Goal: Task Accomplishment & Management: Use online tool/utility

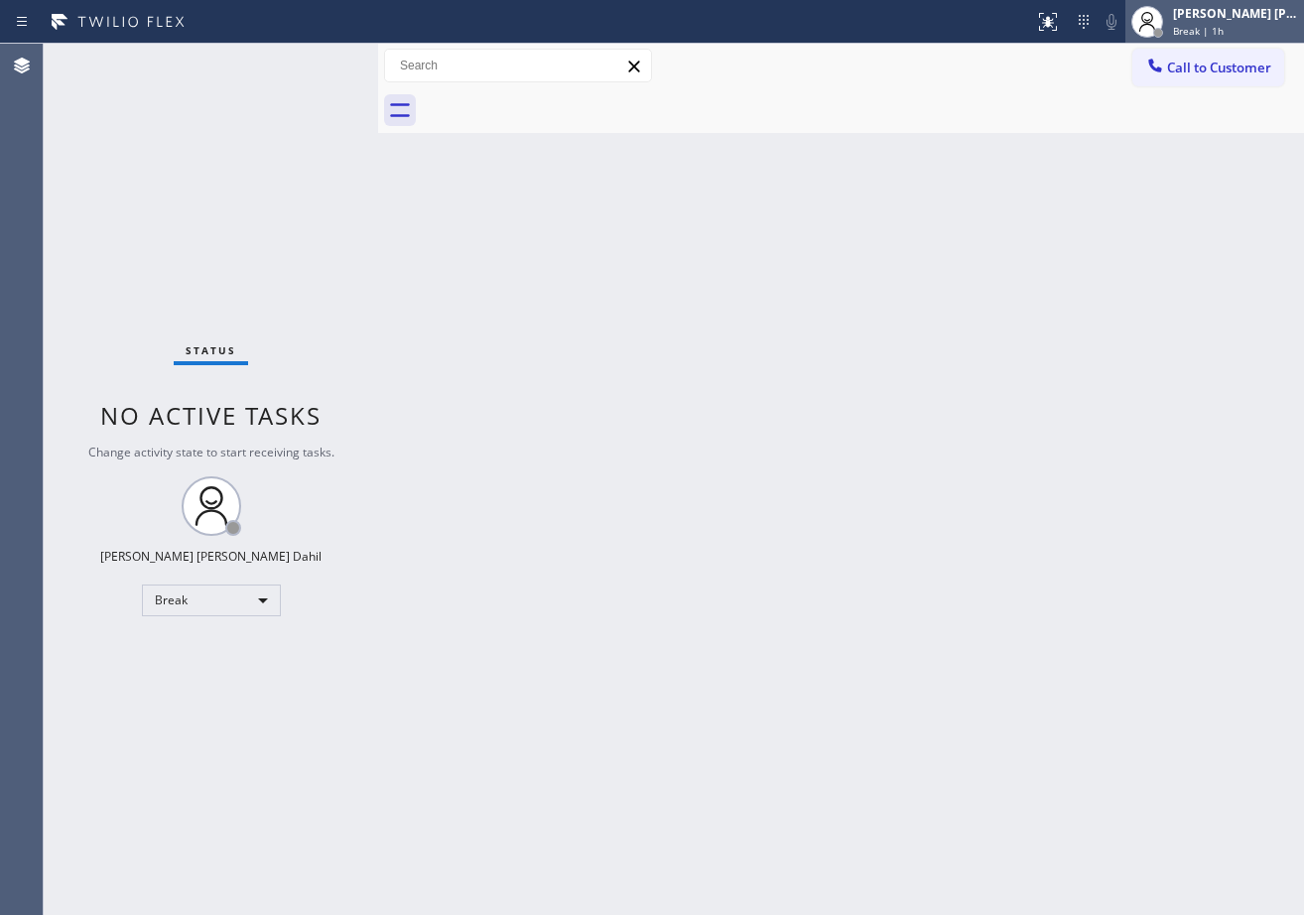
click at [1200, 33] on span "Break | 1h" at bounding box center [1198, 31] width 51 height 14
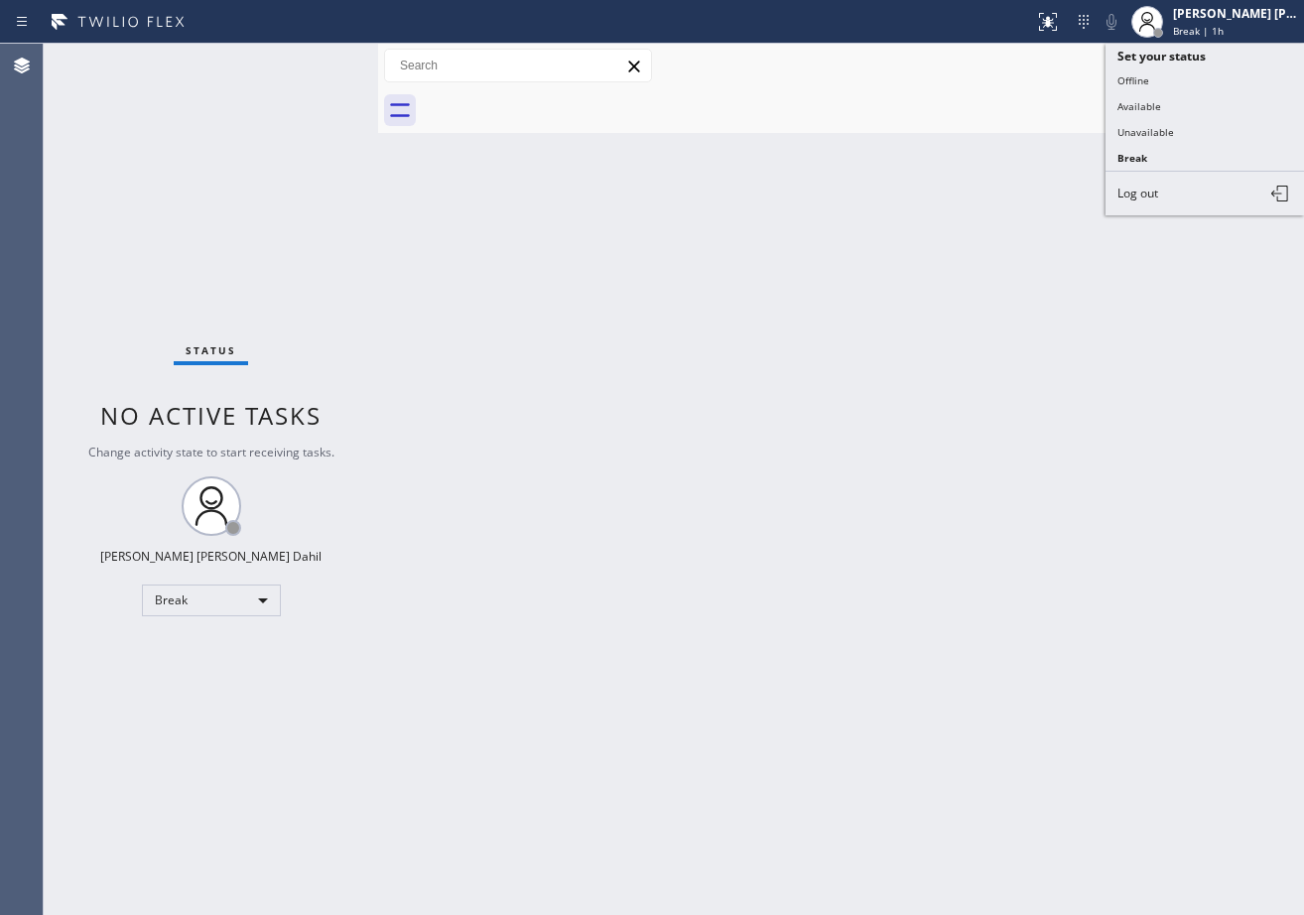
click at [1180, 101] on button "Available" at bounding box center [1205, 106] width 198 height 26
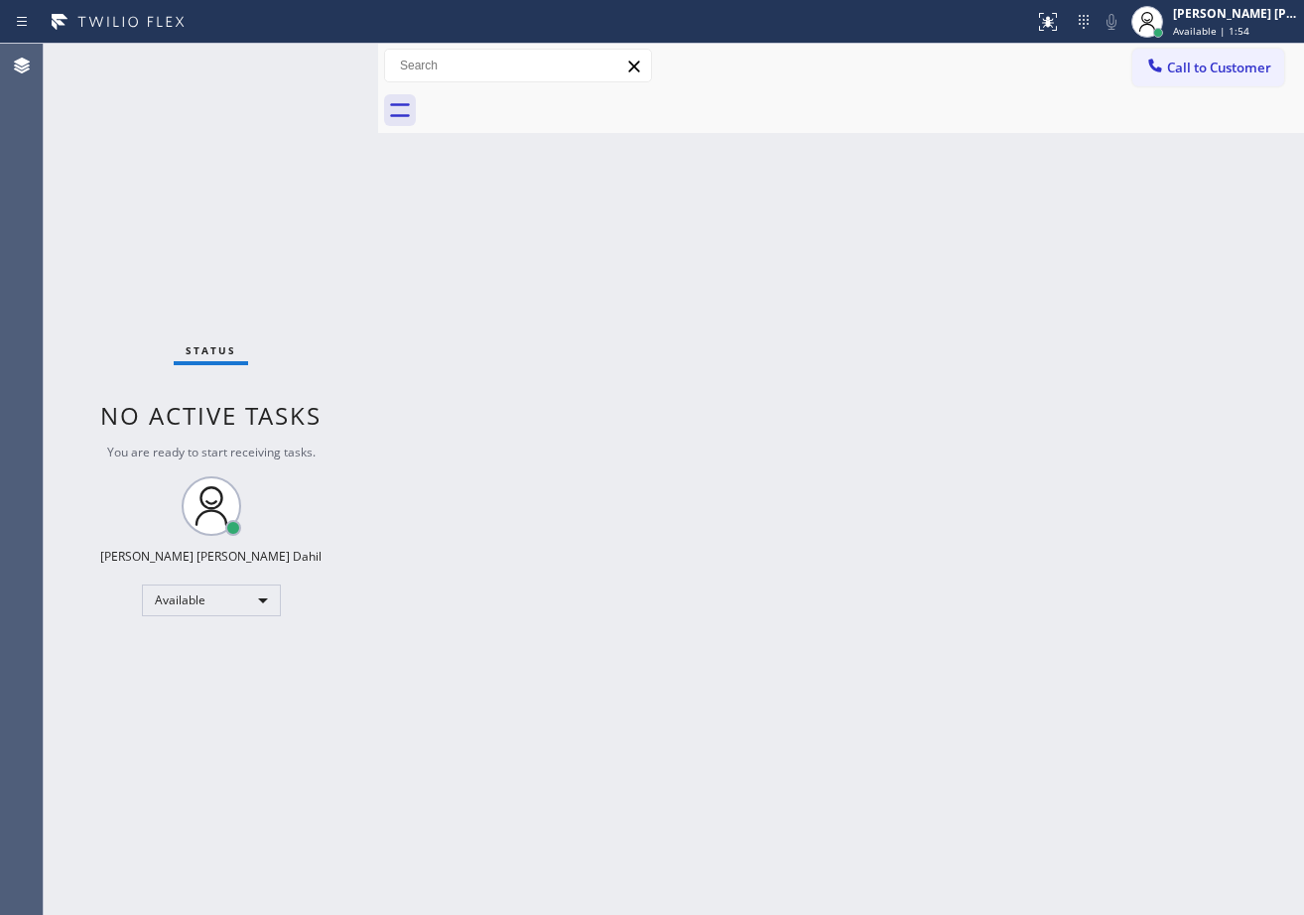
click at [312, 66] on div "Status No active tasks You are ready to start receiving tasks. [PERSON_NAME] [P…" at bounding box center [211, 479] width 334 height 871
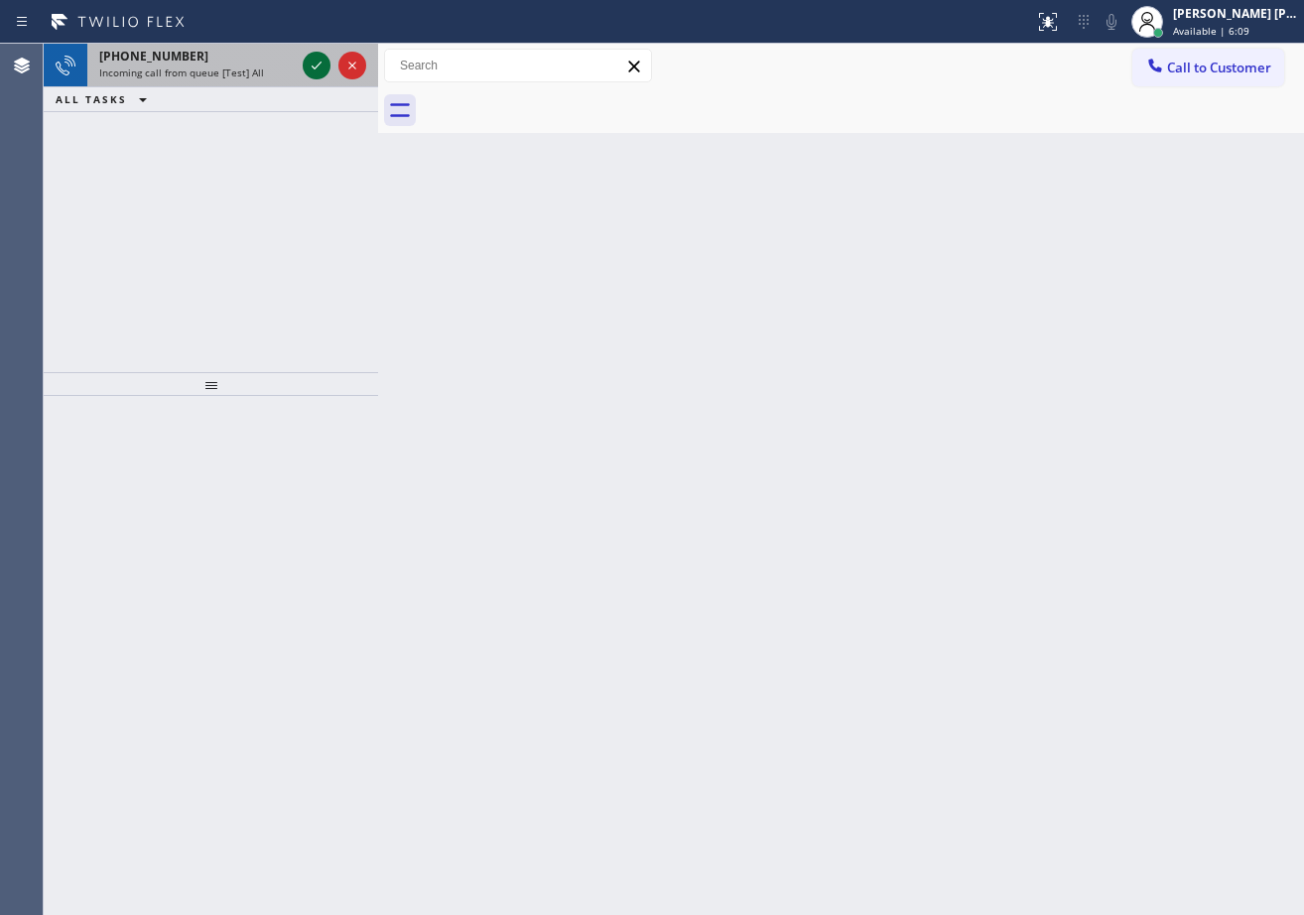
click at [313, 64] on icon at bounding box center [317, 66] width 24 height 24
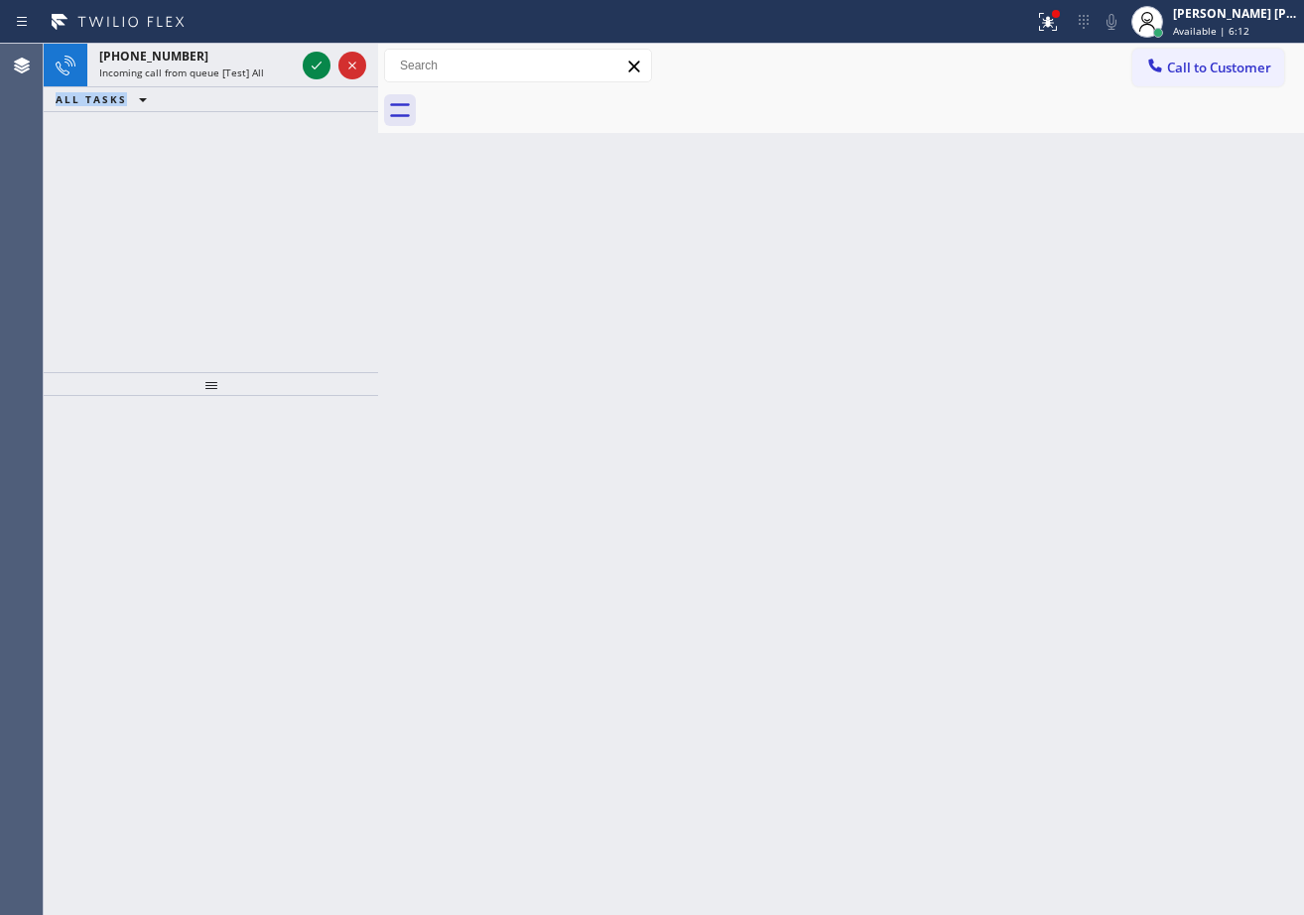
click at [274, 73] on div "Incoming call from queue [Test] All" at bounding box center [197, 73] width 196 height 14
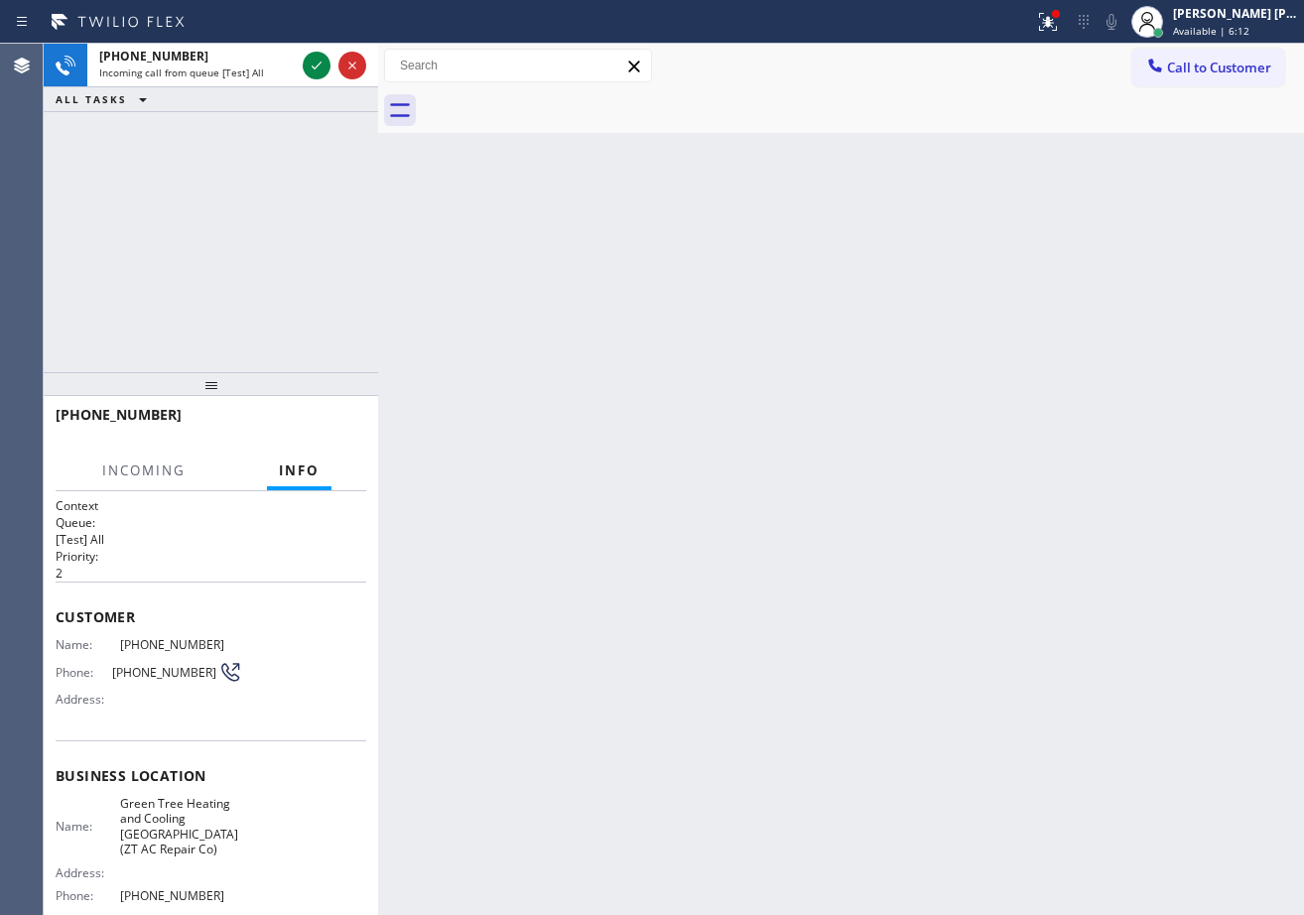
click at [274, 73] on div "Incoming call from queue [Test] All" at bounding box center [197, 73] width 196 height 14
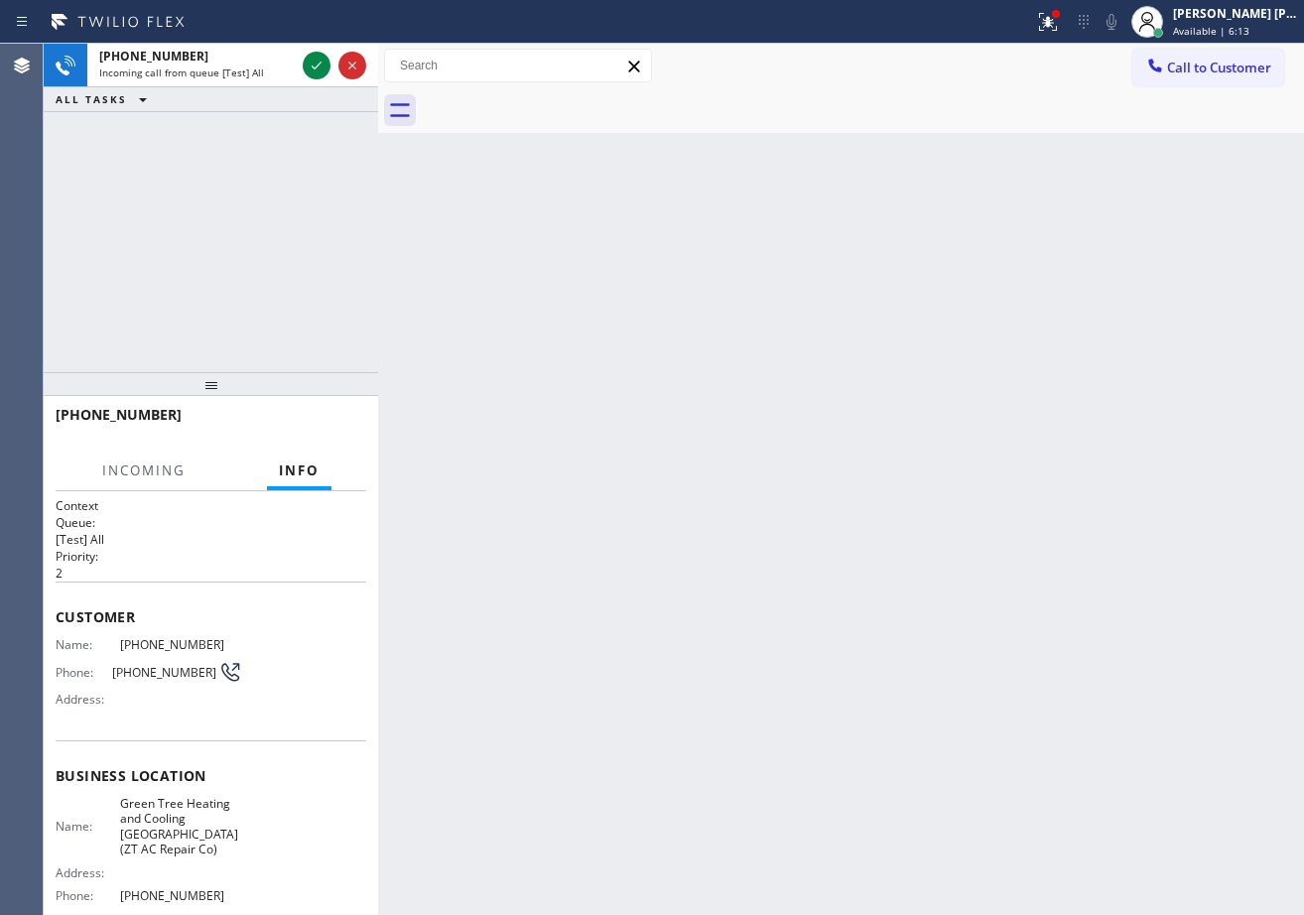
click at [274, 73] on div "Incoming call from queue [Test] All" at bounding box center [197, 73] width 196 height 14
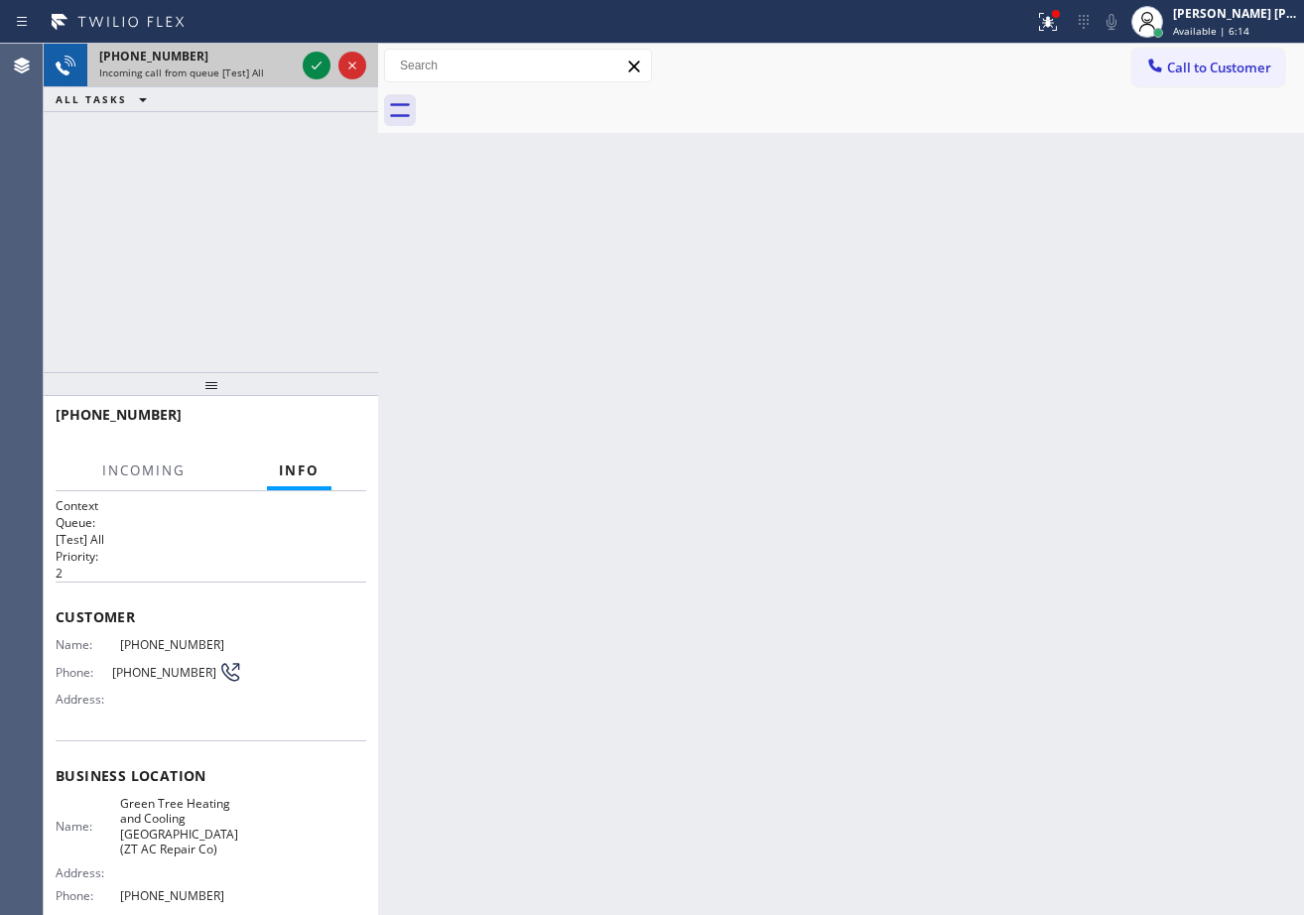
click at [275, 73] on div "Incoming call from queue [Test] All" at bounding box center [197, 73] width 196 height 14
click at [312, 60] on icon at bounding box center [317, 66] width 24 height 24
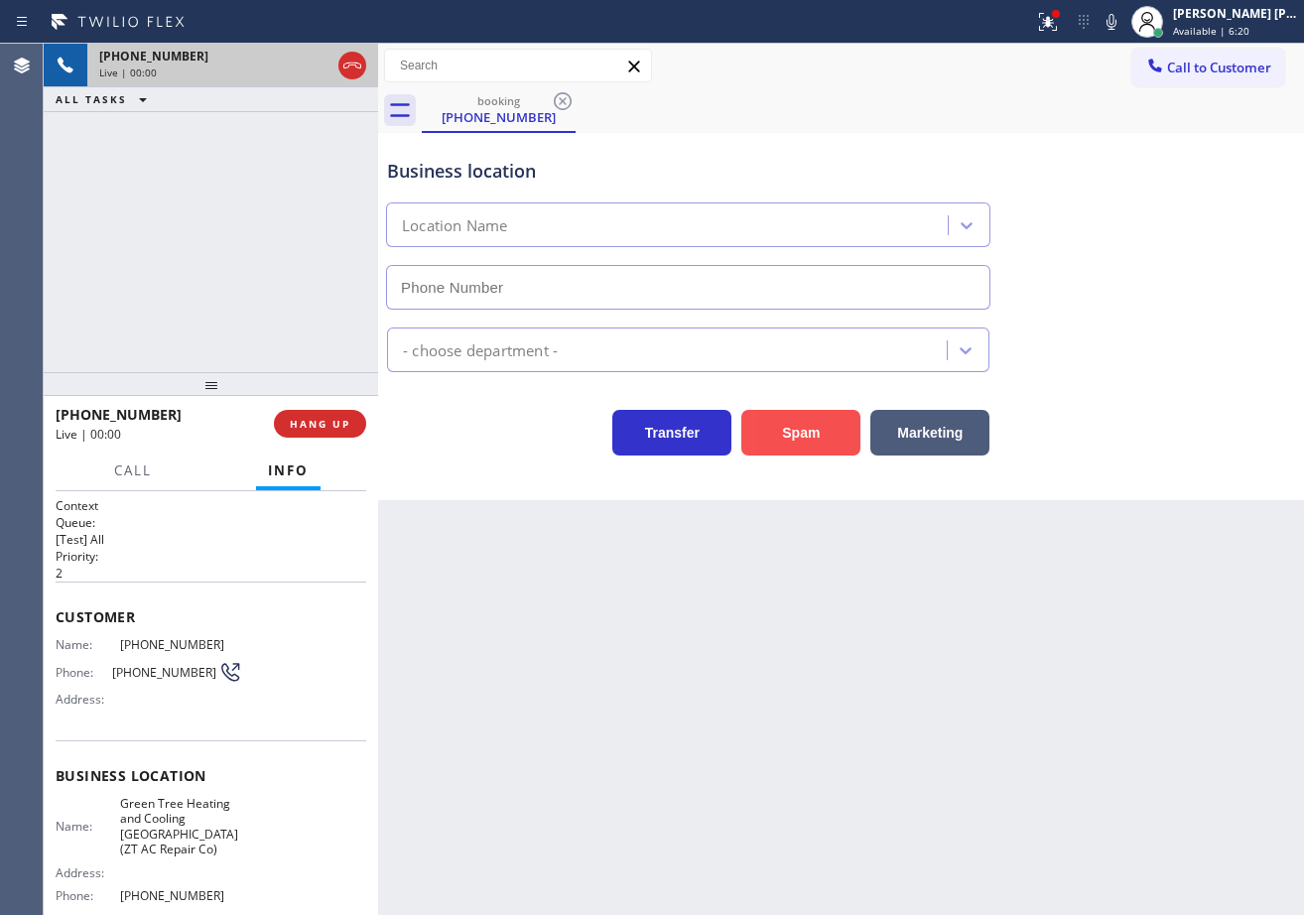
type input "[PHONE_NUMBER]"
click at [811, 445] on button "Spam" at bounding box center [800, 433] width 119 height 46
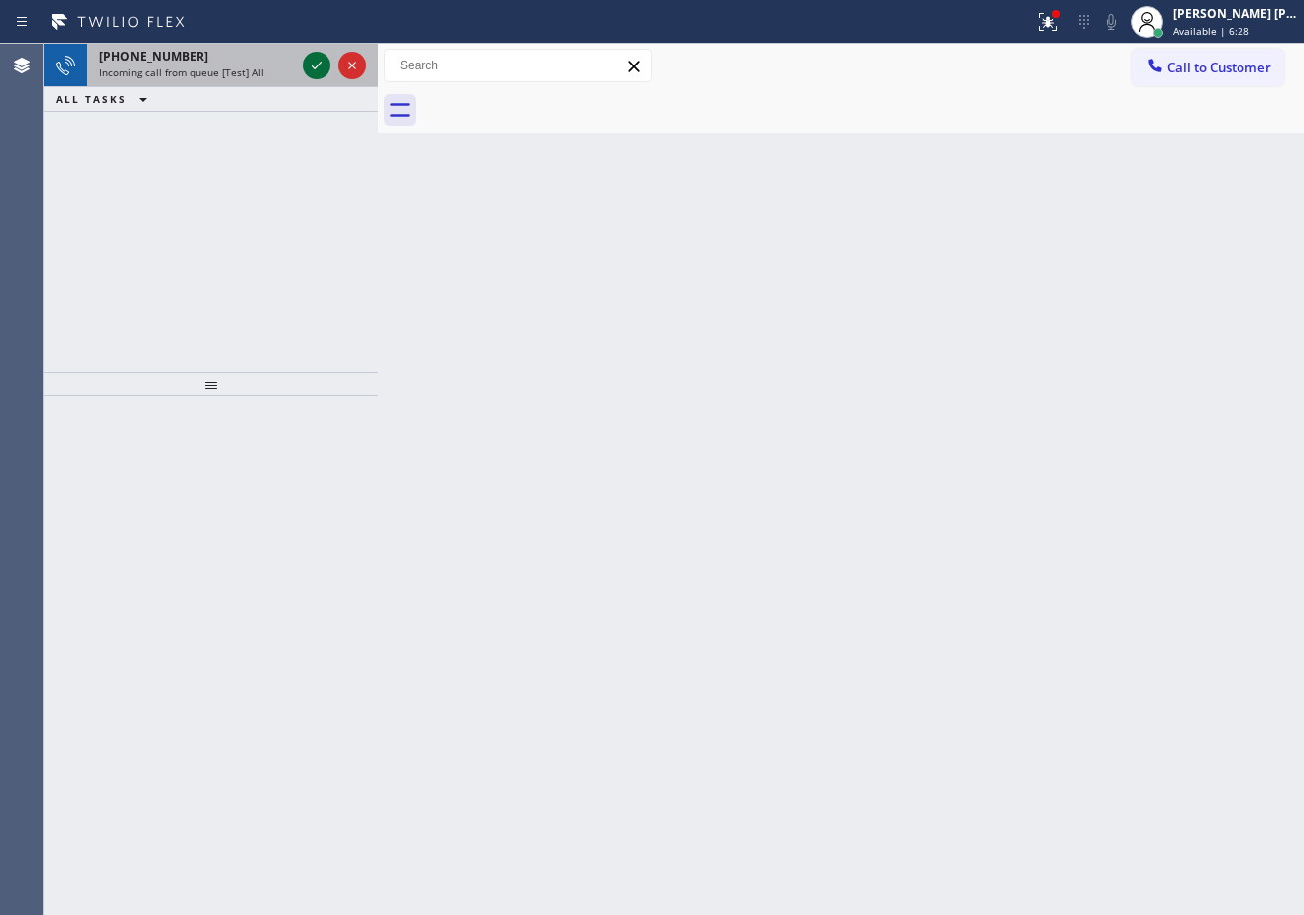
click at [304, 67] on div at bounding box center [317, 66] width 28 height 24
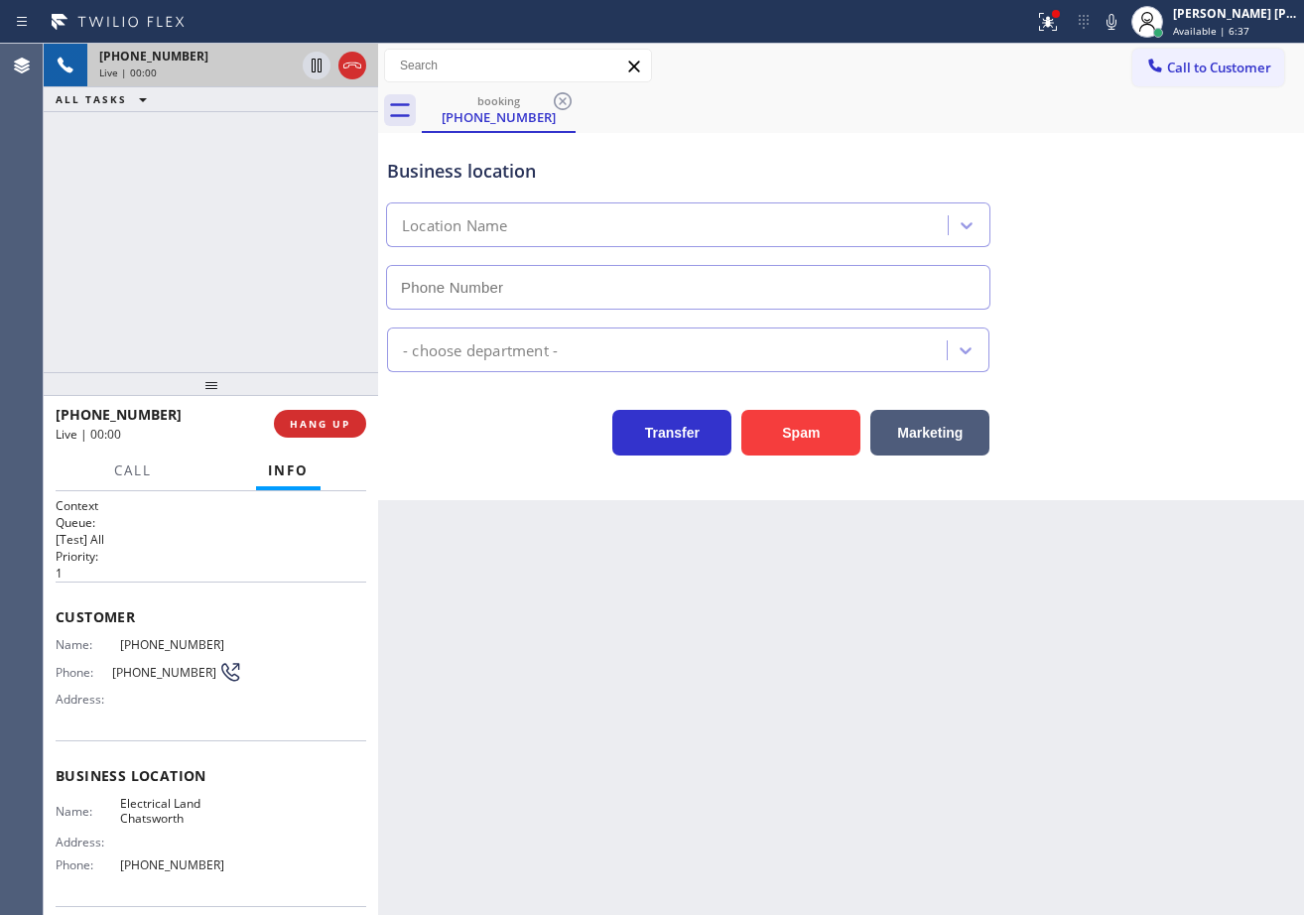
type input "[PHONE_NUMBER]"
click at [300, 430] on span "HANG UP" at bounding box center [320, 424] width 61 height 14
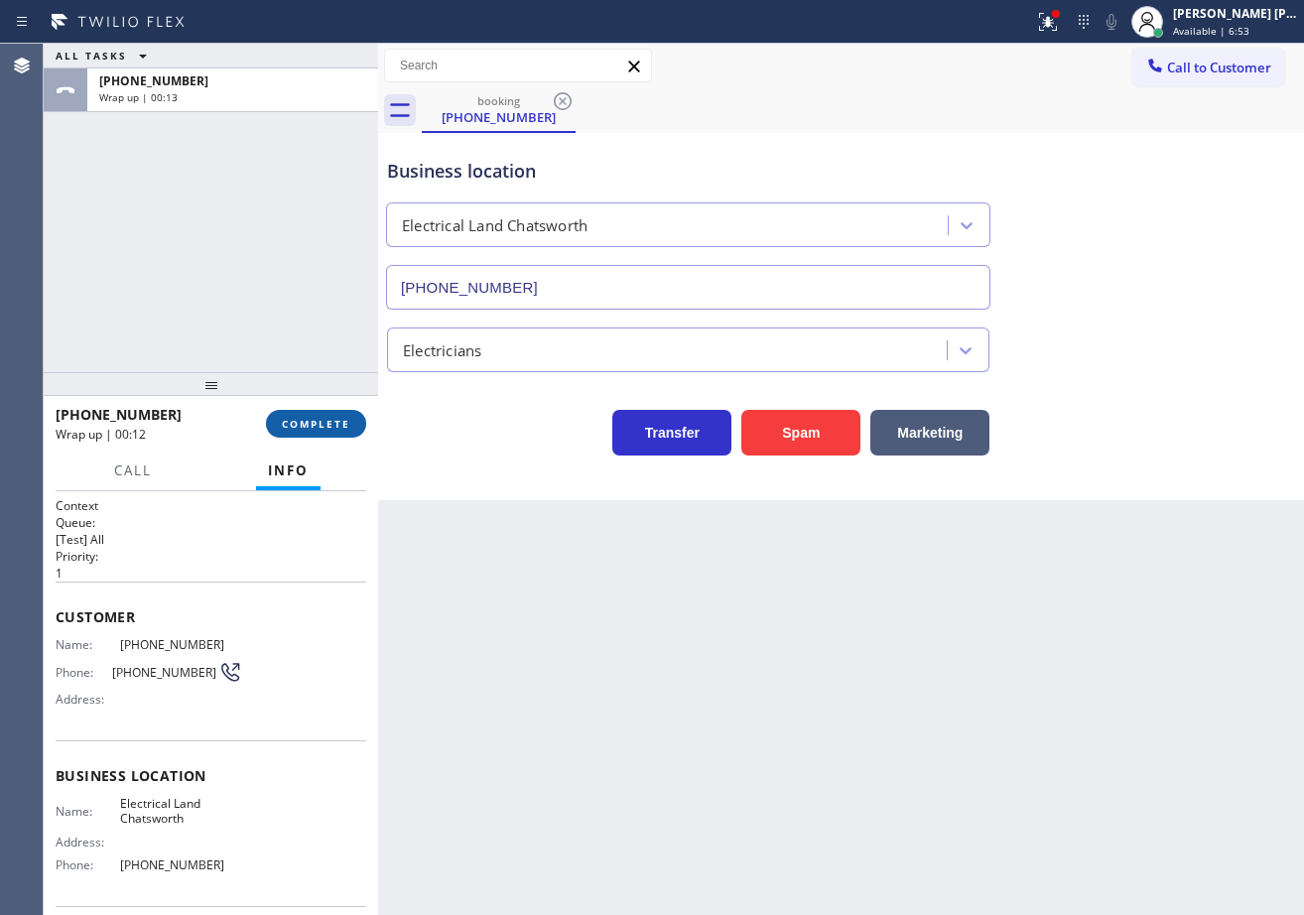
click at [318, 420] on span "COMPLETE" at bounding box center [316, 424] width 68 height 14
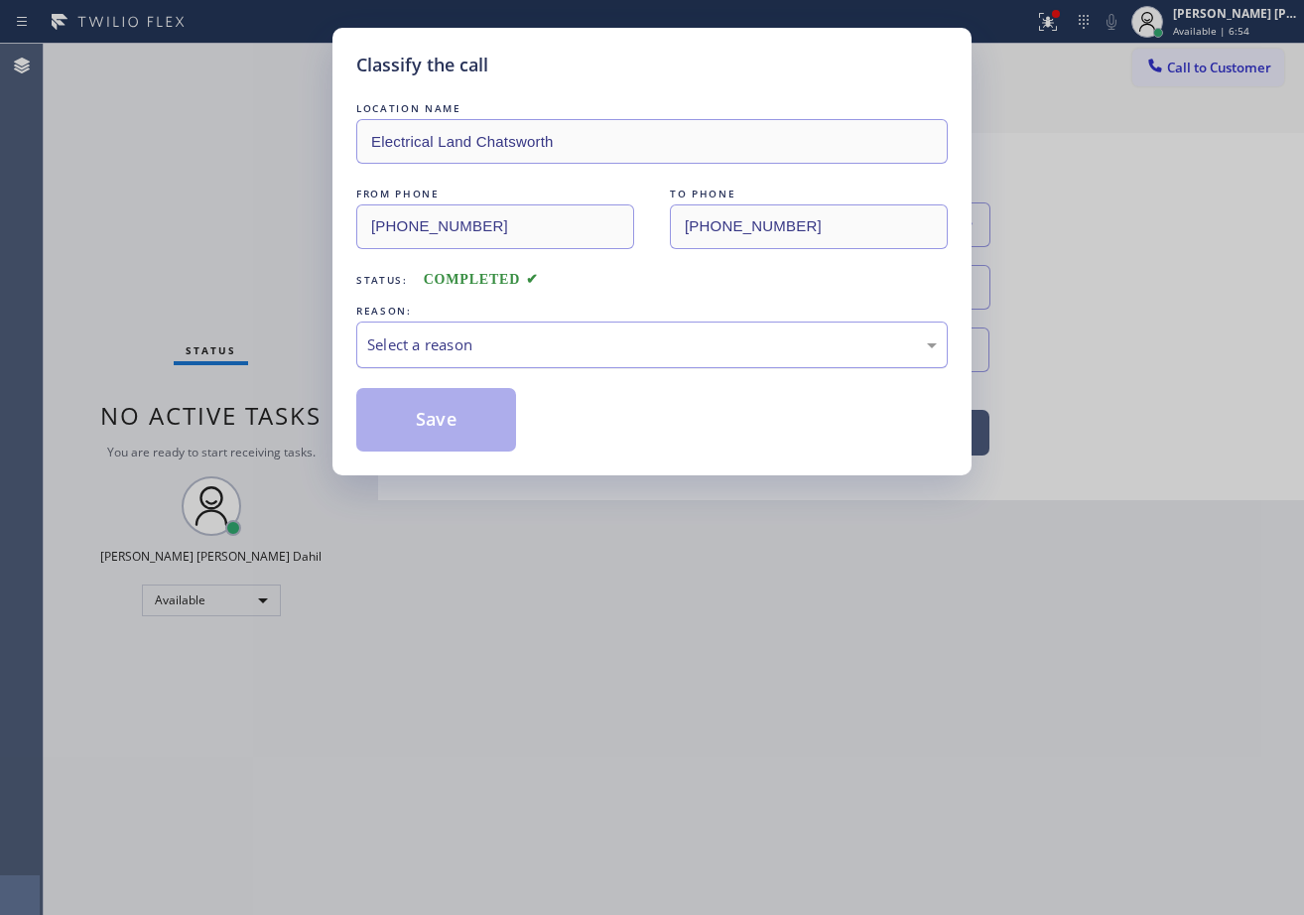
click at [417, 339] on div "Select a reason" at bounding box center [652, 344] width 570 height 23
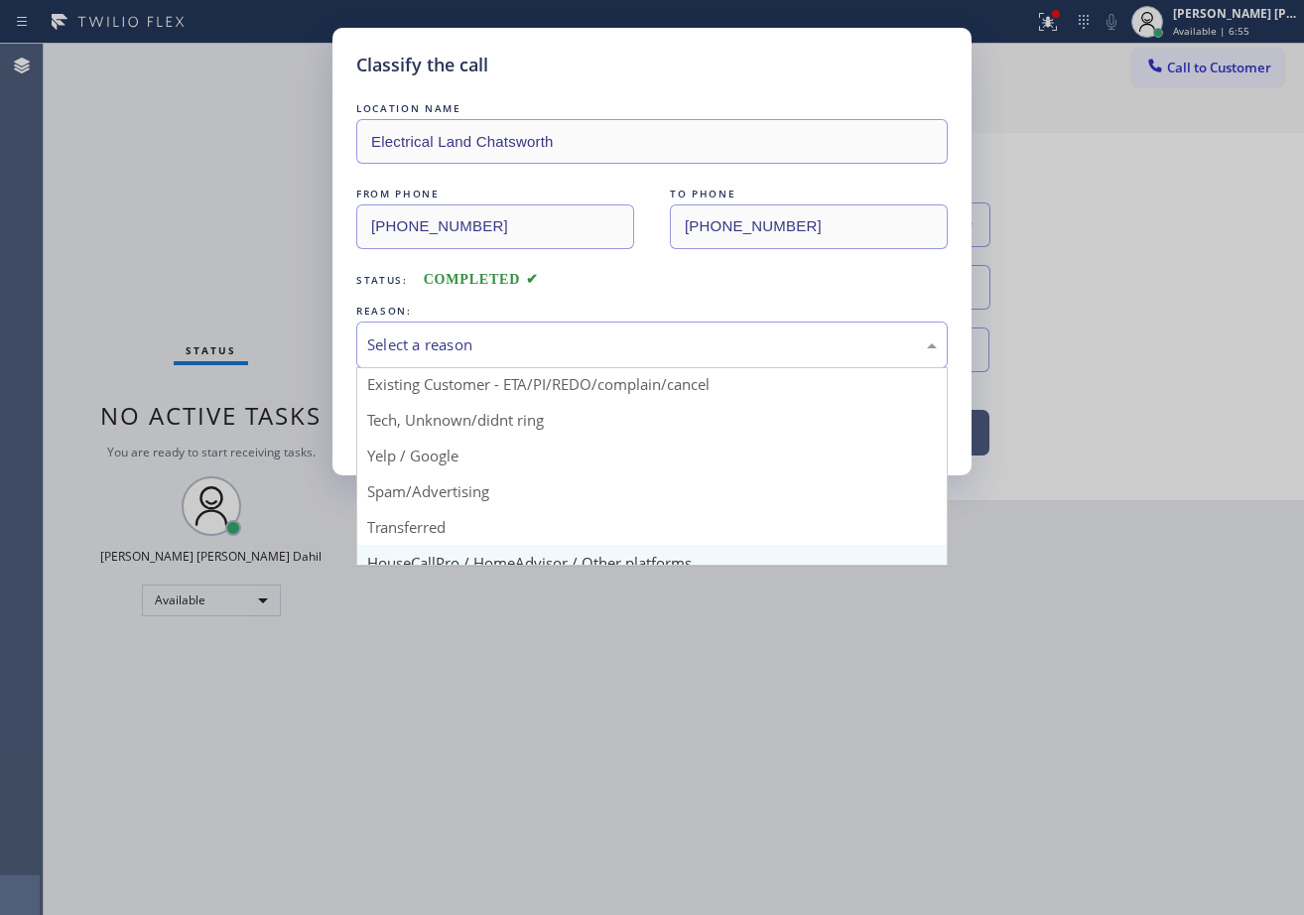
scroll to position [125, 0]
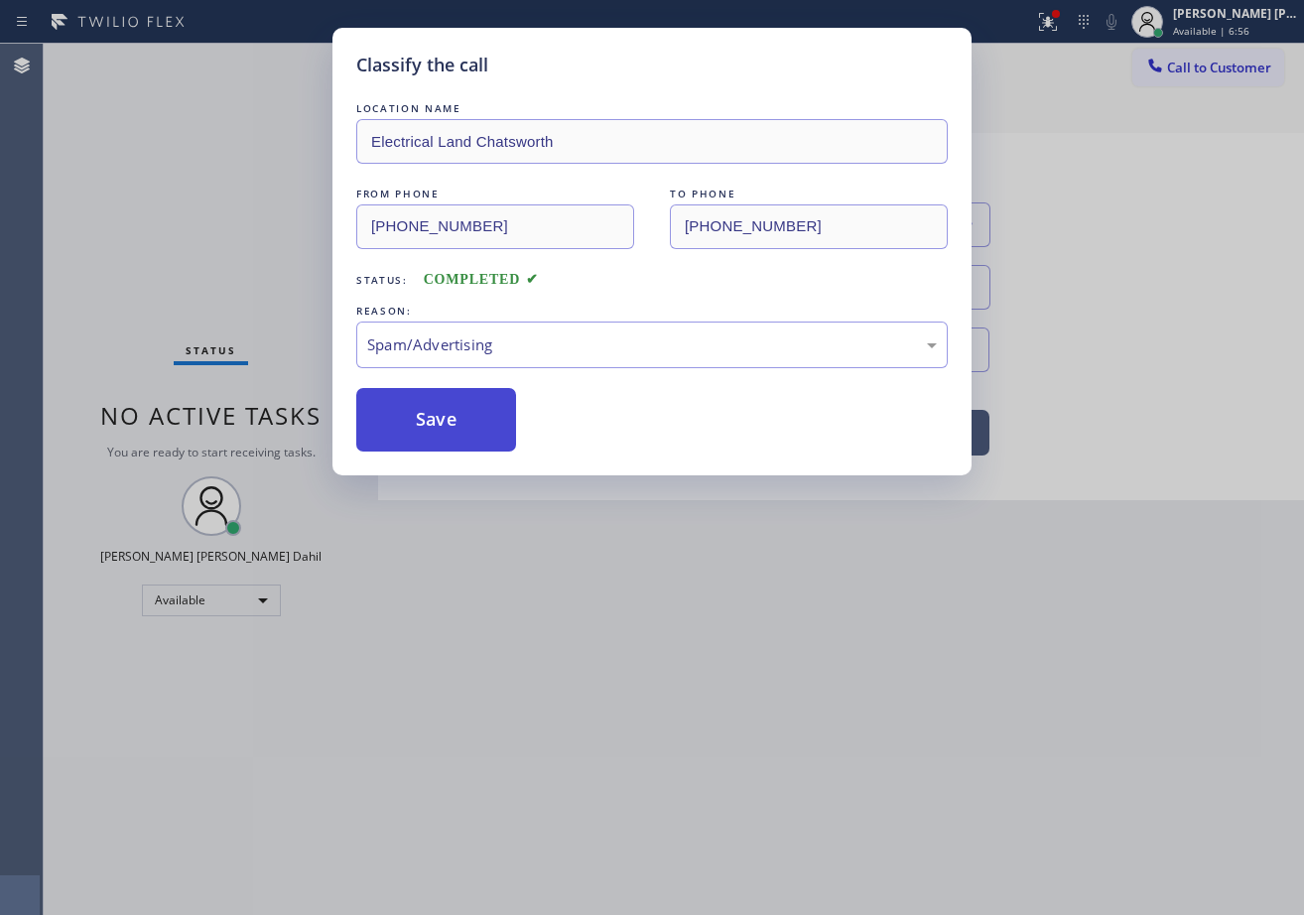
click at [422, 412] on button "Save" at bounding box center [436, 420] width 160 height 64
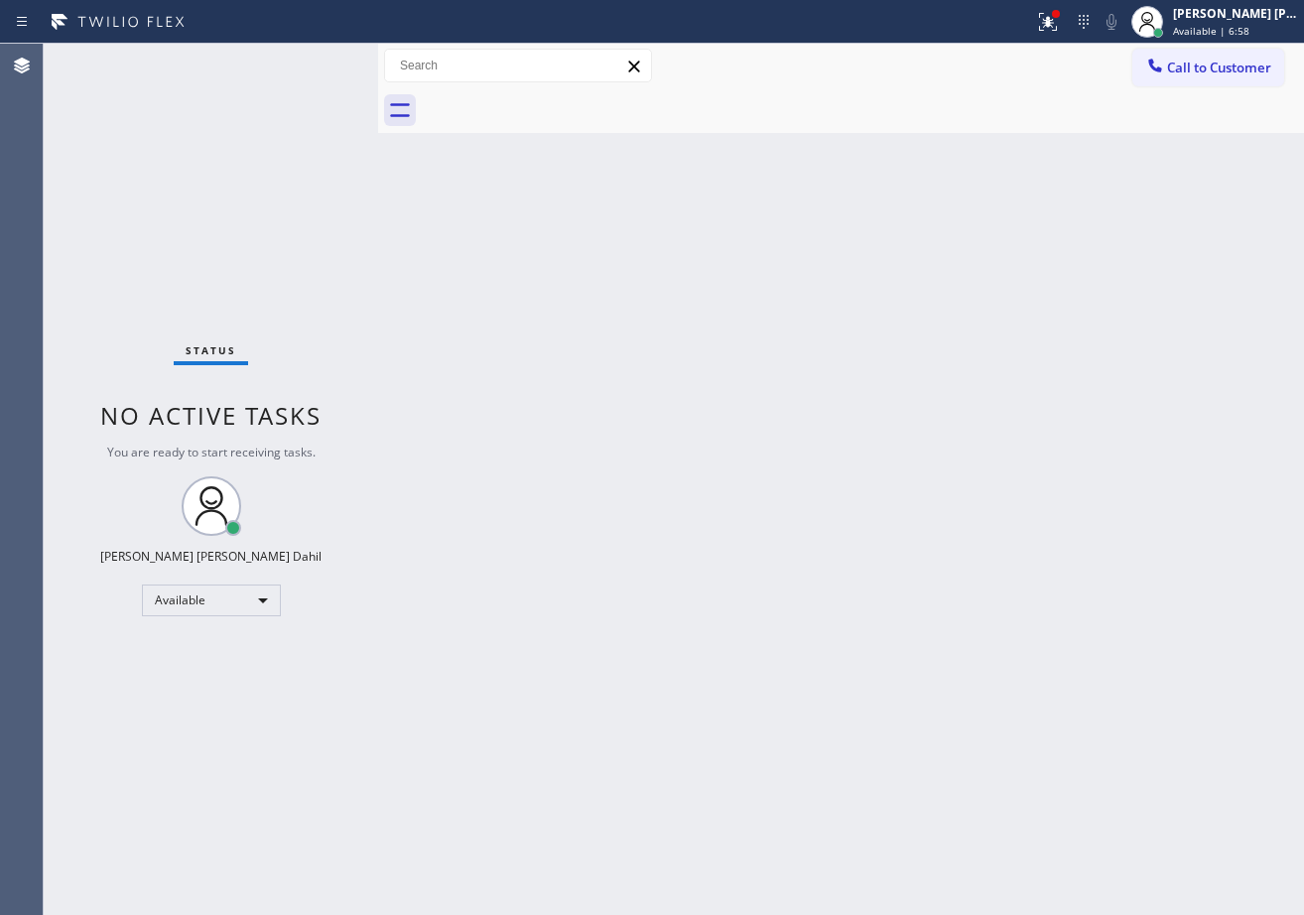
click at [301, 66] on div "Status No active tasks You are ready to start receiving tasks. [PERSON_NAME] [P…" at bounding box center [211, 479] width 334 height 871
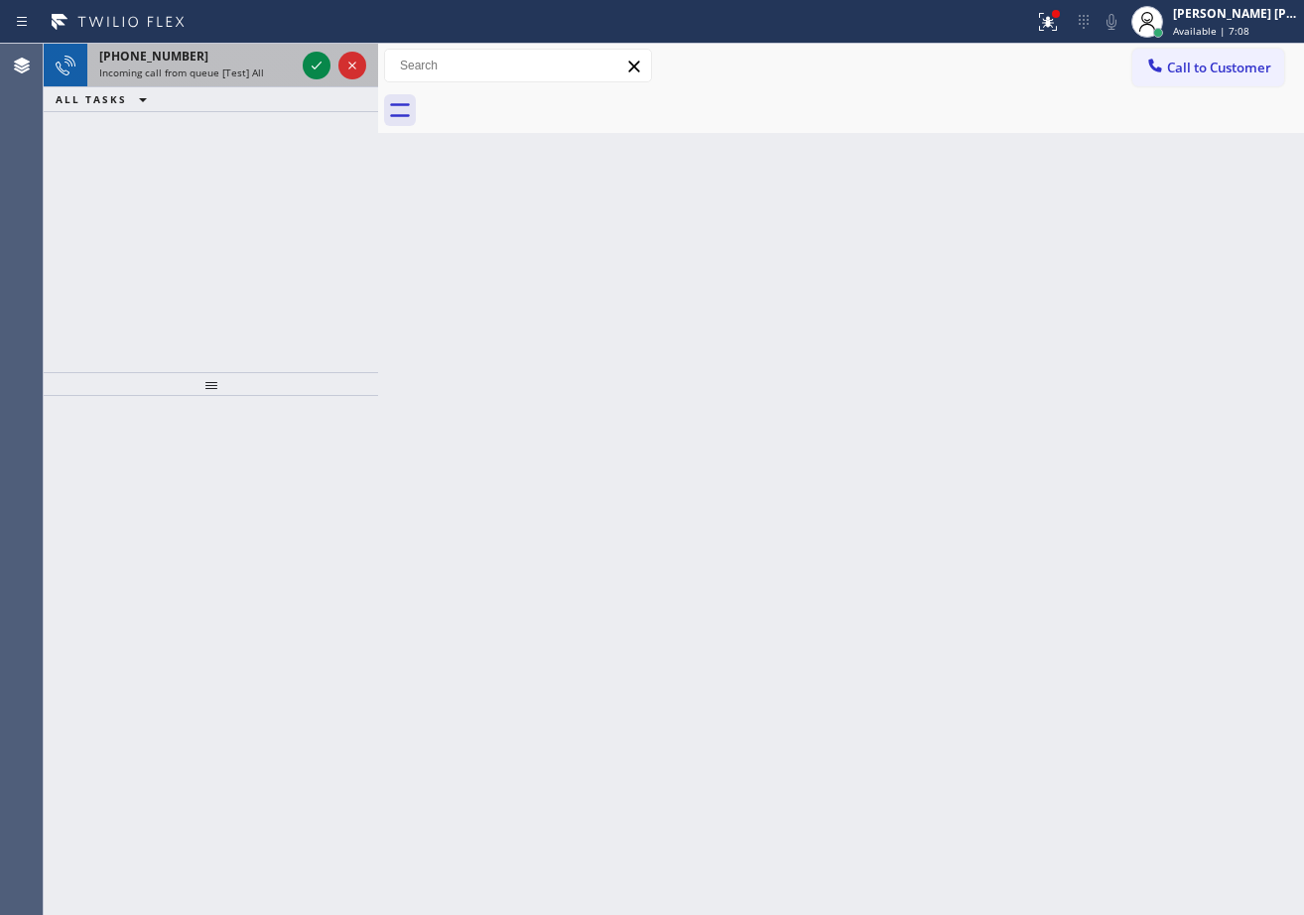
click at [271, 64] on div "[PHONE_NUMBER]" at bounding box center [197, 56] width 196 height 17
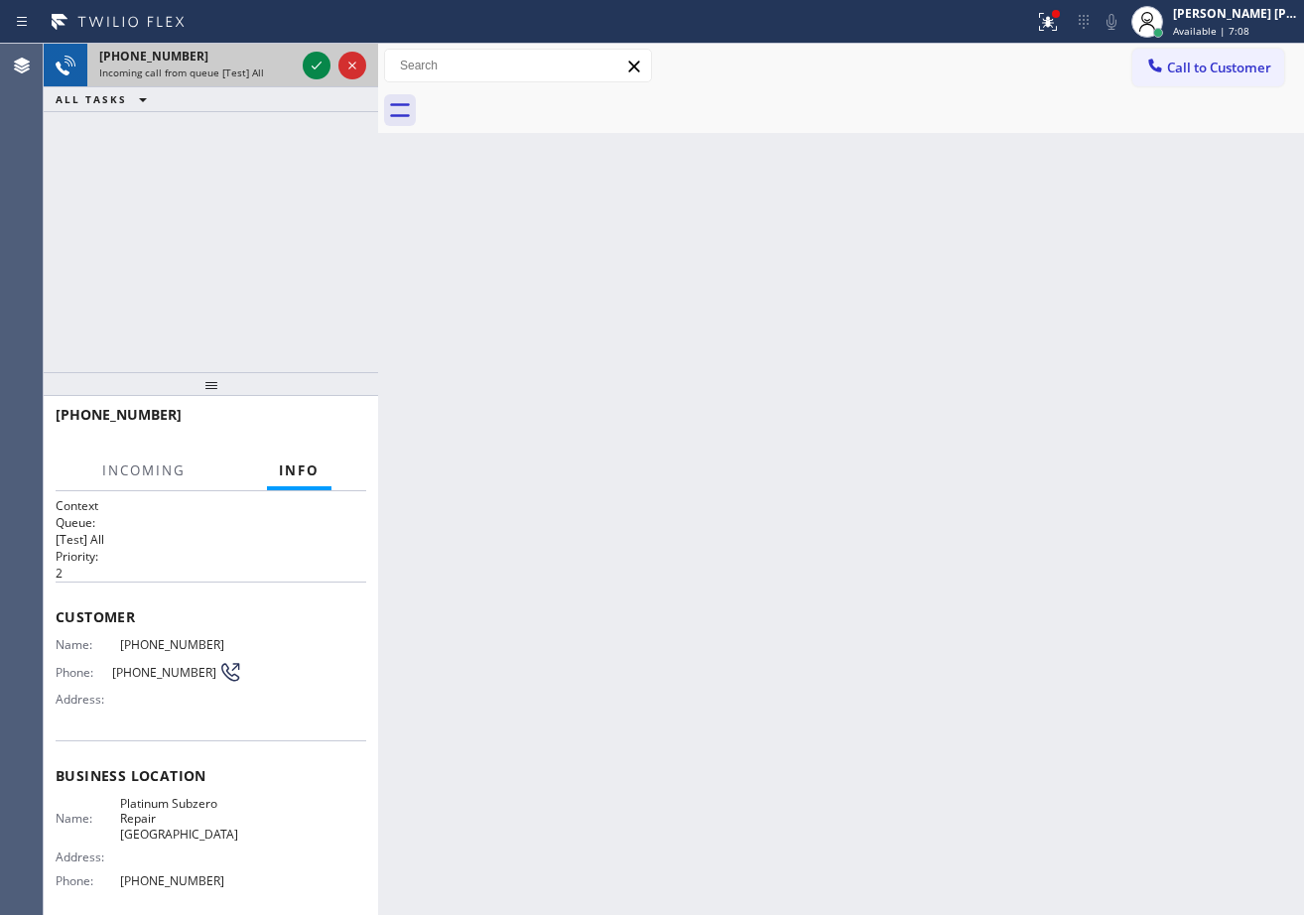
click at [271, 64] on div "[PHONE_NUMBER]" at bounding box center [197, 56] width 196 height 17
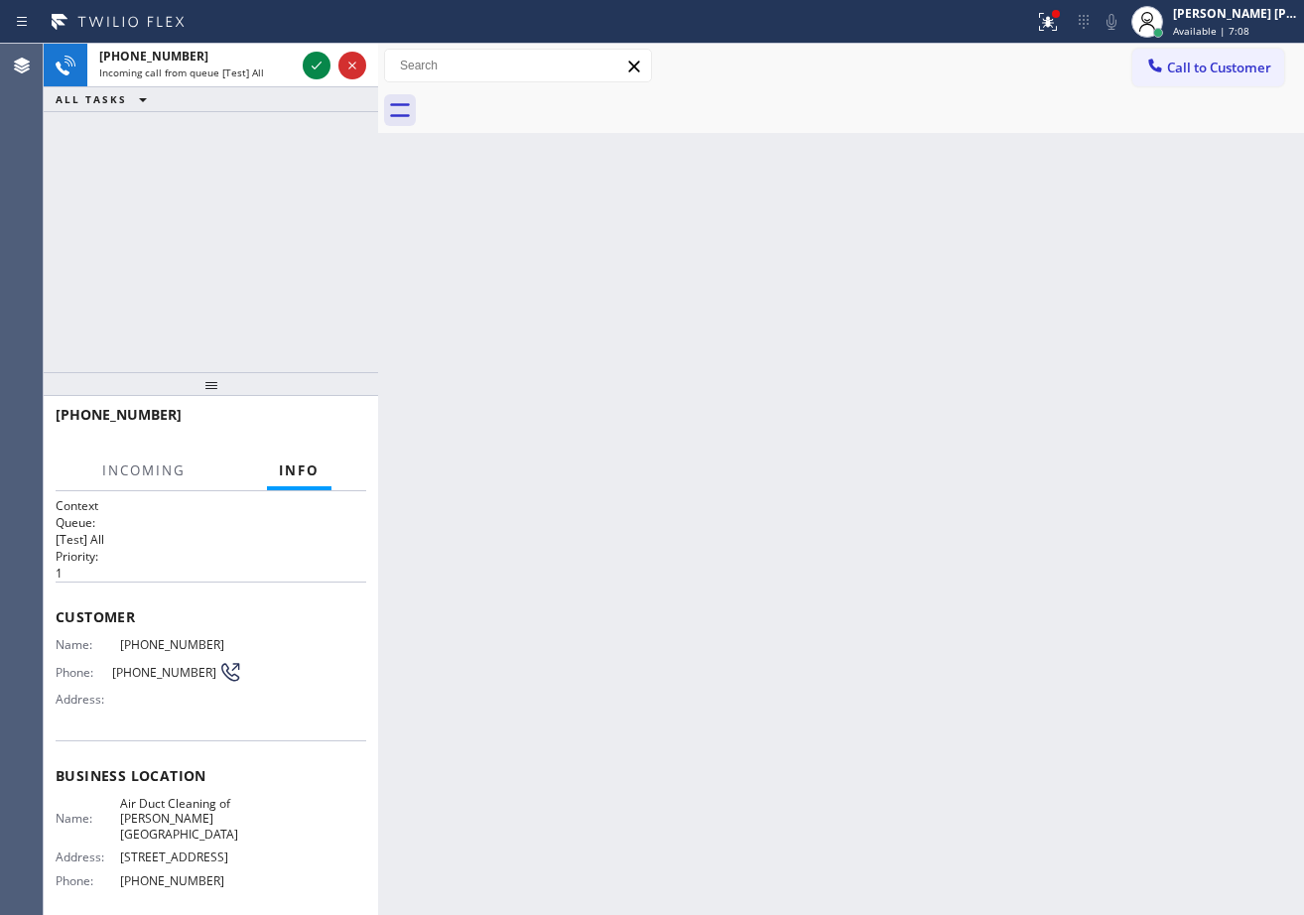
click at [271, 64] on div "[PHONE_NUMBER]" at bounding box center [197, 56] width 196 height 17
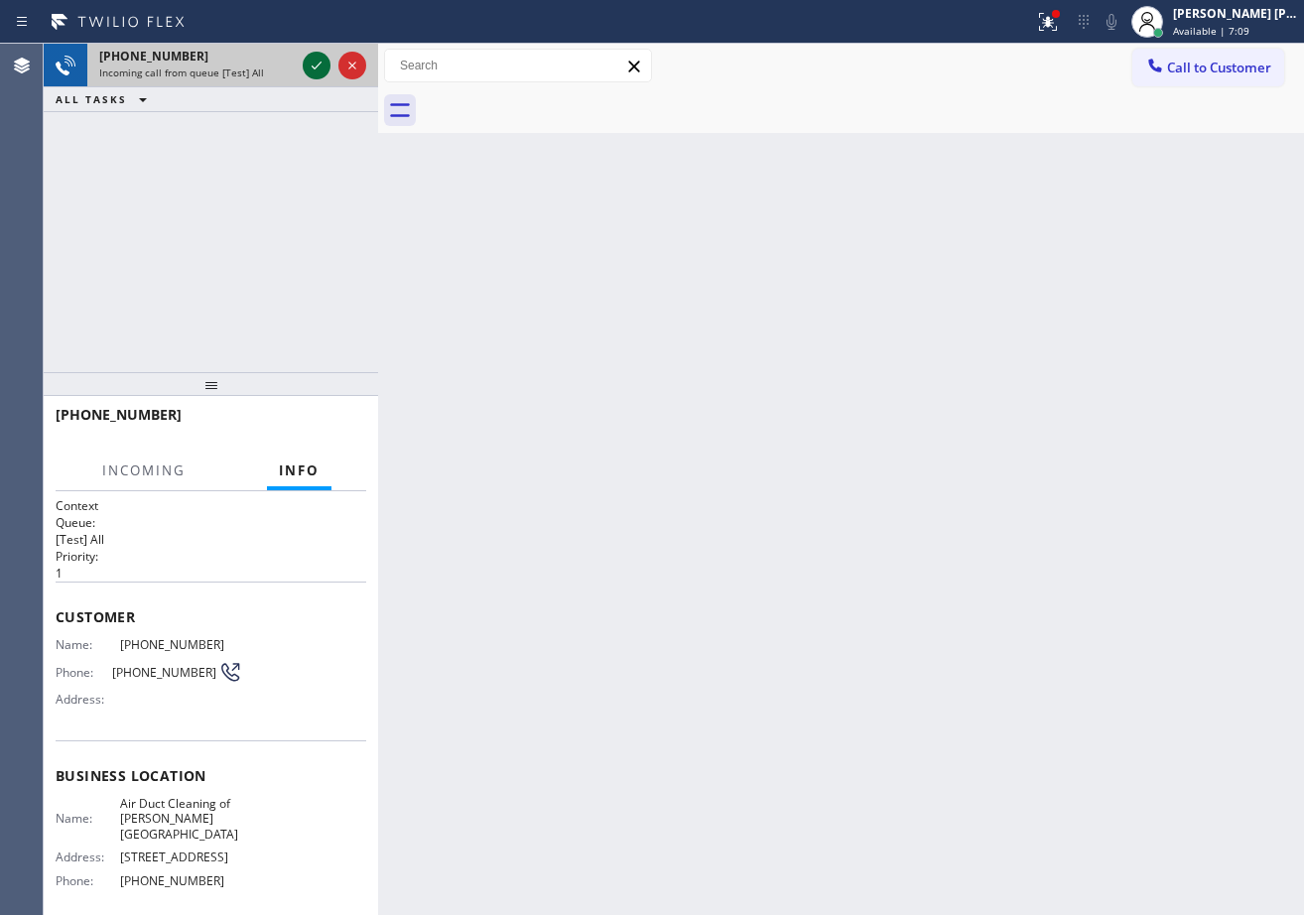
click at [312, 66] on icon at bounding box center [317, 66] width 24 height 24
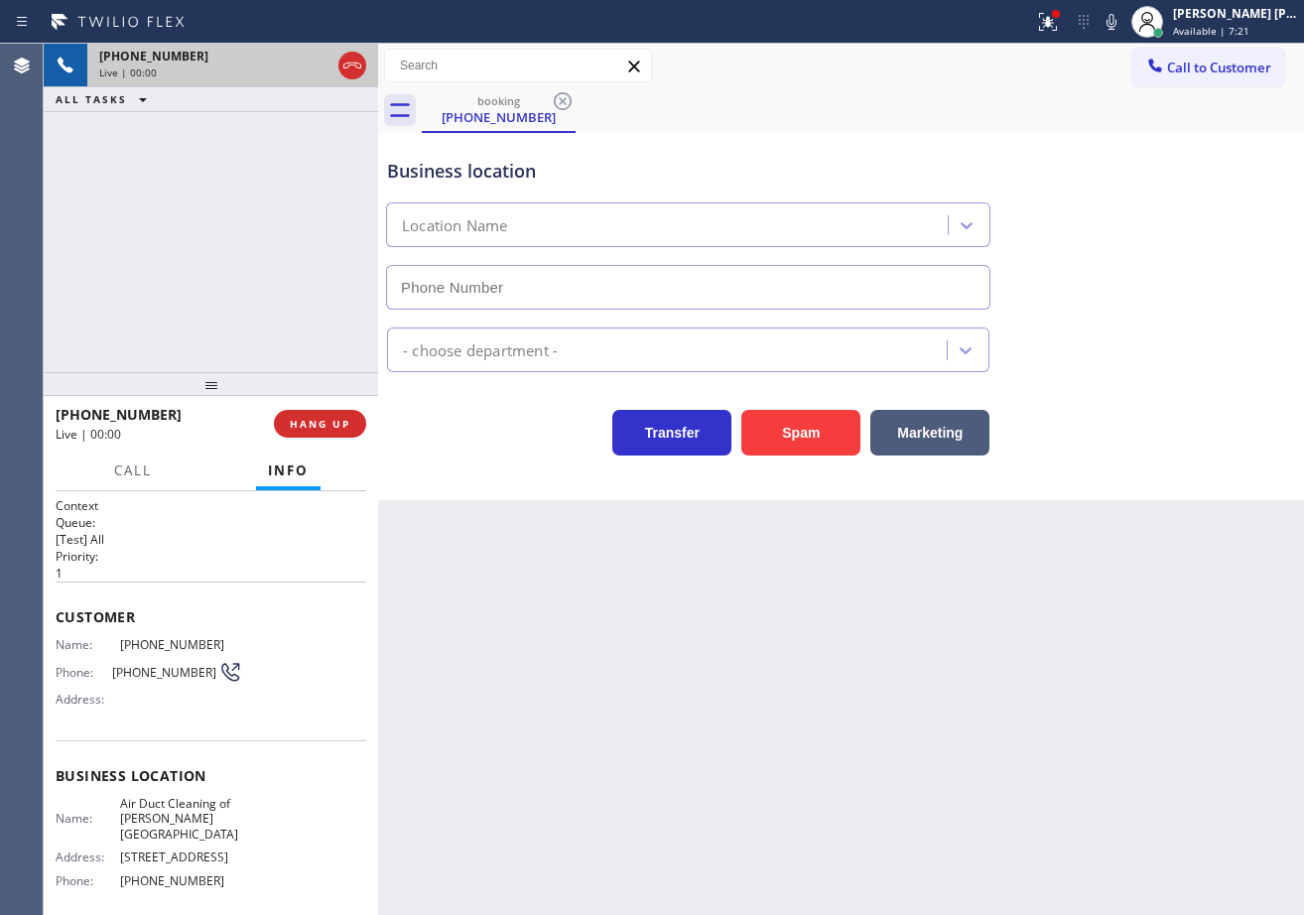
type input "[PHONE_NUMBER]"
click at [243, 228] on div "[PHONE_NUMBER] Live | 00:10 ALL TASKS ALL TASKS ACTIVE TASKS TASKS IN WRAP UP" at bounding box center [211, 208] width 334 height 328
click at [243, 228] on div "[PHONE_NUMBER] Live | 00:11 ALL TASKS ALL TASKS ACTIVE TASKS TASKS IN WRAP UP" at bounding box center [211, 208] width 334 height 328
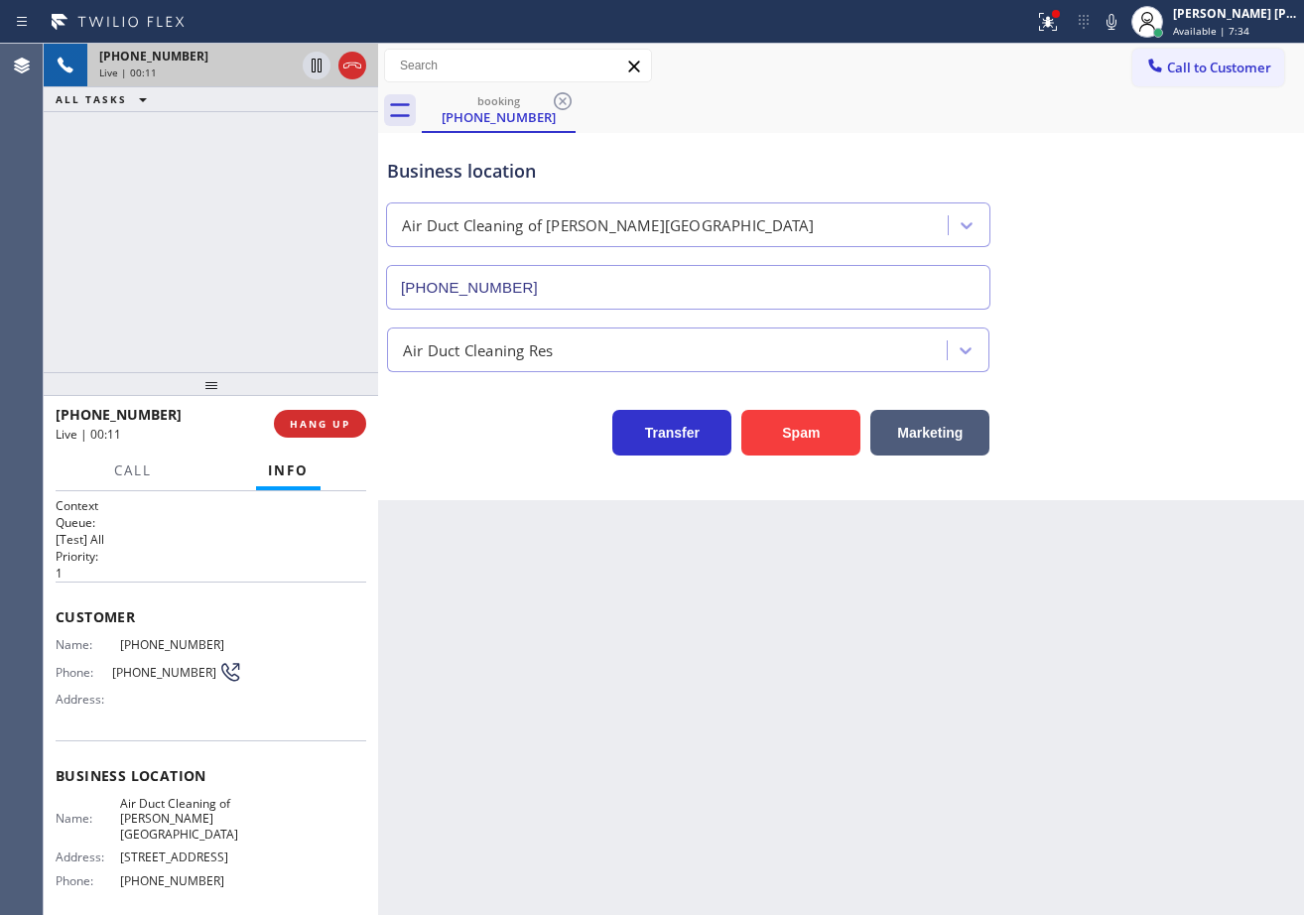
click at [243, 223] on div "[PHONE_NUMBER] Live | 00:11 ALL TASKS ALL TASKS ACTIVE TASKS TASKS IN WRAP UP" at bounding box center [211, 208] width 334 height 328
click at [240, 218] on div "[PHONE_NUMBER] Live | 00:13 ALL TASKS ALL TASKS ACTIVE TASKS TASKS IN WRAP UP" at bounding box center [211, 208] width 334 height 328
click at [333, 425] on span "HANG UP" at bounding box center [320, 424] width 61 height 14
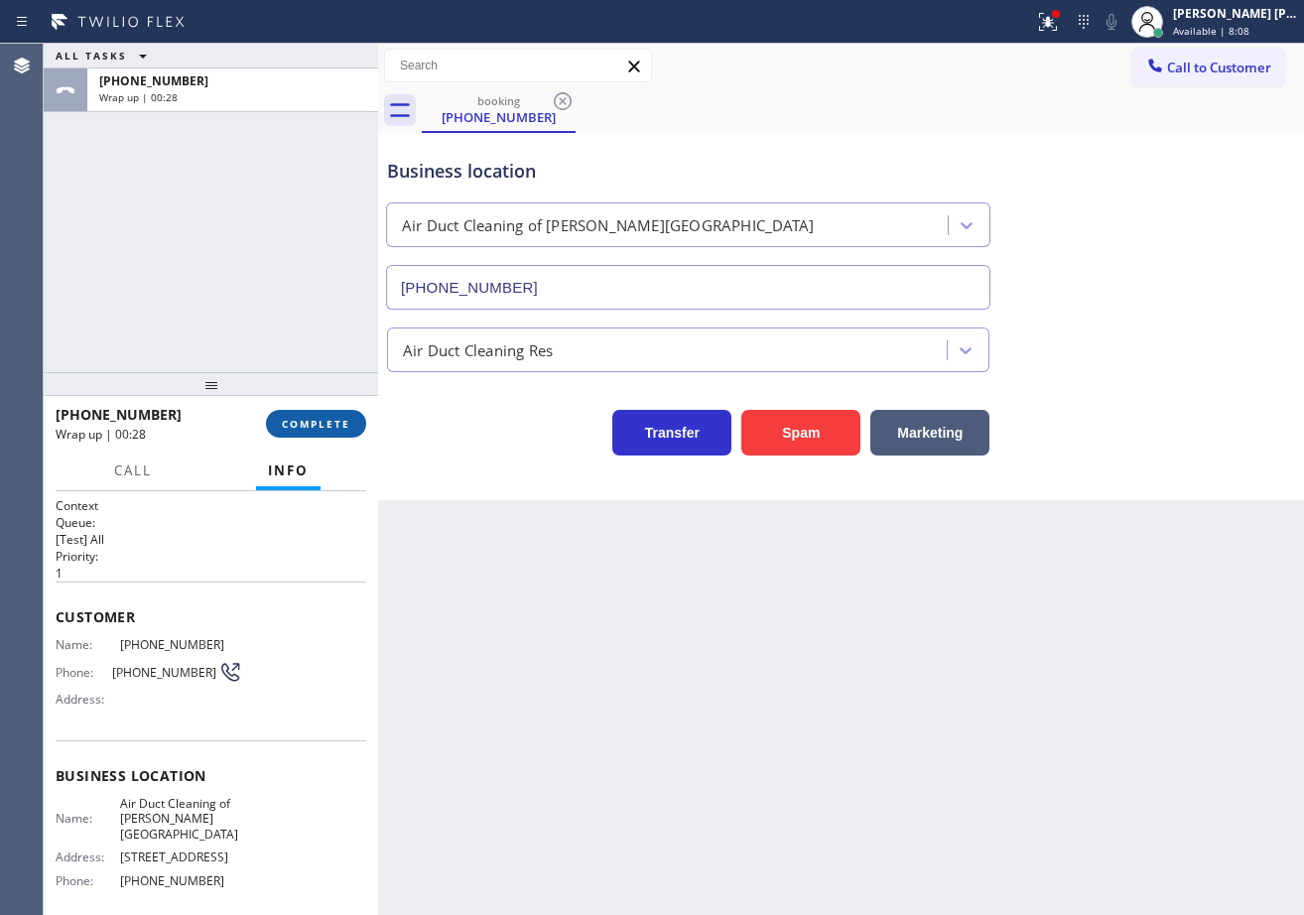
click at [333, 425] on span "COMPLETE" at bounding box center [316, 424] width 68 height 14
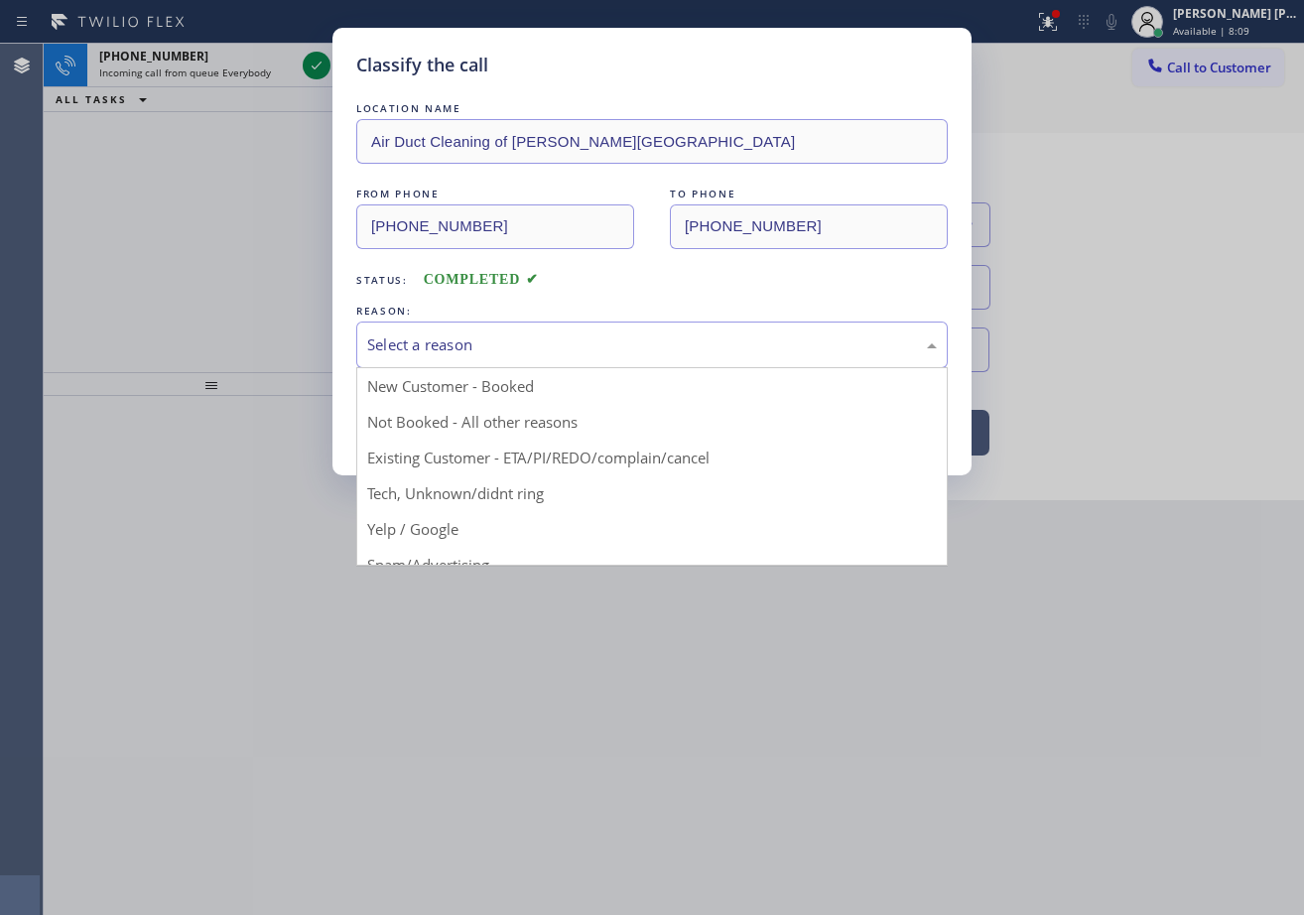
click at [458, 328] on div "Select a reason" at bounding box center [651, 345] width 591 height 47
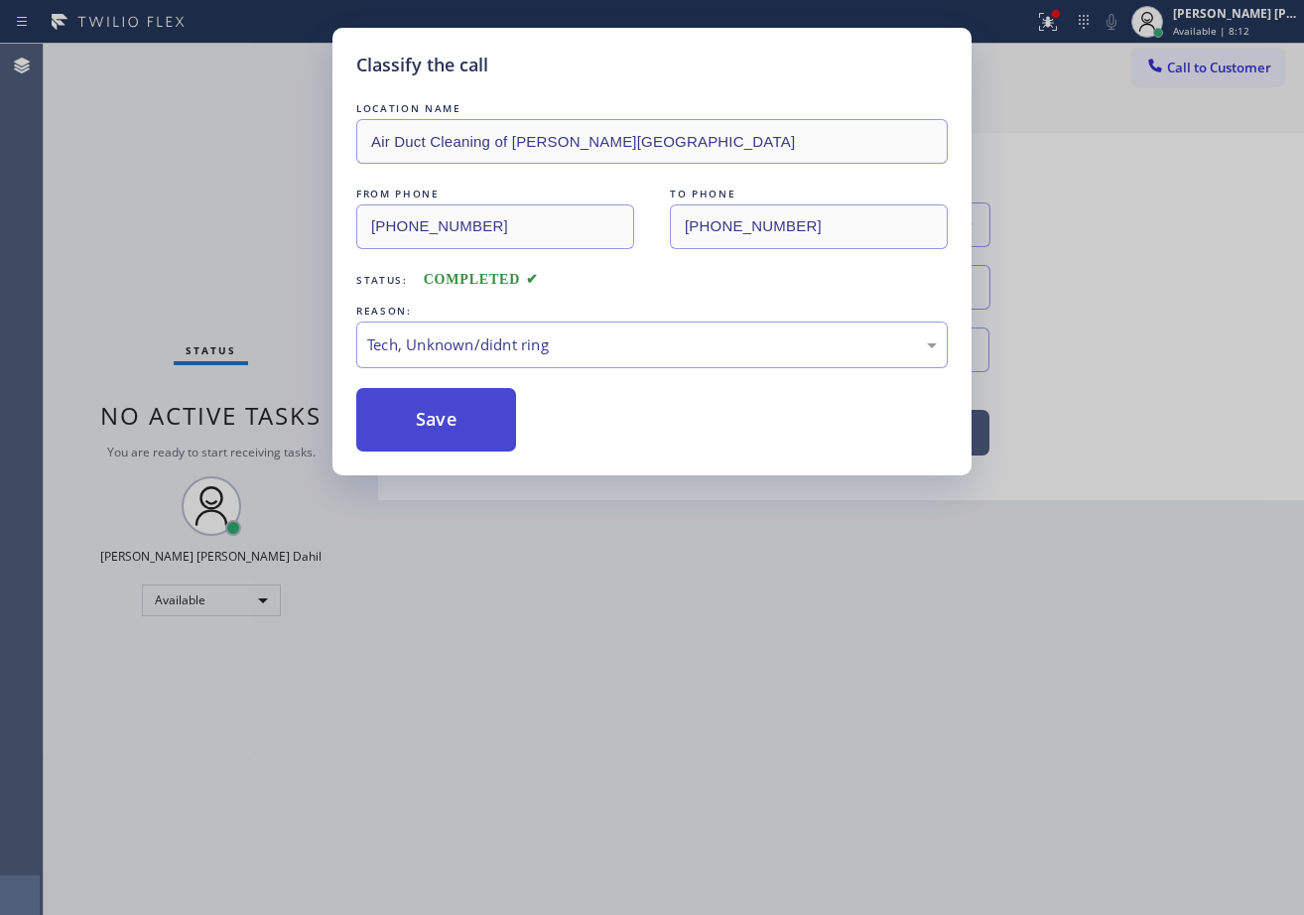
click at [444, 402] on button "Save" at bounding box center [436, 420] width 160 height 64
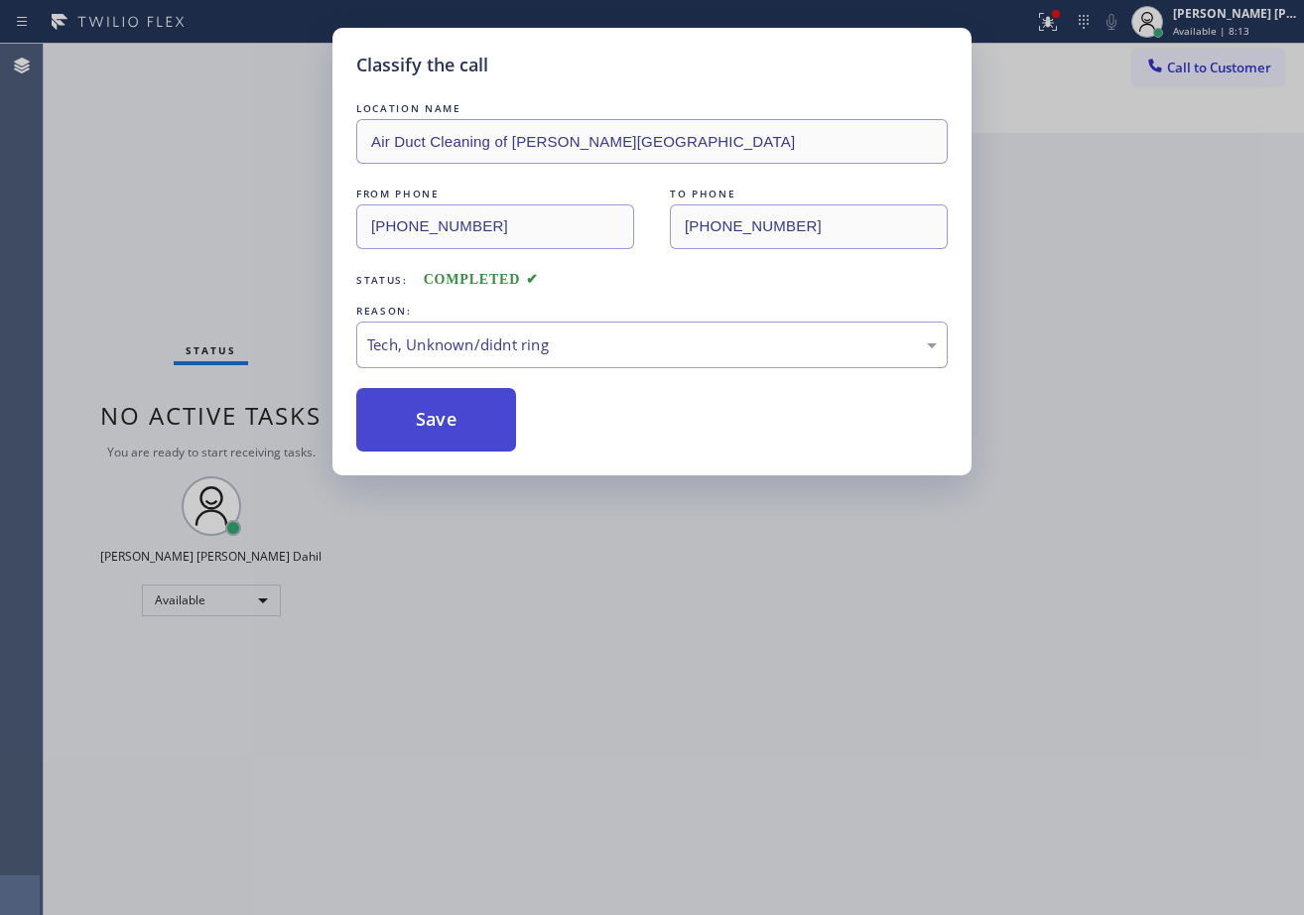
click at [444, 402] on button "Save" at bounding box center [436, 420] width 160 height 64
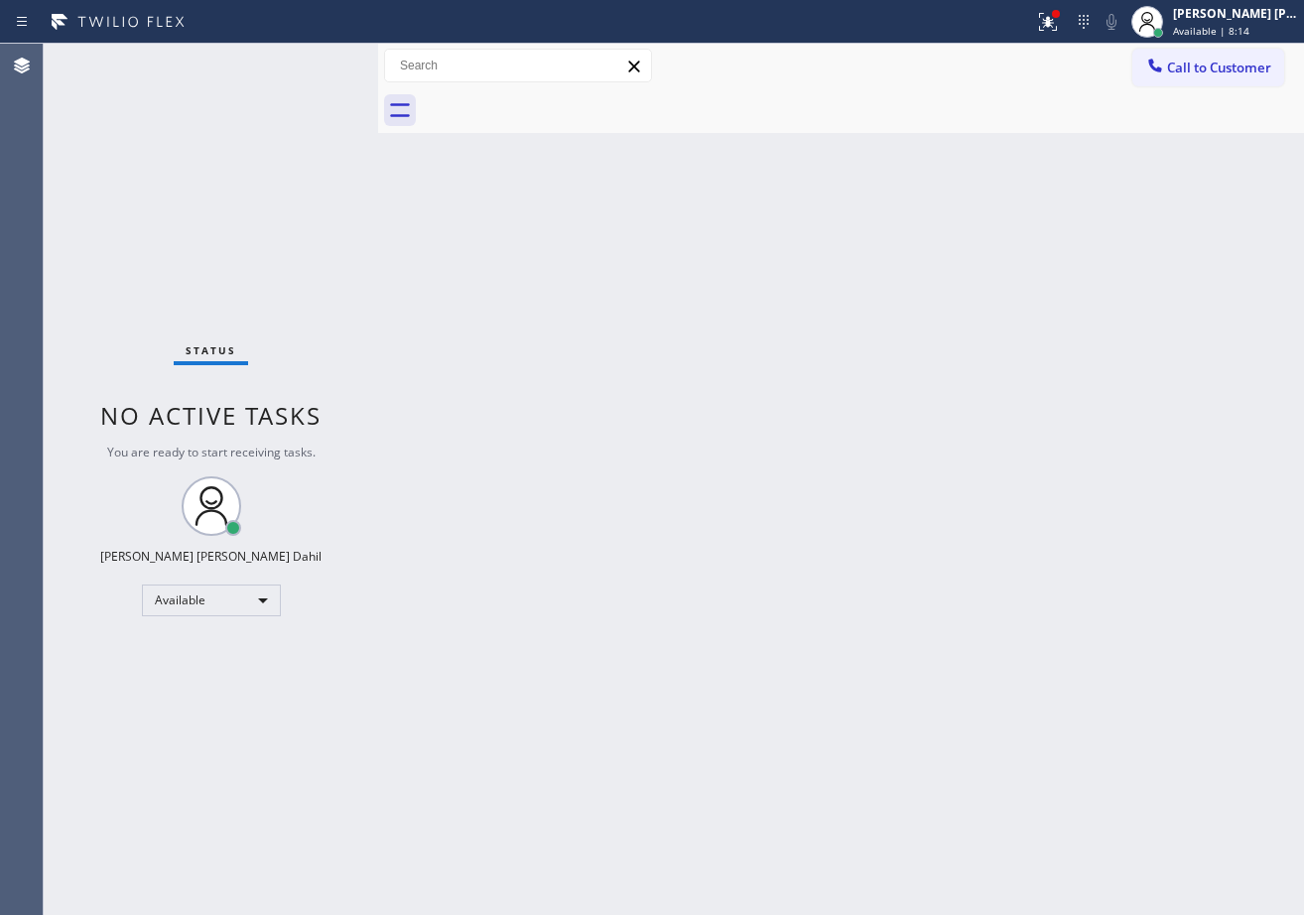
click at [304, 66] on div "Status No active tasks You are ready to start receiving tasks. [PERSON_NAME] [P…" at bounding box center [211, 479] width 334 height 871
click at [305, 66] on div "Status No active tasks You are ready to start receiving tasks. [PERSON_NAME] [P…" at bounding box center [211, 479] width 334 height 871
click at [295, 65] on div "Status No active tasks You are ready to start receiving tasks. [PERSON_NAME] [P…" at bounding box center [211, 479] width 334 height 871
drag, startPoint x: 305, startPoint y: 65, endPoint x: 294, endPoint y: 66, distance: 11.0
click at [294, 66] on div "Status No active tasks You are ready to start receiving tasks. [PERSON_NAME] [P…" at bounding box center [211, 479] width 334 height 871
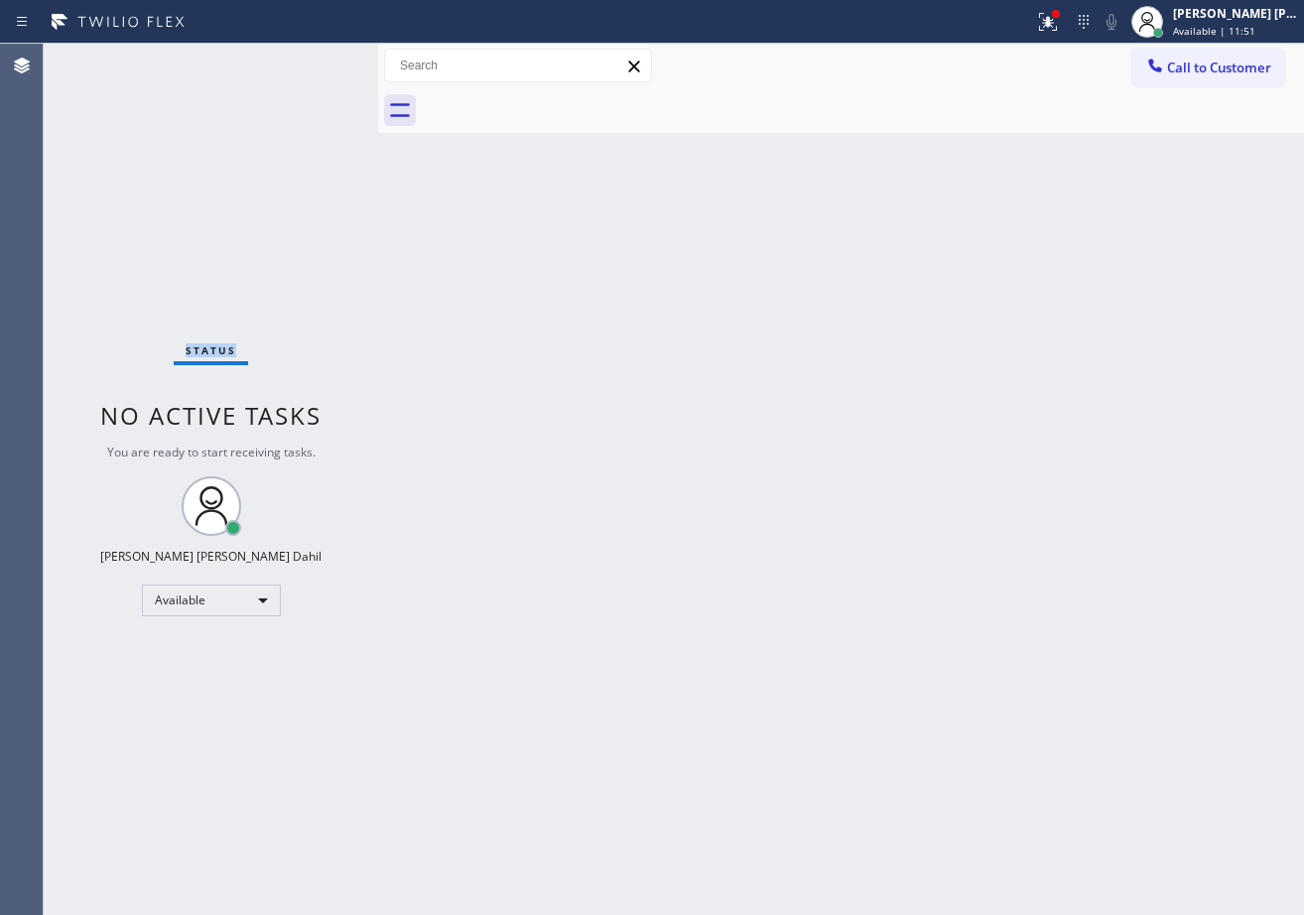
click at [294, 66] on div "Status No active tasks You are ready to start receiving tasks. [PERSON_NAME] [P…" at bounding box center [211, 479] width 334 height 871
click at [296, 66] on div "Status No active tasks You are ready to start receiving tasks. [PERSON_NAME] [P…" at bounding box center [211, 479] width 334 height 871
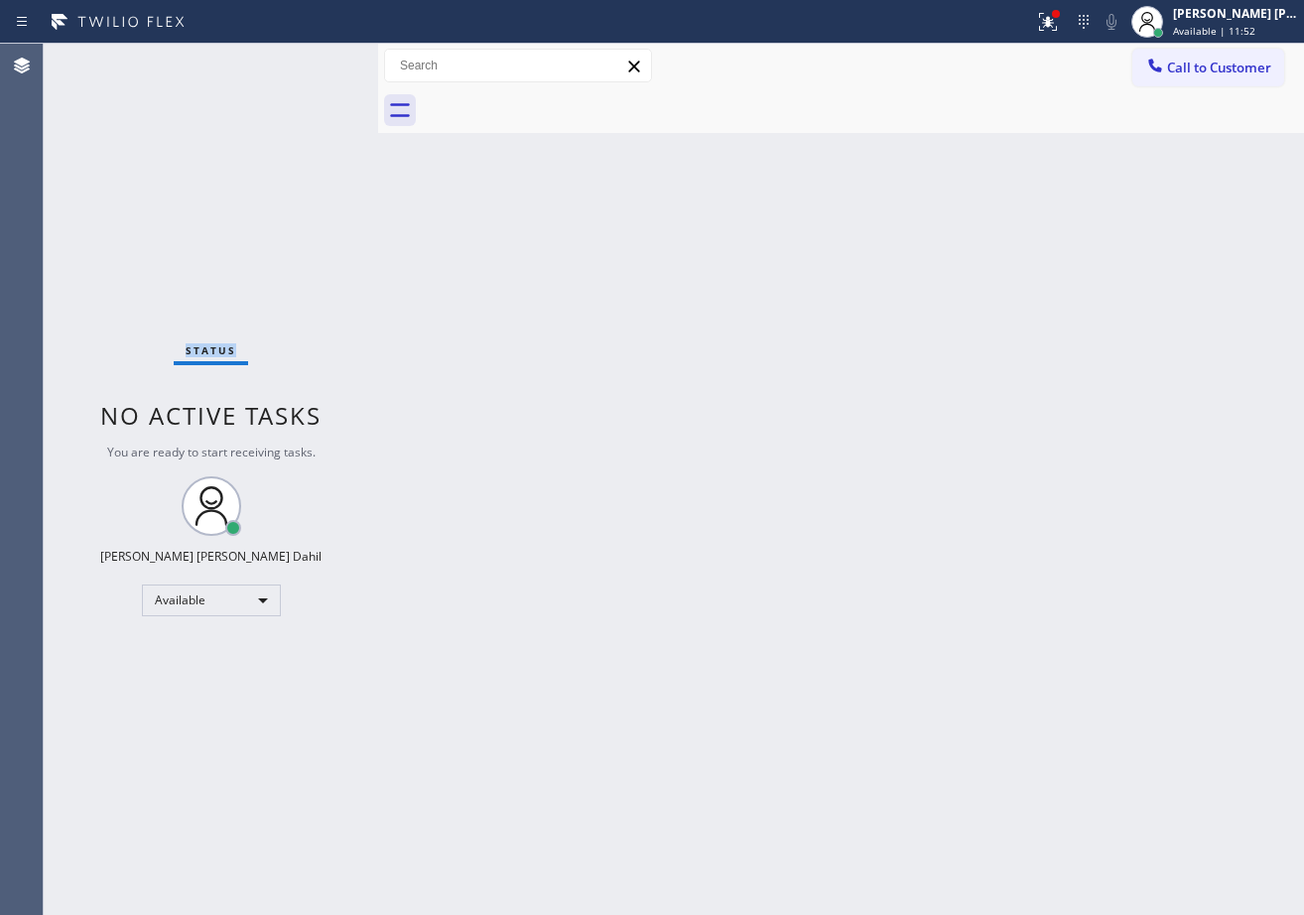
click at [298, 66] on div "Status No active tasks You are ready to start receiving tasks. [PERSON_NAME] [P…" at bounding box center [211, 479] width 334 height 871
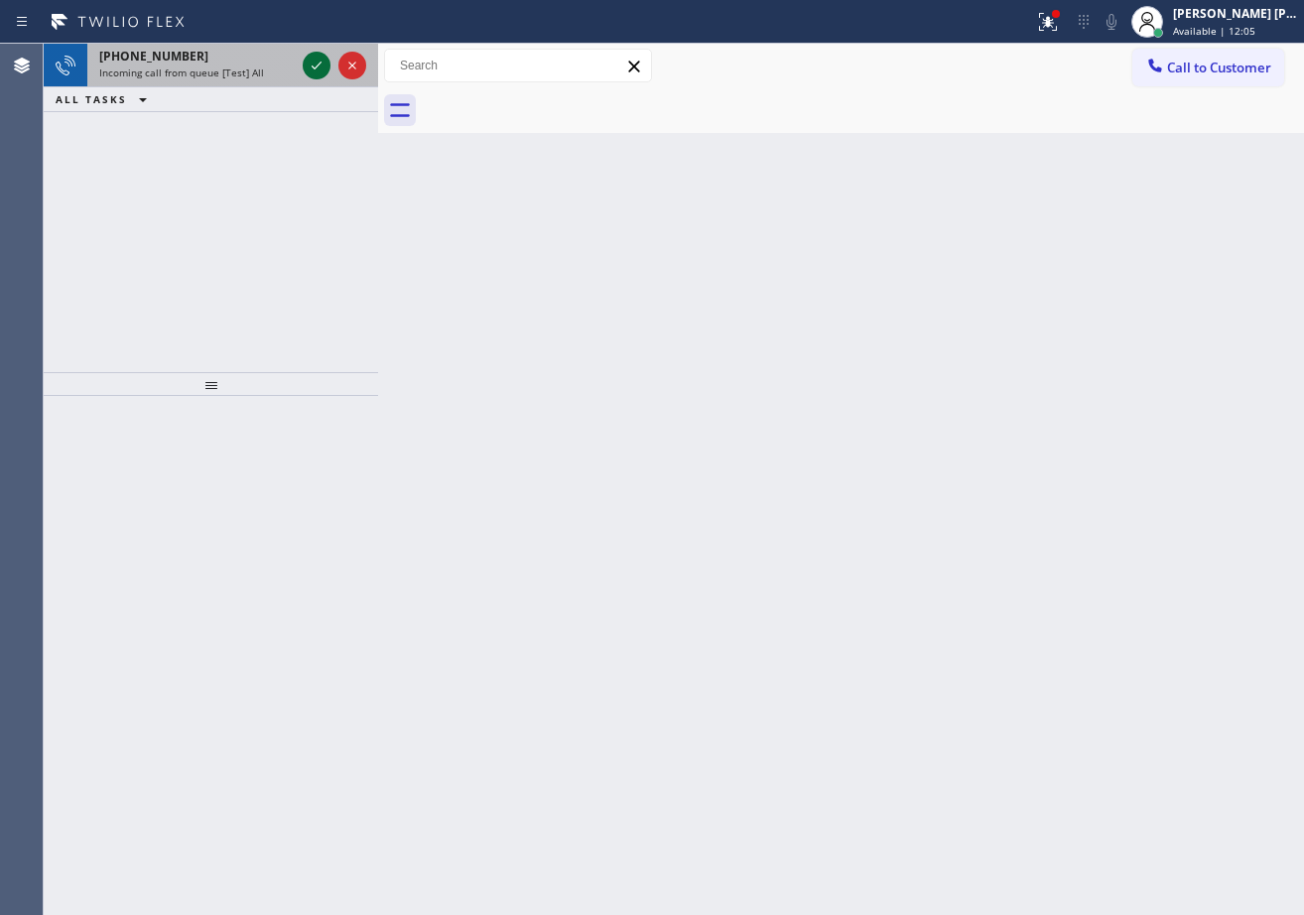
click at [314, 65] on icon at bounding box center [317, 66] width 24 height 24
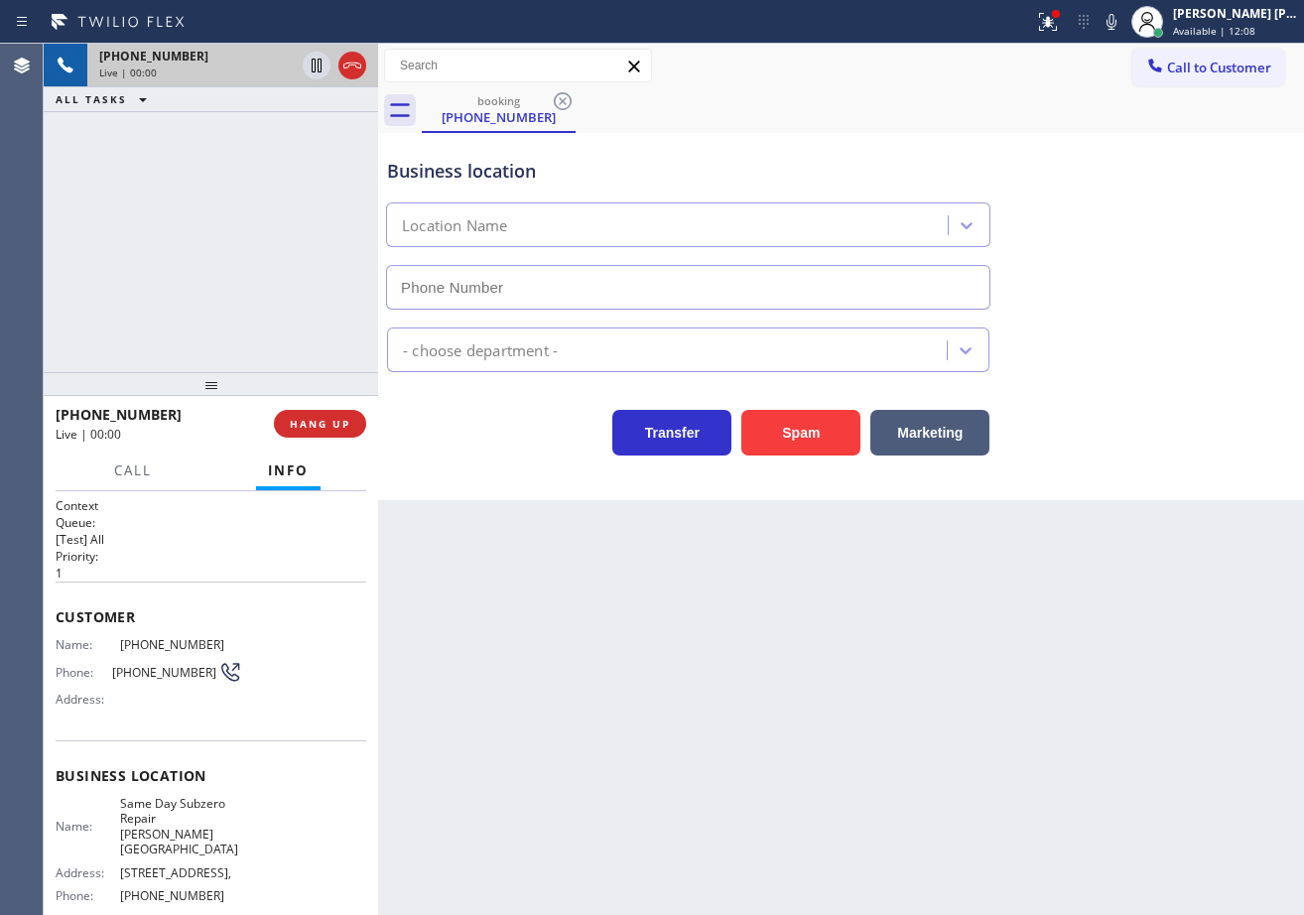
type input "[PHONE_NUMBER]"
click at [850, 428] on button "Spam" at bounding box center [800, 433] width 119 height 46
click at [847, 429] on button "Spam" at bounding box center [800, 433] width 119 height 46
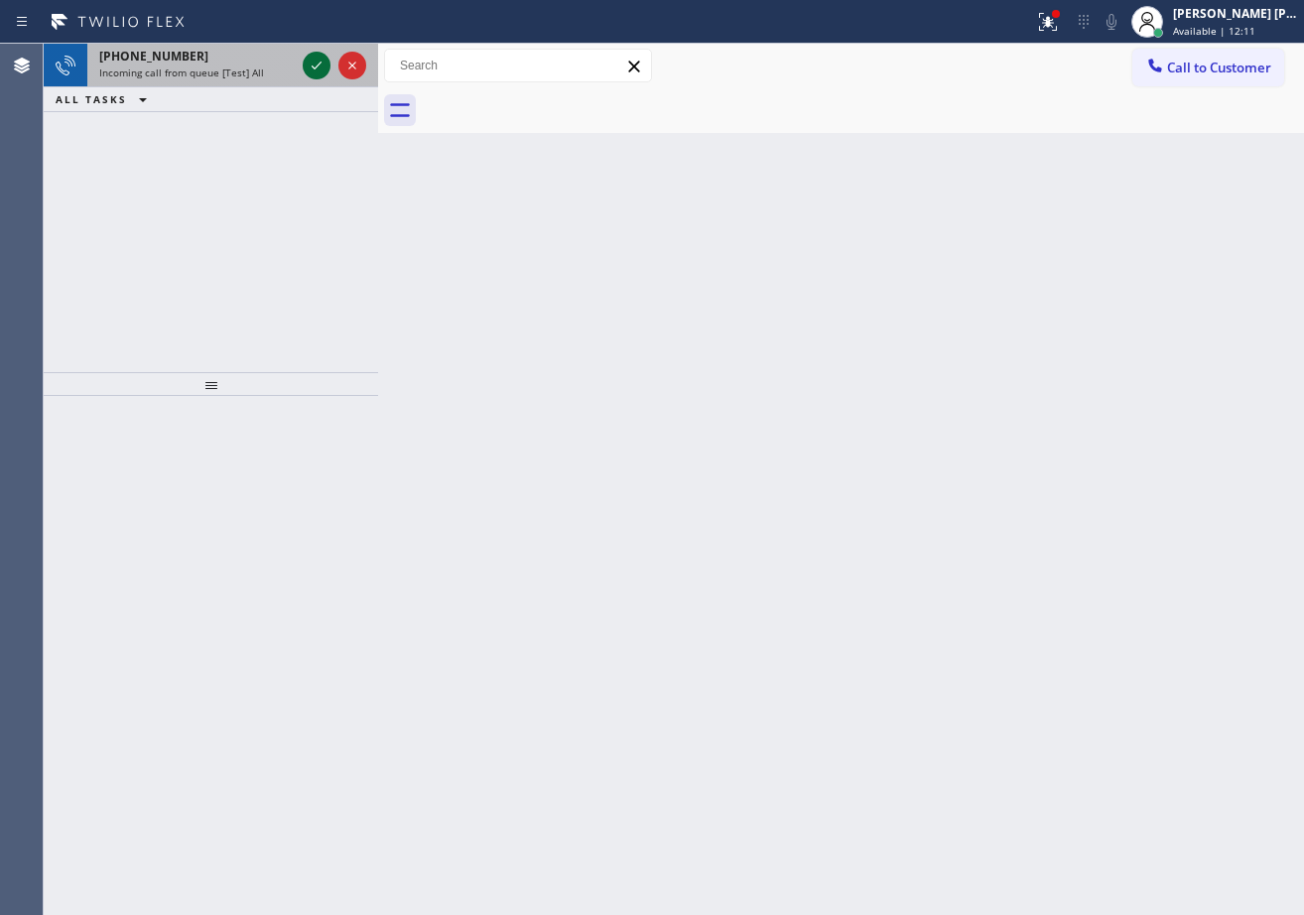
click at [318, 65] on icon at bounding box center [317, 66] width 24 height 24
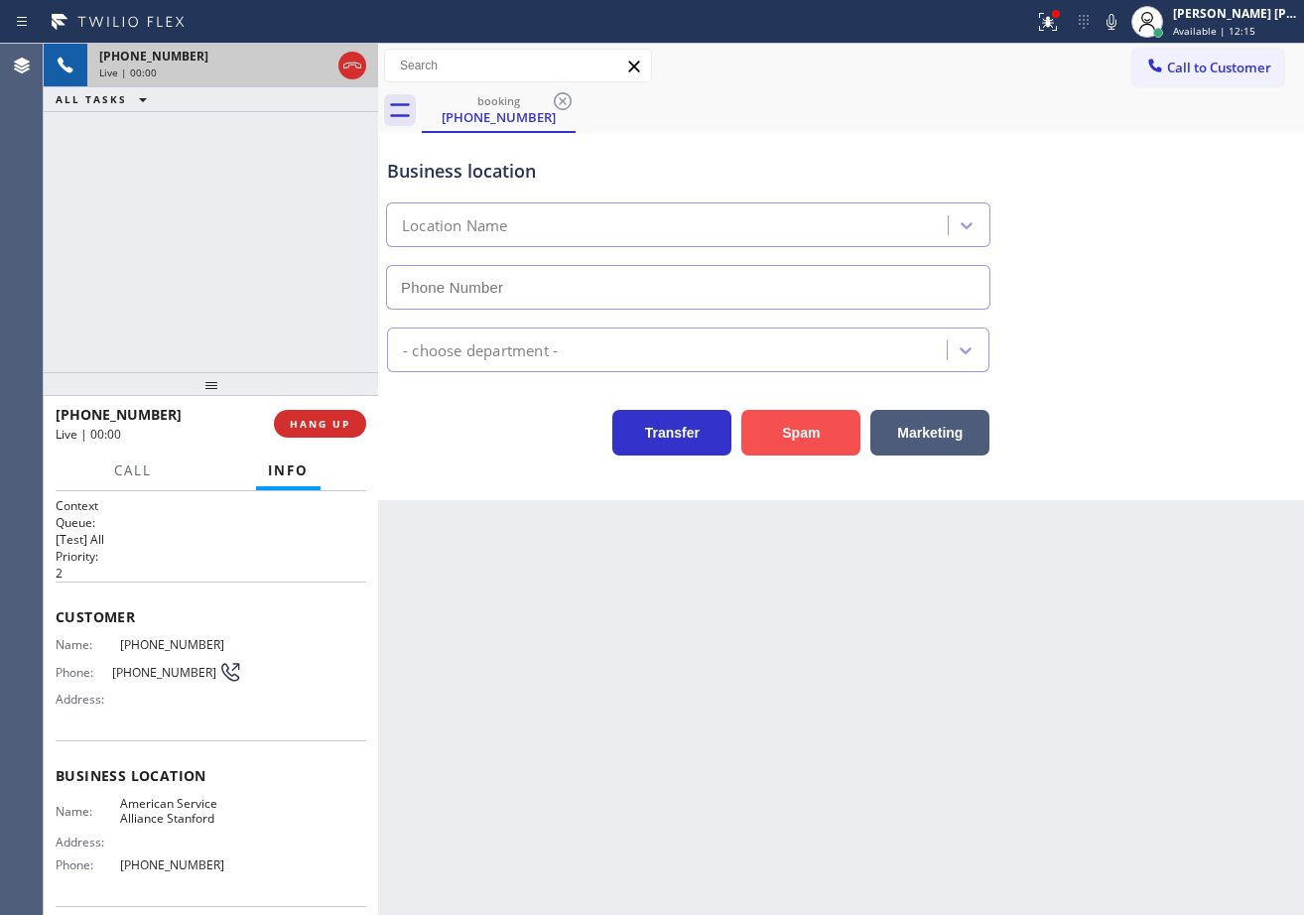
type input "[PHONE_NUMBER]"
click at [305, 422] on span "HANG UP" at bounding box center [320, 424] width 61 height 14
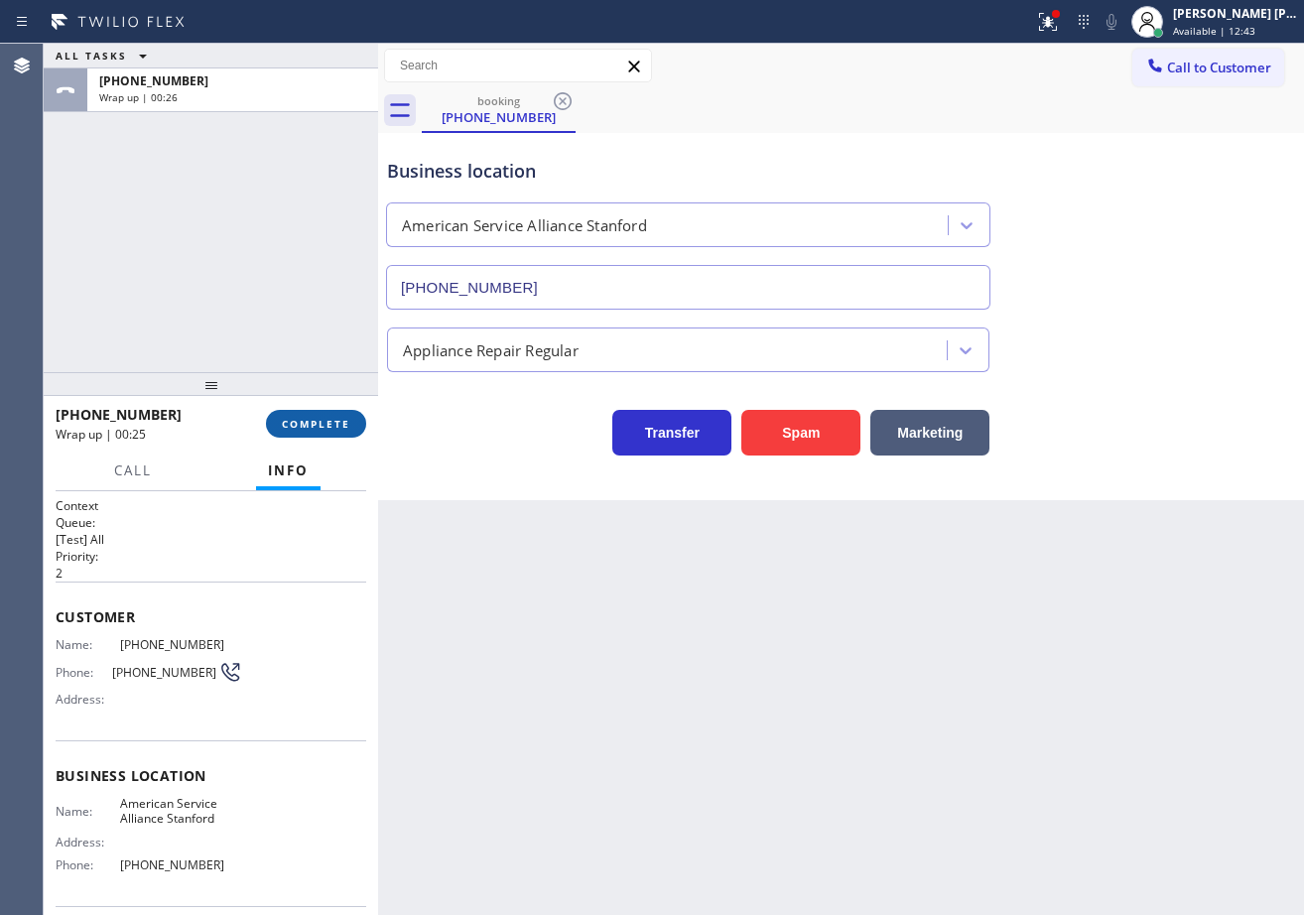
click at [311, 420] on span "COMPLETE" at bounding box center [316, 424] width 68 height 14
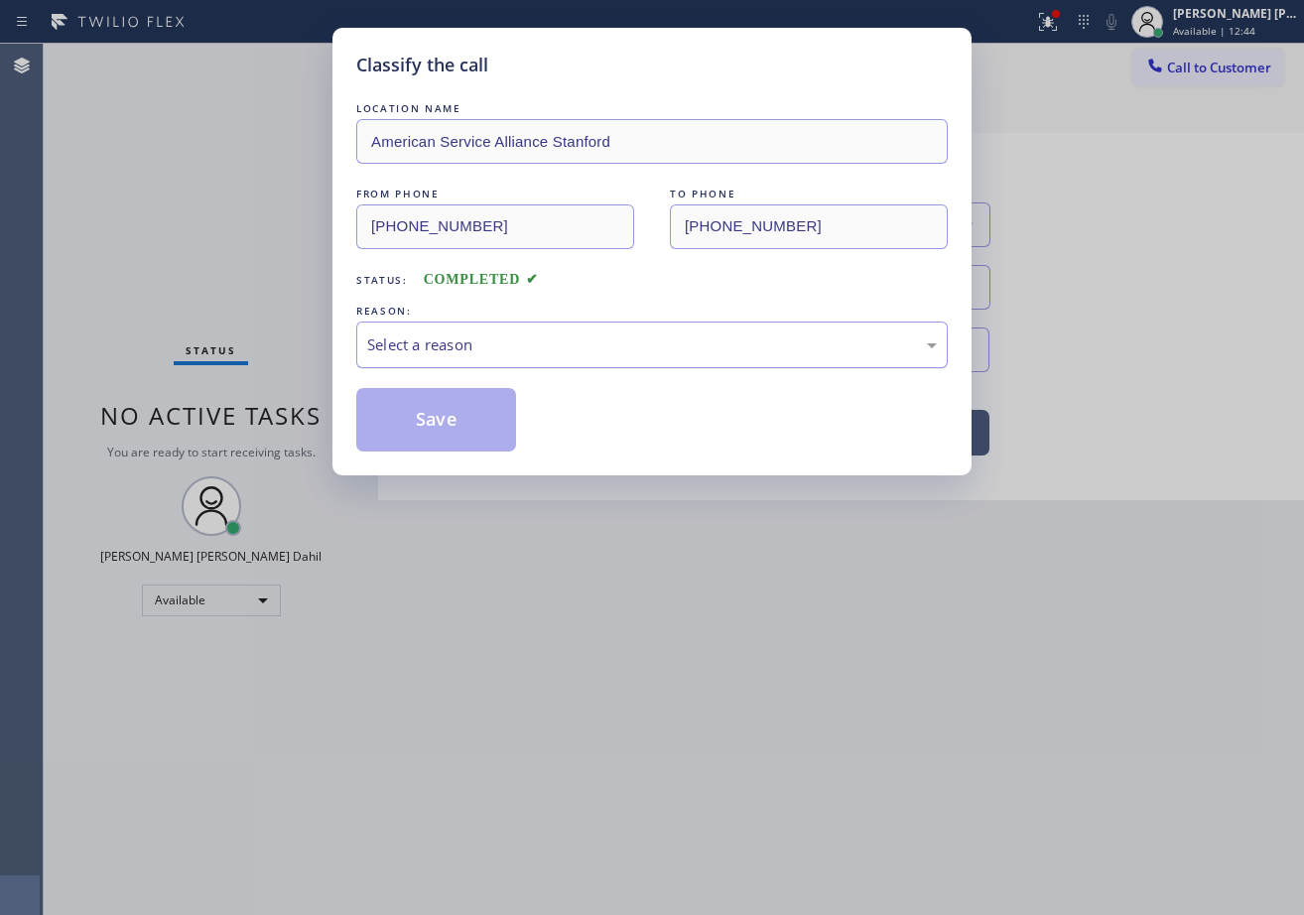
click at [467, 368] on div "Select a reason" at bounding box center [651, 345] width 591 height 47
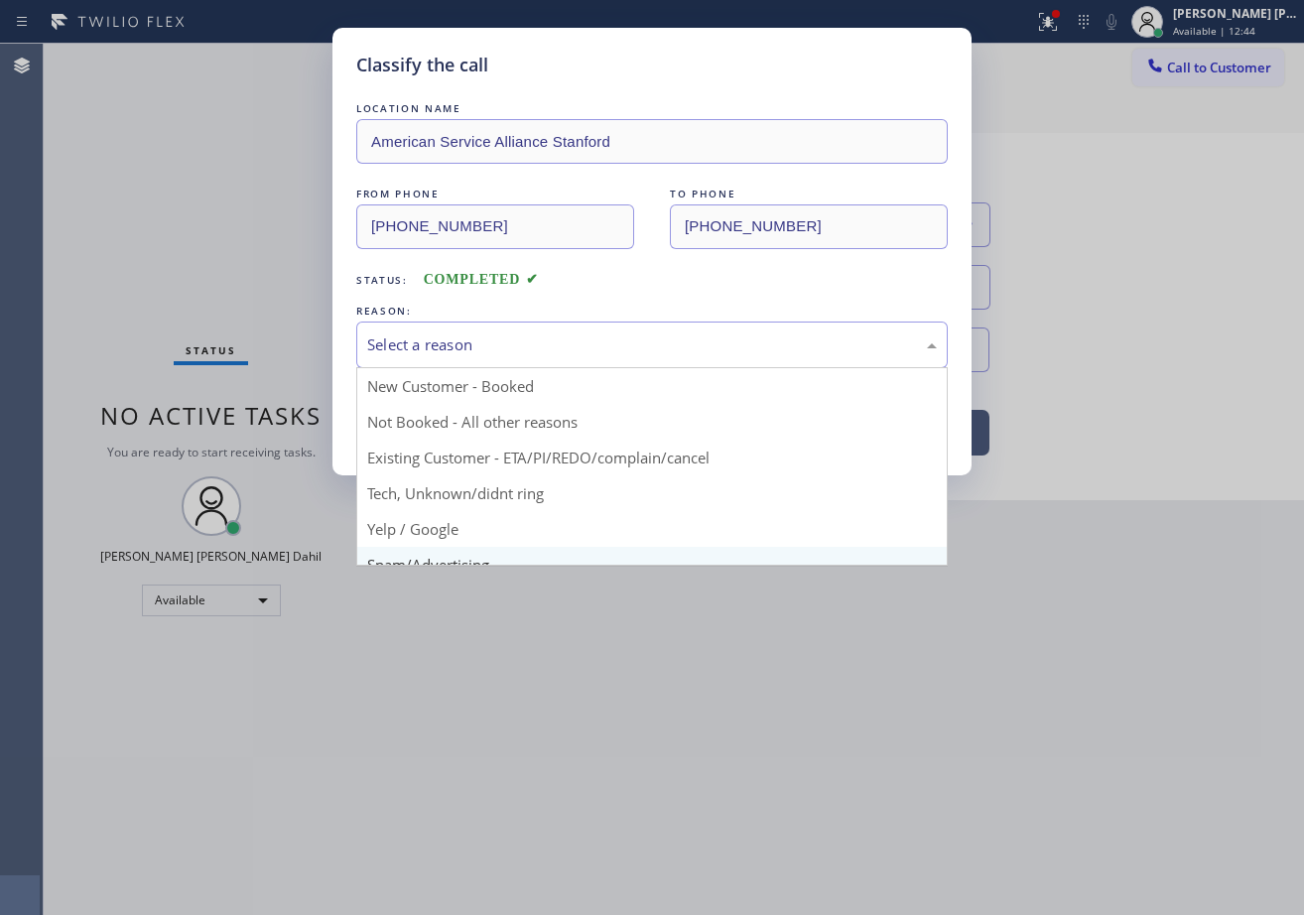
scroll to position [125, 0]
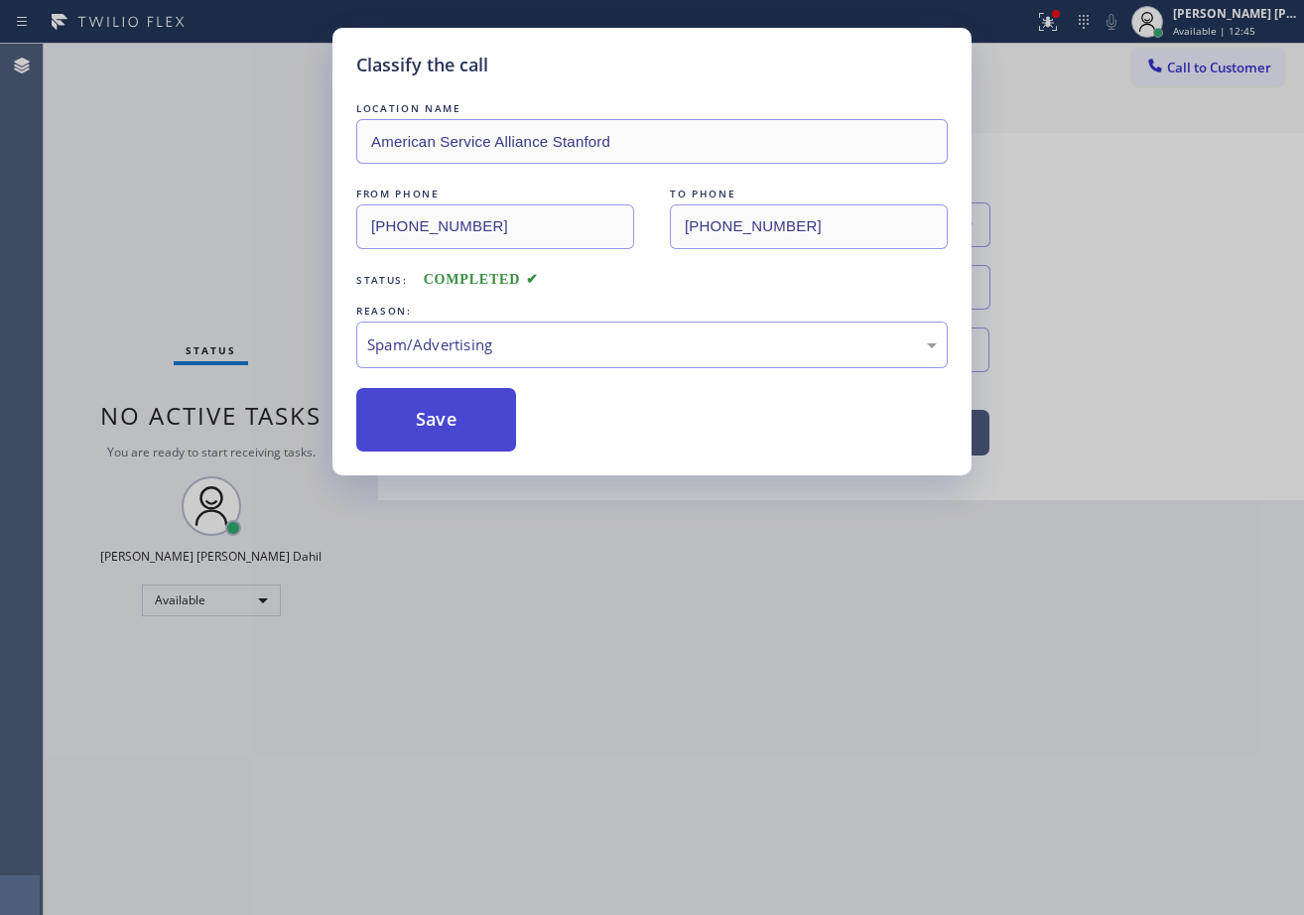
click at [450, 420] on button "Save" at bounding box center [436, 420] width 160 height 64
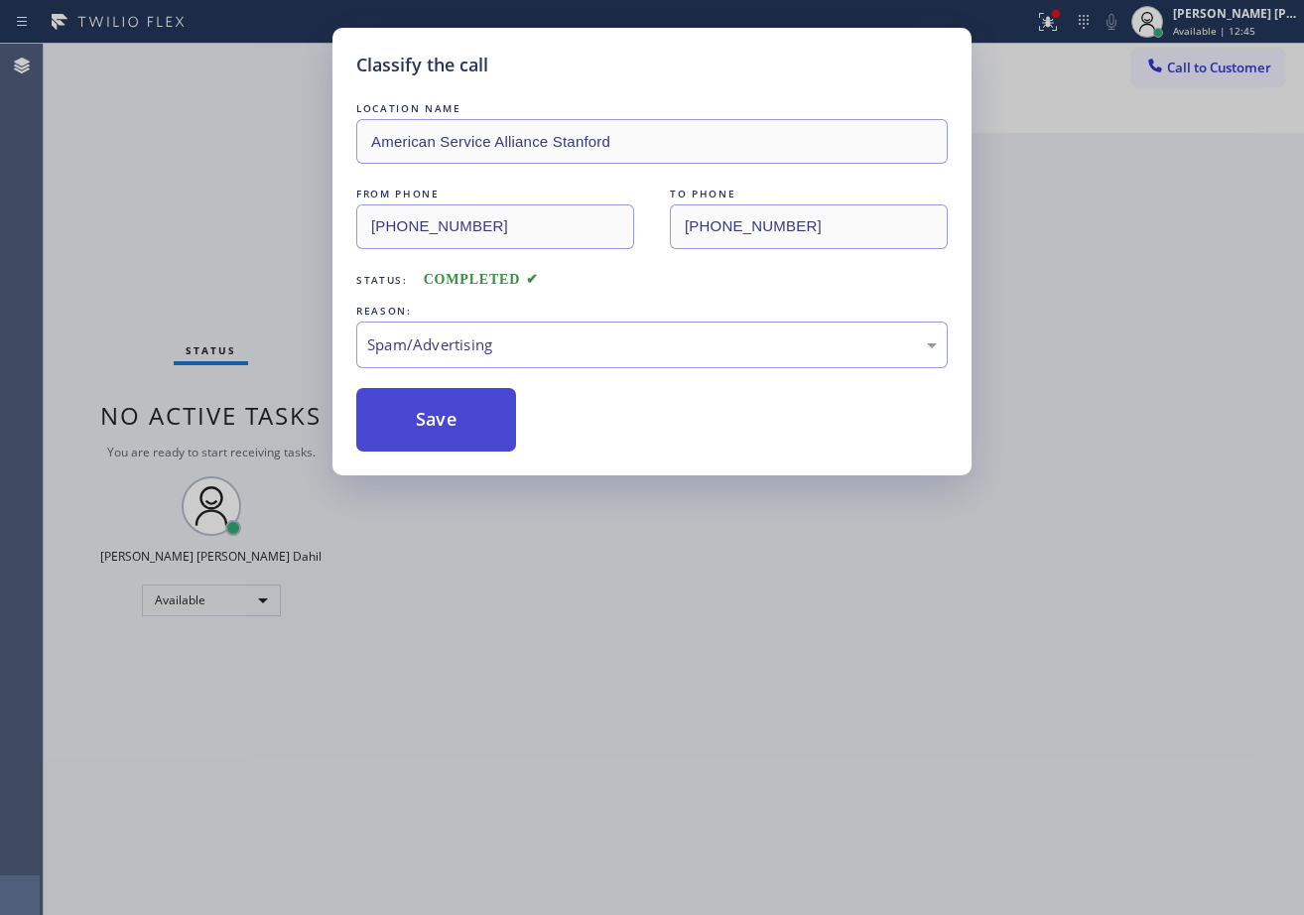
drag, startPoint x: 450, startPoint y: 420, endPoint x: 272, endPoint y: 134, distance: 336.5
click at [450, 413] on button "Save" at bounding box center [436, 420] width 160 height 64
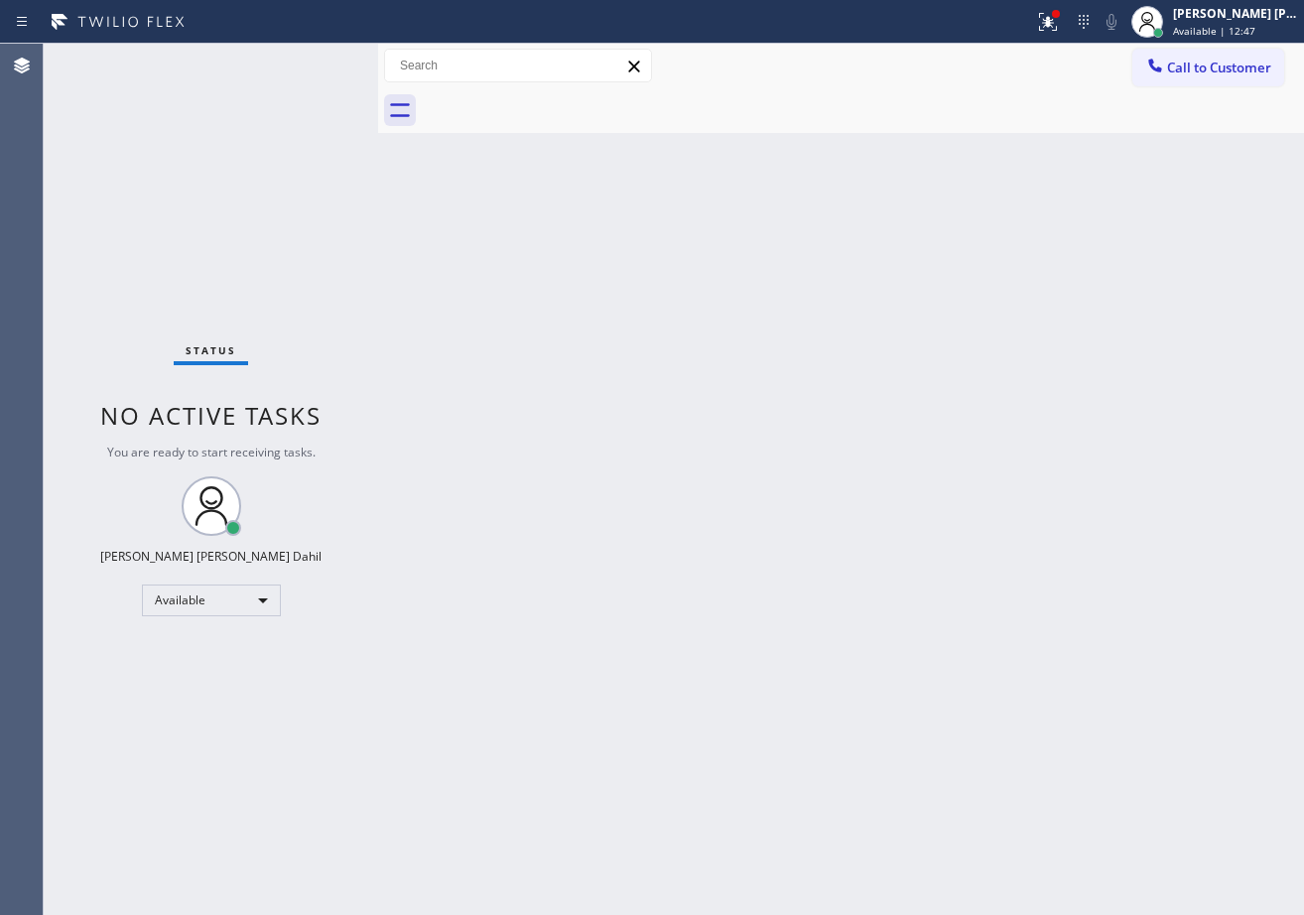
click at [288, 65] on div "Status No active tasks You are ready to start receiving tasks. [PERSON_NAME] [P…" at bounding box center [211, 479] width 334 height 871
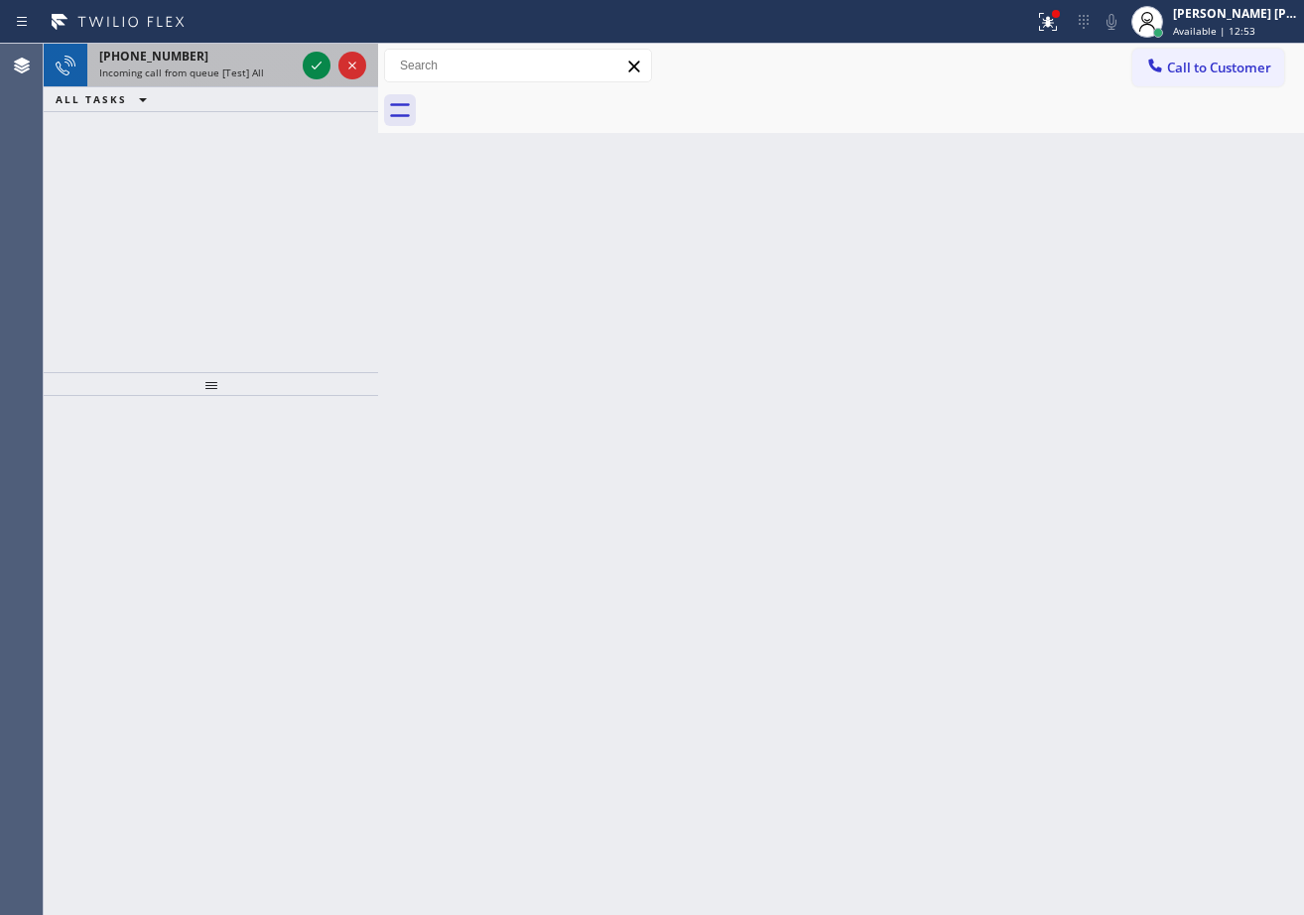
click at [253, 66] on span "Incoming call from queue [Test] All" at bounding box center [181, 73] width 165 height 14
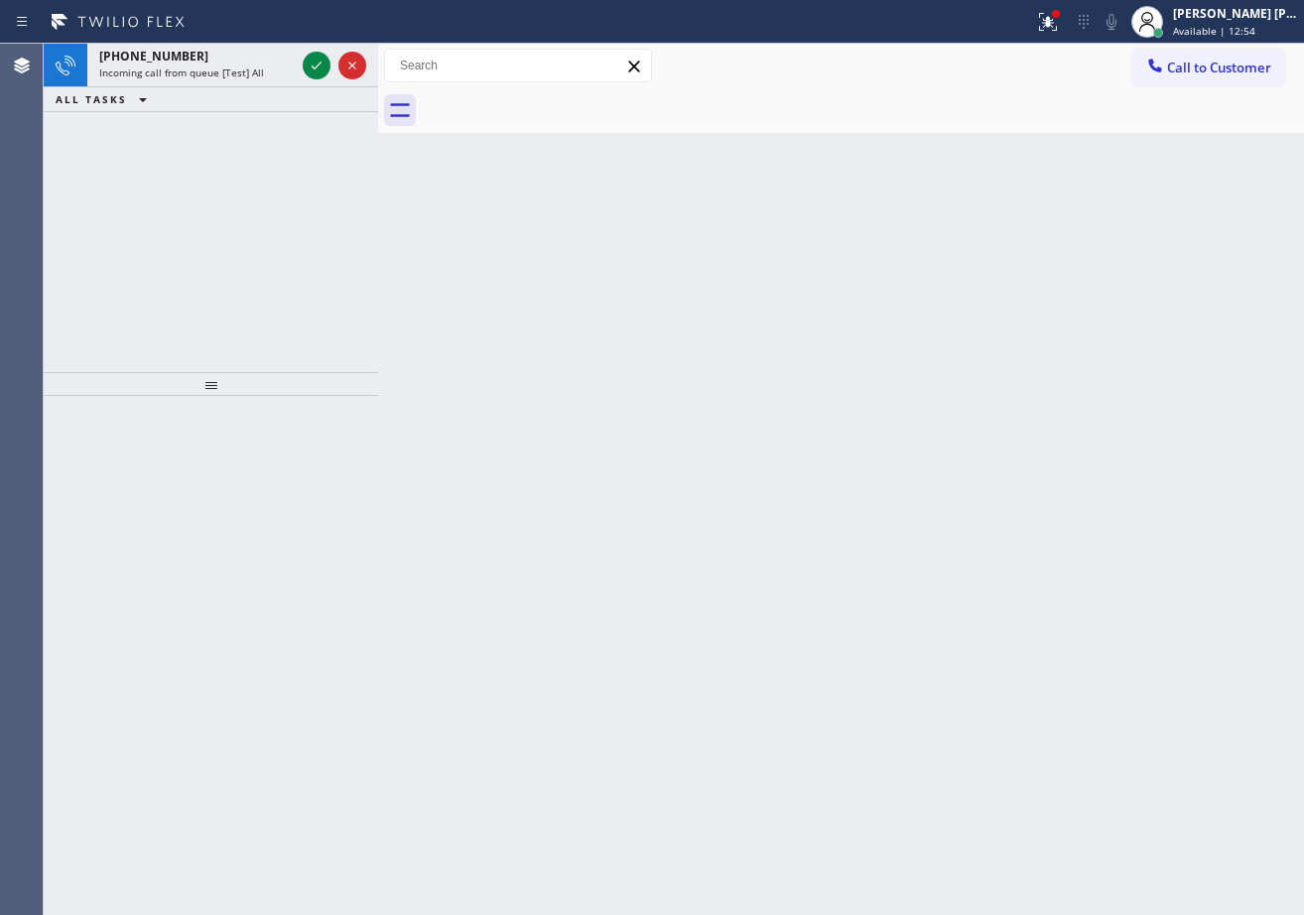
click at [309, 63] on icon at bounding box center [317, 66] width 24 height 24
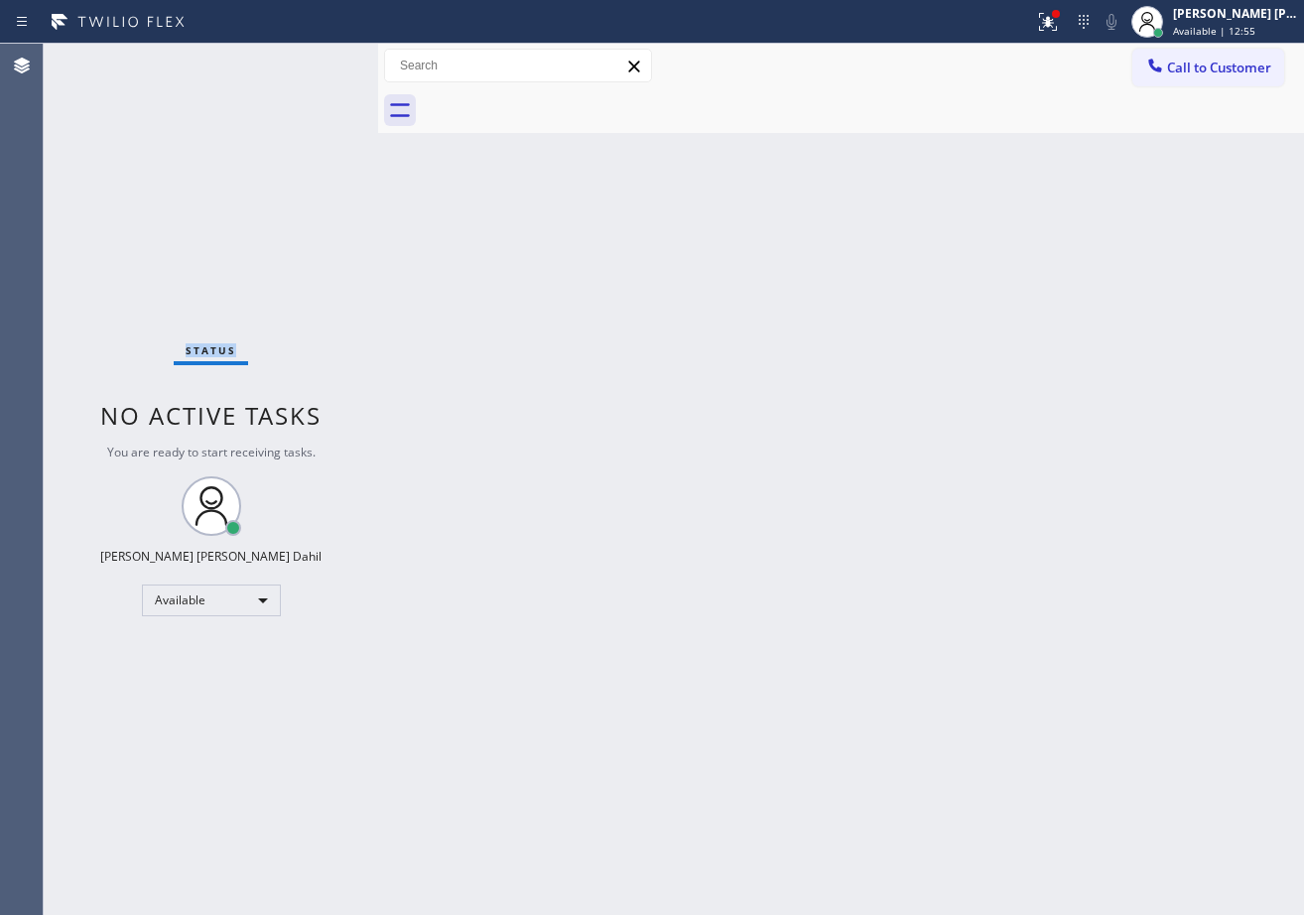
click at [310, 64] on div "Status No active tasks You are ready to start receiving tasks. [PERSON_NAME] [P…" at bounding box center [211, 479] width 334 height 871
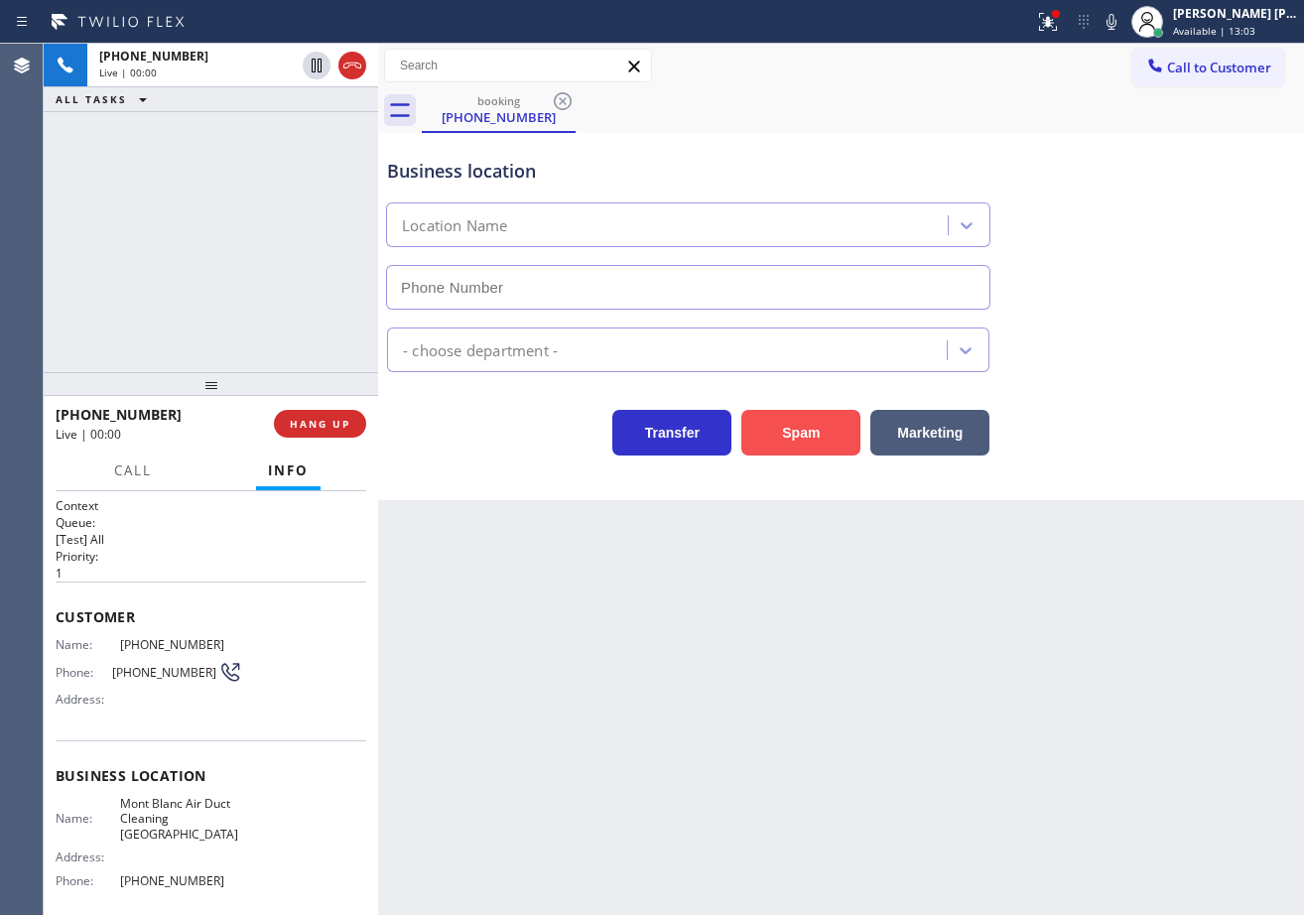
click at [779, 440] on button "Spam" at bounding box center [800, 433] width 119 height 46
type input "[PHONE_NUMBER]"
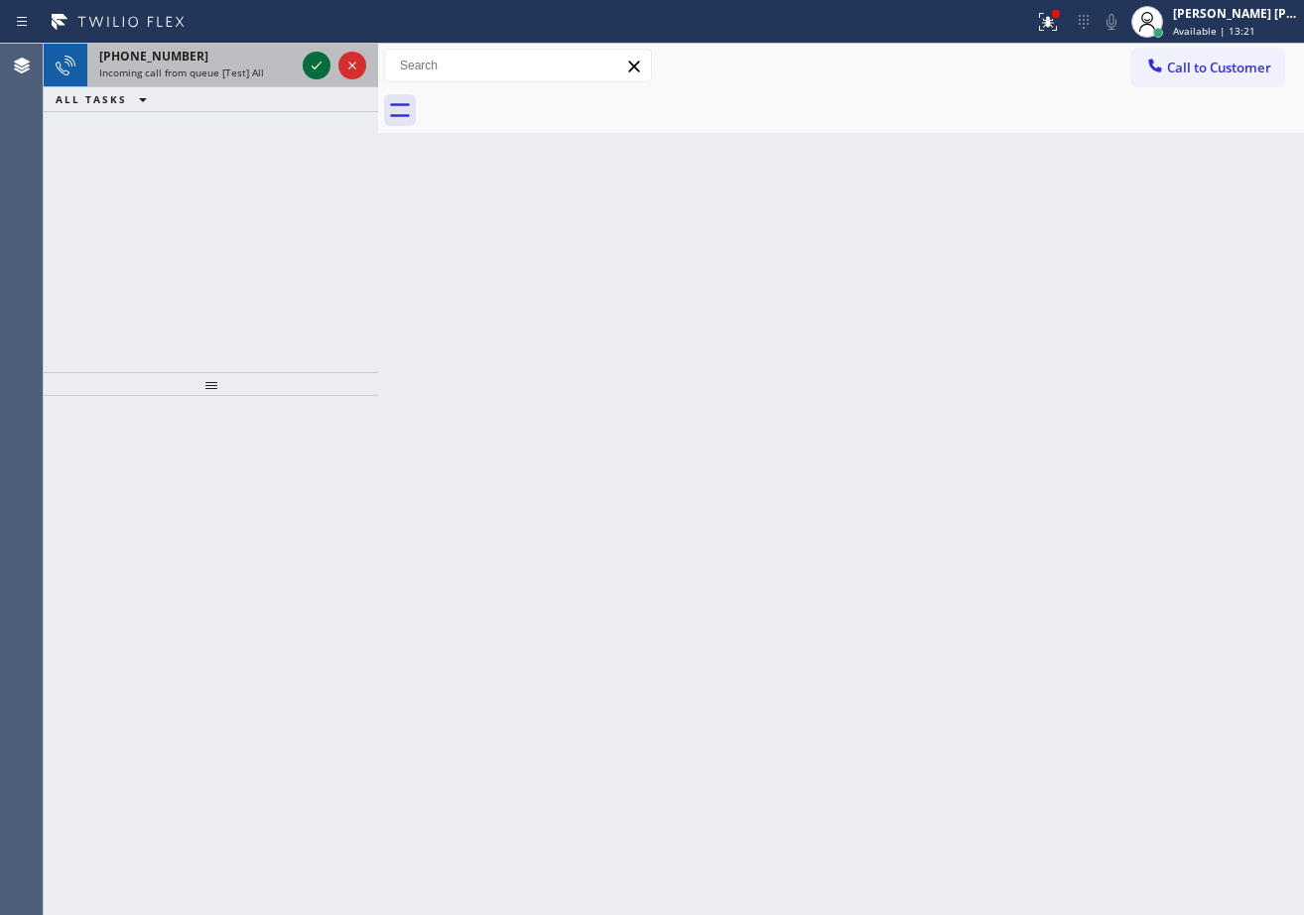
click at [321, 62] on icon at bounding box center [317, 66] width 24 height 24
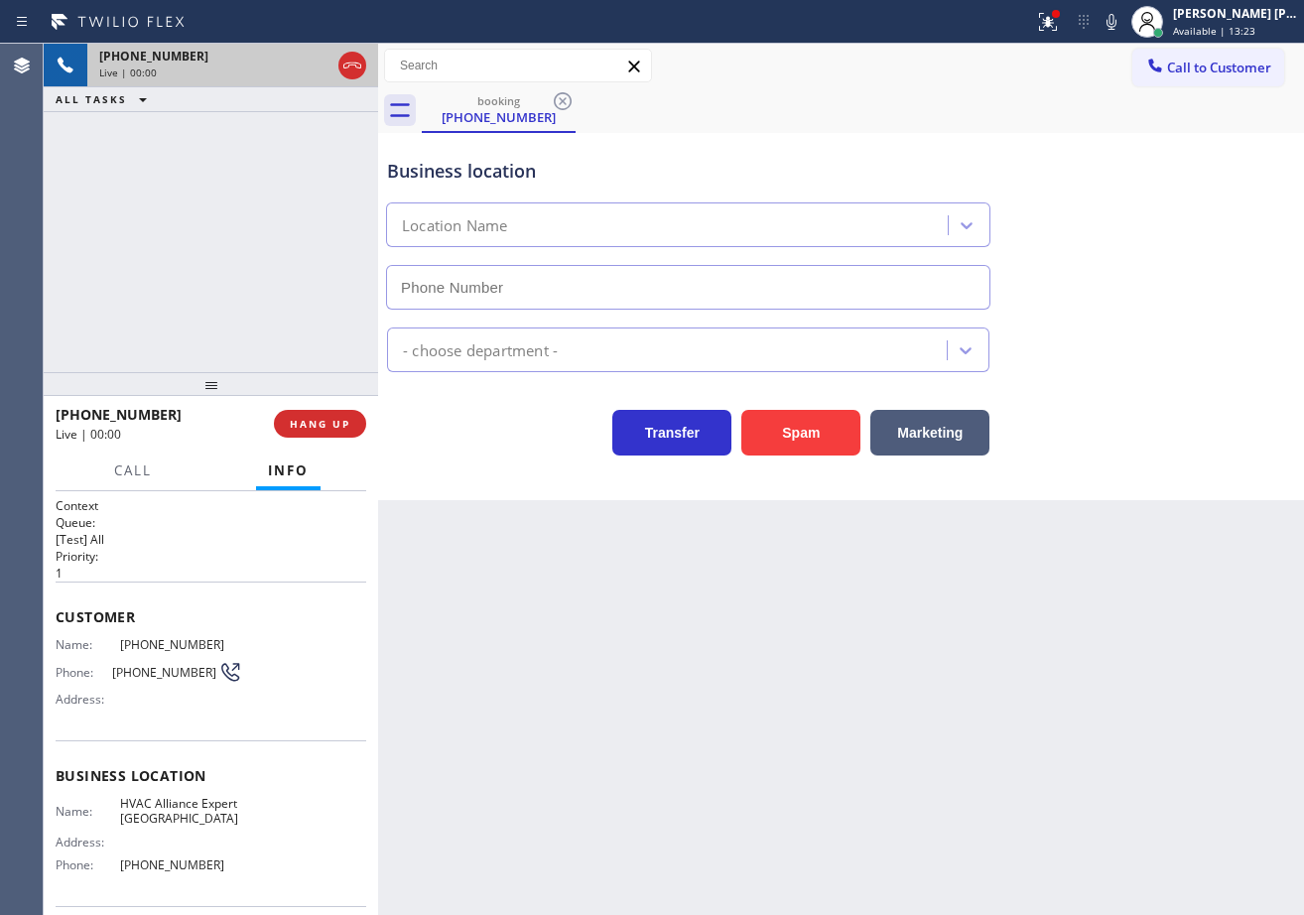
type input "[PHONE_NUMBER]"
click at [299, 421] on span "HANG UP" at bounding box center [320, 424] width 61 height 14
click at [300, 420] on span "HANG UP" at bounding box center [320, 424] width 61 height 14
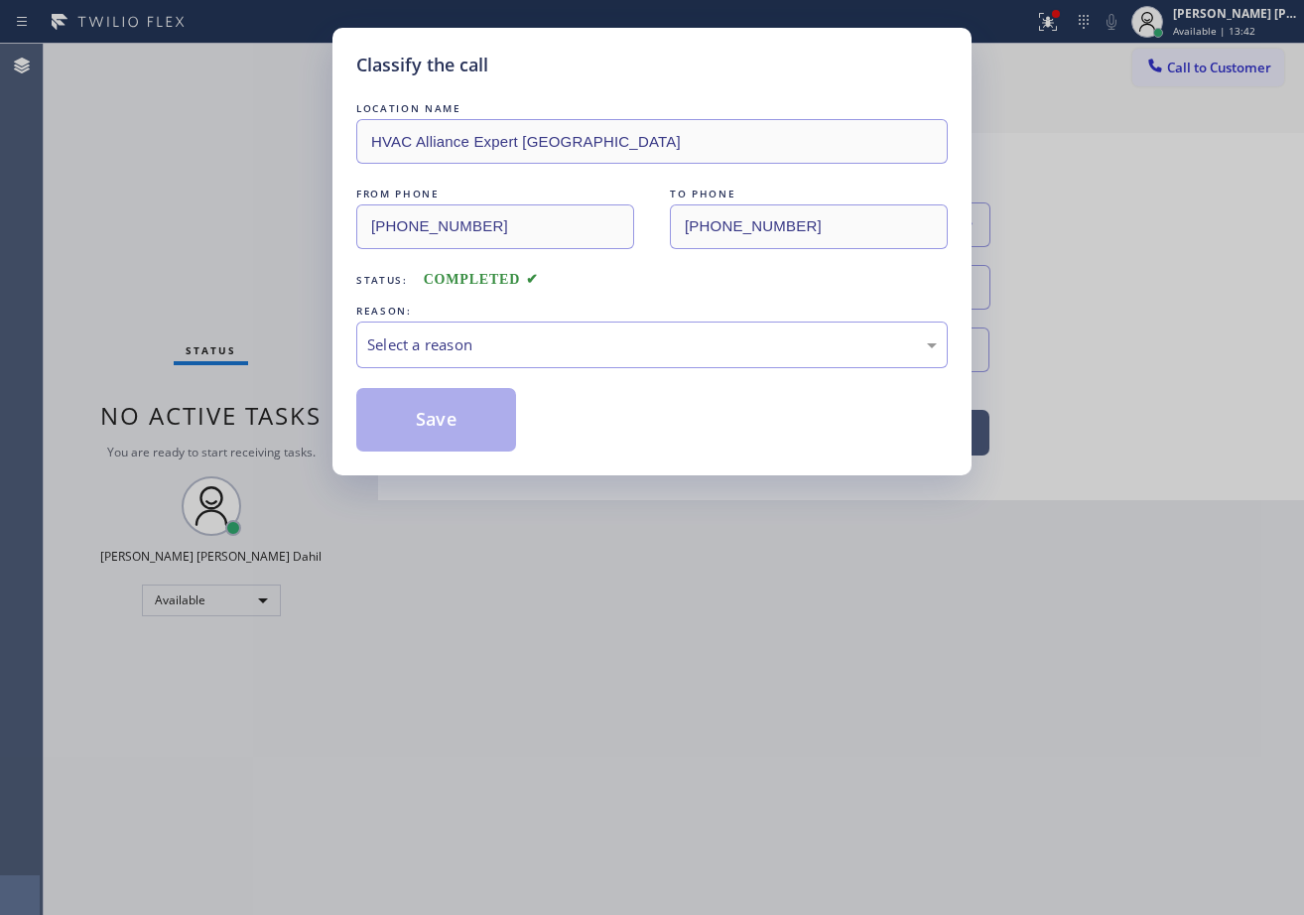
click at [418, 370] on div "LOCATION NAME HVAC Alliance Expert [GEOGRAPHIC_DATA] FROM PHONE [PHONE_NUMBER] …" at bounding box center [651, 274] width 591 height 353
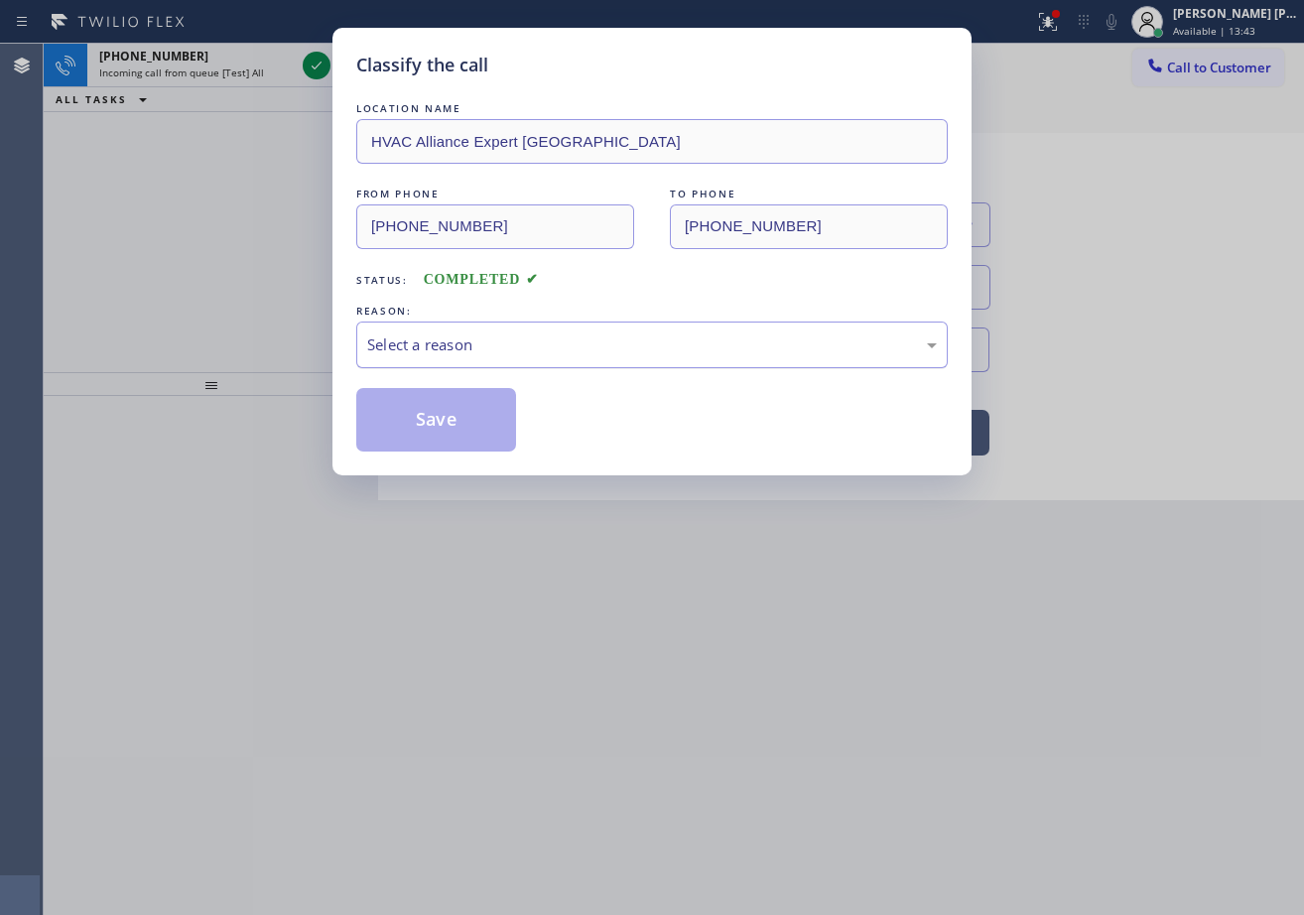
click at [512, 324] on div "Select a reason" at bounding box center [651, 345] width 591 height 47
click at [459, 429] on button "Save" at bounding box center [436, 420] width 160 height 64
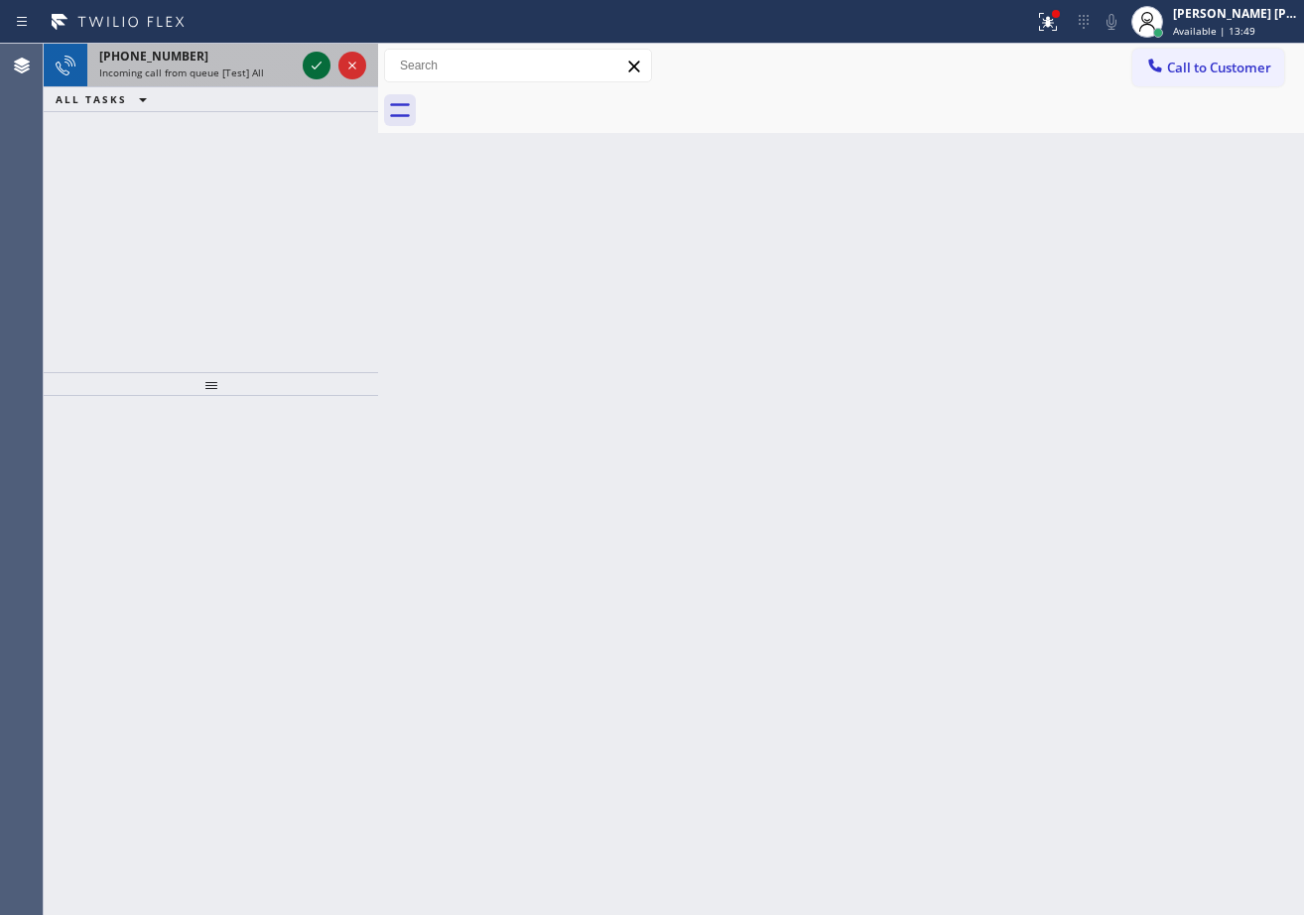
click at [314, 64] on icon at bounding box center [317, 66] width 24 height 24
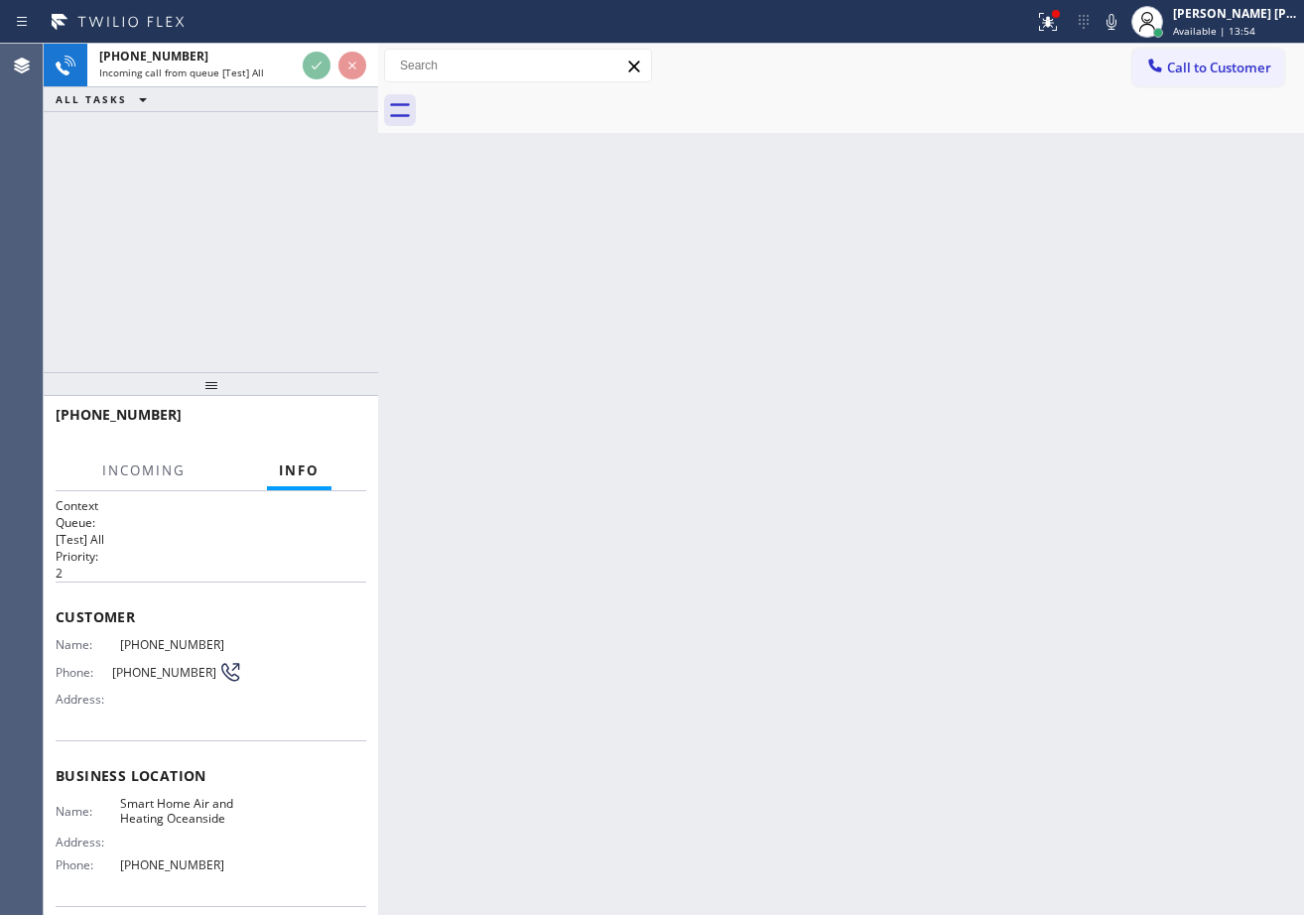
click at [1057, 20] on icon at bounding box center [1048, 22] width 18 height 18
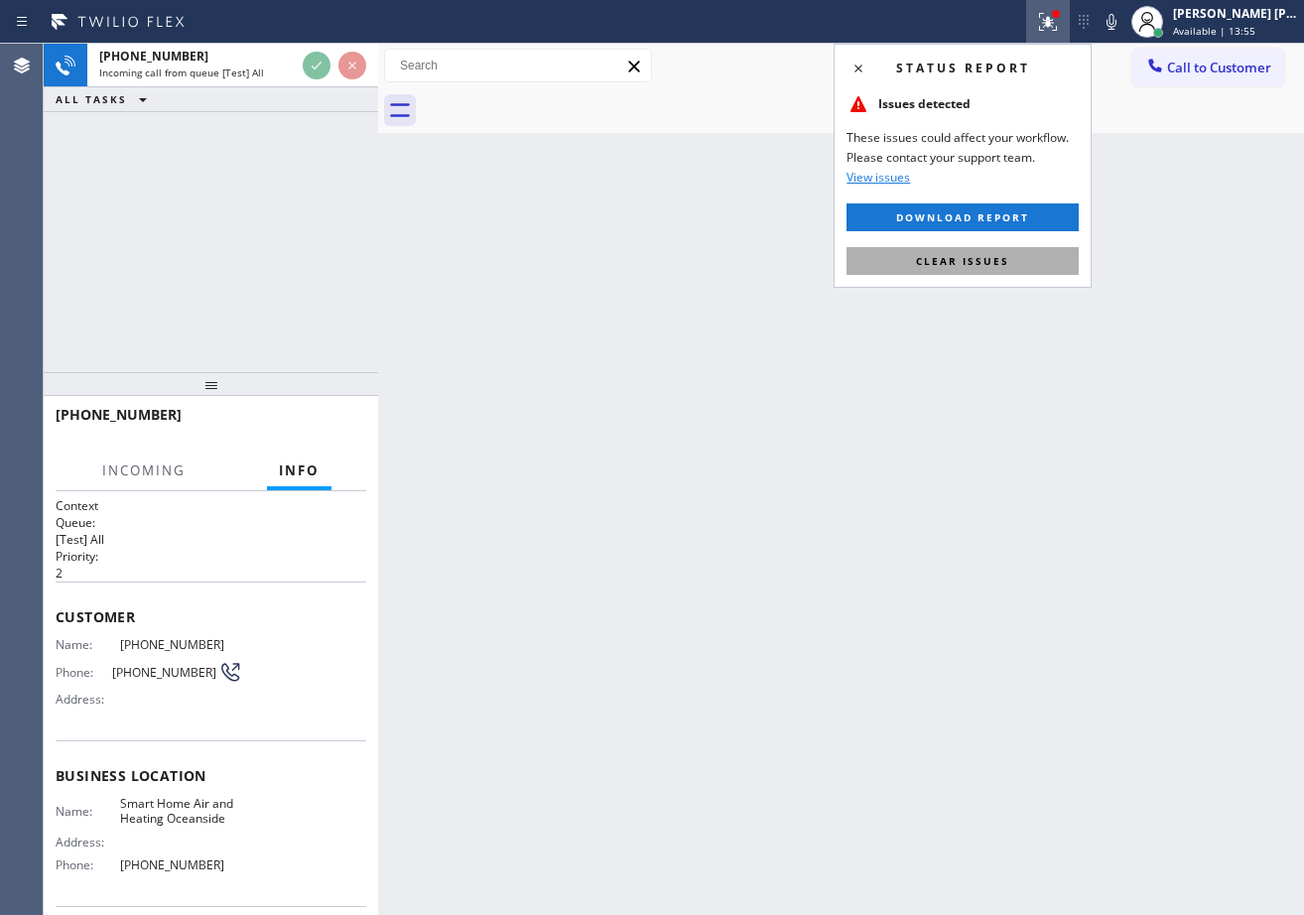
click at [1009, 268] on button "Clear issues" at bounding box center [963, 261] width 232 height 28
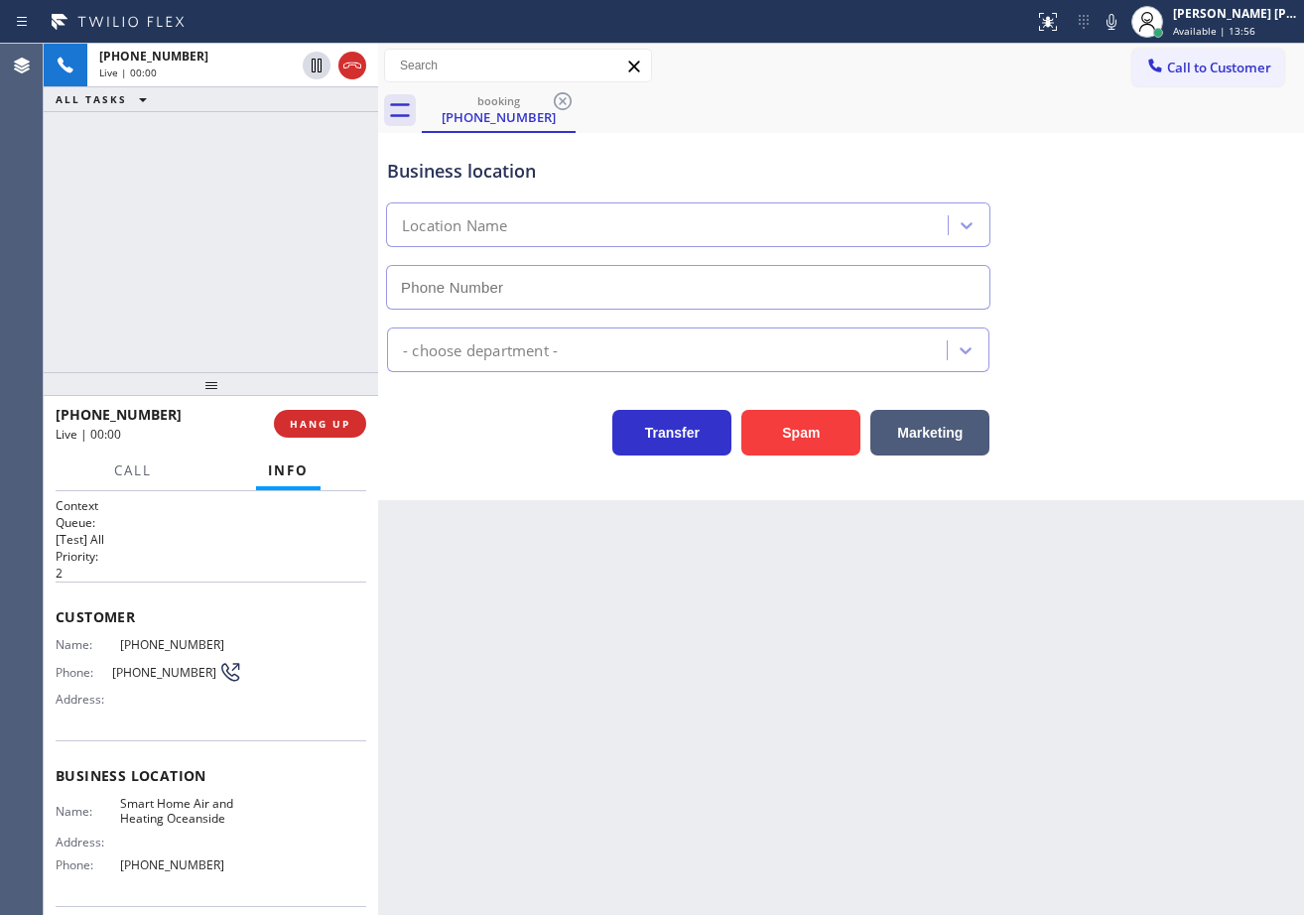
type input "[PHONE_NUMBER]"
click at [766, 449] on button "Spam" at bounding box center [800, 433] width 119 height 46
click at [766, 448] on button "Spam" at bounding box center [800, 433] width 119 height 46
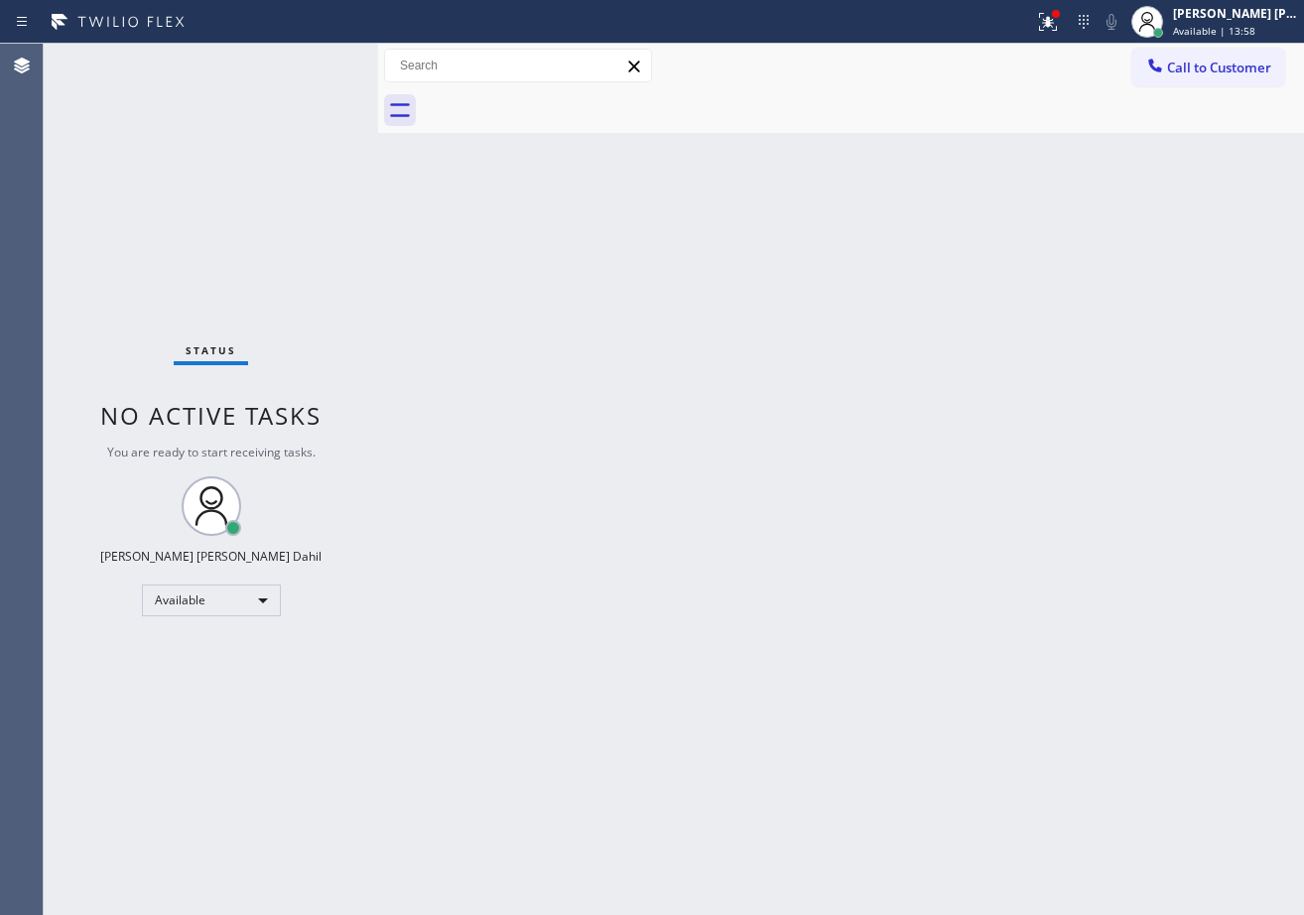
click at [309, 65] on div "Status No active tasks You are ready to start receiving tasks. [PERSON_NAME] [P…" at bounding box center [211, 479] width 334 height 871
click at [312, 63] on div "Status No active tasks You are ready to start receiving tasks. [PERSON_NAME] [P…" at bounding box center [211, 479] width 334 height 871
click at [325, 62] on div "Status No active tasks You are ready to start receiving tasks. [PERSON_NAME] [P…" at bounding box center [211, 479] width 334 height 871
click at [313, 72] on div "Status No active tasks You are ready to start receiving tasks. [PERSON_NAME] [P…" at bounding box center [211, 479] width 334 height 871
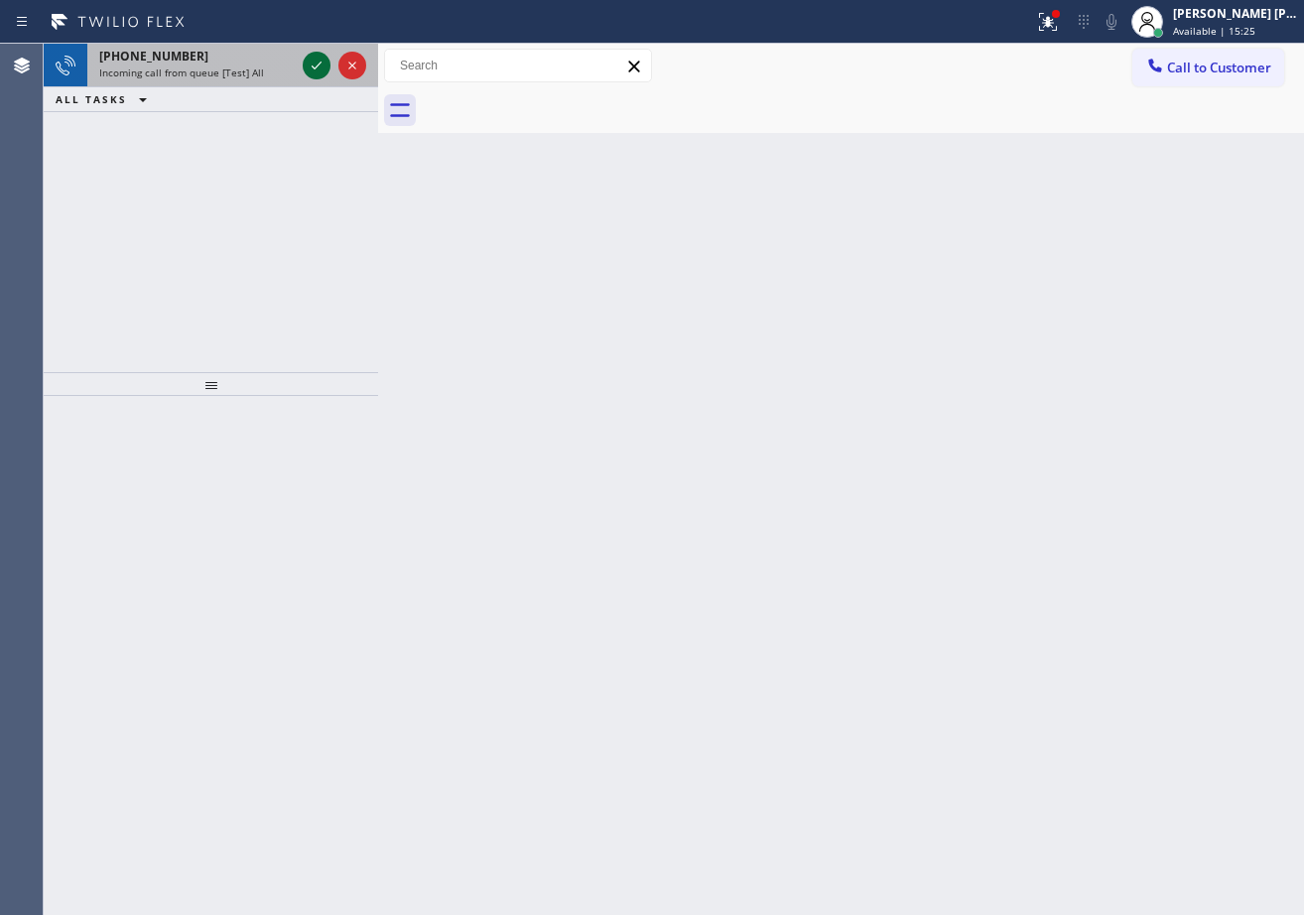
click at [312, 62] on icon at bounding box center [317, 66] width 24 height 24
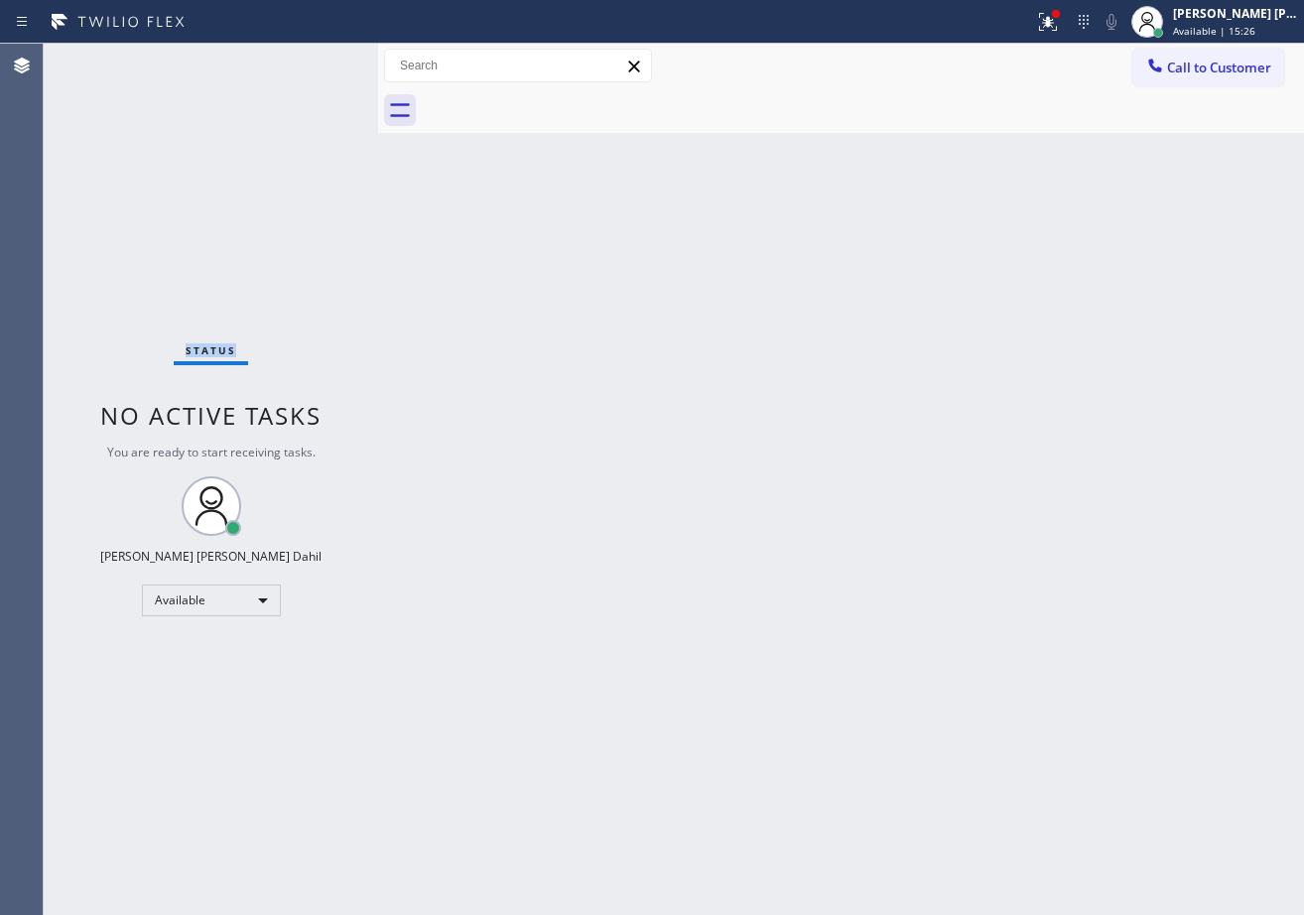
click at [312, 62] on div "Status No active tasks You are ready to start receiving tasks. [PERSON_NAME] [P…" at bounding box center [211, 479] width 334 height 871
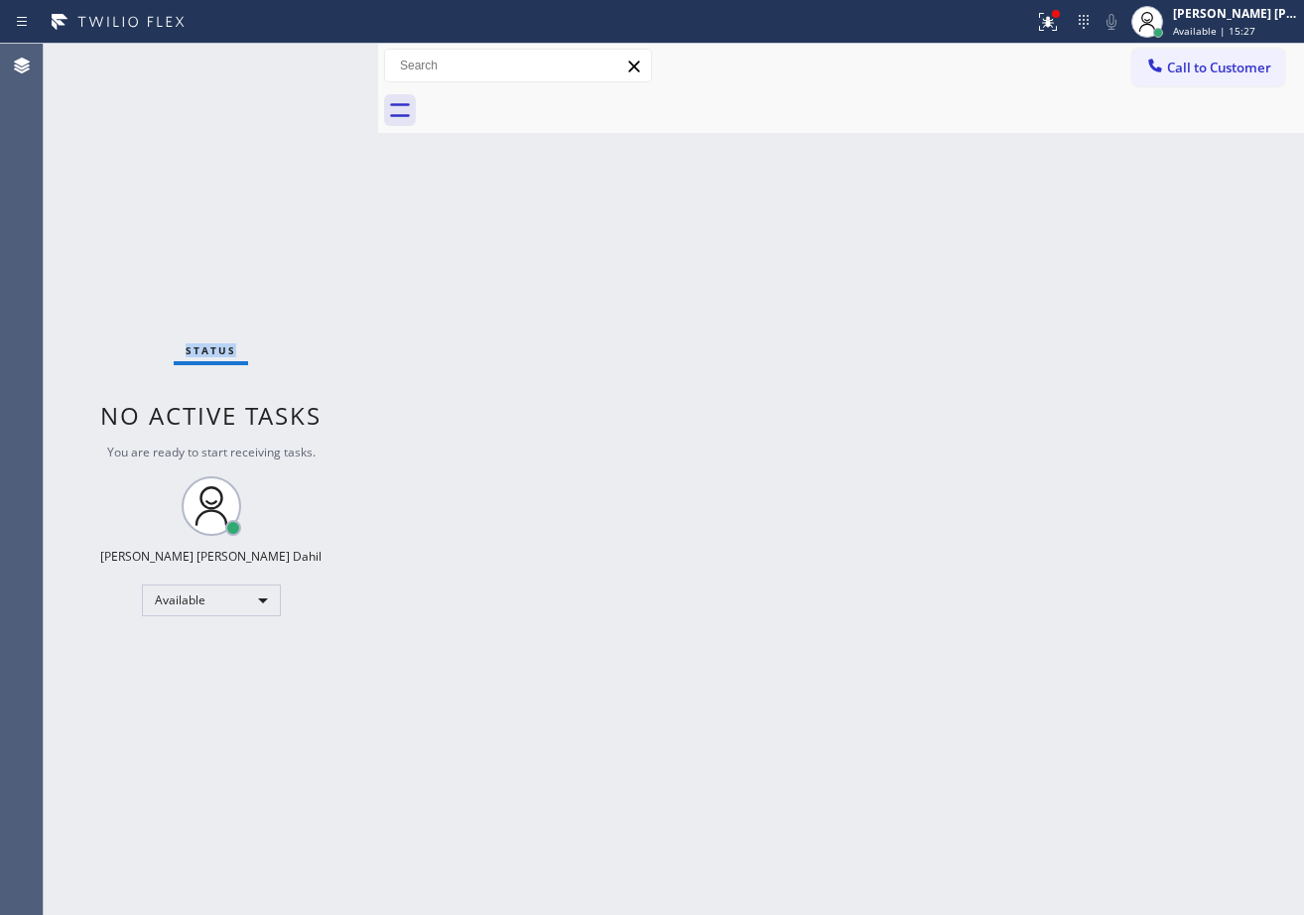
click at [312, 62] on div "Status No active tasks You are ready to start receiving tasks. [PERSON_NAME] [P…" at bounding box center [211, 479] width 334 height 871
click at [1053, 13] on div at bounding box center [1048, 22] width 44 height 24
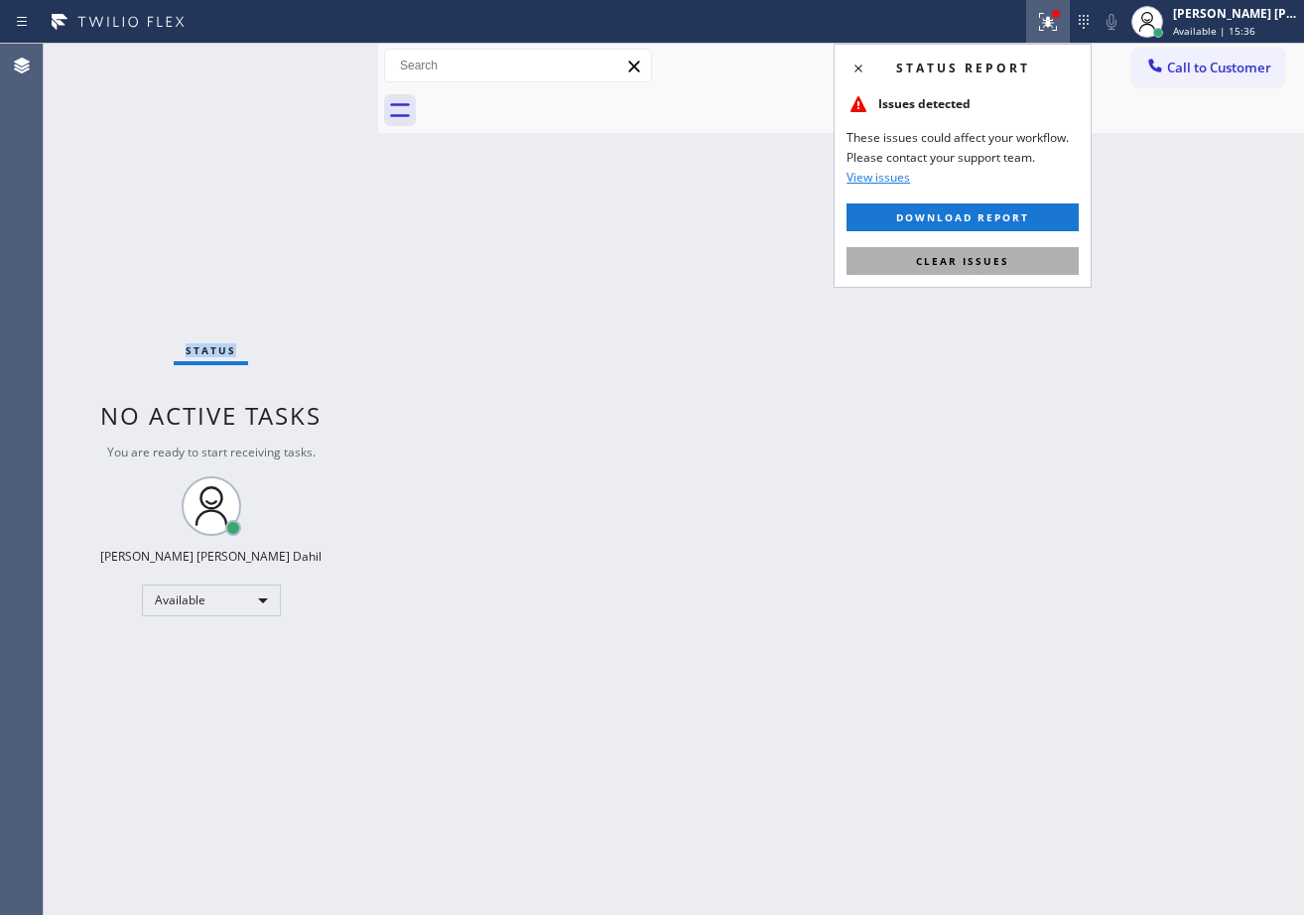
click at [1039, 262] on button "Clear issues" at bounding box center [963, 261] width 232 height 28
click at [1039, 262] on div "Back to Dashboard Change Sender ID Customers Technicians Select a contact Outbo…" at bounding box center [841, 479] width 926 height 871
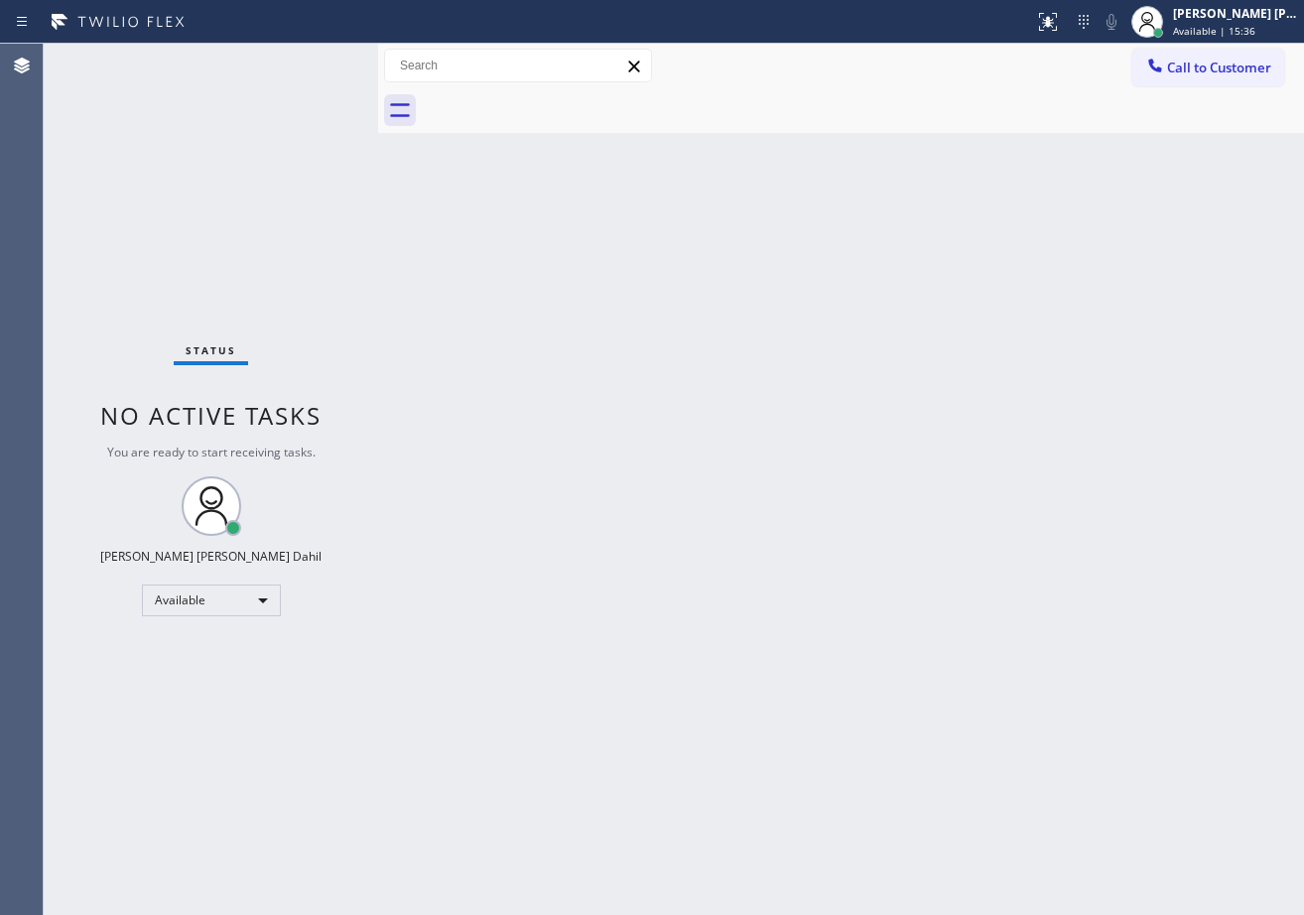
drag, startPoint x: 1114, startPoint y: 502, endPoint x: 1244, endPoint y: 801, distance: 325.8
click at [1157, 611] on div "Back to Dashboard Change Sender ID Customers Technicians Select a contact Outbo…" at bounding box center [841, 479] width 926 height 871
click at [939, 684] on div "Back to Dashboard Change Sender ID Customers Technicians Select a contact Outbo…" at bounding box center [841, 479] width 926 height 871
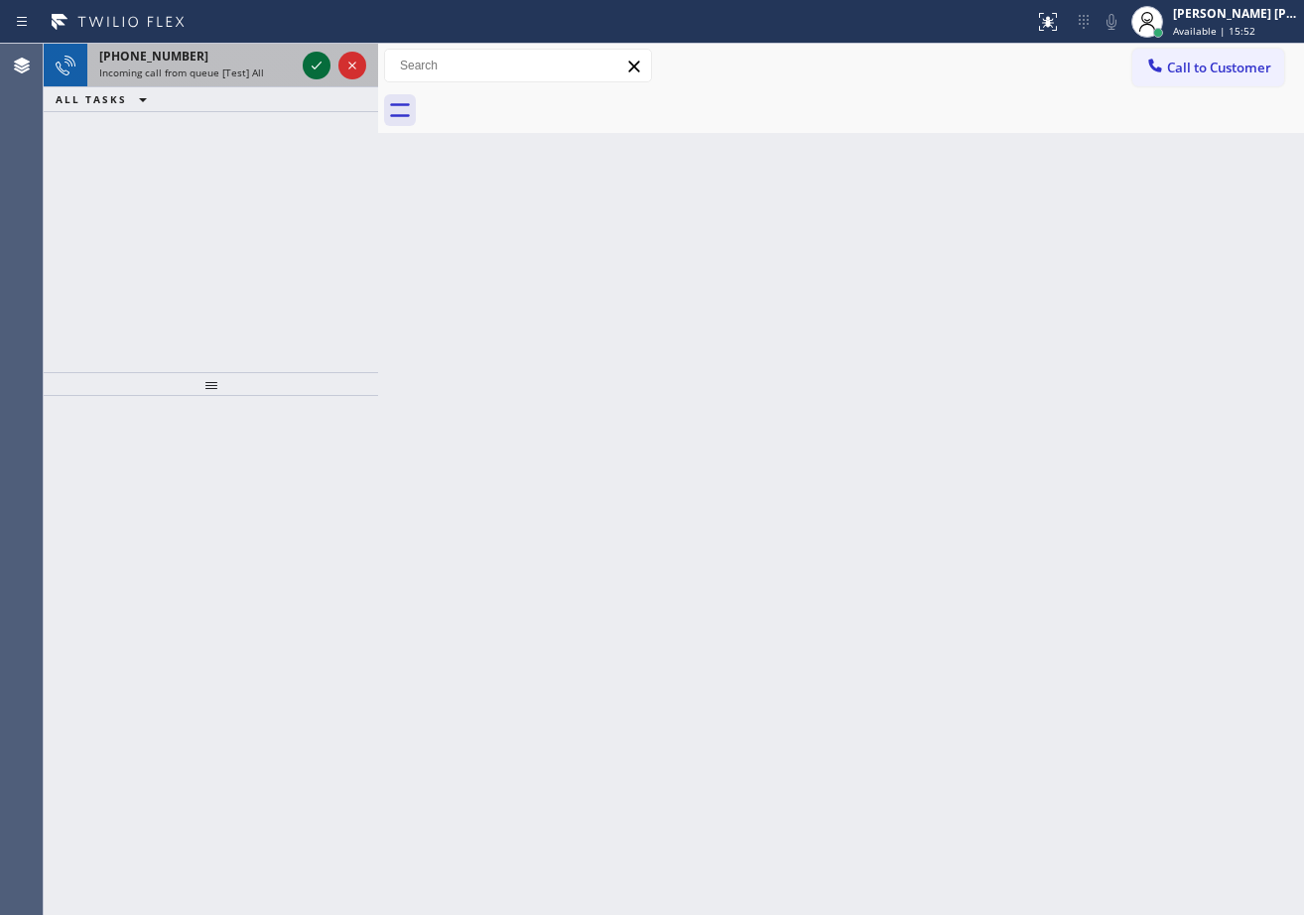
click at [312, 56] on button at bounding box center [317, 66] width 28 height 28
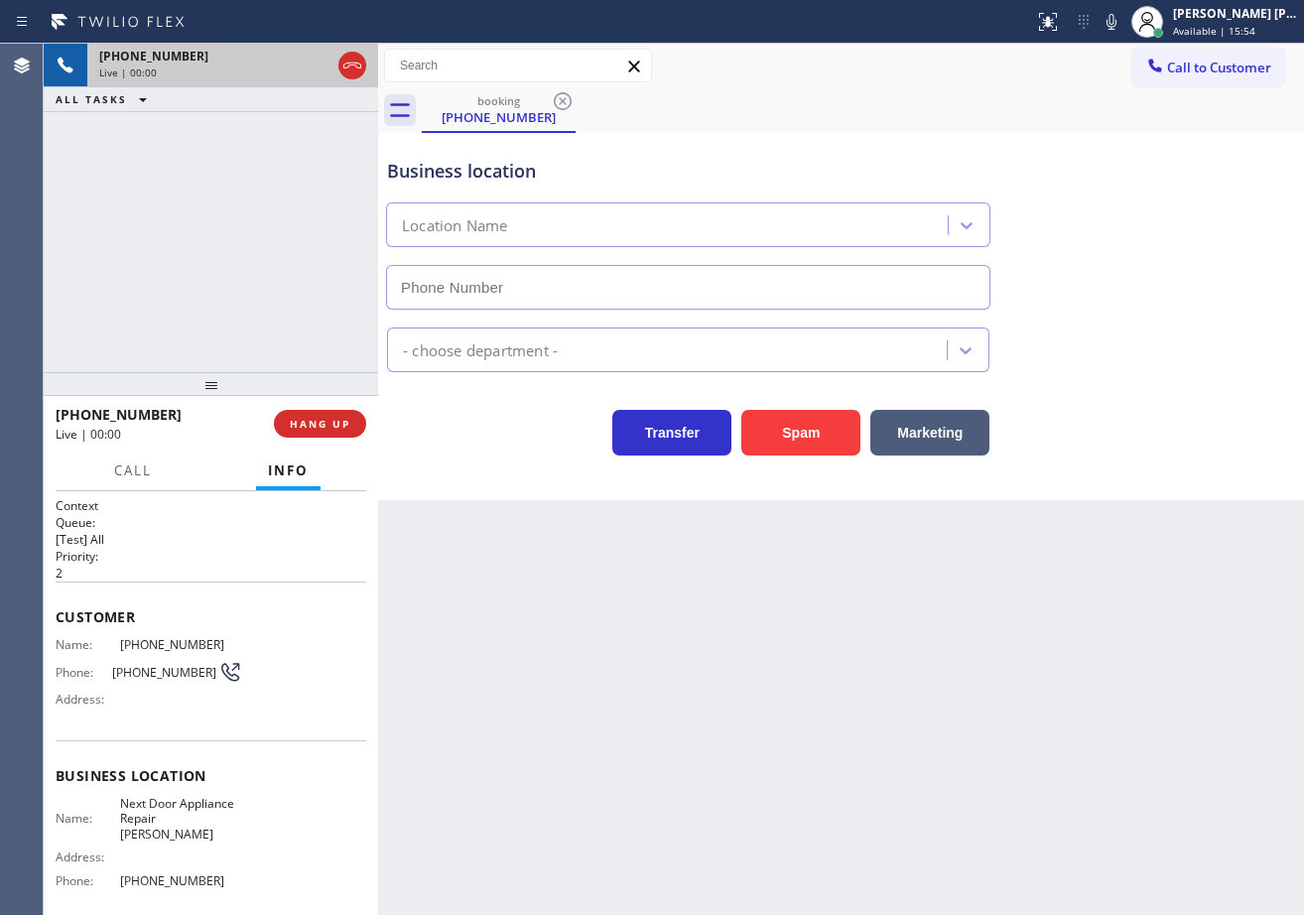
type input "[PHONE_NUMBER]"
click at [821, 428] on button "Spam" at bounding box center [800, 433] width 119 height 46
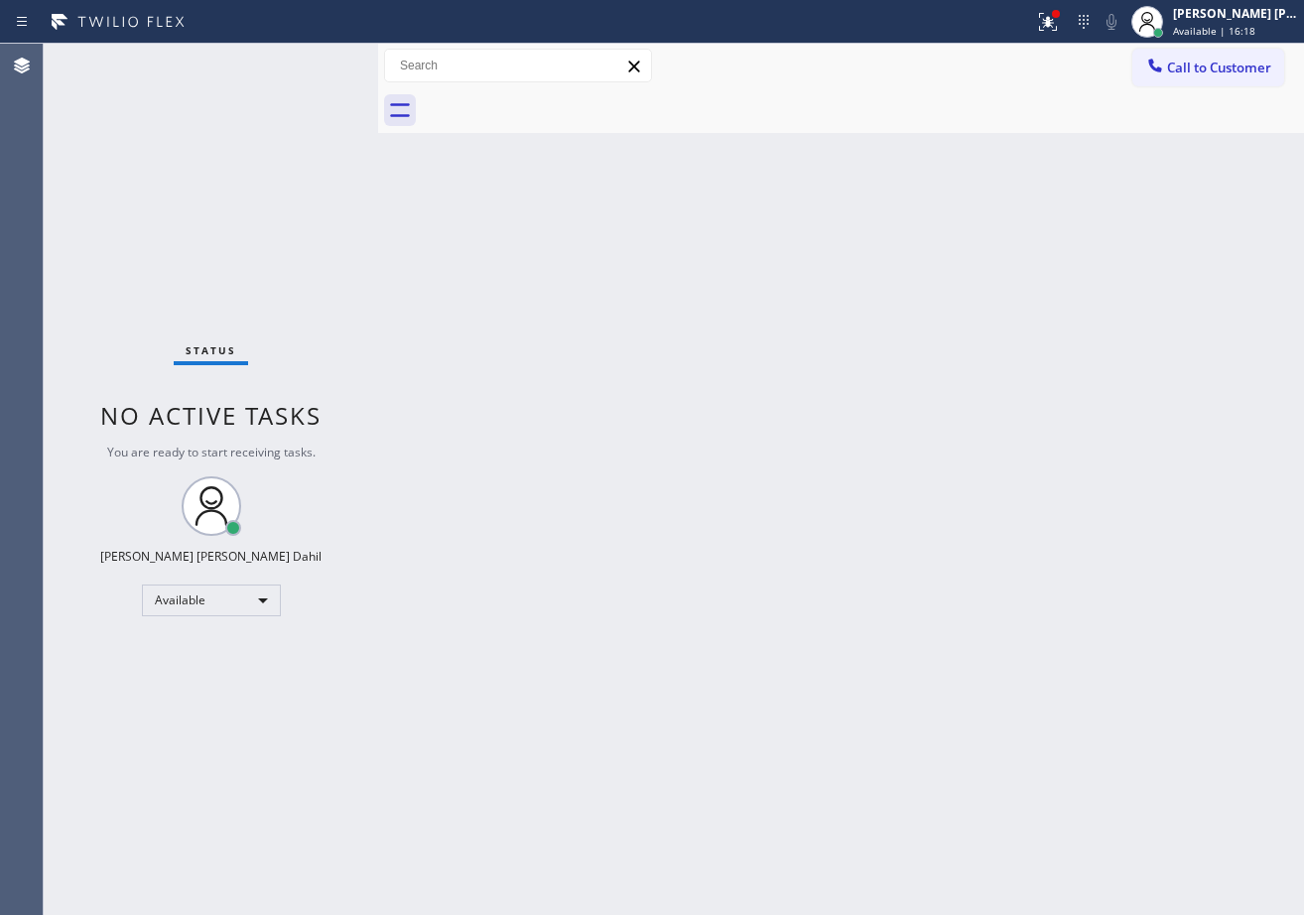
click at [308, 63] on div "Status No active tasks You are ready to start receiving tasks. [PERSON_NAME] [P…" at bounding box center [211, 479] width 334 height 871
click at [311, 62] on div "Status No active tasks You are ready to start receiving tasks. [PERSON_NAME] [P…" at bounding box center [211, 479] width 334 height 871
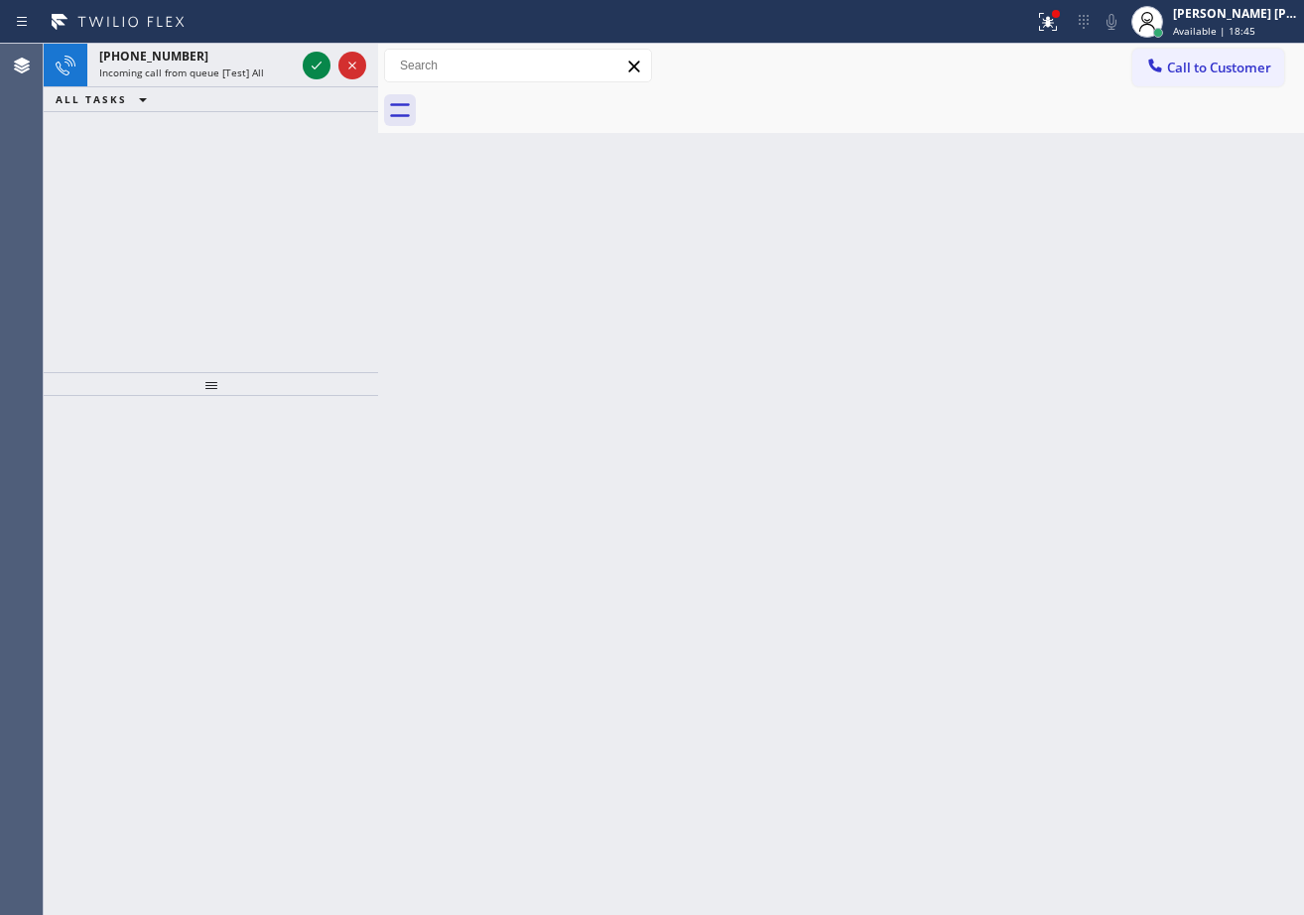
click at [315, 62] on icon at bounding box center [317, 66] width 24 height 24
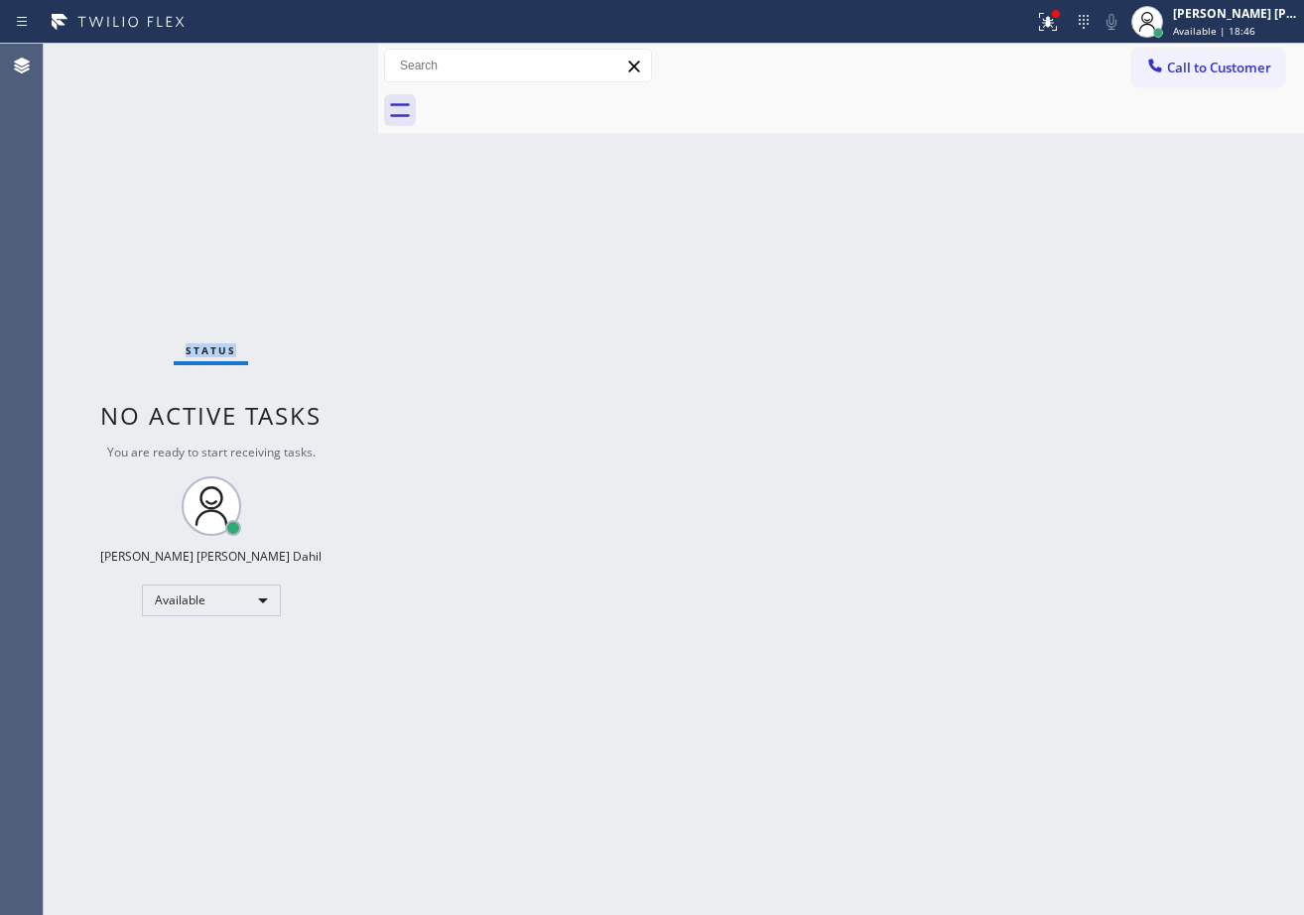
click at [315, 62] on div "Status No active tasks You are ready to start receiving tasks. [PERSON_NAME] [P…" at bounding box center [211, 479] width 334 height 871
click at [315, 61] on div "Status No active tasks You are ready to start receiving tasks. [PERSON_NAME] [P…" at bounding box center [211, 479] width 334 height 871
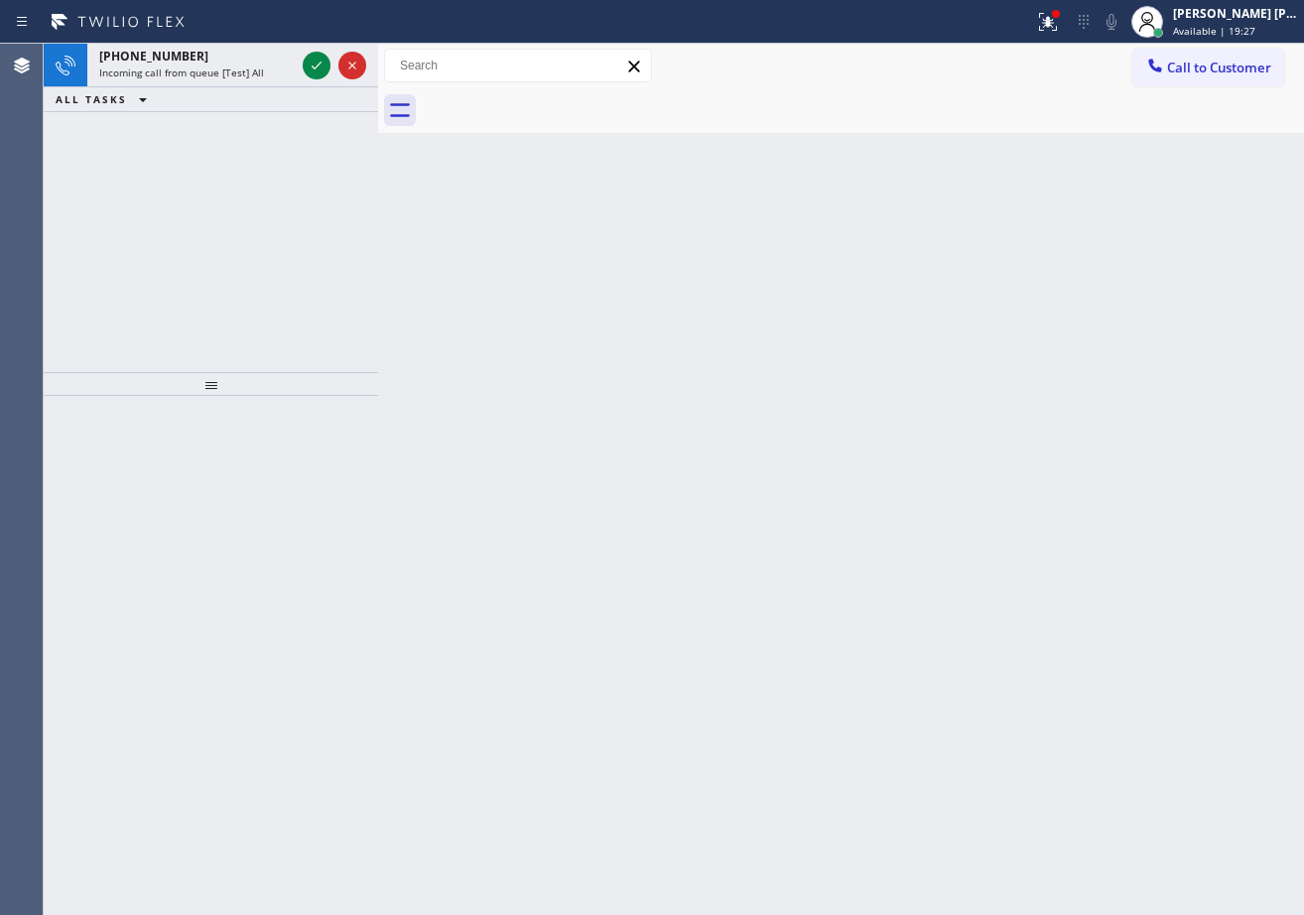
click at [315, 61] on icon at bounding box center [317, 66] width 24 height 24
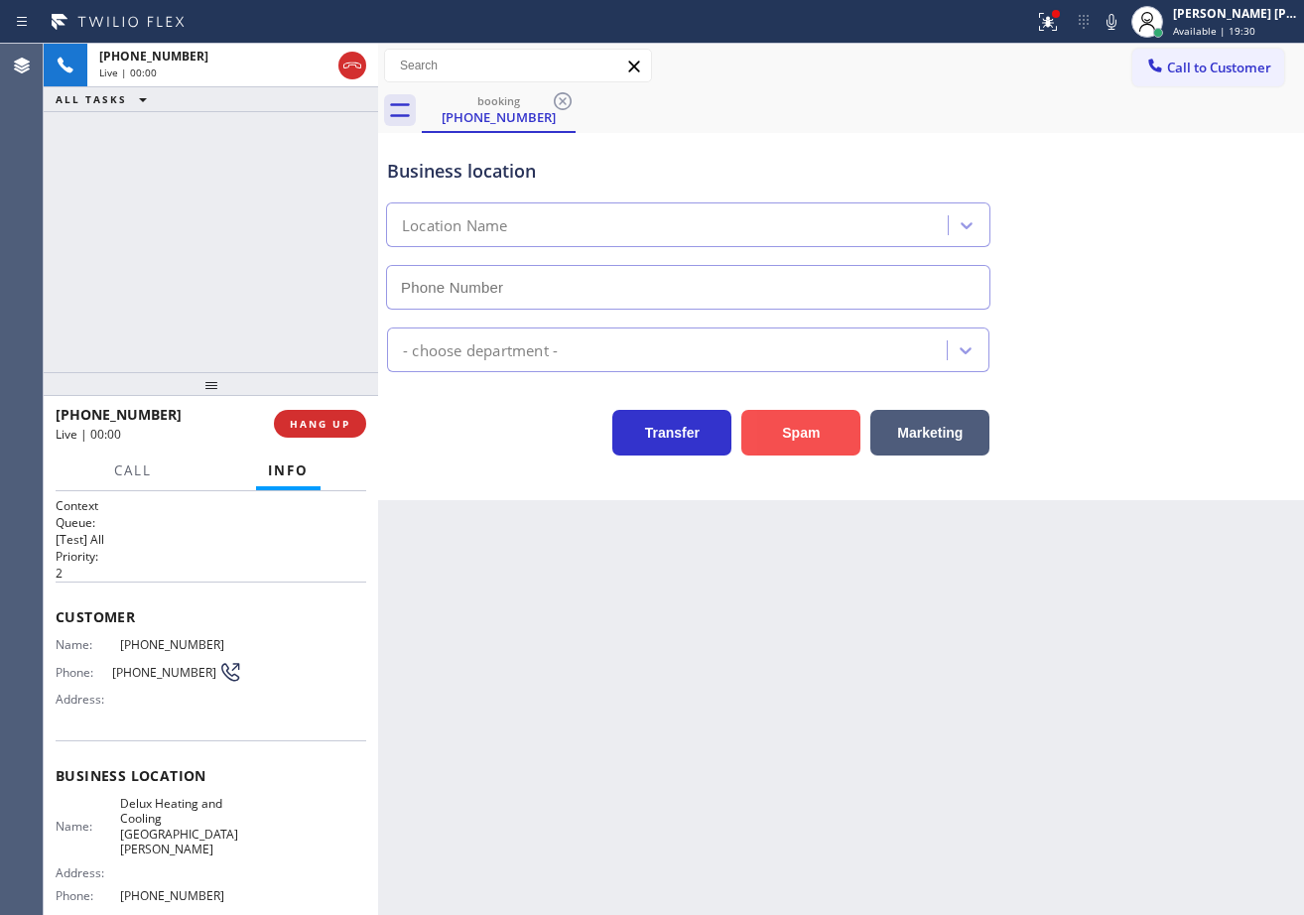
click at [762, 424] on button "Spam" at bounding box center [800, 433] width 119 height 46
click at [779, 449] on button "Spam" at bounding box center [800, 433] width 119 height 46
click at [780, 449] on button "Spam" at bounding box center [800, 433] width 119 height 46
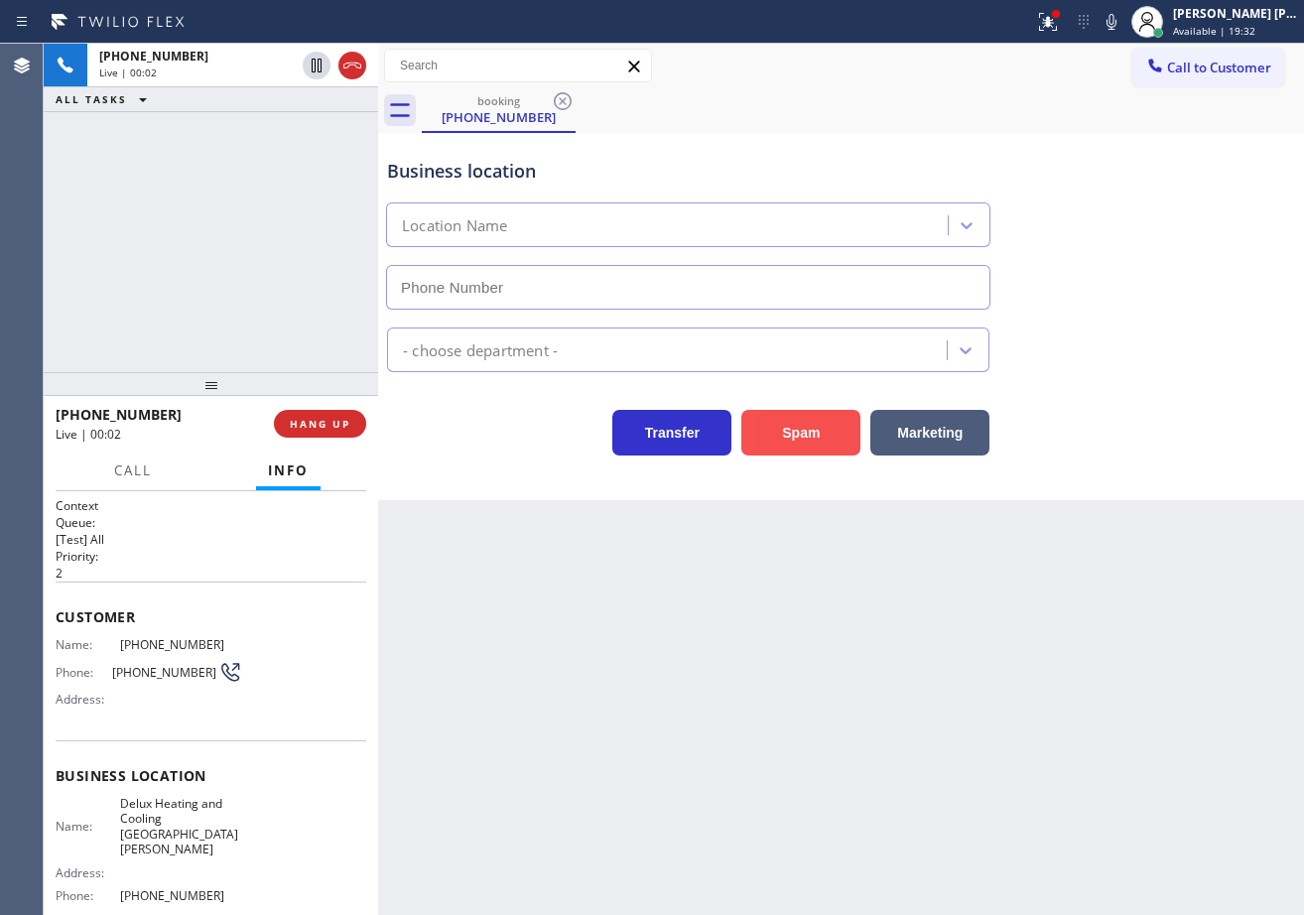
click at [780, 449] on button "Spam" at bounding box center [800, 433] width 119 height 46
click at [933, 450] on button "Marketing" at bounding box center [929, 433] width 119 height 46
click at [934, 448] on button "Marketing" at bounding box center [929, 433] width 119 height 46
click at [338, 439] on div "[PHONE_NUMBER] Live | 00:03 HANG UP" at bounding box center [211, 424] width 311 height 52
click at [339, 439] on div "[PHONE_NUMBER] Live | 00:03 HANG UP" at bounding box center [211, 424] width 311 height 52
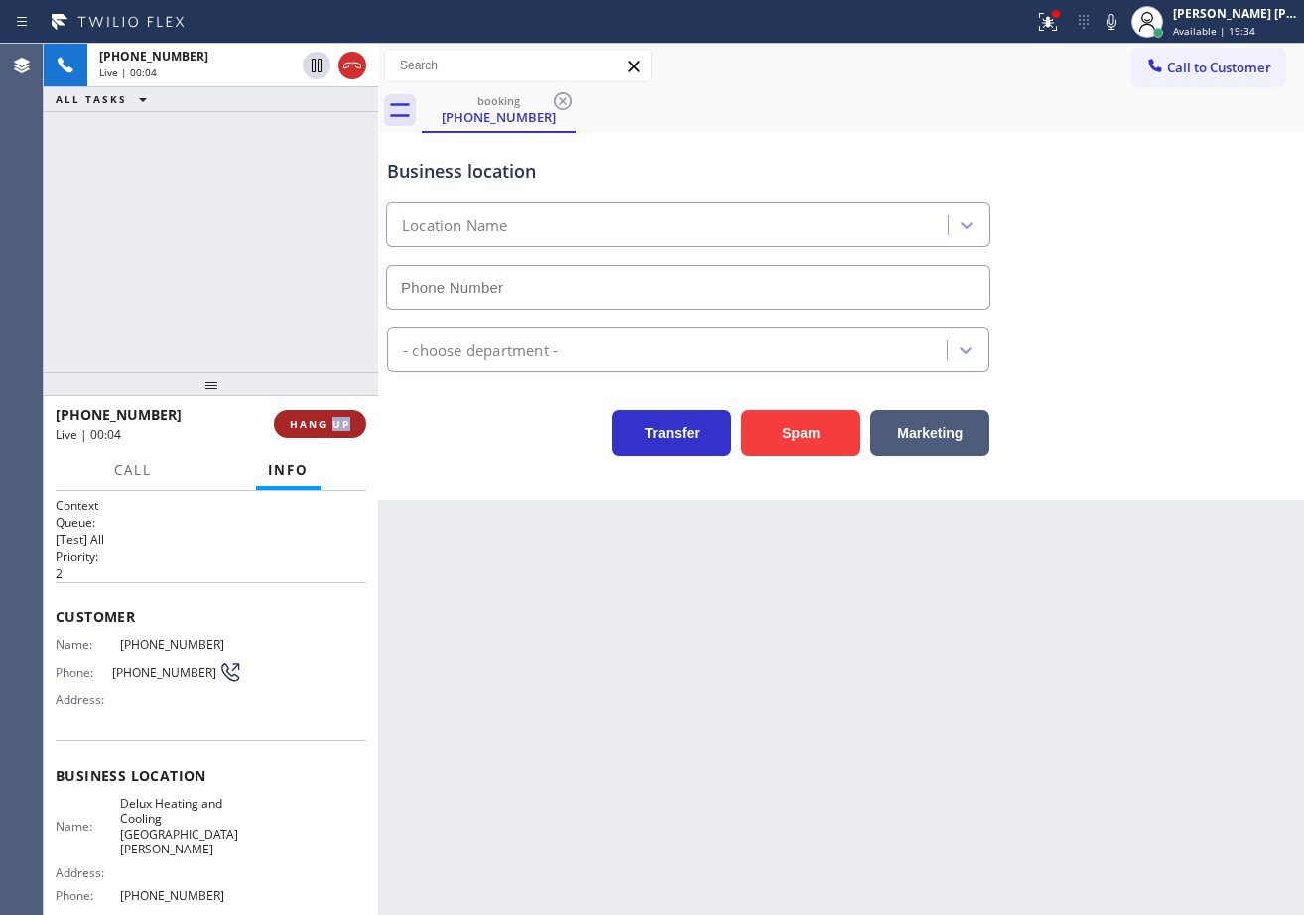
click at [341, 429] on span "HANG UP" at bounding box center [320, 424] width 61 height 14
click at [341, 428] on span "HANG UP" at bounding box center [320, 424] width 61 height 14
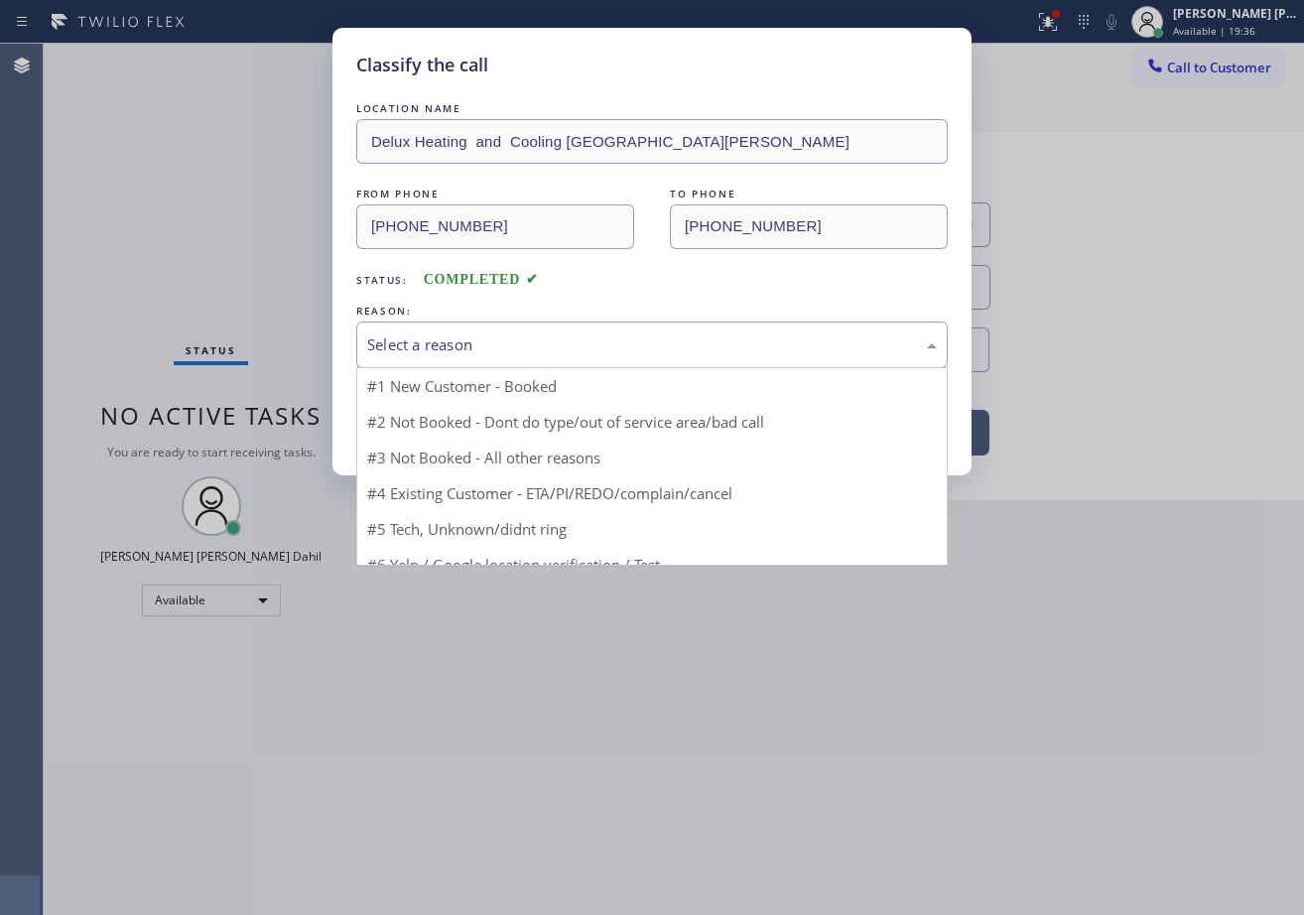
click at [549, 345] on div "Select a reason" at bounding box center [652, 344] width 570 height 23
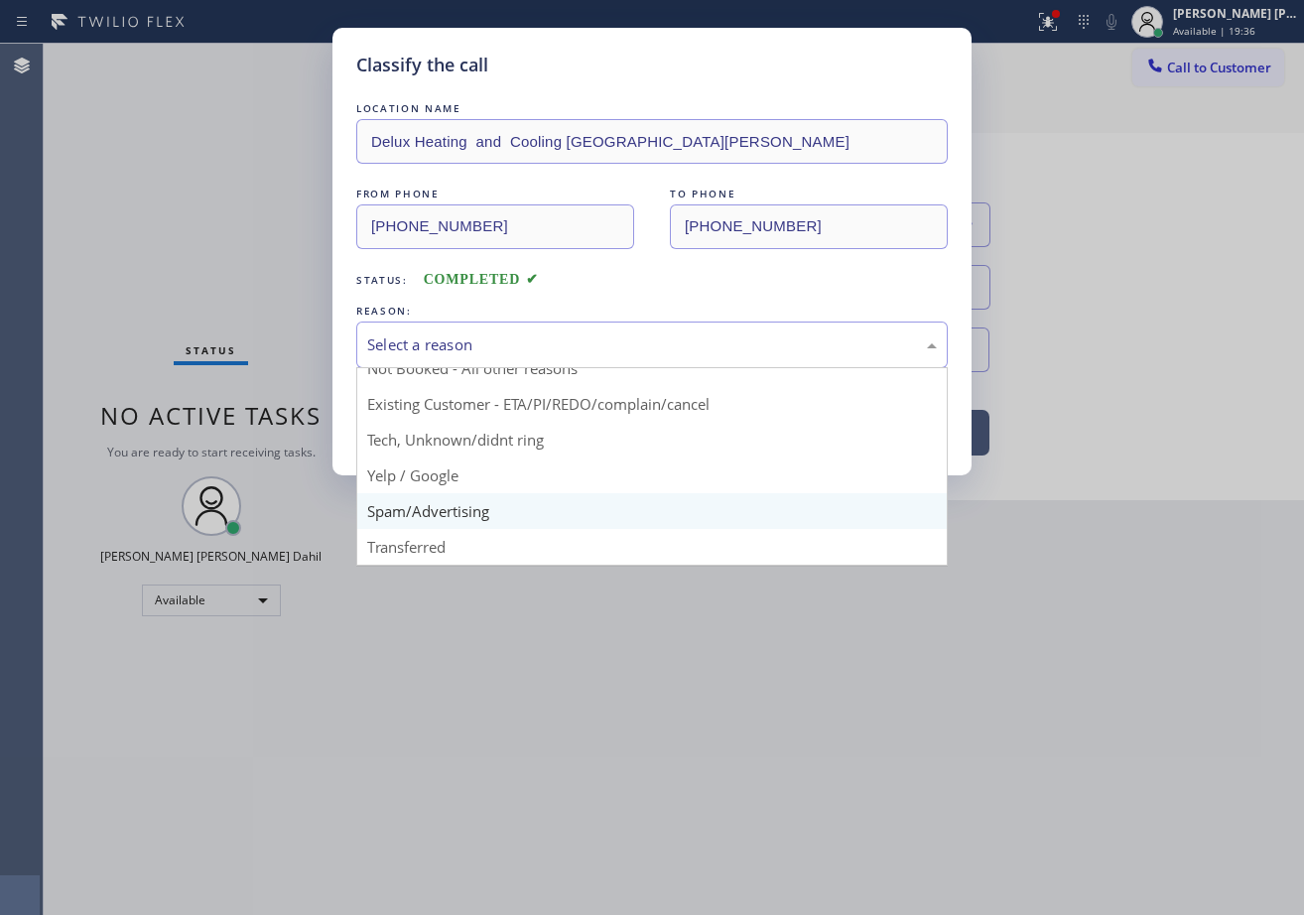
scroll to position [18, 0]
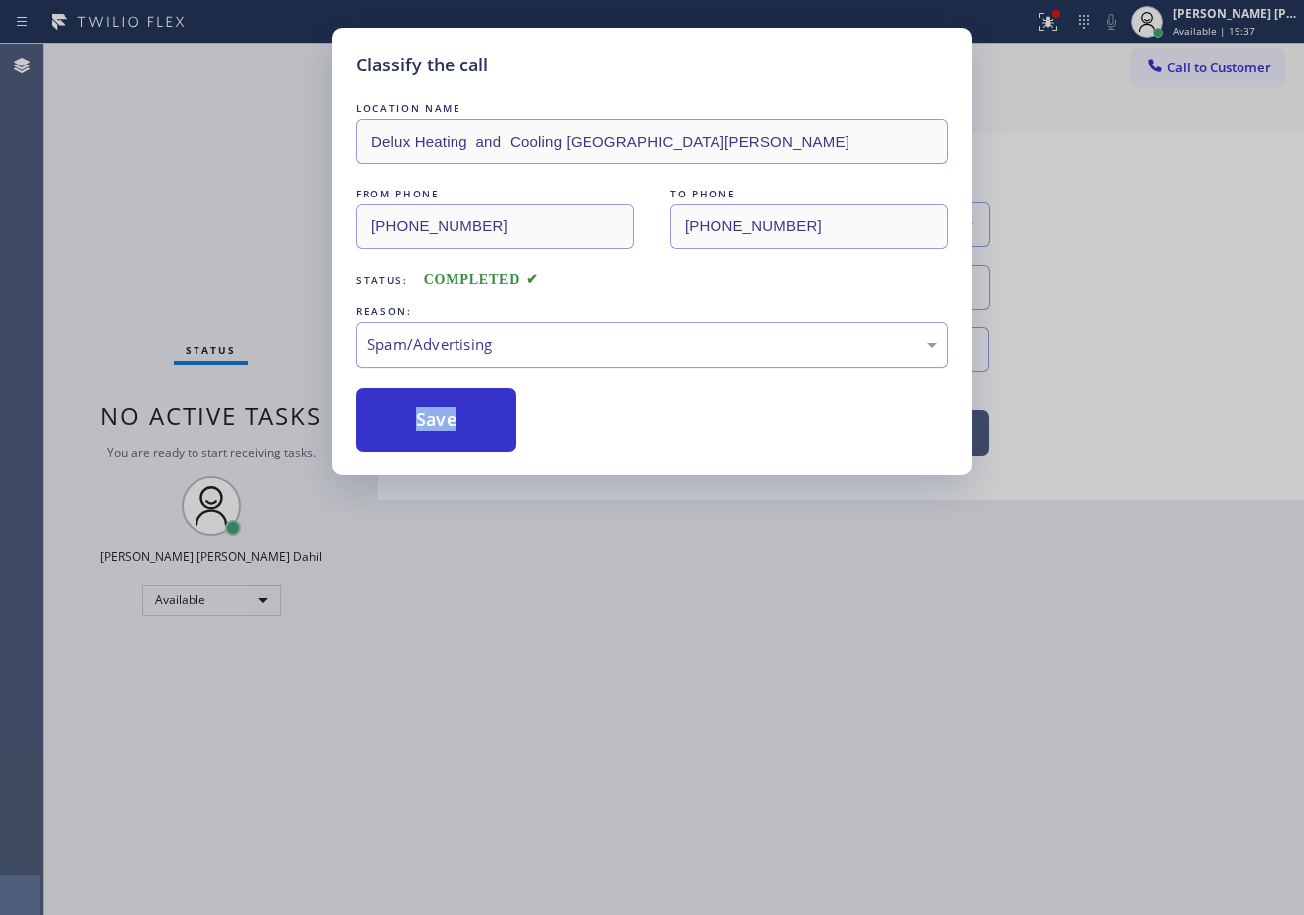
type input "[PHONE_NUMBER]"
click at [438, 340] on div "Spam/Advertising" at bounding box center [652, 344] width 570 height 23
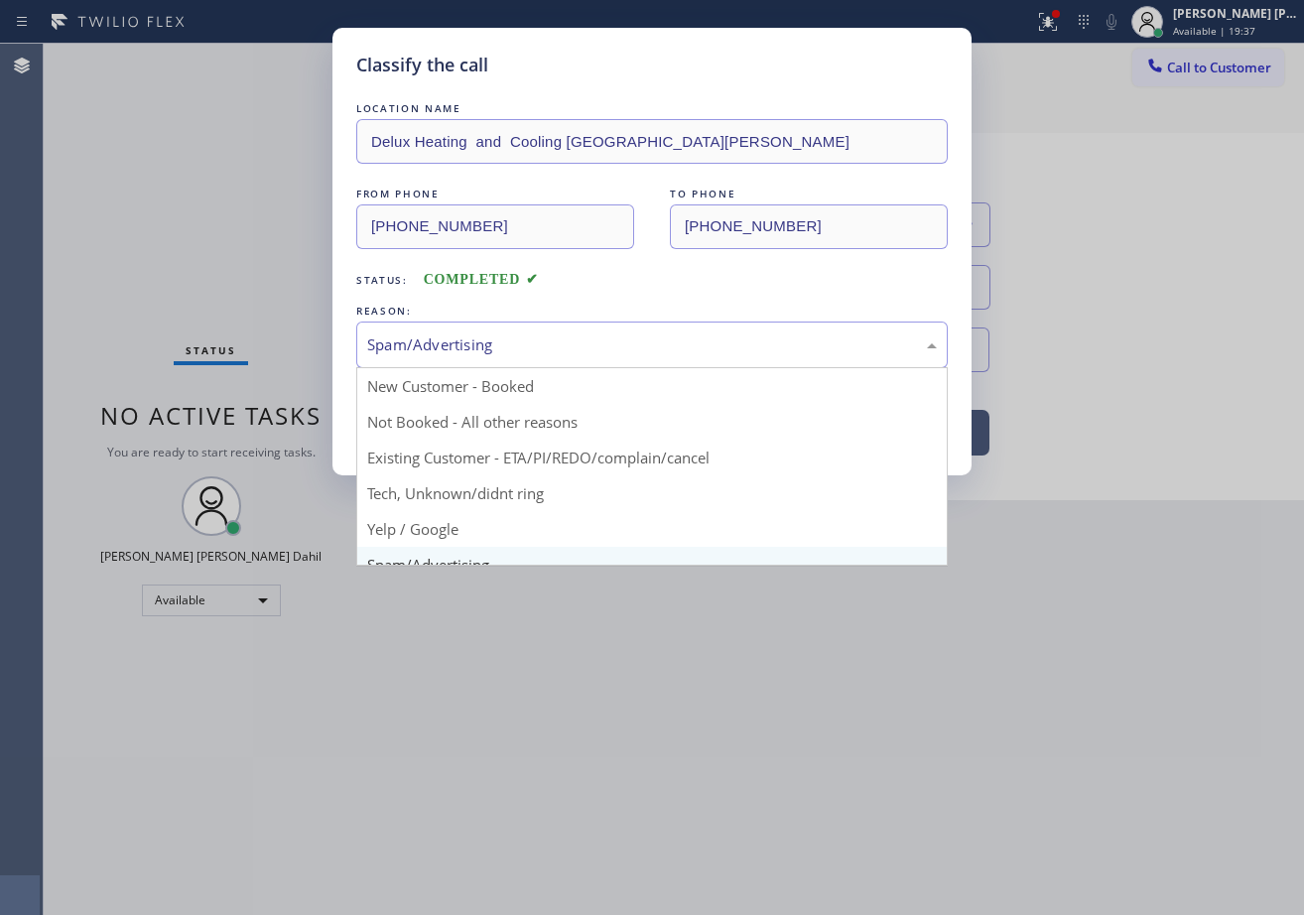
click at [450, 333] on div "Spam/Advertising" at bounding box center [652, 344] width 570 height 23
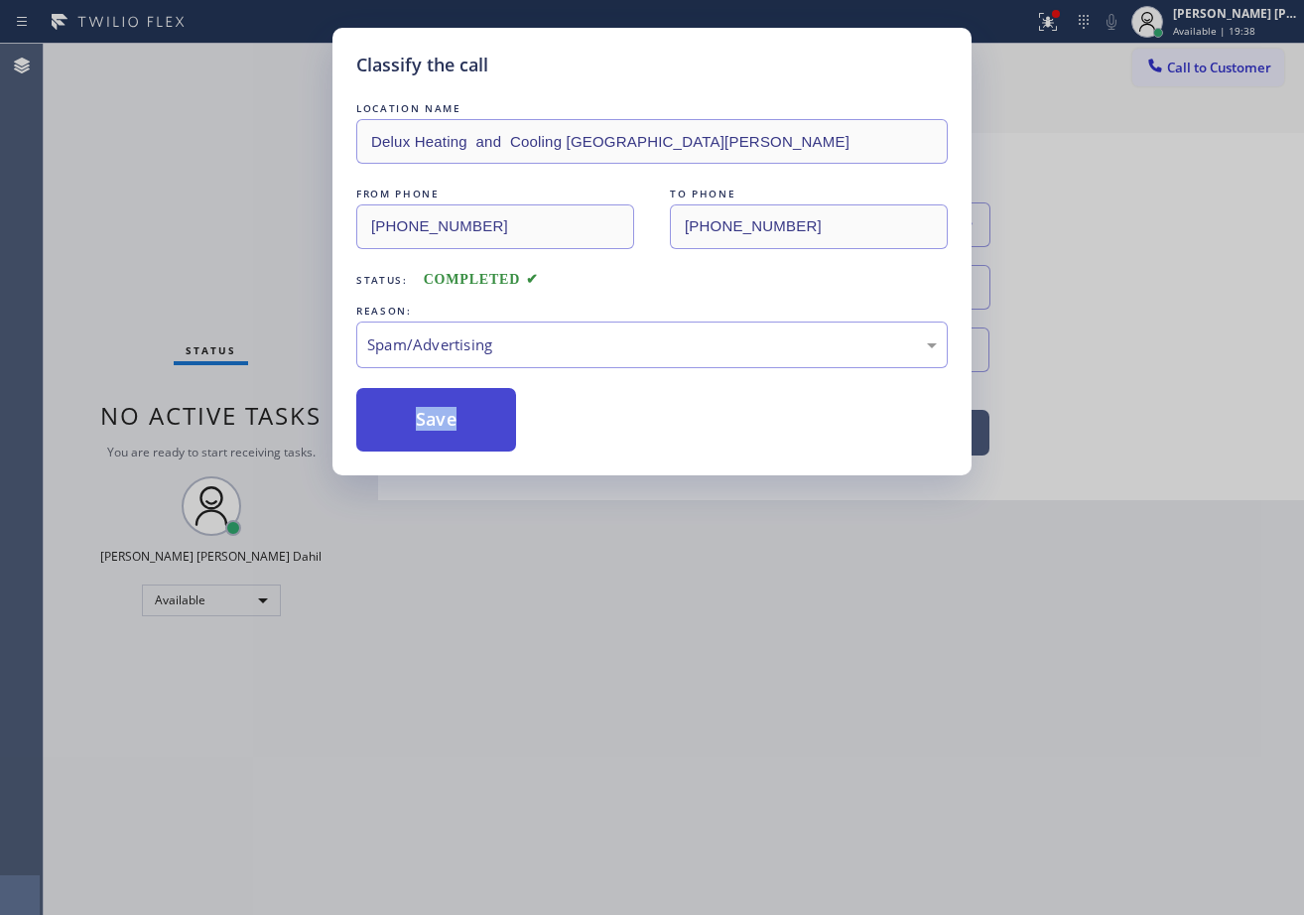
click at [448, 407] on button "Save" at bounding box center [436, 420] width 160 height 64
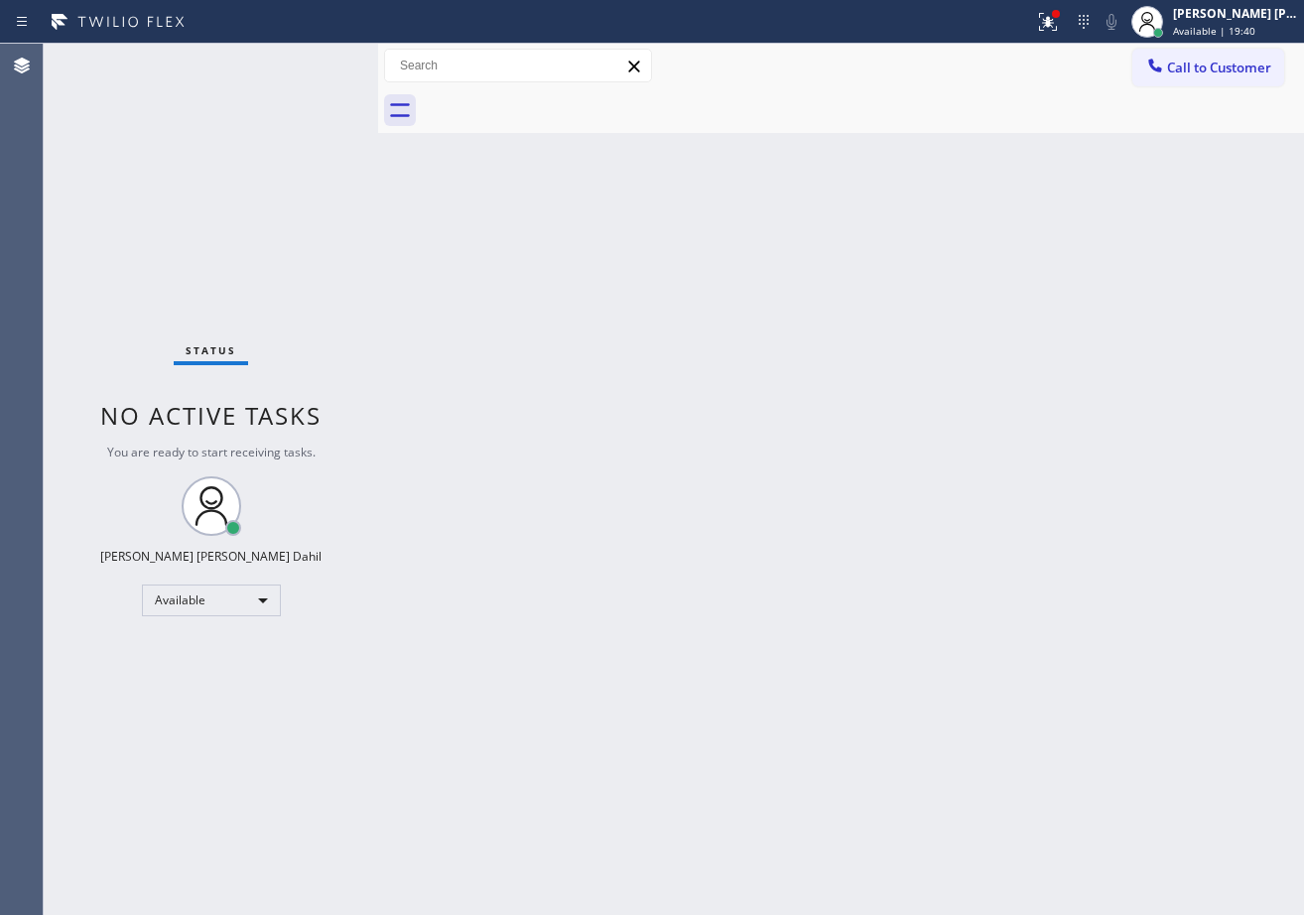
click at [316, 60] on div "Status No active tasks You are ready to start receiving tasks. [PERSON_NAME] [P…" at bounding box center [211, 479] width 334 height 871
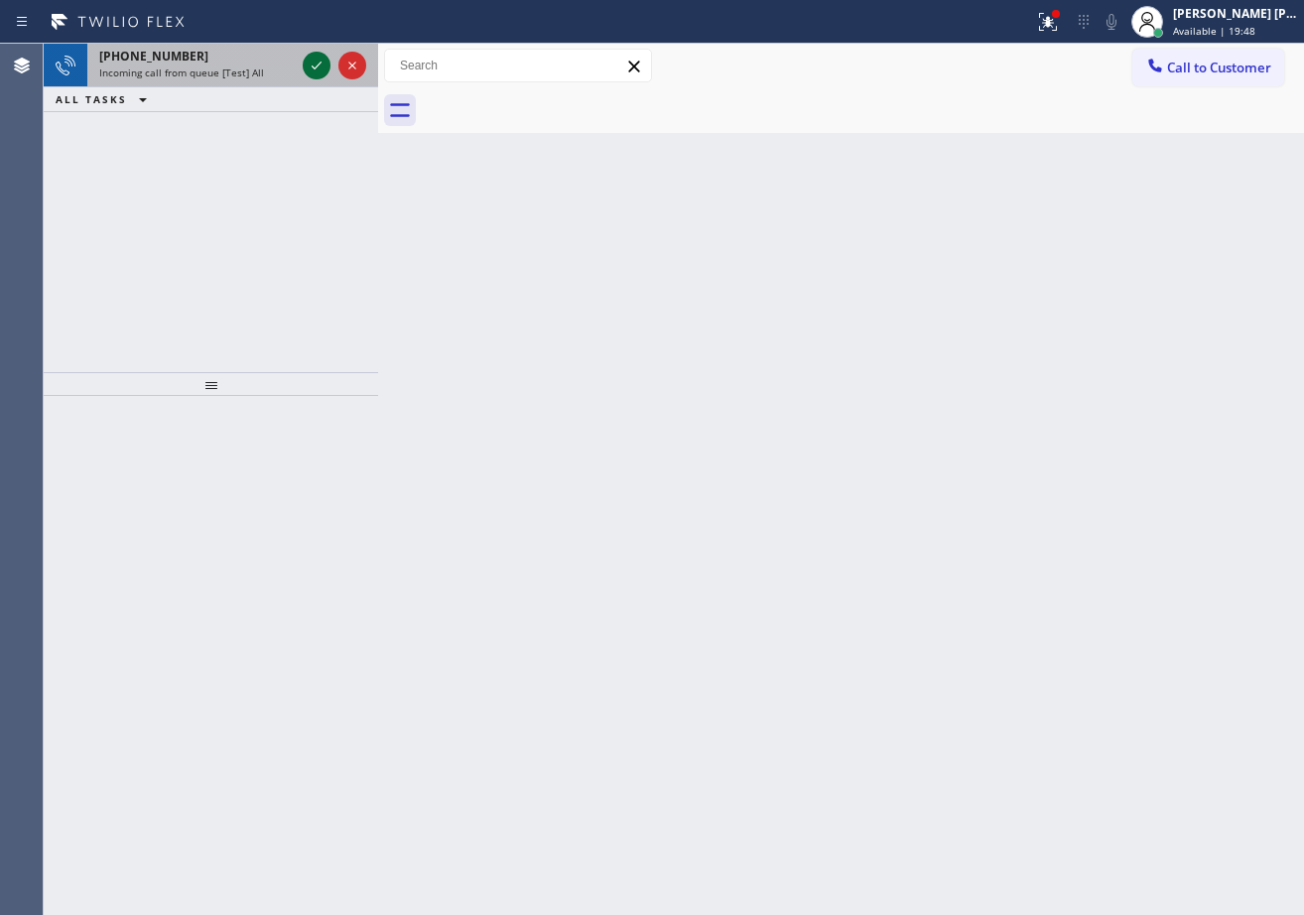
click at [321, 66] on icon at bounding box center [317, 66] width 24 height 24
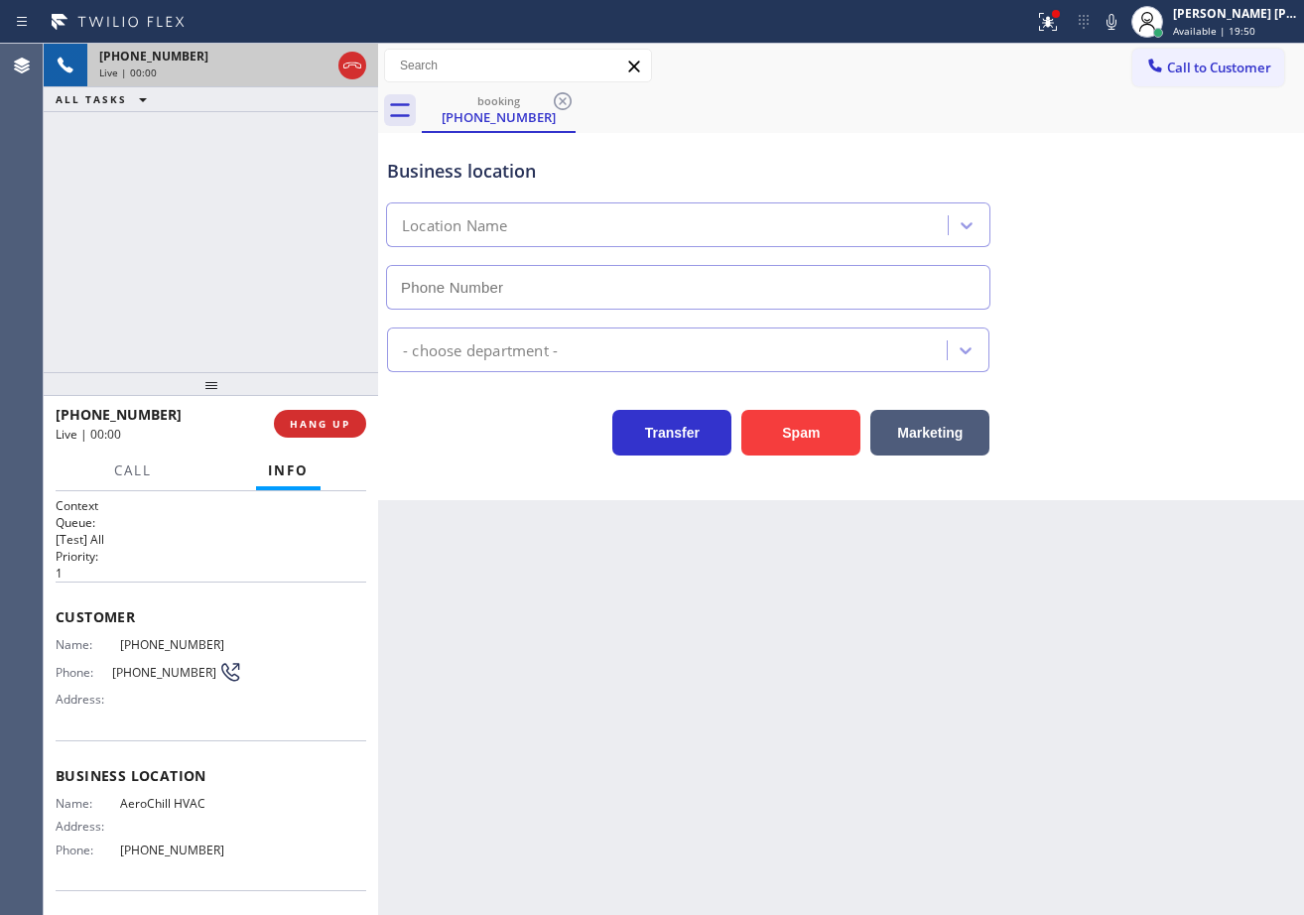
type input "[PHONE_NUMBER]"
click at [827, 430] on button "Spam" at bounding box center [800, 433] width 119 height 46
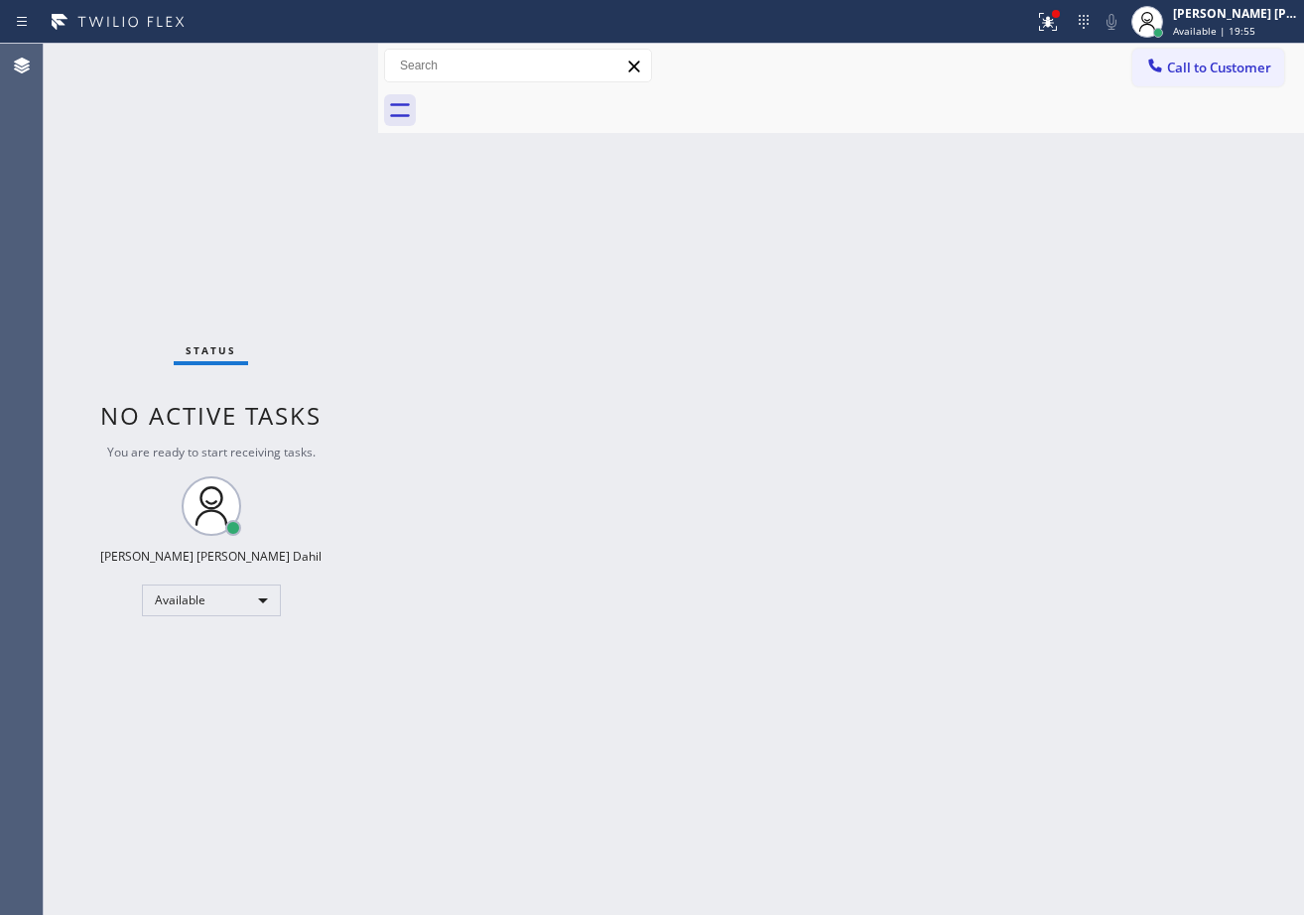
click at [310, 60] on div "Status No active tasks You are ready to start receiving tasks. [PERSON_NAME] [P…" at bounding box center [211, 479] width 334 height 871
click at [555, 490] on div "Back to Dashboard Change Sender ID Customers Technicians Select a contact Outbo…" at bounding box center [841, 479] width 926 height 871
click at [565, 514] on div "Back to Dashboard Change Sender ID Customers Technicians Select a contact Outbo…" at bounding box center [841, 479] width 926 height 871
click at [566, 514] on div "Back to Dashboard Change Sender ID Customers Technicians Select a contact Outbo…" at bounding box center [841, 479] width 926 height 871
click at [567, 523] on div "Back to Dashboard Change Sender ID Customers Technicians Select a contact Outbo…" at bounding box center [841, 479] width 926 height 871
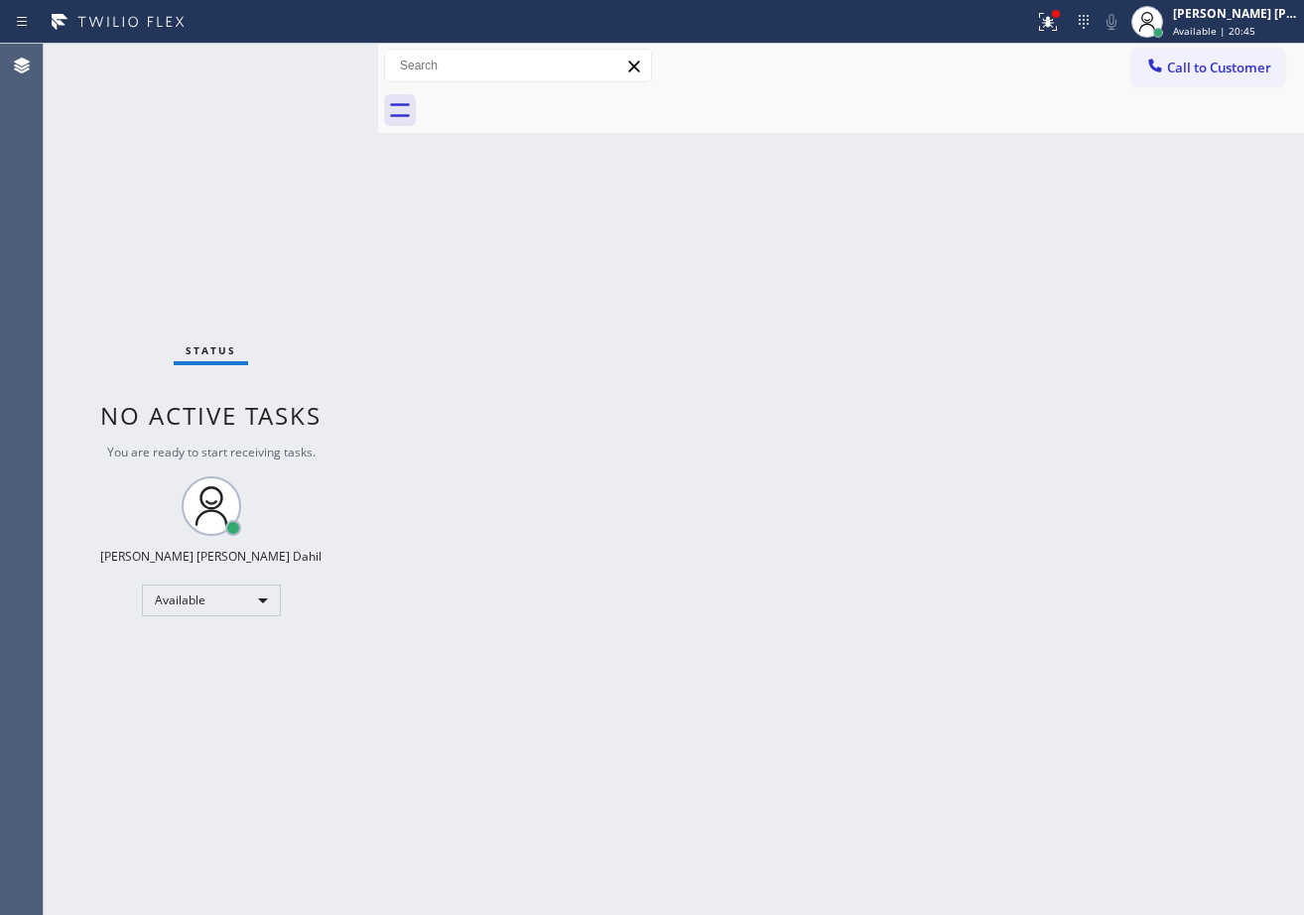
click at [568, 523] on div "Back to Dashboard Change Sender ID Customers Technicians Select a contact Outbo…" at bounding box center [841, 479] width 926 height 871
drag, startPoint x: 755, startPoint y: 614, endPoint x: 799, endPoint y: 674, distance: 73.8
click at [793, 662] on div "Back to Dashboard Change Sender ID Customers Technicians Select a contact Outbo…" at bounding box center [841, 479] width 926 height 871
click at [342, 106] on div "Status No active tasks You are ready to start receiving tasks. [PERSON_NAME] [P…" at bounding box center [211, 479] width 334 height 871
drag, startPoint x: 304, startPoint y: 83, endPoint x: 324, endPoint y: 75, distance: 21.4
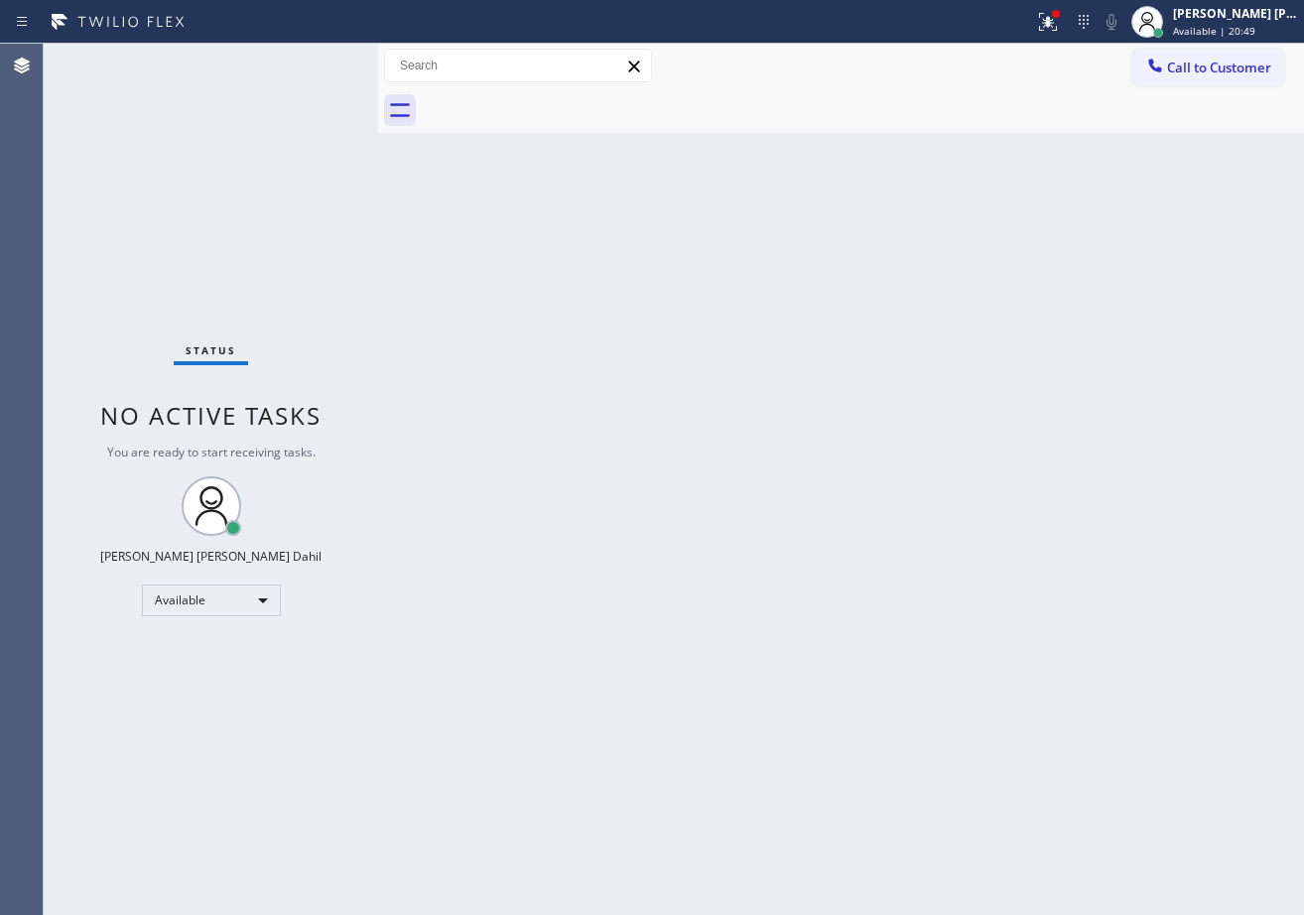
click at [305, 83] on div "Status No active tasks You are ready to start receiving tasks. [PERSON_NAME] [P…" at bounding box center [211, 479] width 334 height 871
click at [316, 67] on div "Status No active tasks You are ready to start receiving tasks. [PERSON_NAME] [P…" at bounding box center [211, 479] width 334 height 871
click at [310, 58] on div "Status No active tasks You are ready to start receiving tasks. [PERSON_NAME] [P…" at bounding box center [211, 479] width 334 height 871
click at [260, 62] on div "Status No active tasks You are ready to start receiving tasks. [PERSON_NAME] [P…" at bounding box center [211, 479] width 334 height 871
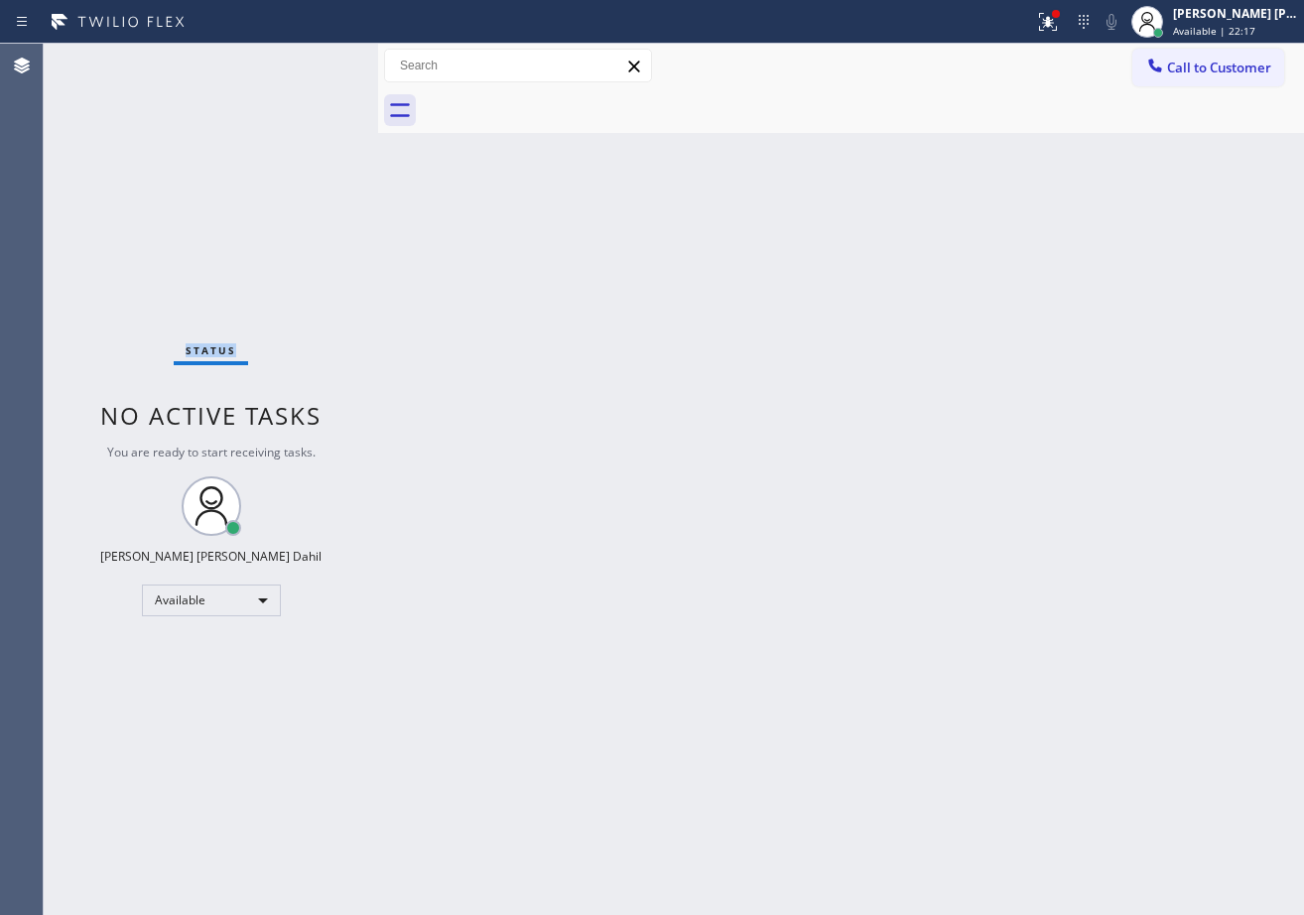
click at [260, 62] on div "Status No active tasks You are ready to start receiving tasks. [PERSON_NAME] [P…" at bounding box center [211, 479] width 334 height 871
click at [273, 62] on div "Status No active tasks You are ready to start receiving tasks. [PERSON_NAME] [P…" at bounding box center [211, 479] width 334 height 871
click at [285, 64] on div "Status No active tasks You are ready to start receiving tasks. [PERSON_NAME] [P…" at bounding box center [211, 479] width 334 height 871
click at [290, 66] on div "Status No active tasks You are ready to start receiving tasks. [PERSON_NAME] [P…" at bounding box center [211, 479] width 334 height 871
click at [316, 72] on div "Status No active tasks You are ready to start receiving tasks. [PERSON_NAME] [P…" at bounding box center [211, 479] width 334 height 871
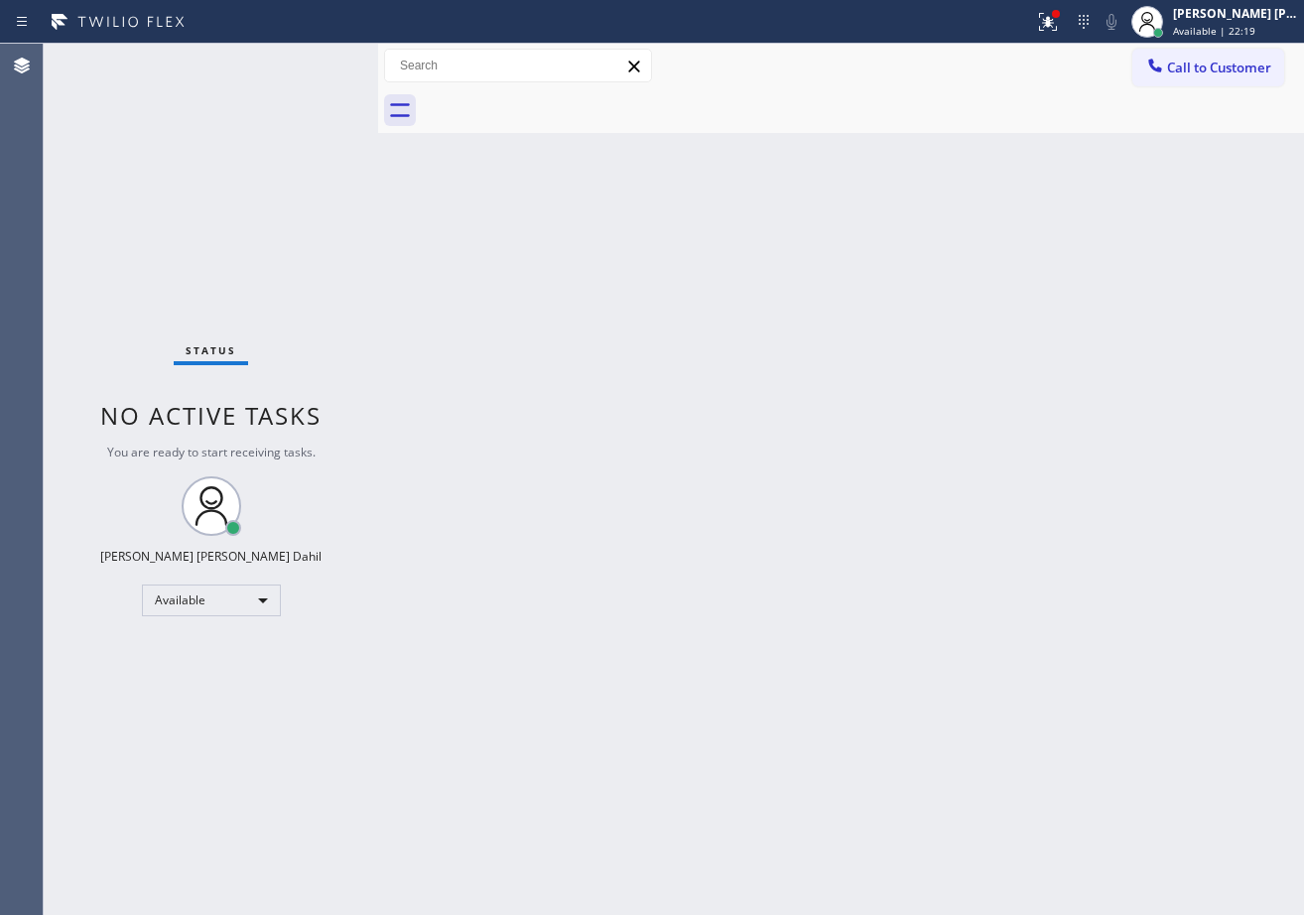
click at [313, 67] on div "Status No active tasks You are ready to start receiving tasks. [PERSON_NAME] [P…" at bounding box center [211, 479] width 334 height 871
click at [314, 66] on div "Status No active tasks You are ready to start receiving tasks. [PERSON_NAME] [P…" at bounding box center [211, 479] width 334 height 871
click at [347, 62] on div "Status No active tasks You are ready to start receiving tasks. [PERSON_NAME] [P…" at bounding box center [211, 479] width 334 height 871
click at [329, 61] on div "Status No active tasks You are ready to start receiving tasks. [PERSON_NAME] [P…" at bounding box center [211, 479] width 334 height 871
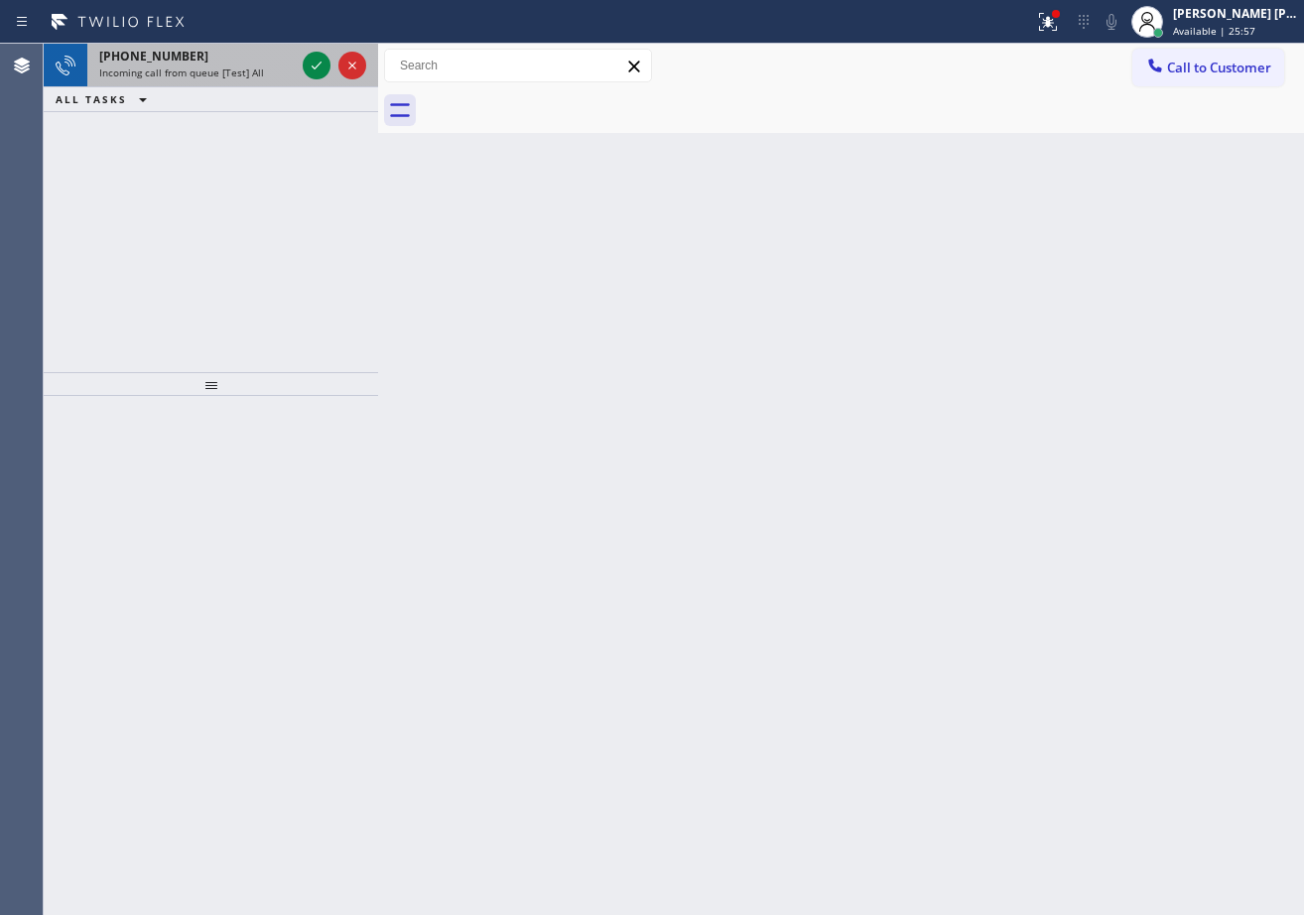
click at [264, 66] on div "Incoming call from queue [Test] All" at bounding box center [197, 73] width 196 height 14
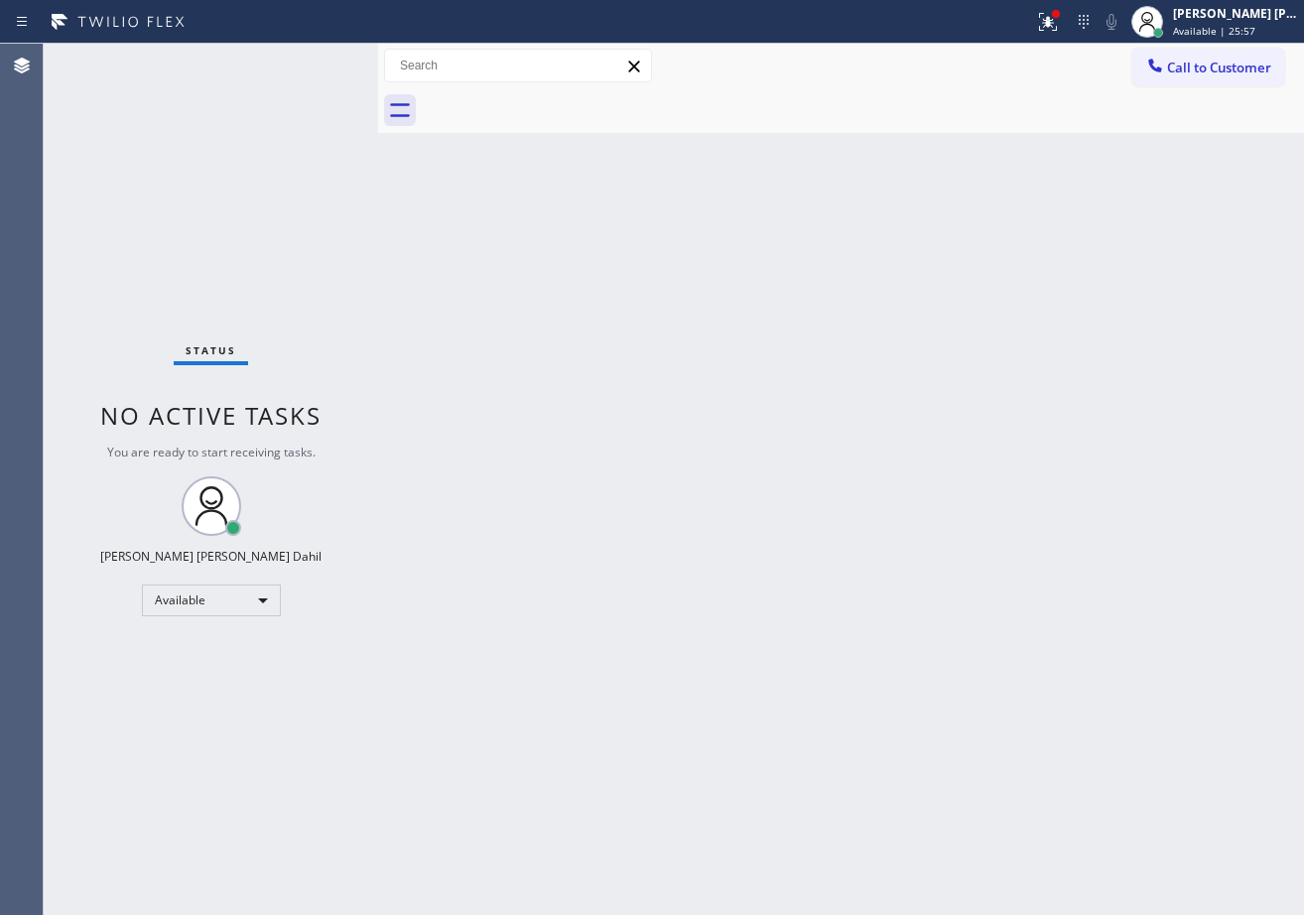
click at [264, 66] on div "Status No active tasks You are ready to start receiving tasks. [PERSON_NAME] [P…" at bounding box center [211, 479] width 334 height 871
click at [264, 65] on div "Status No active tasks You are ready to start receiving tasks. [PERSON_NAME] [P…" at bounding box center [211, 479] width 334 height 871
click at [318, 65] on div "Status No active tasks You are ready to start receiving tasks. [PERSON_NAME] [P…" at bounding box center [211, 479] width 334 height 871
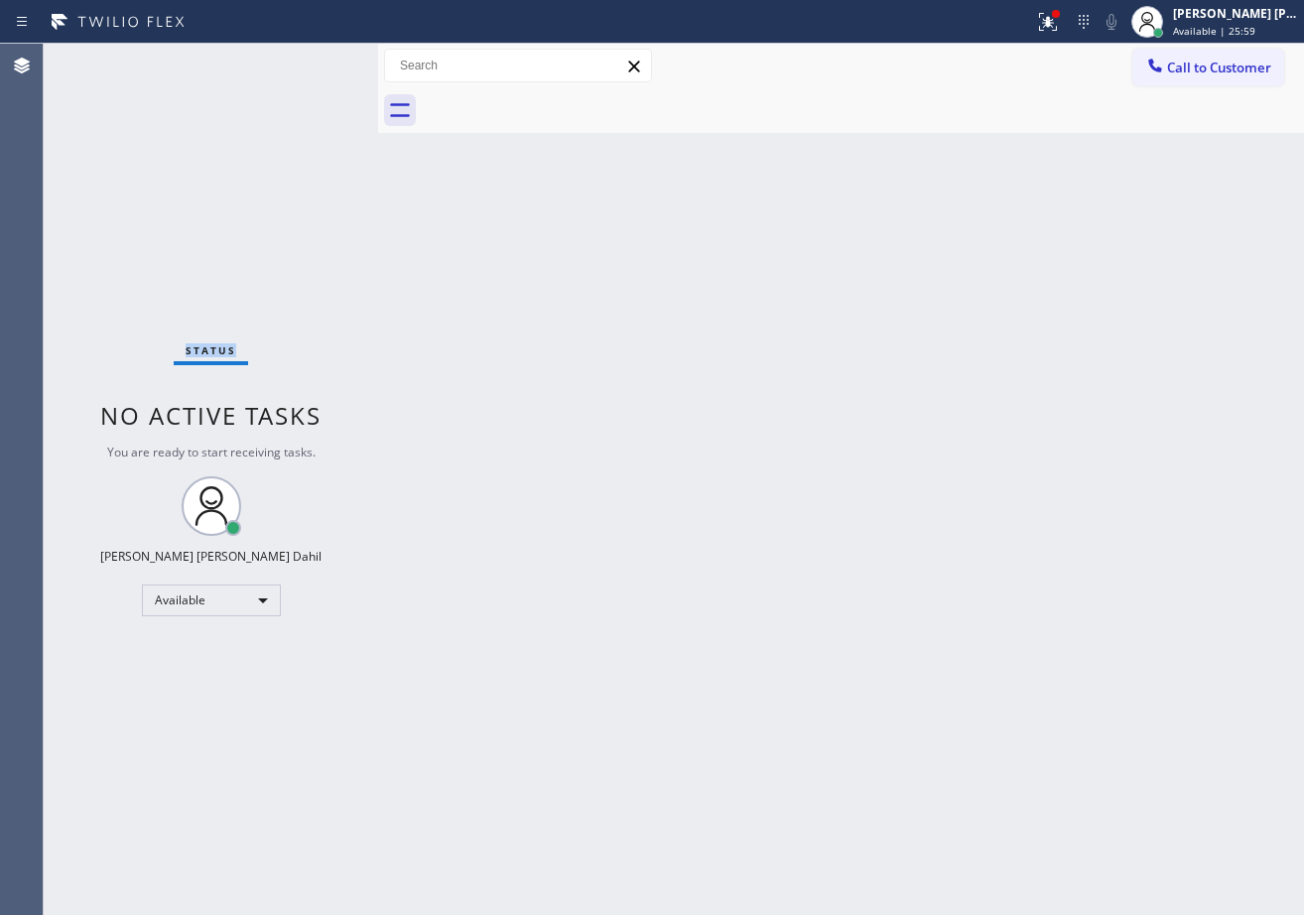
click at [314, 58] on div "Status No active tasks You are ready to start receiving tasks. [PERSON_NAME] [P…" at bounding box center [211, 479] width 334 height 871
click at [219, 78] on div "Status No active tasks You are ready to start receiving tasks. [PERSON_NAME] [P…" at bounding box center [211, 479] width 334 height 871
click at [261, 86] on div "Status No active tasks You are ready to start receiving tasks. [PERSON_NAME] [P…" at bounding box center [211, 479] width 334 height 871
click at [306, 86] on div "Status No active tasks You are ready to start receiving tasks. [PERSON_NAME] [P…" at bounding box center [211, 479] width 334 height 871
click at [308, 78] on div "Status No active tasks You are ready to start receiving tasks. [PERSON_NAME] [P…" at bounding box center [211, 479] width 334 height 871
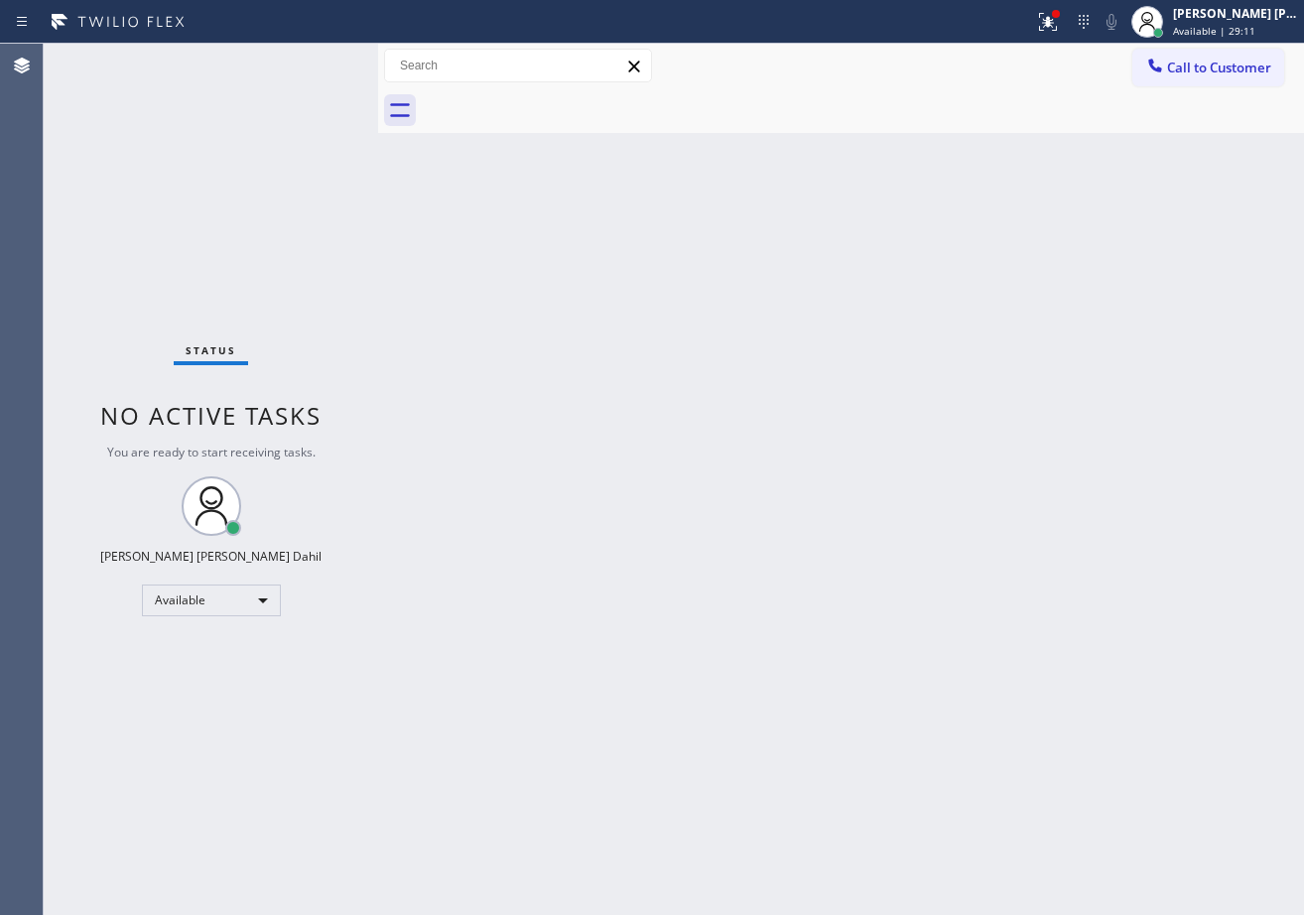
click at [265, 54] on div "Status No active tasks You are ready to start receiving tasks. [PERSON_NAME] [P…" at bounding box center [211, 479] width 334 height 871
click at [288, 66] on div "Status No active tasks You are ready to start receiving tasks. [PERSON_NAME] [P…" at bounding box center [211, 479] width 334 height 871
click at [295, 59] on div "Status No active tasks You are ready to start receiving tasks. [PERSON_NAME] [P…" at bounding box center [211, 479] width 334 height 871
click at [301, 66] on div "Status No active tasks You are ready to start receiving tasks. [PERSON_NAME] [P…" at bounding box center [211, 479] width 334 height 871
click at [306, 66] on div "Status No active tasks You are ready to start receiving tasks. [PERSON_NAME] [P…" at bounding box center [211, 479] width 334 height 871
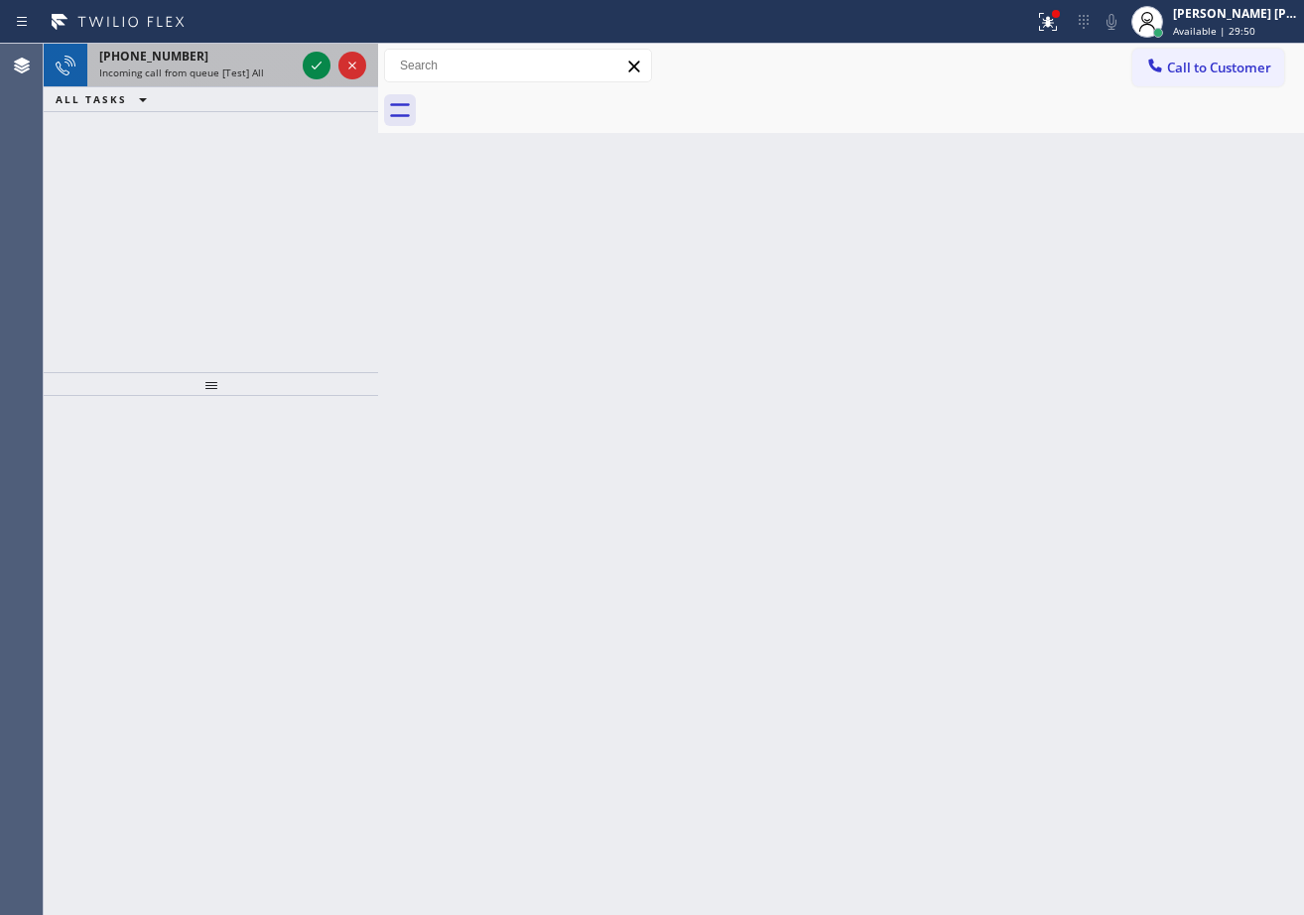
drag, startPoint x: 306, startPoint y: 66, endPoint x: 290, endPoint y: 66, distance: 15.9
click at [303, 66] on div at bounding box center [317, 66] width 28 height 24
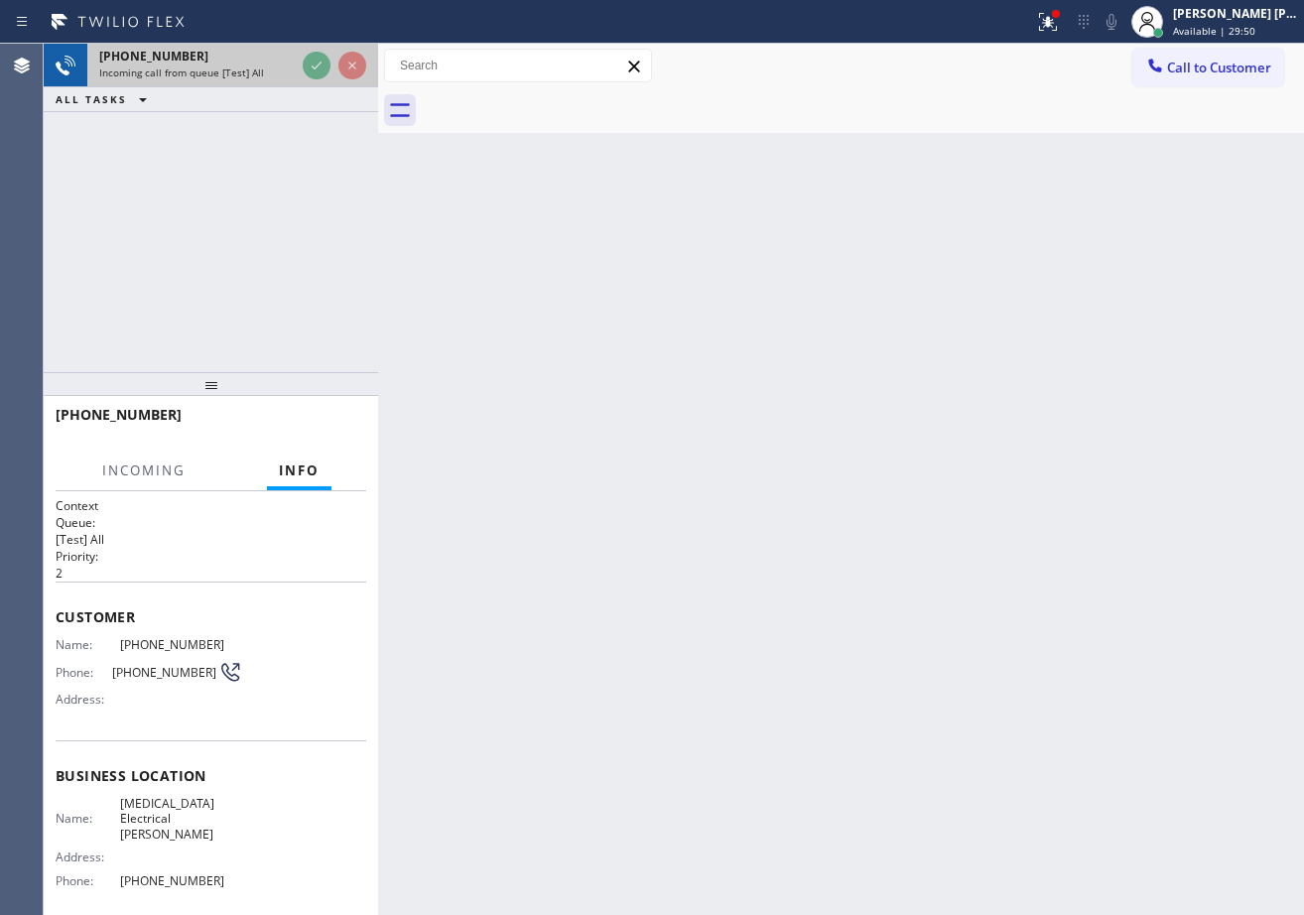
click at [285, 66] on div "Incoming call from queue [Test] All" at bounding box center [197, 73] width 196 height 14
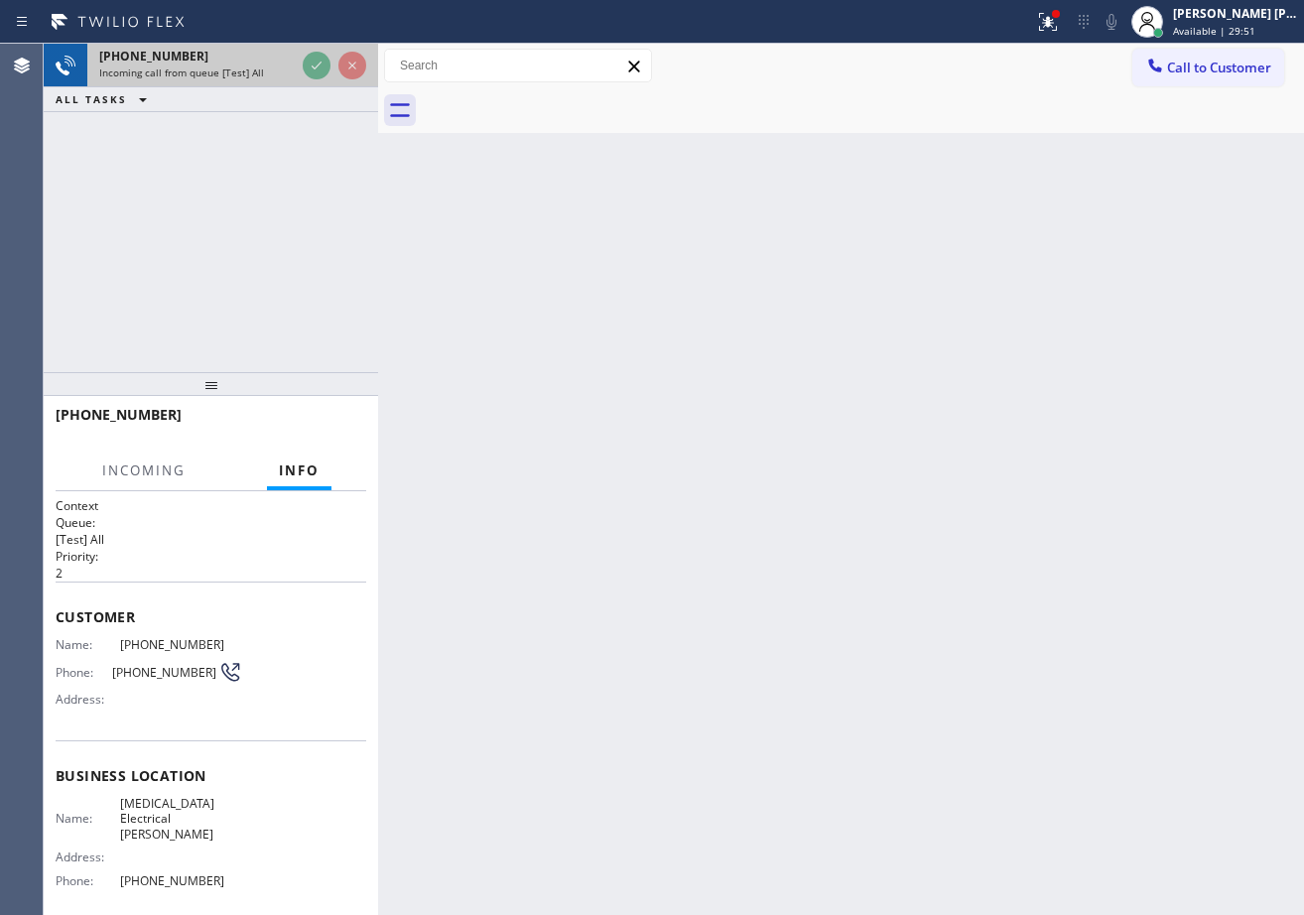
click at [285, 66] on div "Incoming call from queue [Test] All" at bounding box center [197, 73] width 196 height 14
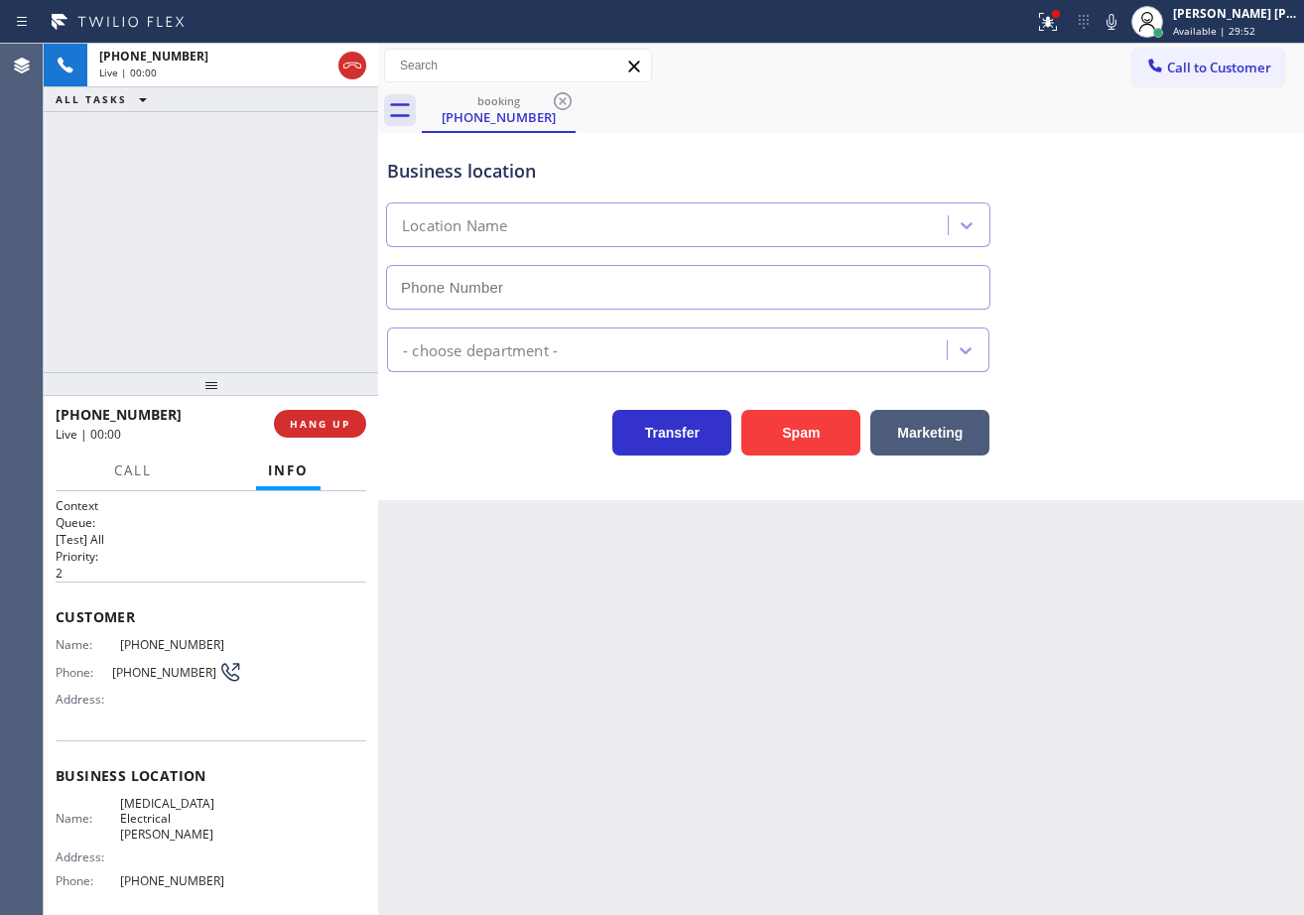
type input "[PHONE_NUMBER]"
click at [327, 416] on button "HANG UP" at bounding box center [320, 424] width 92 height 28
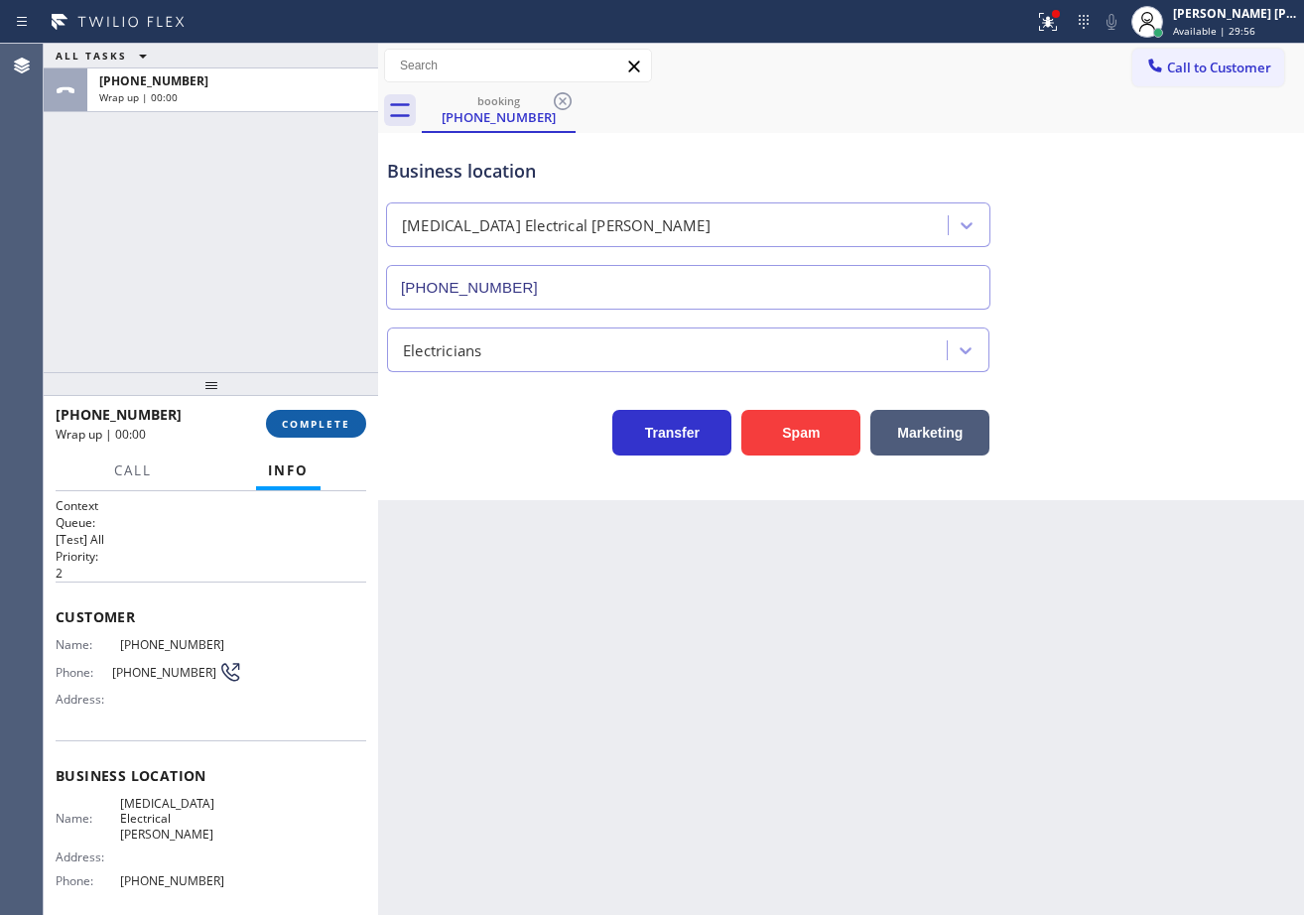
click at [336, 425] on span "COMPLETE" at bounding box center [316, 424] width 68 height 14
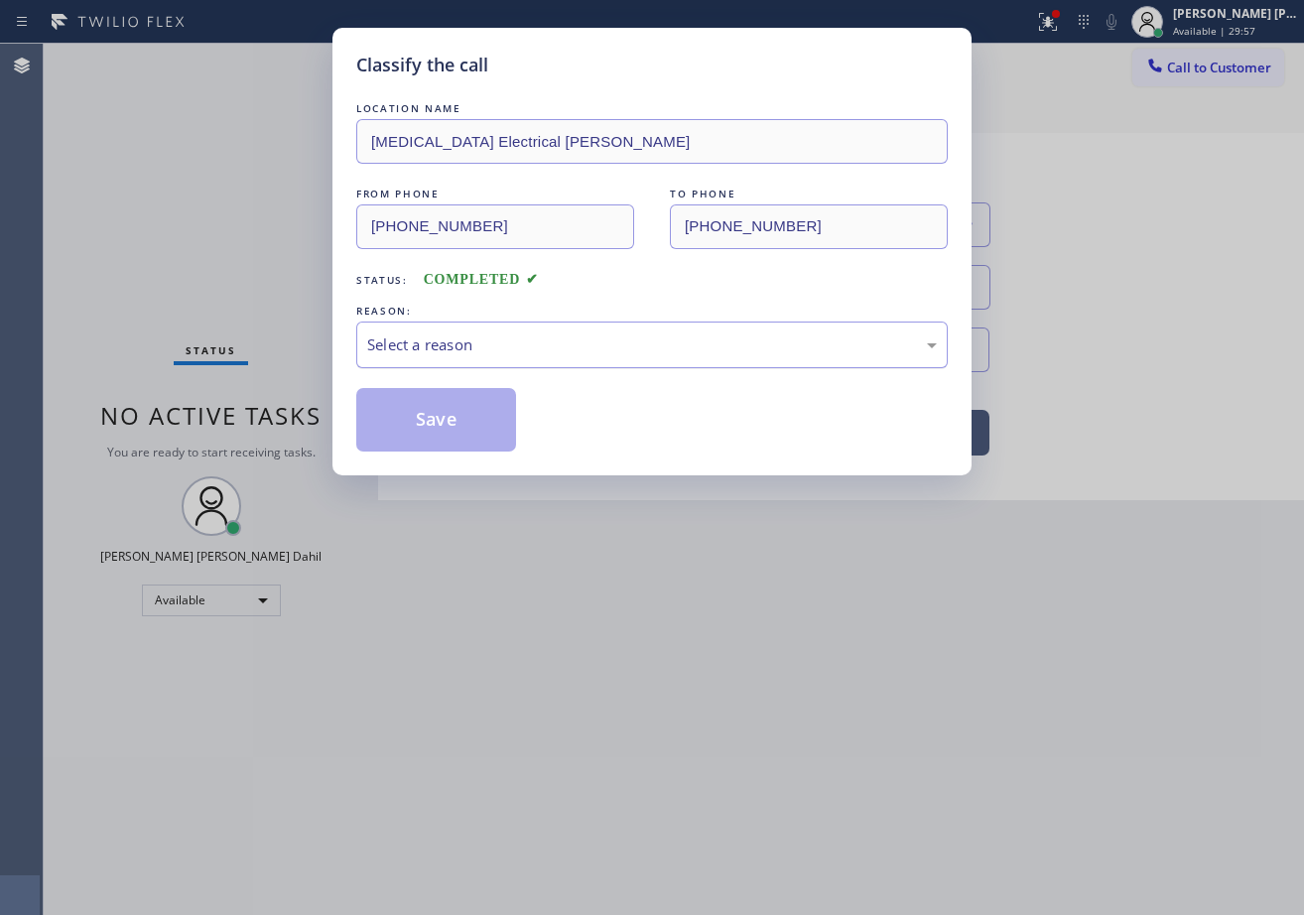
click at [502, 344] on div "Select a reason" at bounding box center [652, 344] width 570 height 23
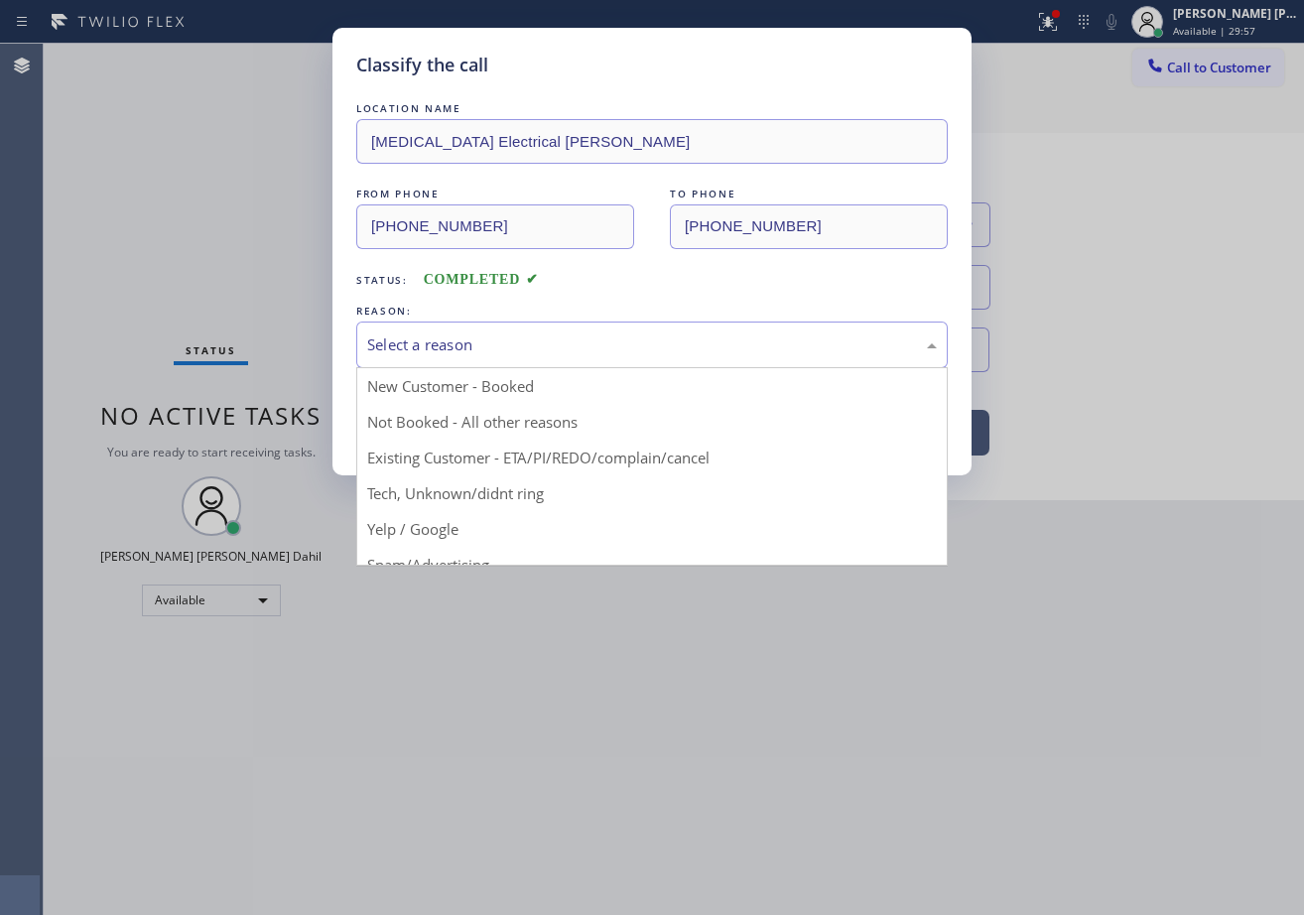
scroll to position [125, 0]
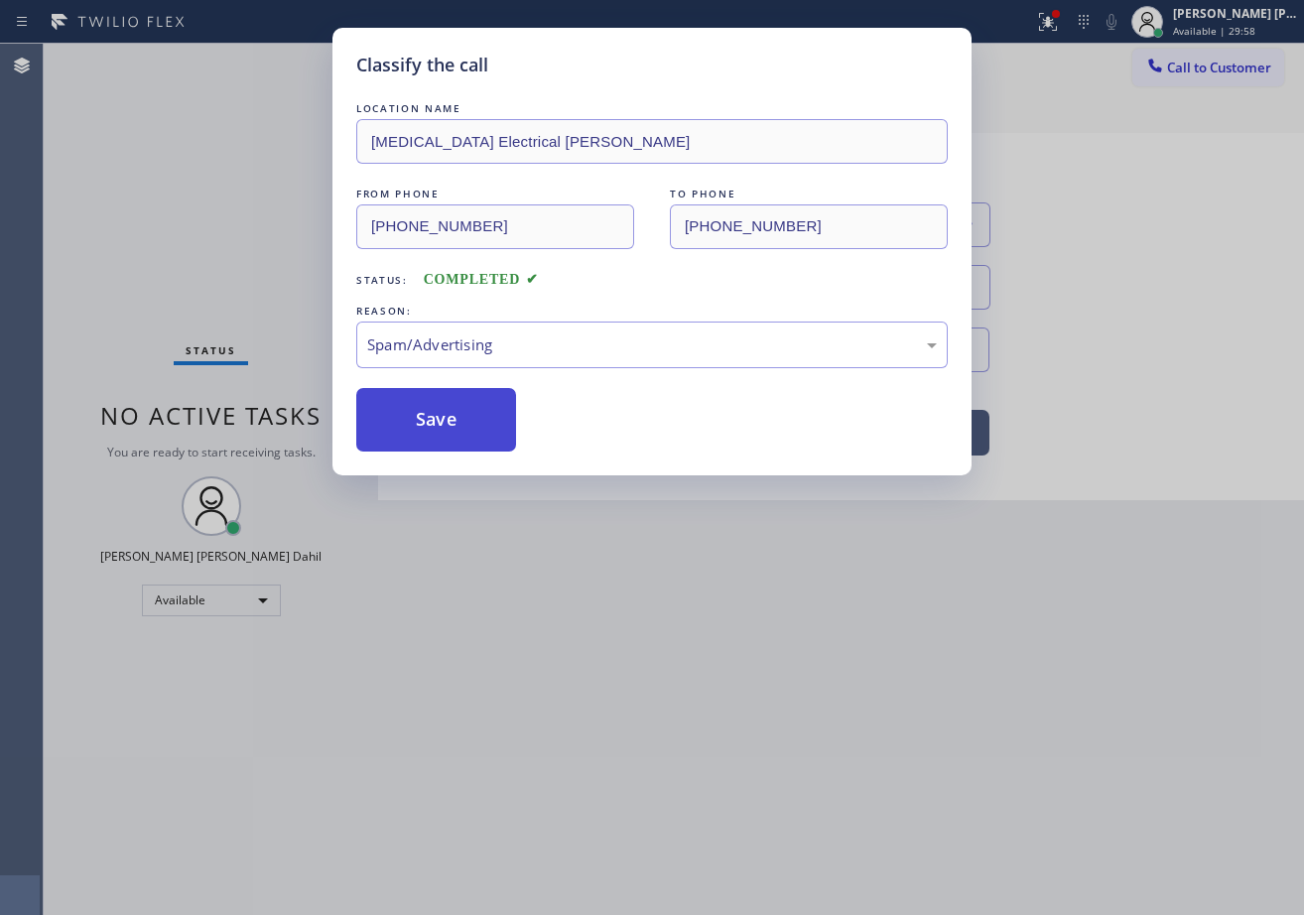
drag, startPoint x: 449, startPoint y: 443, endPoint x: 432, endPoint y: 428, distance: 22.5
click at [432, 428] on button "Save" at bounding box center [436, 420] width 160 height 64
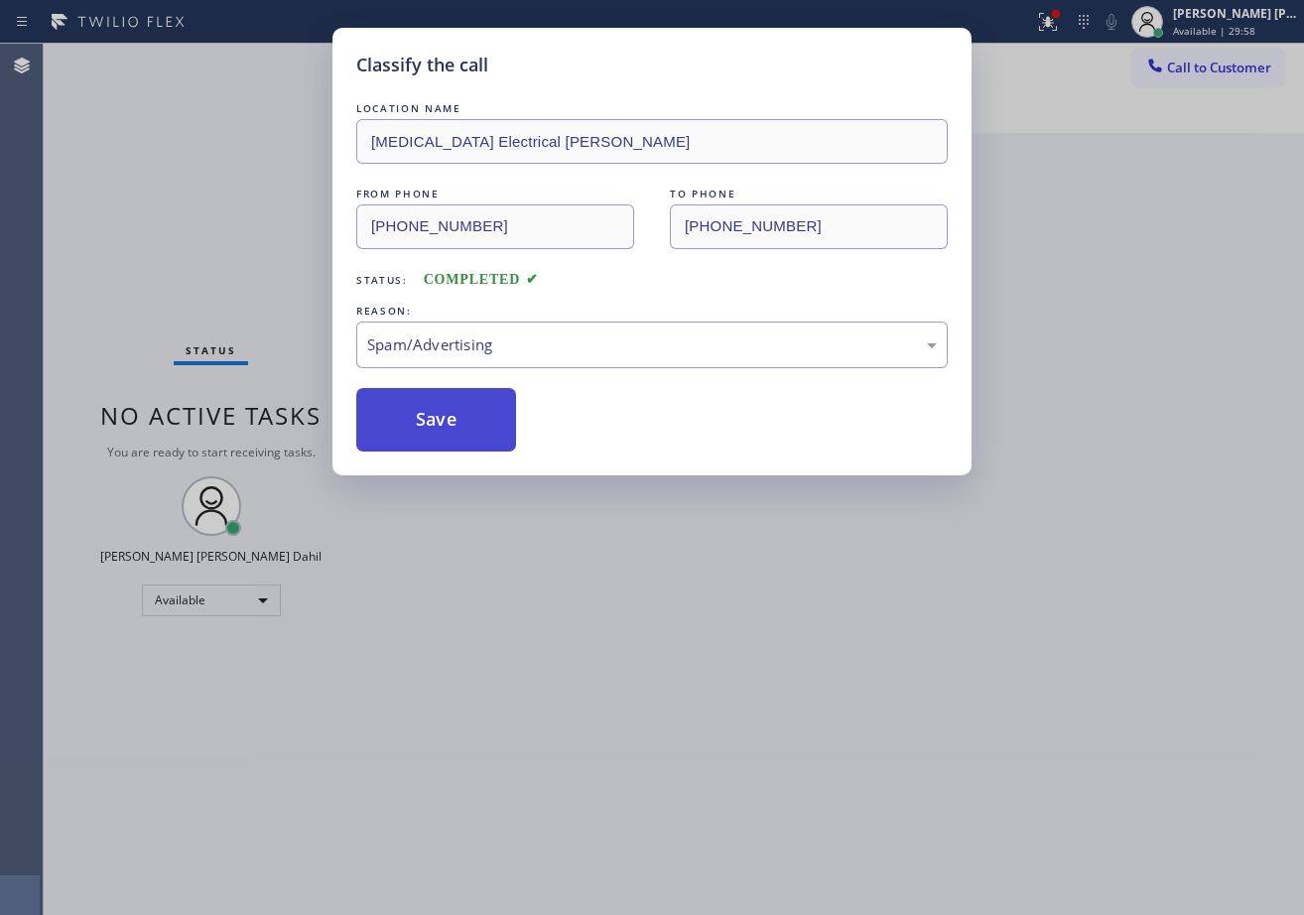
click at [432, 426] on button "Save" at bounding box center [436, 420] width 160 height 64
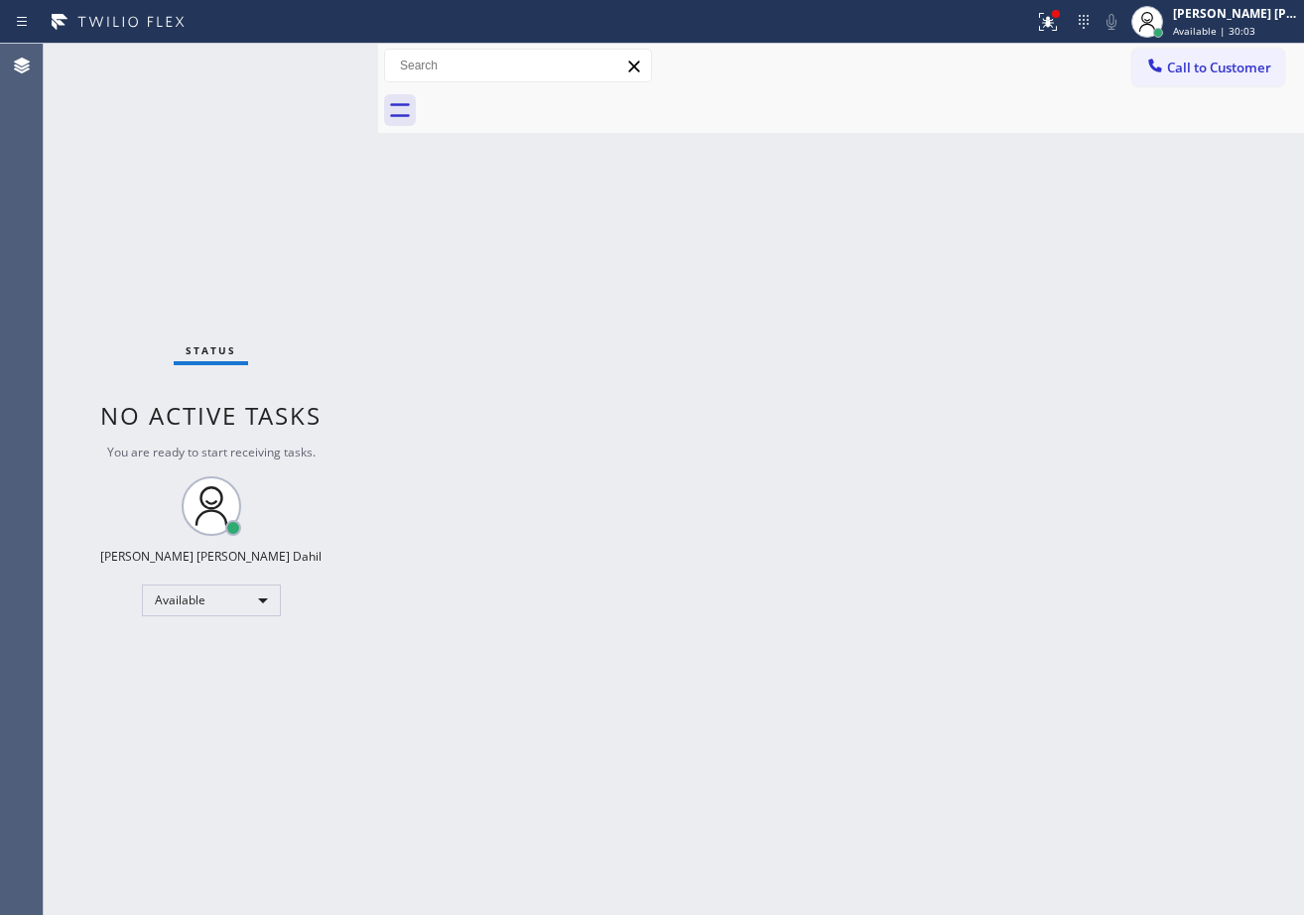
click at [310, 76] on div "Status No active tasks You are ready to start receiving tasks. [PERSON_NAME] [P…" at bounding box center [211, 479] width 334 height 871
click at [317, 68] on div "Status No active tasks You are ready to start receiving tasks. [PERSON_NAME] [P…" at bounding box center [211, 479] width 334 height 871
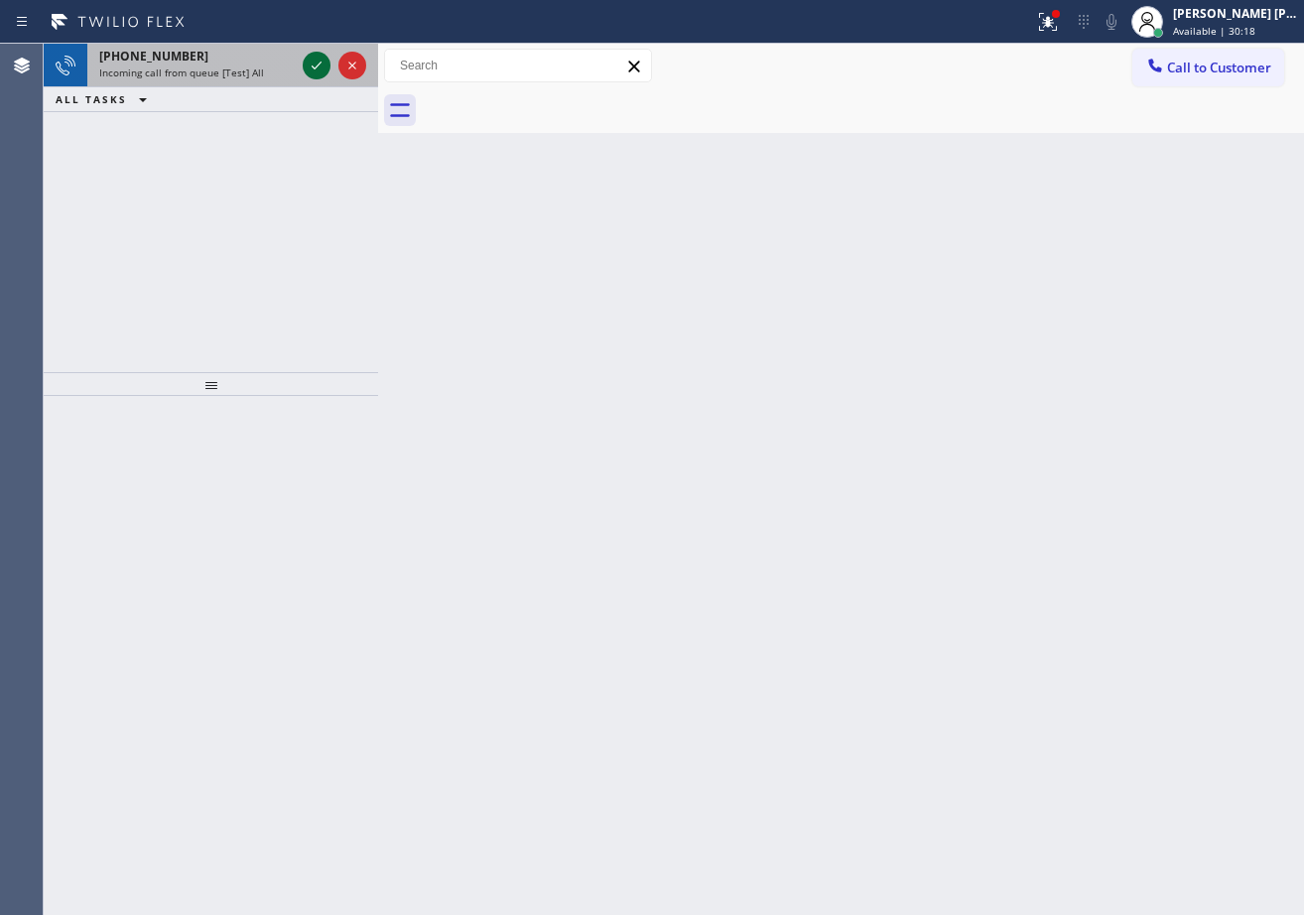
click at [317, 68] on icon at bounding box center [317, 66] width 24 height 24
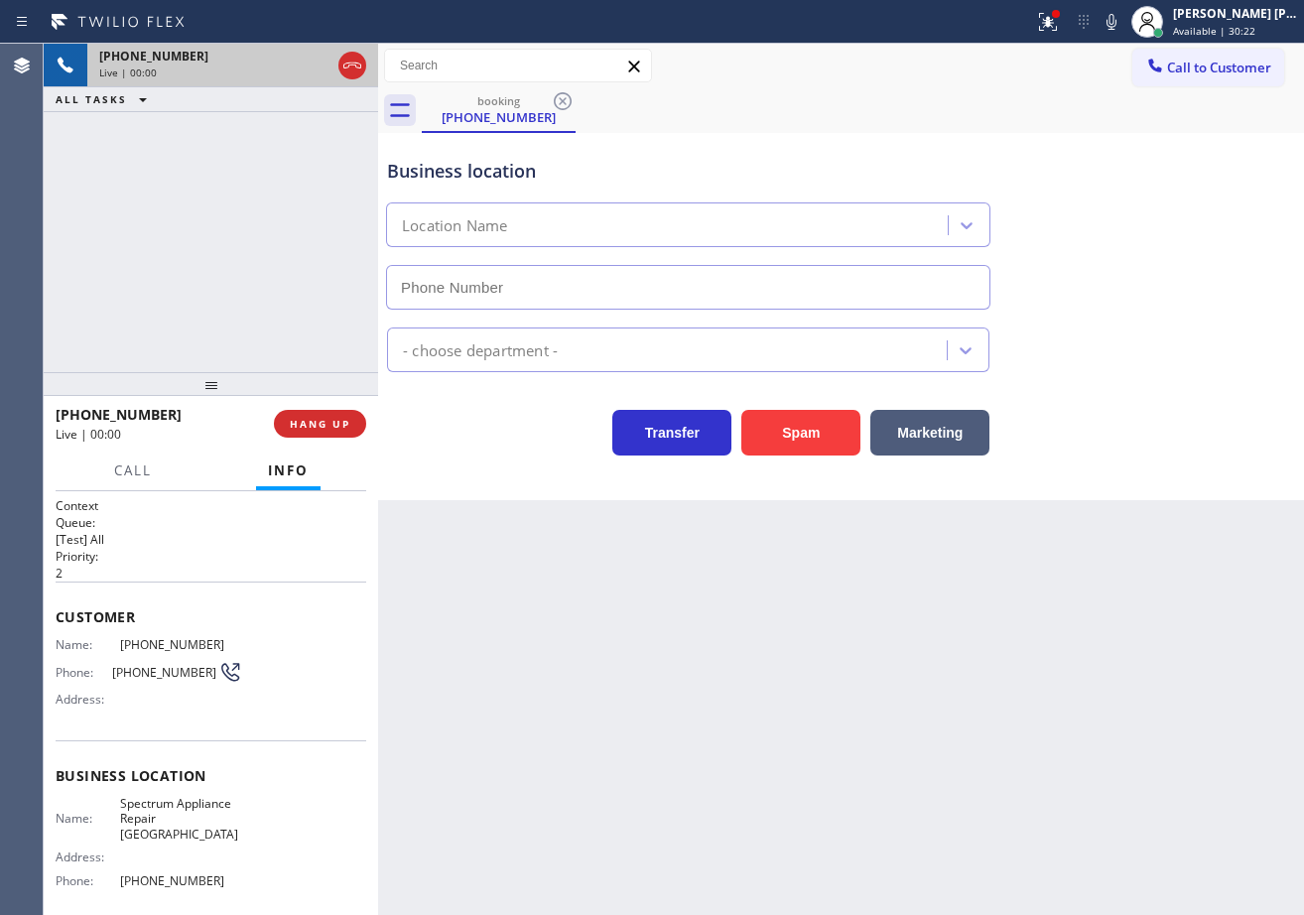
type input "[PHONE_NUMBER]"
click at [231, 203] on div "[PHONE_NUMBER] Live | 00:21 ALL TASKS ALL TASKS ACTIVE TASKS TASKS IN WRAP UP" at bounding box center [211, 208] width 334 height 328
click at [232, 204] on div "[PHONE_NUMBER] Live | 00:21 ALL TASKS ALL TASKS ACTIVE TASKS TASKS IN WRAP UP" at bounding box center [211, 208] width 334 height 328
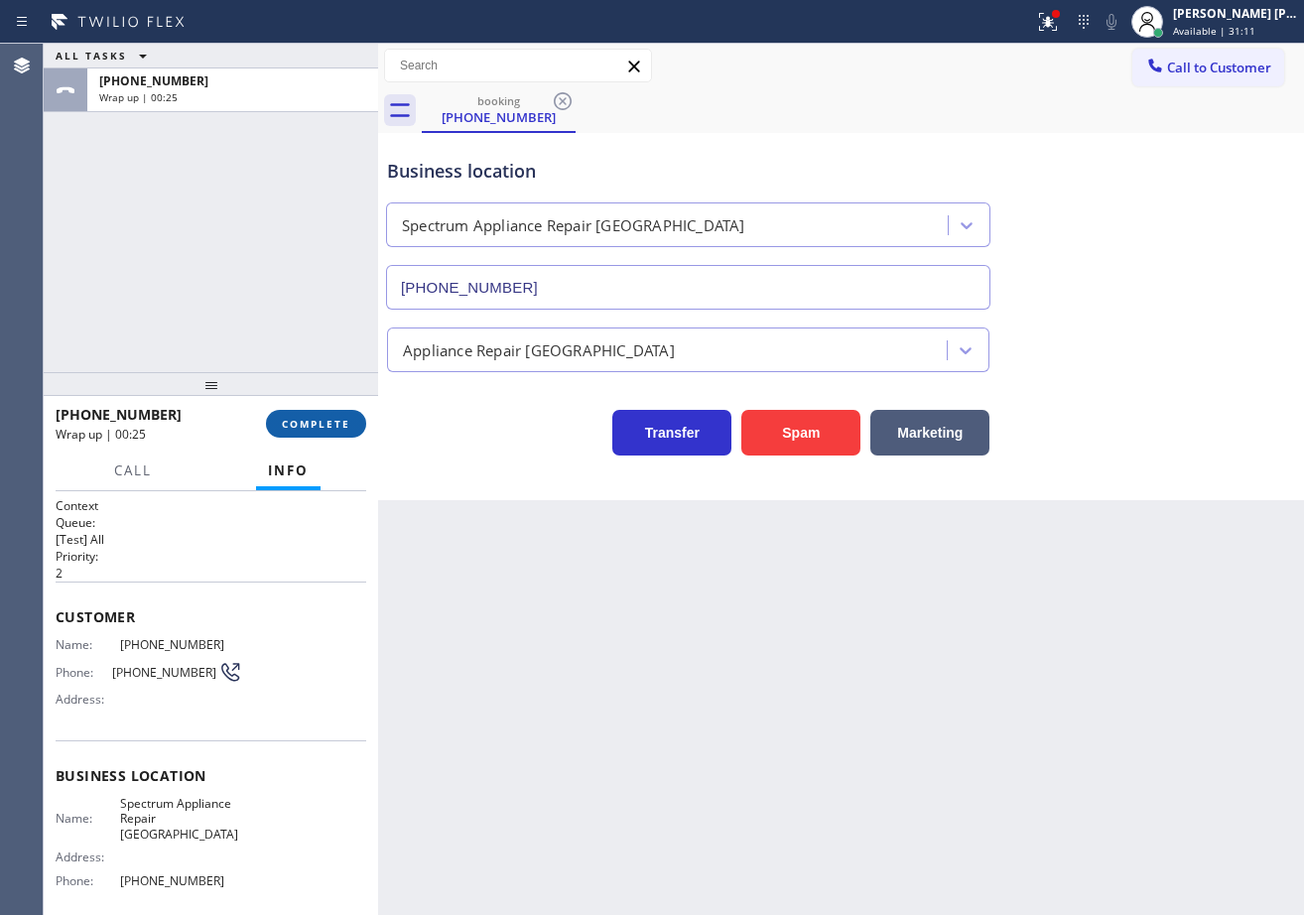
click at [328, 419] on span "COMPLETE" at bounding box center [316, 424] width 68 height 14
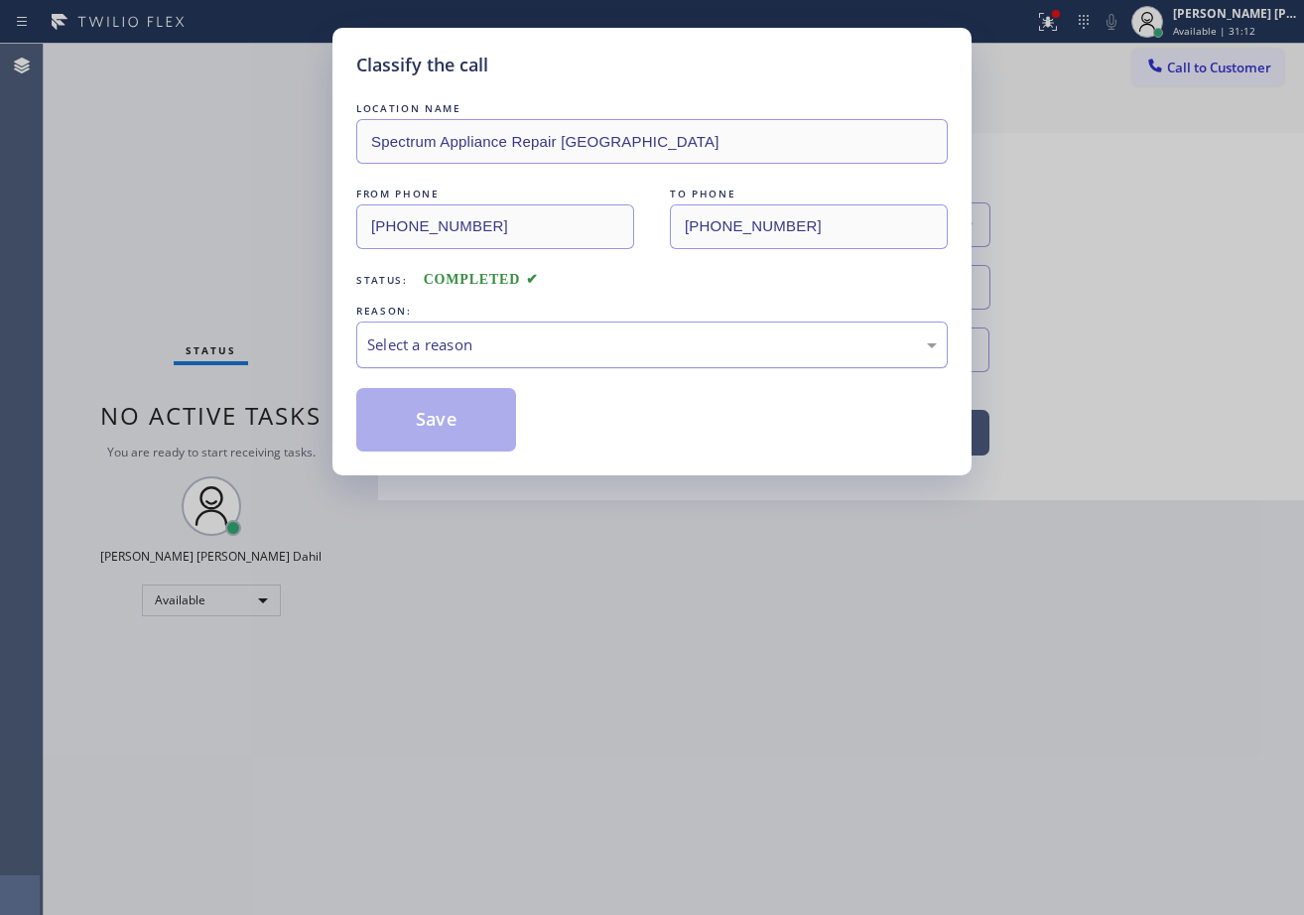
click at [435, 372] on div "LOCATION NAME Spectrum Appliance Repair [GEOGRAPHIC_DATA] FROM PHONE [PHONE_NUM…" at bounding box center [651, 274] width 591 height 353
click at [447, 349] on div "Select a reason" at bounding box center [652, 344] width 570 height 23
click at [440, 410] on button "Save" at bounding box center [436, 420] width 160 height 64
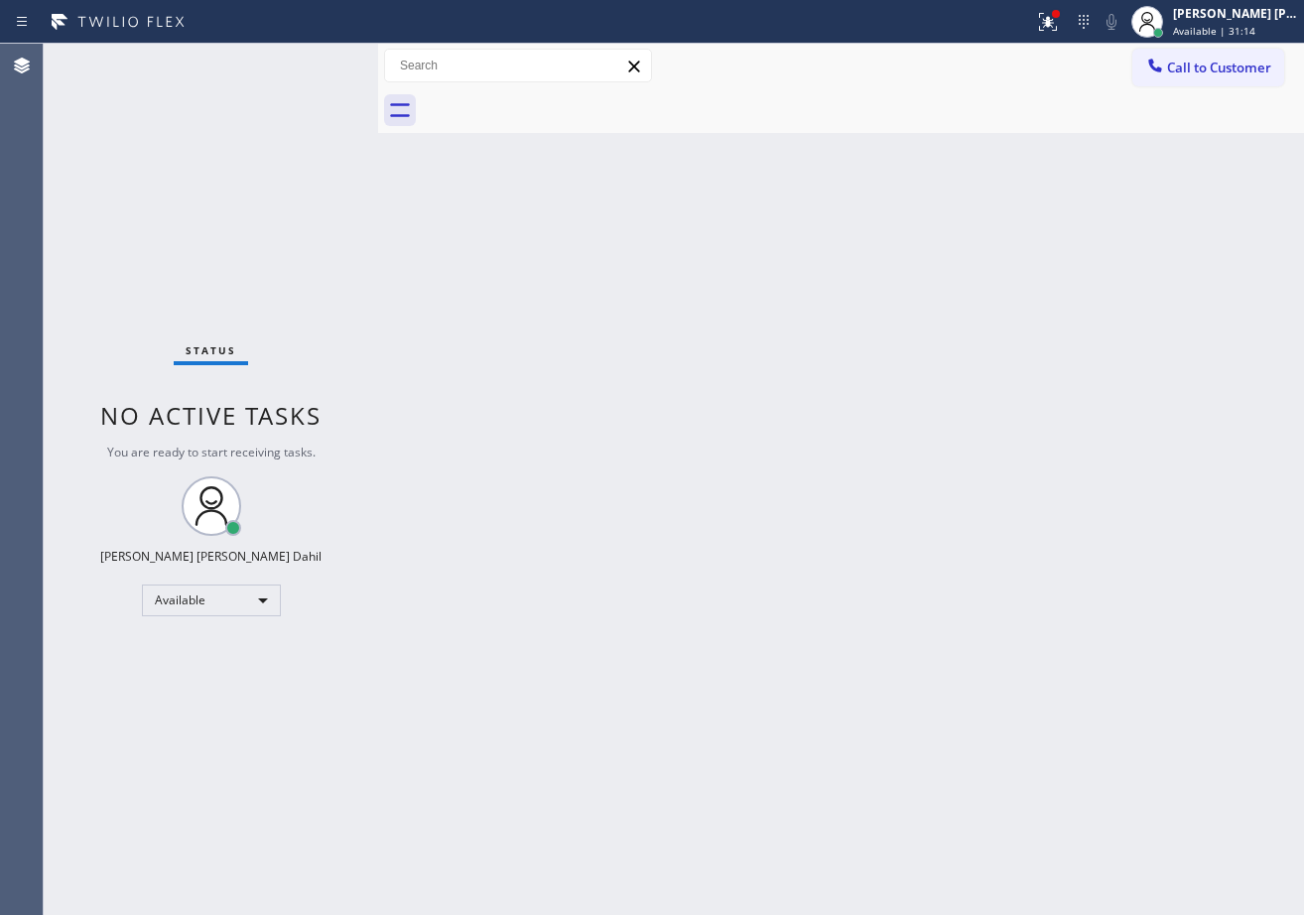
click at [316, 55] on div "Status No active tasks You are ready to start receiving tasks. [PERSON_NAME] [P…" at bounding box center [211, 479] width 334 height 871
click at [309, 63] on div "Status No active tasks You are ready to start receiving tasks. [PERSON_NAME] [P…" at bounding box center [211, 479] width 334 height 871
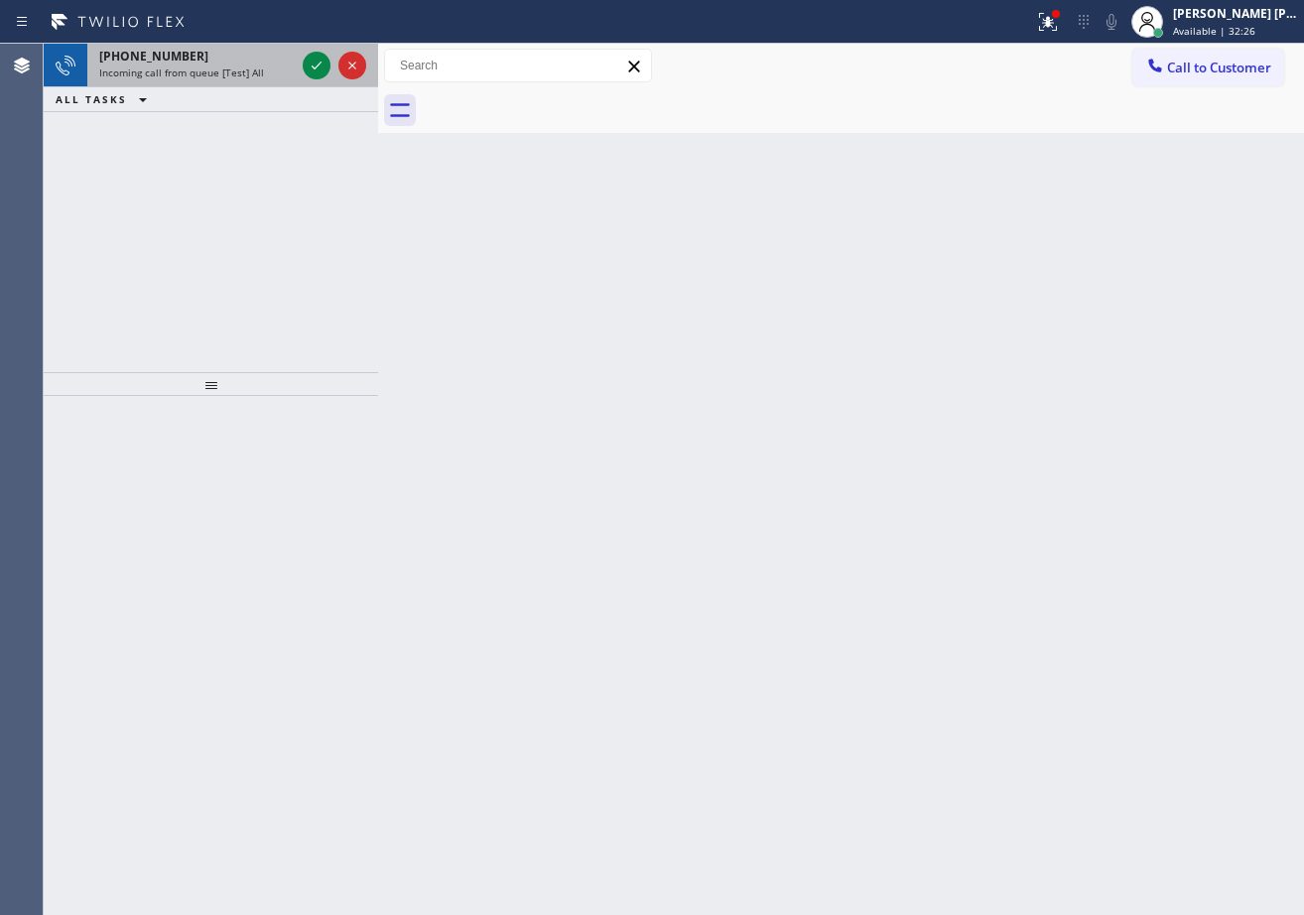
click at [260, 78] on div "Incoming call from queue [Test] All" at bounding box center [197, 73] width 196 height 14
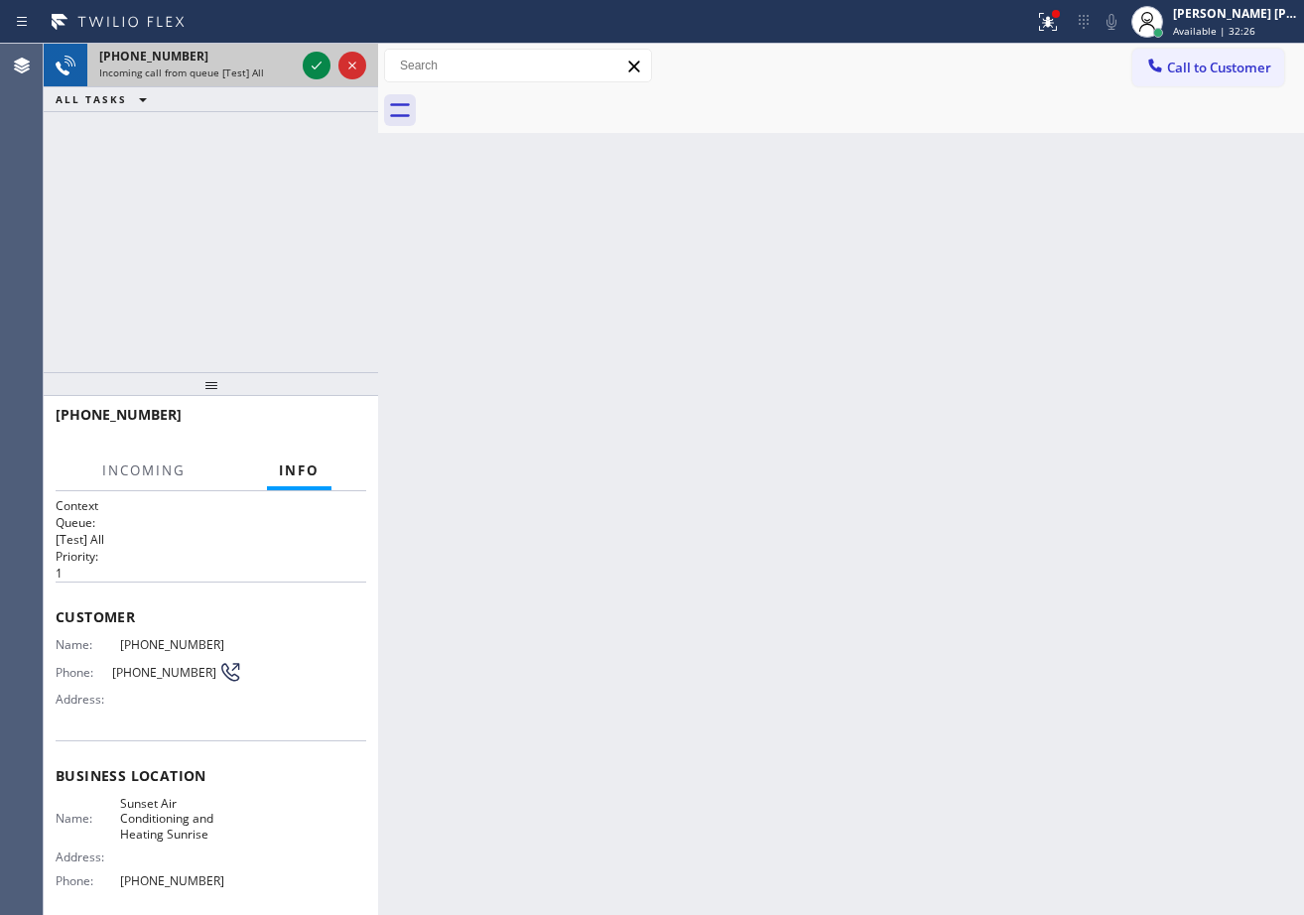
click at [260, 78] on div "Incoming call from queue [Test] All" at bounding box center [197, 73] width 196 height 14
click at [260, 79] on div "[PHONE_NUMBER] Incoming call from queue [Test] All" at bounding box center [192, 66] width 211 height 44
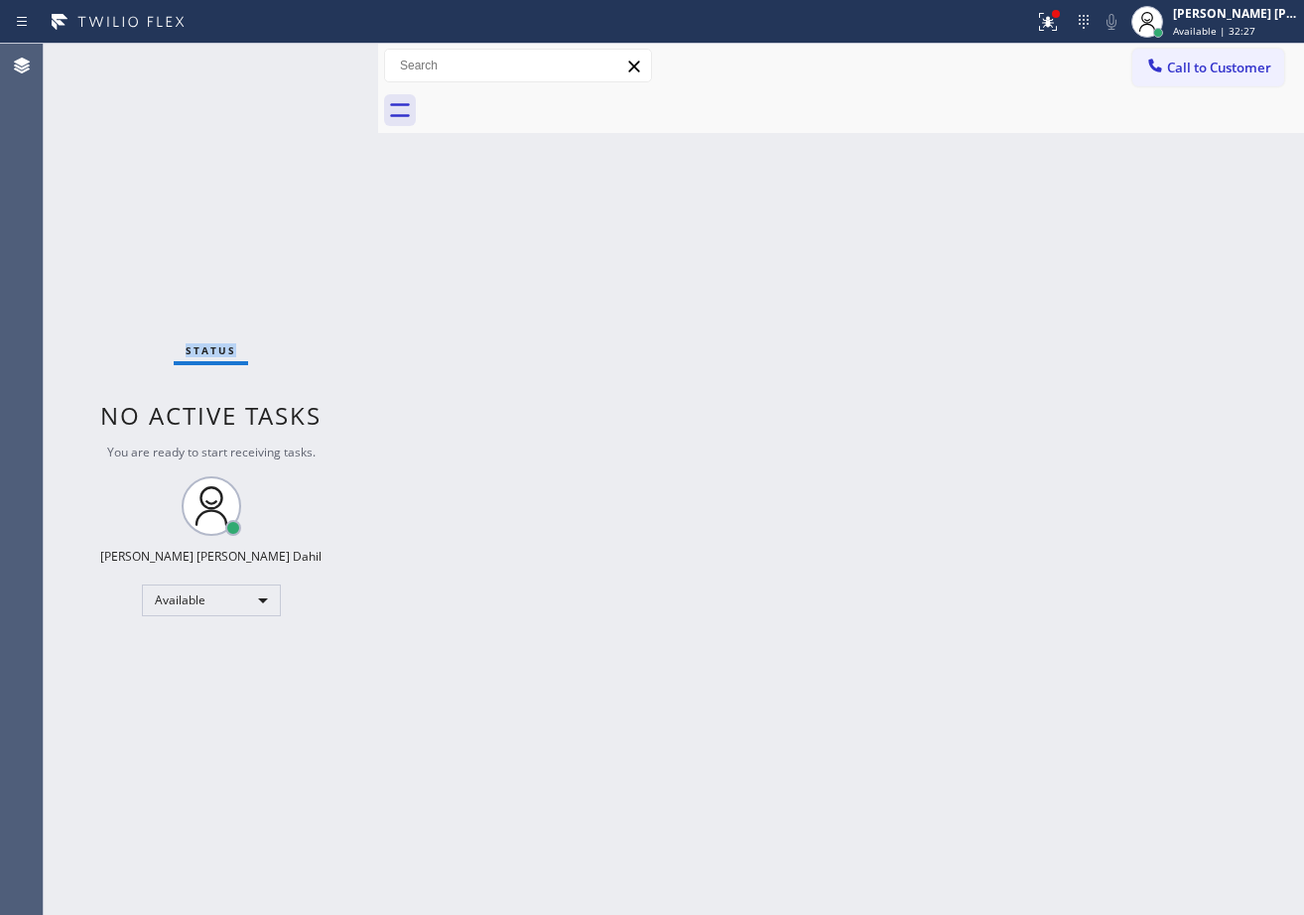
click at [260, 79] on div "Status No active tasks You are ready to start receiving tasks. [PERSON_NAME] [P…" at bounding box center [211, 479] width 334 height 871
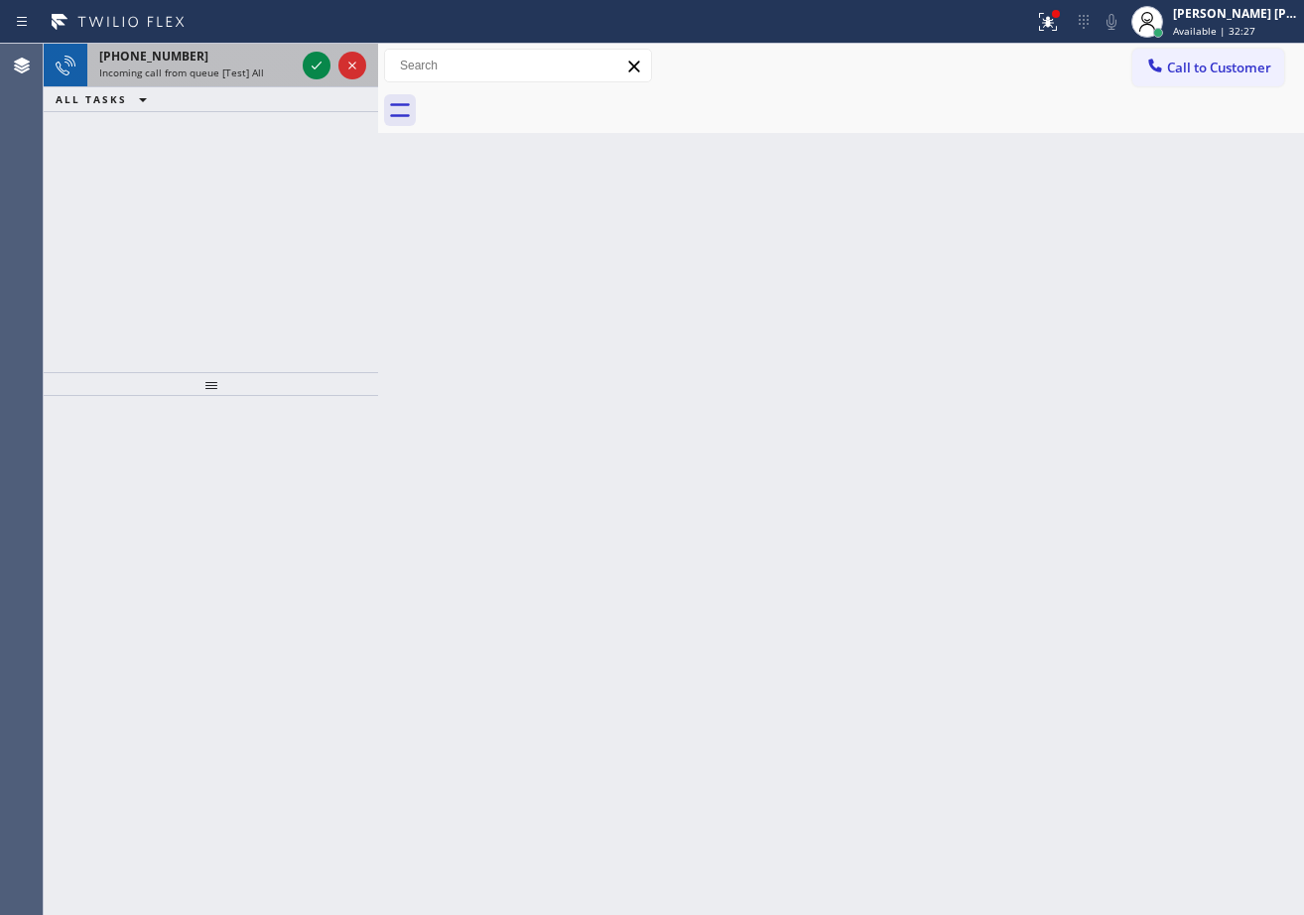
click at [301, 66] on div at bounding box center [334, 66] width 71 height 44
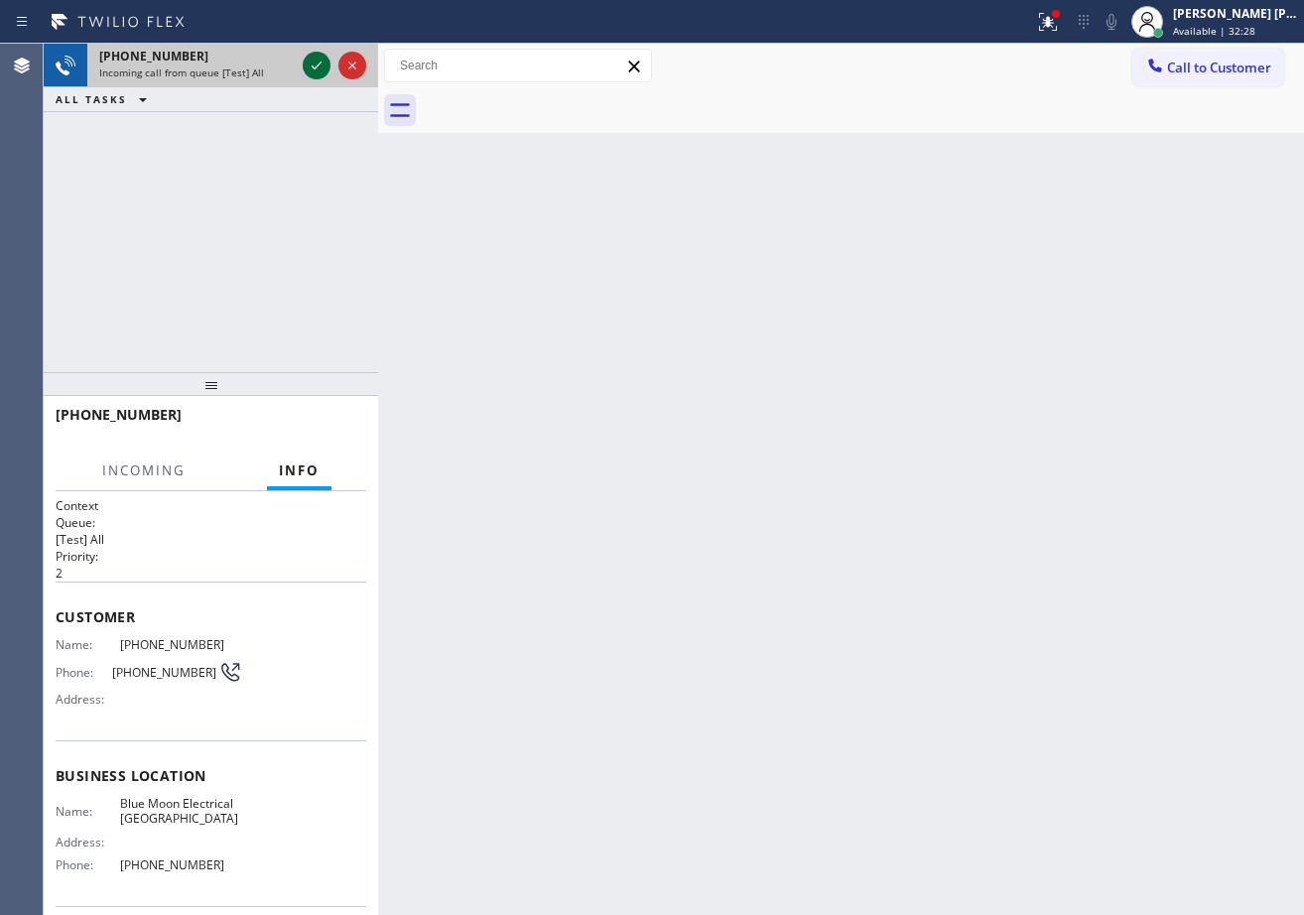
click at [306, 61] on icon at bounding box center [317, 66] width 24 height 24
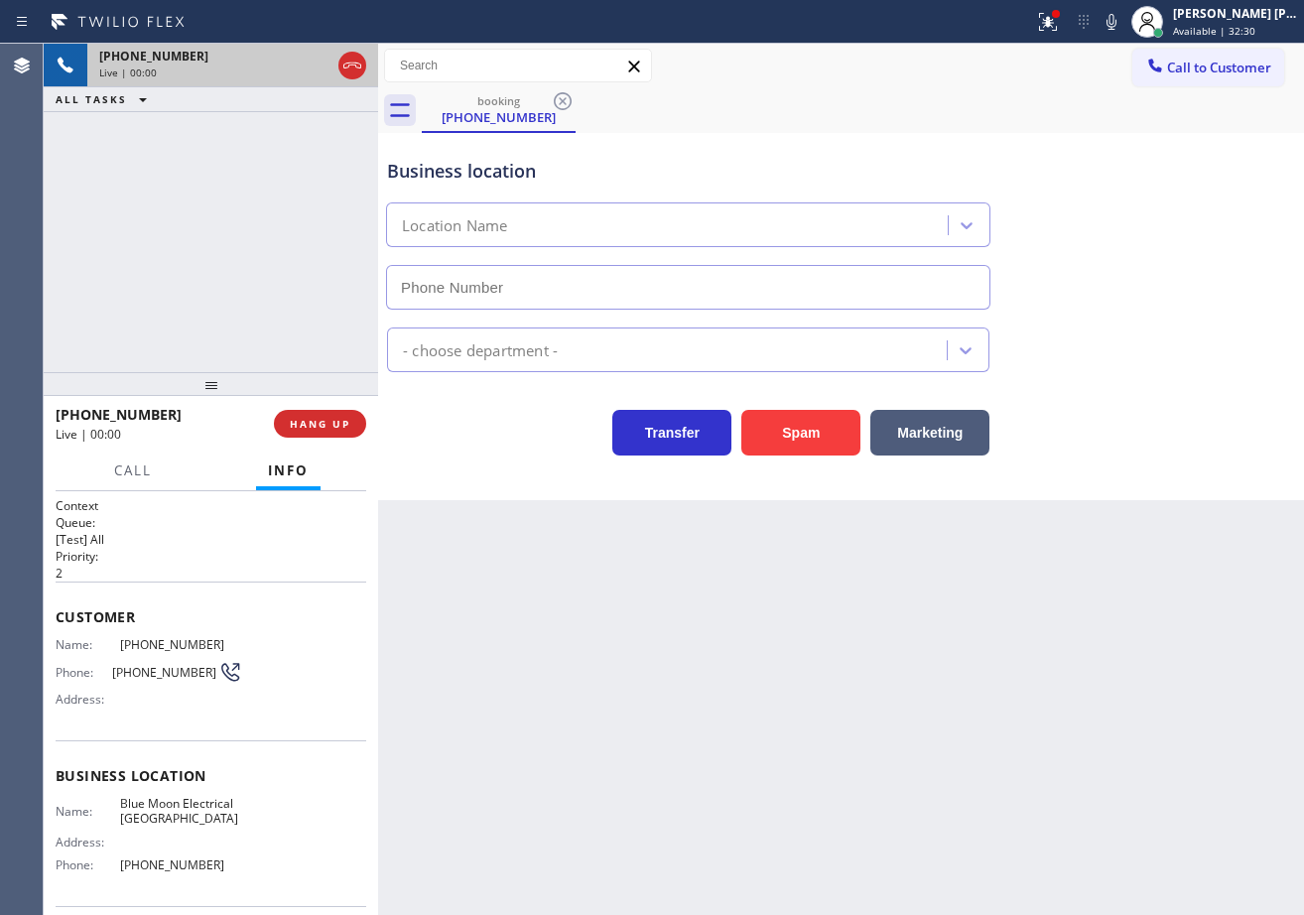
type input "[PHONE_NUMBER]"
click at [832, 445] on button "Spam" at bounding box center [800, 433] width 119 height 46
click at [828, 436] on button "Spam" at bounding box center [800, 433] width 119 height 46
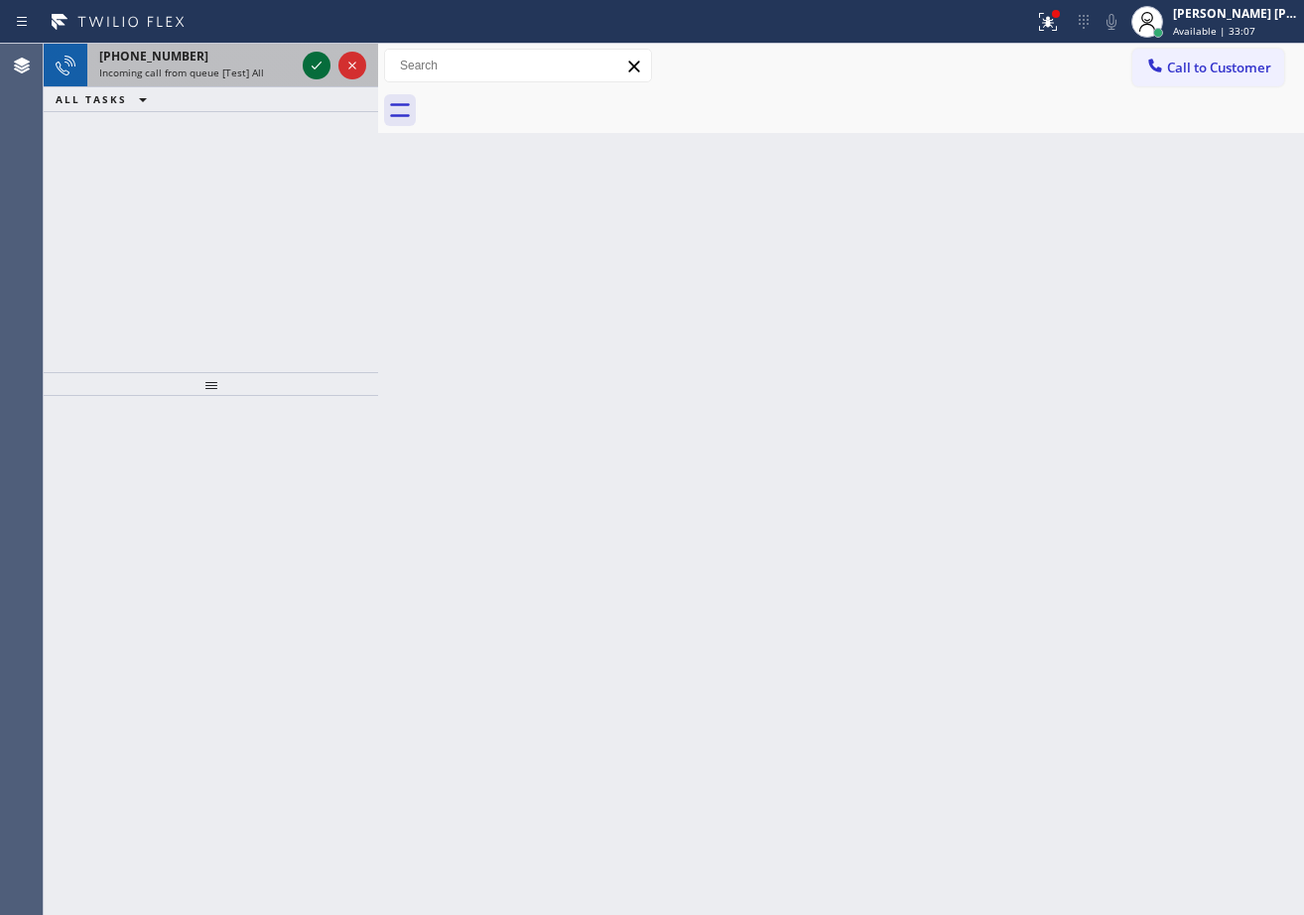
click at [313, 58] on icon at bounding box center [317, 66] width 24 height 24
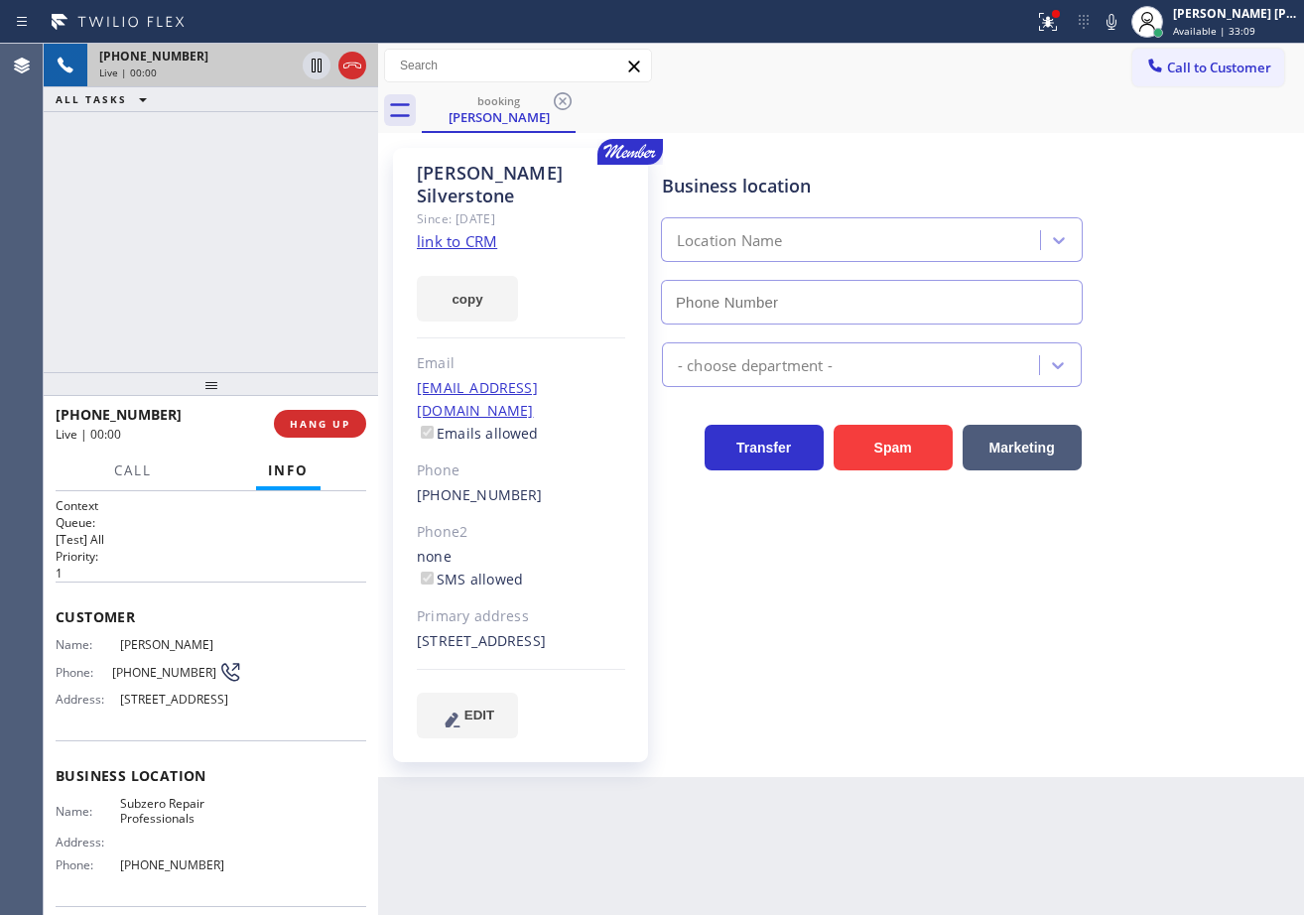
type input "[PHONE_NUMBER]"
click at [472, 231] on link "link to CRM" at bounding box center [457, 241] width 80 height 20
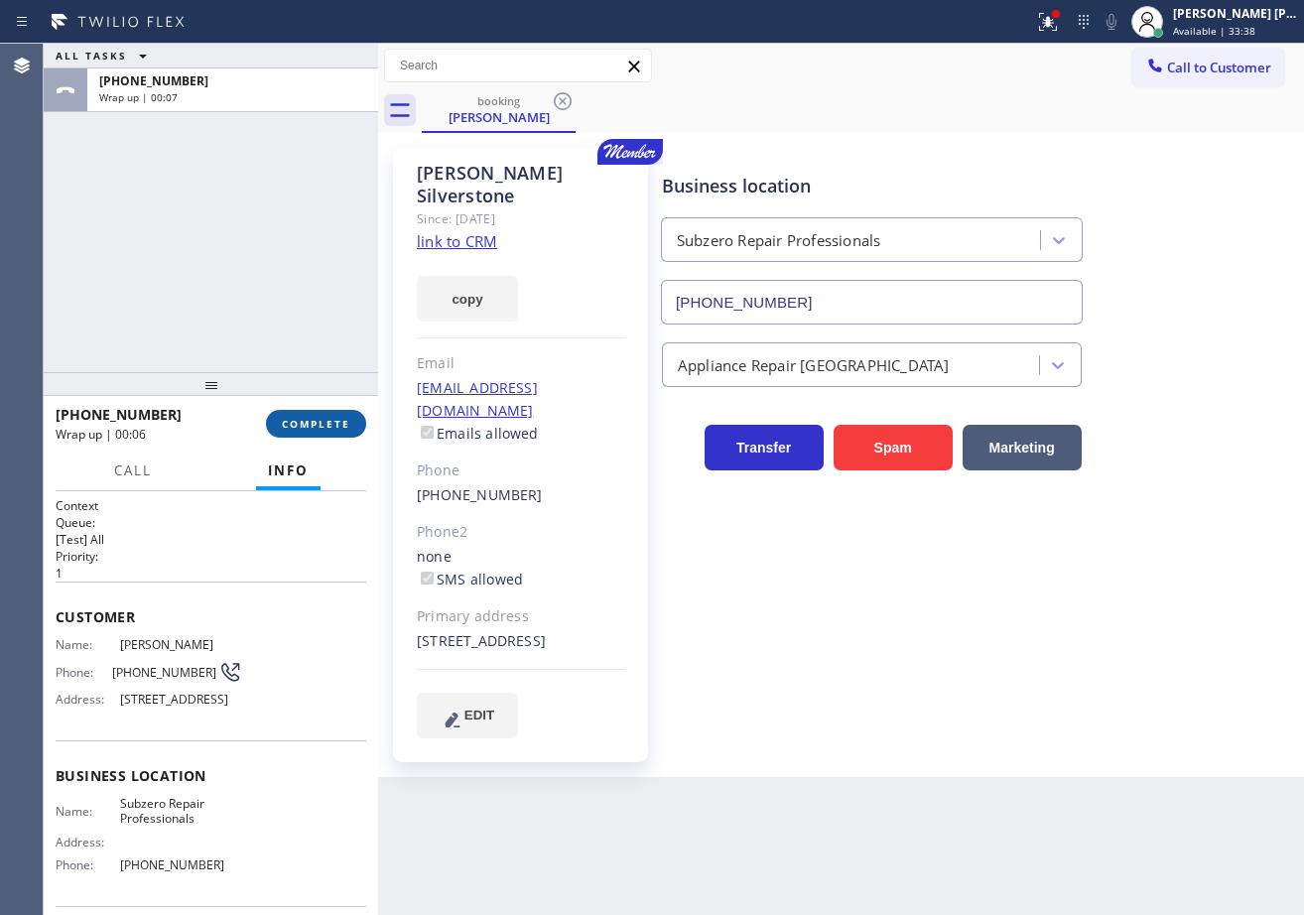
click at [284, 427] on span "COMPLETE" at bounding box center [316, 424] width 68 height 14
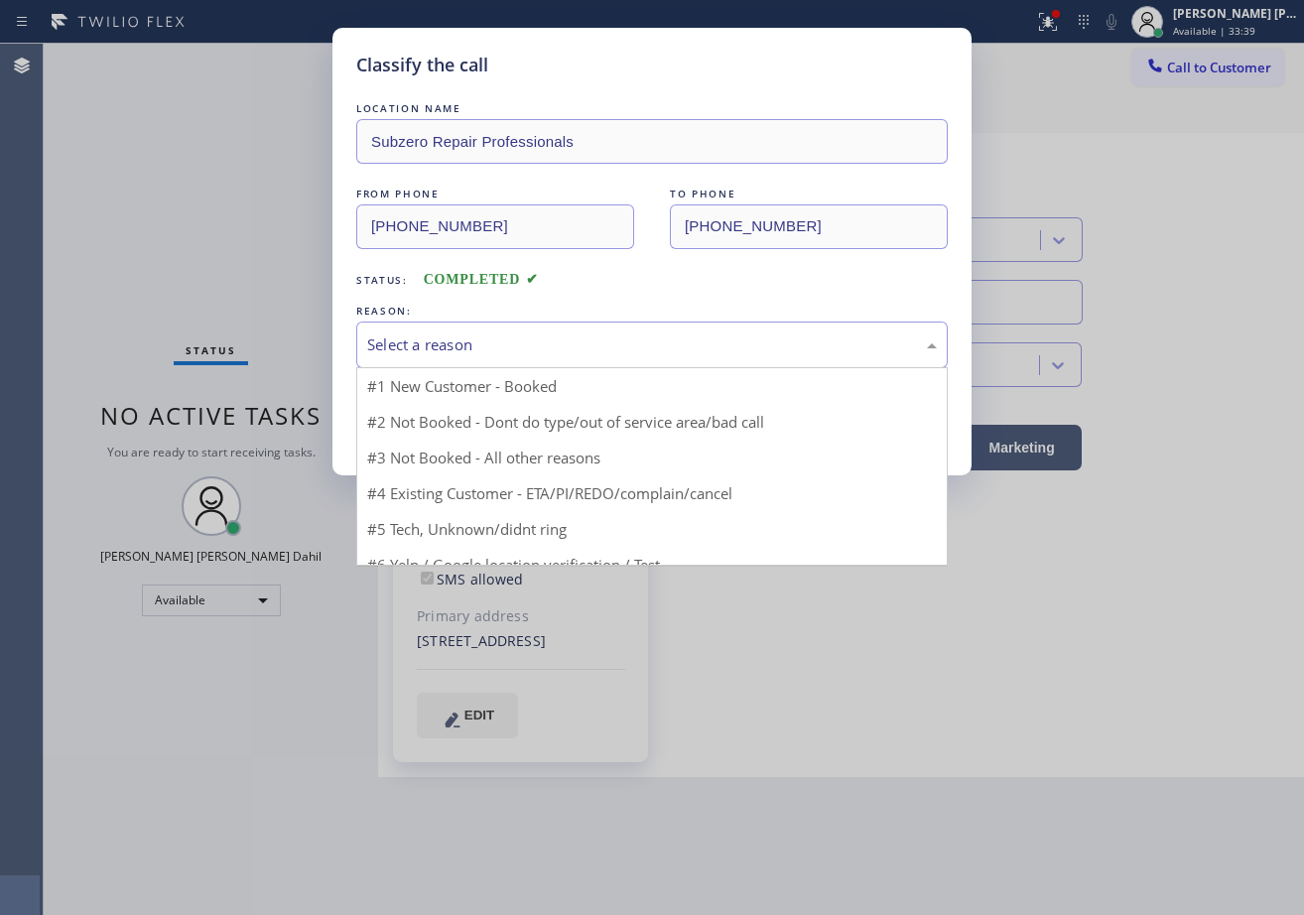
click at [429, 330] on div "Select a reason" at bounding box center [651, 345] width 591 height 47
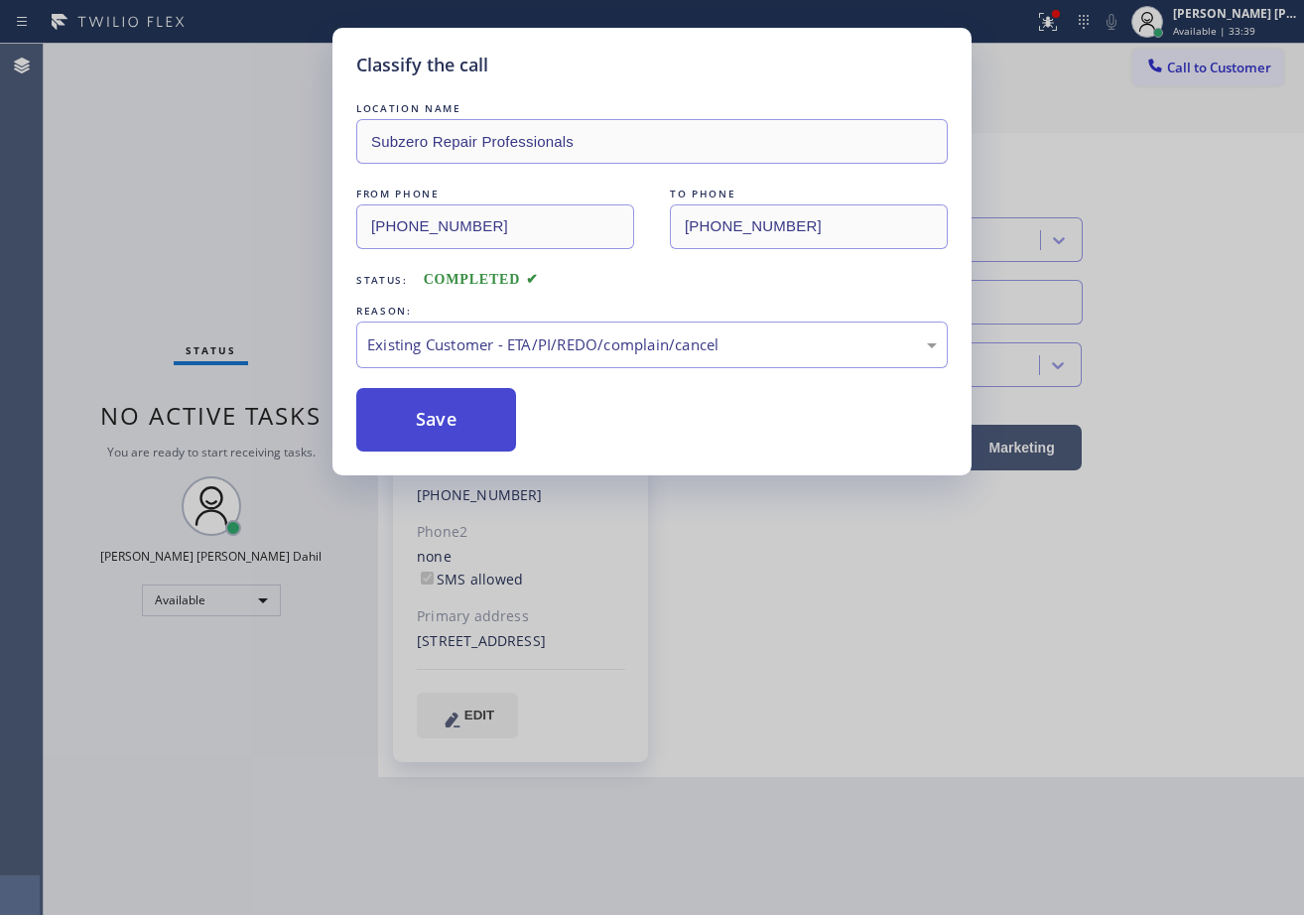
click at [433, 428] on button "Save" at bounding box center [436, 420] width 160 height 64
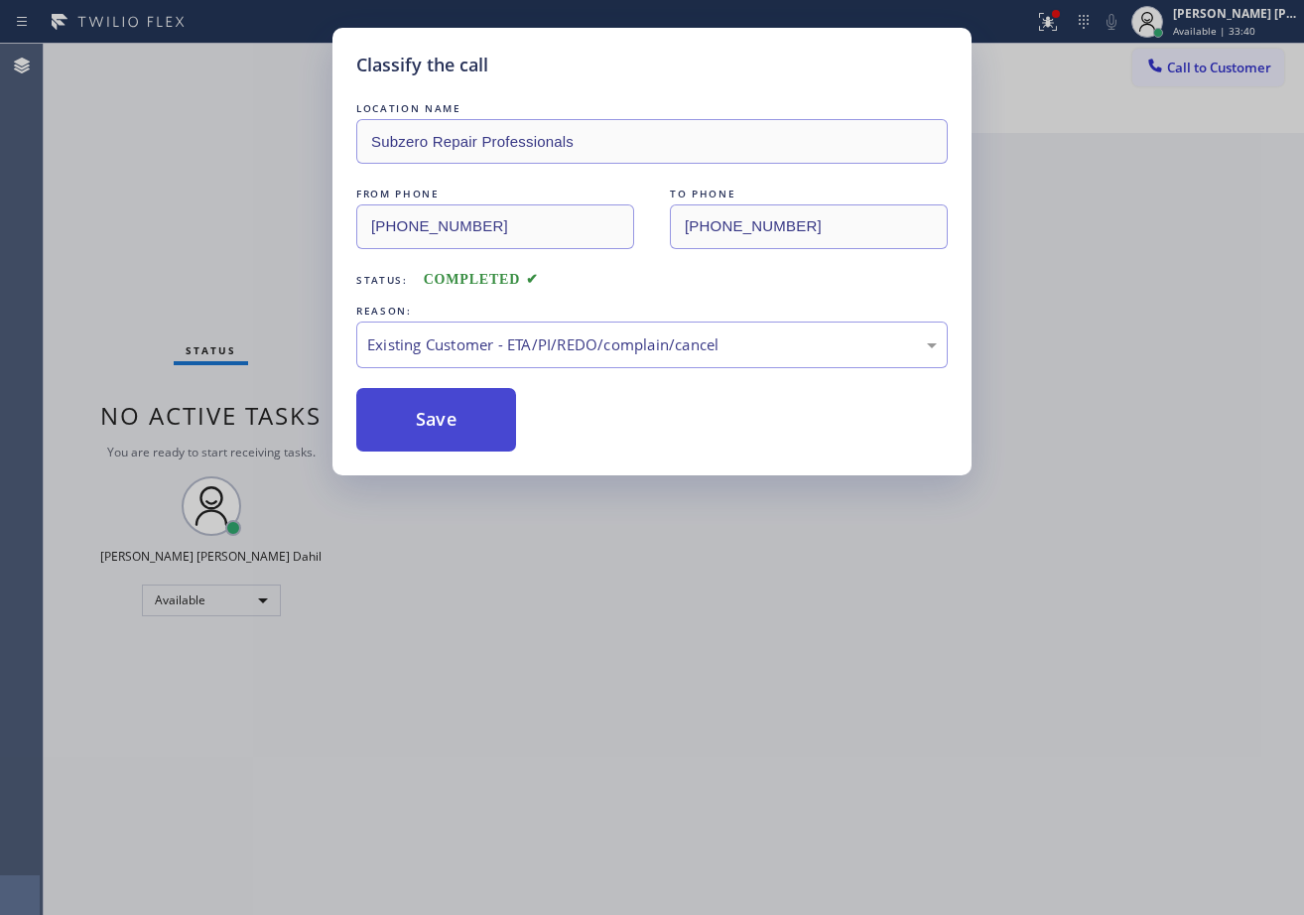
click at [433, 428] on button "Save" at bounding box center [436, 420] width 160 height 64
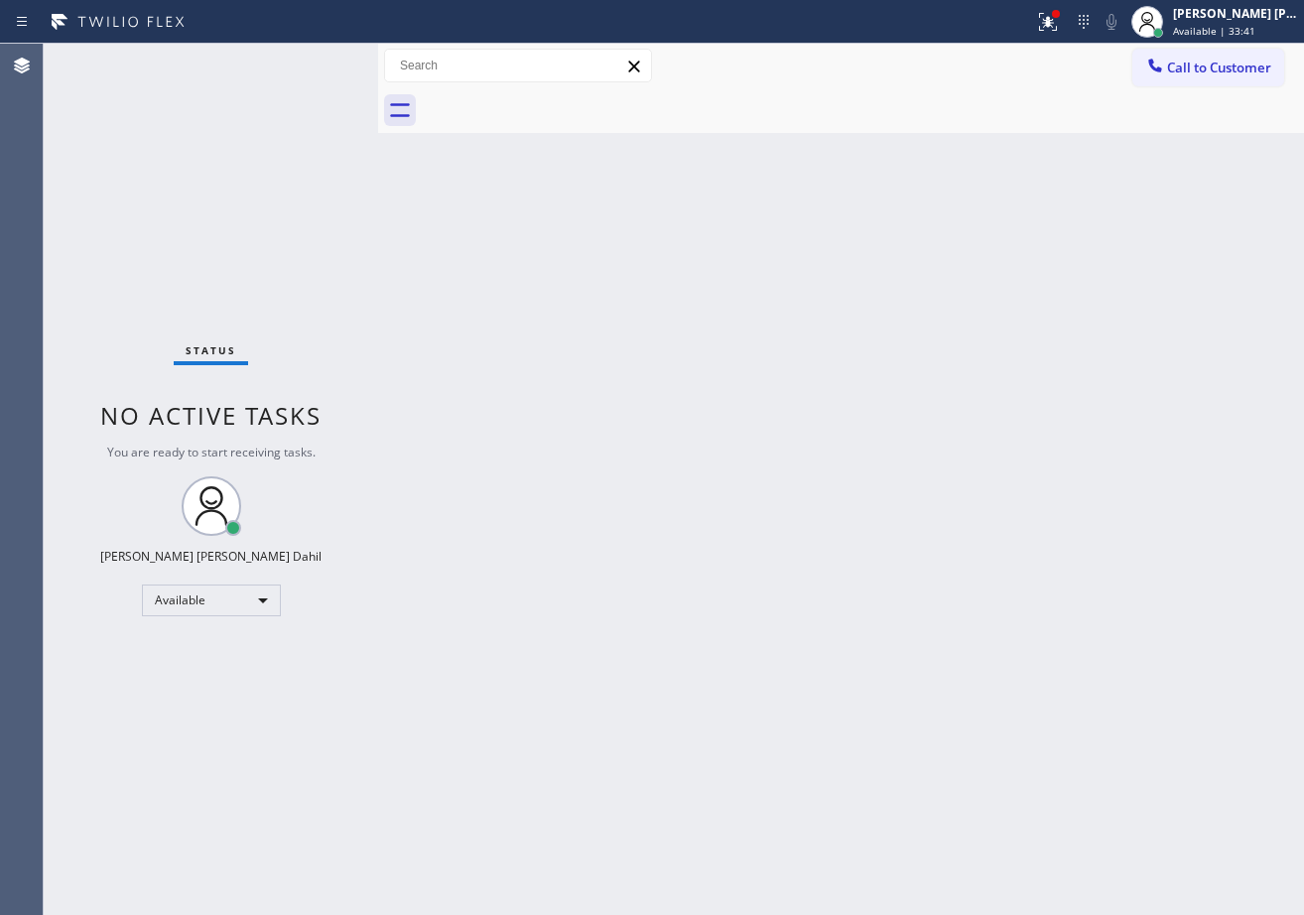
click at [310, 59] on div "Status No active tasks You are ready to start receiving tasks. [PERSON_NAME] [P…" at bounding box center [211, 479] width 334 height 871
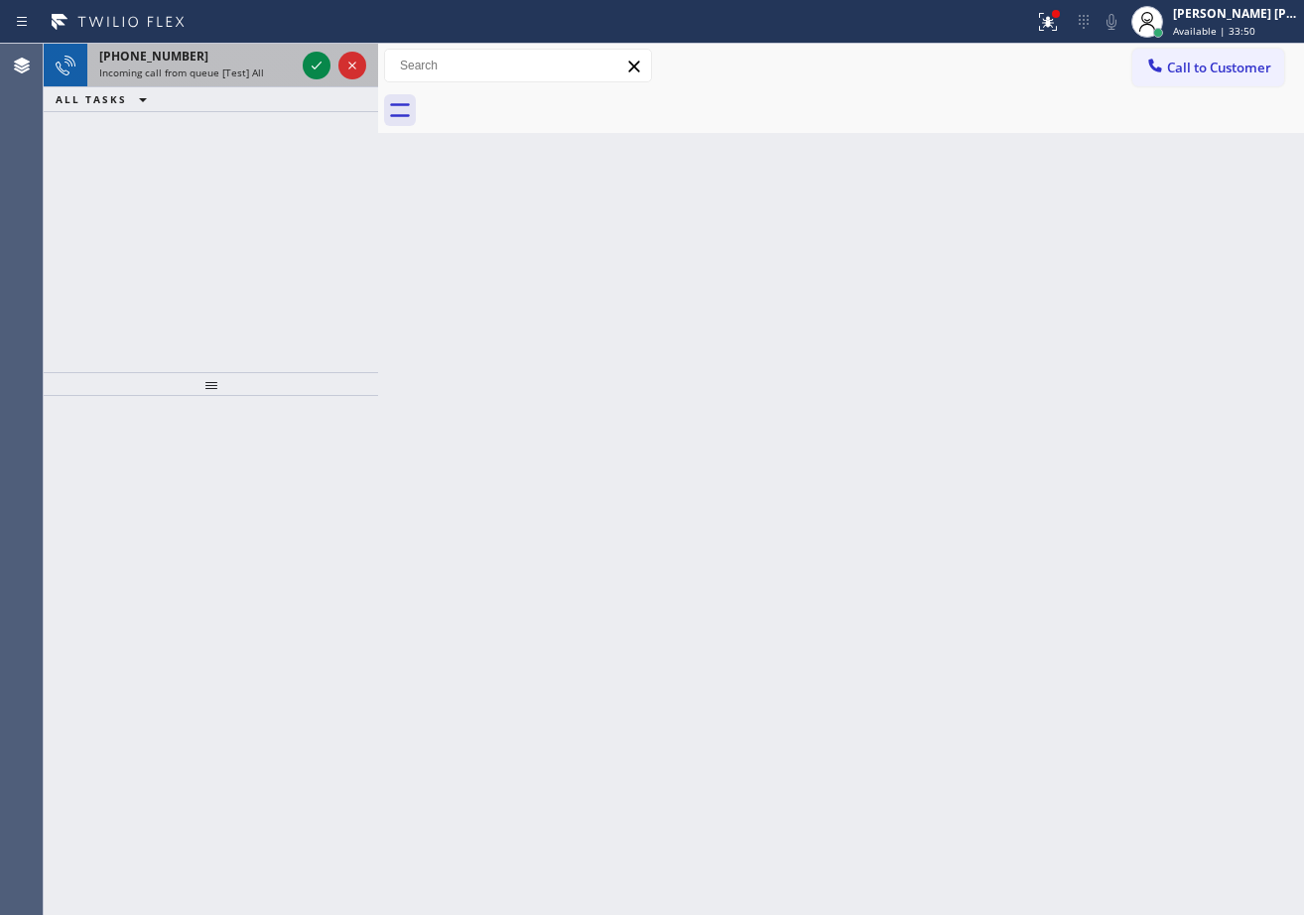
click at [262, 69] on div "Incoming call from queue [Test] All" at bounding box center [197, 73] width 196 height 14
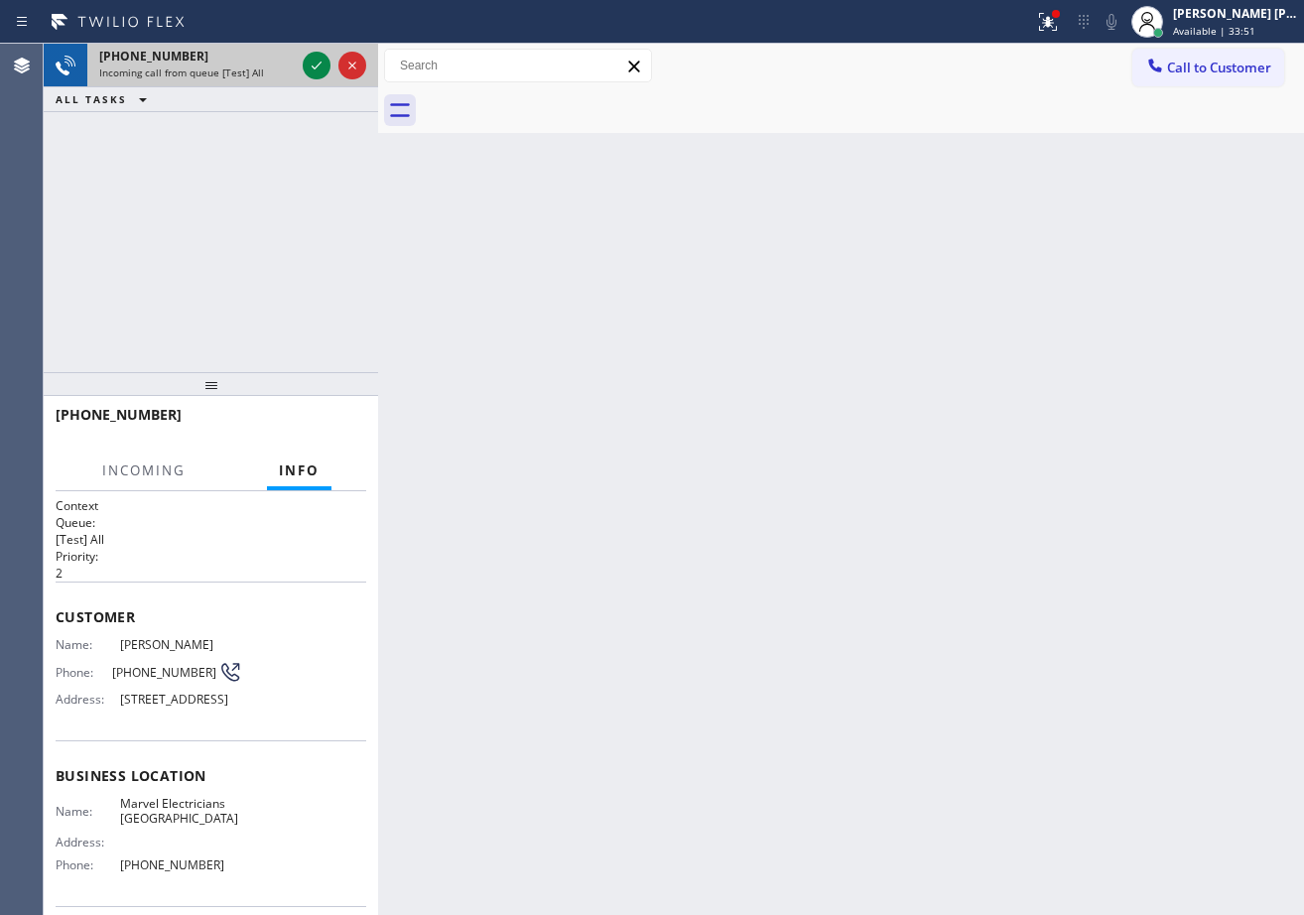
click at [262, 69] on div "Incoming call from queue [Test] All" at bounding box center [197, 73] width 196 height 14
click at [270, 74] on div "Incoming call from queue [Test] All" at bounding box center [197, 73] width 196 height 14
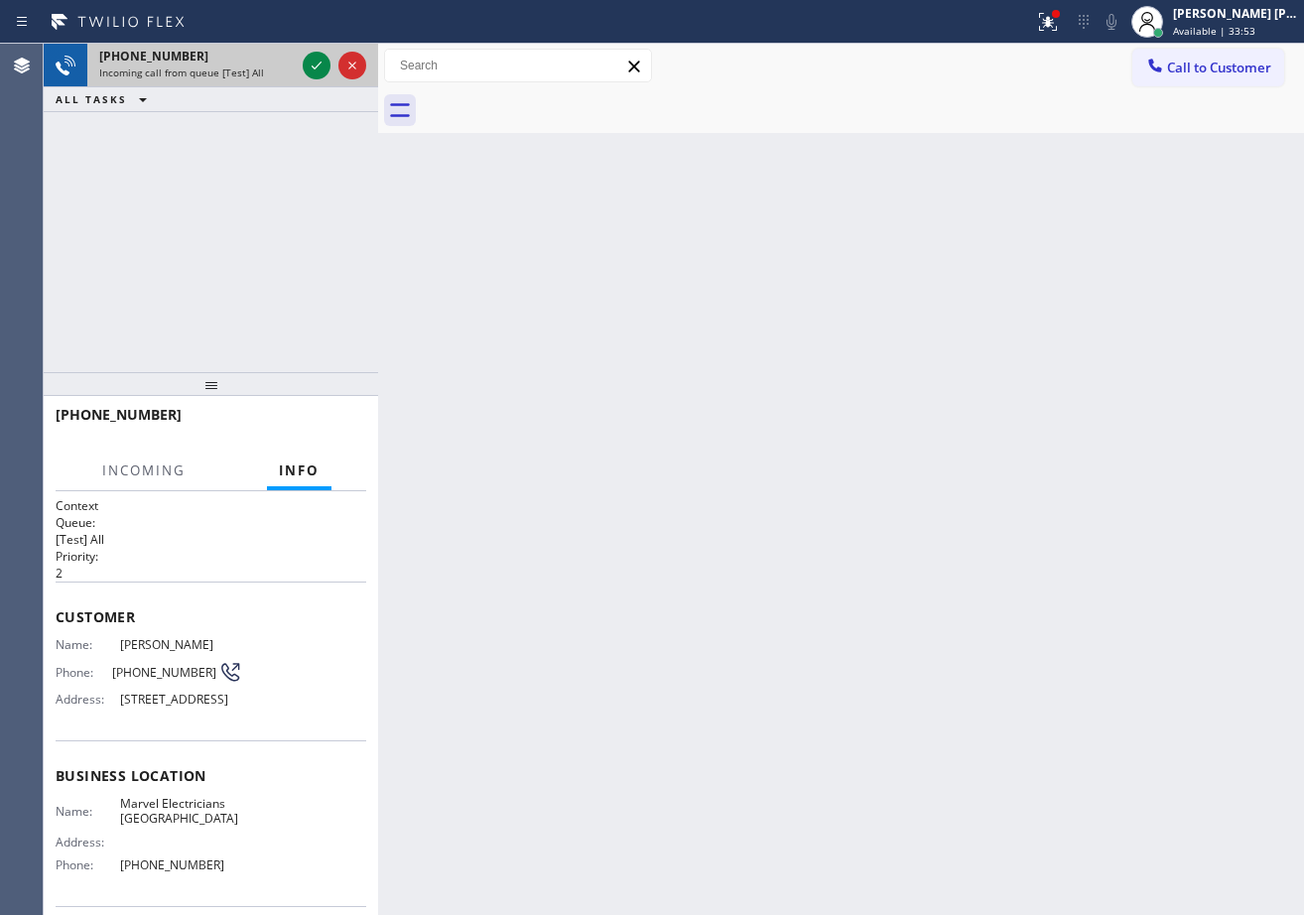
click at [291, 66] on div "Incoming call from queue [Test] All" at bounding box center [197, 73] width 196 height 14
click at [294, 66] on div "Incoming call from queue [Test] All" at bounding box center [197, 73] width 196 height 14
click at [294, 69] on div "Incoming call from queue [Test] All" at bounding box center [197, 73] width 196 height 14
click at [294, 74] on div "Incoming call from queue [Test] All" at bounding box center [197, 73] width 196 height 14
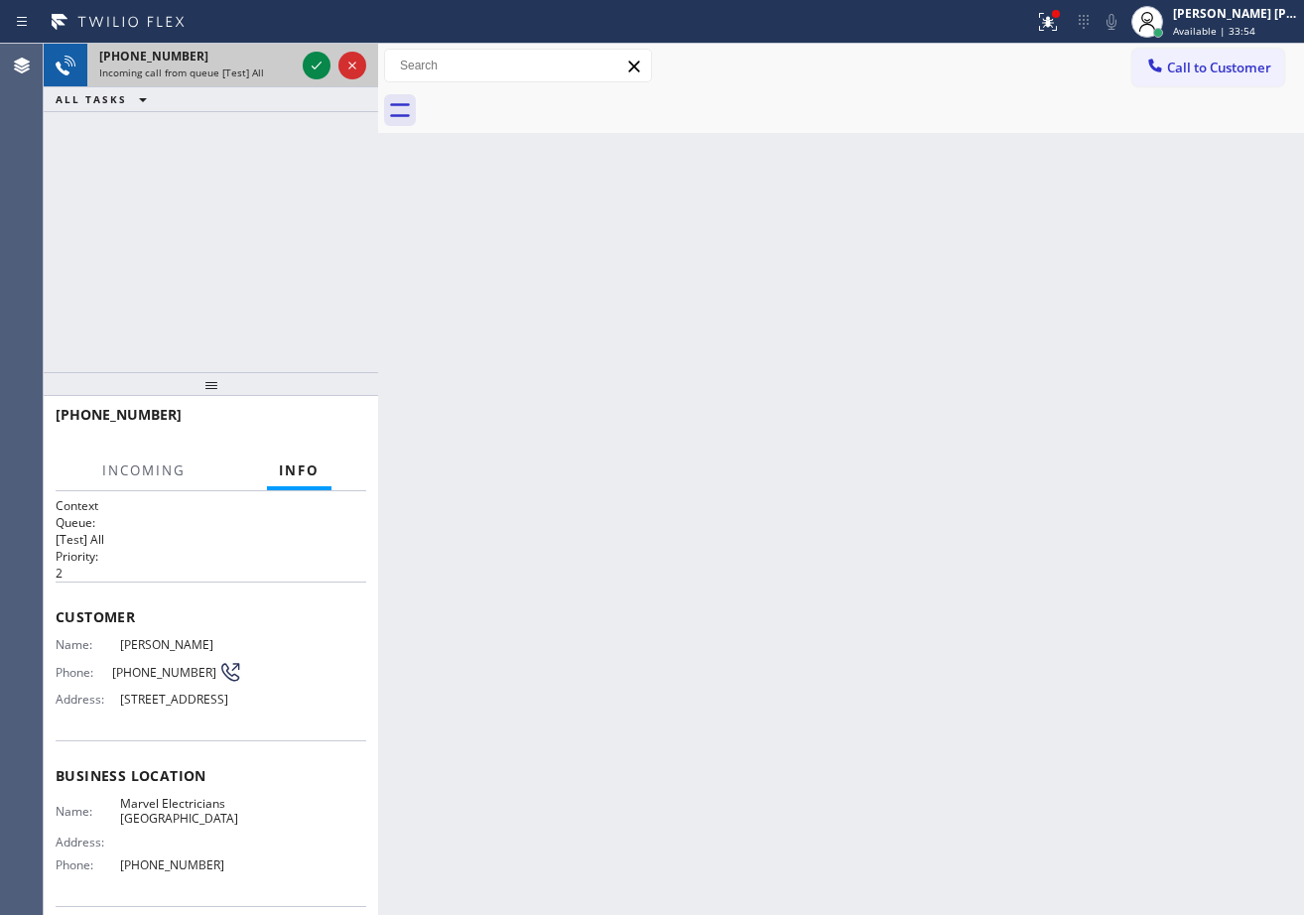
click at [294, 75] on div "Incoming call from queue [Test] All" at bounding box center [197, 73] width 196 height 14
click at [294, 77] on div "Incoming call from queue [Test] All" at bounding box center [197, 73] width 196 height 14
click at [295, 77] on div "[PHONE_NUMBER] Incoming call from queue [Test] All" at bounding box center [192, 66] width 211 height 44
click at [299, 80] on div at bounding box center [334, 66] width 71 height 44
click at [306, 81] on div at bounding box center [334, 66] width 71 height 44
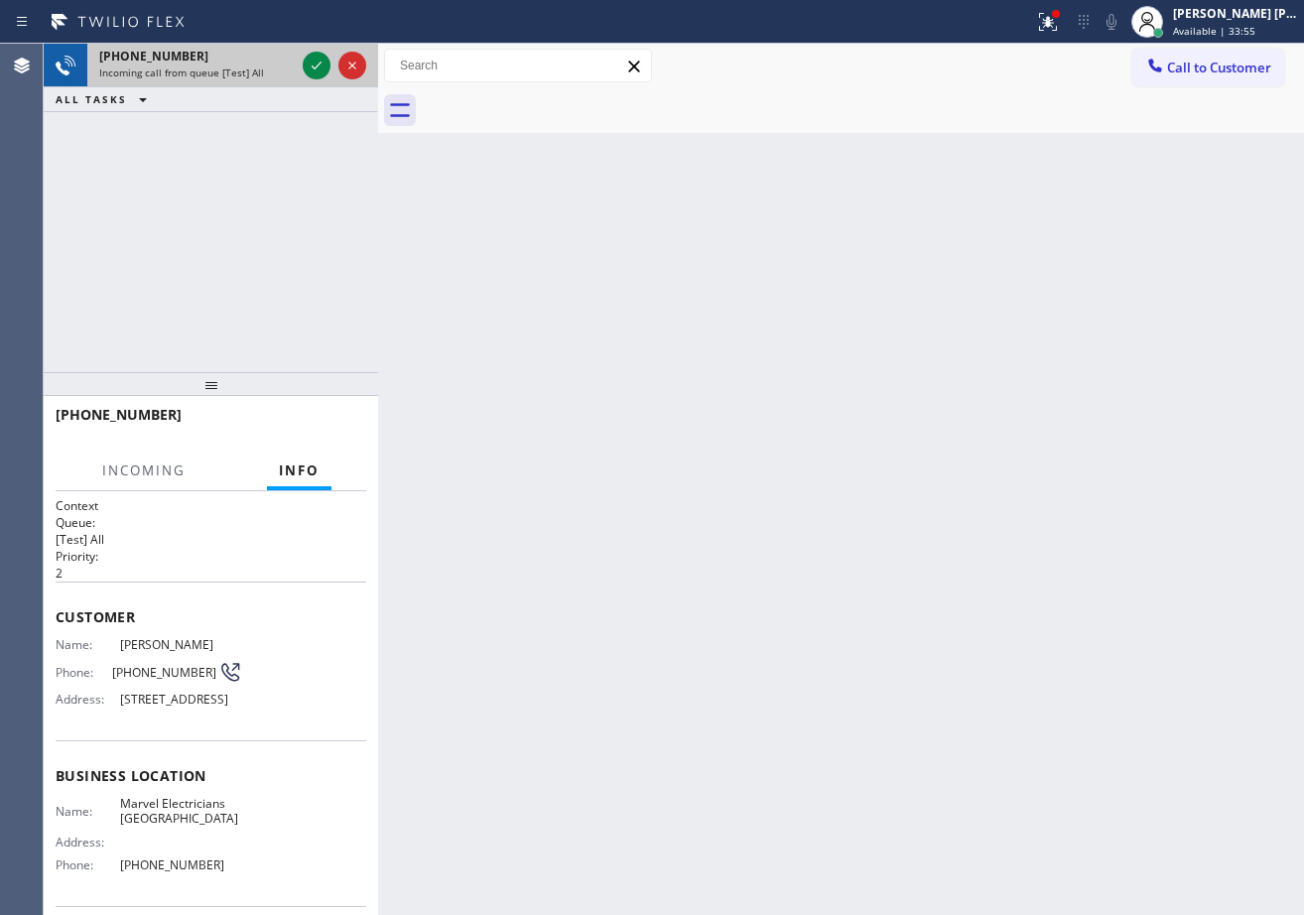
click at [306, 81] on div at bounding box center [334, 66] width 71 height 44
click at [307, 83] on div at bounding box center [334, 66] width 71 height 44
click at [308, 83] on div at bounding box center [334, 66] width 71 height 44
click at [309, 83] on div at bounding box center [334, 66] width 71 height 44
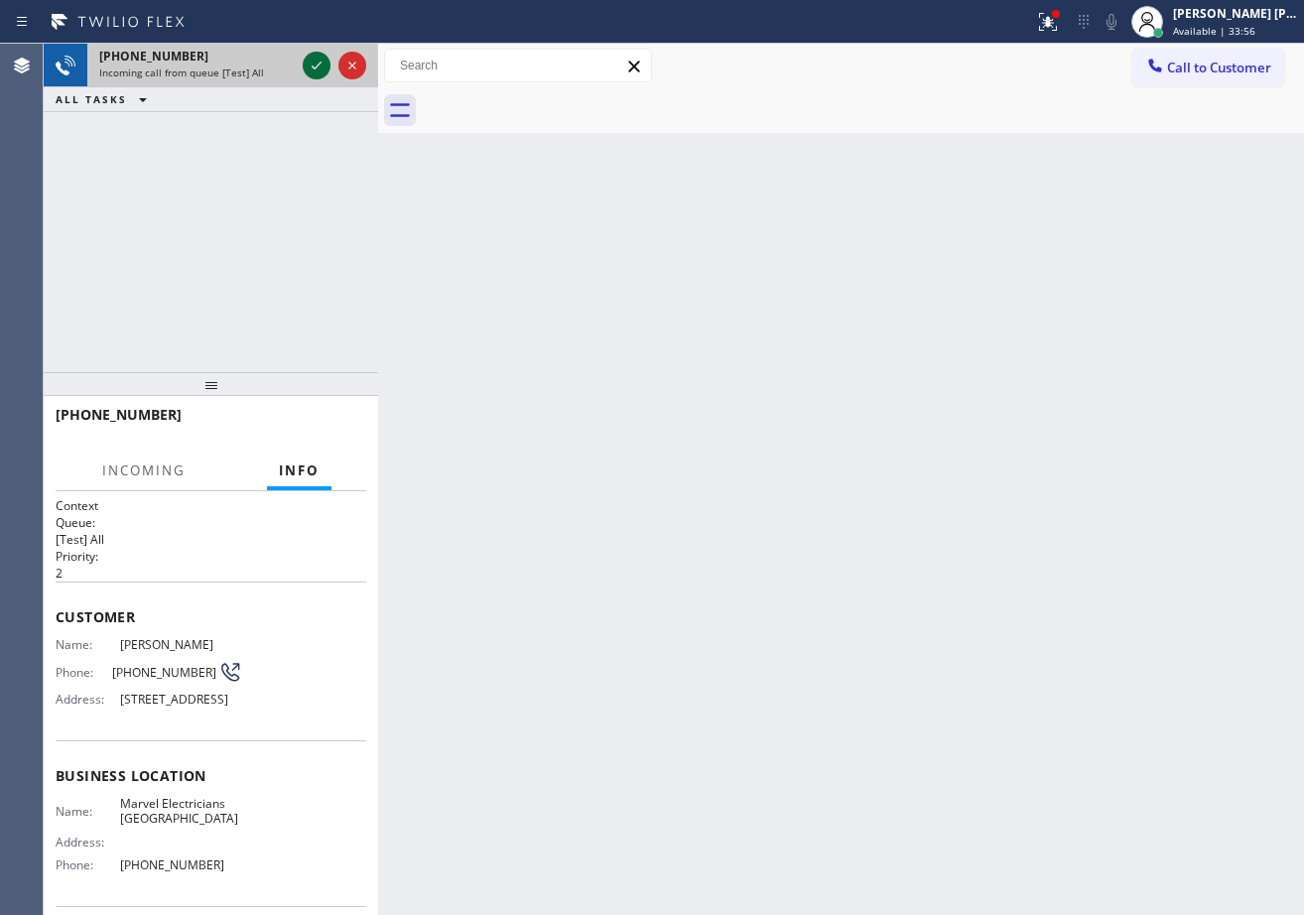
click at [319, 58] on icon at bounding box center [317, 66] width 24 height 24
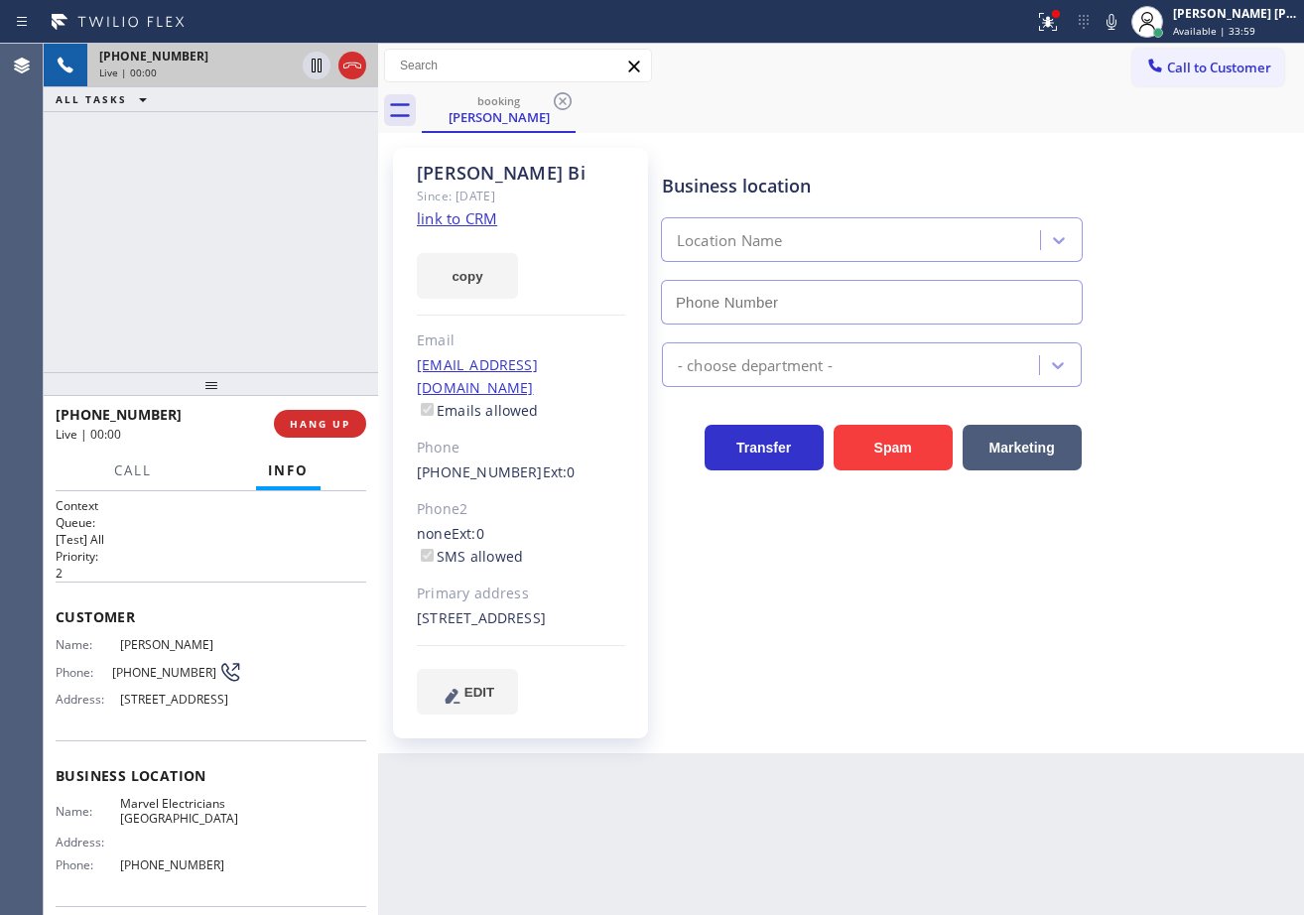
type input "[PHONE_NUMBER]"
click at [471, 217] on link "link to CRM" at bounding box center [457, 218] width 80 height 20
drag, startPoint x: 1080, startPoint y: 27, endPoint x: 1056, endPoint y: 97, distance: 74.4
click at [1060, 26] on icon at bounding box center [1048, 22] width 24 height 24
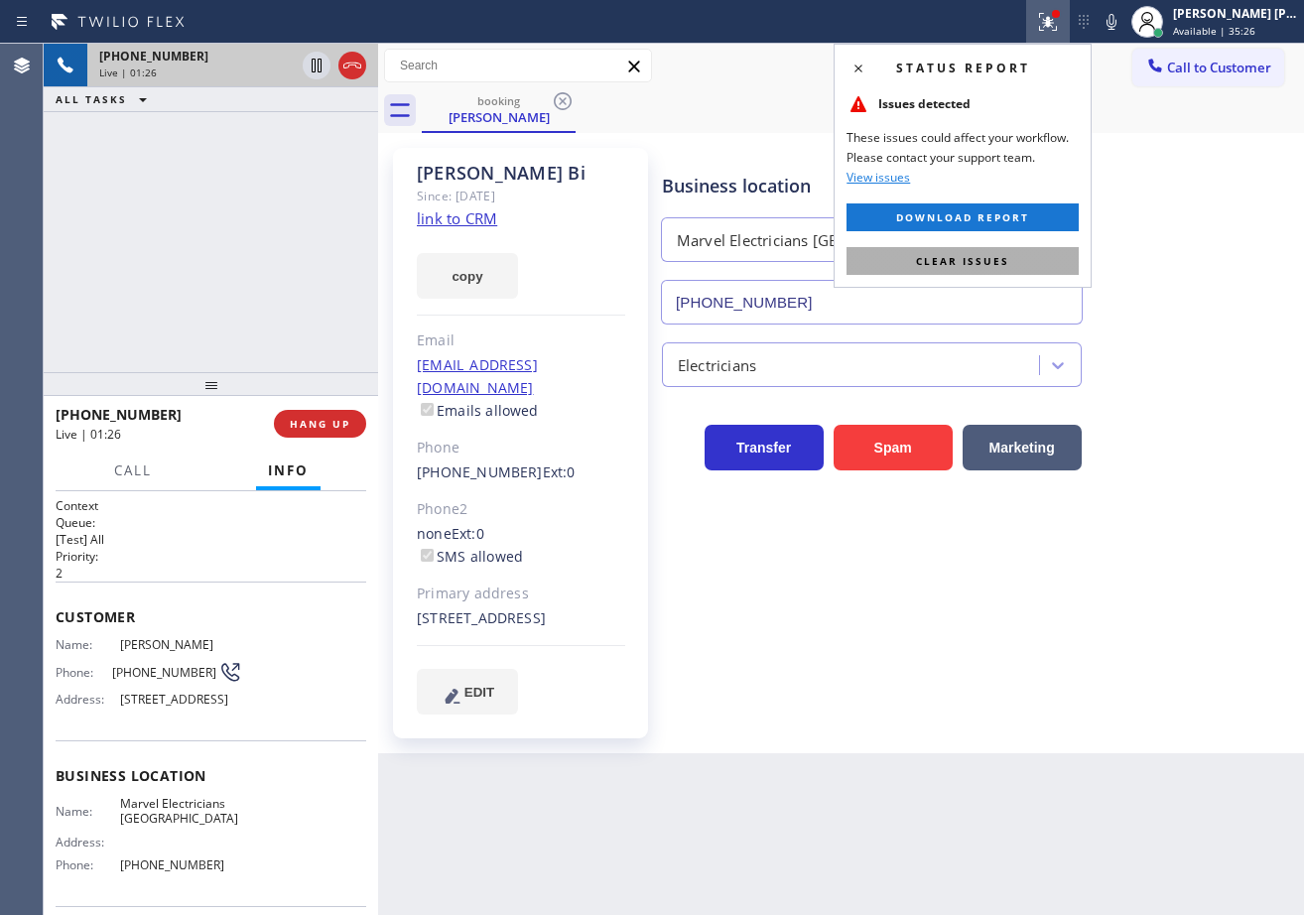
click at [998, 257] on span "Clear issues" at bounding box center [962, 261] width 93 height 14
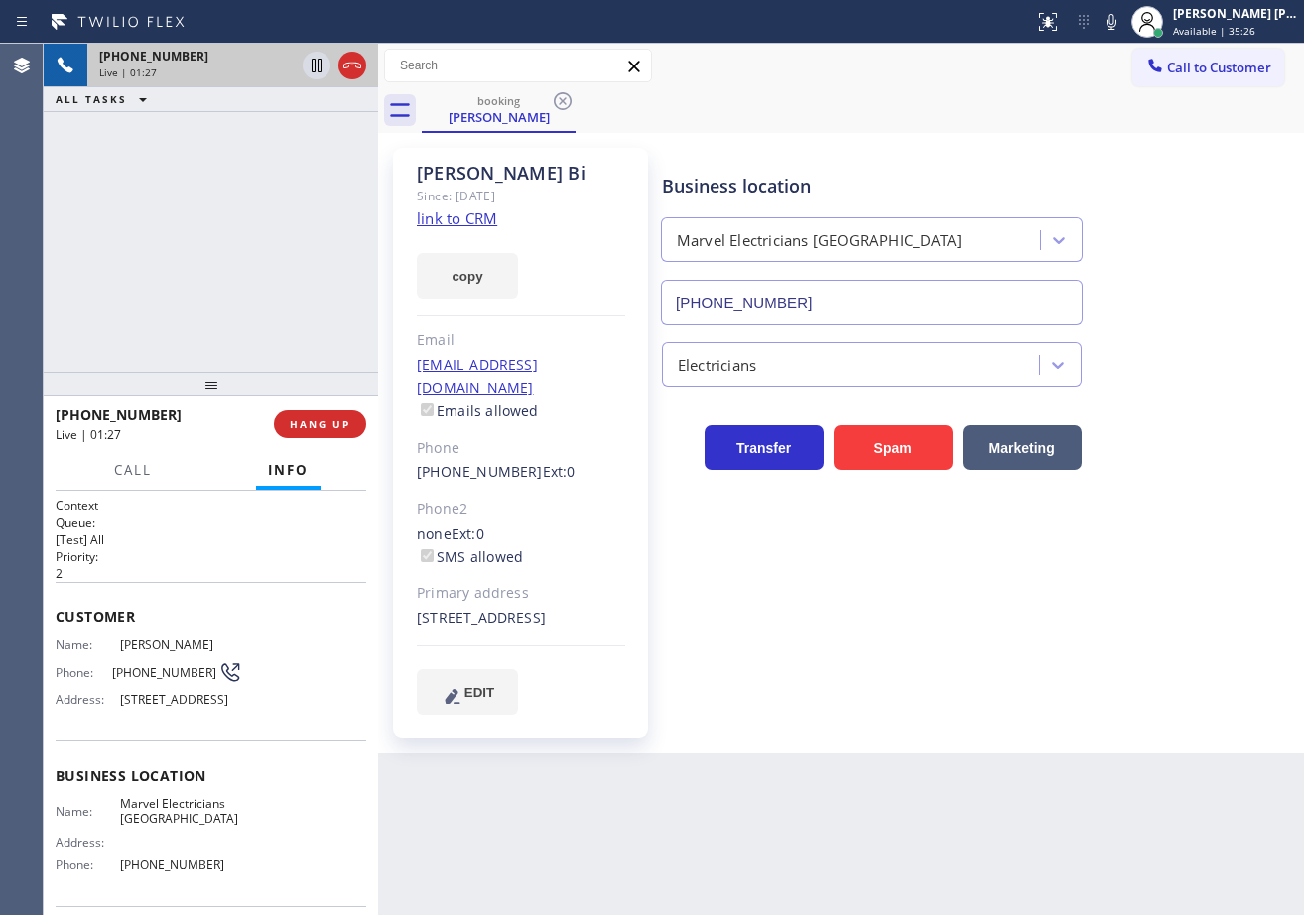
click at [939, 114] on div "booking [PERSON_NAME]" at bounding box center [863, 110] width 882 height 45
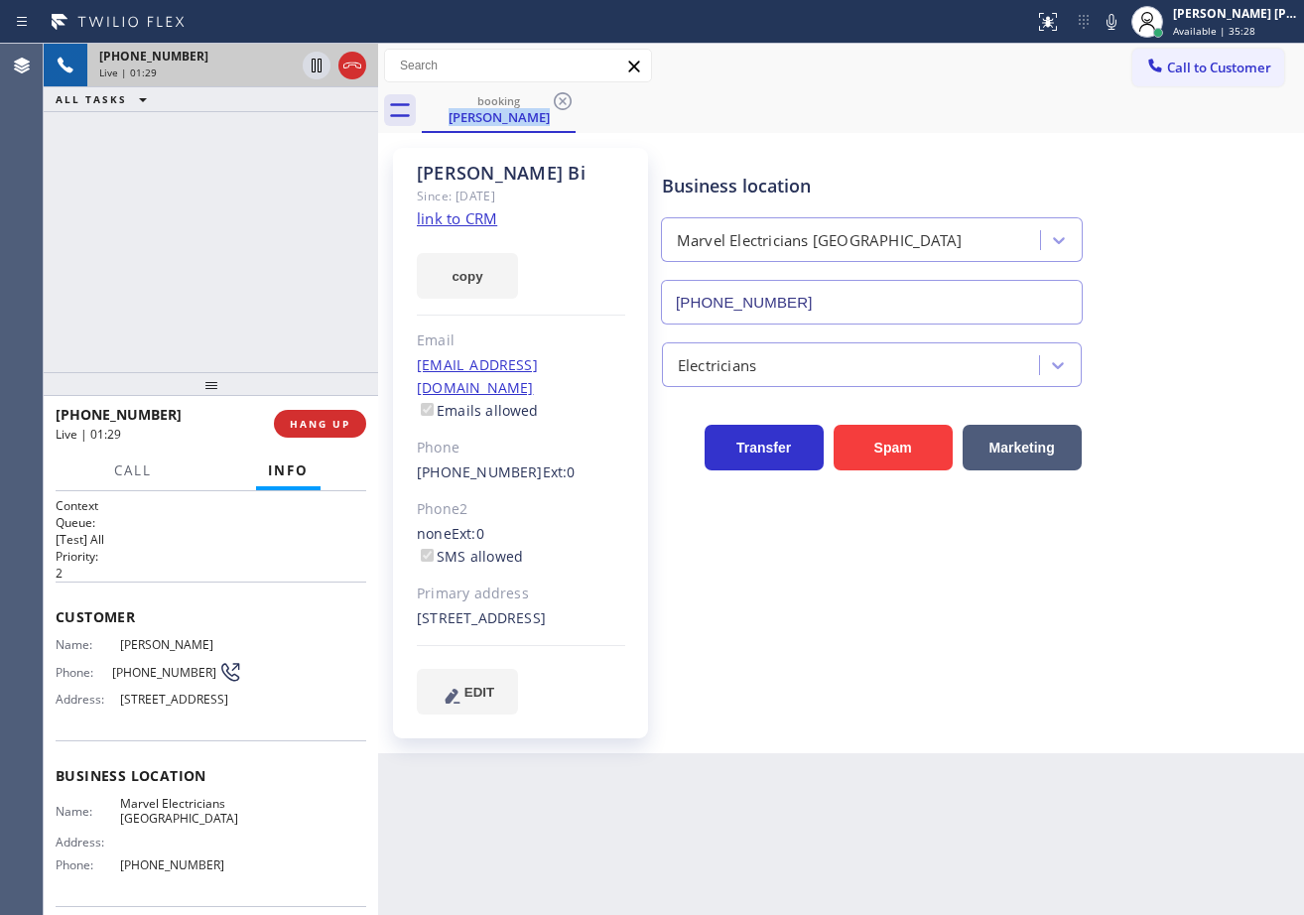
click at [939, 114] on div "booking [PERSON_NAME]" at bounding box center [863, 110] width 882 height 45
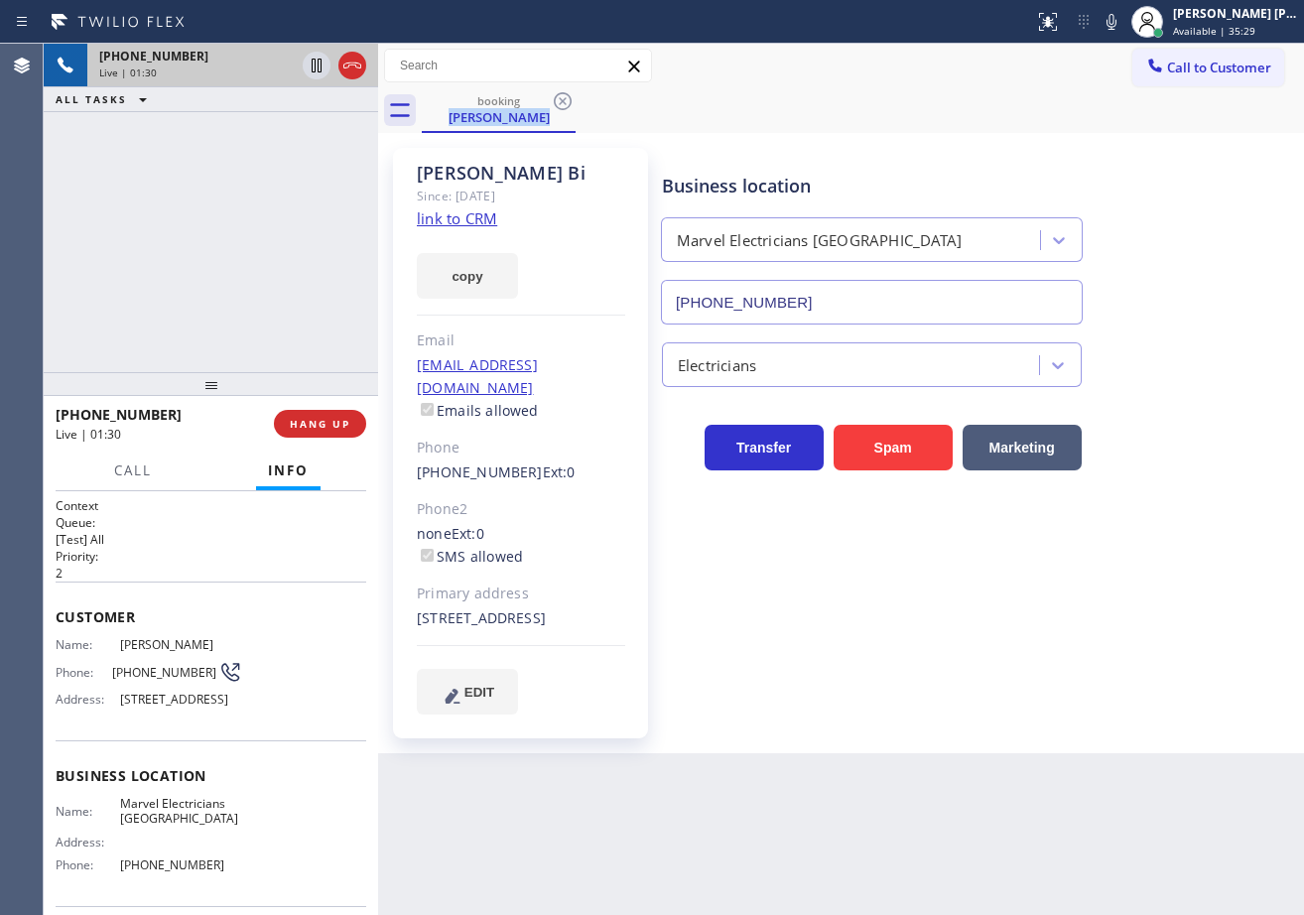
click at [939, 114] on div "booking [PERSON_NAME]" at bounding box center [863, 110] width 882 height 45
click at [934, 98] on div "booking [PERSON_NAME]" at bounding box center [863, 110] width 882 height 45
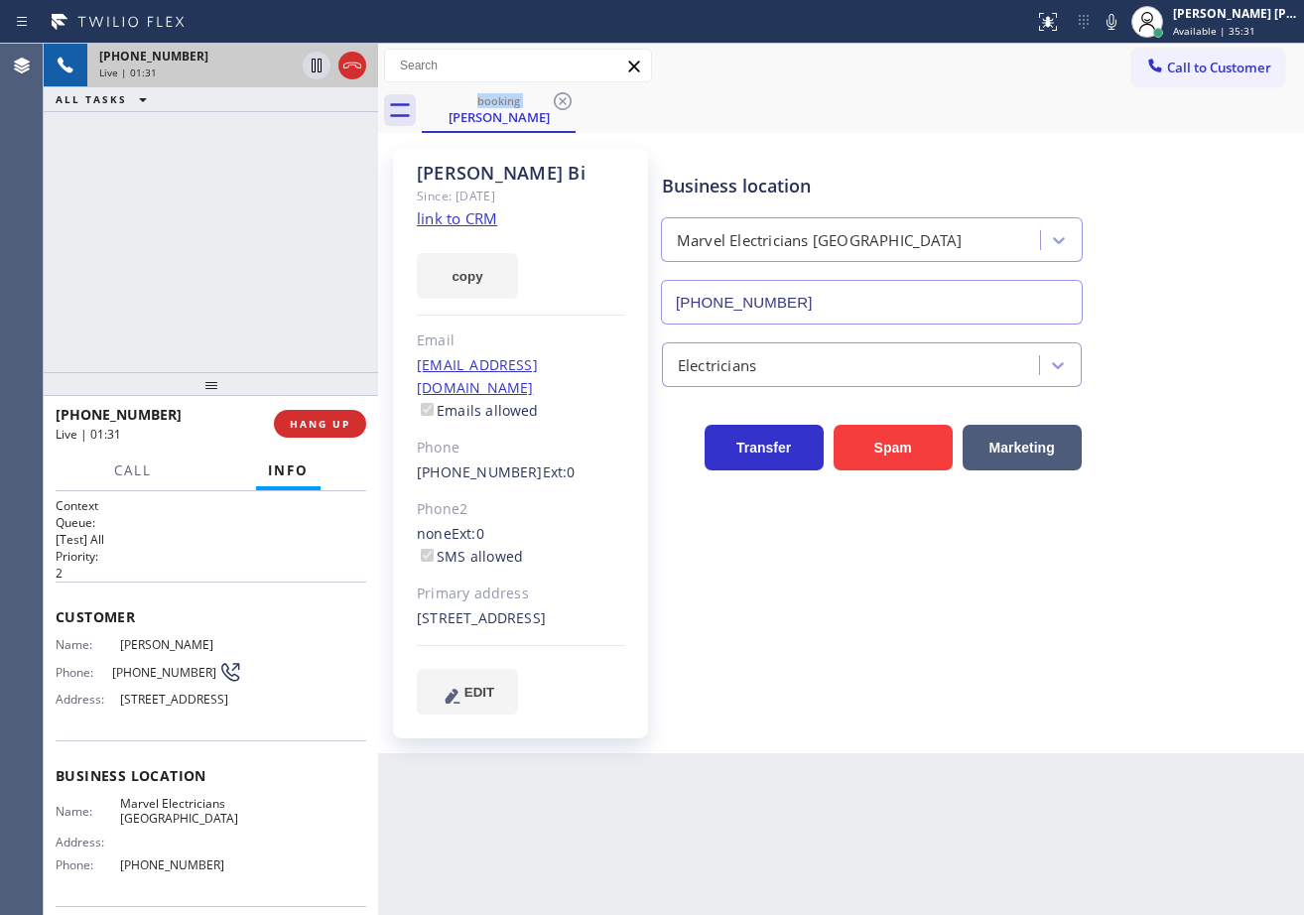
click at [934, 98] on div "booking [PERSON_NAME]" at bounding box center [863, 110] width 882 height 45
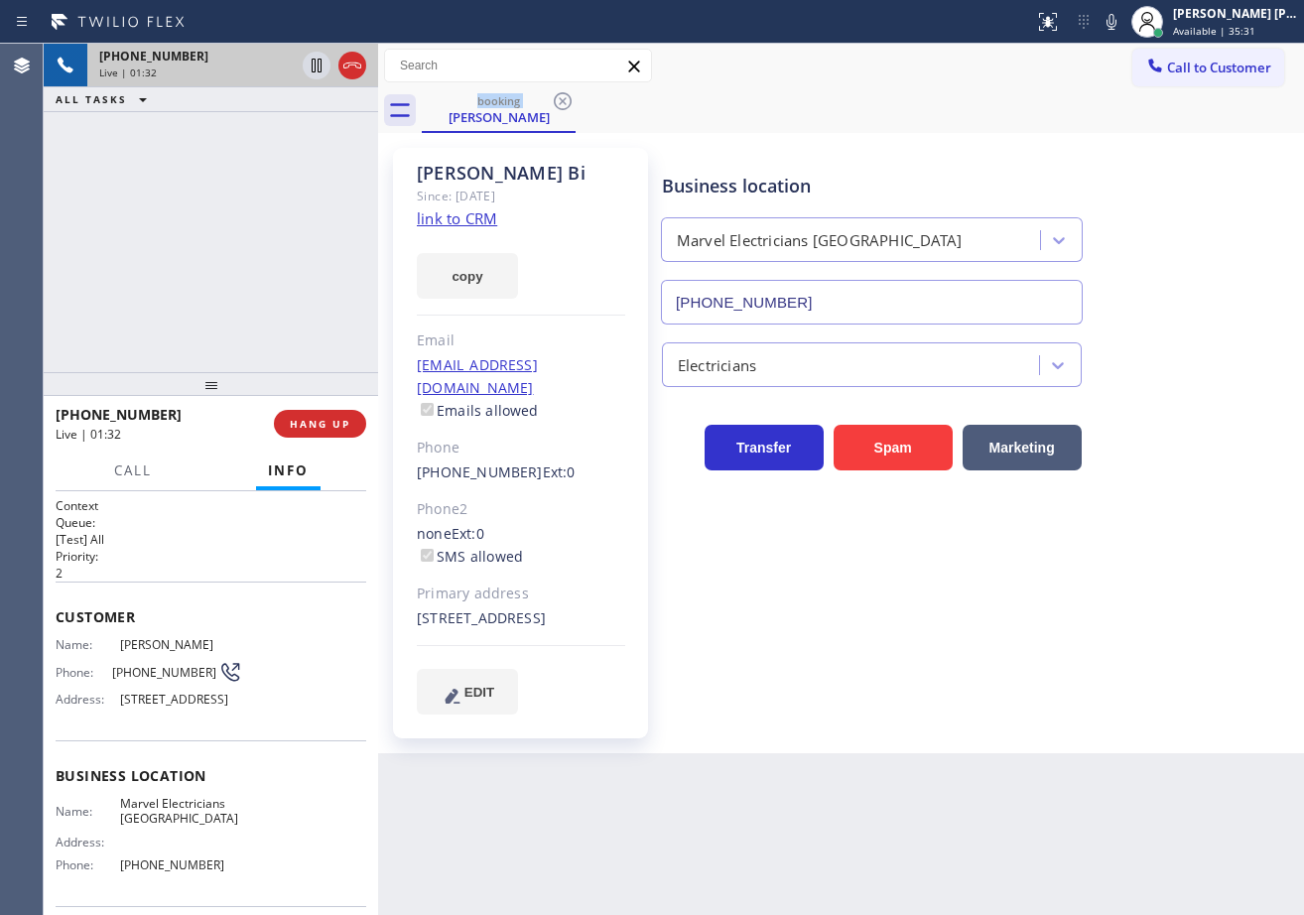
click at [934, 98] on div "booking [PERSON_NAME]" at bounding box center [863, 110] width 882 height 45
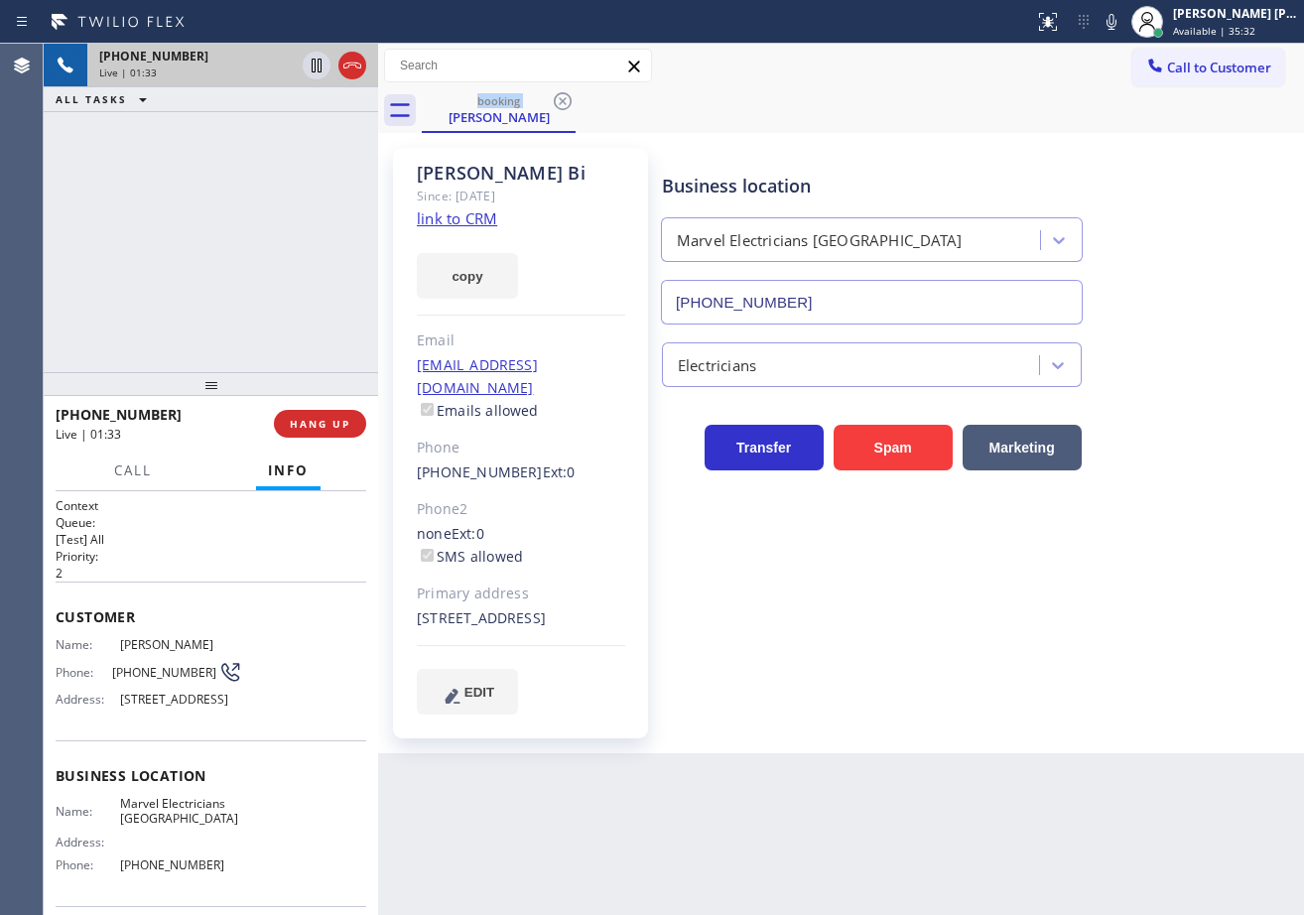
click at [934, 98] on div "booking [PERSON_NAME]" at bounding box center [863, 110] width 882 height 45
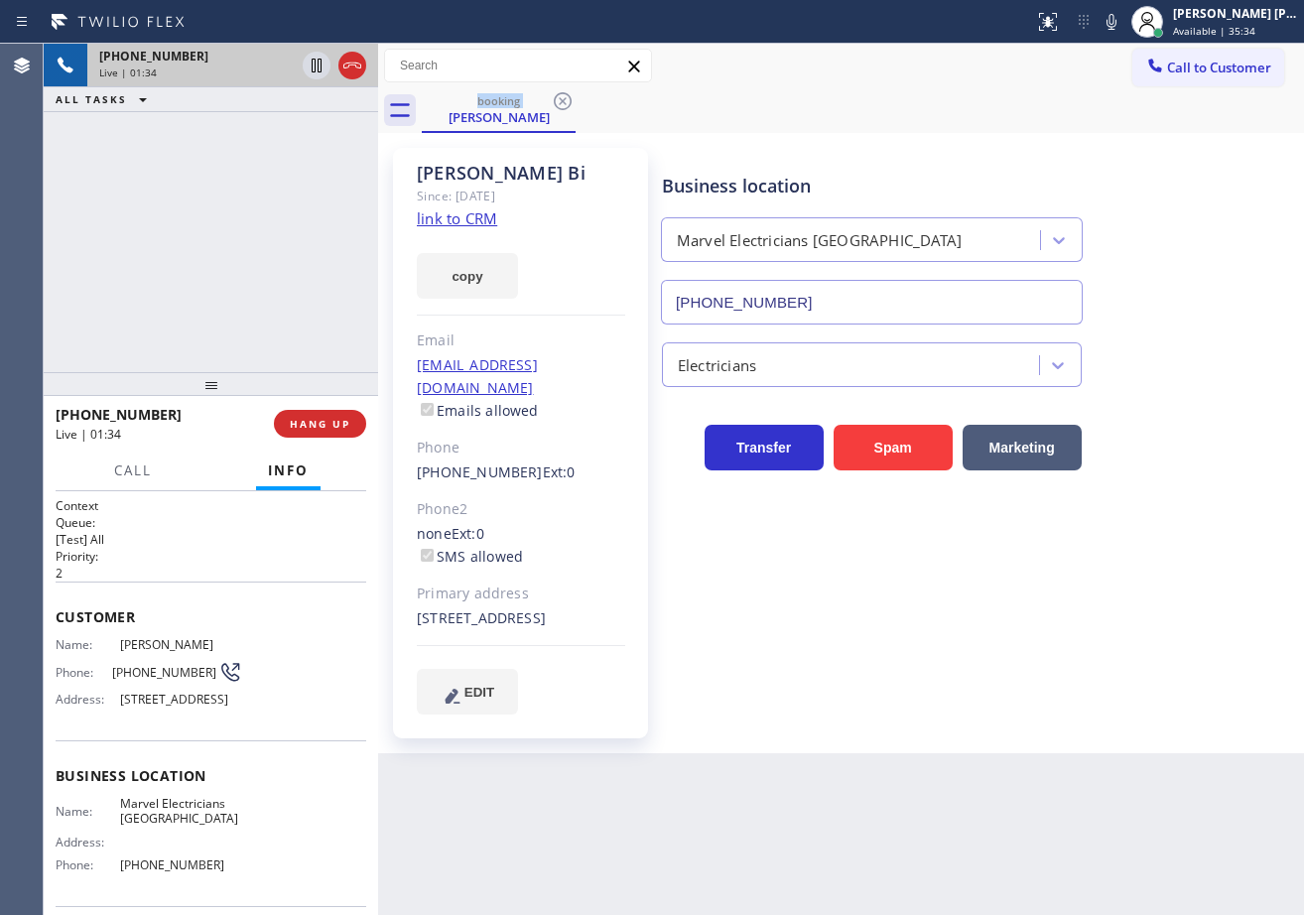
click at [934, 98] on div "booking [PERSON_NAME]" at bounding box center [863, 110] width 882 height 45
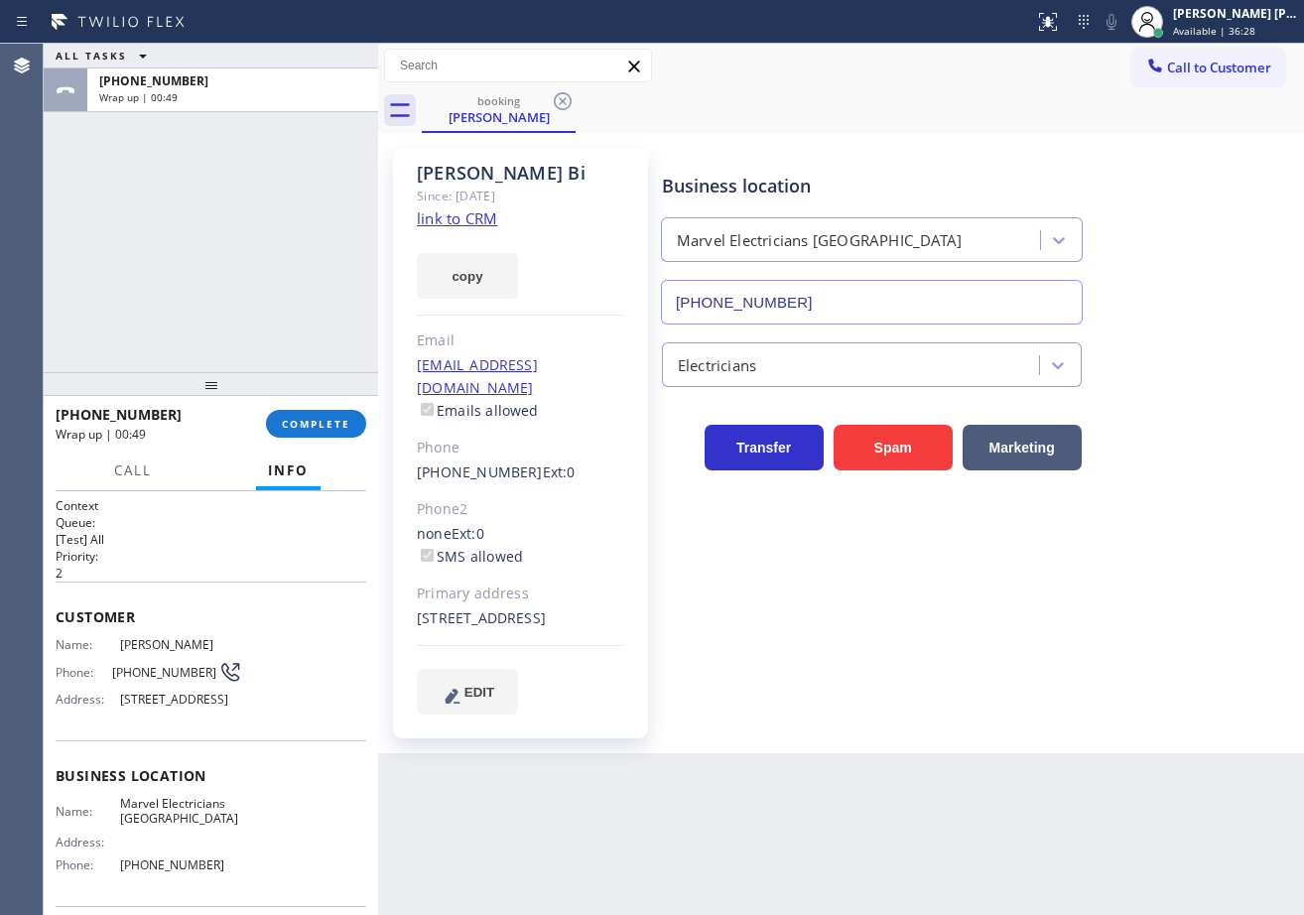
click at [268, 312] on div "ALL TASKS ALL TASKS ACTIVE TASKS TASKS IN WRAP UP [PHONE_NUMBER] Wrap up | 00:49" at bounding box center [211, 208] width 334 height 328
click at [316, 410] on button "COMPLETE" at bounding box center [316, 424] width 100 height 28
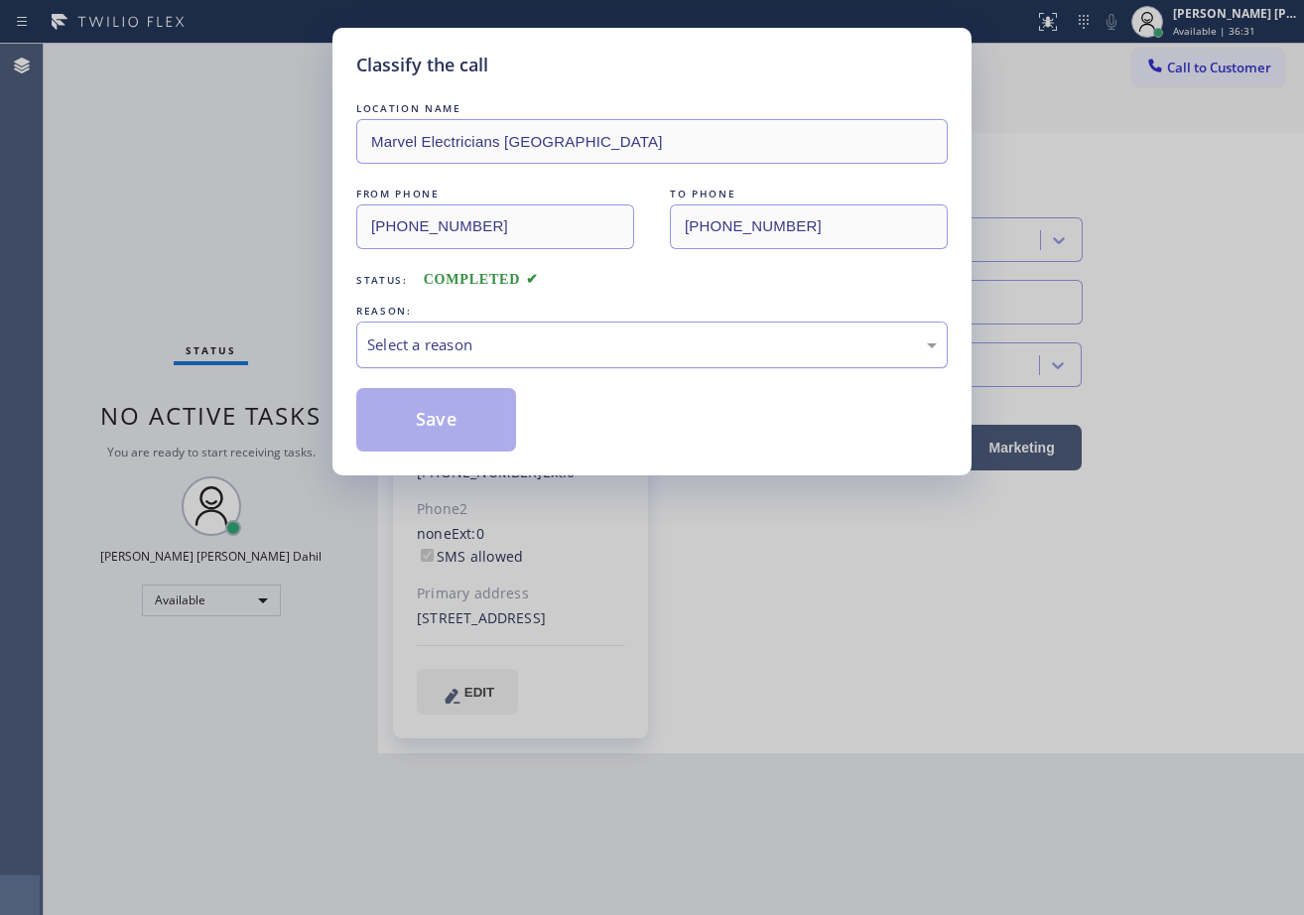
click at [508, 351] on div "Select a reason" at bounding box center [652, 344] width 570 height 23
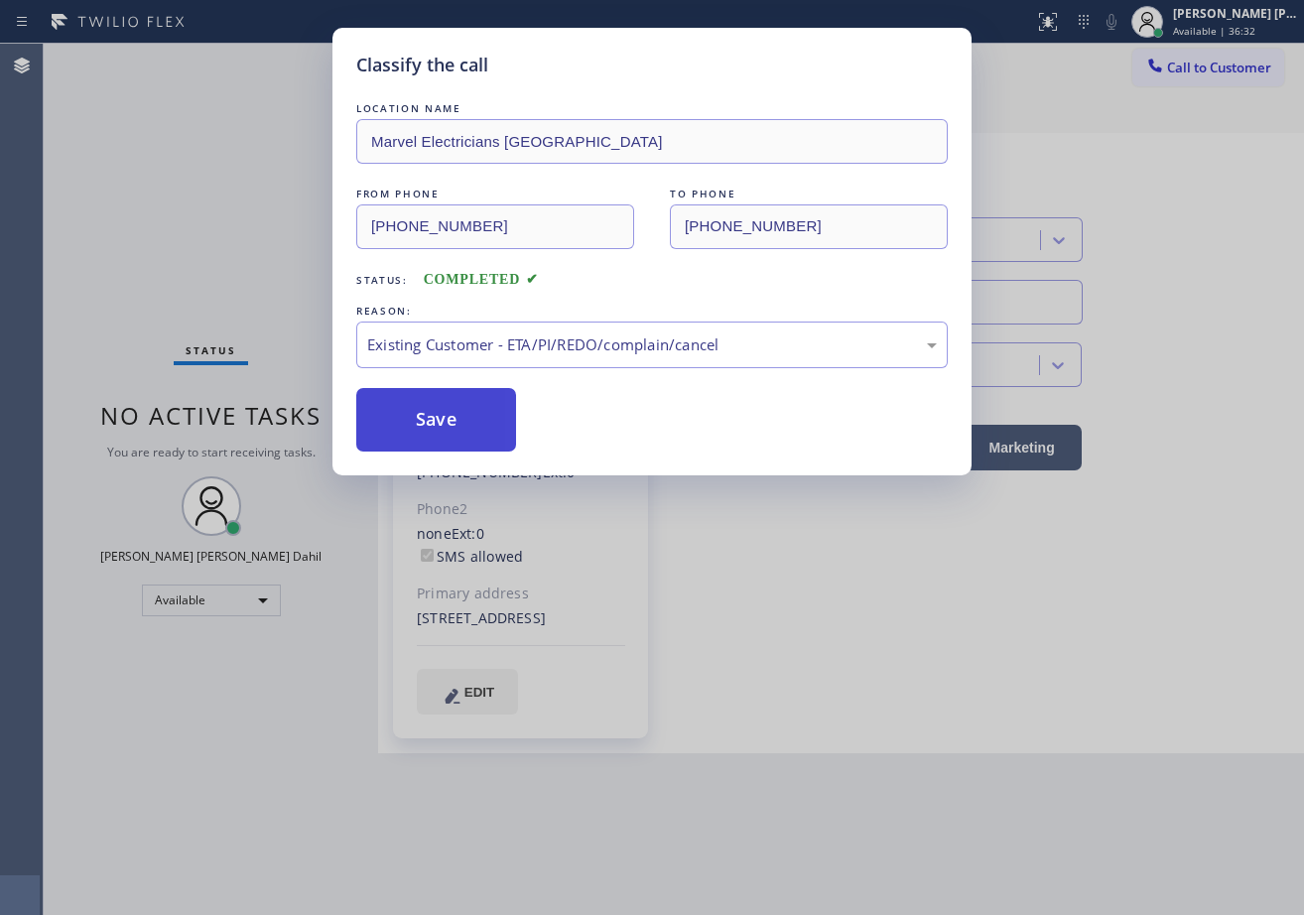
click at [420, 449] on button "Save" at bounding box center [436, 420] width 160 height 64
click at [420, 440] on button "Save" at bounding box center [436, 420] width 160 height 64
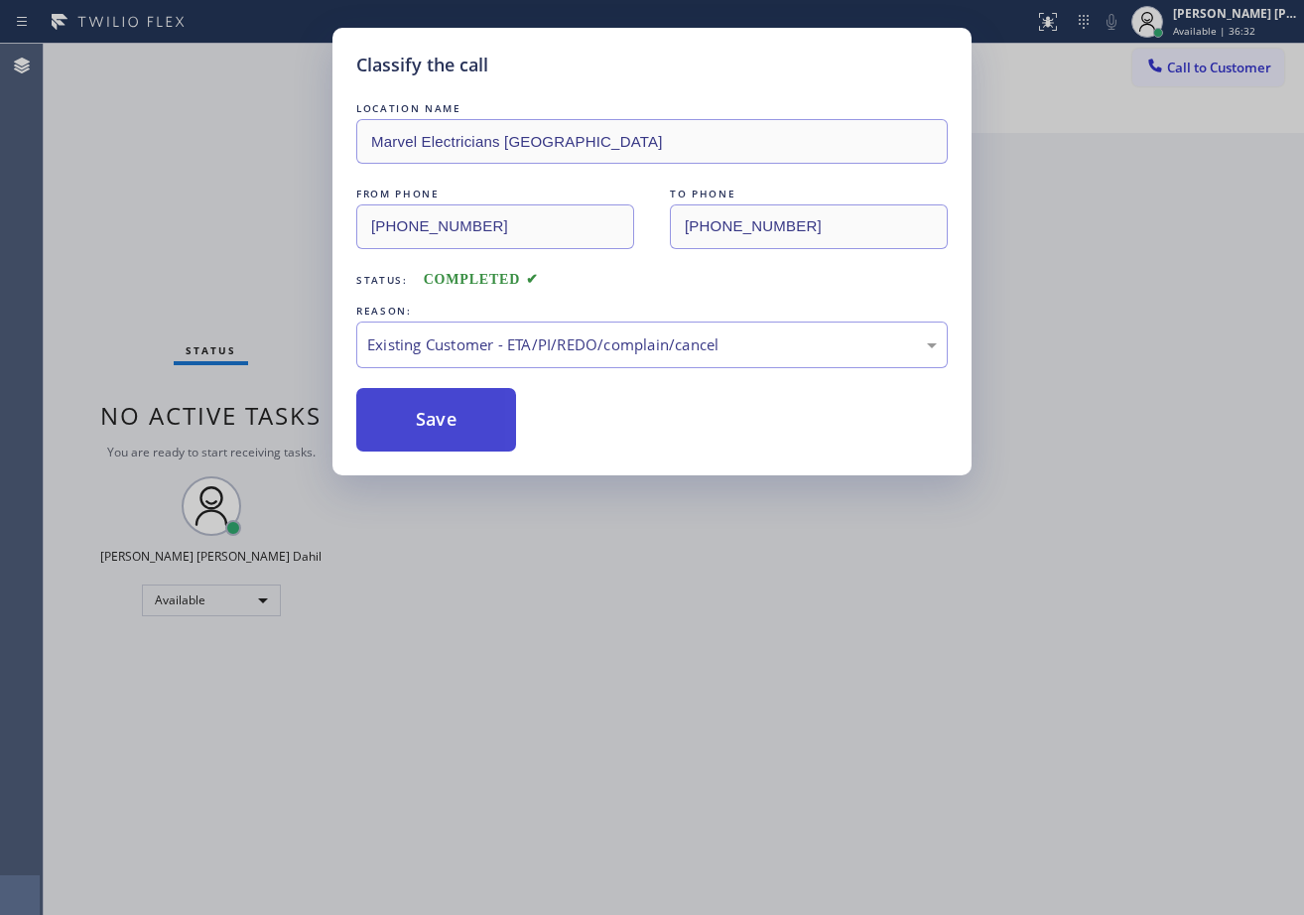
click at [420, 440] on button "Save" at bounding box center [436, 420] width 160 height 64
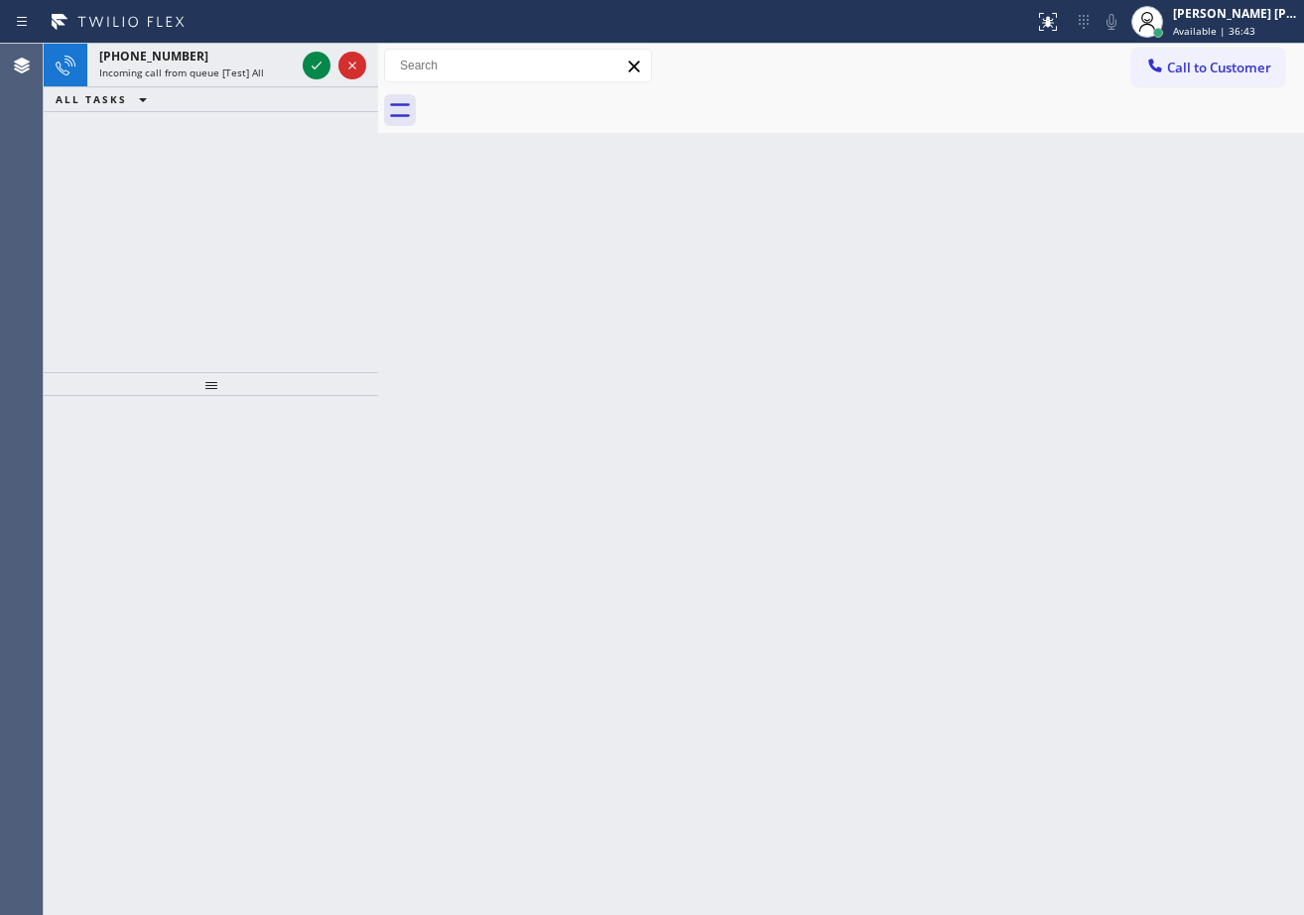
click at [226, 90] on div "ALL TASKS ALL TASKS ACTIVE TASKS TASKS IN WRAP UP" at bounding box center [211, 99] width 334 height 25
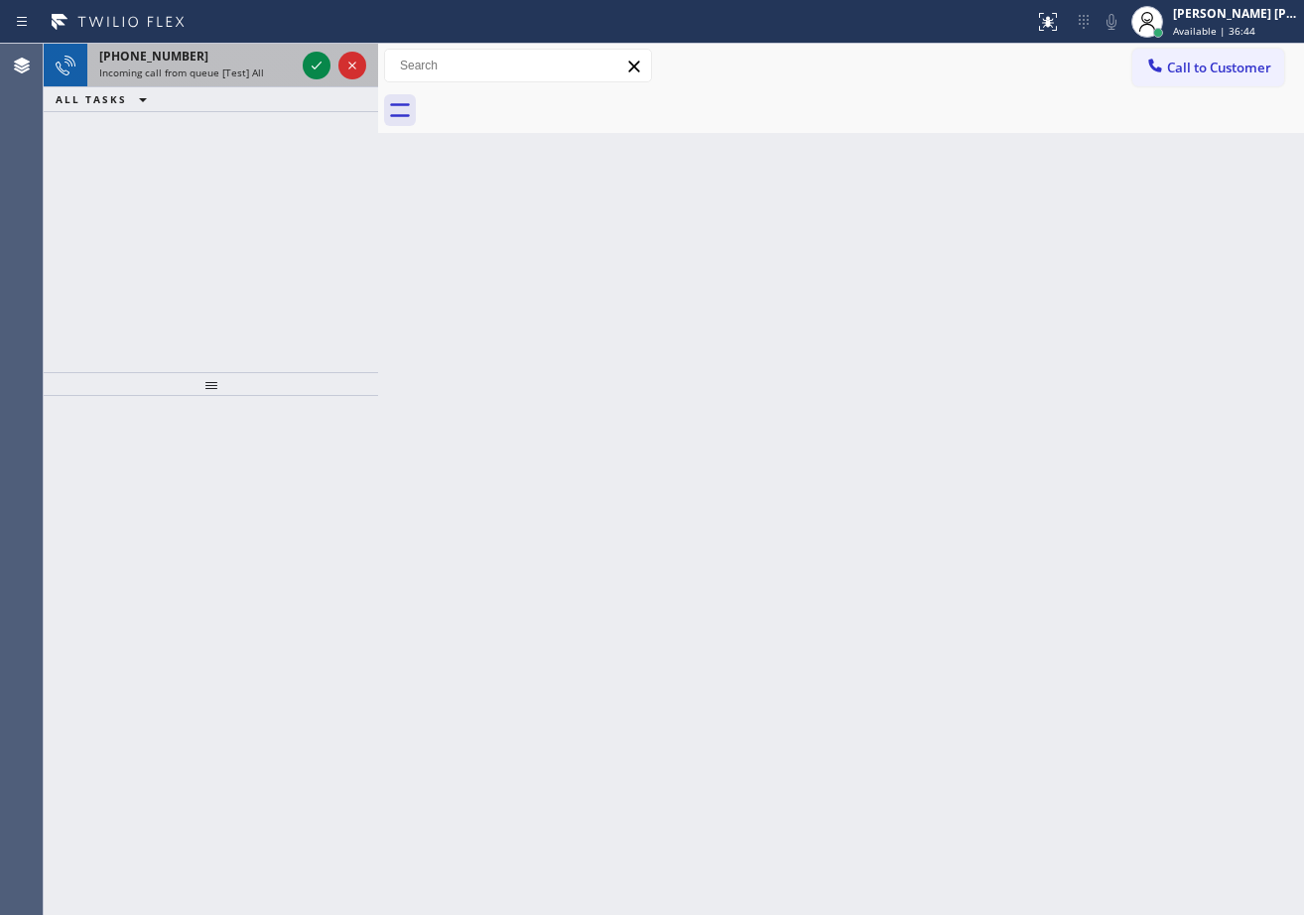
click at [243, 75] on span "Incoming call from queue [Test] All" at bounding box center [181, 73] width 165 height 14
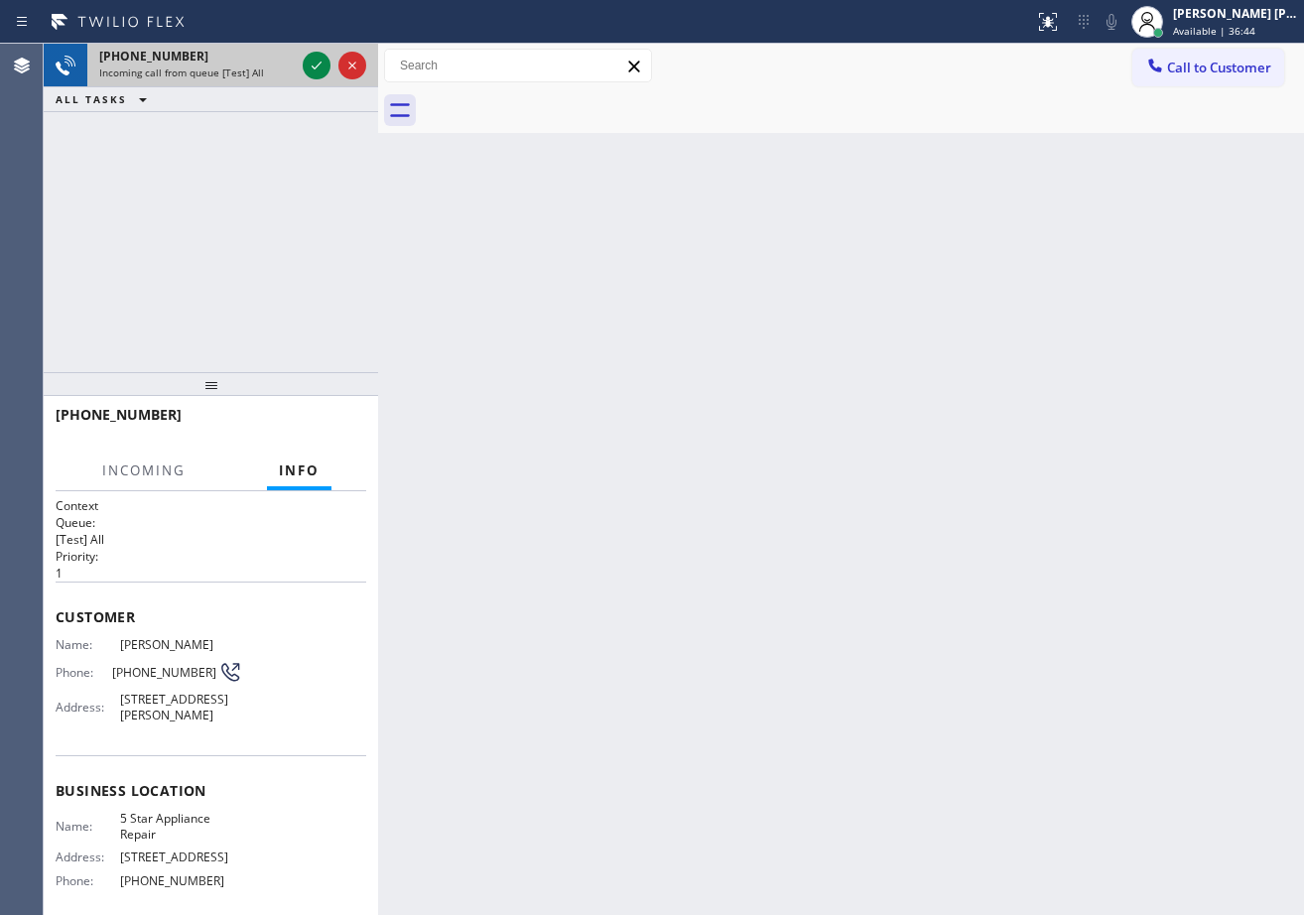
click at [245, 73] on span "Incoming call from queue [Test] All" at bounding box center [181, 73] width 165 height 14
click at [247, 72] on span "Incoming call from queue [Test] All" at bounding box center [181, 73] width 165 height 14
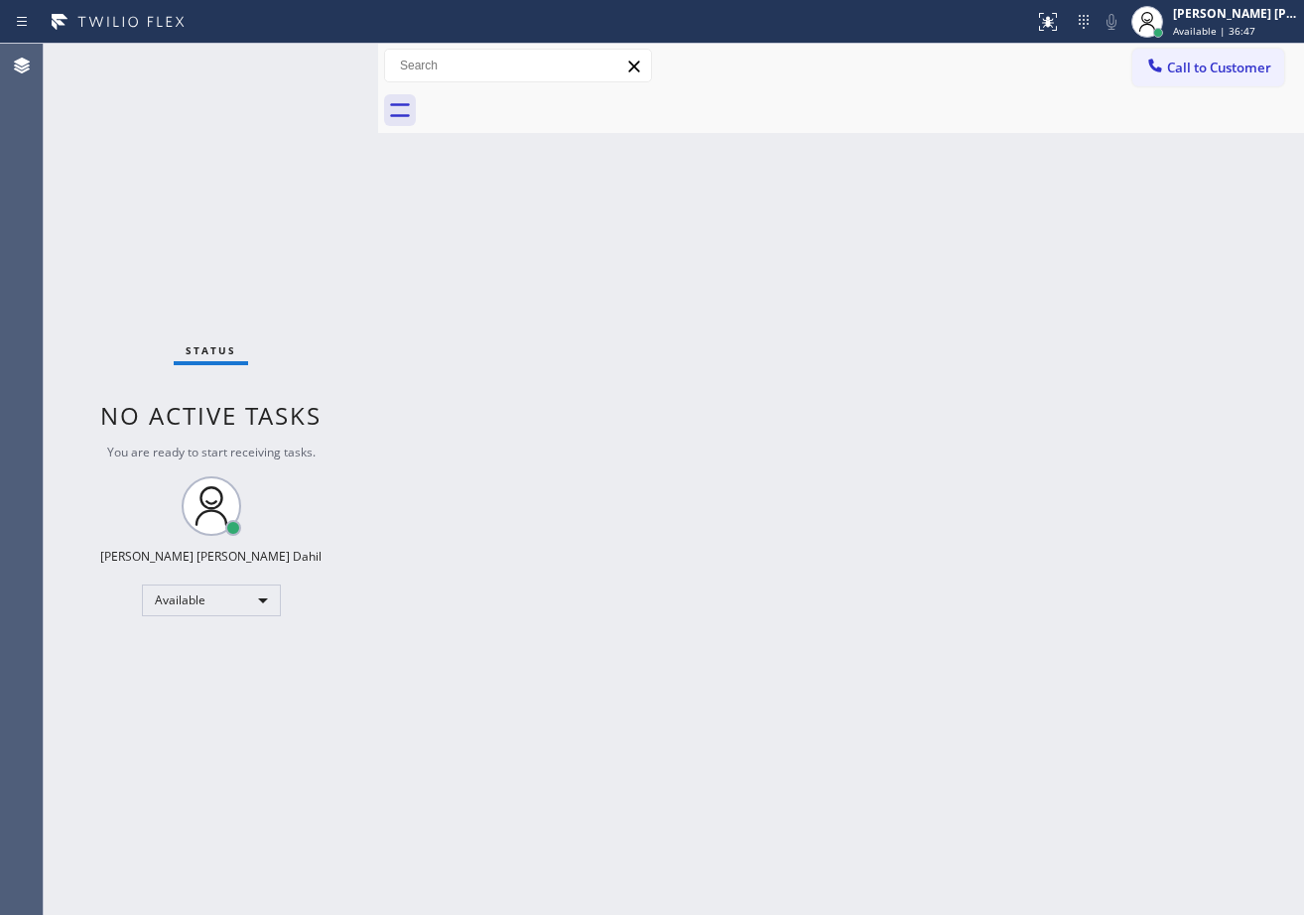
click at [314, 64] on div "Status No active tasks You are ready to start receiving tasks. [PERSON_NAME] [P…" at bounding box center [211, 479] width 334 height 871
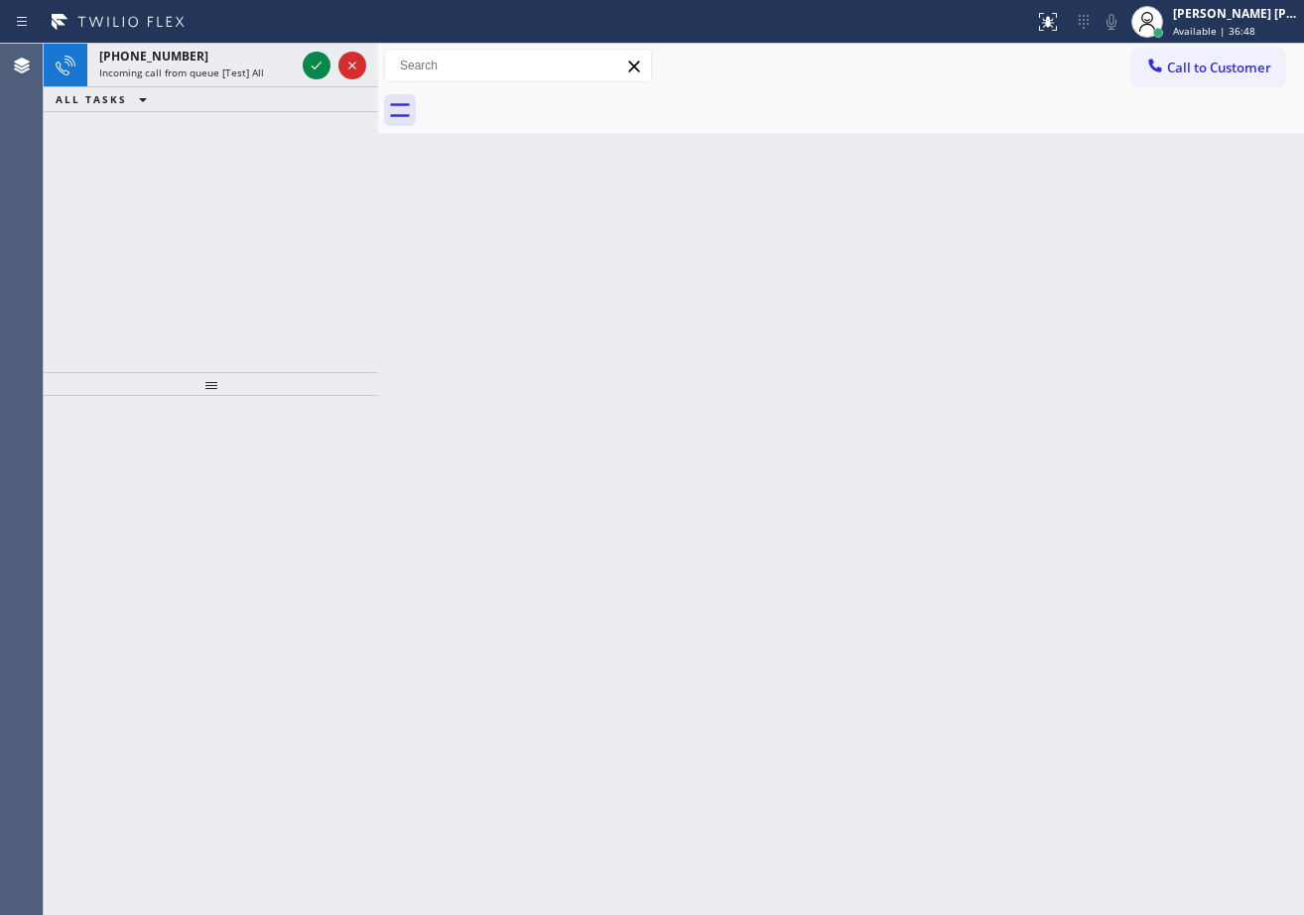
click at [314, 64] on icon at bounding box center [317, 66] width 24 height 24
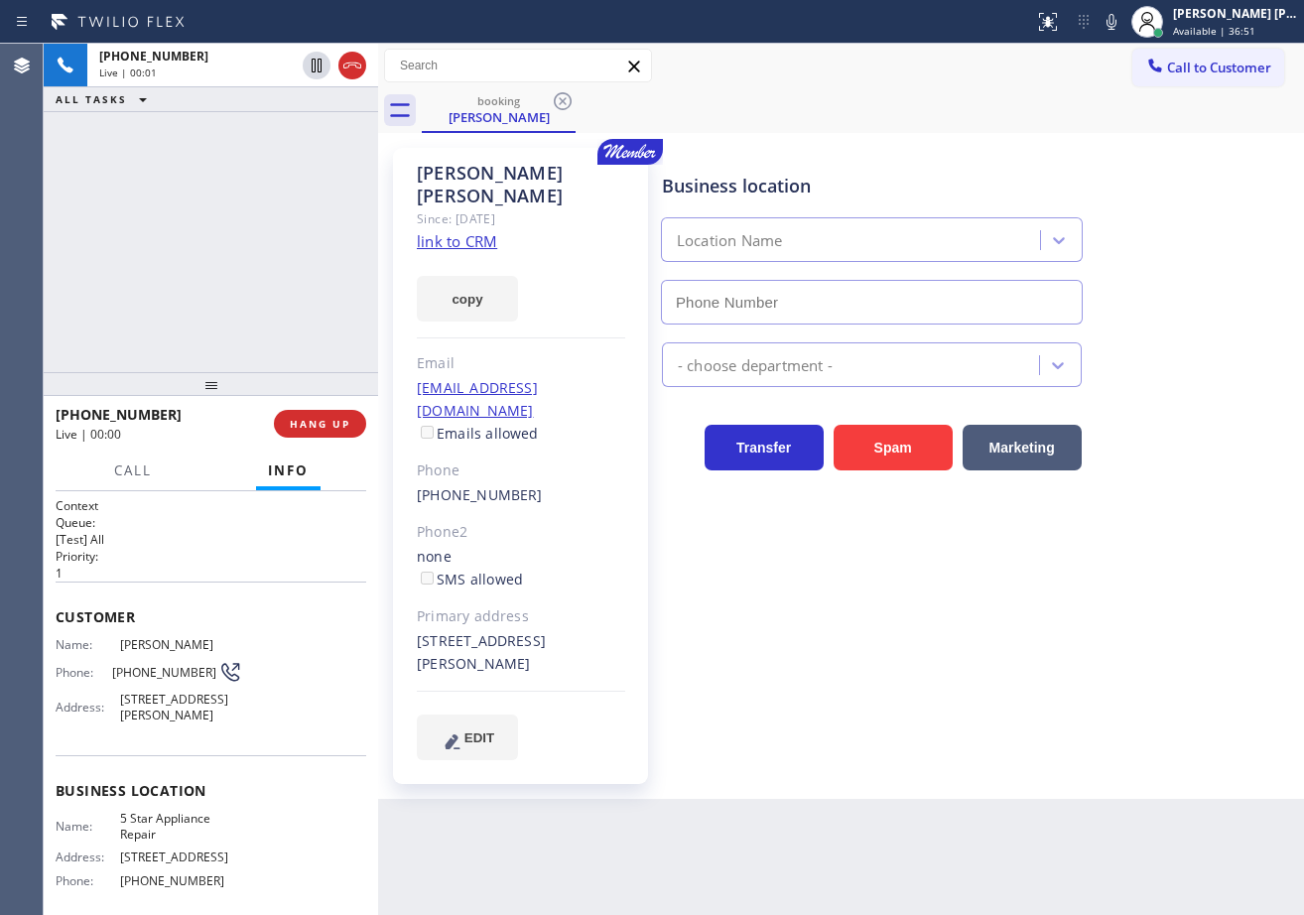
type input "[PHONE_NUMBER]"
click at [1117, 25] on icon at bounding box center [1112, 22] width 10 height 16
click at [1123, 21] on icon at bounding box center [1112, 22] width 24 height 24
click at [470, 231] on link "link to CRM" at bounding box center [457, 241] width 80 height 20
click at [1074, 124] on div "booking [PERSON_NAME]" at bounding box center [863, 110] width 882 height 45
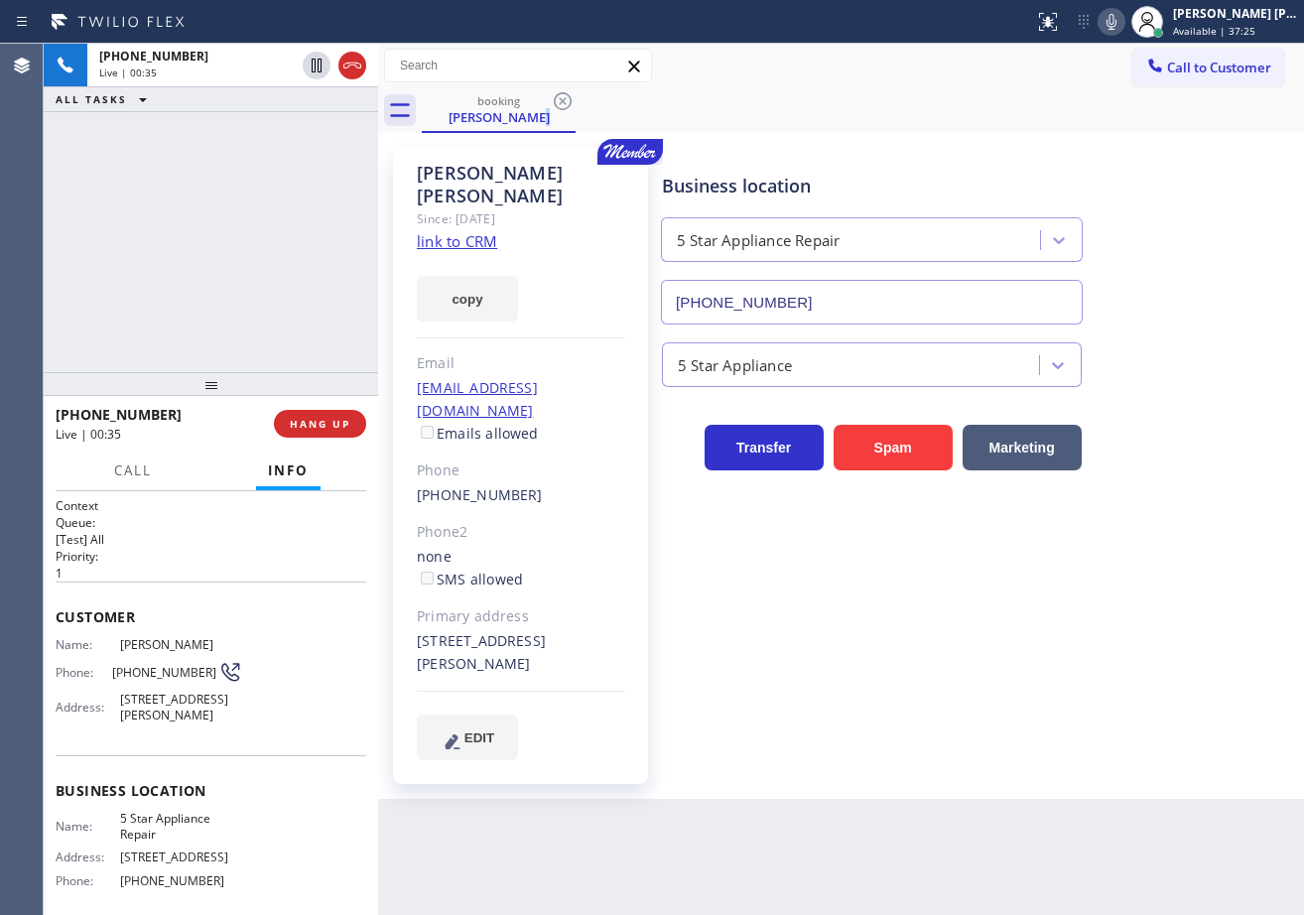
click at [1074, 124] on div "booking [PERSON_NAME]" at bounding box center [863, 110] width 882 height 45
click at [1117, 153] on div "Business location 5 Star Appliance Repair [PHONE_NUMBER]" at bounding box center [978, 235] width 641 height 180
click at [961, 147] on div "Business location 5 Star Appliance Repair [PHONE_NUMBER]" at bounding box center [978, 235] width 641 height 180
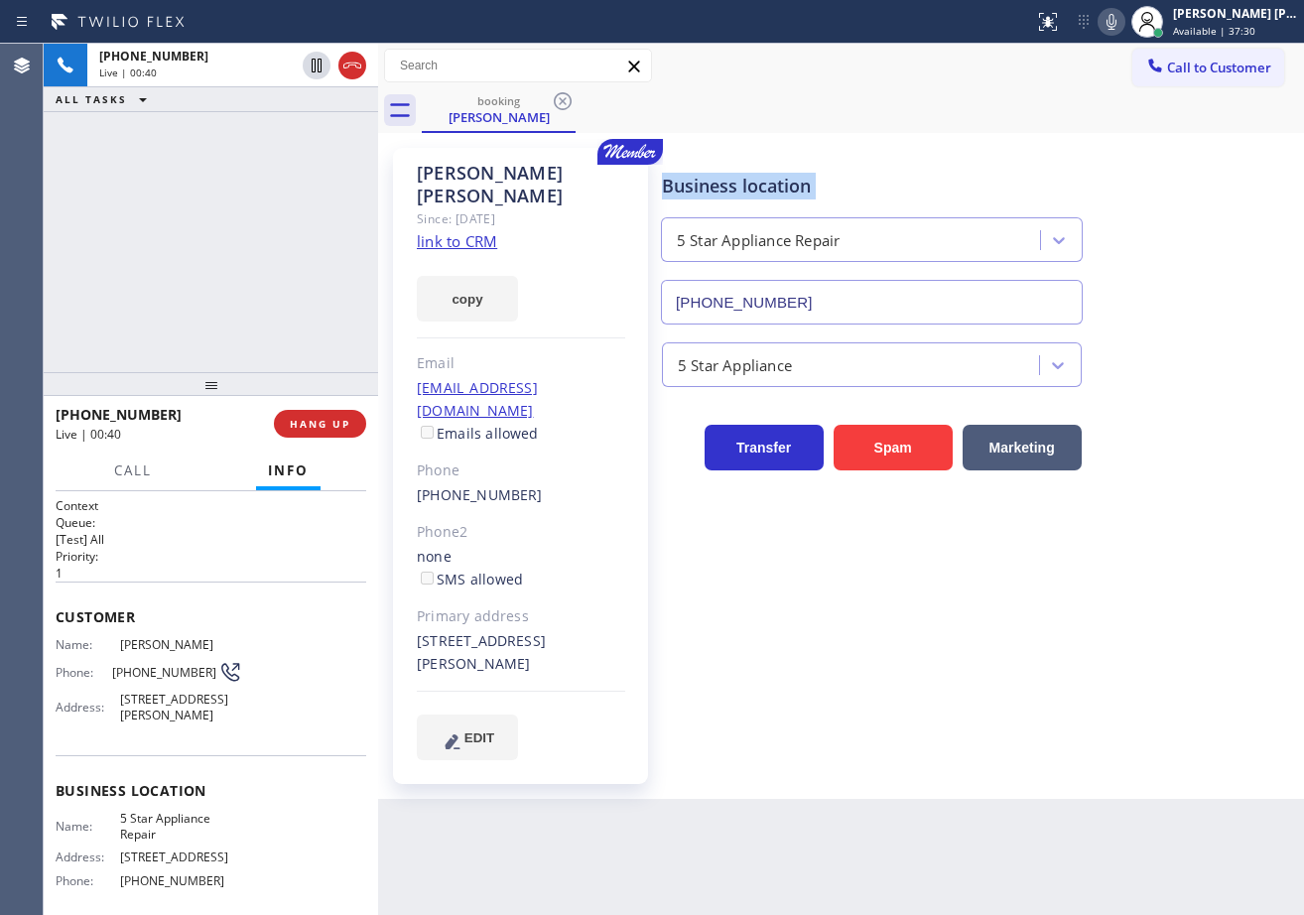
click at [961, 147] on div "Business location 5 Star Appliance Repair [PHONE_NUMBER]" at bounding box center [978, 235] width 641 height 180
drag, startPoint x: 961, startPoint y: 147, endPoint x: 988, endPoint y: 147, distance: 27.8
click at [987, 146] on div "Business location 5 Star Appliance Repair [PHONE_NUMBER]" at bounding box center [978, 235] width 641 height 180
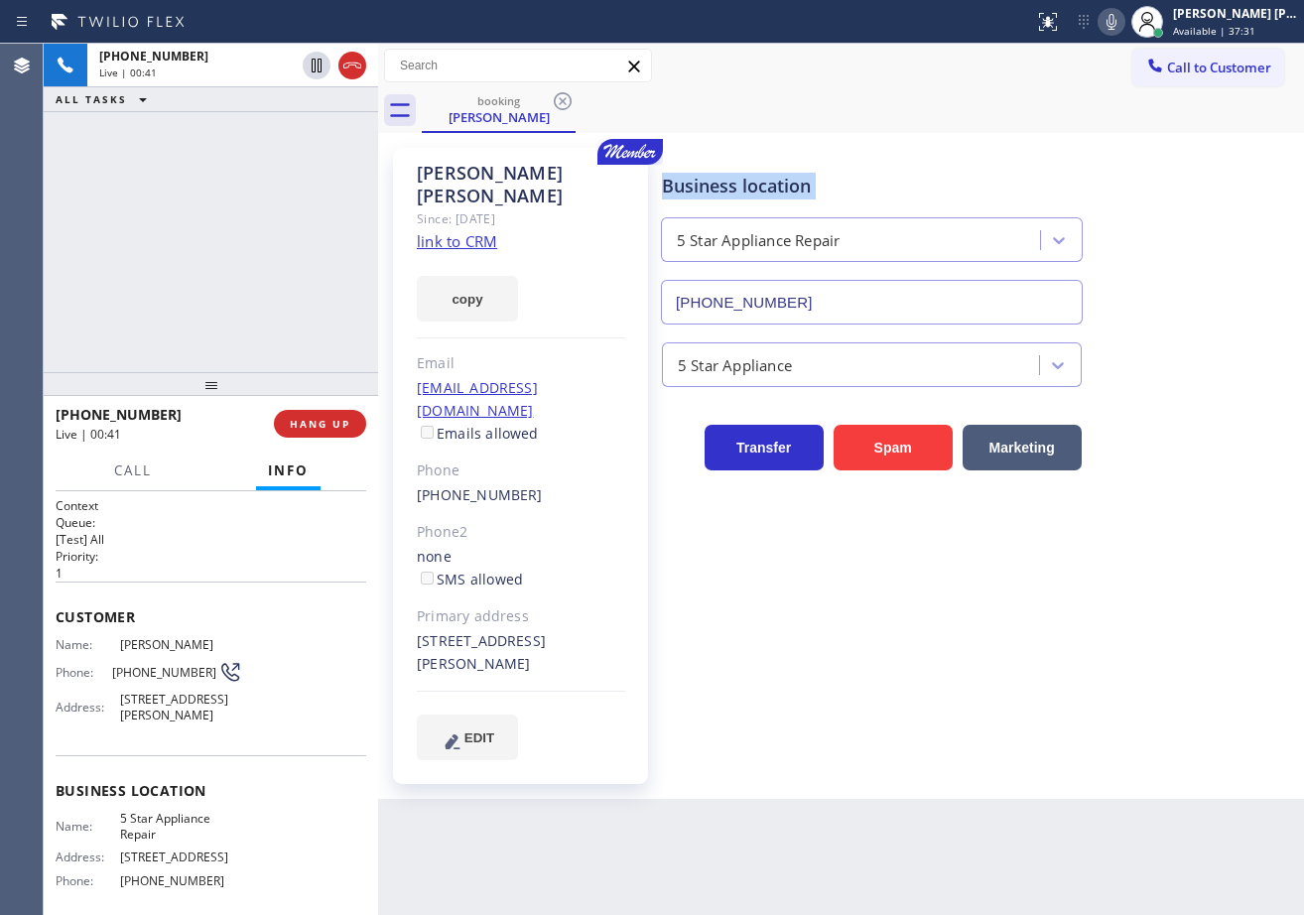
click at [988, 147] on div "Business location 5 Star Appliance Repair [PHONE_NUMBER]" at bounding box center [978, 235] width 641 height 180
click at [985, 147] on div "Business location 5 Star Appliance Repair [PHONE_NUMBER]" at bounding box center [978, 235] width 641 height 180
click at [1123, 17] on icon at bounding box center [1112, 22] width 24 height 24
drag, startPoint x: 1111, startPoint y: 91, endPoint x: 1086, endPoint y: 92, distance: 24.8
click at [1086, 92] on div "Call to Customer Outbound call Location Office [GEOGRAPHIC_DATA] #uncorrect You…" at bounding box center [841, 88] width 926 height 89
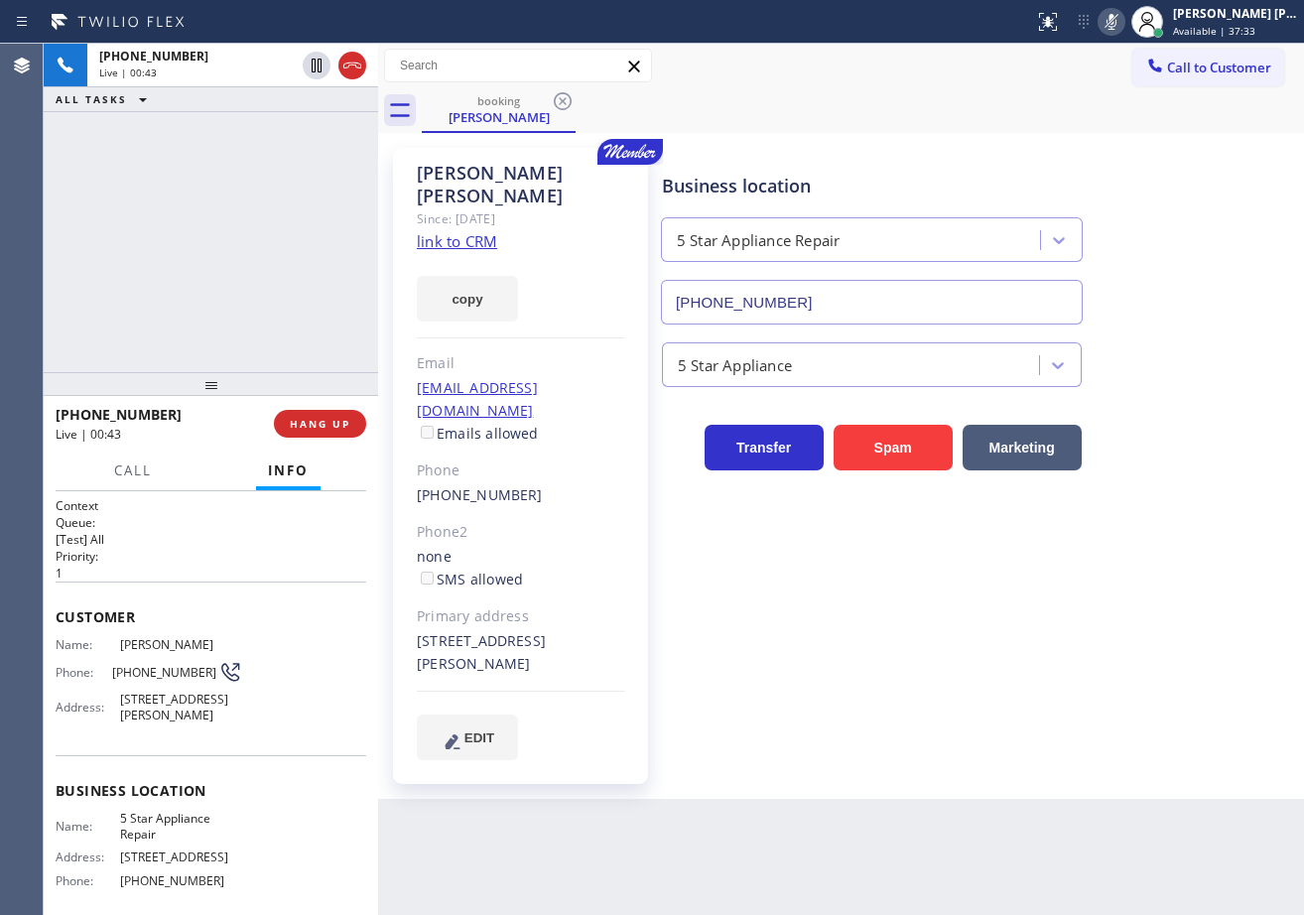
click at [294, 199] on div "[PHONE_NUMBER] Live | 00:43 ALL TASKS ALL TASKS ACTIVE TASKS TASKS IN WRAP UP" at bounding box center [211, 208] width 334 height 328
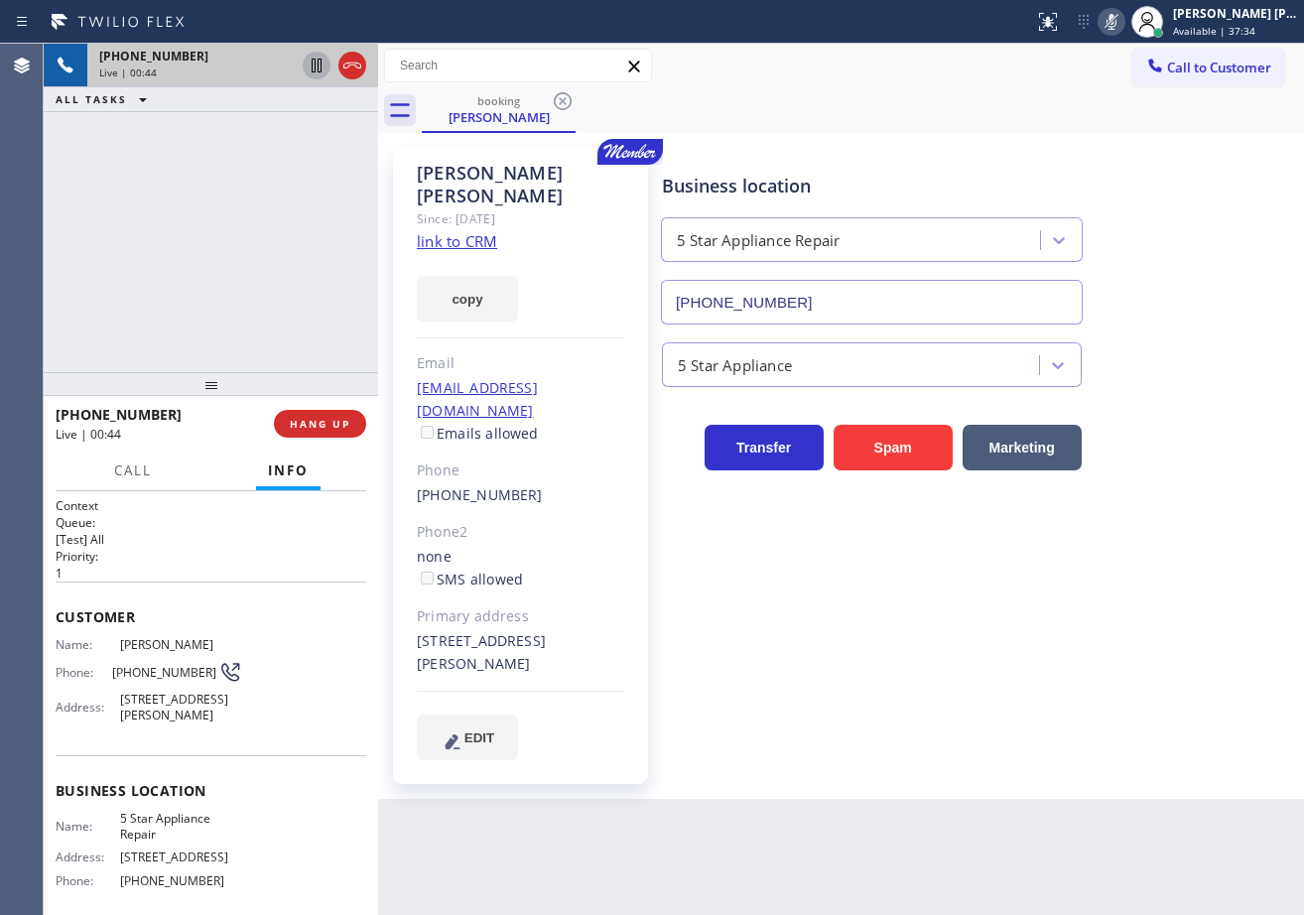
click at [312, 66] on icon at bounding box center [317, 66] width 10 height 14
click at [319, 65] on icon at bounding box center [317, 66] width 14 height 14
click at [1123, 25] on icon at bounding box center [1112, 22] width 24 height 24
drag, startPoint x: 217, startPoint y: 233, endPoint x: 214, endPoint y: 210, distance: 23.0
click at [217, 233] on div "[PHONE_NUMBER] Live | 03:11 ALL TASKS ALL TASKS ACTIVE TASKS TASKS IN WRAP UP […" at bounding box center [211, 208] width 334 height 328
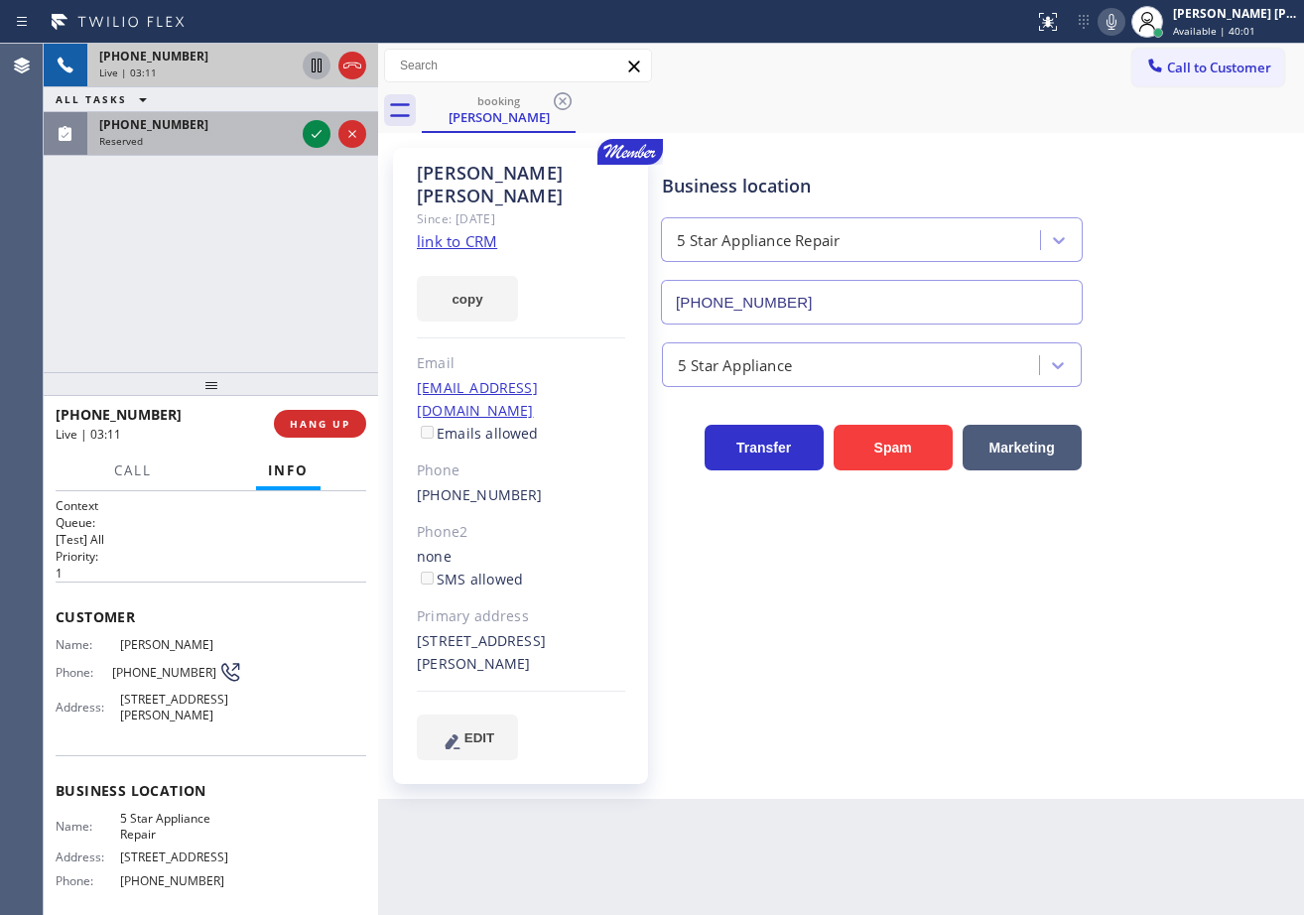
click at [218, 150] on div "[PHONE_NUMBER] Reserved" at bounding box center [192, 134] width 211 height 44
click at [222, 148] on div "[PHONE_NUMBER] Reserved" at bounding box center [192, 134] width 211 height 44
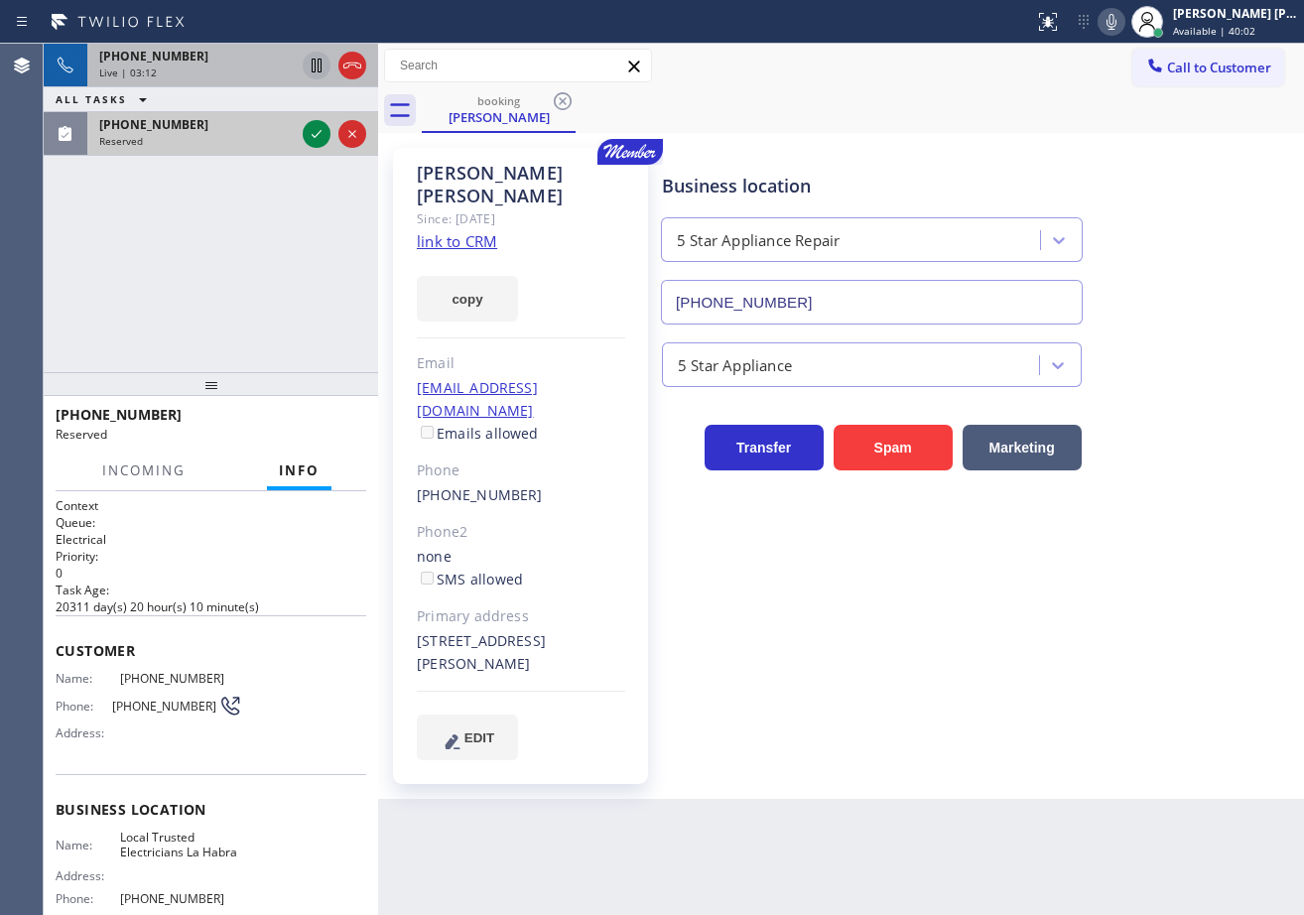
click at [223, 148] on div "[PHONE_NUMBER] Reserved" at bounding box center [192, 134] width 211 height 44
click at [227, 146] on div "[PHONE_NUMBER] Reserved" at bounding box center [192, 134] width 211 height 44
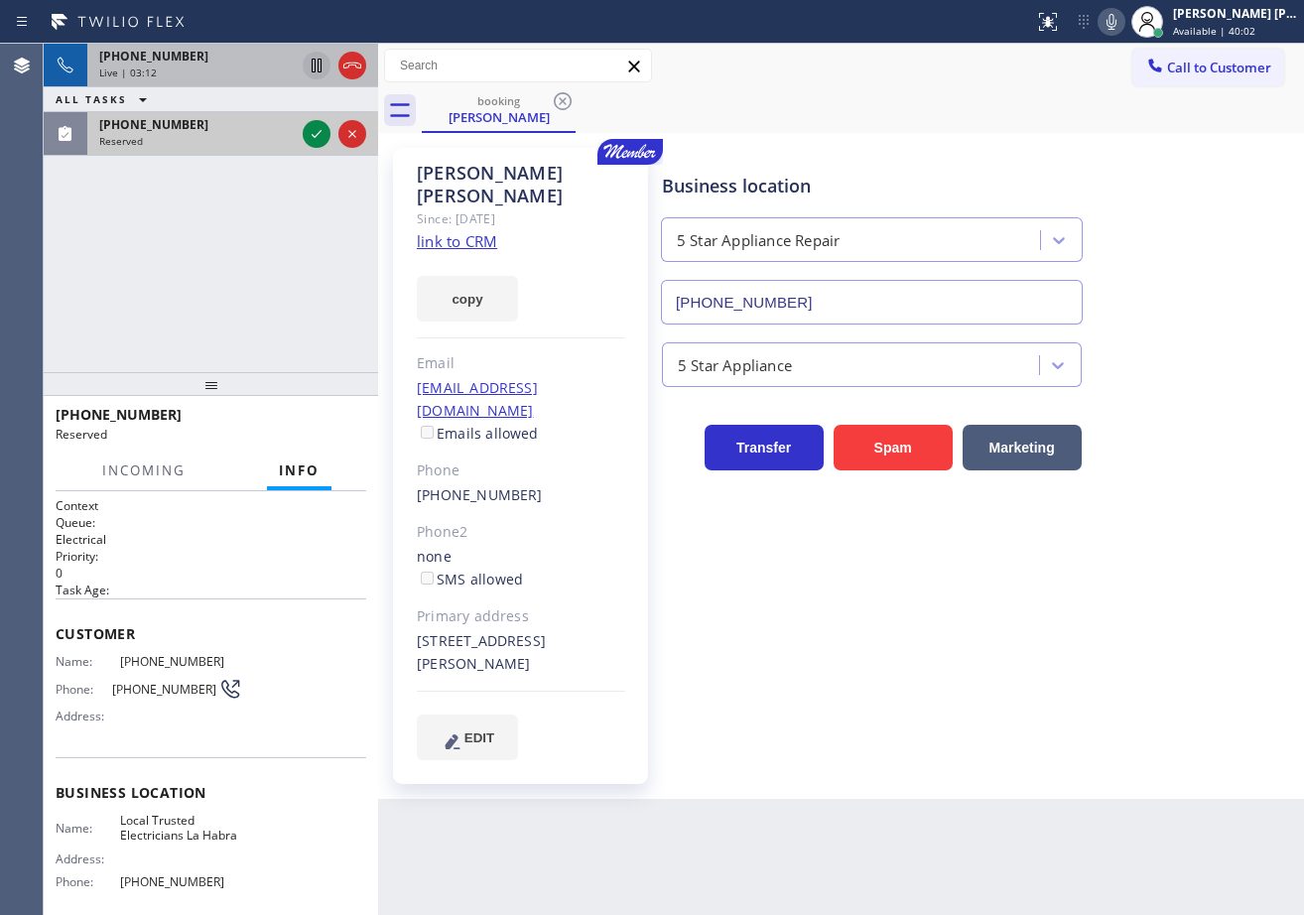
click at [230, 145] on div "Reserved" at bounding box center [197, 141] width 196 height 14
click at [308, 136] on icon at bounding box center [317, 134] width 24 height 24
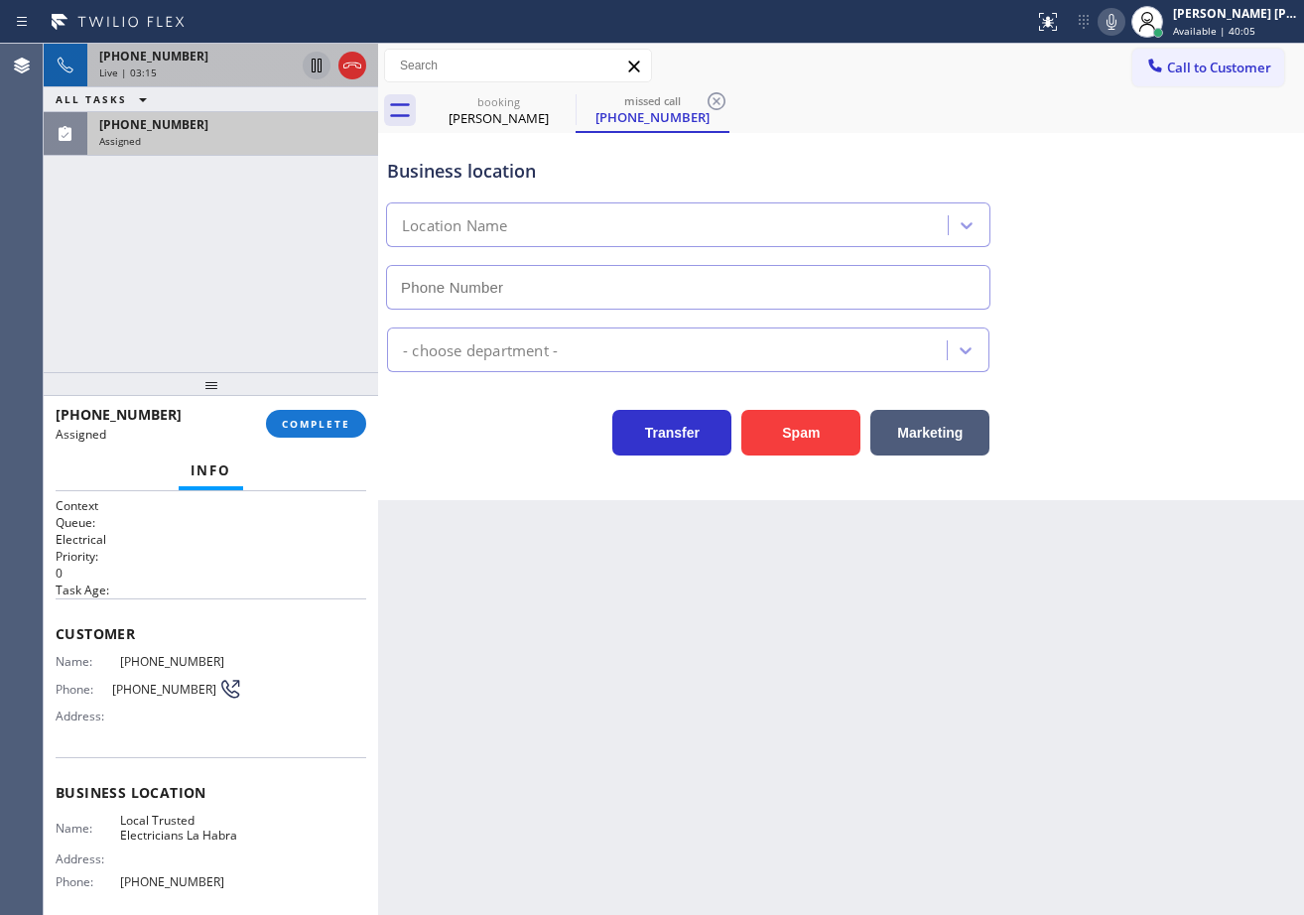
type input "[PHONE_NUMBER]"
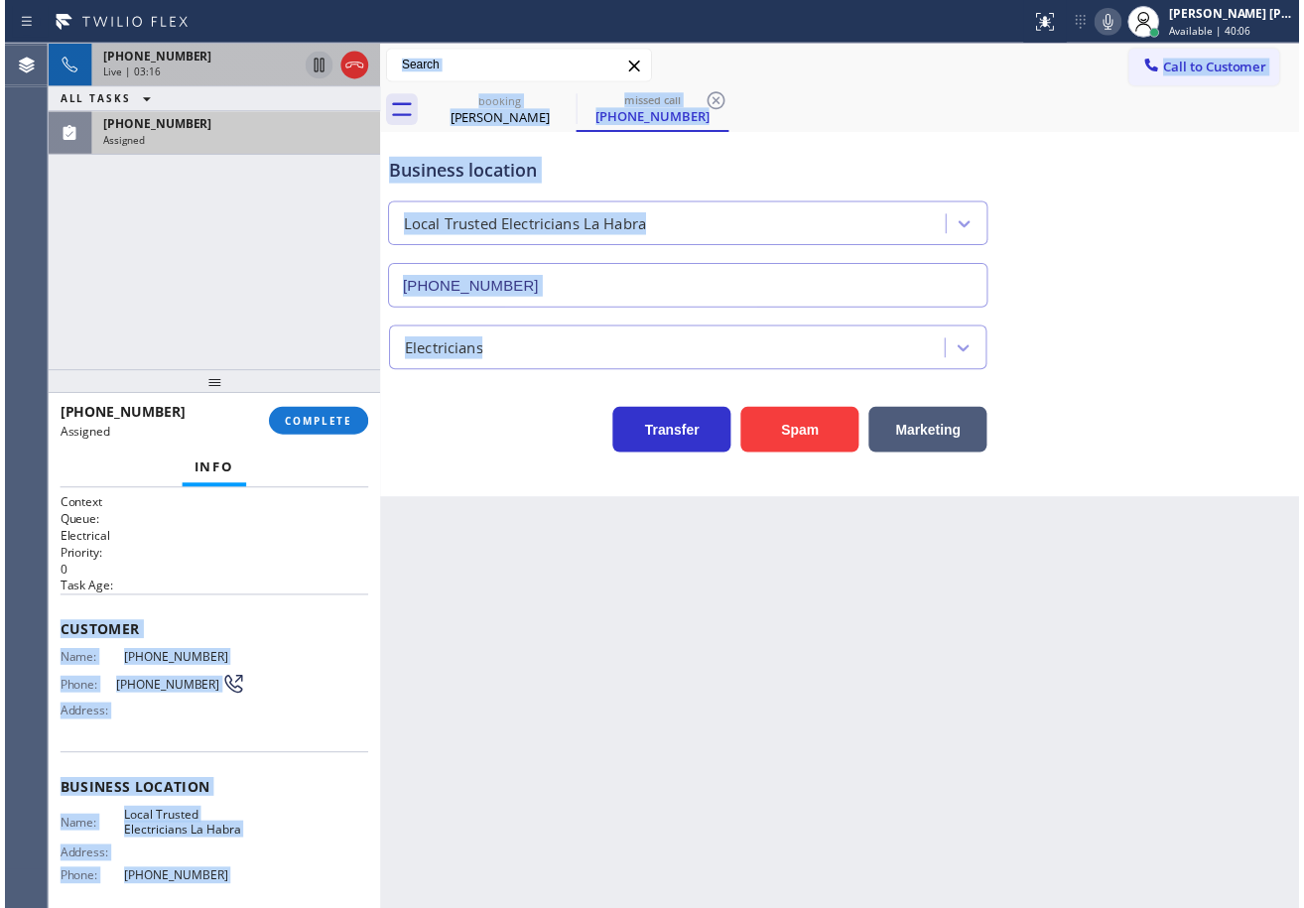
scroll to position [164, 0]
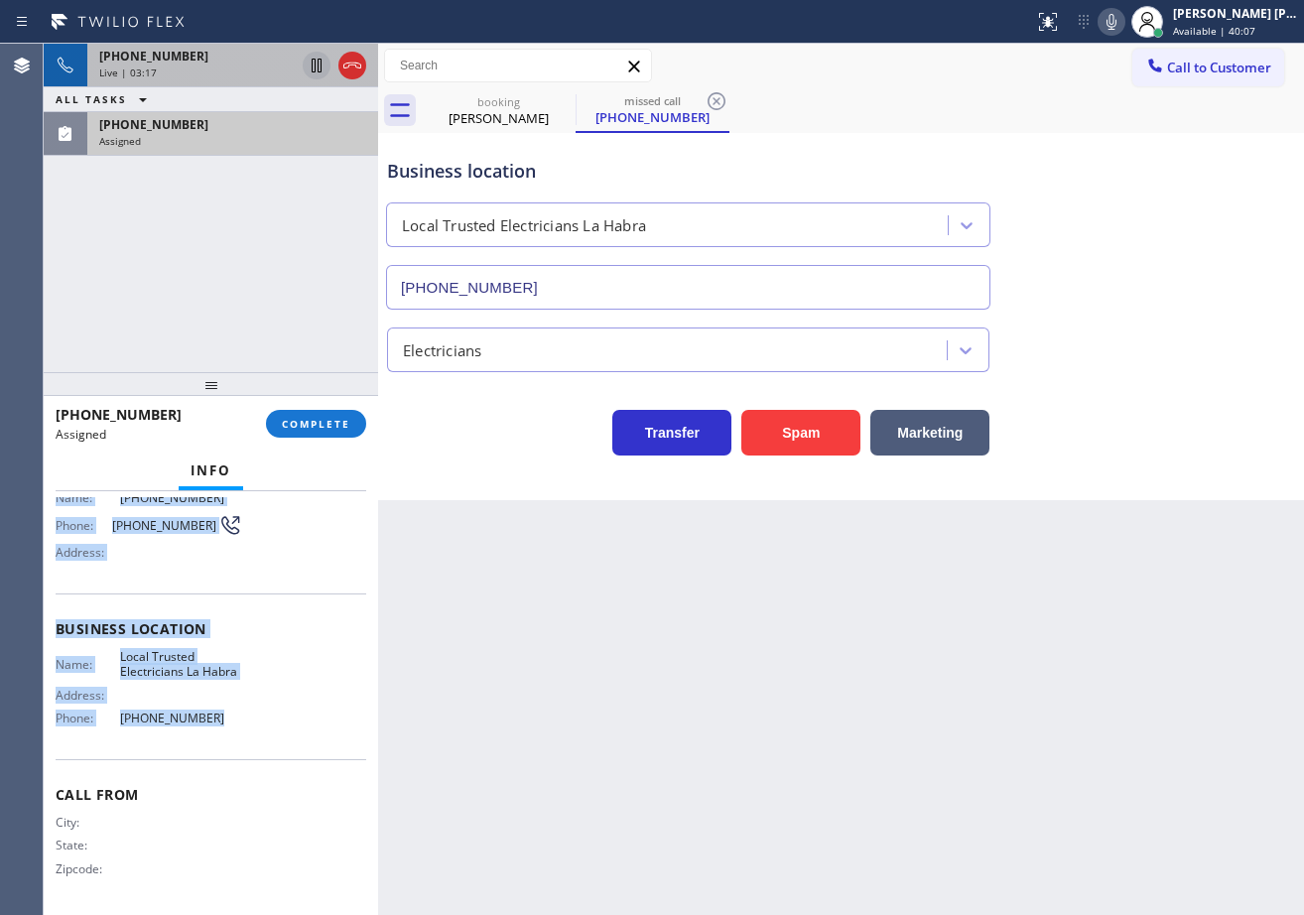
drag, startPoint x: 51, startPoint y: 628, endPoint x: 248, endPoint y: 729, distance: 221.9
click at [248, 729] on div "Context Queue: Electrical Priority: 0 Task Age: Customer Name: [PHONE_NUMBER] P…" at bounding box center [211, 703] width 334 height 424
copy div "Customer Name: [PHONE_NUMBER] Phone: [PHONE_NUMBER] Address: Business location …"
click at [308, 433] on button "COMPLETE" at bounding box center [316, 424] width 100 height 28
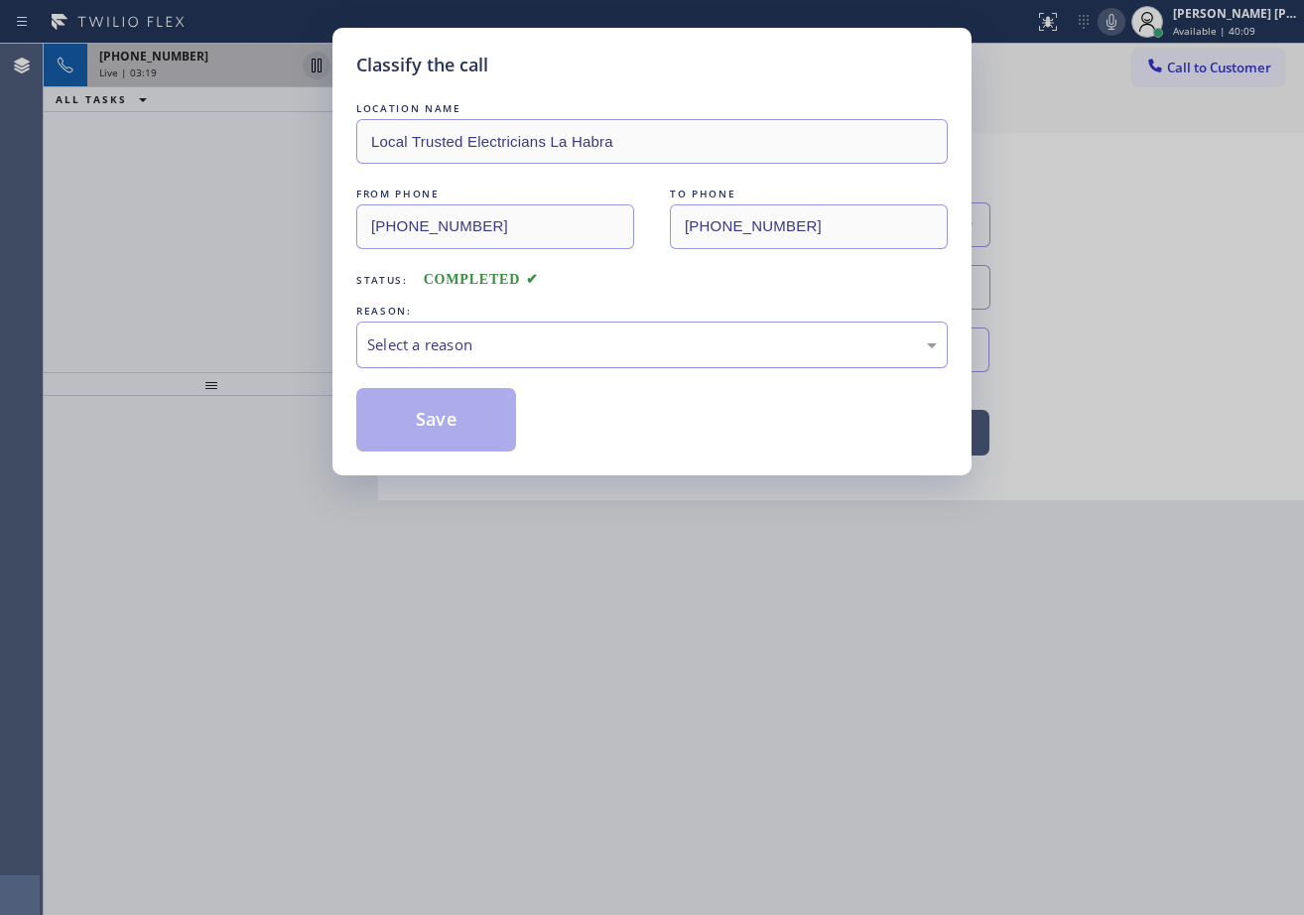
click at [446, 337] on div "Select a reason" at bounding box center [652, 344] width 570 height 23
click at [417, 436] on button "Save" at bounding box center [436, 420] width 160 height 64
type input "[PHONE_NUMBER]"
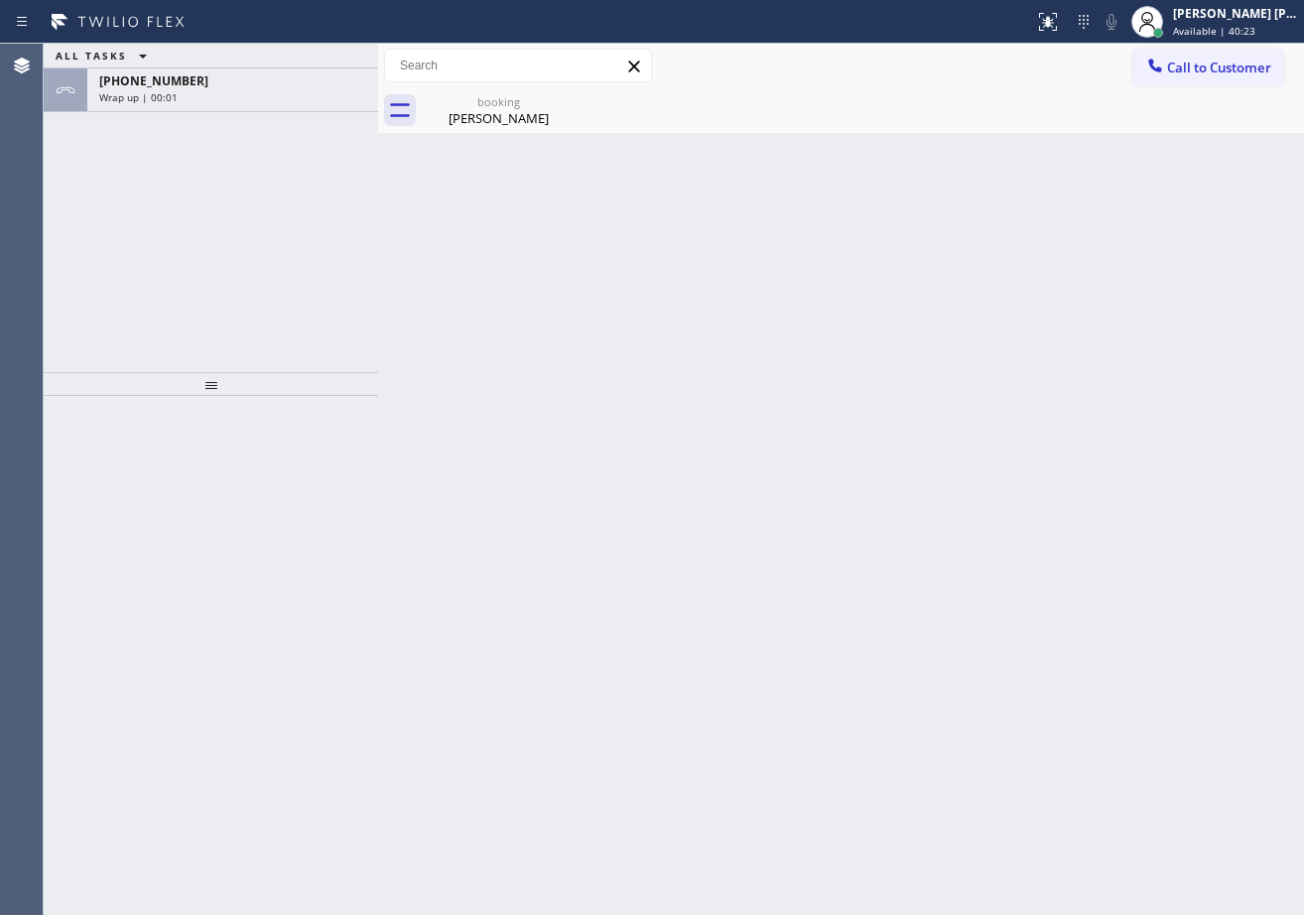
click at [202, 195] on div "ALL TASKS ALL TASKS ACTIVE TASKS TASKS IN WRAP UP [PHONE_NUMBER] Wrap up | 00:01" at bounding box center [211, 208] width 334 height 328
drag, startPoint x: 217, startPoint y: 73, endPoint x: 266, endPoint y: 168, distance: 106.1
click at [219, 73] on div "[PHONE_NUMBER]" at bounding box center [232, 80] width 267 height 17
click at [222, 80] on div "[PHONE_NUMBER]" at bounding box center [232, 80] width 267 height 17
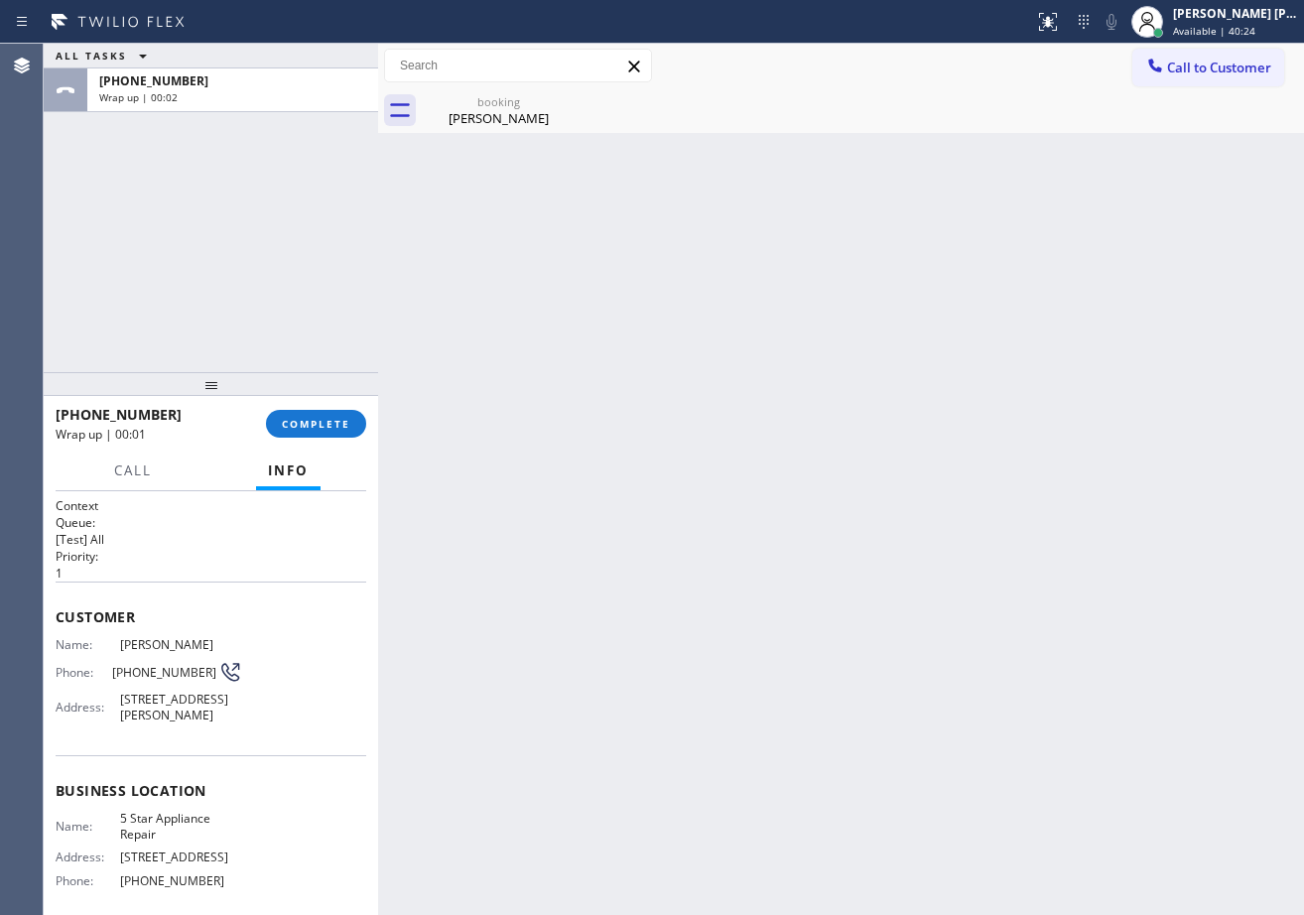
drag, startPoint x: 315, startPoint y: 390, endPoint x: 315, endPoint y: 410, distance: 19.8
click at [315, 396] on div at bounding box center [211, 384] width 334 height 24
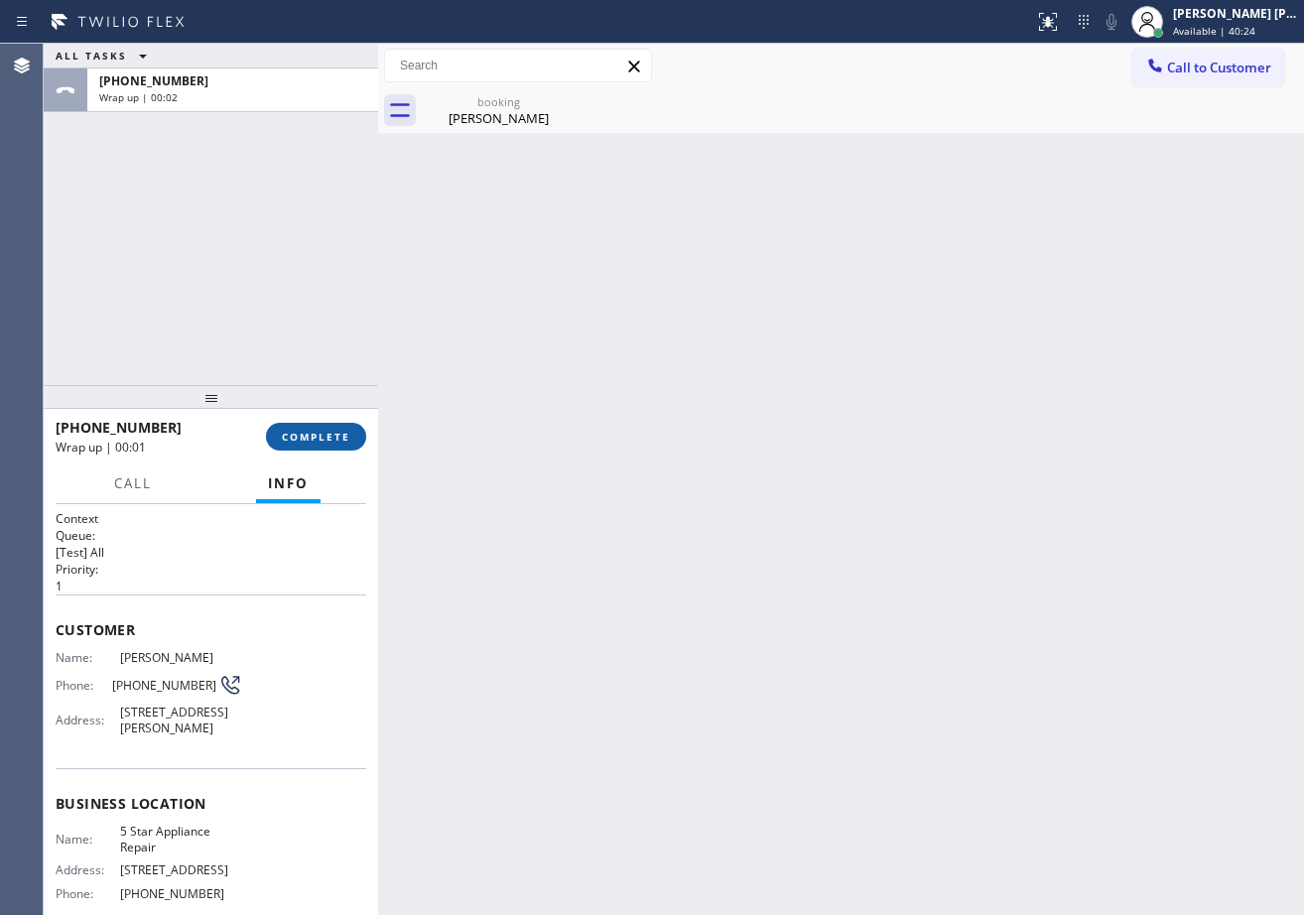
click at [315, 419] on div "[PHONE_NUMBER] Wrap up | 00:01 COMPLETE" at bounding box center [211, 437] width 311 height 52
click at [315, 426] on button "COMPLETE" at bounding box center [316, 437] width 100 height 28
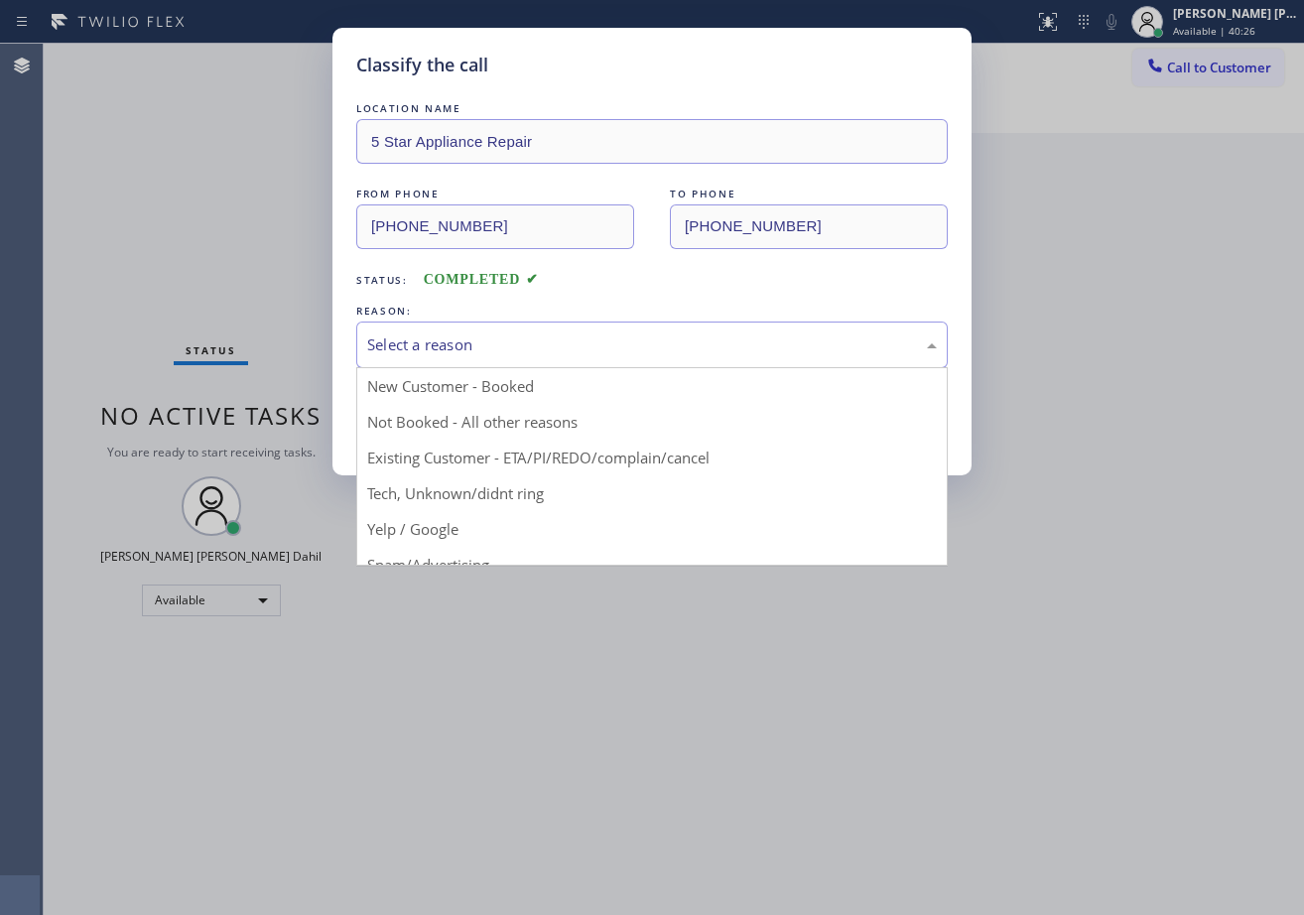
click at [468, 360] on div "Select a reason" at bounding box center [651, 345] width 591 height 47
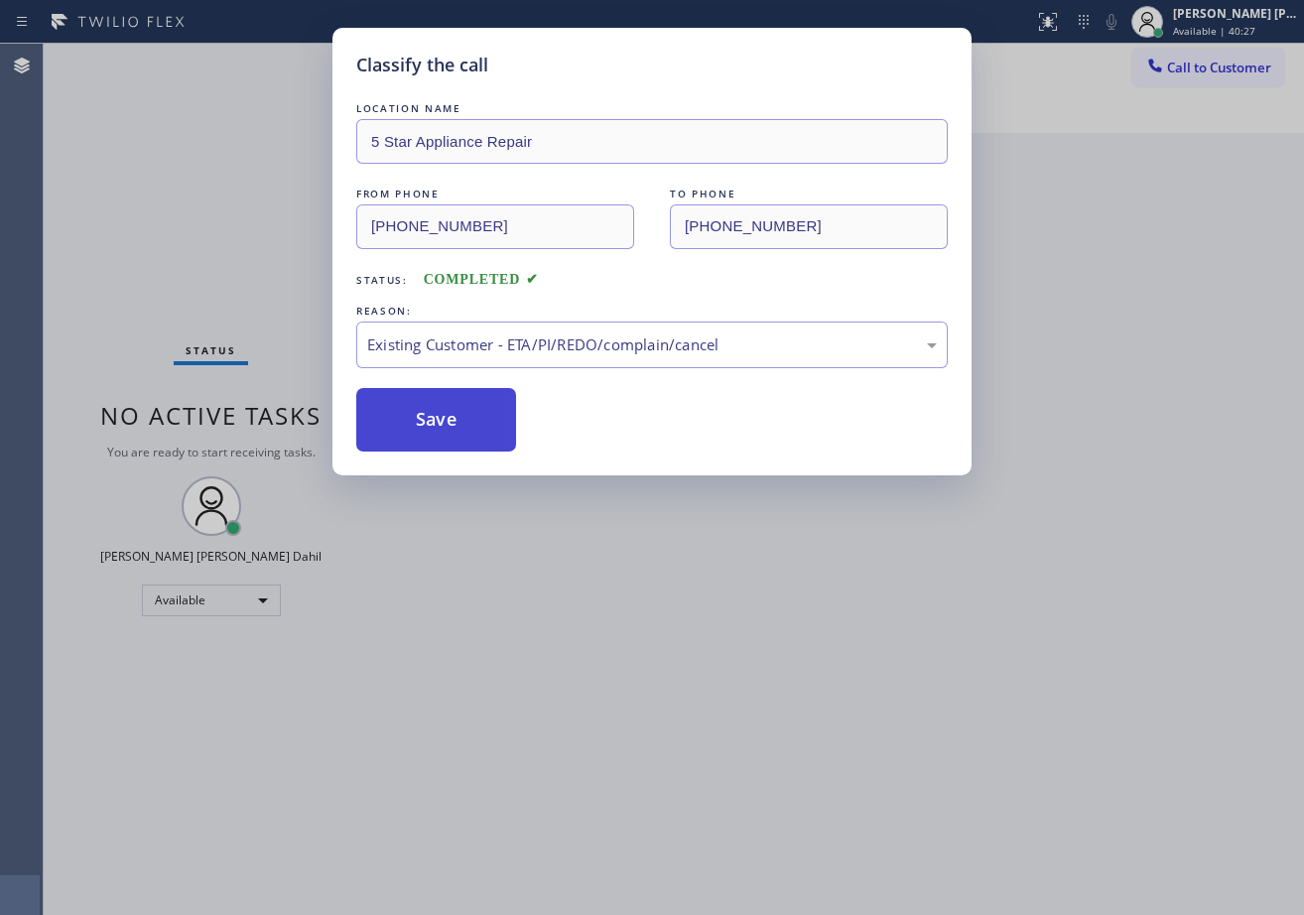
click at [421, 422] on button "Save" at bounding box center [436, 420] width 160 height 64
click at [423, 422] on button "Save" at bounding box center [436, 420] width 160 height 64
click at [662, 577] on div "Classify the call LOCATION NAME 5 Star Appliance Repair FROM PHONE [PHONE_NUMBE…" at bounding box center [652, 457] width 1304 height 915
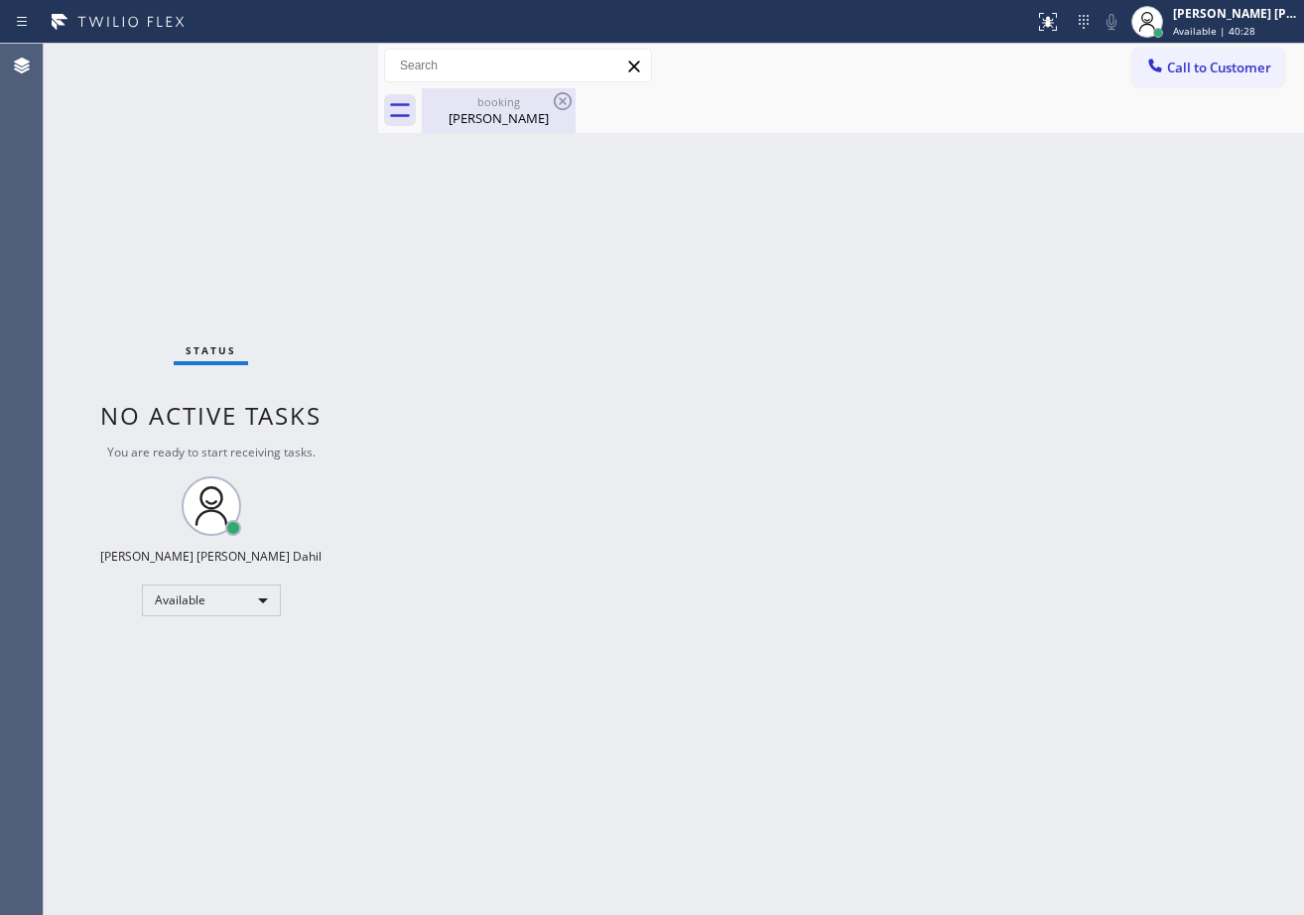
click at [482, 128] on div "booking [PERSON_NAME]" at bounding box center [499, 110] width 150 height 45
drag, startPoint x: 850, startPoint y: 511, endPoint x: 898, endPoint y: 530, distance: 52.2
click at [865, 515] on div "Back to Dashboard Change Sender ID Customers Technicians Select a contact Outbo…" at bounding box center [841, 479] width 926 height 871
click at [1087, 802] on div "Back to Dashboard Change Sender ID Customers Technicians Select a contact Outbo…" at bounding box center [841, 479] width 926 height 871
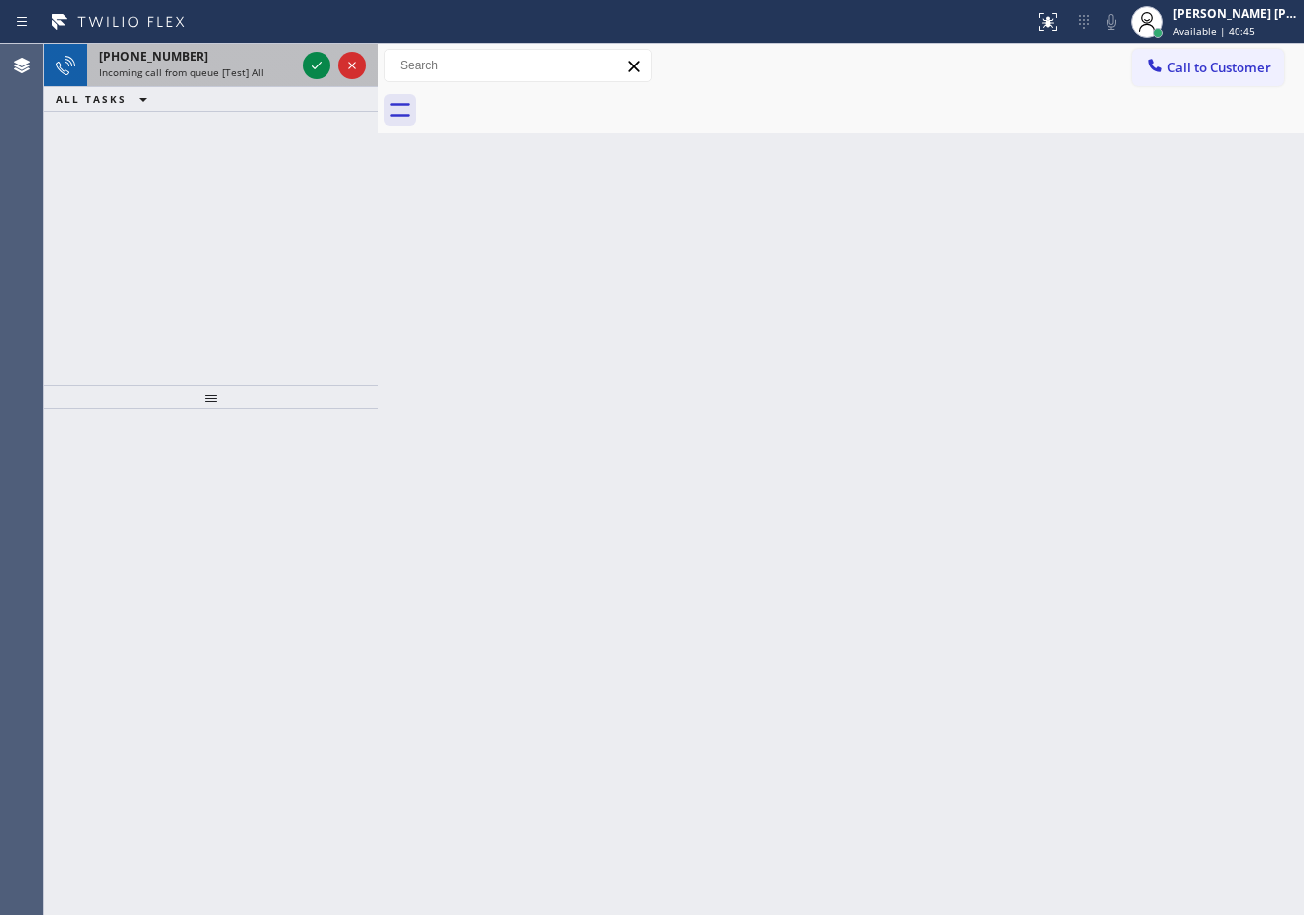
click at [208, 66] on span "Incoming call from queue [Test] All" at bounding box center [181, 73] width 165 height 14
click at [272, 84] on div "[PHONE_NUMBER] Incoming call from queue [Test] All" at bounding box center [192, 66] width 211 height 44
click at [290, 76] on div "Incoming call from queue [Test] All" at bounding box center [197, 73] width 196 height 14
click at [297, 79] on div "[PHONE_NUMBER] Incoming call from queue [Test] All" at bounding box center [192, 66] width 211 height 44
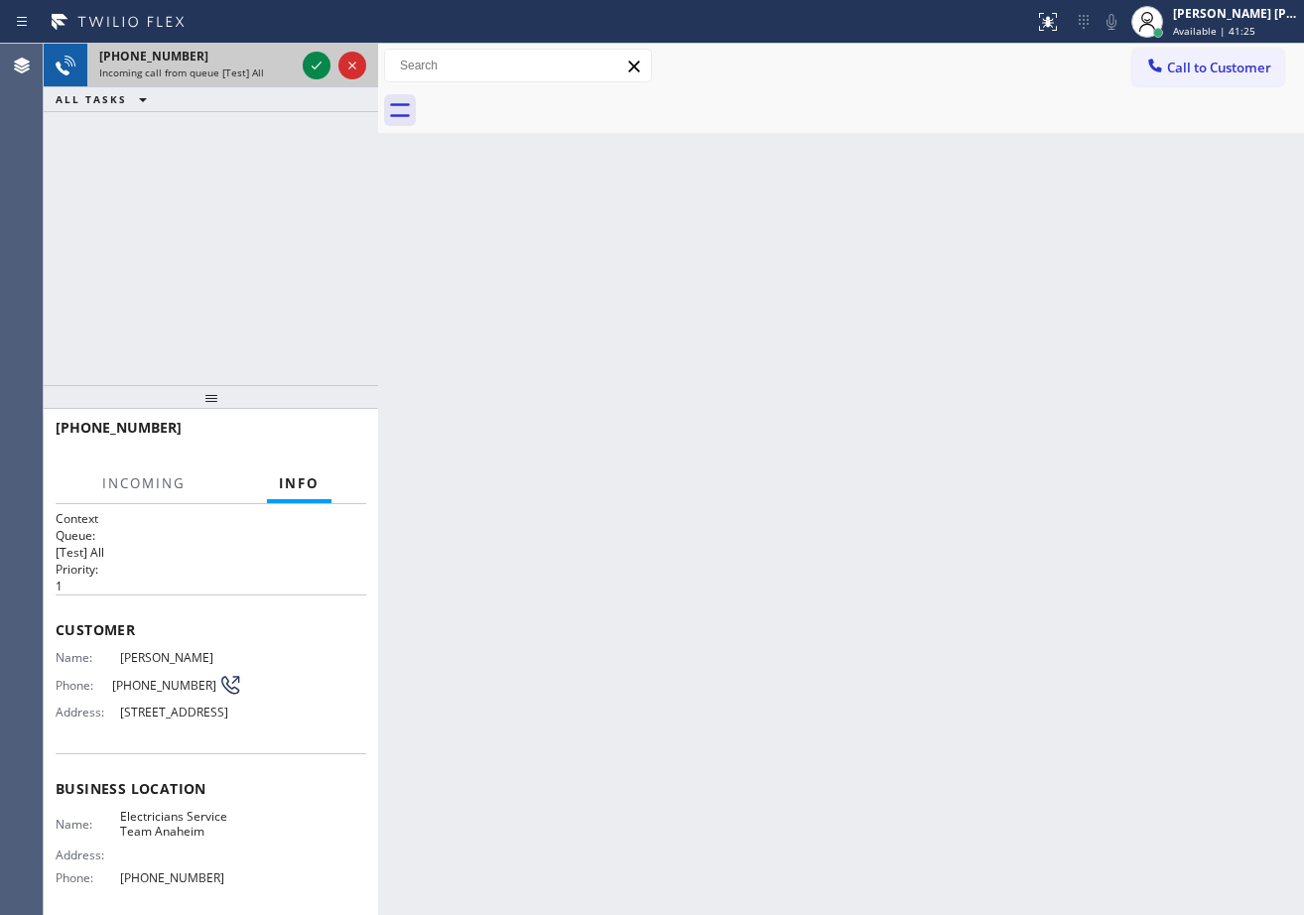
click at [297, 77] on div "[PHONE_NUMBER] Incoming call from queue [Test] All" at bounding box center [192, 66] width 211 height 44
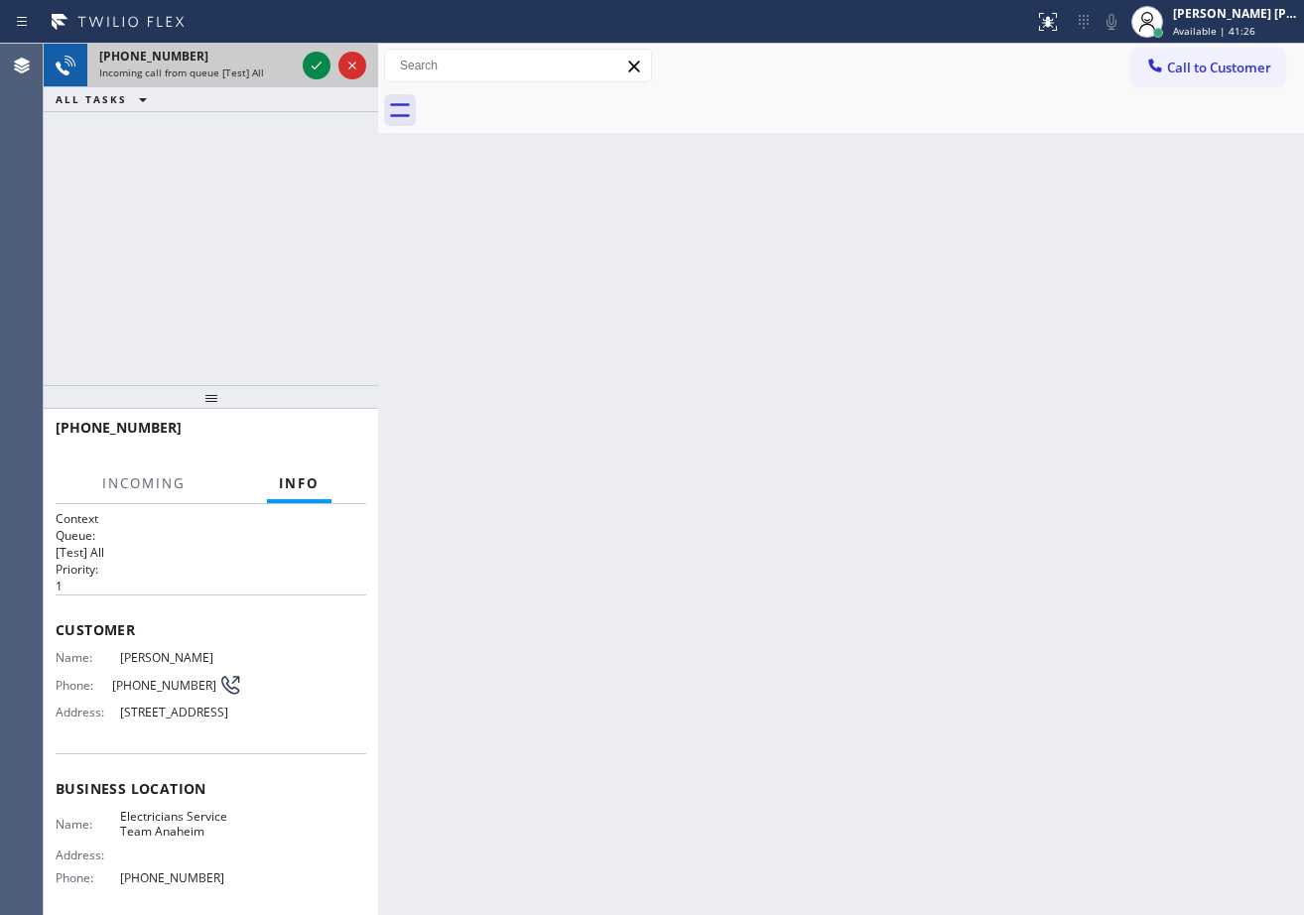
click at [297, 77] on div "[PHONE_NUMBER] Incoming call from queue [Test] All" at bounding box center [192, 66] width 211 height 44
click at [306, 64] on icon at bounding box center [317, 66] width 24 height 24
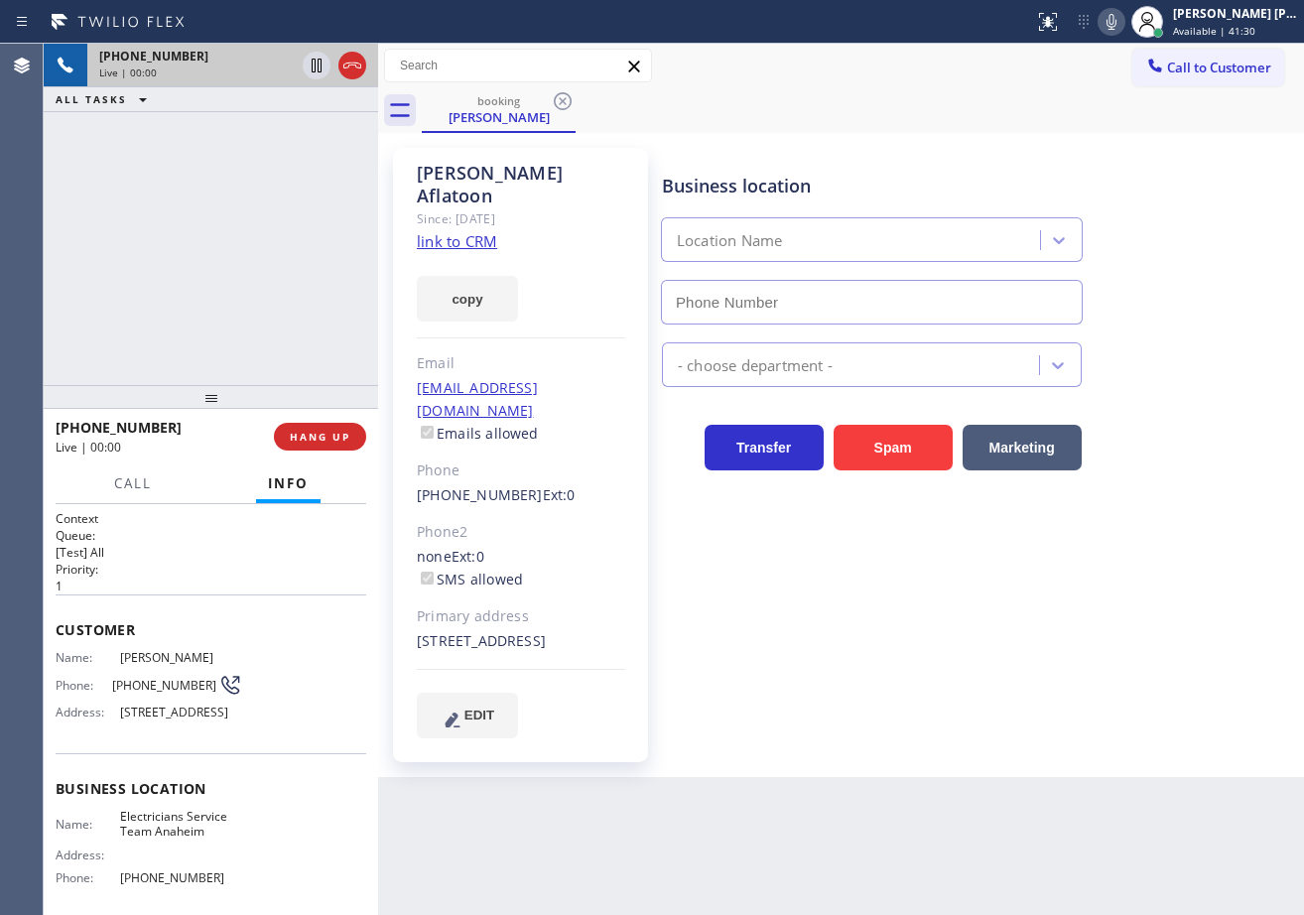
type input "[PHONE_NUMBER]"
click at [466, 231] on link "link to CRM" at bounding box center [457, 241] width 80 height 20
click at [294, 228] on div "[PHONE_NUMBER] Live | 00:59 ALL TASKS ALL TASKS ACTIVE TASKS TASKS IN WRAP UP" at bounding box center [211, 214] width 334 height 341
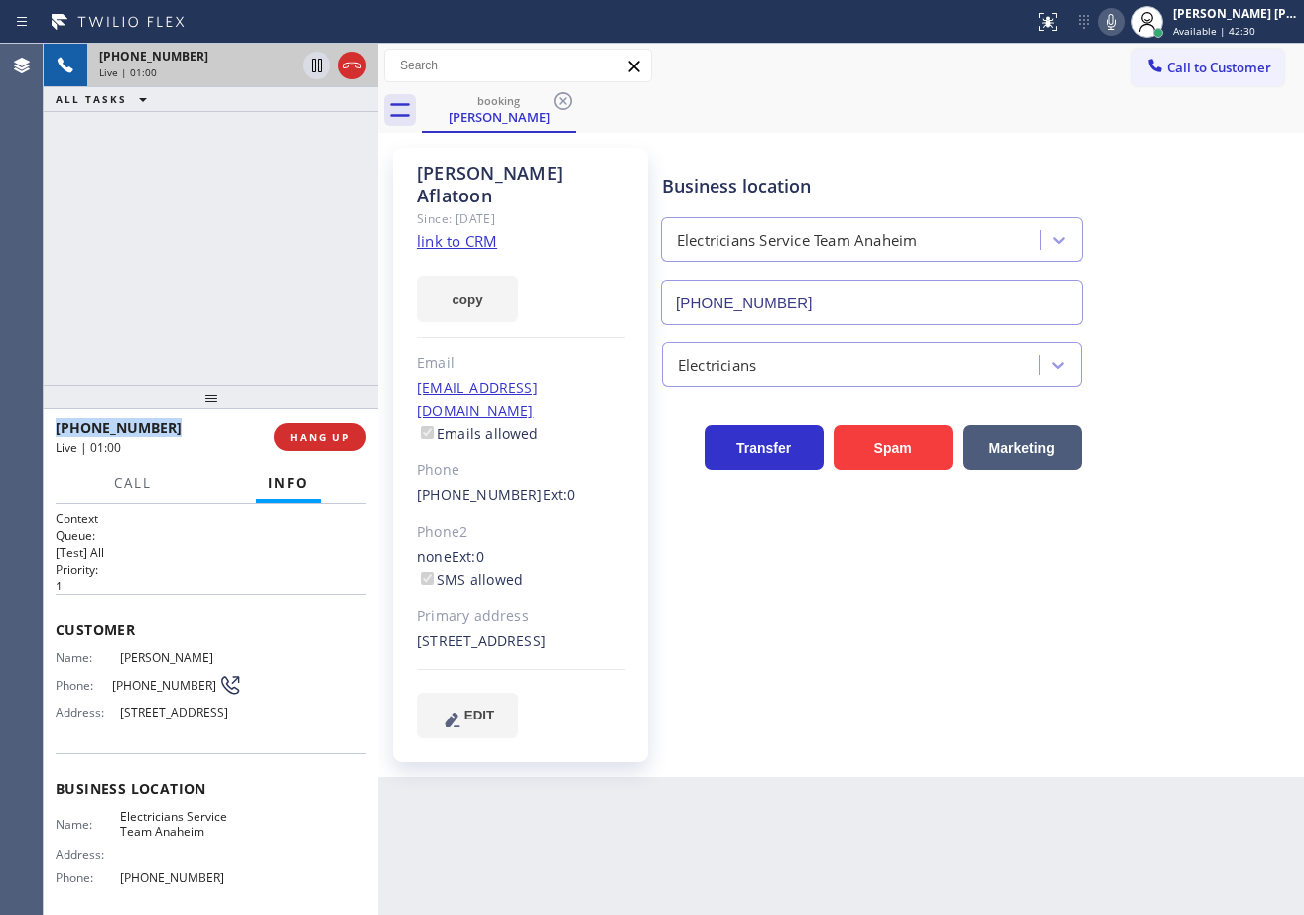
click at [294, 228] on div "[PHONE_NUMBER] Live | 01:00 ALL TASKS ALL TASKS ACTIVE TASKS TASKS IN WRAP UP" at bounding box center [211, 214] width 334 height 341
click at [309, 67] on icon at bounding box center [317, 66] width 24 height 24
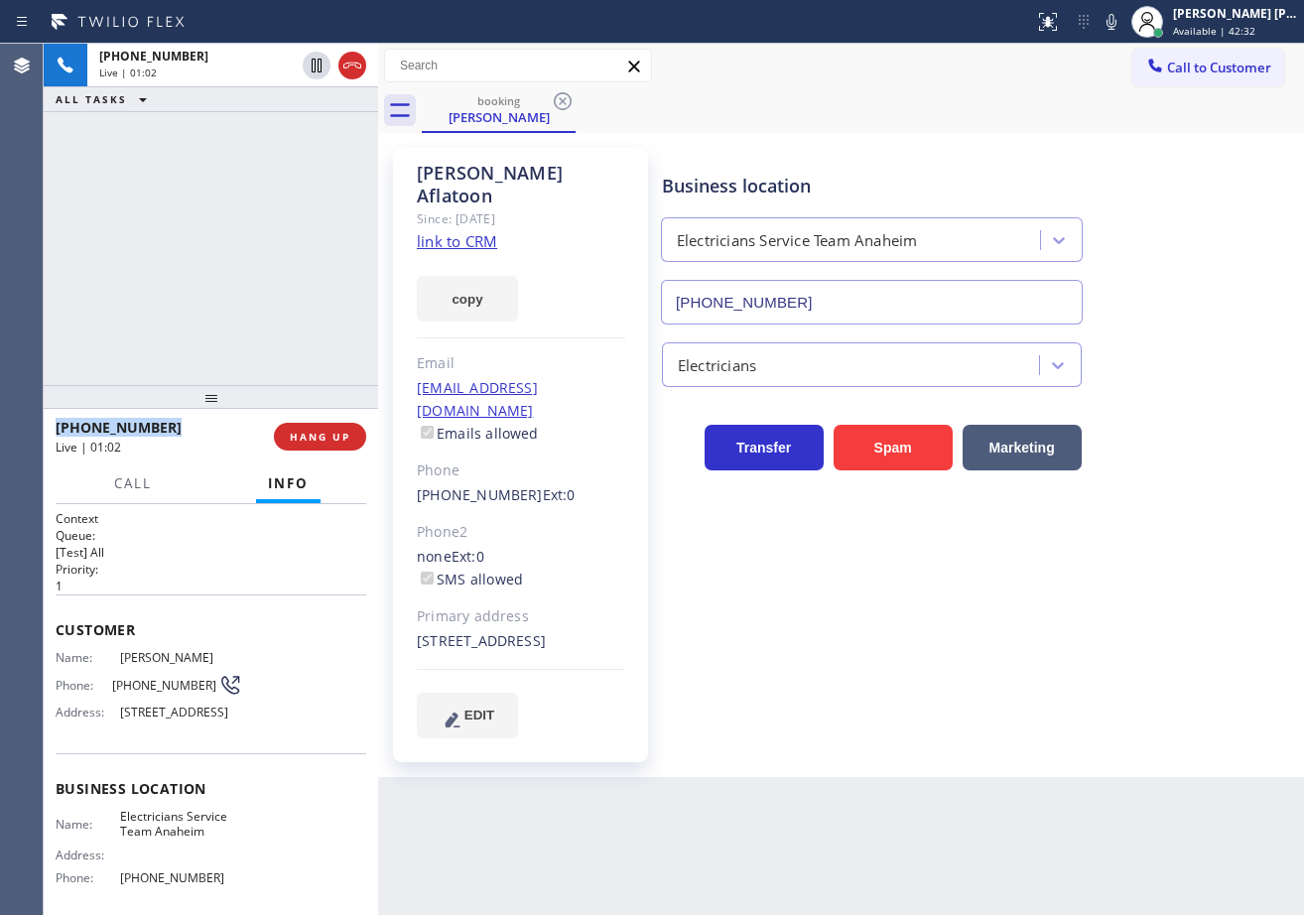
drag, startPoint x: 1126, startPoint y: 22, endPoint x: 1086, endPoint y: 244, distance: 226.0
click at [1123, 24] on icon at bounding box center [1112, 22] width 24 height 24
drag, startPoint x: 302, startPoint y: 140, endPoint x: 309, endPoint y: 121, distance: 20.1
click at [308, 132] on div "[PHONE_NUMBER] Live | 03:29 ALL TASKS ALL TASKS ACTIVE TASKS TASKS IN WRAP UP" at bounding box center [211, 214] width 334 height 341
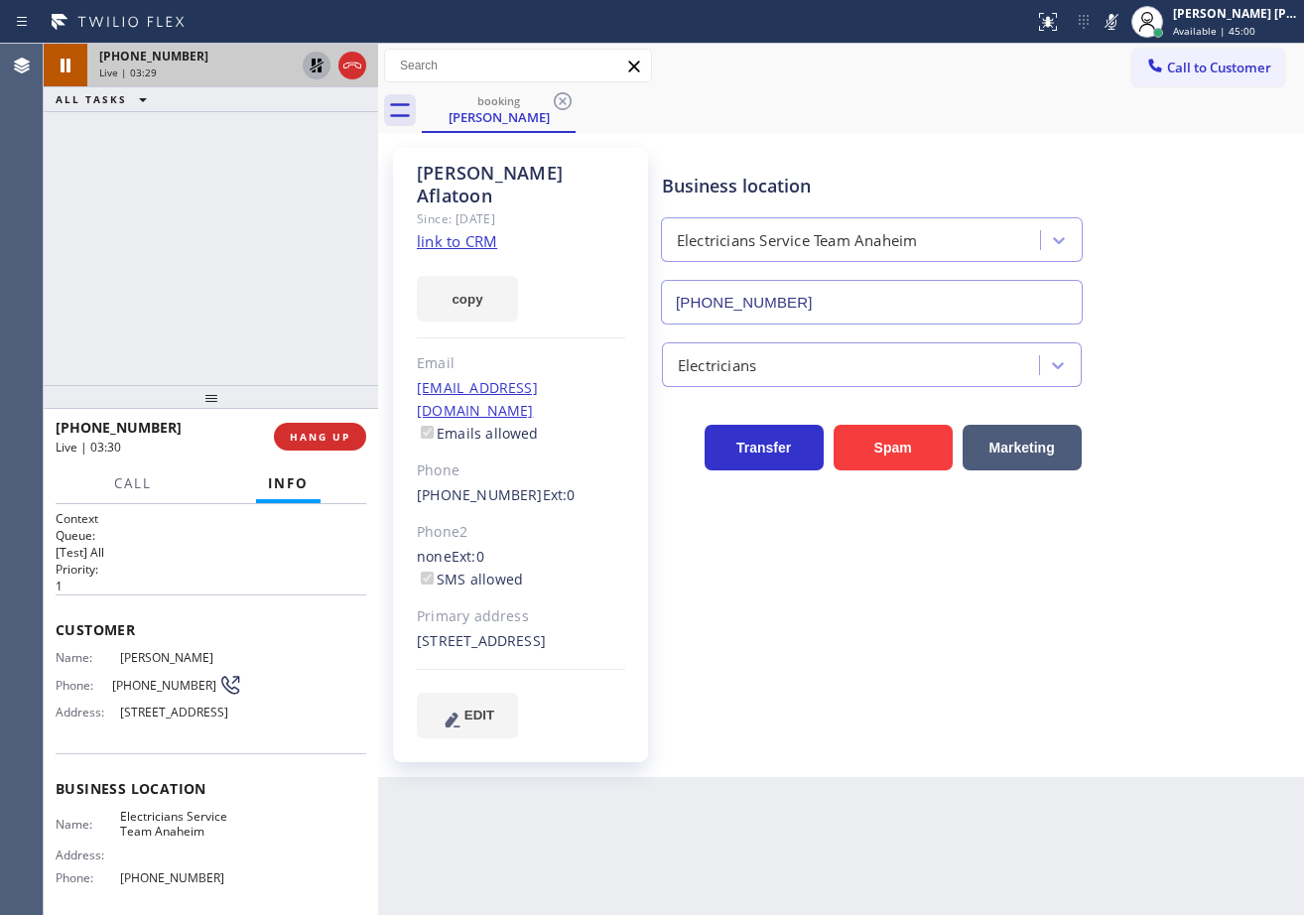
click at [314, 66] on icon at bounding box center [317, 66] width 24 height 24
click at [1117, 18] on icon at bounding box center [1112, 22] width 10 height 16
click at [1126, 196] on div "Business location Electricians Service Team Anaheim [PHONE_NUMBER]" at bounding box center [978, 235] width 641 height 180
click at [228, 131] on div "[PHONE_NUMBER] Live | 04:01 ALL TASKS ALL TASKS ACTIVE TASKS TASKS IN WRAP UP" at bounding box center [211, 214] width 334 height 341
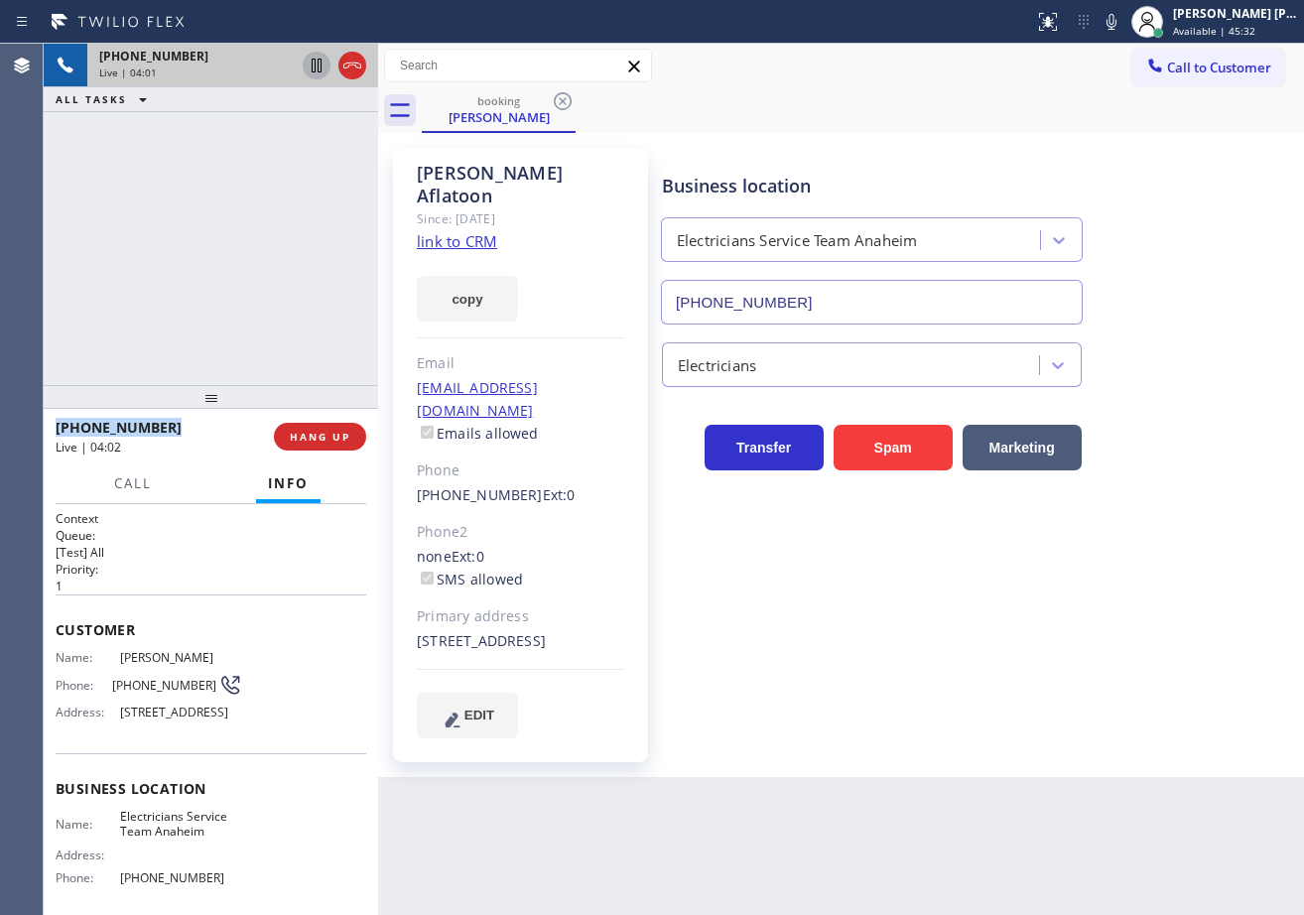
click at [228, 131] on div "[PHONE_NUMBER] Live | 04:01 ALL TASKS ALL TASKS ACTIVE TASKS TASKS IN WRAP UP" at bounding box center [211, 214] width 334 height 341
click at [228, 131] on div "[PHONE_NUMBER] Live | 04:02 ALL TASKS ALL TASKS ACTIVE TASKS TASKS IN WRAP UP" at bounding box center [211, 214] width 334 height 341
click at [290, 171] on div "[PHONE_NUMBER] Live | 04:02 ALL TASKS ALL TASKS ACTIVE TASKS TASKS IN WRAP UP" at bounding box center [211, 214] width 334 height 341
click at [236, 160] on div "[PHONE_NUMBER] Live | 04:33 ALL TASKS ALL TASKS ACTIVE TASKS TASKS IN WRAP UP" at bounding box center [211, 214] width 334 height 341
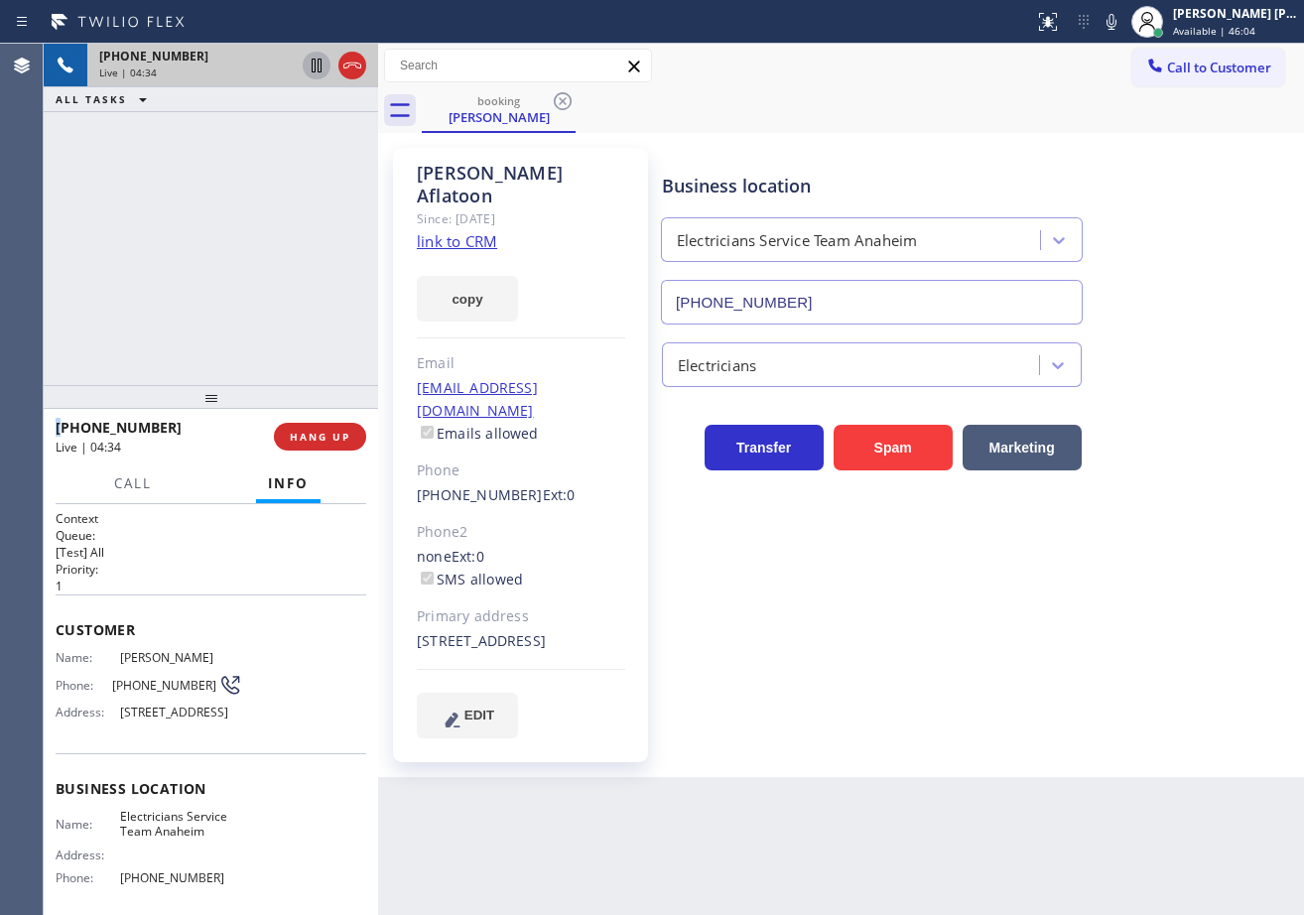
click at [234, 159] on div "[PHONE_NUMBER] Live | 04:34 ALL TASKS ALL TASKS ACTIVE TASKS TASKS IN WRAP UP" at bounding box center [211, 214] width 334 height 341
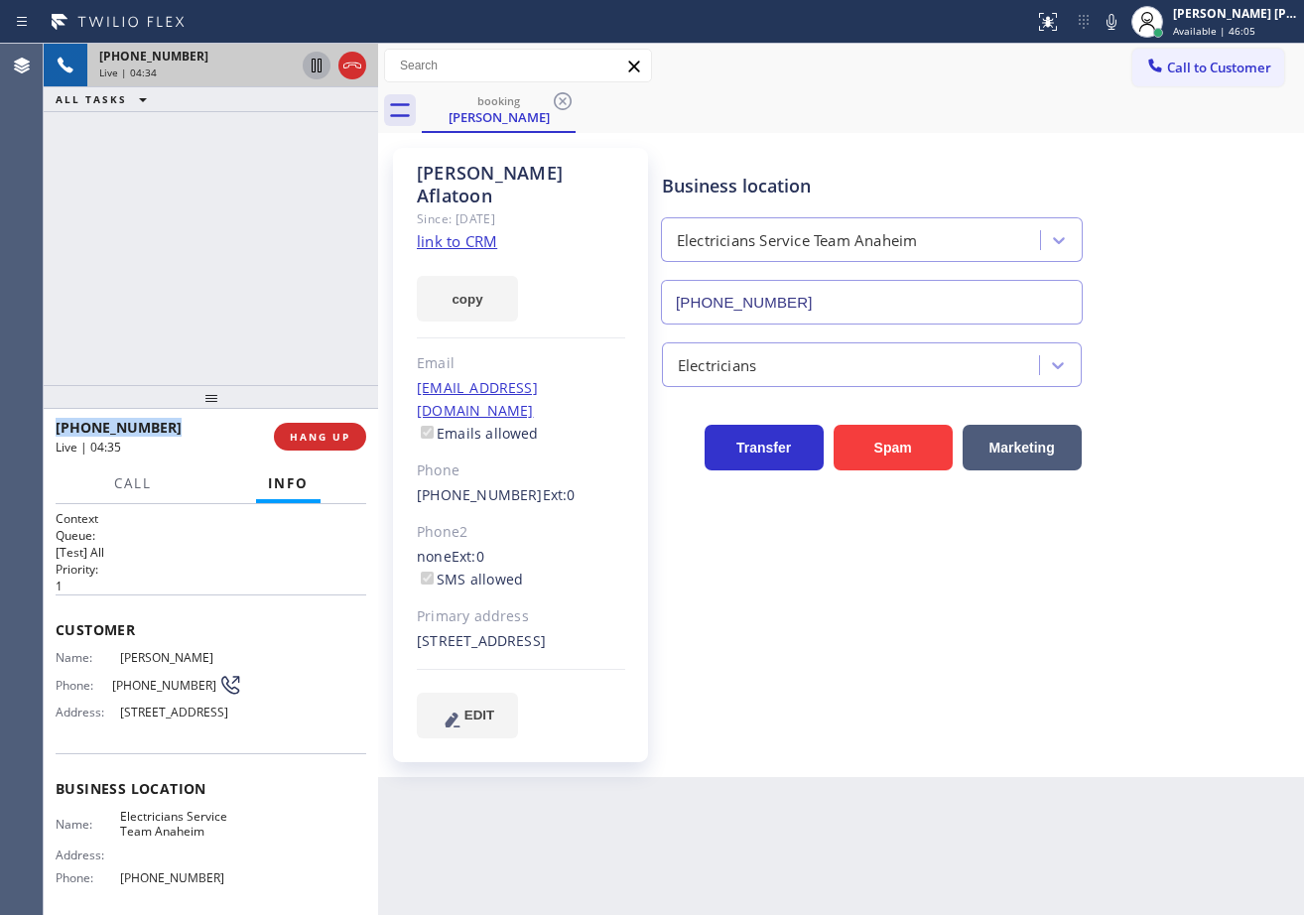
click at [234, 159] on div "[PHONE_NUMBER] Live | 04:34 ALL TASKS ALL TASKS ACTIVE TASKS TASKS IN WRAP UP" at bounding box center [211, 214] width 334 height 341
click at [234, 159] on div "[PHONE_NUMBER] Live | 04:35 ALL TASKS ALL TASKS ACTIVE TASKS TASKS IN WRAP UP" at bounding box center [211, 214] width 334 height 341
click at [163, 169] on div "[PHONE_NUMBER] Live | 04:35 ALL TASKS ALL TASKS ACTIVE TASKS TASKS IN WRAP UP" at bounding box center [211, 214] width 334 height 341
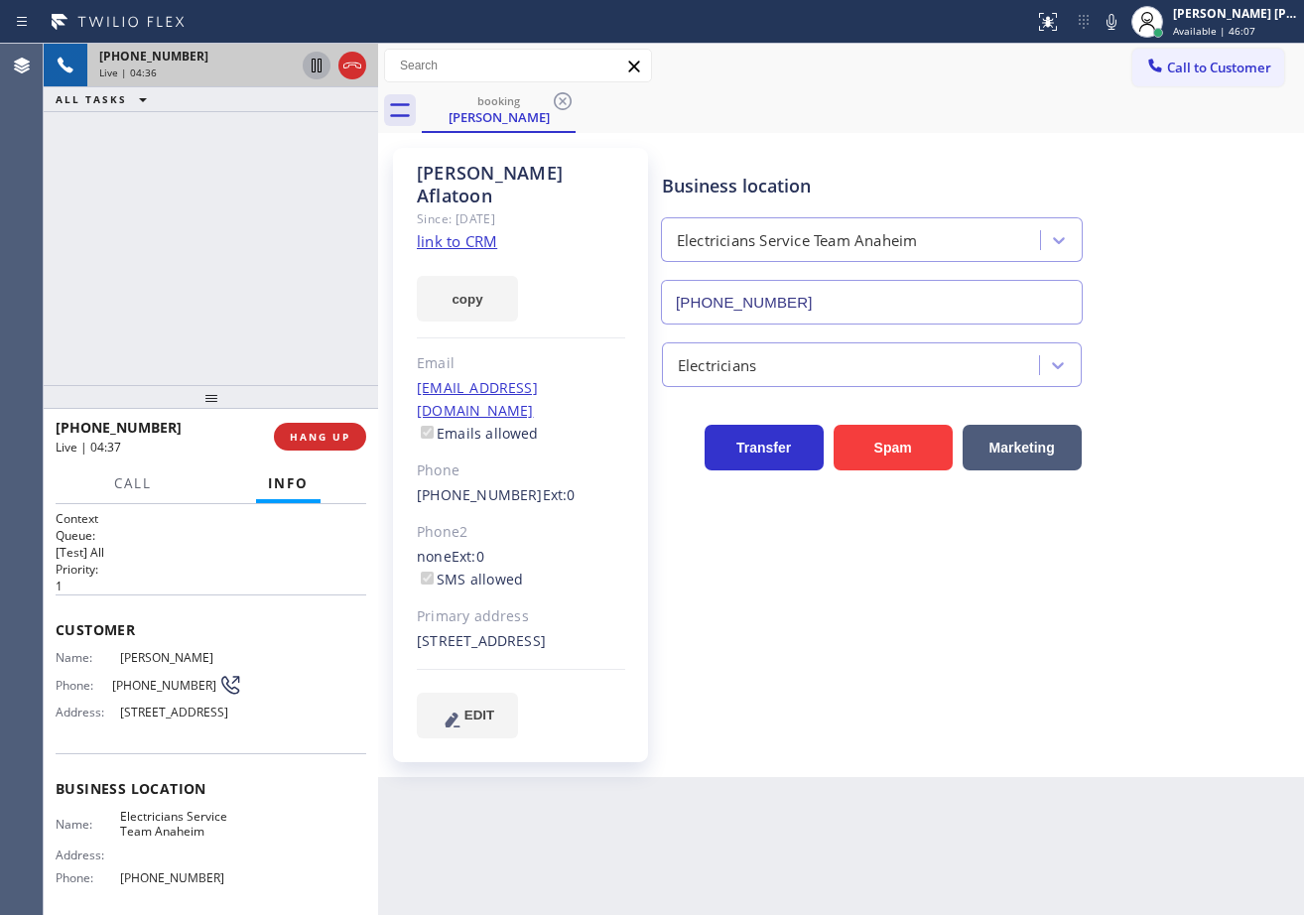
click at [163, 169] on div "[PHONE_NUMBER] Live | 04:36 ALL TASKS ALL TASKS ACTIVE TASKS TASKS IN WRAP UP" at bounding box center [211, 214] width 334 height 341
click at [309, 66] on icon at bounding box center [317, 66] width 24 height 24
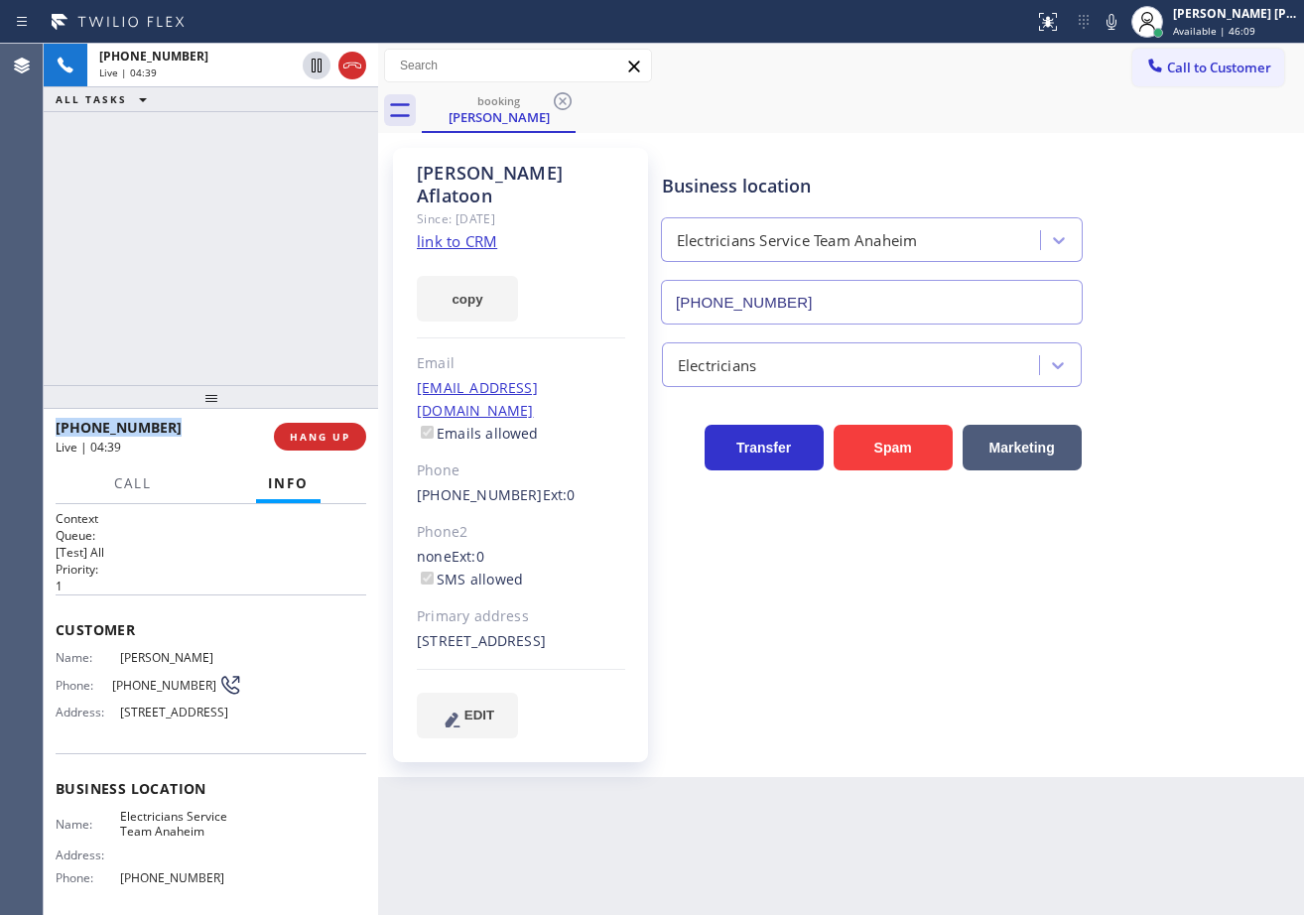
click at [312, 169] on div "[PHONE_NUMBER] Live | 04:39 ALL TASKS ALL TASKS ACTIVE TASKS TASKS IN WRAP UP" at bounding box center [211, 214] width 334 height 341
click at [1123, 23] on icon at bounding box center [1112, 22] width 24 height 24
click at [1157, 155] on div "Business location Electricians Service Team Anaheim [PHONE_NUMBER]" at bounding box center [978, 235] width 641 height 180
click at [254, 150] on div "[PHONE_NUMBER] Live | 06:21 ALL TASKS ALL TASKS ACTIVE TASKS TASKS IN WRAP UP" at bounding box center [211, 214] width 334 height 341
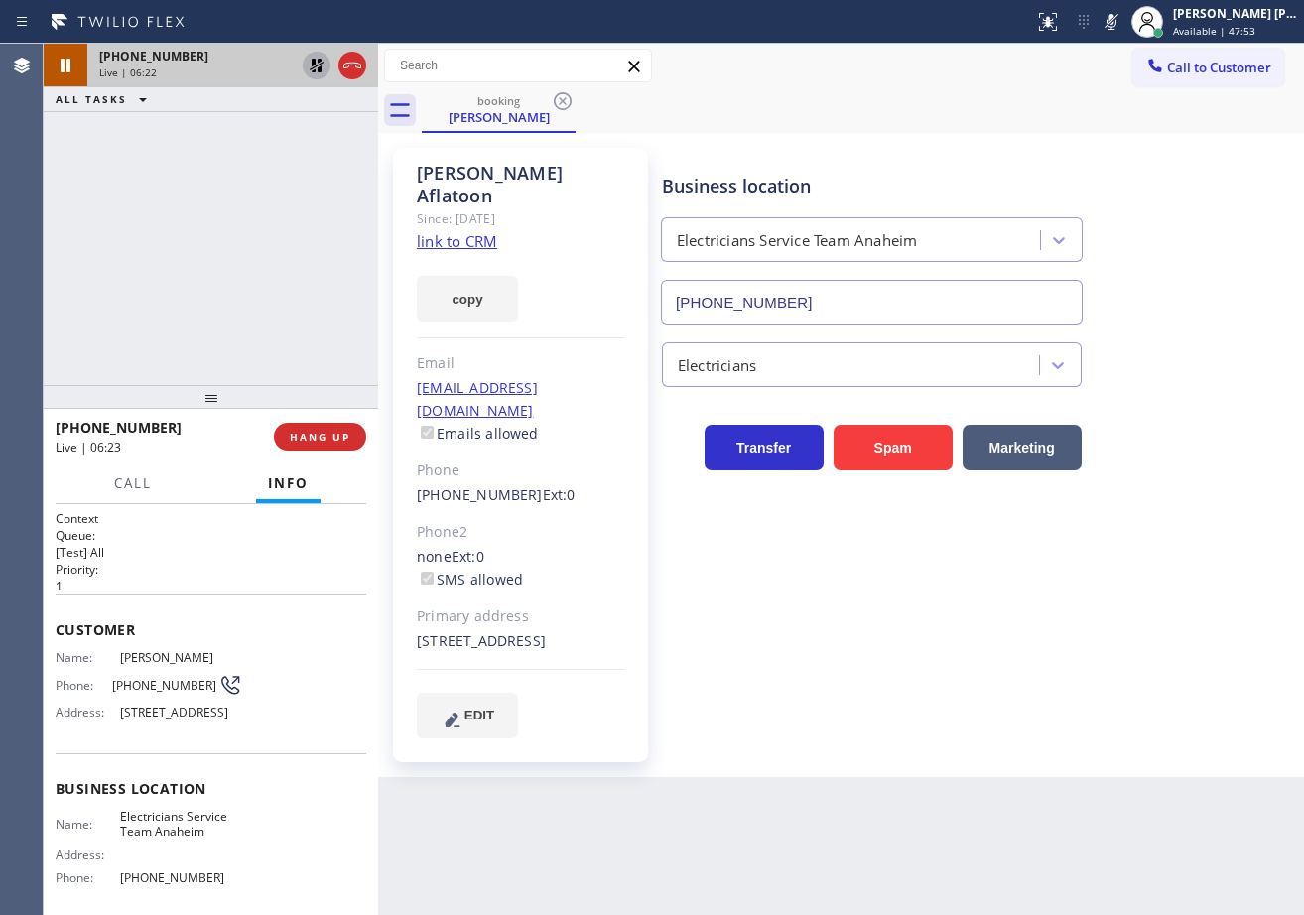
click at [316, 66] on icon at bounding box center [317, 66] width 24 height 24
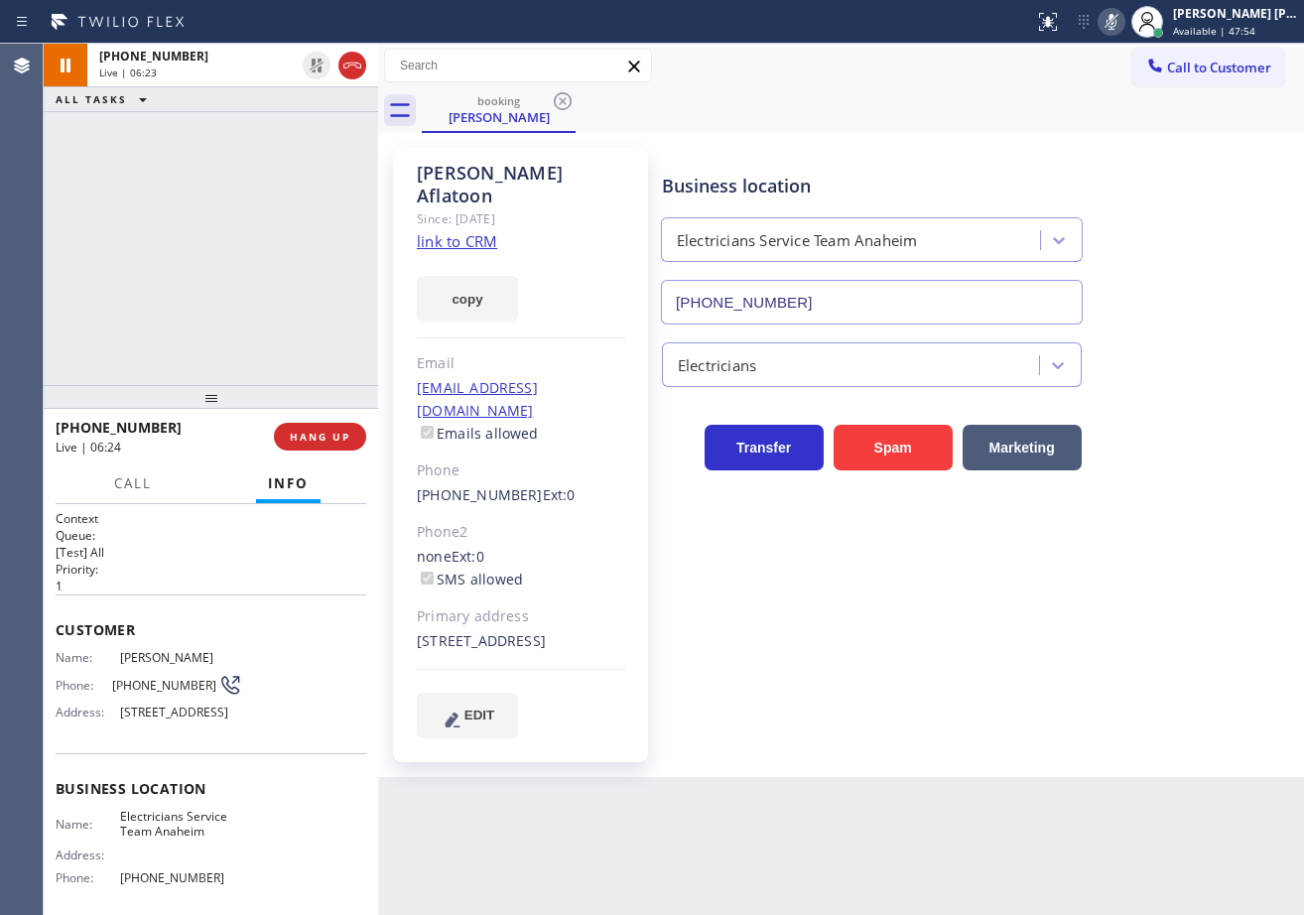
click at [1123, 24] on icon at bounding box center [1112, 22] width 24 height 24
drag, startPoint x: 1148, startPoint y: 153, endPoint x: 1153, endPoint y: 168, distance: 15.7
click at [1150, 157] on div "[PERSON_NAME] Since: [DATE] link to CRM copy Email [EMAIL_ADDRESS][DOMAIN_NAME]…" at bounding box center [841, 455] width 916 height 634
click at [224, 146] on div "[PHONE_NUMBER] Live | 06:26 ALL TASKS ALL TASKS ACTIVE TASKS TASKS IN WRAP UP" at bounding box center [211, 214] width 334 height 341
click at [226, 145] on div "[PHONE_NUMBER] Live | 06:26 ALL TASKS ALL TASKS ACTIVE TASKS TASKS IN WRAP UP" at bounding box center [211, 214] width 334 height 341
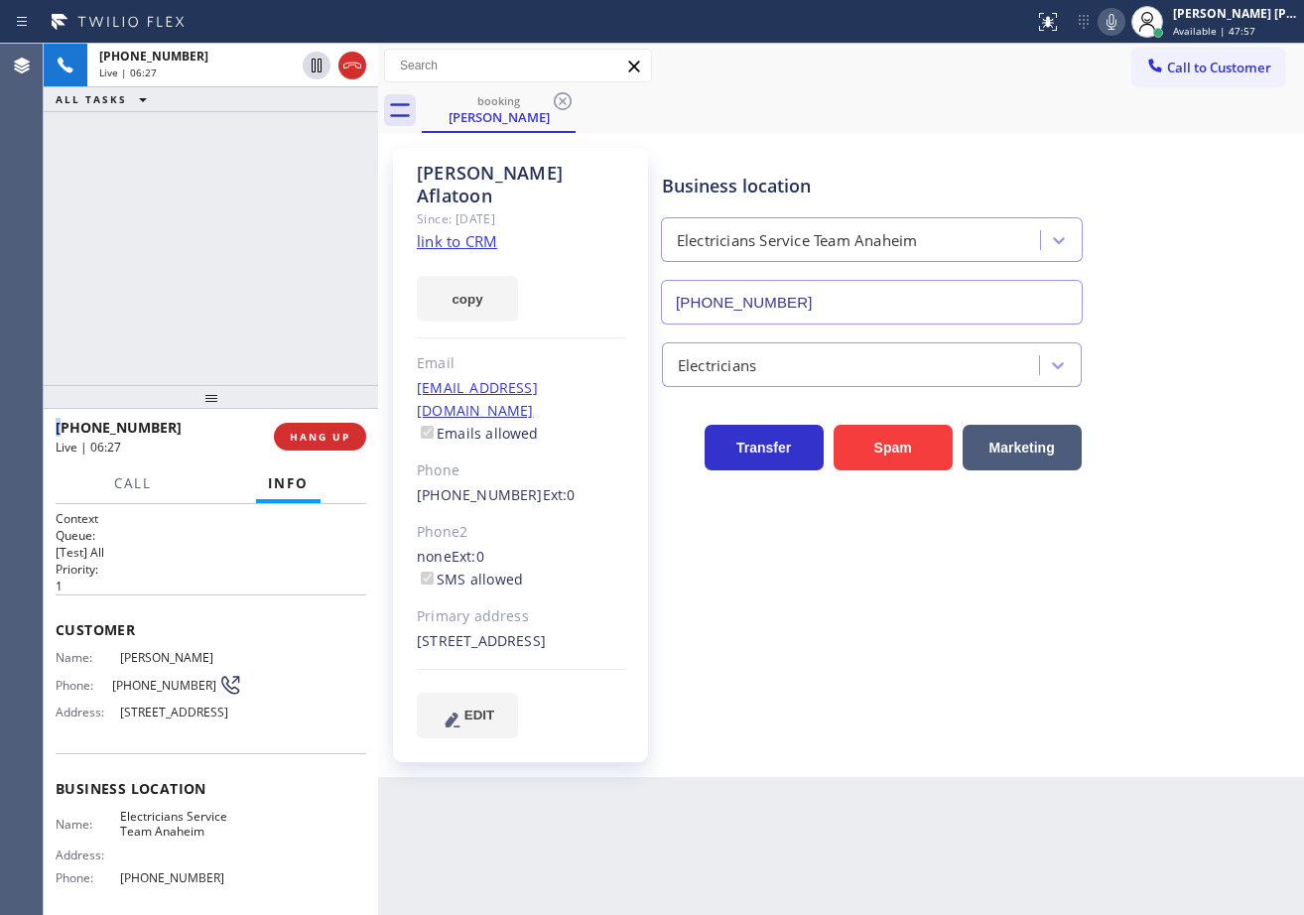
click at [226, 145] on div "[PHONE_NUMBER] Live | 06:27 ALL TASKS ALL TASKS ACTIVE TASKS TASKS IN WRAP UP" at bounding box center [211, 214] width 334 height 341
click at [248, 159] on div "[PHONE_NUMBER] Live | 06:59 ALL TASKS ALL TASKS ACTIVE TASKS TASKS IN WRAP UP" at bounding box center [211, 214] width 334 height 341
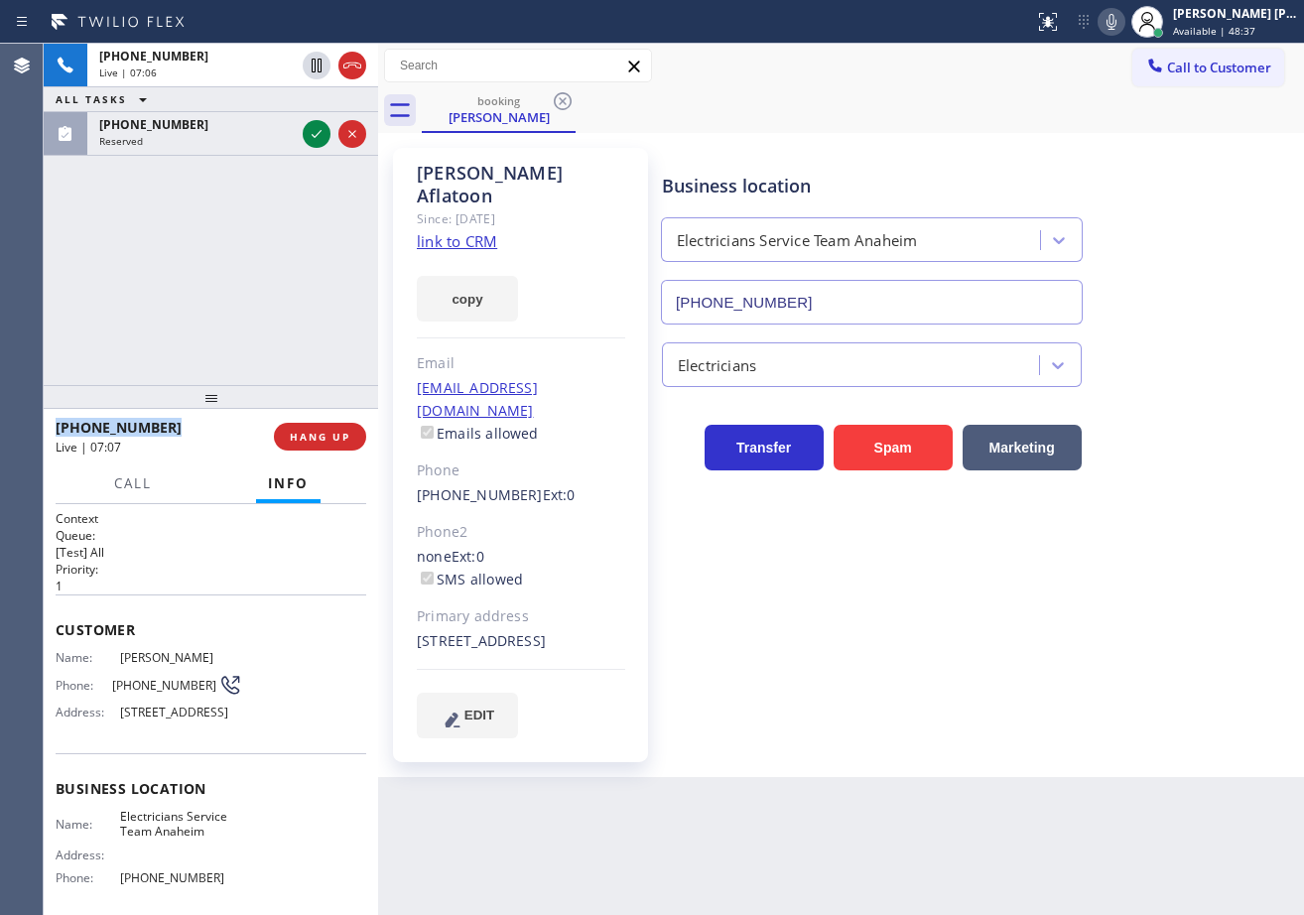
drag, startPoint x: 306, startPoint y: 256, endPoint x: 322, endPoint y: 228, distance: 32.0
click at [307, 255] on div "[PHONE_NUMBER] Live | 07:06 ALL TASKS ALL TASKS ACTIVE TASKS TASKS IN WRAP UP […" at bounding box center [211, 214] width 334 height 341
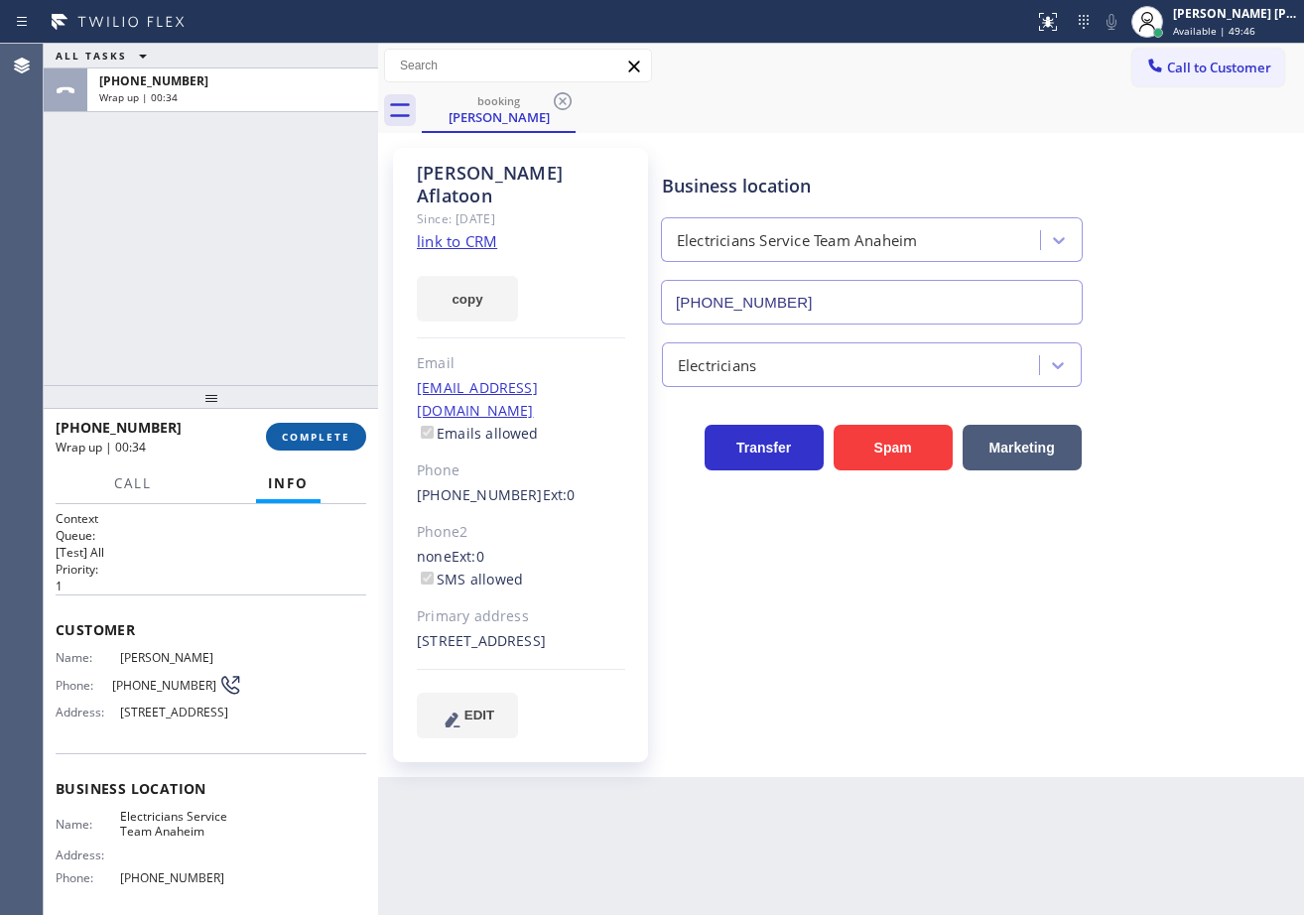
click at [329, 446] on button "COMPLETE" at bounding box center [316, 437] width 100 height 28
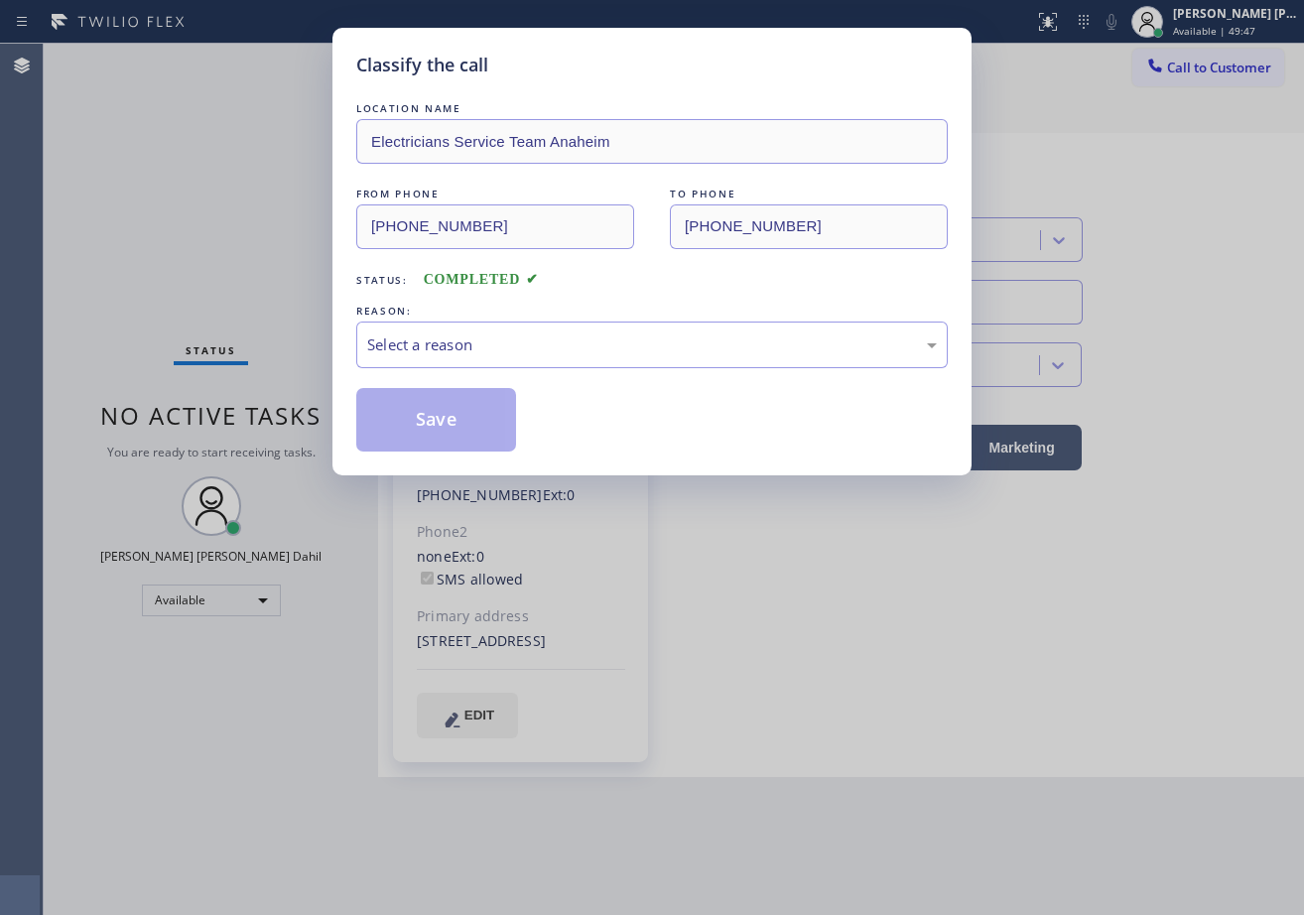
click at [487, 362] on div "Select a reason" at bounding box center [651, 345] width 591 height 47
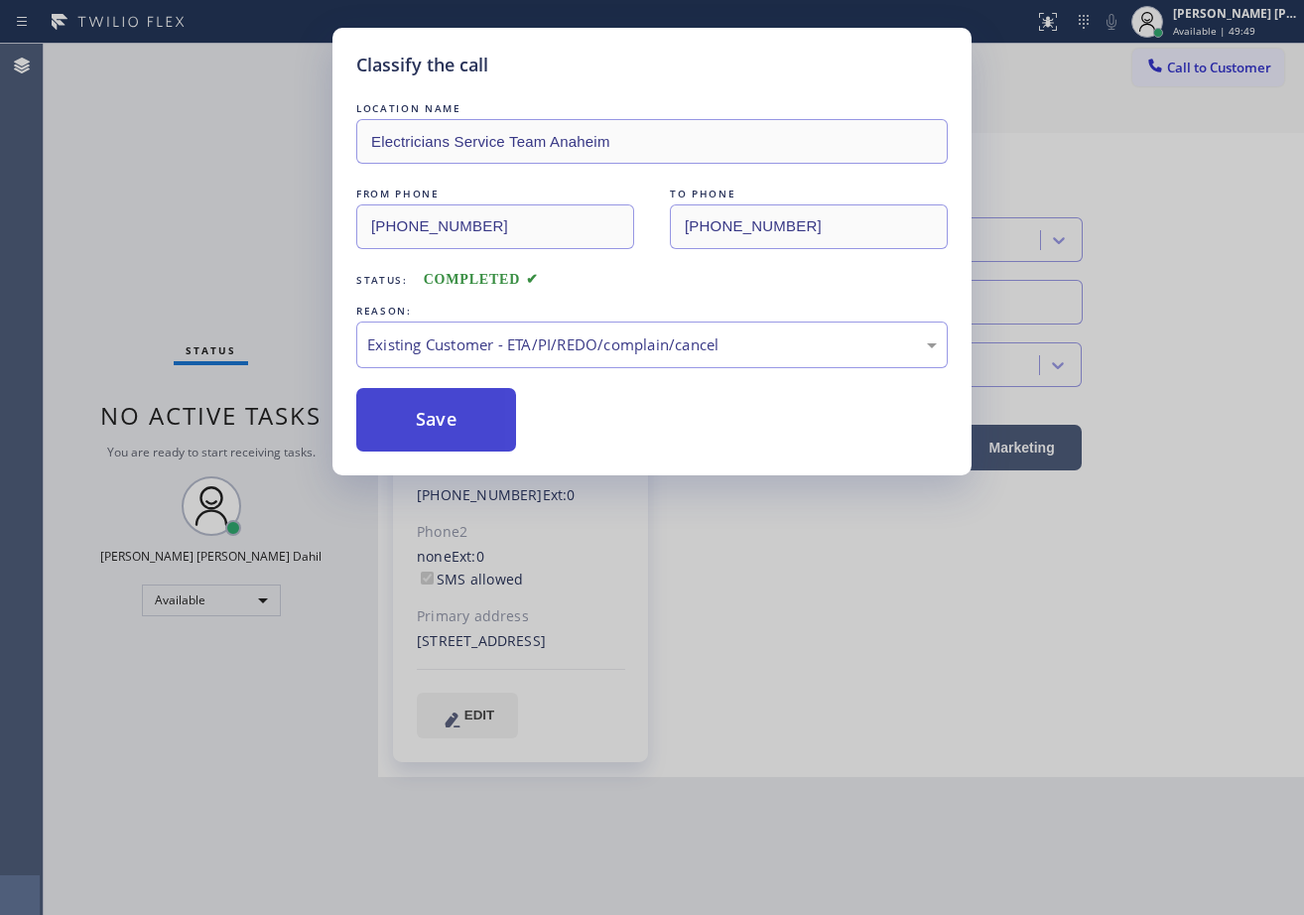
click at [458, 424] on button "Save" at bounding box center [436, 420] width 160 height 64
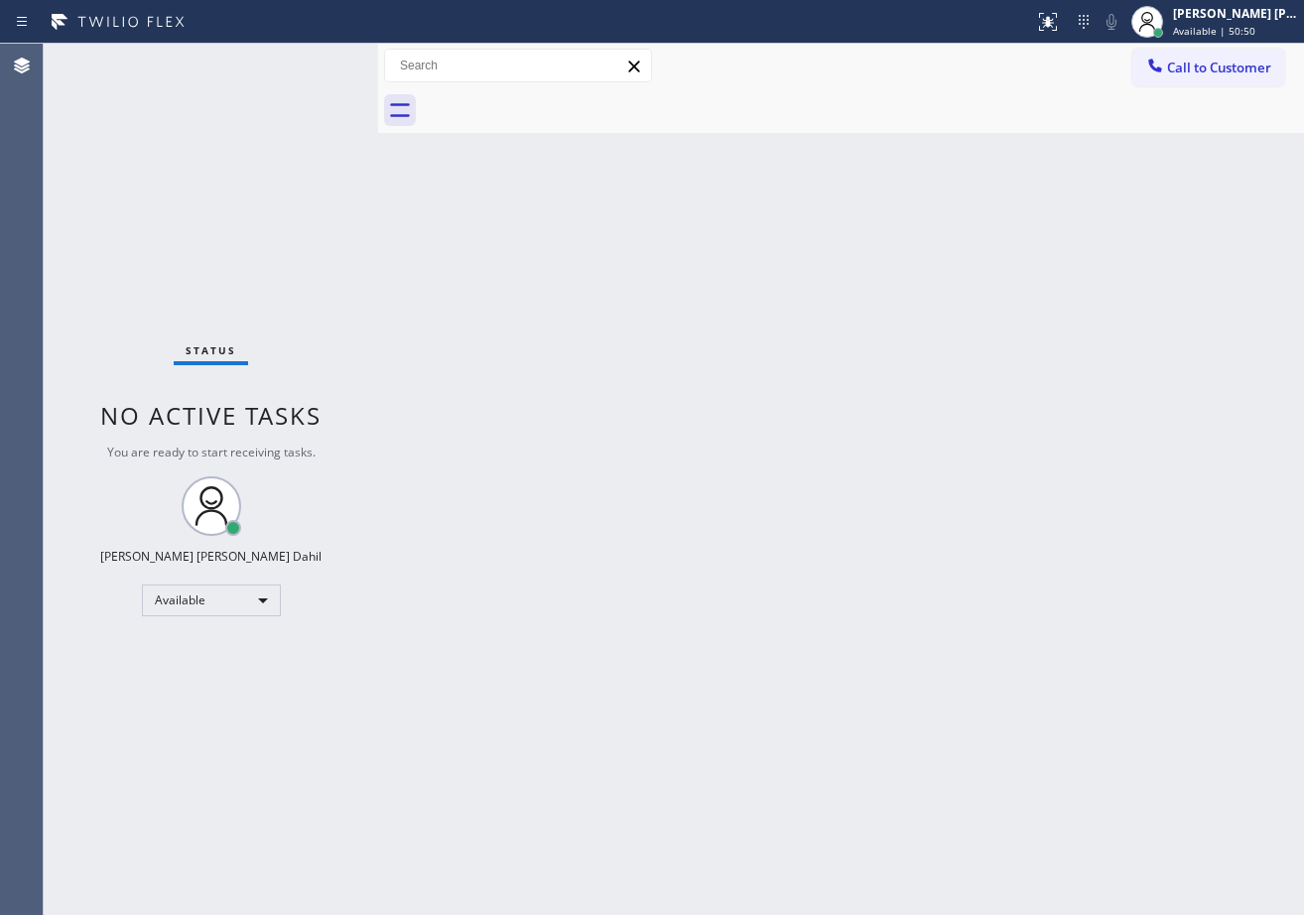
drag, startPoint x: 285, startPoint y: 60, endPoint x: 318, endPoint y: 57, distance: 32.9
click at [289, 59] on div "Status No active tasks You are ready to start receiving tasks. [PERSON_NAME] [P…" at bounding box center [211, 479] width 334 height 871
click at [319, 59] on div "Status No active tasks You are ready to start receiving tasks. [PERSON_NAME] [P…" at bounding box center [211, 479] width 334 height 871
click at [319, 62] on div "Status No active tasks You are ready to start receiving tasks. [PERSON_NAME] [P…" at bounding box center [211, 479] width 334 height 871
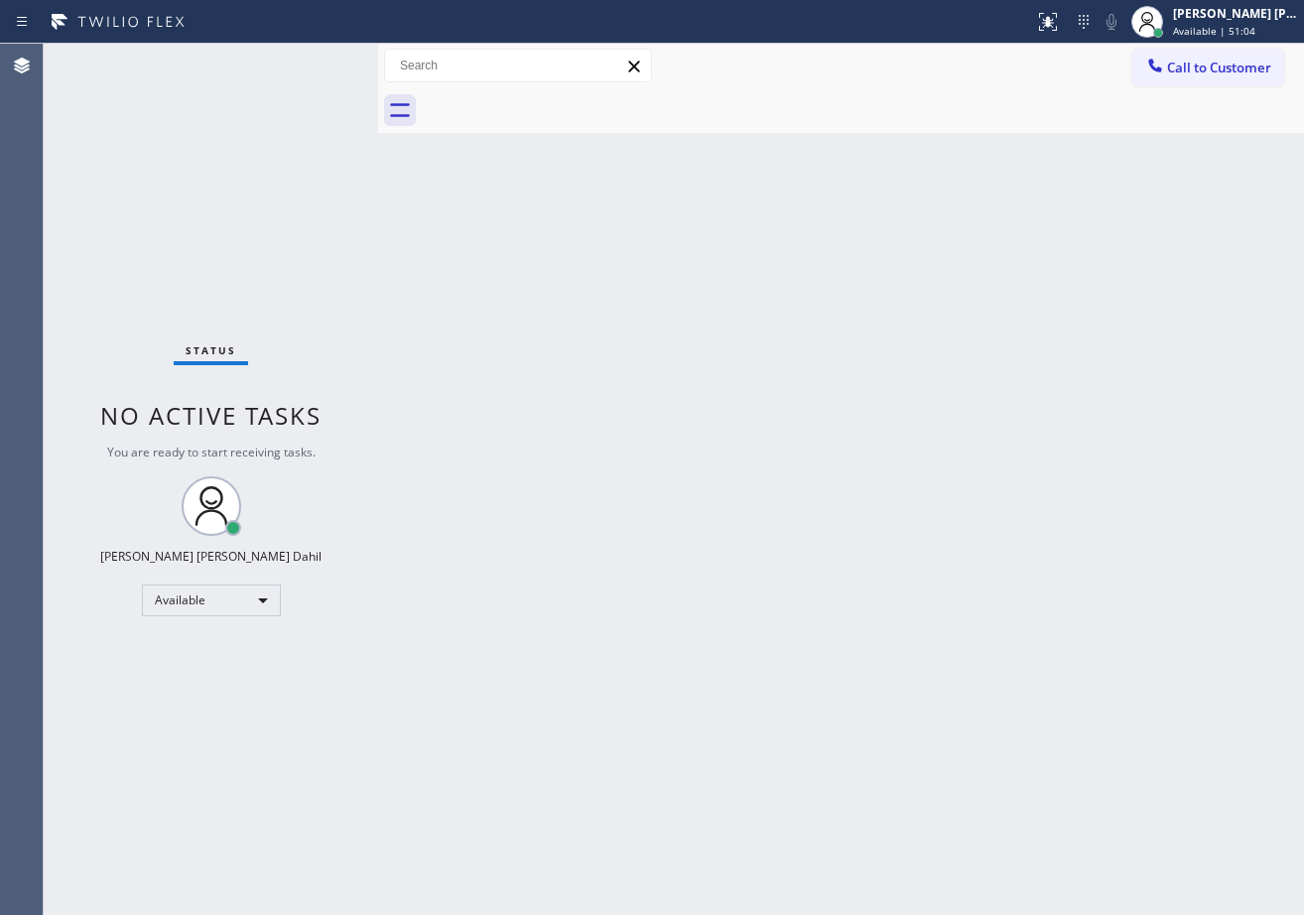
click at [320, 56] on div "Status No active tasks You are ready to start receiving tasks. [PERSON_NAME] [P…" at bounding box center [211, 479] width 334 height 871
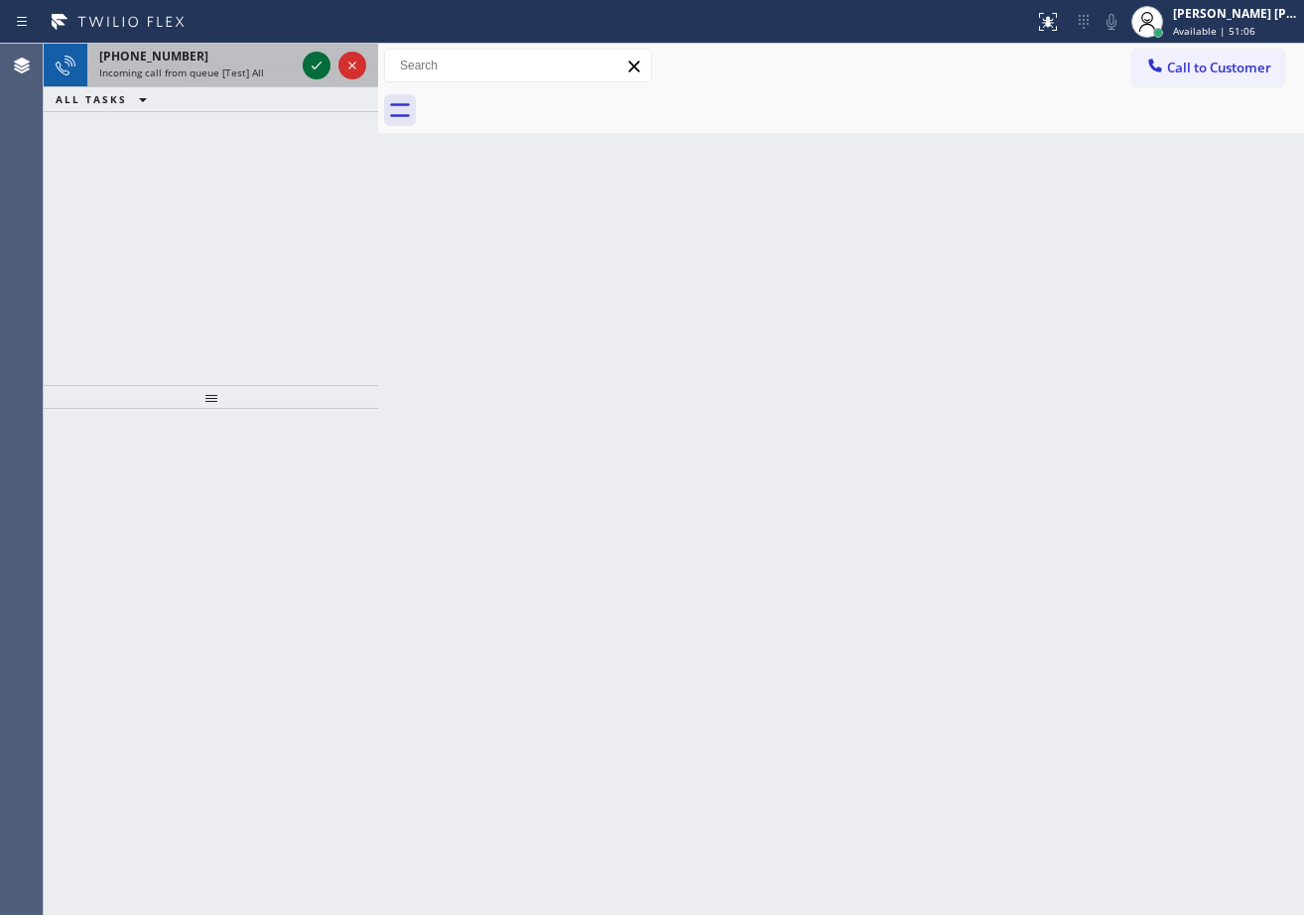
click at [314, 68] on icon at bounding box center [317, 66] width 24 height 24
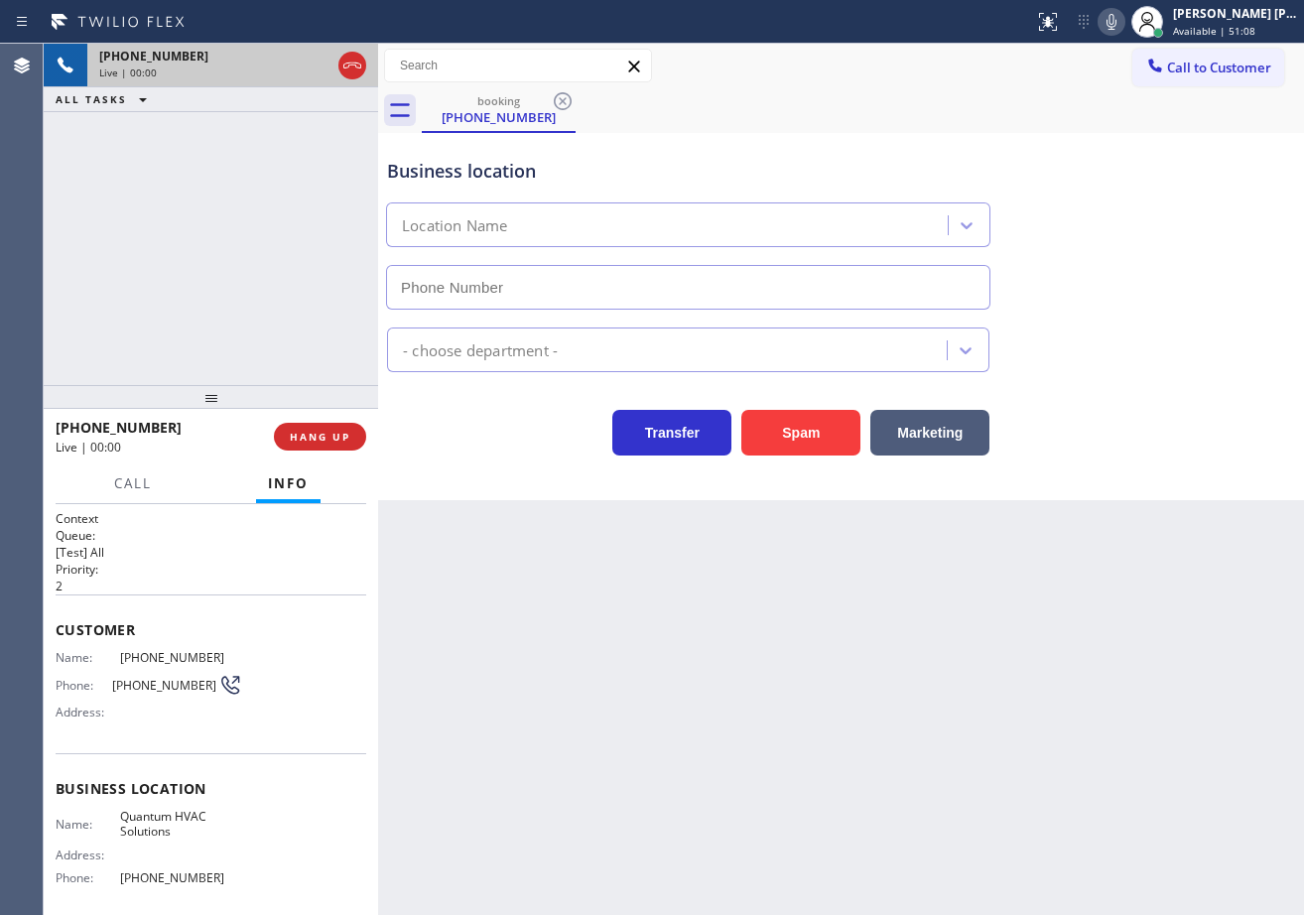
type input "[PHONE_NUMBER]"
click at [778, 421] on button "Spam" at bounding box center [800, 433] width 119 height 46
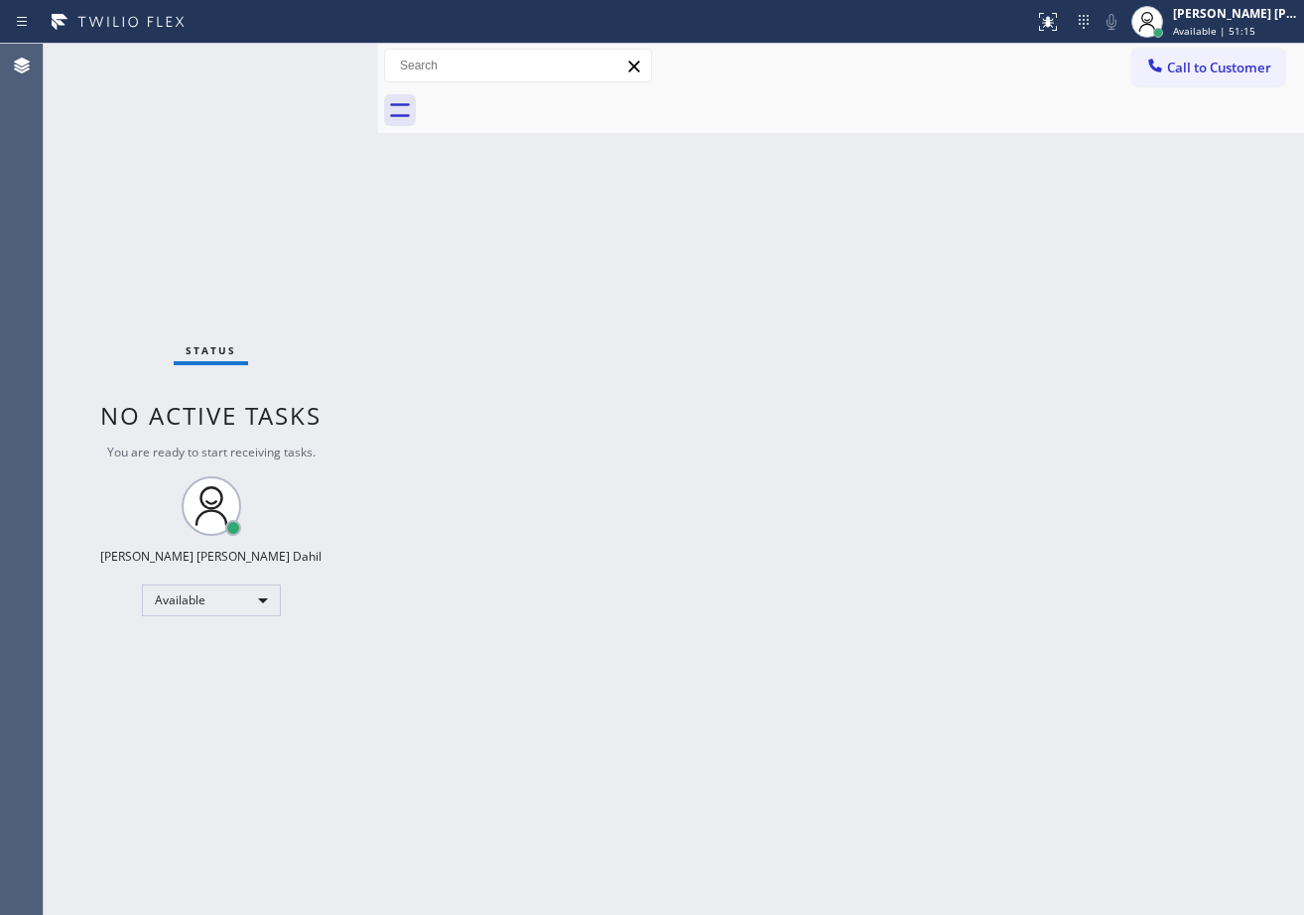
click at [315, 67] on div "Status No active tasks You are ready to start receiving tasks. [PERSON_NAME] [P…" at bounding box center [211, 479] width 334 height 871
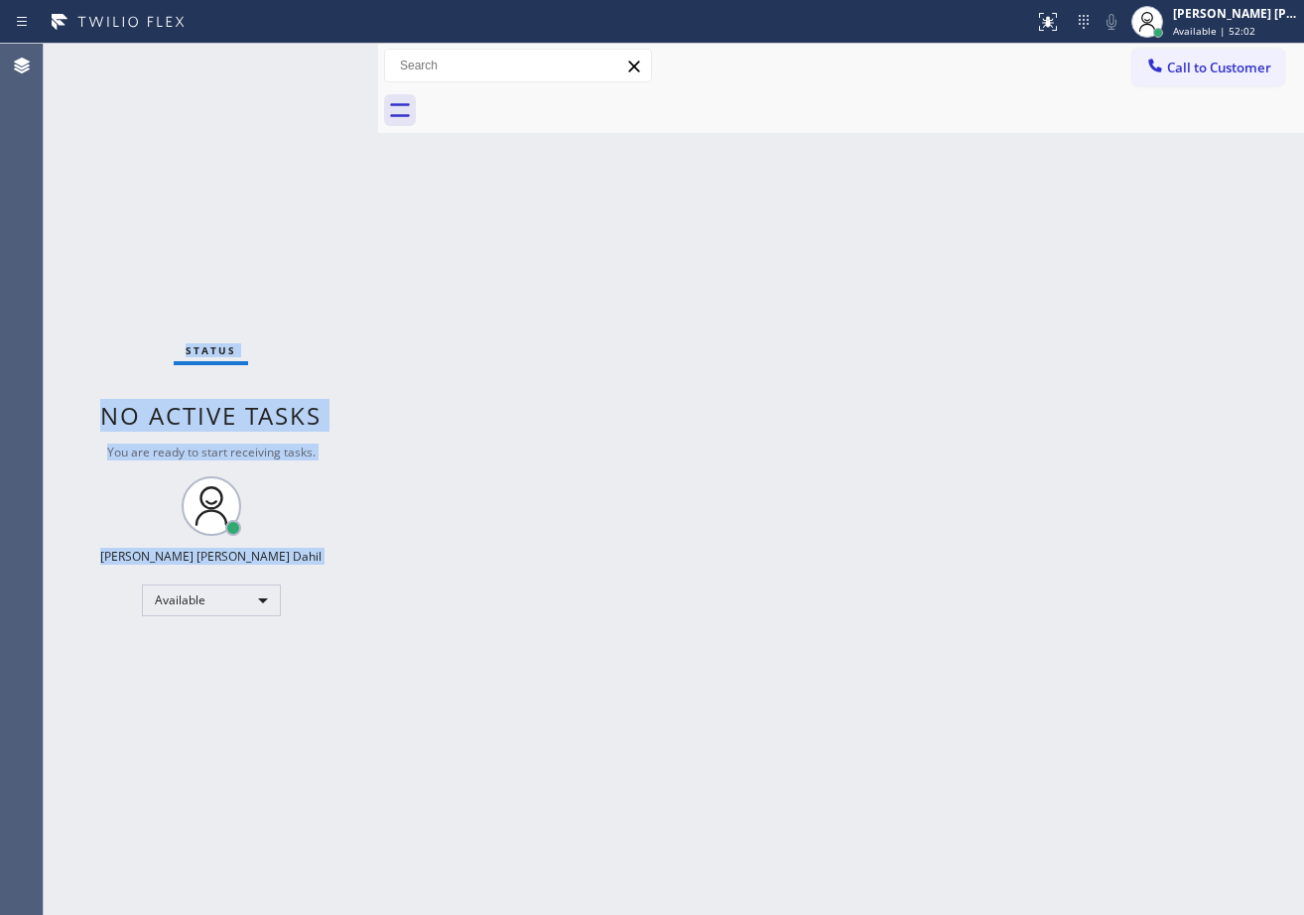
click at [311, 68] on div "Status No active tasks You are ready to start receiving tasks. [PERSON_NAME] [P…" at bounding box center [211, 479] width 334 height 871
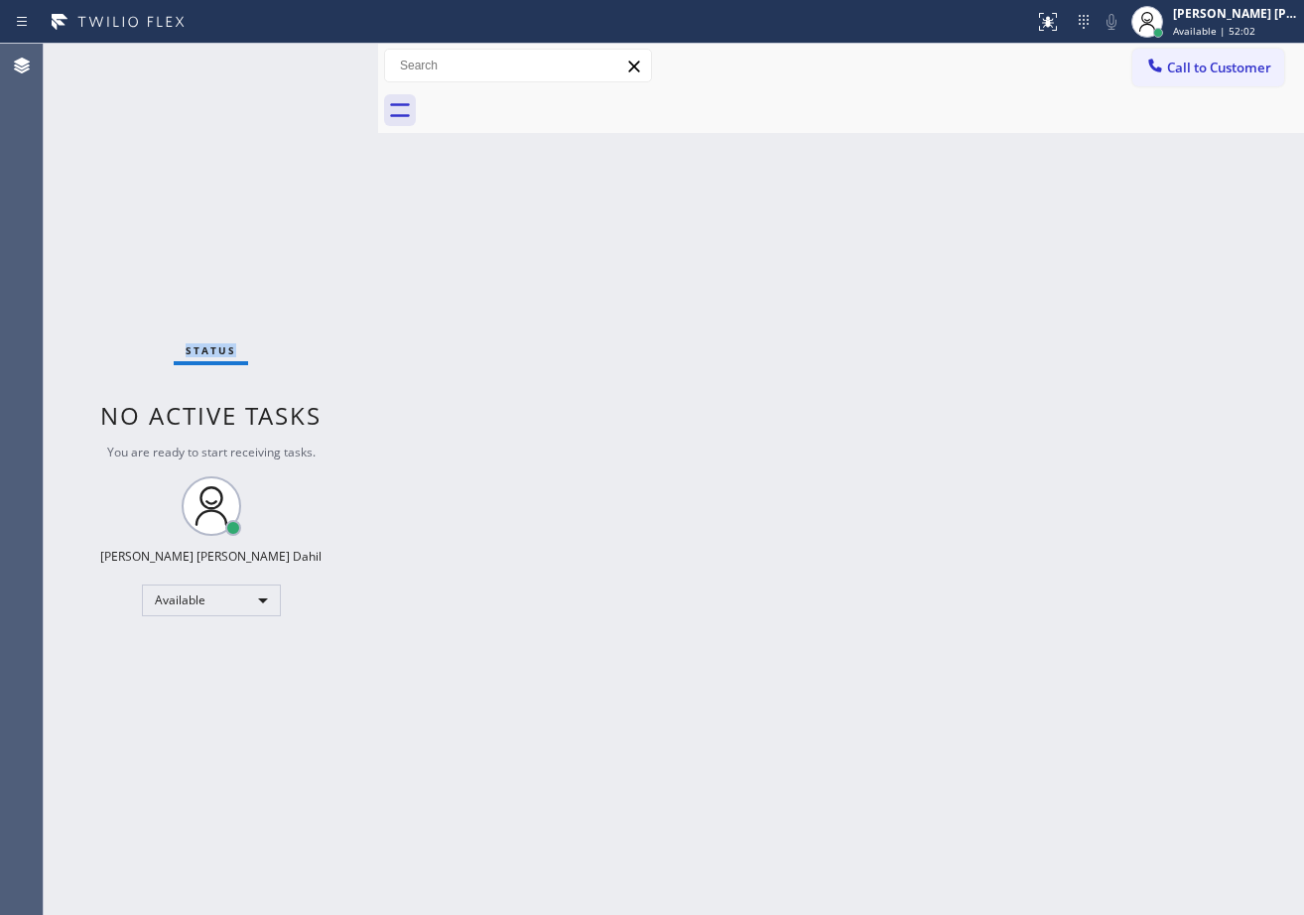
click at [311, 68] on div "Status No active tasks You are ready to start receiving tasks. [PERSON_NAME] [P…" at bounding box center [211, 479] width 334 height 871
click at [311, 66] on div "Status No active tasks You are ready to start receiving tasks. [PERSON_NAME] [P…" at bounding box center [211, 479] width 334 height 871
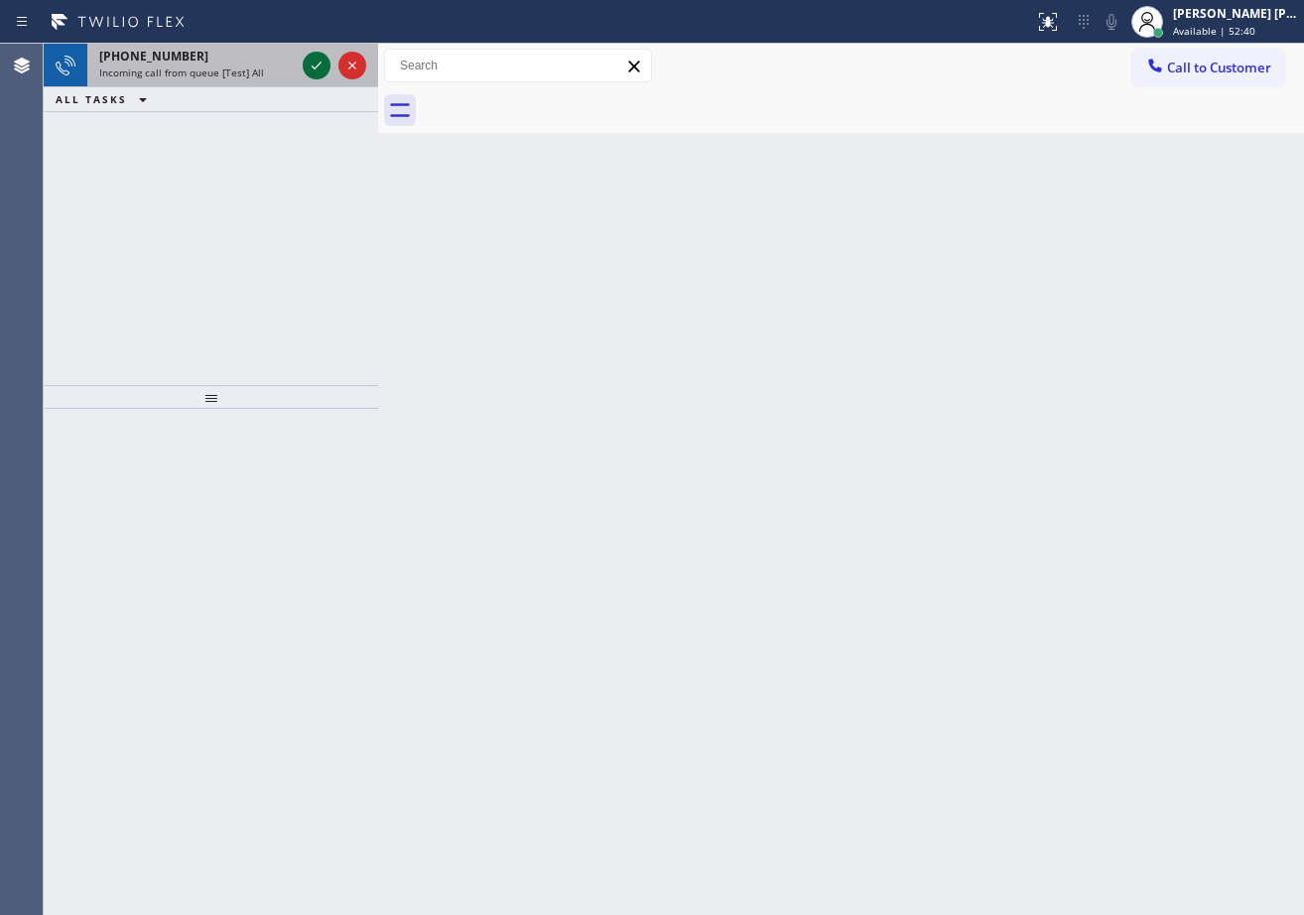
click at [311, 66] on icon at bounding box center [317, 66] width 24 height 24
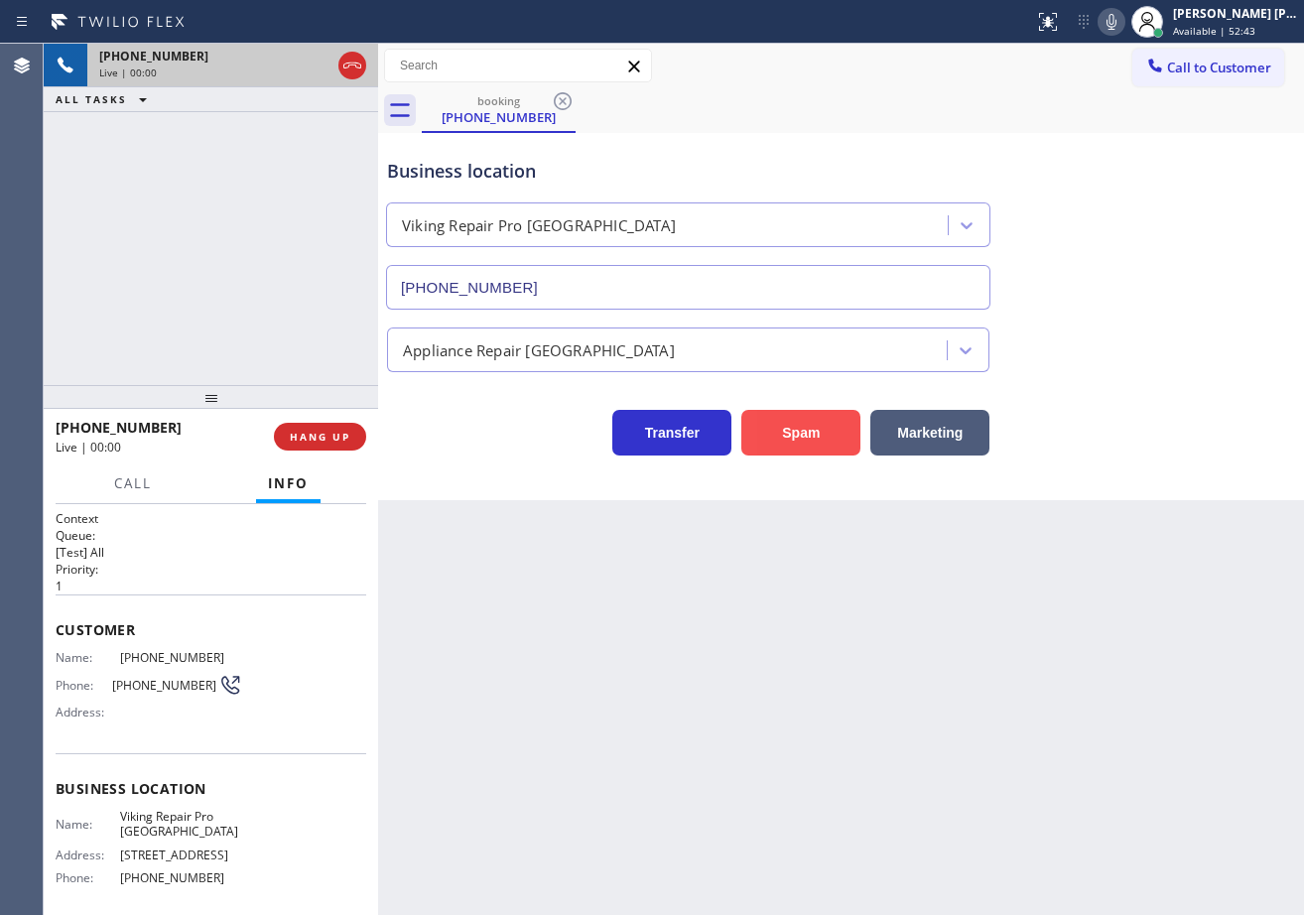
type input "[PHONE_NUMBER]"
drag, startPoint x: 818, startPoint y: 437, endPoint x: 785, endPoint y: 440, distance: 32.9
click at [819, 438] on button "Spam" at bounding box center [800, 433] width 119 height 46
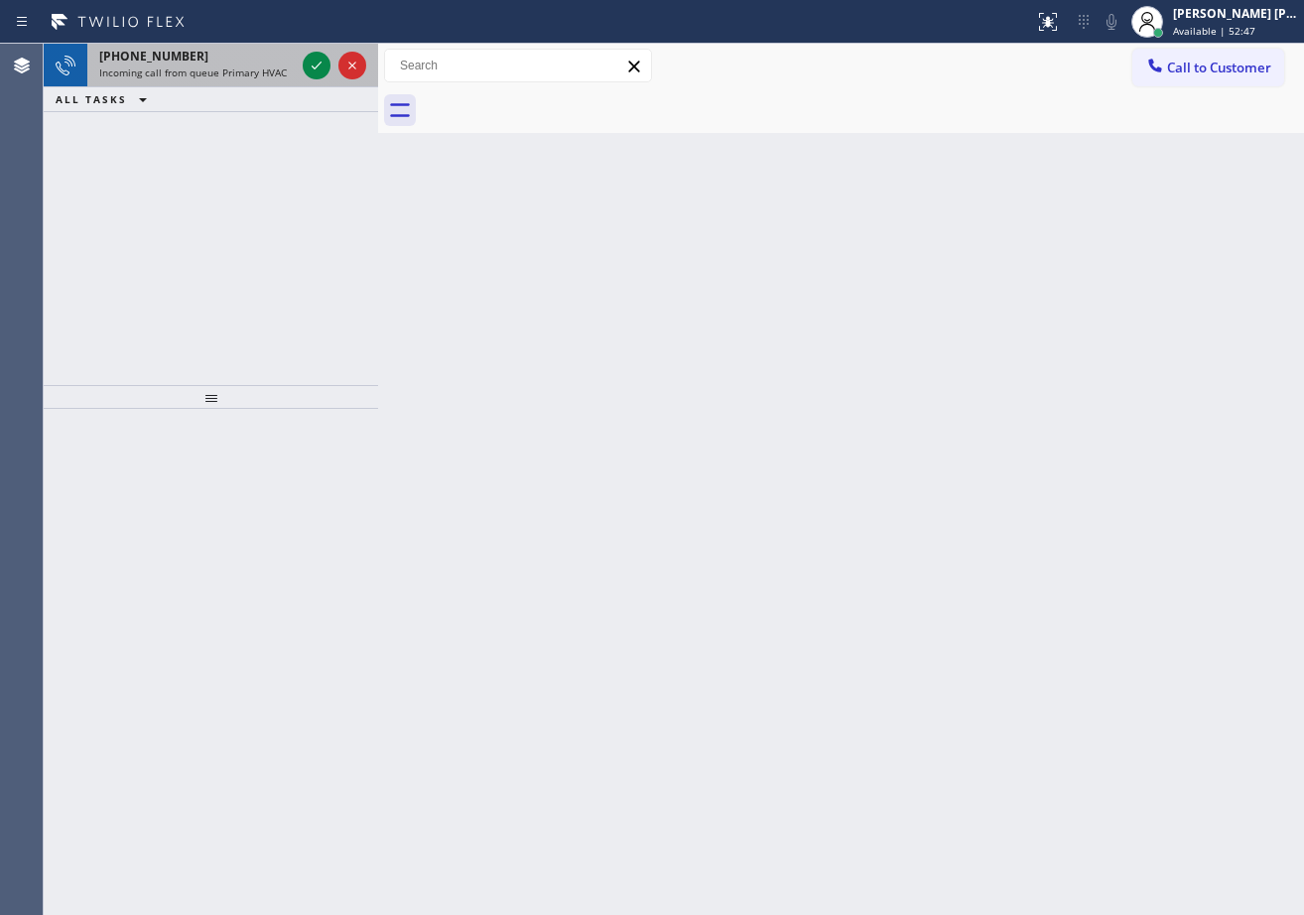
click at [262, 56] on div "[PHONE_NUMBER]" at bounding box center [197, 56] width 196 height 17
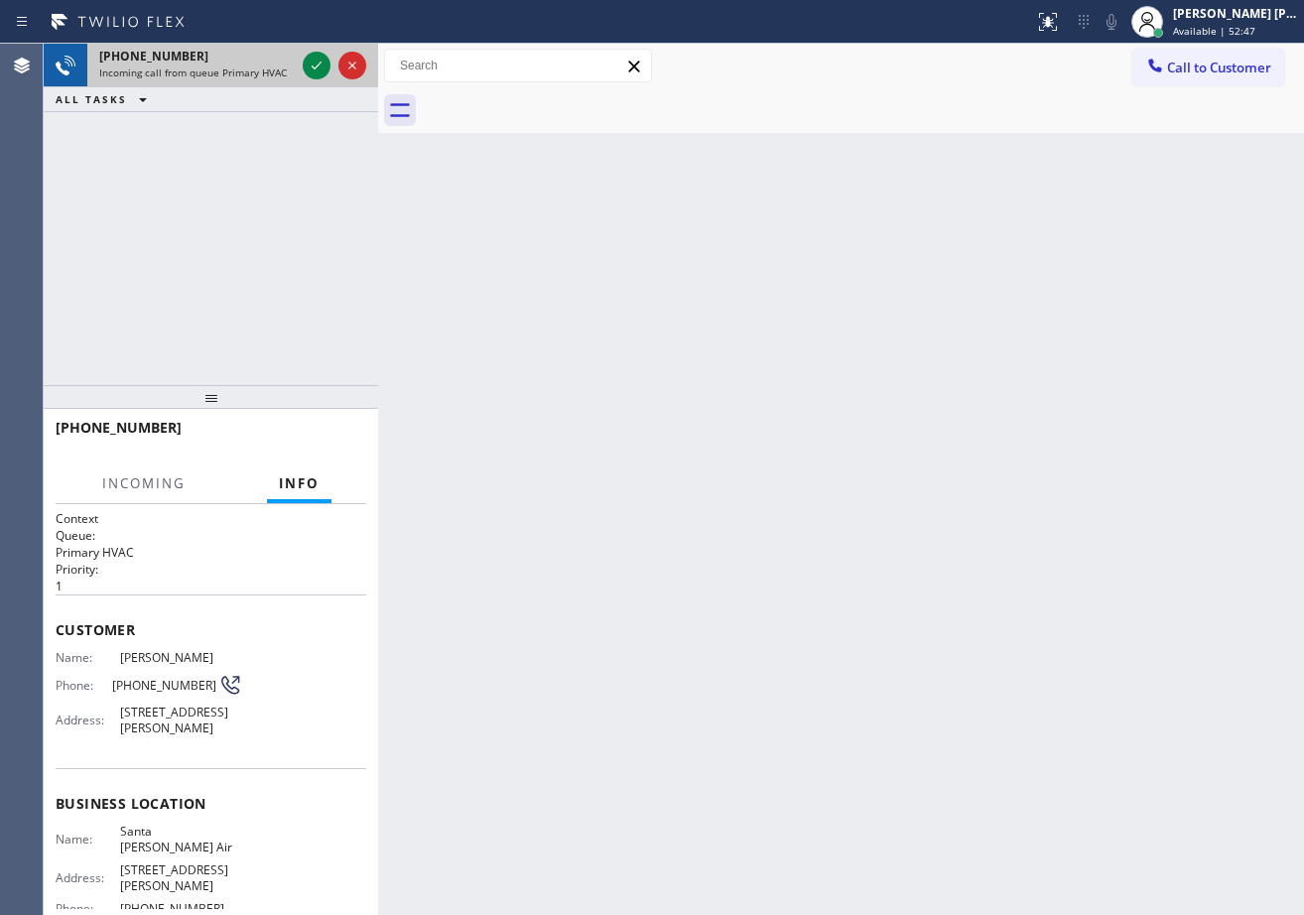
click at [262, 58] on div "[PHONE_NUMBER]" at bounding box center [197, 56] width 196 height 17
click at [312, 64] on icon at bounding box center [317, 66] width 24 height 24
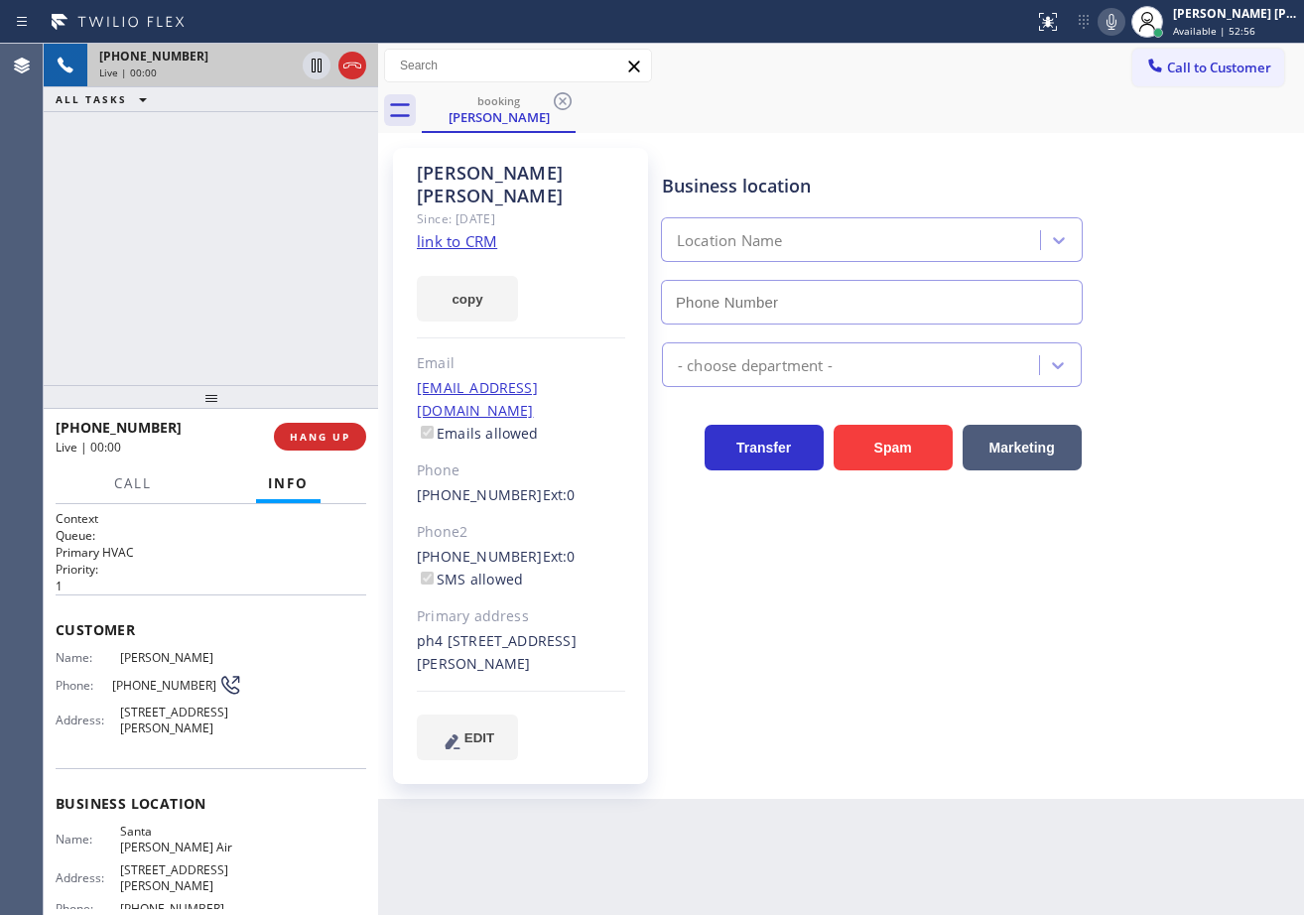
type input "[PHONE_NUMBER]"
click at [465, 231] on link "link to CRM" at bounding box center [457, 241] width 80 height 20
click at [1201, 583] on div "Business location [GEOGRAPHIC_DATA][PERSON_NAME] [PHONE_NUMBER] HVAC Transfer S…" at bounding box center [978, 453] width 641 height 601
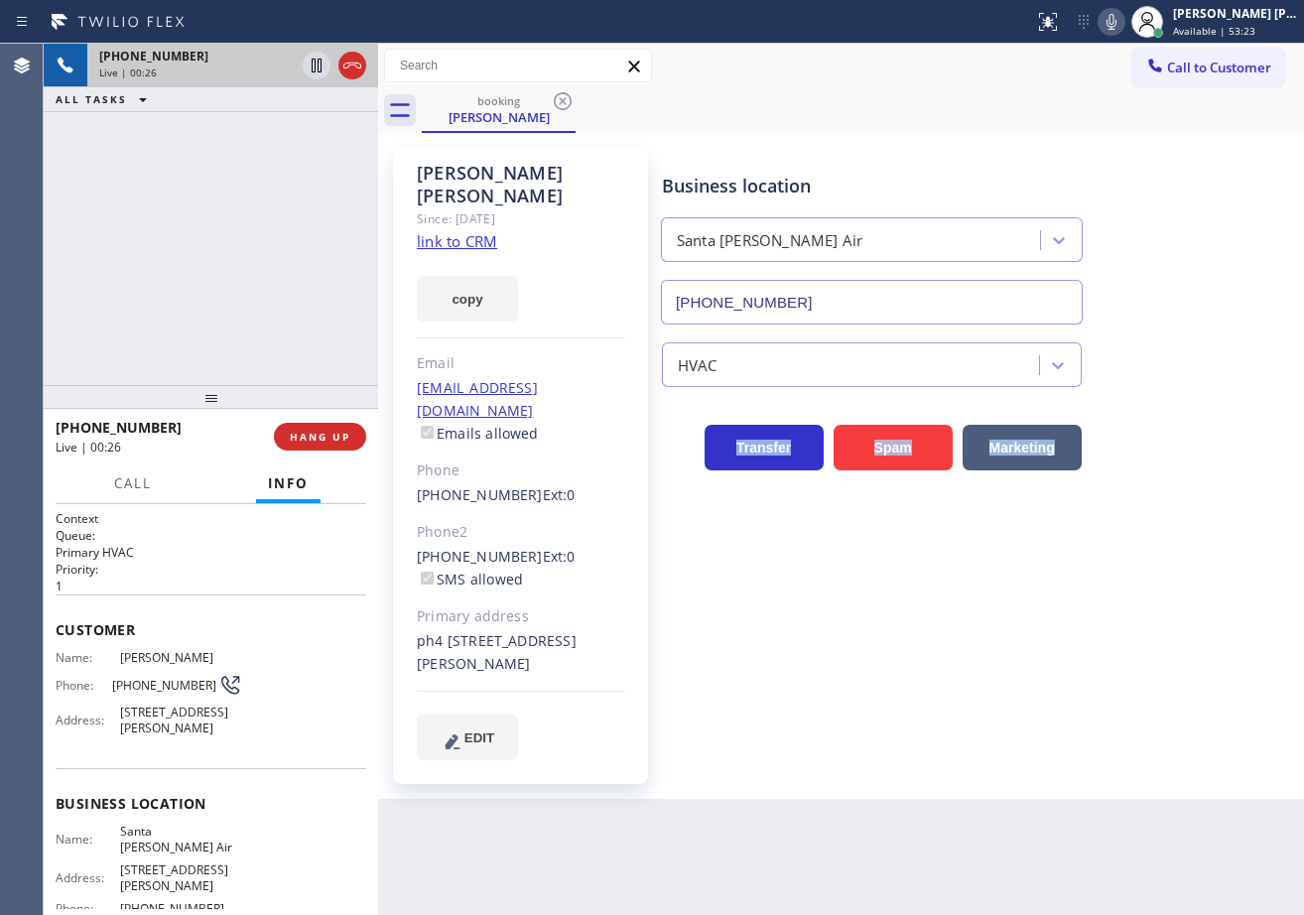
click at [1201, 583] on div "Business location [GEOGRAPHIC_DATA][PERSON_NAME] [PHONE_NUMBER] HVAC Transfer S…" at bounding box center [978, 453] width 641 height 601
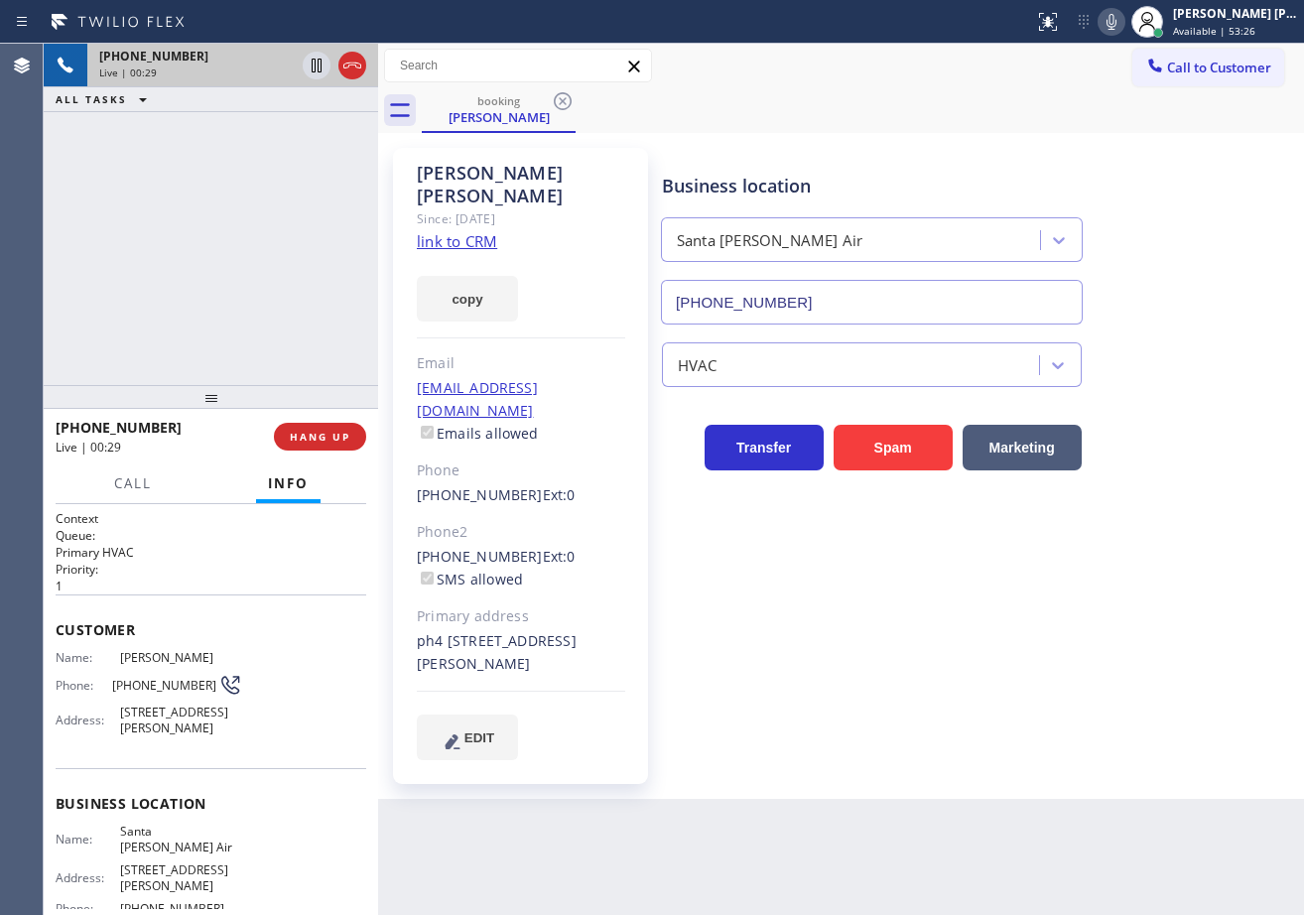
click at [1196, 349] on div "HVAC" at bounding box center [978, 360] width 641 height 53
drag, startPoint x: 1128, startPoint y: 20, endPoint x: 901, endPoint y: 123, distance: 249.6
click at [1123, 20] on icon at bounding box center [1112, 22] width 24 height 24
click at [310, 76] on icon at bounding box center [317, 66] width 24 height 24
click at [148, 481] on span "Call" at bounding box center [133, 483] width 38 height 18
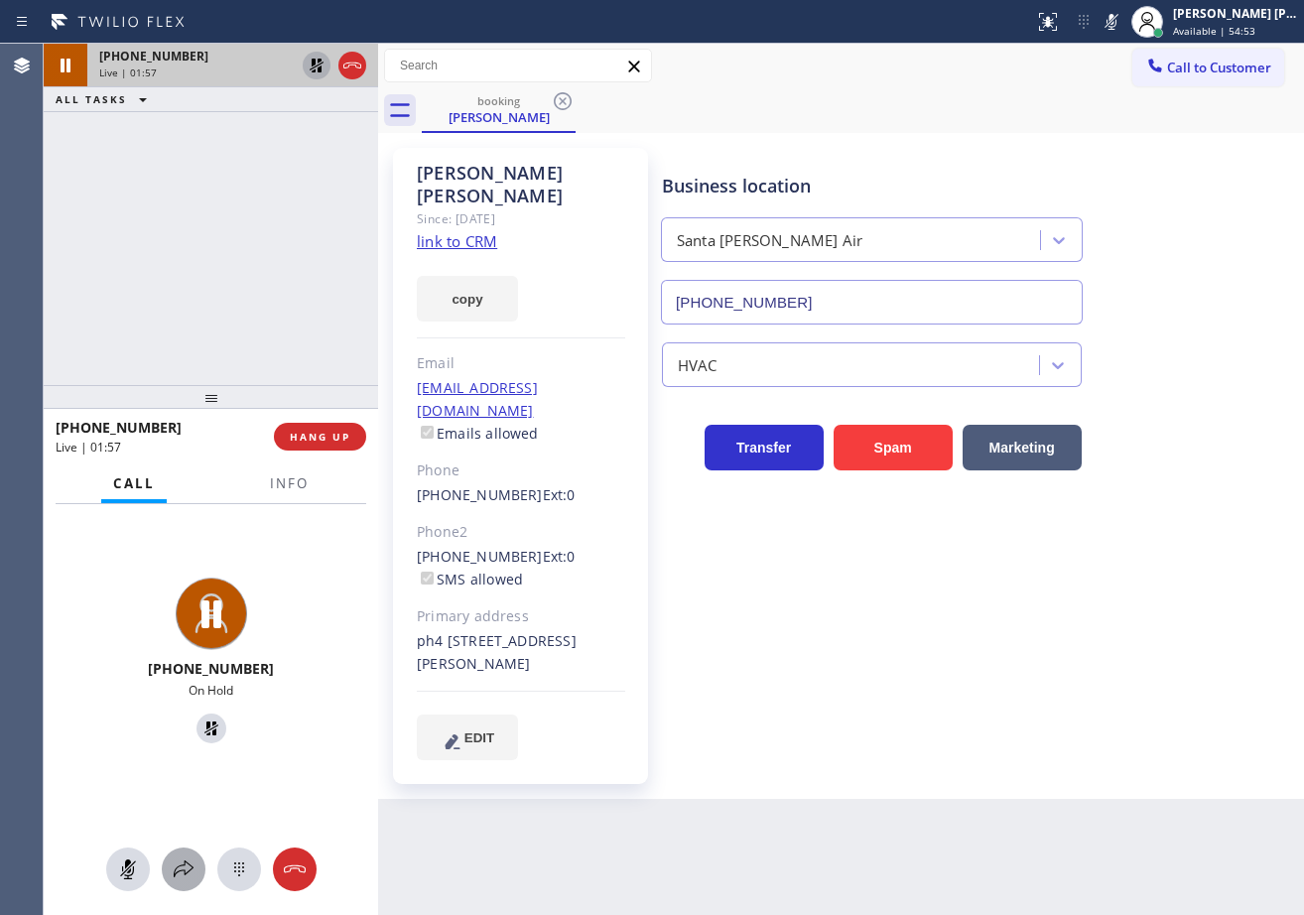
click at [183, 875] on icon at bounding box center [184, 869] width 24 height 24
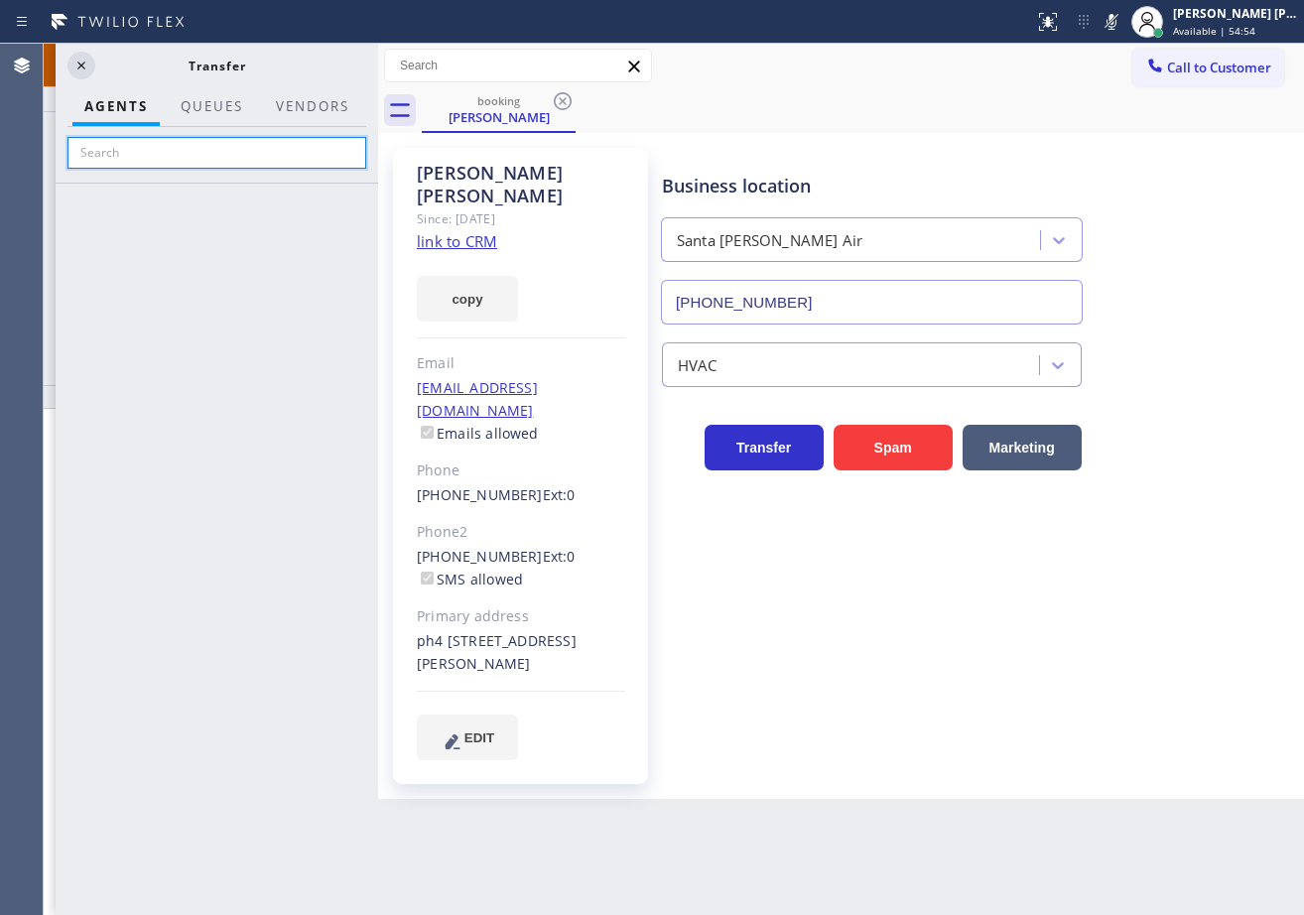
click at [211, 156] on input "text" at bounding box center [216, 153] width 299 height 32
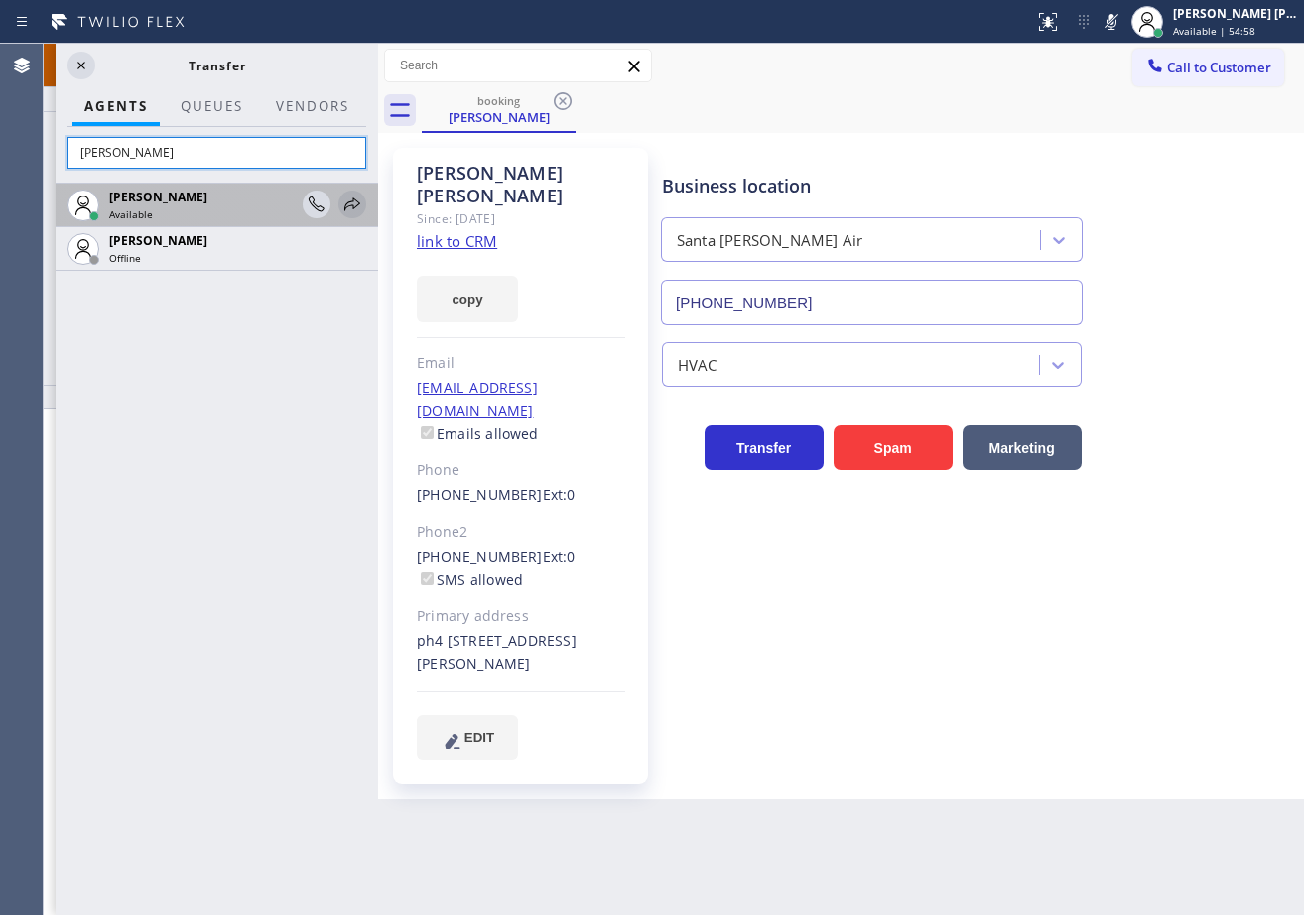
type input "[PERSON_NAME]"
click at [354, 208] on icon at bounding box center [352, 203] width 16 height 13
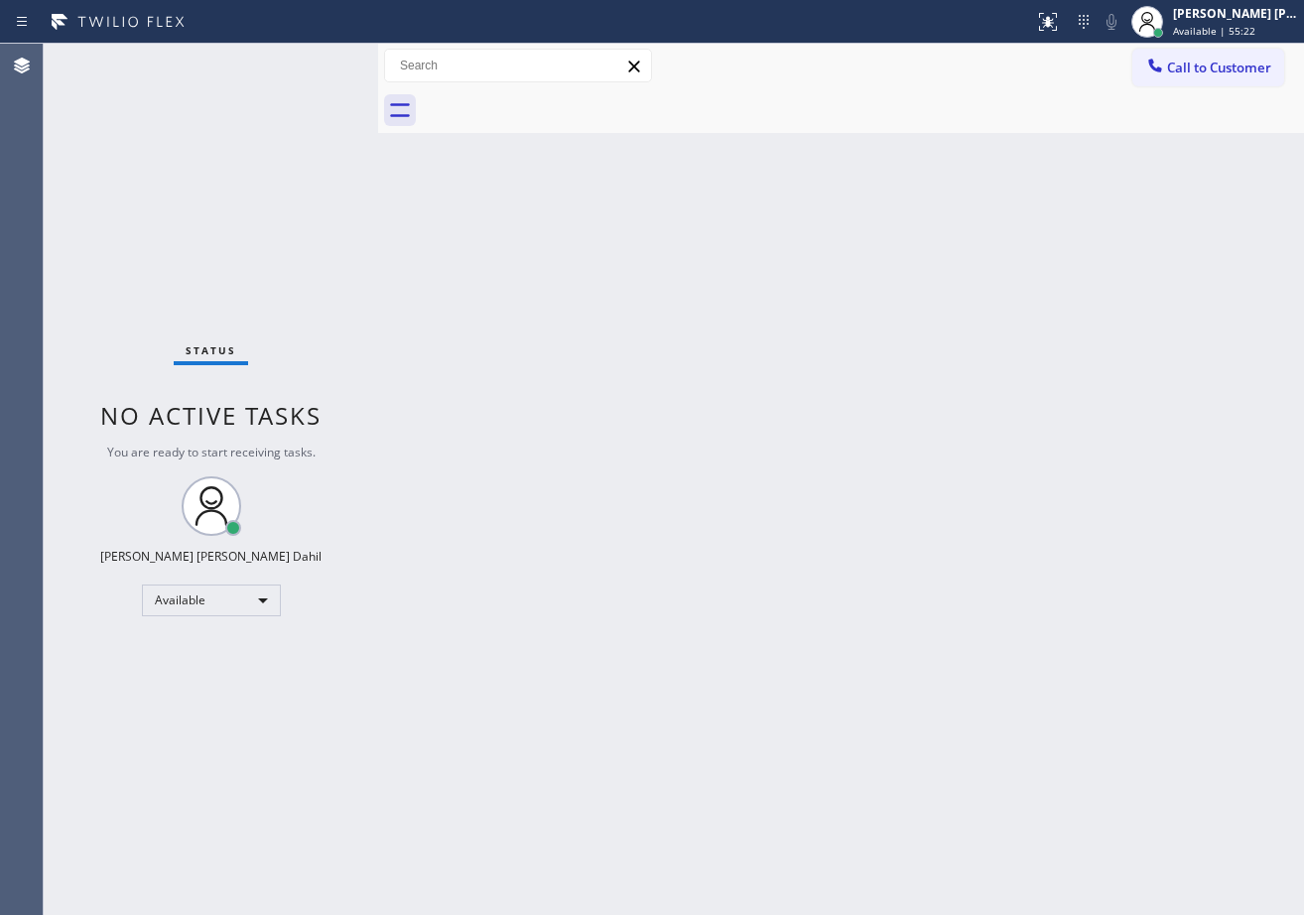
click at [306, 59] on div "Status No active tasks You are ready to start receiving tasks. [PERSON_NAME] [P…" at bounding box center [211, 479] width 334 height 871
click at [308, 75] on div "Status No active tasks You are ready to start receiving tasks. [PERSON_NAME] [P…" at bounding box center [211, 476] width 334 height 864
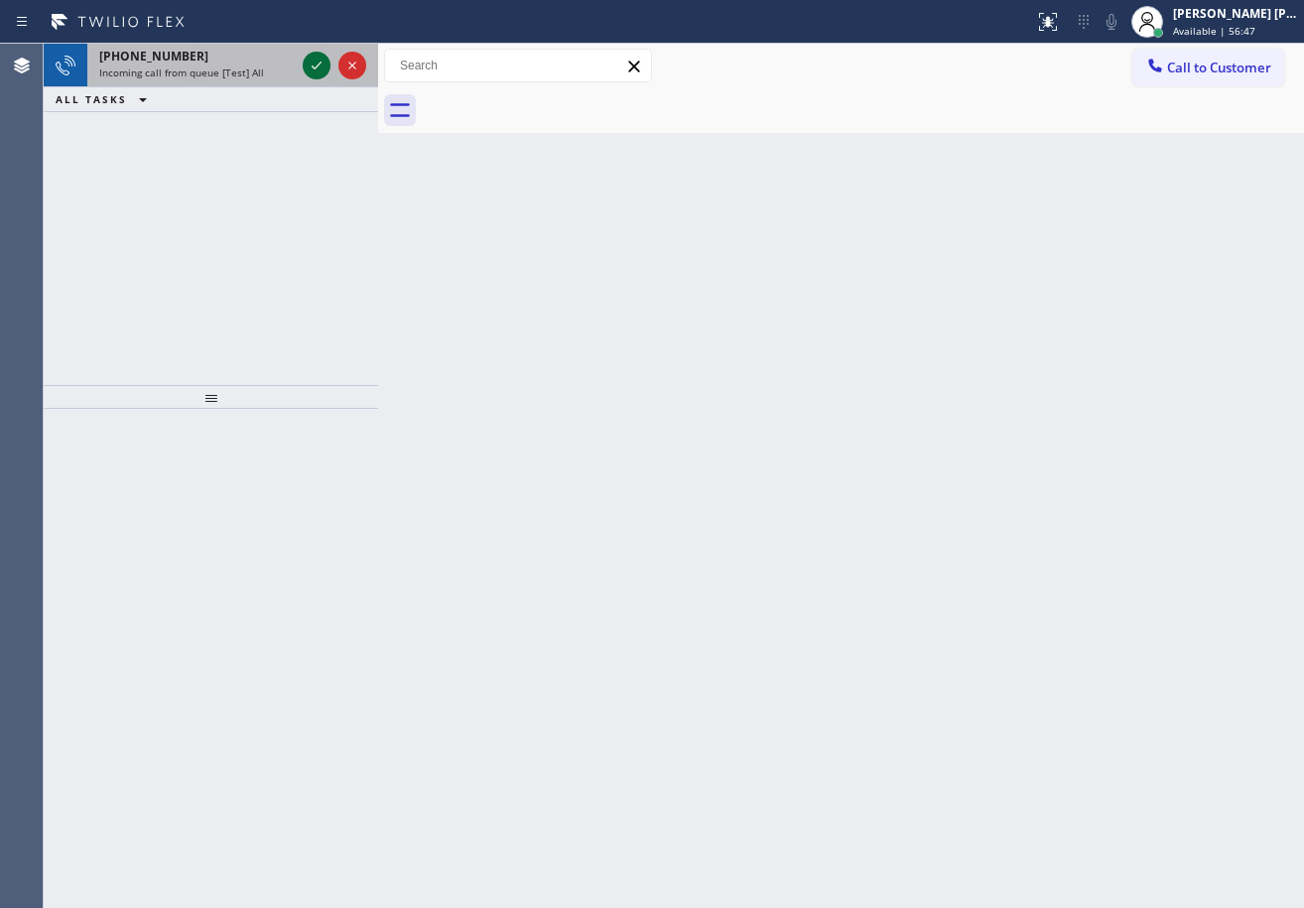
click at [318, 67] on icon at bounding box center [317, 66] width 24 height 24
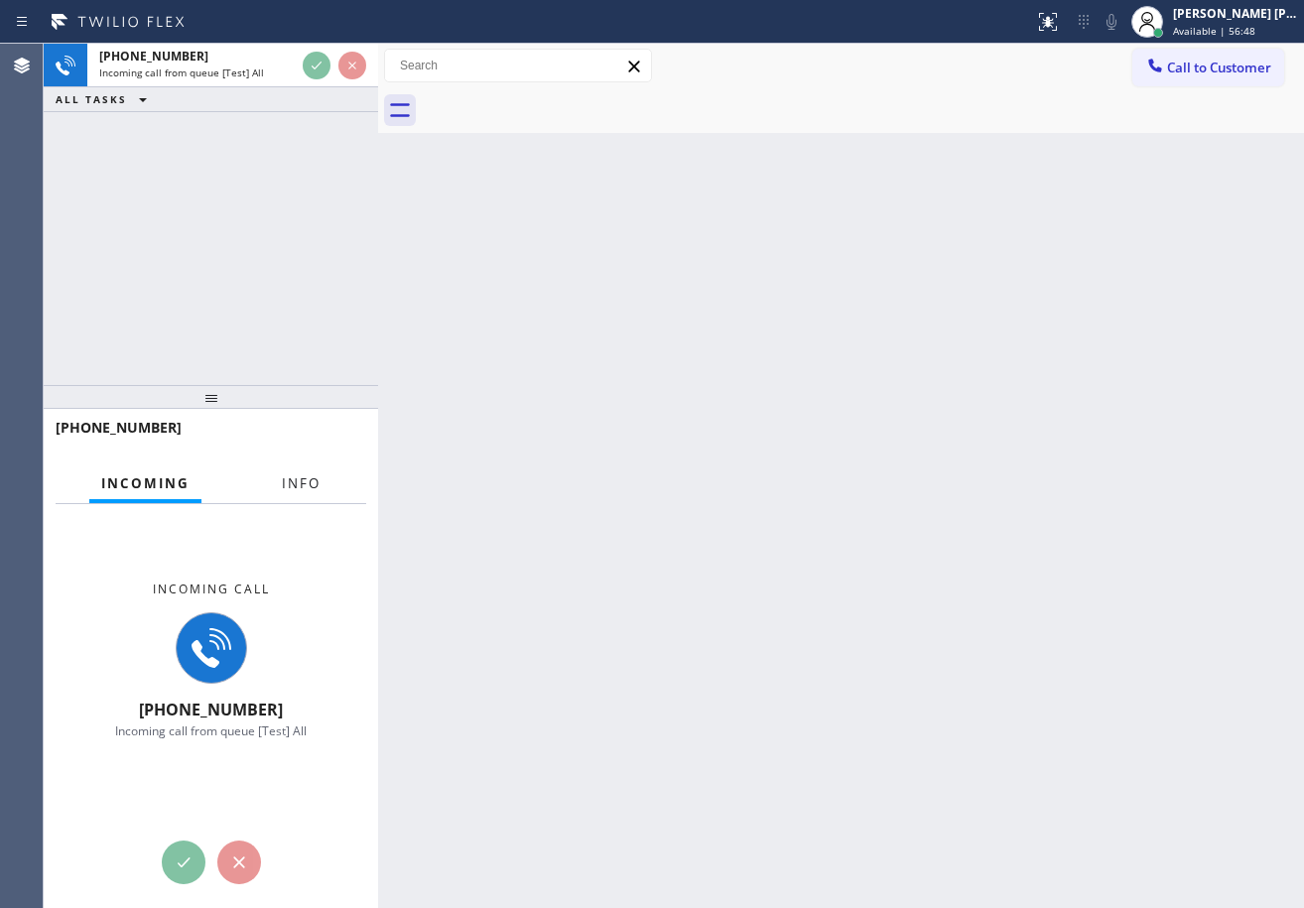
click at [277, 484] on button "Info" at bounding box center [301, 483] width 63 height 39
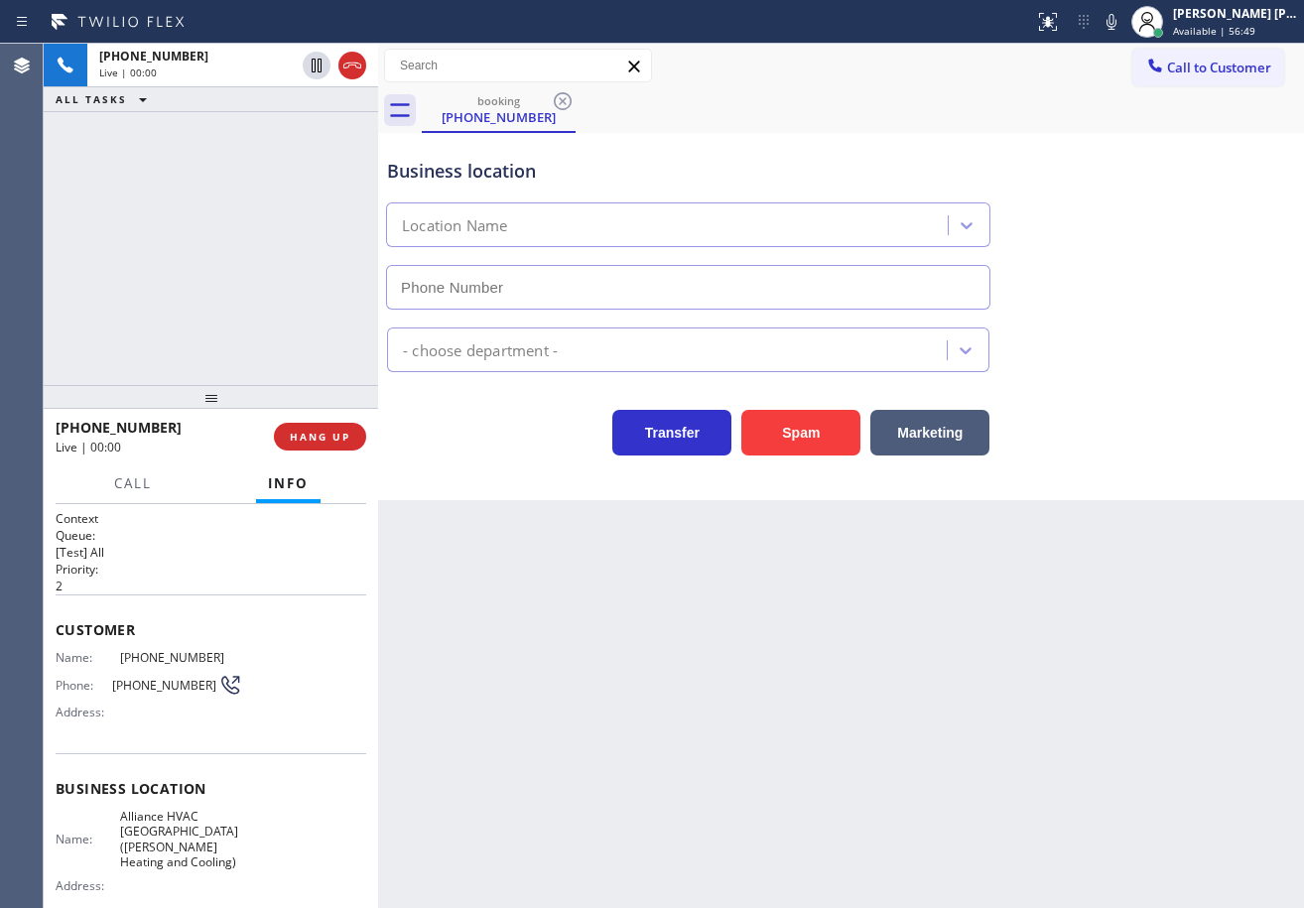
type input "[PHONE_NUMBER]"
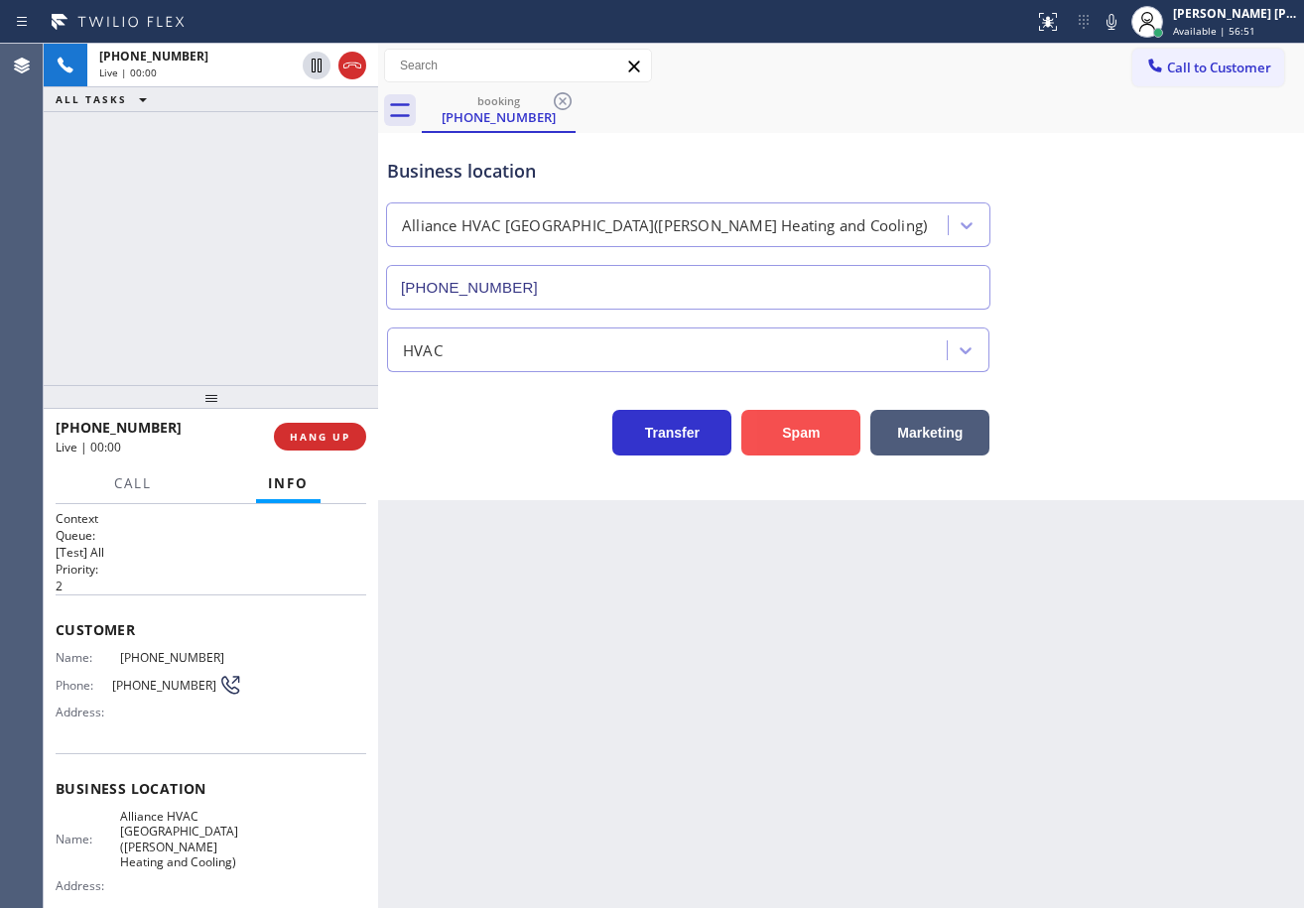
click at [771, 438] on button "Spam" at bounding box center [800, 433] width 119 height 46
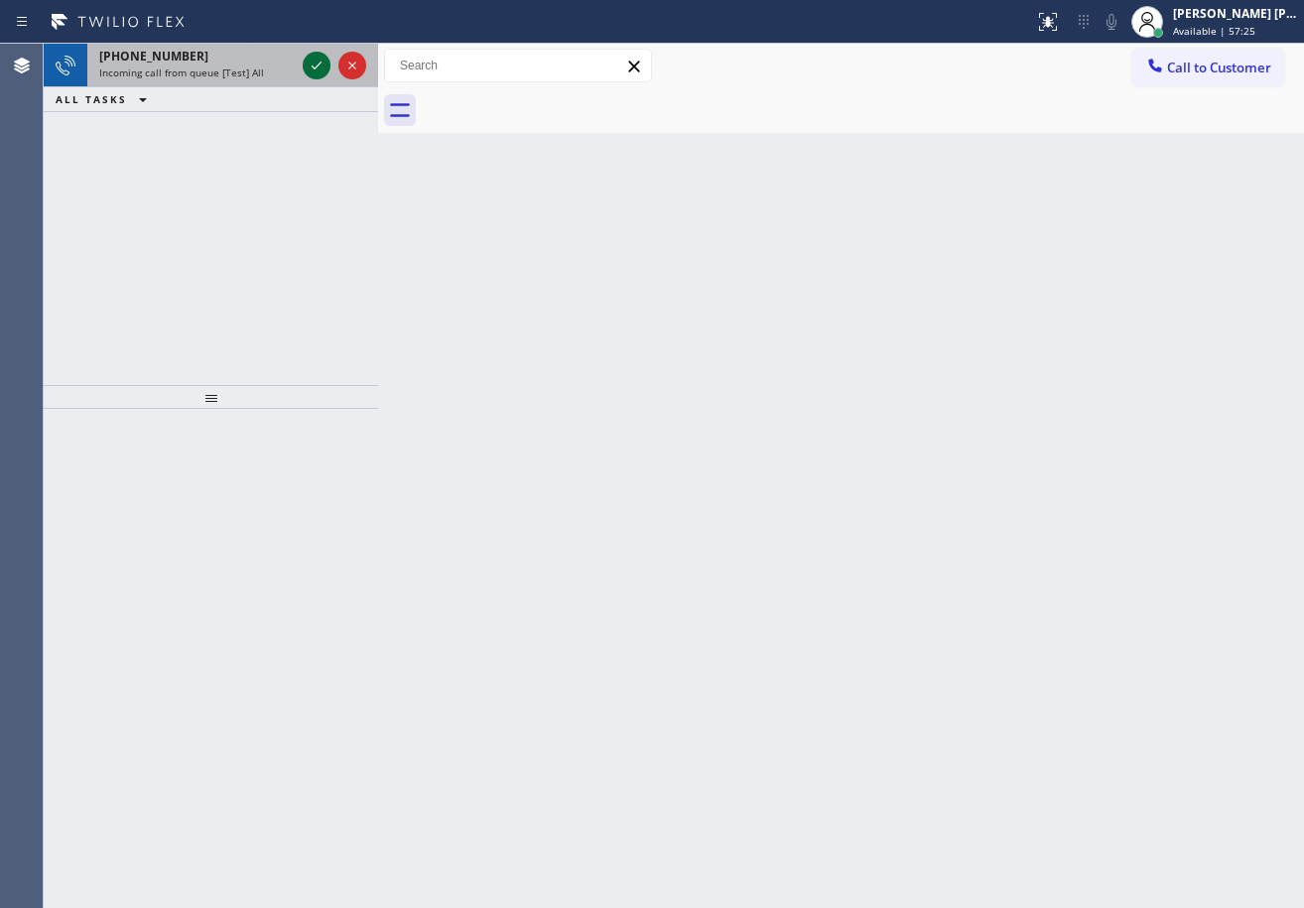
click at [308, 66] on icon at bounding box center [317, 66] width 24 height 24
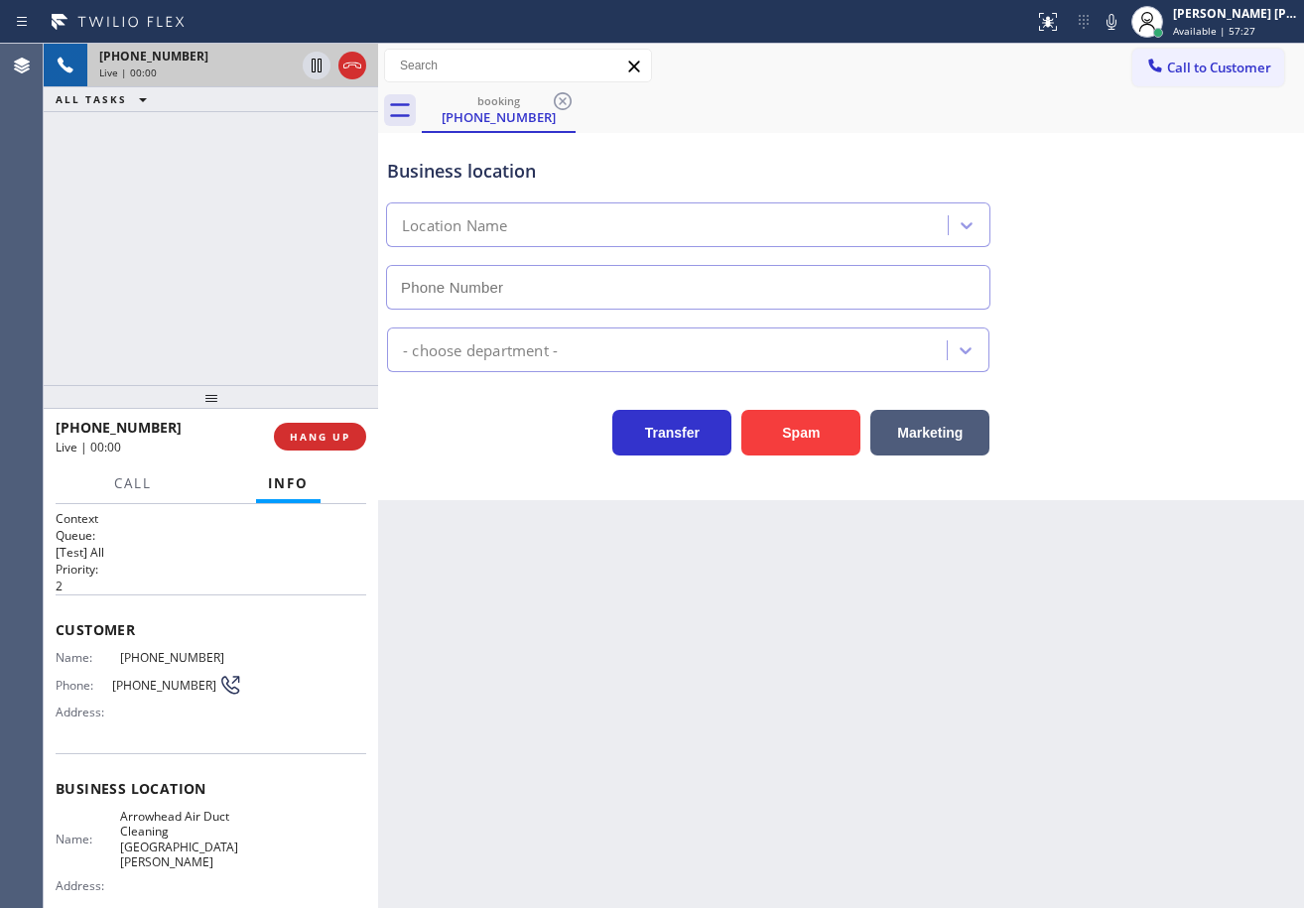
type input "[PHONE_NUMBER]"
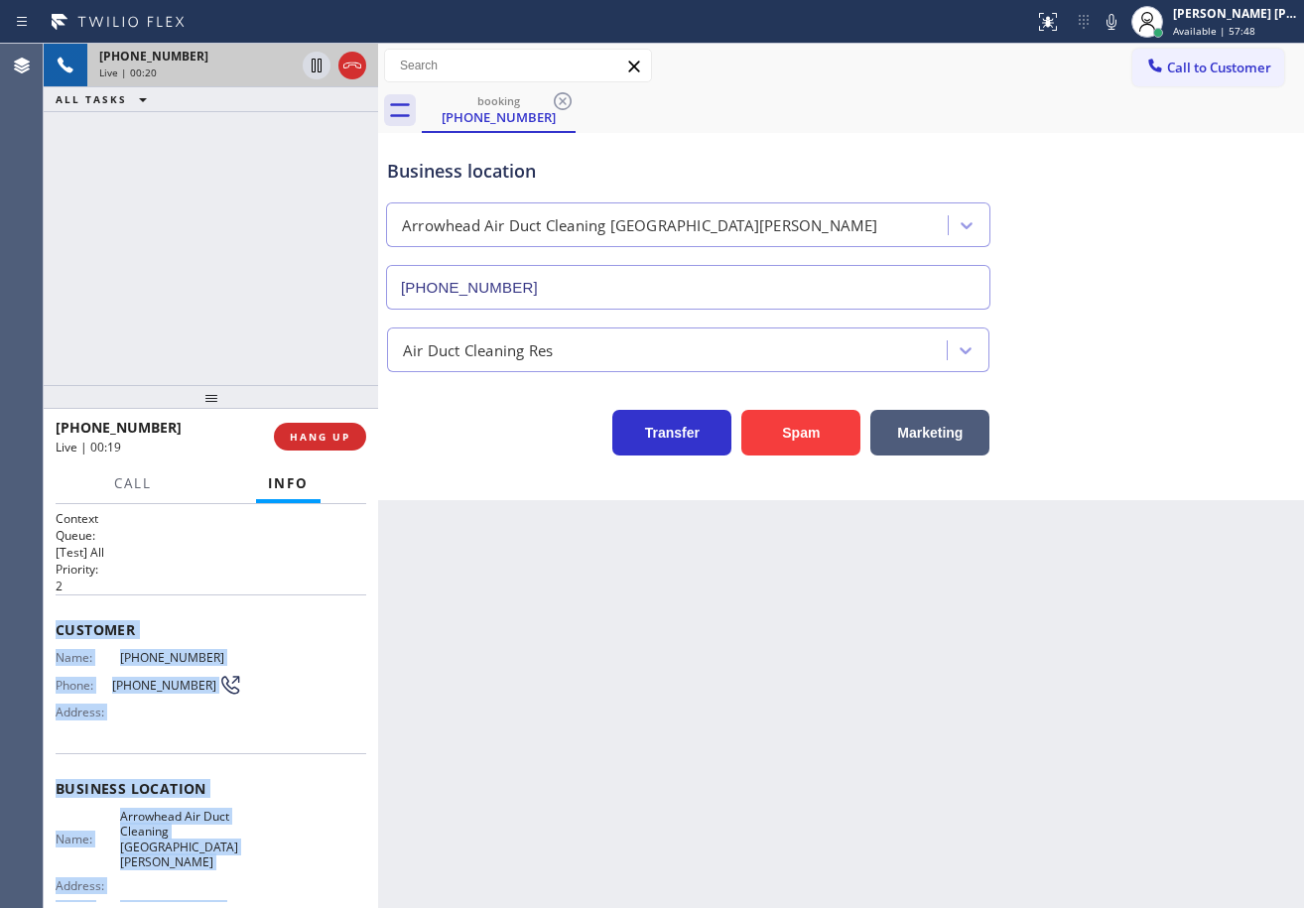
scroll to position [183, 0]
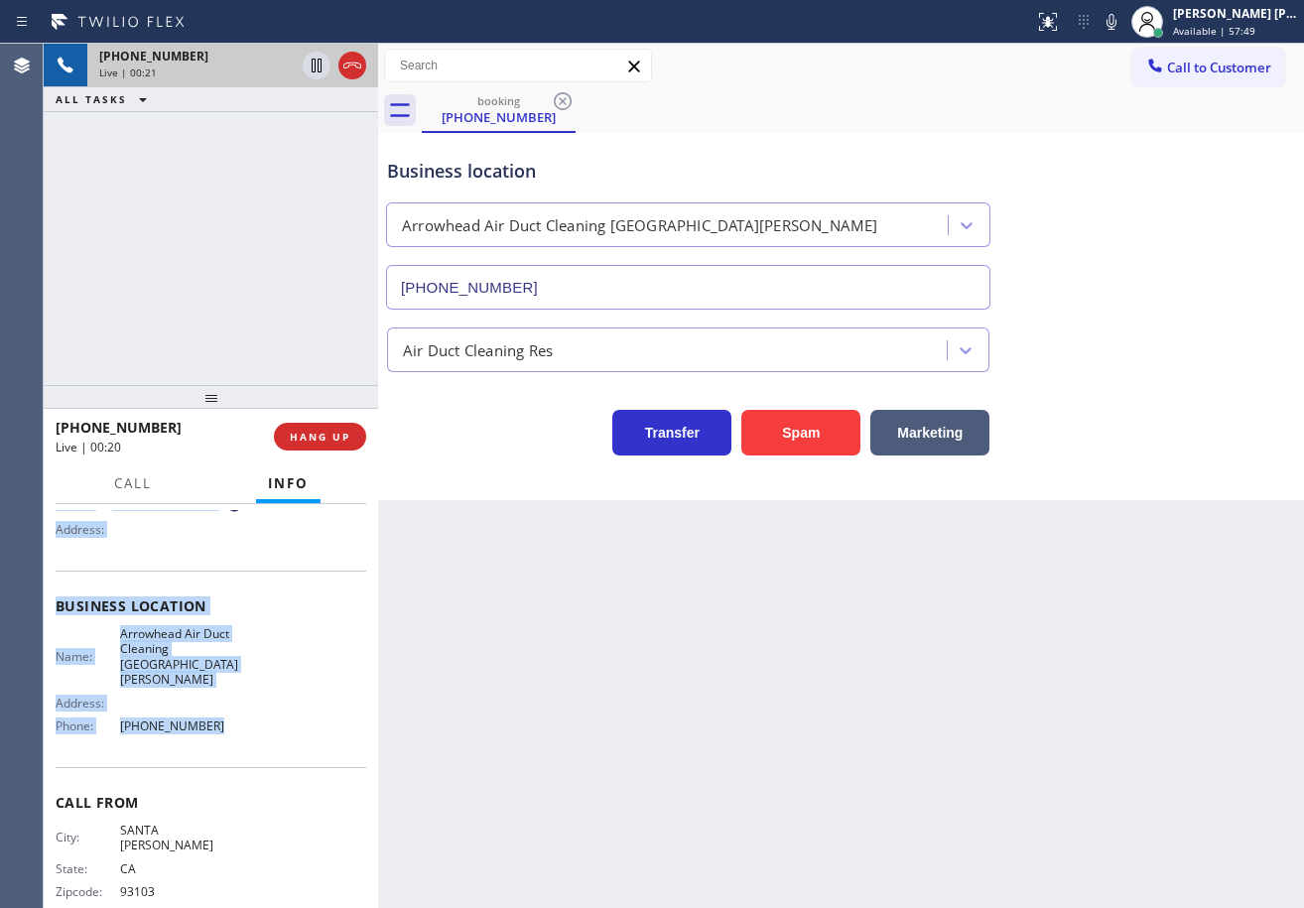
drag, startPoint x: 51, startPoint y: 622, endPoint x: 213, endPoint y: 714, distance: 186.6
click at [213, 714] on div "Context Queue: [Test] All Priority: 2 Customer Name: [PHONE_NUMBER] Phone: [PHO…" at bounding box center [211, 706] width 334 height 404
copy div "Customer Name: [PHONE_NUMBER] Phone: [PHONE_NUMBER] Address: Business location …"
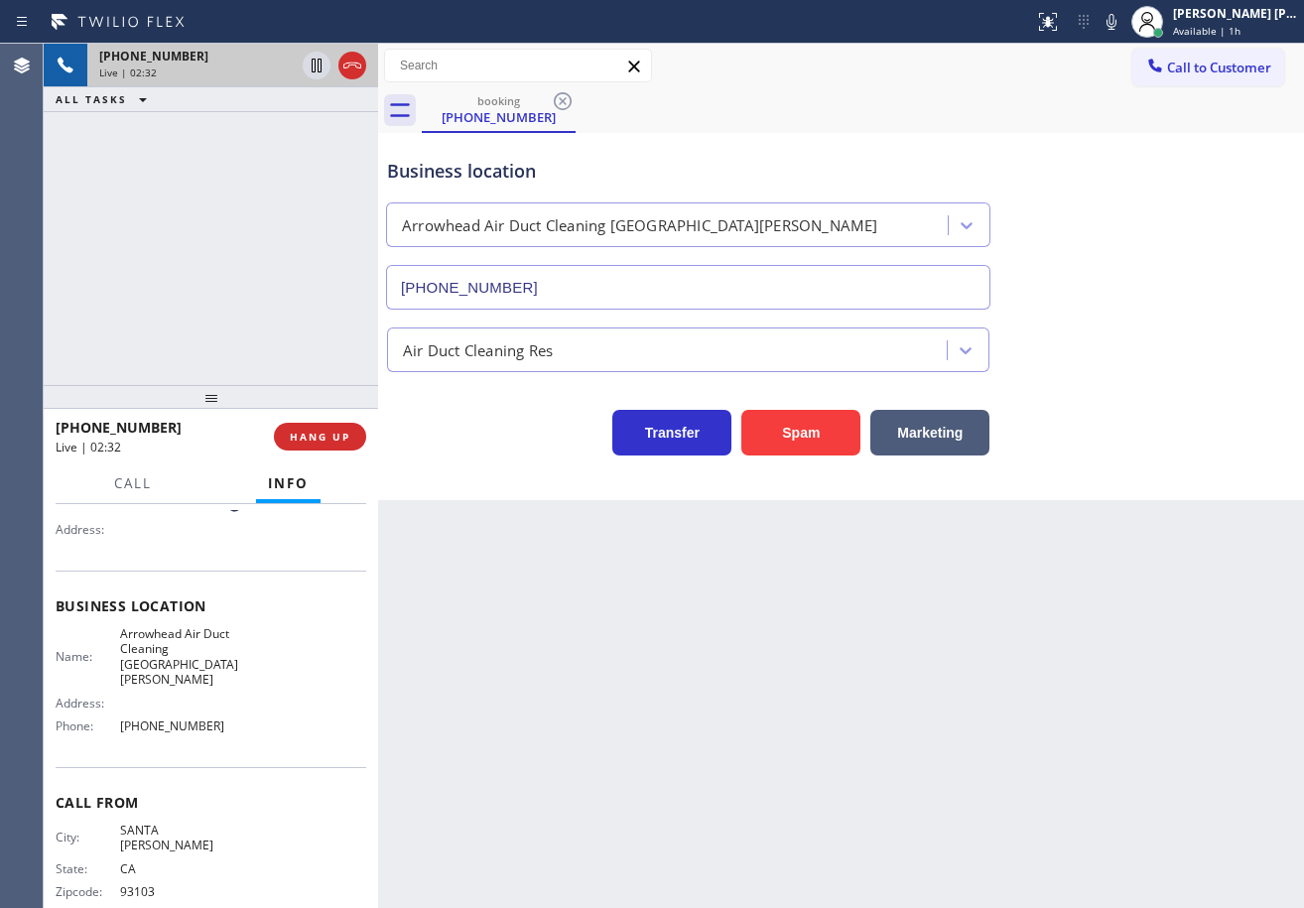
click at [956, 657] on div "Back to Dashboard Change Sender ID Customers Technicians Select a contact Outbo…" at bounding box center [841, 476] width 926 height 864
click at [1238, 324] on div "Air Duct Cleaning Res" at bounding box center [841, 346] width 916 height 53
click at [1237, 318] on div "Air Duct Cleaning Res" at bounding box center [841, 341] width 916 height 63
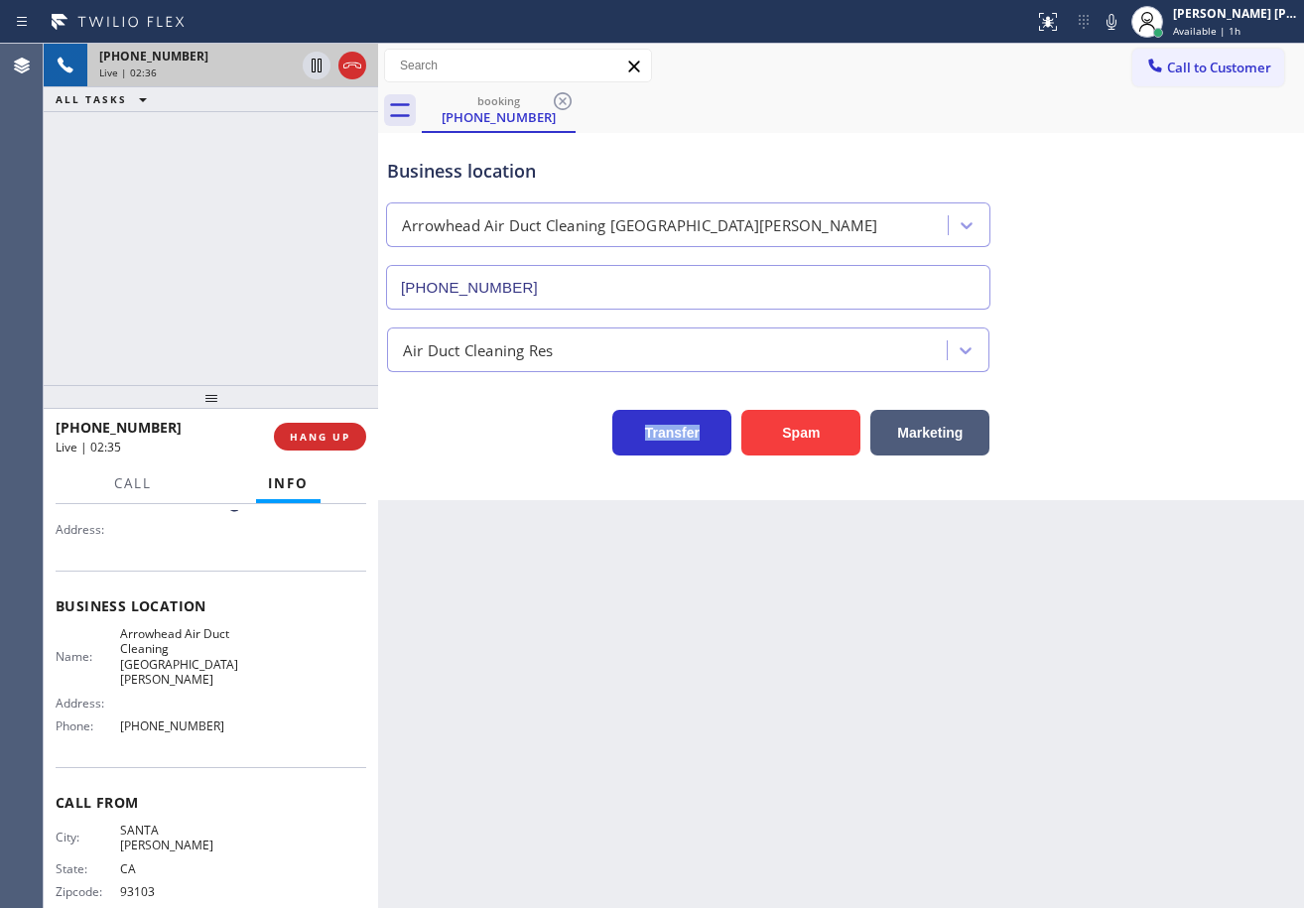
click at [1237, 318] on div "Air Duct Cleaning Res" at bounding box center [841, 341] width 916 height 63
drag, startPoint x: 1148, startPoint y: 235, endPoint x: 1158, endPoint y: 71, distance: 164.1
click at [1148, 231] on div "Business location [GEOGRAPHIC_DATA] Duct Cleaning [GEOGRAPHIC_DATA][PERSON_NAME…" at bounding box center [841, 220] width 916 height 180
drag, startPoint x: 1138, startPoint y: 27, endPoint x: 1159, endPoint y: 193, distance: 167.0
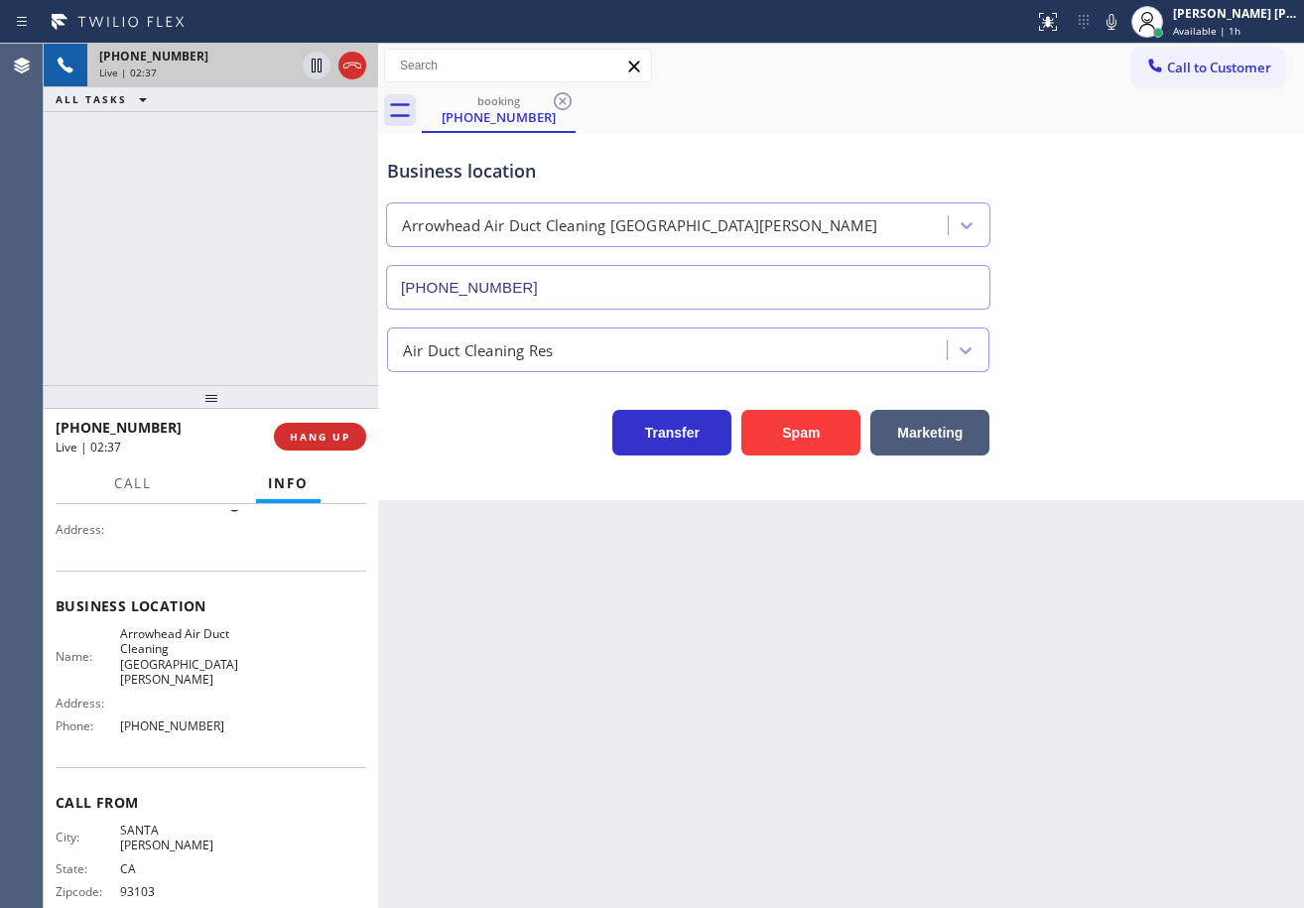
click at [1123, 27] on icon at bounding box center [1112, 22] width 24 height 24
click at [1159, 193] on div "Business location [GEOGRAPHIC_DATA] Duct Cleaning [GEOGRAPHIC_DATA][PERSON_NAME…" at bounding box center [841, 220] width 916 height 180
click at [313, 68] on icon at bounding box center [317, 66] width 10 height 14
drag, startPoint x: 949, startPoint y: 120, endPoint x: 1029, endPoint y: 57, distance: 102.5
click at [952, 120] on div "booking [PHONE_NUMBER]" at bounding box center [863, 110] width 882 height 45
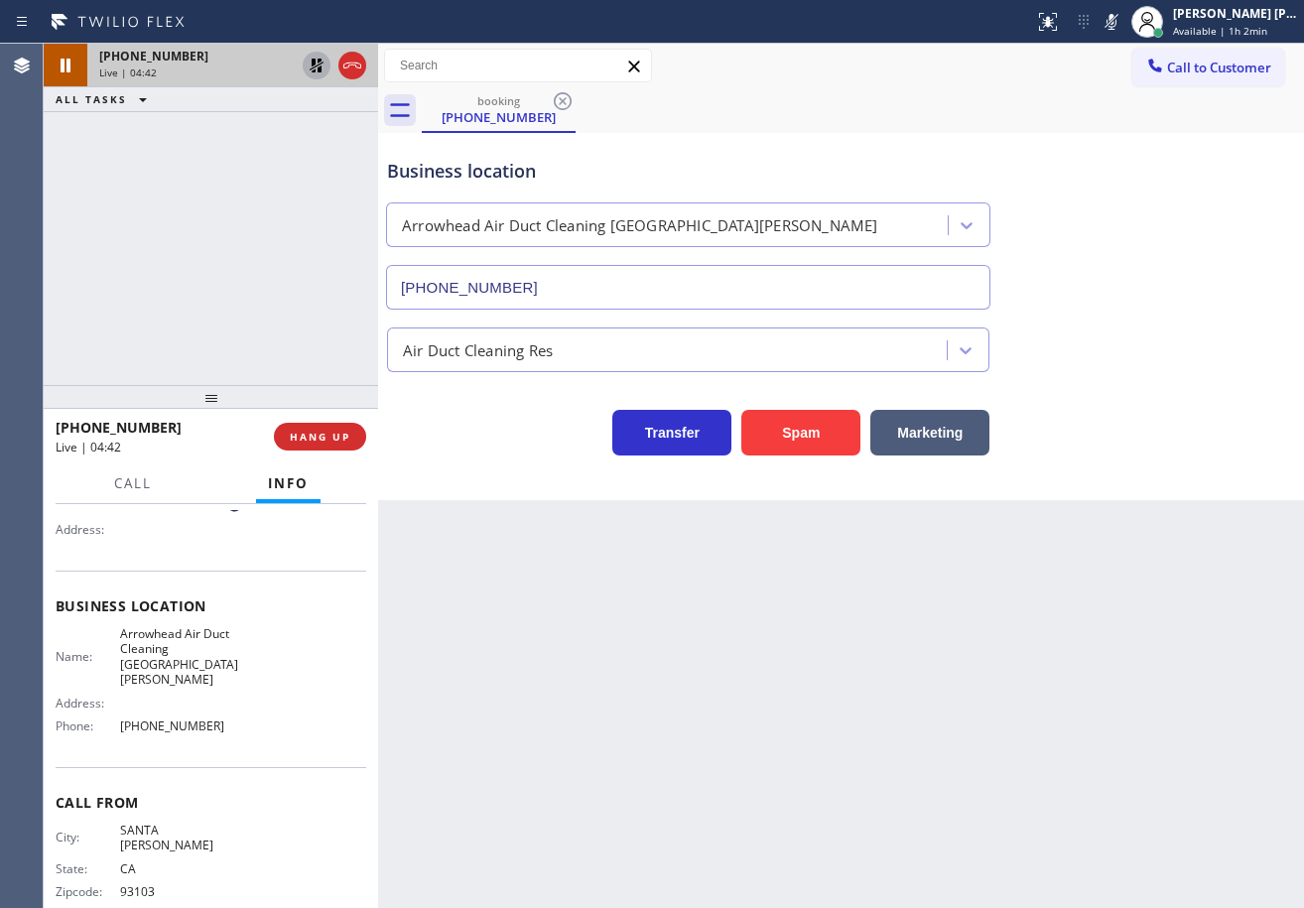
click at [1125, 34] on button at bounding box center [1112, 22] width 28 height 28
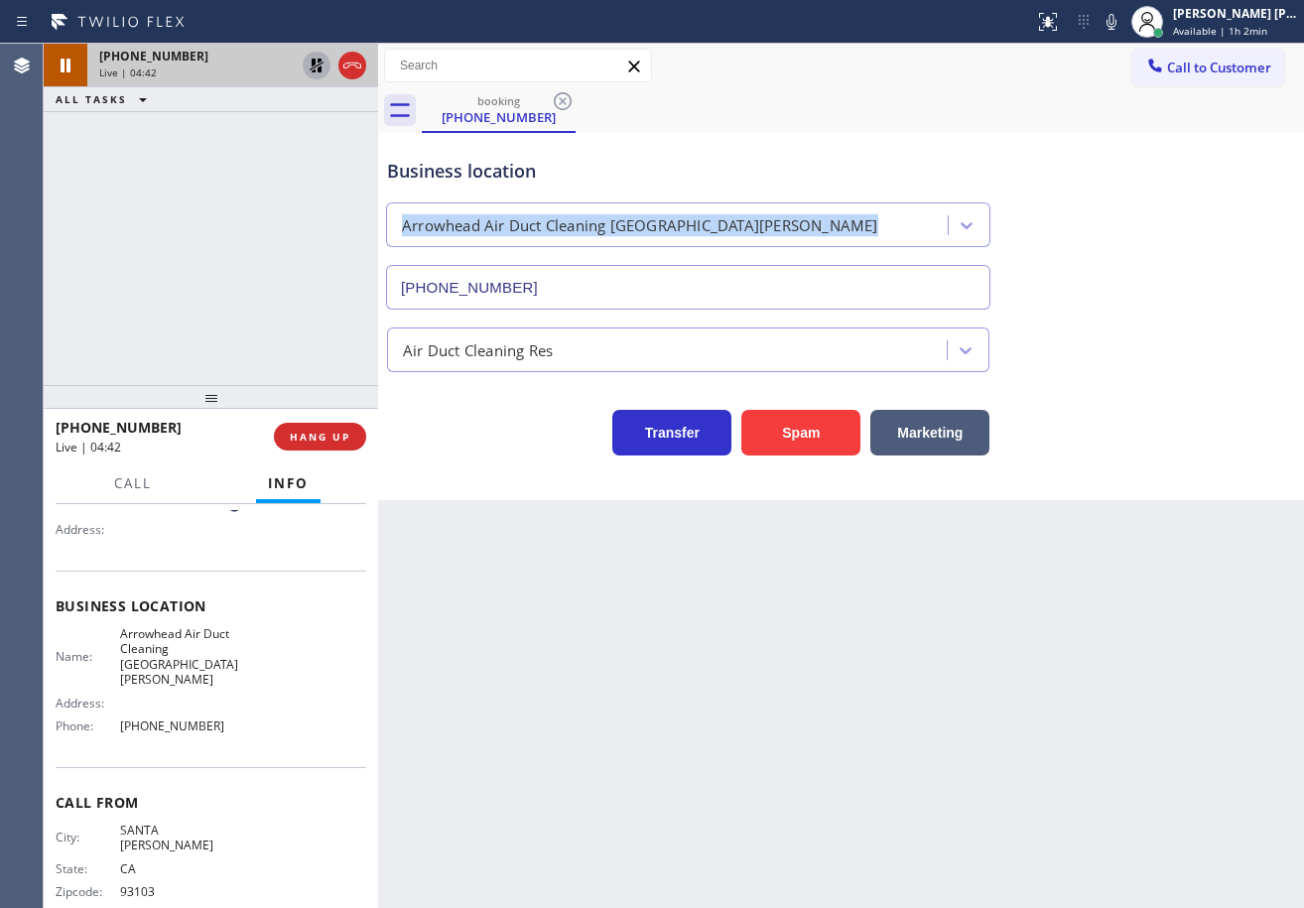
click at [1132, 187] on div "Business location [GEOGRAPHIC_DATA] Duct Cleaning [GEOGRAPHIC_DATA][PERSON_NAME…" at bounding box center [841, 220] width 916 height 180
click at [315, 68] on icon at bounding box center [317, 66] width 24 height 24
click at [1117, 24] on icon at bounding box center [1112, 22] width 10 height 16
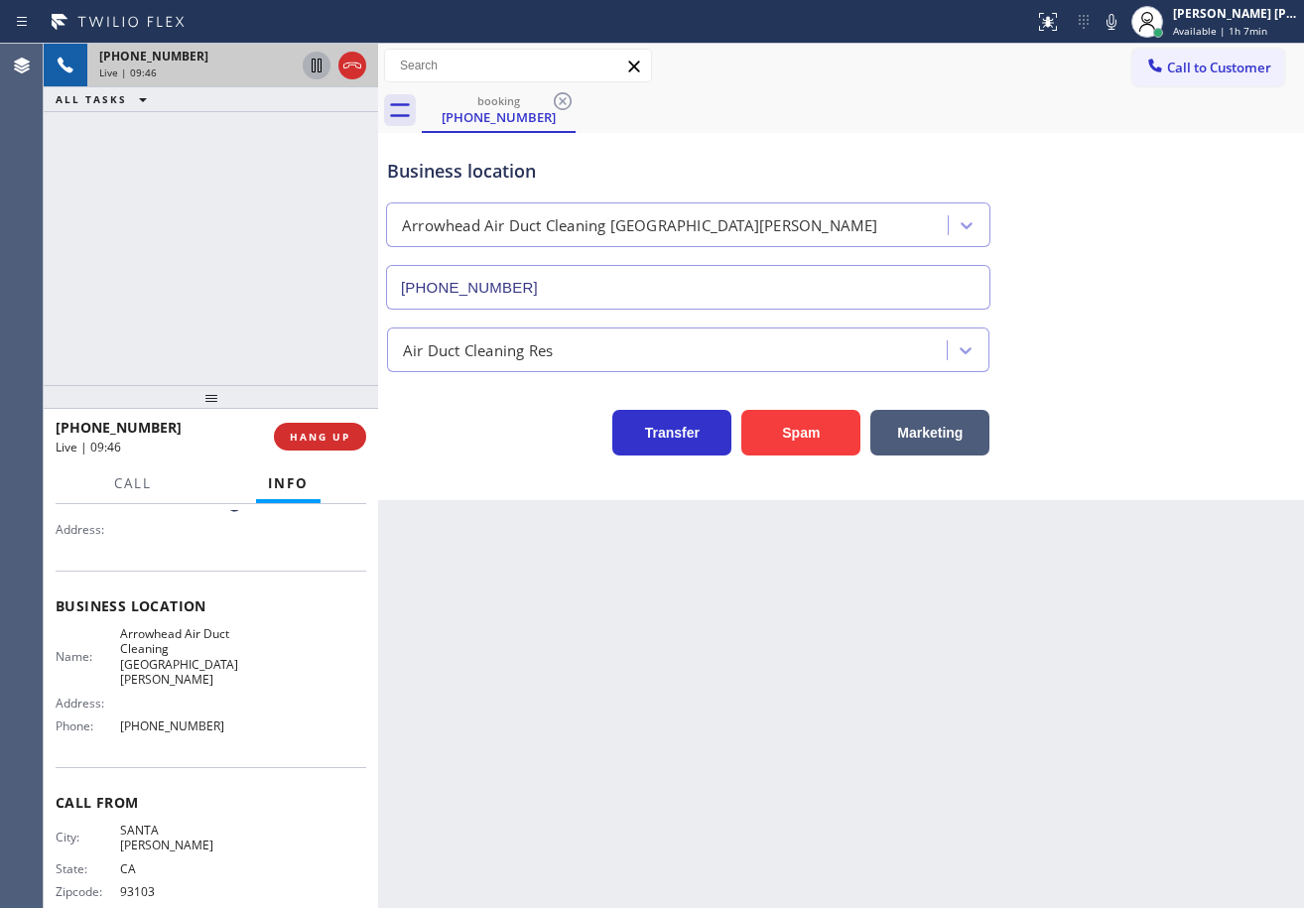
click at [1137, 266] on div "Business location [GEOGRAPHIC_DATA] Duct Cleaning [GEOGRAPHIC_DATA][PERSON_NAME…" at bounding box center [841, 220] width 916 height 180
click at [1123, 27] on icon at bounding box center [1112, 22] width 24 height 24
click at [1148, 312] on div "Air Duct Cleaning Res" at bounding box center [841, 341] width 916 height 63
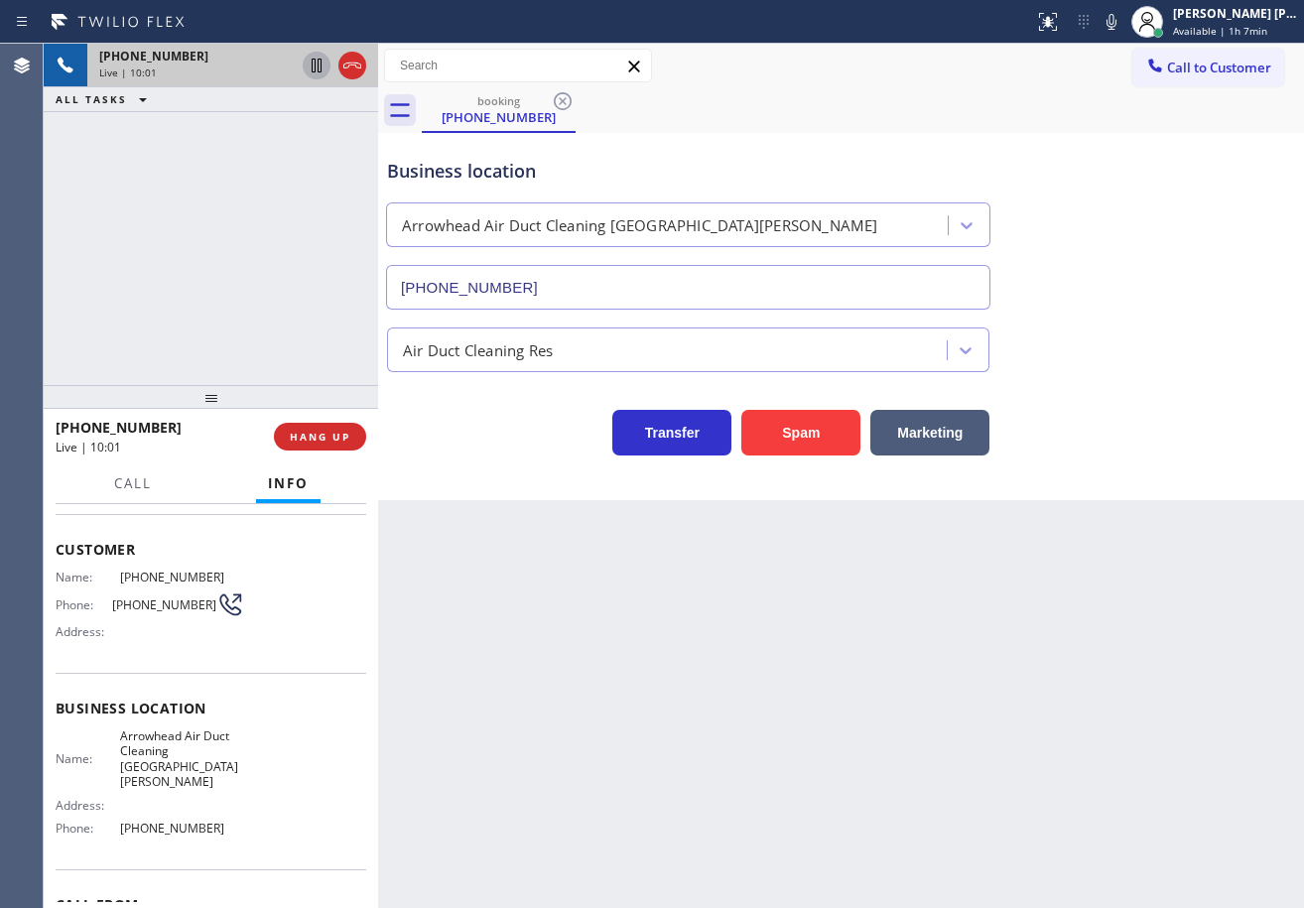
scroll to position [0, 0]
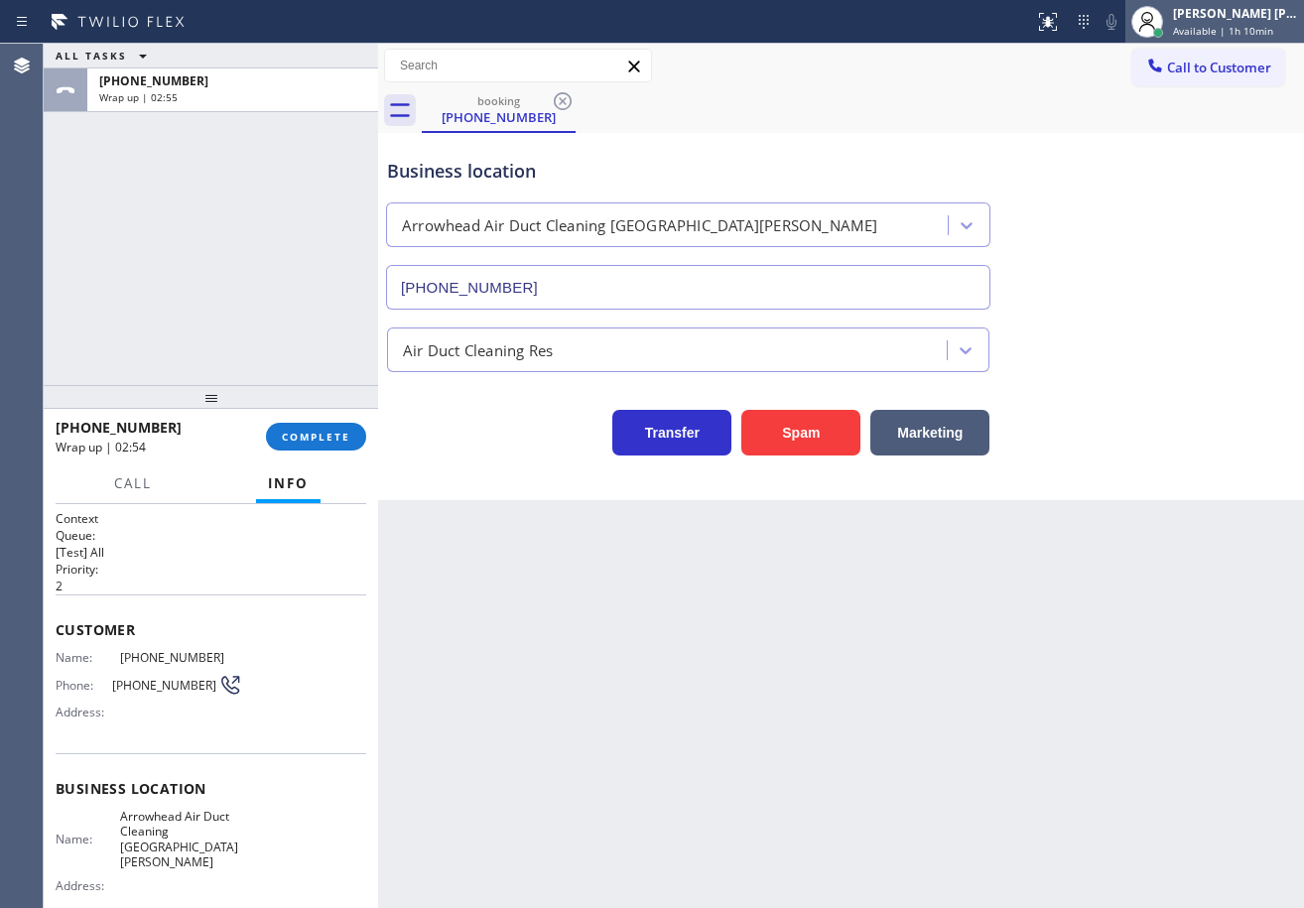
drag, startPoint x: 1253, startPoint y: 38, endPoint x: 1244, endPoint y: 41, distance: 10.4
click at [1252, 38] on div "[PERSON_NAME] [PERSON_NAME] Dahil Available | 1h 10min" at bounding box center [1236, 21] width 135 height 35
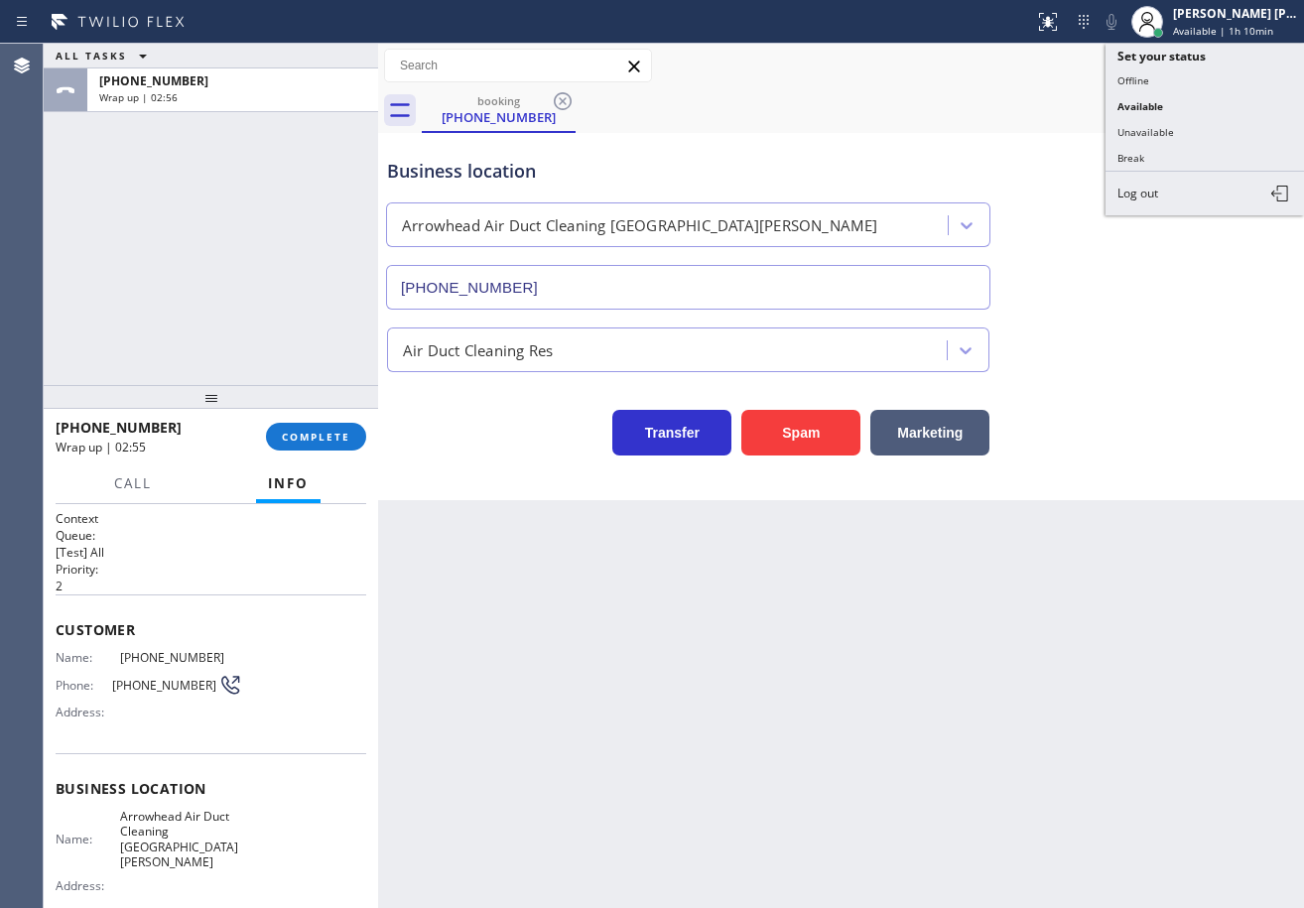
click at [1173, 125] on button "Unavailable" at bounding box center [1205, 132] width 198 height 26
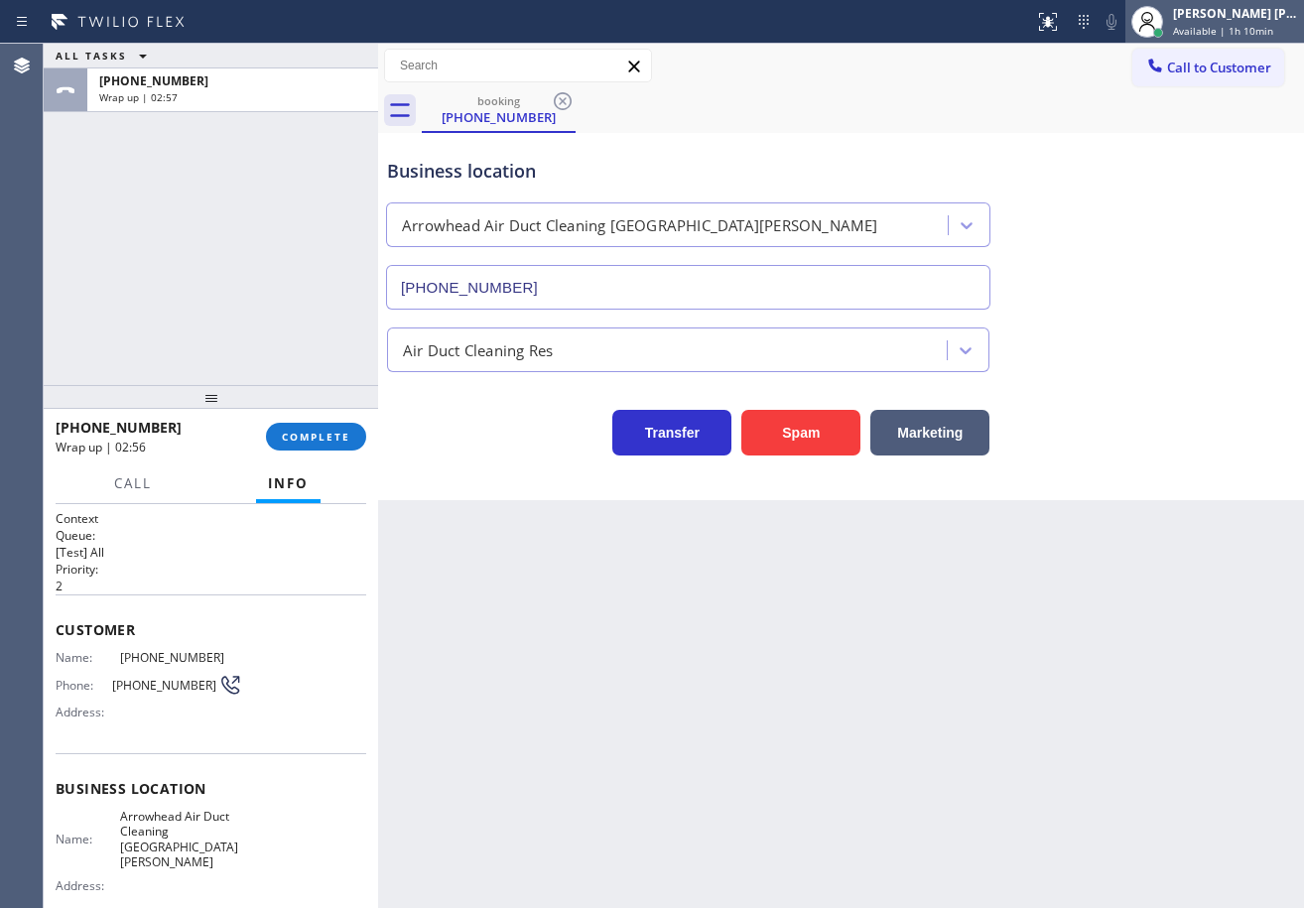
click at [1200, 23] on div "[PERSON_NAME] [PERSON_NAME] Dahil Available | 1h 10min" at bounding box center [1236, 21] width 135 height 35
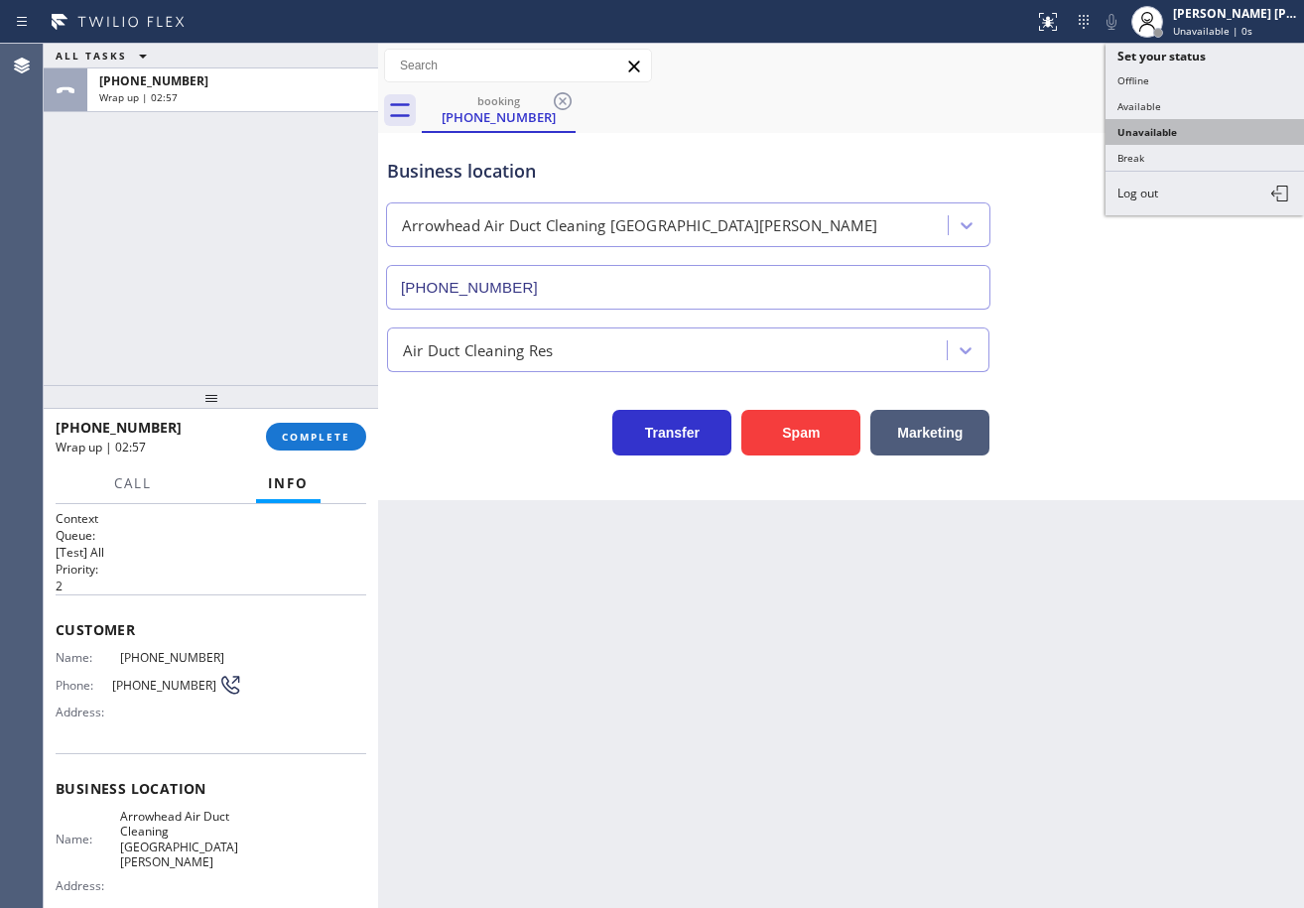
click at [1149, 141] on button "Unavailable" at bounding box center [1205, 132] width 198 height 26
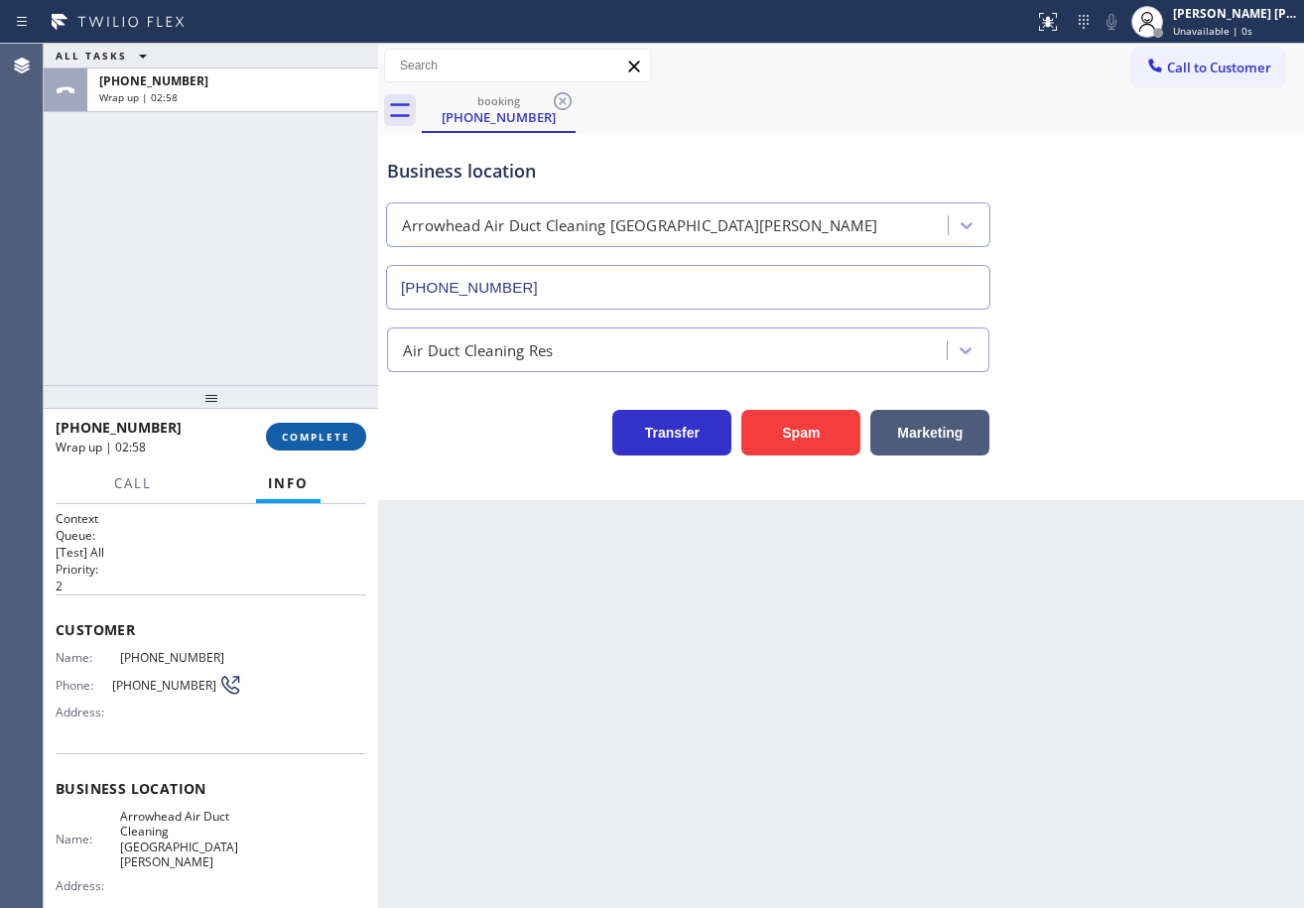
click at [317, 426] on button "COMPLETE" at bounding box center [316, 437] width 100 height 28
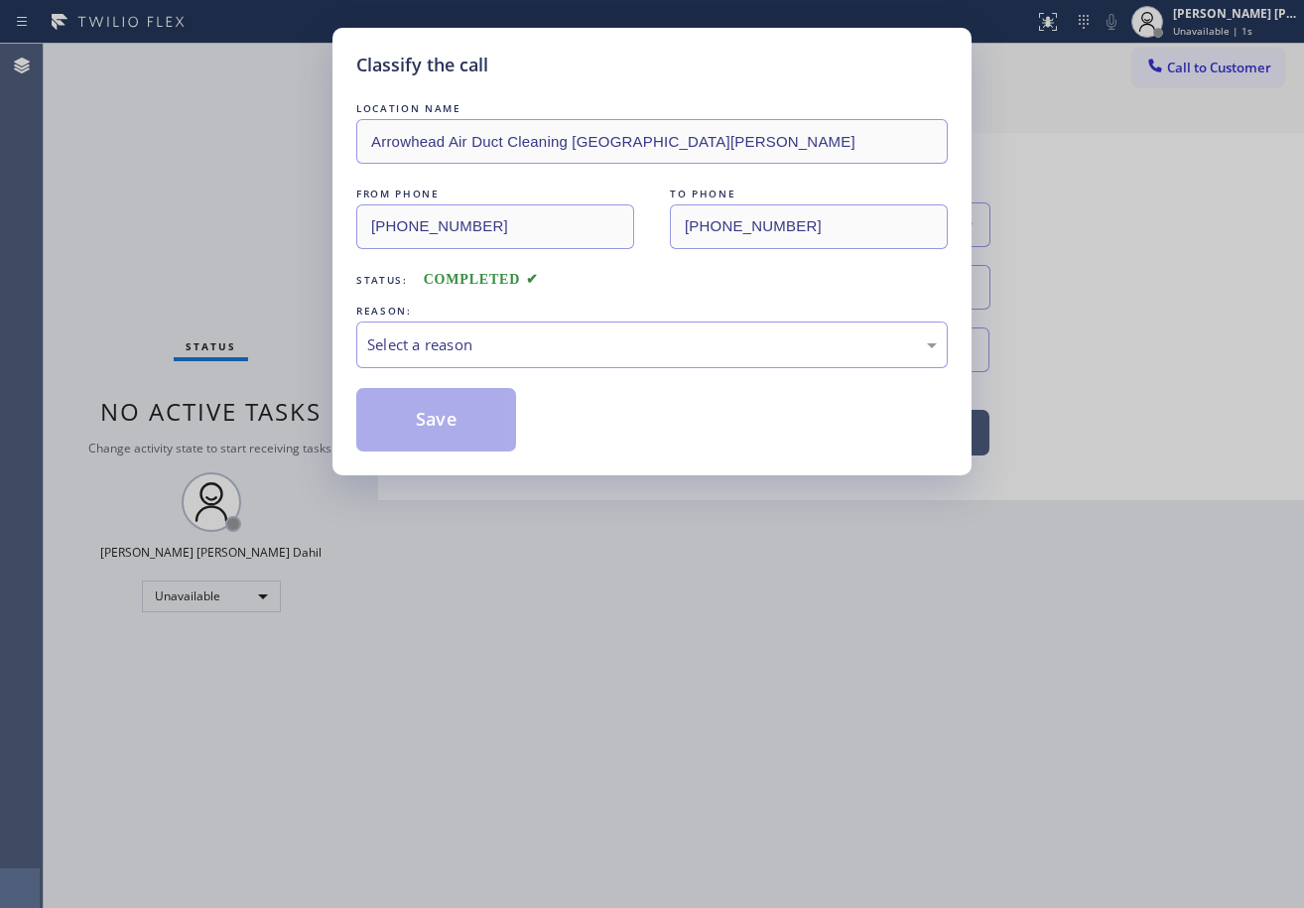
click at [444, 365] on div "Select a reason" at bounding box center [651, 345] width 591 height 47
click at [440, 426] on button "Save" at bounding box center [436, 420] width 160 height 64
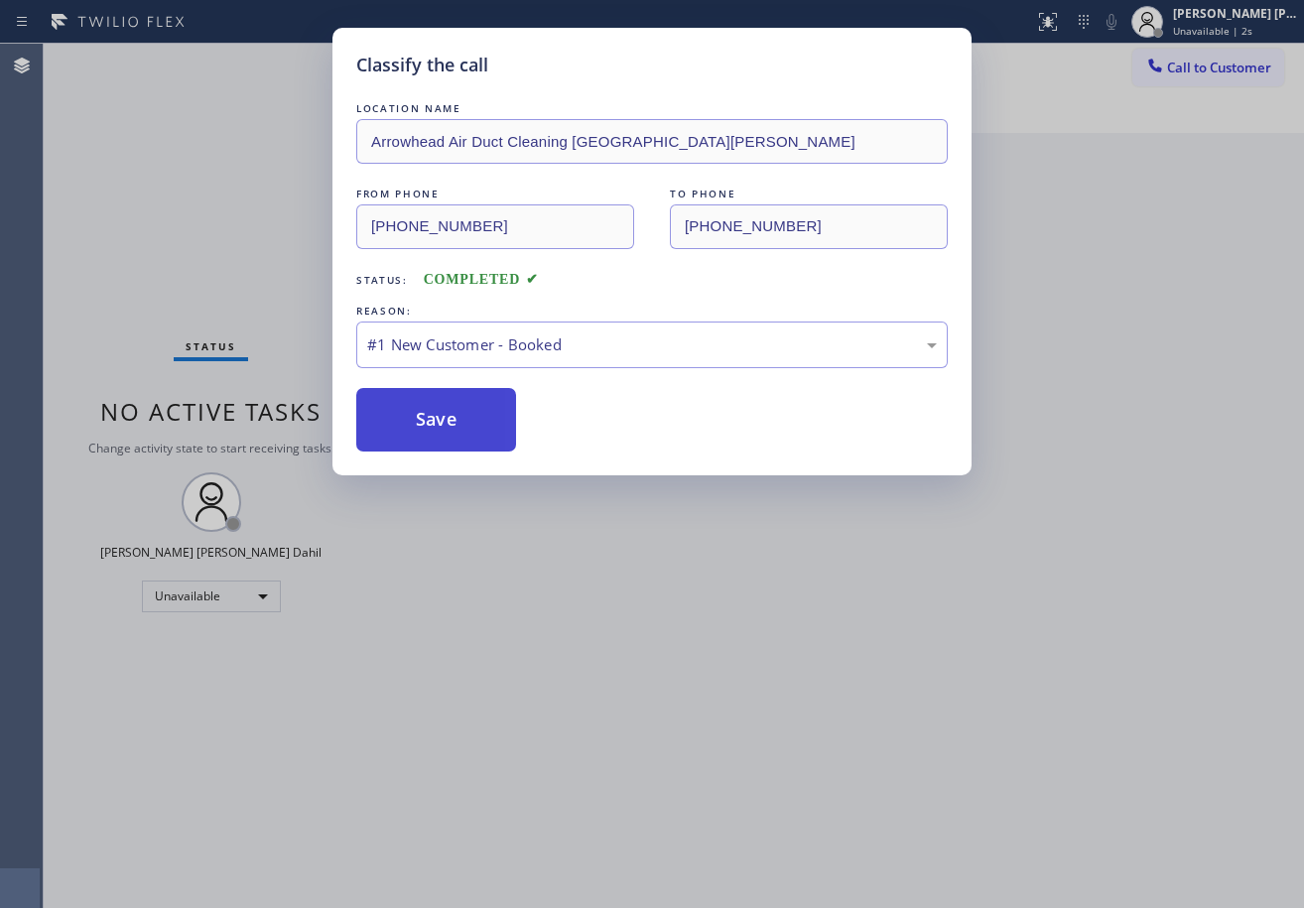
click at [440, 426] on button "Save" at bounding box center [436, 420] width 160 height 64
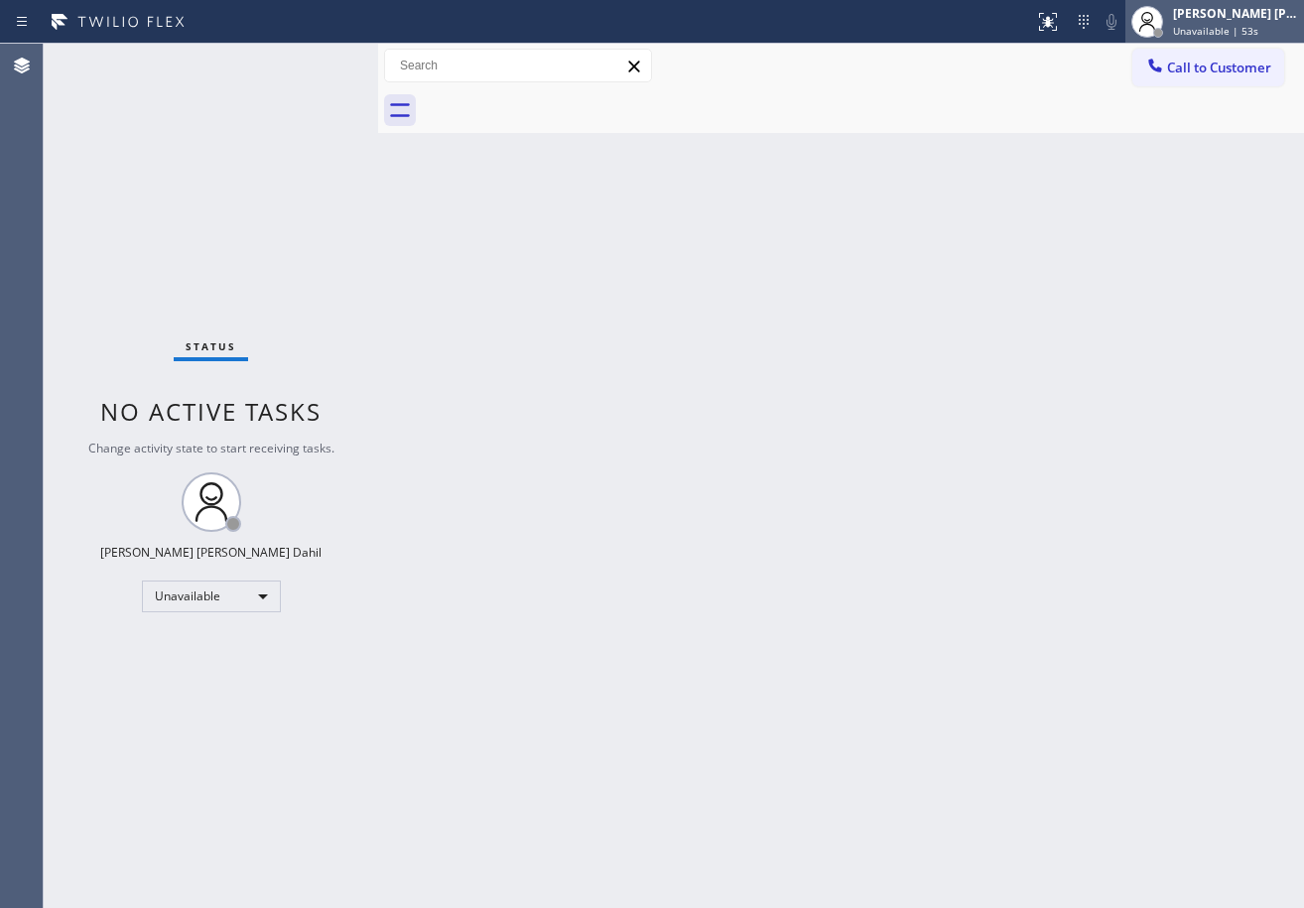
click at [1243, 30] on span "Unavailable | 53s" at bounding box center [1215, 31] width 85 height 14
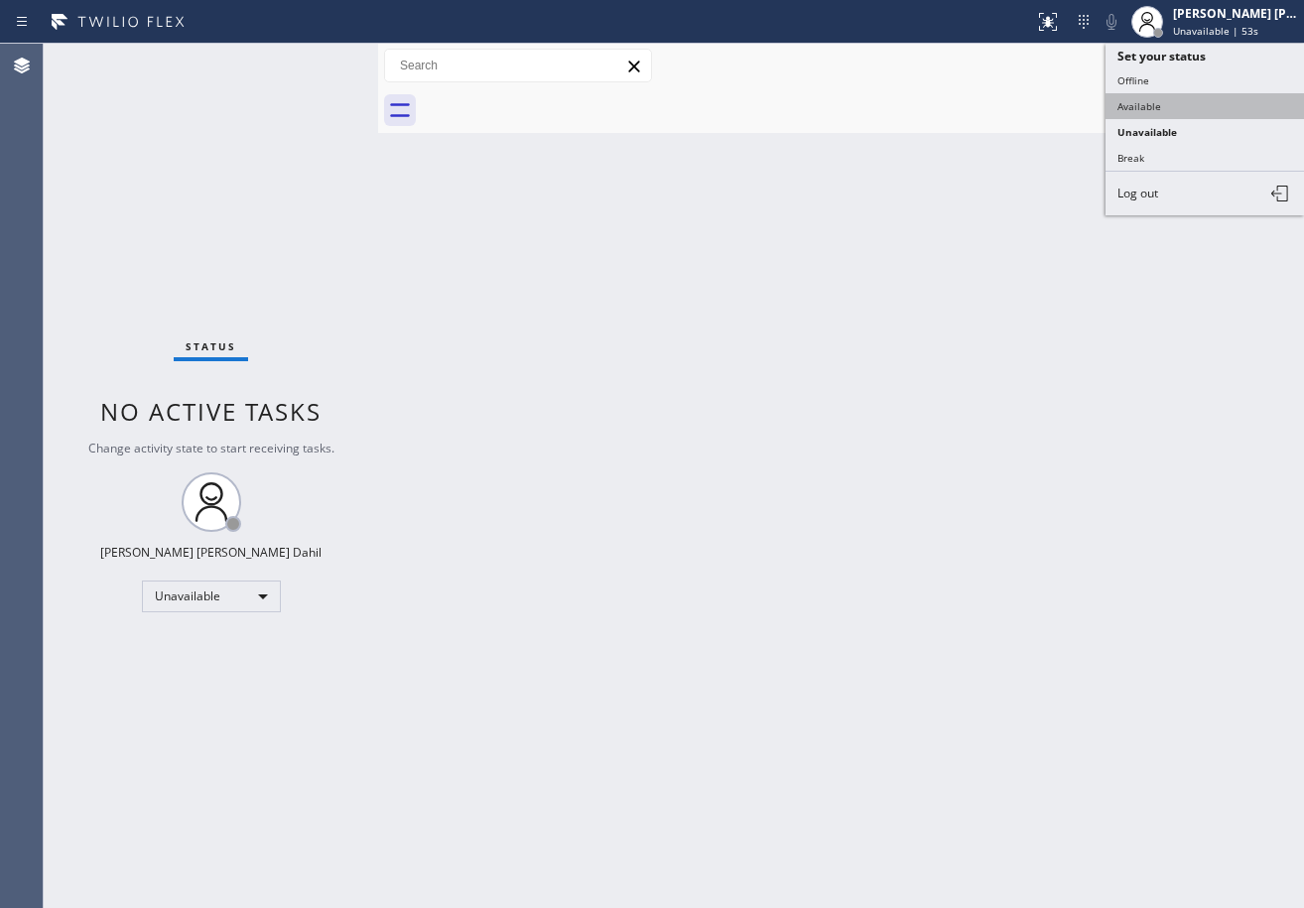
click at [1191, 103] on button "Available" at bounding box center [1205, 106] width 198 height 26
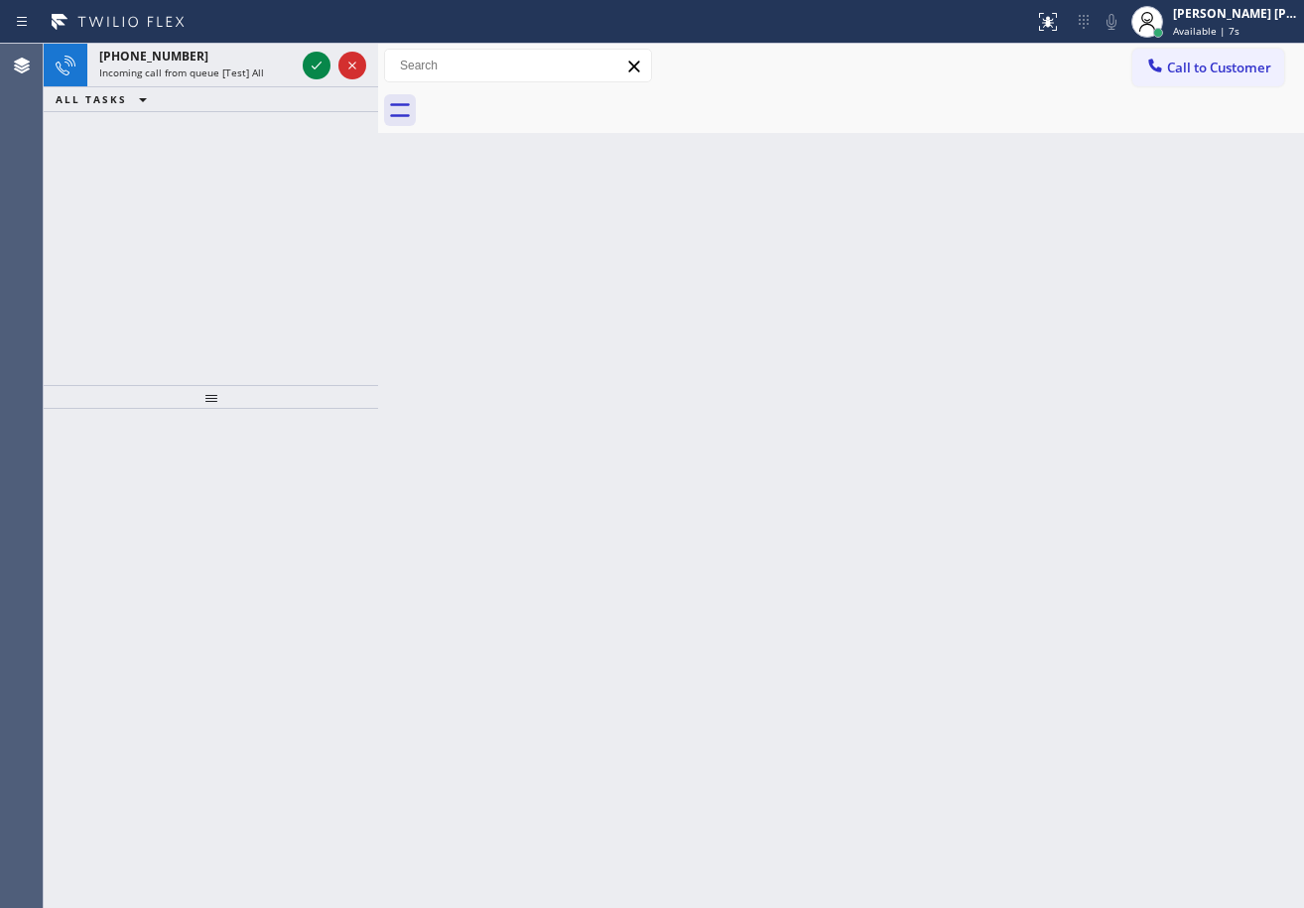
drag, startPoint x: 667, startPoint y: 454, endPoint x: 557, endPoint y: 364, distance: 141.8
click at [661, 441] on div "Back to Dashboard Change Sender ID Customers Technicians Select a contact Outbo…" at bounding box center [841, 476] width 926 height 864
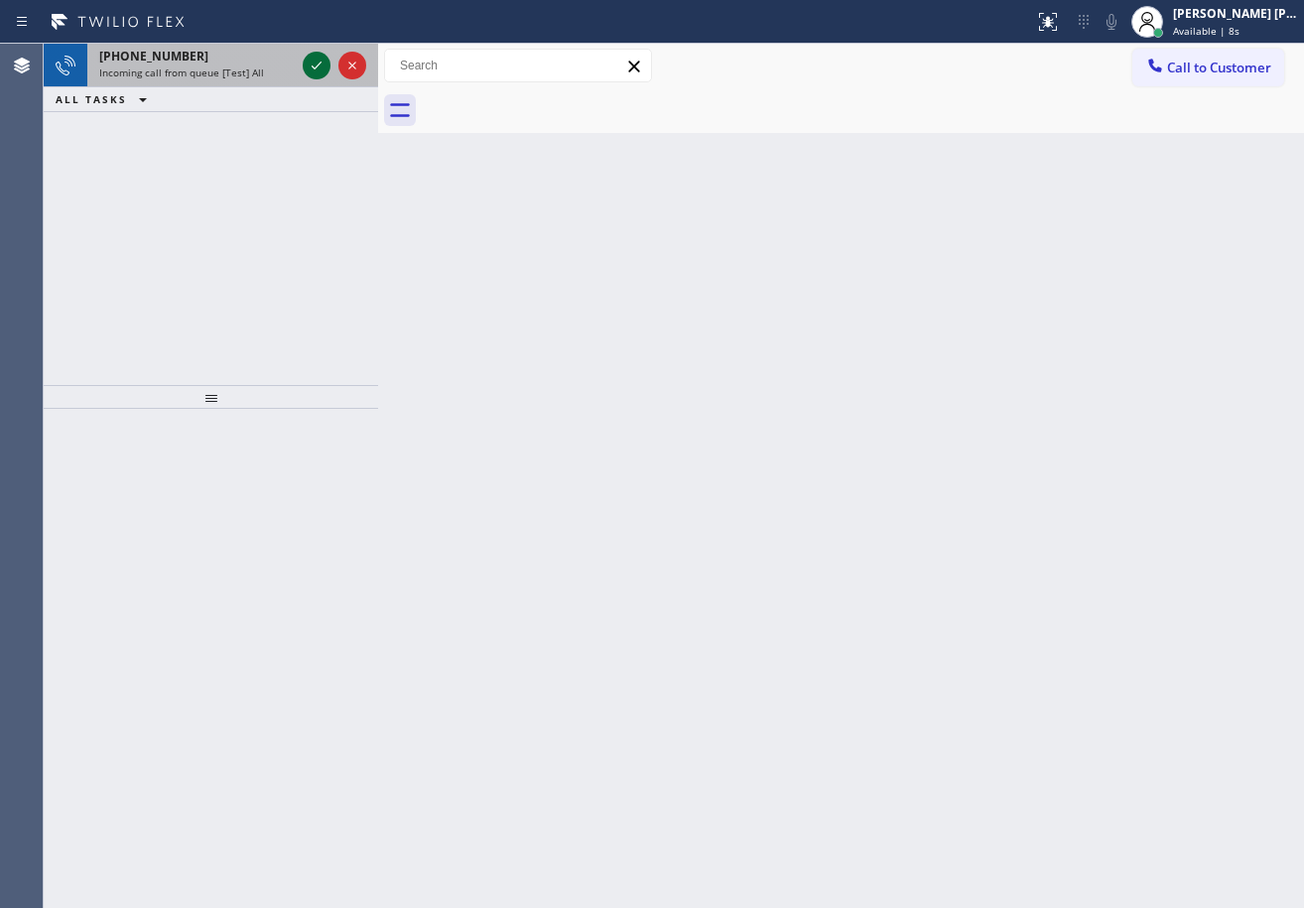
click at [313, 62] on icon at bounding box center [317, 66] width 24 height 24
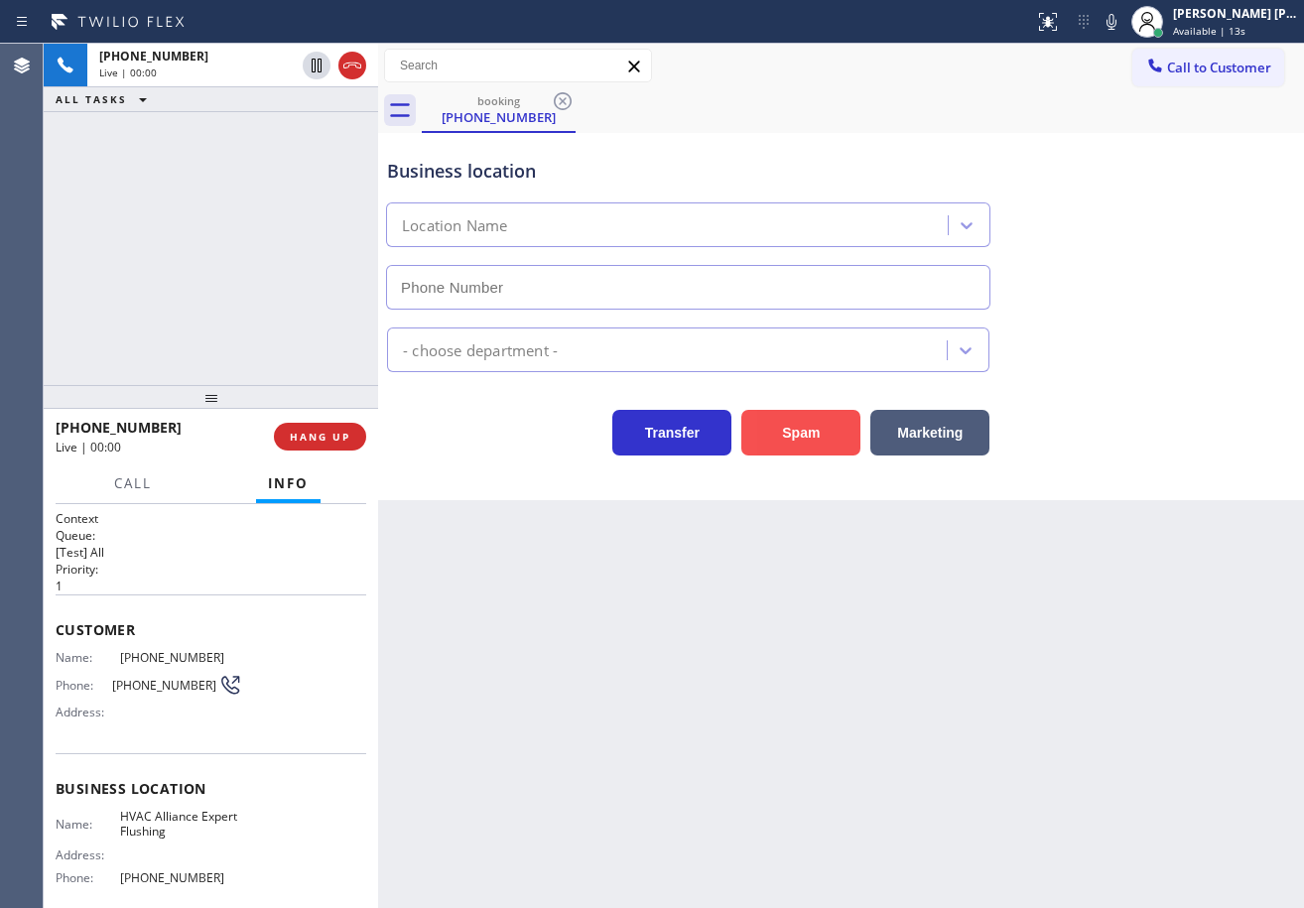
click at [811, 425] on button "Spam" at bounding box center [800, 433] width 119 height 46
type input "[PHONE_NUMBER]"
click at [812, 431] on button "Spam" at bounding box center [800, 433] width 119 height 46
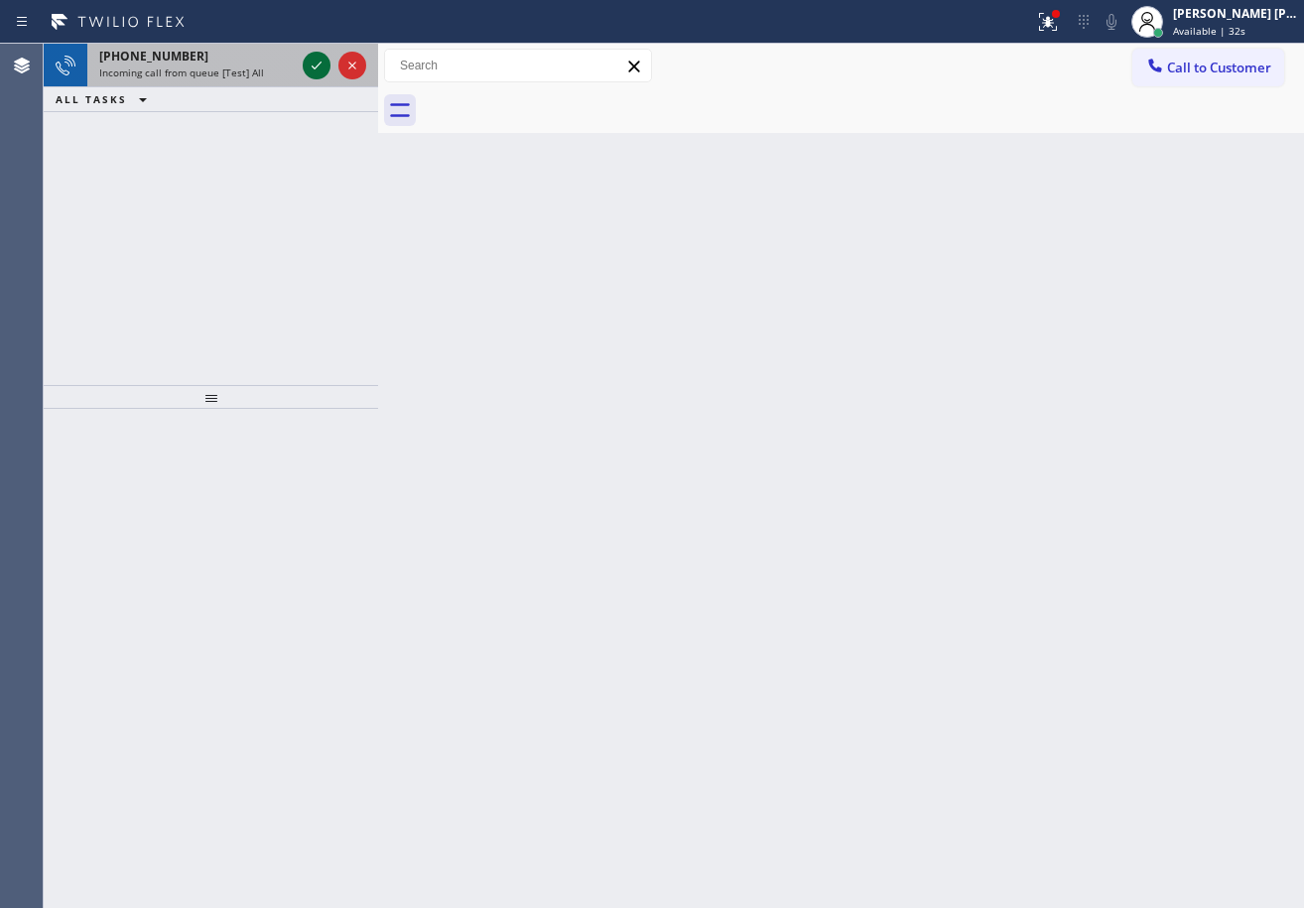
click at [316, 70] on icon at bounding box center [317, 66] width 24 height 24
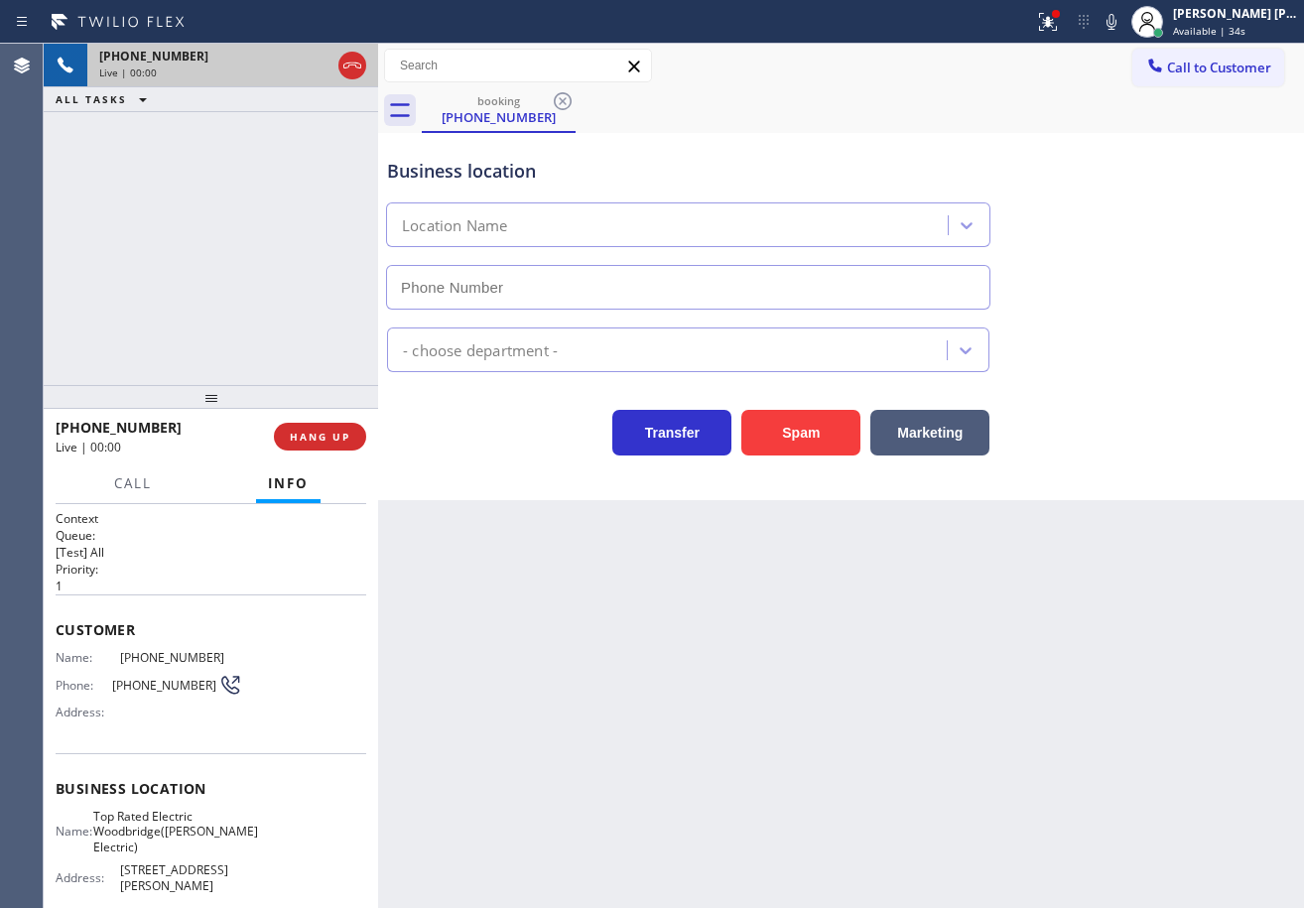
type input "[PHONE_NUMBER]"
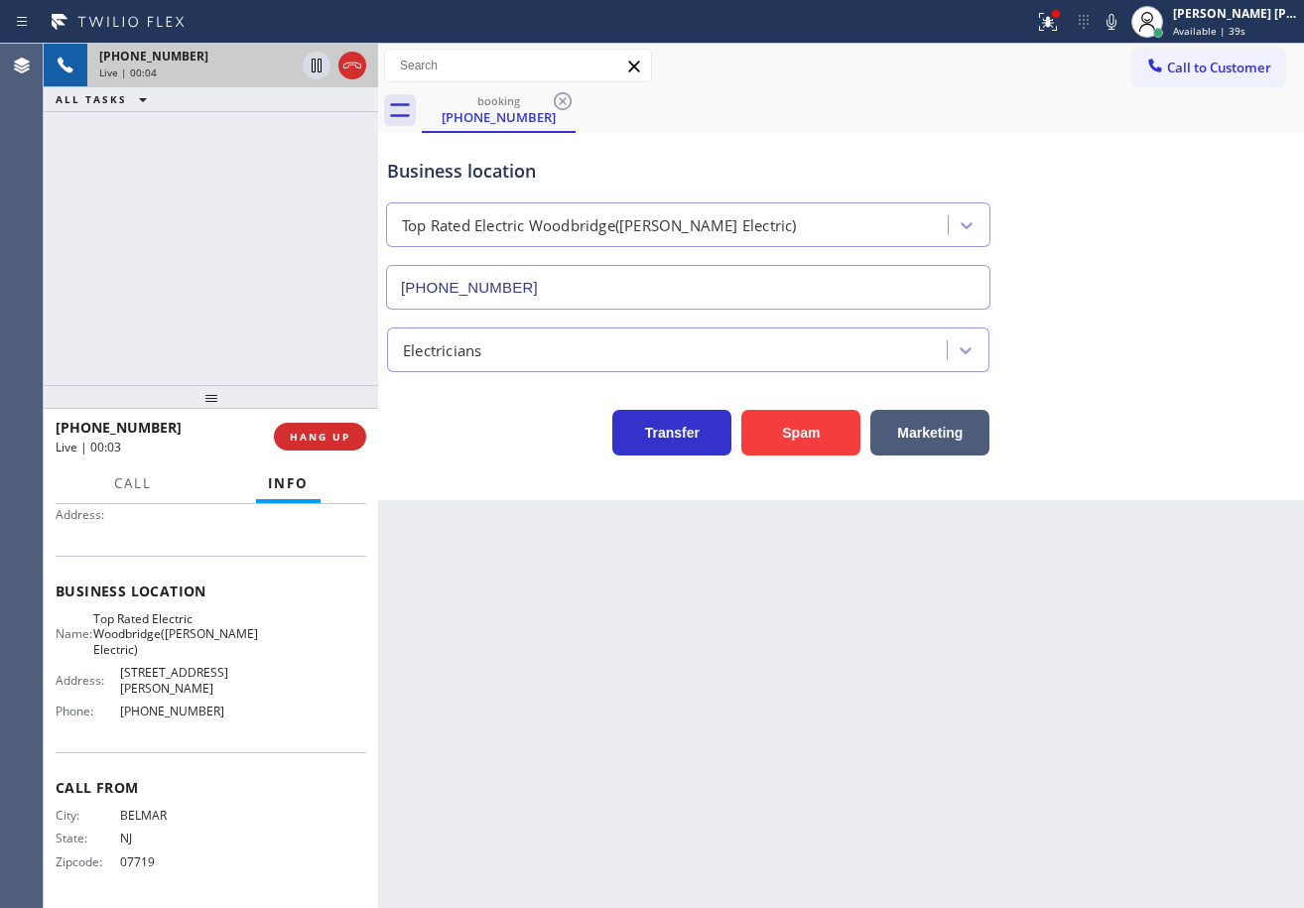
scroll to position [213, 0]
click at [221, 284] on div "[PHONE_NUMBER] Live | 00:12 ALL TASKS ALL TASKS ACTIVE TASKS TASKS IN WRAP UP" at bounding box center [211, 214] width 334 height 341
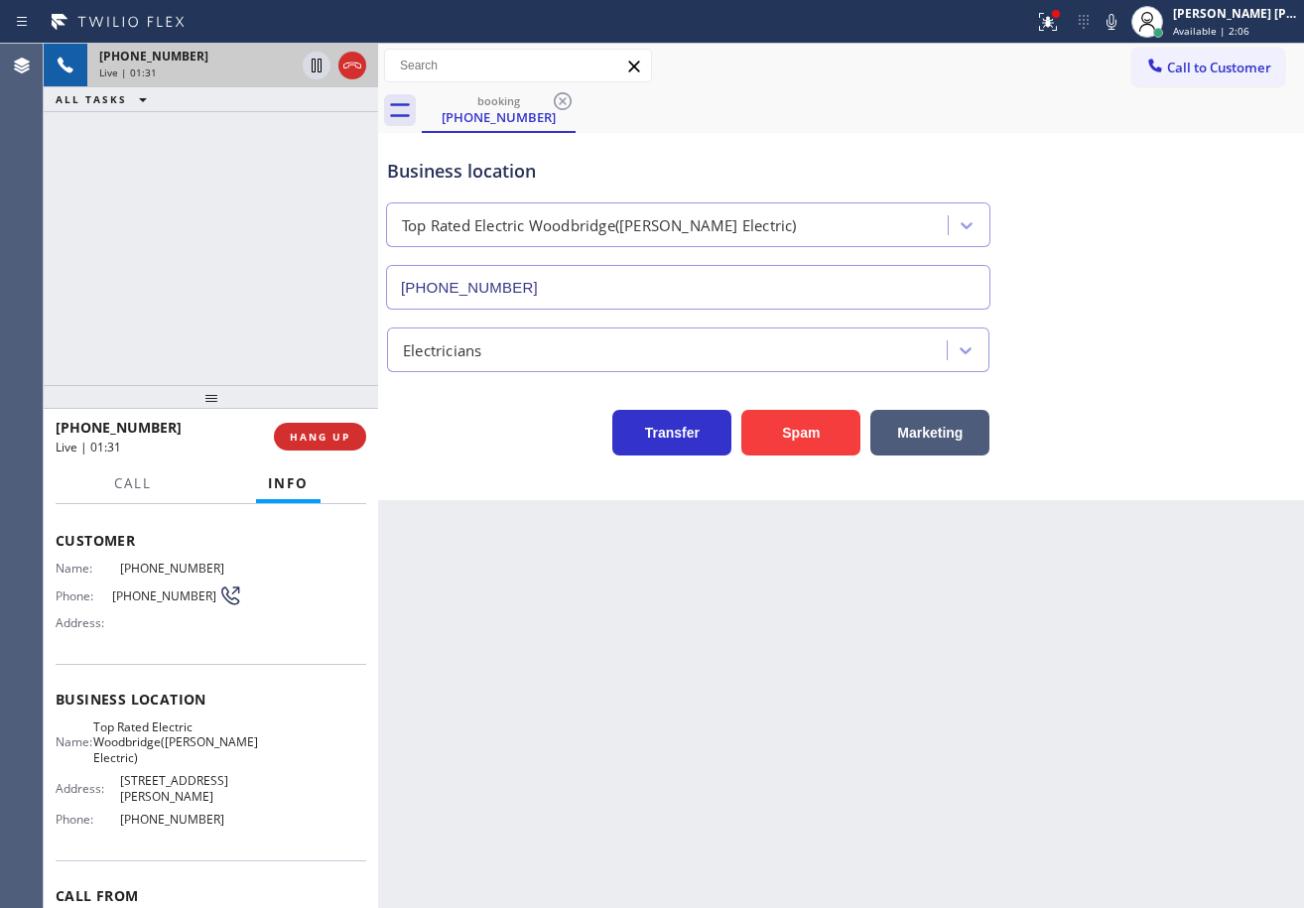
scroll to position [0, 0]
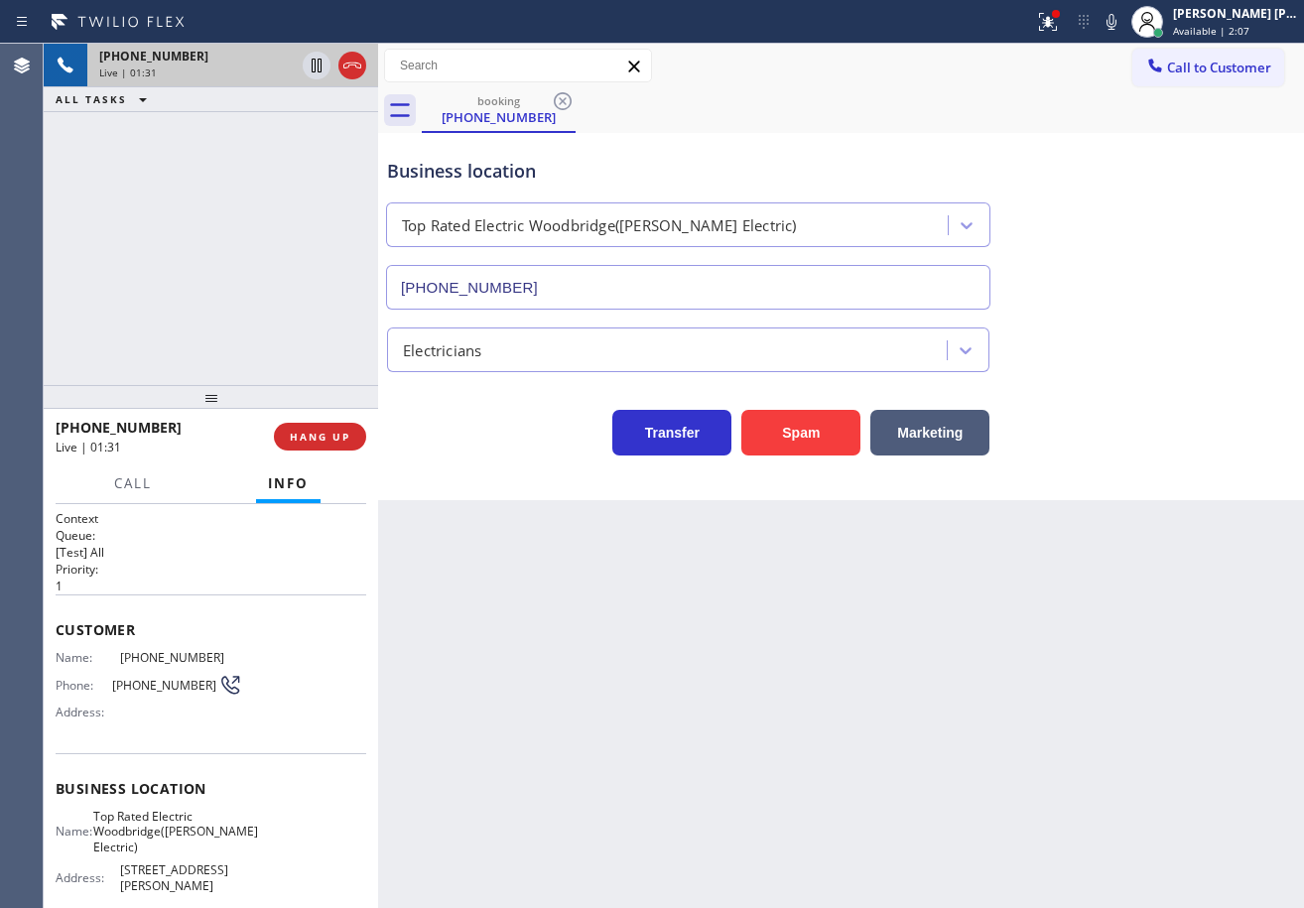
click at [615, 651] on div "Back to Dashboard Change Sender ID Customers Technicians Select a contact Outbo…" at bounding box center [841, 476] width 926 height 864
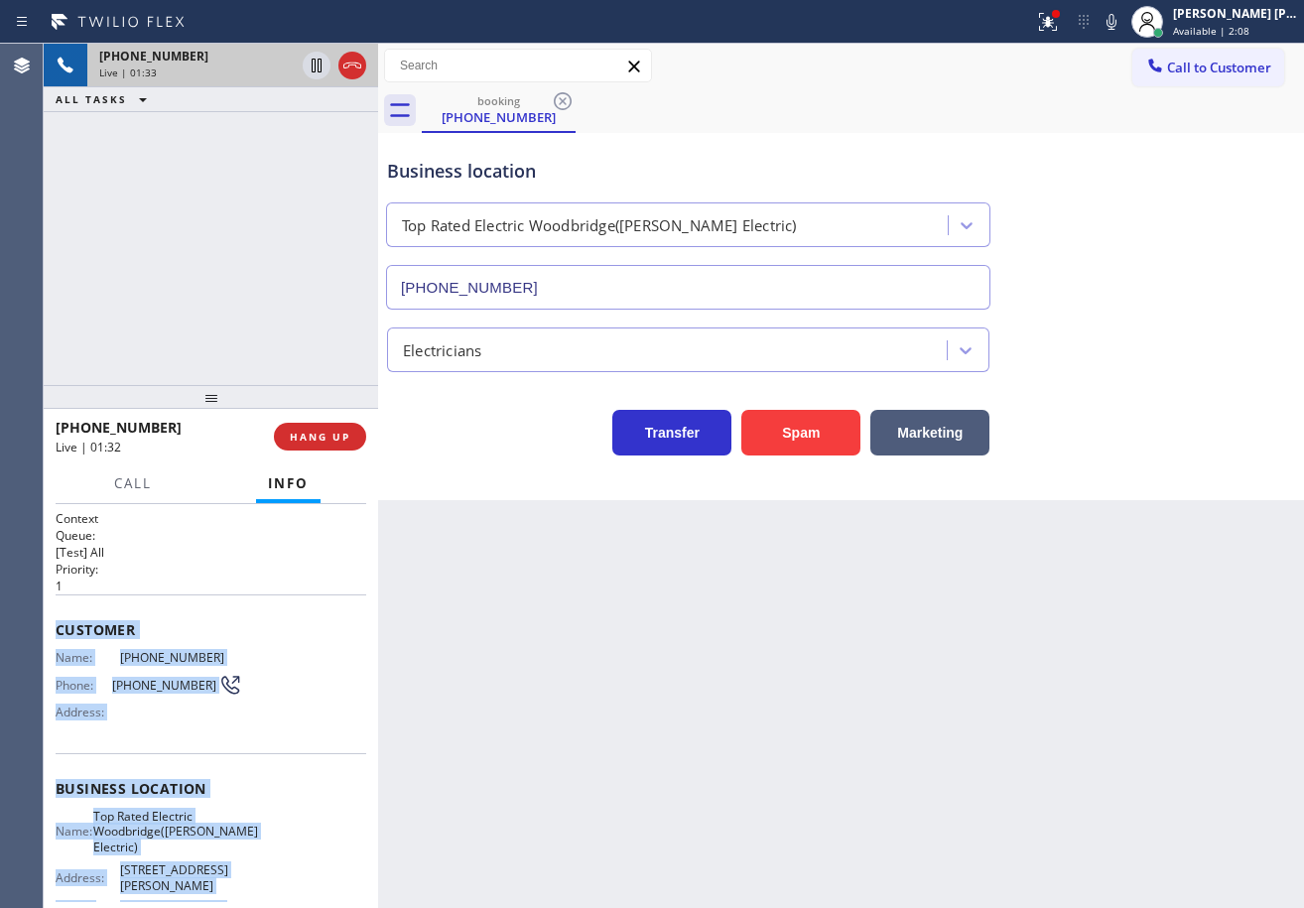
scroll to position [213, 0]
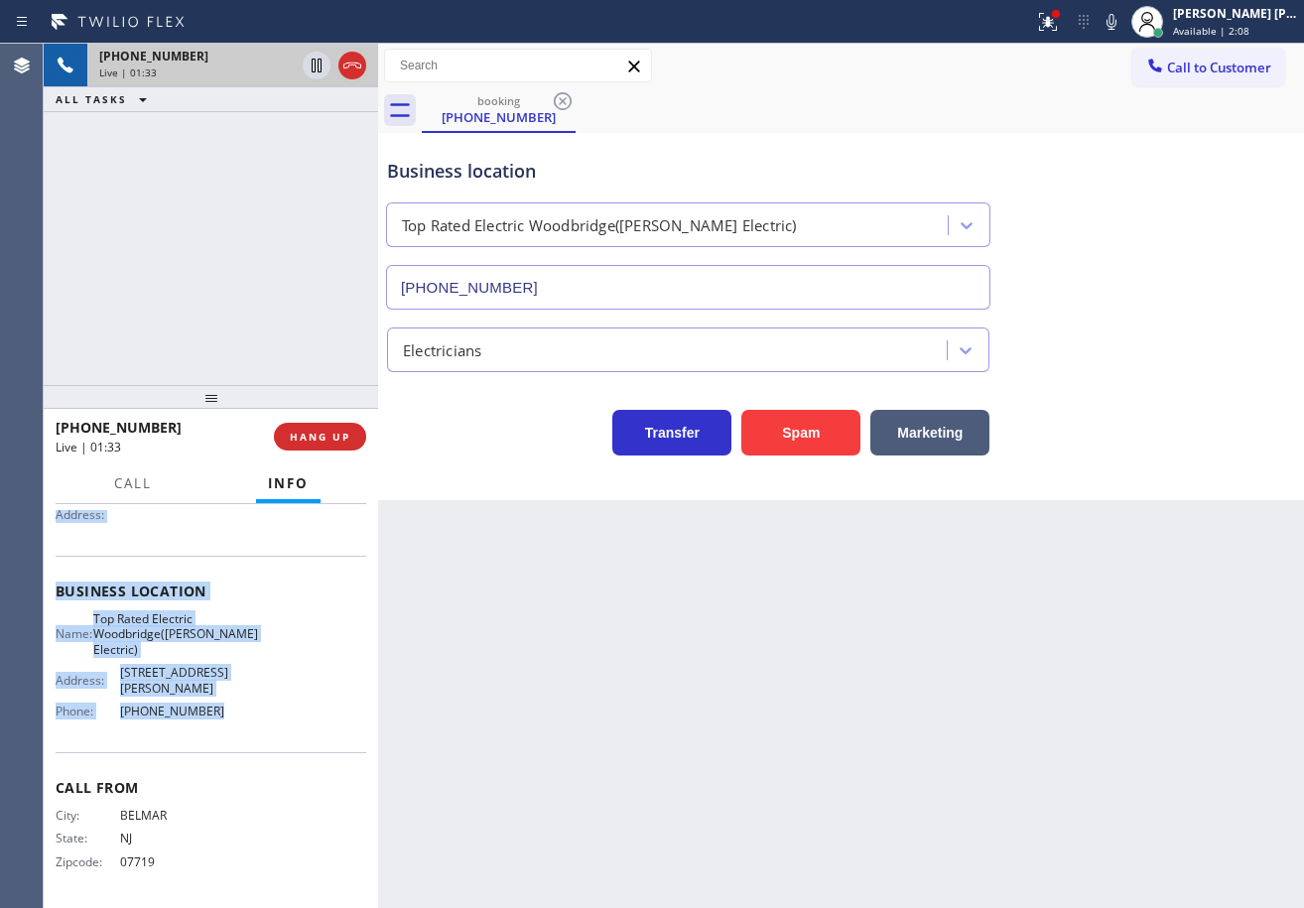
drag, startPoint x: 50, startPoint y: 627, endPoint x: 934, endPoint y: 516, distance: 891.2
click at [247, 720] on div "Context Queue: [Test] All Priority: 1 Customer Name: [PHONE_NUMBER] Phone: [PHO…" at bounding box center [211, 706] width 334 height 404
copy div "Customer Name: [PHONE_NUMBER] Phone: [PHONE_NUMBER] Address: Business location …"
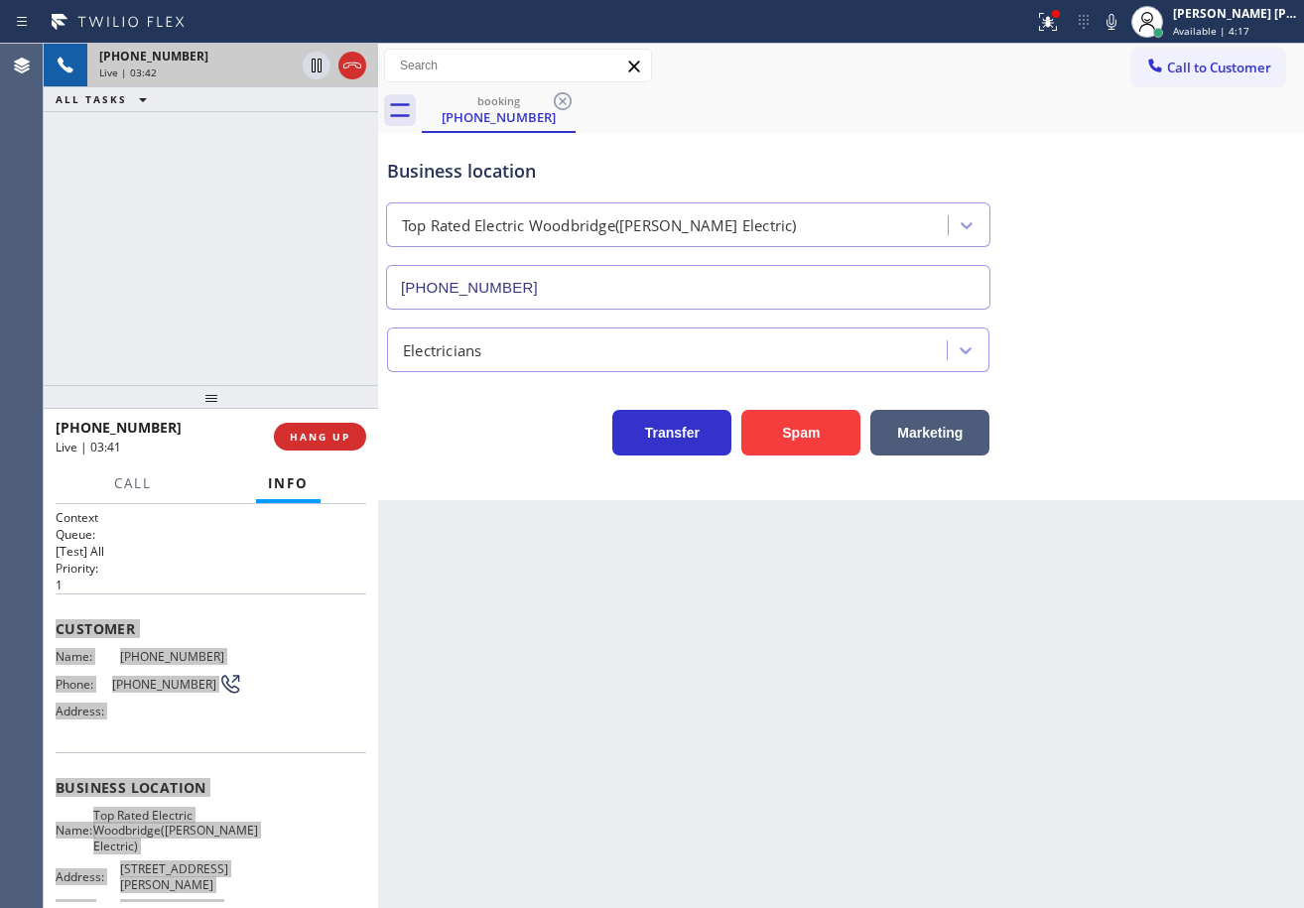
scroll to position [0, 0]
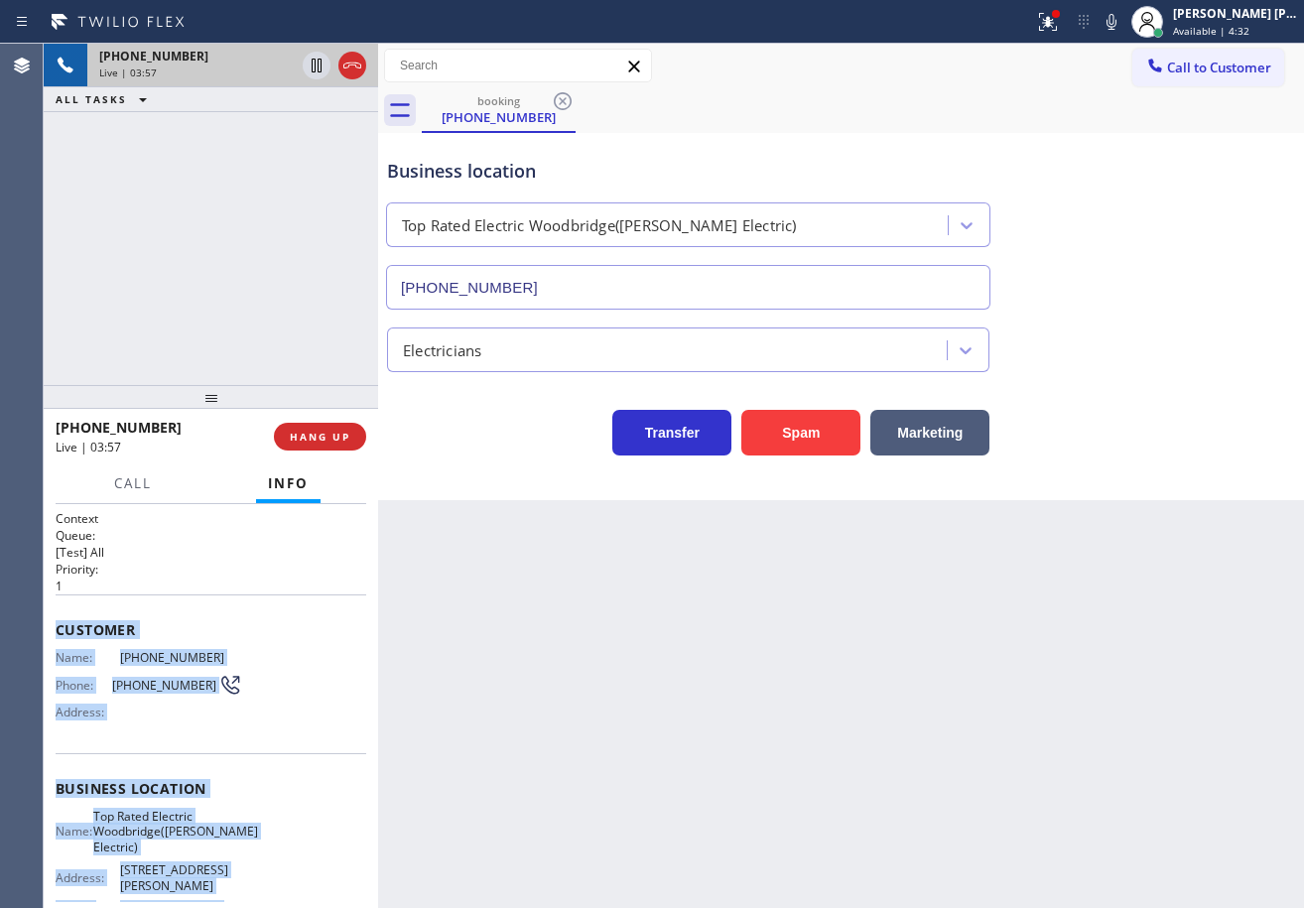
drag, startPoint x: 1137, startPoint y: 21, endPoint x: 1134, endPoint y: 169, distance: 147.9
click at [1123, 21] on icon at bounding box center [1112, 22] width 24 height 24
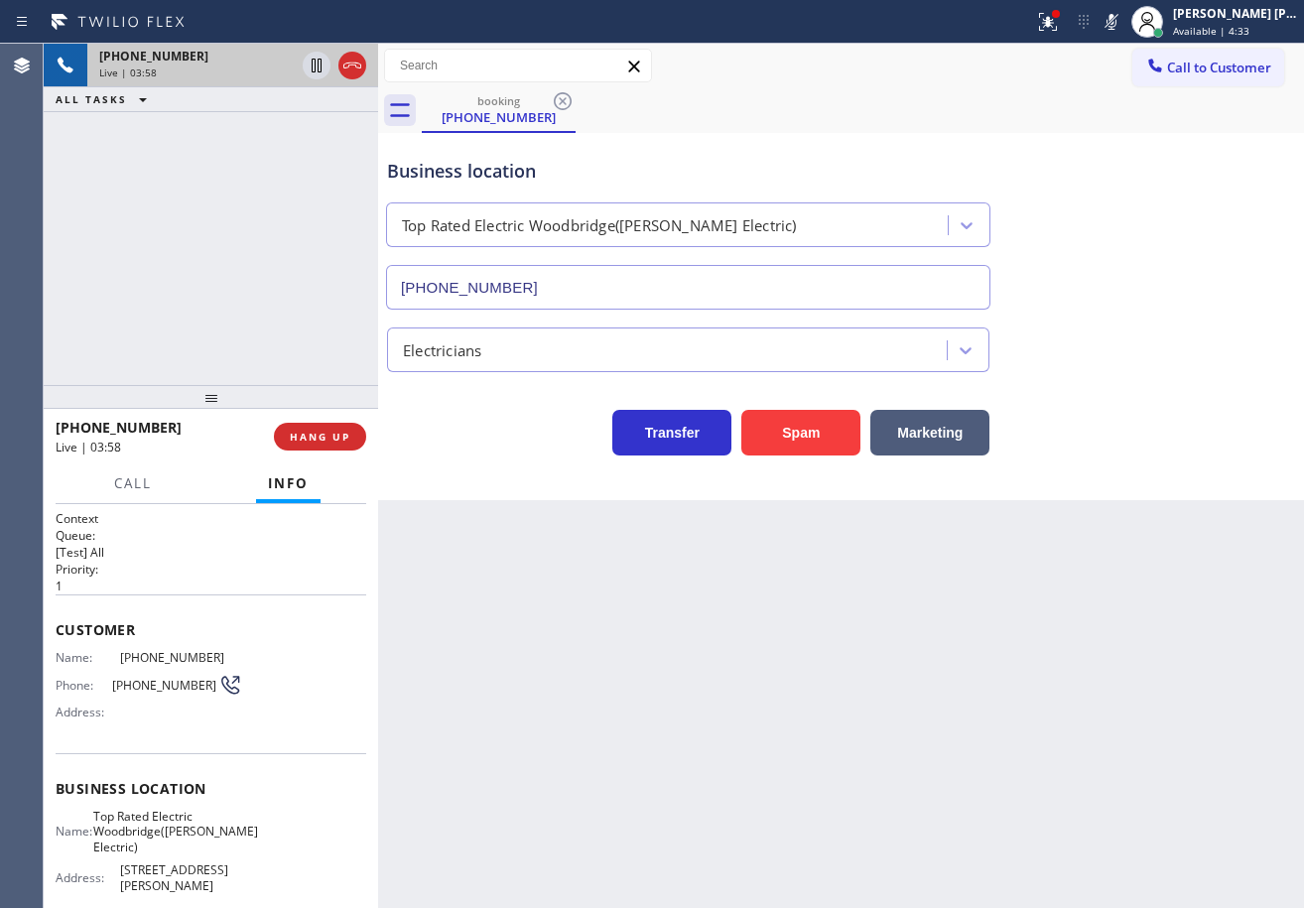
click at [1162, 265] on div "Business location Top Rated Electric [GEOGRAPHIC_DATA]([PERSON_NAME] Electric) …" at bounding box center [841, 220] width 916 height 180
click at [1118, 24] on rect at bounding box center [1112, 20] width 14 height 14
drag, startPoint x: 1054, startPoint y: 26, endPoint x: 1087, endPoint y: 105, distance: 85.9
click at [1054, 25] on div at bounding box center [1048, 22] width 44 height 24
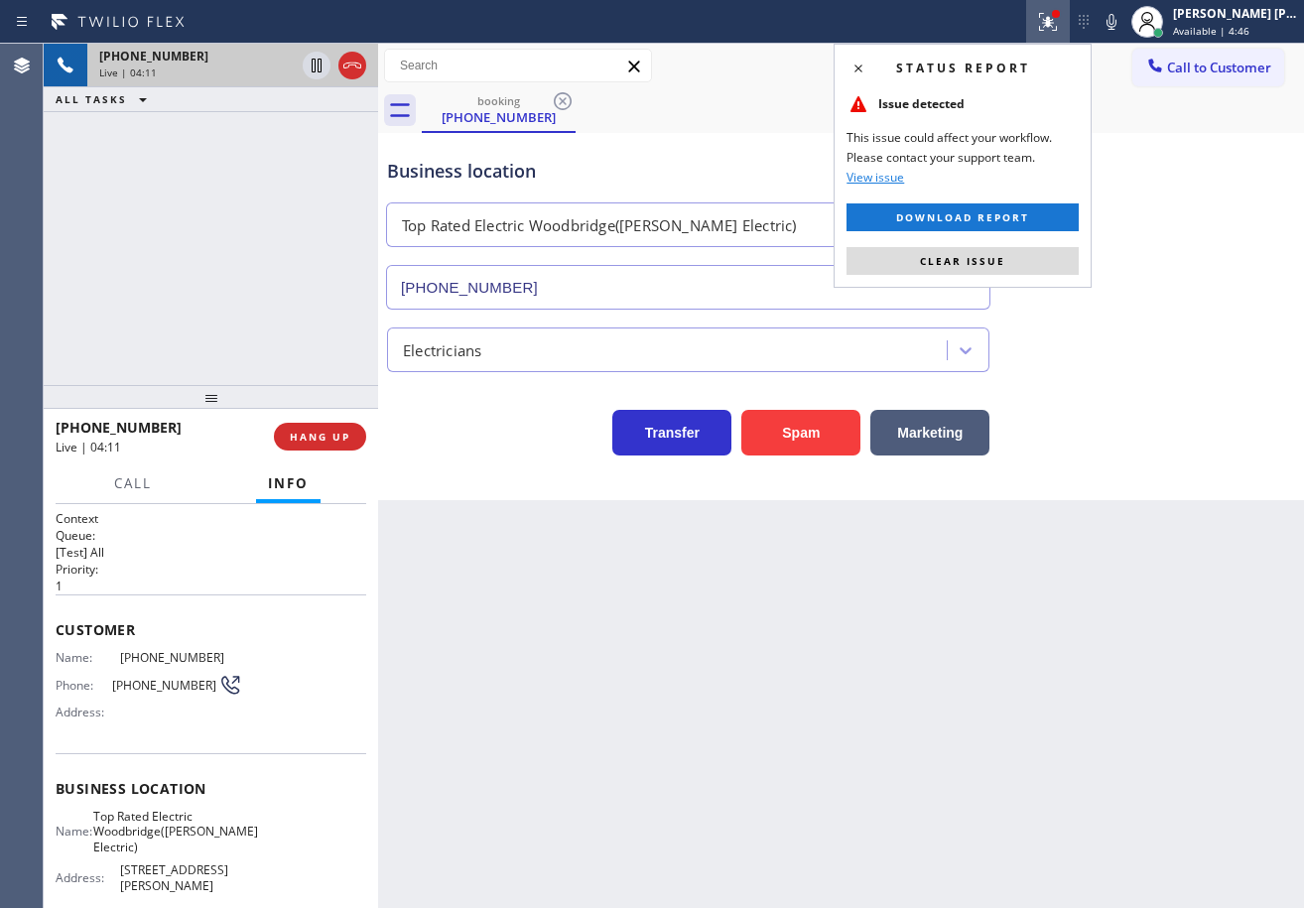
click at [1059, 258] on button "Clear issue" at bounding box center [963, 261] width 232 height 28
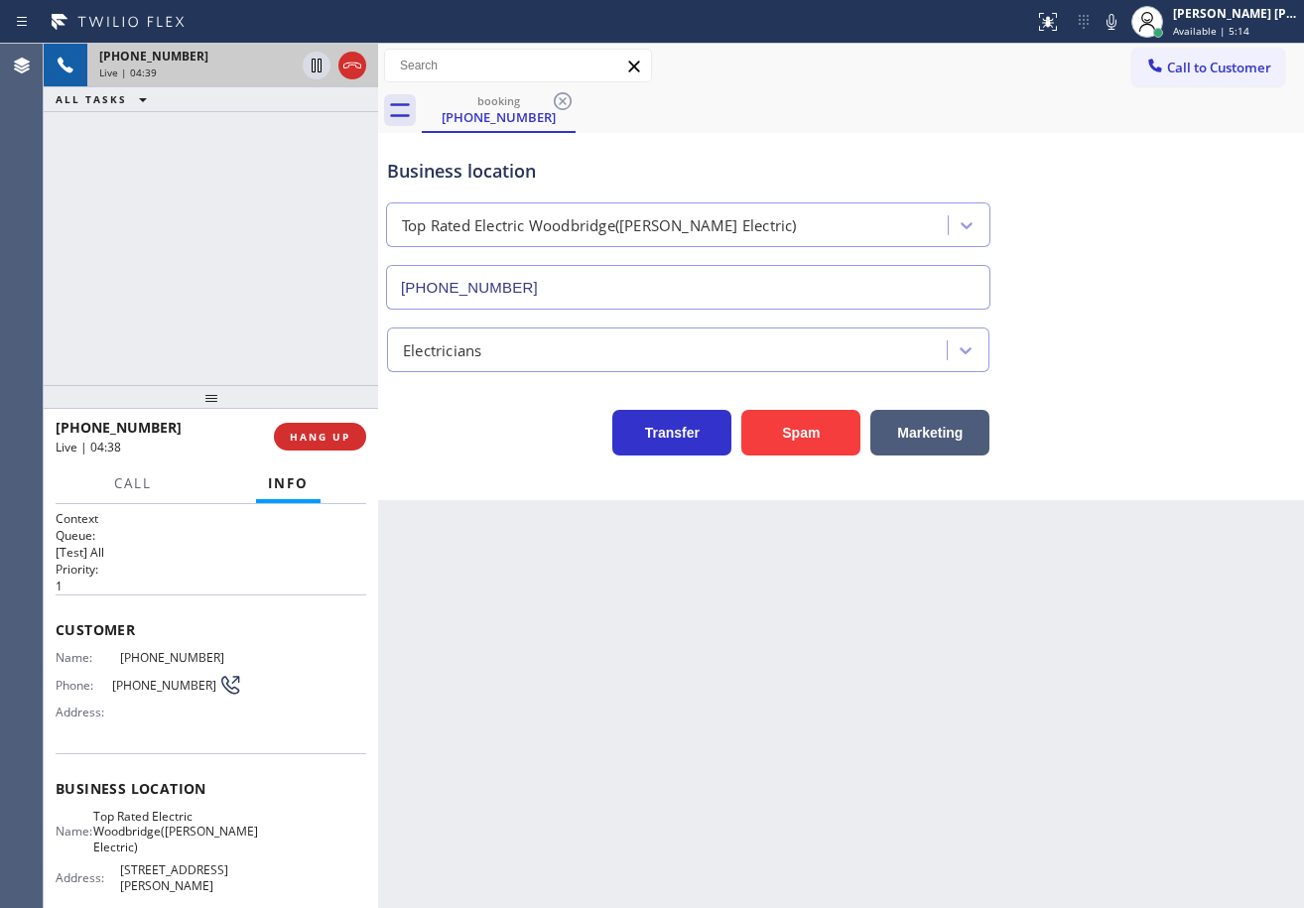
click at [864, 767] on div "Back to Dashboard Change Sender ID Customers Technicians Select a contact Outbo…" at bounding box center [841, 476] width 926 height 864
click at [218, 247] on div "[PHONE_NUMBER] Live | 04:44 ALL TASKS ALL TASKS ACTIVE TASKS TASKS IN WRAP UP" at bounding box center [211, 214] width 334 height 341
click at [275, 164] on div "[PHONE_NUMBER] Live | 05:16 ALL TASKS ALL TASKS ACTIVE TASKS TASKS IN WRAP UP" at bounding box center [211, 214] width 334 height 341
drag, startPoint x: 1193, startPoint y: 349, endPoint x: 1159, endPoint y: 347, distance: 33.8
click at [1159, 347] on div "Electricians" at bounding box center [841, 346] width 916 height 53
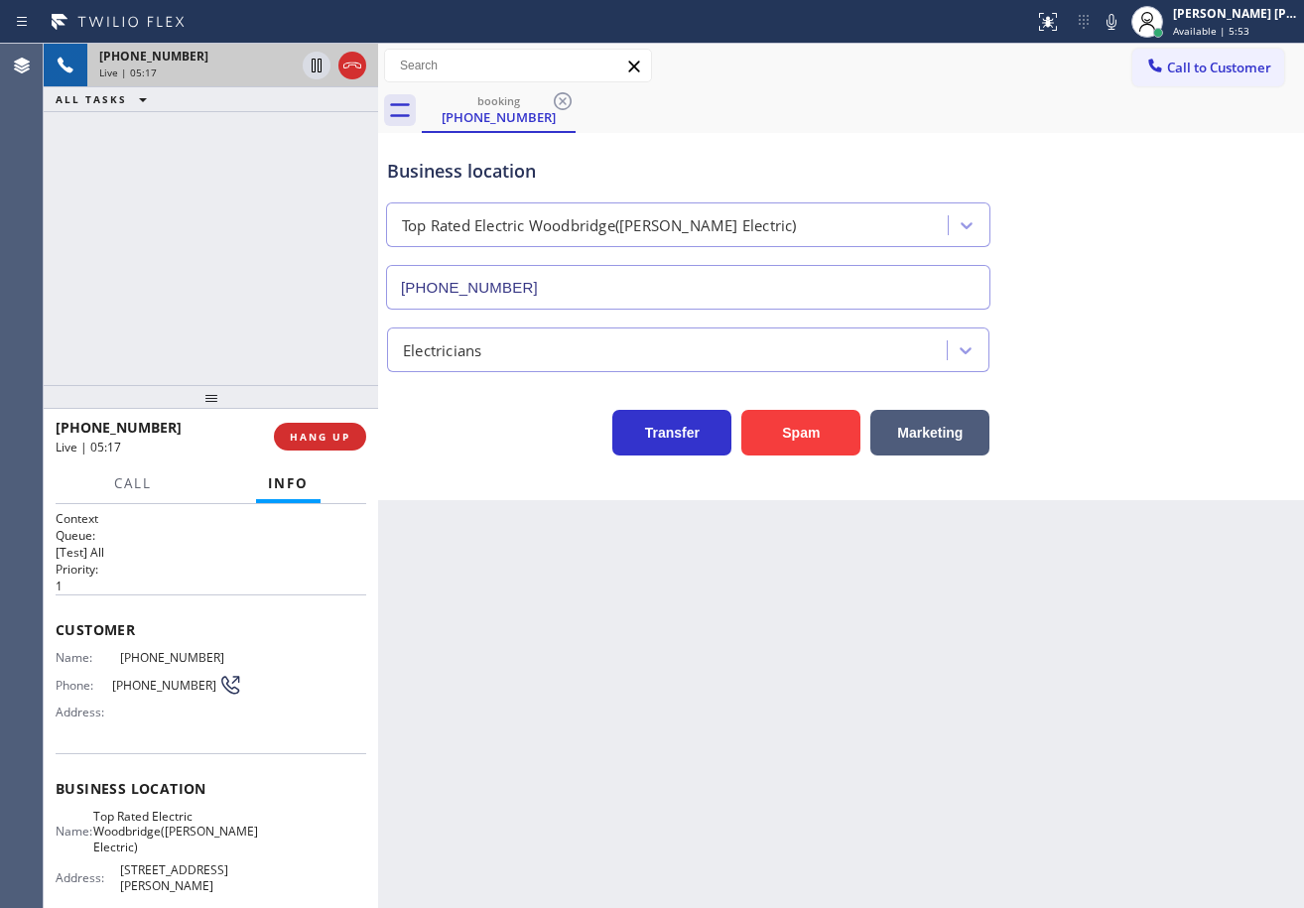
click at [1159, 347] on div "Electricians" at bounding box center [841, 346] width 916 height 53
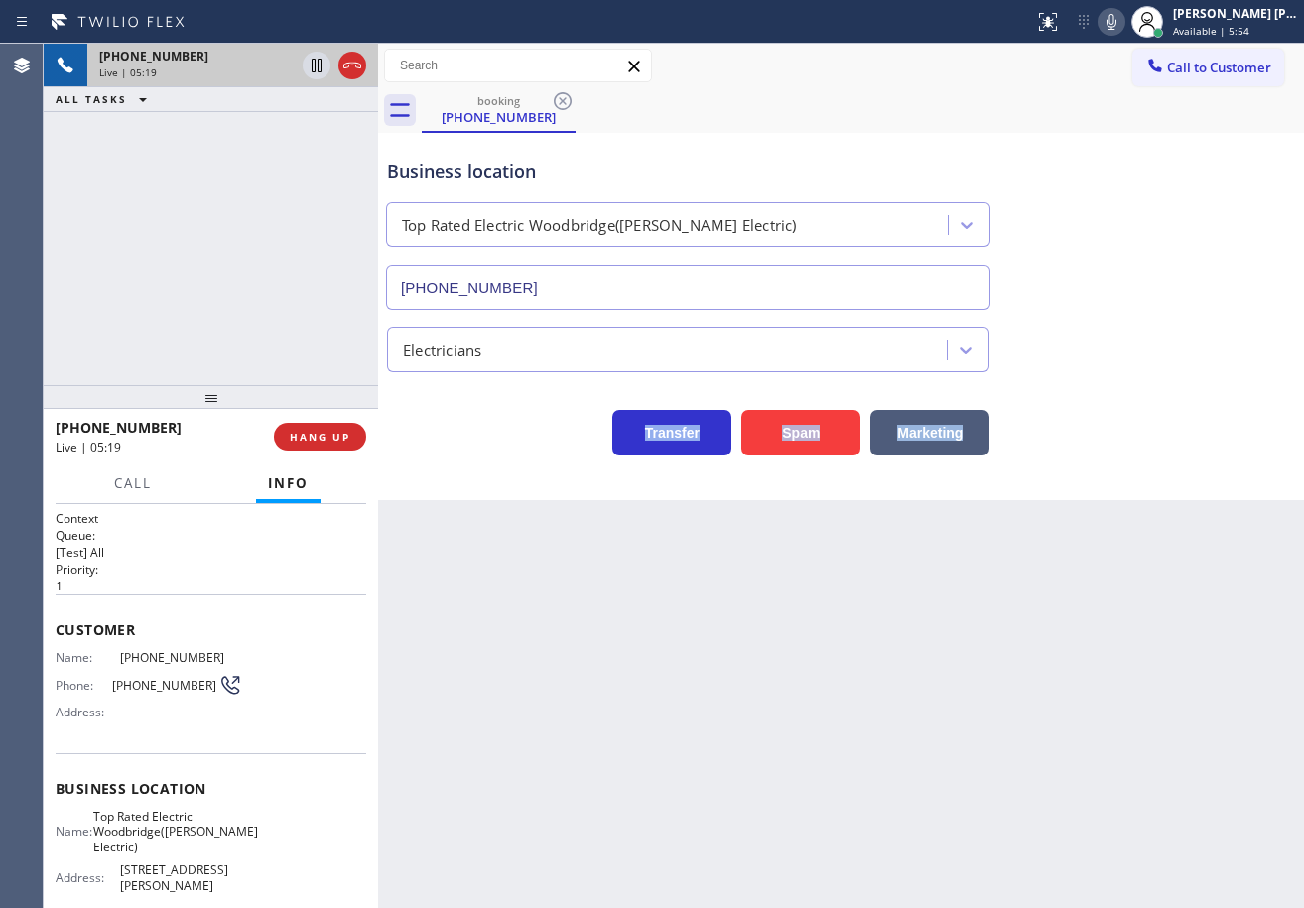
click at [1123, 24] on icon at bounding box center [1112, 22] width 24 height 24
click at [1162, 240] on div "Business location Top Rated Electric [GEOGRAPHIC_DATA]([PERSON_NAME] Electric) …" at bounding box center [841, 220] width 916 height 180
drag, startPoint x: 291, startPoint y: 173, endPoint x: 315, endPoint y: 117, distance: 60.5
click at [295, 171] on div "[PHONE_NUMBER] Live | 05:20 ALL TASKS ALL TASKS ACTIVE TASKS TASKS IN WRAP UP" at bounding box center [211, 214] width 334 height 341
click at [319, 65] on icon at bounding box center [317, 66] width 10 height 14
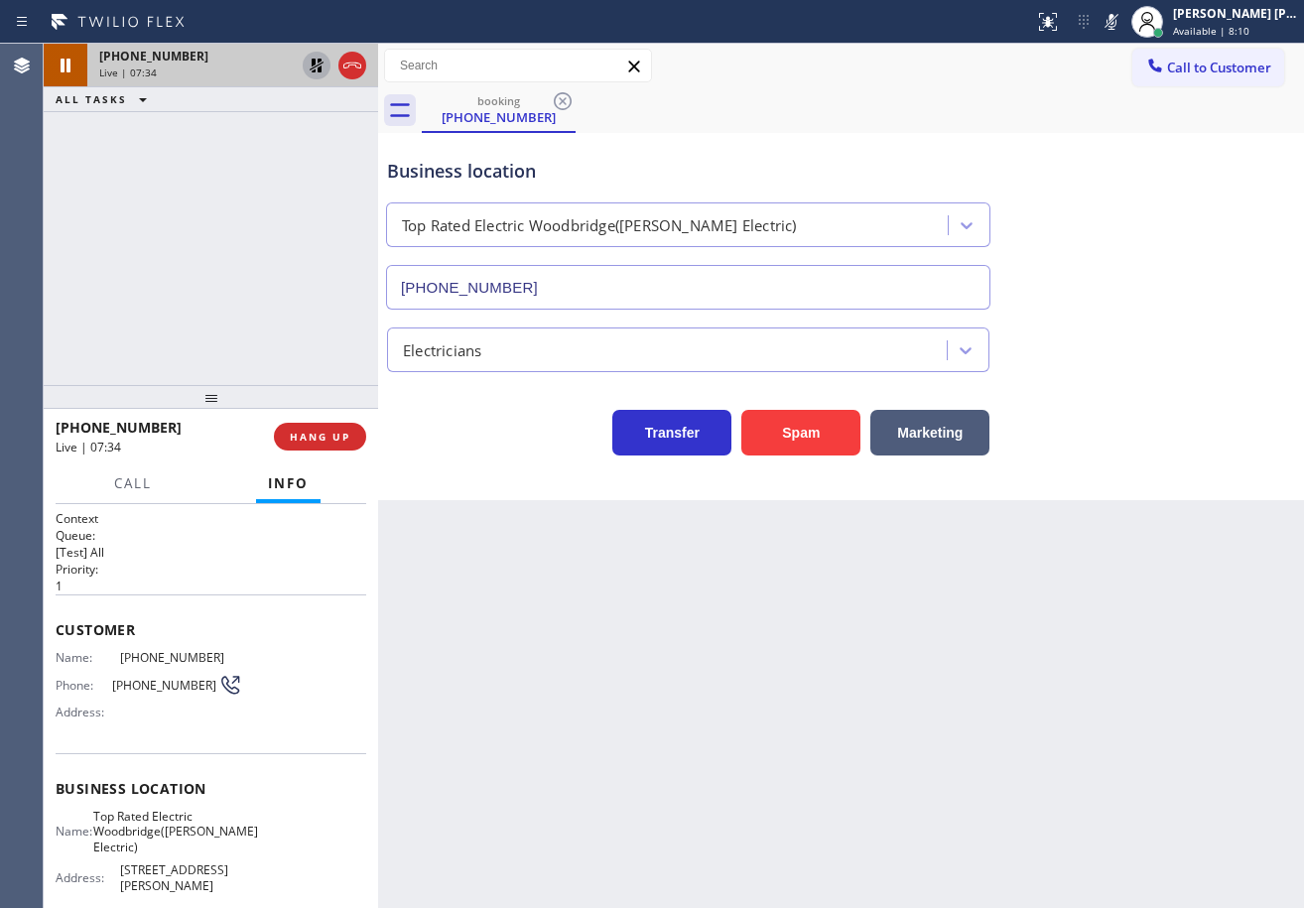
click at [302, 71] on div at bounding box center [334, 66] width 71 height 44
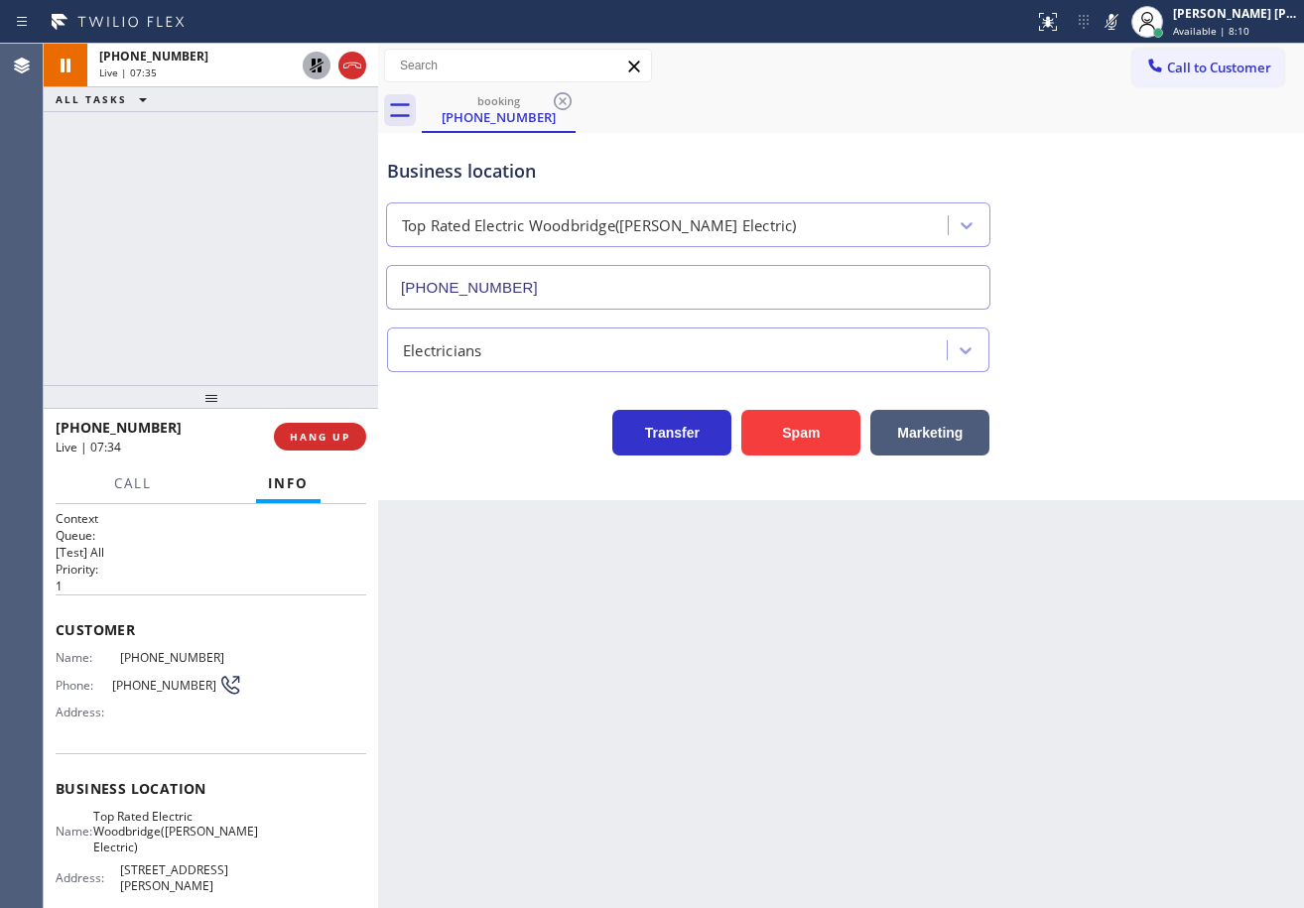
click at [302, 125] on div "[PHONE_NUMBER] Live | 07:35 ALL TASKS ALL TASKS ACTIVE TASKS TASKS IN WRAP UP" at bounding box center [211, 214] width 334 height 341
click at [315, 73] on icon at bounding box center [317, 66] width 24 height 24
click at [1123, 23] on icon at bounding box center [1112, 22] width 24 height 24
click at [1156, 239] on div "Business location Top Rated Electric [GEOGRAPHIC_DATA]([PERSON_NAME] Electric) …" at bounding box center [841, 220] width 916 height 180
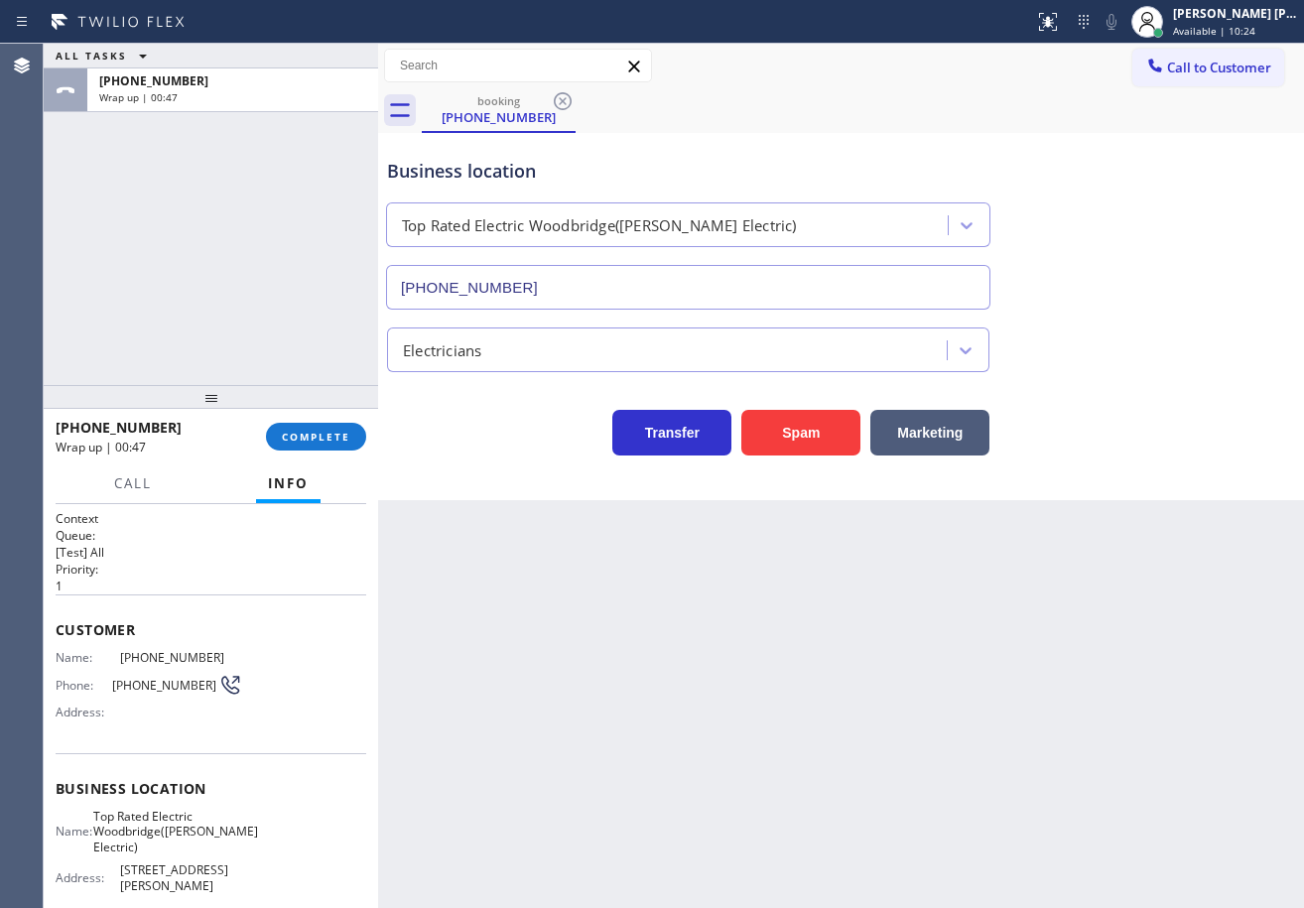
click at [211, 164] on div "ALL TASKS ALL TASKS ACTIVE TASKS TASKS IN WRAP UP [PHONE_NUMBER] Wrap up | 00:47" at bounding box center [211, 214] width 334 height 341
click at [305, 443] on span "COMPLETE" at bounding box center [316, 437] width 68 height 14
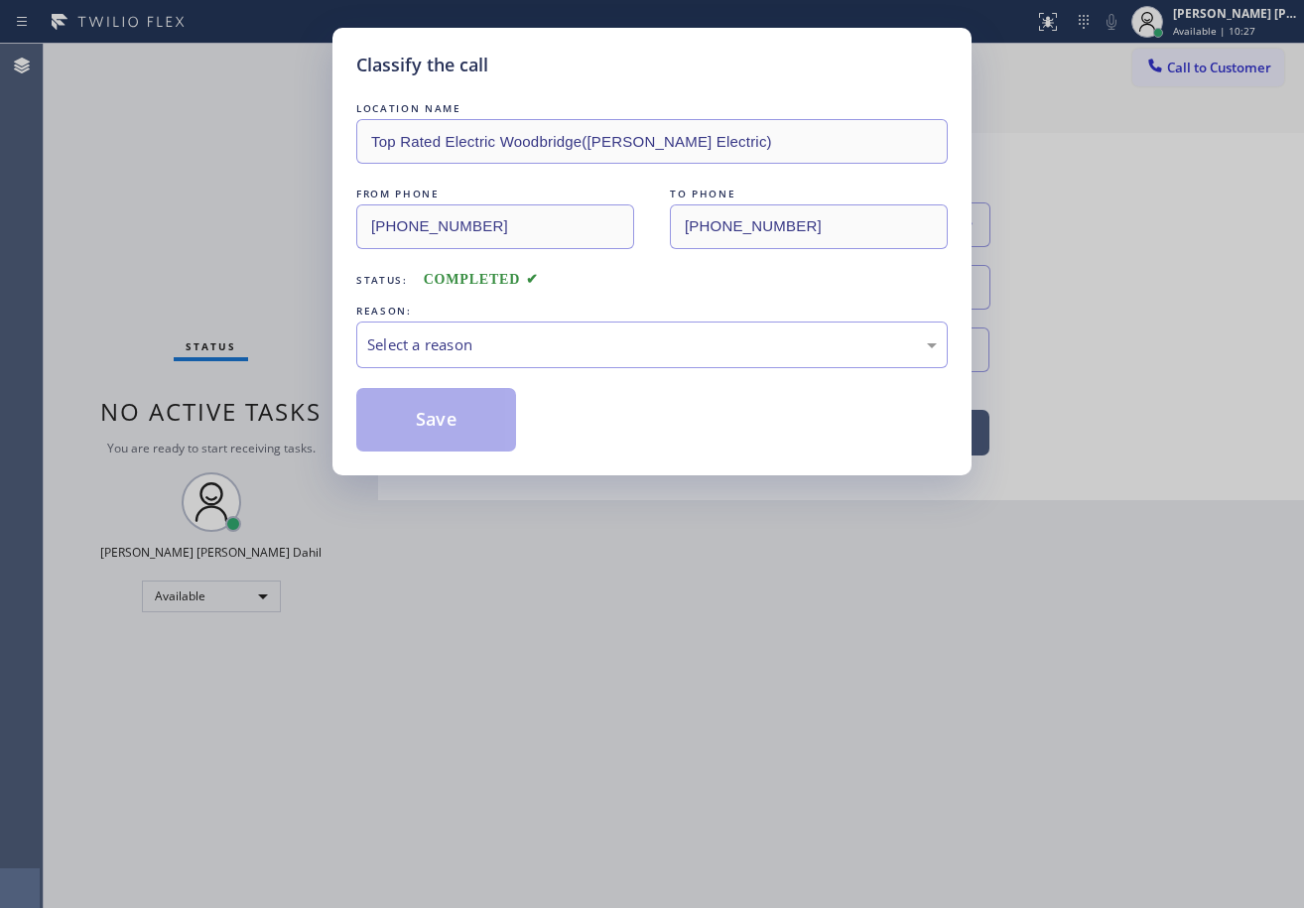
click at [459, 336] on div "Select a reason" at bounding box center [652, 344] width 570 height 23
click at [445, 409] on button "Save" at bounding box center [436, 420] width 160 height 64
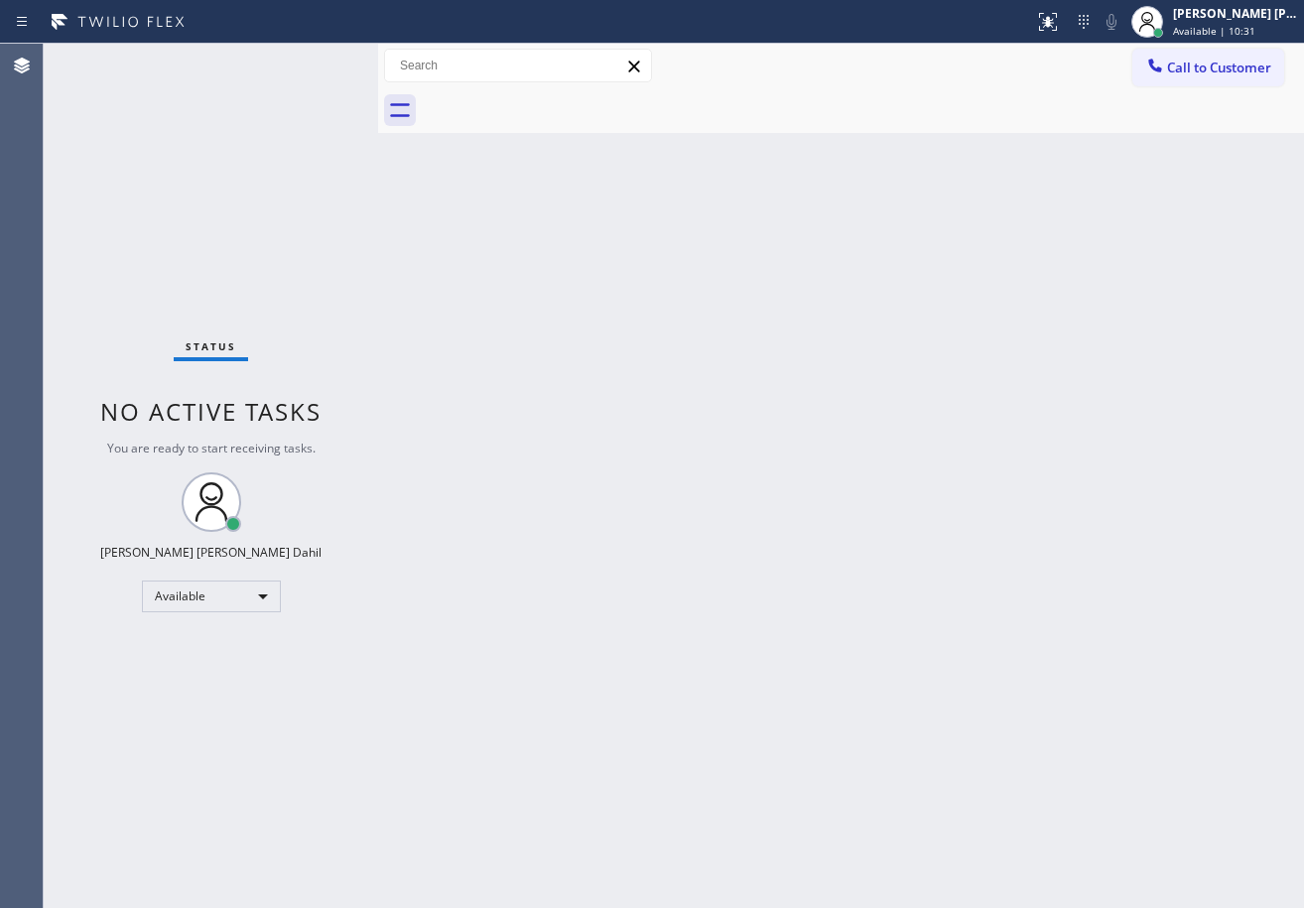
click at [1204, 767] on div "Back to Dashboard Change Sender ID Customers Technicians Select a contact Outbo…" at bounding box center [841, 476] width 926 height 864
click at [540, 384] on div "Back to Dashboard Change Sender ID Customers Technicians Select a contact Outbo…" at bounding box center [841, 476] width 926 height 864
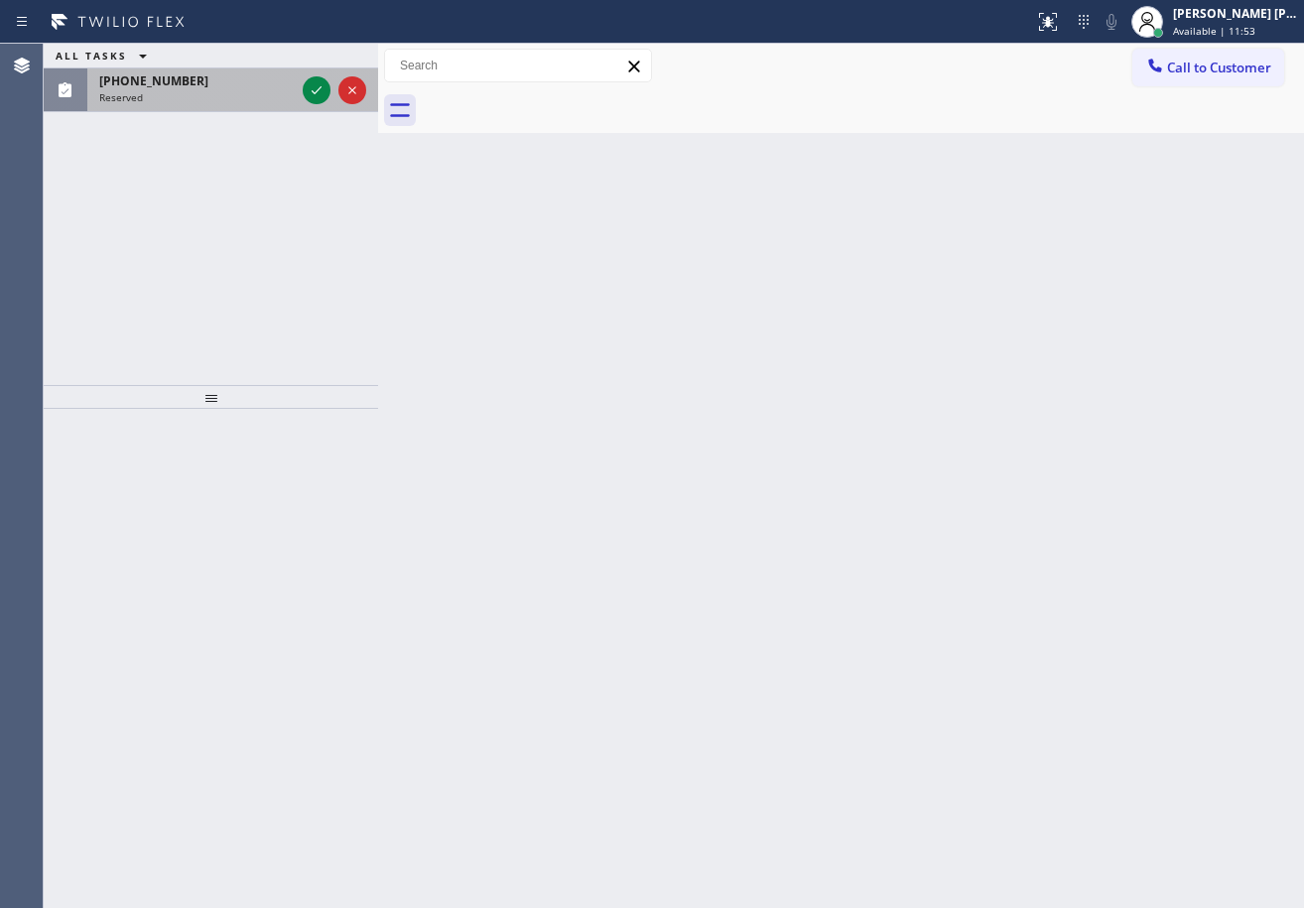
drag, startPoint x: 227, startPoint y: 104, endPoint x: 298, endPoint y: 89, distance: 72.0
click at [227, 104] on div "[PHONE_NUMBER] Reserved" at bounding box center [192, 90] width 211 height 44
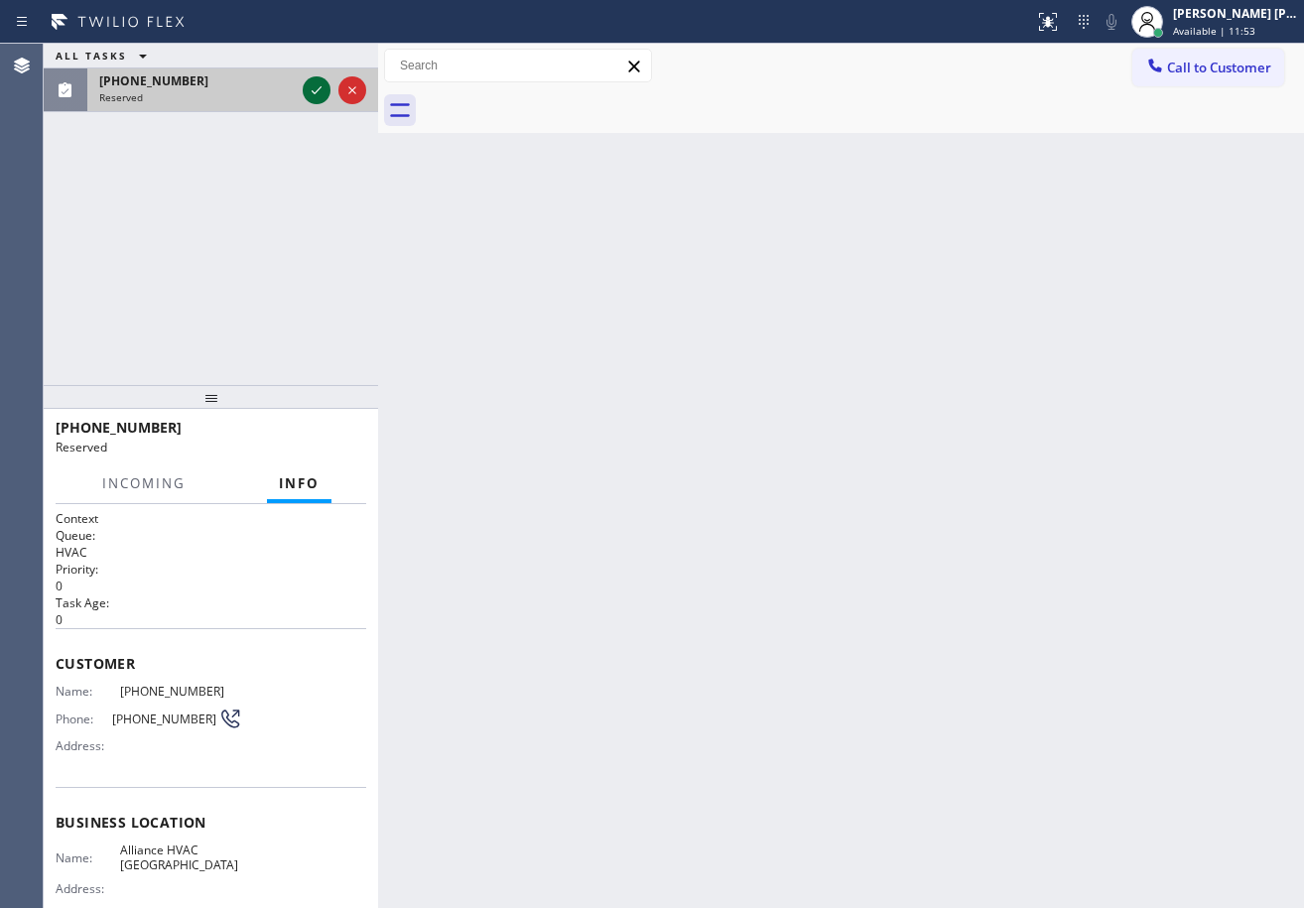
click at [307, 88] on icon at bounding box center [317, 90] width 24 height 24
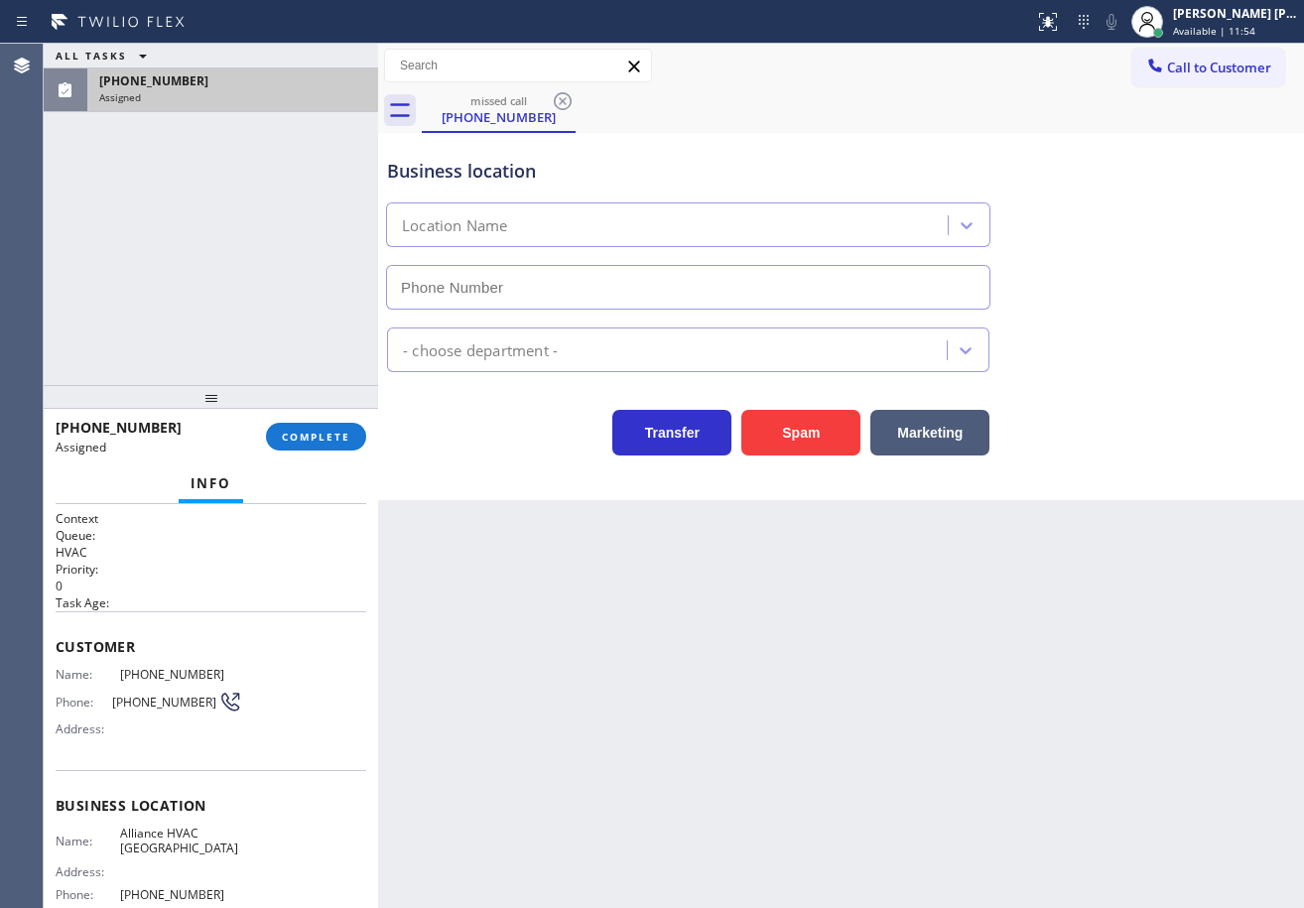
type input "[PHONE_NUMBER]"
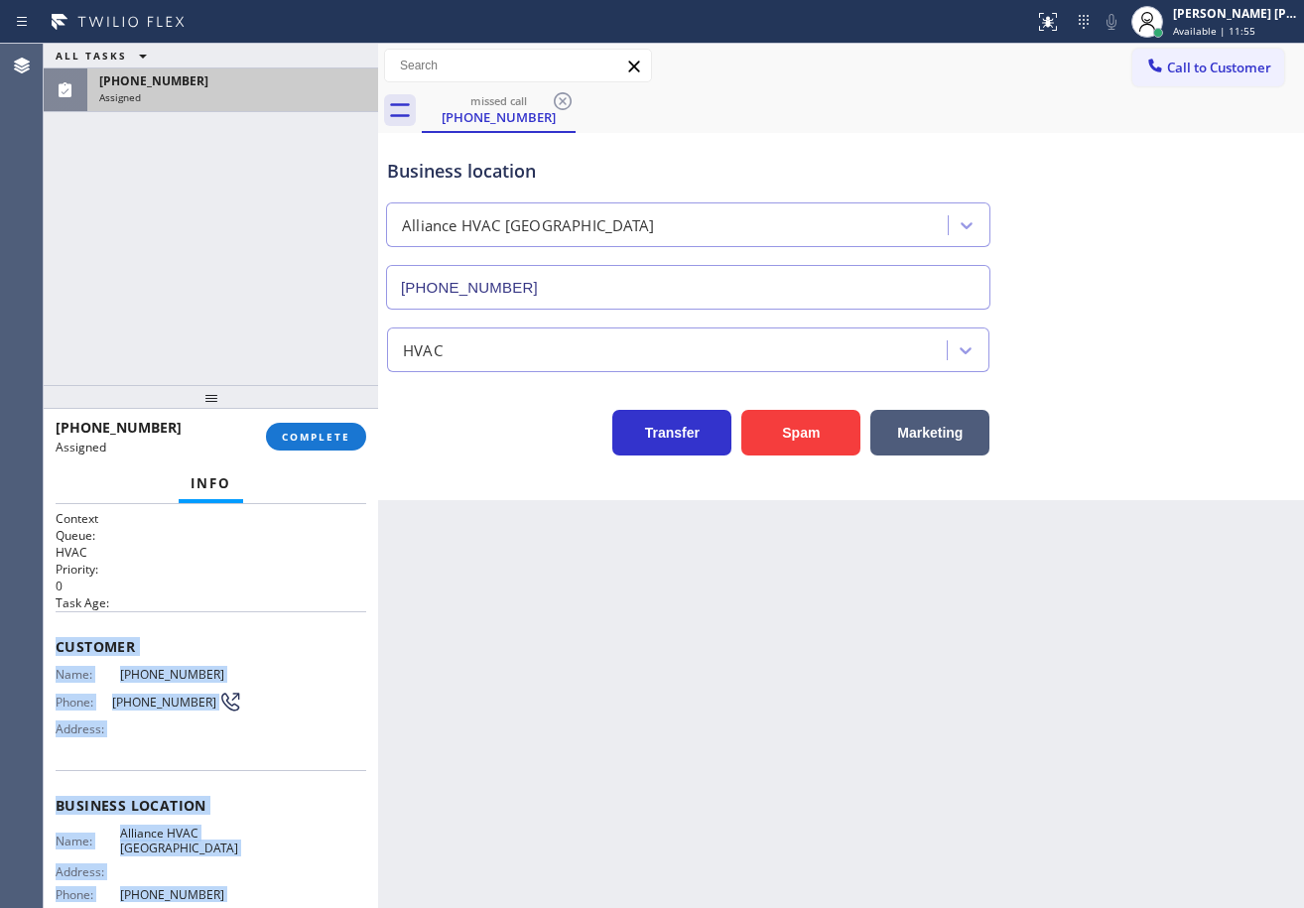
scroll to position [184, 0]
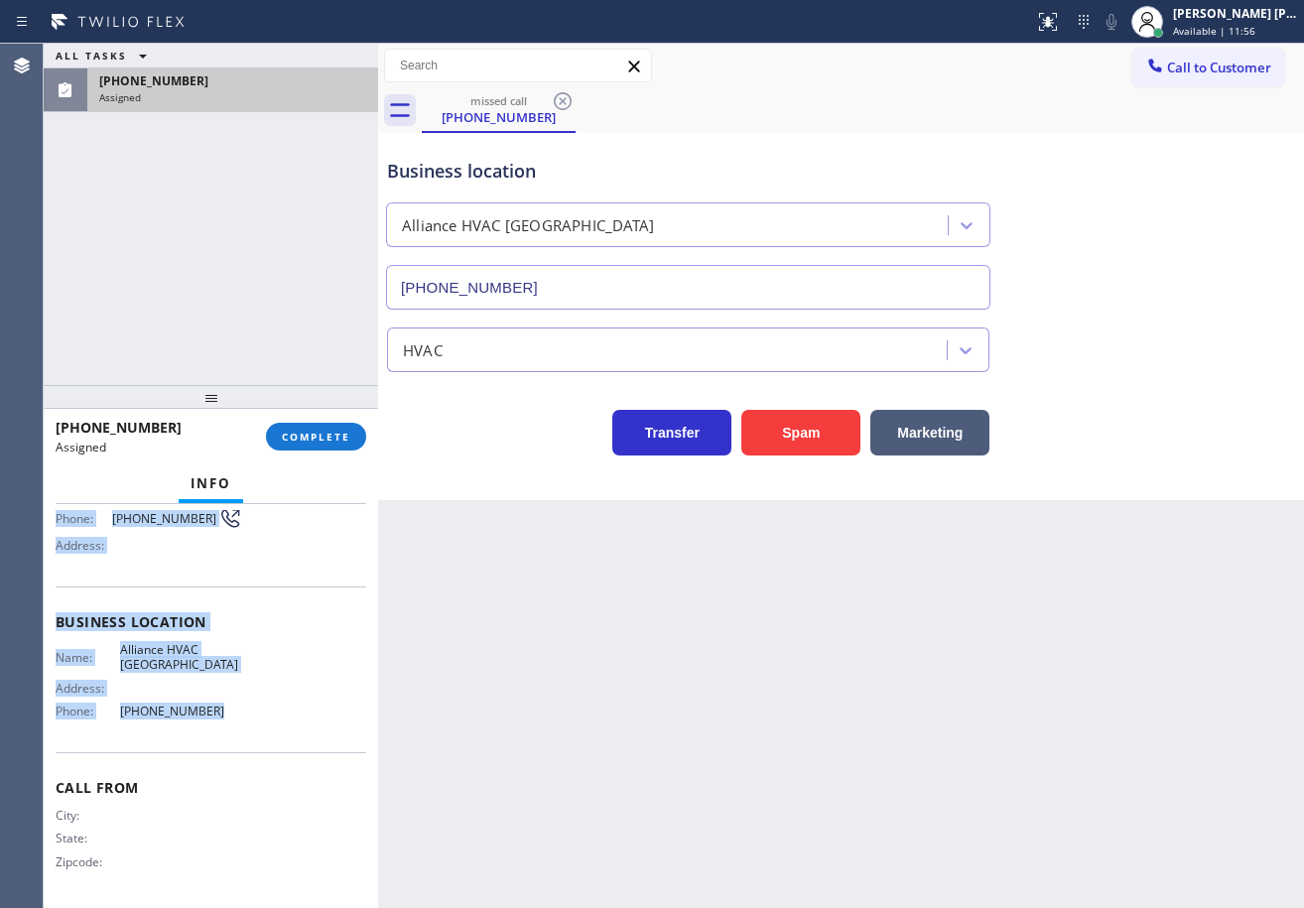
drag, startPoint x: 50, startPoint y: 645, endPoint x: 242, endPoint y: 721, distance: 206.8
click at [238, 737] on div "Context Queue: HVAC Priority: 0 Task Age: Customer Name: [PHONE_NUMBER] Phone: …" at bounding box center [211, 706] width 334 height 404
copy div "Customer Name: [PHONE_NUMBER] Phone: [PHONE_NUMBER] Address: Business location …"
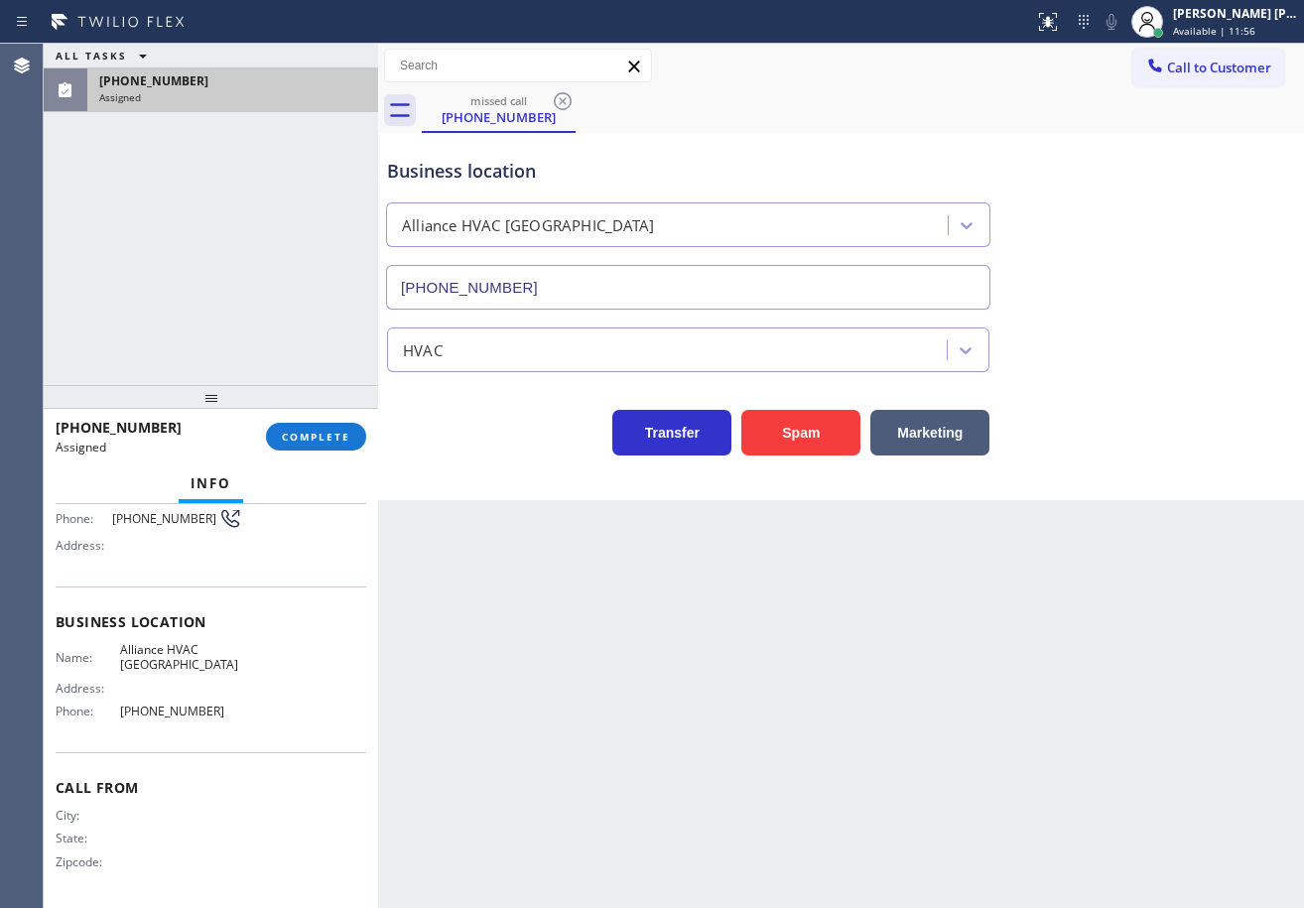
click at [331, 453] on div "[PHONE_NUMBER] Assigned COMPLETE" at bounding box center [211, 437] width 311 height 52
click at [337, 442] on span "COMPLETE" at bounding box center [316, 437] width 68 height 14
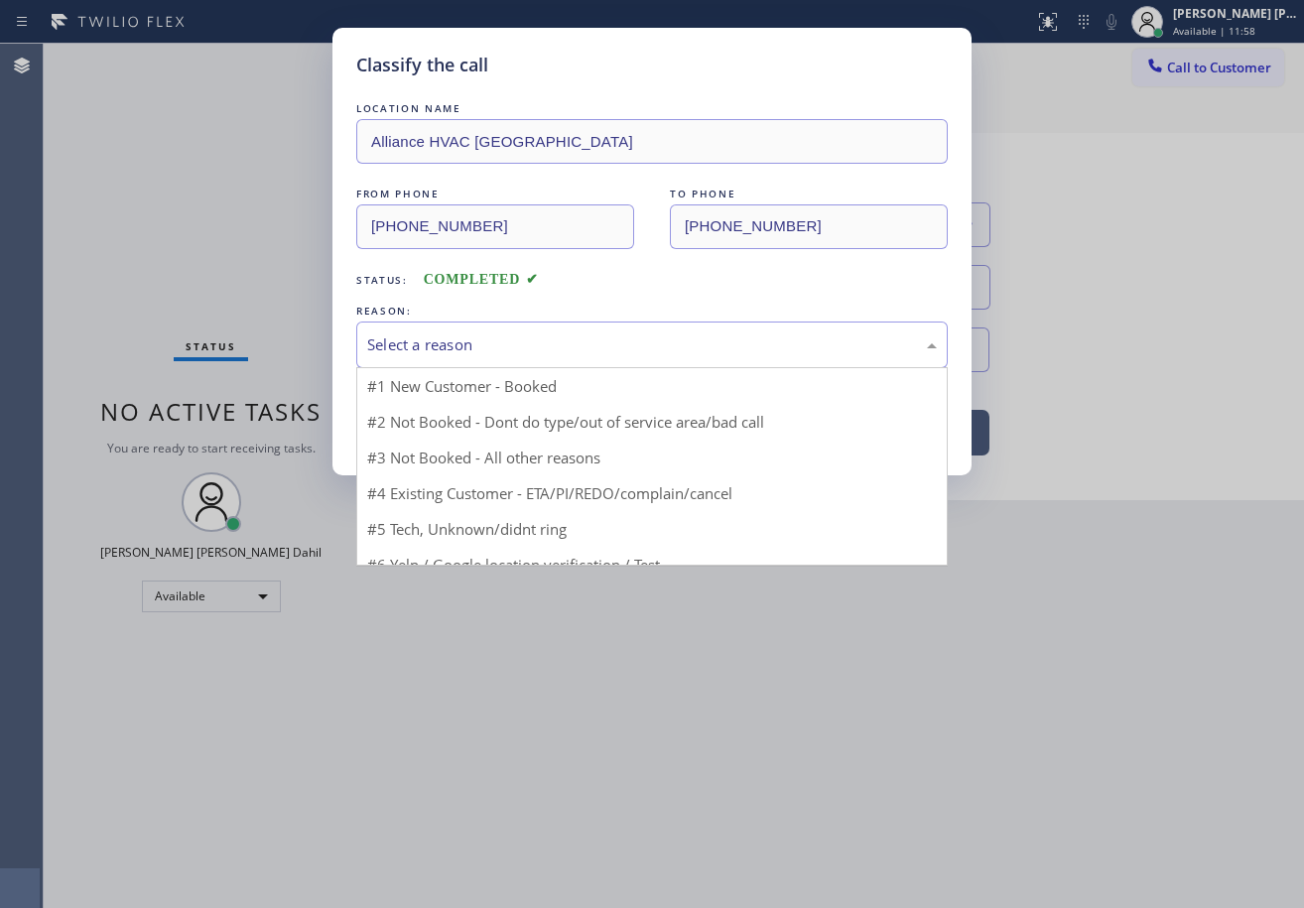
click at [547, 350] on div "Select a reason" at bounding box center [652, 344] width 570 height 23
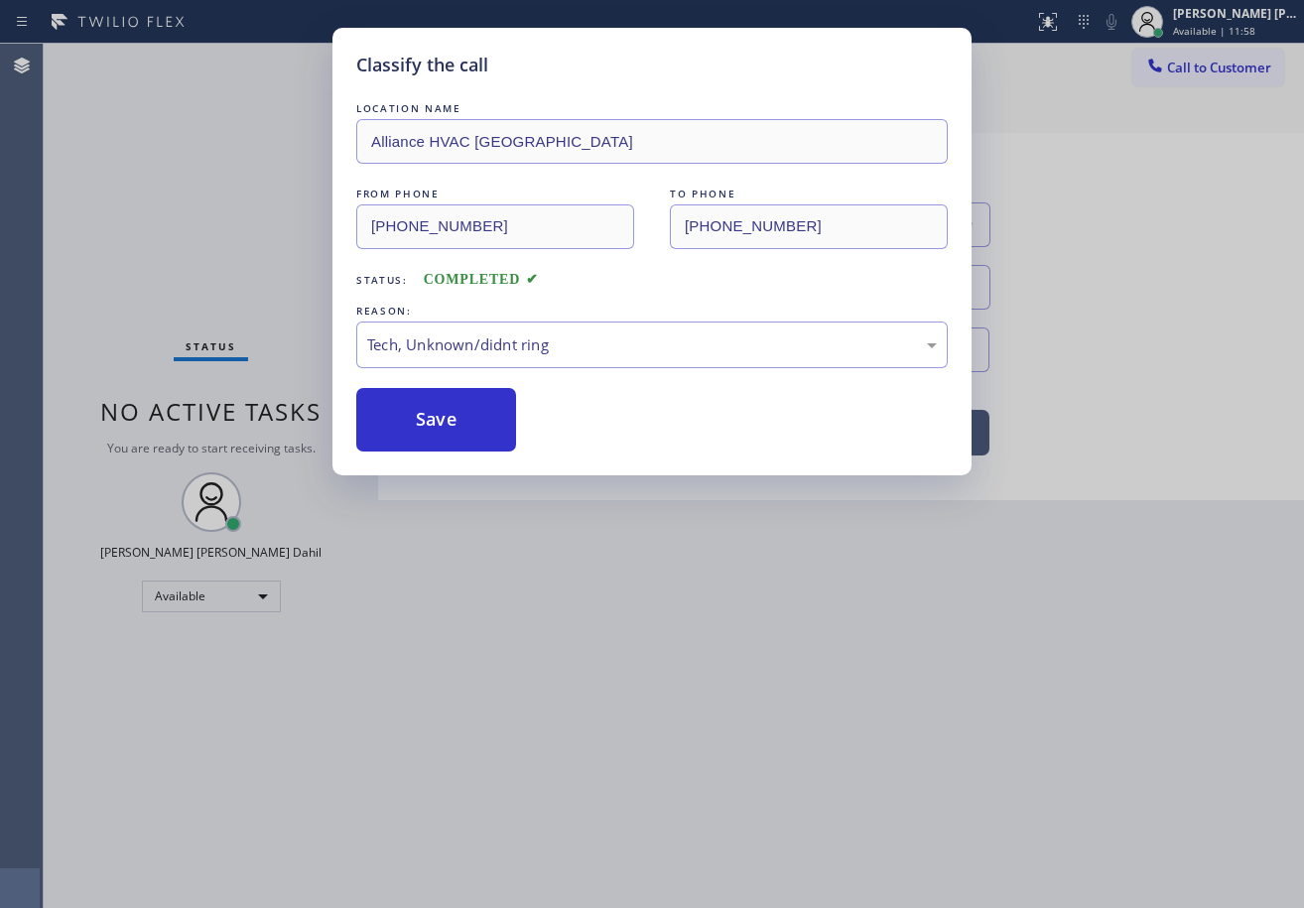
click at [455, 454] on div "Classify the call LOCATION NAME Alliance HVAC [GEOGRAPHIC_DATA] FROM PHONE [PHO…" at bounding box center [651, 252] width 639 height 448
click at [455, 443] on button "Save" at bounding box center [436, 420] width 160 height 64
click at [461, 436] on button "Save" at bounding box center [436, 420] width 160 height 64
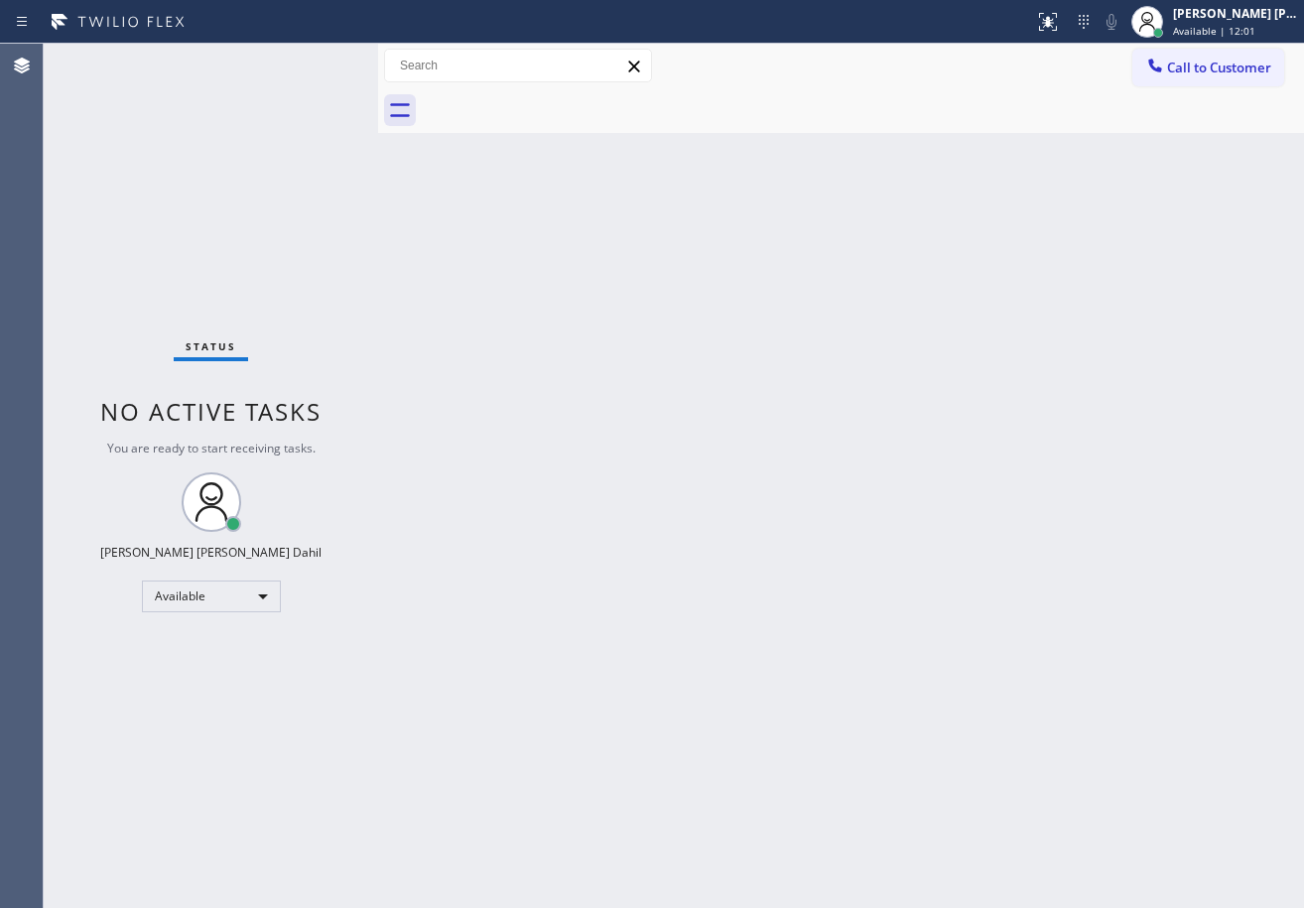
click at [1207, 61] on span "Call to Customer" at bounding box center [1219, 68] width 104 height 18
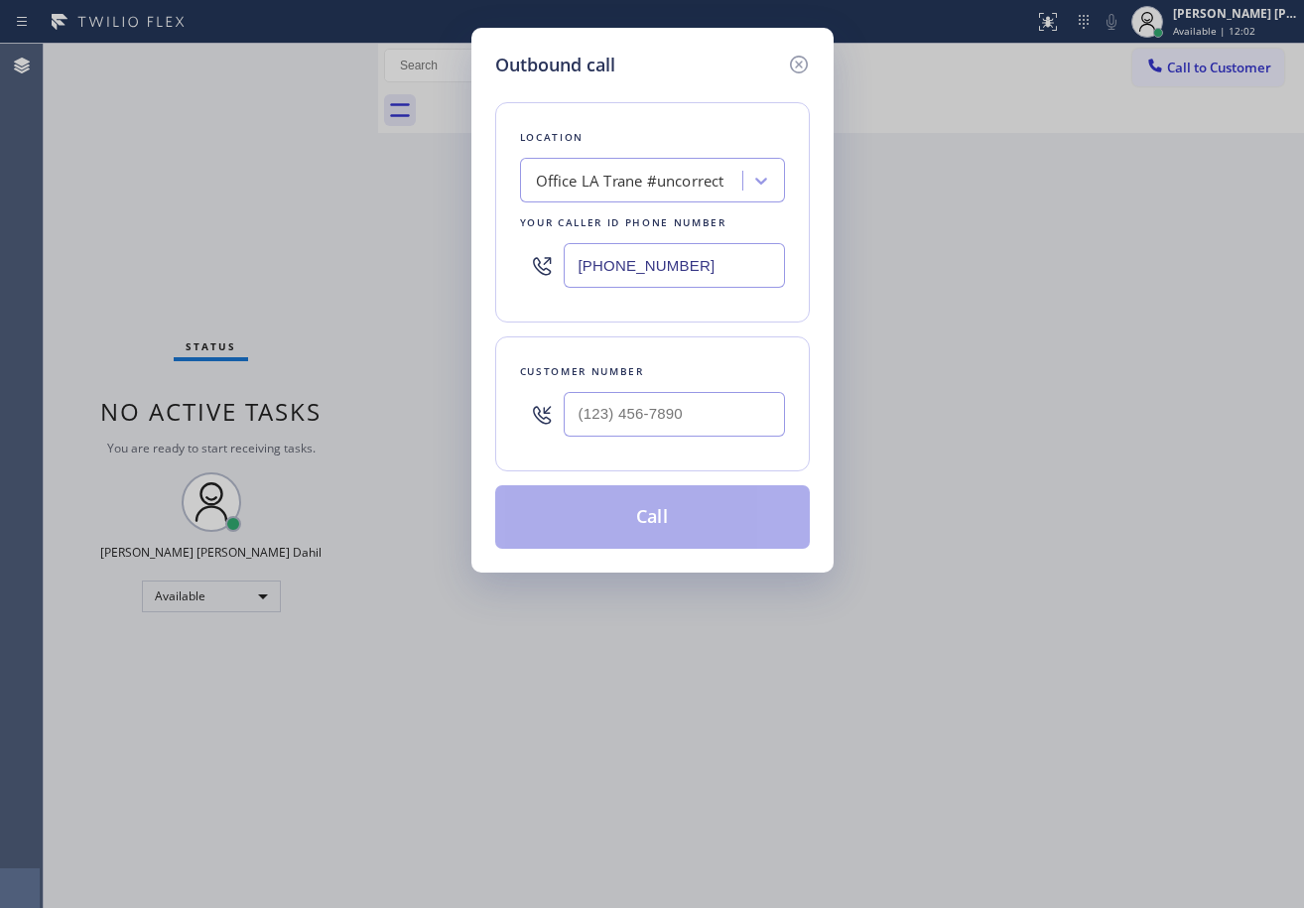
click at [775, 426] on input "text" at bounding box center [674, 414] width 221 height 45
paste input "937) 824-2828"
type input "[PHONE_NUMBER]"
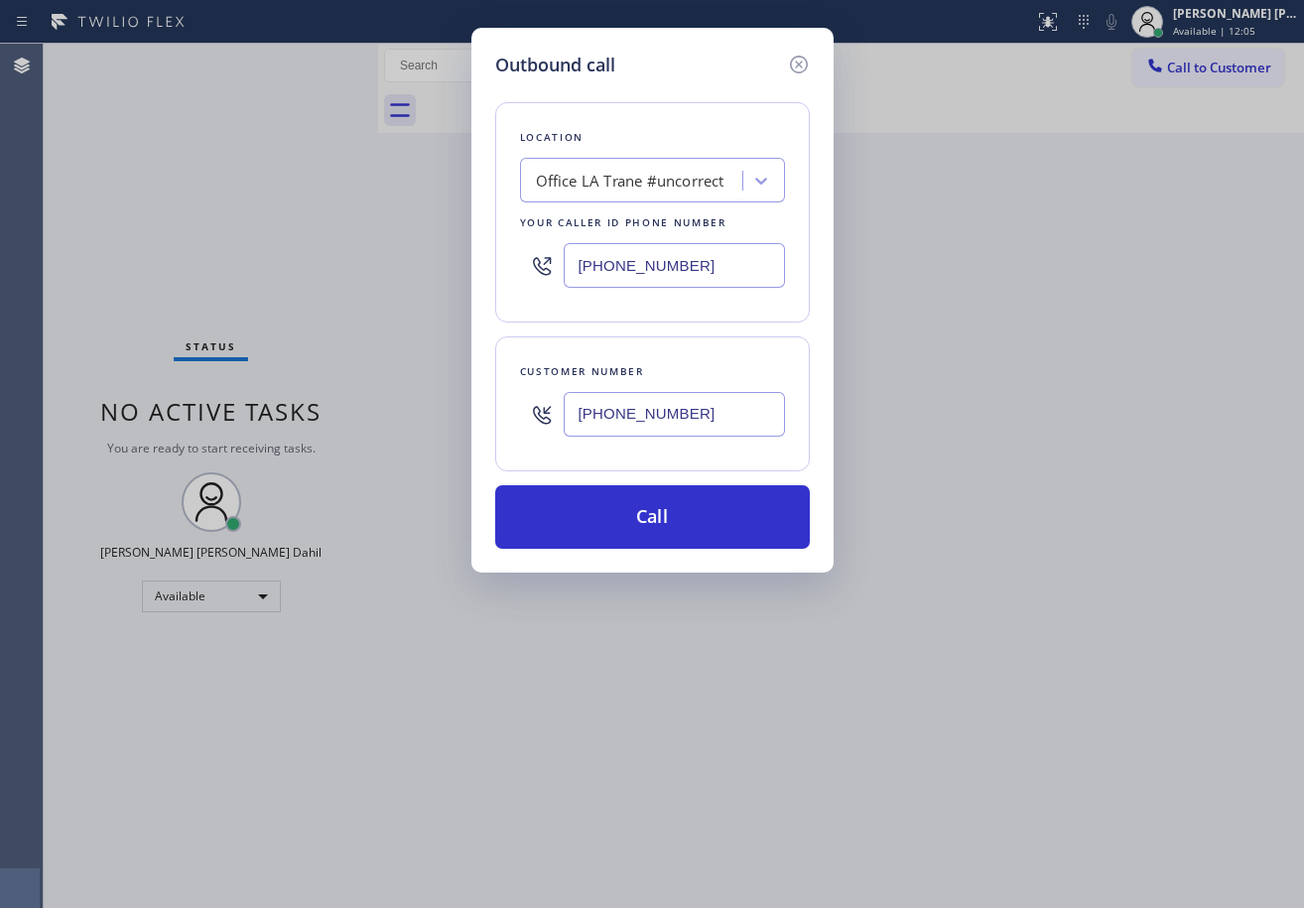
click at [661, 287] on input "[PHONE_NUMBER]" at bounding box center [674, 265] width 221 height 45
click at [662, 287] on input "[PHONE_NUMBER]" at bounding box center [674, 265] width 221 height 45
paste input "760) 452-3888"
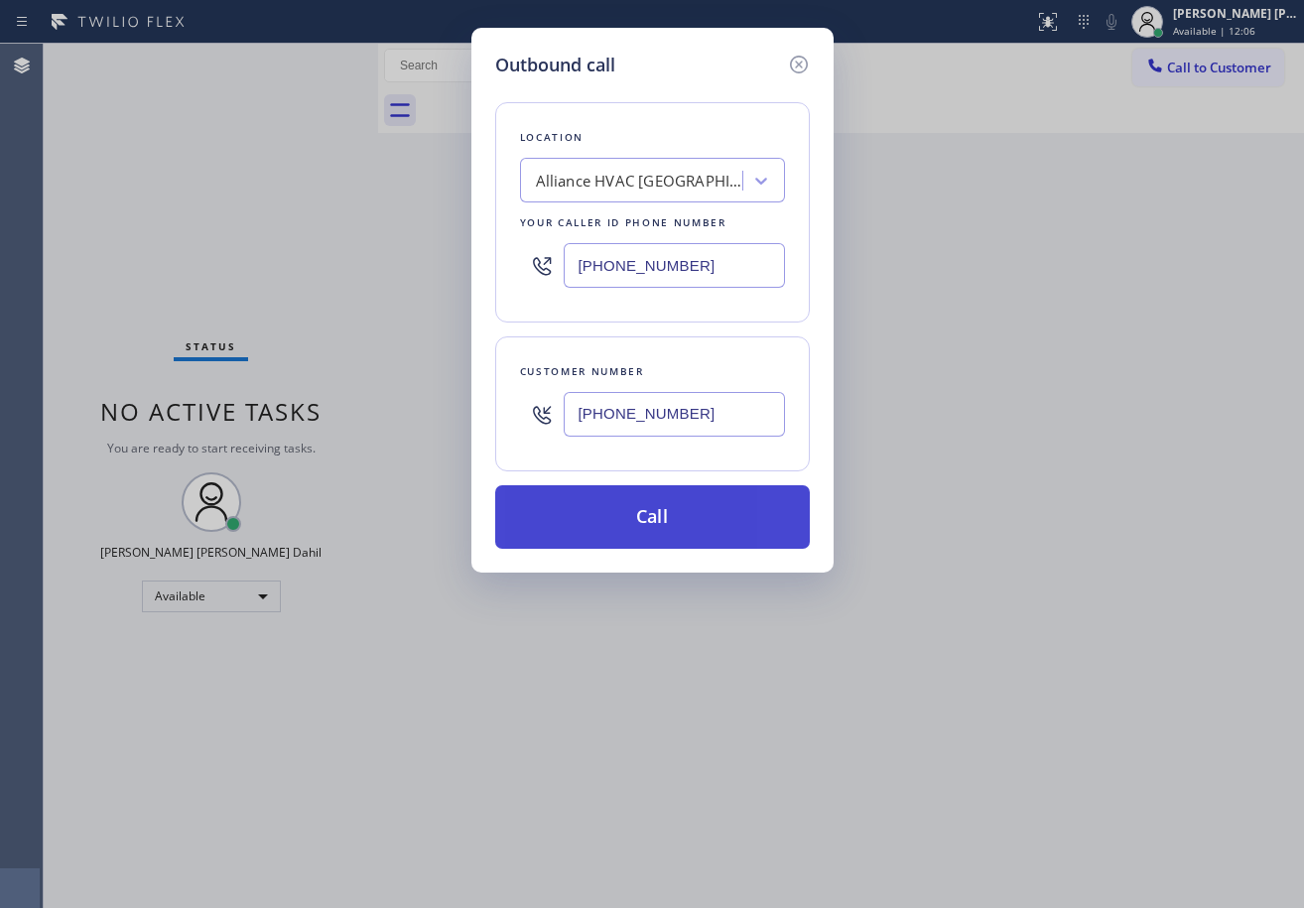
type input "[PHONE_NUMBER]"
click at [702, 509] on button "Call" at bounding box center [652, 517] width 315 height 64
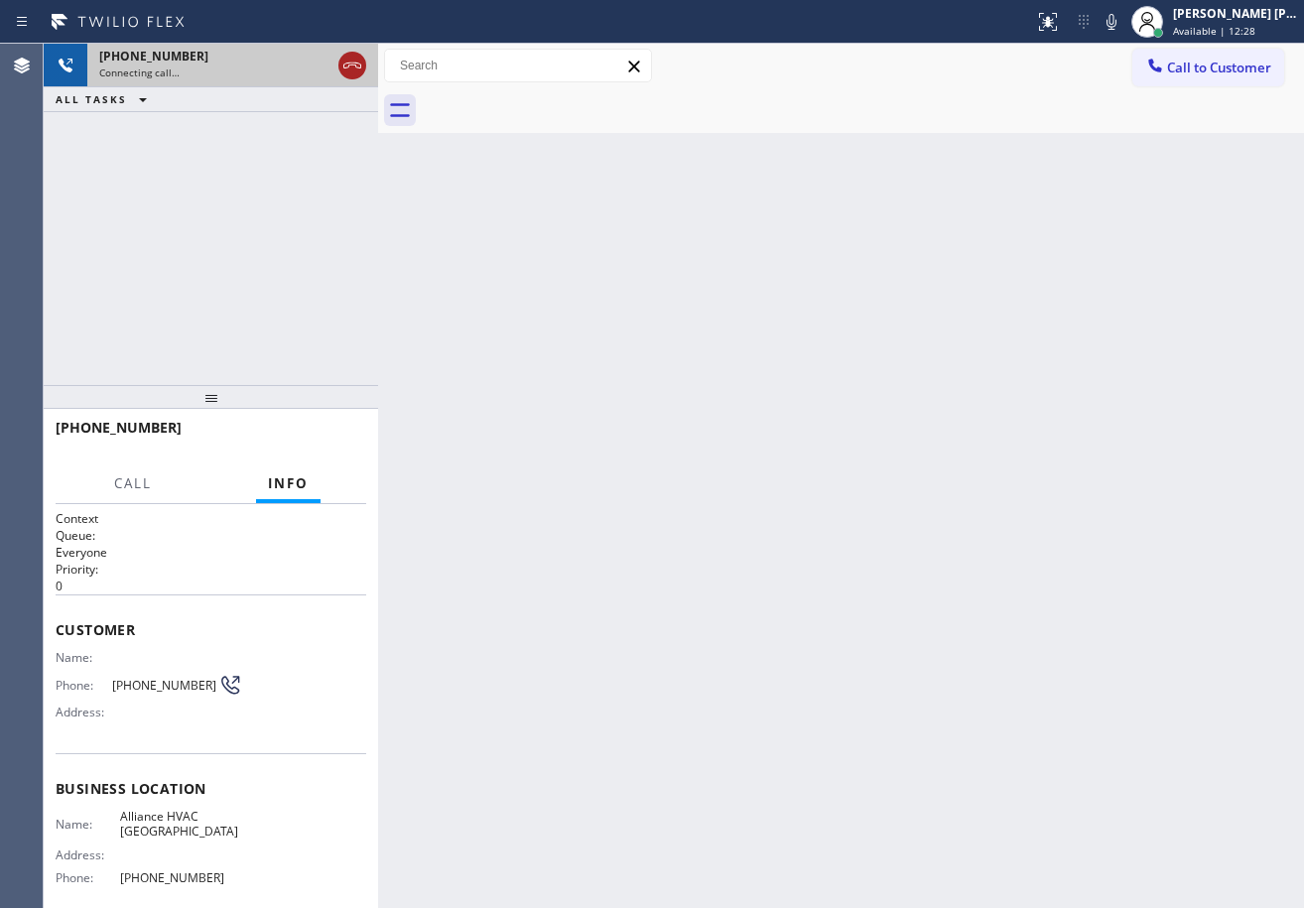
click at [351, 67] on icon at bounding box center [352, 66] width 24 height 24
click at [351, 67] on div "Connecting call…" at bounding box center [232, 73] width 267 height 14
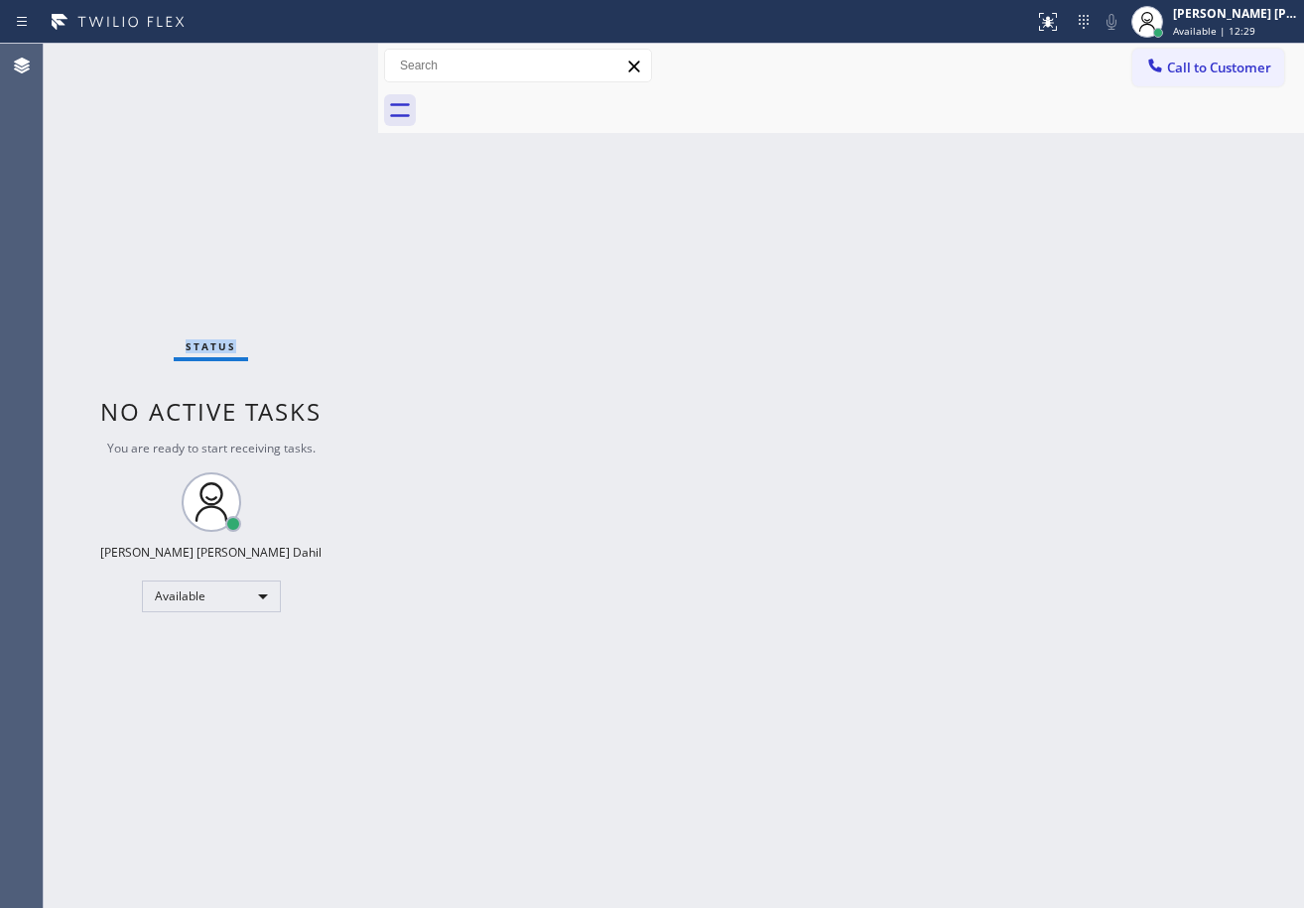
click at [351, 67] on div "Status No active tasks You are ready to start receiving tasks. [PERSON_NAME] [P…" at bounding box center [211, 476] width 334 height 864
click at [1202, 5] on div "[PERSON_NAME] [PERSON_NAME] Dahil" at bounding box center [1235, 13] width 125 height 17
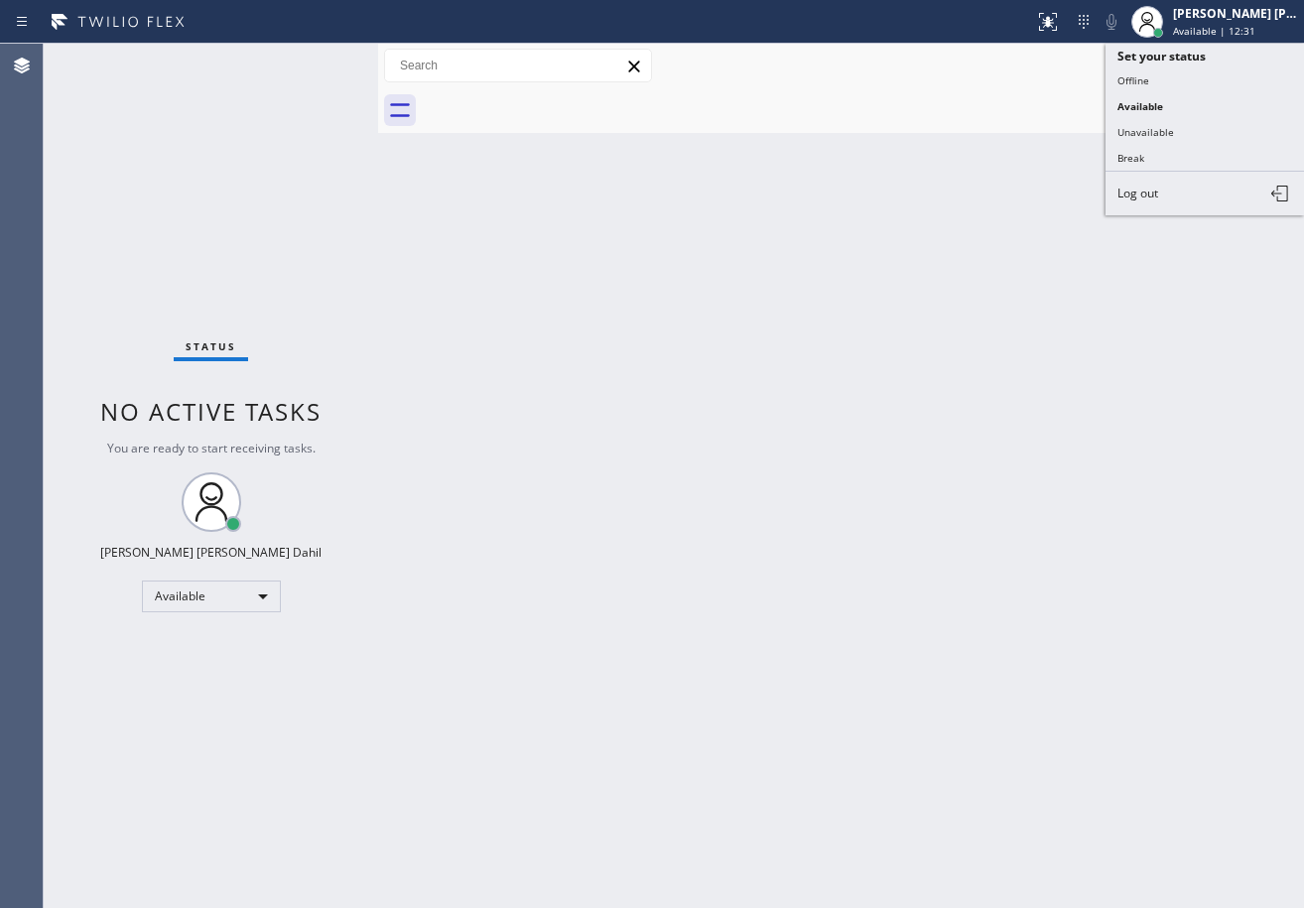
click at [1223, 384] on div "Back to Dashboard Change Sender ID Customers Technicians Select a contact Outbo…" at bounding box center [841, 476] width 926 height 864
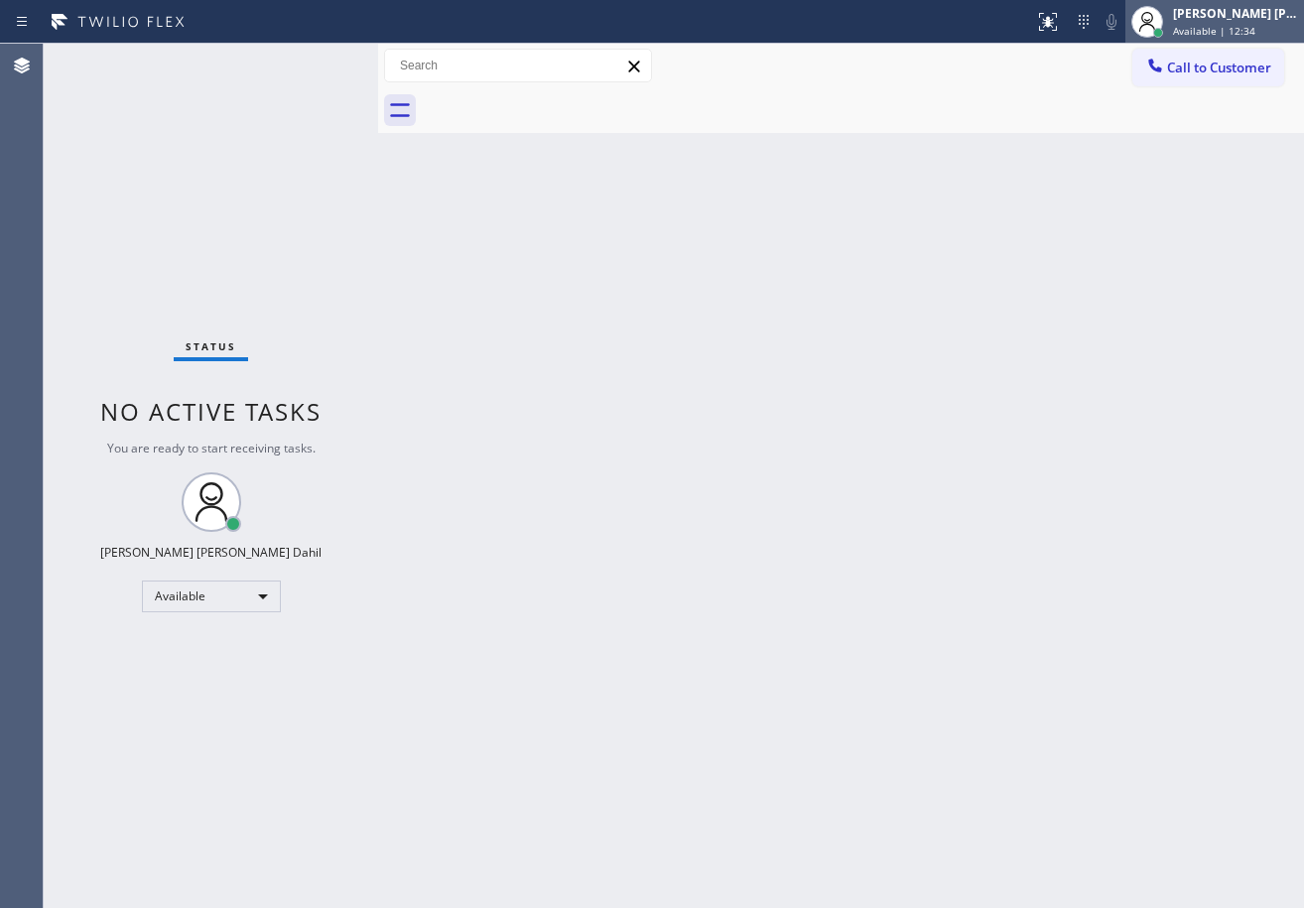
click at [1229, 25] on span "Available | 12:34" at bounding box center [1214, 31] width 82 height 14
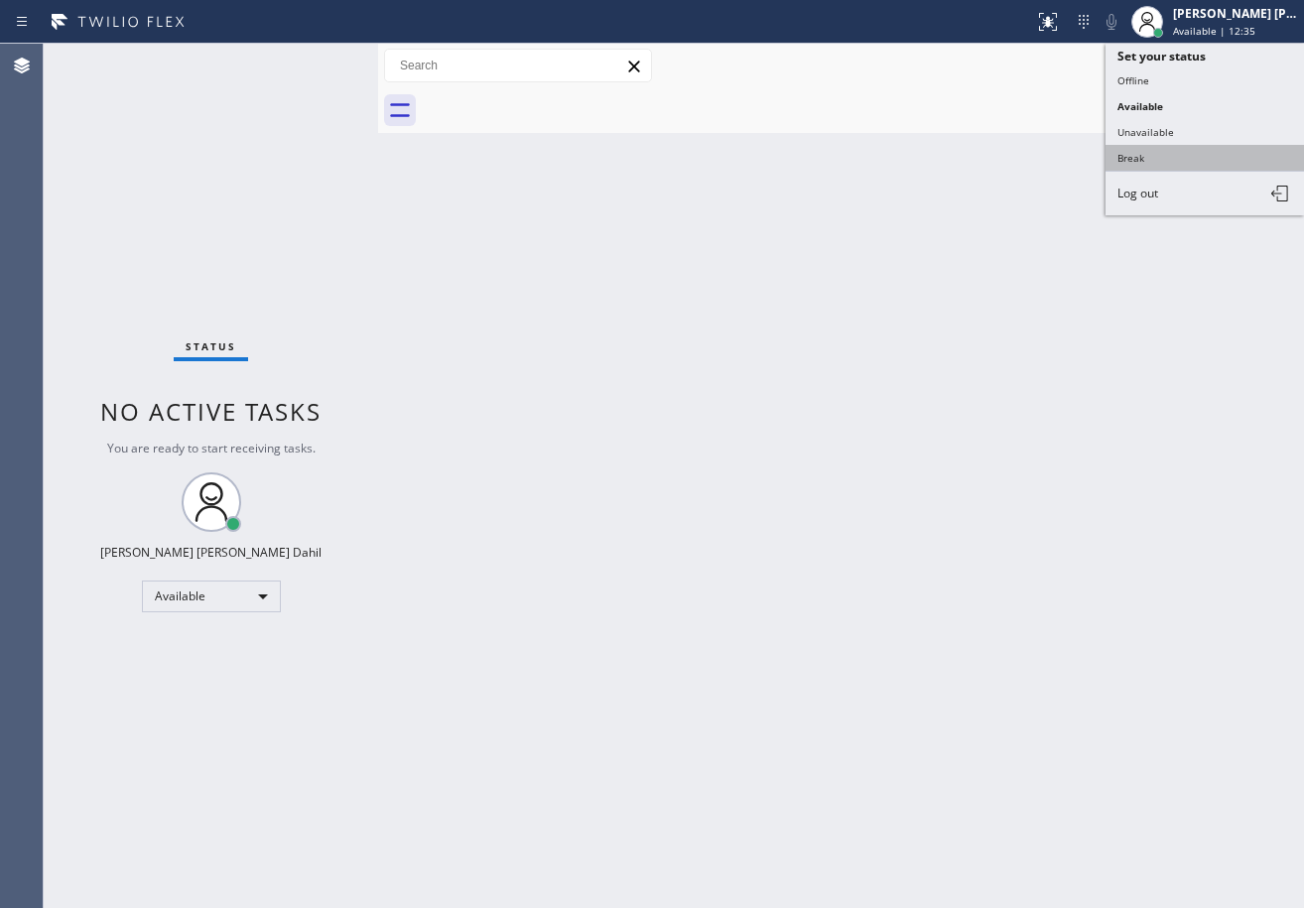
click at [1166, 160] on button "Break" at bounding box center [1205, 158] width 198 height 26
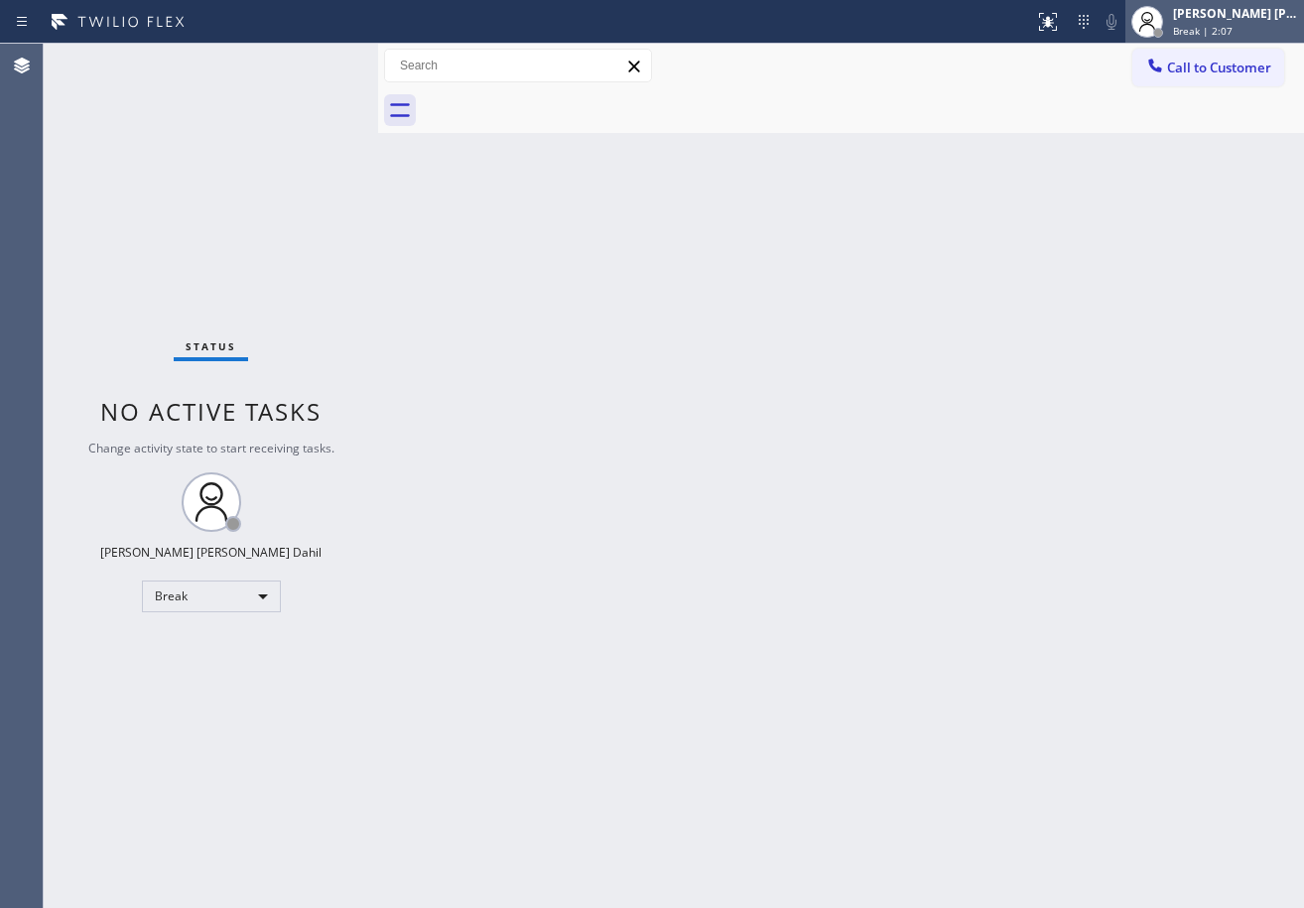
click at [1225, 35] on span "Break | 2:07" at bounding box center [1203, 31] width 60 height 14
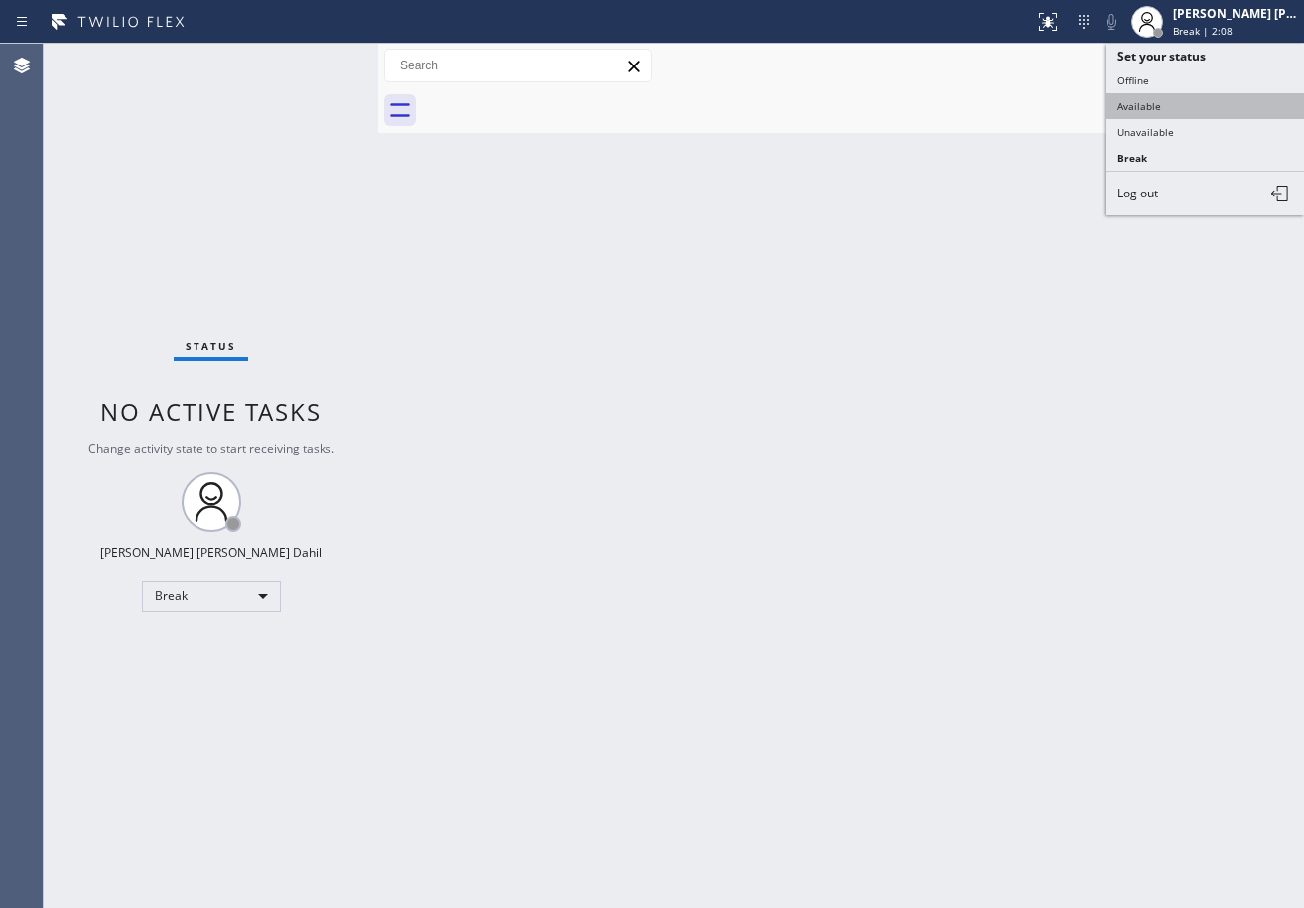
click at [1166, 107] on button "Available" at bounding box center [1205, 106] width 198 height 26
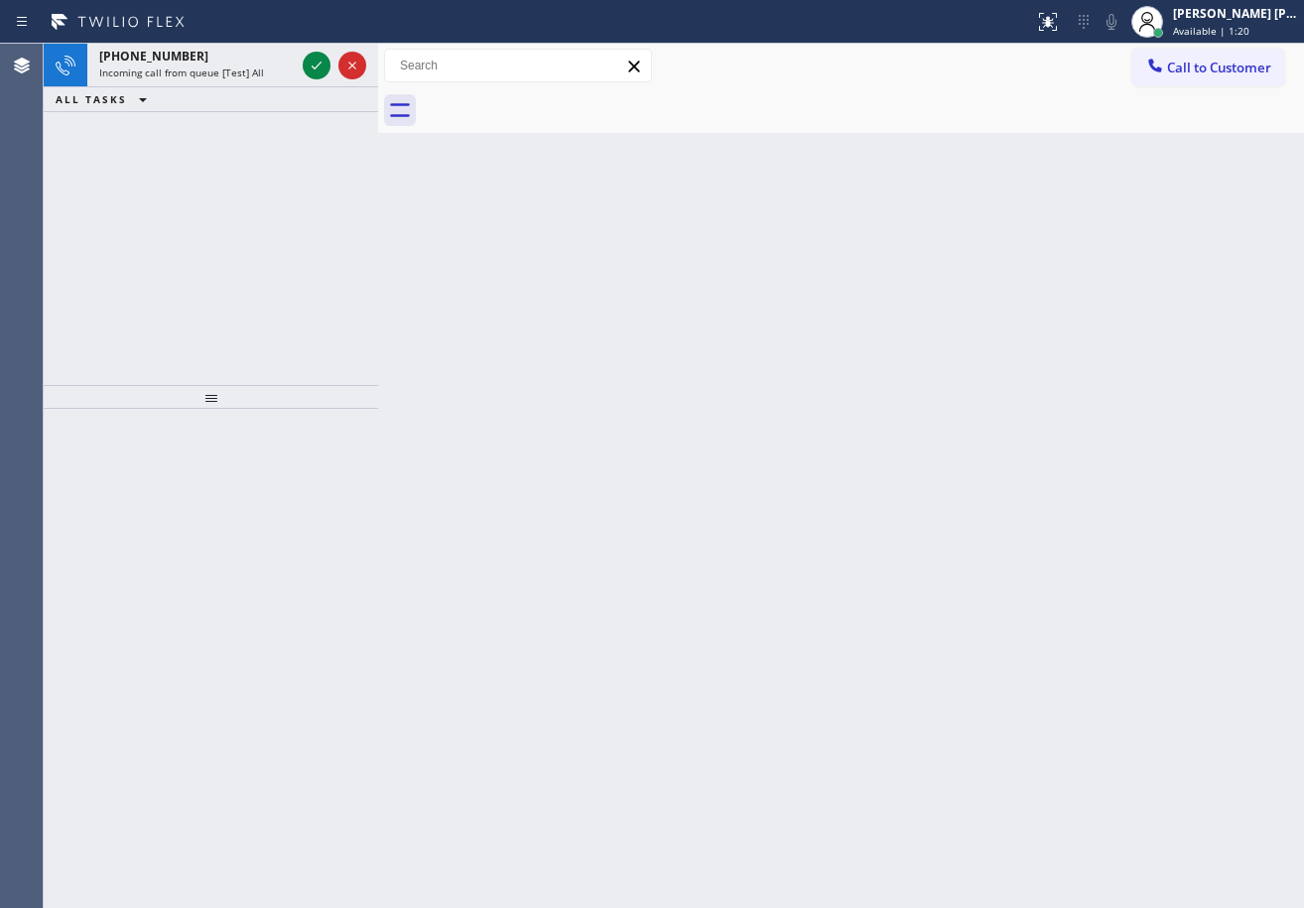
click at [271, 50] on div "Status report No issues detected If you experience an issue, please download th…" at bounding box center [652, 454] width 1304 height 908
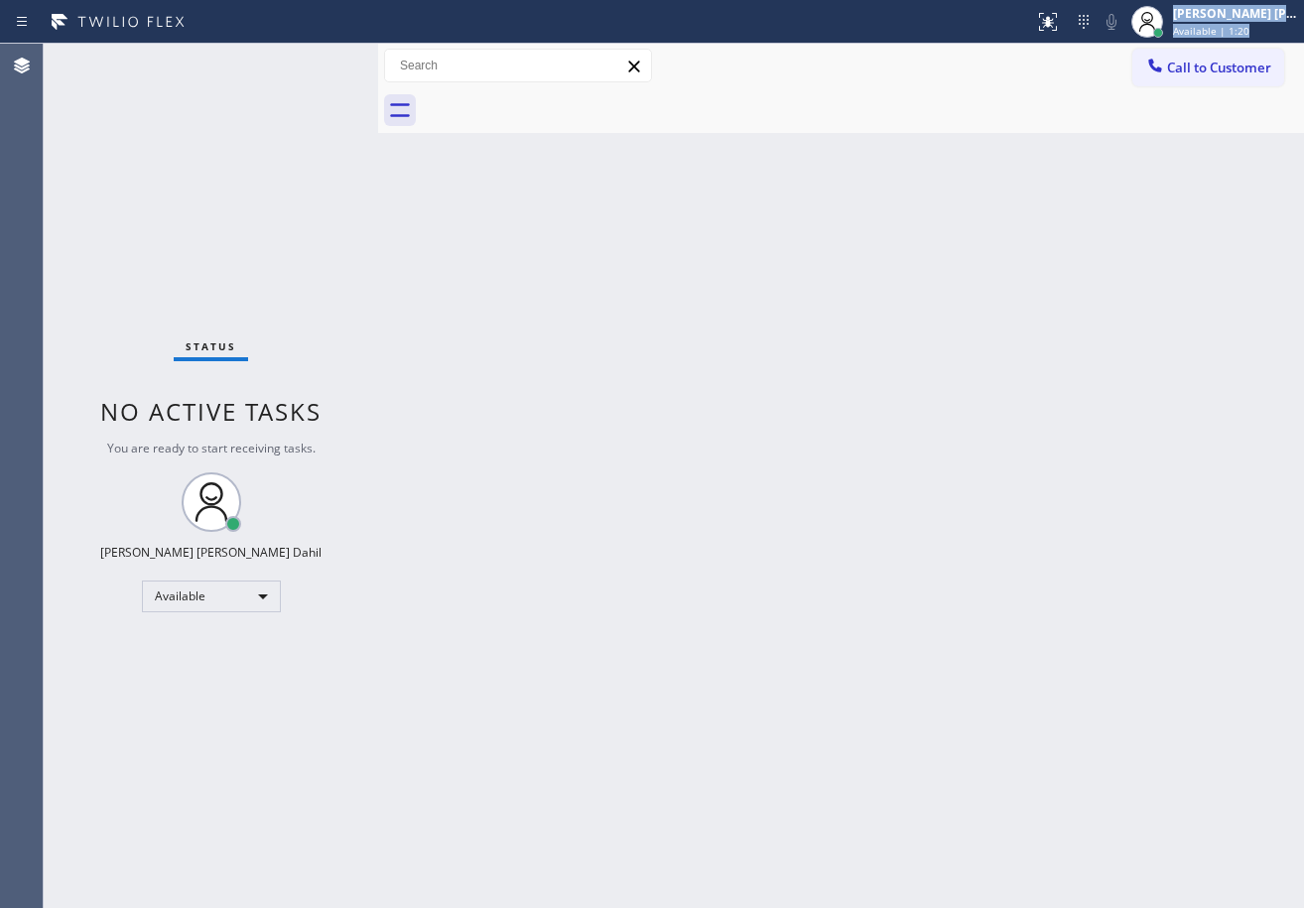
click at [277, 69] on div "Status No active tasks You are ready to start receiving tasks. [PERSON_NAME] [P…" at bounding box center [211, 476] width 334 height 864
click at [322, 68] on div "Status No active tasks You are ready to start receiving tasks. [PERSON_NAME] [P…" at bounding box center [211, 476] width 334 height 864
click at [465, 295] on div "Back to Dashboard Change Sender ID Customers Technicians Select a contact Outbo…" at bounding box center [841, 476] width 926 height 864
click at [313, 74] on div "Status No active tasks You are ready to start receiving tasks. [PERSON_NAME] [P…" at bounding box center [211, 476] width 334 height 864
click at [304, 66] on div "Status No active tasks You are ready to start receiving tasks. [PERSON_NAME] [P…" at bounding box center [211, 476] width 334 height 864
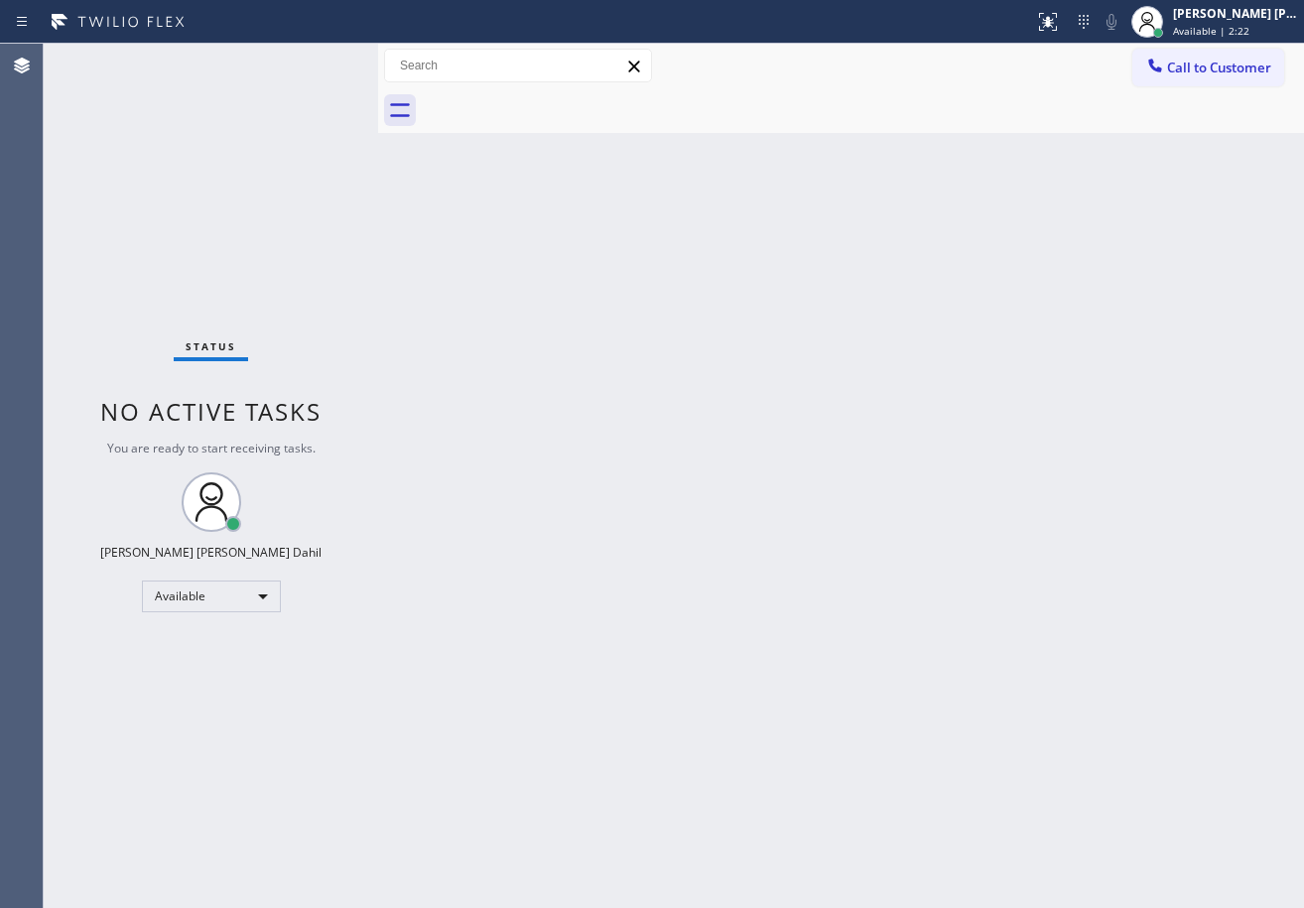
click at [309, 66] on div "Status No active tasks You are ready to start receiving tasks. [PERSON_NAME] [P…" at bounding box center [211, 476] width 334 height 864
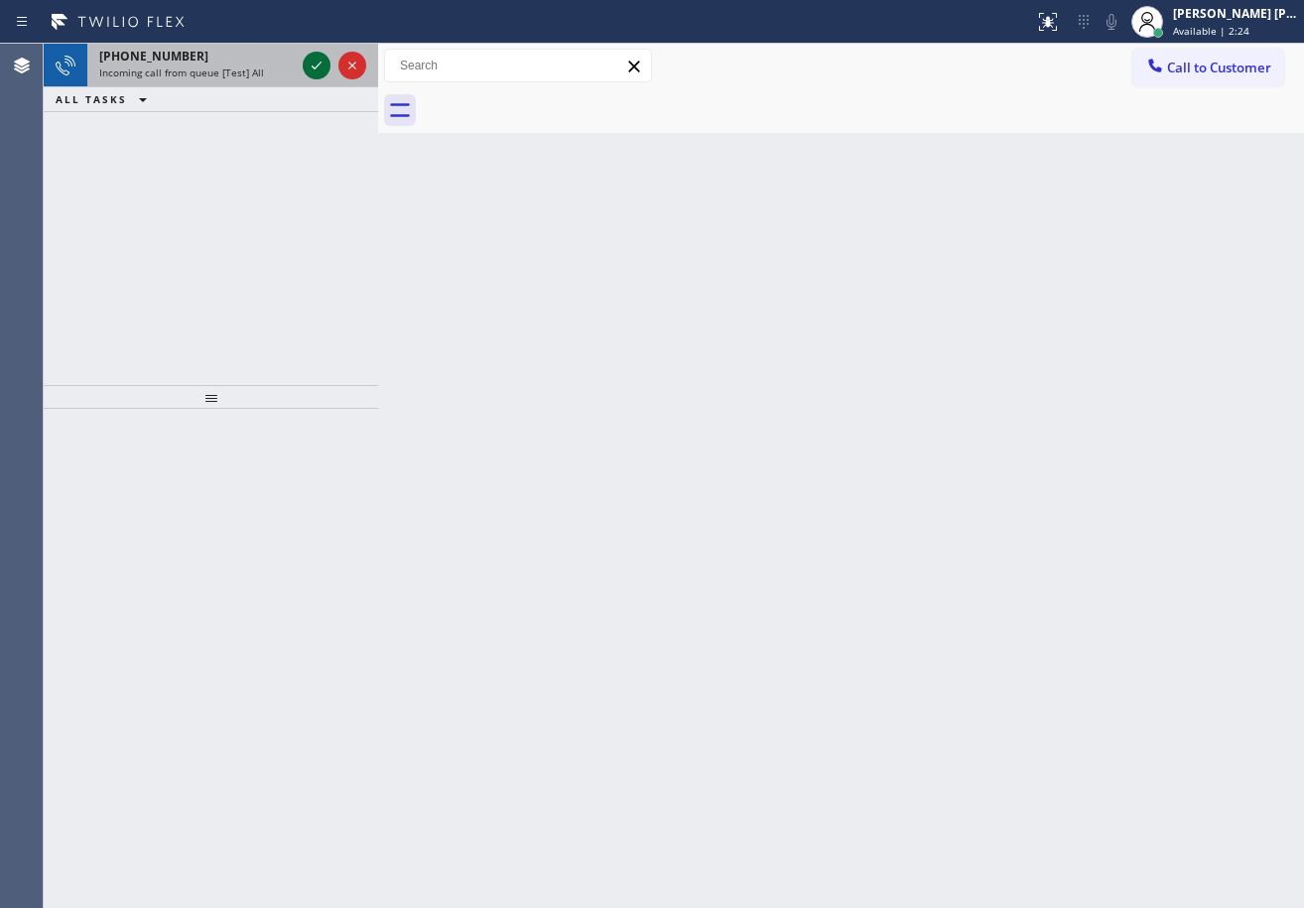
click at [309, 66] on icon at bounding box center [317, 66] width 24 height 24
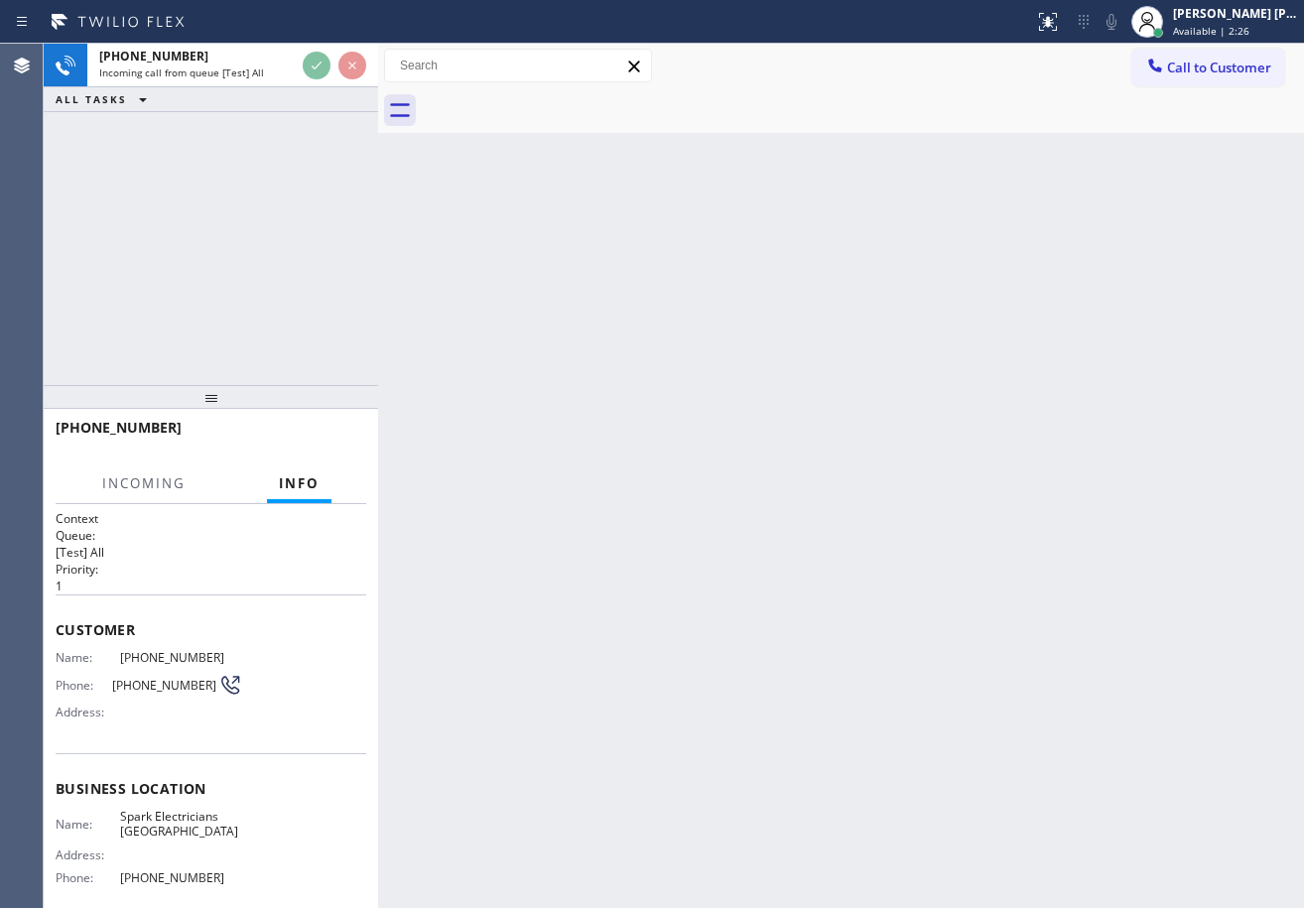
click at [316, 45] on div at bounding box center [334, 66] width 71 height 44
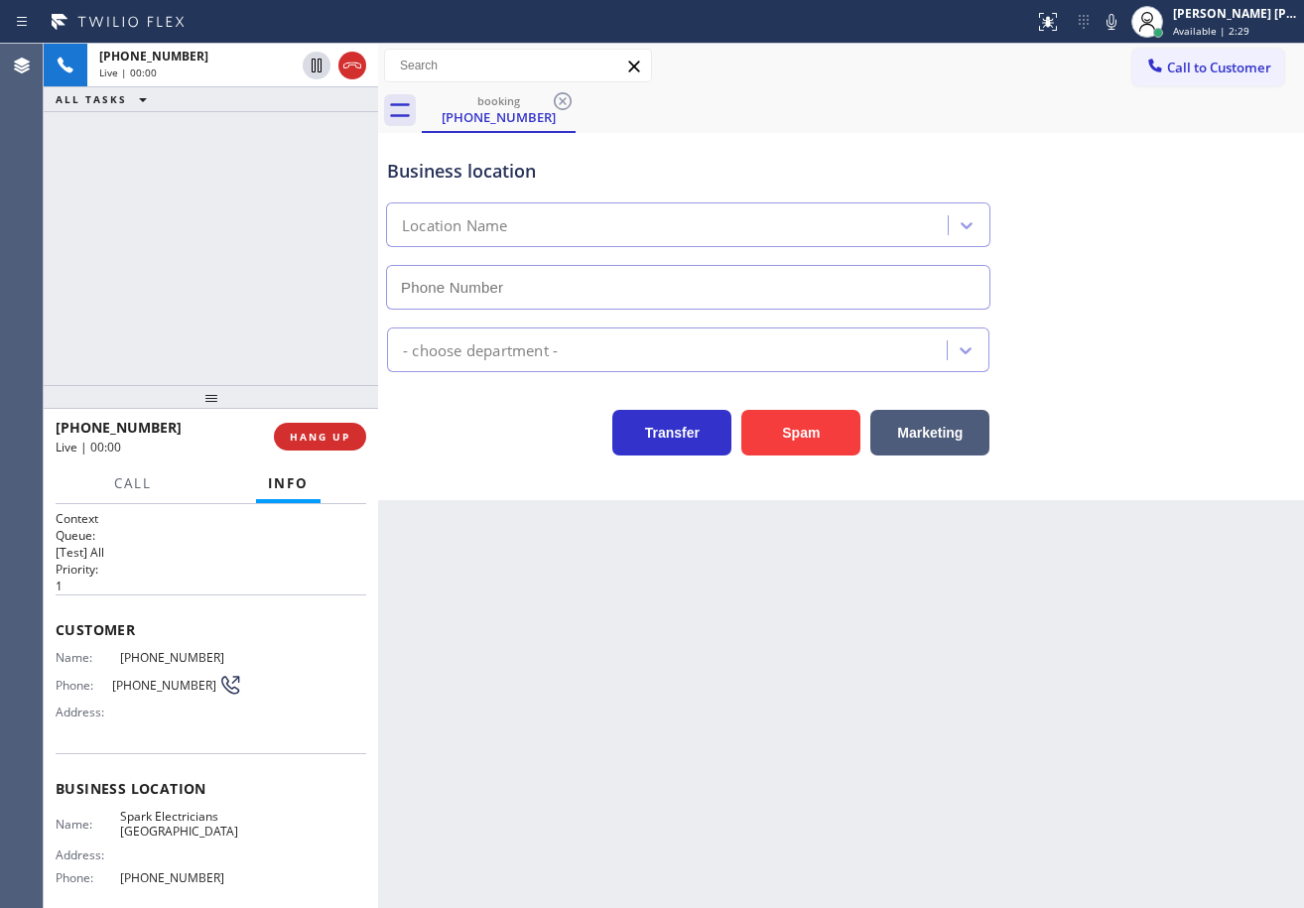
scroll to position [82, 0]
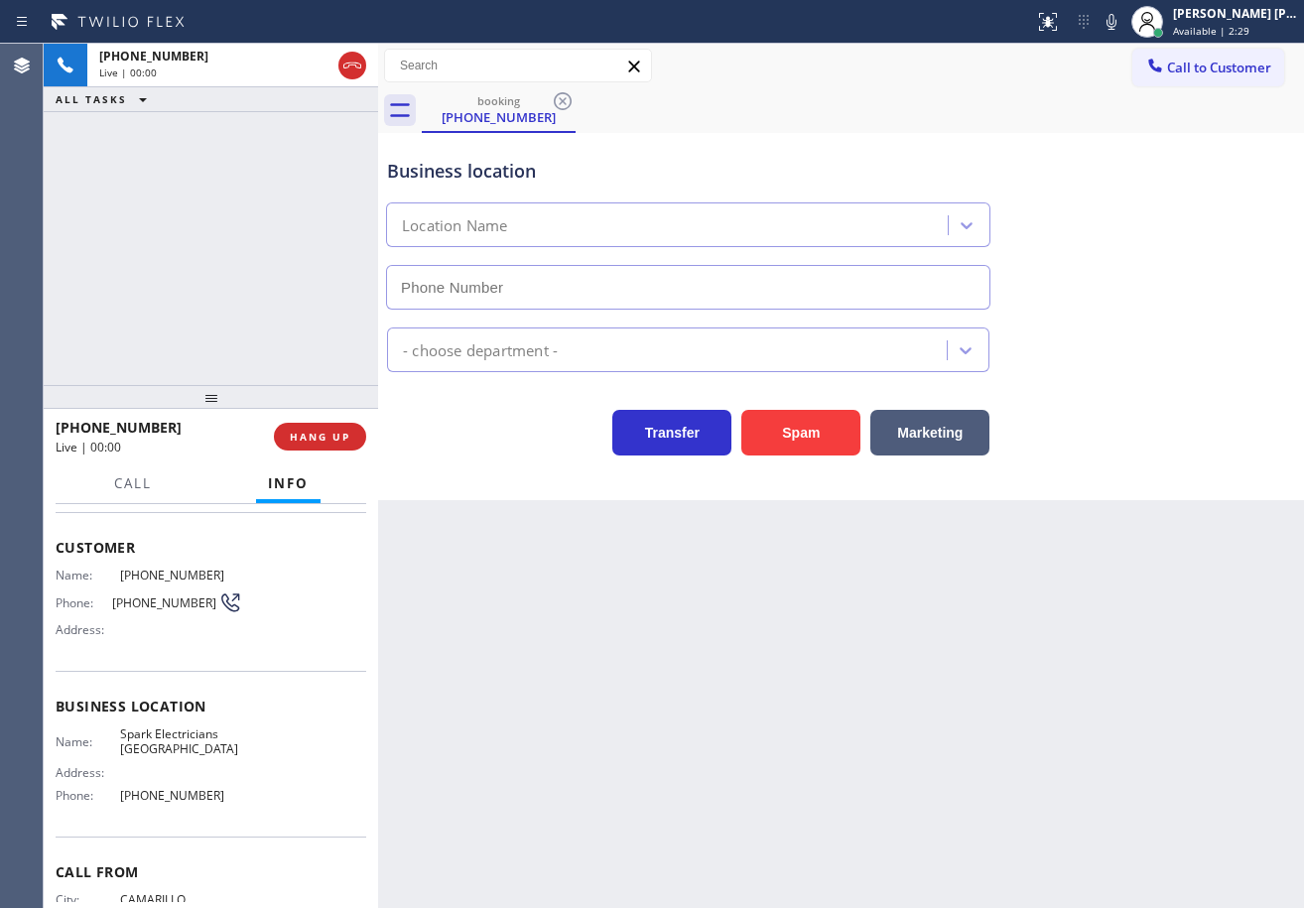
type input "[PHONE_NUMBER]"
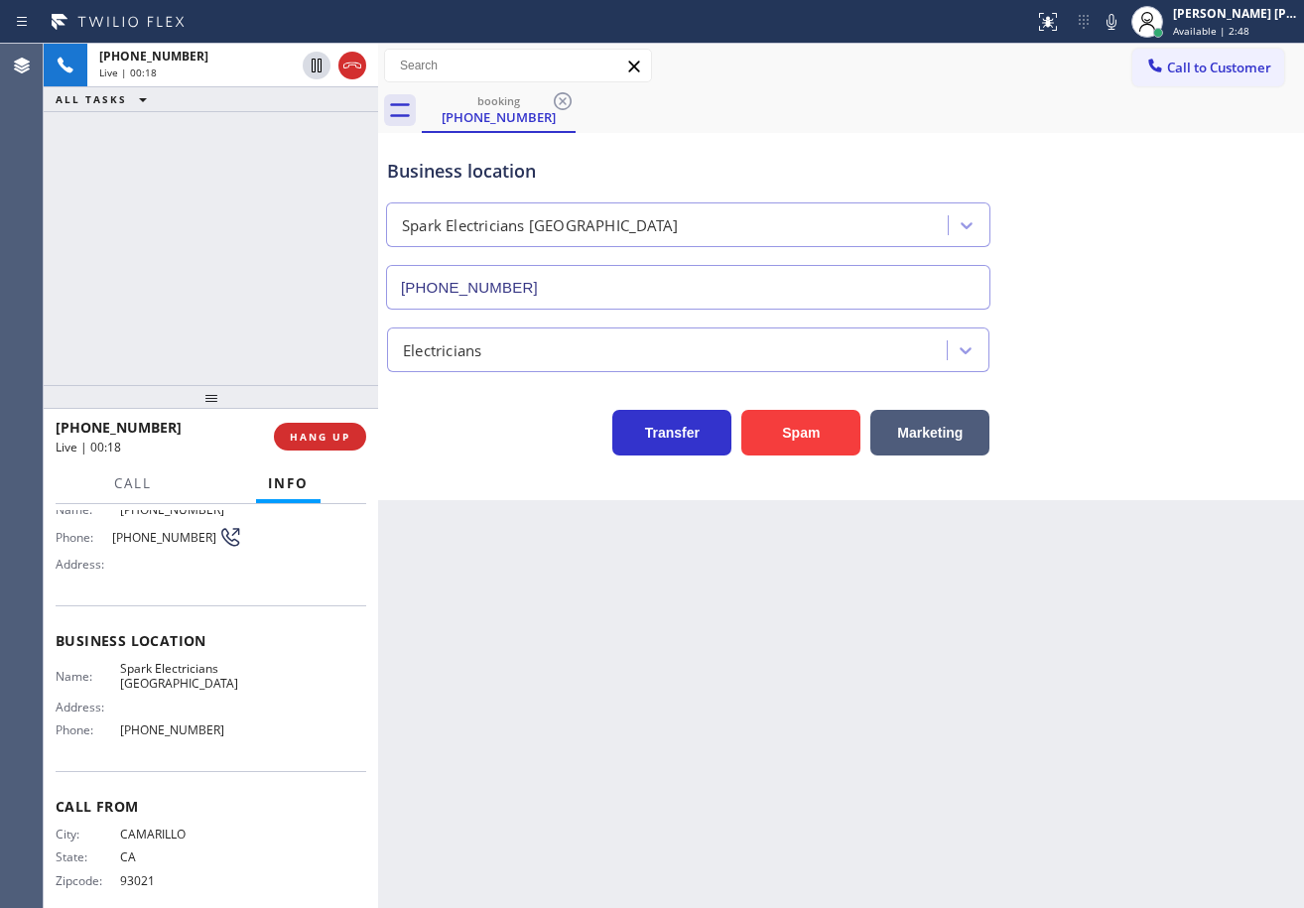
scroll to position [0, 0]
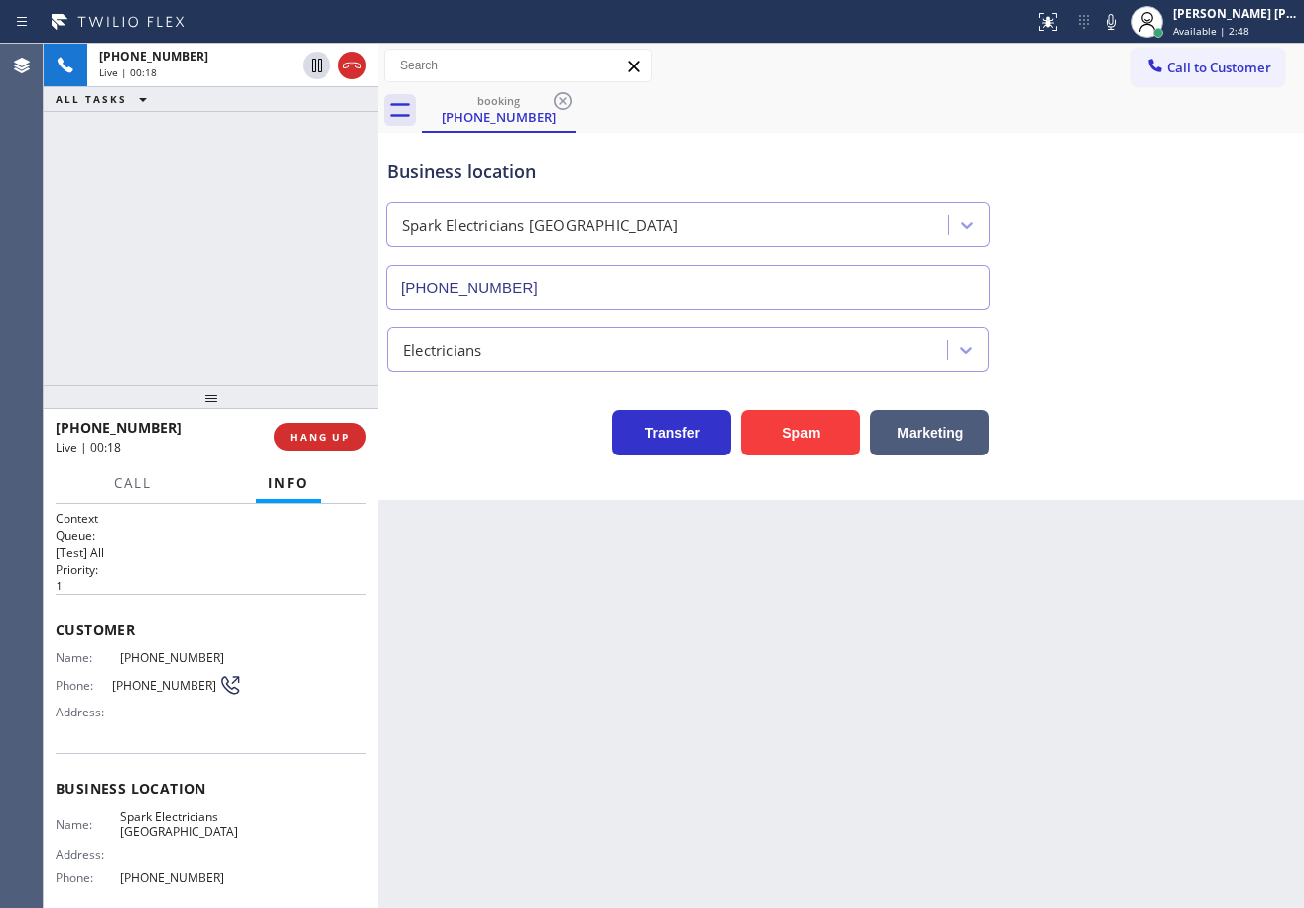
click at [212, 299] on div "[PHONE_NUMBER] Live | 00:18 ALL TASKS ALL TASKS ACTIVE TASKS TASKS IN WRAP UP" at bounding box center [211, 214] width 334 height 341
click at [212, 297] on div "[PHONE_NUMBER] Live | 00:18 ALL TASKS ALL TASKS ACTIVE TASKS TASKS IN WRAP UP" at bounding box center [211, 214] width 334 height 341
click at [212, 297] on div "[PHONE_NUMBER] Live | 00:19 ALL TASKS ALL TASKS ACTIVE TASKS TASKS IN WRAP UP" at bounding box center [211, 214] width 334 height 341
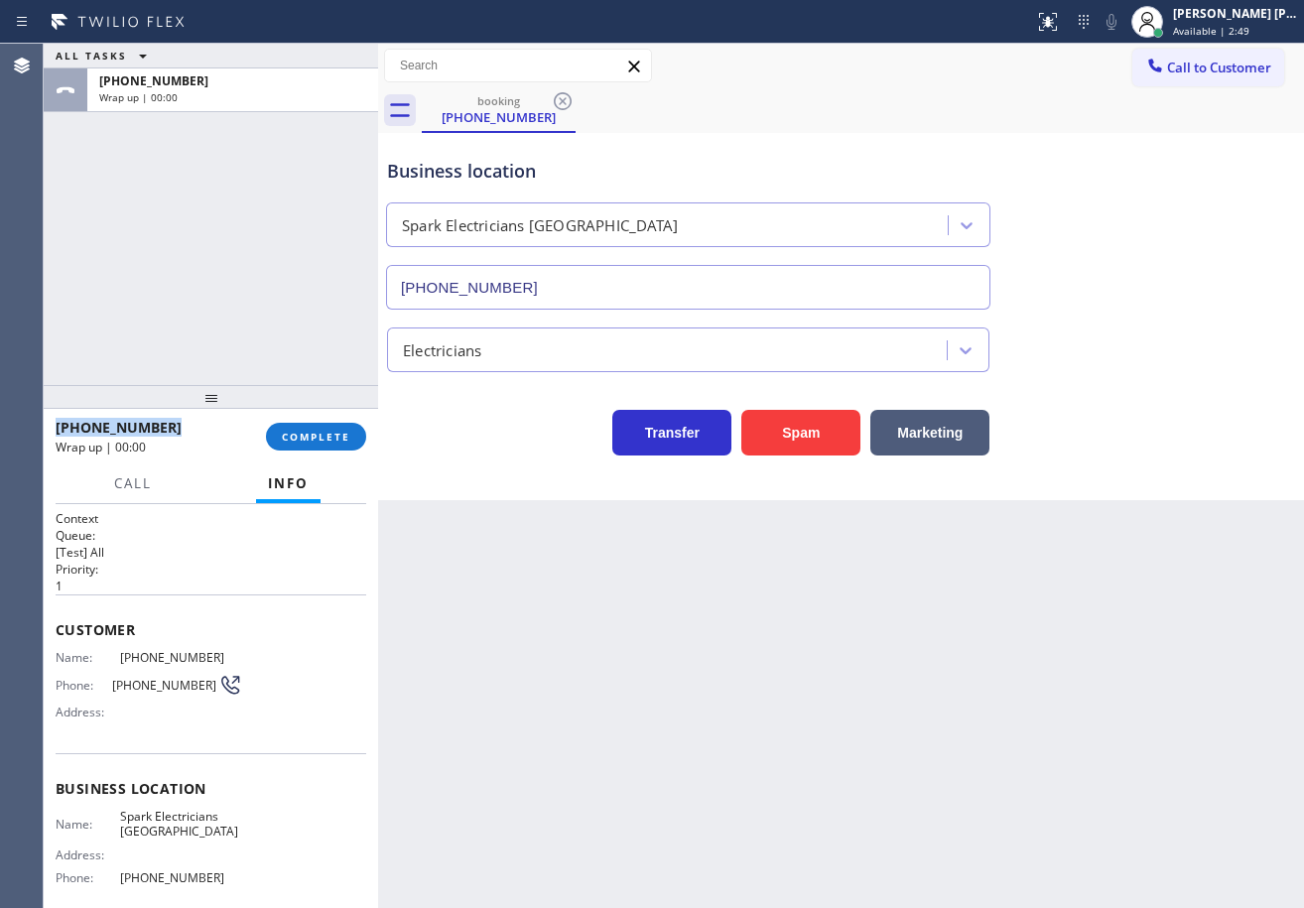
click at [212, 297] on div "ALL TASKS ALL TASKS ACTIVE TASKS TASKS IN WRAP UP [PHONE_NUMBER] Wrap up | 00:00" at bounding box center [211, 214] width 334 height 341
click at [343, 428] on button "COMPLETE" at bounding box center [316, 437] width 100 height 28
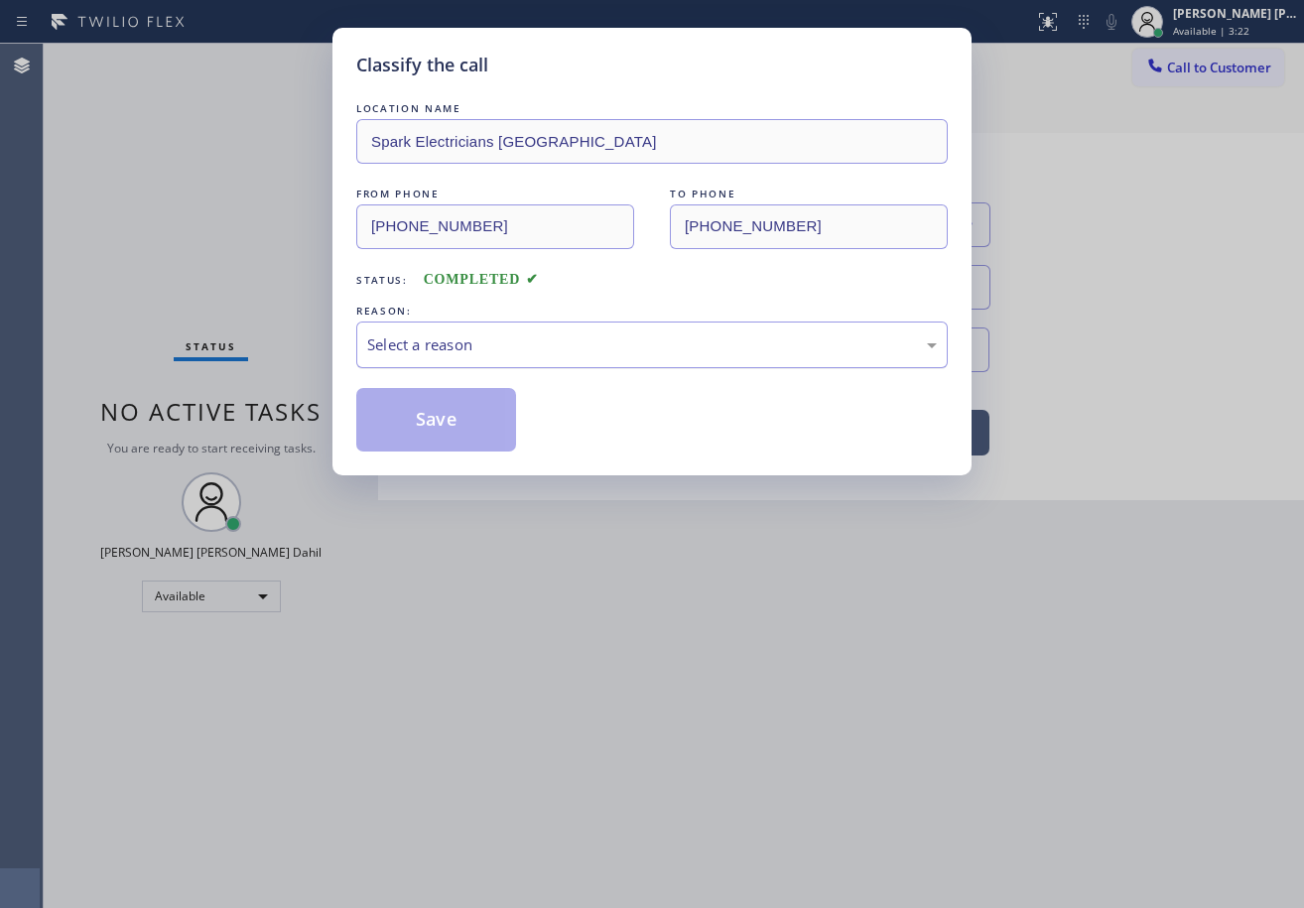
click at [521, 350] on div "Select a reason" at bounding box center [652, 344] width 570 height 23
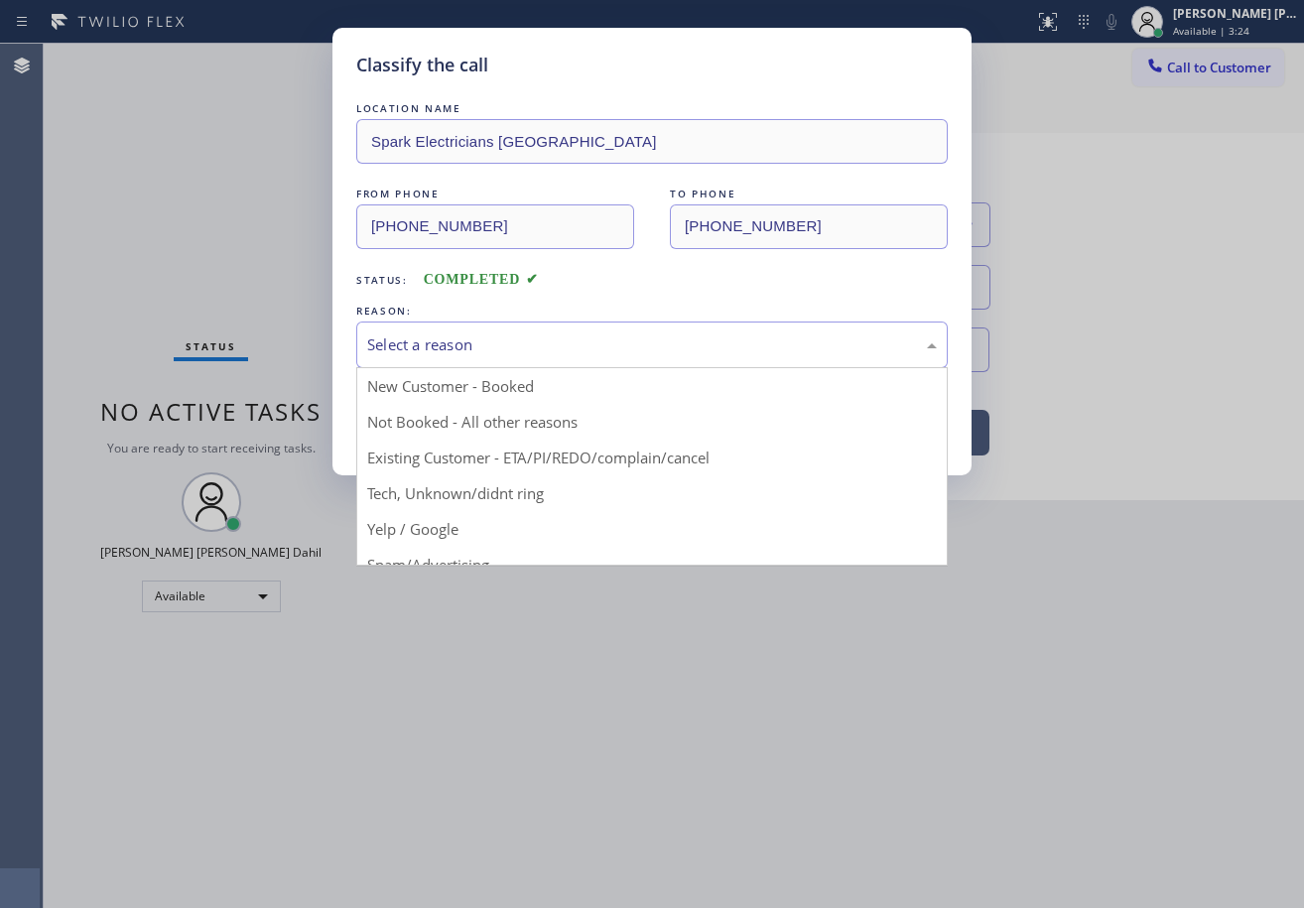
drag, startPoint x: 453, startPoint y: 423, endPoint x: 438, endPoint y: 415, distance: 16.9
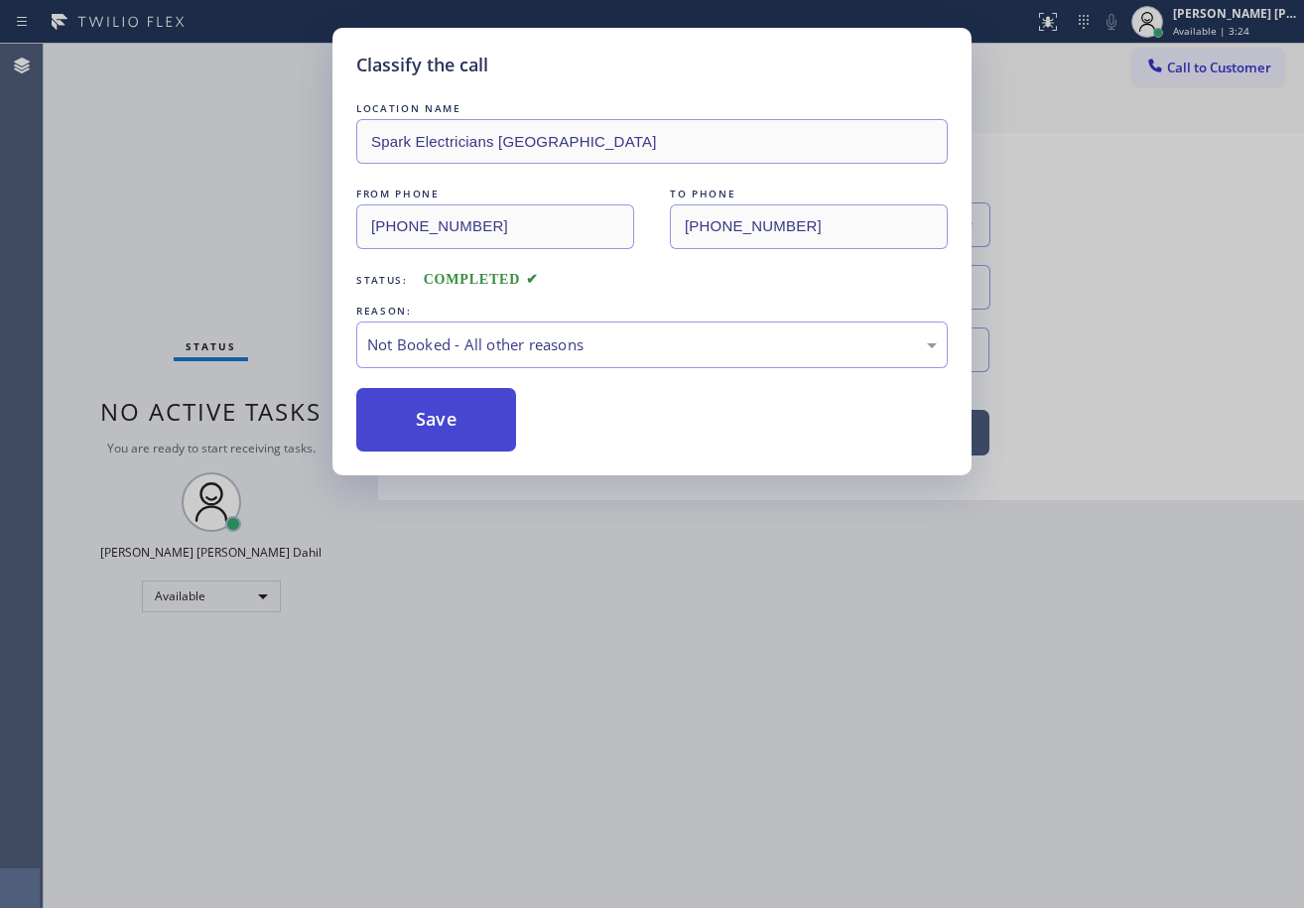
click at [437, 415] on button "Save" at bounding box center [436, 420] width 160 height 64
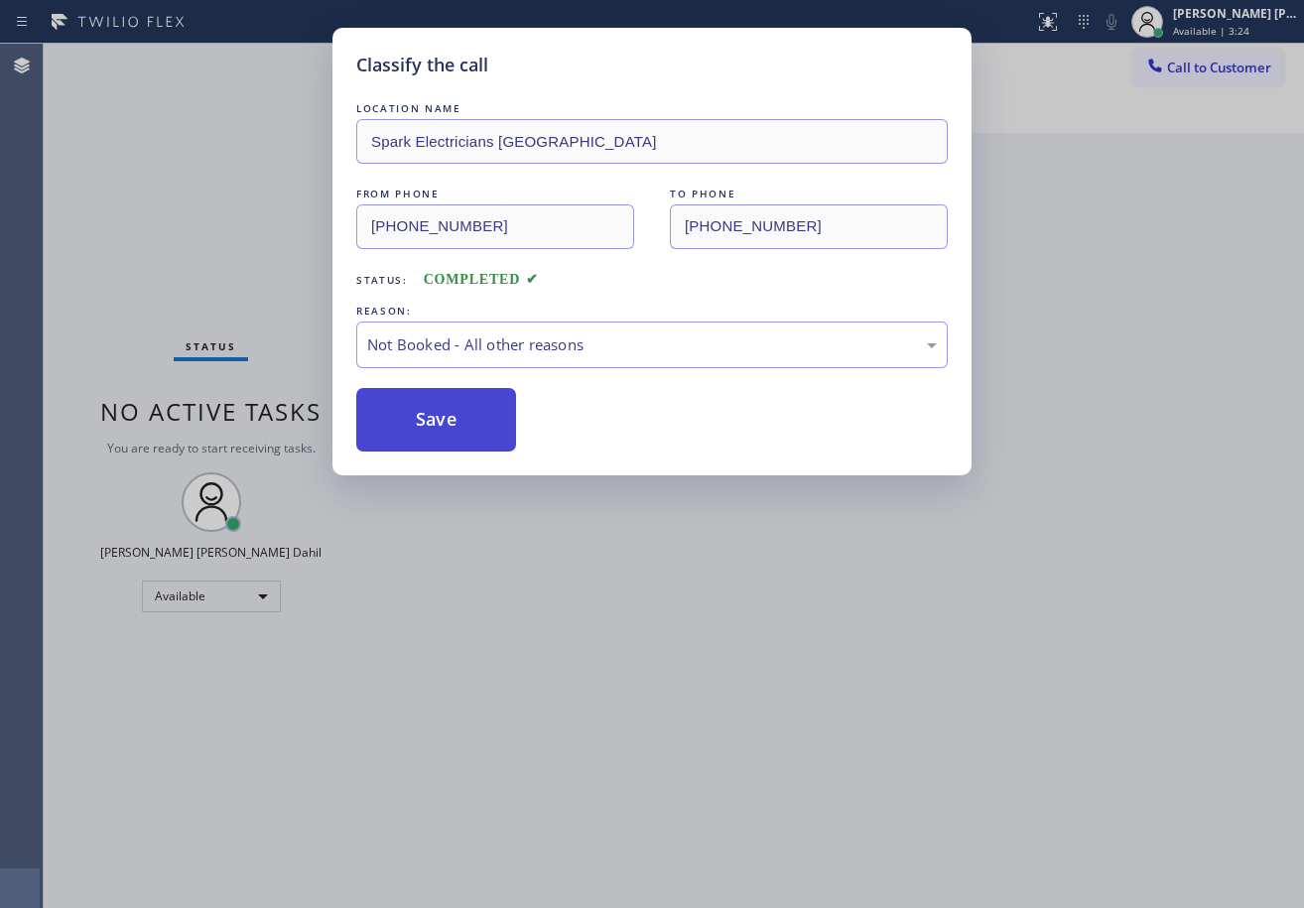
click at [436, 415] on button "Save" at bounding box center [436, 420] width 160 height 64
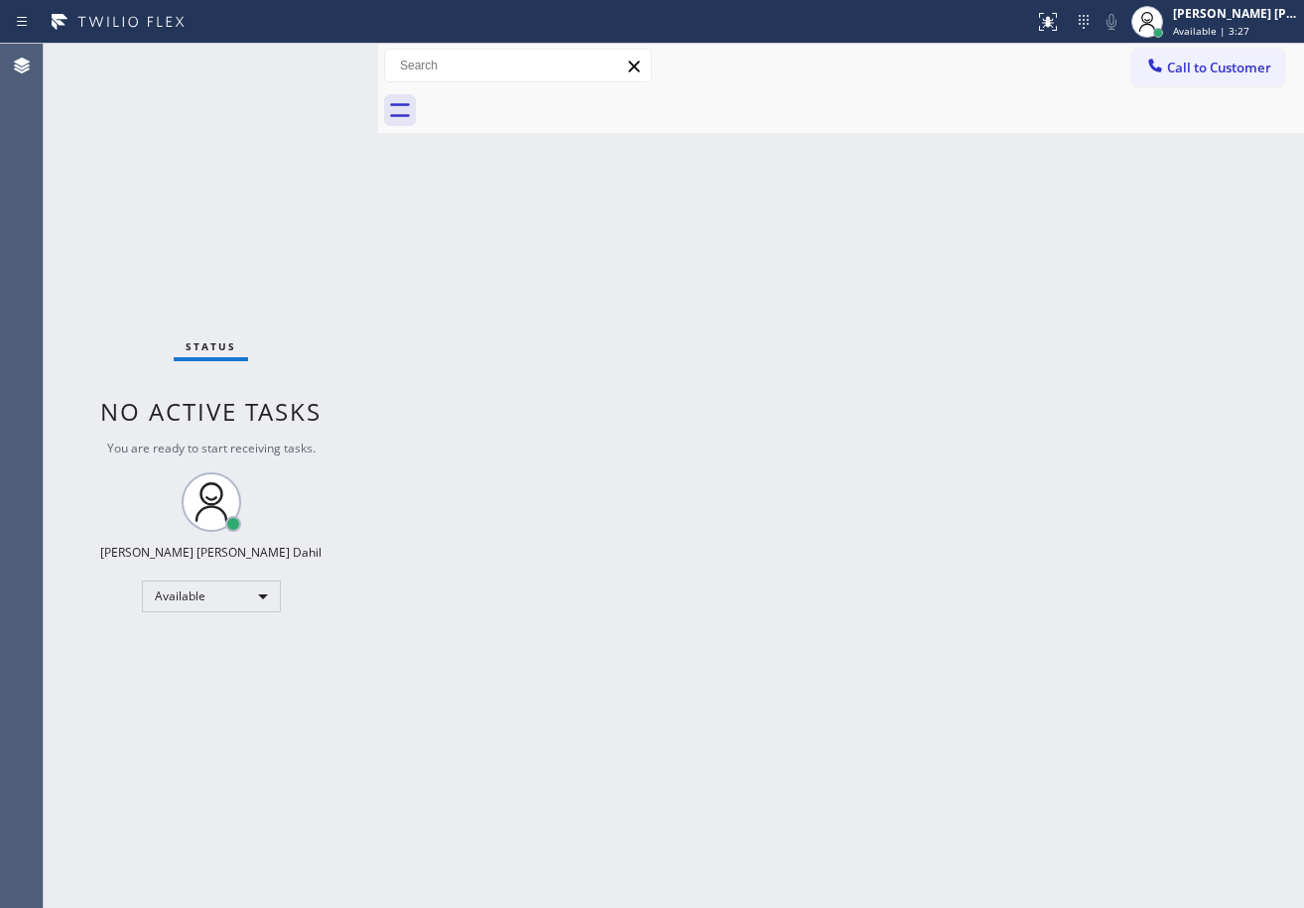
click at [519, 383] on div "Back to Dashboard Change Sender ID Customers Technicians Select a contact Outbo…" at bounding box center [841, 476] width 926 height 864
click at [757, 579] on div "Back to Dashboard Change Sender ID Customers Technicians Select a contact Outbo…" at bounding box center [841, 476] width 926 height 864
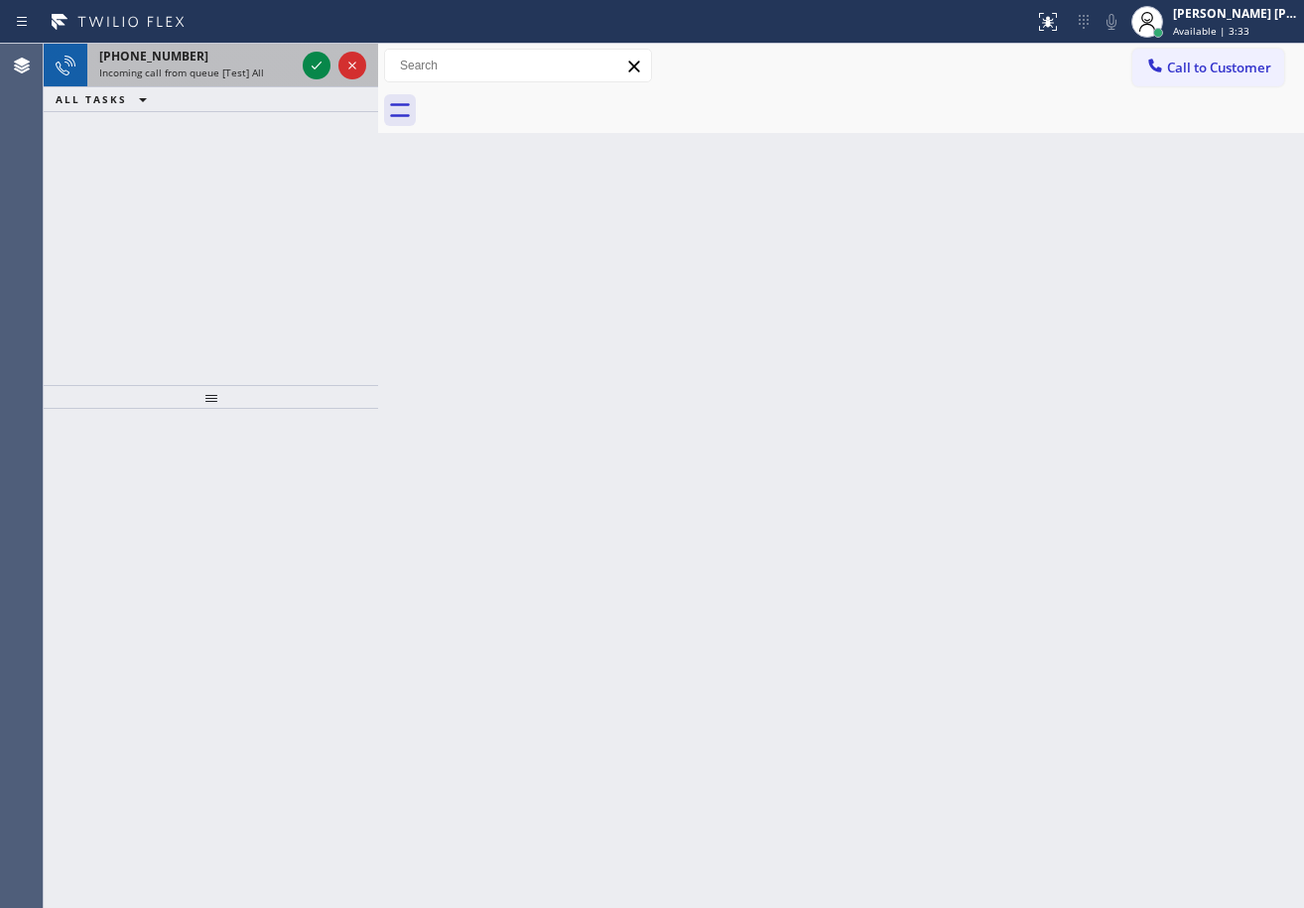
click at [236, 75] on span "Incoming call from queue [Test] All" at bounding box center [181, 73] width 165 height 14
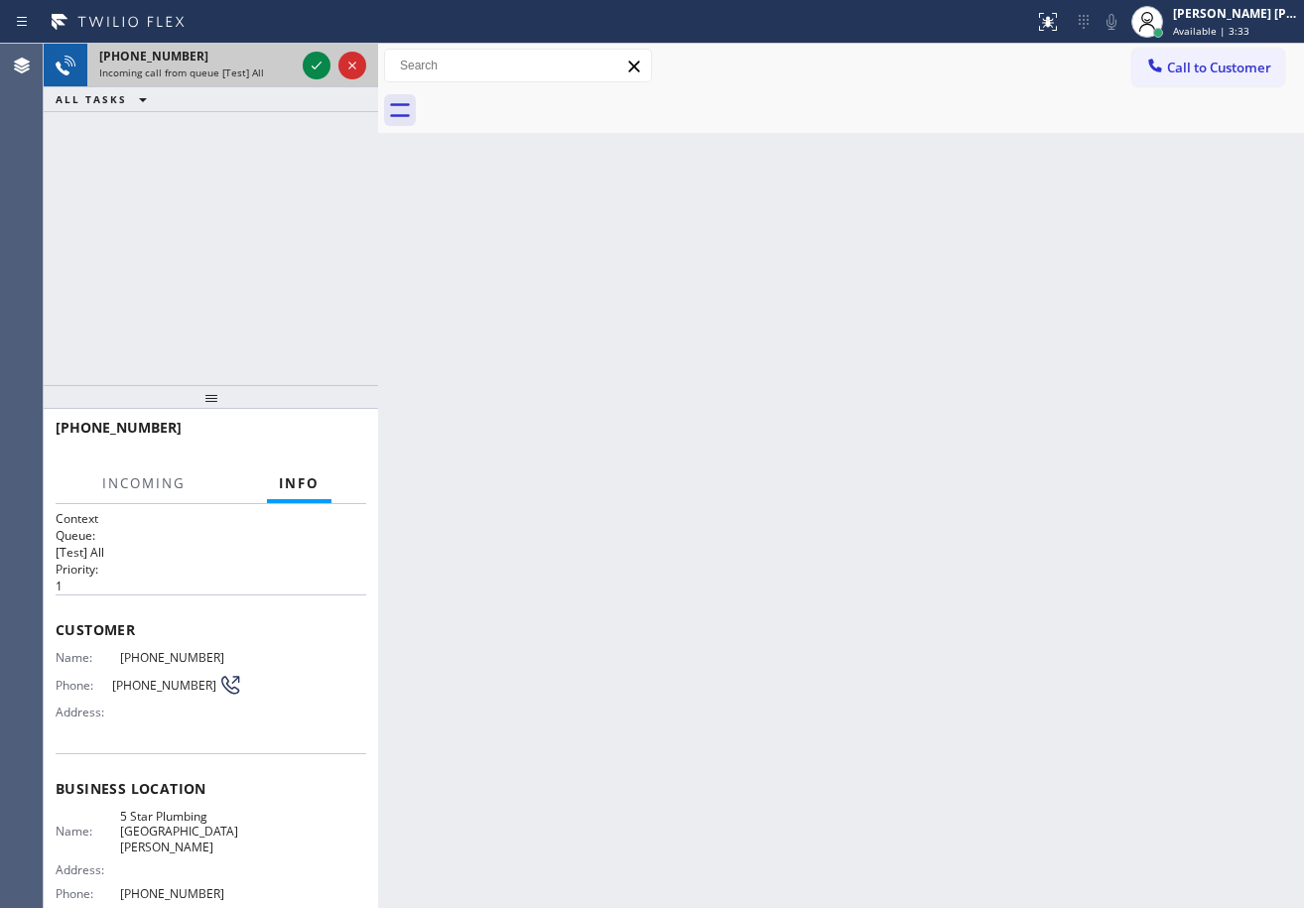
click at [236, 74] on span "Incoming call from queue [Test] All" at bounding box center [181, 73] width 165 height 14
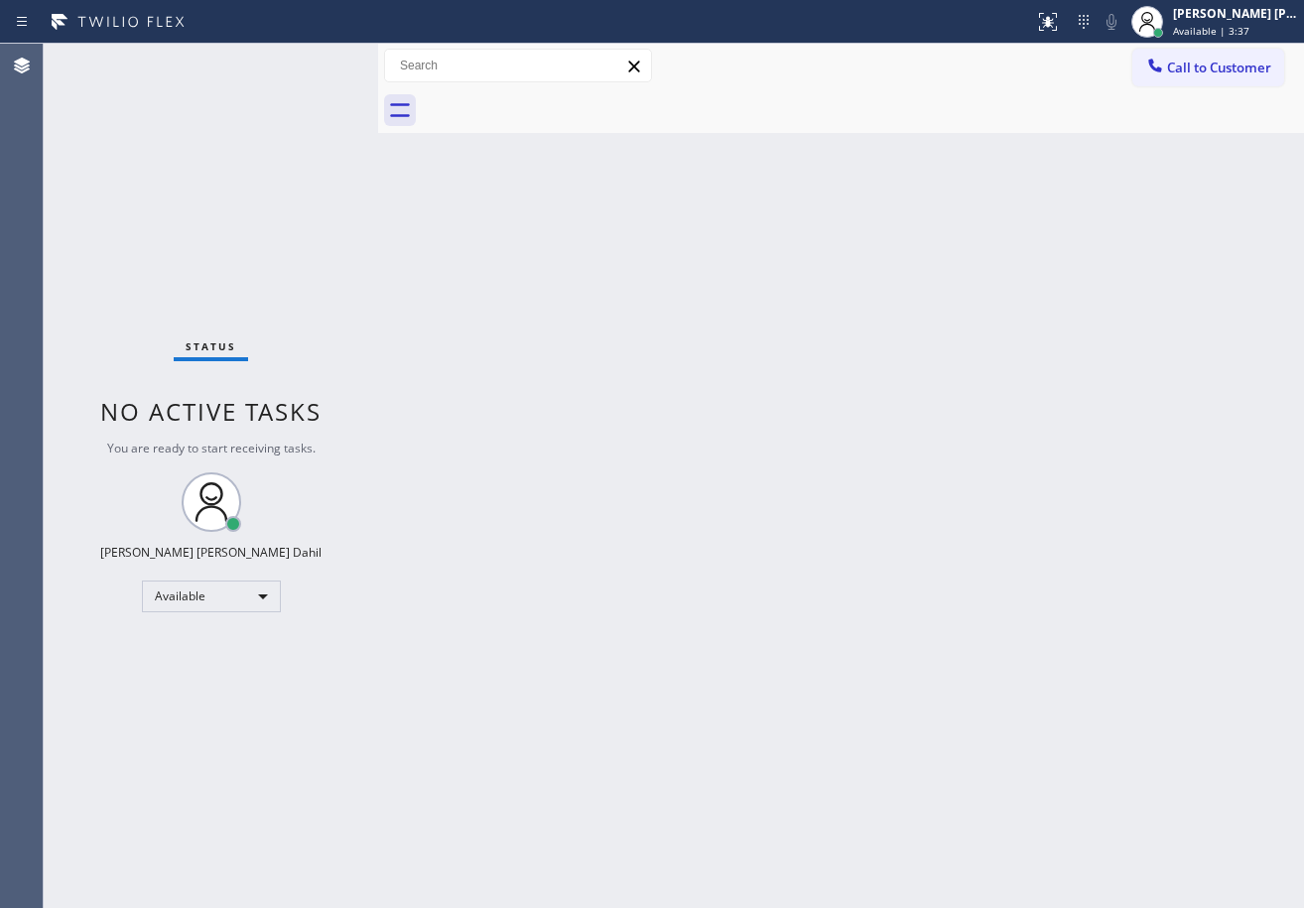
click at [315, 65] on div "Status No active tasks You are ready to start receiving tasks. [PERSON_NAME] [P…" at bounding box center [211, 476] width 334 height 864
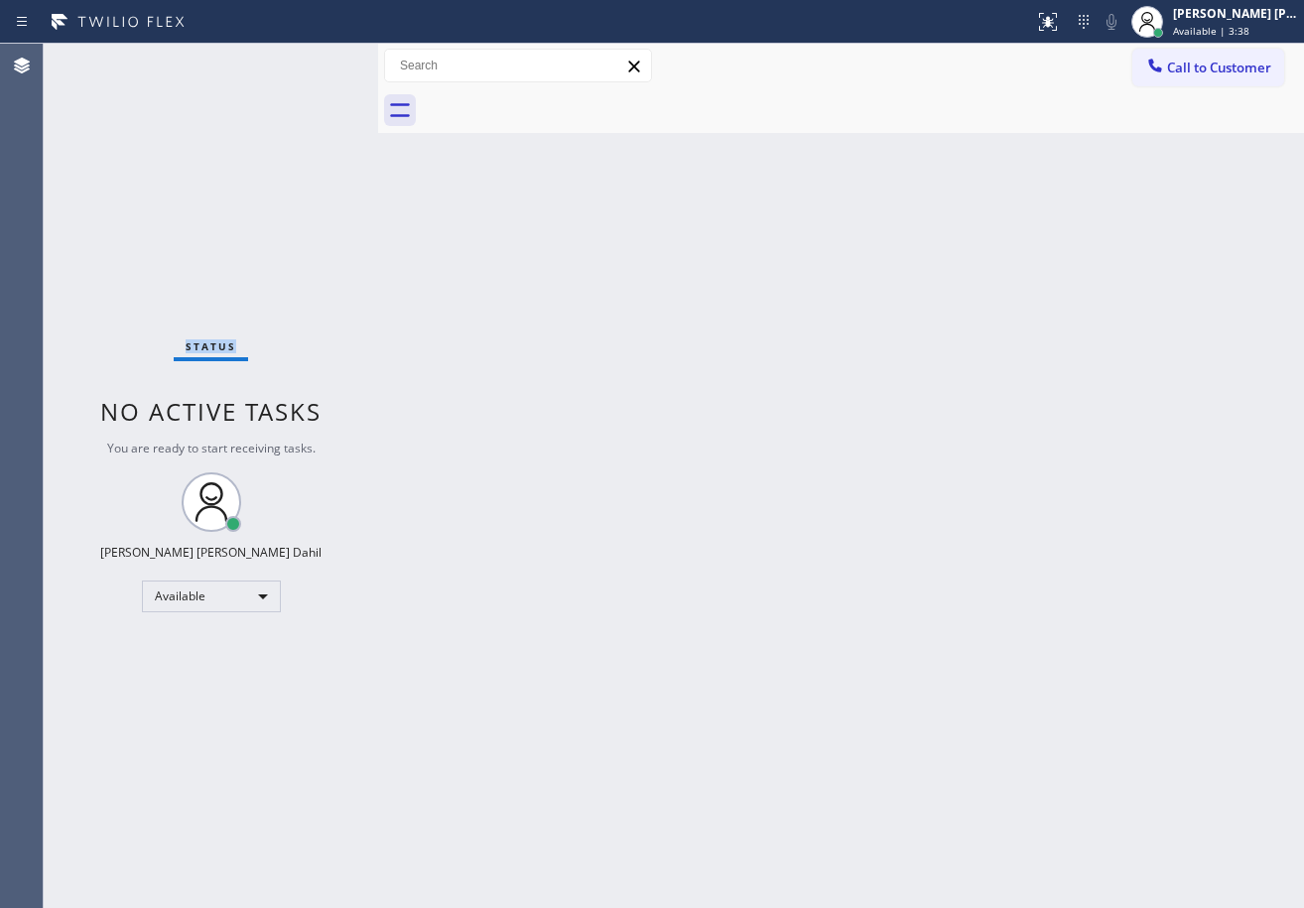
click at [315, 65] on div "Status No active tasks You are ready to start receiving tasks. [PERSON_NAME] [P…" at bounding box center [211, 476] width 334 height 864
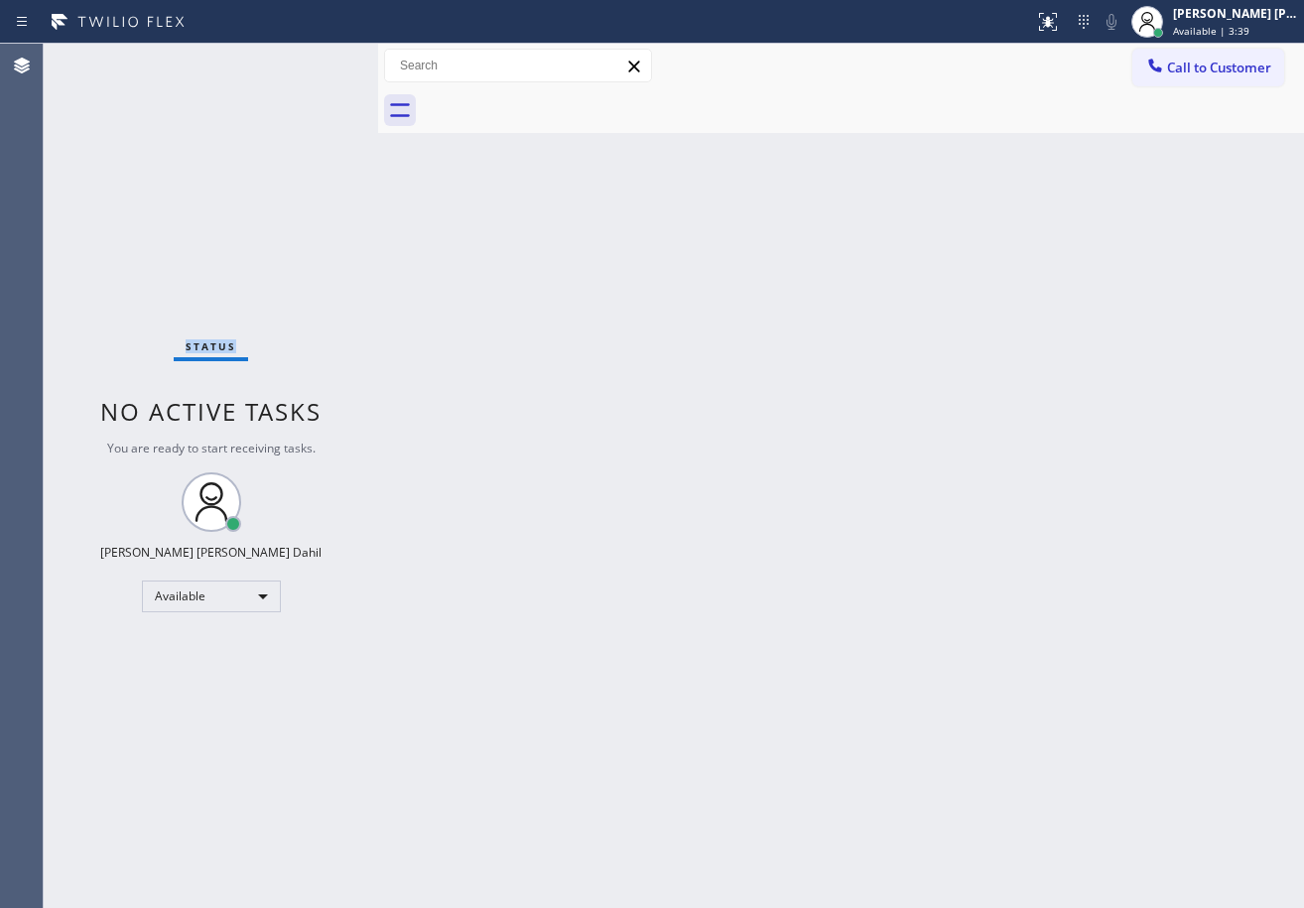
click at [315, 65] on div "Status No active tasks You are ready to start receiving tasks. [PERSON_NAME] [P…" at bounding box center [211, 476] width 334 height 864
click at [941, 591] on div "Back to Dashboard Change Sender ID Customers Technicians Select a contact Outbo…" at bounding box center [841, 476] width 926 height 864
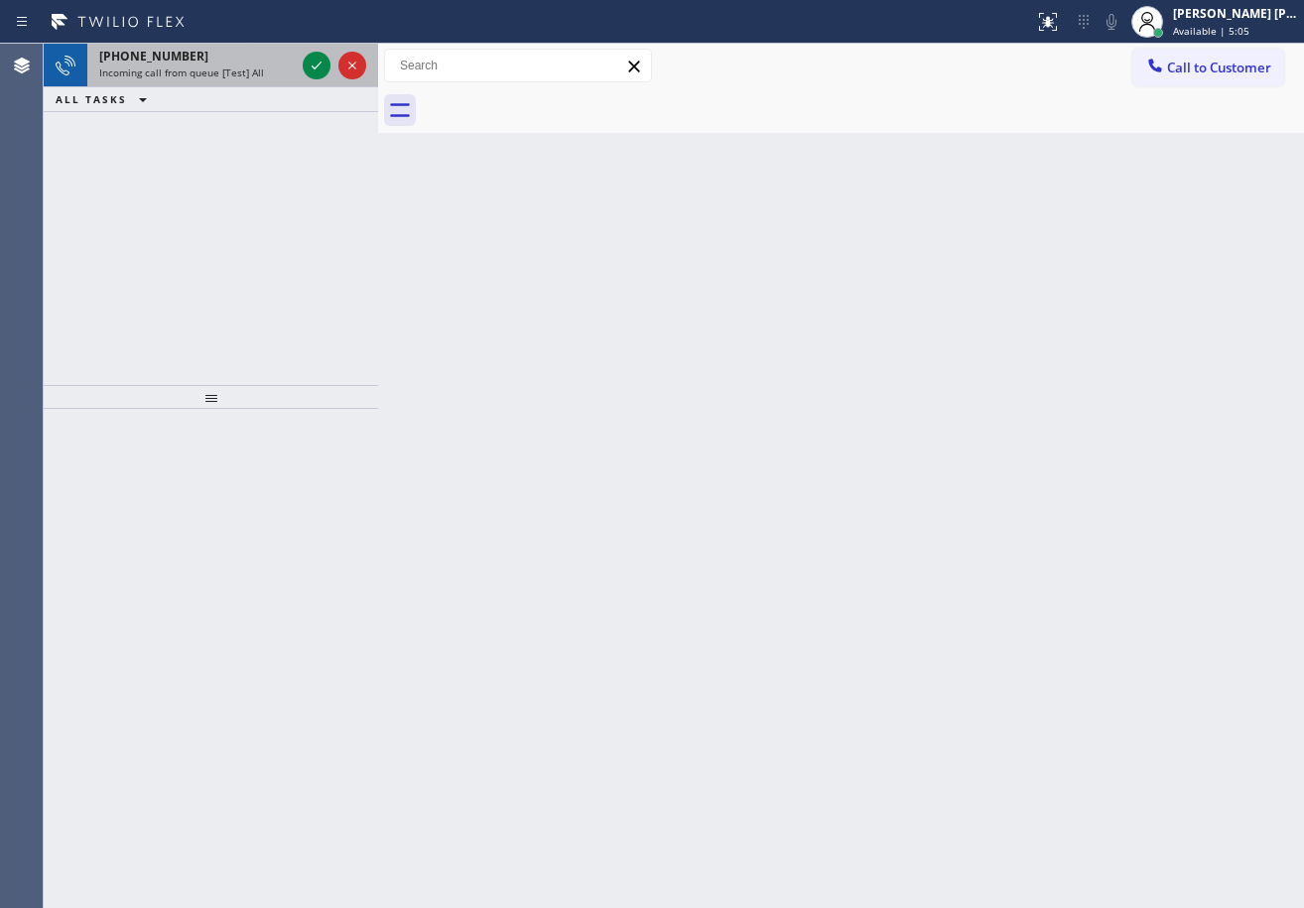
click at [211, 67] on span "Incoming call from queue [Test] All" at bounding box center [181, 73] width 165 height 14
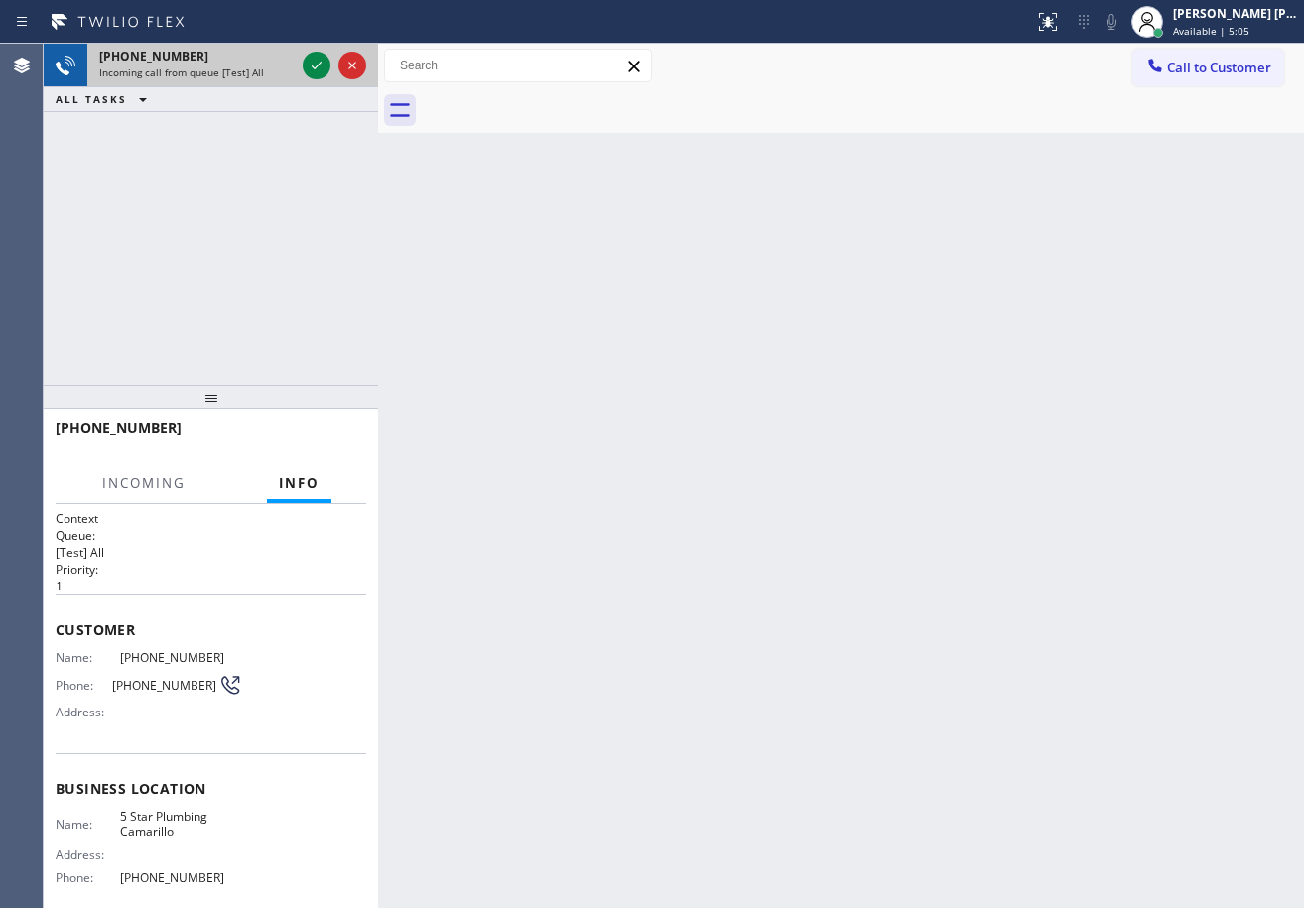
click at [212, 67] on span "Incoming call from queue [Test] All" at bounding box center [181, 73] width 165 height 14
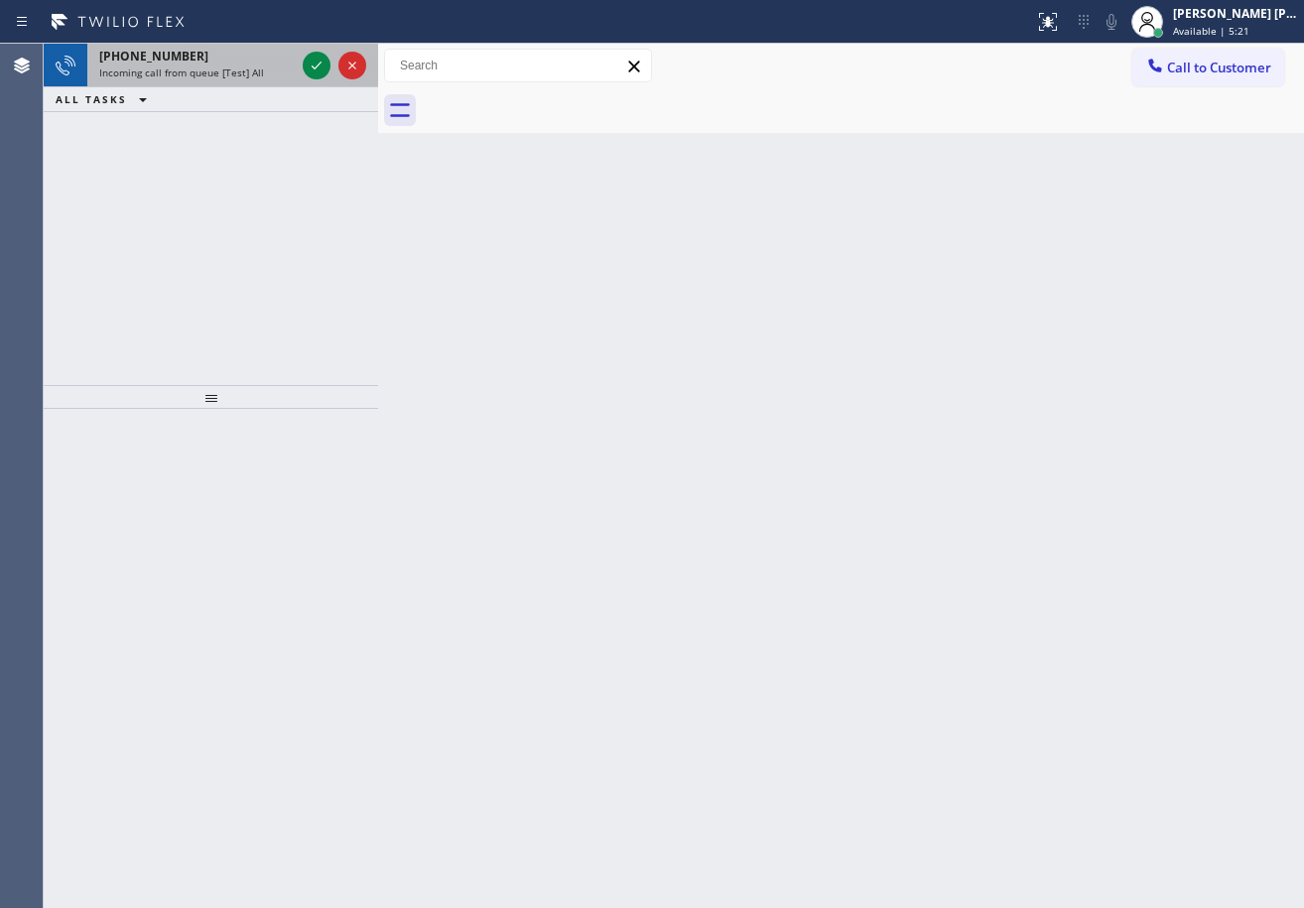
click at [266, 77] on div "Incoming call from queue [Test] All" at bounding box center [197, 73] width 196 height 14
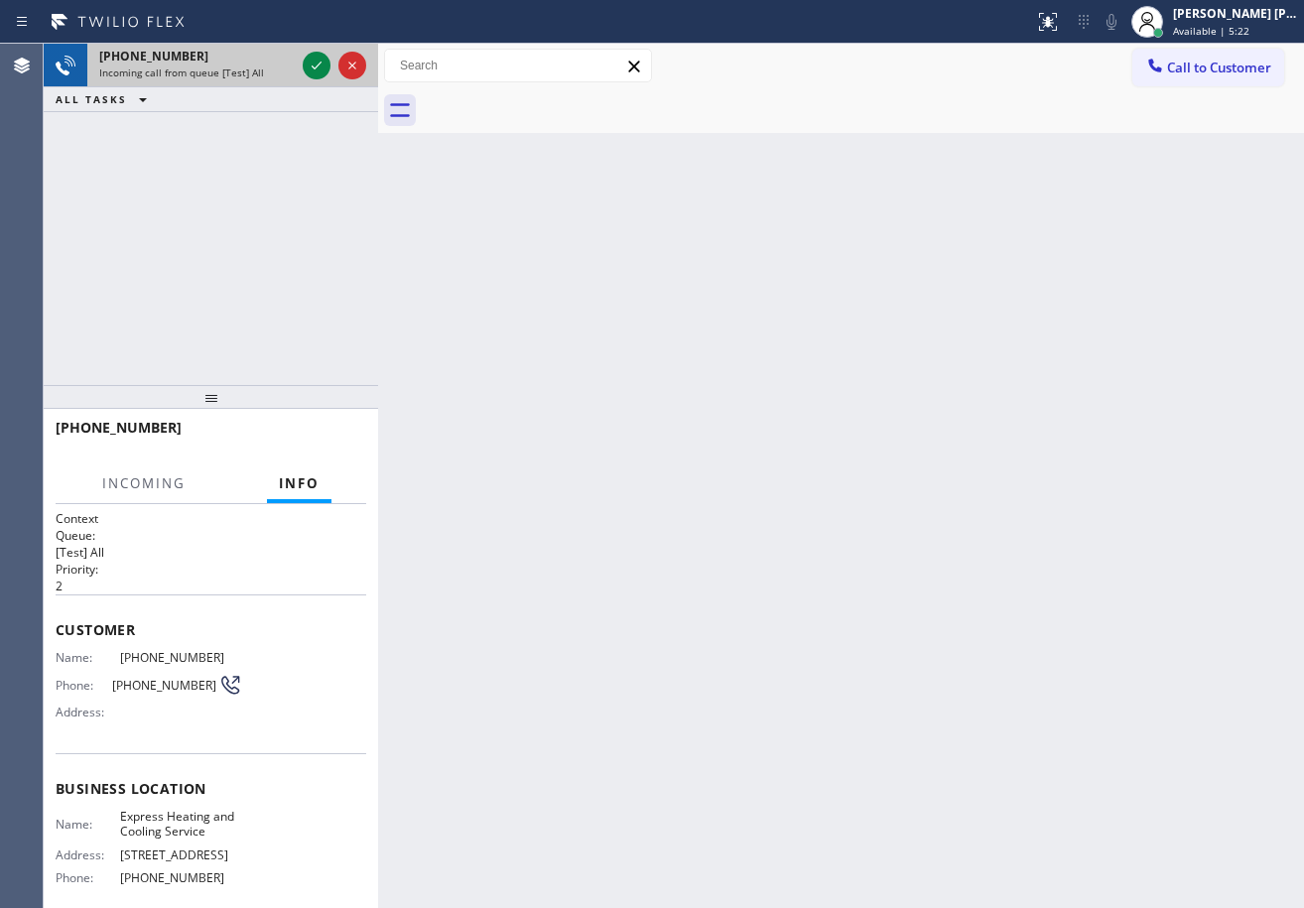
click at [266, 77] on div "Incoming call from queue [Test] All" at bounding box center [197, 73] width 196 height 14
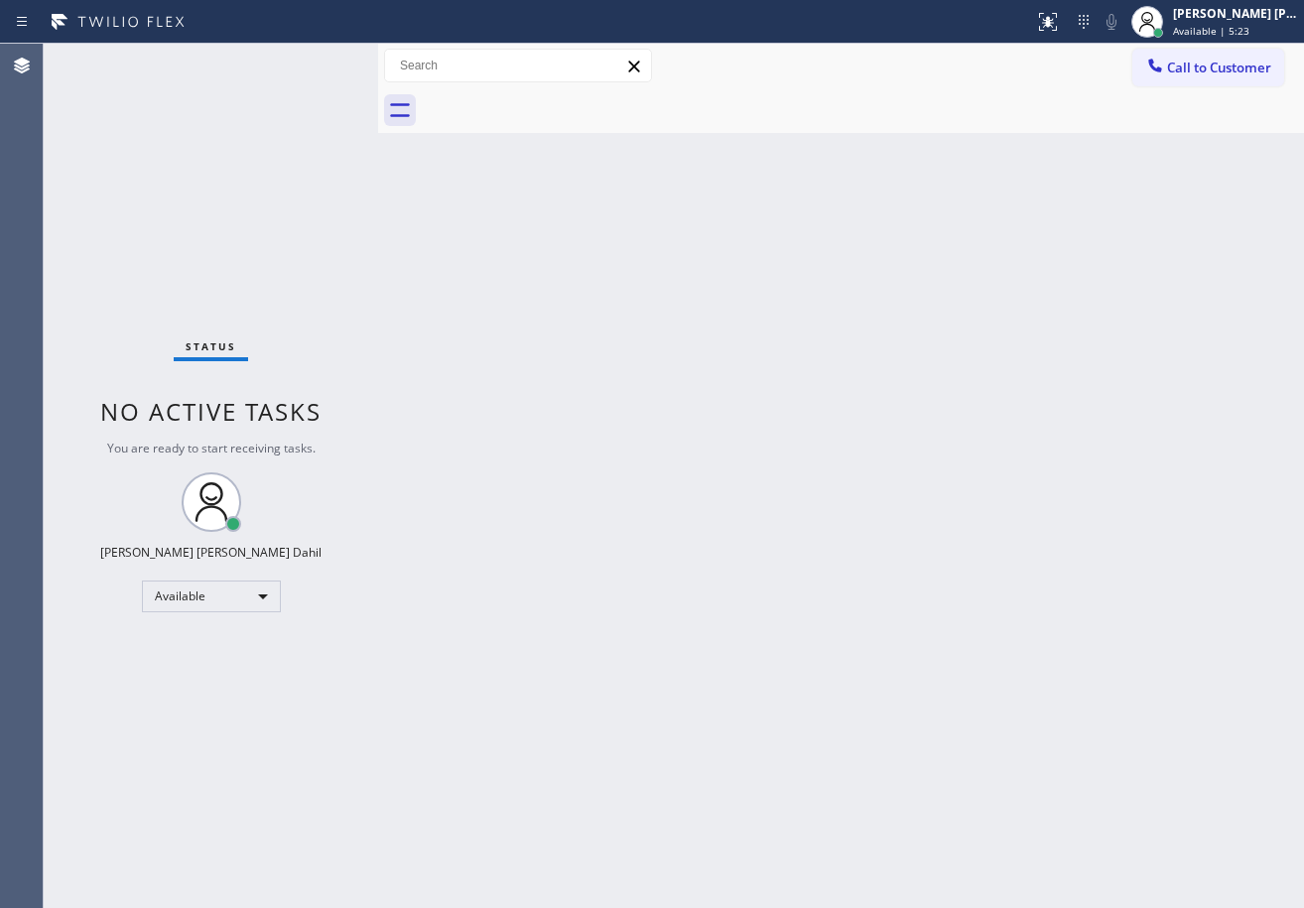
click at [316, 51] on div "Status No active tasks You are ready to start receiving tasks. [PERSON_NAME] [P…" at bounding box center [211, 476] width 334 height 864
click at [326, 57] on div "Status No active tasks You are ready to start receiving tasks. [PERSON_NAME] [P…" at bounding box center [211, 476] width 334 height 864
click at [316, 64] on div "Status No active tasks You are ready to start receiving tasks. [PERSON_NAME] [P…" at bounding box center [211, 476] width 334 height 864
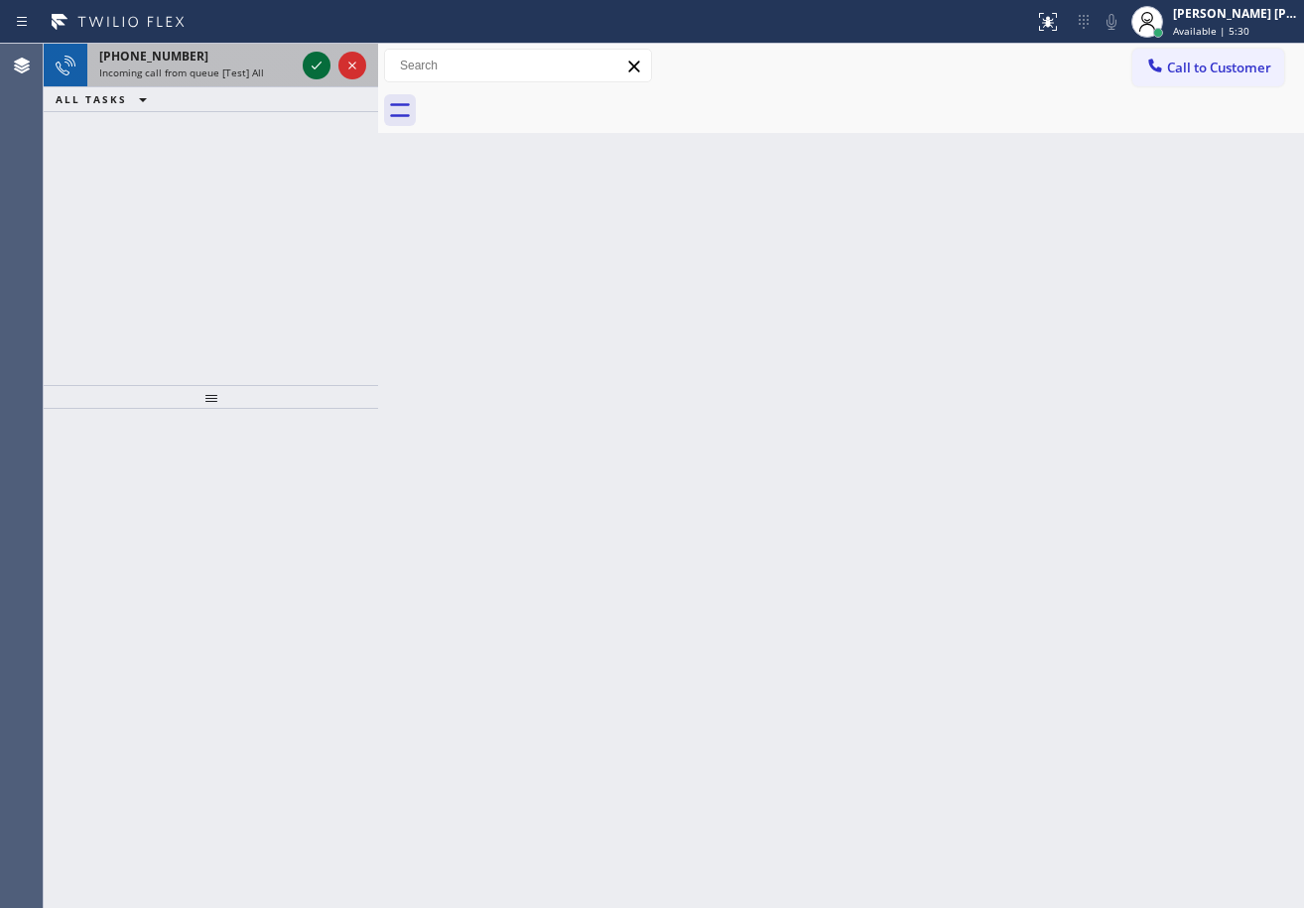
click at [307, 65] on icon at bounding box center [317, 66] width 24 height 24
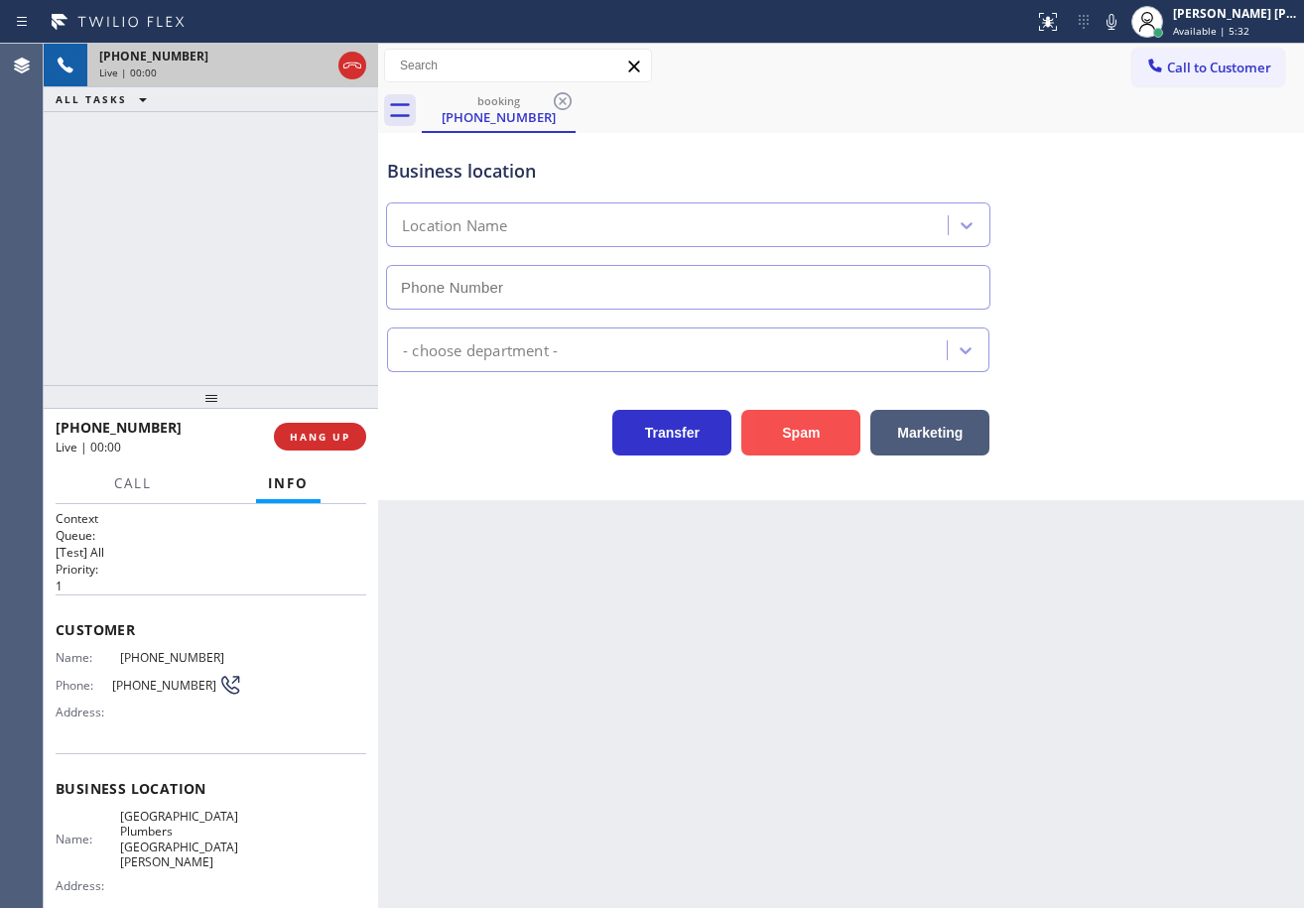
click at [815, 436] on button "Spam" at bounding box center [800, 433] width 119 height 46
type input "[PHONE_NUMBER]"
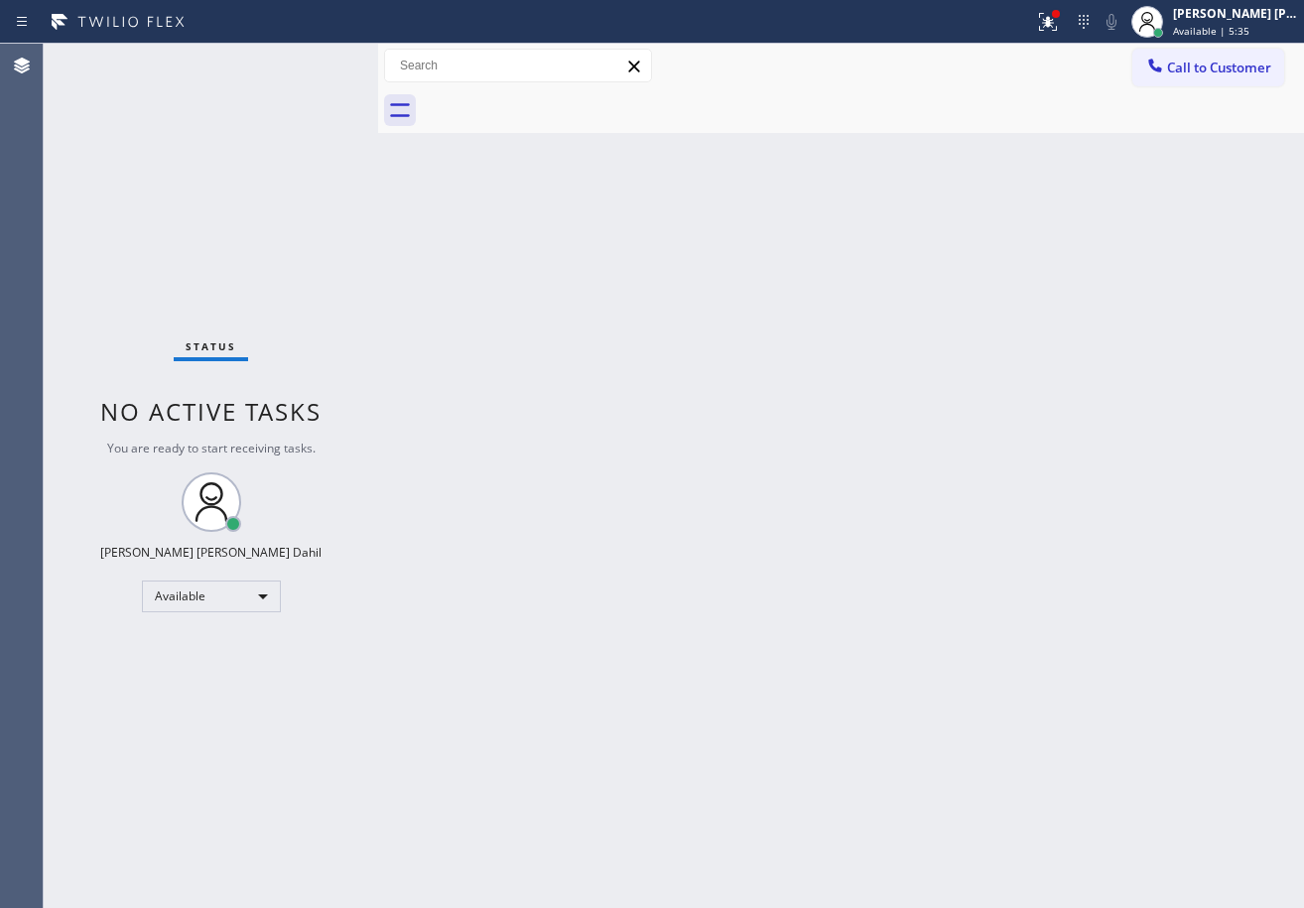
click at [348, 433] on div "Status No active tasks You are ready to start receiving tasks. [PERSON_NAME] [P…" at bounding box center [211, 476] width 334 height 864
click at [919, 425] on div "Back to Dashboard Change Sender ID Customers Technicians Select a contact Outbo…" at bounding box center [841, 476] width 926 height 864
click at [920, 426] on div "Back to Dashboard Change Sender ID Customers Technicians Select a contact Outbo…" at bounding box center [841, 476] width 926 height 864
click at [1059, 18] on icon at bounding box center [1048, 22] width 24 height 24
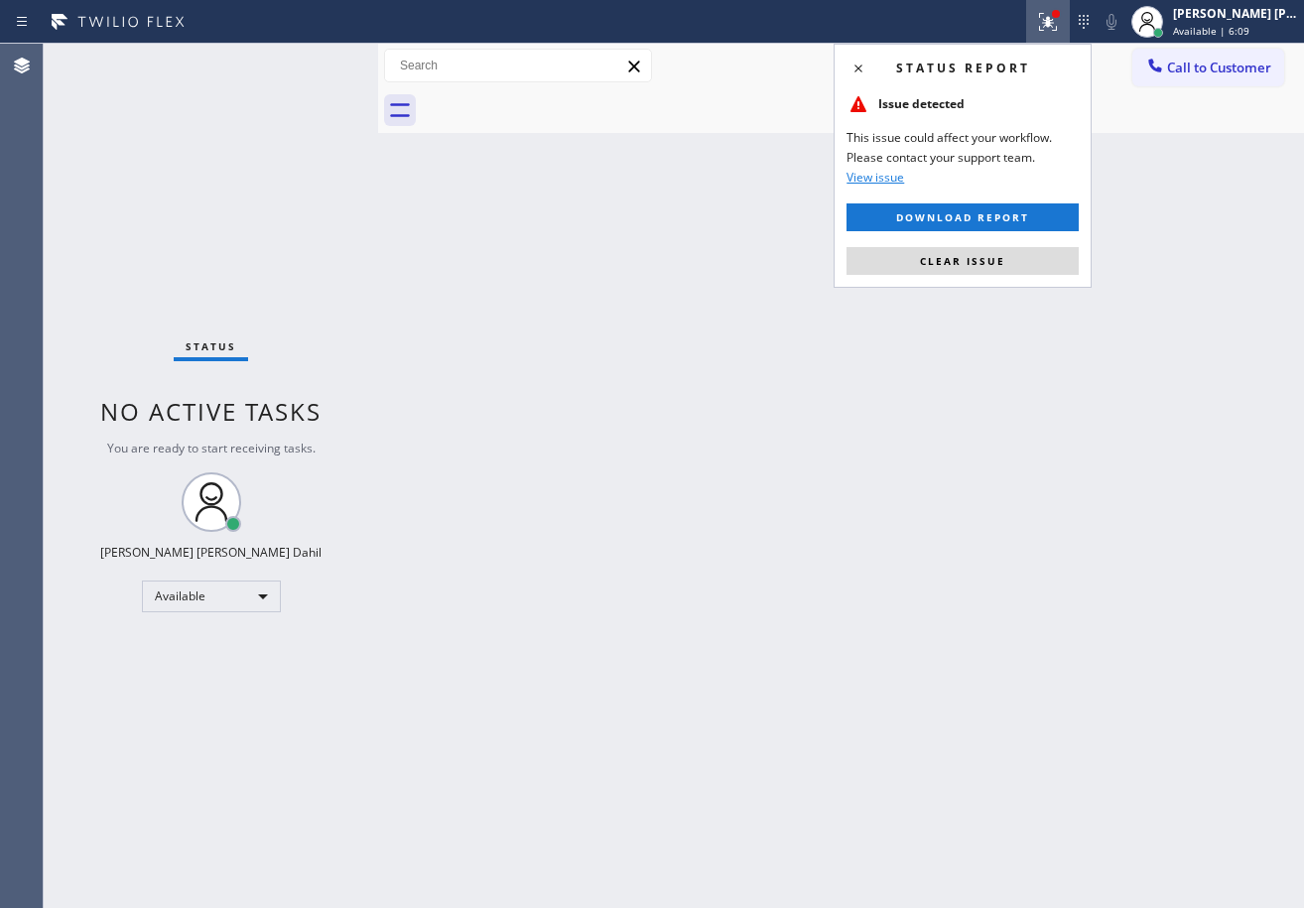
click at [1031, 243] on div "Status report Issue detected This issue could affect your workflow. Please cont…" at bounding box center [963, 166] width 258 height 244
click at [1031, 247] on button "Clear issue" at bounding box center [963, 261] width 232 height 28
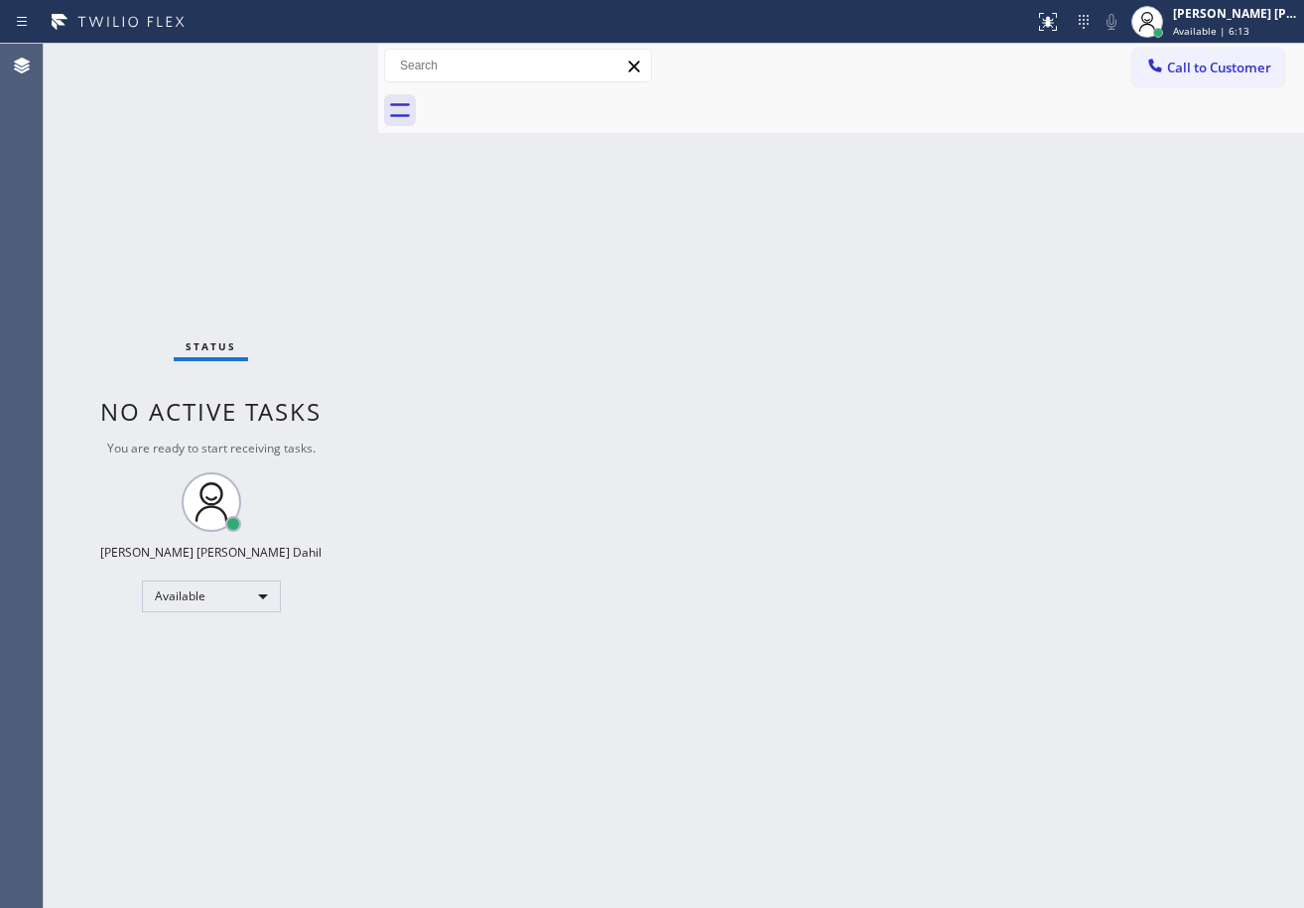
click at [832, 552] on div "Back to Dashboard Change Sender ID Customers Technicians Select a contact Outbo…" at bounding box center [841, 476] width 926 height 864
click at [777, 536] on div "Back to Dashboard Change Sender ID Customers Technicians Select a contact Outbo…" at bounding box center [841, 476] width 926 height 864
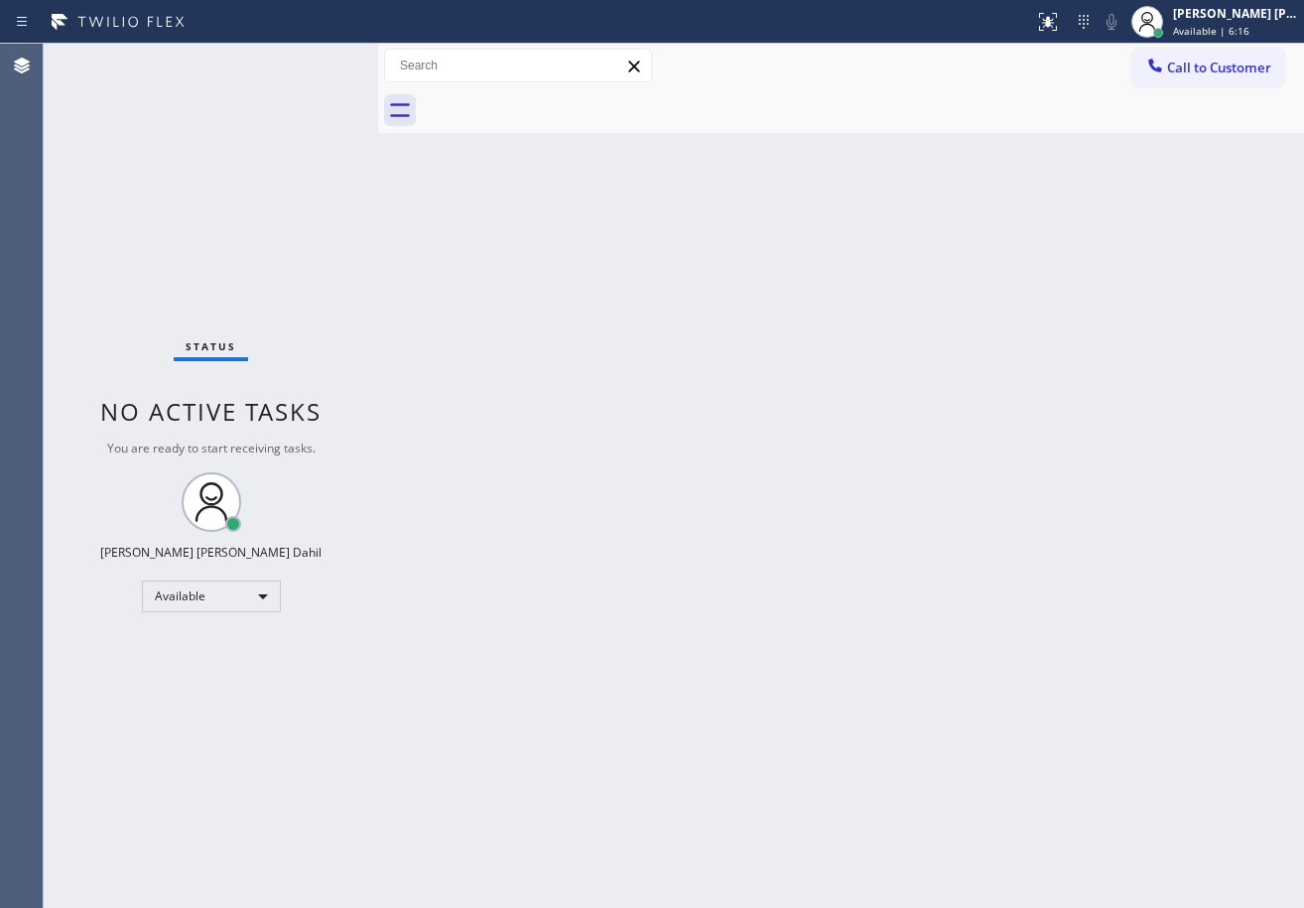
click at [777, 536] on div "Back to Dashboard Change Sender ID Customers Technicians Select a contact Outbo…" at bounding box center [841, 476] width 926 height 864
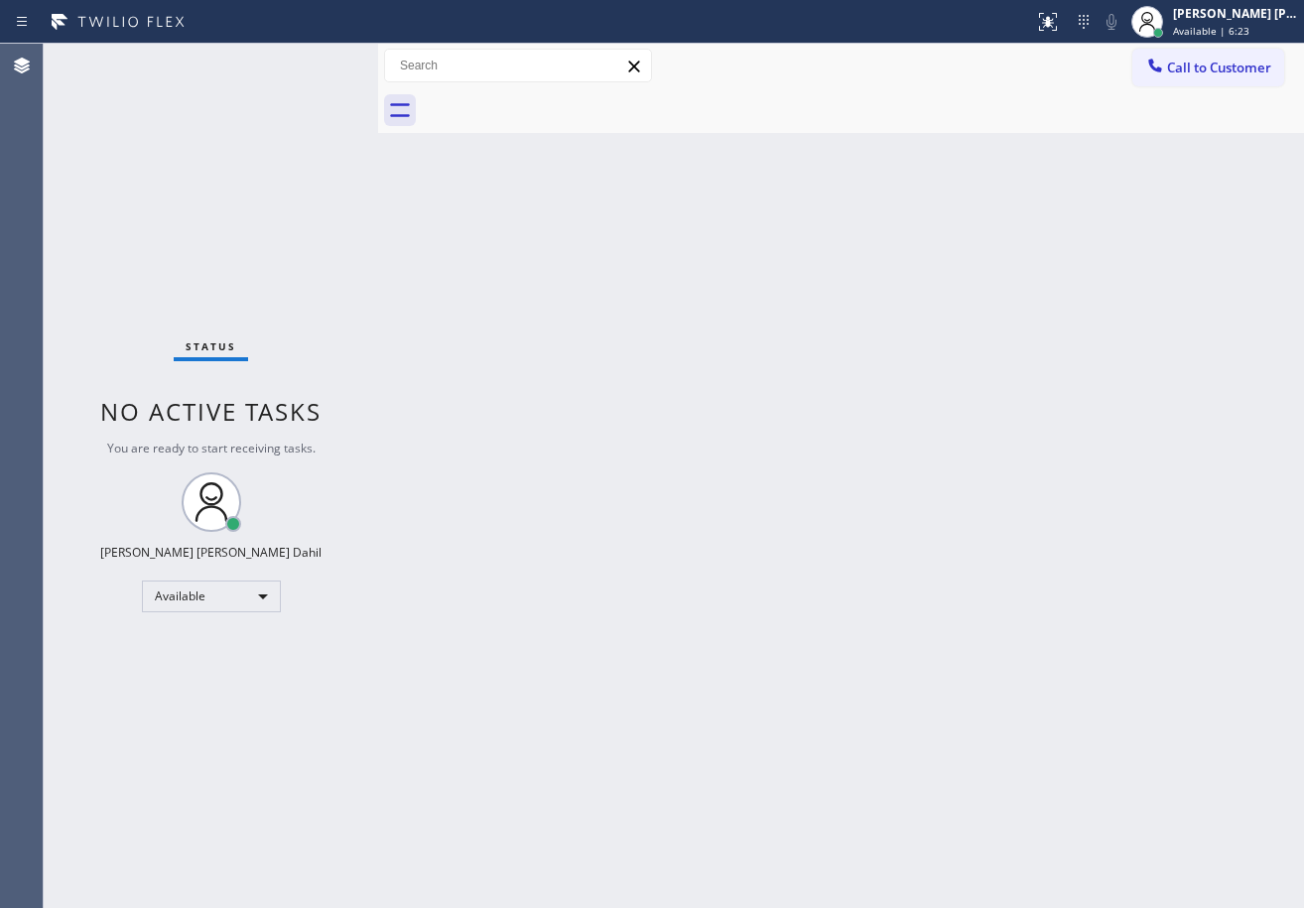
click at [777, 536] on div "Back to Dashboard Change Sender ID Customers Technicians Select a contact Outbo…" at bounding box center [841, 476] width 926 height 864
click at [1234, 696] on div "Back to Dashboard Change Sender ID Customers Technicians Select a contact Outbo…" at bounding box center [841, 476] width 926 height 864
click at [546, 230] on div "Back to Dashboard Change Sender ID Customers Technicians Select a contact Outbo…" at bounding box center [841, 476] width 926 height 864
click at [550, 230] on div "Back to Dashboard Change Sender ID Customers Technicians Select a contact Outbo…" at bounding box center [841, 476] width 926 height 864
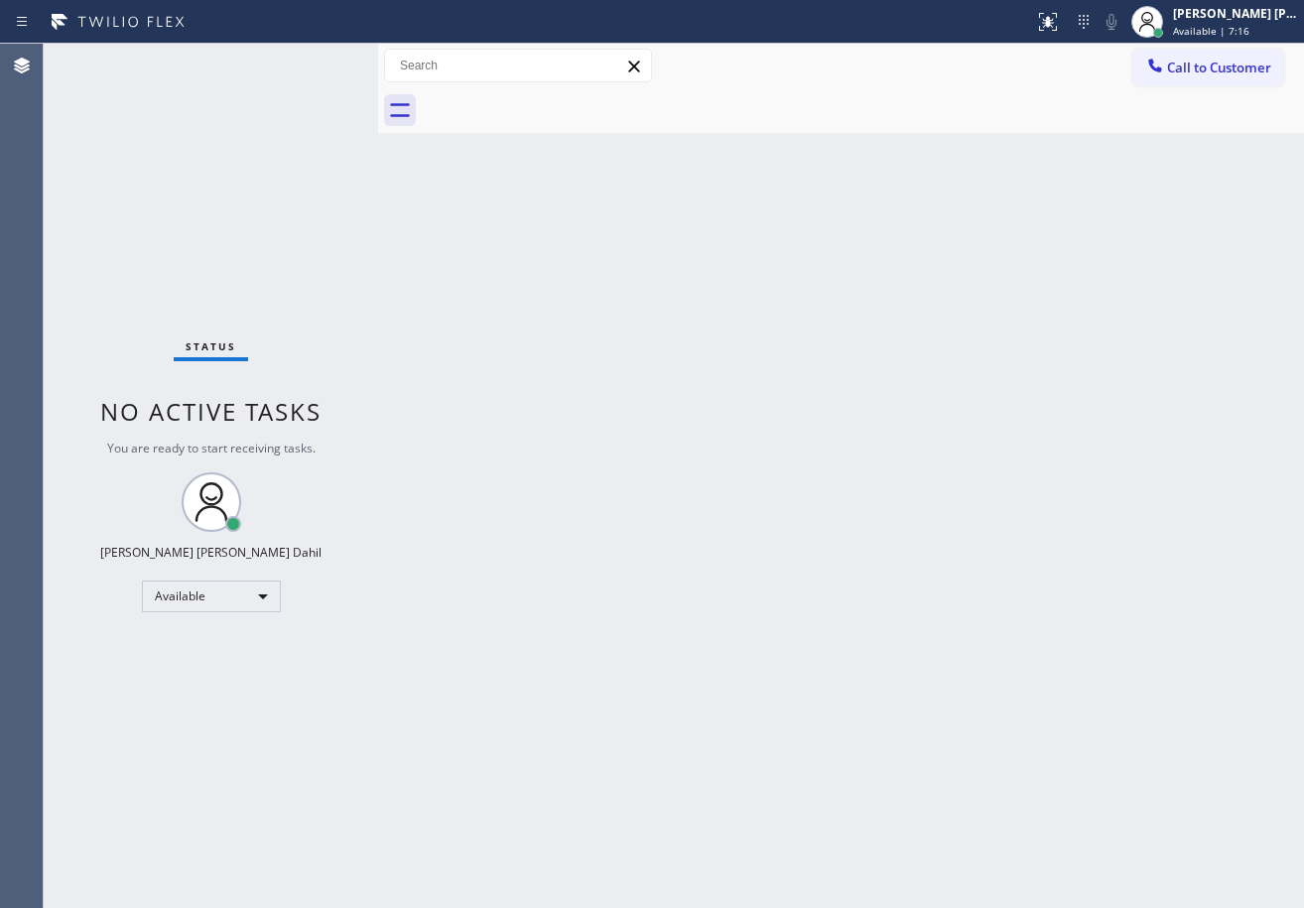
click at [915, 280] on div "Back to Dashboard Change Sender ID Customers Technicians Select a contact Outbo…" at bounding box center [841, 476] width 926 height 864
click at [925, 693] on div "Back to Dashboard Change Sender ID Customers Technicians Select a contact Outbo…" at bounding box center [841, 476] width 926 height 864
drag, startPoint x: 925, startPoint y: 693, endPoint x: 911, endPoint y: 777, distance: 85.5
click at [924, 695] on div "Back to Dashboard Change Sender ID Customers Technicians Select a contact Outbo…" at bounding box center [841, 476] width 926 height 864
click at [297, 75] on div "Status No active tasks You are ready to start receiving tasks. [PERSON_NAME] [P…" at bounding box center [211, 476] width 334 height 864
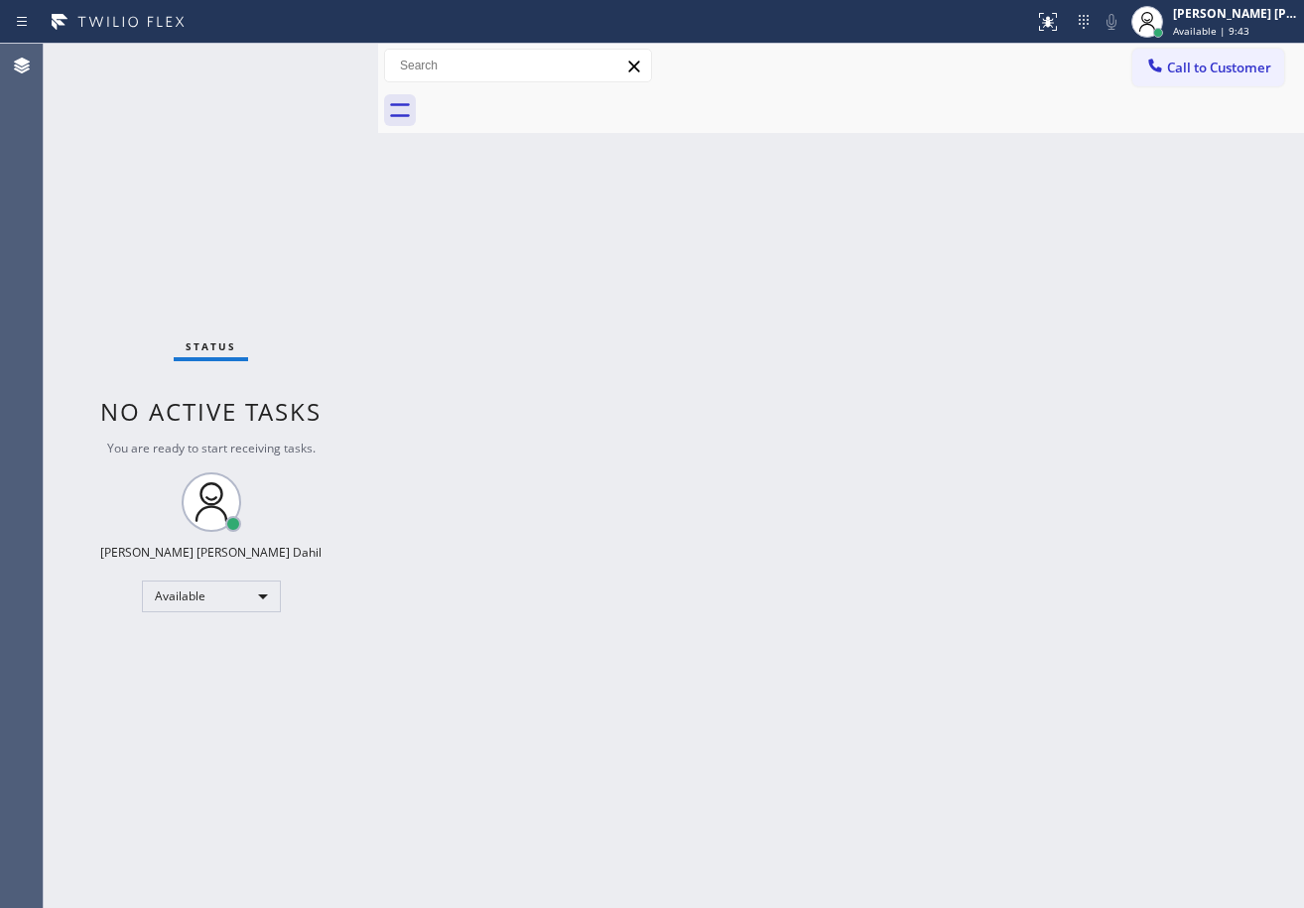
click at [668, 447] on div "Back to Dashboard Change Sender ID Customers Technicians Select a contact Outbo…" at bounding box center [841, 476] width 926 height 864
click at [669, 443] on div "Back to Dashboard Change Sender ID Customers Technicians Select a contact Outbo…" at bounding box center [841, 476] width 926 height 864
click at [570, 235] on div "Back to Dashboard Change Sender ID Customers Technicians Select a contact Outbo…" at bounding box center [841, 476] width 926 height 864
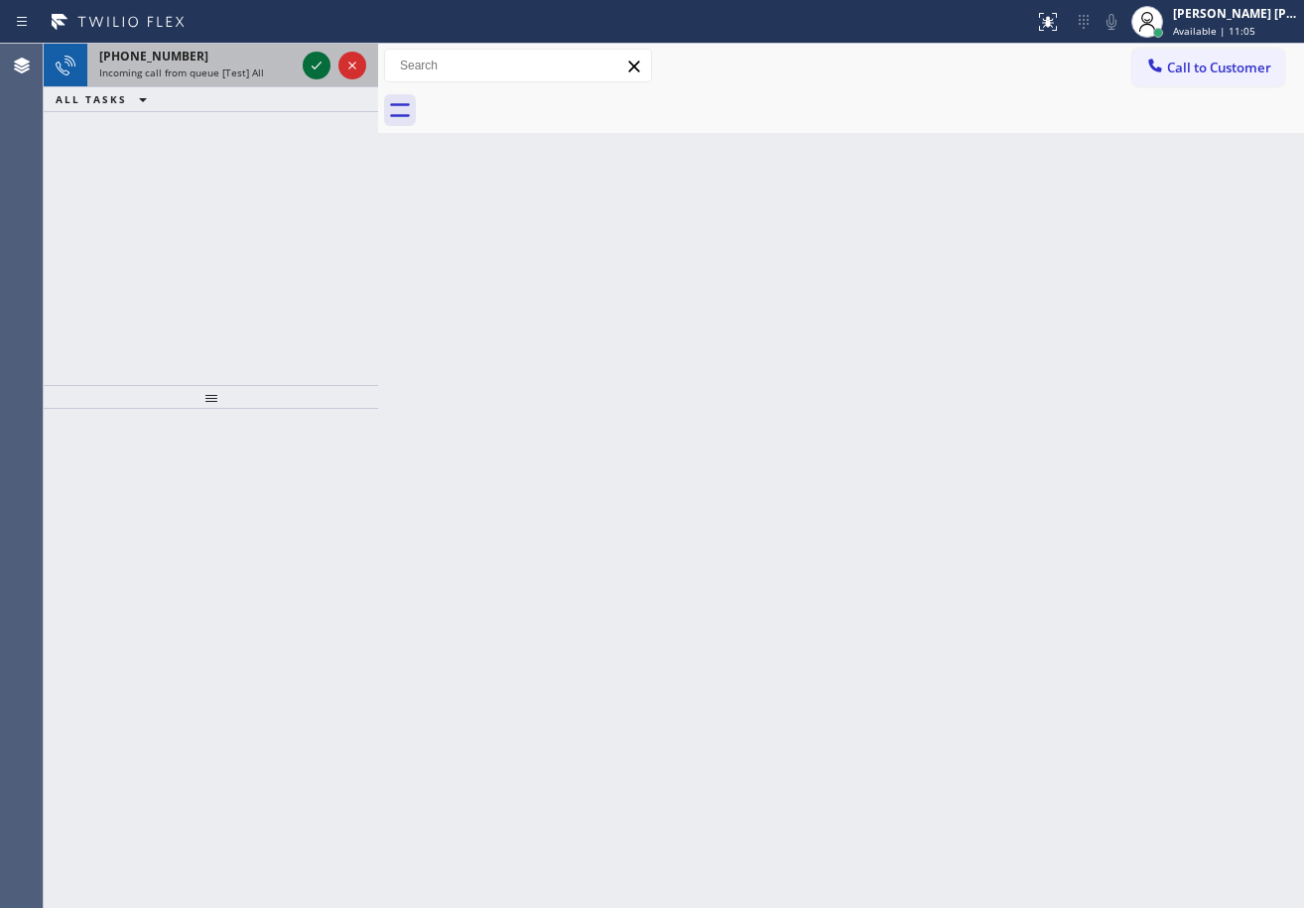
click at [307, 67] on icon at bounding box center [317, 66] width 24 height 24
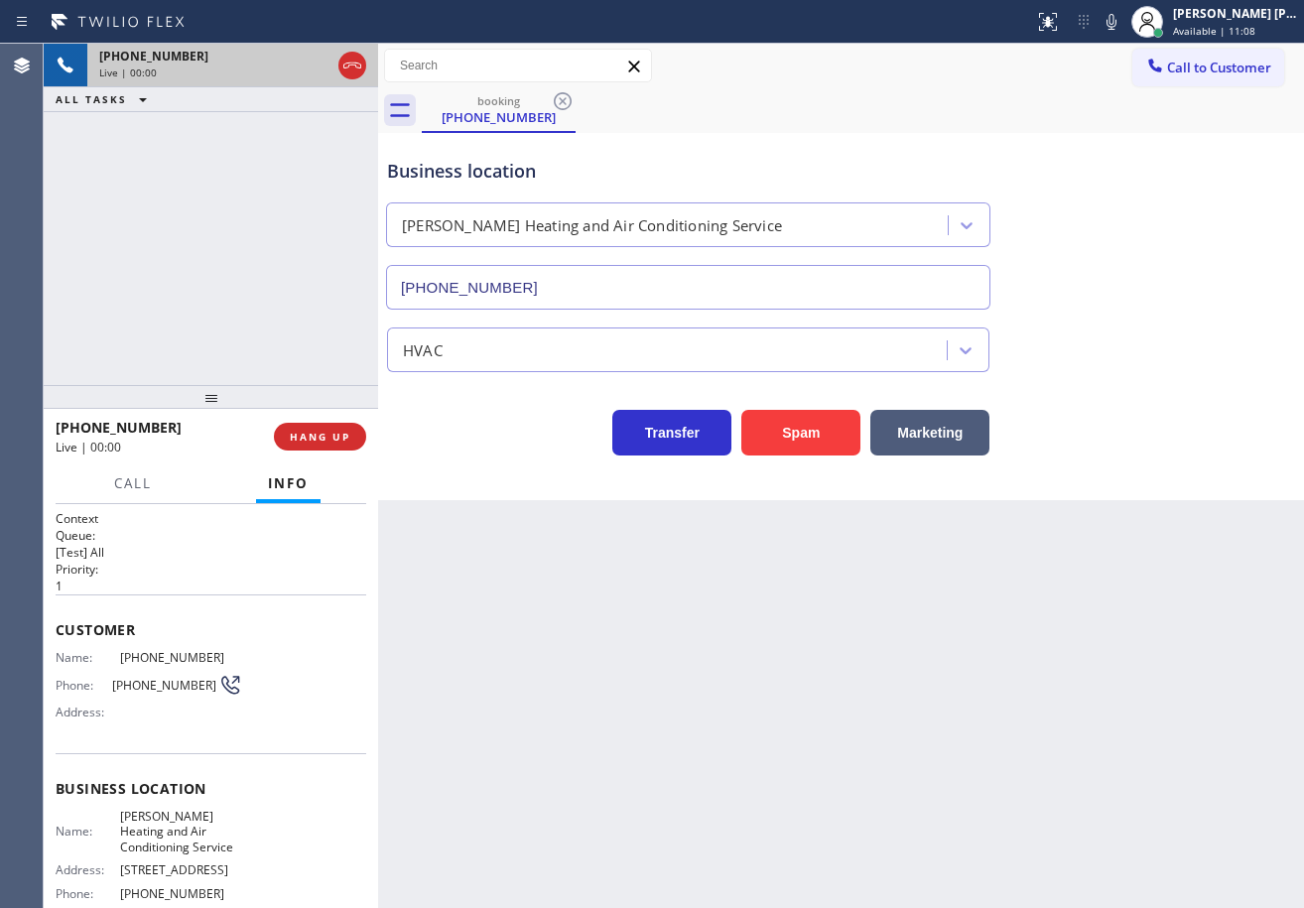
type input "[PHONE_NUMBER]"
drag, startPoint x: 692, startPoint y: 805, endPoint x: 550, endPoint y: 790, distance: 142.7
click at [694, 802] on div "Back to Dashboard Change Sender ID Customers Technicians Select a contact Outbo…" at bounding box center [841, 476] width 926 height 864
click at [723, 666] on div "Back to Dashboard Change Sender ID Customers Technicians Select a contact Outbo…" at bounding box center [841, 476] width 926 height 864
click at [985, 744] on div "Back to Dashboard Change Sender ID Customers Technicians Select a contact Outbo…" at bounding box center [841, 476] width 926 height 864
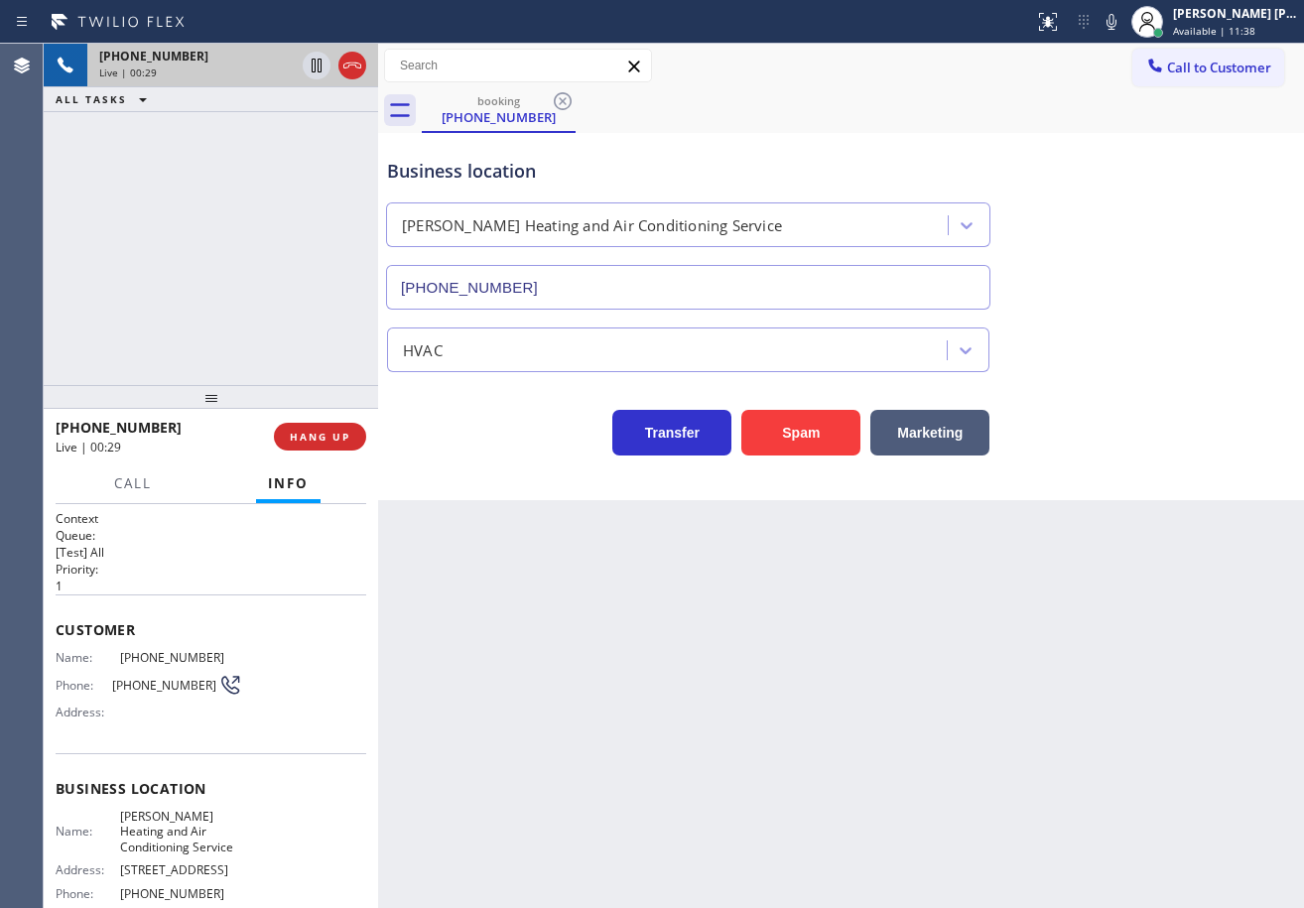
click at [1067, 722] on div "Back to Dashboard Change Sender ID Customers Technicians Select a contact Outbo…" at bounding box center [841, 476] width 926 height 864
click at [283, 262] on div "[PHONE_NUMBER] Live | 01:05 ALL TASKS ALL TASKS ACTIVE TASKS TASKS IN WRAP UP" at bounding box center [211, 214] width 334 height 341
click at [298, 437] on span "HANG UP" at bounding box center [320, 437] width 61 height 14
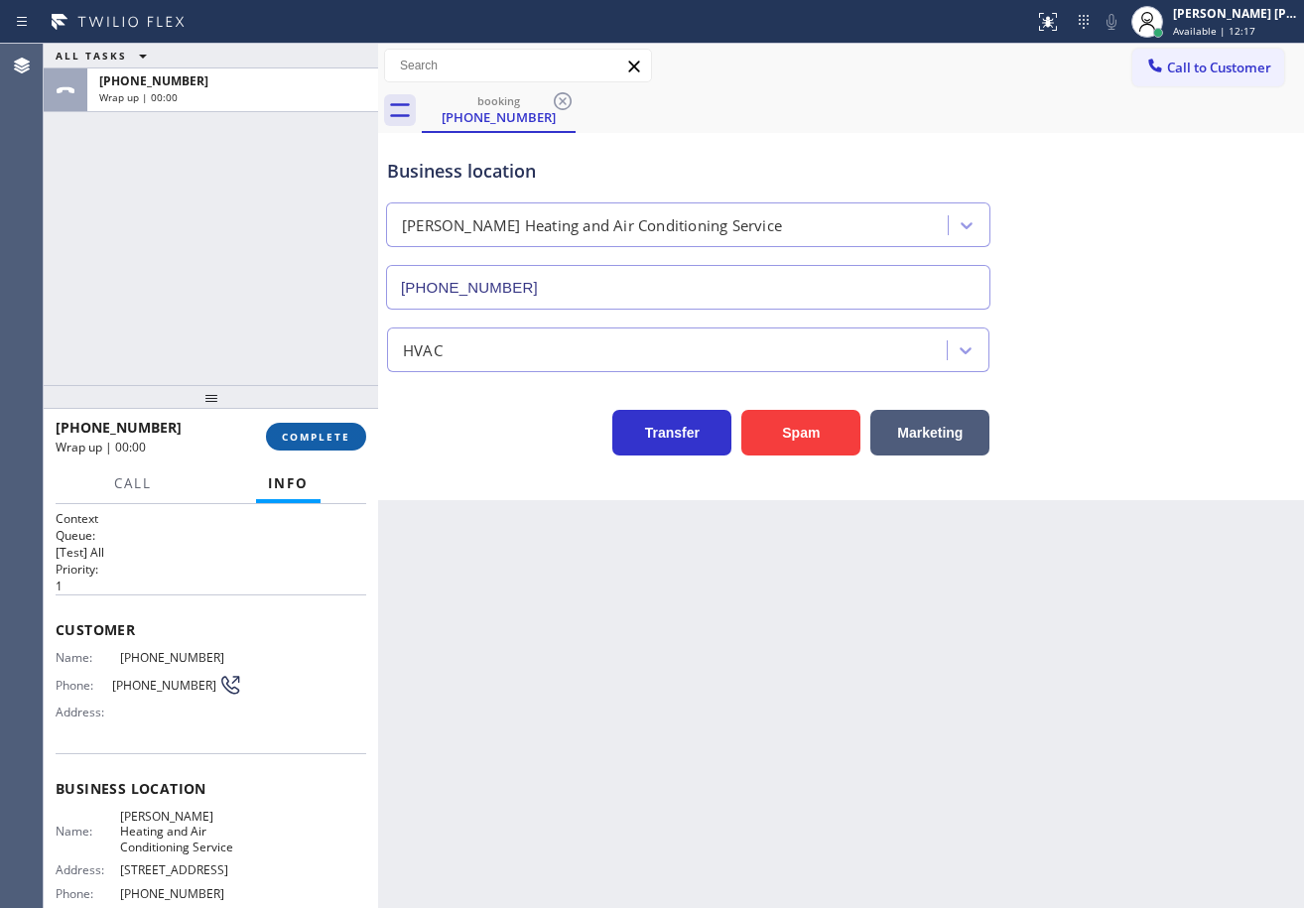
click at [298, 437] on span "COMPLETE" at bounding box center [316, 437] width 68 height 14
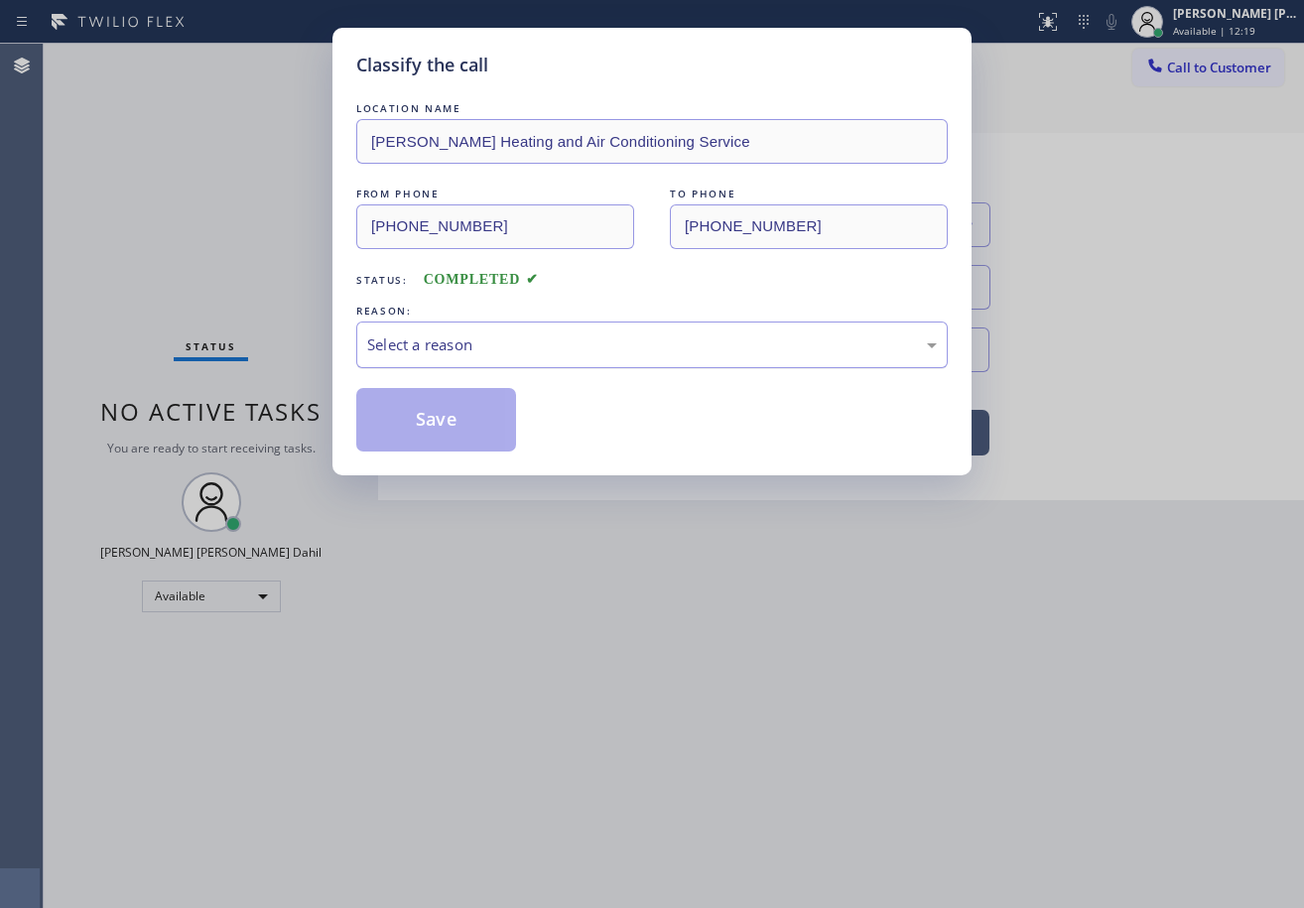
click at [430, 344] on div "Select a reason" at bounding box center [652, 344] width 570 height 23
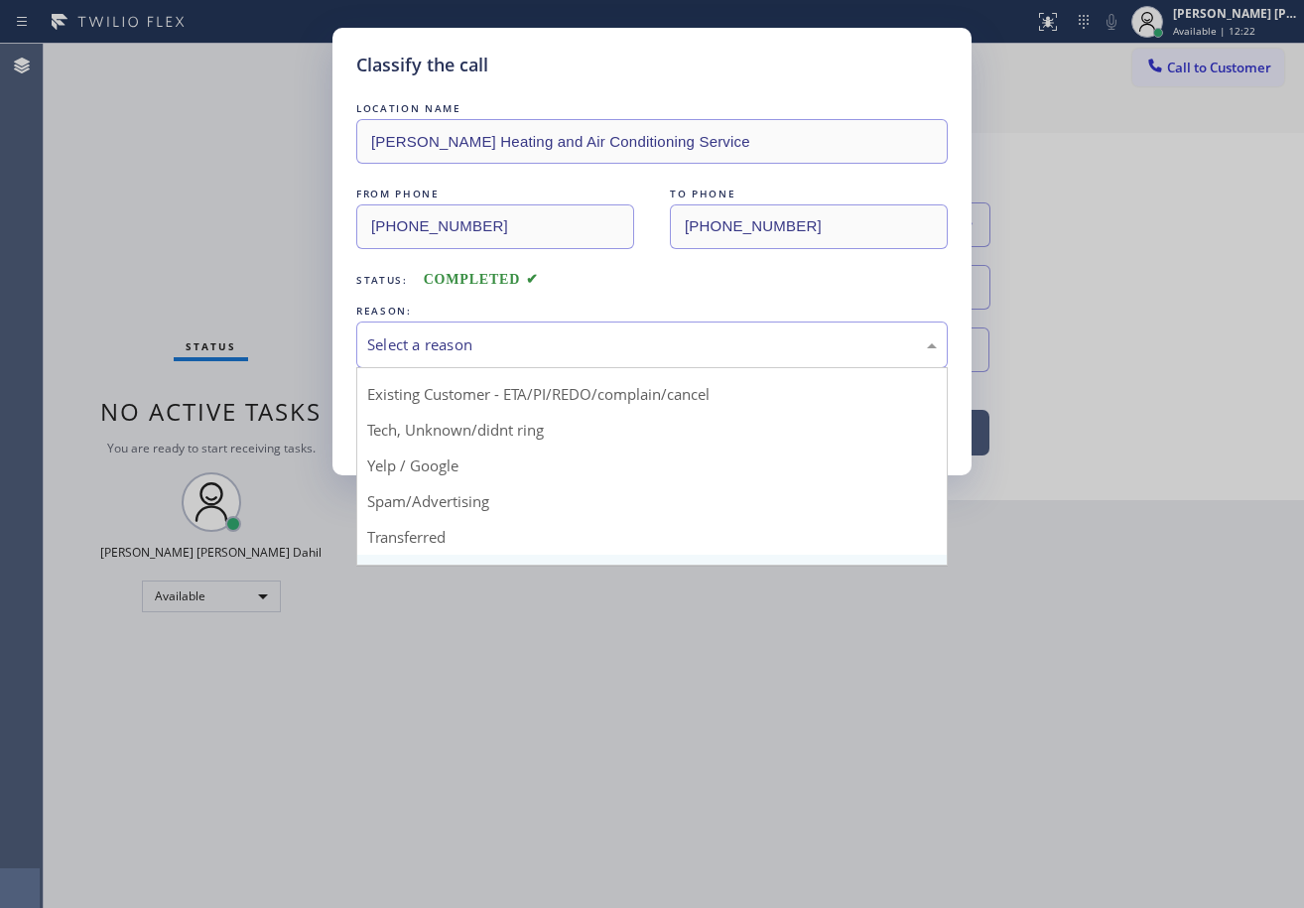
scroll to position [125, 0]
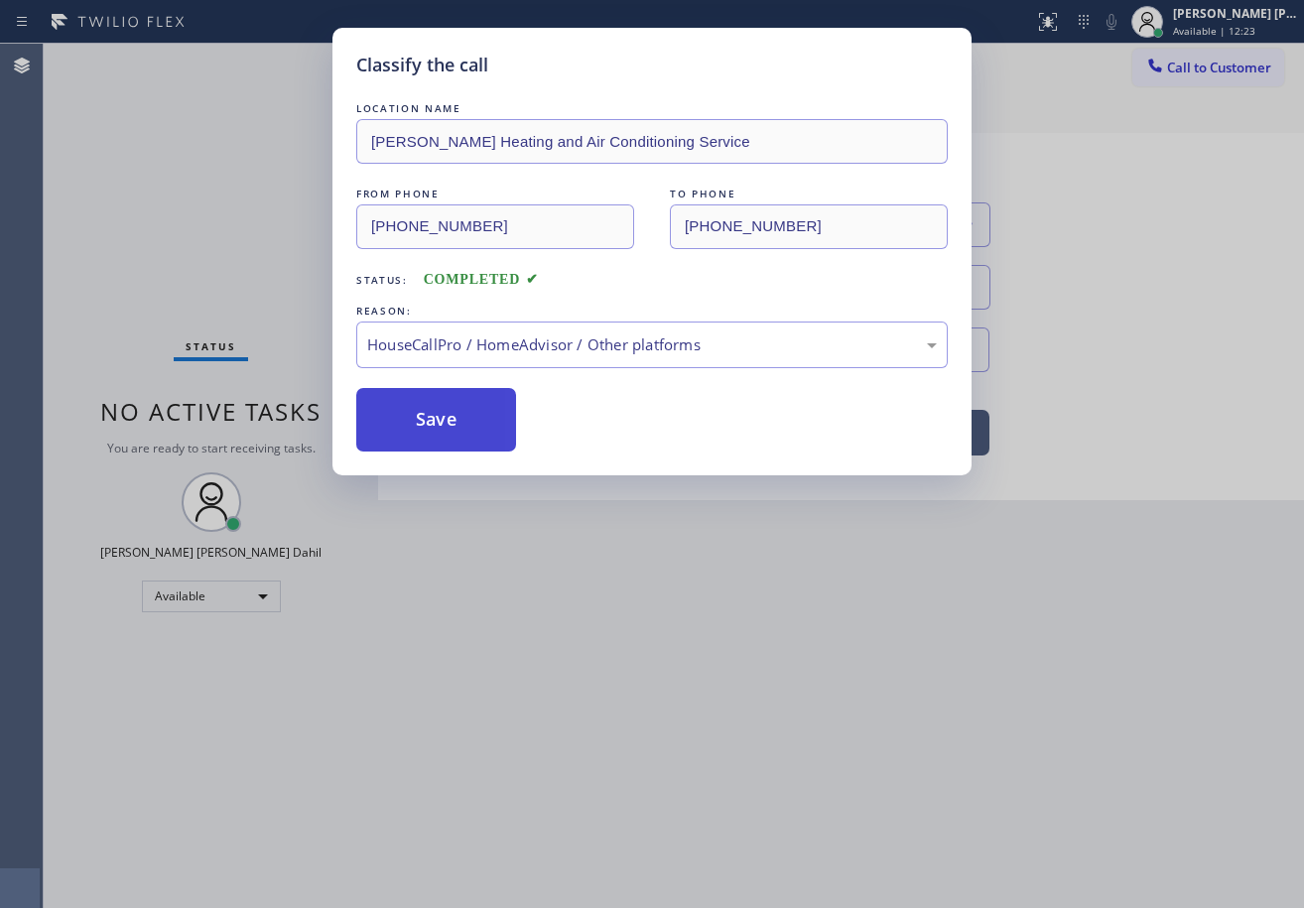
click at [464, 418] on button "Save" at bounding box center [436, 420] width 160 height 64
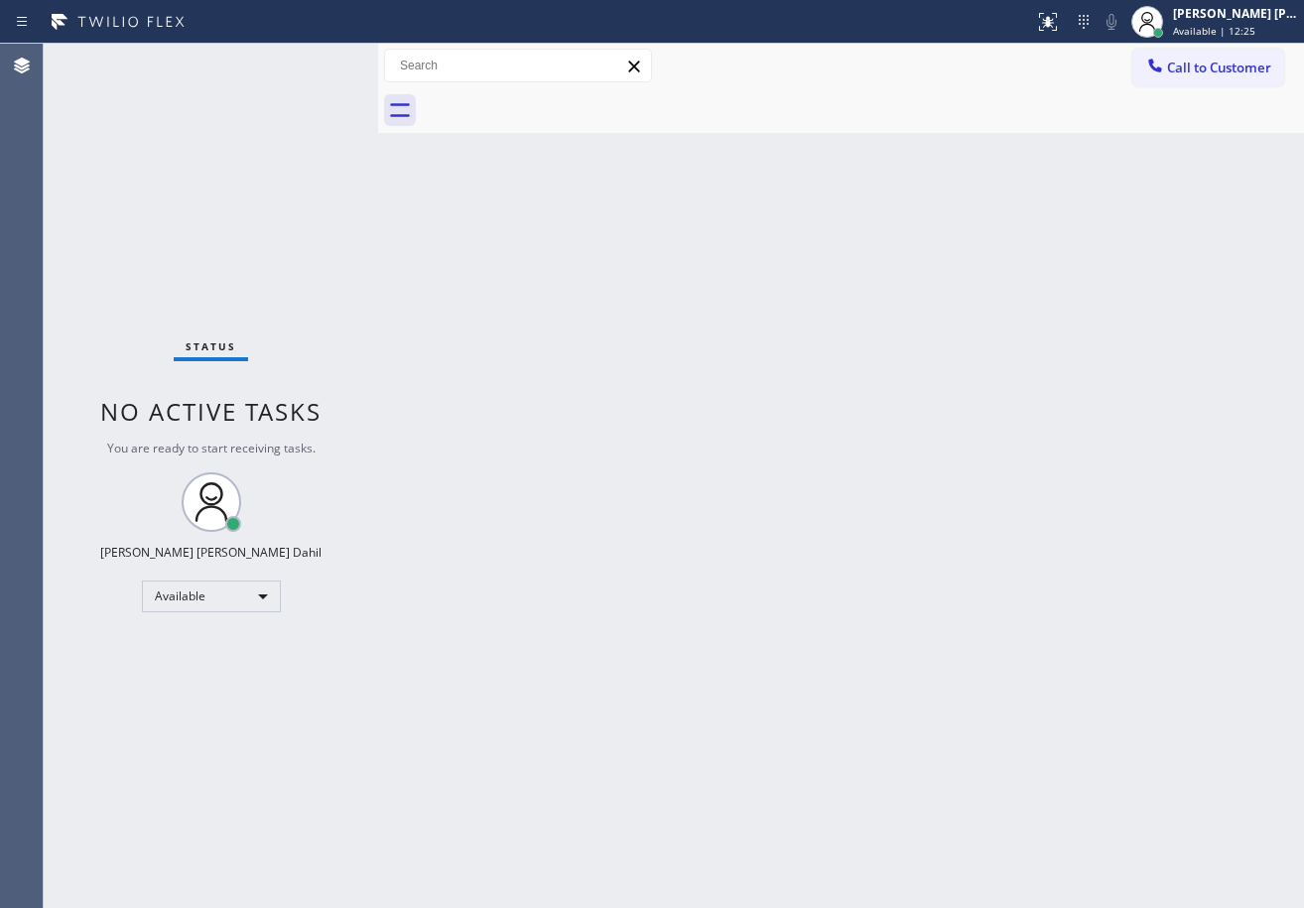
click at [564, 539] on div "Back to Dashboard Change Sender ID Customers Technicians Select a contact Outbo…" at bounding box center [841, 476] width 926 height 864
click at [307, 72] on div "Status No active tasks You are ready to start receiving tasks. [PERSON_NAME] [P…" at bounding box center [211, 476] width 334 height 864
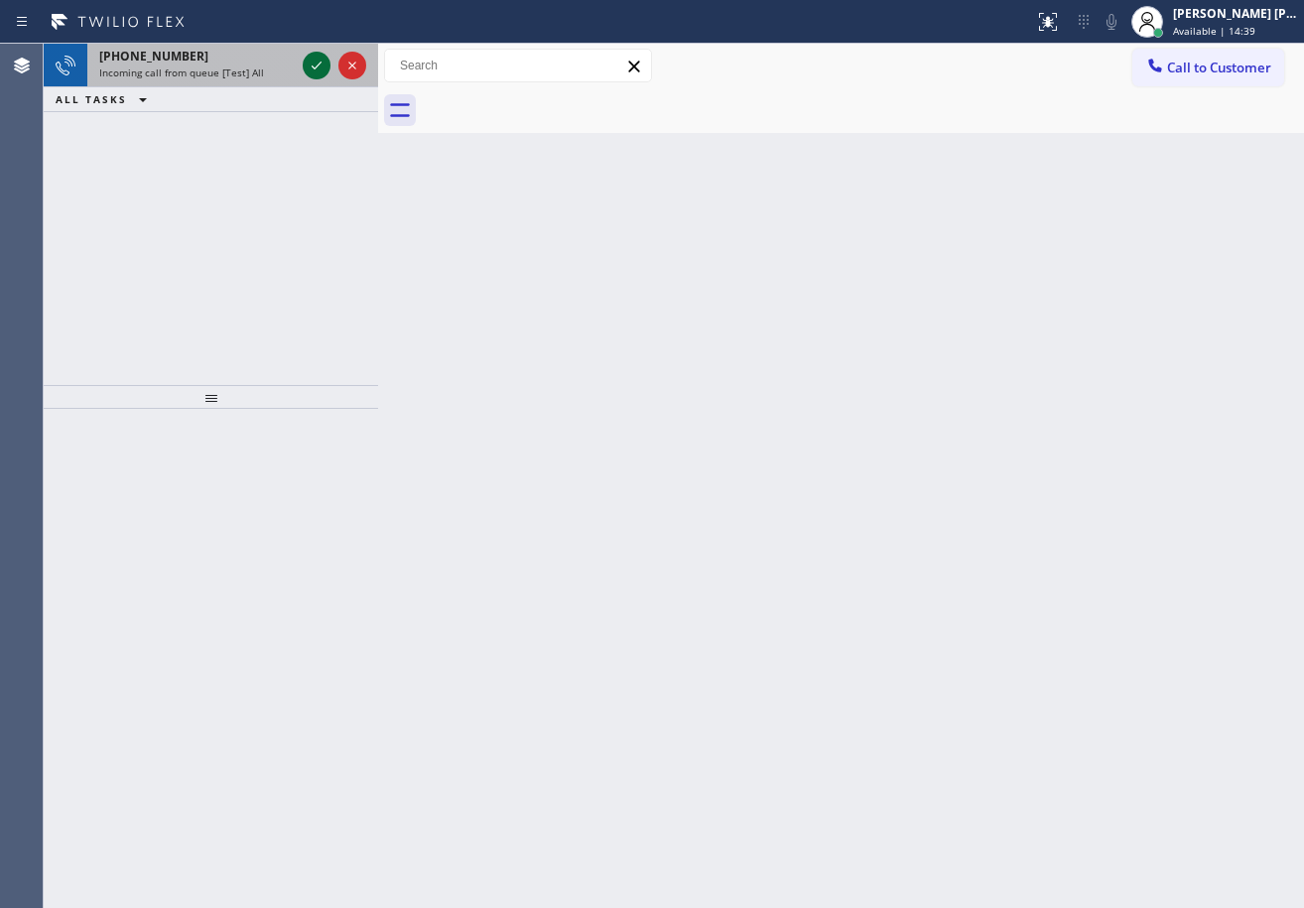
click at [318, 65] on icon at bounding box center [317, 66] width 24 height 24
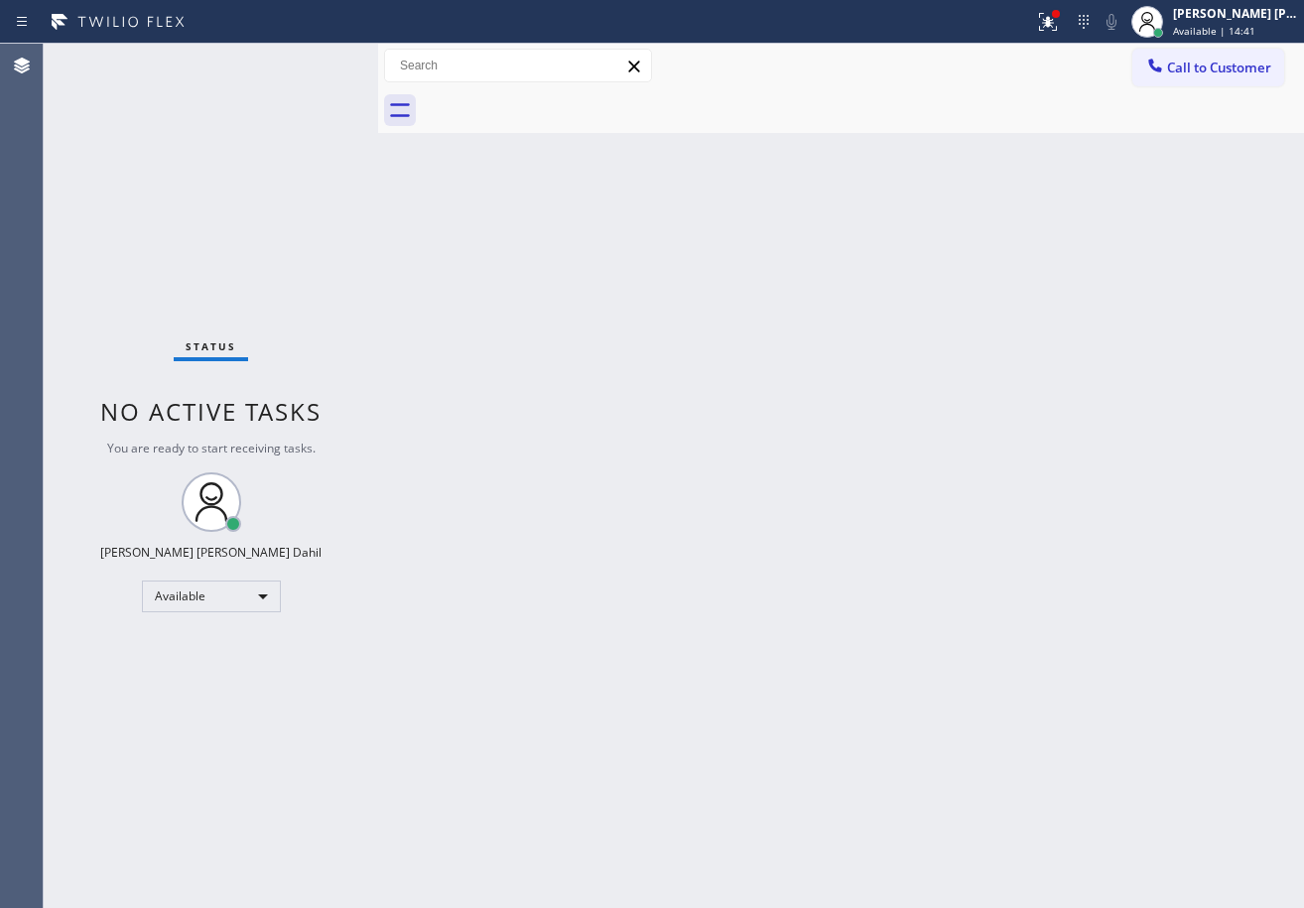
click at [318, 65] on div "Status No active tasks You are ready to start receiving tasks. [PERSON_NAME] [P…" at bounding box center [211, 476] width 334 height 864
drag, startPoint x: 563, startPoint y: 305, endPoint x: 494, endPoint y: 257, distance: 83.4
click at [535, 284] on div "Back to Dashboard Change Sender ID Customers Technicians Select a contact Outbo…" at bounding box center [841, 476] width 926 height 864
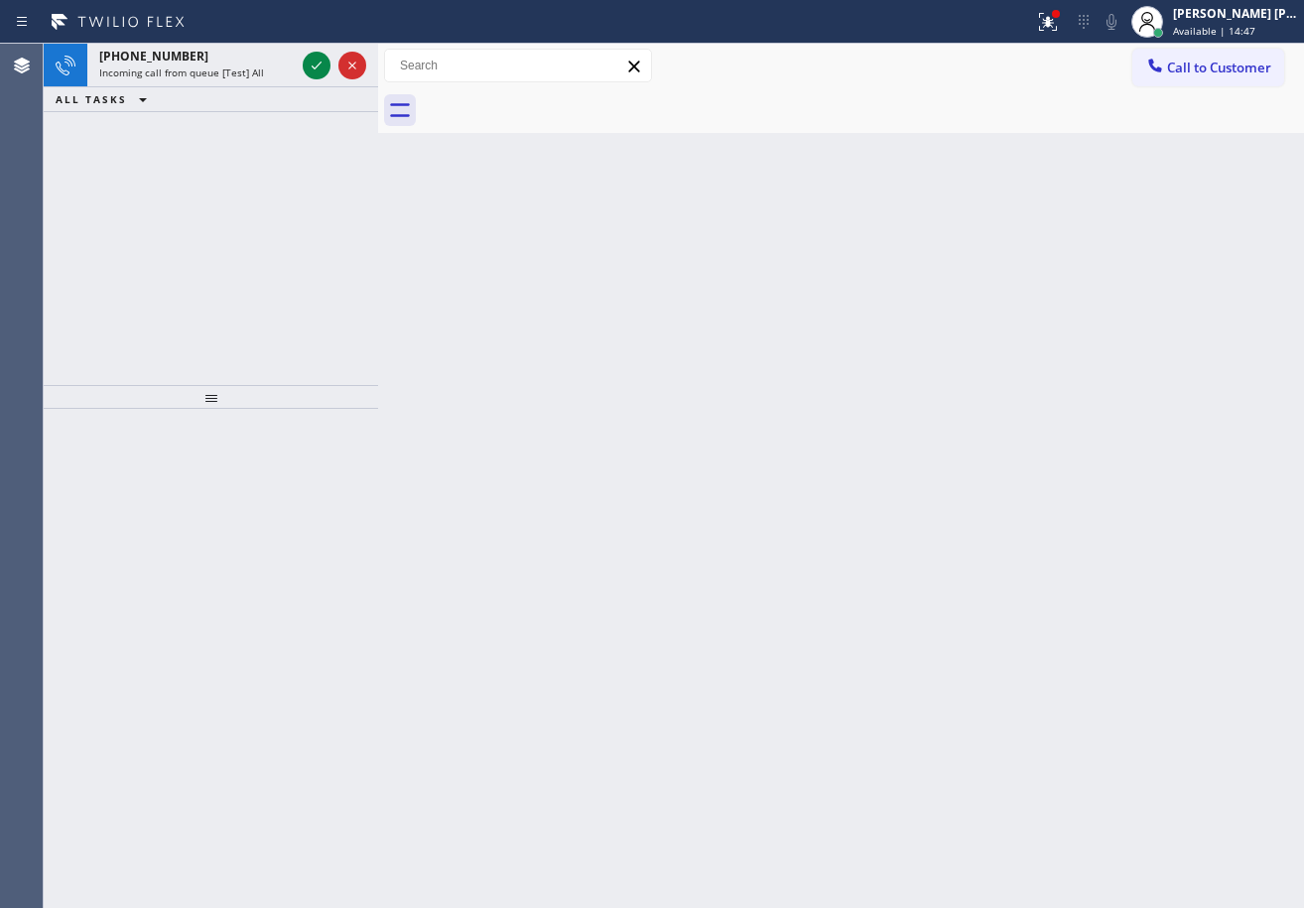
click at [466, 328] on div "Back to Dashboard Change Sender ID Customers Technicians Select a contact Outbo…" at bounding box center [841, 476] width 926 height 864
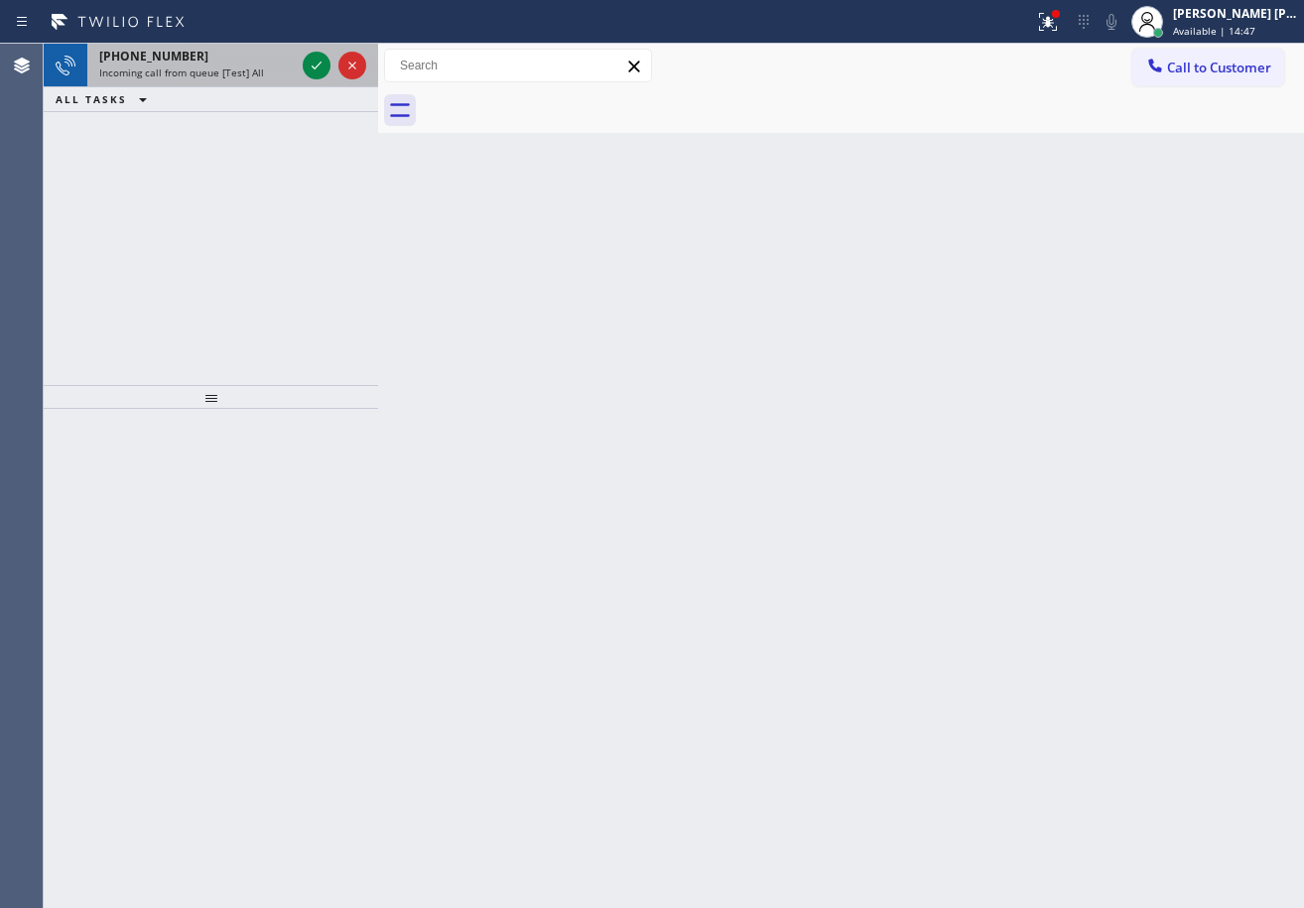
drag, startPoint x: 260, startPoint y: 54, endPoint x: 273, endPoint y: 57, distance: 13.2
click at [260, 56] on div "[PHONE_NUMBER]" at bounding box center [197, 56] width 196 height 17
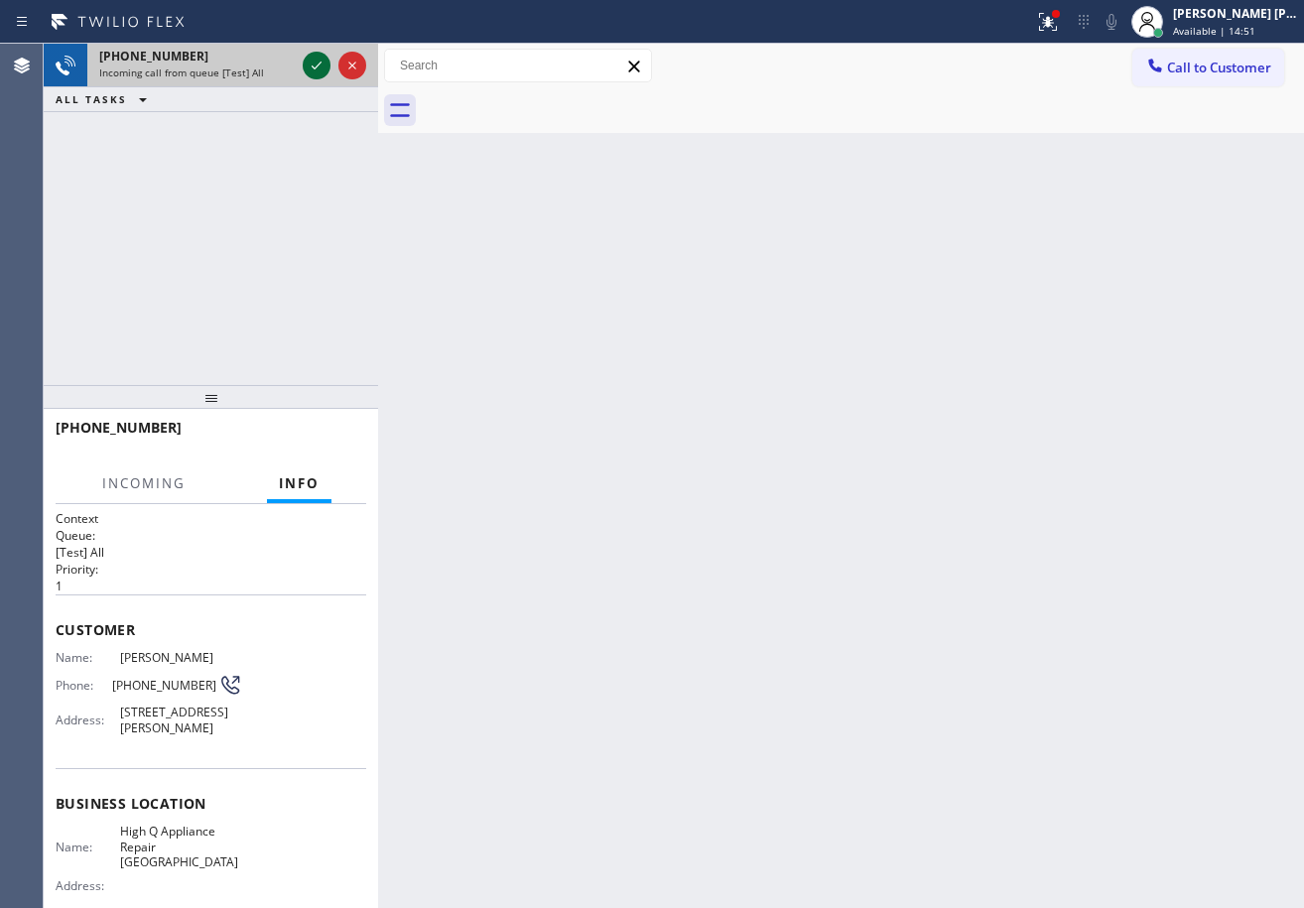
click at [310, 62] on icon at bounding box center [317, 66] width 24 height 24
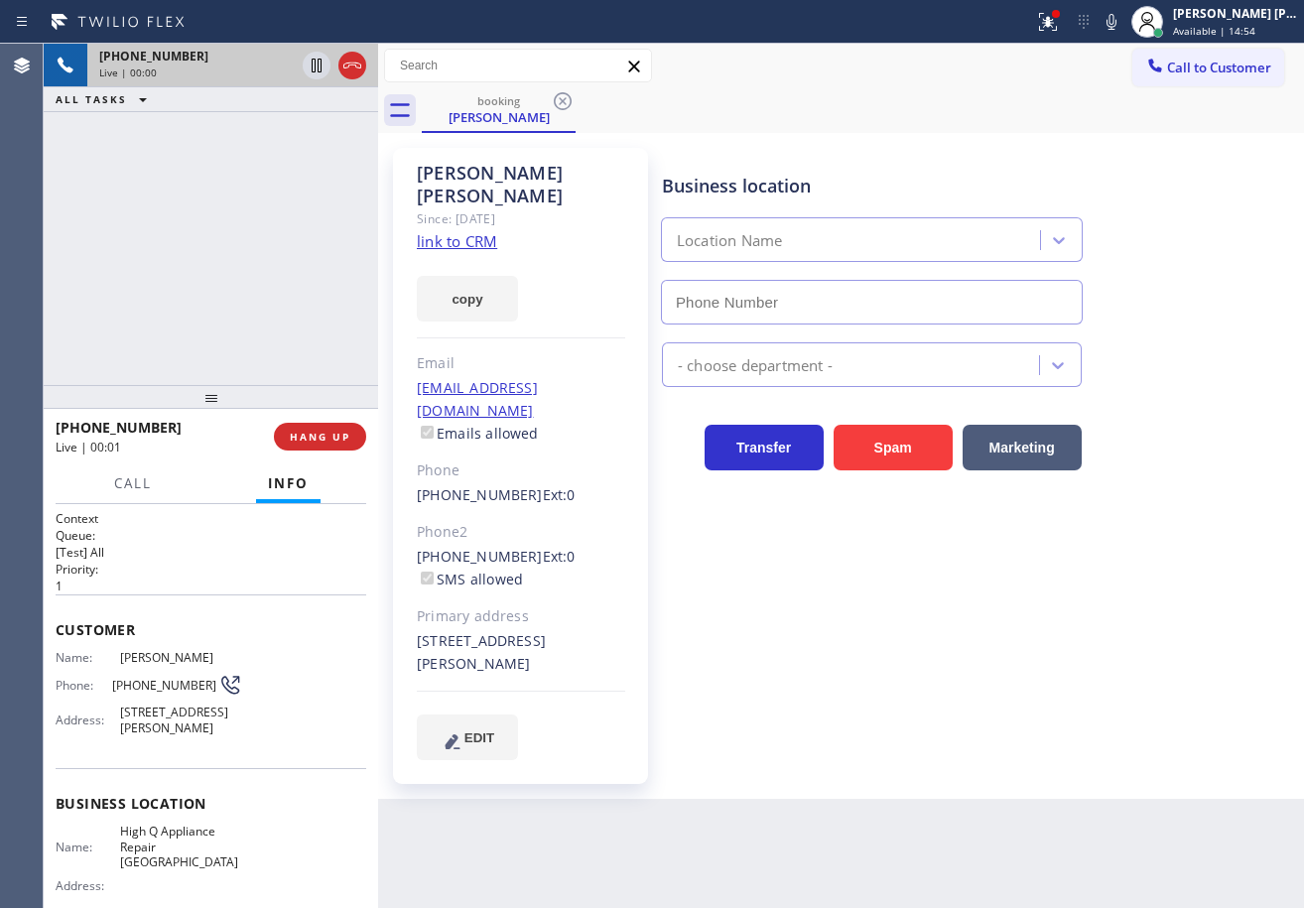
type input "[PHONE_NUMBER]"
click at [1060, 27] on icon at bounding box center [1048, 22] width 24 height 24
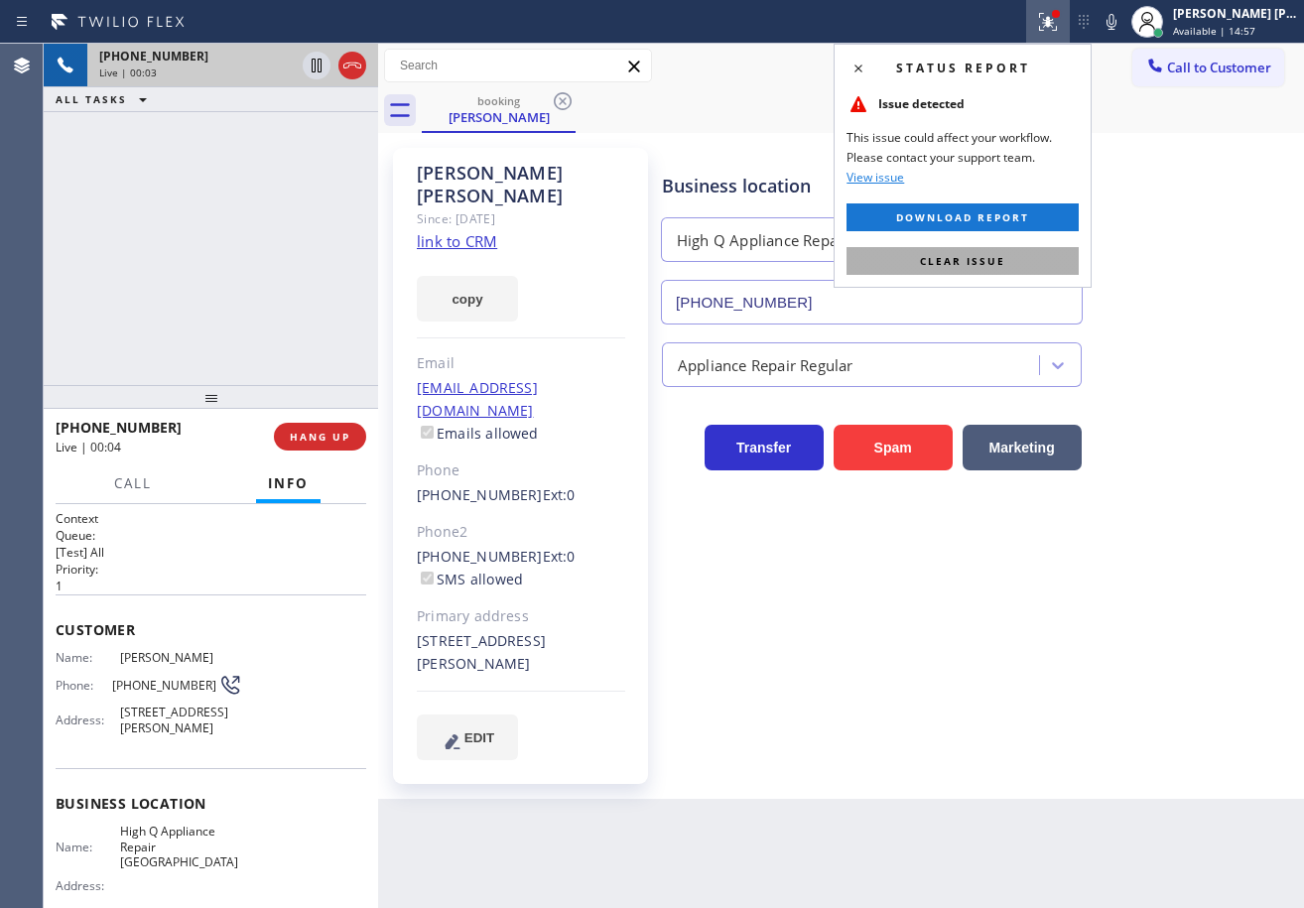
click at [1024, 253] on button "Clear issue" at bounding box center [963, 261] width 232 height 28
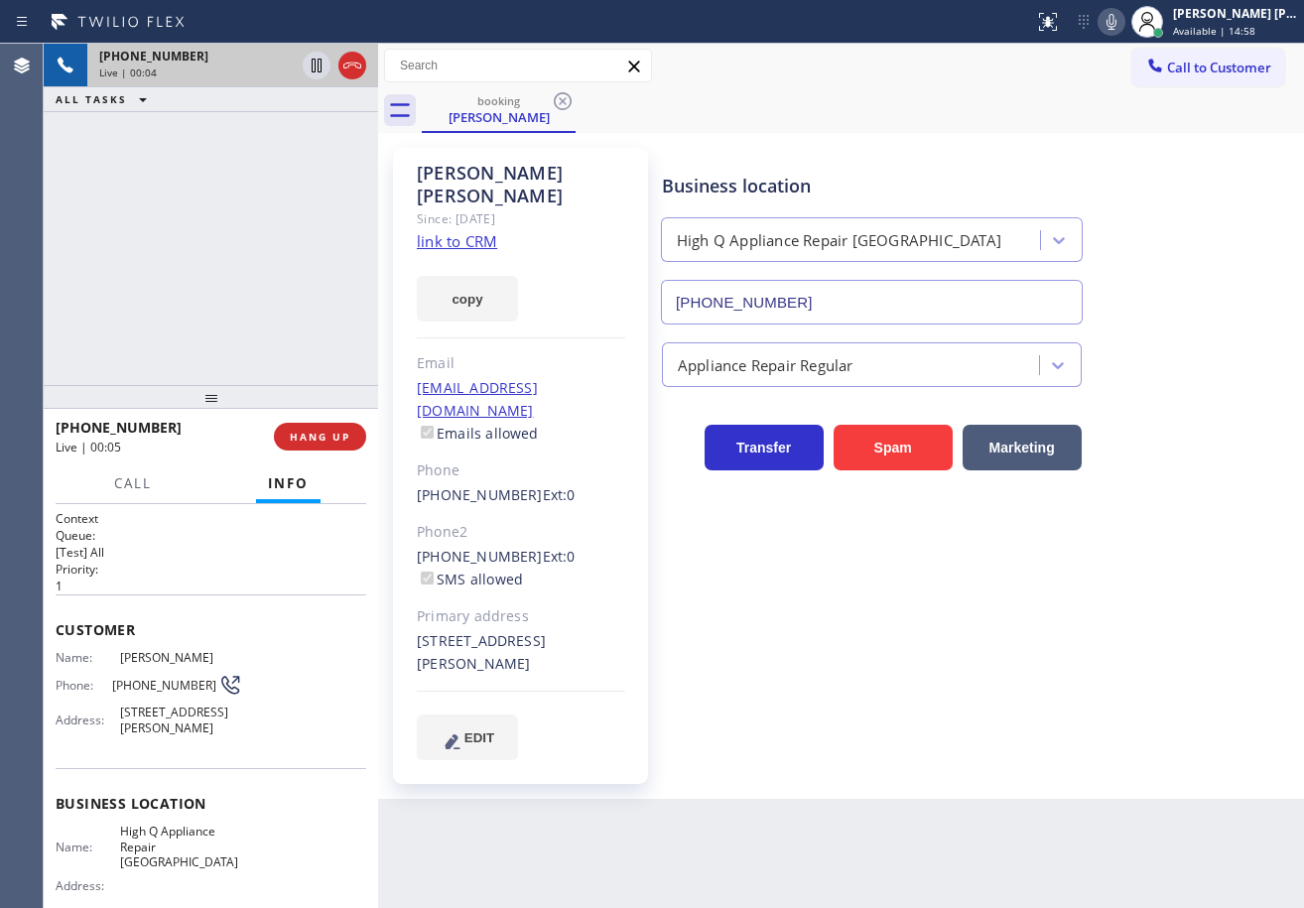
click at [1123, 18] on icon at bounding box center [1112, 22] width 24 height 24
click at [1126, 98] on div "booking [PERSON_NAME]" at bounding box center [863, 110] width 882 height 45
click at [1117, 26] on icon at bounding box center [1112, 22] width 10 height 16
click at [1124, 213] on div "Business location High Q Appliance Repair [GEOGRAPHIC_DATA] [PHONE_NUMBER]" at bounding box center [978, 235] width 641 height 180
click at [479, 231] on link "link to CRM" at bounding box center [457, 241] width 80 height 20
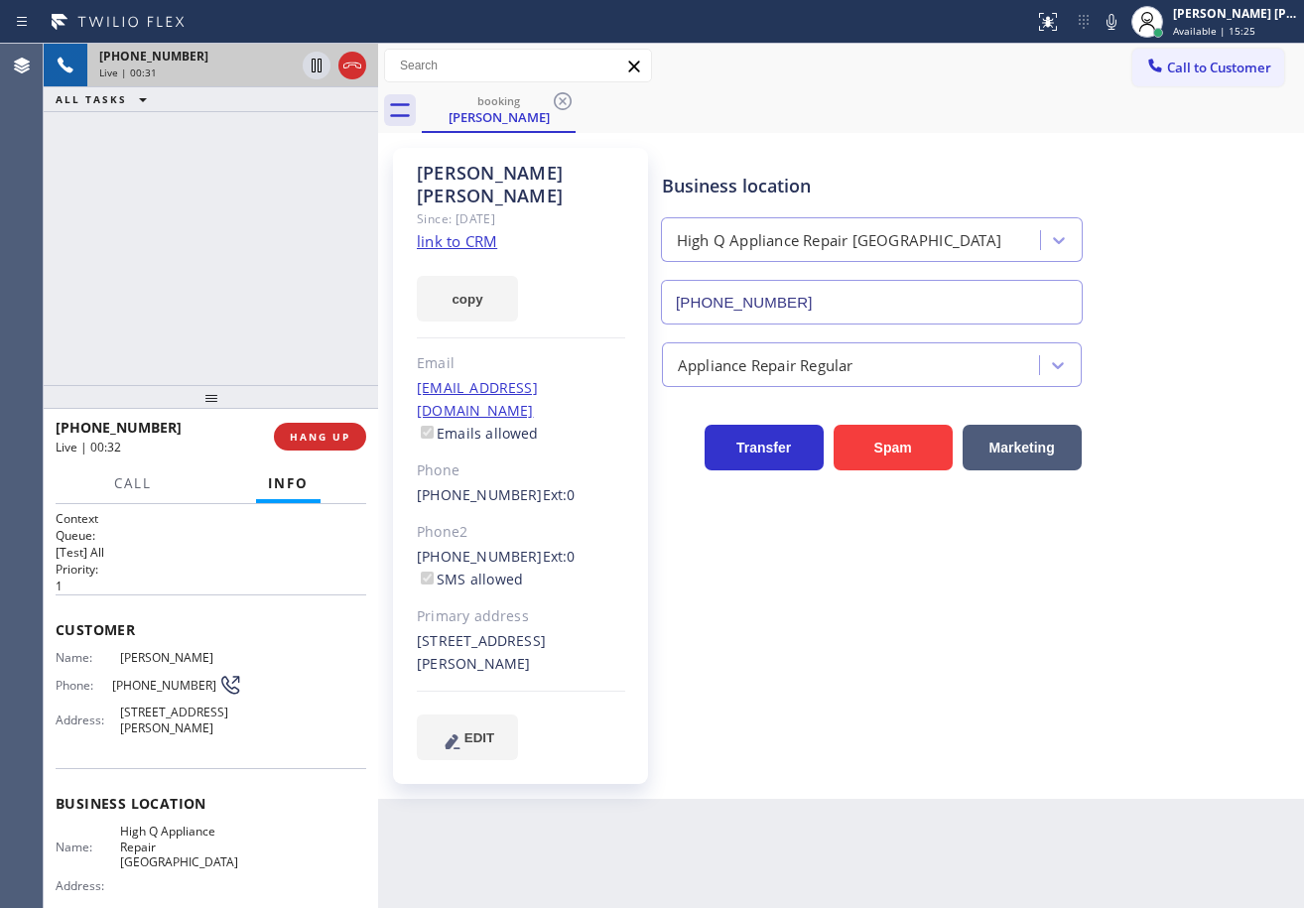
click at [295, 163] on div "[PHONE_NUMBER] Live | 00:31 ALL TASKS ALL TASKS ACTIVE TASKS TASKS IN WRAP UP" at bounding box center [211, 214] width 334 height 341
click at [313, 69] on icon at bounding box center [317, 66] width 10 height 14
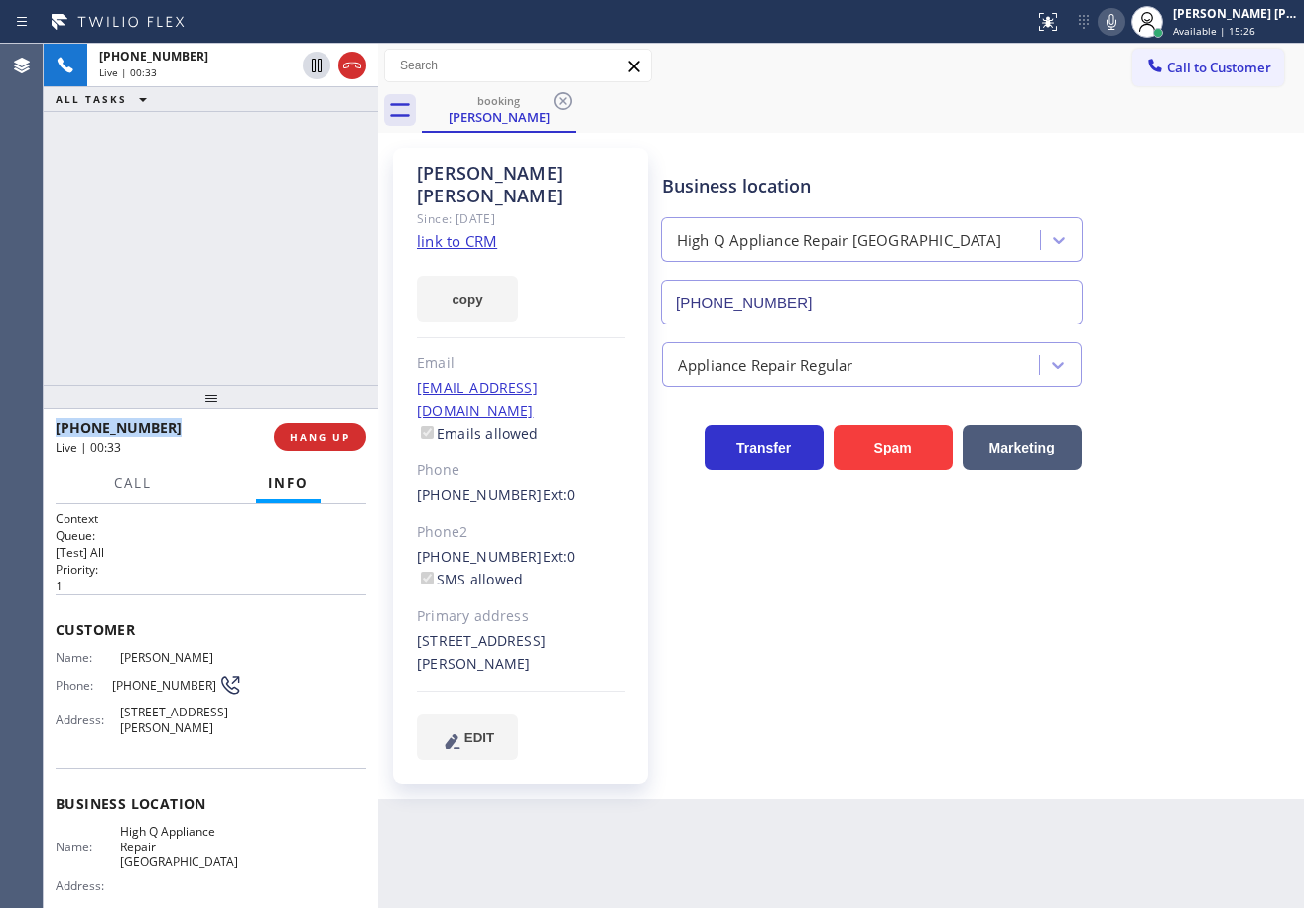
click at [1123, 25] on icon at bounding box center [1112, 22] width 24 height 24
click at [108, 480] on button "Call" at bounding box center [133, 483] width 62 height 39
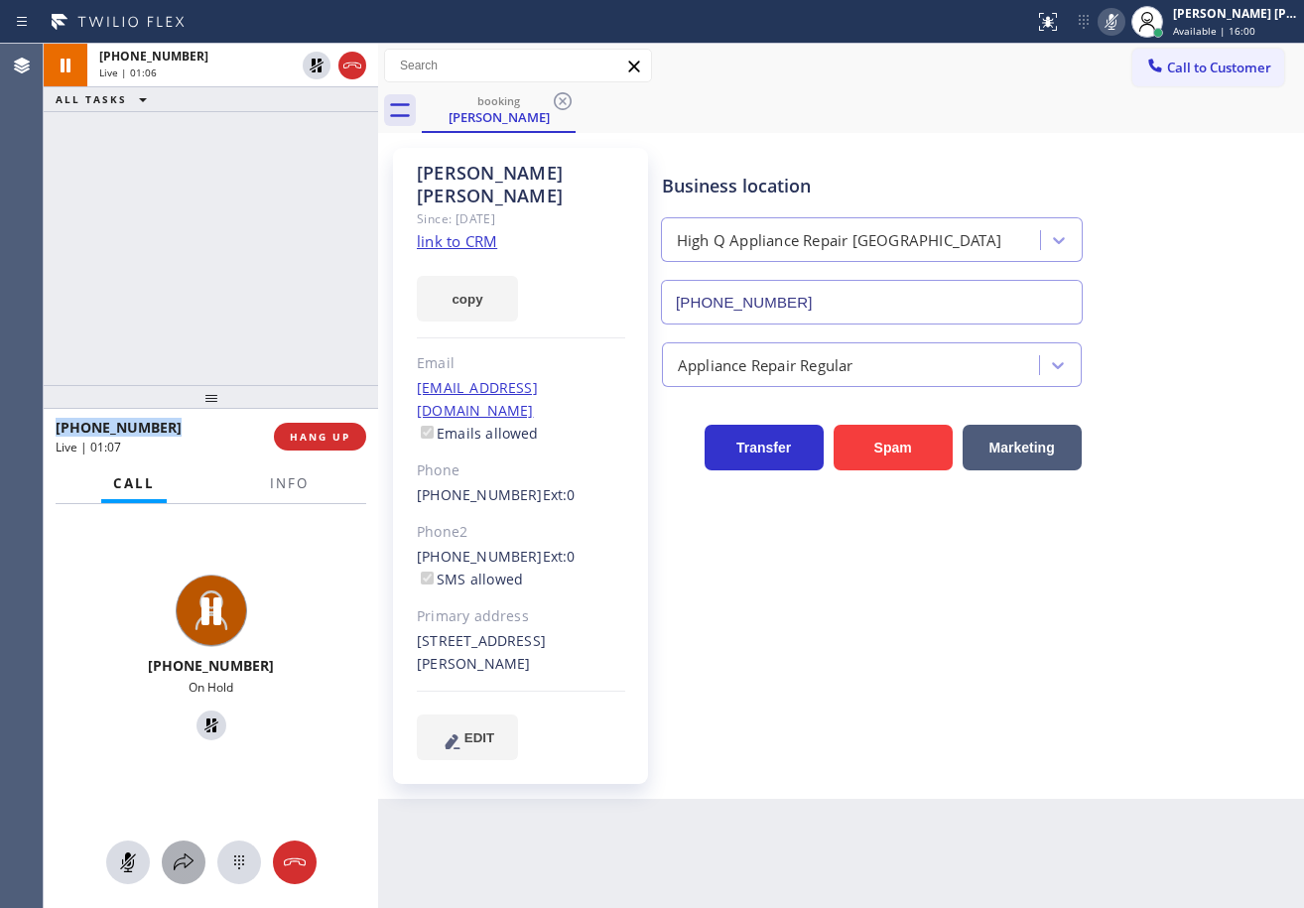
click at [190, 865] on icon at bounding box center [184, 863] width 24 height 24
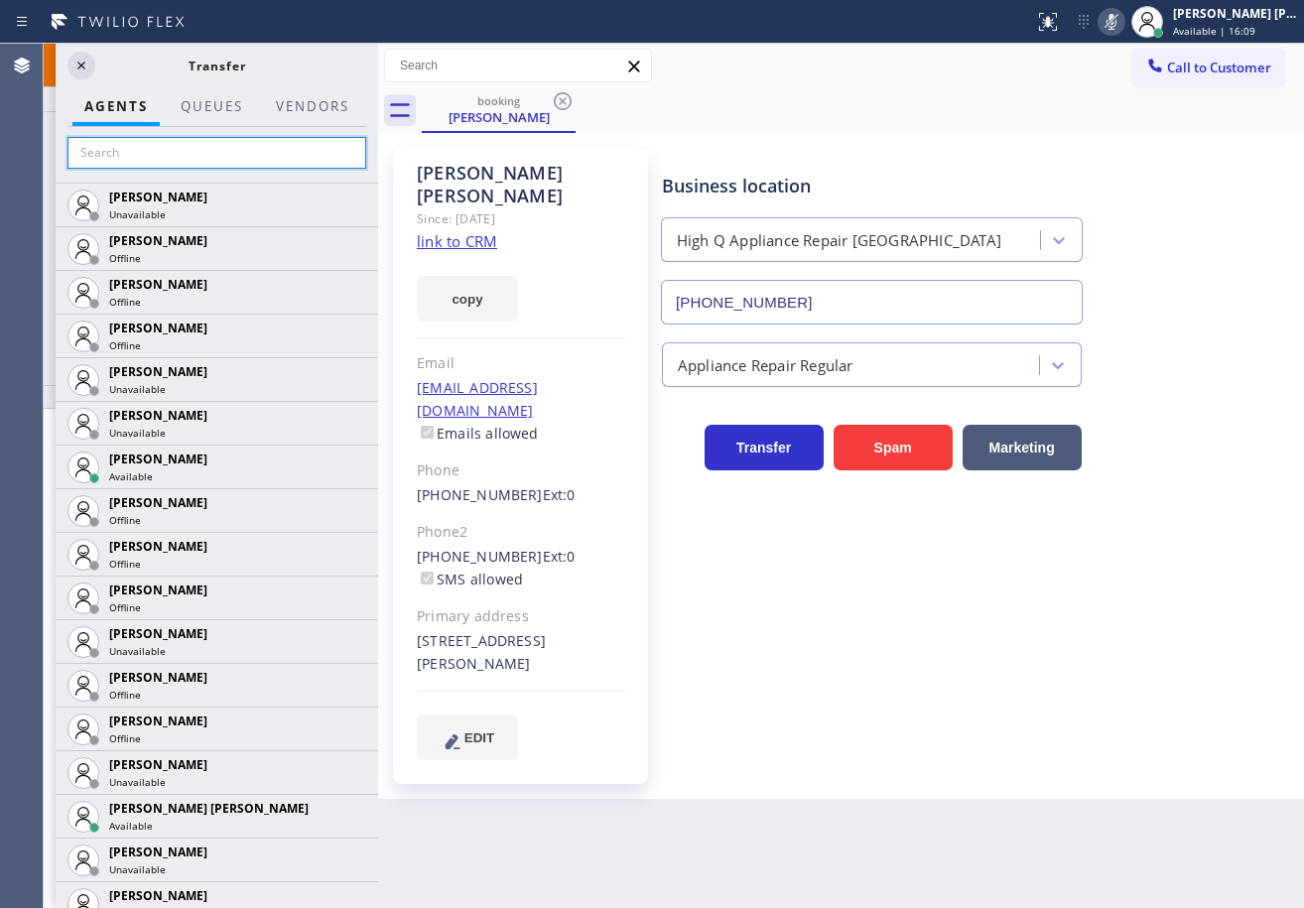
click at [239, 161] on input "text" at bounding box center [216, 153] width 299 height 32
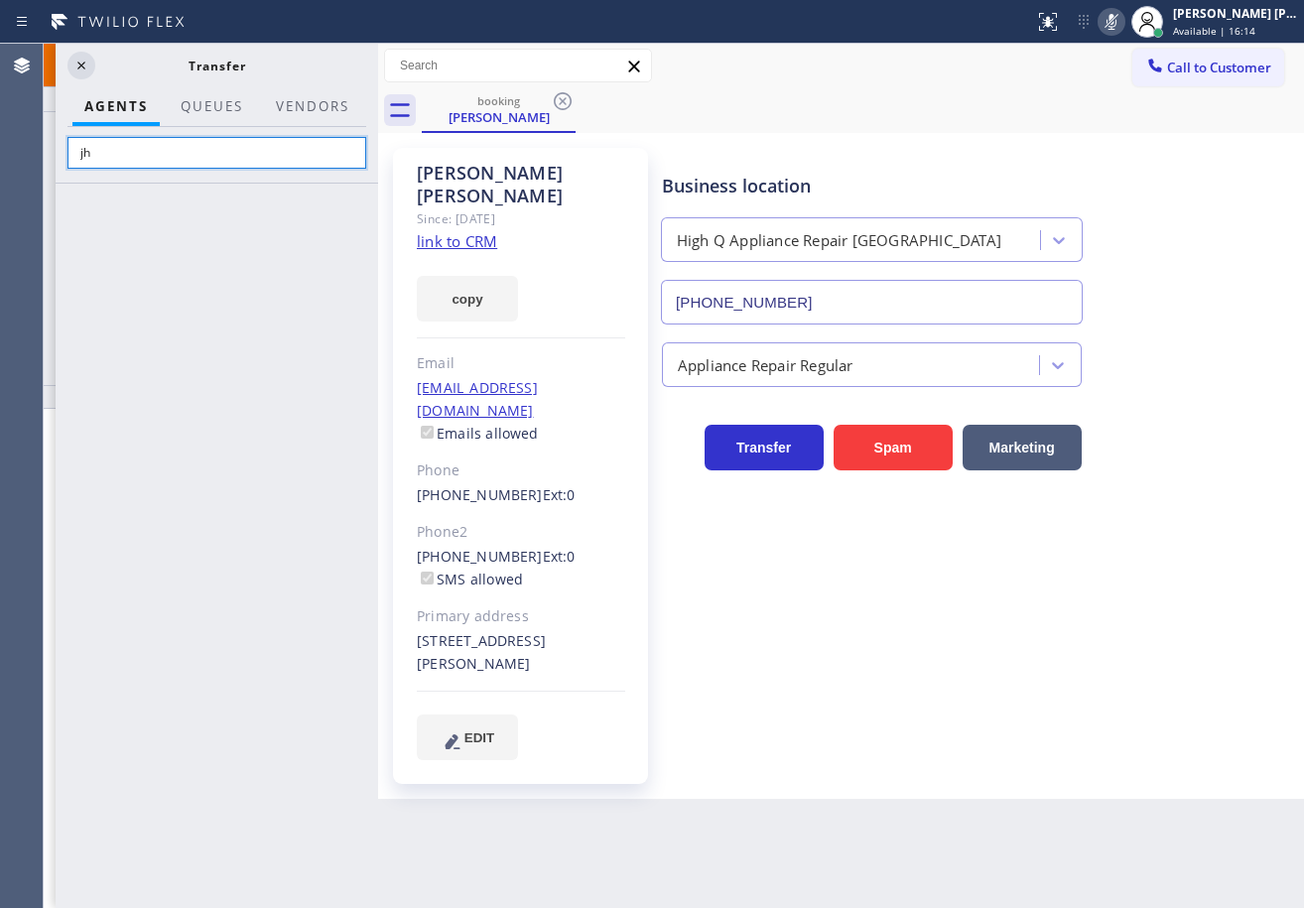
type input "j"
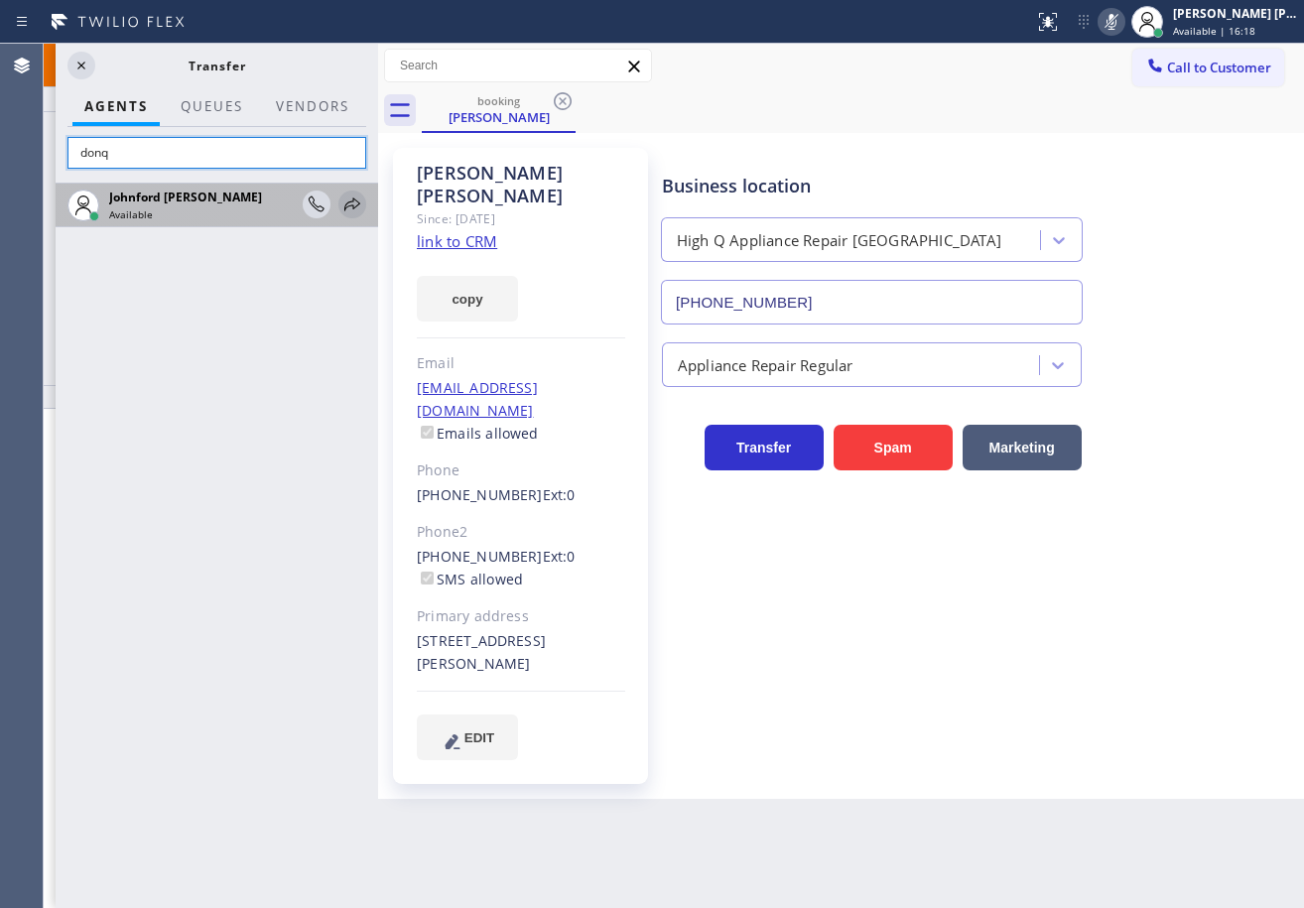
type input "donq"
click at [357, 203] on icon at bounding box center [352, 205] width 24 height 24
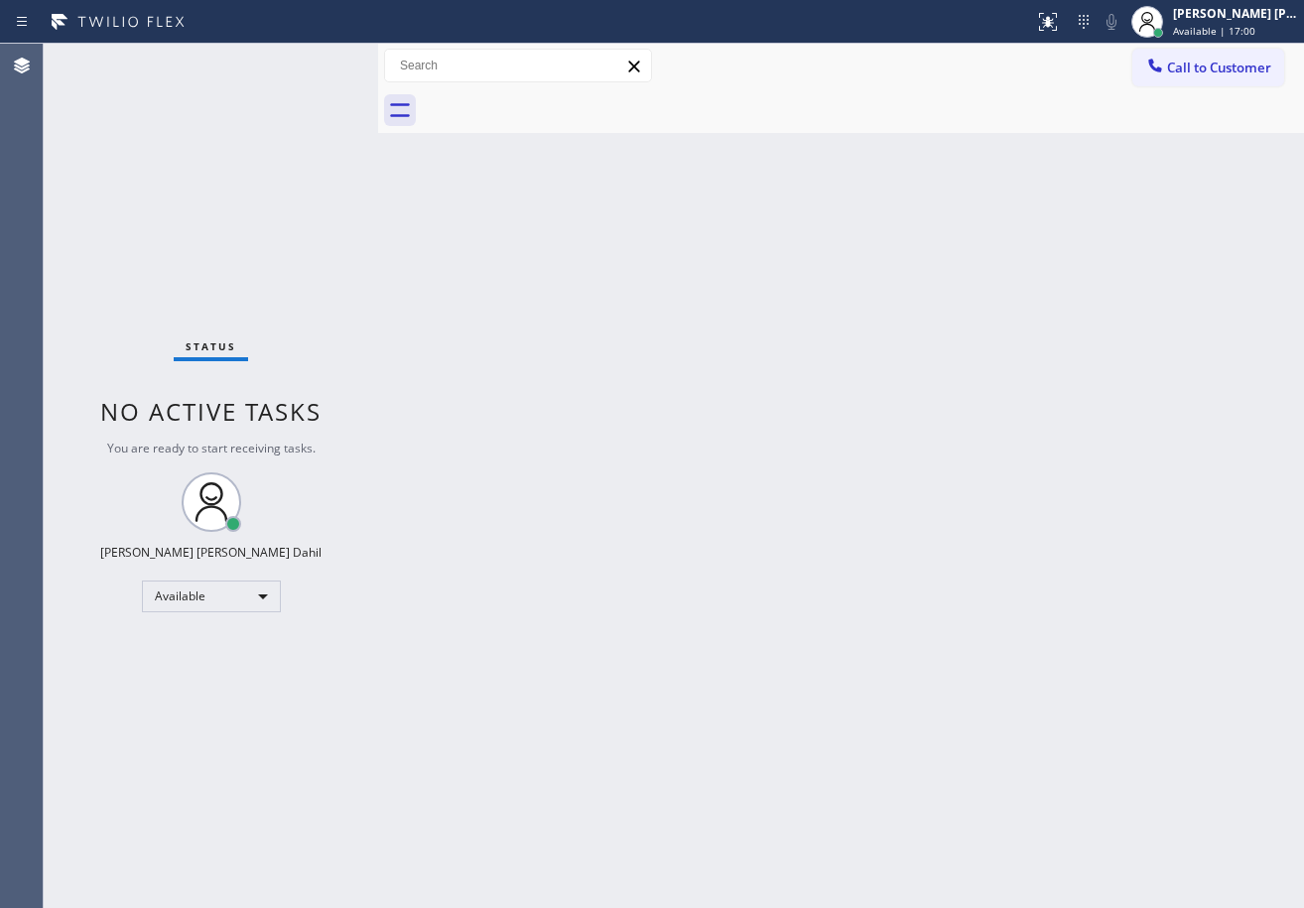
click at [279, 70] on div "Status No active tasks You are ready to start receiving tasks. [PERSON_NAME] [P…" at bounding box center [211, 476] width 334 height 864
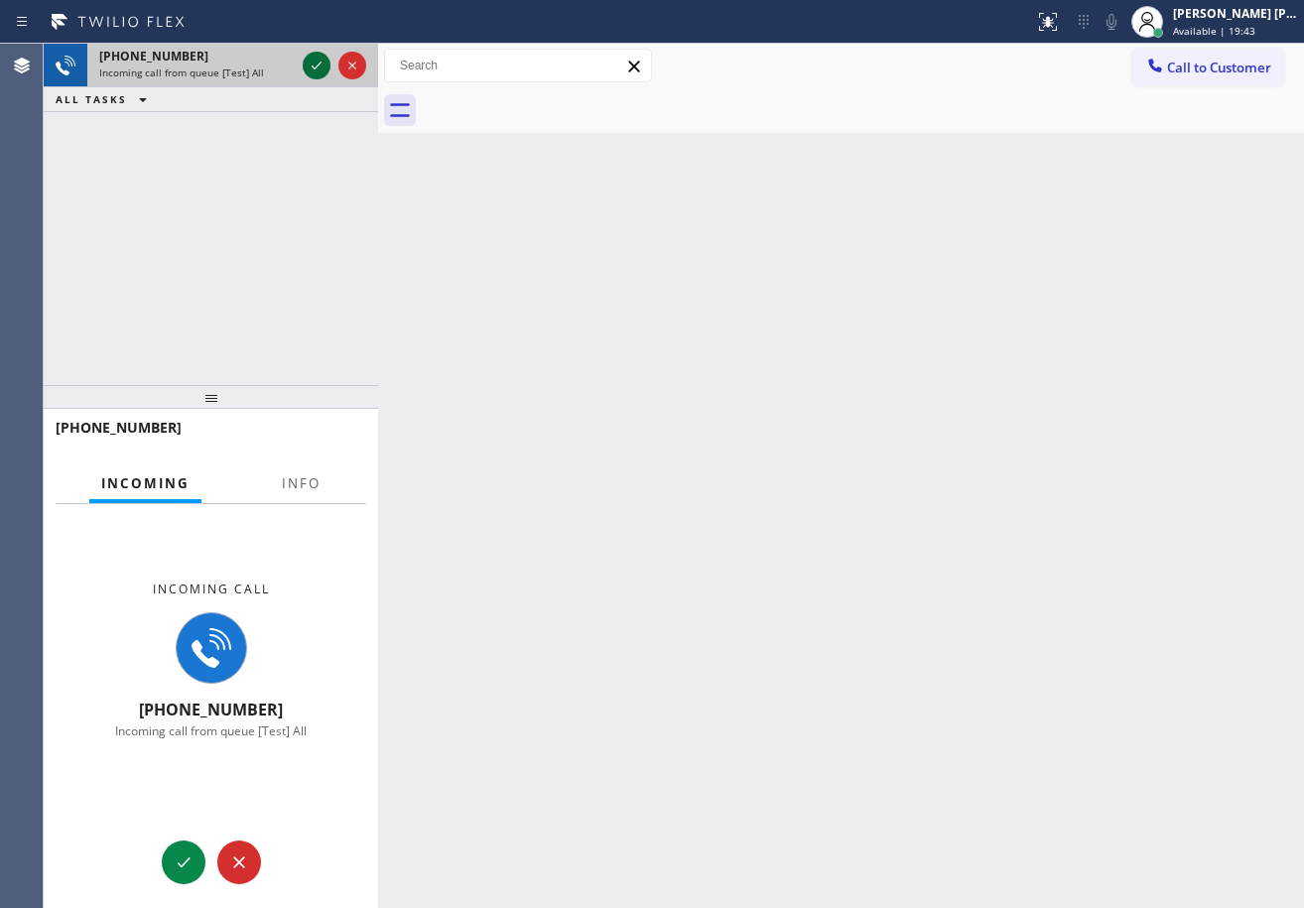
click at [310, 58] on icon at bounding box center [317, 66] width 24 height 24
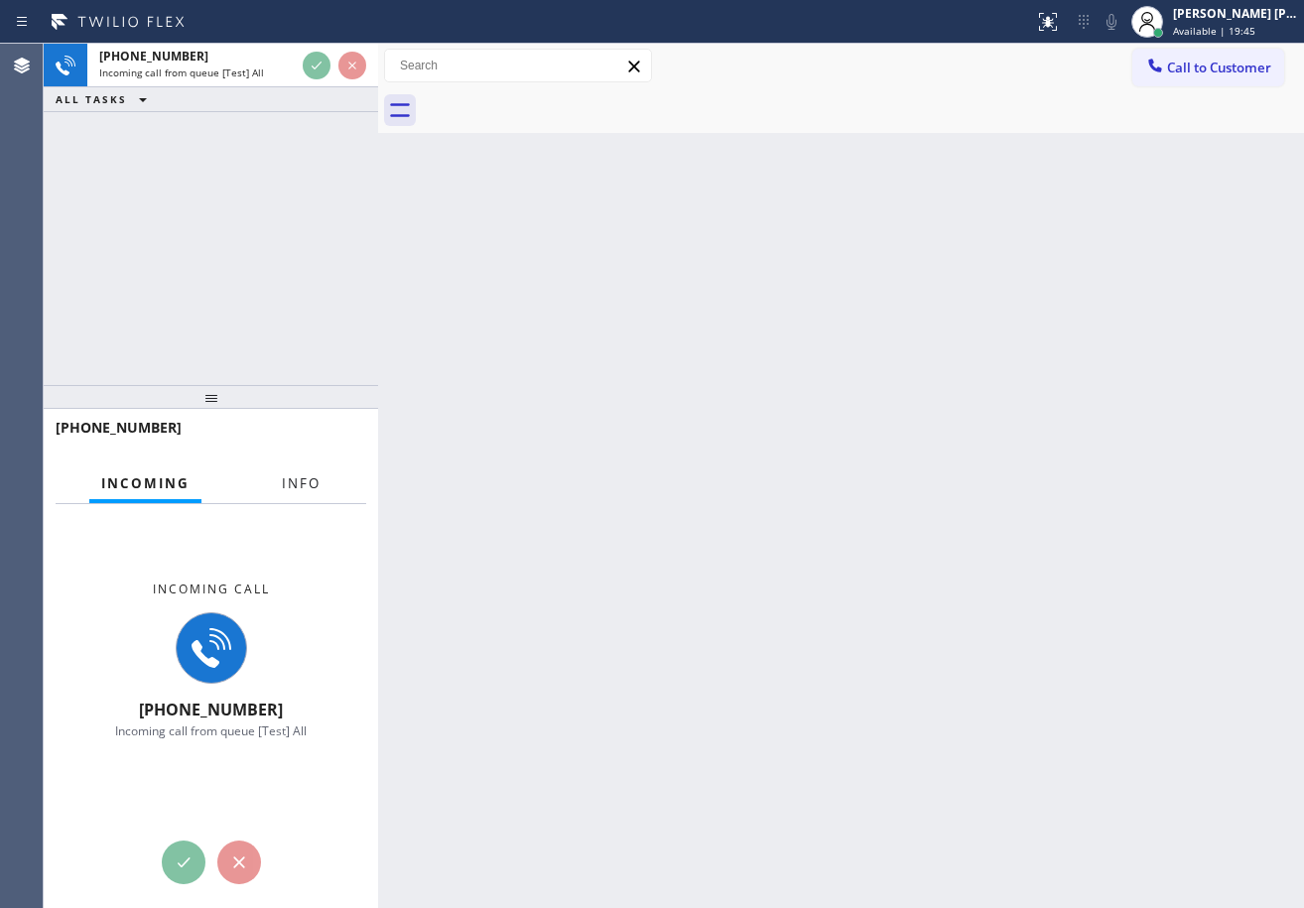
click at [322, 492] on button "Info" at bounding box center [301, 483] width 63 height 39
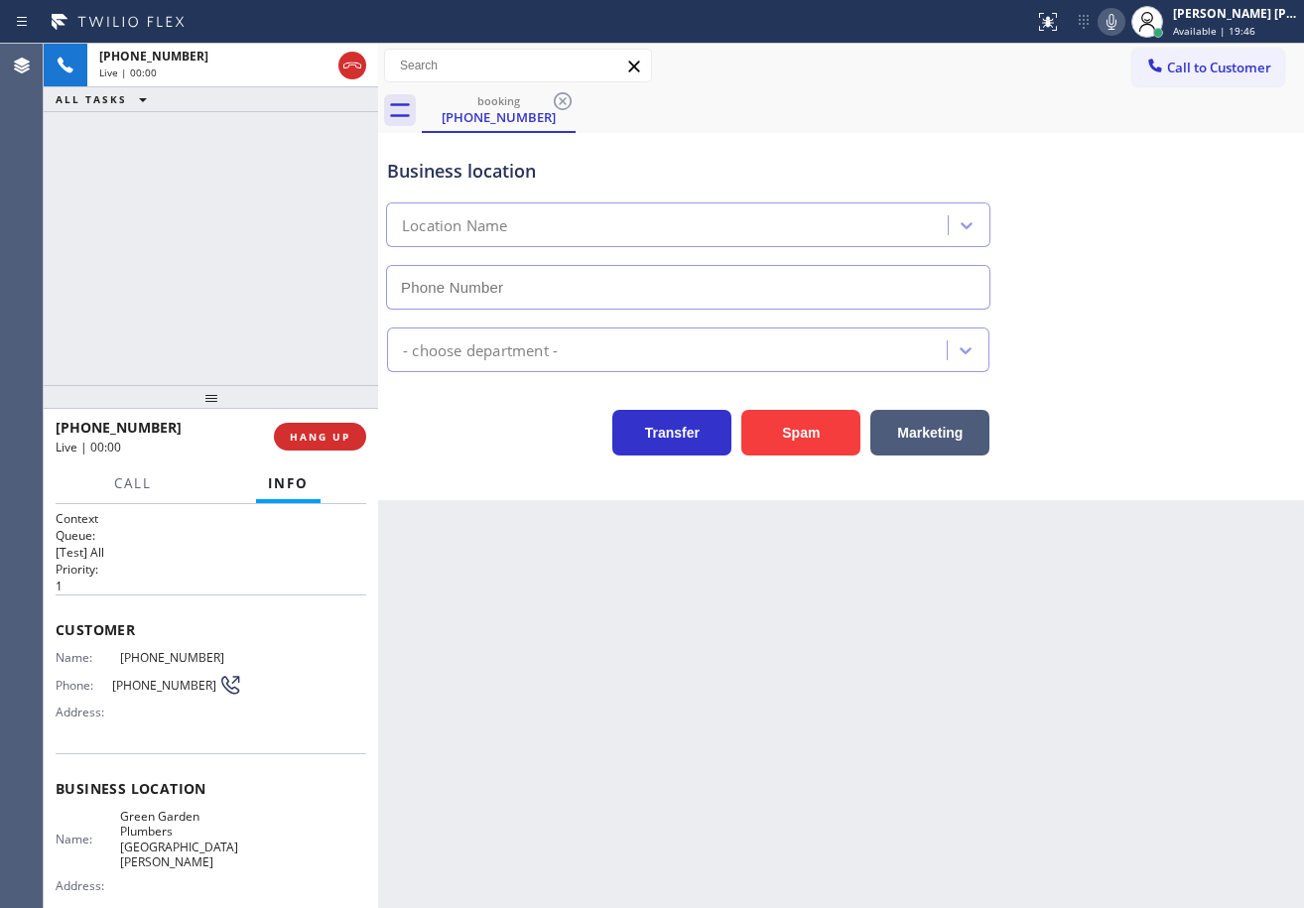
type input "[PHONE_NUMBER]"
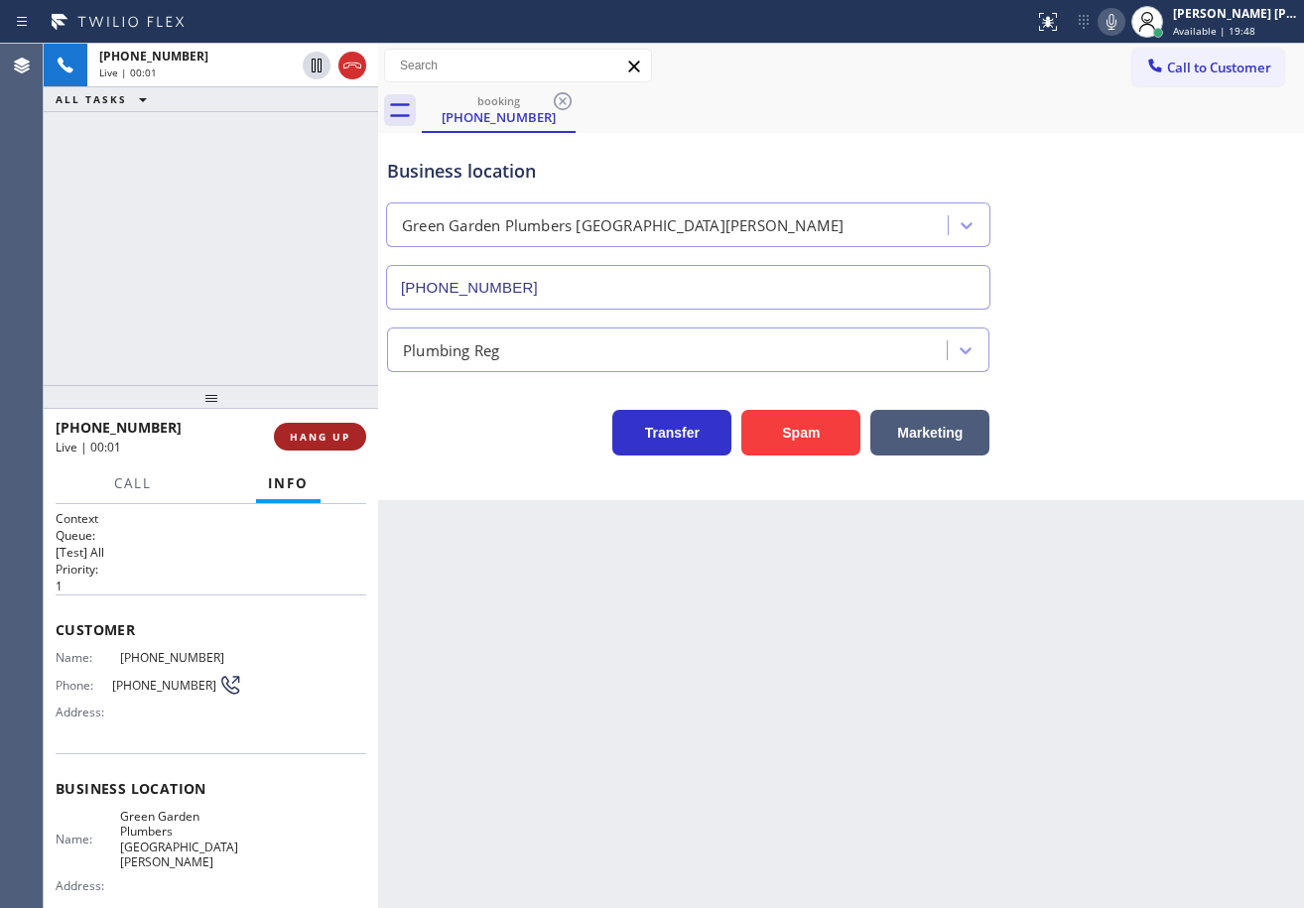
click at [303, 432] on span "HANG UP" at bounding box center [320, 437] width 61 height 14
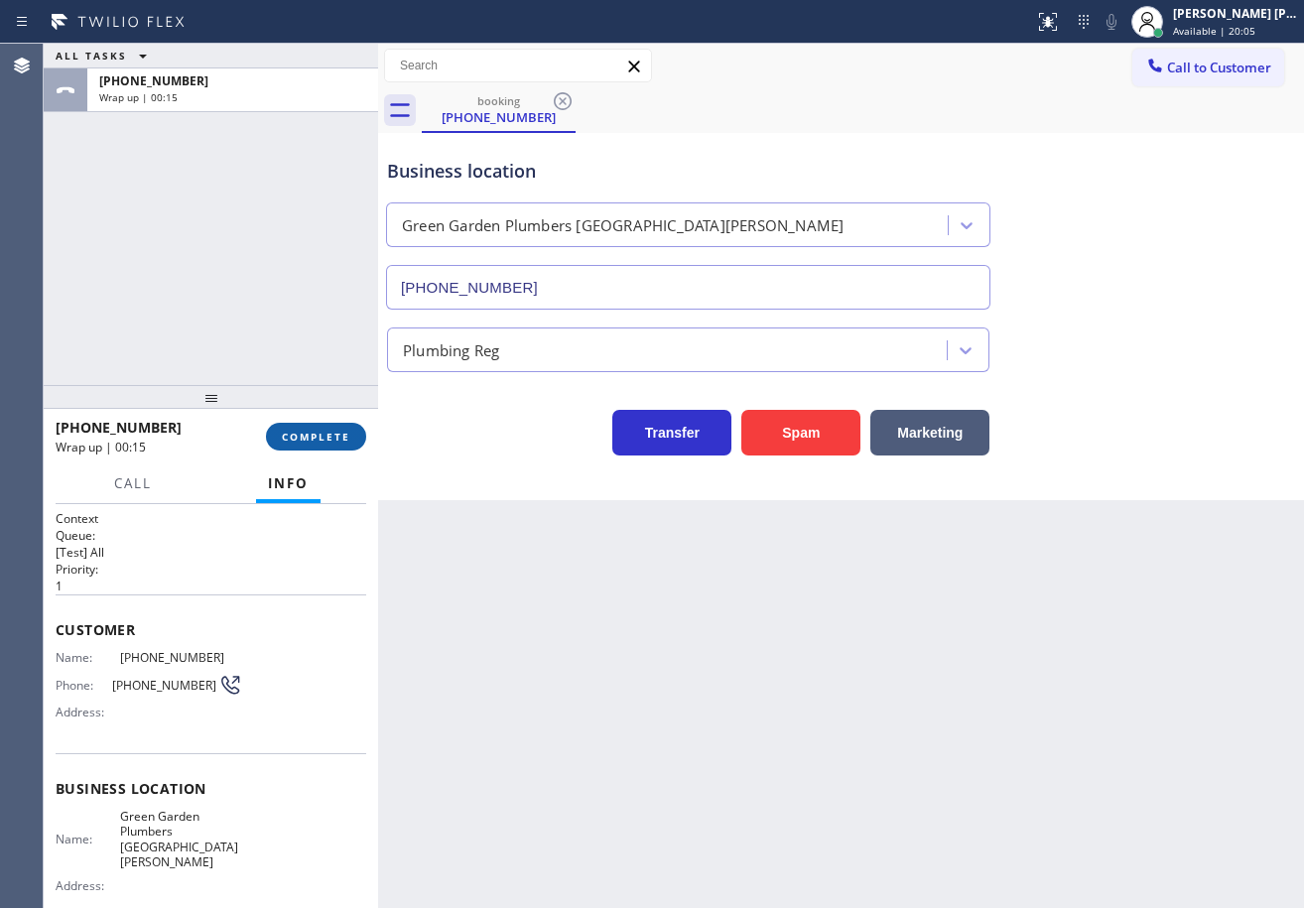
click at [334, 443] on span "COMPLETE" at bounding box center [316, 437] width 68 height 14
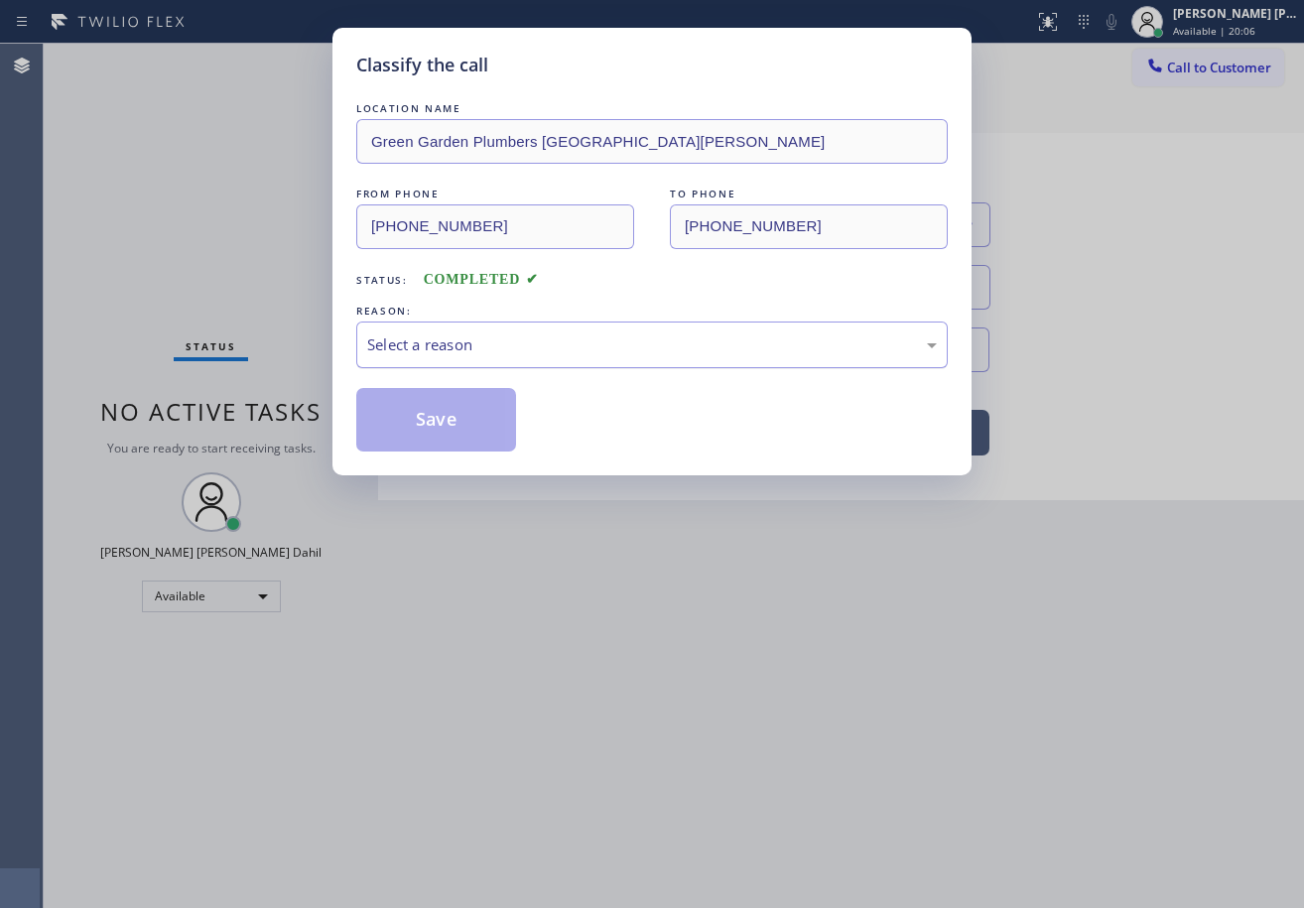
click at [529, 350] on div "Select a reason" at bounding box center [652, 344] width 570 height 23
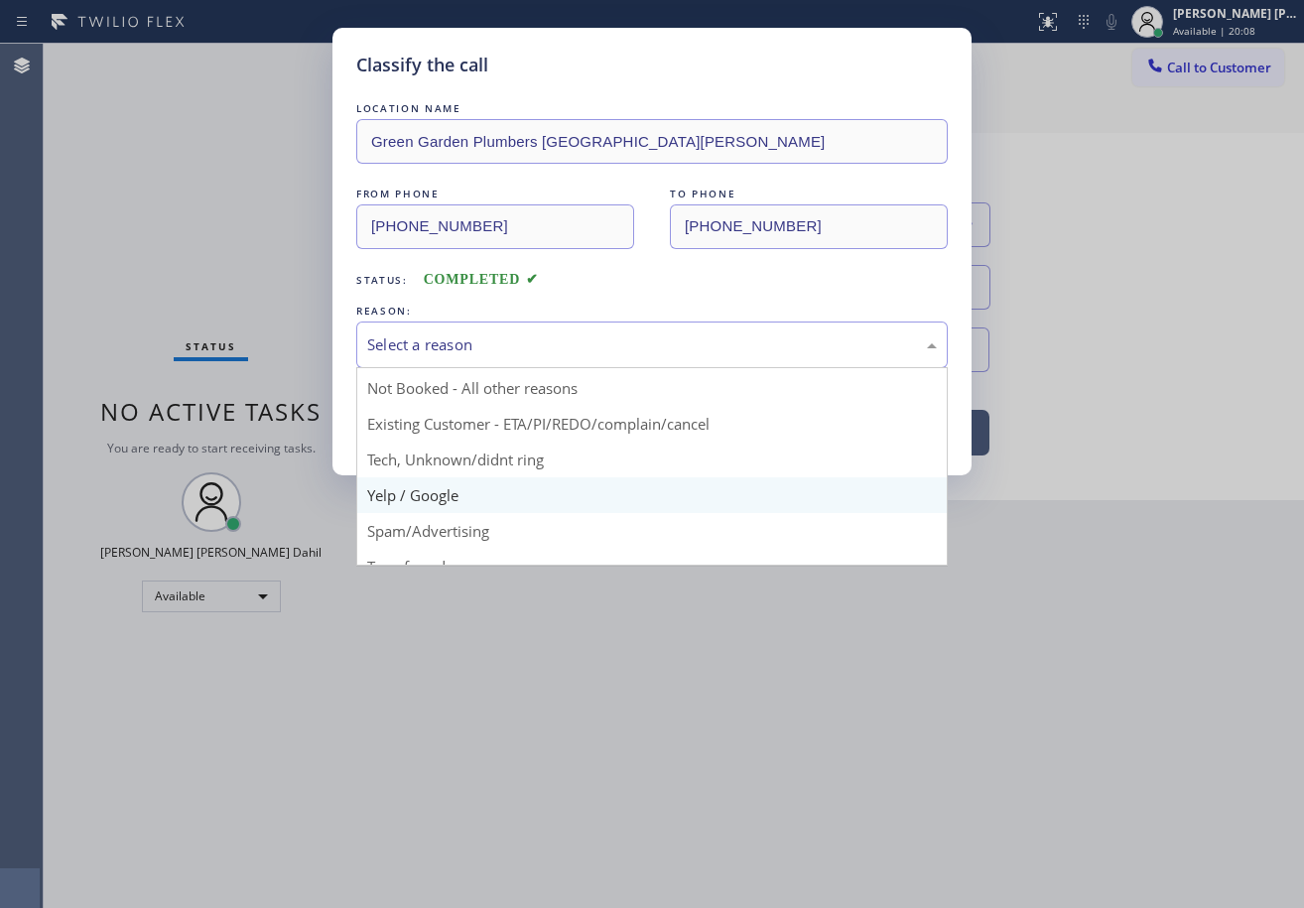
scroll to position [125, 0]
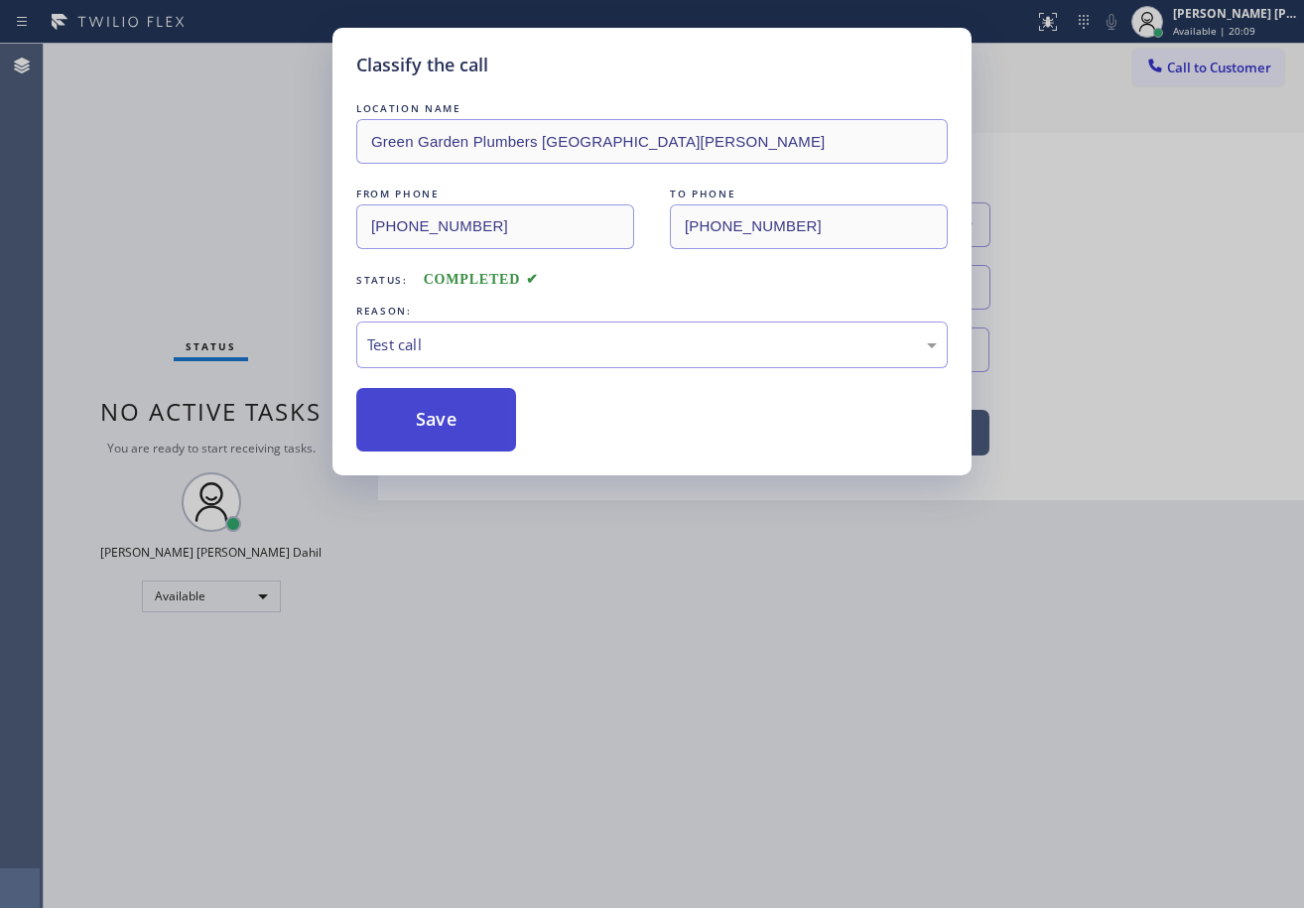
click at [449, 405] on button "Save" at bounding box center [436, 420] width 160 height 64
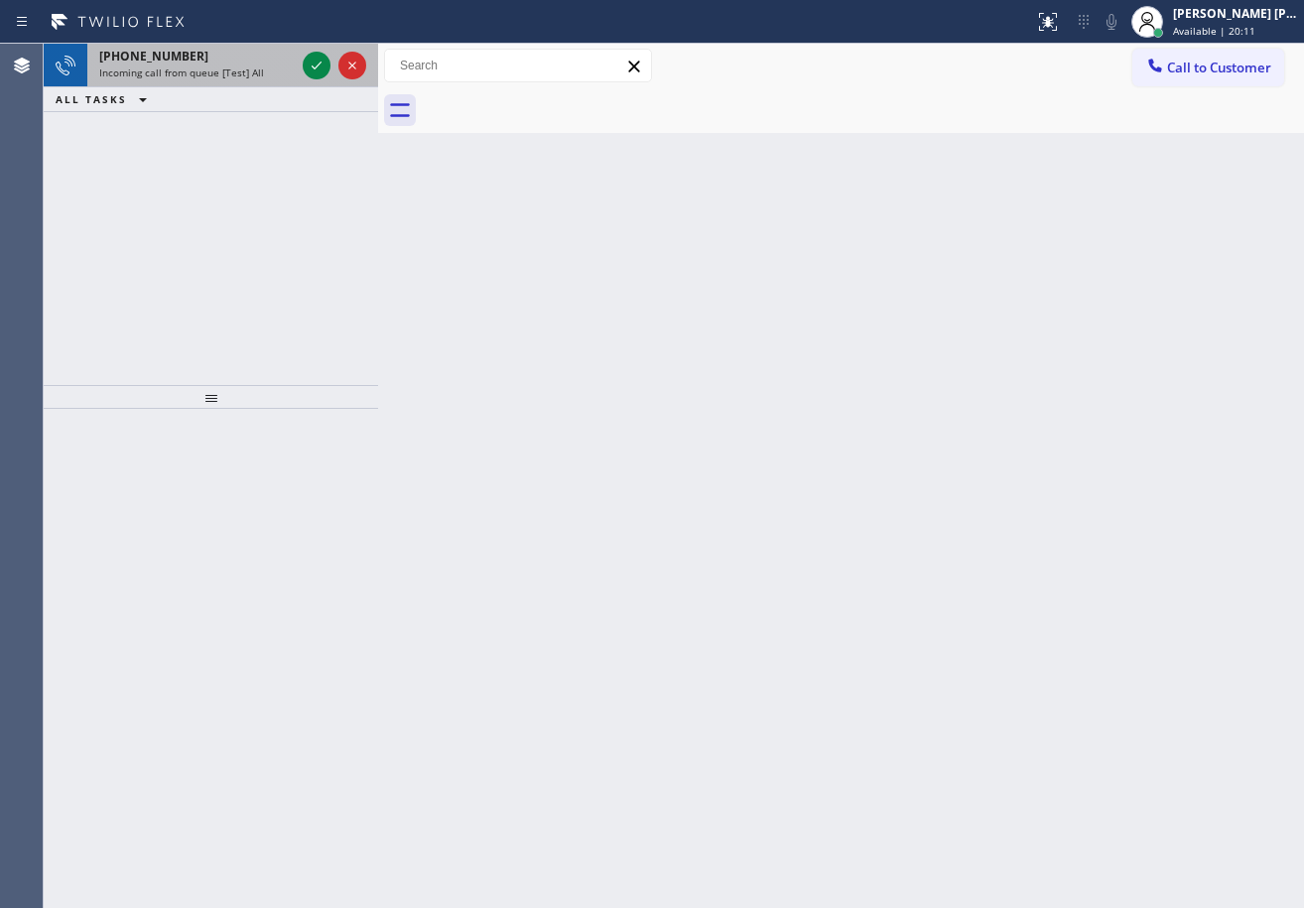
click at [293, 63] on div "[PHONE_NUMBER]" at bounding box center [197, 56] width 196 height 17
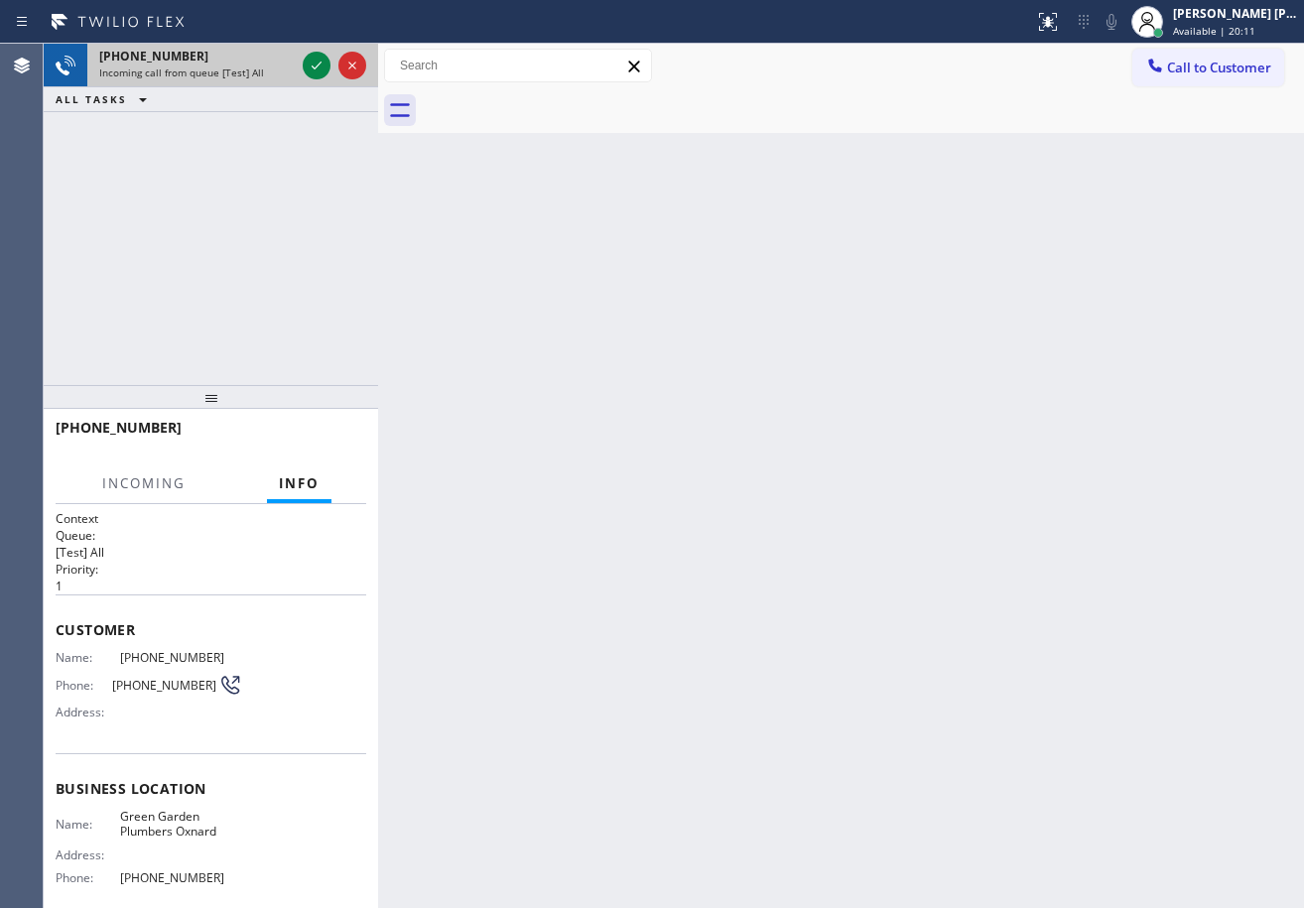
click at [293, 63] on div "[PHONE_NUMBER]" at bounding box center [197, 56] width 196 height 17
click at [292, 63] on div "[PHONE_NUMBER]" at bounding box center [197, 56] width 196 height 17
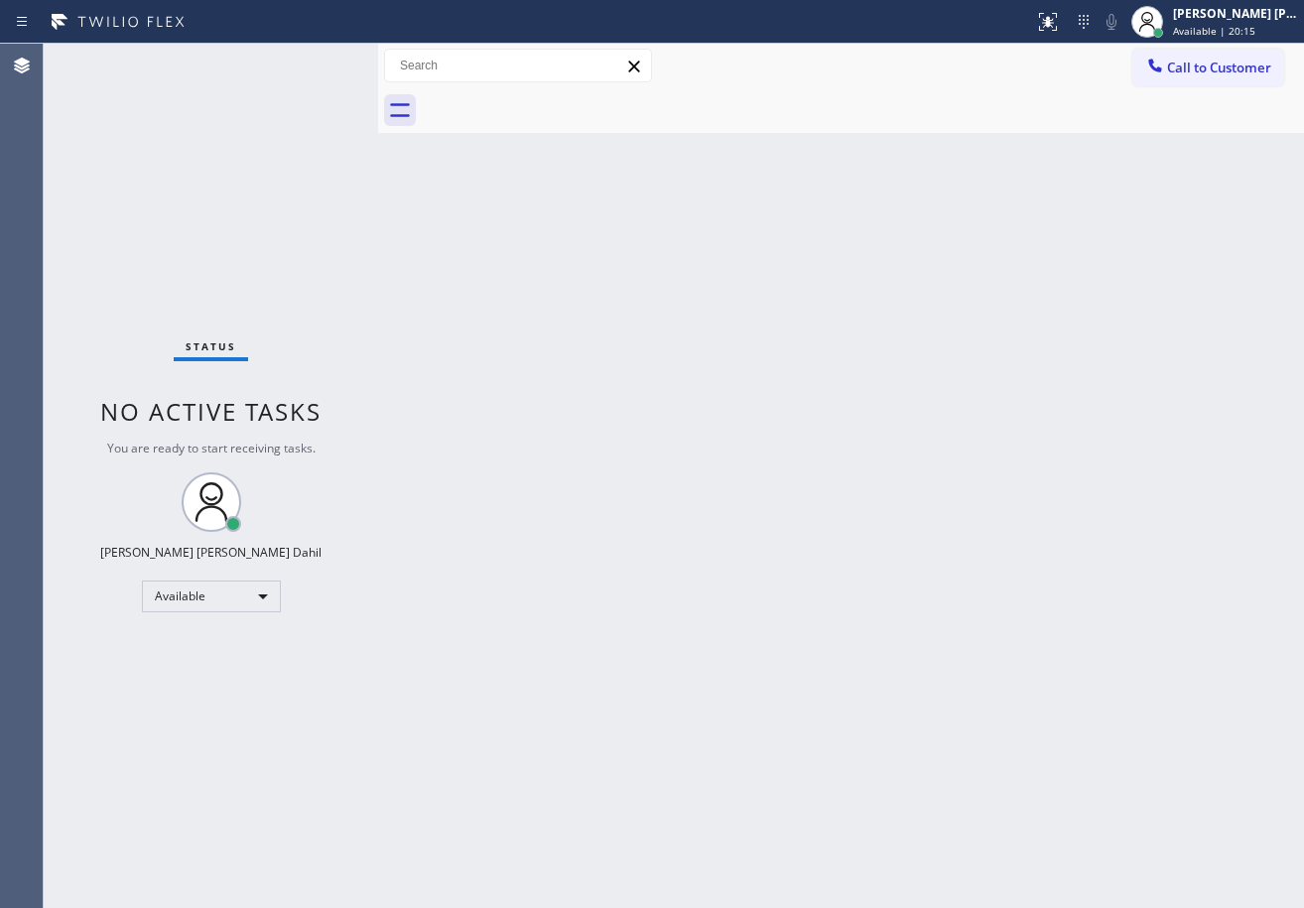
click at [313, 62] on div "Status No active tasks You are ready to start receiving tasks. [PERSON_NAME] [P…" at bounding box center [211, 476] width 334 height 864
drag, startPoint x: 471, startPoint y: 258, endPoint x: 398, endPoint y: 117, distance: 158.9
click at [470, 251] on div "Back to Dashboard Change Sender ID Customers Technicians Select a contact Outbo…" at bounding box center [841, 476] width 926 height 864
click at [324, 58] on div "Status No active tasks You are ready to start receiving tasks. [PERSON_NAME] [P…" at bounding box center [211, 476] width 334 height 864
click at [312, 61] on div "Status No active tasks You are ready to start receiving tasks. [PERSON_NAME] [P…" at bounding box center [211, 476] width 334 height 864
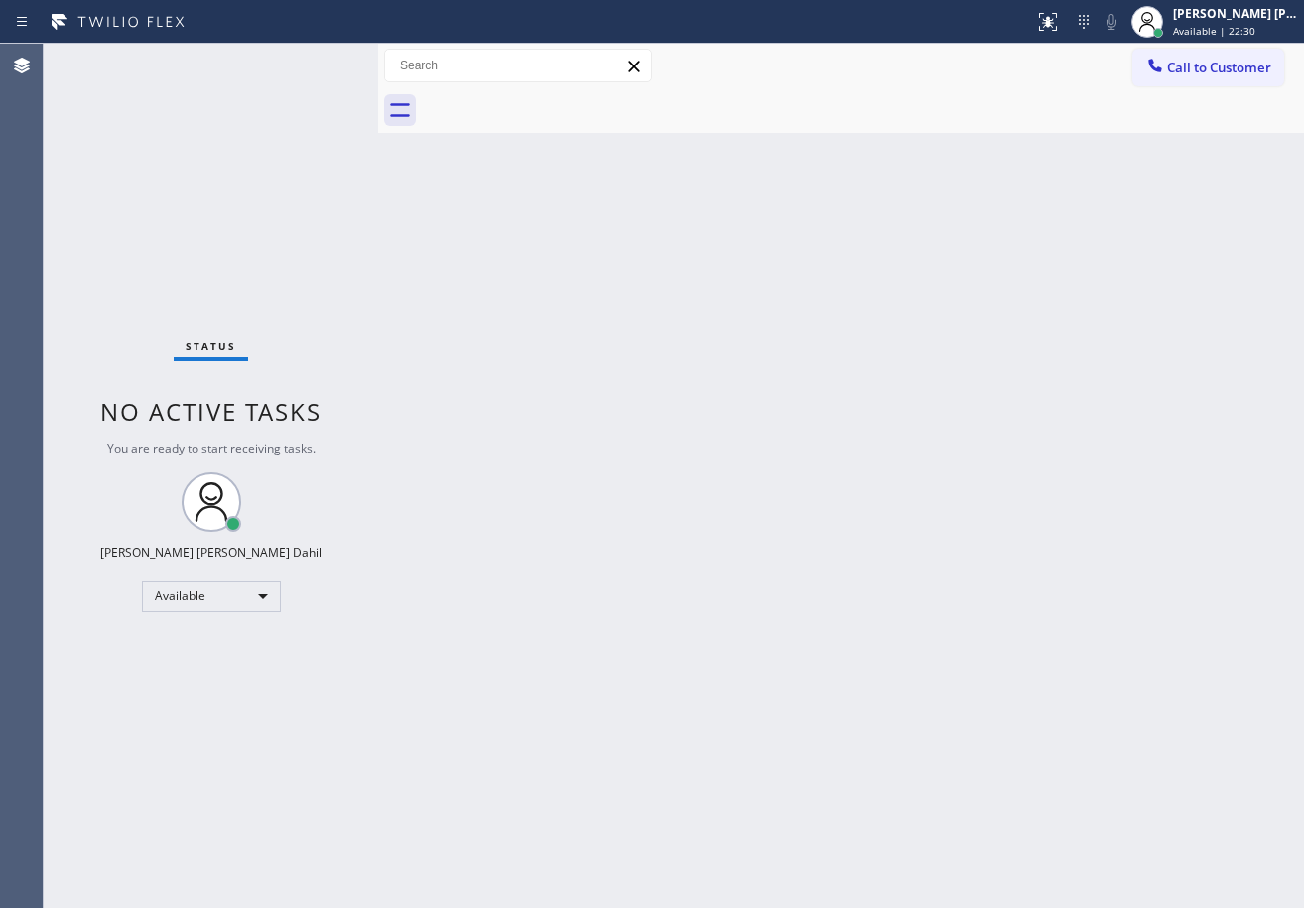
click at [312, 61] on div "Status No active tasks You are ready to start receiving tasks. [PERSON_NAME] [P…" at bounding box center [211, 476] width 334 height 864
click at [302, 61] on div "Status No active tasks You are ready to start receiving tasks. [PERSON_NAME] [P…" at bounding box center [211, 476] width 334 height 864
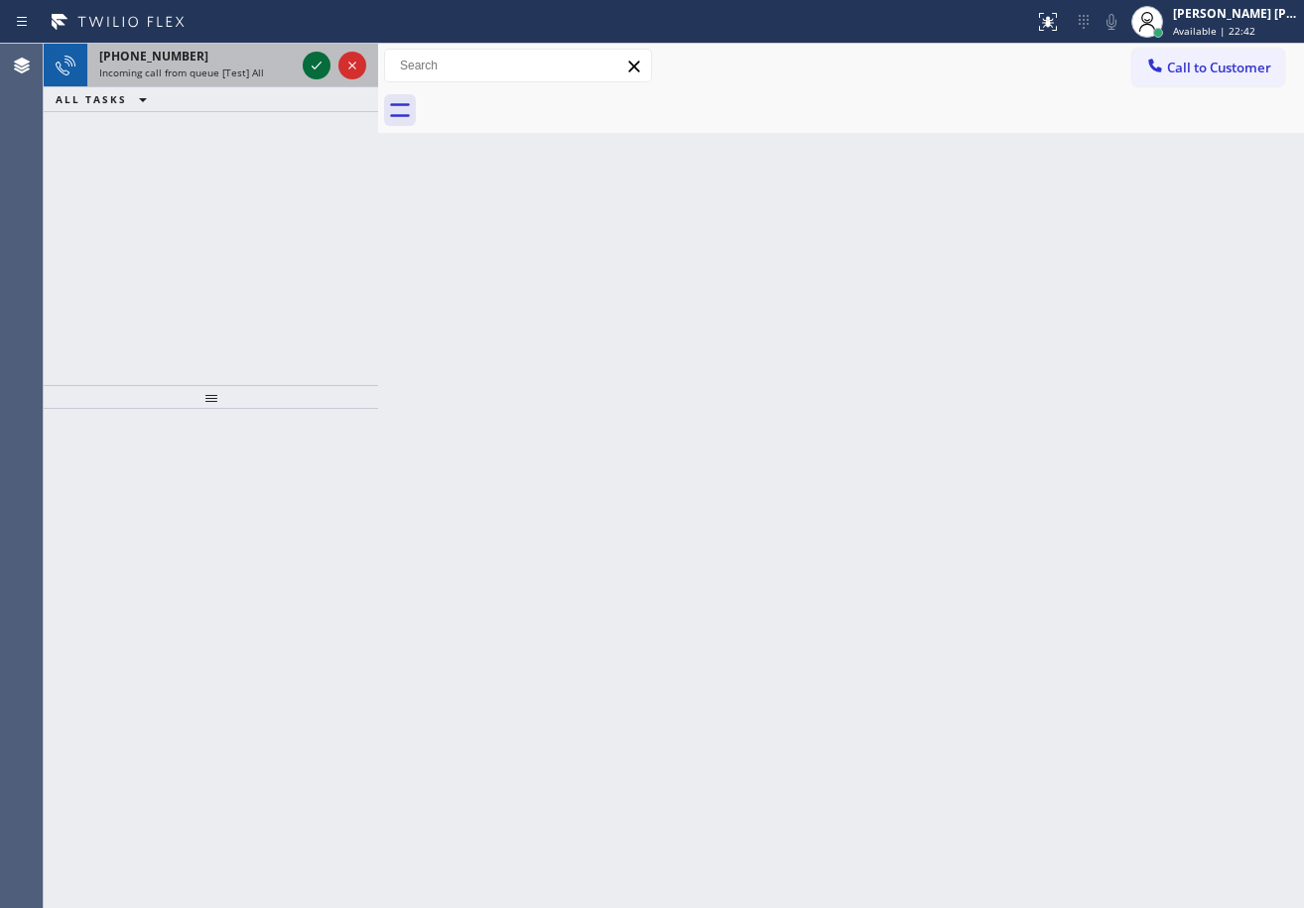
click at [305, 61] on icon at bounding box center [317, 66] width 24 height 24
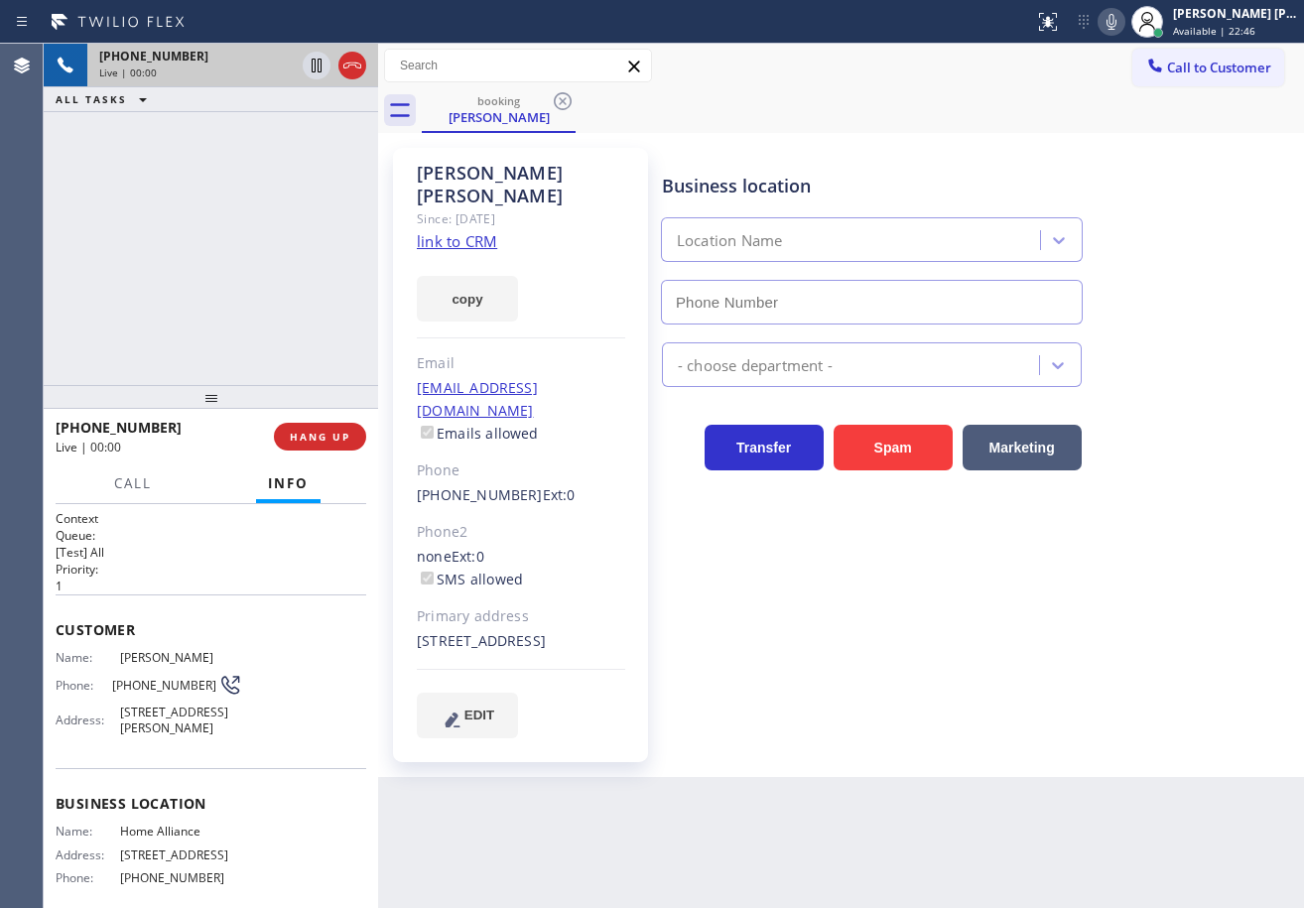
type input "[PHONE_NUMBER]"
click at [455, 231] on link "link to CRM" at bounding box center [457, 241] width 80 height 20
click at [1123, 16] on icon at bounding box center [1112, 22] width 24 height 24
click at [1118, 16] on rect at bounding box center [1112, 20] width 14 height 14
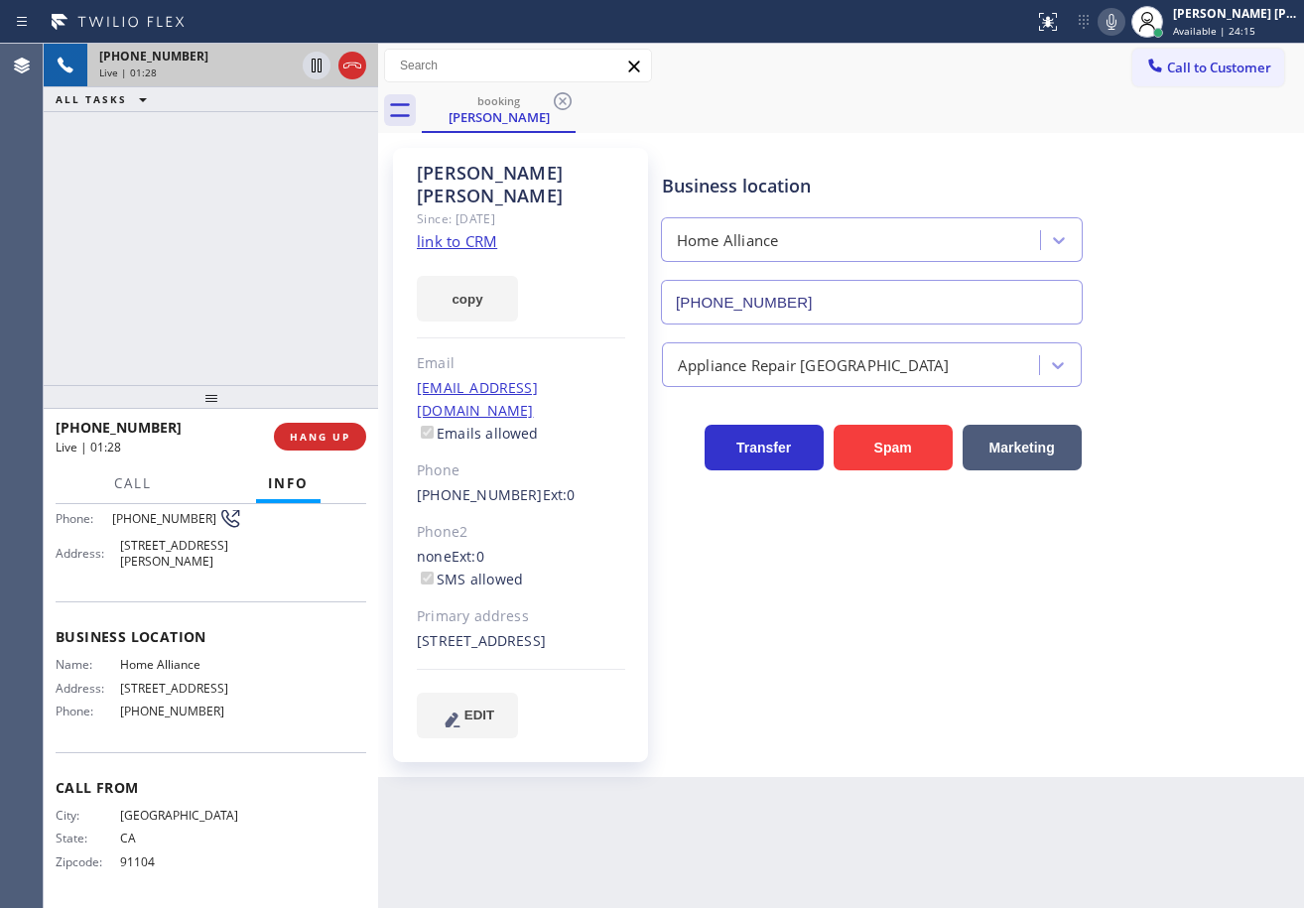
scroll to position [197, 0]
click at [862, 152] on div "Business location Home Alliance [PHONE_NUMBER]" at bounding box center [978, 235] width 641 height 180
click at [863, 152] on div "Business location Home Alliance [PHONE_NUMBER]" at bounding box center [978, 235] width 641 height 180
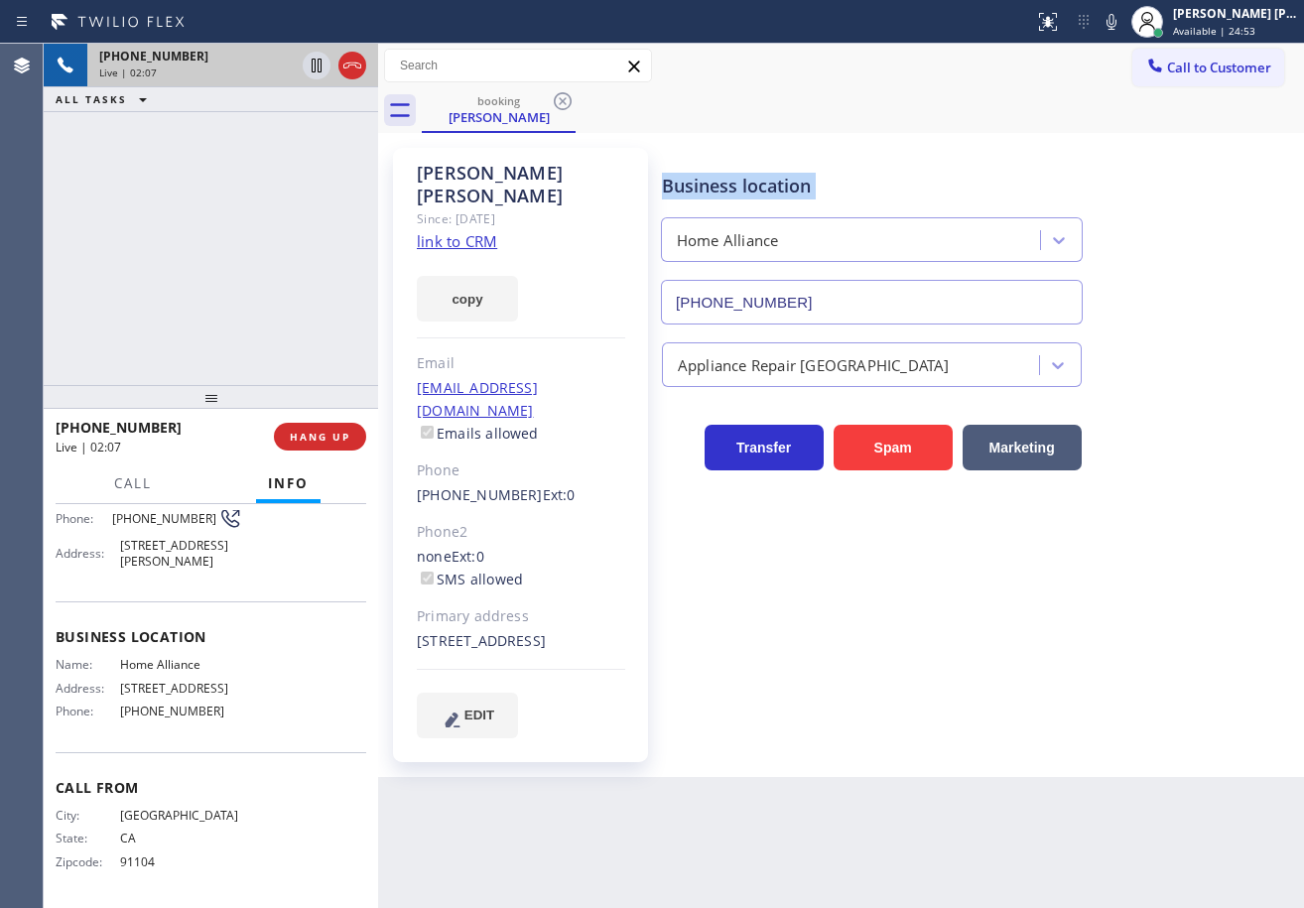
drag, startPoint x: 1132, startPoint y: 21, endPoint x: 1117, endPoint y: 57, distance: 38.7
click at [1125, 34] on button at bounding box center [1112, 22] width 28 height 28
click at [1114, 66] on div "Call to Customer Outbound call Location Alliance HVAC [GEOGRAPHIC_DATA] Your ca…" at bounding box center [841, 66] width 926 height 35
click at [316, 66] on icon at bounding box center [317, 66] width 10 height 14
click at [309, 63] on icon at bounding box center [317, 66] width 24 height 24
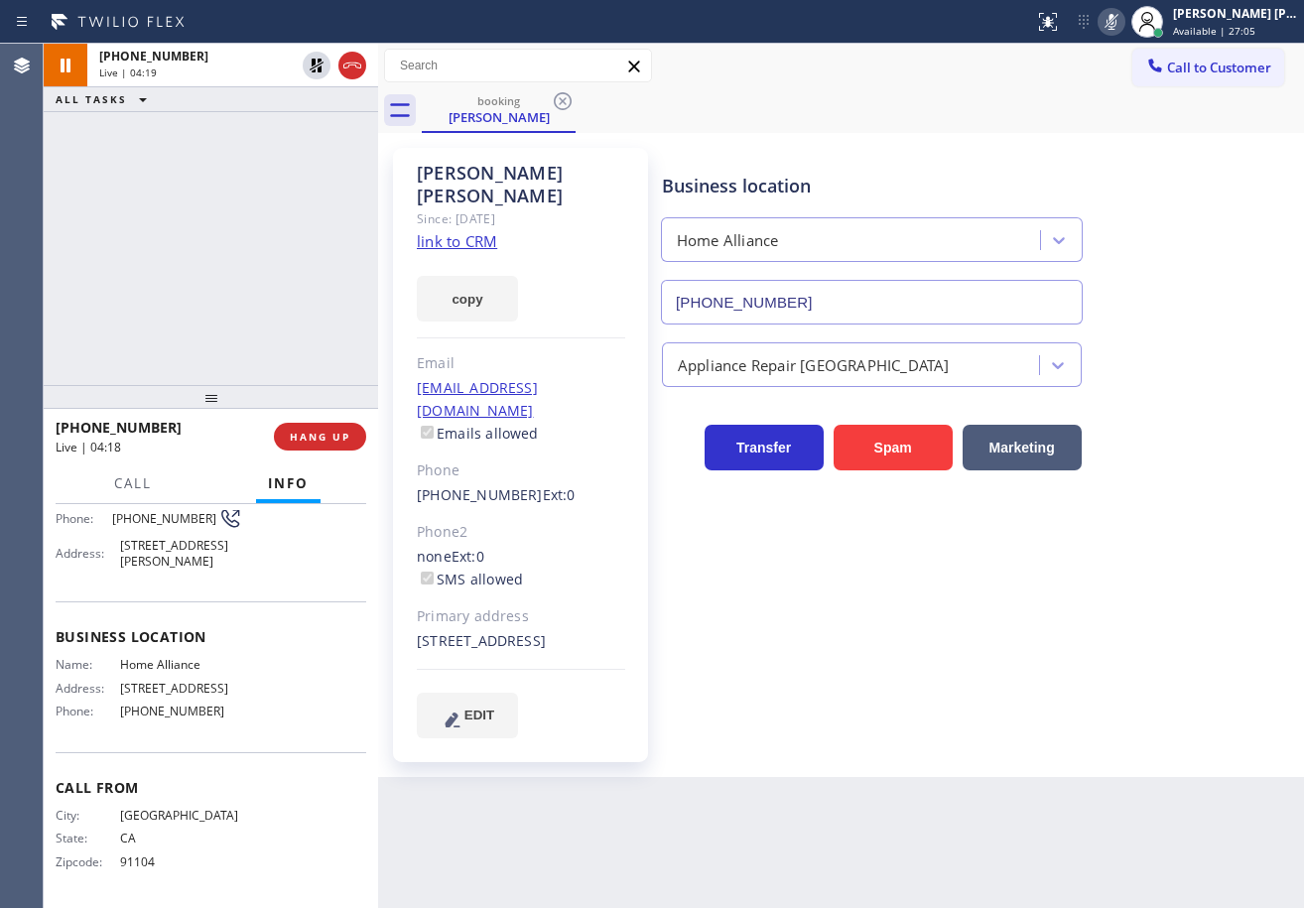
click at [1117, 14] on icon at bounding box center [1112, 22] width 10 height 16
click at [990, 737] on div "Business location Home Alliance [PHONE_NUMBER] Appliance Repair High End Transf…" at bounding box center [978, 462] width 641 height 619
click at [260, 142] on div "[PHONE_NUMBER] Live | 04:48 ALL TASKS ALL TASKS ACTIVE TASKS TASKS IN WRAP UP" at bounding box center [211, 214] width 334 height 341
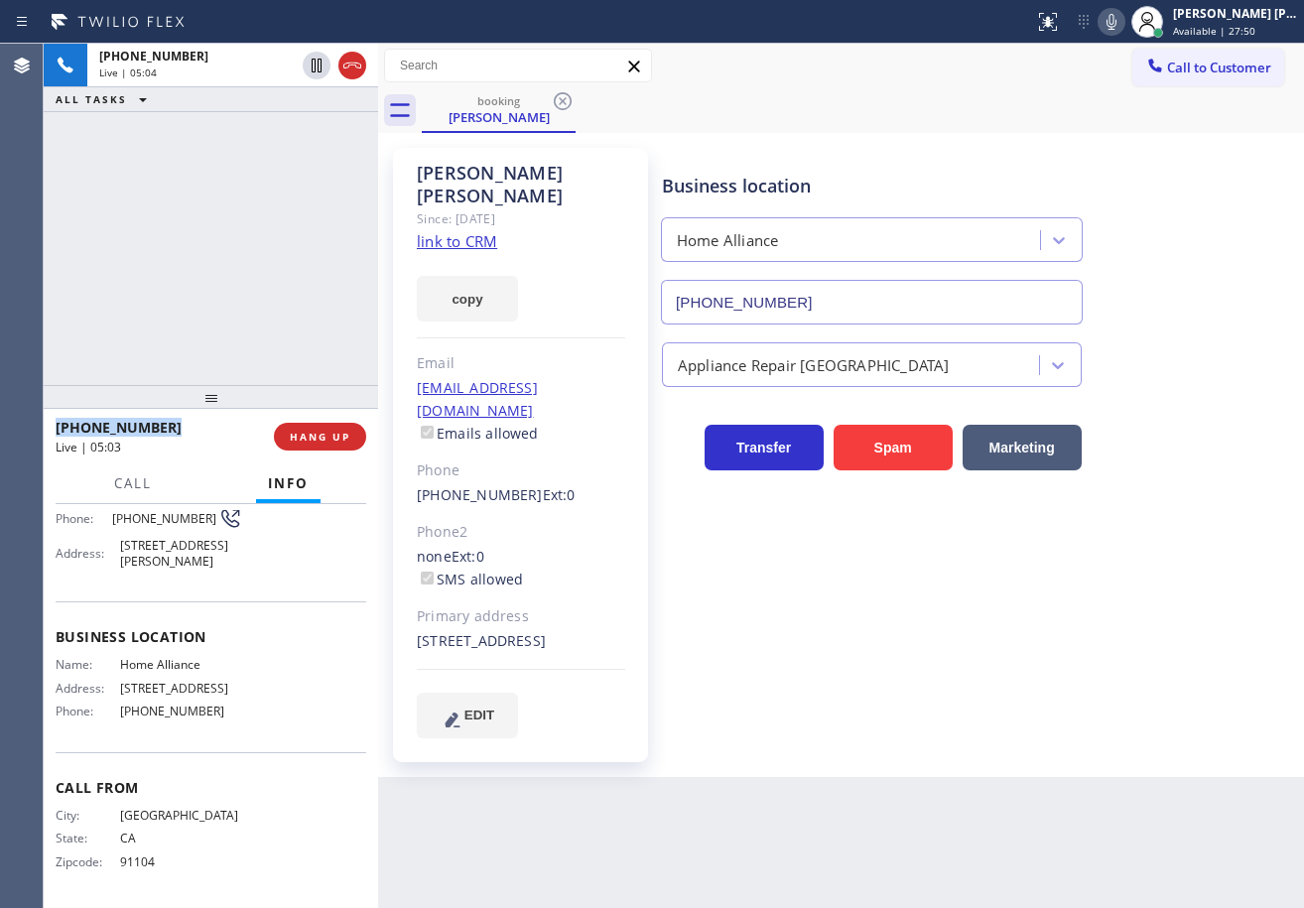
click at [936, 710] on div "Business location Home Alliance [PHONE_NUMBER] Appliance Repair High End Transf…" at bounding box center [978, 462] width 641 height 619
click at [1123, 24] on icon at bounding box center [1112, 22] width 24 height 24
click at [1117, 23] on icon at bounding box center [1112, 22] width 10 height 16
click at [1017, 646] on div "Business location Home Alliance [PHONE_NUMBER] Appliance Repair High End Transf…" at bounding box center [978, 443] width 641 height 580
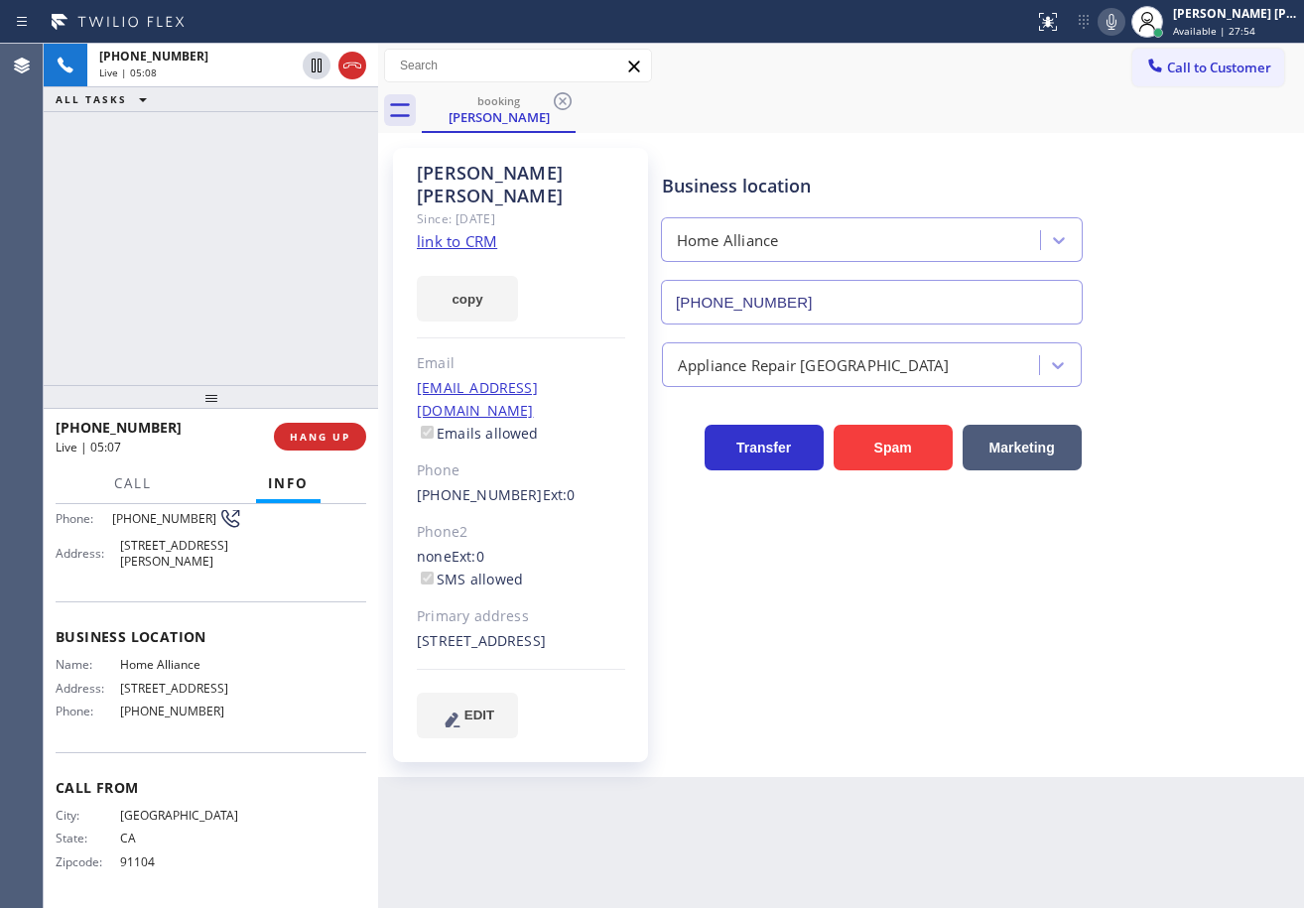
click at [1015, 645] on div "Business location Home Alliance [PHONE_NUMBER] Appliance Repair High End Transf…" at bounding box center [978, 443] width 641 height 580
click at [1009, 638] on div "Business location Home Alliance [PHONE_NUMBER] Appliance Repair High End Transf…" at bounding box center [978, 443] width 641 height 580
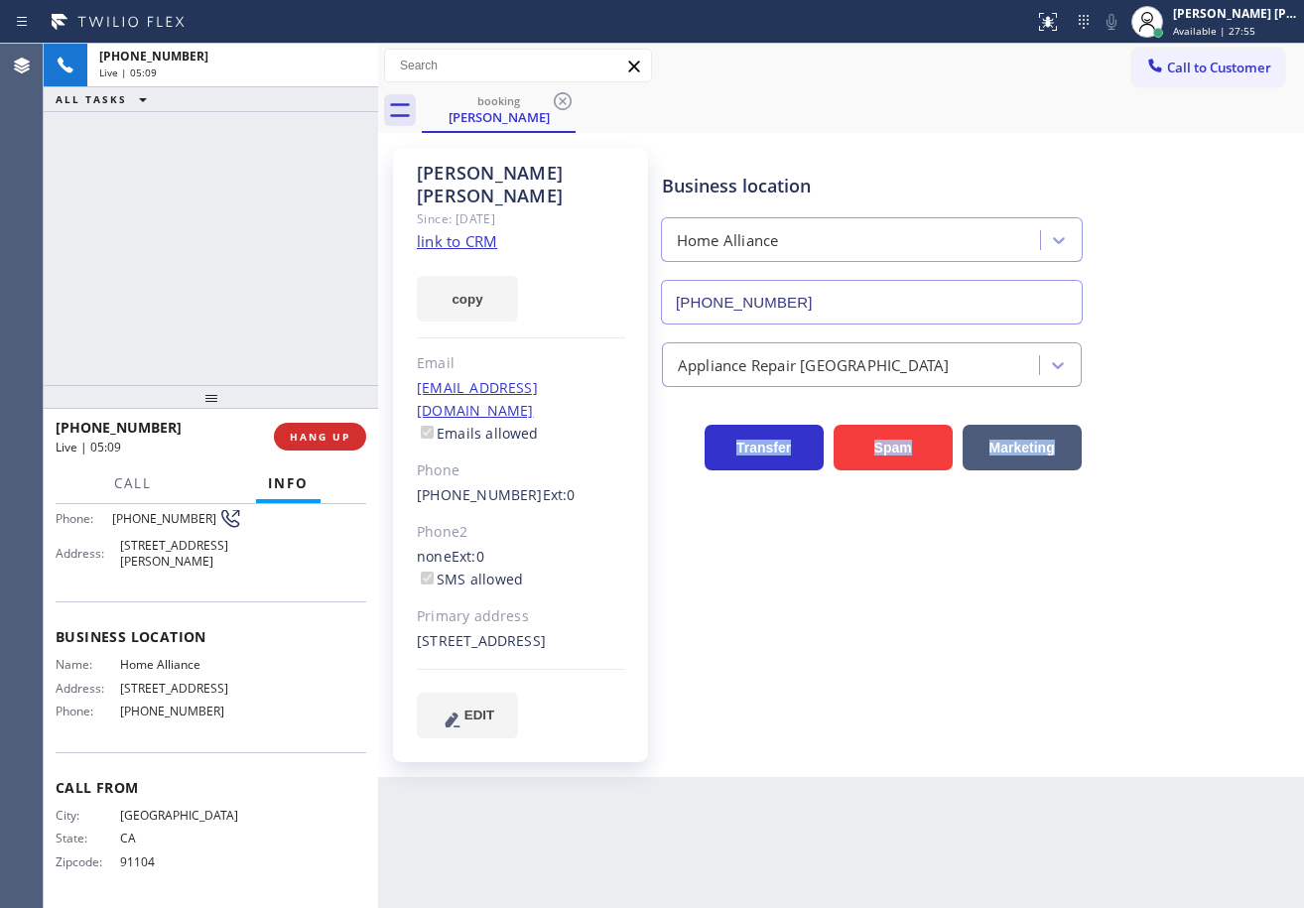
click at [1009, 638] on div "Business location Home Alliance [PHONE_NUMBER] Appliance Repair High End Transf…" at bounding box center [978, 443] width 641 height 580
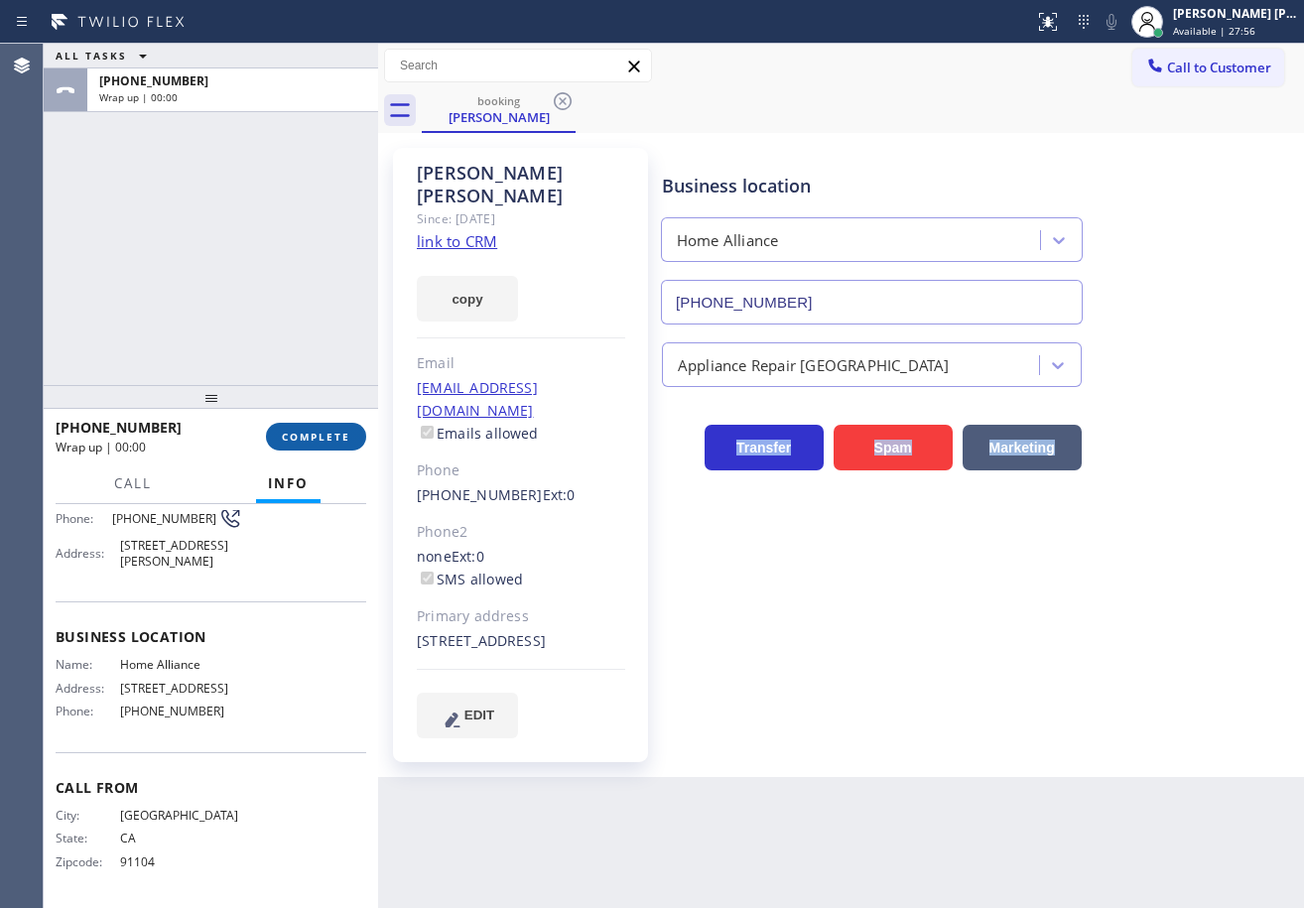
click at [326, 427] on button "COMPLETE" at bounding box center [316, 437] width 100 height 28
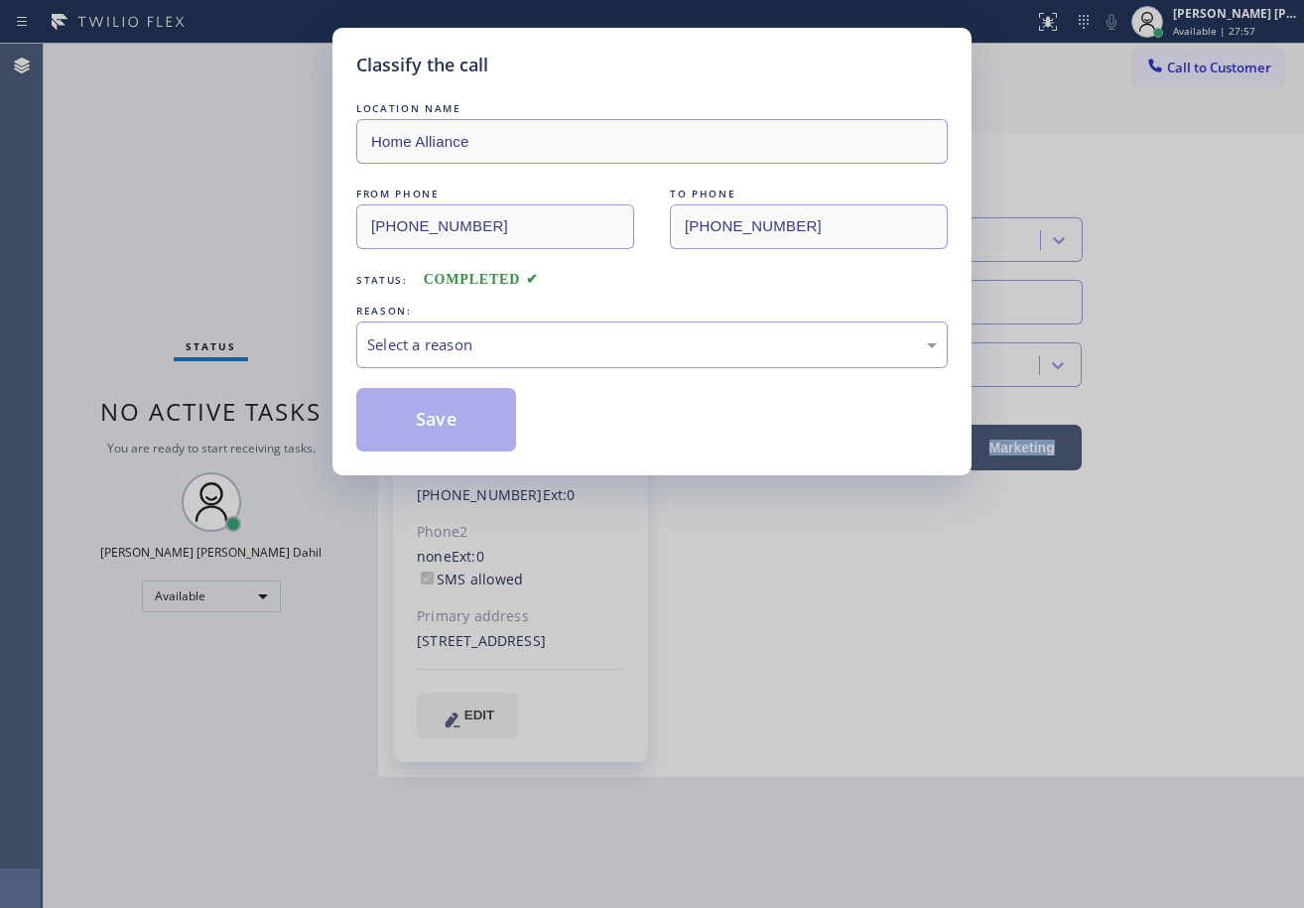
click at [526, 347] on div "Select a reason" at bounding box center [652, 344] width 570 height 23
click at [457, 435] on button "Save" at bounding box center [436, 420] width 160 height 64
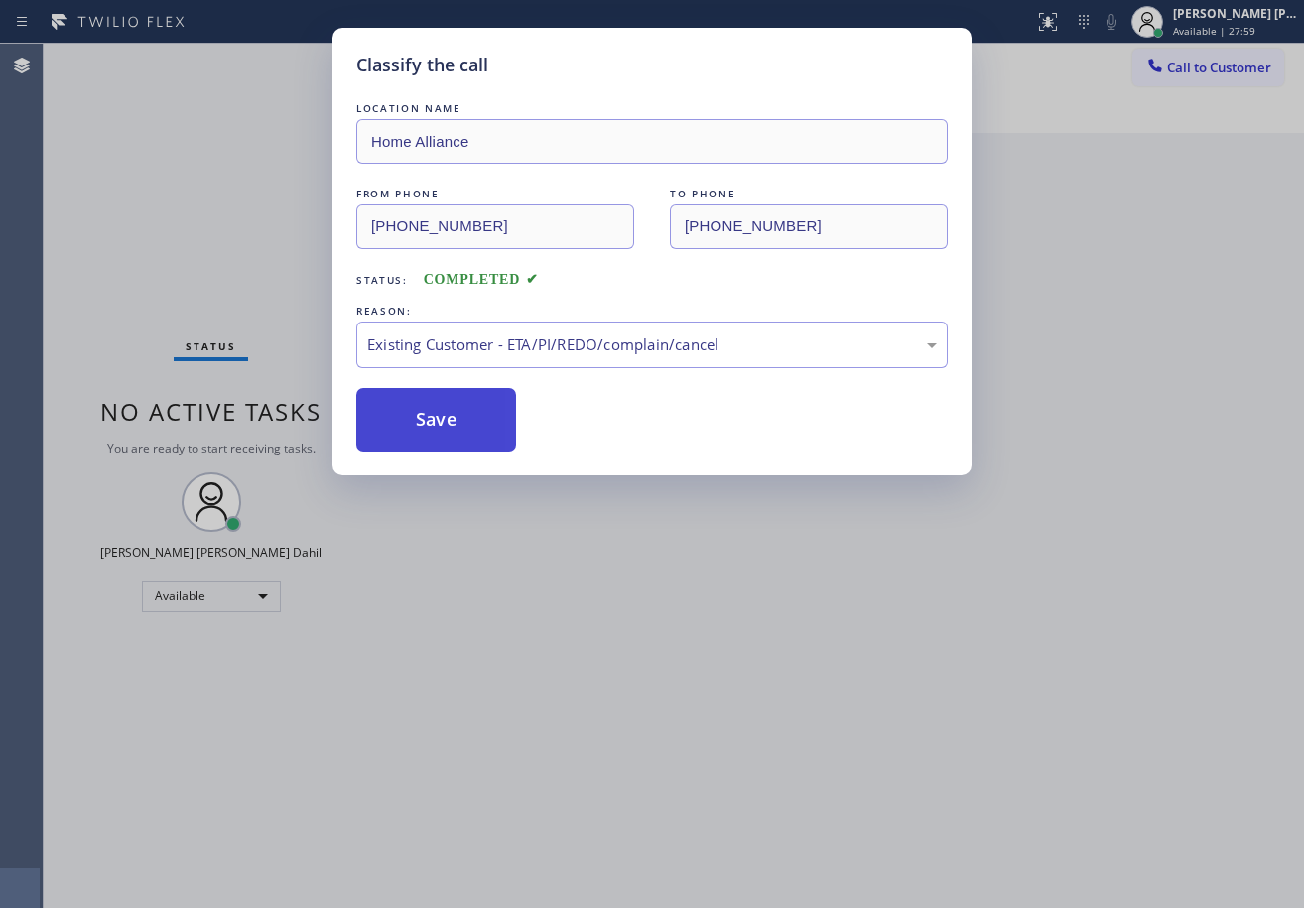
click at [457, 435] on button "Save" at bounding box center [436, 420] width 160 height 64
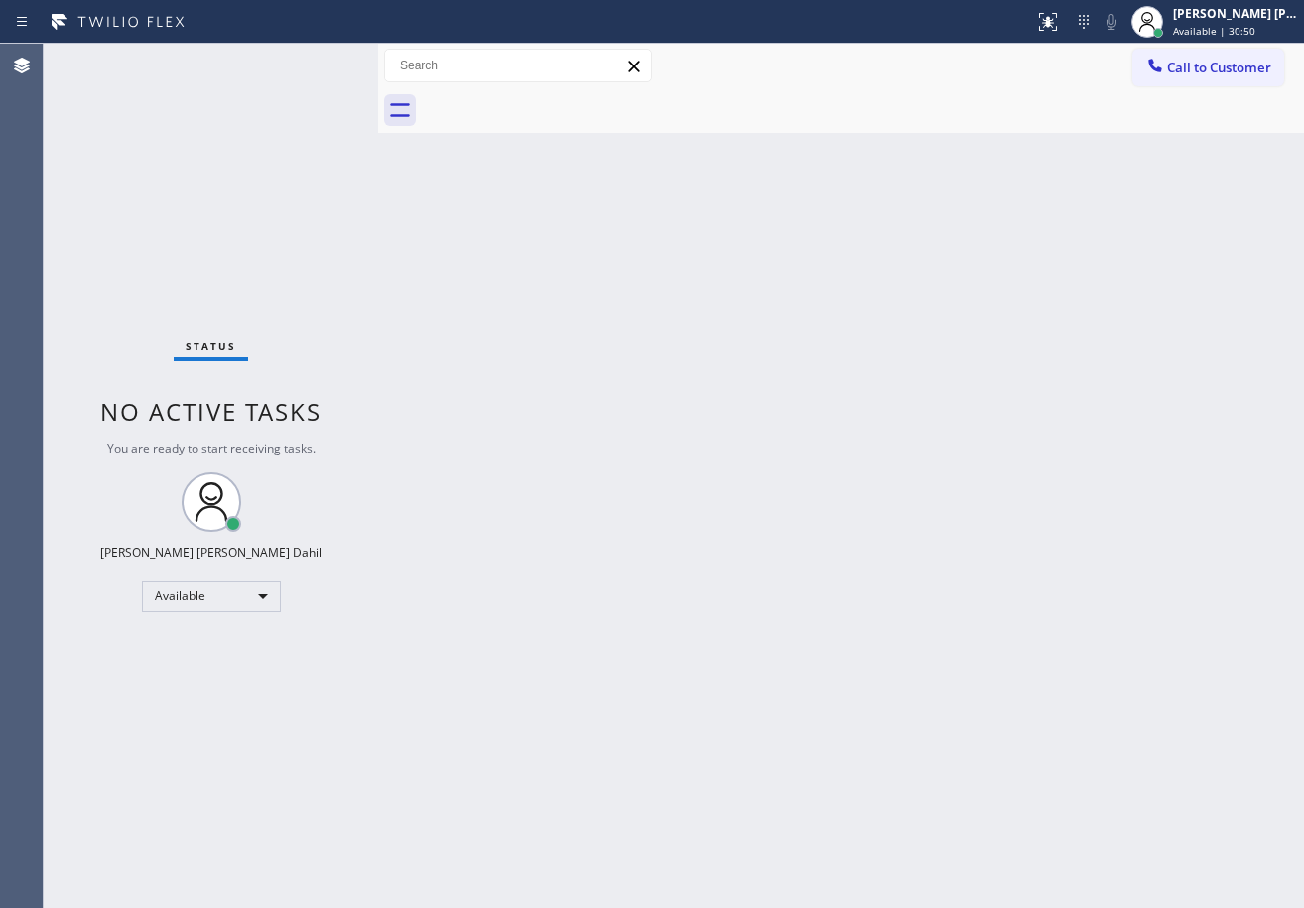
click at [325, 119] on div "Status No active tasks You are ready to start receiving tasks. [PERSON_NAME] [P…" at bounding box center [211, 476] width 334 height 864
click at [927, 742] on div "Back to Dashboard Change Sender ID Customers Technicians Select a contact Outbo…" at bounding box center [841, 476] width 926 height 864
click at [1095, 660] on div "Back to Dashboard Change Sender ID Customers Technicians Select a contact Outbo…" at bounding box center [841, 476] width 926 height 864
drag, startPoint x: 1095, startPoint y: 525, endPoint x: 1191, endPoint y: 583, distance: 112.2
click at [1176, 579] on div "Back to Dashboard Change Sender ID Customers Technicians Select a contact Outbo…" at bounding box center [841, 476] width 926 height 864
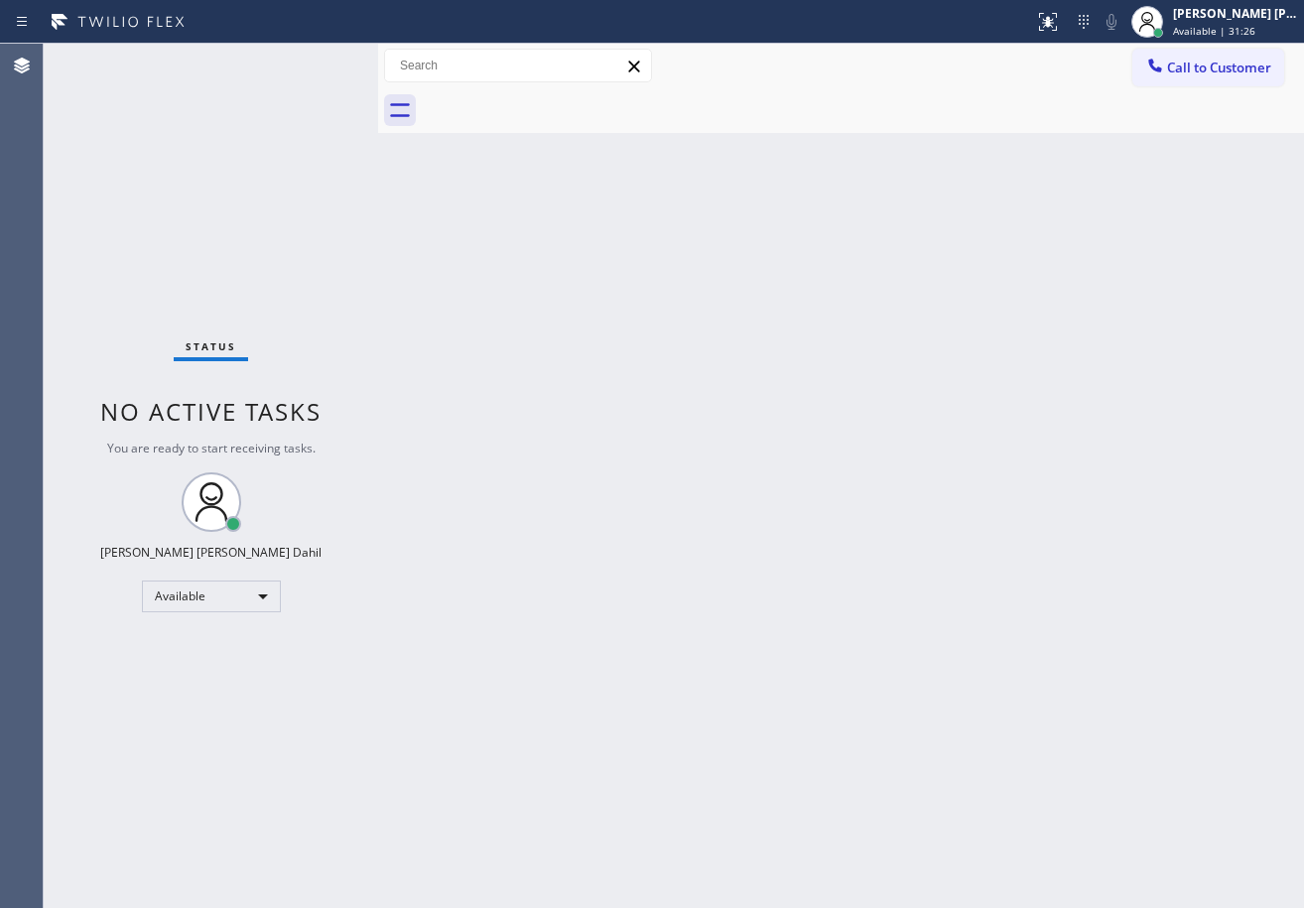
click at [519, 510] on div "Back to Dashboard Change Sender ID Customers Technicians Select a contact Outbo…" at bounding box center [841, 476] width 926 height 864
click at [518, 508] on div "Back to Dashboard Change Sender ID Customers Technicians Select a contact Outbo…" at bounding box center [841, 476] width 926 height 864
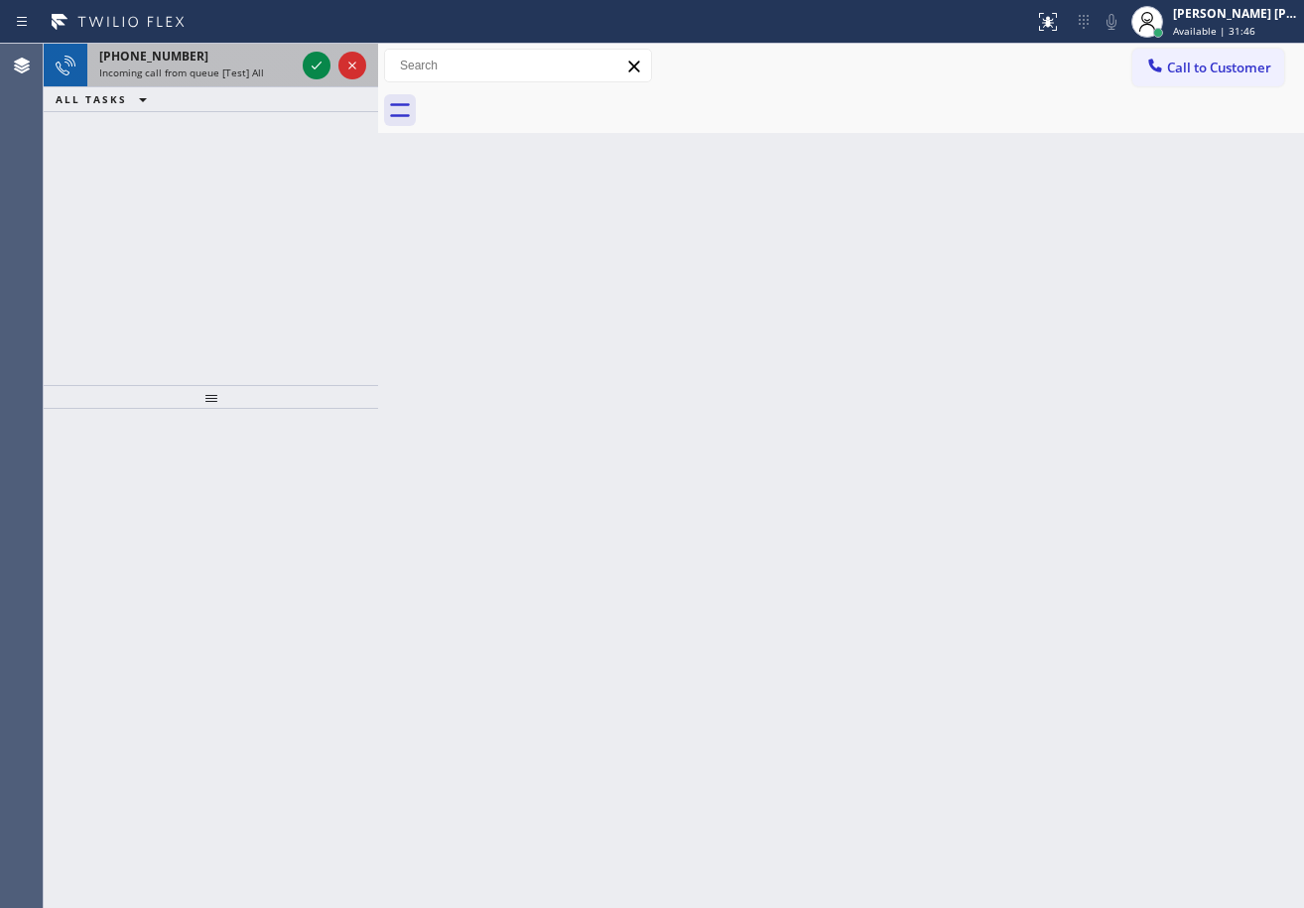
click at [267, 69] on div "Incoming call from queue [Test] All" at bounding box center [197, 73] width 196 height 14
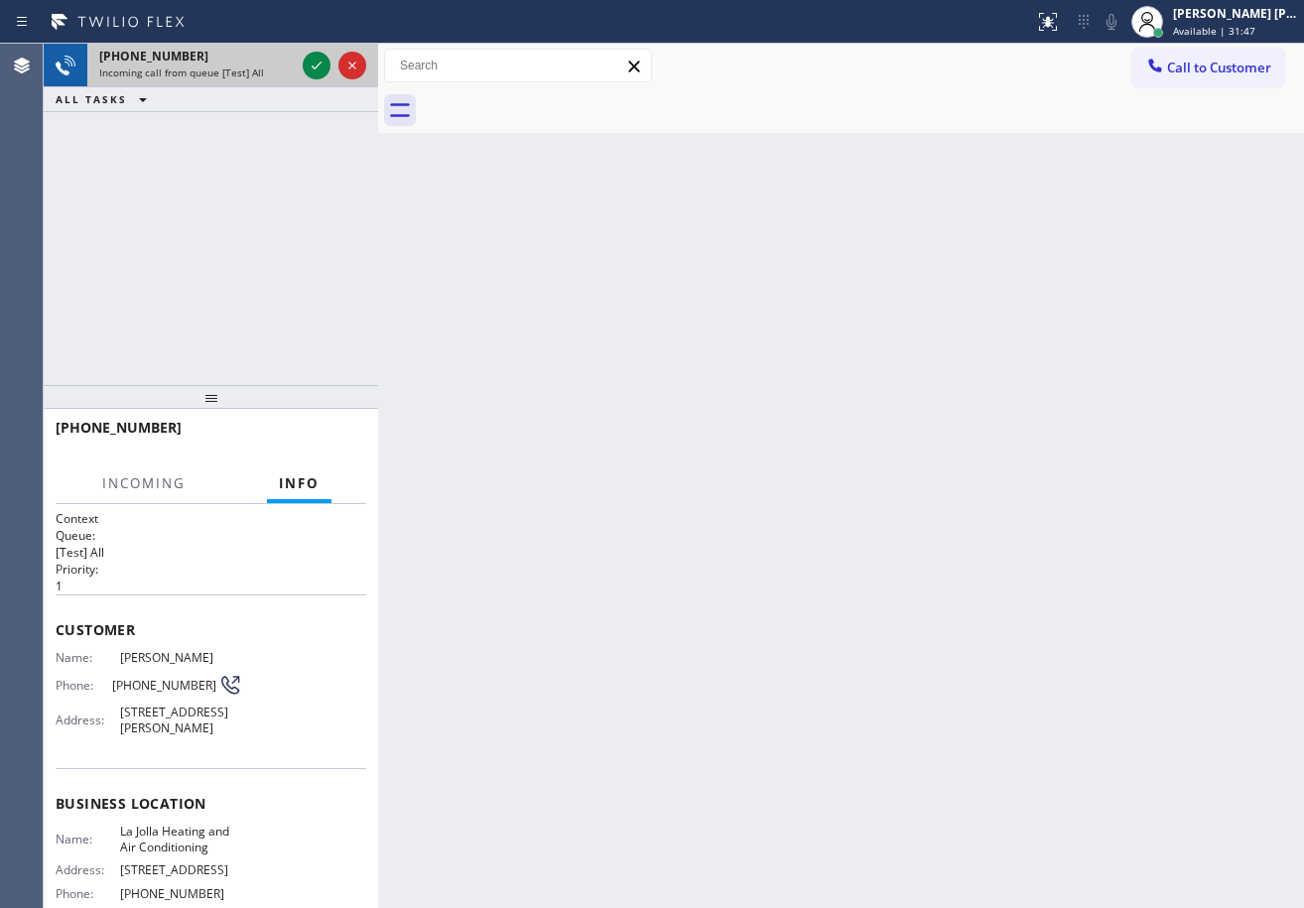
click at [267, 69] on div "Incoming call from queue [Test] All" at bounding box center [197, 73] width 196 height 14
click at [267, 68] on div "Incoming call from queue [Test] All" at bounding box center [197, 73] width 196 height 14
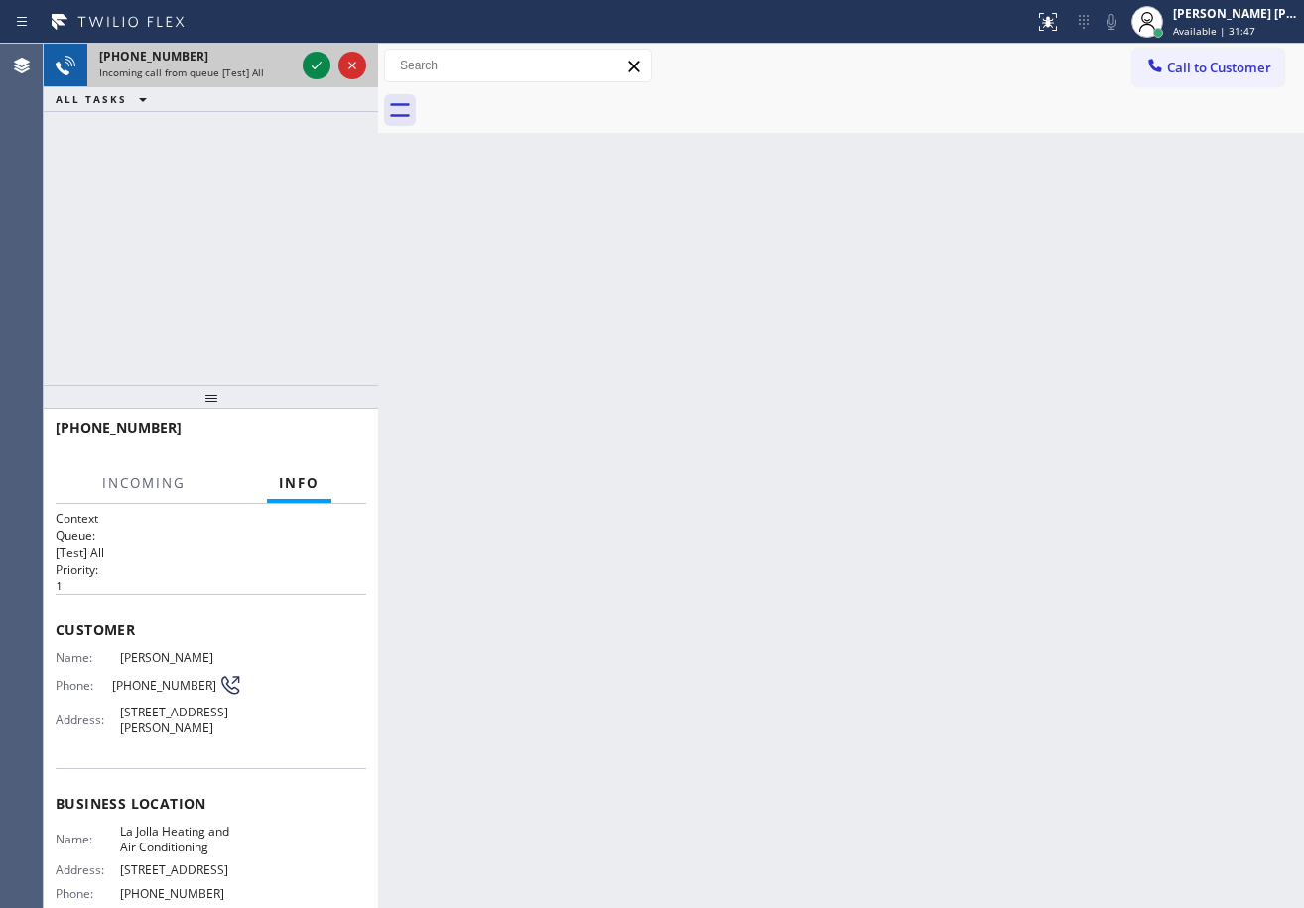
click at [267, 68] on div "Incoming call from queue [Test] All" at bounding box center [197, 73] width 196 height 14
click at [278, 72] on div "Incoming call from queue [Test] All" at bounding box center [197, 73] width 196 height 14
click at [279, 72] on div "Incoming call from queue [Test] All" at bounding box center [197, 73] width 196 height 14
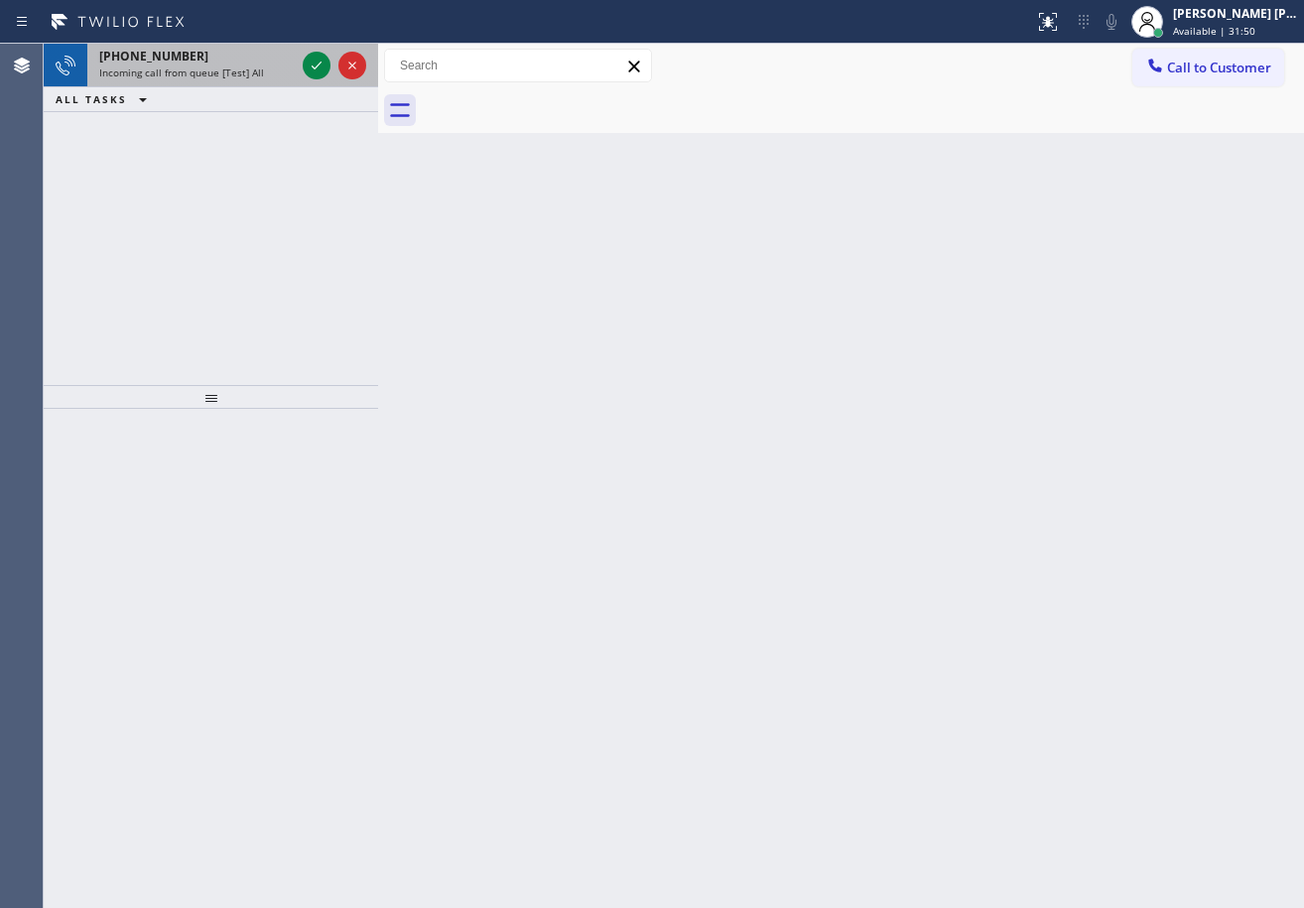
click at [292, 65] on div "[PHONE_NUMBER] Incoming call from queue [Test] All" at bounding box center [192, 66] width 211 height 44
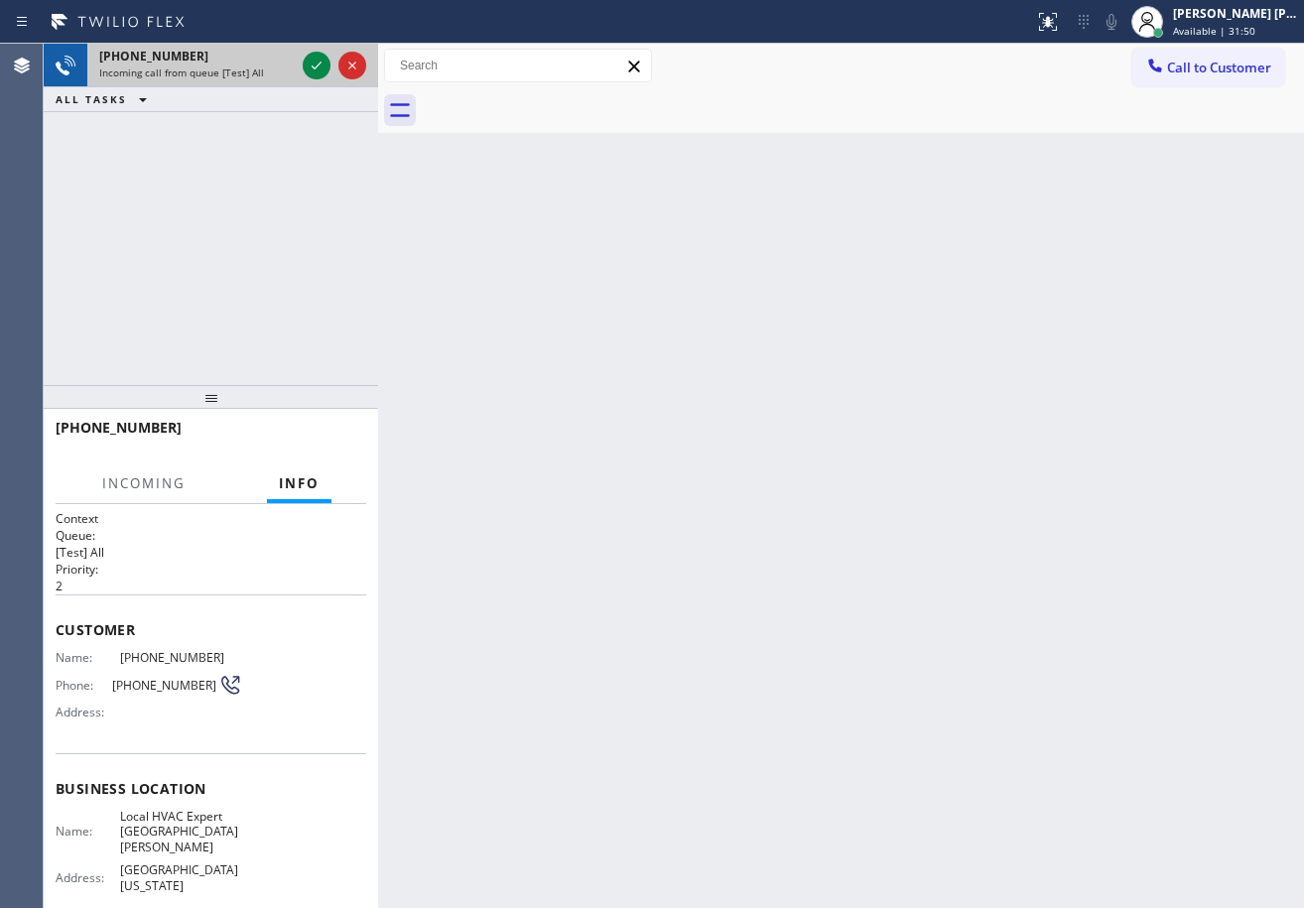
click at [292, 65] on div "[PHONE_NUMBER] Incoming call from queue [Test] All" at bounding box center [192, 66] width 211 height 44
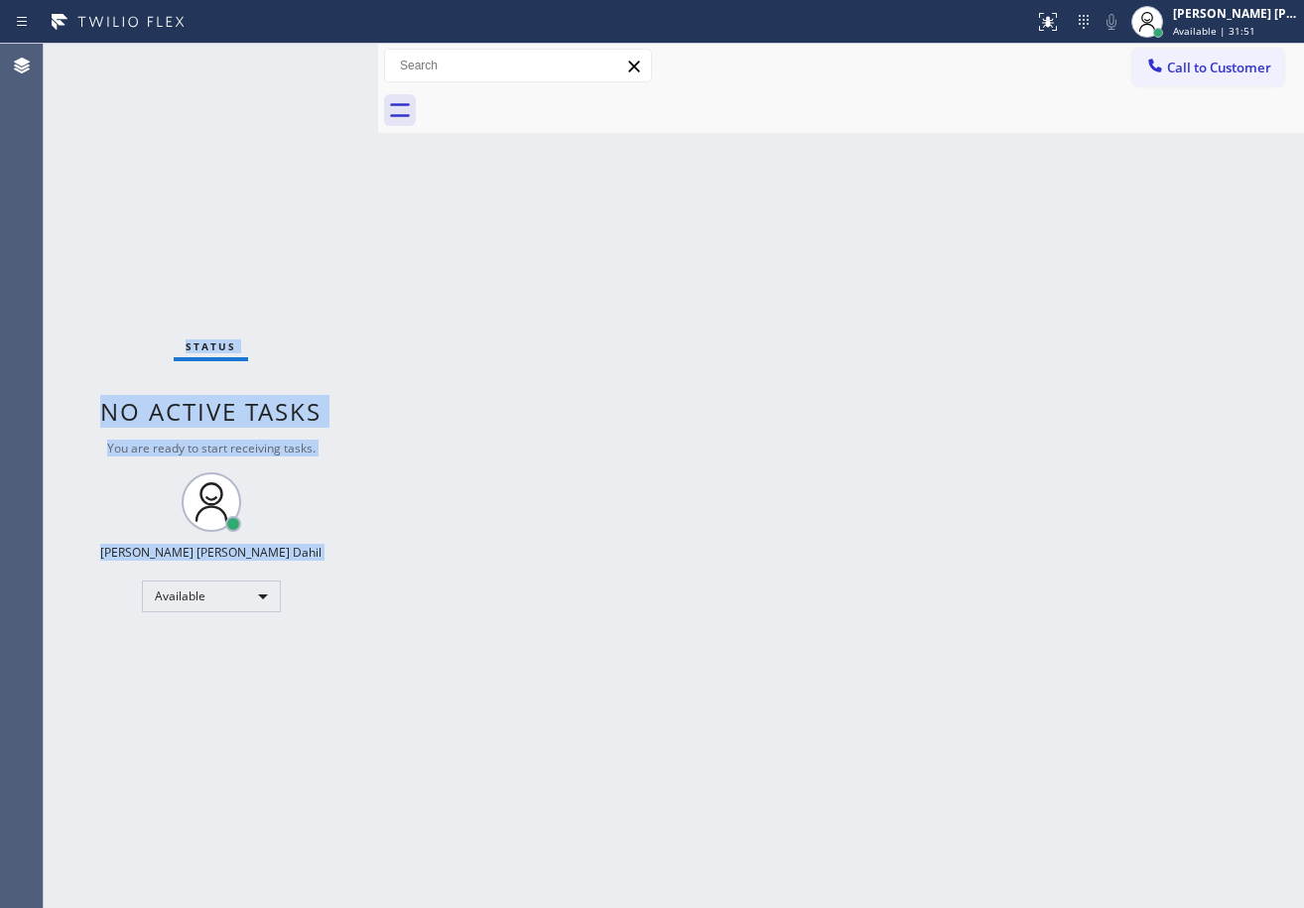
click at [292, 65] on div "Status No active tasks You are ready to start receiving tasks. [PERSON_NAME] [P…" at bounding box center [211, 476] width 334 height 864
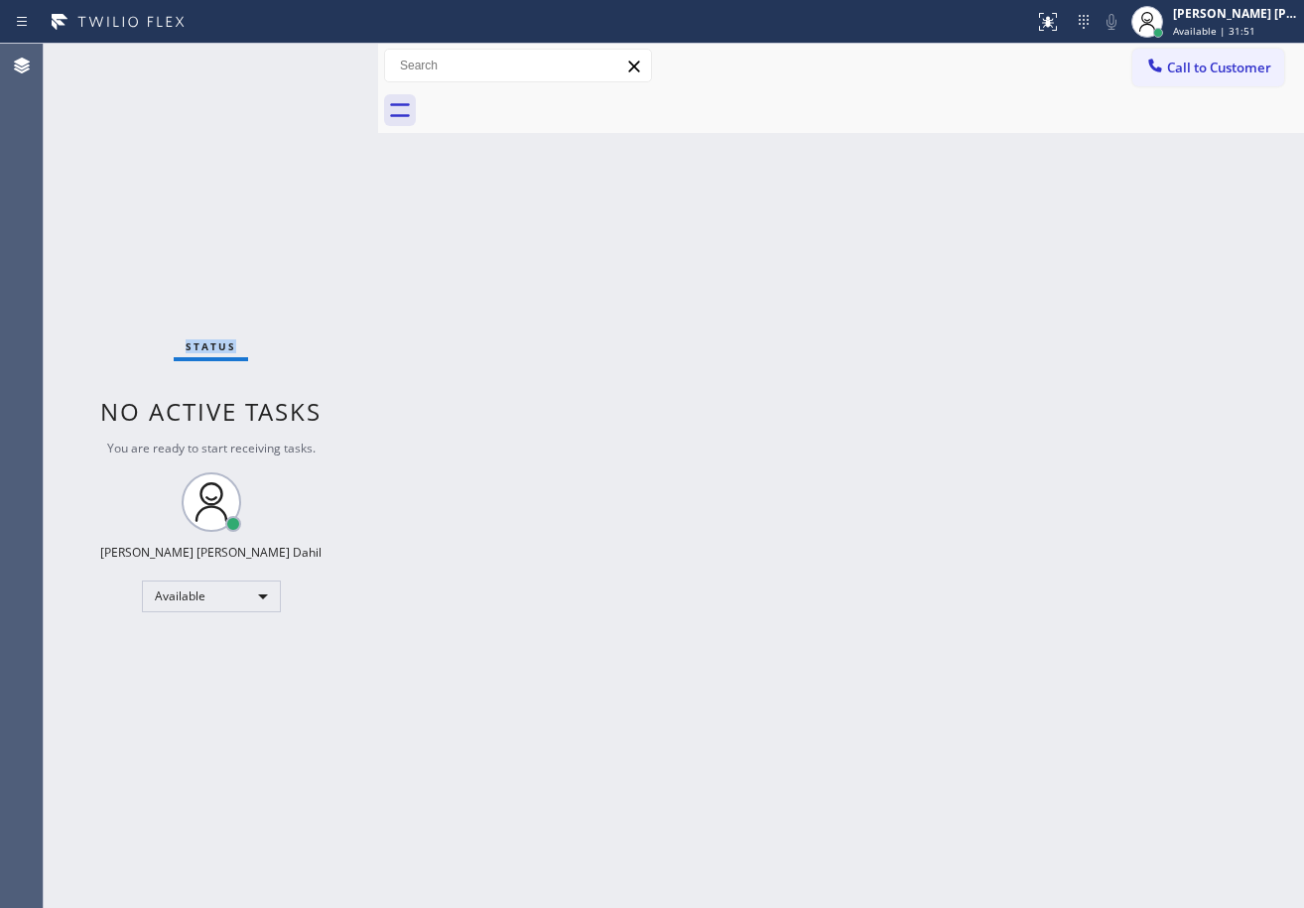
click at [294, 65] on div "Status No active tasks You are ready to start receiving tasks. [PERSON_NAME] [P…" at bounding box center [211, 476] width 334 height 864
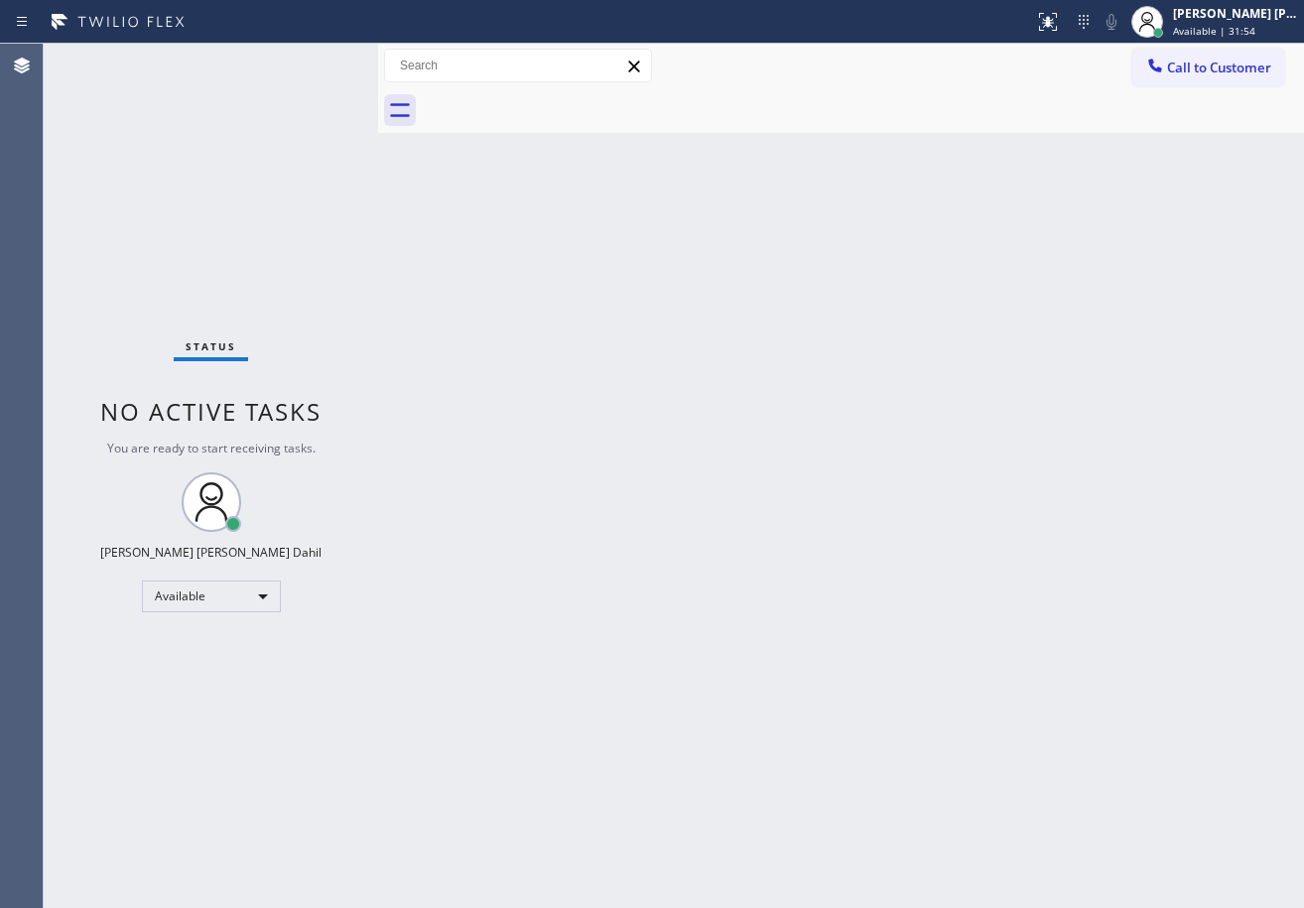
click at [827, 571] on div "Back to Dashboard Change Sender ID Customers Technicians Select a contact Outbo…" at bounding box center [841, 476] width 926 height 864
click at [812, 575] on div "Back to Dashboard Change Sender ID Customers Technicians Select a contact Outbo…" at bounding box center [841, 476] width 926 height 864
click at [1002, 755] on div "Back to Dashboard Change Sender ID Customers Technicians Select a contact Outbo…" at bounding box center [841, 476] width 926 height 864
drag, startPoint x: 1231, startPoint y: 21, endPoint x: 1203, endPoint y: 98, distance: 82.2
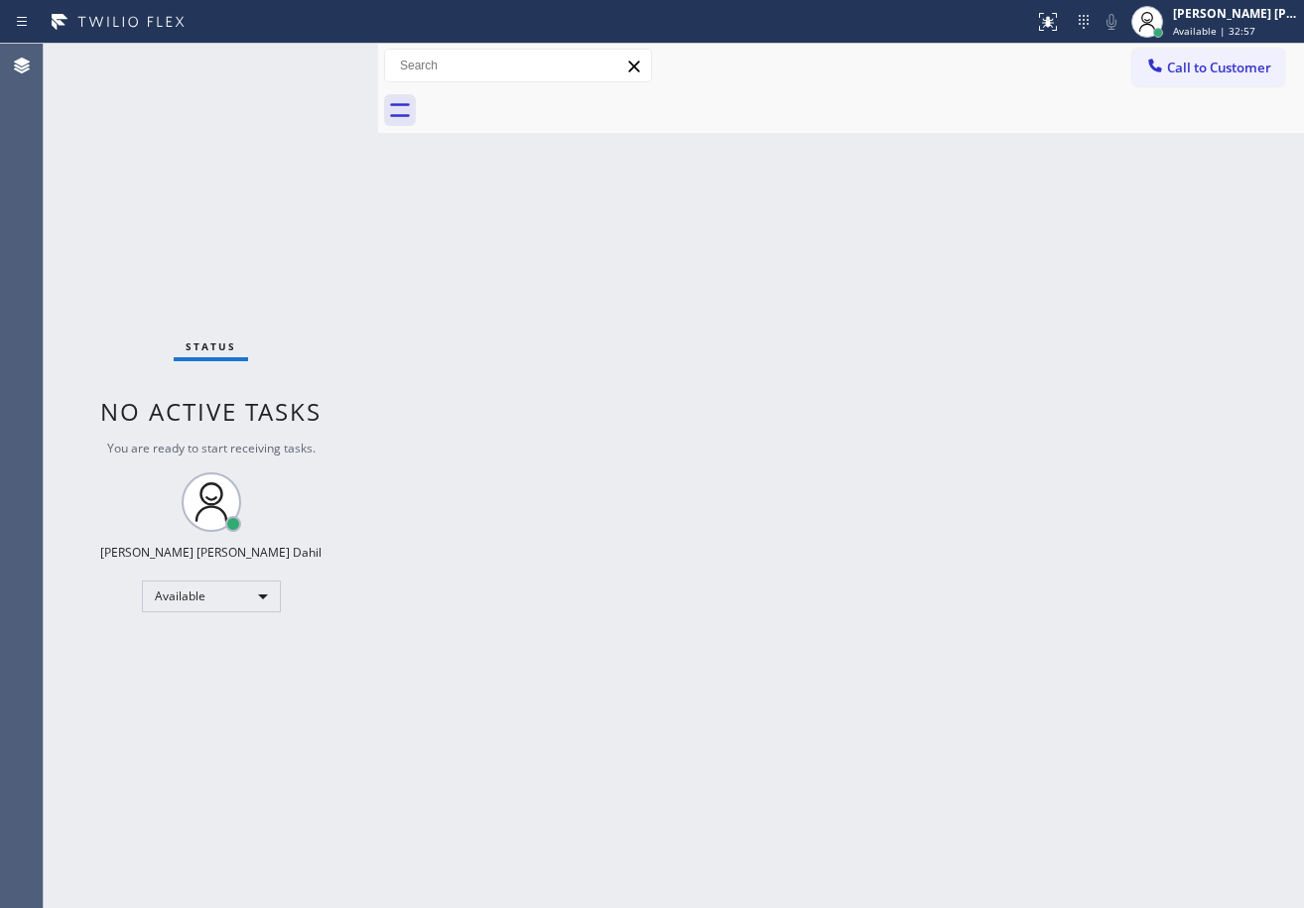
click at [1231, 21] on div "[PERSON_NAME] [PERSON_NAME] Dahil" at bounding box center [1235, 13] width 125 height 17
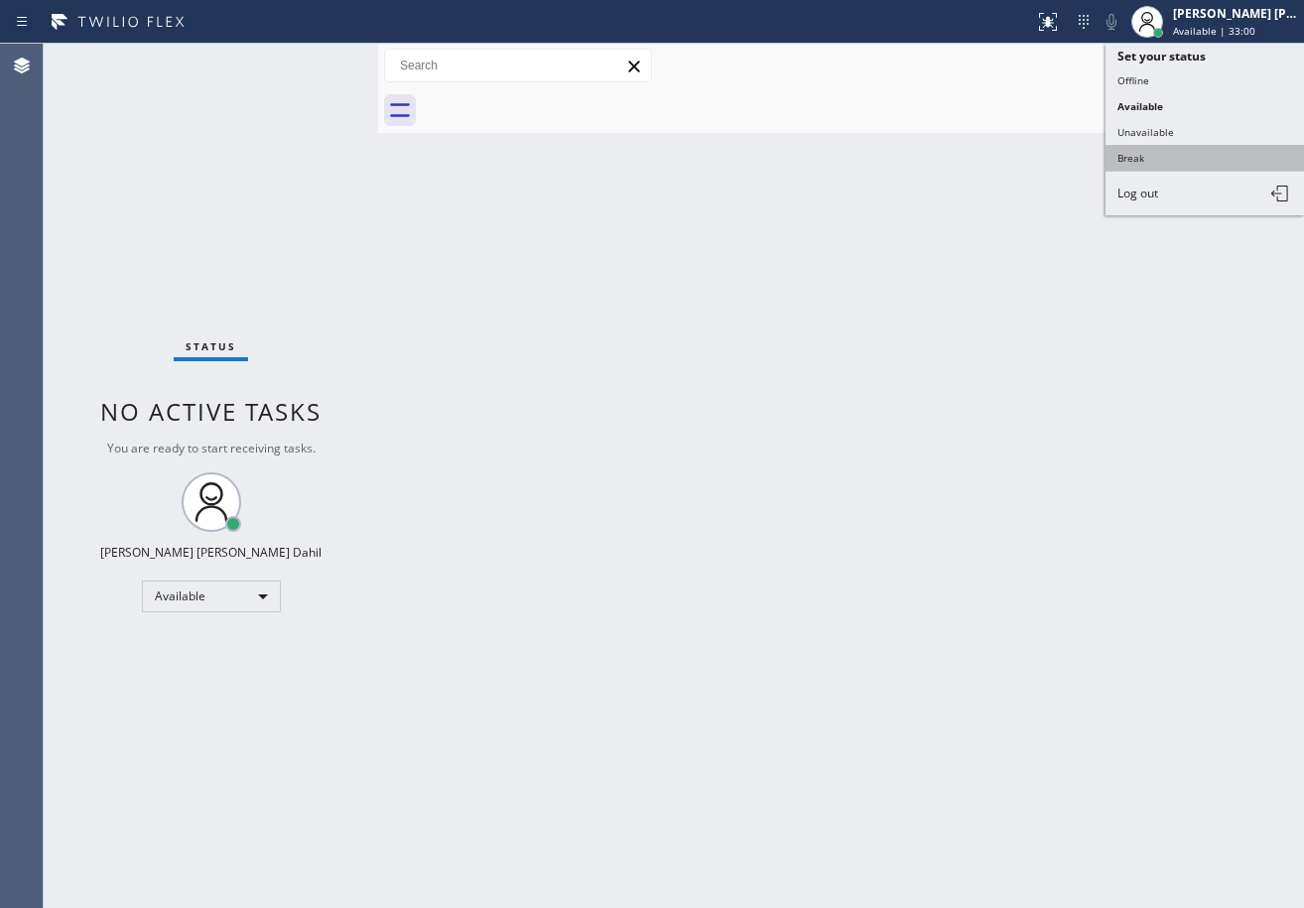
click at [1165, 150] on button "Break" at bounding box center [1205, 158] width 198 height 26
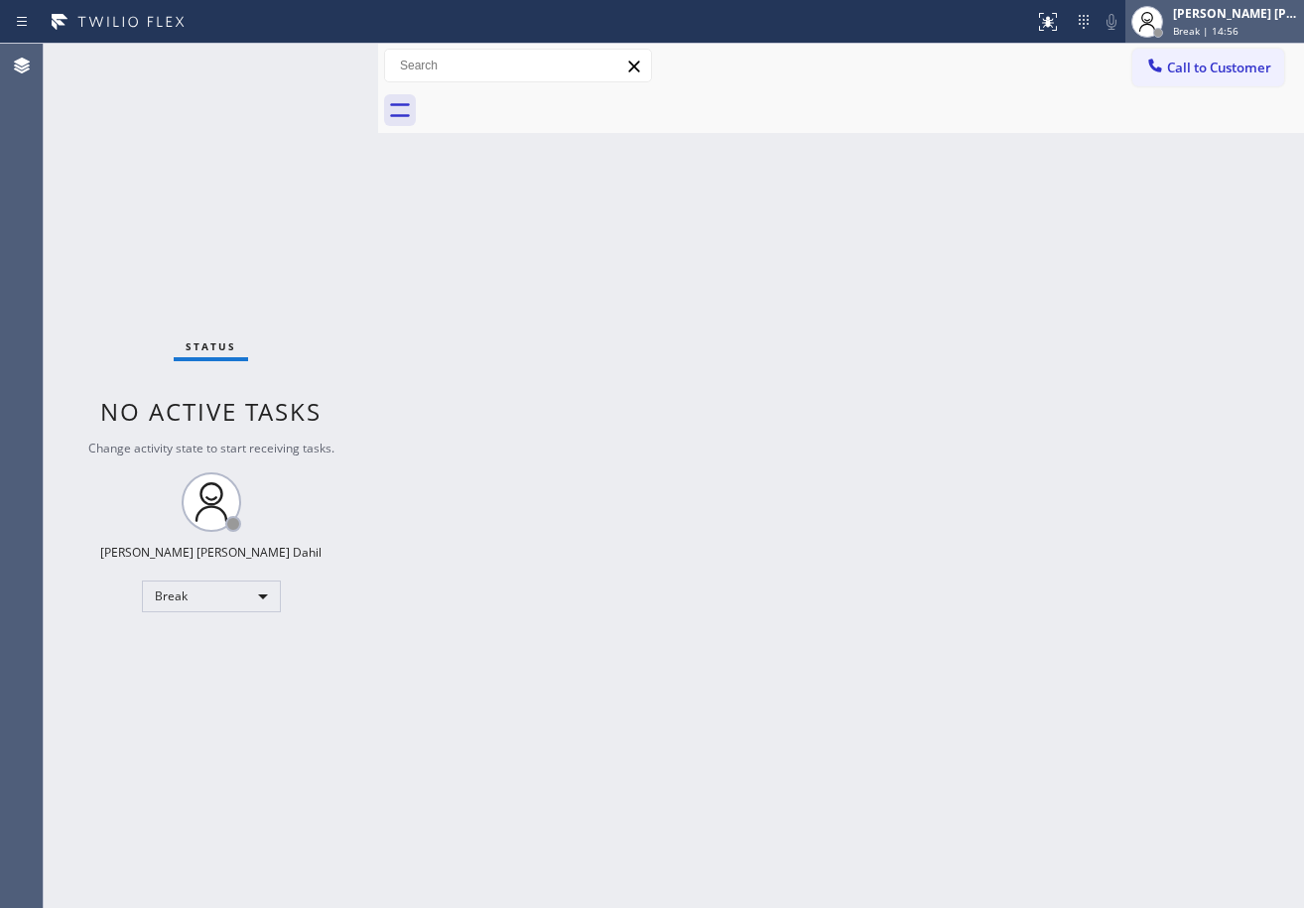
click at [1226, 17] on div "[PERSON_NAME] [PERSON_NAME] Dahil" at bounding box center [1235, 13] width 125 height 17
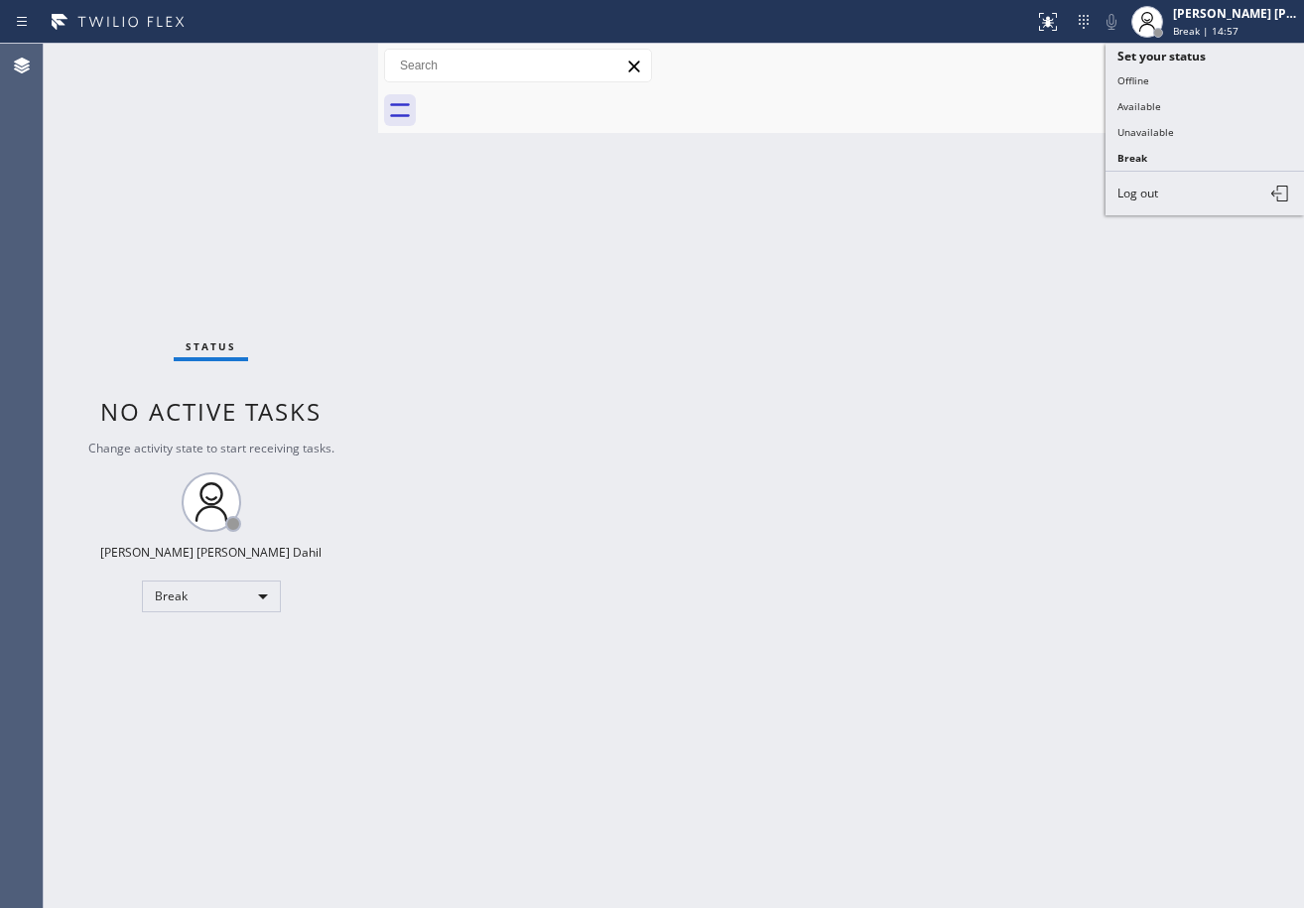
drag, startPoint x: 1193, startPoint y: 112, endPoint x: 1184, endPoint y: 161, distance: 49.4
click at [1192, 112] on button "Available" at bounding box center [1205, 106] width 198 height 26
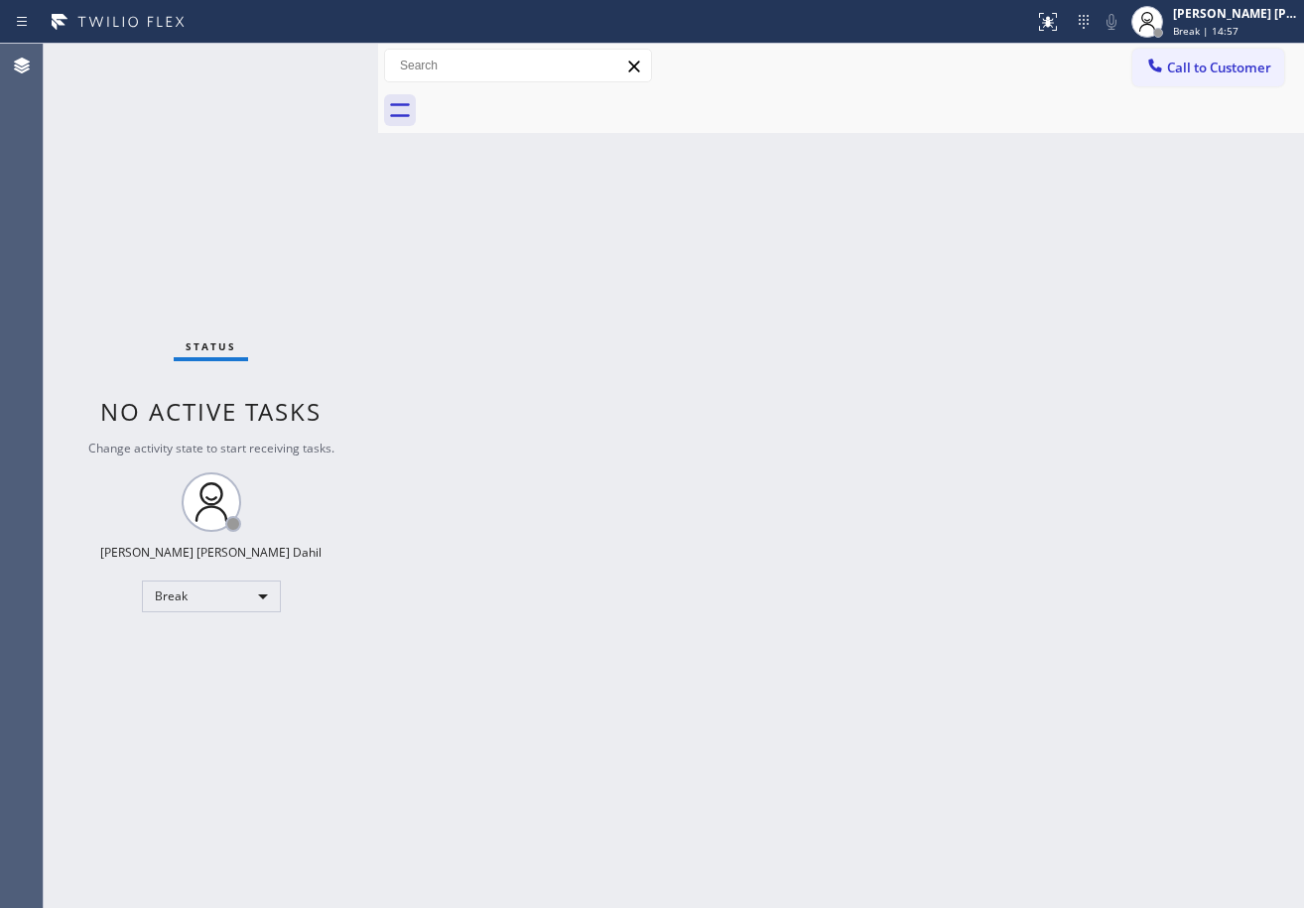
click at [1152, 244] on div "Back to Dashboard Change Sender ID Customers Technicians Select a contact Outbo…" at bounding box center [841, 476] width 926 height 864
click at [982, 425] on div "Back to Dashboard Change Sender ID Customers Technicians Select a contact Outbo…" at bounding box center [841, 476] width 926 height 864
click at [867, 699] on div "Back to Dashboard Change Sender ID Customers Technicians Select a contact Outbo…" at bounding box center [841, 476] width 926 height 864
click at [969, 622] on div "Back to Dashboard Change Sender ID Customers Technicians Select a contact Outbo…" at bounding box center [841, 476] width 926 height 864
click at [999, 509] on div "Back to Dashboard Change Sender ID Customers Technicians Select a contact Outbo…" at bounding box center [841, 476] width 926 height 864
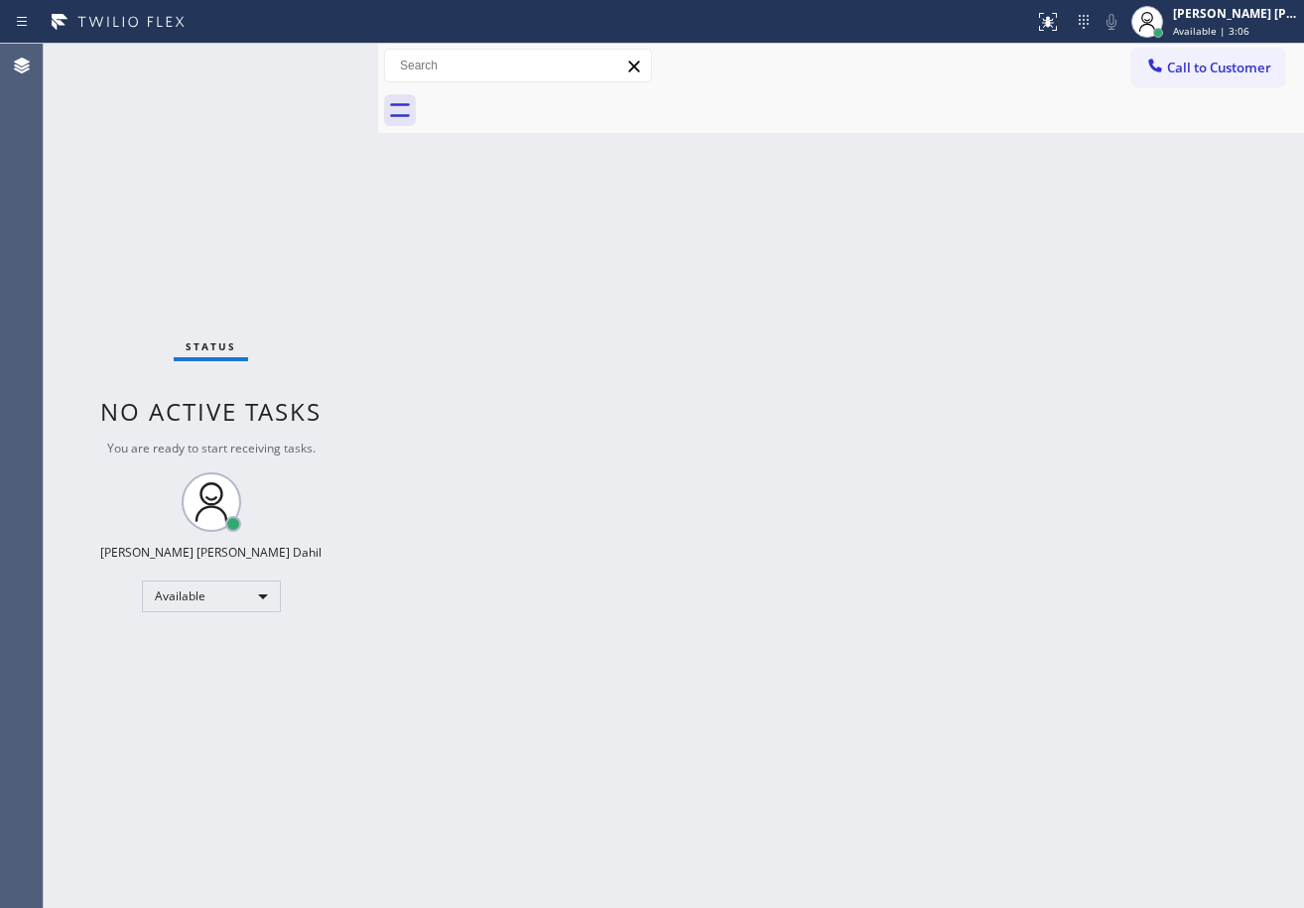
click at [313, 84] on div "Status No active tasks You are ready to start receiving tasks. [PERSON_NAME] [P…" at bounding box center [211, 476] width 334 height 864
click at [319, 59] on div "Status No active tasks You are ready to start receiving tasks. [PERSON_NAME] [P…" at bounding box center [211, 476] width 334 height 864
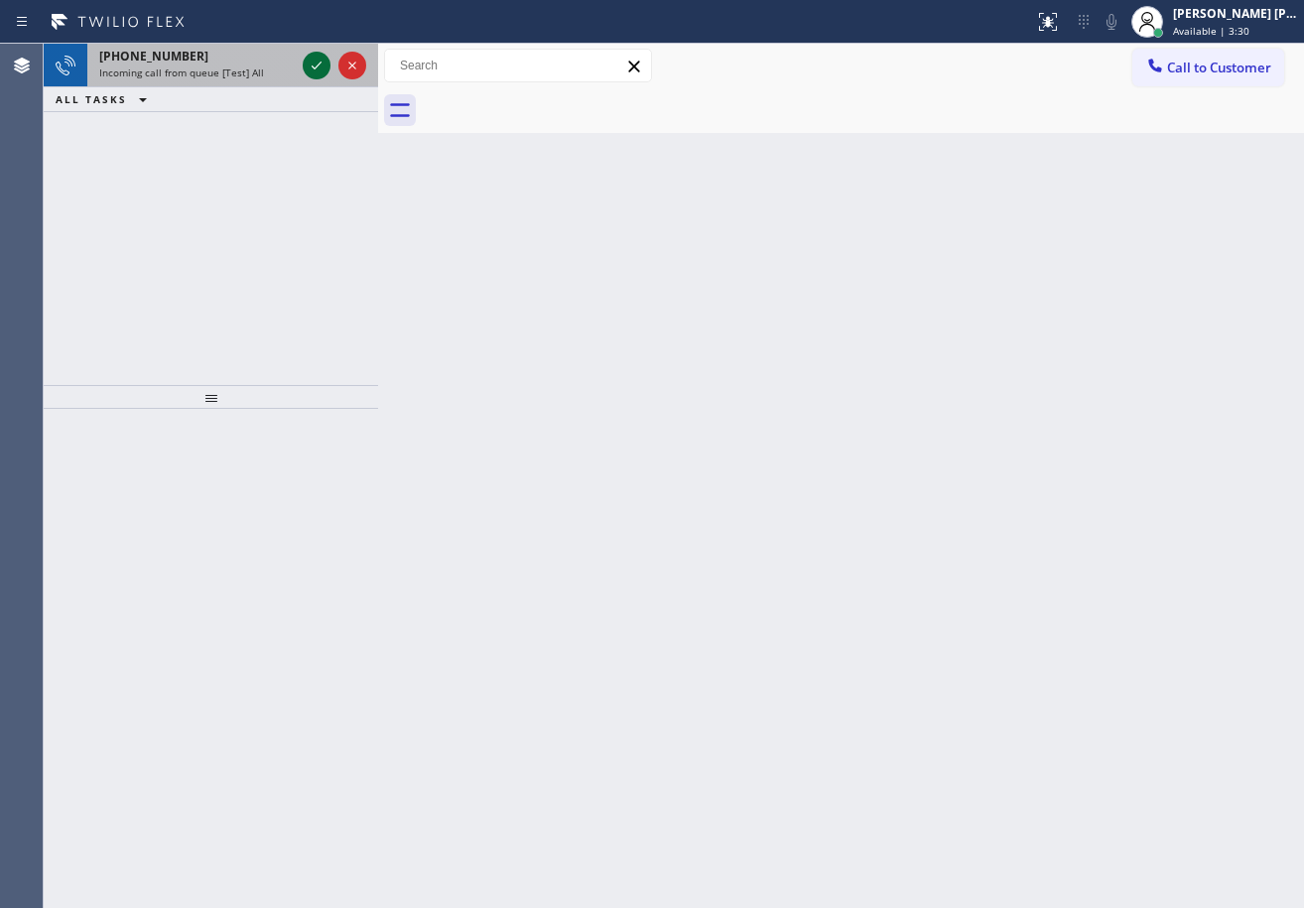
click at [319, 59] on icon at bounding box center [317, 66] width 24 height 24
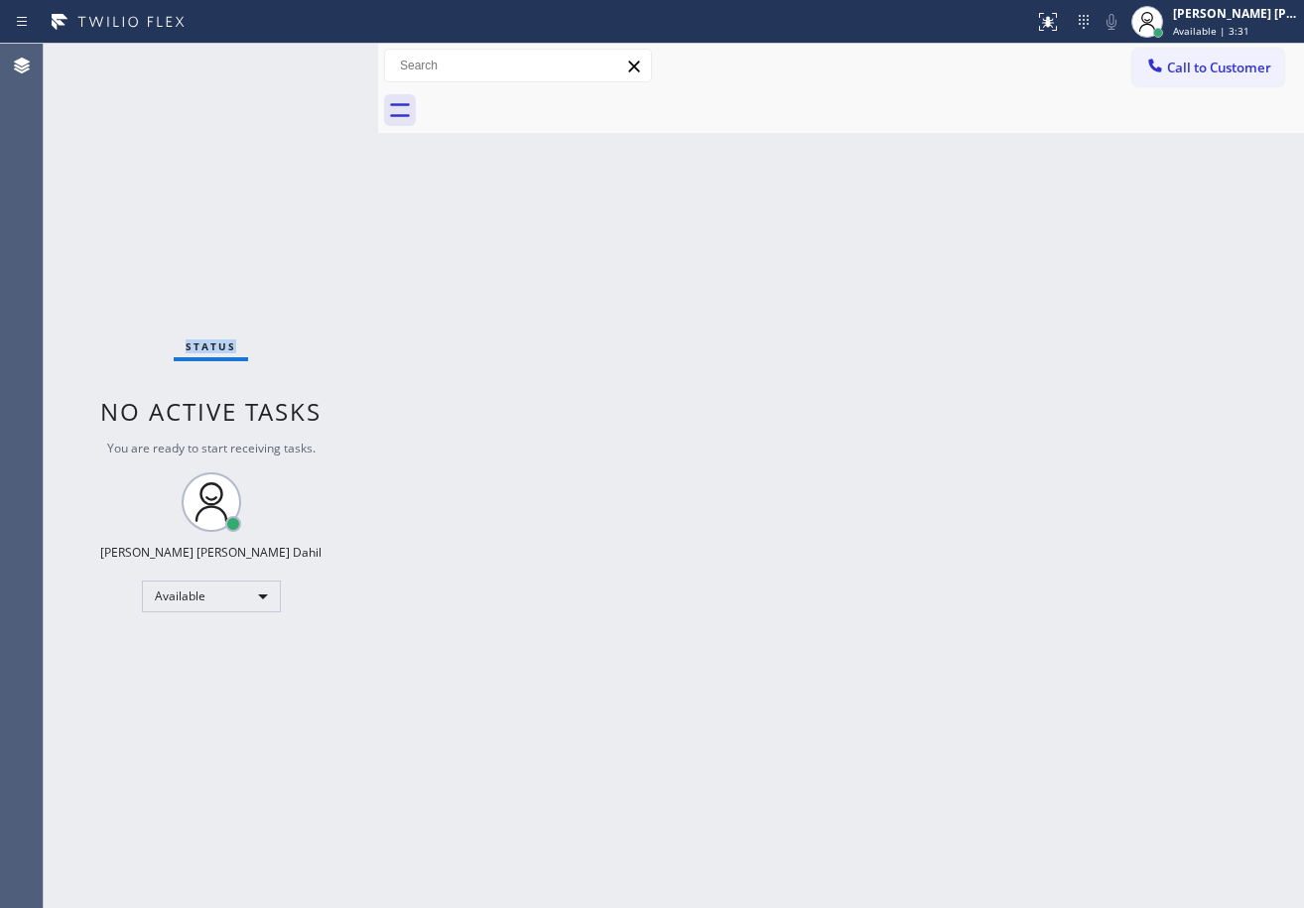
click at [319, 59] on div "Status No active tasks You are ready to start receiving tasks. [PERSON_NAME] [P…" at bounding box center [211, 476] width 334 height 864
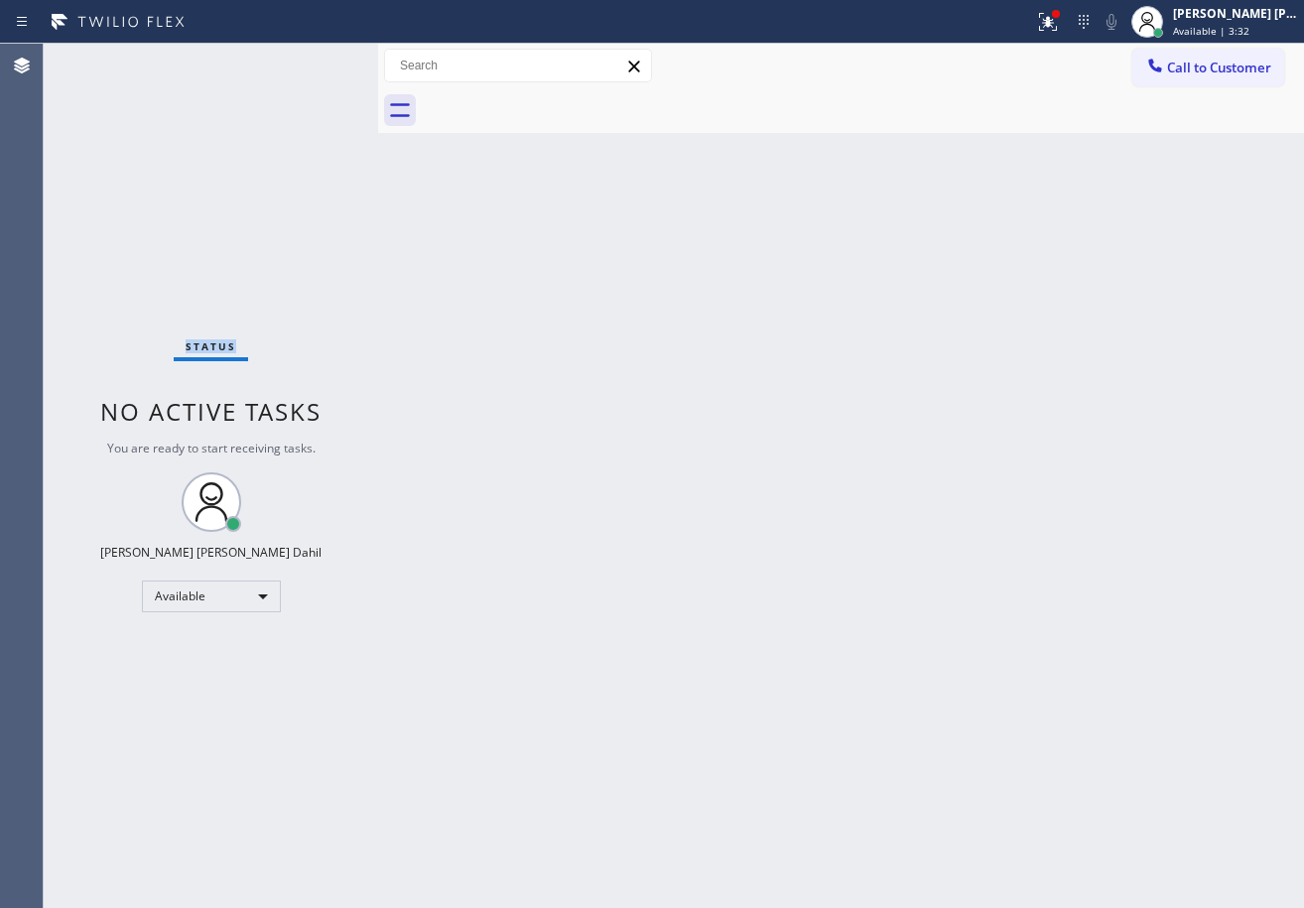
click at [319, 59] on div "Status No active tasks You are ready to start receiving tasks. [PERSON_NAME] [P…" at bounding box center [211, 476] width 334 height 864
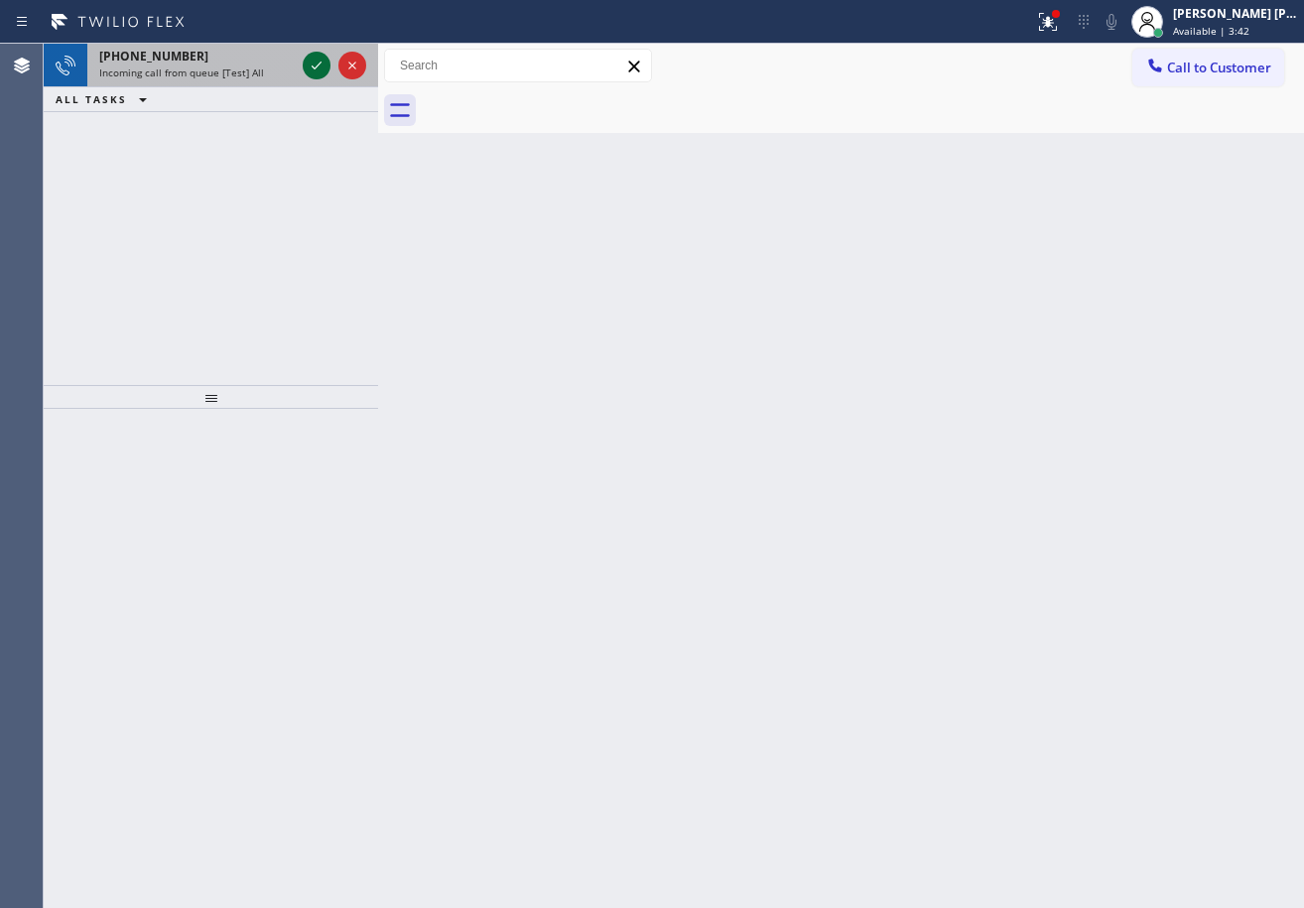
click at [319, 59] on icon at bounding box center [317, 66] width 24 height 24
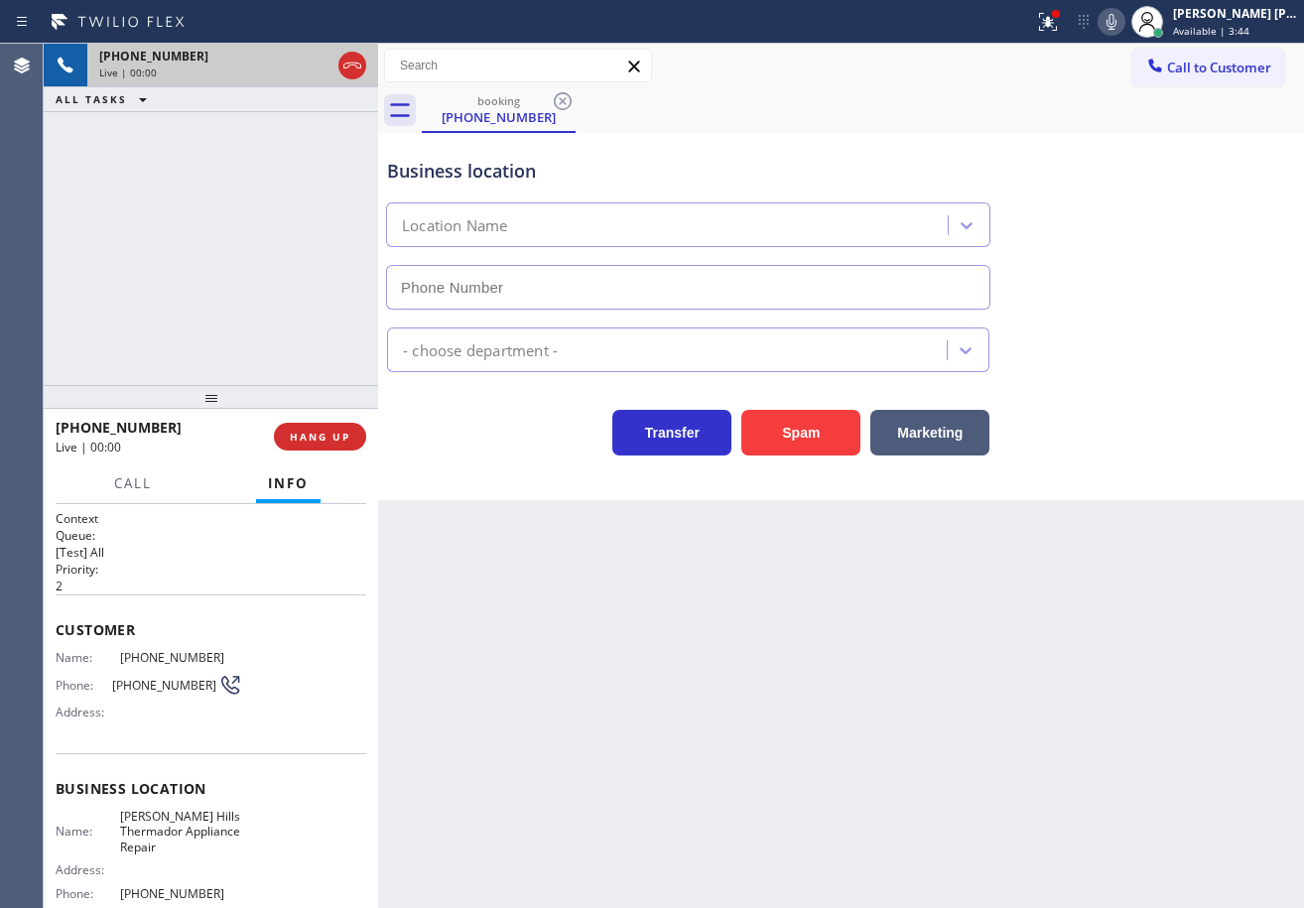
scroll to position [11, 0]
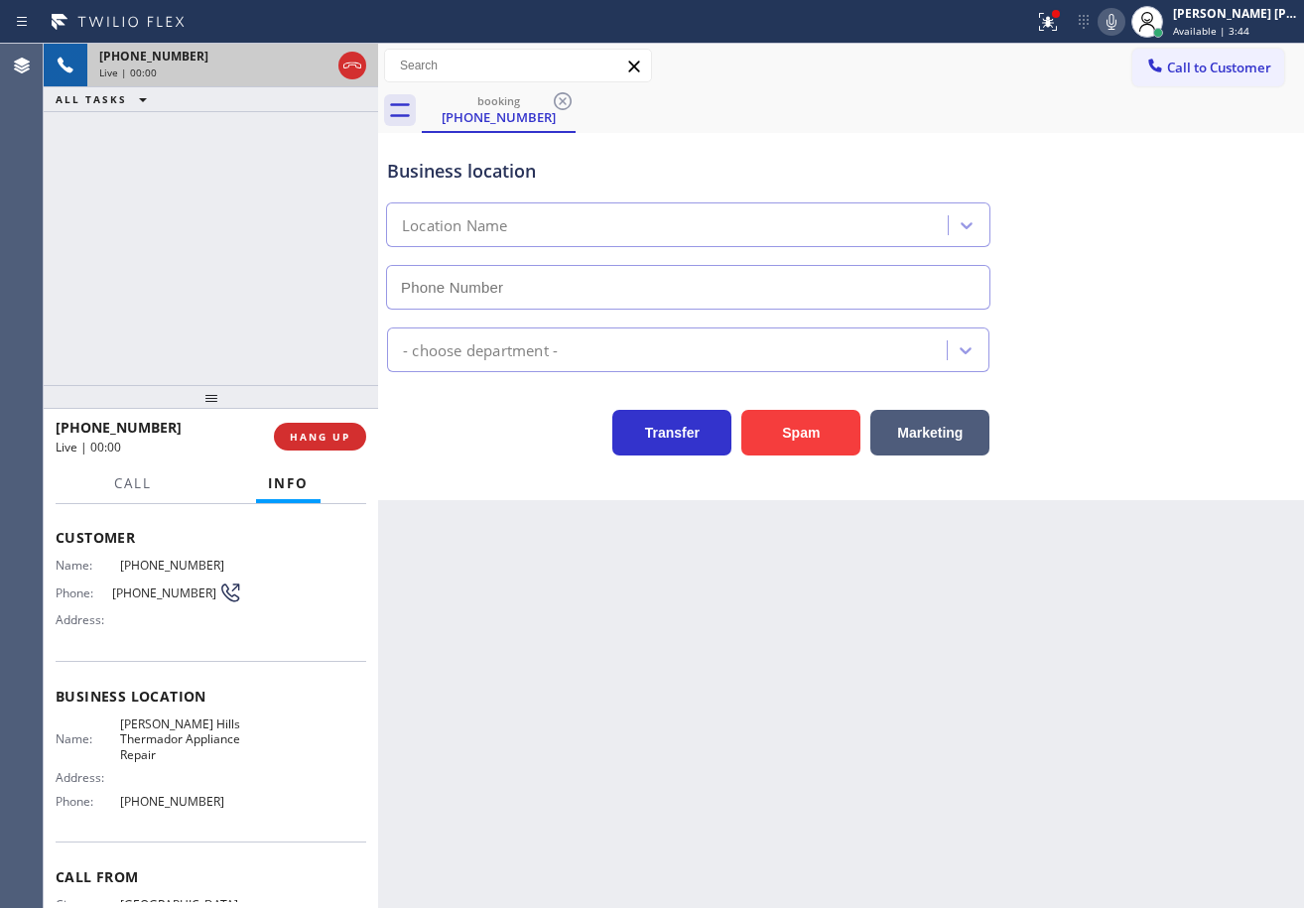
type input "[PHONE_NUMBER]"
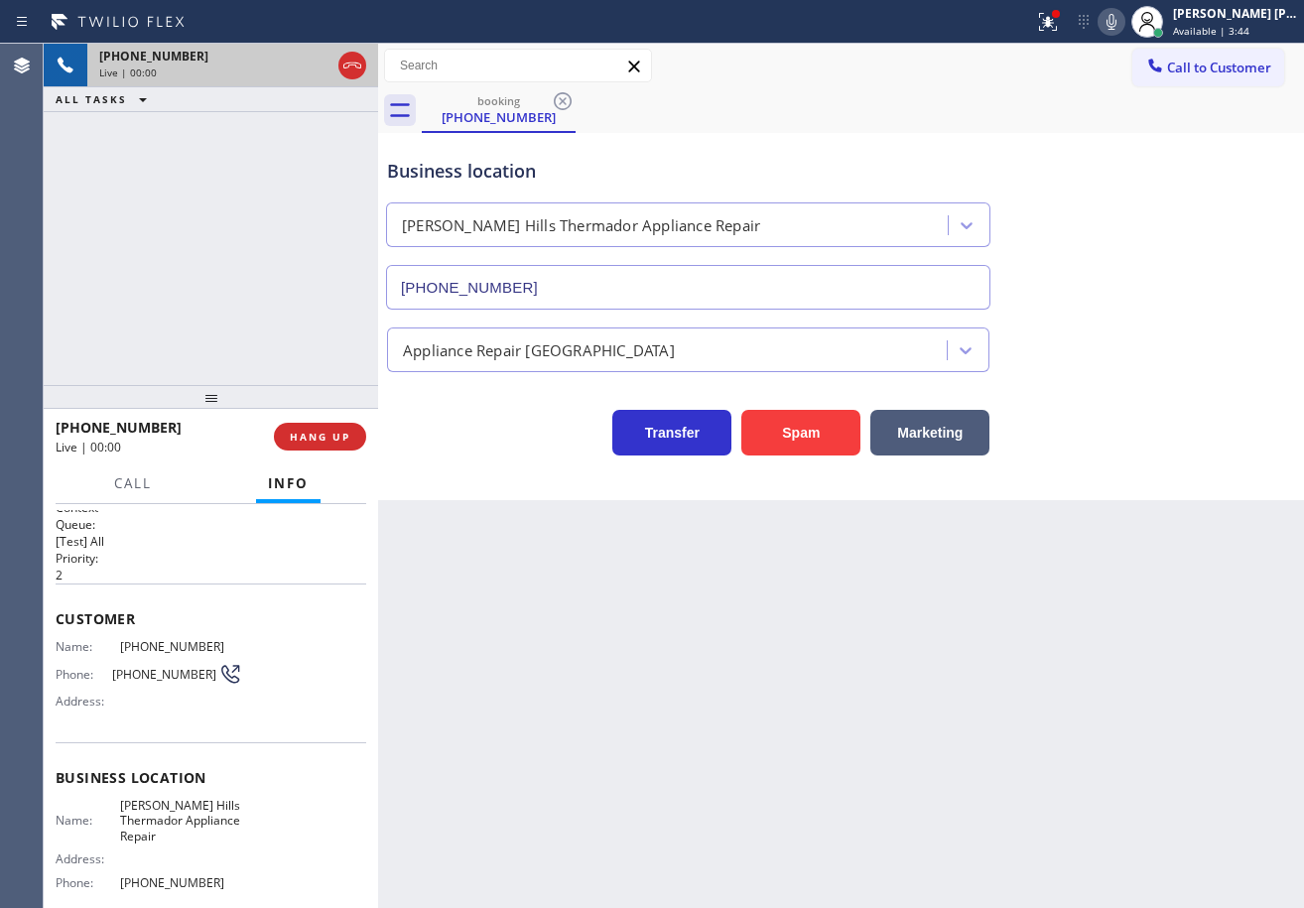
scroll to position [0, 0]
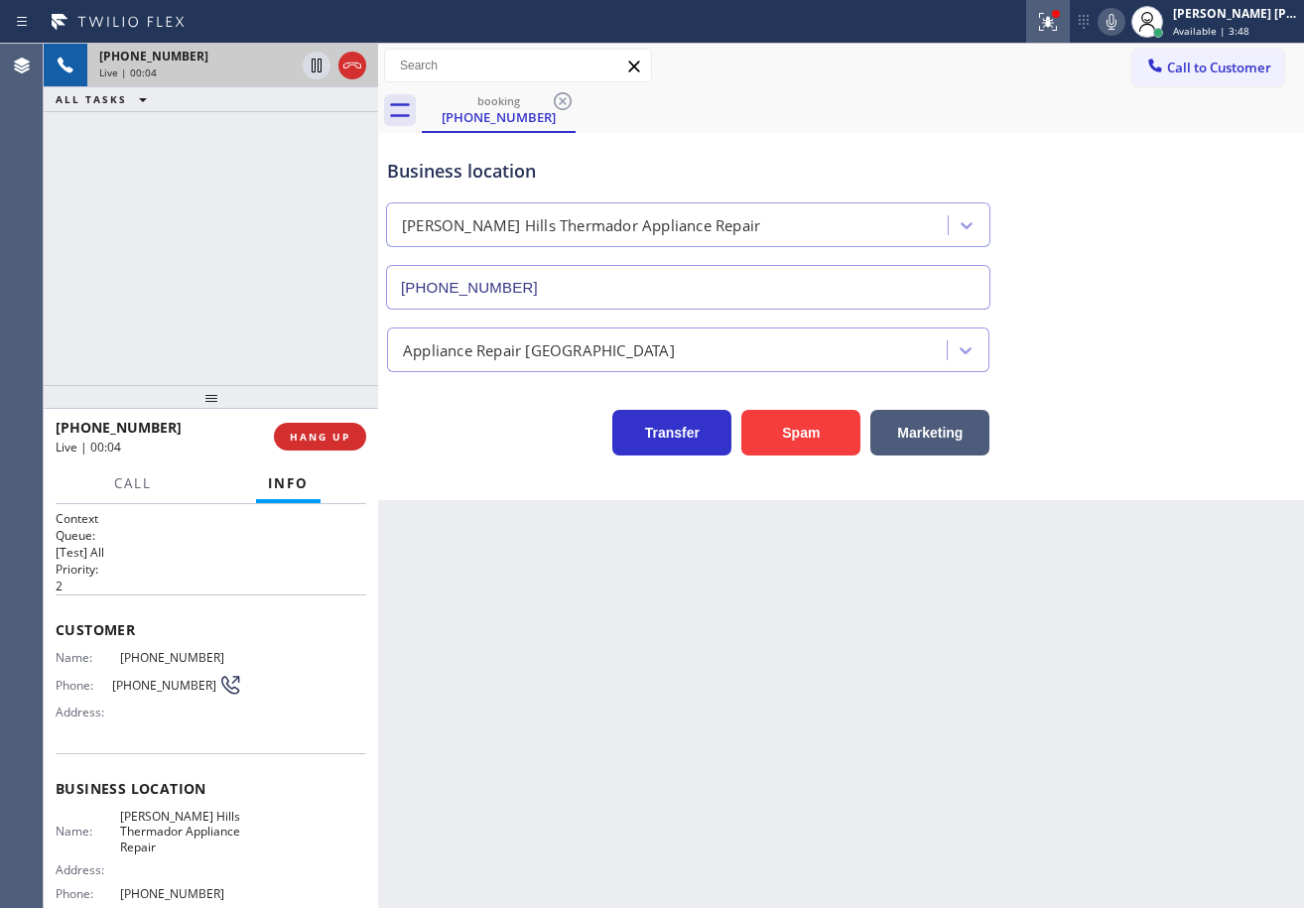
click at [1051, 25] on icon at bounding box center [1045, 20] width 12 height 14
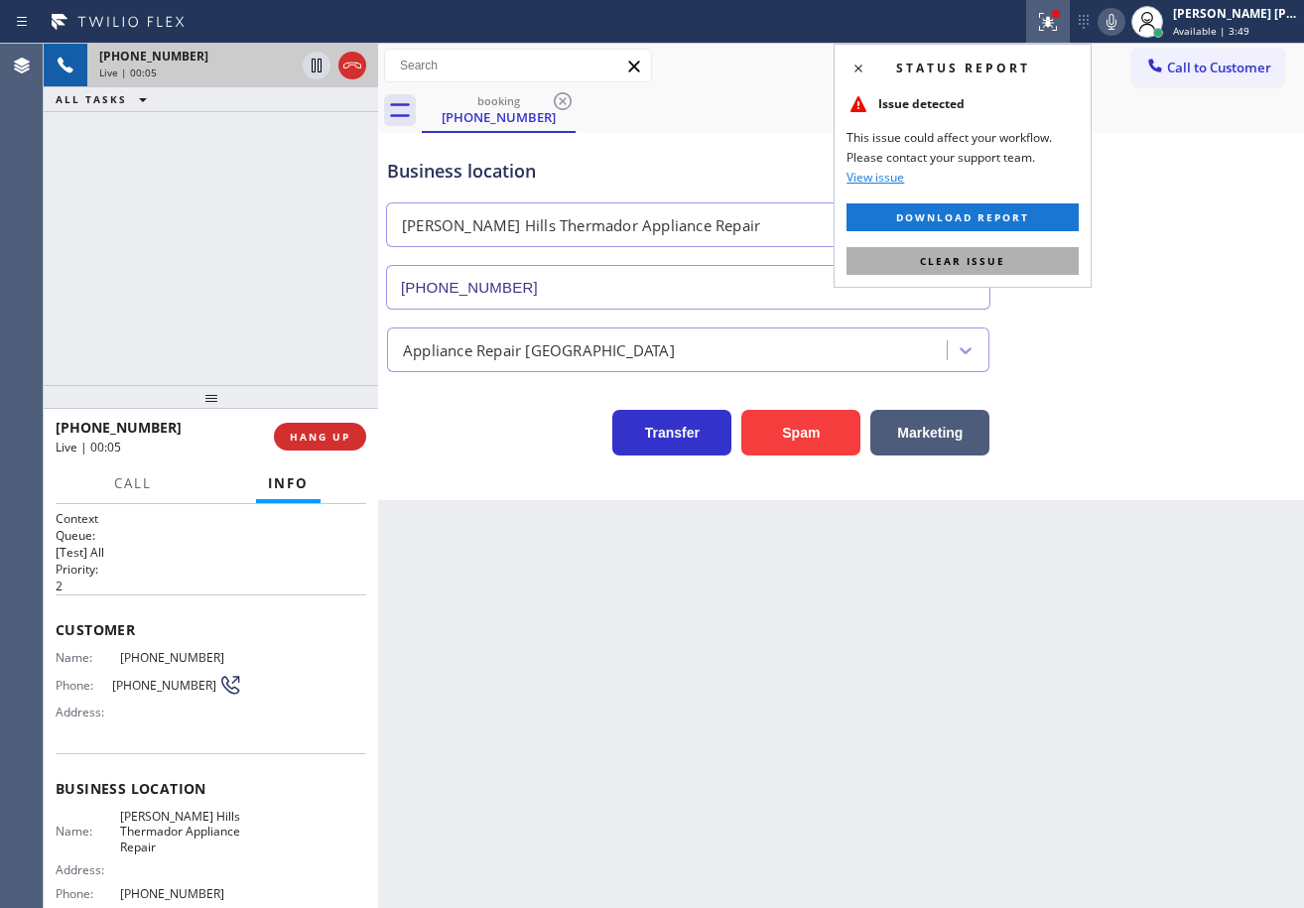
click at [1026, 263] on button "Clear issue" at bounding box center [963, 261] width 232 height 28
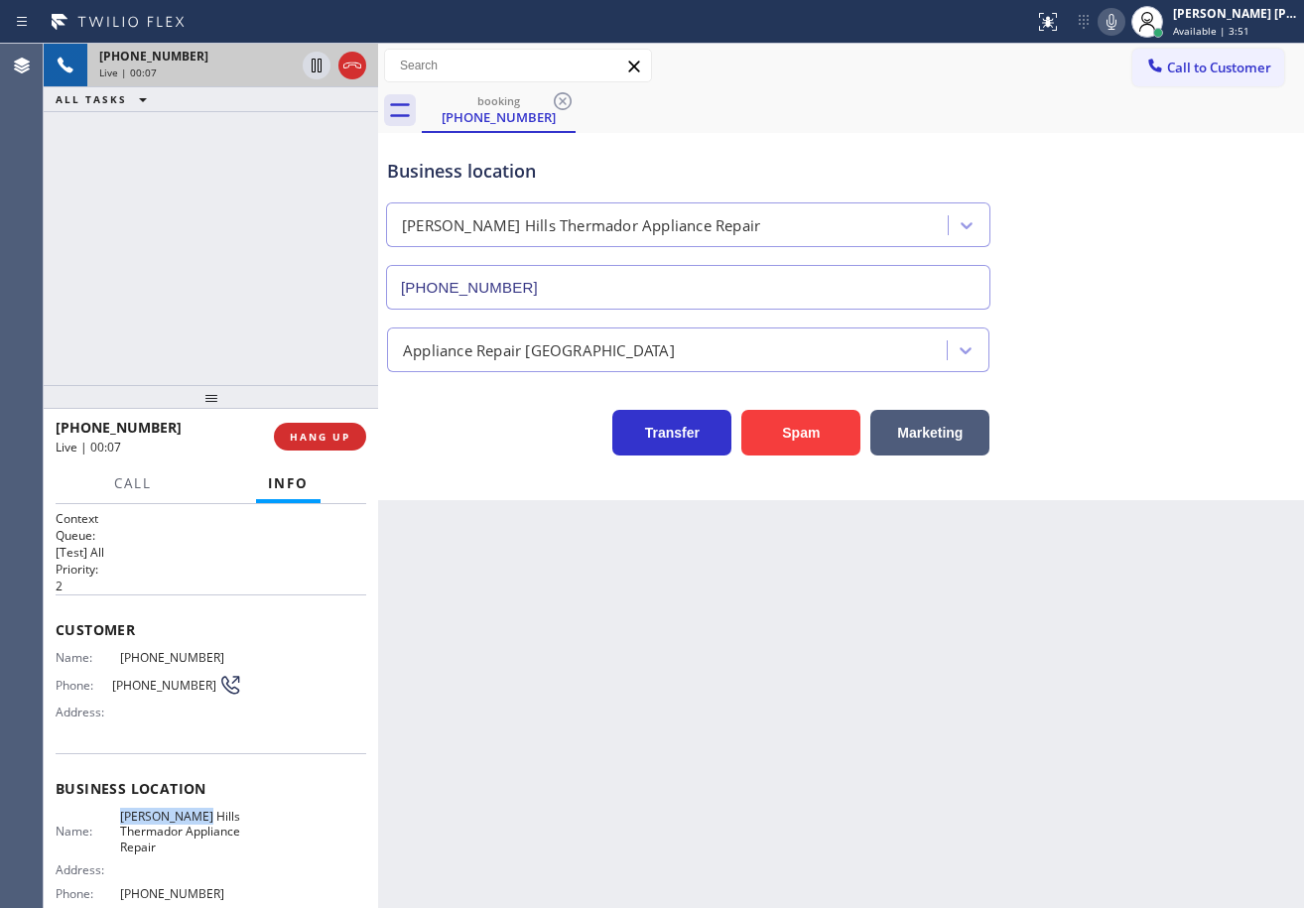
drag, startPoint x: 207, startPoint y: 811, endPoint x: 121, endPoint y: 818, distance: 86.6
click at [121, 818] on span "[PERSON_NAME] Hills Thermador Appliance Repair" at bounding box center [180, 832] width 121 height 46
copy span "[PERSON_NAME][GEOGRAPHIC_DATA]"
drag, startPoint x: 497, startPoint y: 723, endPoint x: 1, endPoint y: 703, distance: 496.6
click at [492, 722] on div "Back to Dashboard Change Sender ID Customers Technicians Select a contact Outbo…" at bounding box center [841, 476] width 926 height 864
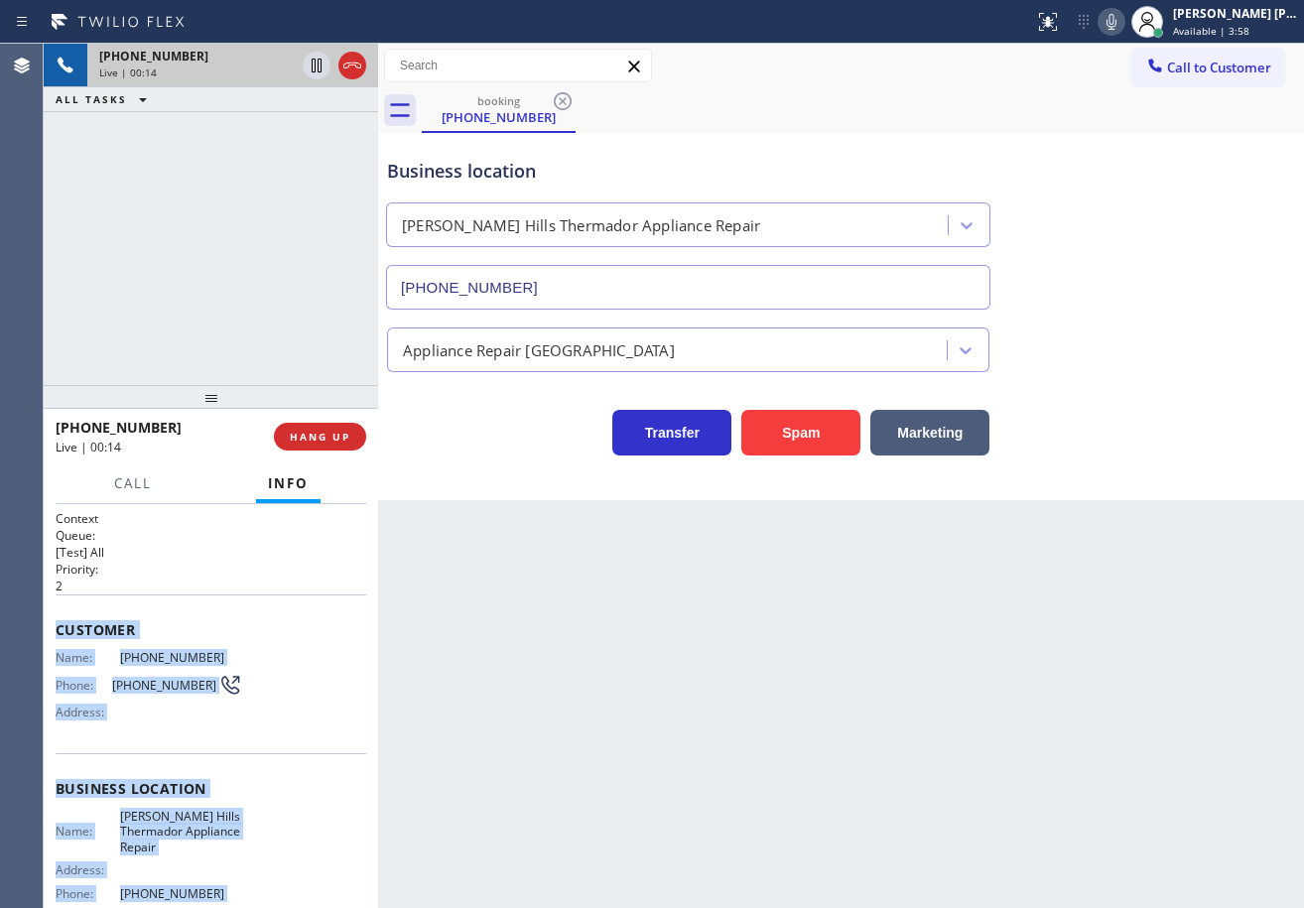
scroll to position [183, 0]
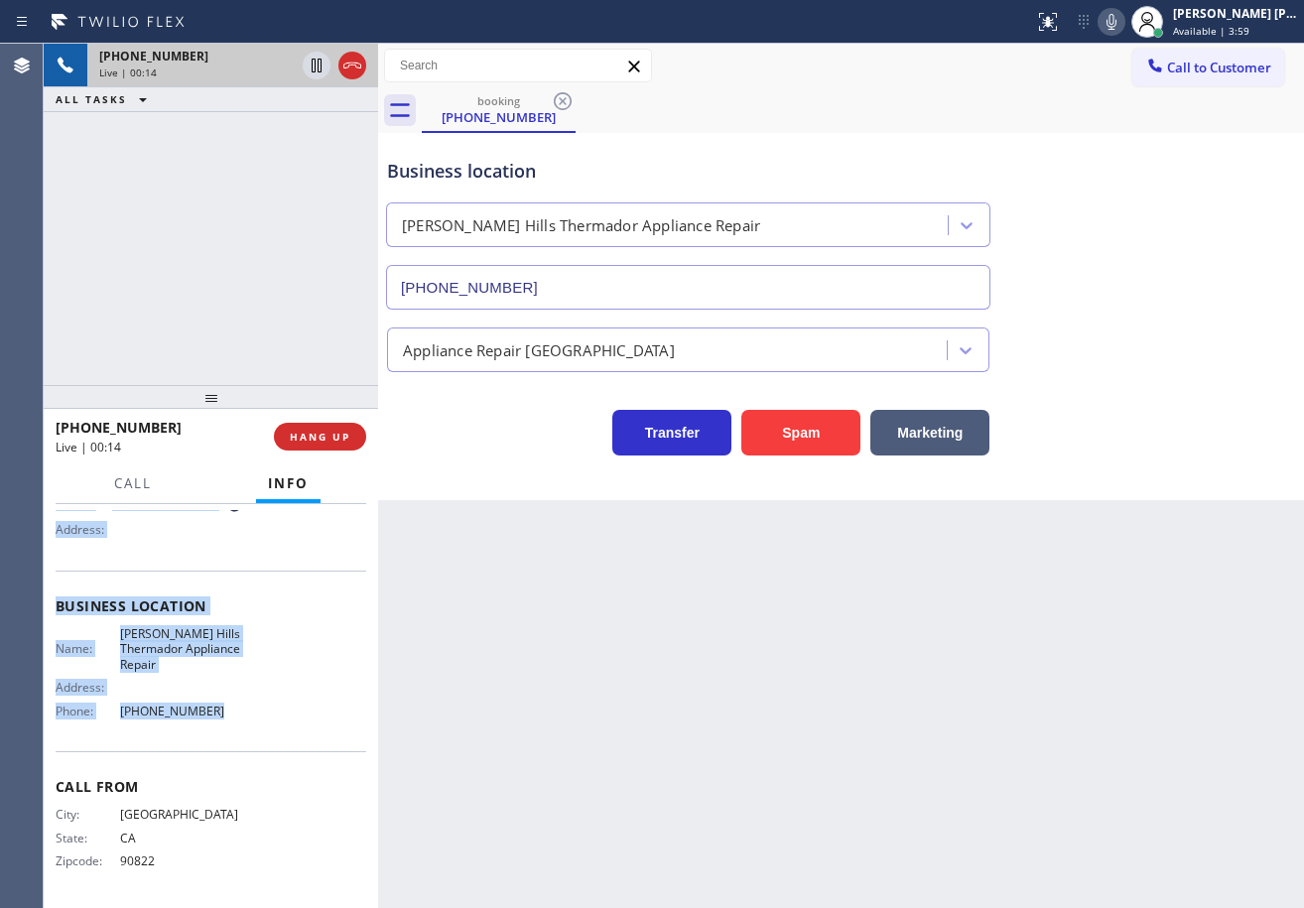
drag, startPoint x: 57, startPoint y: 624, endPoint x: 928, endPoint y: 554, distance: 874.2
click at [216, 725] on div "Context Queue: [Test] All Priority: 2 Customer Name: [PHONE_NUMBER] Phone: [PHO…" at bounding box center [211, 706] width 334 height 404
copy div "Customer Name: [PHONE_NUMBER] Phone: [PHONE_NUMBER] Address: Business location …"
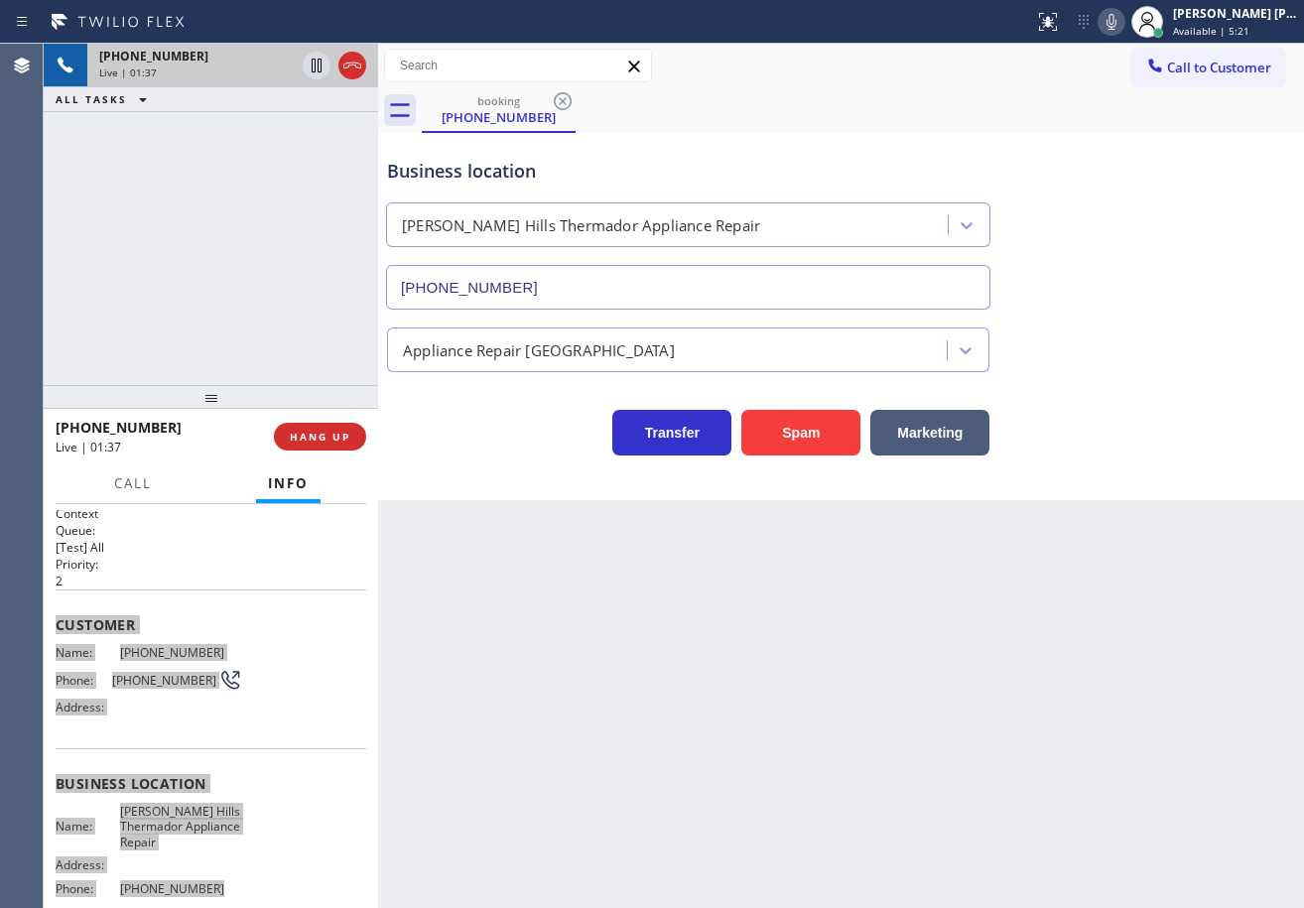
scroll to position [0, 0]
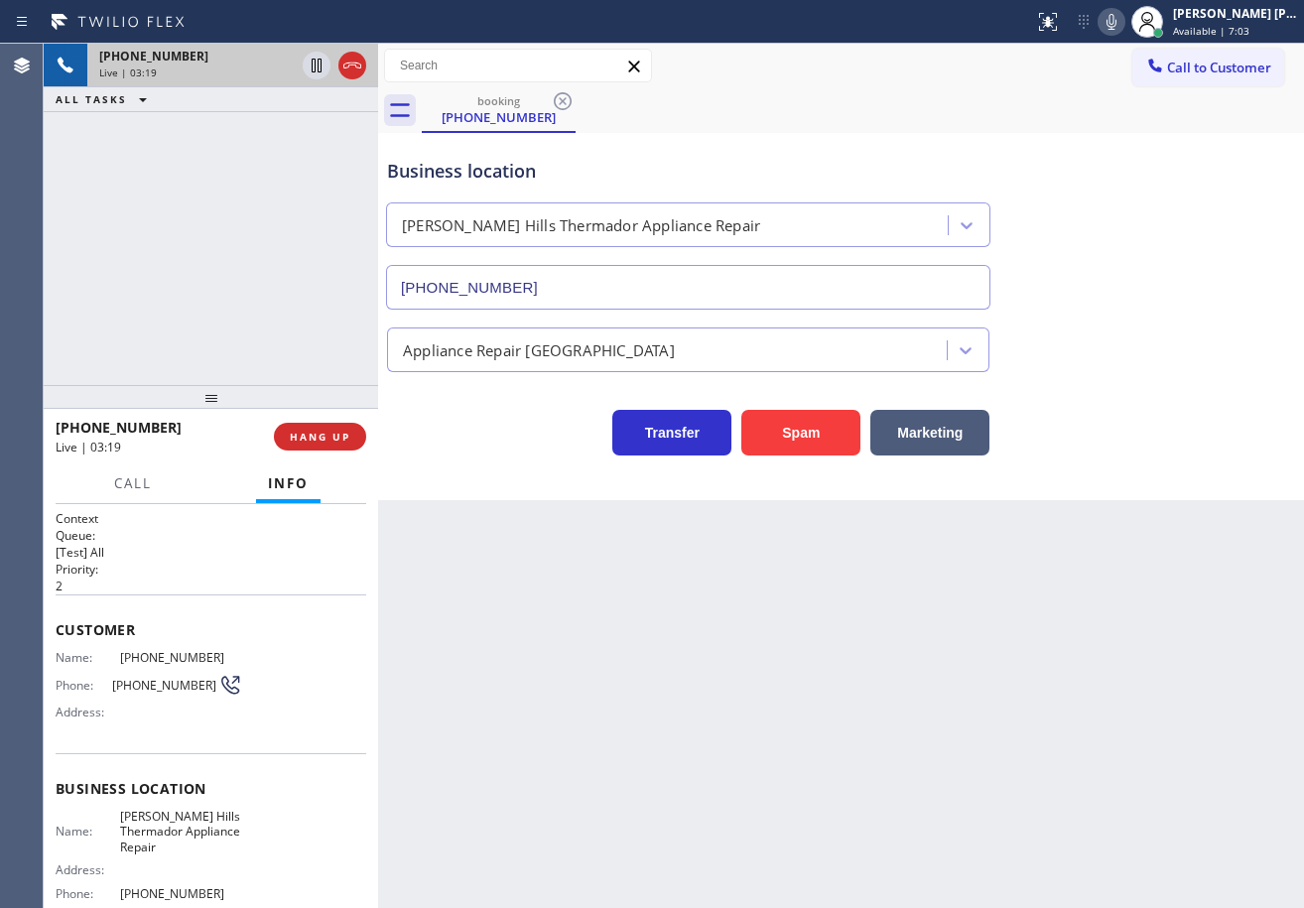
click at [1204, 403] on div "Transfer Spam Marketing" at bounding box center [841, 424] width 916 height 64
click at [1203, 403] on div "Transfer Spam Marketing" at bounding box center [841, 424] width 916 height 64
click at [1202, 403] on div "Transfer Spam Marketing" at bounding box center [841, 424] width 916 height 64
click at [1146, 337] on div "Appliance Repair [GEOGRAPHIC_DATA]" at bounding box center [841, 346] width 916 height 53
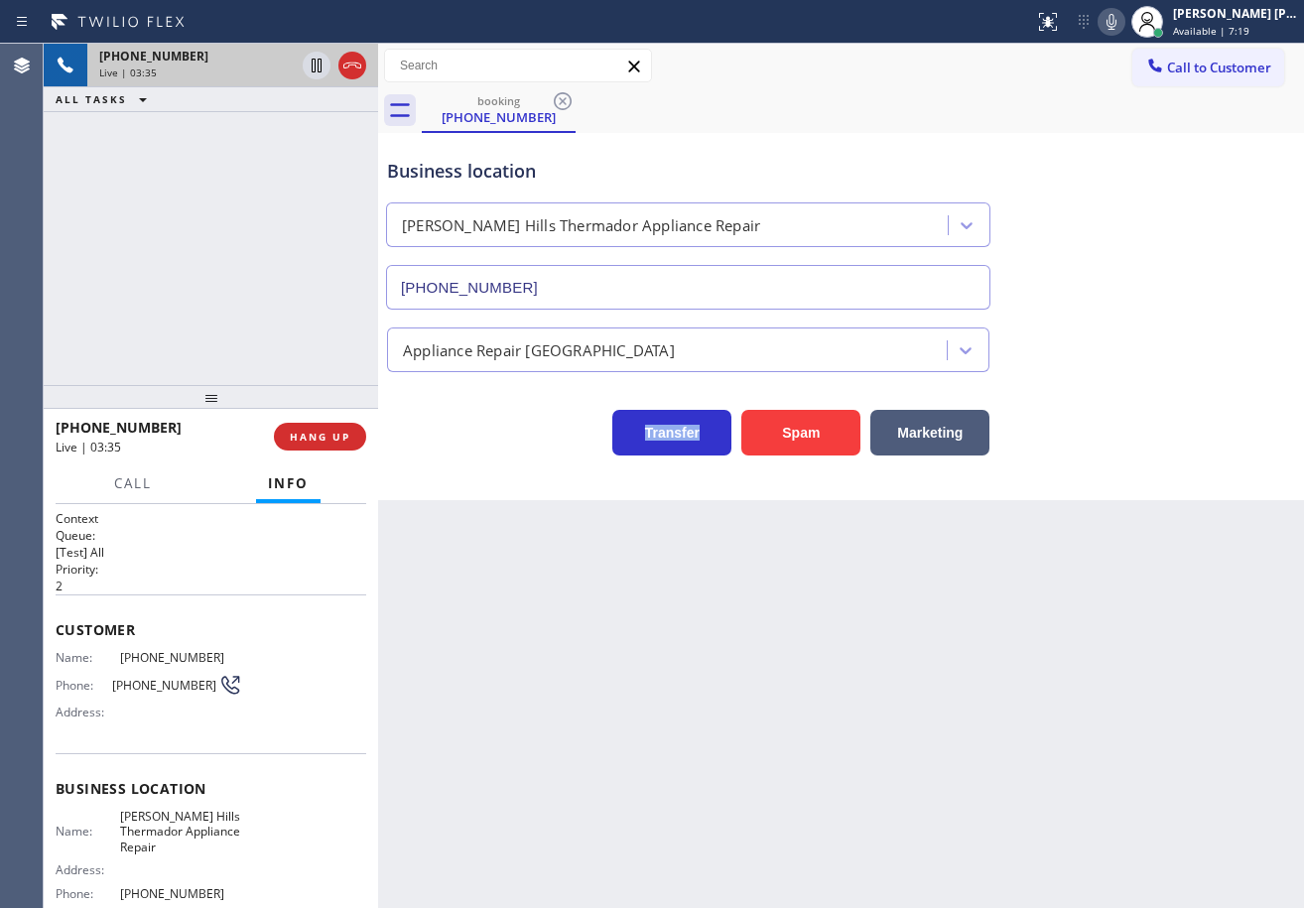
click at [1146, 337] on div "Appliance Repair [GEOGRAPHIC_DATA]" at bounding box center [841, 346] width 916 height 53
drag, startPoint x: 1133, startPoint y: 17, endPoint x: 1117, endPoint y: 63, distance: 48.3
click at [1123, 16] on icon at bounding box center [1112, 22] width 24 height 24
click at [322, 64] on icon at bounding box center [317, 66] width 10 height 14
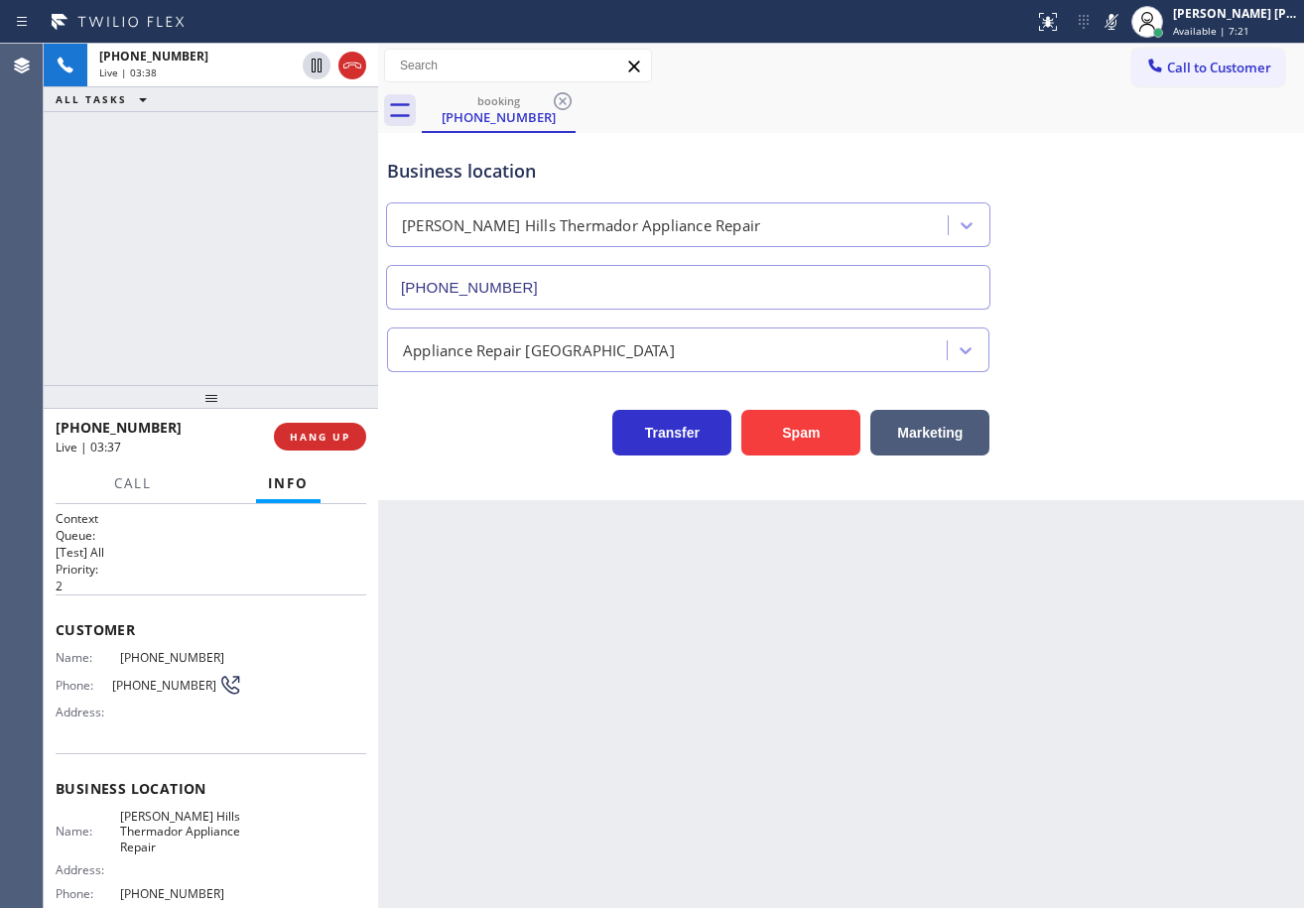
click at [273, 136] on div "[PHONE_NUMBER] Live | 03:38 ALL TASKS ALL TASKS ACTIVE TASKS TASKS IN WRAP UP" at bounding box center [211, 214] width 334 height 341
drag, startPoint x: 313, startPoint y: 57, endPoint x: 878, endPoint y: 56, distance: 565.7
click at [313, 57] on icon at bounding box center [317, 66] width 24 height 24
click at [1123, 23] on icon at bounding box center [1112, 22] width 24 height 24
click at [1123, 19] on icon at bounding box center [1112, 22] width 24 height 24
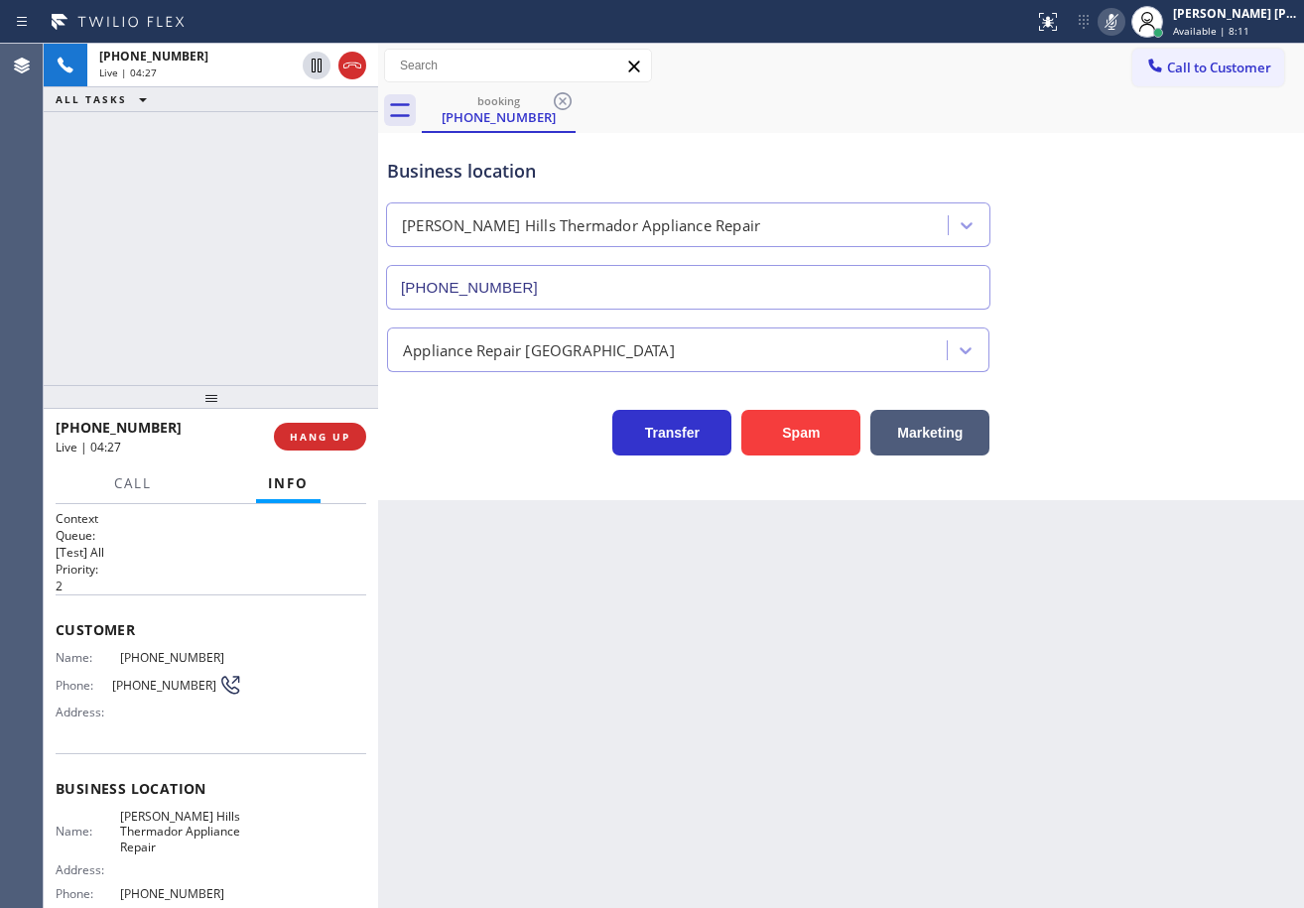
click at [1123, 20] on icon at bounding box center [1112, 22] width 24 height 24
click at [1134, 393] on div "Transfer Spam Marketing" at bounding box center [841, 424] width 916 height 64
click at [1139, 393] on div "Transfer Spam Marketing" at bounding box center [841, 424] width 916 height 64
click at [1146, 429] on div "Transfer Spam Marketing" at bounding box center [841, 424] width 916 height 64
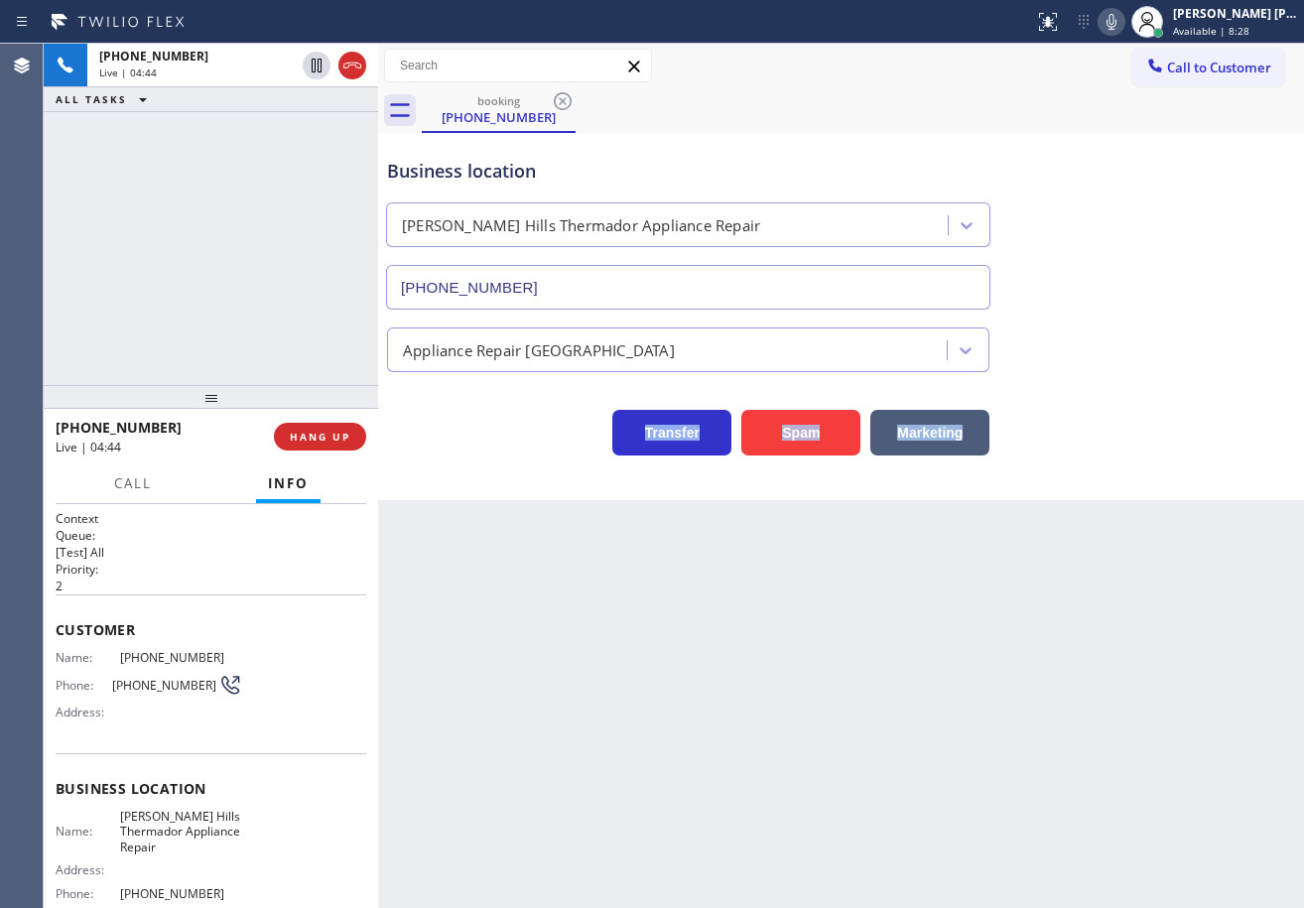
click at [1146, 432] on div "Transfer Spam Marketing" at bounding box center [841, 424] width 916 height 64
click at [969, 757] on div "Back to Dashboard Change Sender ID Customers Technicians Select a contact Outbo…" at bounding box center [841, 476] width 926 height 864
click at [1254, 887] on div "Back to Dashboard Change Sender ID Customers Technicians Select a contact Outbo…" at bounding box center [841, 476] width 926 height 864
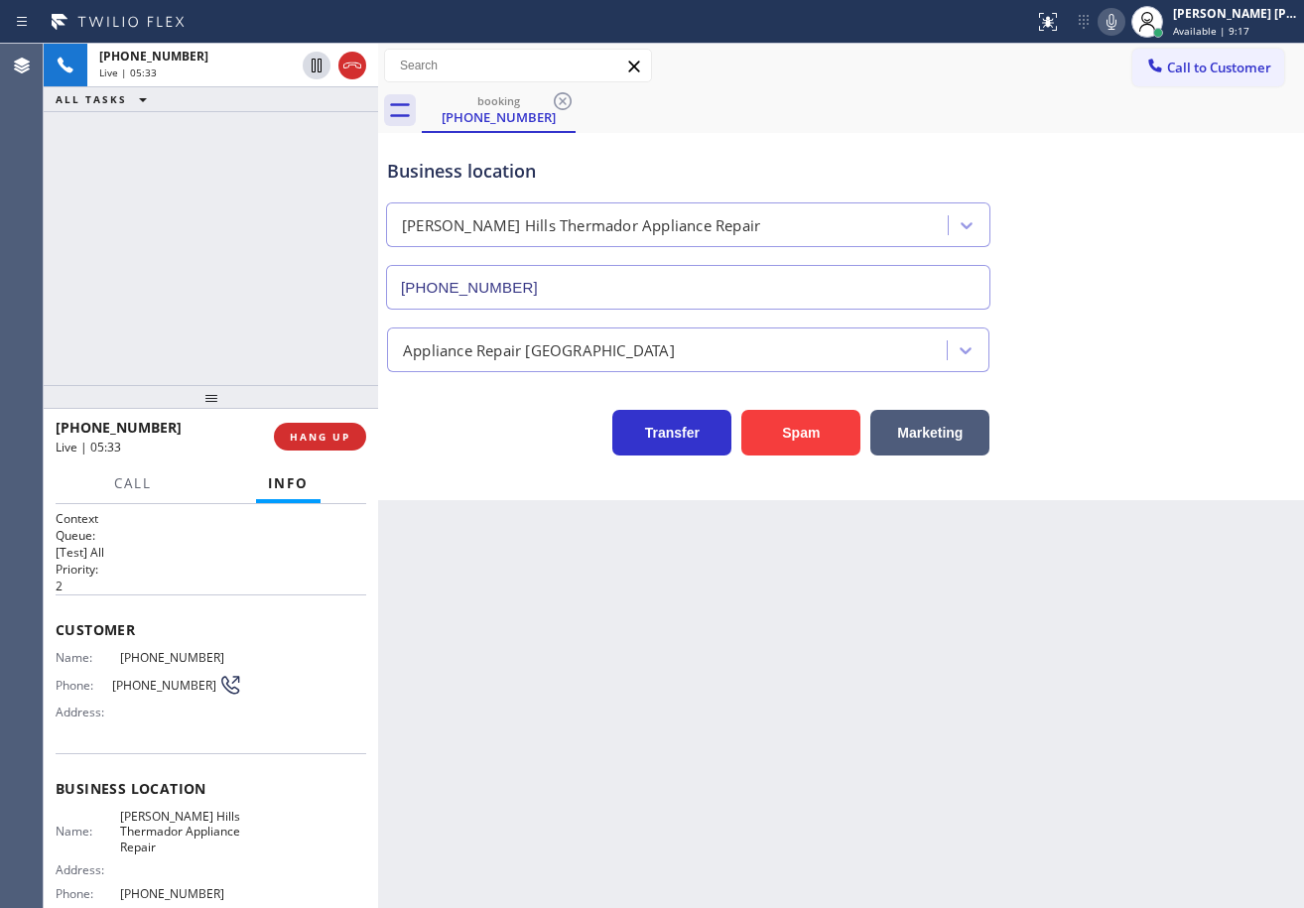
click at [1136, 150] on div "Business location [PERSON_NAME][GEOGRAPHIC_DATA] Thermador Appliance Repair [PH…" at bounding box center [841, 220] width 916 height 180
click at [1089, 142] on div "Business location [PERSON_NAME][GEOGRAPHIC_DATA] Thermador Appliance Repair [PH…" at bounding box center [841, 220] width 916 height 180
click at [1091, 143] on div "Business location [PERSON_NAME][GEOGRAPHIC_DATA] Thermador Appliance Repair [PH…" at bounding box center [841, 220] width 916 height 180
click at [1092, 143] on div "Business location [PERSON_NAME][GEOGRAPHIC_DATA] Thermador Appliance Repair [PH…" at bounding box center [841, 220] width 916 height 180
click at [1123, 20] on icon at bounding box center [1112, 22] width 24 height 24
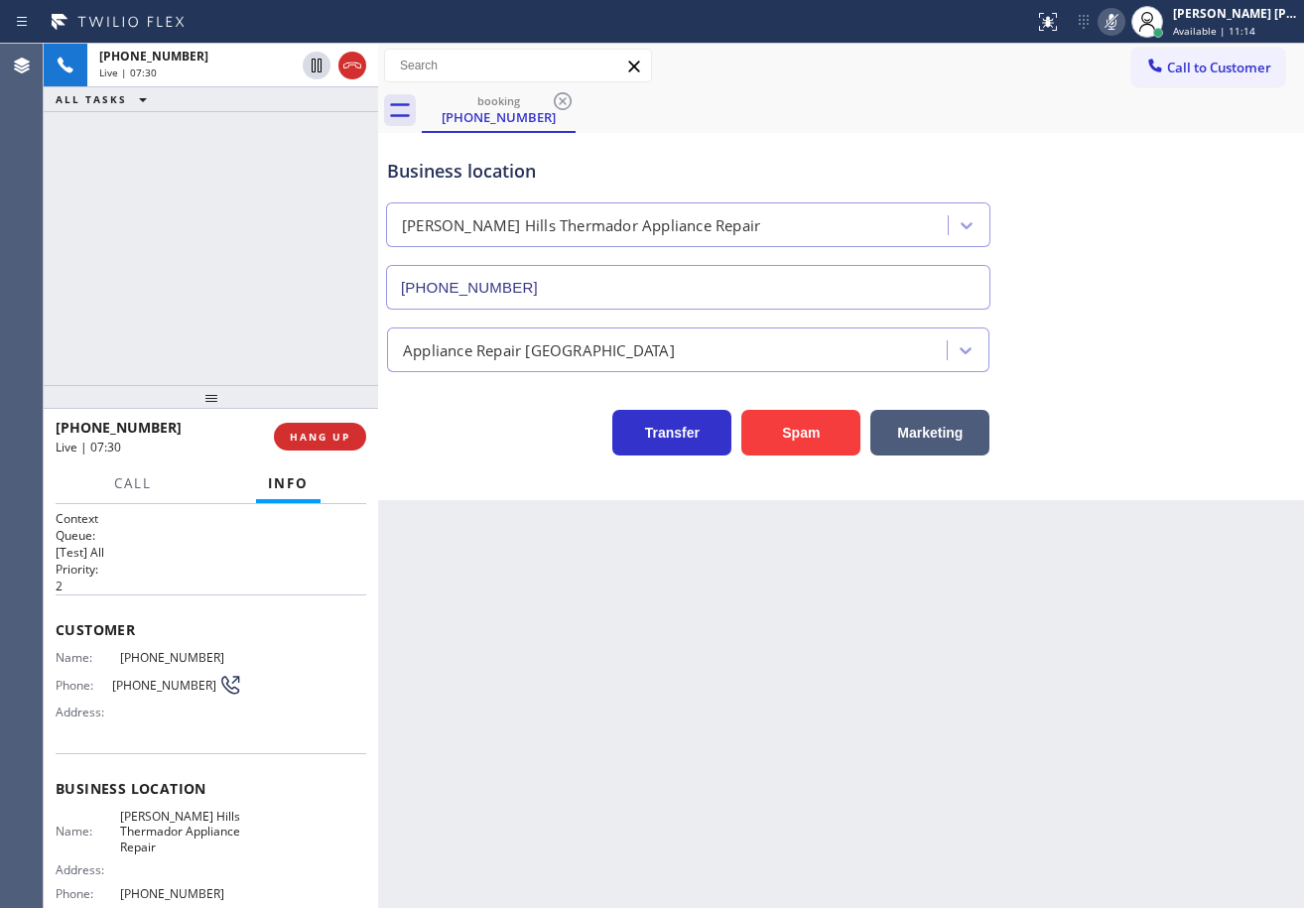
click at [1128, 105] on div "booking [PHONE_NUMBER]" at bounding box center [863, 110] width 882 height 45
click at [1123, 31] on icon at bounding box center [1112, 22] width 24 height 24
click at [1123, 24] on icon at bounding box center [1112, 22] width 24 height 24
click at [1123, 30] on icon at bounding box center [1112, 22] width 24 height 24
click at [1032, 122] on div "booking [PHONE_NUMBER]" at bounding box center [863, 110] width 882 height 45
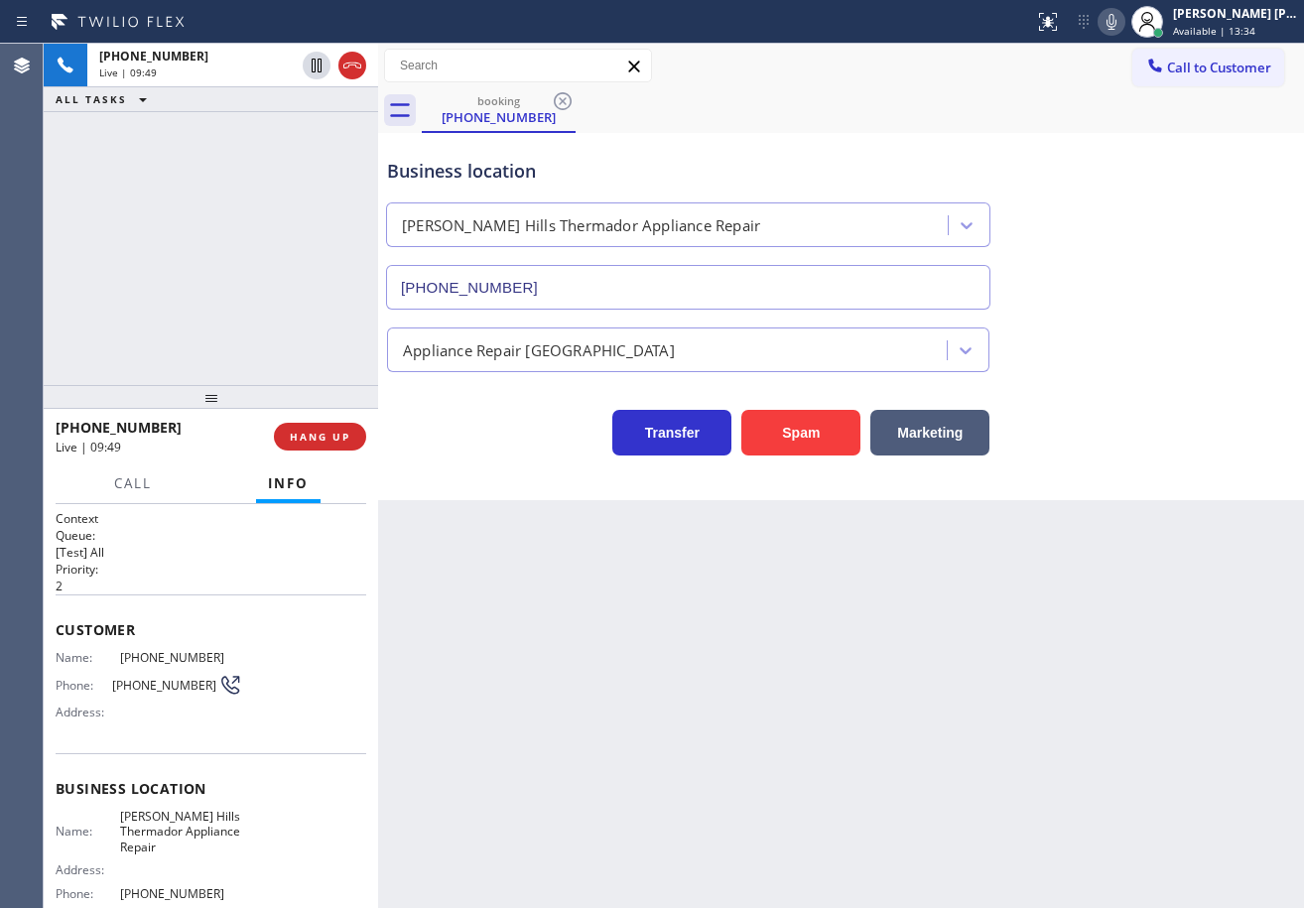
click at [1123, 17] on icon at bounding box center [1112, 22] width 24 height 24
click at [1106, 404] on div "Transfer Spam Marketing" at bounding box center [841, 424] width 916 height 64
click at [1115, 415] on div "Transfer Spam Marketing" at bounding box center [841, 424] width 916 height 64
click at [1129, 446] on div "Transfer Spam Marketing" at bounding box center [841, 424] width 916 height 64
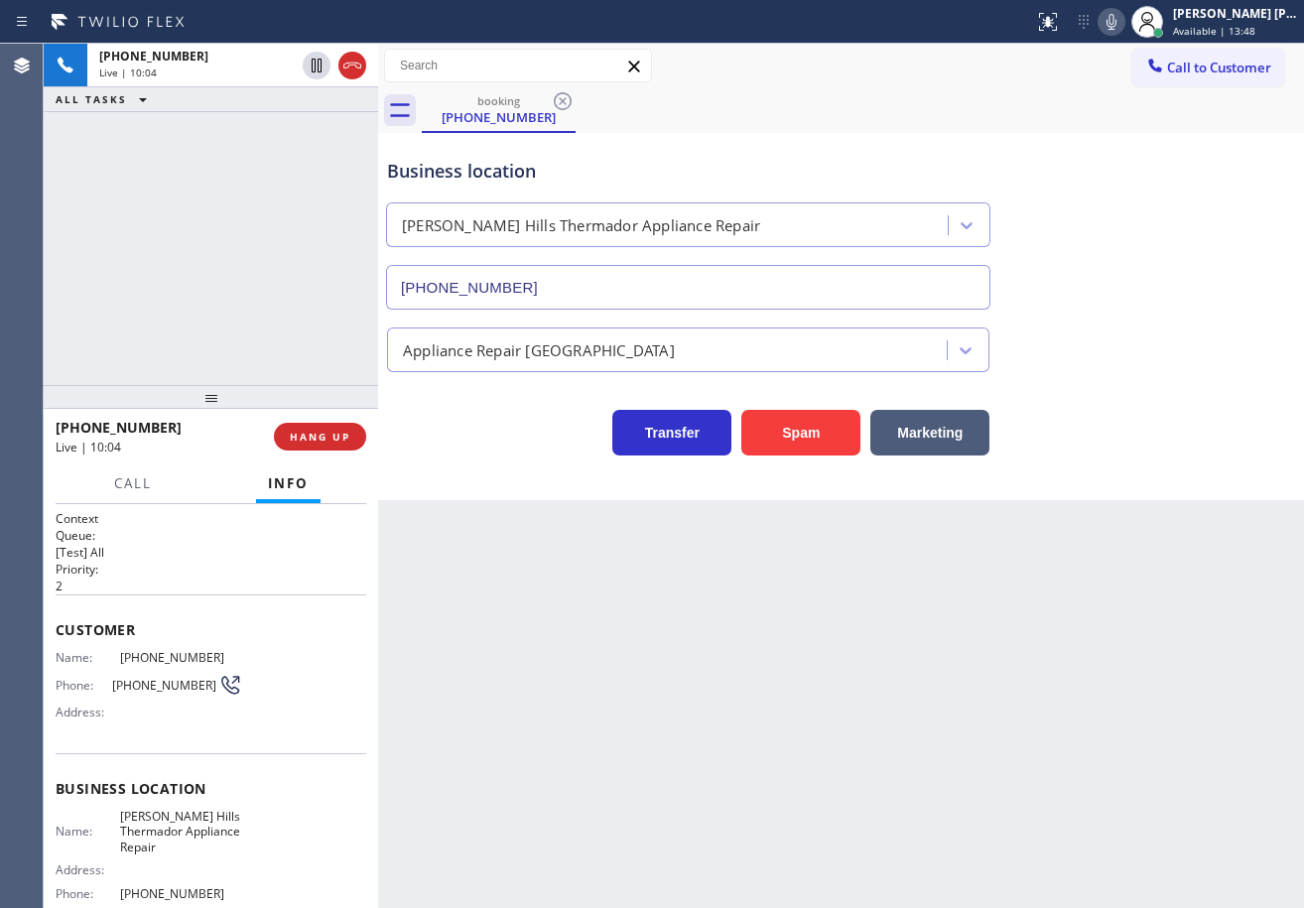
click at [1134, 465] on div "Business location [PERSON_NAME][GEOGRAPHIC_DATA] Thermador Appliance Repair [PH…" at bounding box center [841, 316] width 926 height 367
click at [1132, 483] on div "Business location [PERSON_NAME][GEOGRAPHIC_DATA] Thermador Appliance Repair [PH…" at bounding box center [841, 316] width 926 height 367
click at [1130, 489] on div "Business location [PERSON_NAME][GEOGRAPHIC_DATA] Thermador Appliance Repair [PH…" at bounding box center [841, 316] width 926 height 367
drag, startPoint x: 1130, startPoint y: 489, endPoint x: 1135, endPoint y: 433, distance: 56.8
click at [1130, 476] on div "Business location [PERSON_NAME][GEOGRAPHIC_DATA] Thermador Appliance Repair [PH…" at bounding box center [841, 316] width 926 height 367
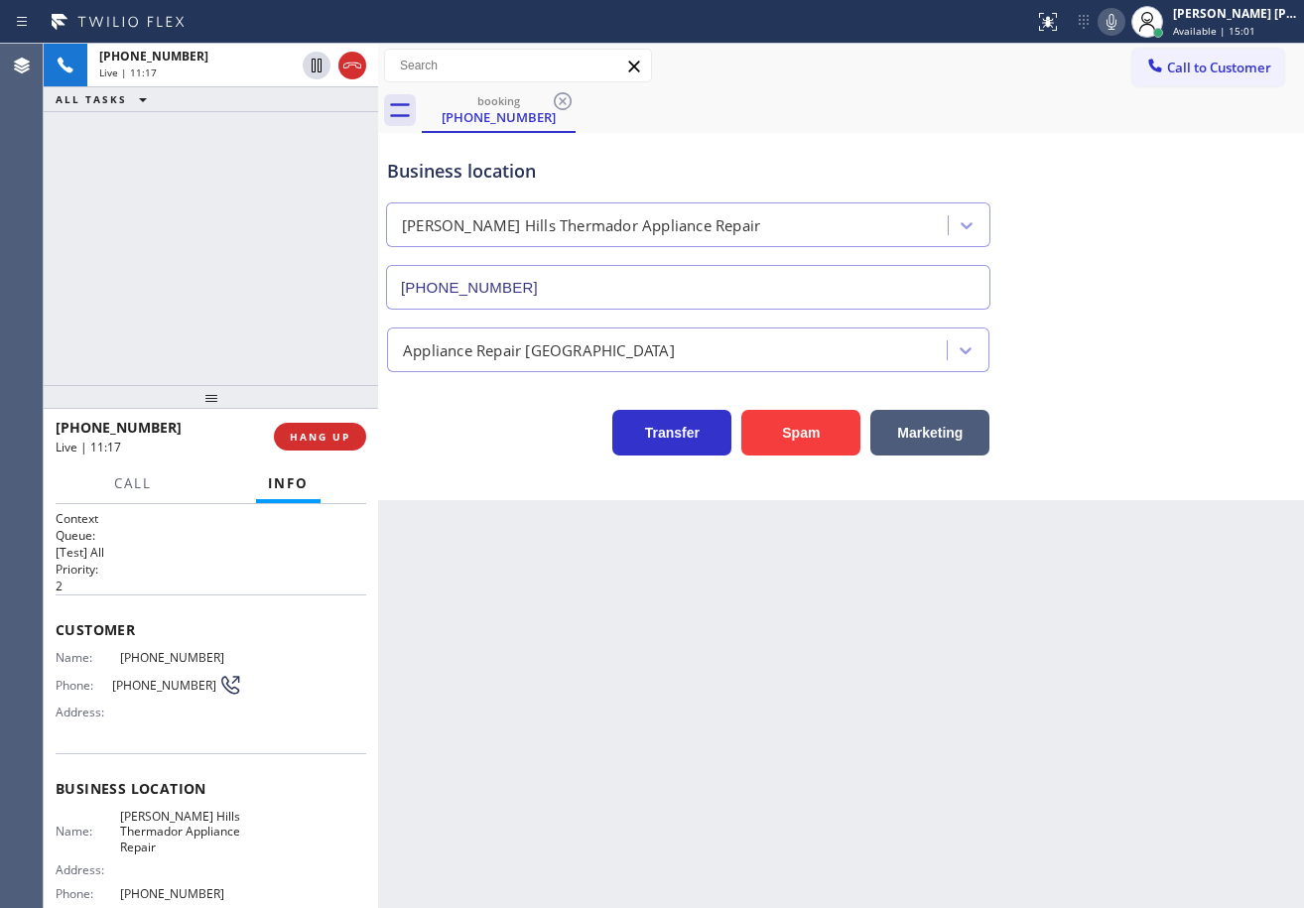
click at [345, 65] on icon at bounding box center [352, 66] width 24 height 24
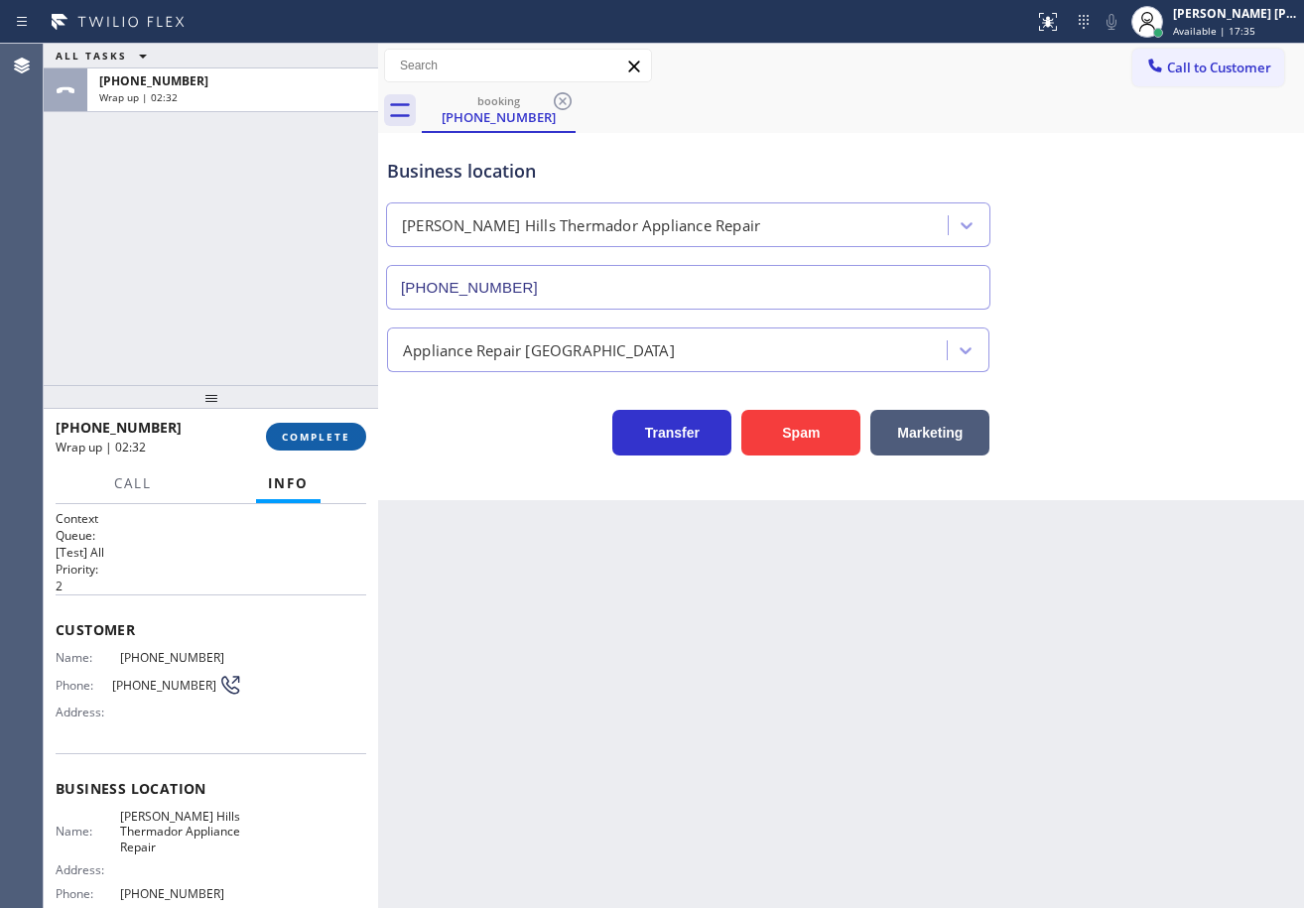
click at [322, 431] on span "COMPLETE" at bounding box center [316, 437] width 68 height 14
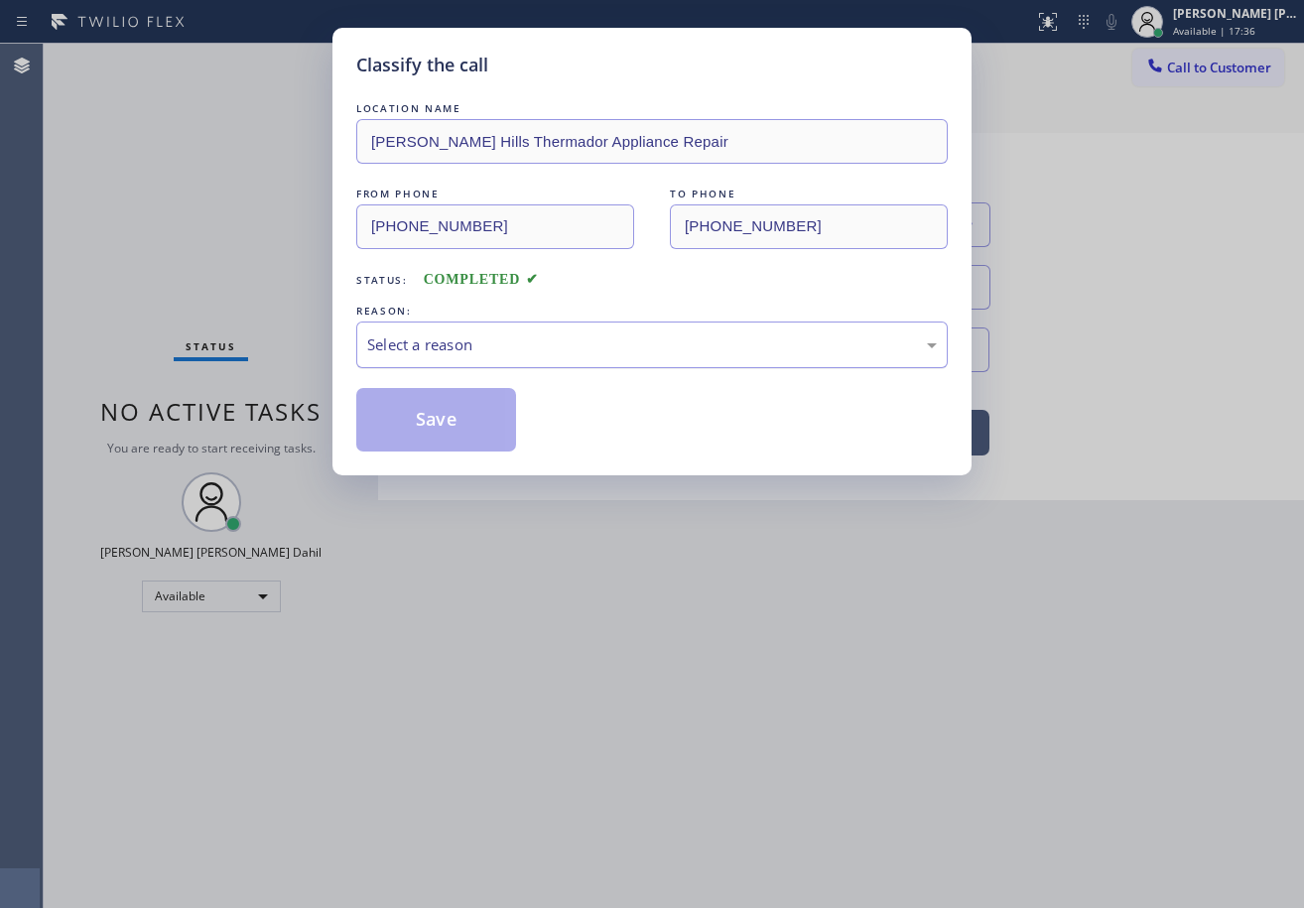
click at [486, 354] on div "Select a reason" at bounding box center [652, 344] width 570 height 23
click at [441, 420] on button "Save" at bounding box center [436, 420] width 160 height 64
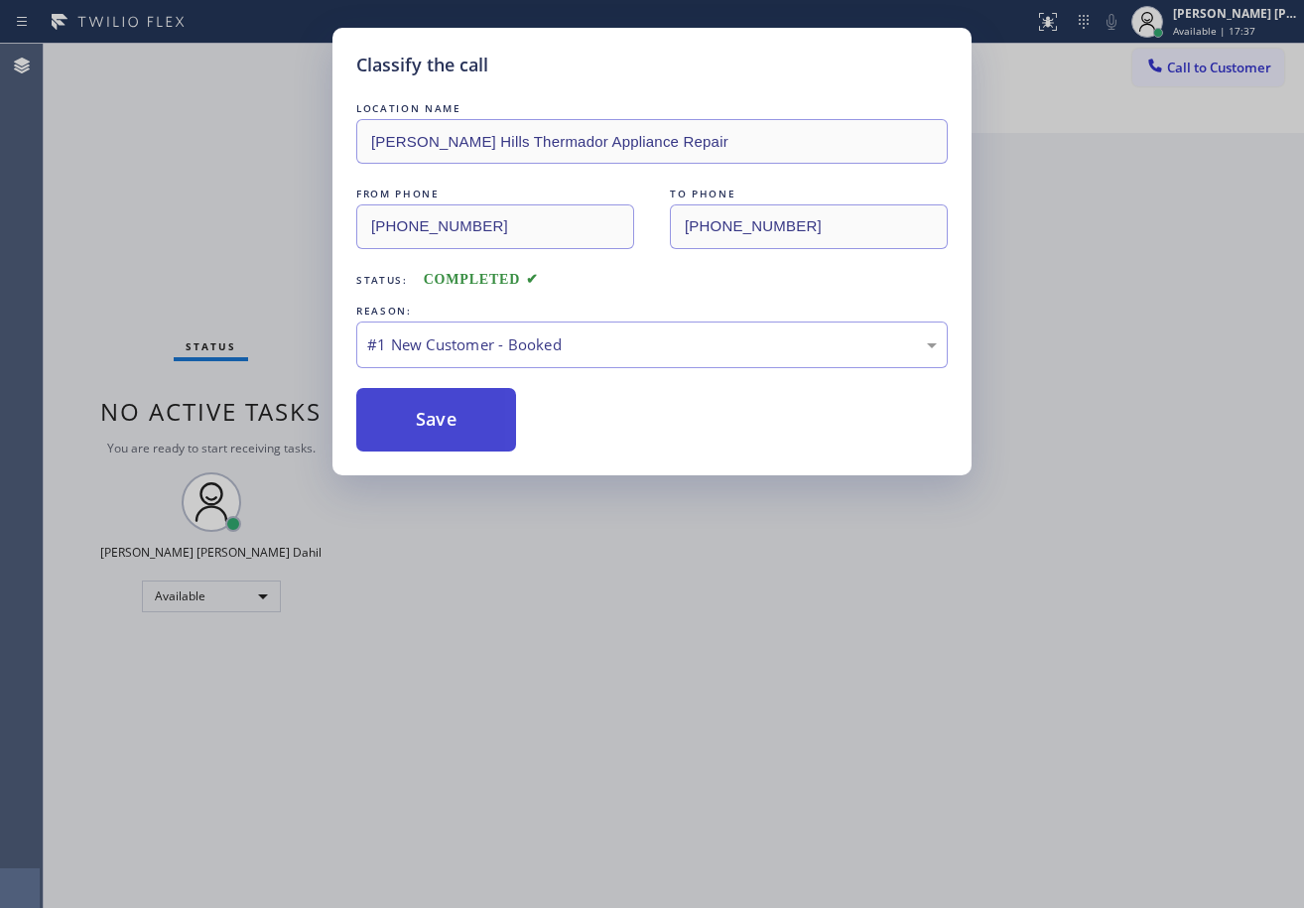
click at [441, 420] on button "Save" at bounding box center [436, 420] width 160 height 64
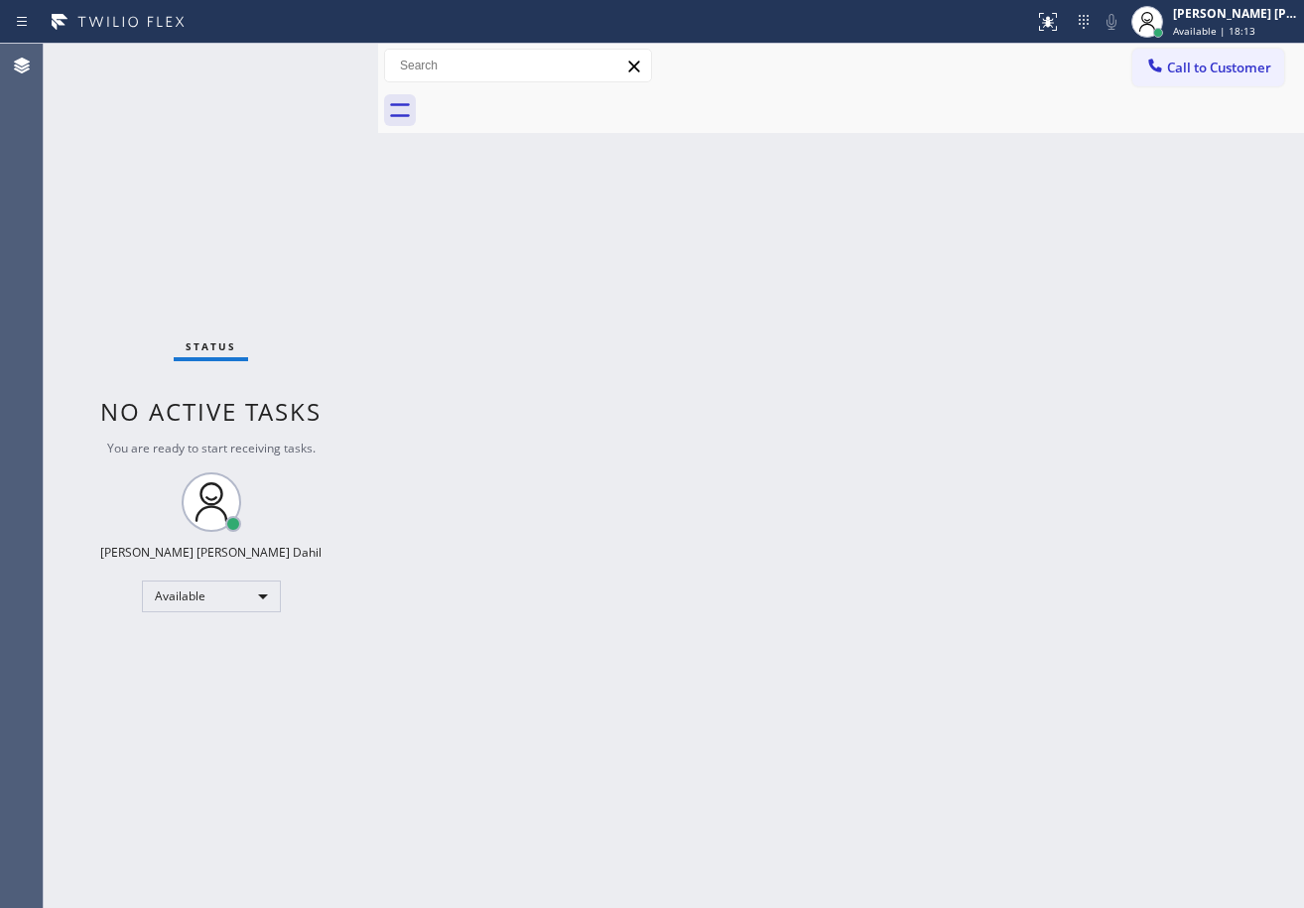
drag, startPoint x: 1136, startPoint y: 316, endPoint x: 1295, endPoint y: 683, distance: 400.1
click at [1151, 343] on div "Back to Dashboard Change Sender ID Customers Technicians Select a contact Outbo…" at bounding box center [841, 476] width 926 height 864
click at [782, 718] on div "Back to Dashboard Change Sender ID Customers Technicians Select a contact Outbo…" at bounding box center [841, 476] width 926 height 864
click at [294, 103] on div "Status No active tasks You are ready to start receiving tasks. [PERSON_NAME] [P…" at bounding box center [211, 476] width 334 height 864
click at [1028, 798] on div "Back to Dashboard Change Sender ID Customers Technicians Select a contact Outbo…" at bounding box center [841, 476] width 926 height 864
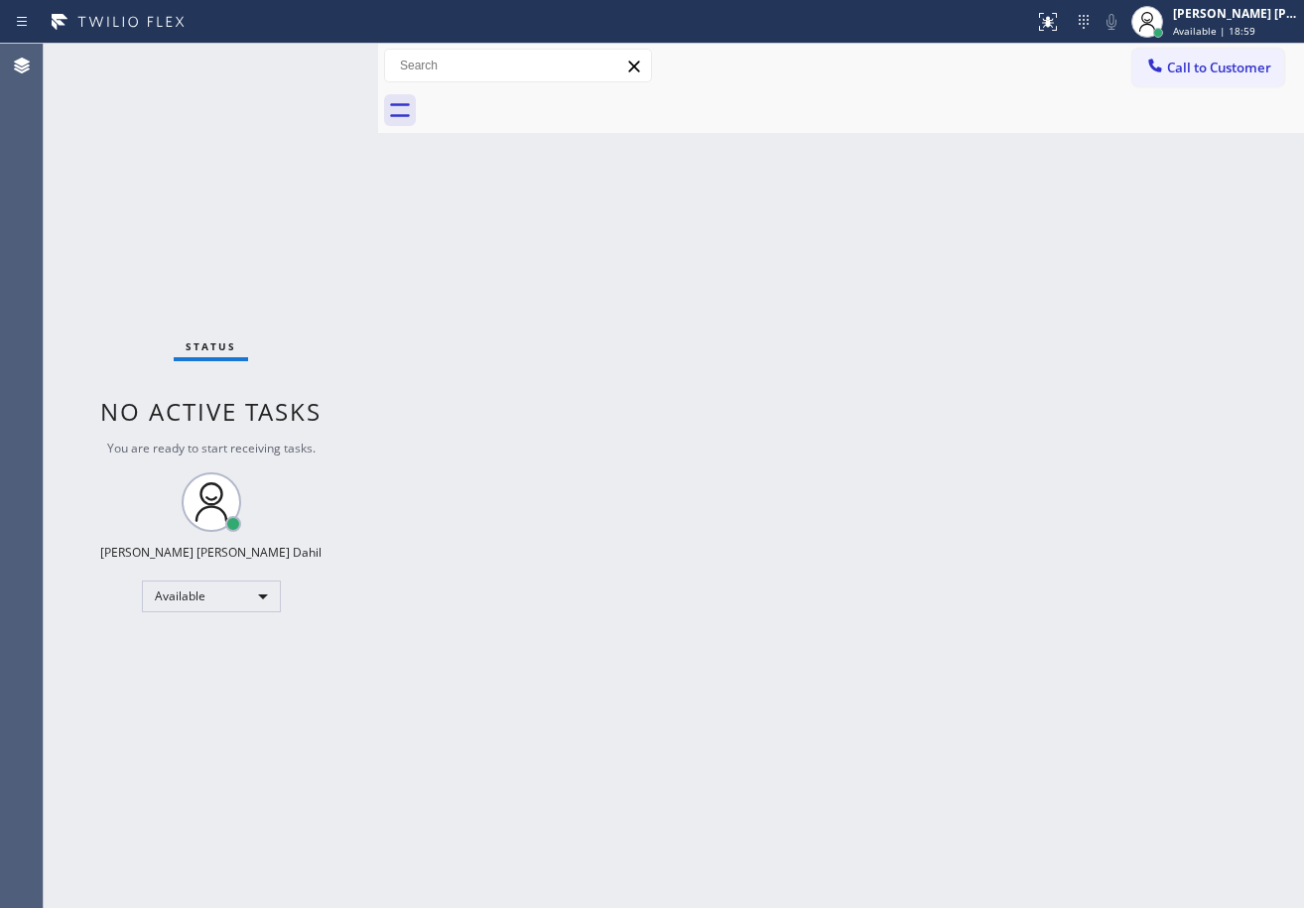
click at [1153, 870] on div "Back to Dashboard Change Sender ID Customers Technicians Select a contact Outbo…" at bounding box center [841, 476] width 926 height 864
click at [978, 281] on div "Back to Dashboard Change Sender ID Customers Technicians Select a contact Outbo…" at bounding box center [841, 476] width 926 height 864
click at [1000, 712] on div "Back to Dashboard Change Sender ID Customers Technicians Select a contact Outbo…" at bounding box center [841, 476] width 926 height 864
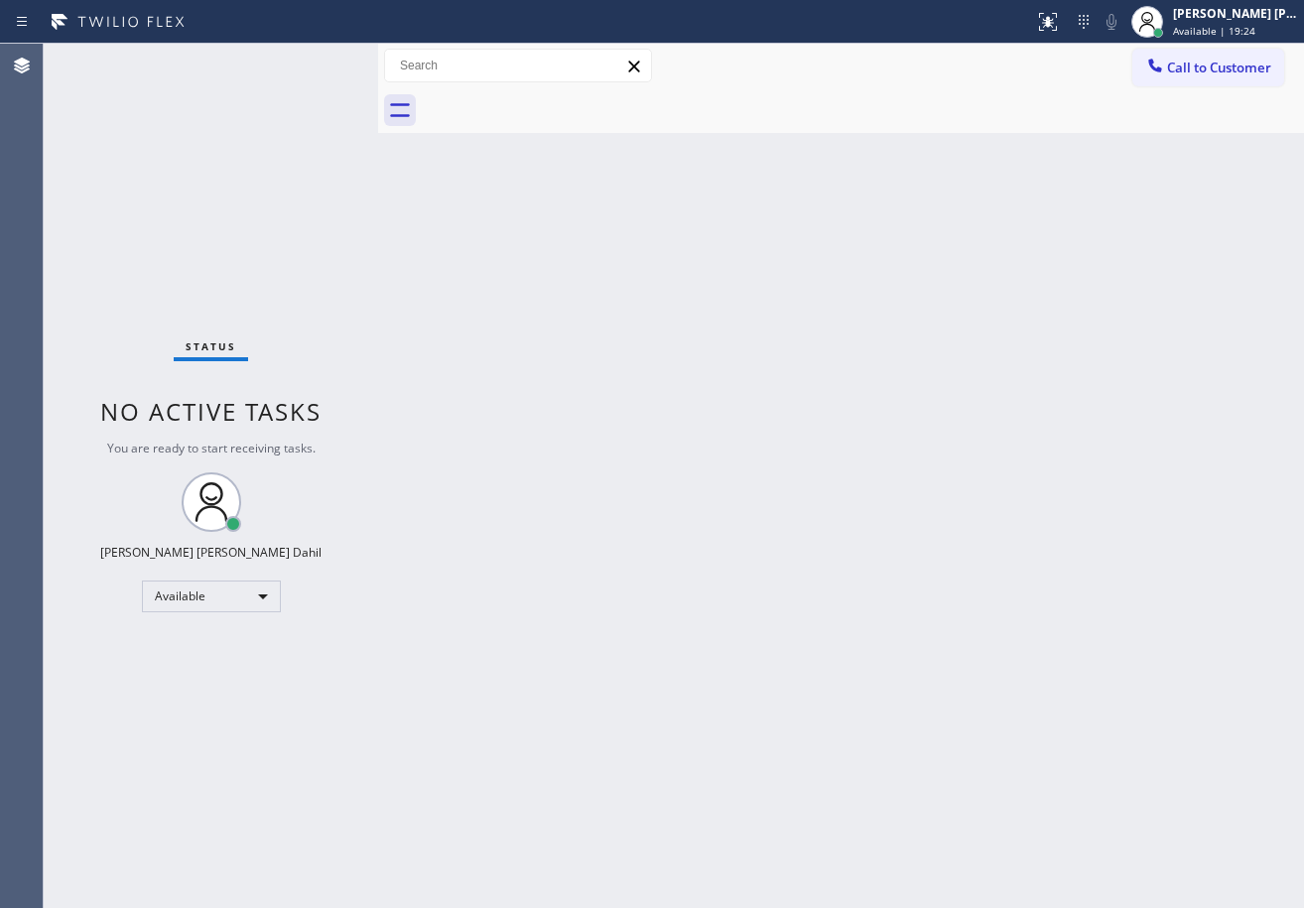
click at [1000, 712] on div "Back to Dashboard Change Sender ID Customers Technicians Select a contact Outbo…" at bounding box center [841, 476] width 926 height 864
click at [310, 69] on div "Status No active tasks You are ready to start receiving tasks. [PERSON_NAME] [P…" at bounding box center [211, 476] width 334 height 864
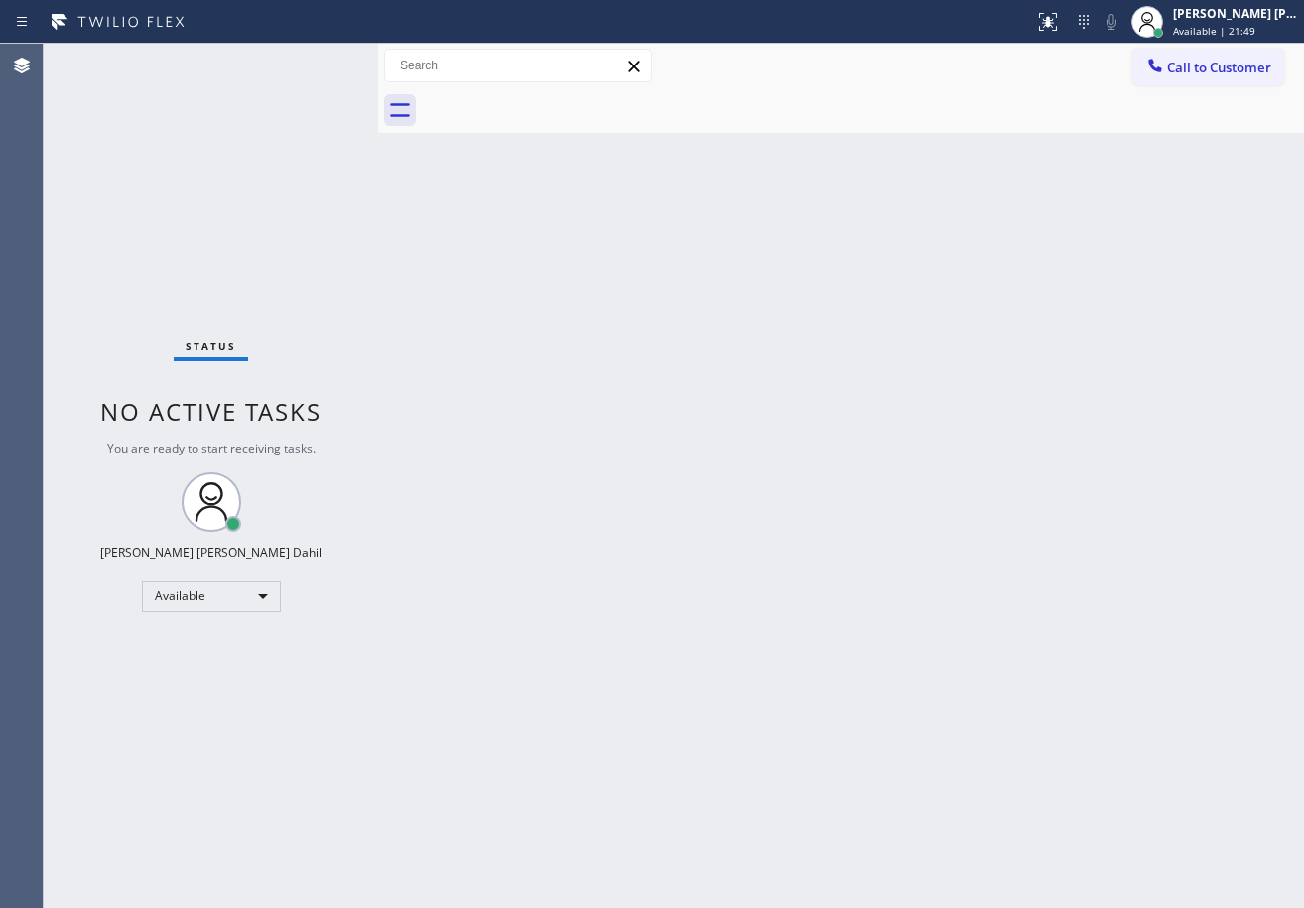
click at [314, 68] on div "Status No active tasks You are ready to start receiving tasks. [PERSON_NAME] [P…" at bounding box center [211, 476] width 334 height 864
click at [894, 442] on div "Back to Dashboard Change Sender ID Customers Technicians Select a contact Outbo…" at bounding box center [841, 476] width 926 height 864
drag, startPoint x: 740, startPoint y: 626, endPoint x: 722, endPoint y: 618, distance: 20.5
click at [722, 618] on div "Back to Dashboard Change Sender ID Customers Technicians Select a contact Outbo…" at bounding box center [841, 476] width 926 height 864
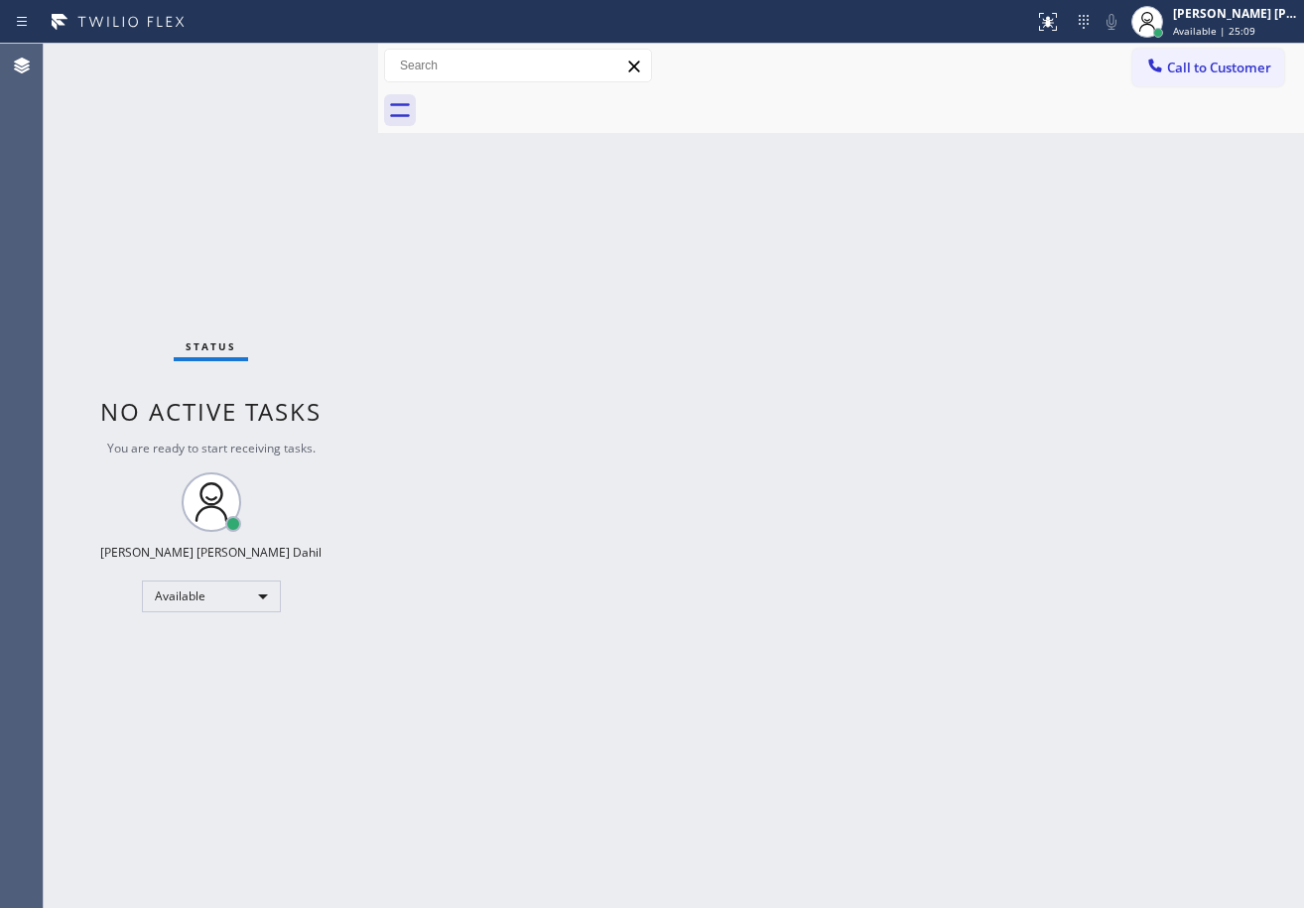
click at [279, 123] on div "Status No active tasks You are ready to start receiving tasks. [PERSON_NAME] [P…" at bounding box center [211, 476] width 334 height 864
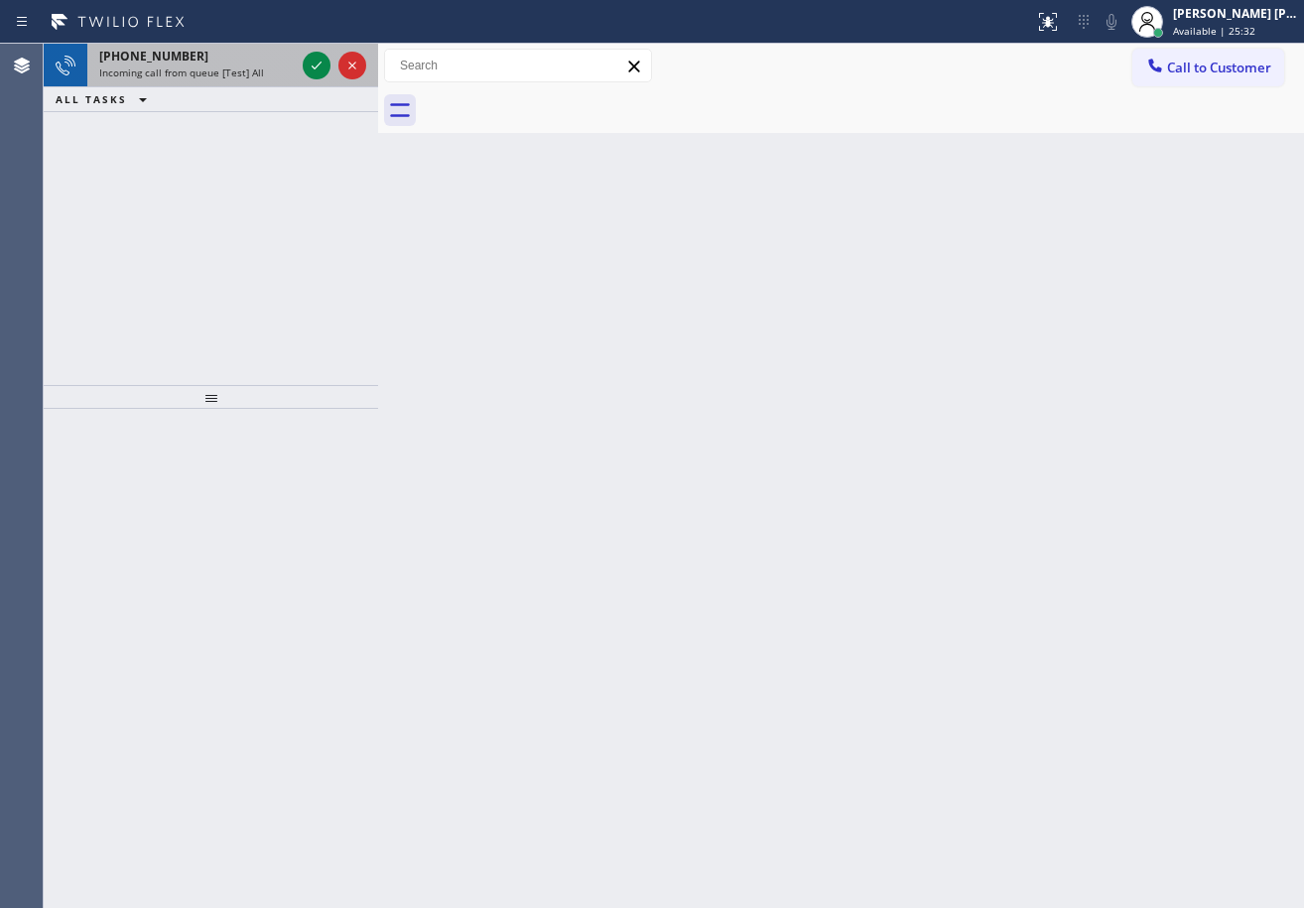
click at [299, 74] on div at bounding box center [334, 66] width 71 height 44
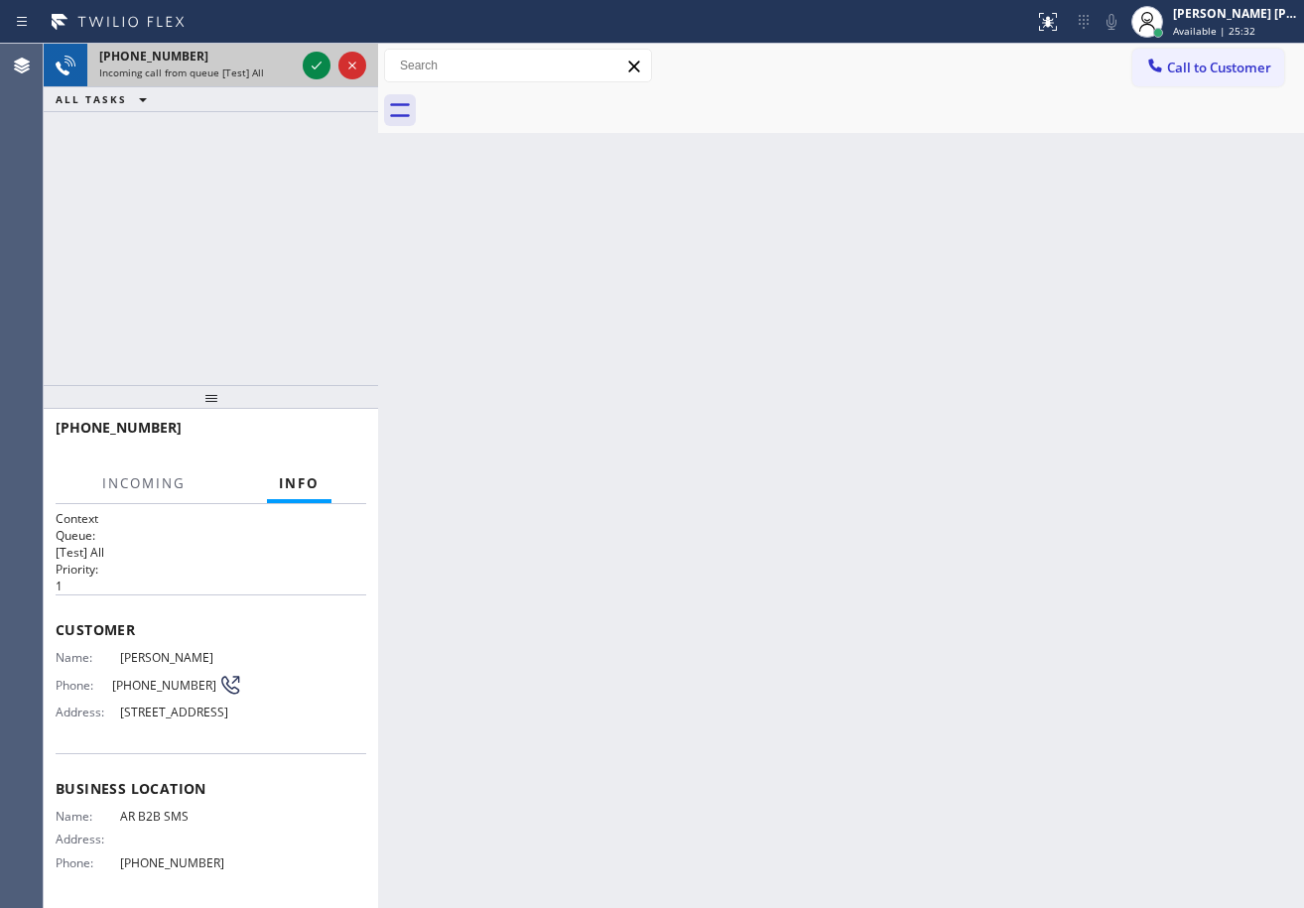
click at [299, 74] on div at bounding box center [334, 66] width 71 height 44
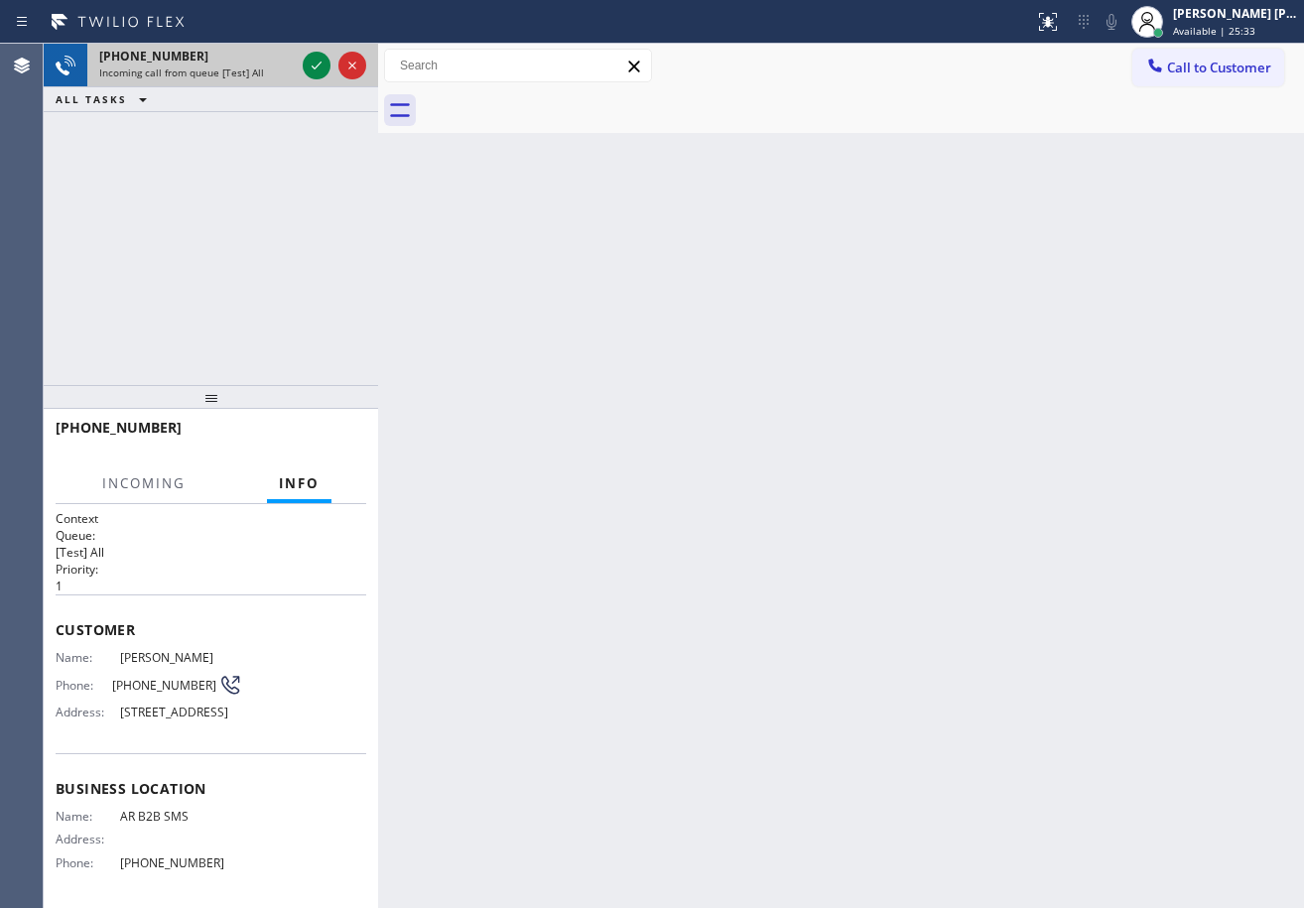
click at [299, 74] on div at bounding box center [334, 66] width 71 height 44
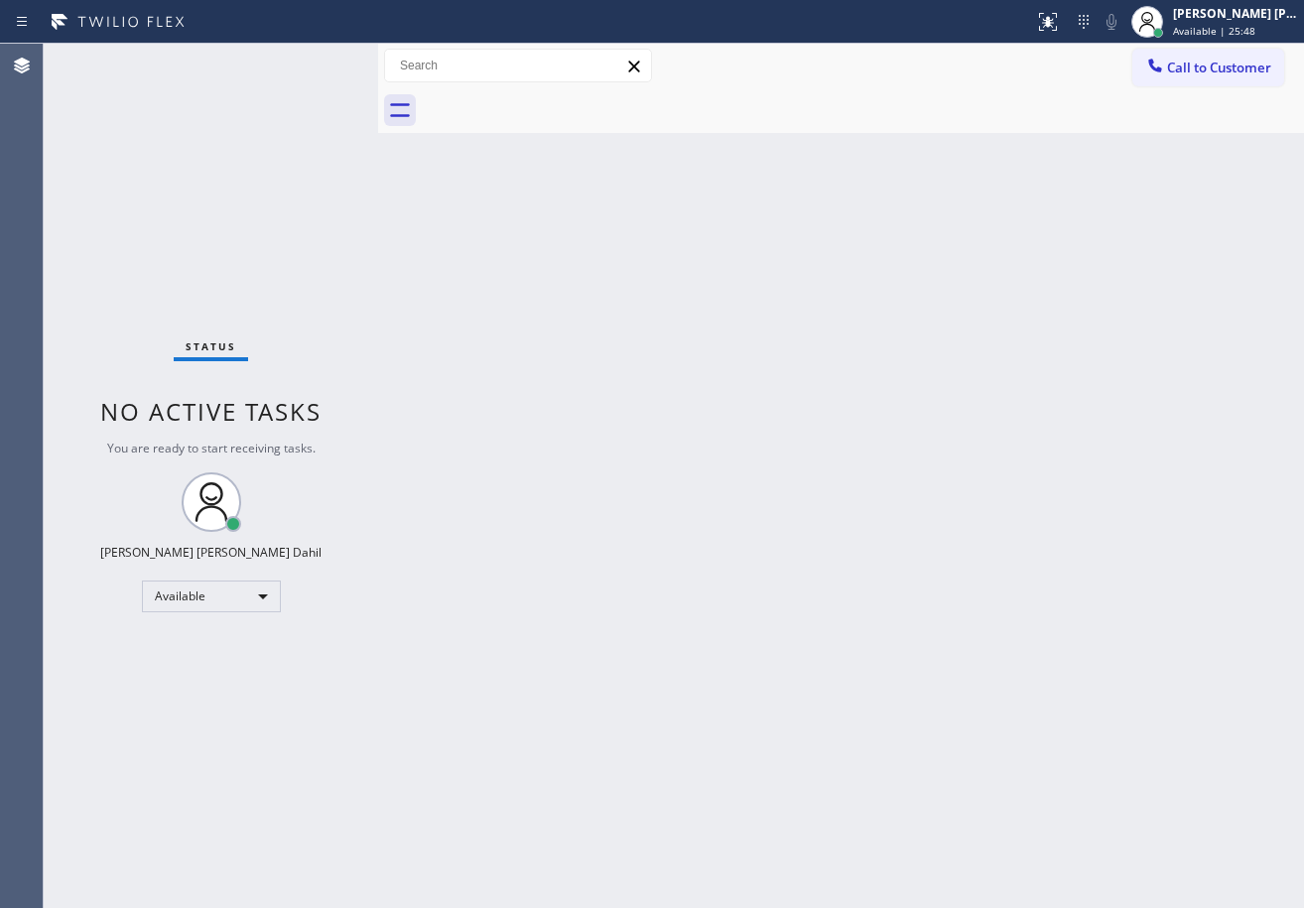
click at [316, 56] on div "Status No active tasks You are ready to start receiving tasks. [PERSON_NAME] [P…" at bounding box center [211, 476] width 334 height 864
click at [439, 375] on div "Back to Dashboard Change Sender ID Customers Technicians Select a contact Outbo…" at bounding box center [841, 476] width 926 height 864
click at [787, 346] on div "Back to Dashboard Change Sender ID Customers Technicians Select a contact Outbo…" at bounding box center [841, 476] width 926 height 864
click at [895, 211] on div "Back to Dashboard Change Sender ID Customers Technicians Select a contact Outbo…" at bounding box center [841, 476] width 926 height 864
click at [921, 657] on div "Back to Dashboard Change Sender ID Customers Technicians Select a contact Outbo…" at bounding box center [841, 476] width 926 height 864
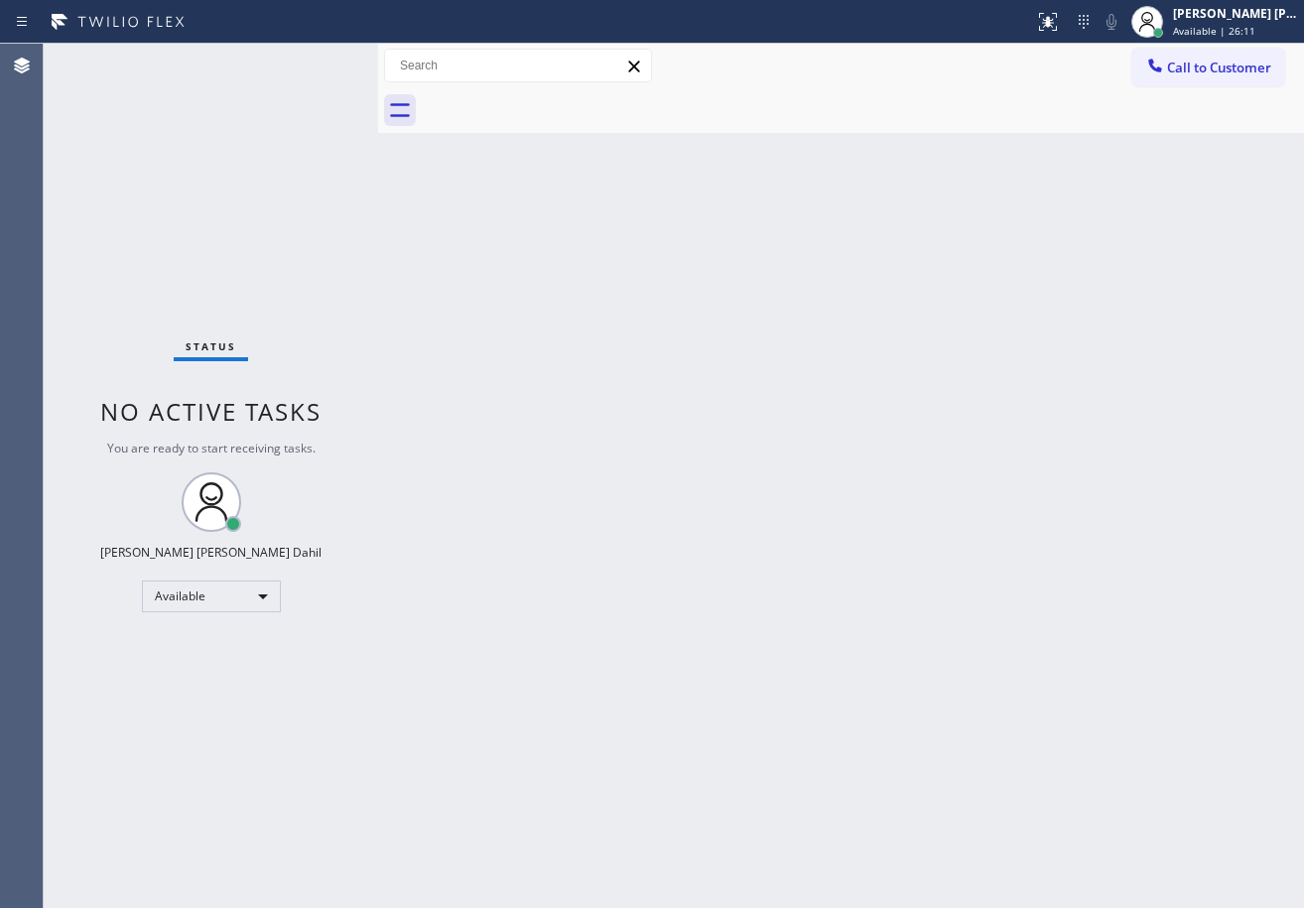
click at [320, 62] on div "Status No active tasks You are ready to start receiving tasks. [PERSON_NAME] [P…" at bounding box center [211, 476] width 334 height 864
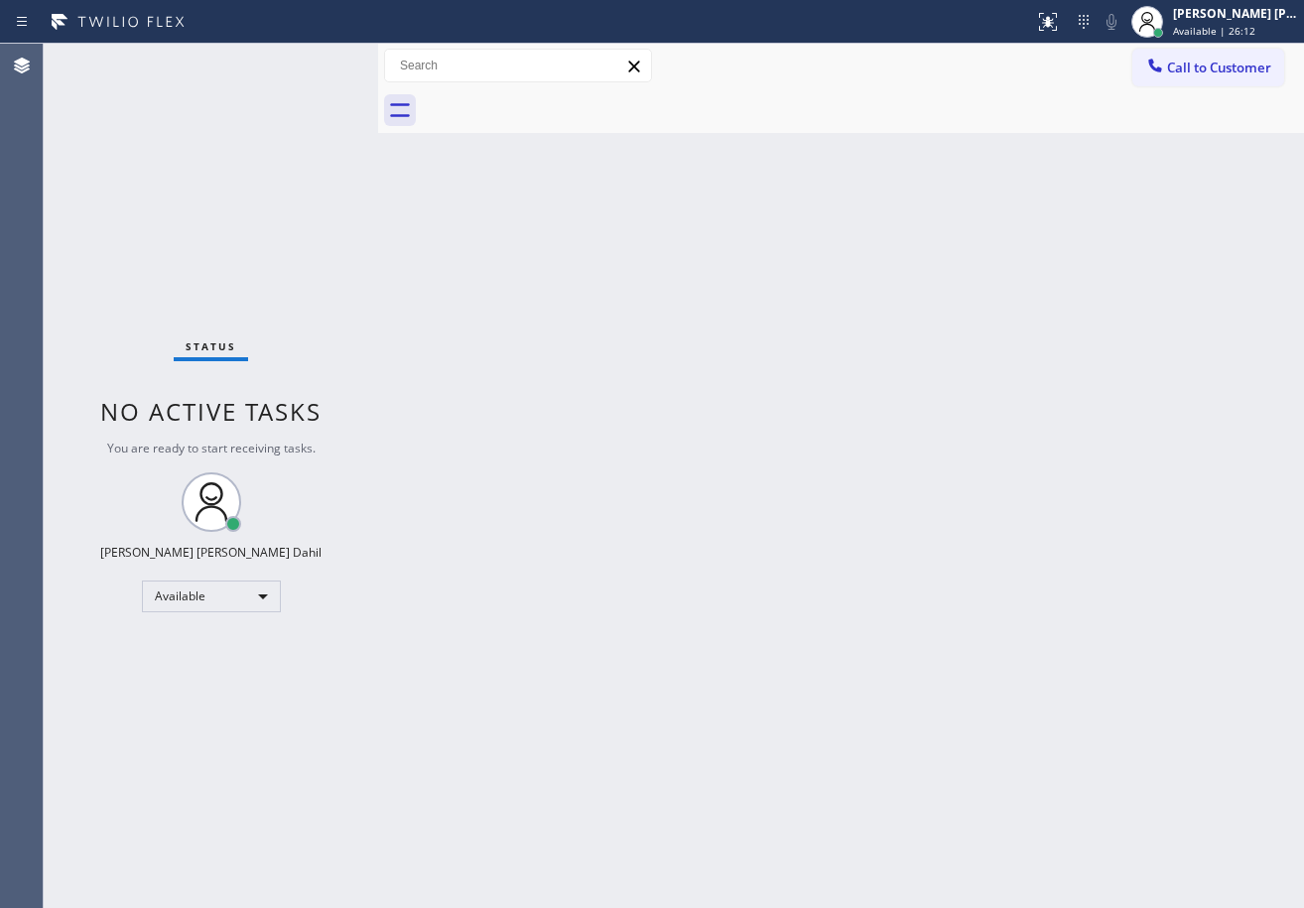
drag, startPoint x: 719, startPoint y: 311, endPoint x: 810, endPoint y: 309, distance: 91.3
click at [725, 311] on div "Back to Dashboard Change Sender ID Customers Technicians Select a contact Outbo…" at bounding box center [841, 476] width 926 height 864
click at [1009, 717] on div "Back to Dashboard Change Sender ID Customers Technicians Select a contact Outbo…" at bounding box center [841, 476] width 926 height 864
click at [289, 94] on div "Status No active tasks You are ready to start receiving tasks. [PERSON_NAME] [P…" at bounding box center [211, 476] width 334 height 864
drag, startPoint x: 1029, startPoint y: 546, endPoint x: 1144, endPoint y: 672, distance: 170.7
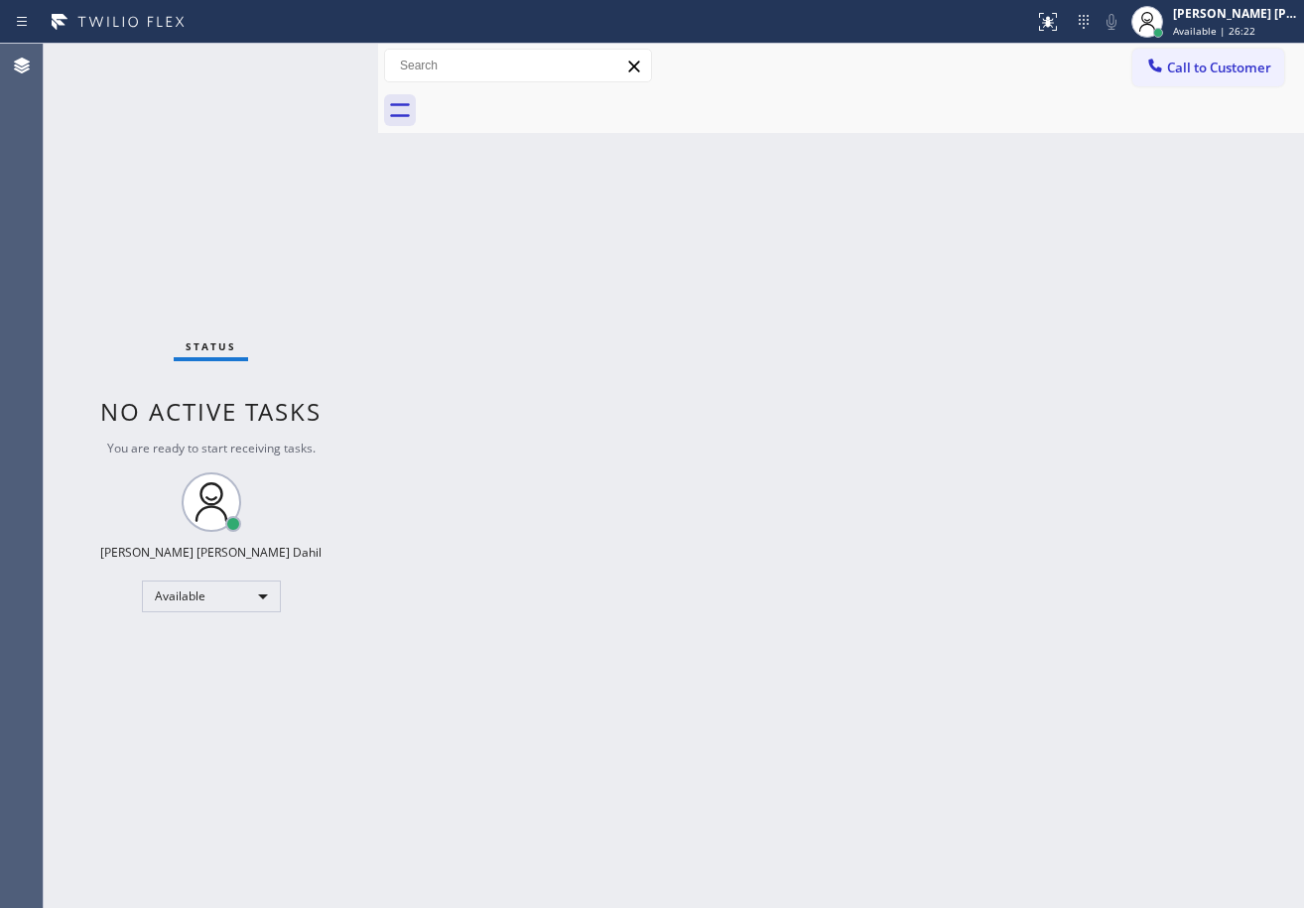
click at [1029, 548] on div "Back to Dashboard Change Sender ID Customers Technicians Select a contact Outbo…" at bounding box center [841, 476] width 926 height 864
click at [643, 623] on div "Back to Dashboard Change Sender ID Customers Technicians Select a contact Outbo…" at bounding box center [841, 476] width 926 height 864
drag, startPoint x: 790, startPoint y: 707, endPoint x: 870, endPoint y: 691, distance: 81.9
click at [820, 707] on div "Back to Dashboard Change Sender ID Customers Technicians Select a contact Outbo…" at bounding box center [841, 476] width 926 height 864
click at [871, 690] on div "Back to Dashboard Change Sender ID Customers Technicians Select a contact Outbo…" at bounding box center [841, 476] width 926 height 864
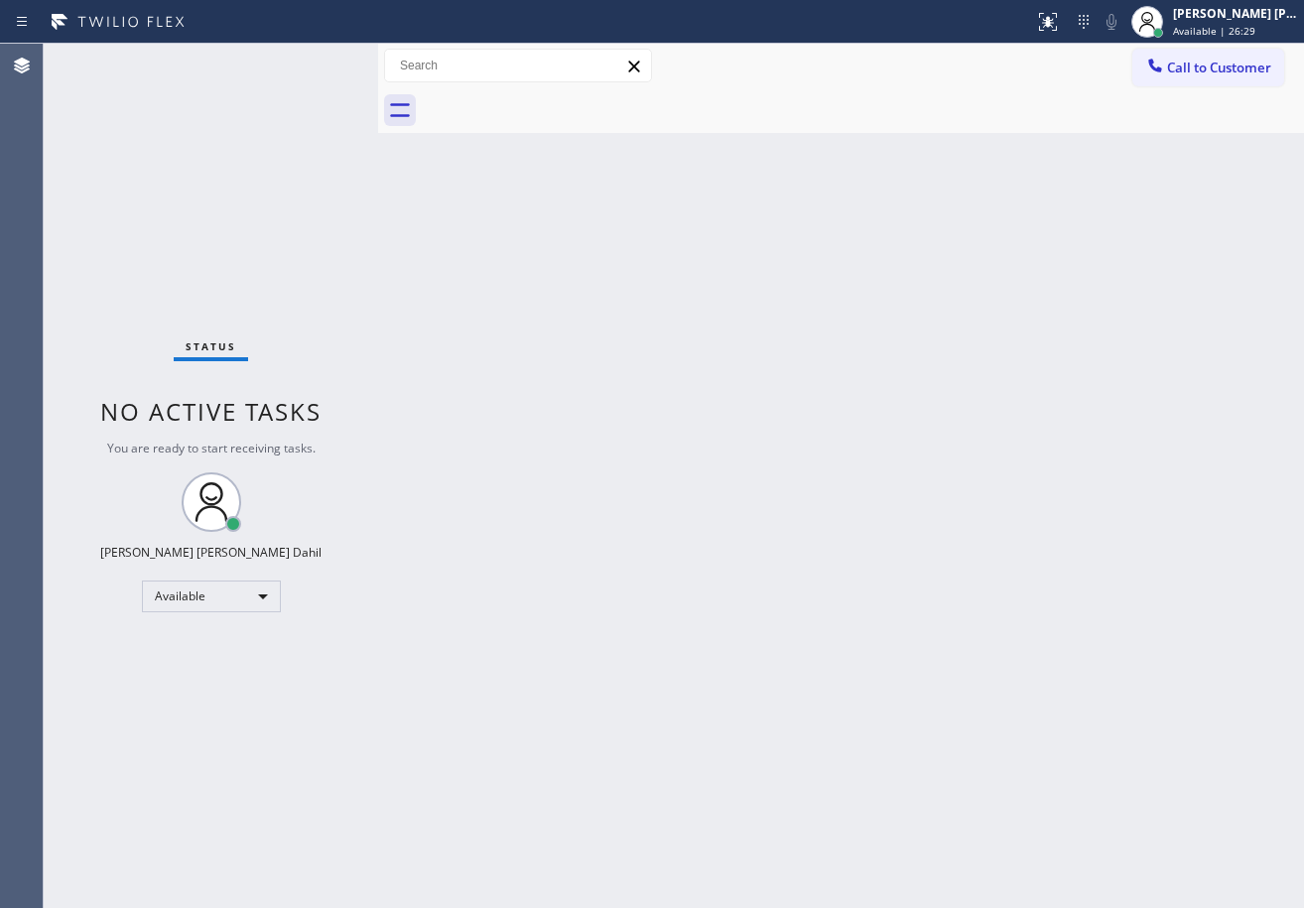
click at [449, 174] on div "Back to Dashboard Change Sender ID Customers Technicians Select a contact Outbo…" at bounding box center [841, 476] width 926 height 864
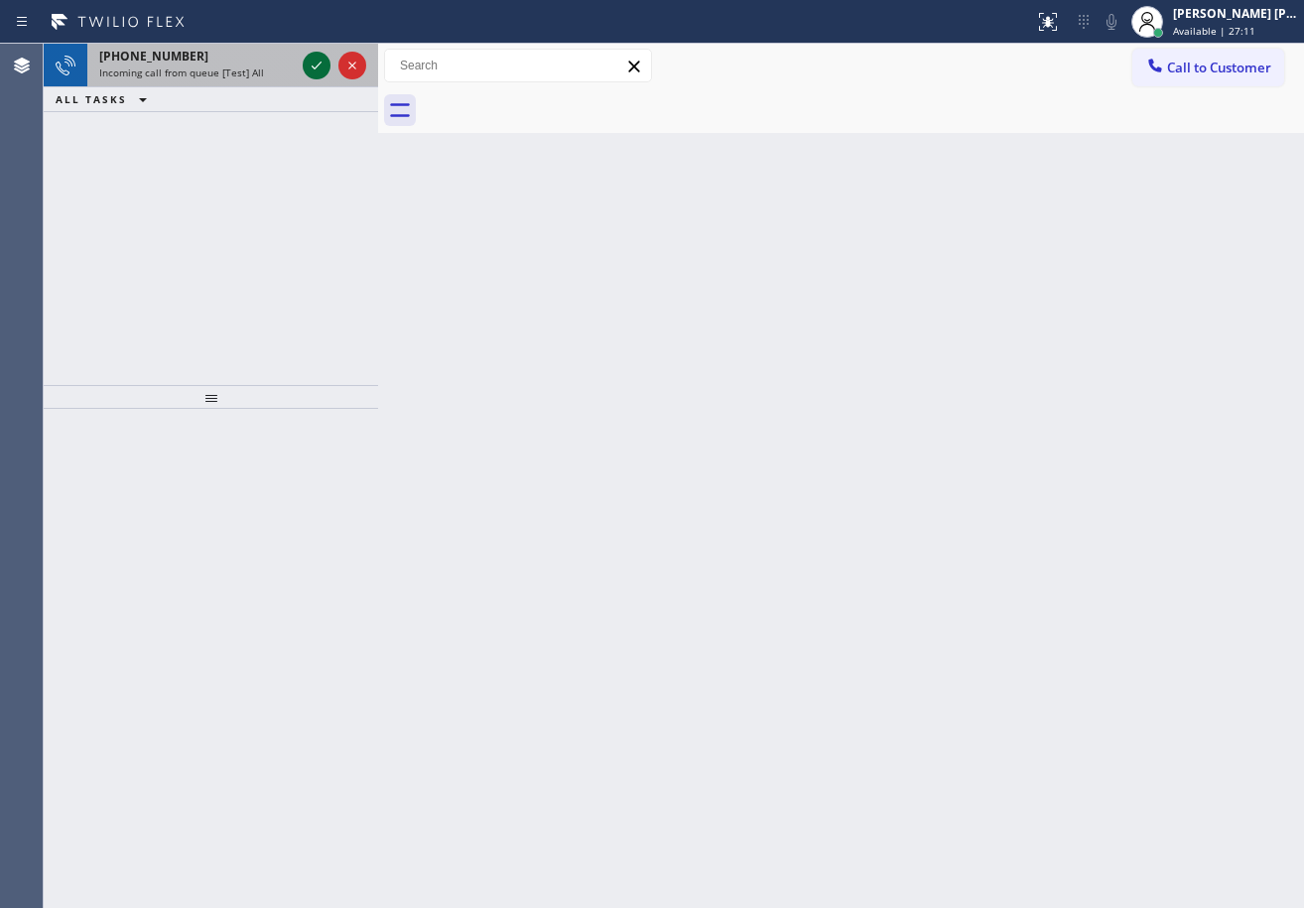
click at [309, 65] on icon at bounding box center [317, 66] width 24 height 24
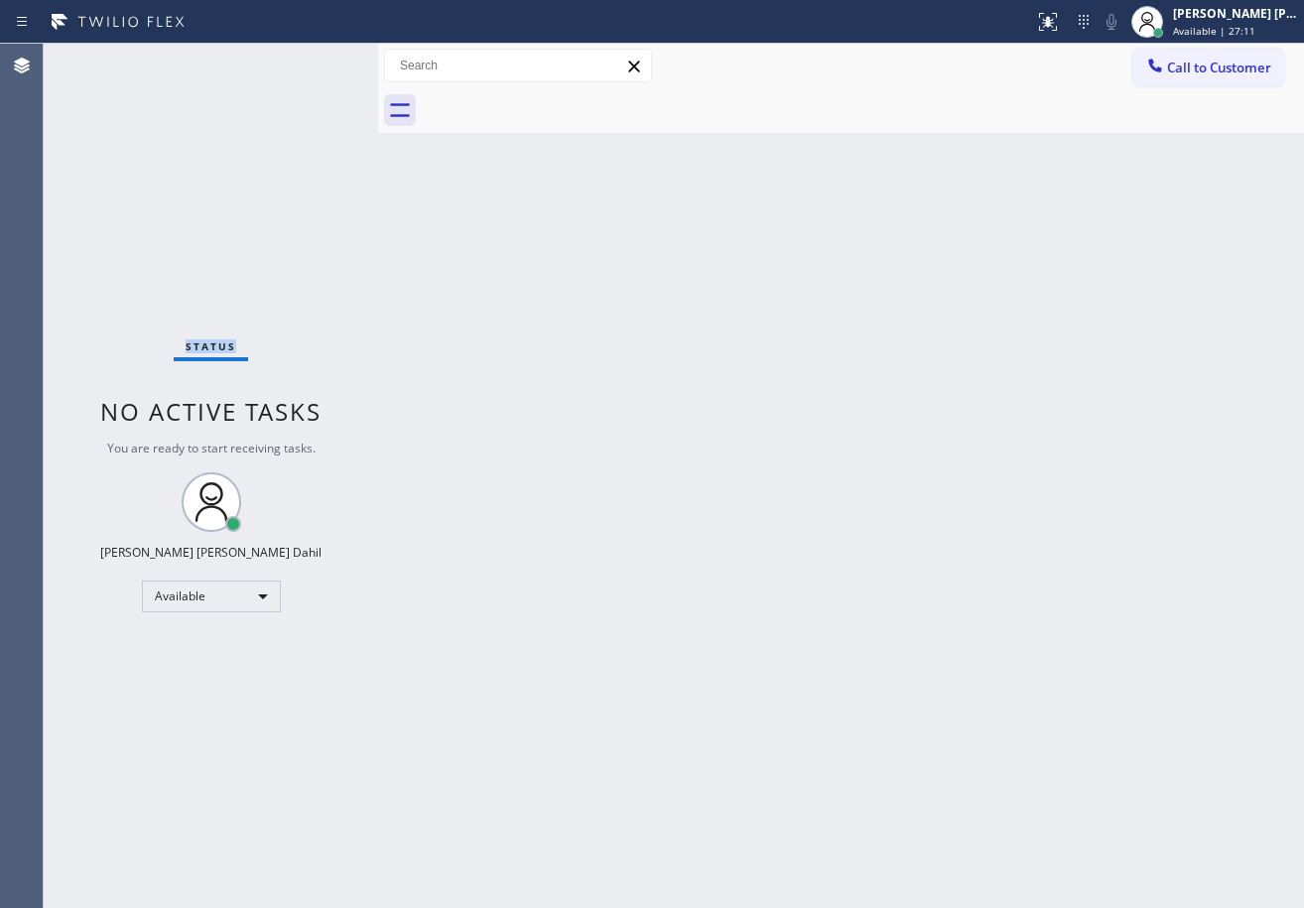
click at [309, 65] on div "Status No active tasks You are ready to start receiving tasks. [PERSON_NAME] [P…" at bounding box center [211, 476] width 334 height 864
click at [1060, 21] on icon at bounding box center [1048, 22] width 24 height 24
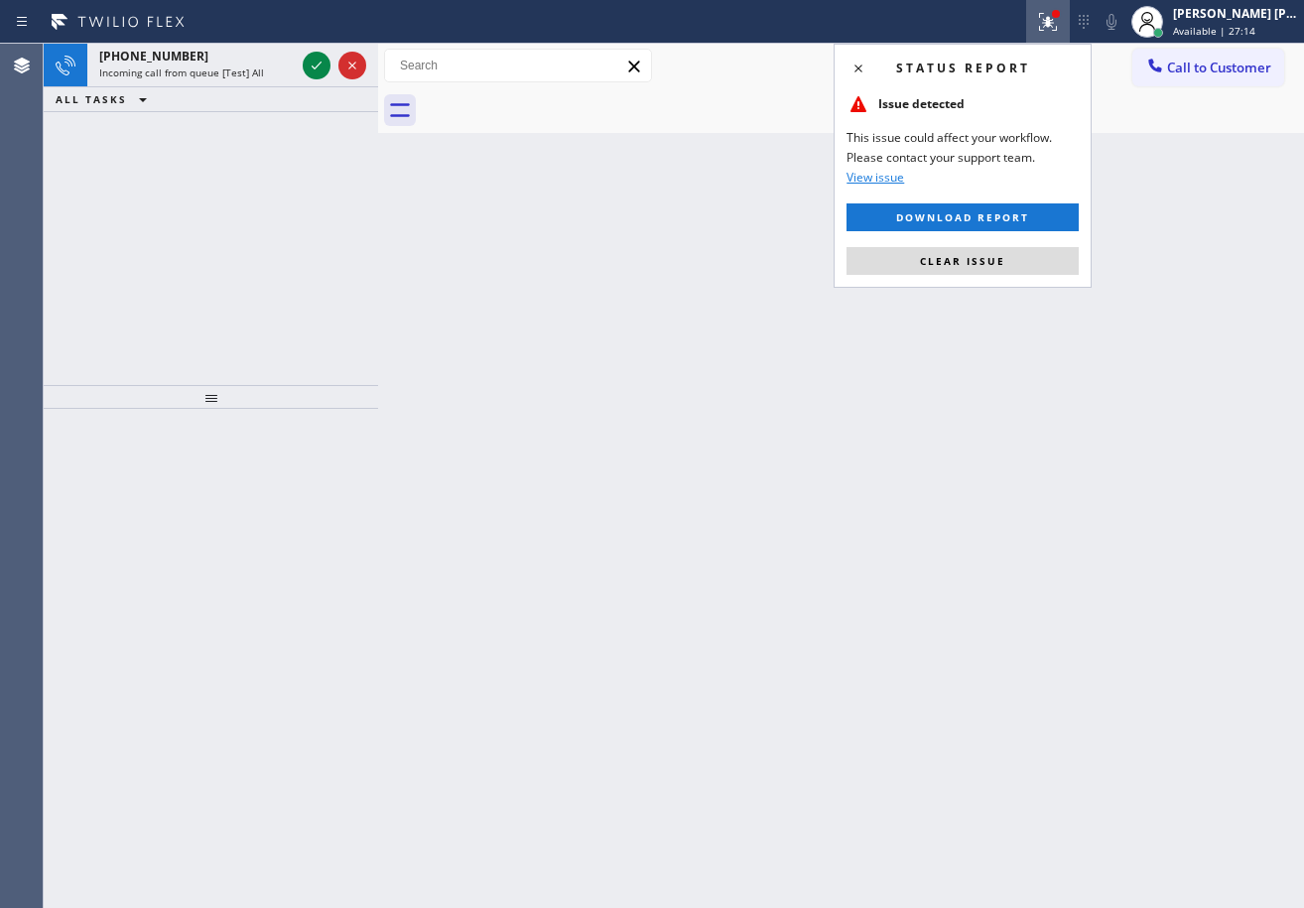
click at [1003, 266] on button "Clear issue" at bounding box center [963, 261] width 232 height 28
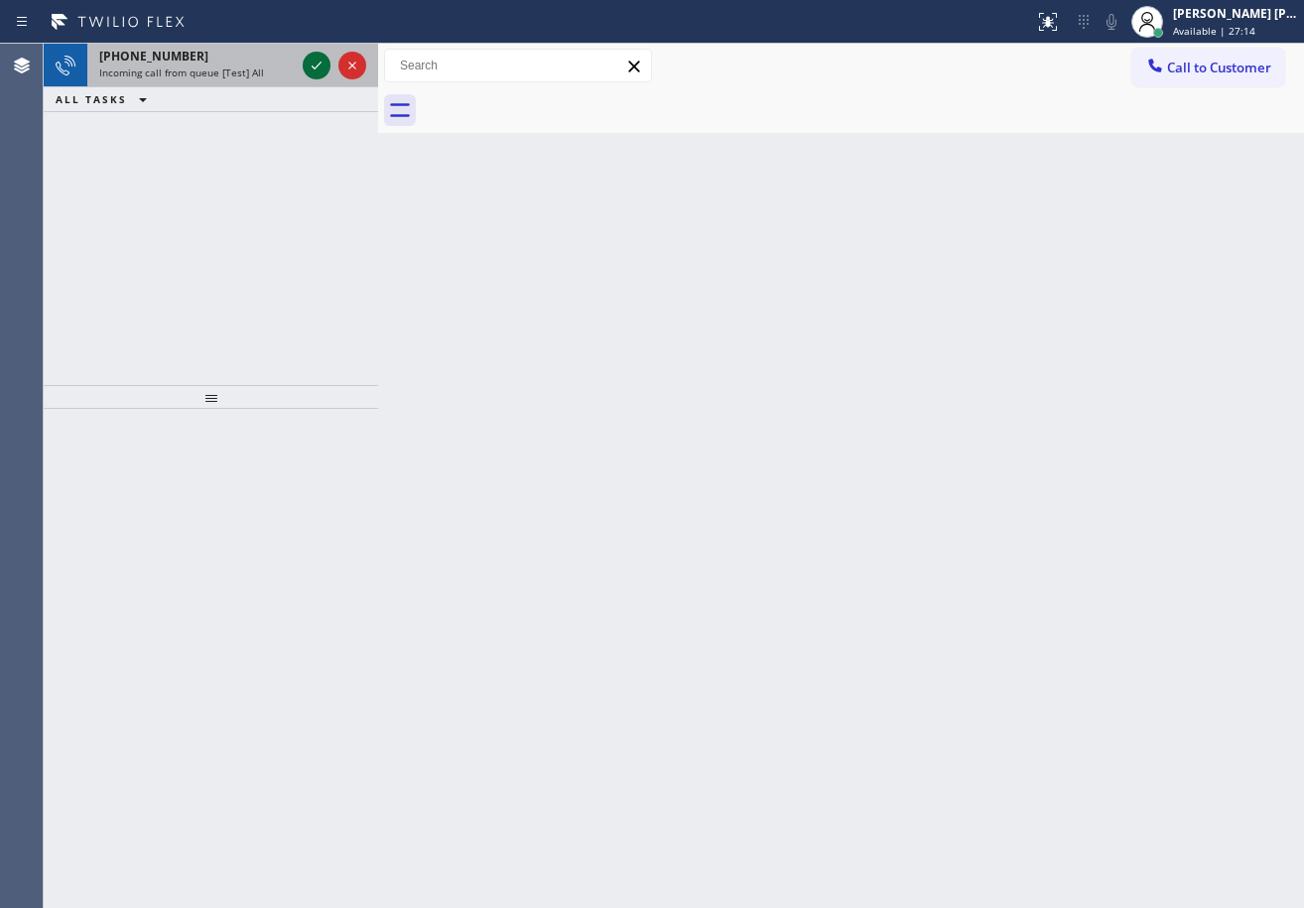
click at [310, 66] on icon at bounding box center [317, 66] width 24 height 24
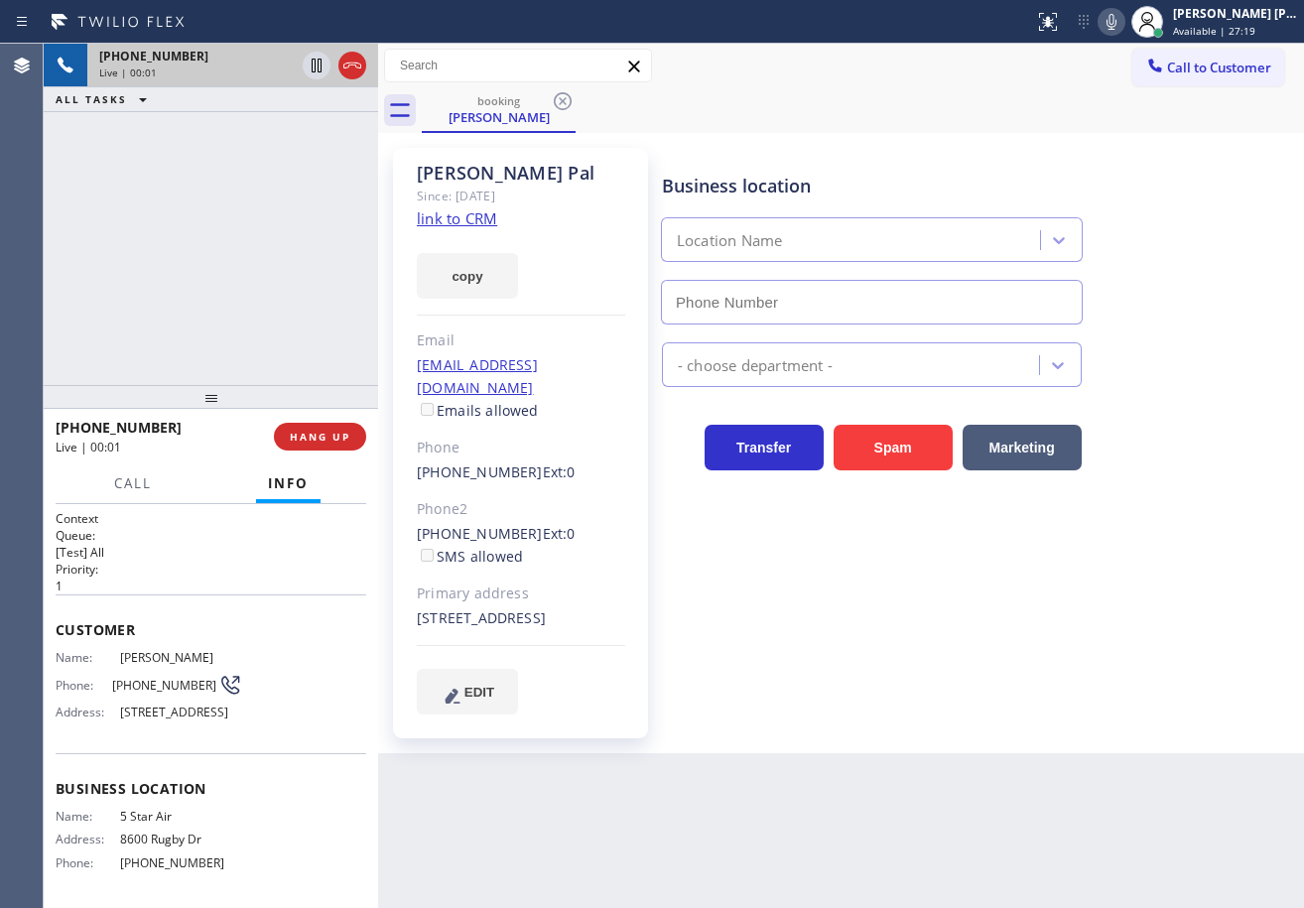
type input "[PHONE_NUMBER]"
click at [481, 214] on link "link to CRM" at bounding box center [457, 218] width 80 height 20
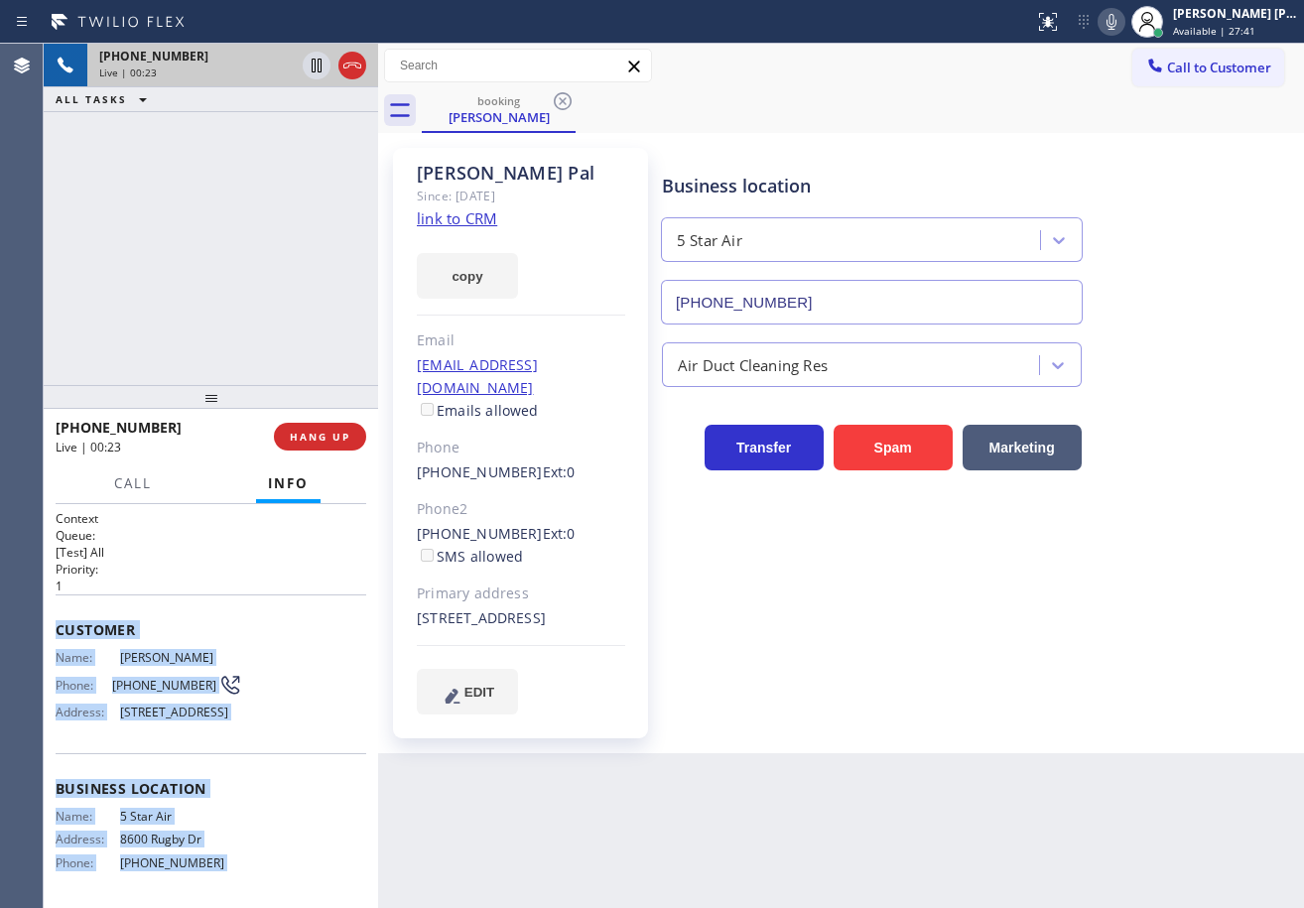
scroll to position [197, 0]
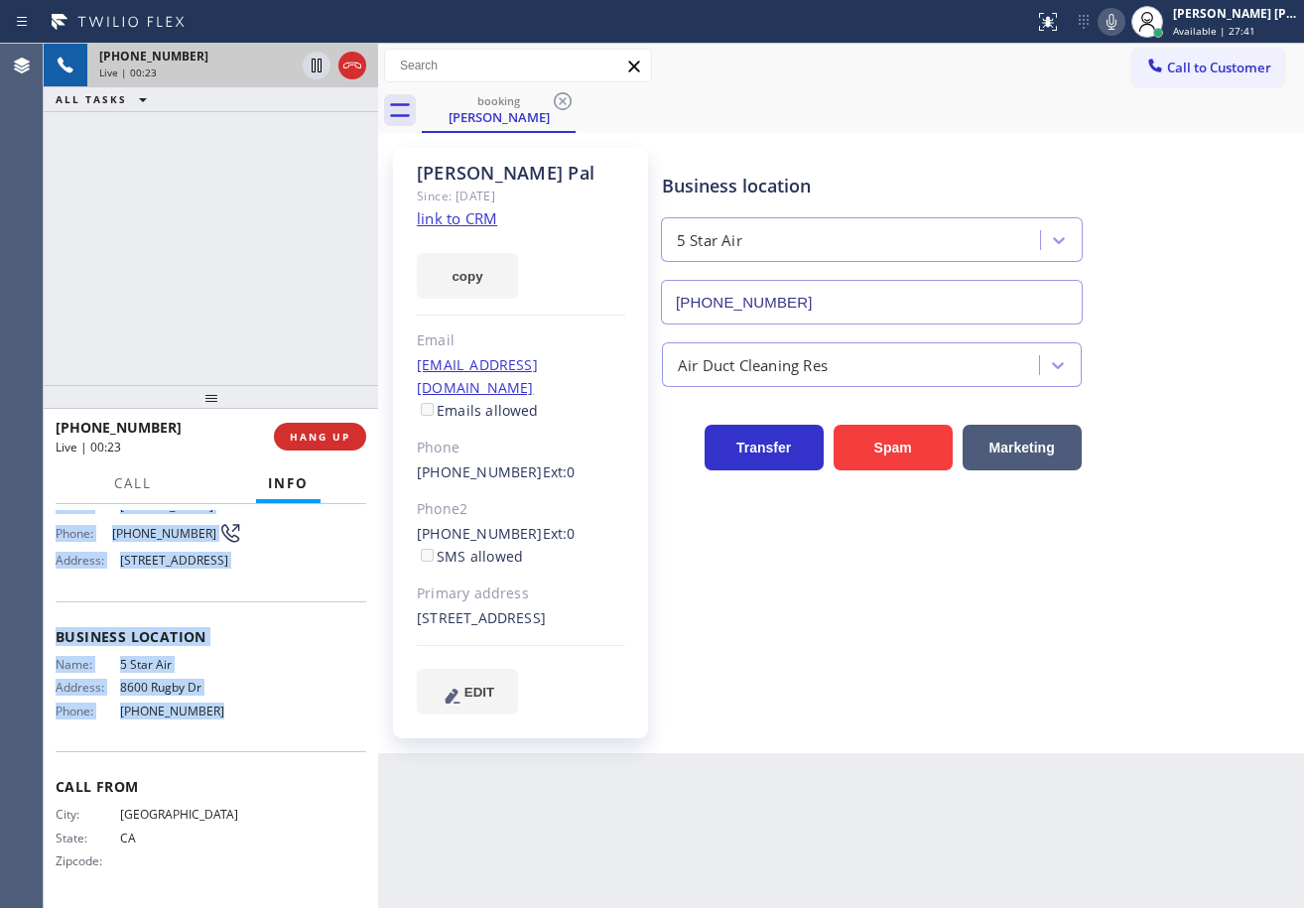
drag, startPoint x: 130, startPoint y: 722, endPoint x: 212, endPoint y: 721, distance: 82.4
click at [212, 721] on div "Context Queue: [Test] All Priority: 1 Customer Name: [PERSON_NAME] Phone: [PHON…" at bounding box center [211, 706] width 334 height 404
copy div "Customer Name: [PERSON_NAME] Phone: [PHONE_NUMBER] Address: [STREET_ADDRESS] Bu…"
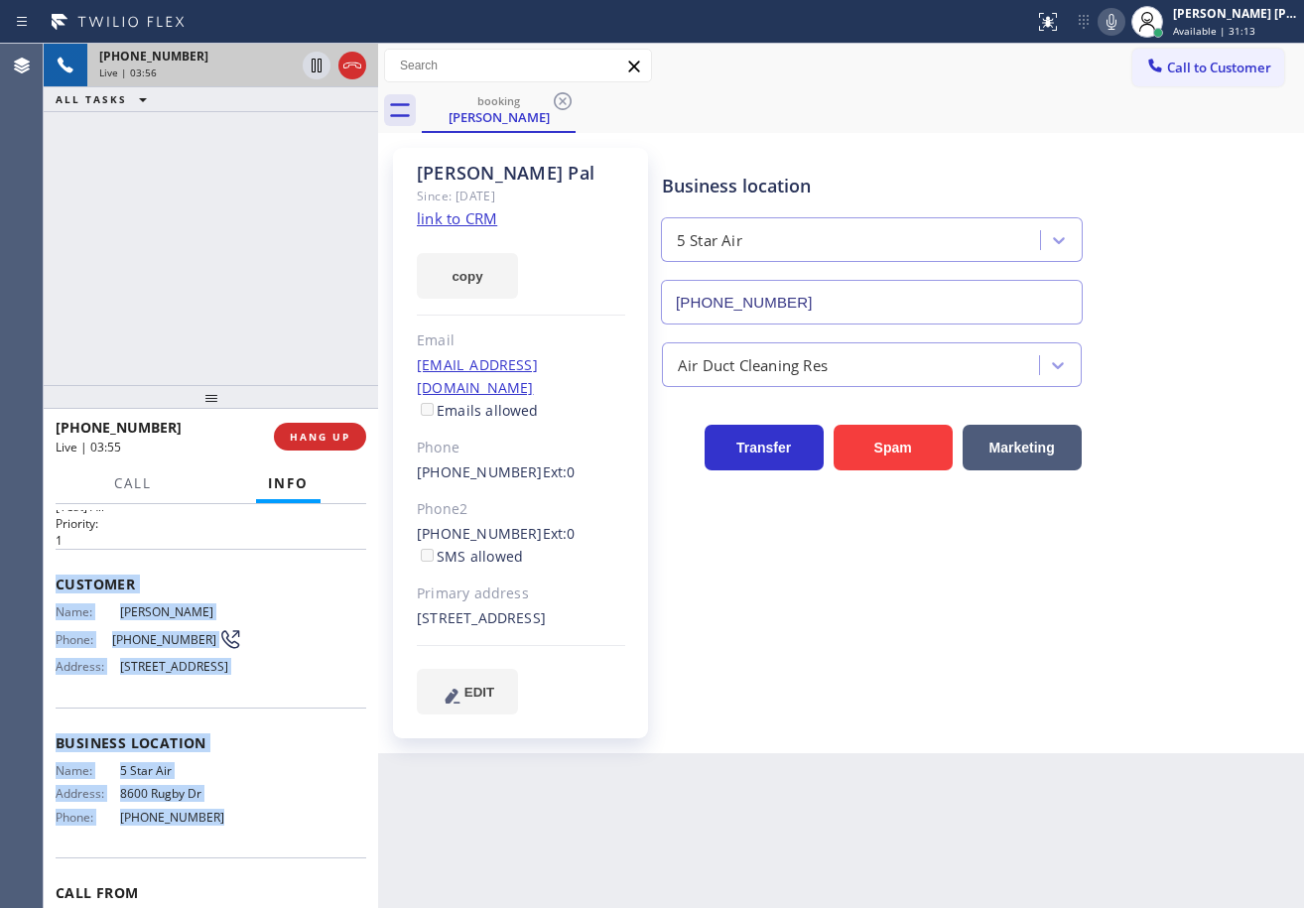
scroll to position [0, 0]
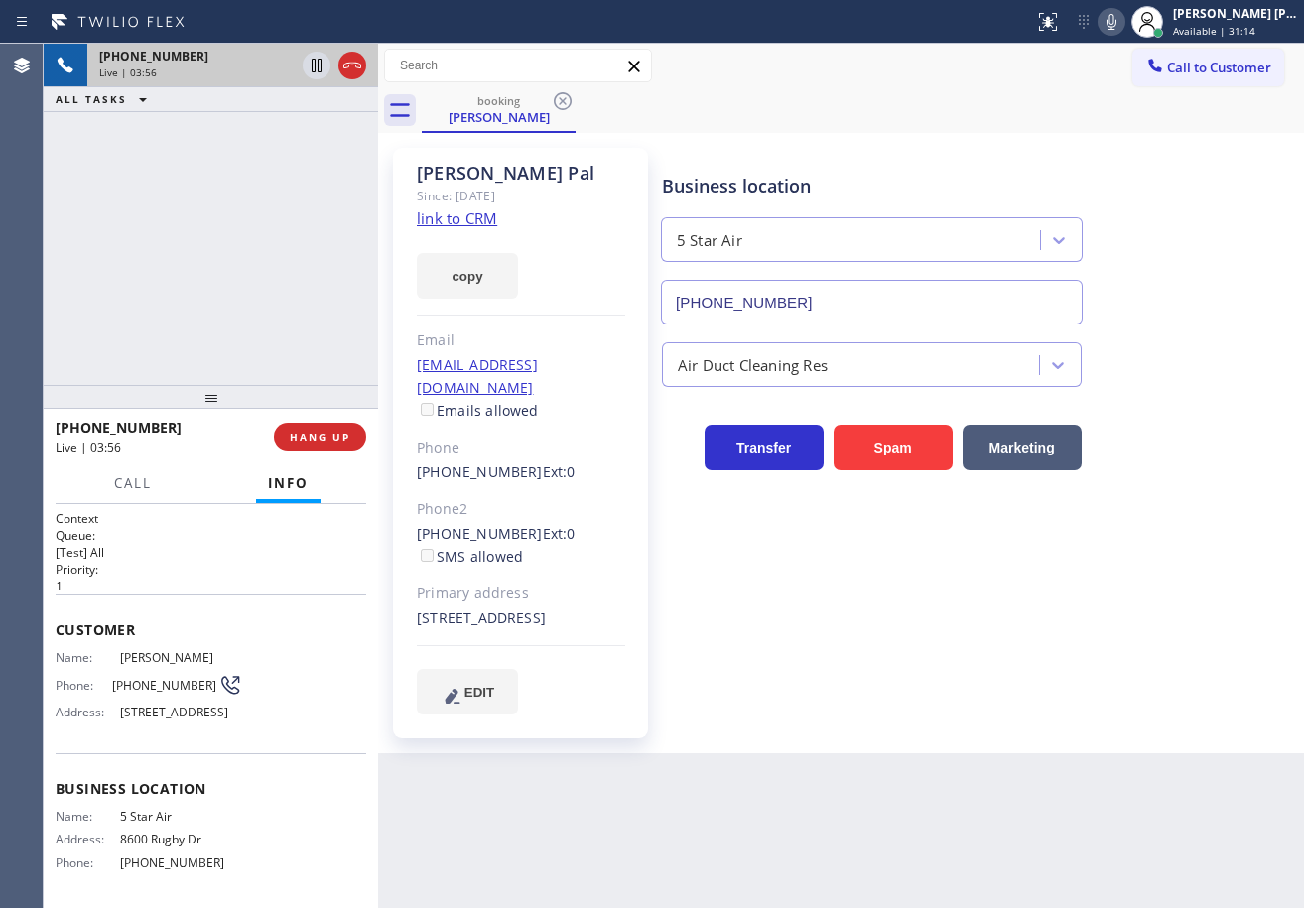
click at [932, 680] on div "Business location 5 Star Air [PHONE_NUMBER] Air Duct Cleaning Res Transfer Spam…" at bounding box center [978, 431] width 641 height 556
click at [1123, 20] on icon at bounding box center [1112, 22] width 24 height 24
click at [1117, 26] on icon at bounding box center [1112, 22] width 10 height 16
click at [295, 282] on div "[PHONE_NUMBER] Live | 04:18 ALL TASKS ALL TASKS ACTIVE TASKS TASKS IN WRAP UP" at bounding box center [211, 214] width 334 height 341
click at [179, 157] on div "[PHONE_NUMBER] Live | 04:25 ALL TASKS ALL TASKS ACTIVE TASKS TASKS IN WRAP UP" at bounding box center [211, 214] width 334 height 341
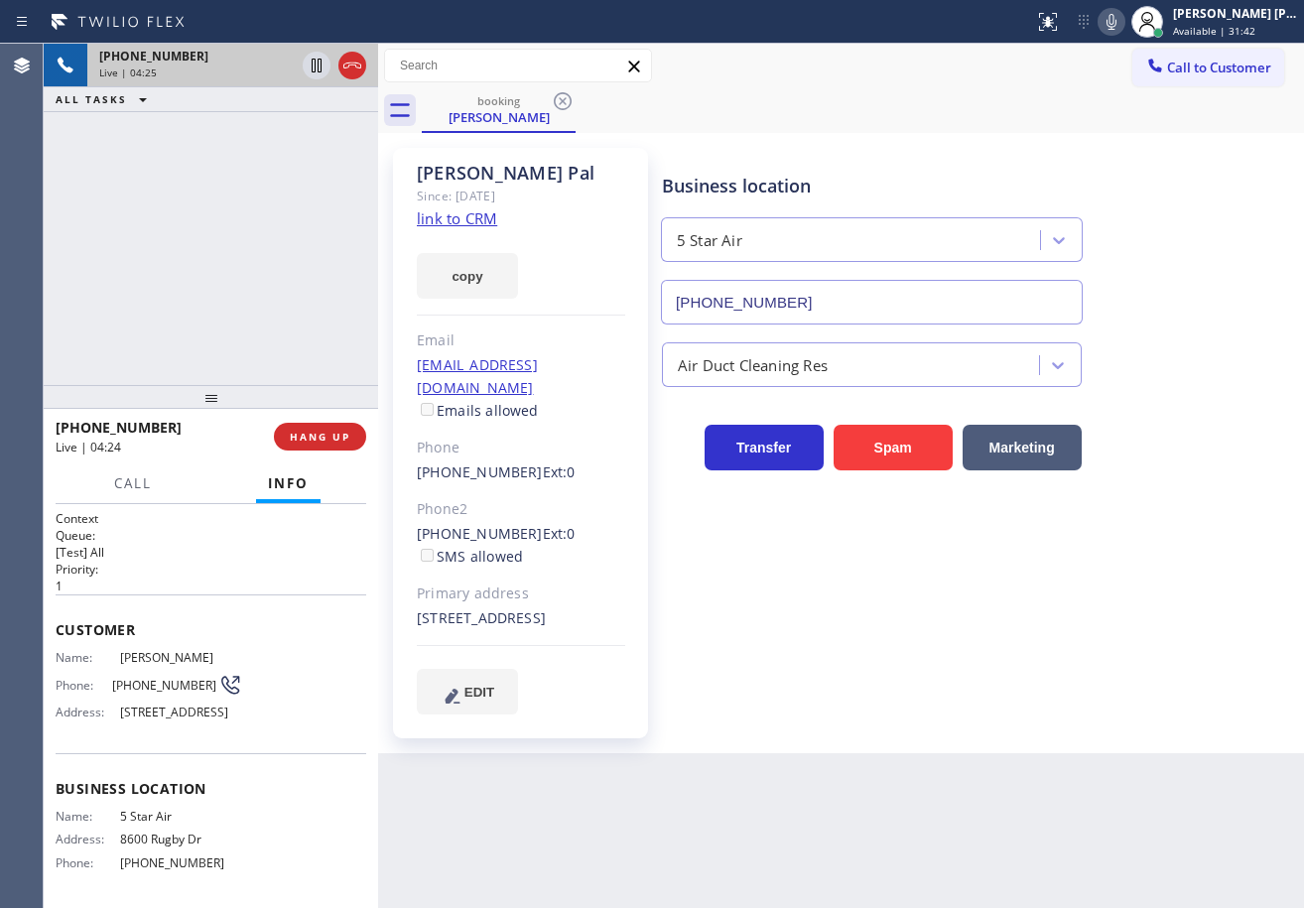
click at [185, 155] on div "[PHONE_NUMBER] Live | 04:25 ALL TASKS ALL TASKS ACTIVE TASKS TASKS IN WRAP UP" at bounding box center [211, 214] width 334 height 341
click at [318, 67] on icon at bounding box center [317, 66] width 10 height 14
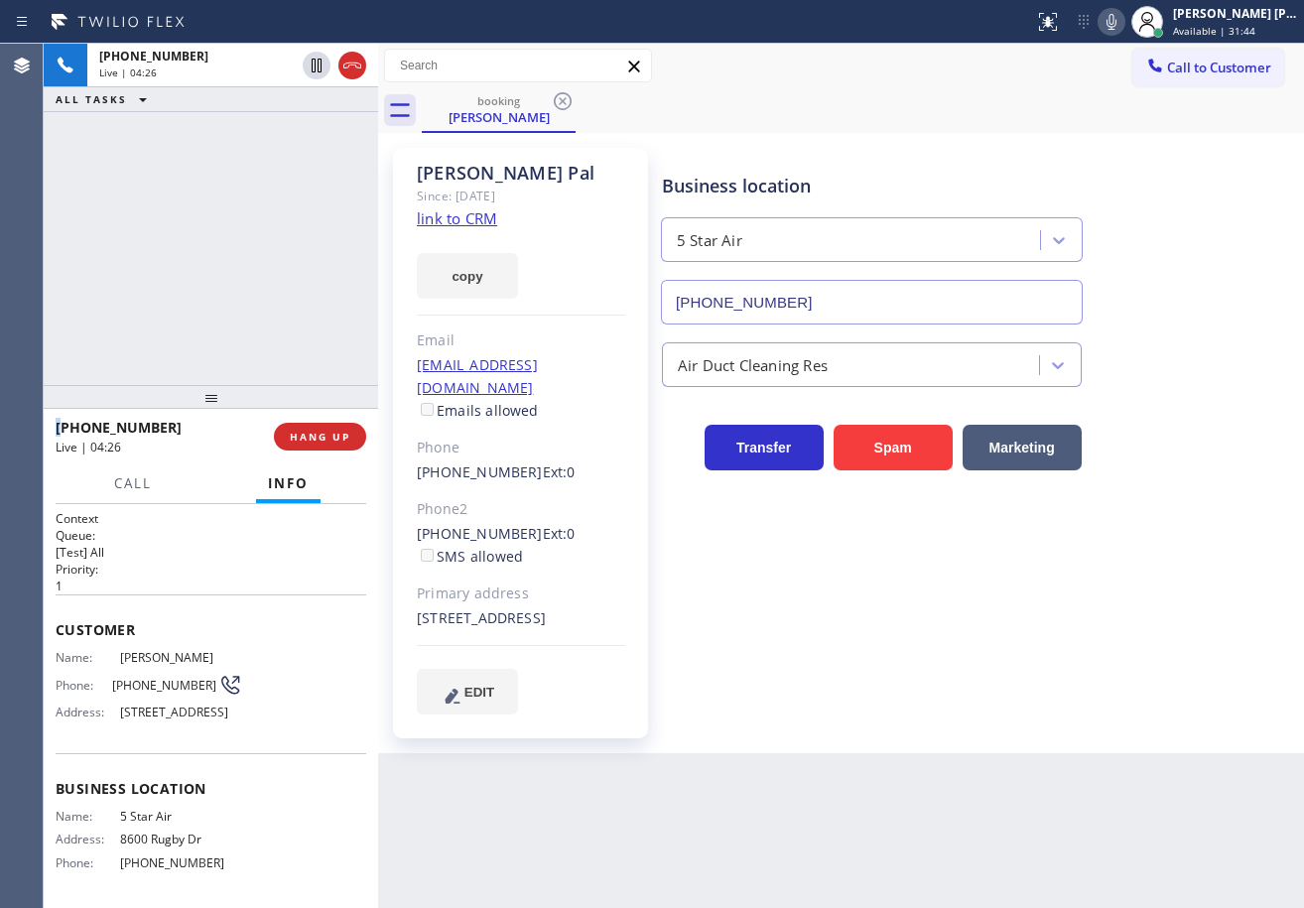
click at [290, 159] on div "[PHONE_NUMBER] Live | 04:26 ALL TASKS ALL TASKS ACTIVE TASKS TASKS IN WRAP UP" at bounding box center [211, 214] width 334 height 341
click at [1123, 22] on icon at bounding box center [1112, 22] width 24 height 24
click at [1122, 50] on div "Call to Customer Outbound call Location Alliance HVAC [GEOGRAPHIC_DATA] Your ca…" at bounding box center [841, 66] width 926 height 35
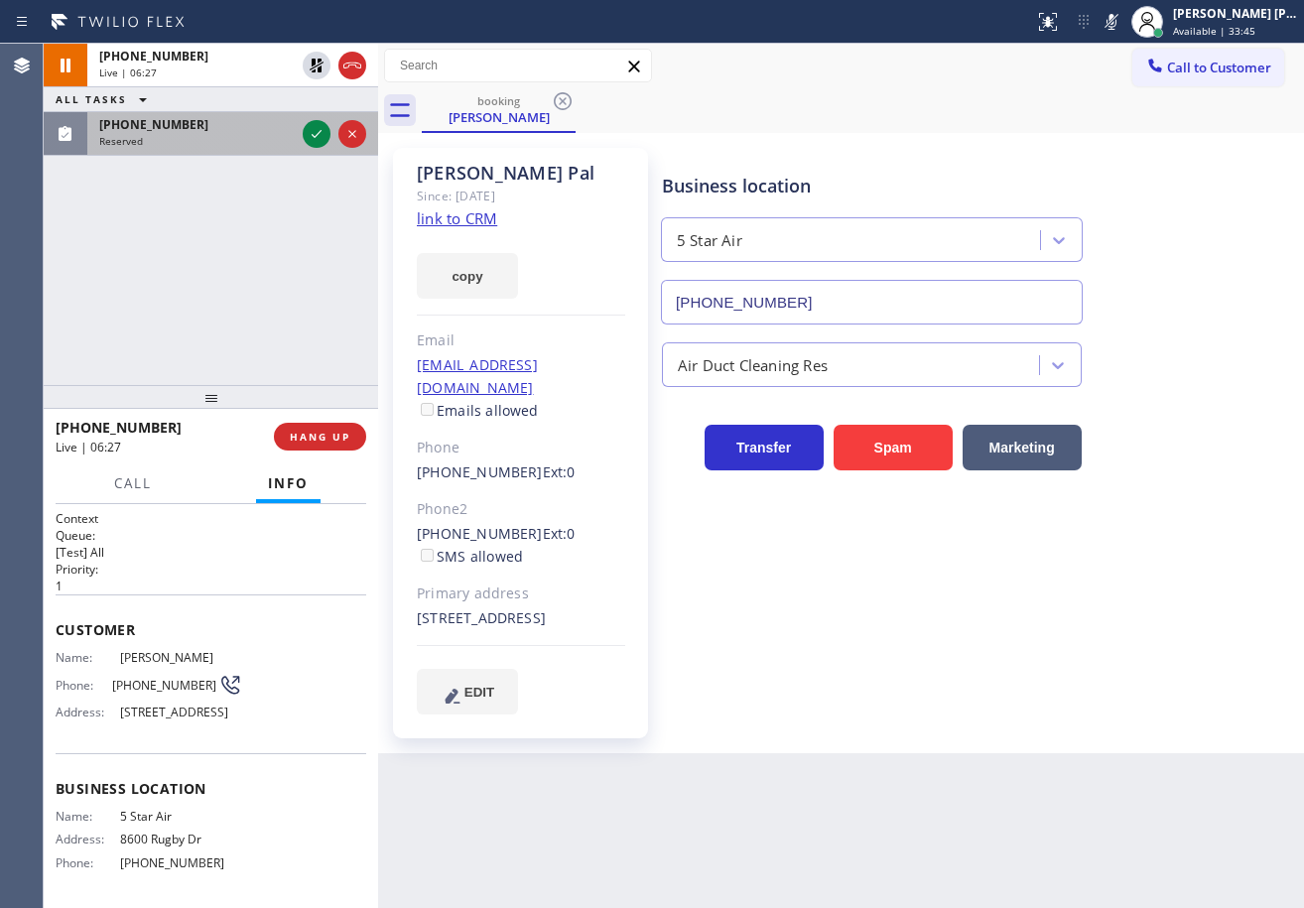
click at [217, 142] on div "Reserved" at bounding box center [197, 141] width 196 height 14
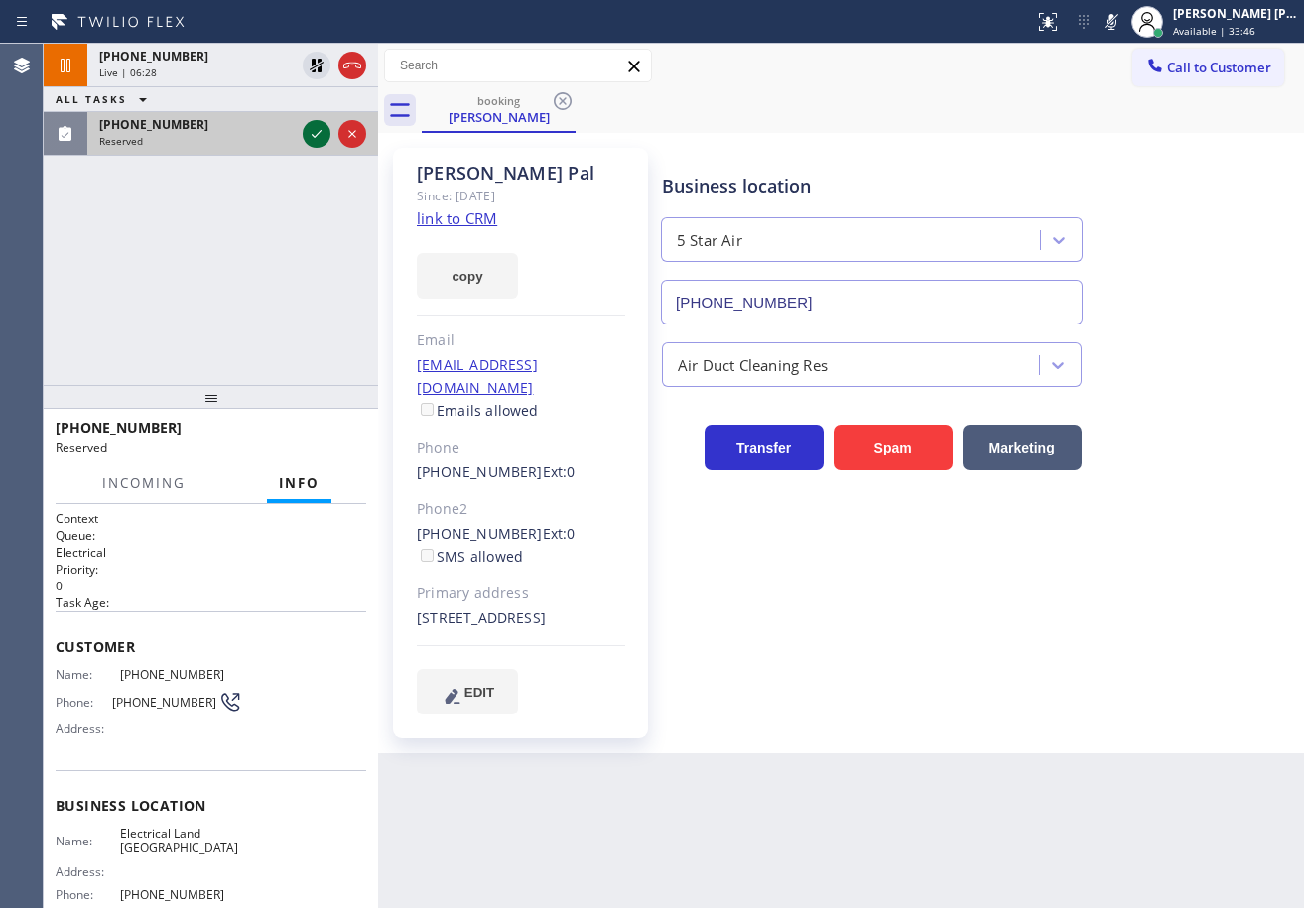
click at [309, 132] on icon at bounding box center [317, 134] width 24 height 24
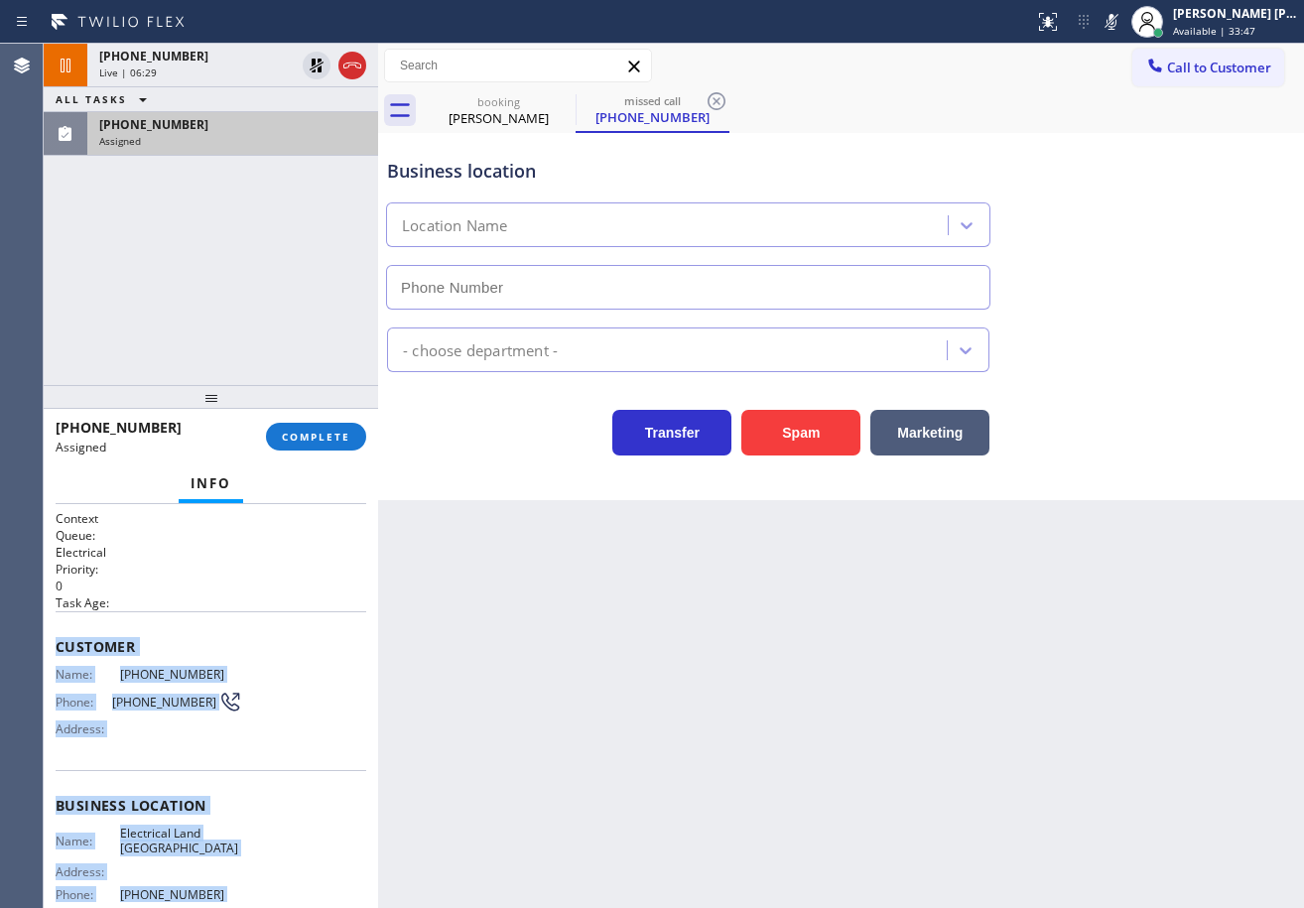
scroll to position [184, 0]
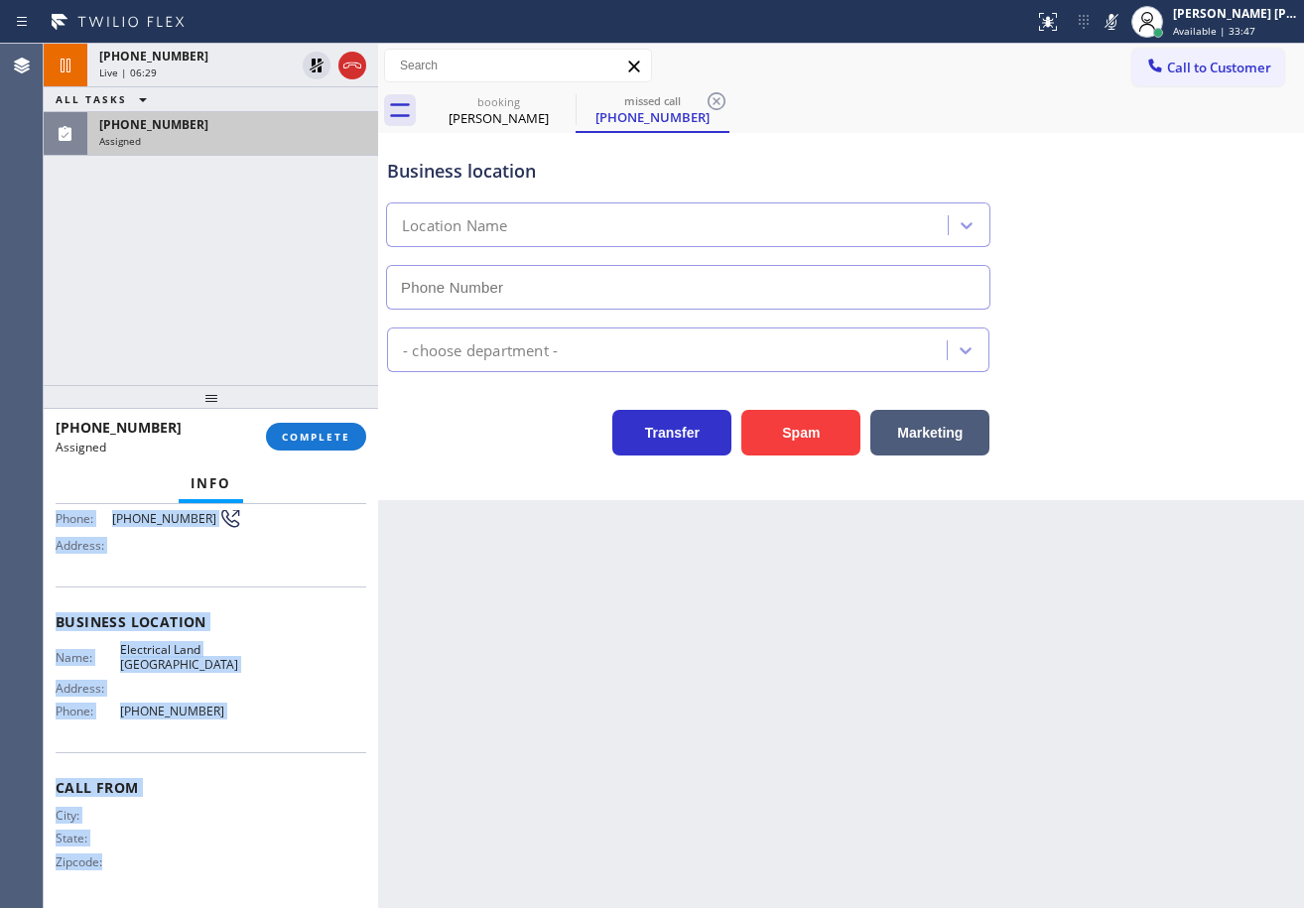
type input "[PHONE_NUMBER]"
drag, startPoint x: 53, startPoint y: 641, endPoint x: 259, endPoint y: 701, distance: 214.8
click at [259, 702] on div "Context Queue: Electrical Priority: 0 Task Age: Customer Name: [PHONE_NUMBER] P…" at bounding box center [211, 706] width 334 height 404
copy div "Customer Name: [PHONE_NUMBER] Phone: [PHONE_NUMBER] Address: Business location …"
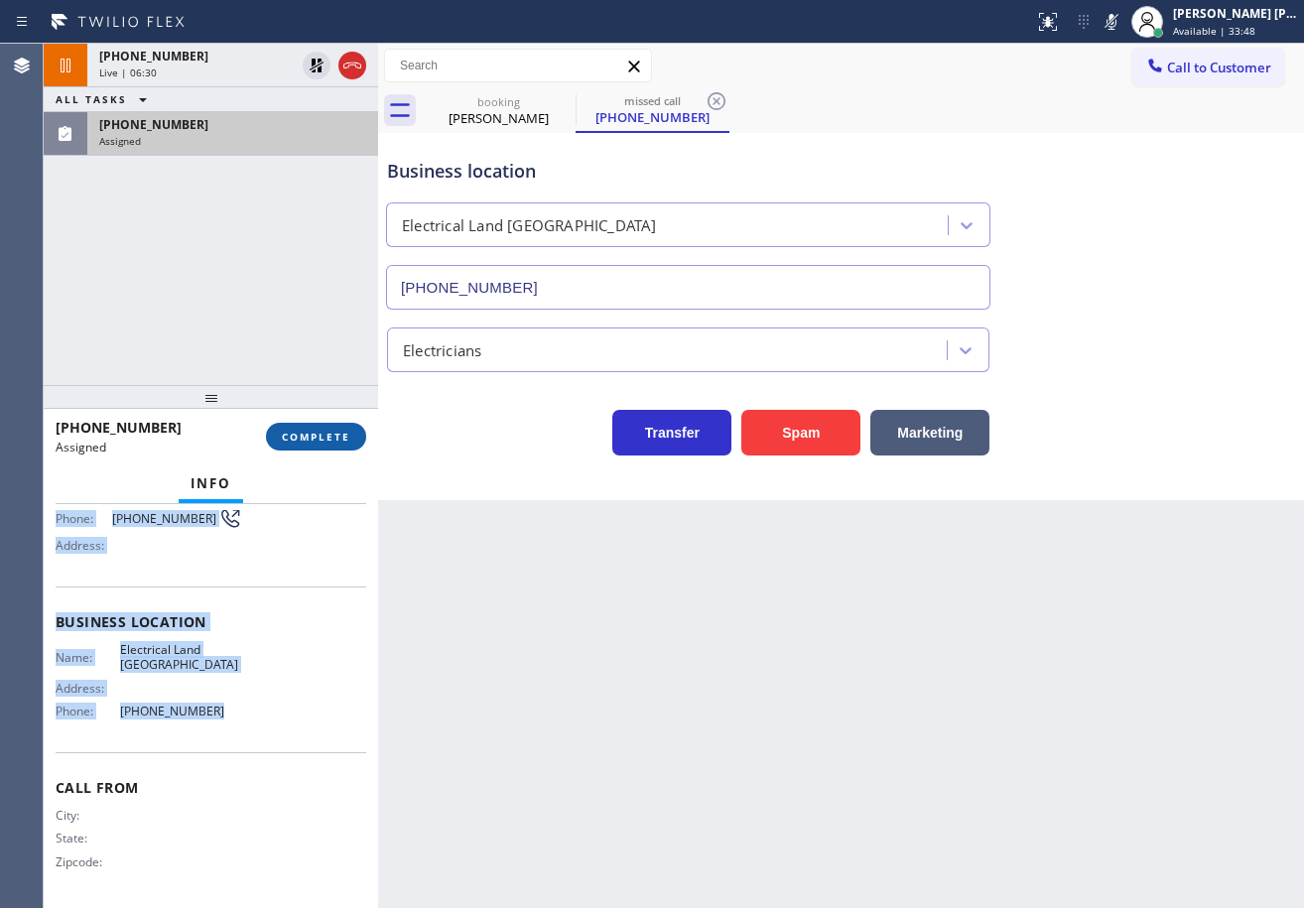
click at [336, 426] on button "COMPLETE" at bounding box center [316, 437] width 100 height 28
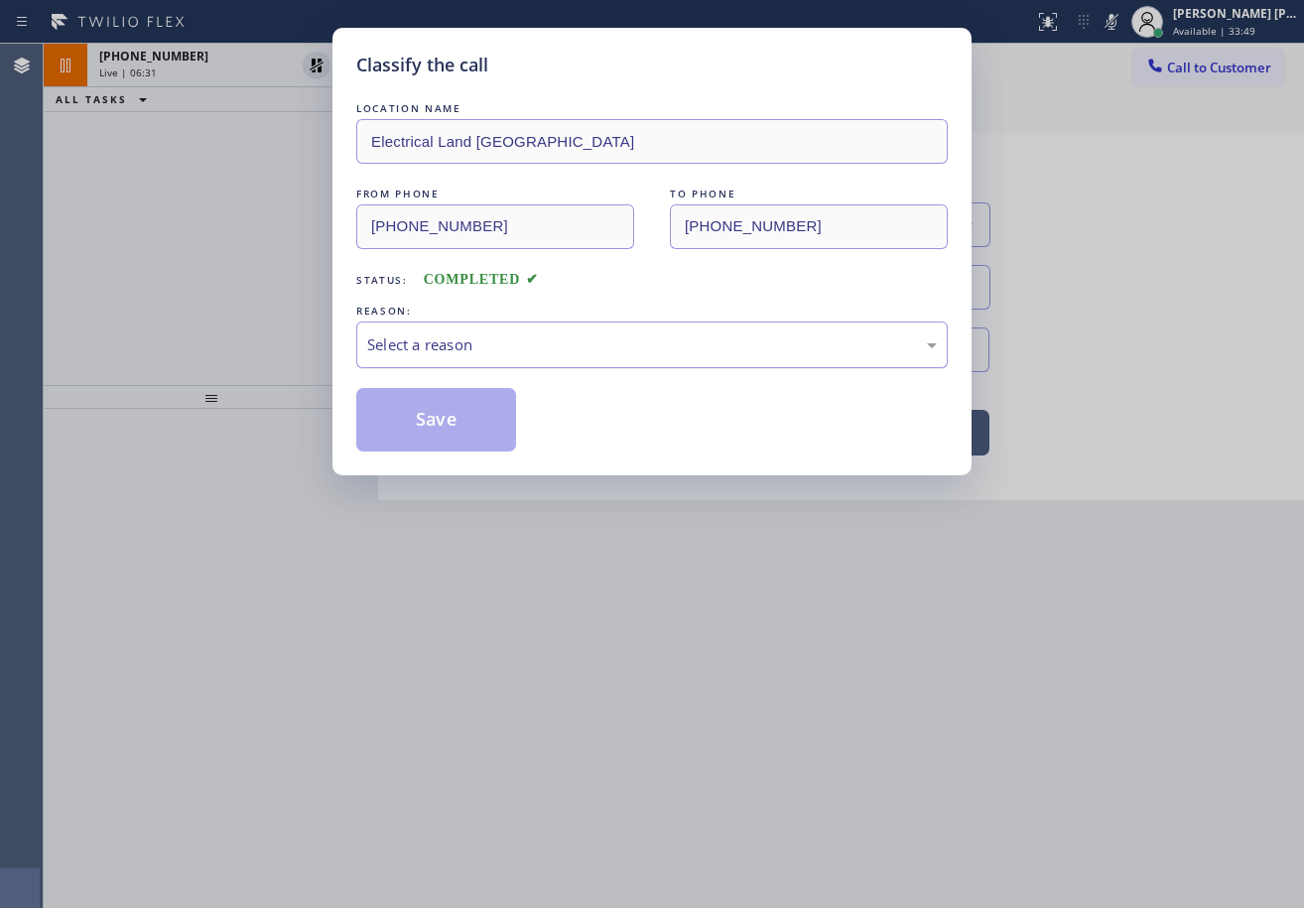
click at [472, 348] on div "Select a reason" at bounding box center [652, 344] width 570 height 23
click at [471, 434] on button "Save" at bounding box center [436, 420] width 160 height 64
click at [471, 433] on button "Save" at bounding box center [436, 420] width 160 height 64
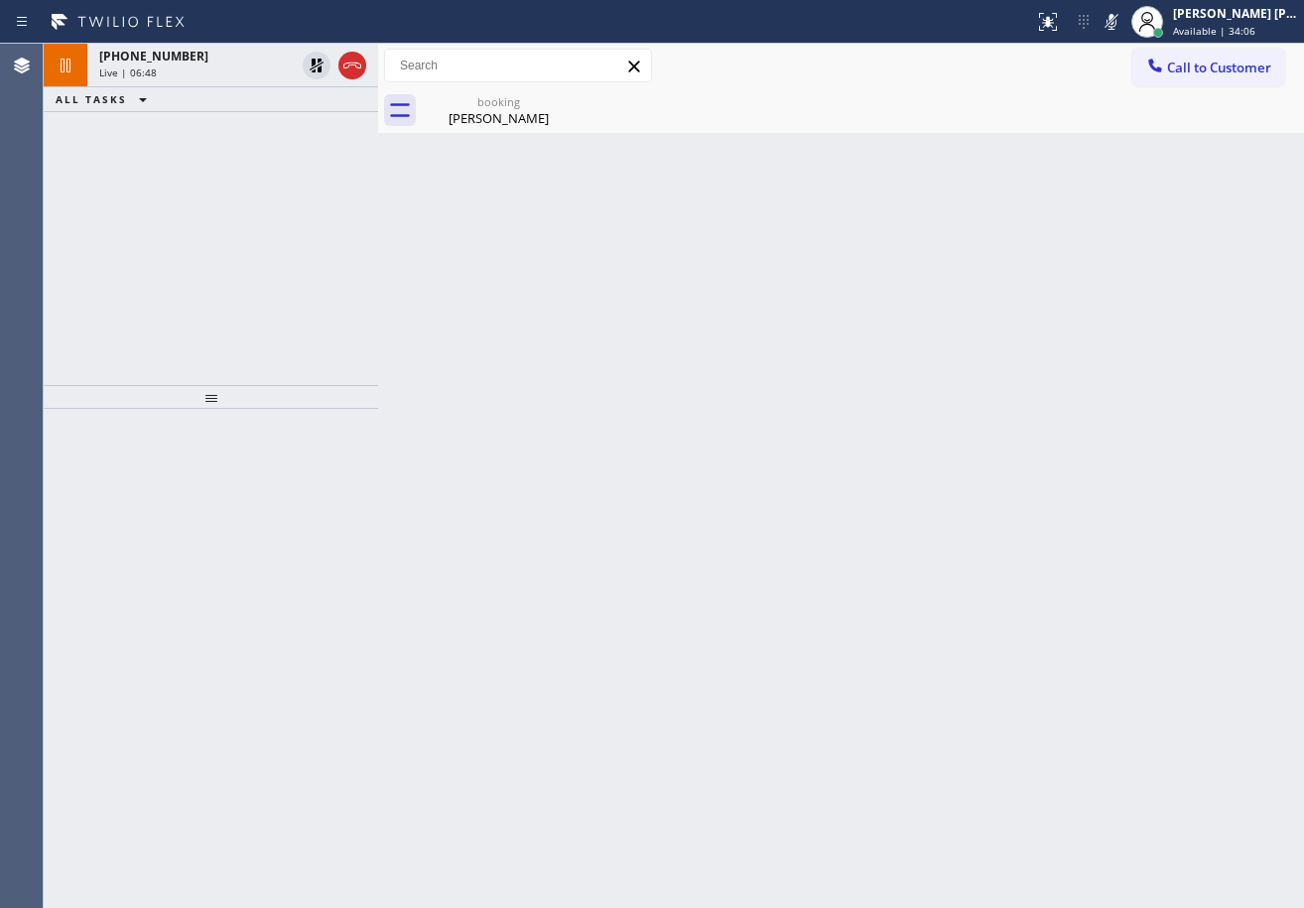
click at [811, 137] on div "Back to Dashboard Change Sender ID Customers Technicians Select a contact Outbo…" at bounding box center [841, 476] width 926 height 864
click at [1118, 25] on rect at bounding box center [1112, 20] width 14 height 14
click at [1125, 139] on div "Back to Dashboard Change Sender ID Customers Technicians Select a contact Outbo…" at bounding box center [841, 476] width 926 height 864
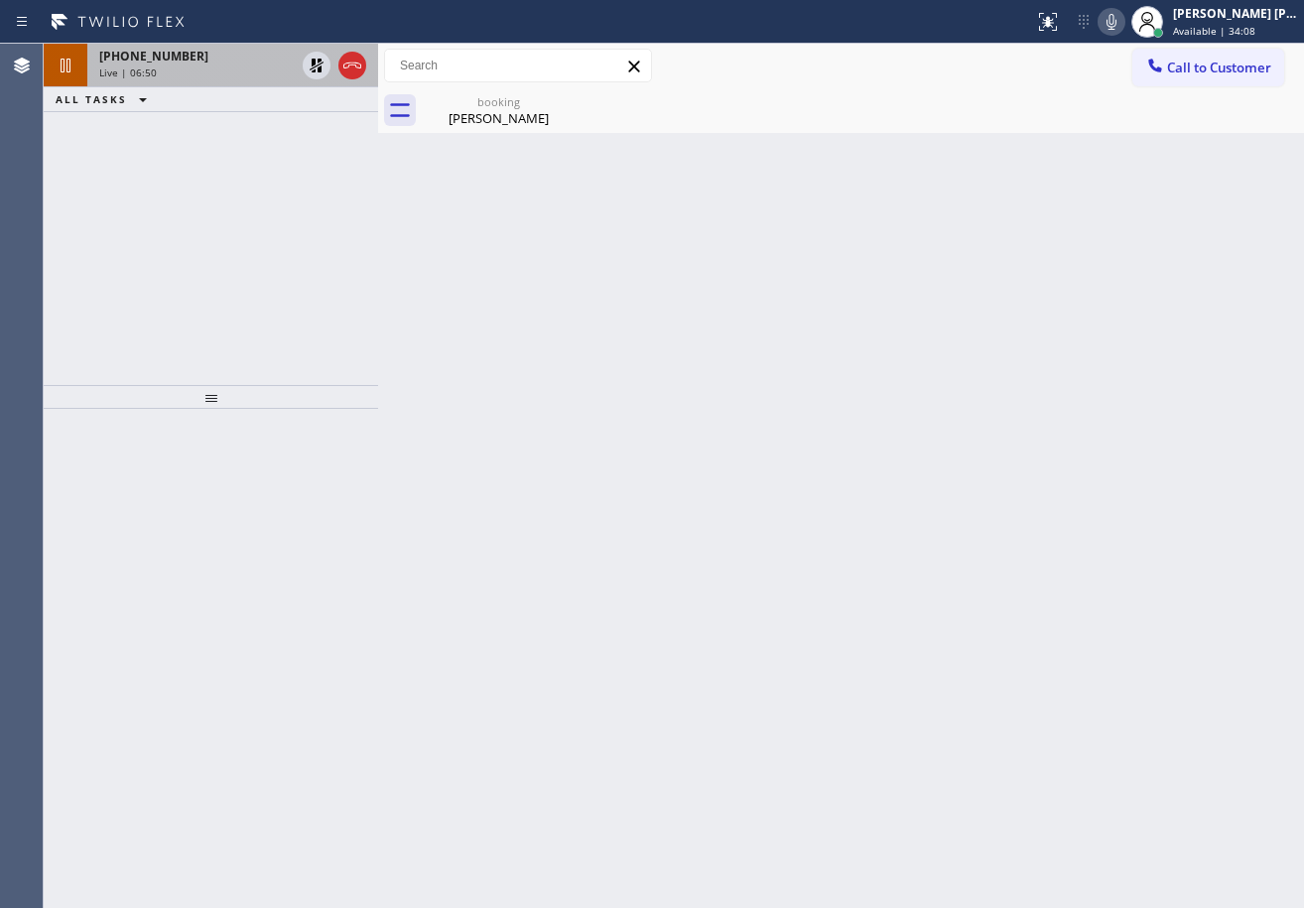
click at [320, 67] on icon at bounding box center [317, 66] width 14 height 14
click at [235, 63] on div "[PHONE_NUMBER]" at bounding box center [197, 56] width 196 height 17
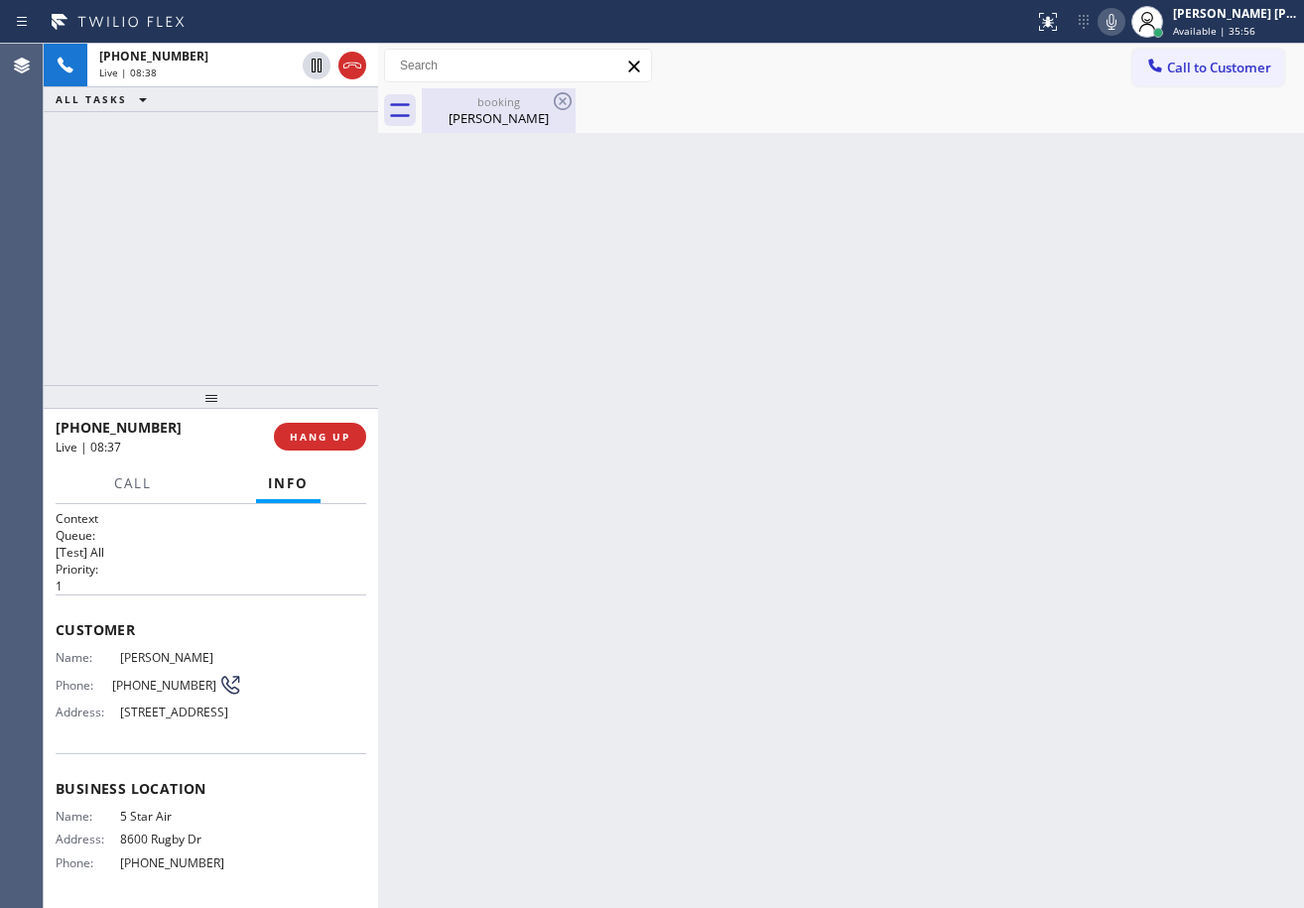
click at [518, 127] on div "booking [PERSON_NAME]" at bounding box center [499, 110] width 150 height 45
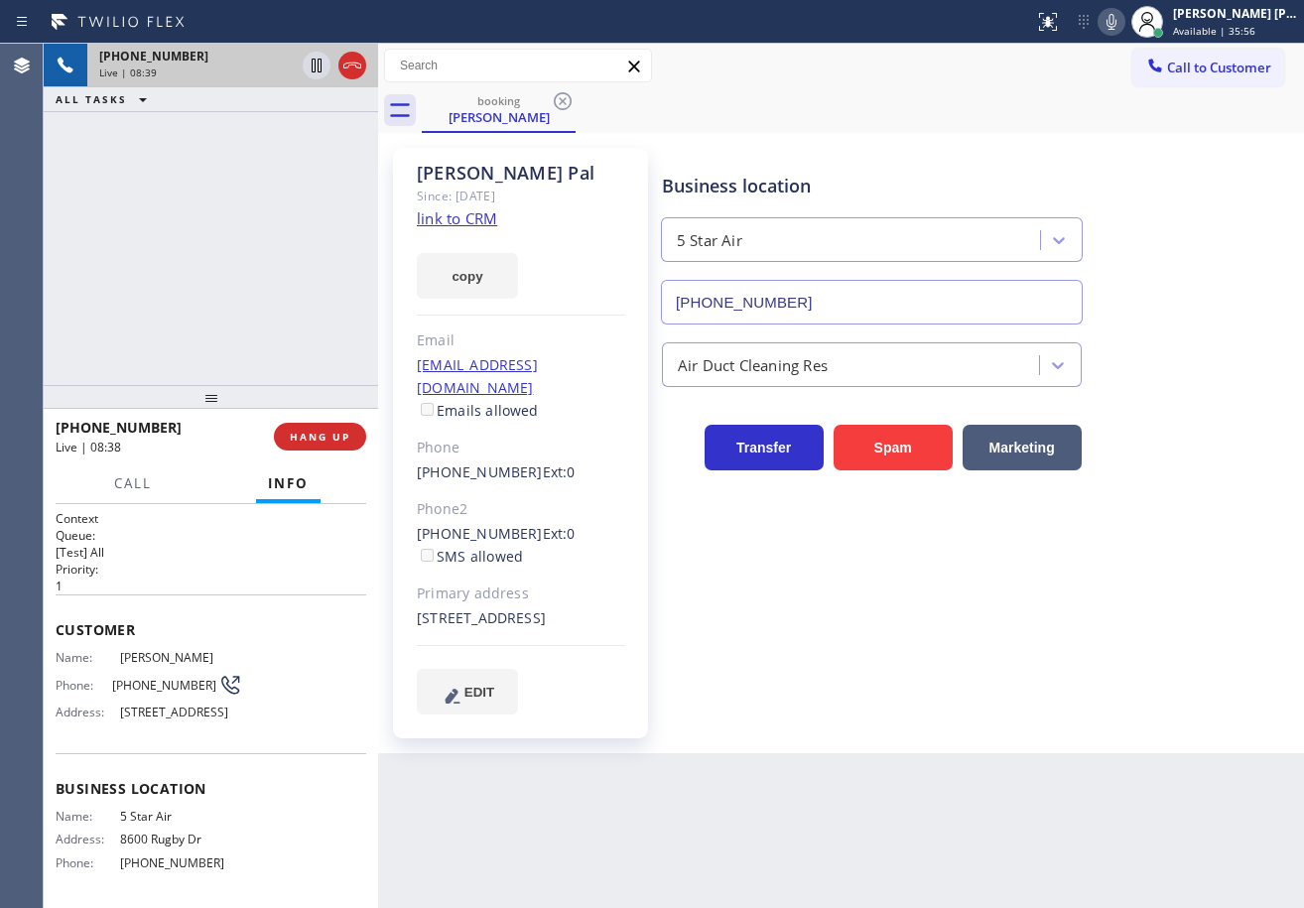
click at [274, 75] on div "Live | 08:39" at bounding box center [197, 73] width 196 height 14
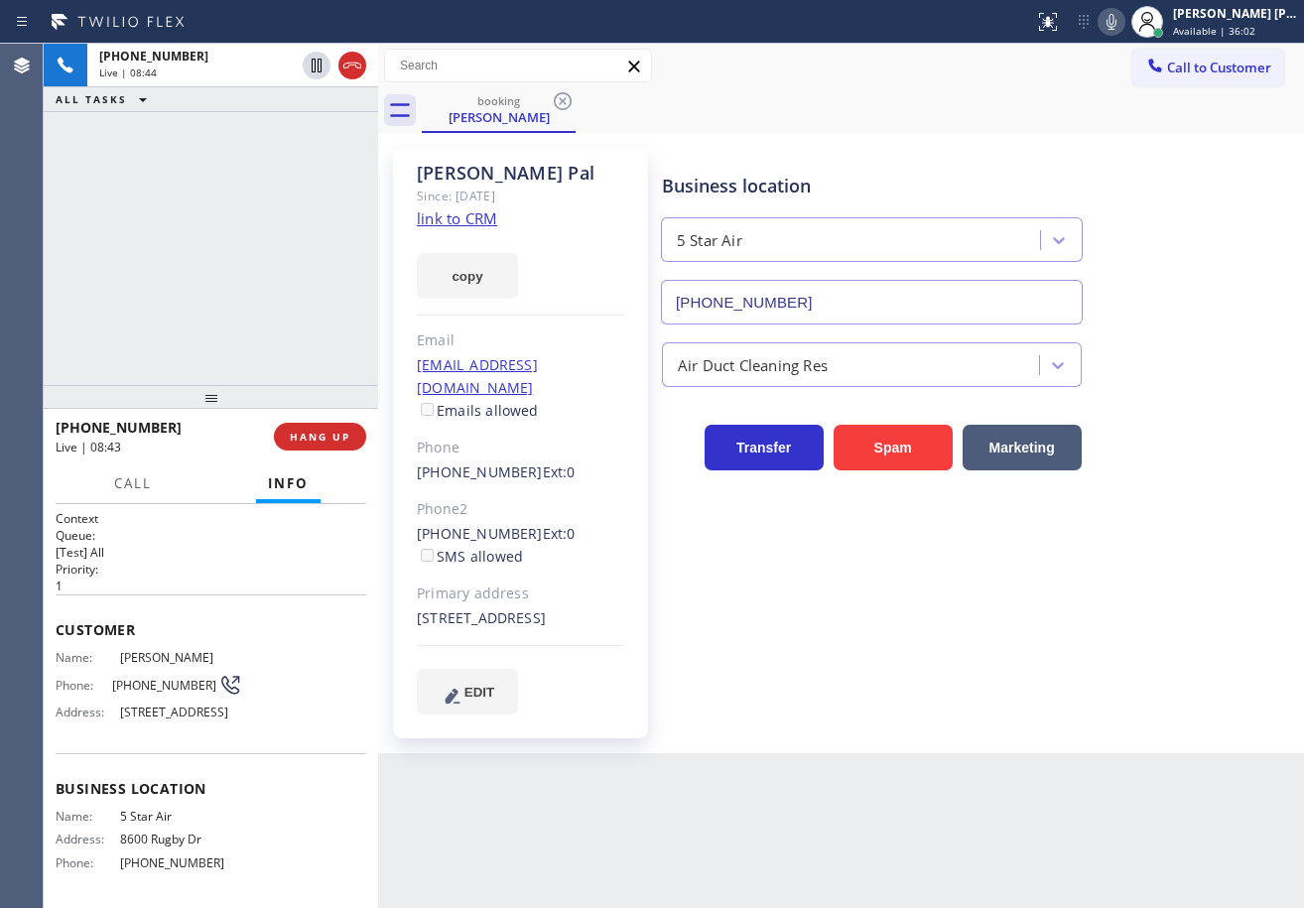
drag, startPoint x: 1186, startPoint y: 361, endPoint x: 1186, endPoint y: 381, distance: 19.8
click at [1186, 360] on div "Air Duct Cleaning Res" at bounding box center [978, 360] width 641 height 53
drag, startPoint x: 1186, startPoint y: 471, endPoint x: 1183, endPoint y: 574, distance: 102.3
click at [1186, 483] on div "Business location 5 Star Air [PHONE_NUMBER] Air Duct Cleaning Res Transfer Spam…" at bounding box center [978, 431] width 641 height 556
drag, startPoint x: 1183, startPoint y: 574, endPoint x: 1180, endPoint y: 594, distance: 21.1
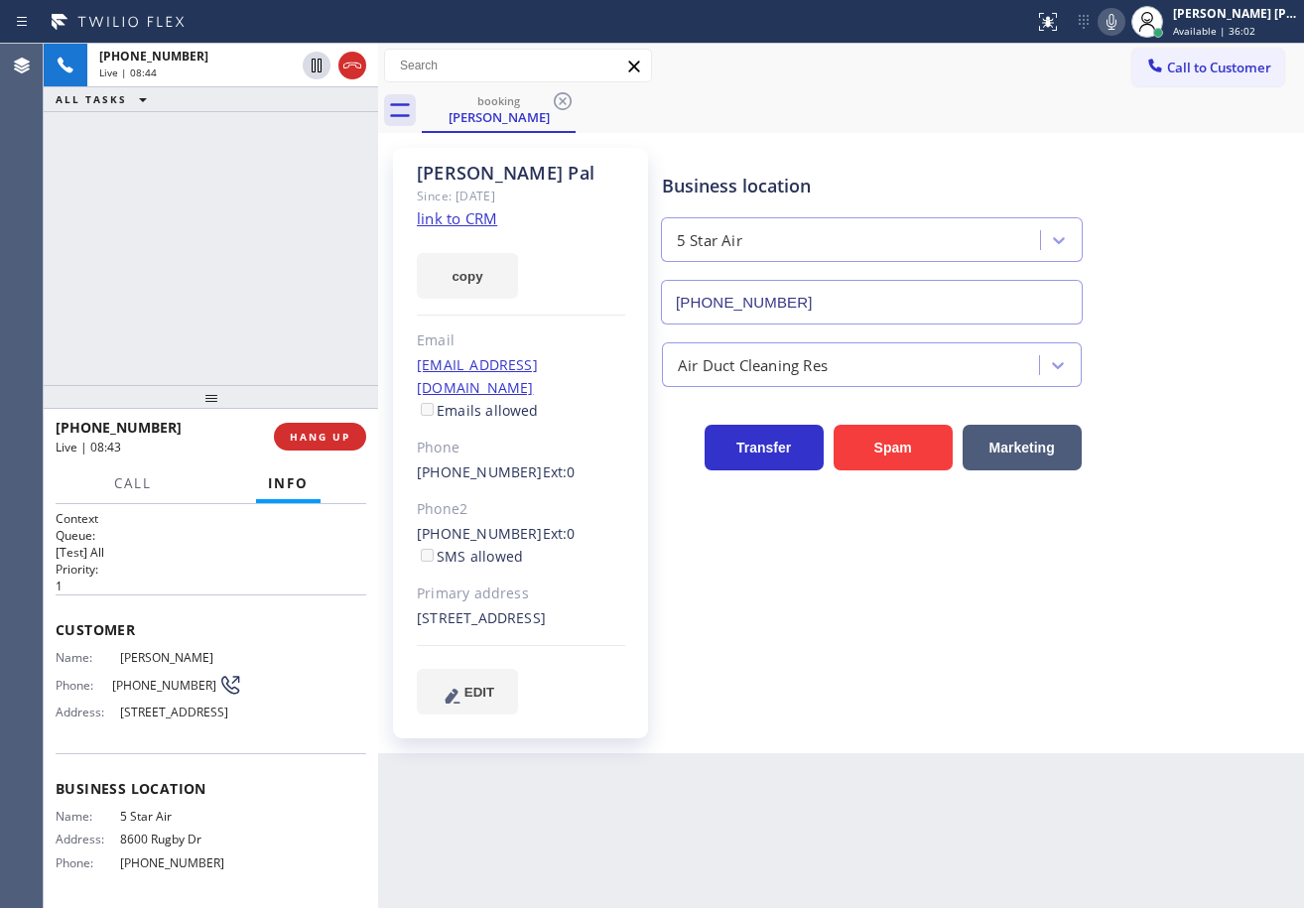
click at [1180, 594] on div "Business location 5 Star Air [PHONE_NUMBER] Air Duct Cleaning Res Transfer Spam…" at bounding box center [978, 431] width 641 height 556
drag, startPoint x: 1160, startPoint y: 704, endPoint x: 1142, endPoint y: 784, distance: 82.3
click at [1155, 731] on div "Business location 5 Star Air [PHONE_NUMBER] Air Duct Cleaning Res Transfer Spam…" at bounding box center [978, 450] width 641 height 595
drag, startPoint x: 1142, startPoint y: 784, endPoint x: 1141, endPoint y: 829, distance: 44.7
click at [1139, 806] on div "Back to Dashboard Change Sender ID Customers Technicians Select a contact Outbo…" at bounding box center [841, 476] width 926 height 864
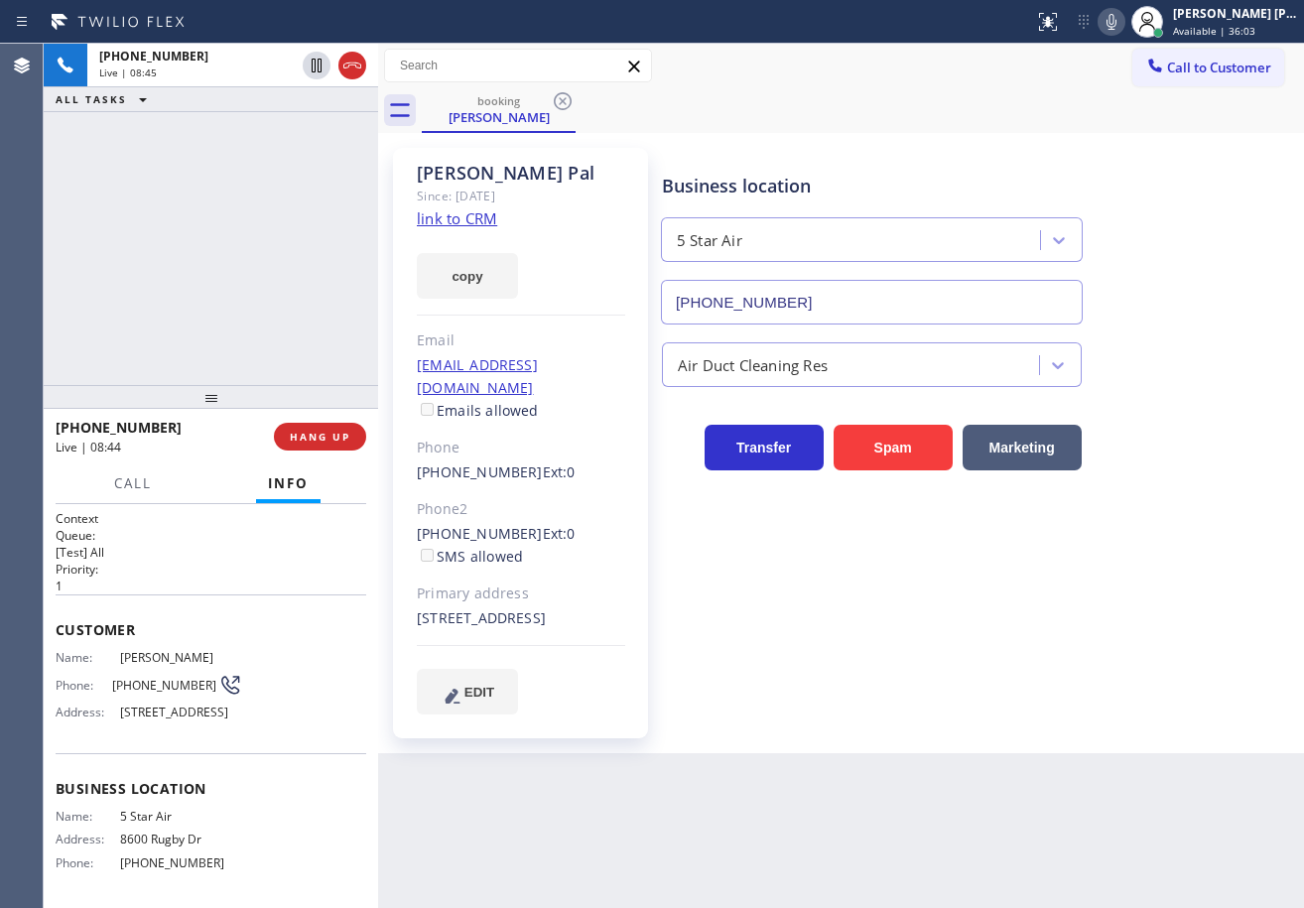
click at [1141, 830] on div "Back to Dashboard Change Sender ID Customers Technicians Select a contact Outbo…" at bounding box center [841, 476] width 926 height 864
click at [1240, 469] on div "Transfer Spam Marketing" at bounding box center [978, 439] width 641 height 64
click at [1123, 31] on icon at bounding box center [1112, 22] width 24 height 24
click at [1123, 29] on icon at bounding box center [1112, 22] width 24 height 24
click at [1191, 235] on div "Business location 5 Star Air [PHONE_NUMBER]" at bounding box center [978, 235] width 641 height 180
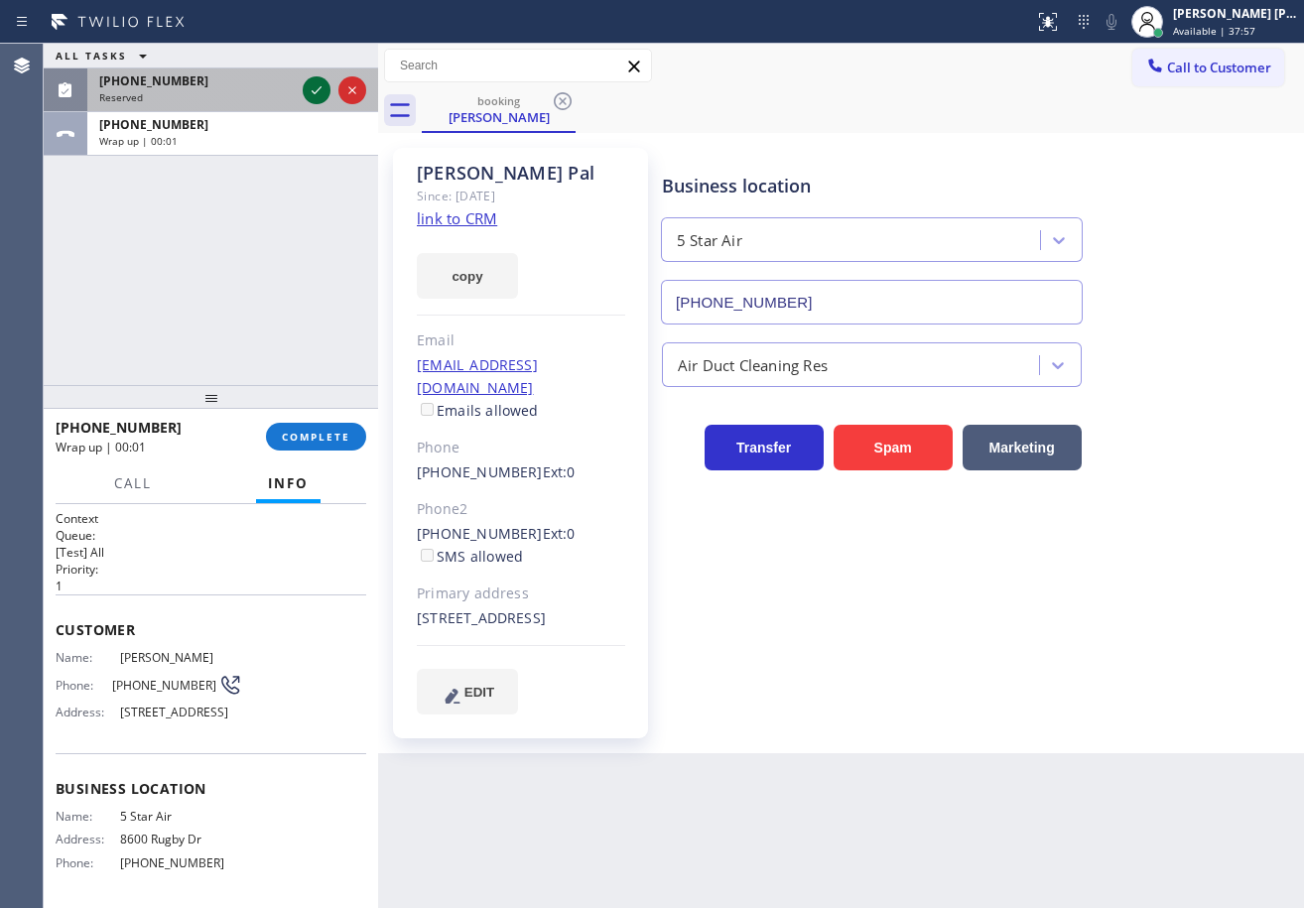
click at [312, 84] on icon at bounding box center [317, 90] width 24 height 24
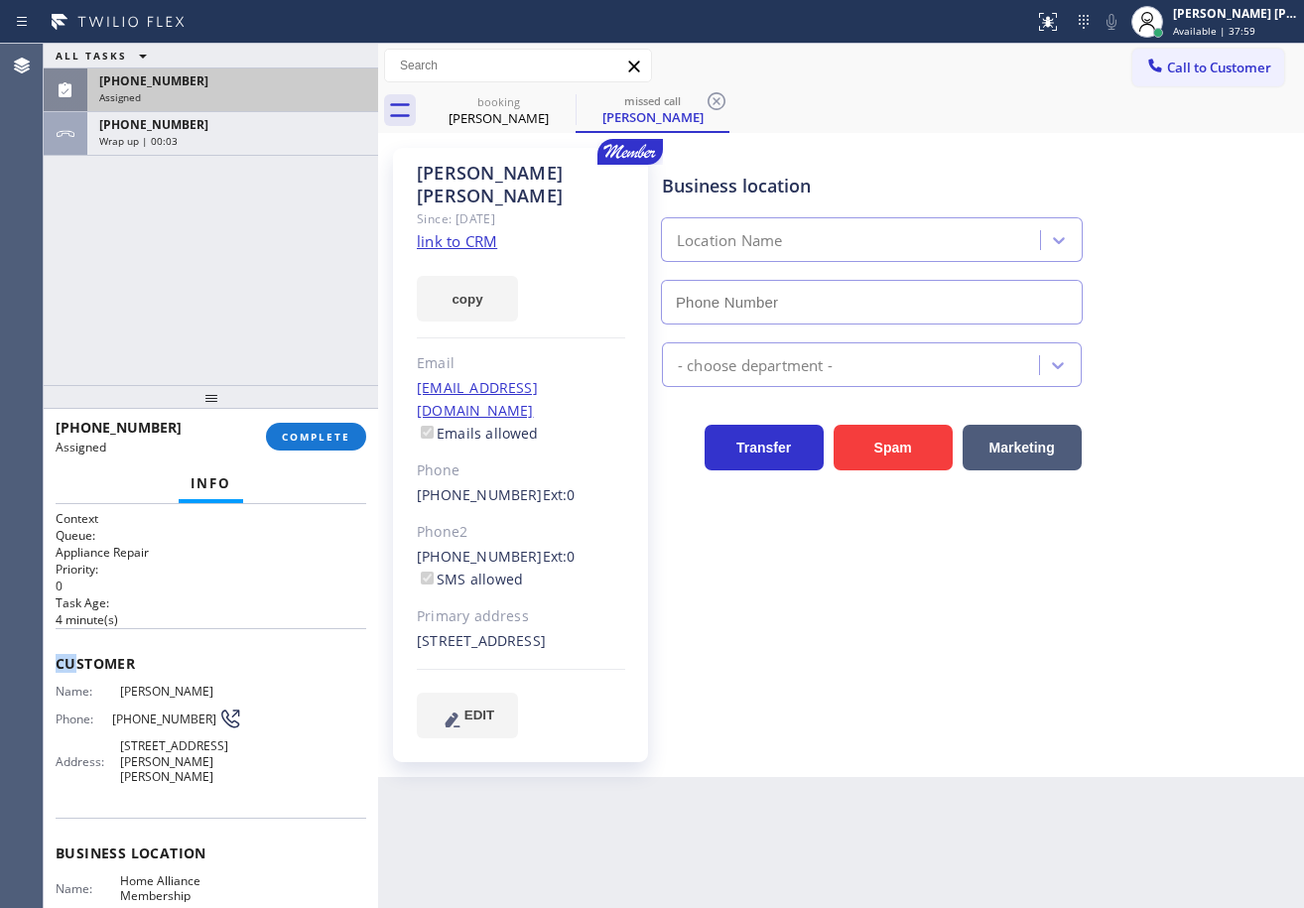
type input "[PHONE_NUMBER]"
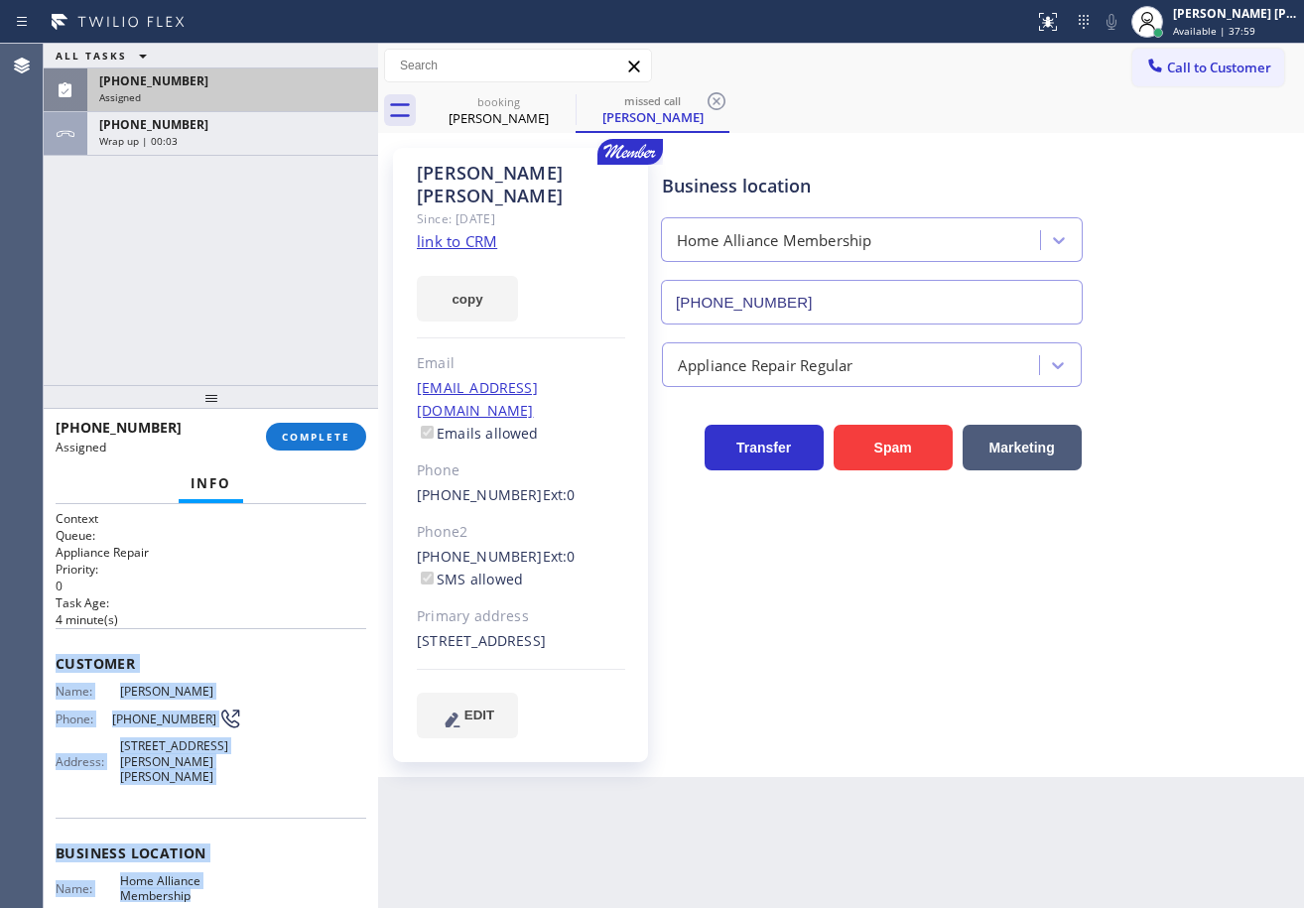
scroll to position [231, 0]
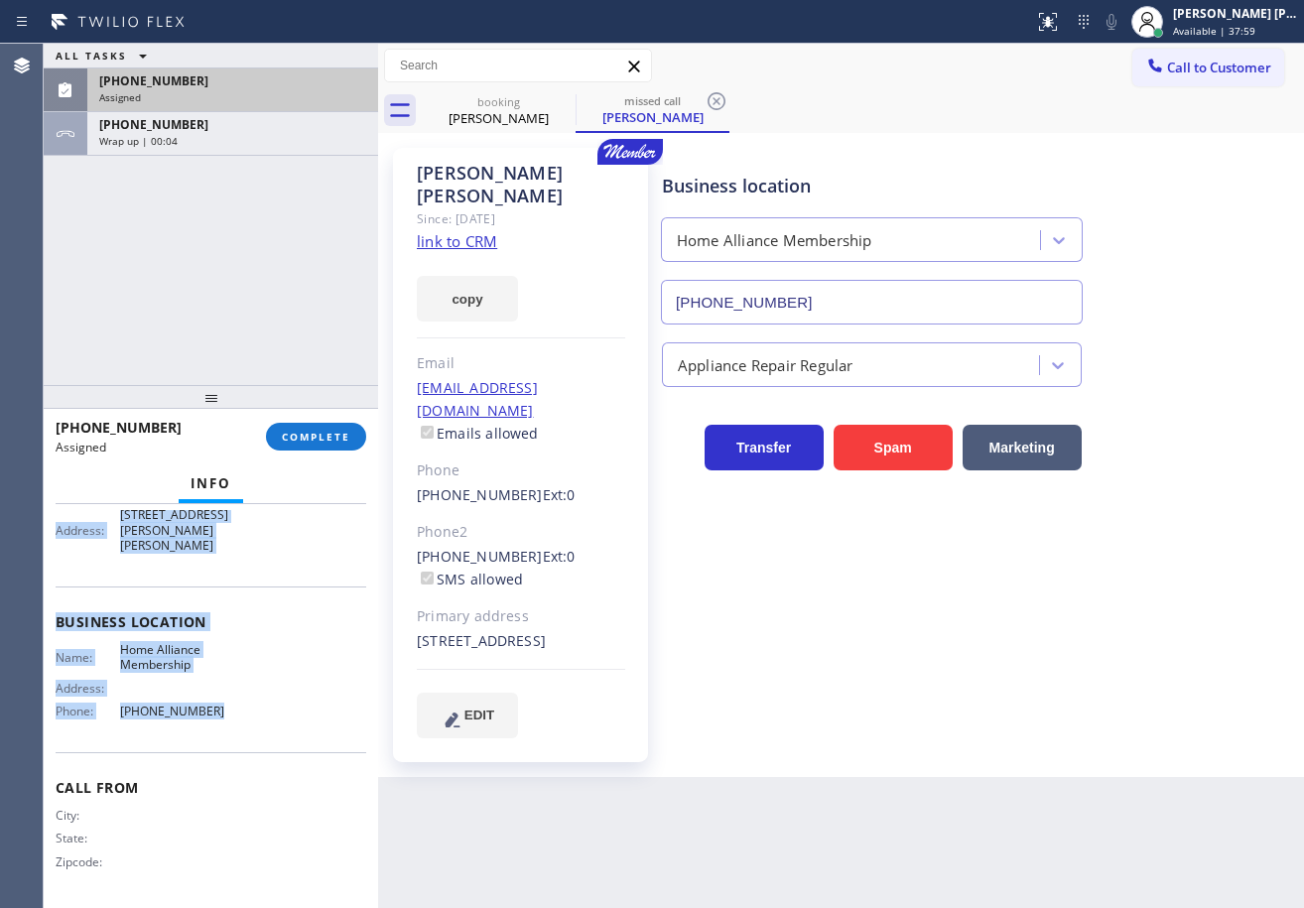
drag, startPoint x: 53, startPoint y: 658, endPoint x: 301, endPoint y: 621, distance: 250.8
click at [269, 711] on div "Context Queue: Appliance Repair Priority: 0 Task Age: [DEMOGRAPHIC_DATA] minute…" at bounding box center [211, 706] width 334 height 404
click at [349, 424] on button "COMPLETE" at bounding box center [316, 437] width 100 height 28
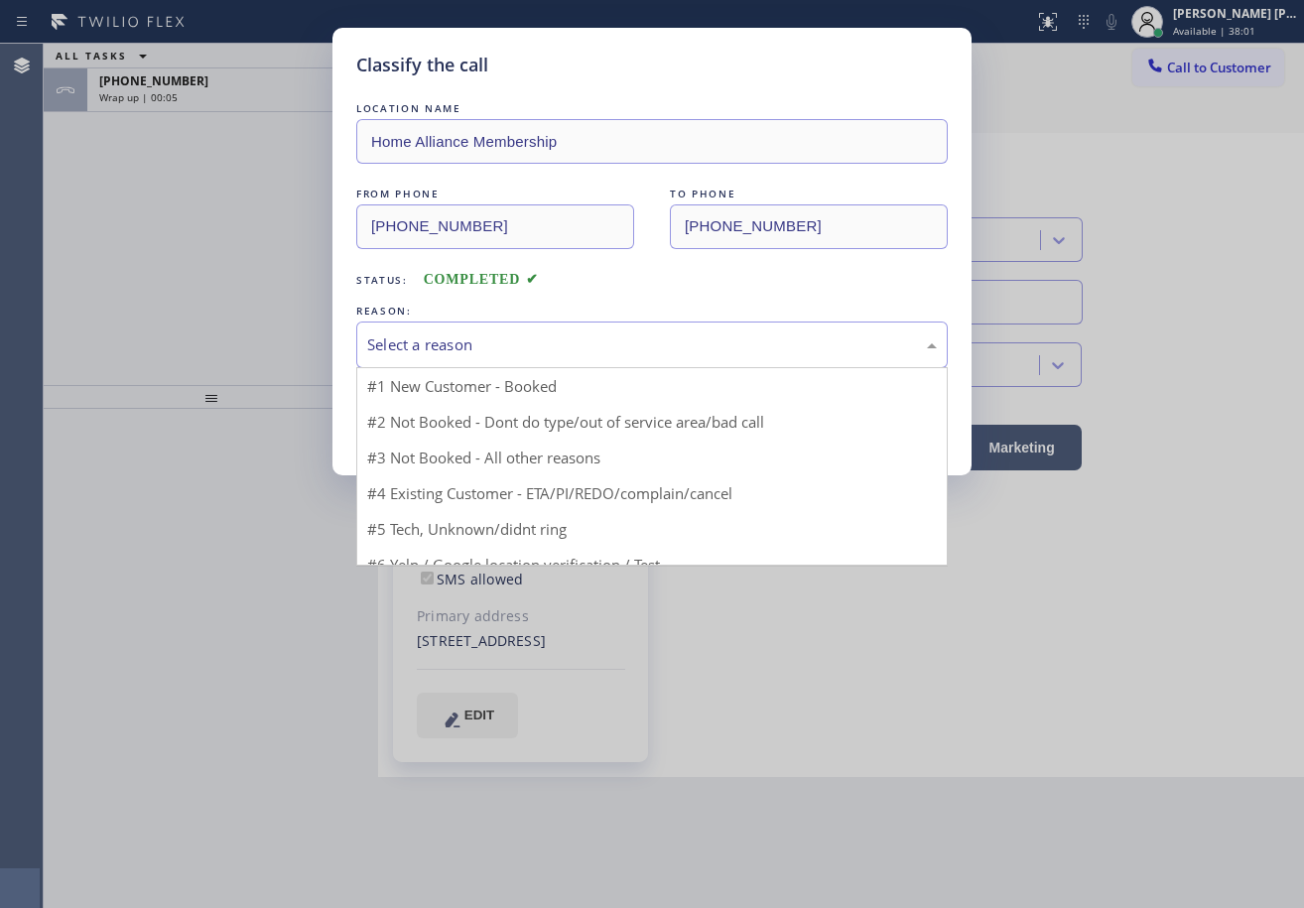
click at [483, 336] on div "Select a reason" at bounding box center [652, 344] width 570 height 23
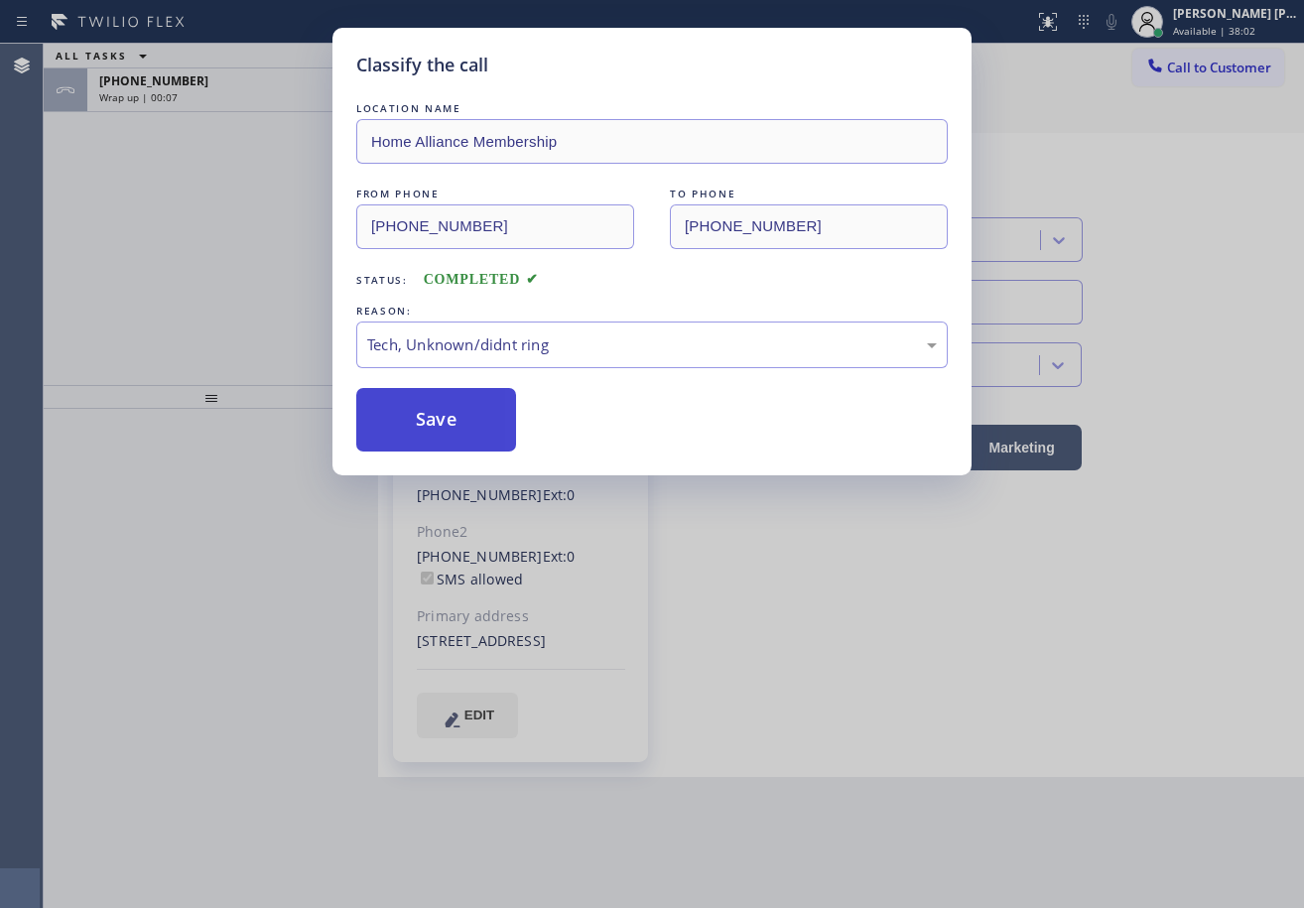
click at [477, 428] on button "Save" at bounding box center [436, 420] width 160 height 64
click at [476, 428] on button "Save" at bounding box center [436, 420] width 160 height 64
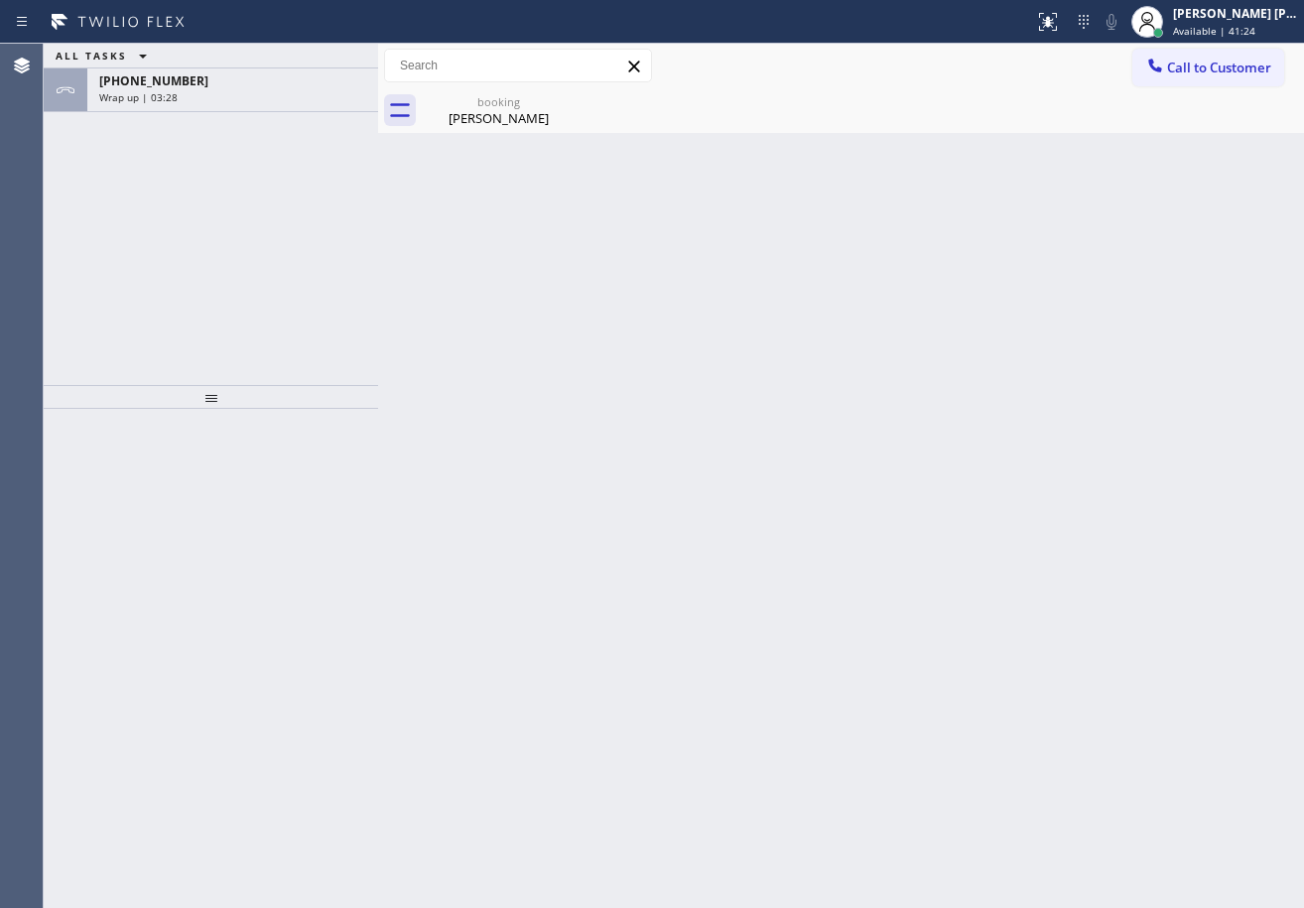
click at [241, 106] on div "+17472035142 Wrap up | 03:28" at bounding box center [228, 90] width 283 height 44
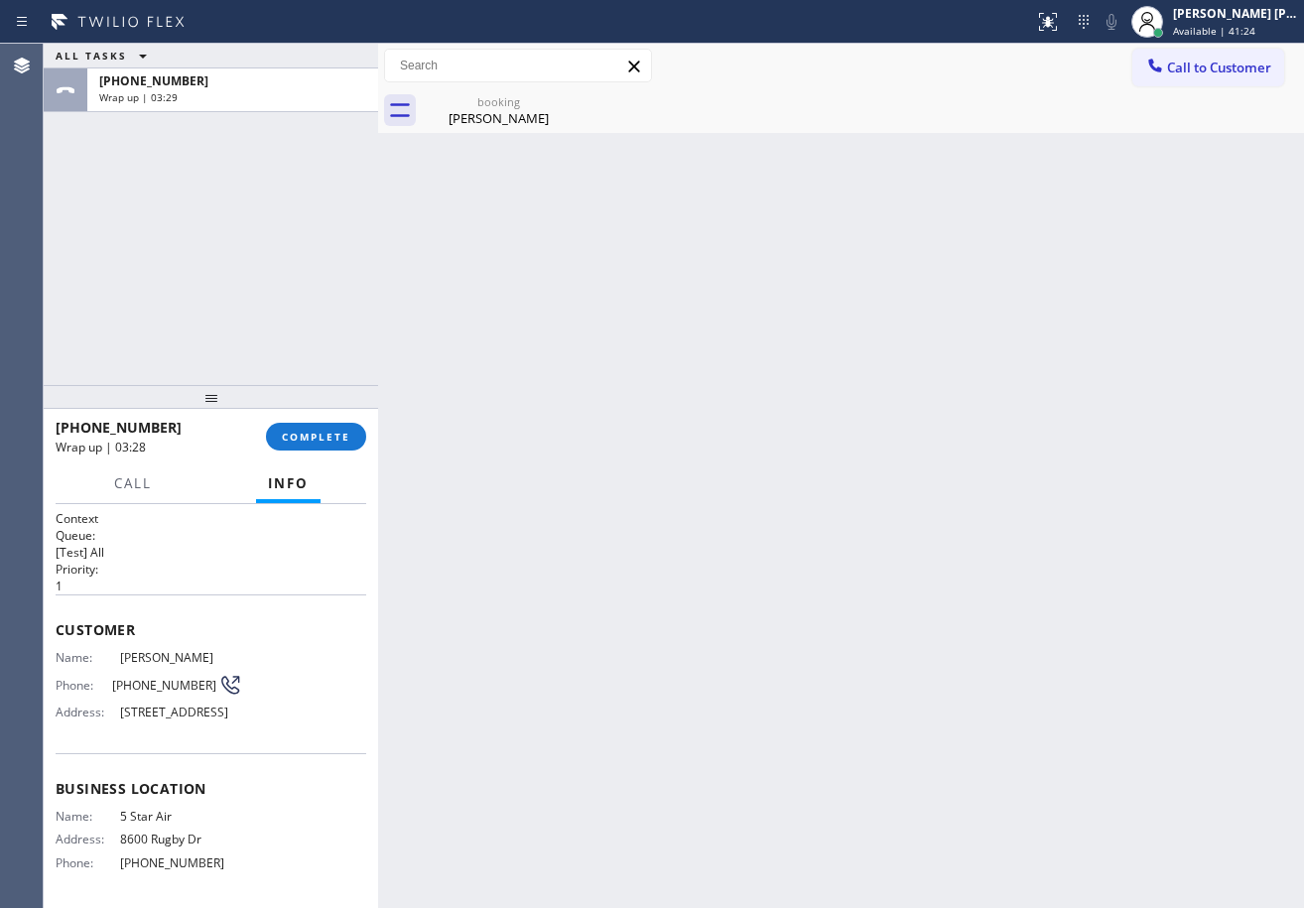
click at [331, 458] on div "+17472035142 Wrap up | 03:28 COMPLETE" at bounding box center [211, 437] width 311 height 52
click at [331, 450] on button "COMPLETE" at bounding box center [316, 437] width 100 height 28
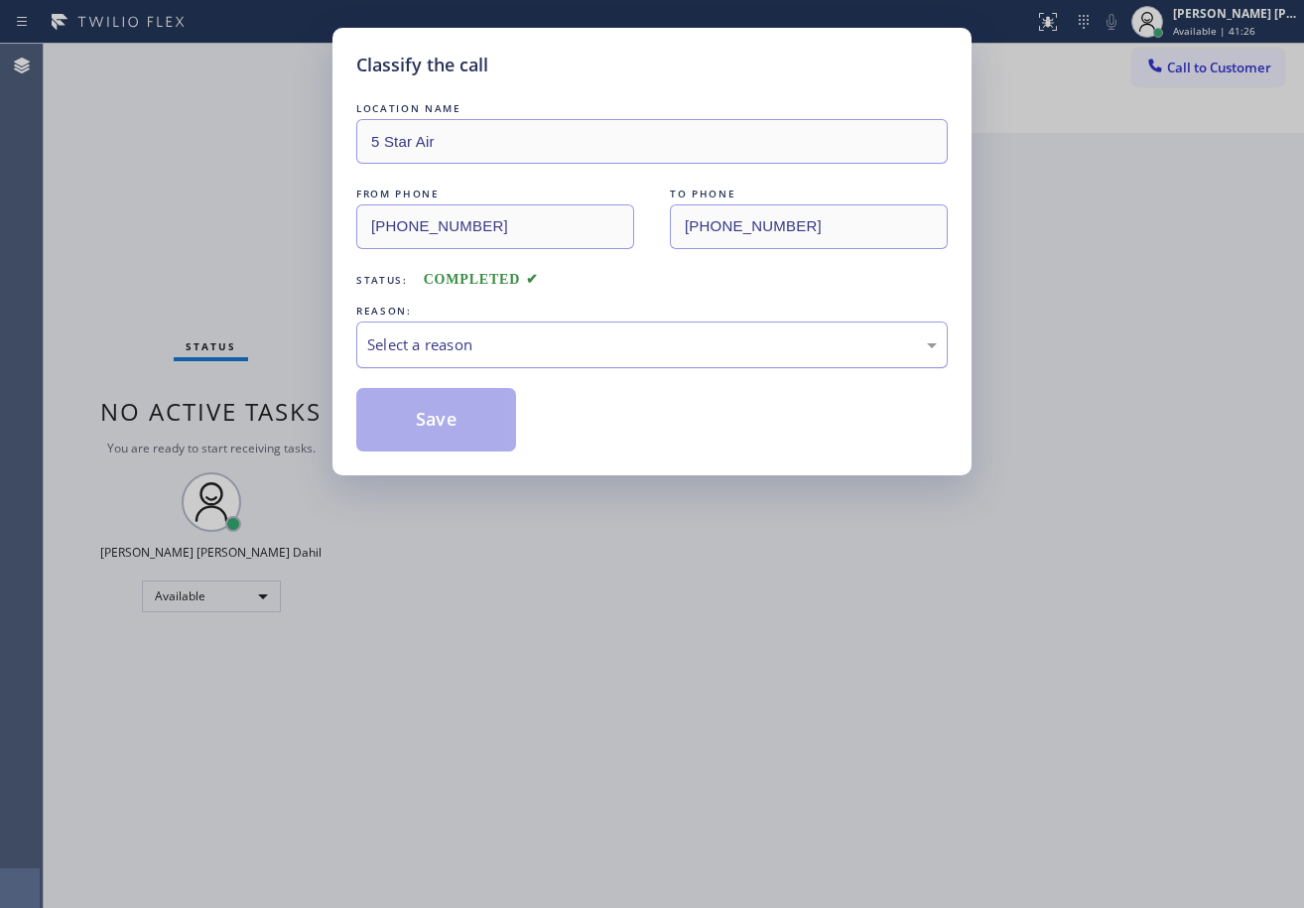
click at [496, 342] on div "Select a reason" at bounding box center [652, 344] width 570 height 23
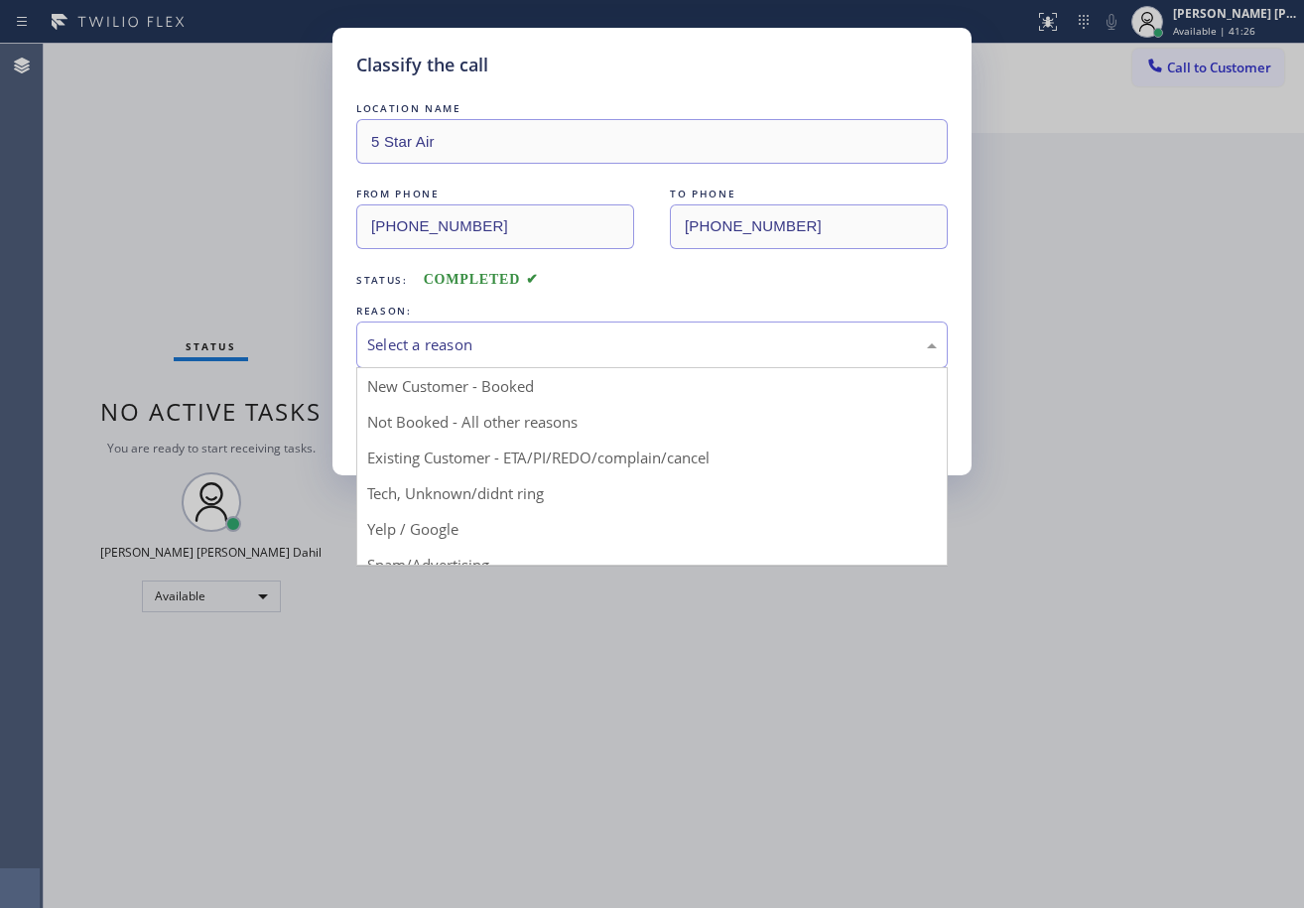
drag, startPoint x: 495, startPoint y: 372, endPoint x: 481, endPoint y: 412, distance: 42.1
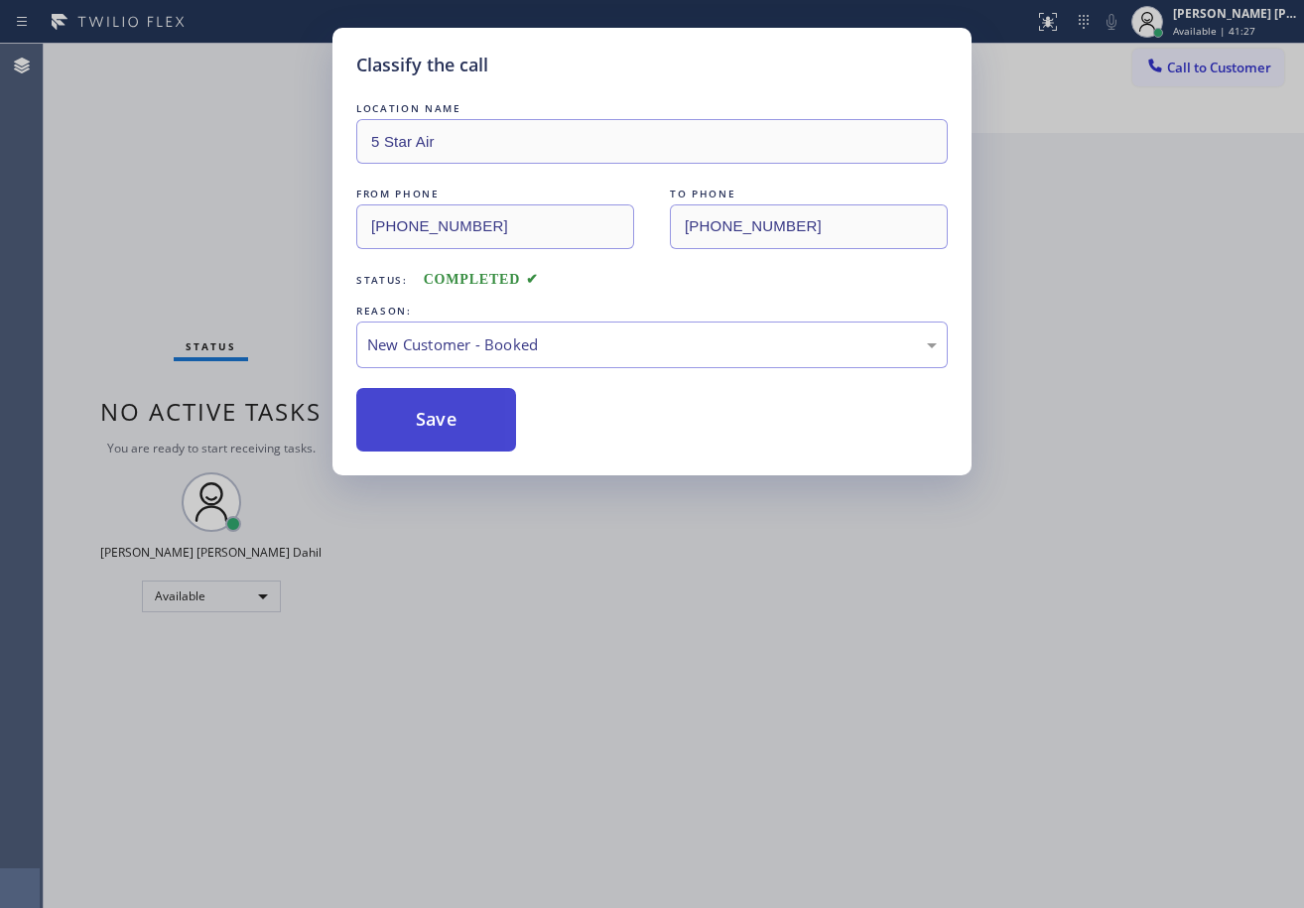
click at [481, 418] on button "Save" at bounding box center [436, 420] width 160 height 64
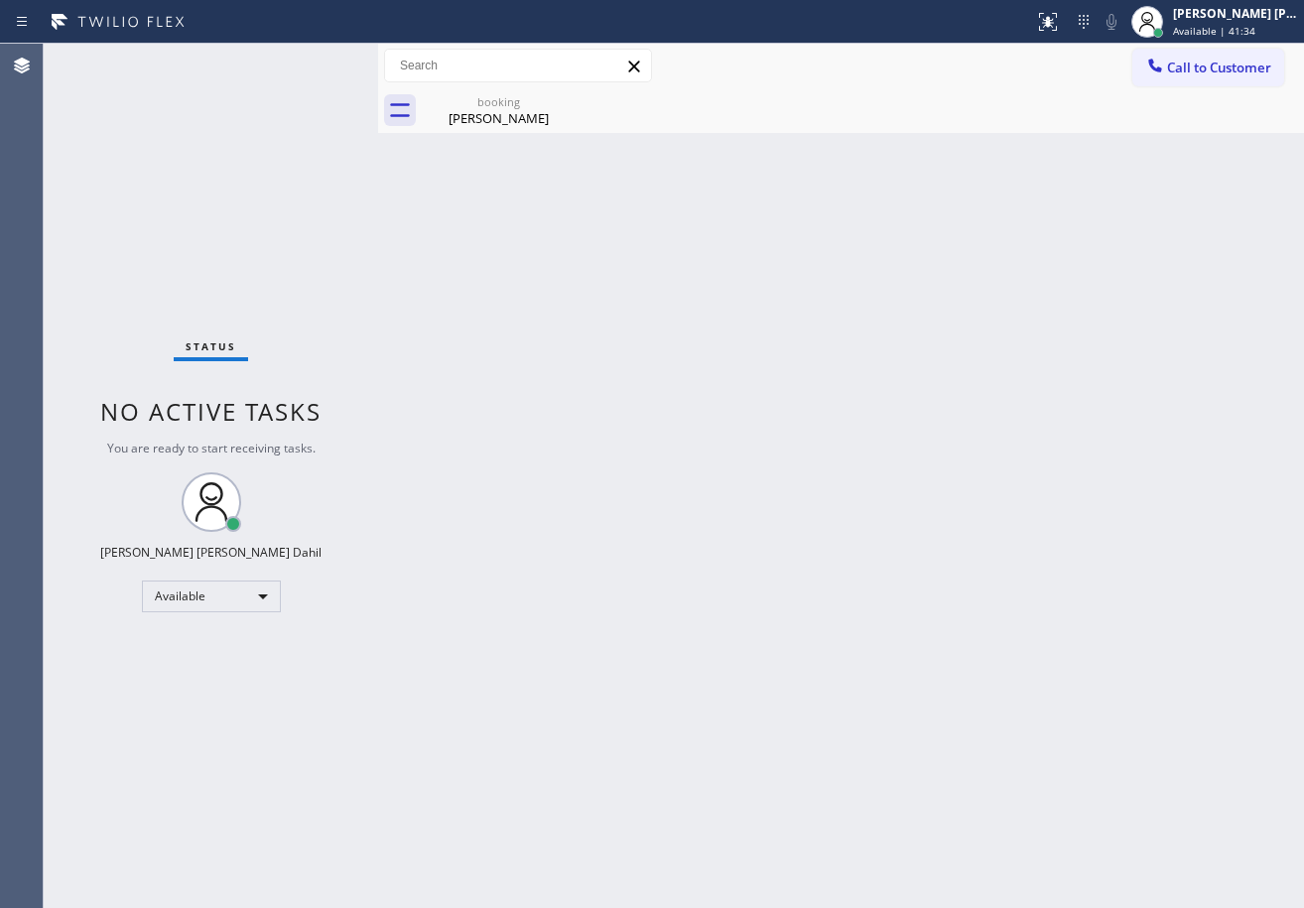
click at [500, 110] on div "[PERSON_NAME]" at bounding box center [499, 118] width 150 height 18
drag, startPoint x: 782, startPoint y: 388, endPoint x: 1109, endPoint y: 660, distance: 424.9
click at [841, 439] on div "Back to Dashboard Change Sender ID Customers Technicians Select a contact Outbo…" at bounding box center [841, 476] width 926 height 864
click at [988, 658] on div "Back to Dashboard Change Sender ID Customers Technicians Select a contact Outbo…" at bounding box center [841, 476] width 926 height 864
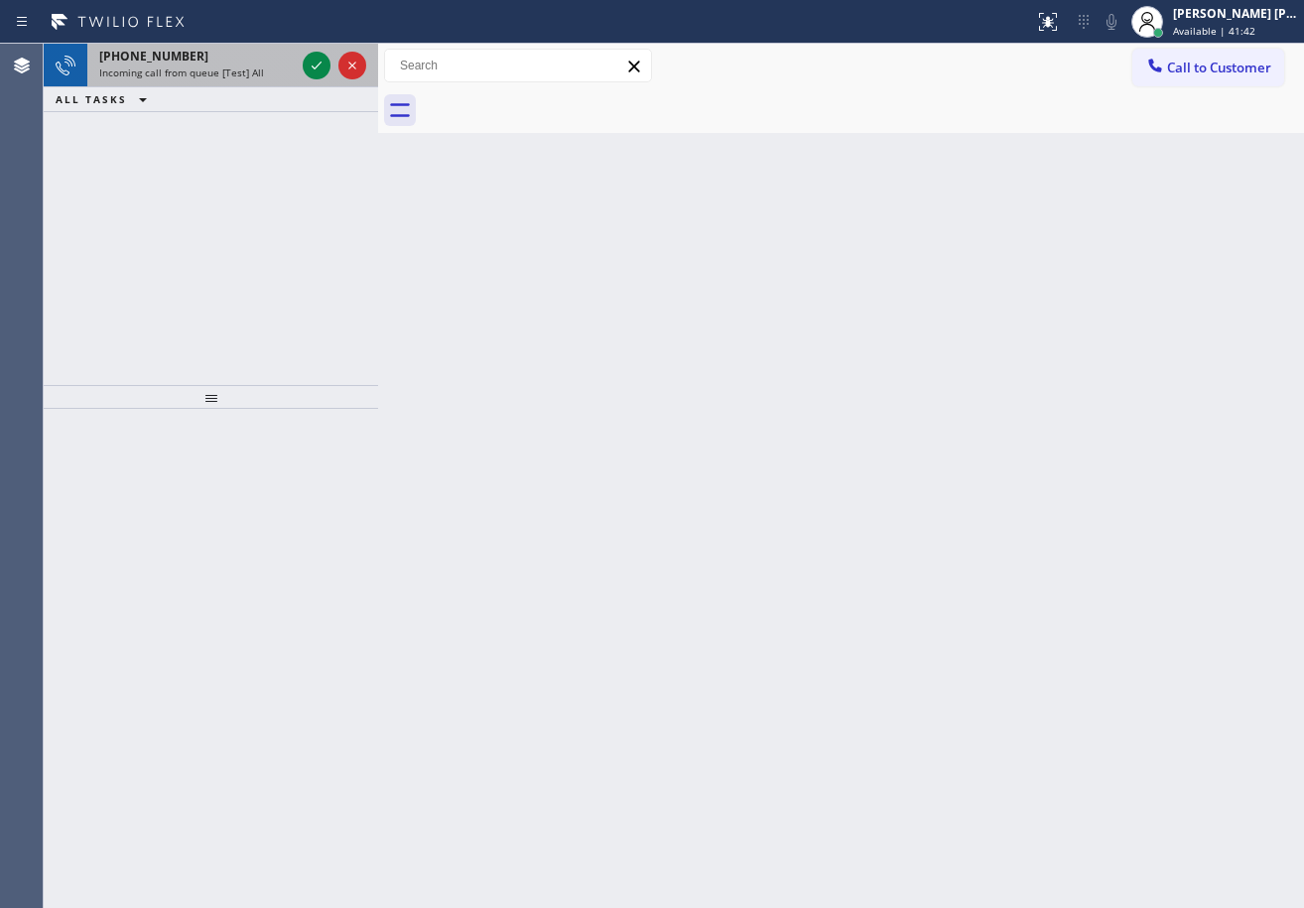
click at [280, 62] on div "+14155741405" at bounding box center [197, 56] width 196 height 17
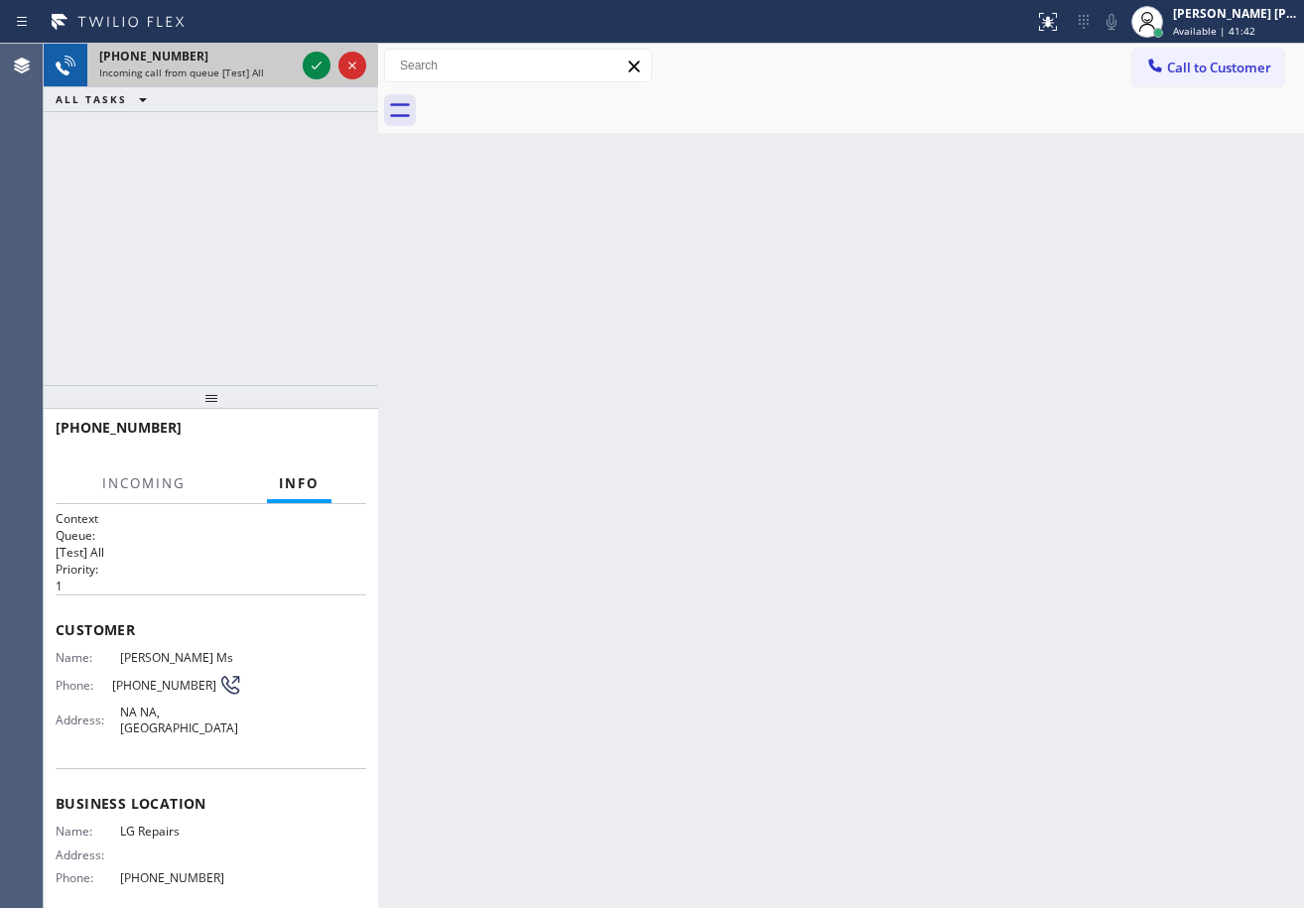
click at [280, 63] on div "+14155741405" at bounding box center [197, 56] width 196 height 17
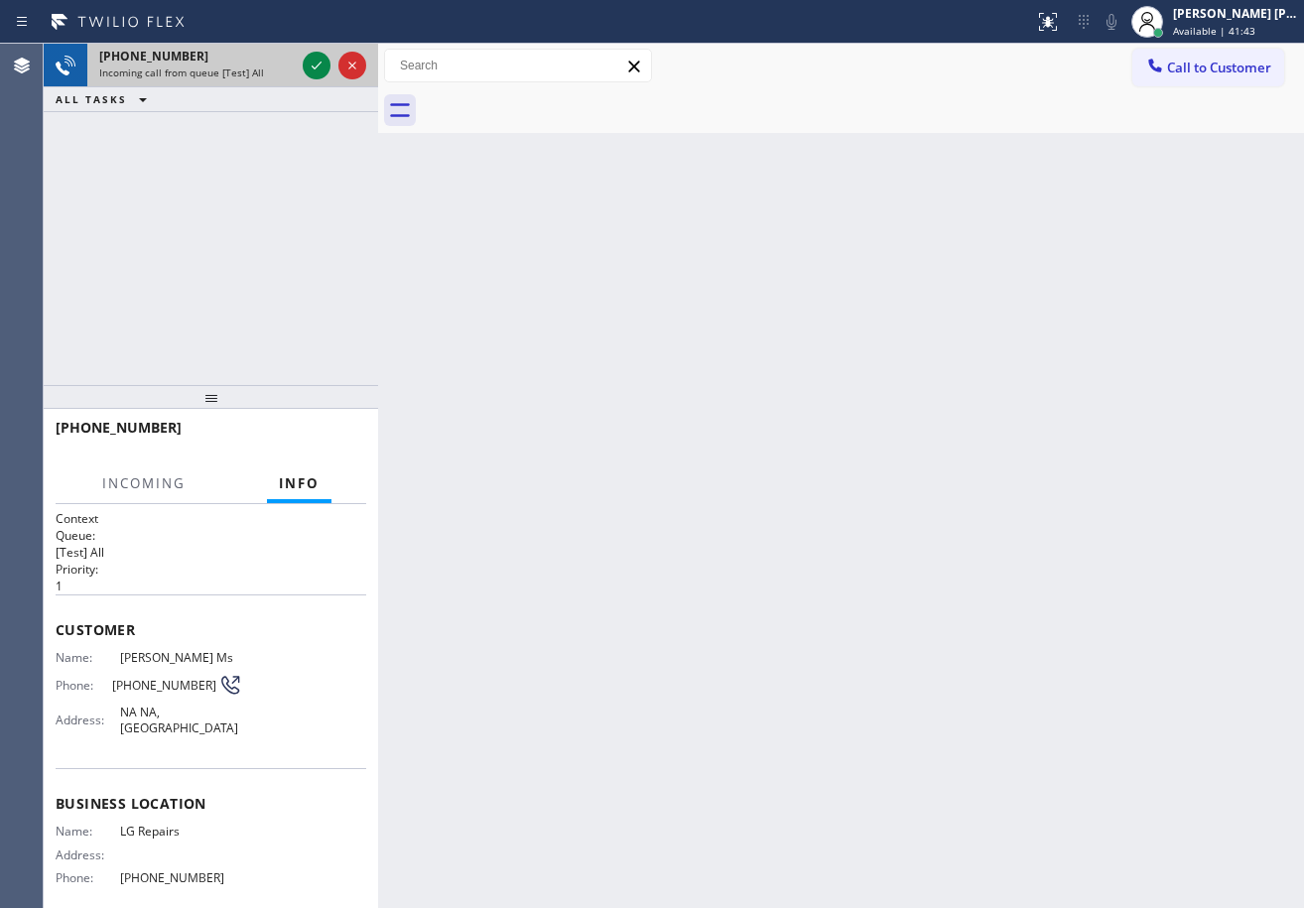
click at [280, 63] on div "+14155741405" at bounding box center [197, 56] width 196 height 17
click at [281, 63] on div "+14155741405" at bounding box center [197, 56] width 196 height 17
click at [309, 61] on icon at bounding box center [317, 66] width 24 height 24
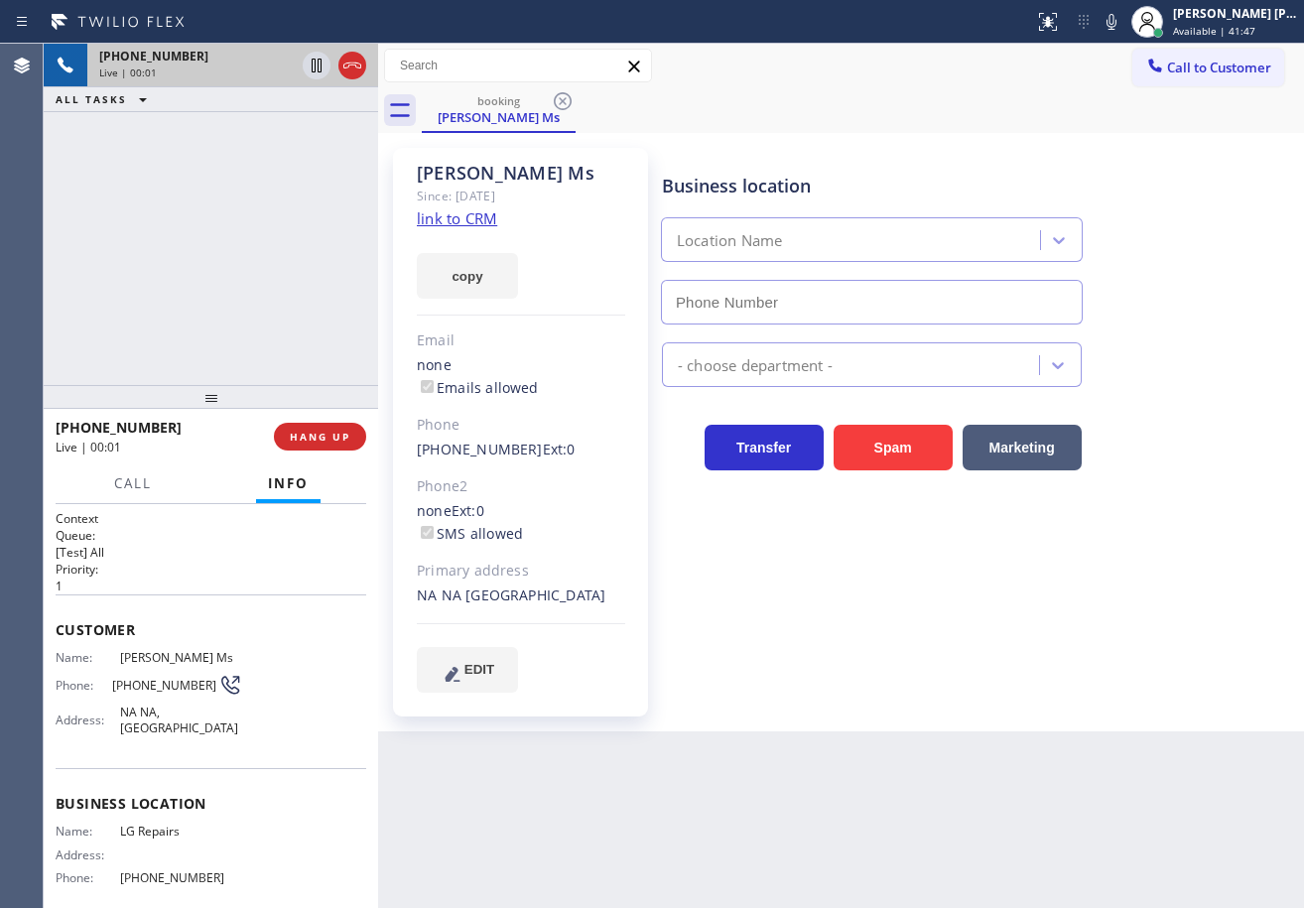
type input "(877) 748-5179"
click at [466, 216] on link "link to CRM" at bounding box center [457, 218] width 80 height 20
drag, startPoint x: 1133, startPoint y: 25, endPoint x: 1073, endPoint y: 87, distance: 87.0
click at [1123, 28] on icon at bounding box center [1112, 22] width 24 height 24
click at [1052, 100] on div "booking Janelle Ms" at bounding box center [863, 110] width 882 height 45
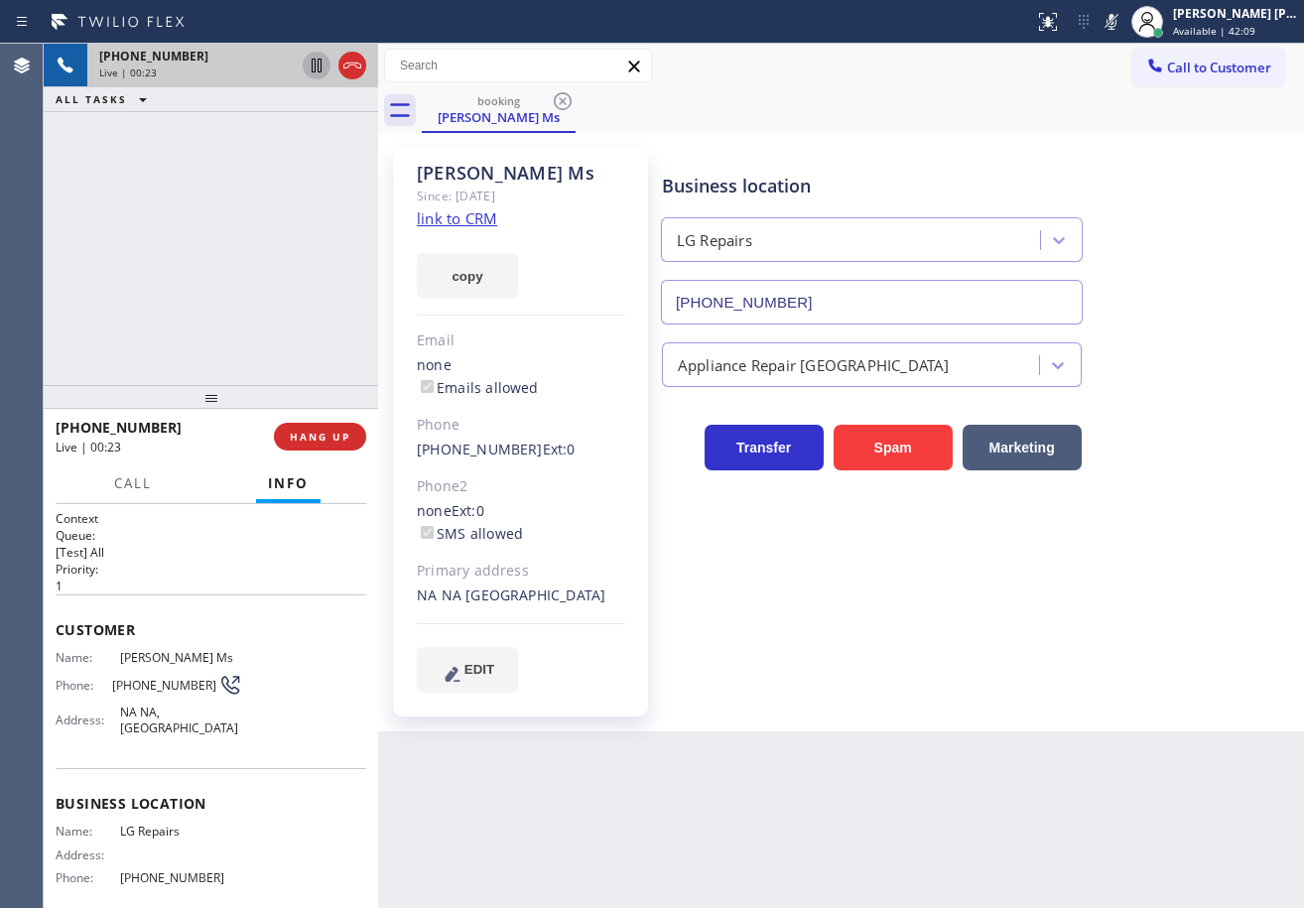
click at [327, 66] on icon at bounding box center [317, 66] width 24 height 24
click at [168, 320] on div "+14155741405 Live | 00:40 ALL TASKS ALL TASKS ACTIVE TASKS TASKS IN WRAP UP" at bounding box center [211, 214] width 334 height 341
click at [115, 477] on span "Call" at bounding box center [133, 483] width 38 height 18
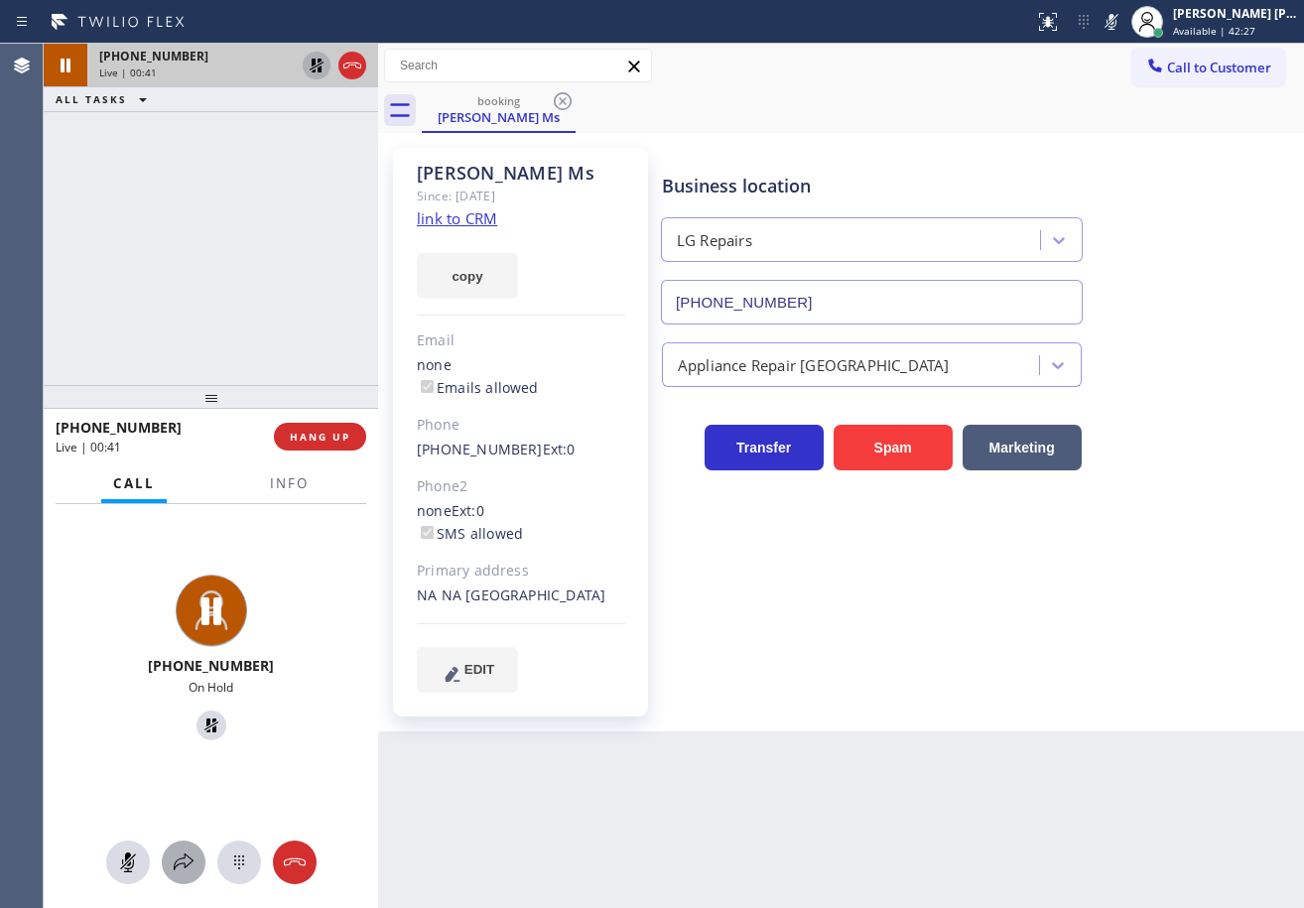
click at [187, 855] on icon at bounding box center [184, 862] width 20 height 17
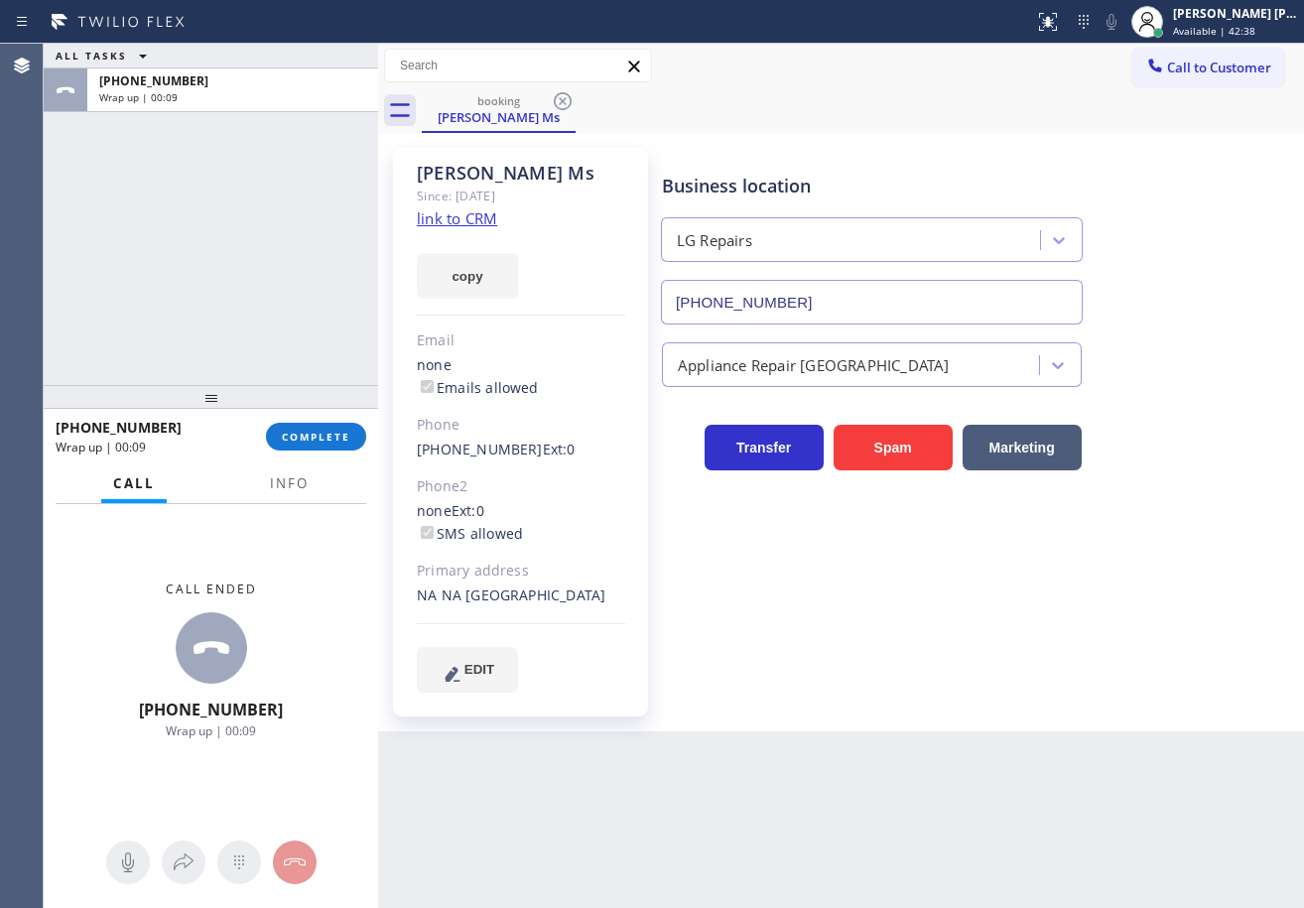
drag, startPoint x: 226, startPoint y: 248, endPoint x: 276, endPoint y: 382, distance: 142.9
click at [226, 249] on div "ALL TASKS ALL TASKS ACTIVE TASKS TASKS IN WRAP UP +14155741405 Wrap up | 00:09" at bounding box center [211, 214] width 334 height 341
click at [309, 430] on button "COMPLETE" at bounding box center [316, 437] width 100 height 28
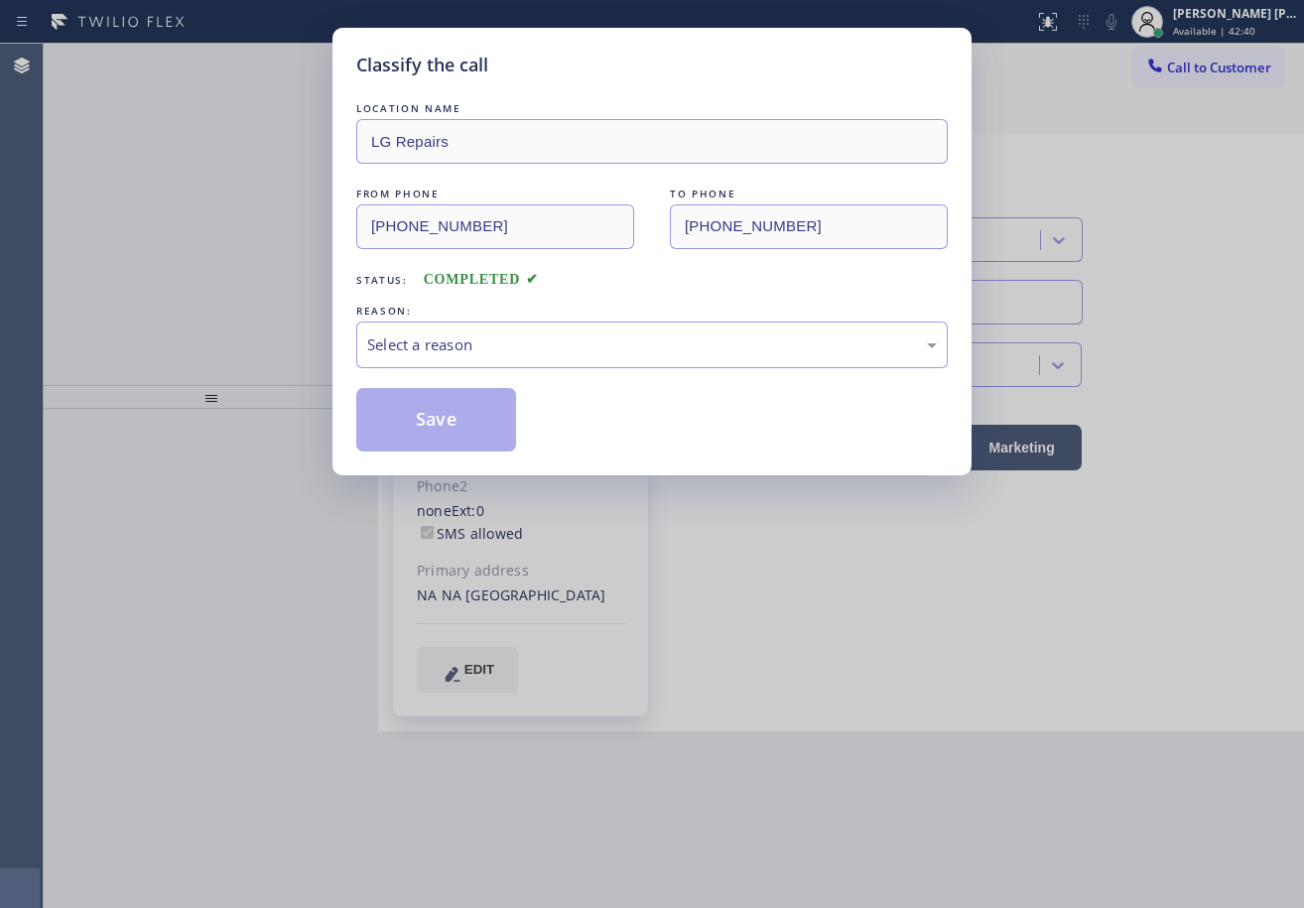
click at [424, 379] on div "LOCATION NAME LG Repairs FROM PHONE (415) 574-1405 TO PHONE (877) 748-5179 Stat…" at bounding box center [651, 274] width 591 height 353
click at [453, 361] on div "Select a reason" at bounding box center [651, 345] width 591 height 47
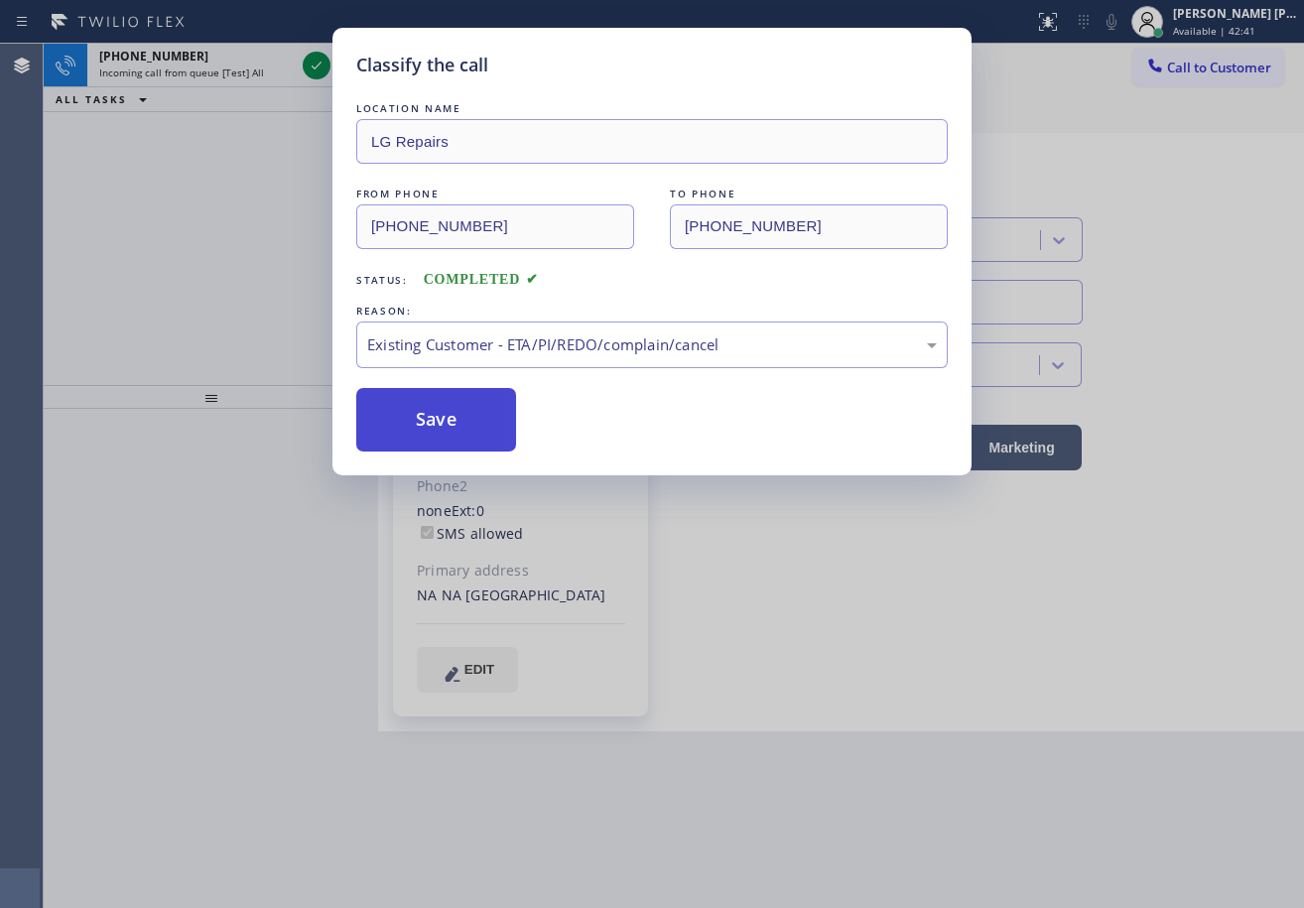
click at [466, 445] on button "Save" at bounding box center [436, 420] width 160 height 64
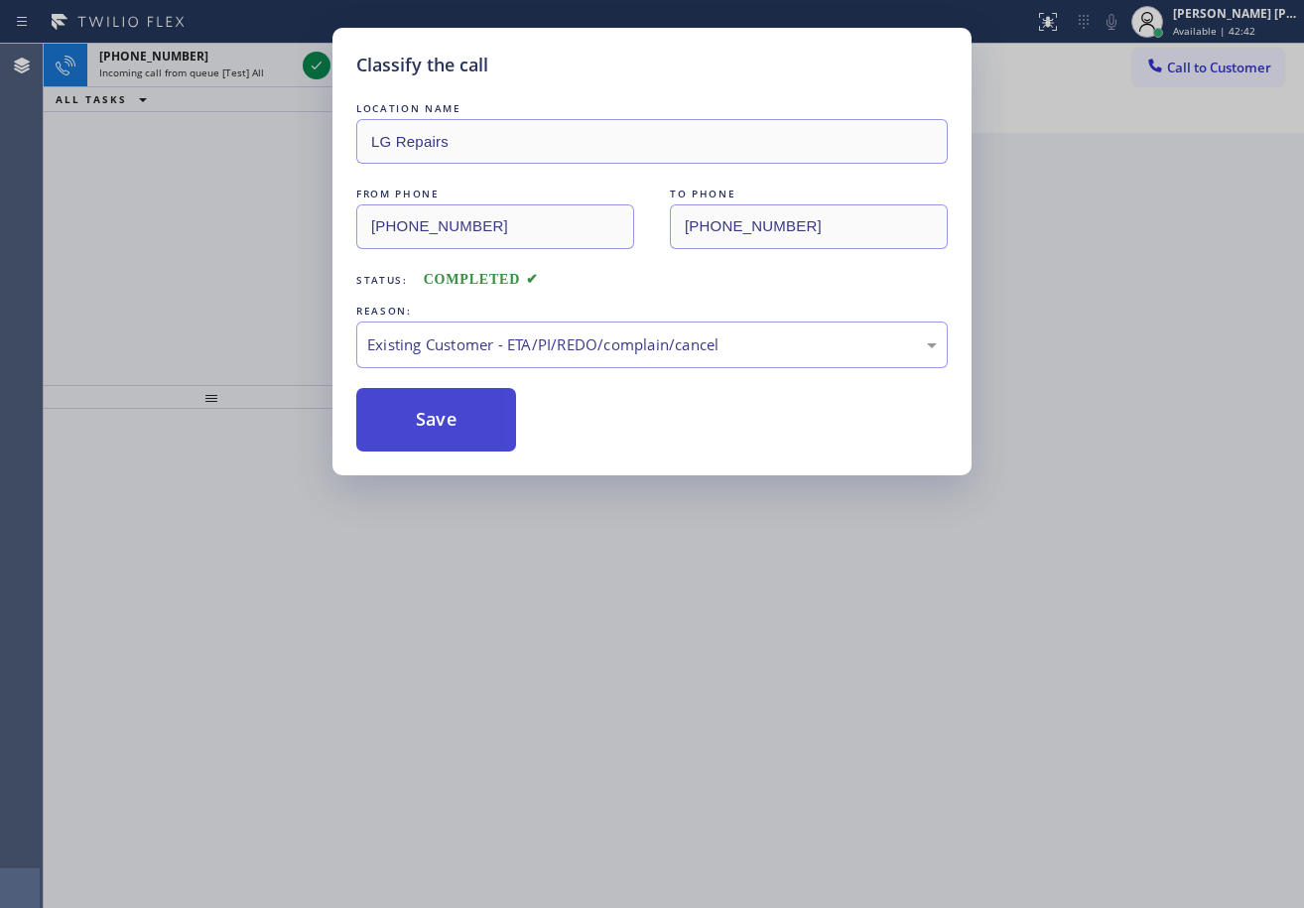
click at [466, 444] on button "Save" at bounding box center [436, 420] width 160 height 64
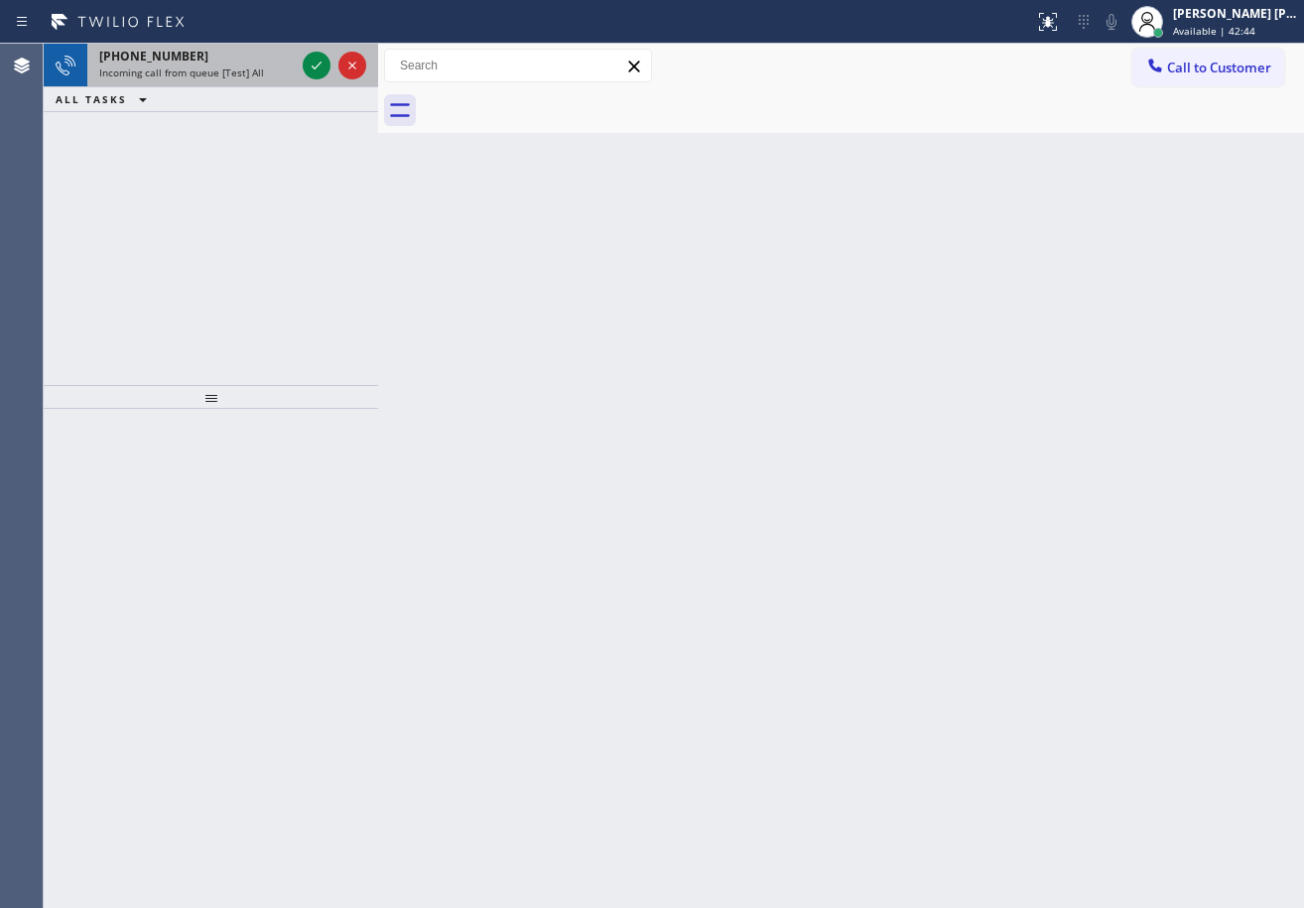
click at [255, 68] on span "Incoming call from queue [Test] All" at bounding box center [181, 73] width 165 height 14
click at [256, 68] on span "Incoming call from queue [Test] All" at bounding box center [181, 73] width 165 height 14
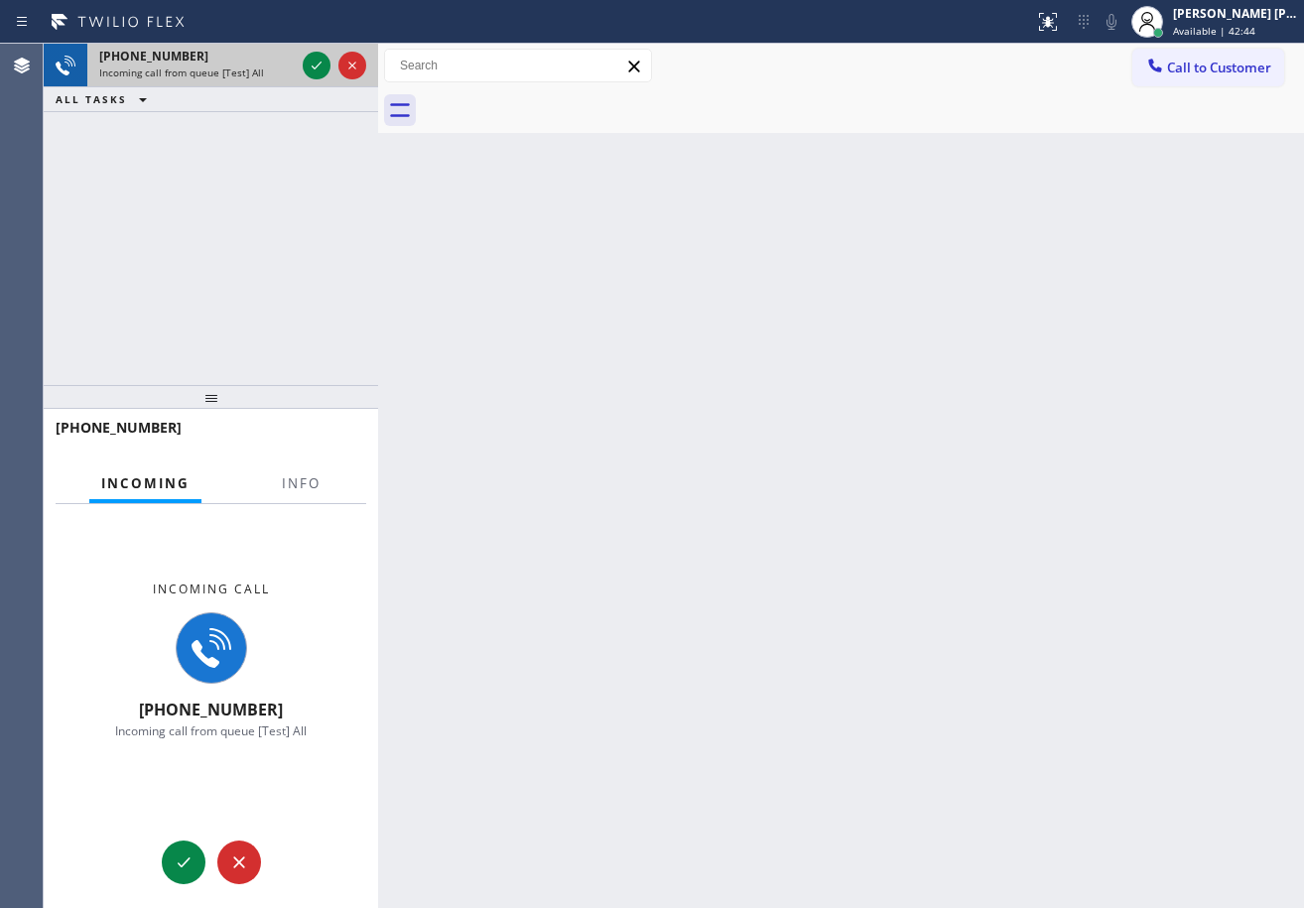
click at [257, 68] on span "Incoming call from queue [Test] All" at bounding box center [181, 73] width 165 height 14
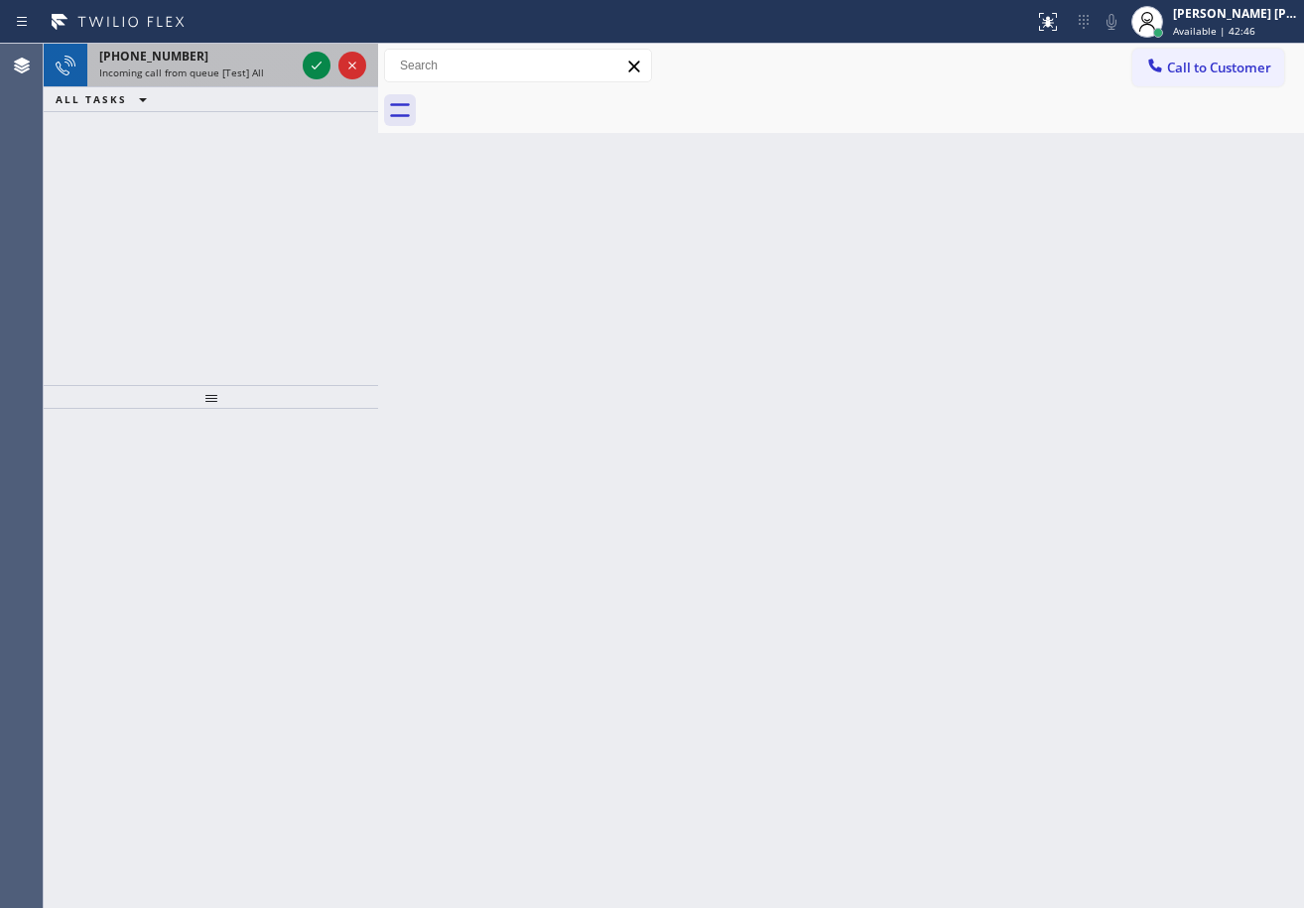
click at [251, 60] on div "+19257192147" at bounding box center [197, 56] width 196 height 17
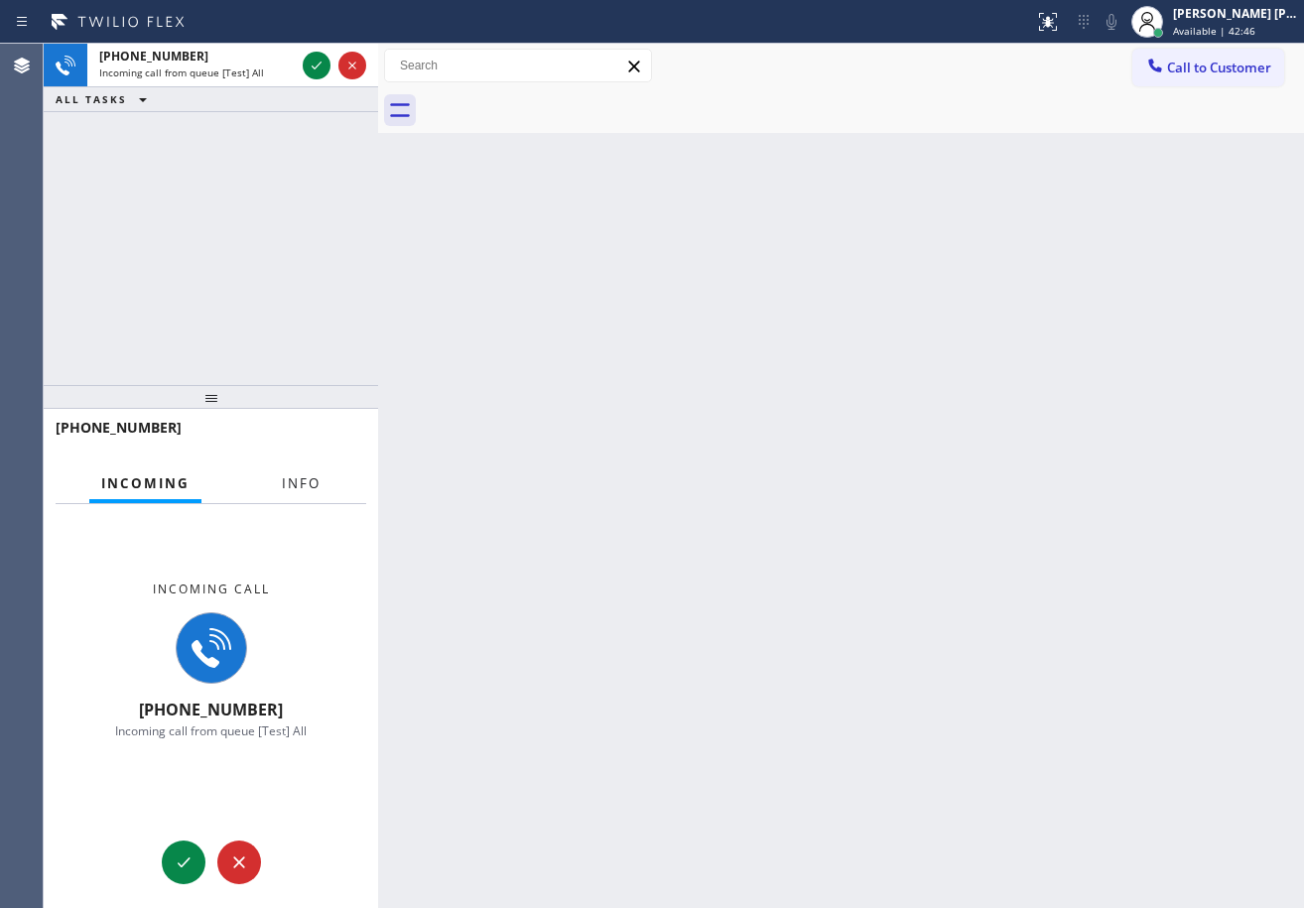
click at [312, 481] on span "Info" at bounding box center [301, 483] width 39 height 18
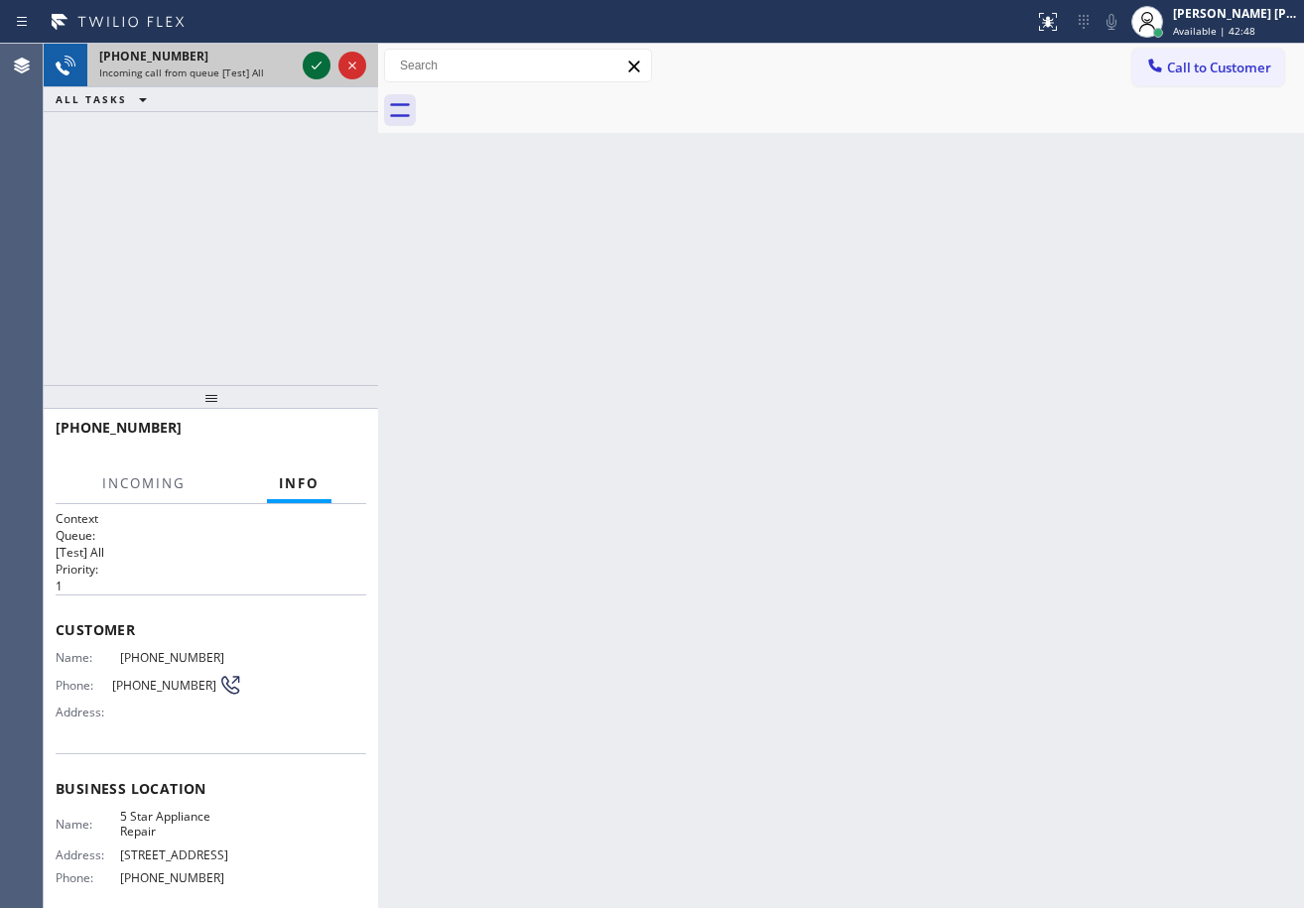
click at [307, 61] on icon at bounding box center [317, 66] width 24 height 24
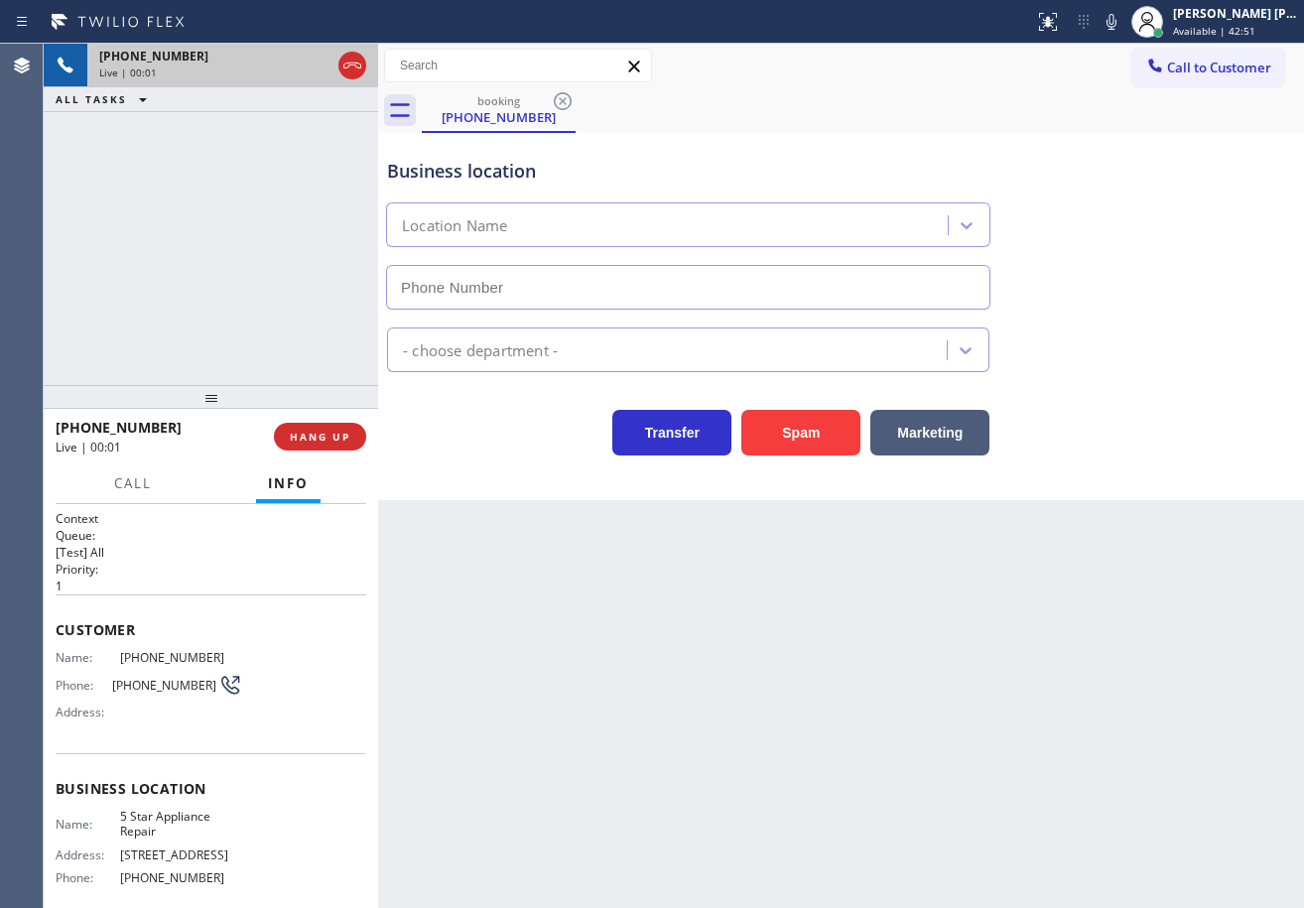
type input "[PHONE_NUMBER]"
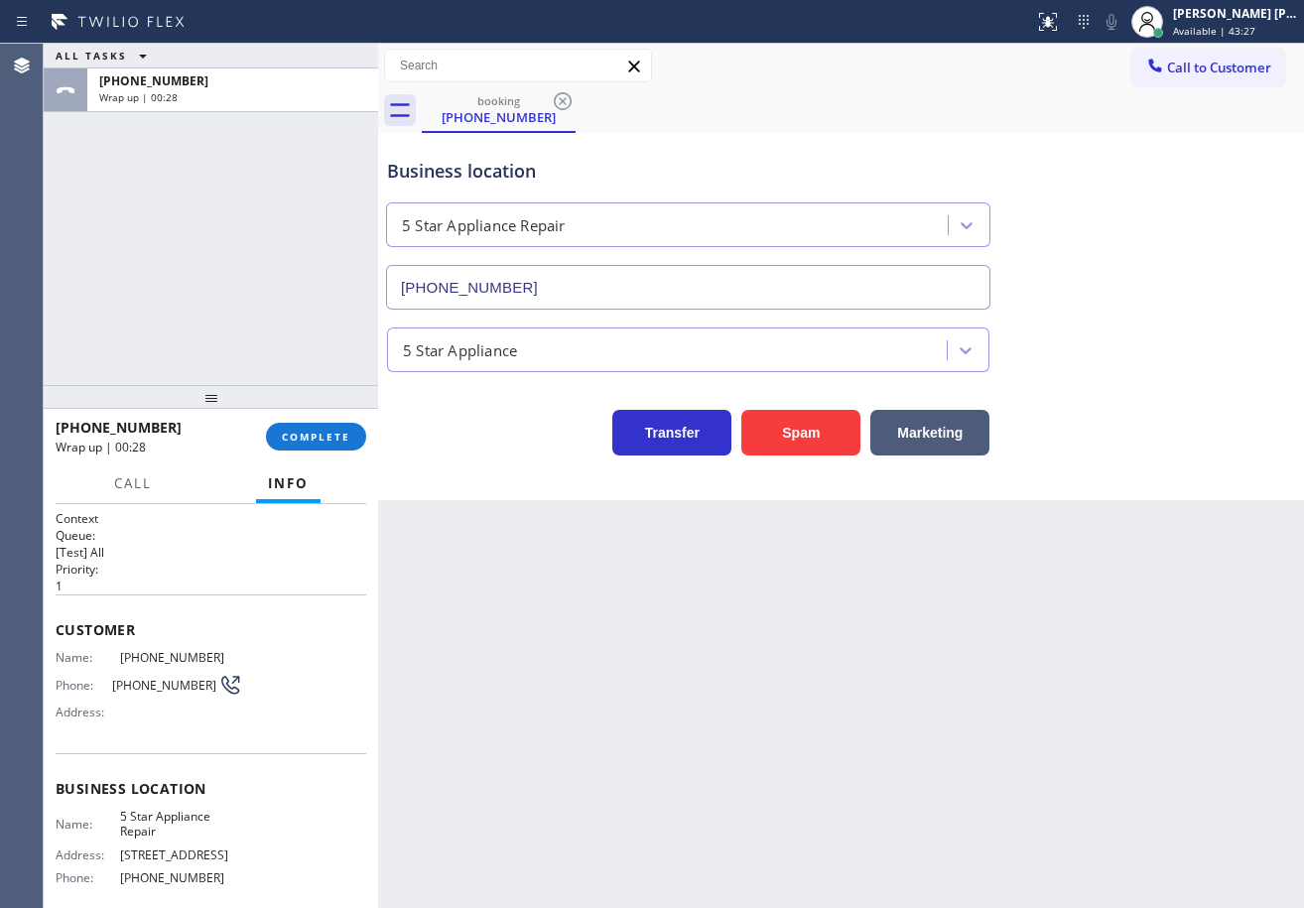
click at [163, 230] on div "ALL TASKS ALL TASKS ACTIVE TASKS TASKS IN WRAP UP +19257192147 Wrap up | 00:28" at bounding box center [211, 214] width 334 height 341
drag, startPoint x: 221, startPoint y: 295, endPoint x: 329, endPoint y: 458, distance: 195.4
click at [221, 295] on div "ALL TASKS ALL TASKS ACTIVE TASKS TASKS IN WRAP UP +19257192147 Wrap up | 00:46" at bounding box center [211, 214] width 334 height 341
click at [318, 446] on button "COMPLETE" at bounding box center [316, 437] width 100 height 28
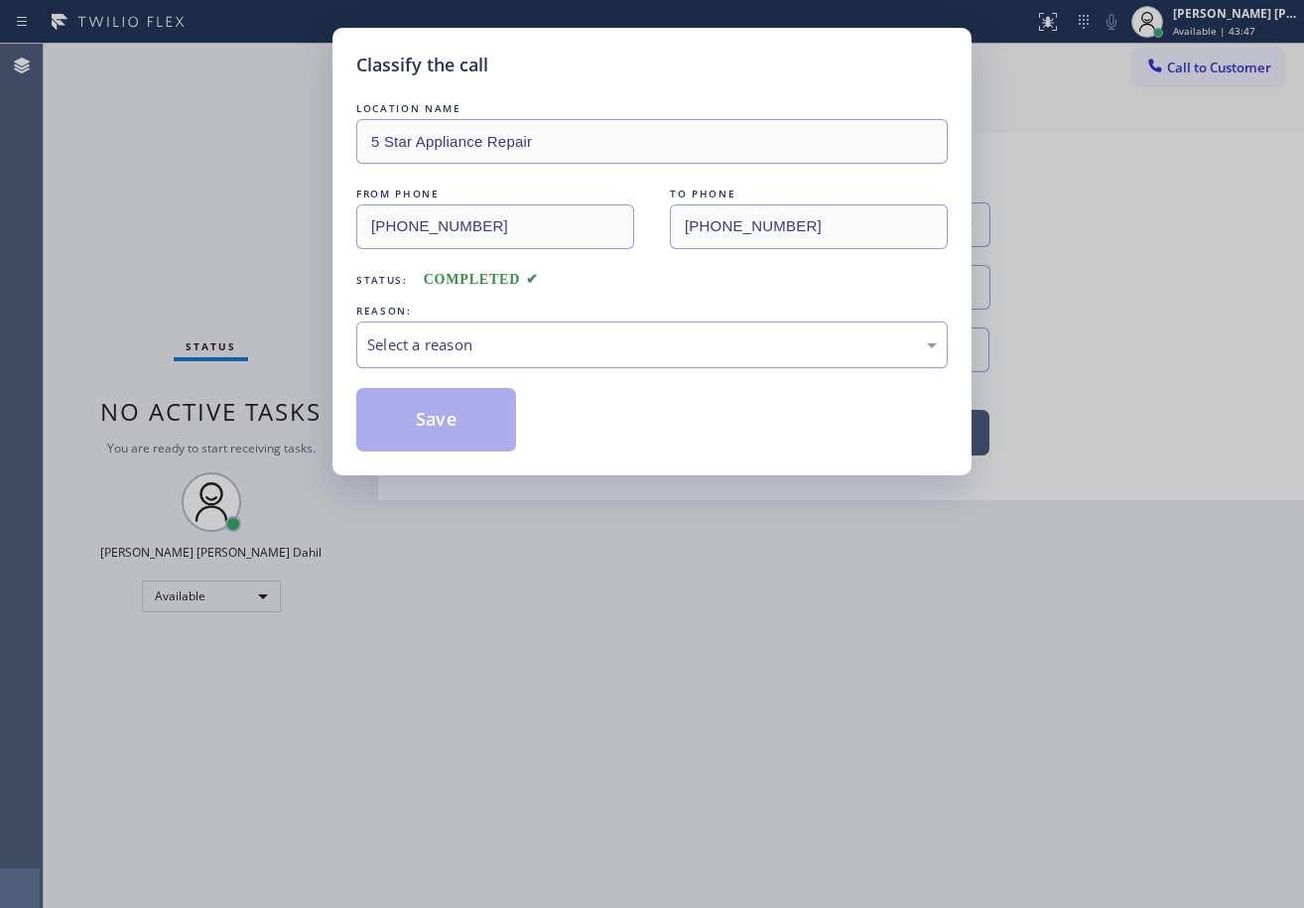
click at [468, 364] on div "Select a reason" at bounding box center [651, 345] width 591 height 47
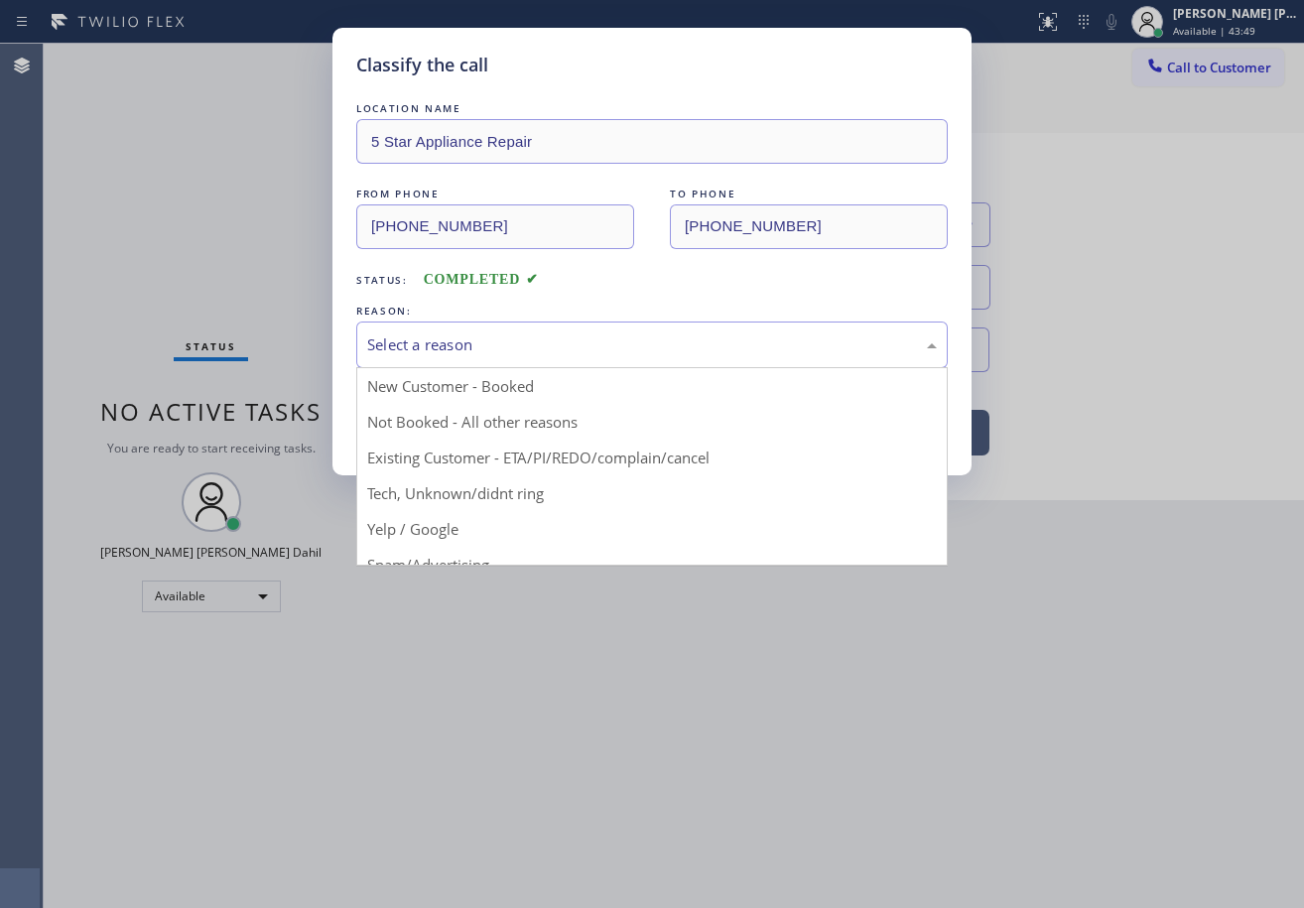
drag, startPoint x: 528, startPoint y: 492, endPoint x: 509, endPoint y: 477, distance: 24.0
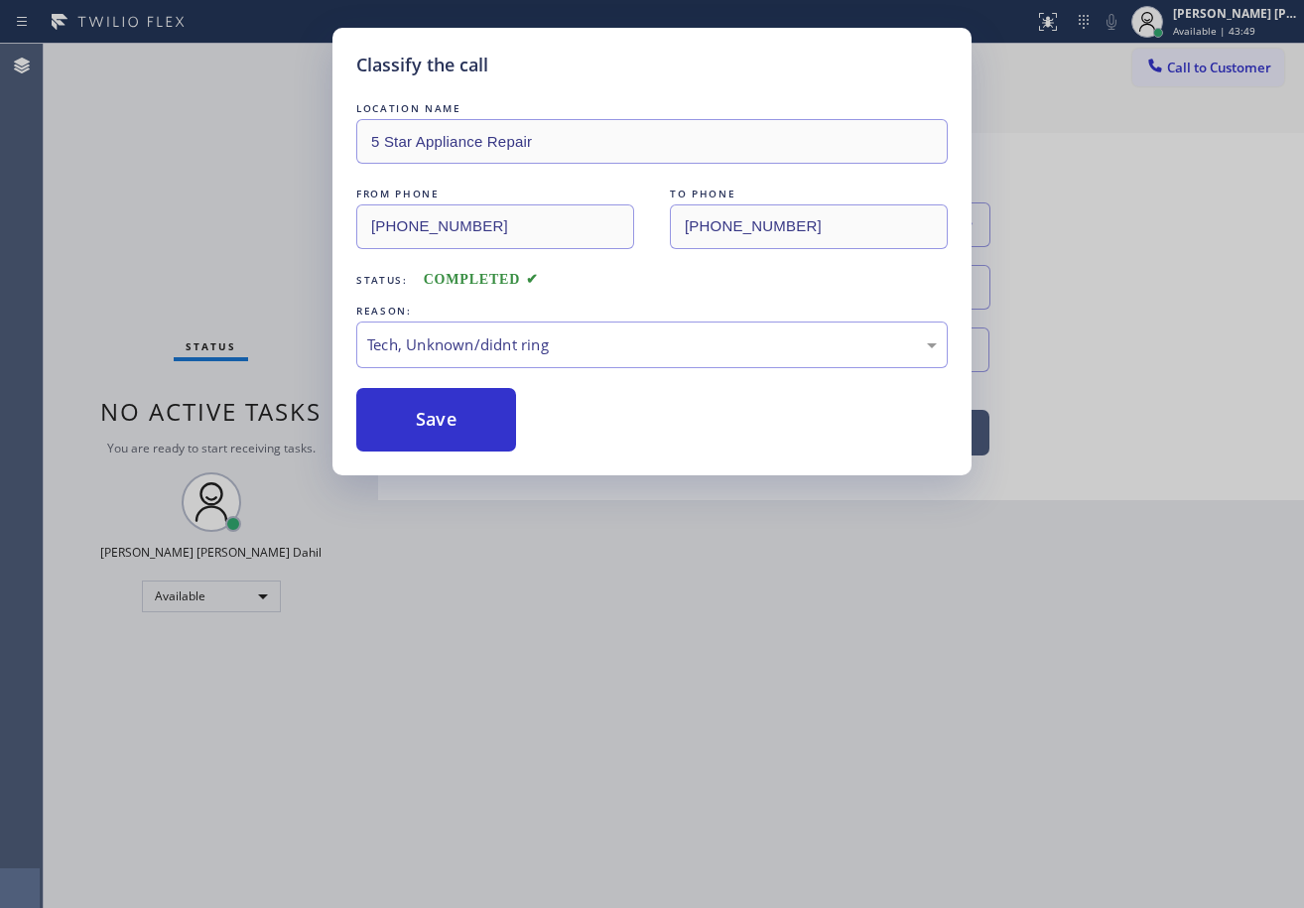
click at [460, 452] on div "Classify the call LOCATION NAME 5 Star Appliance Repair FROM PHONE (925) 719-21…" at bounding box center [651, 252] width 639 height 448
click at [454, 428] on button "Save" at bounding box center [436, 420] width 160 height 64
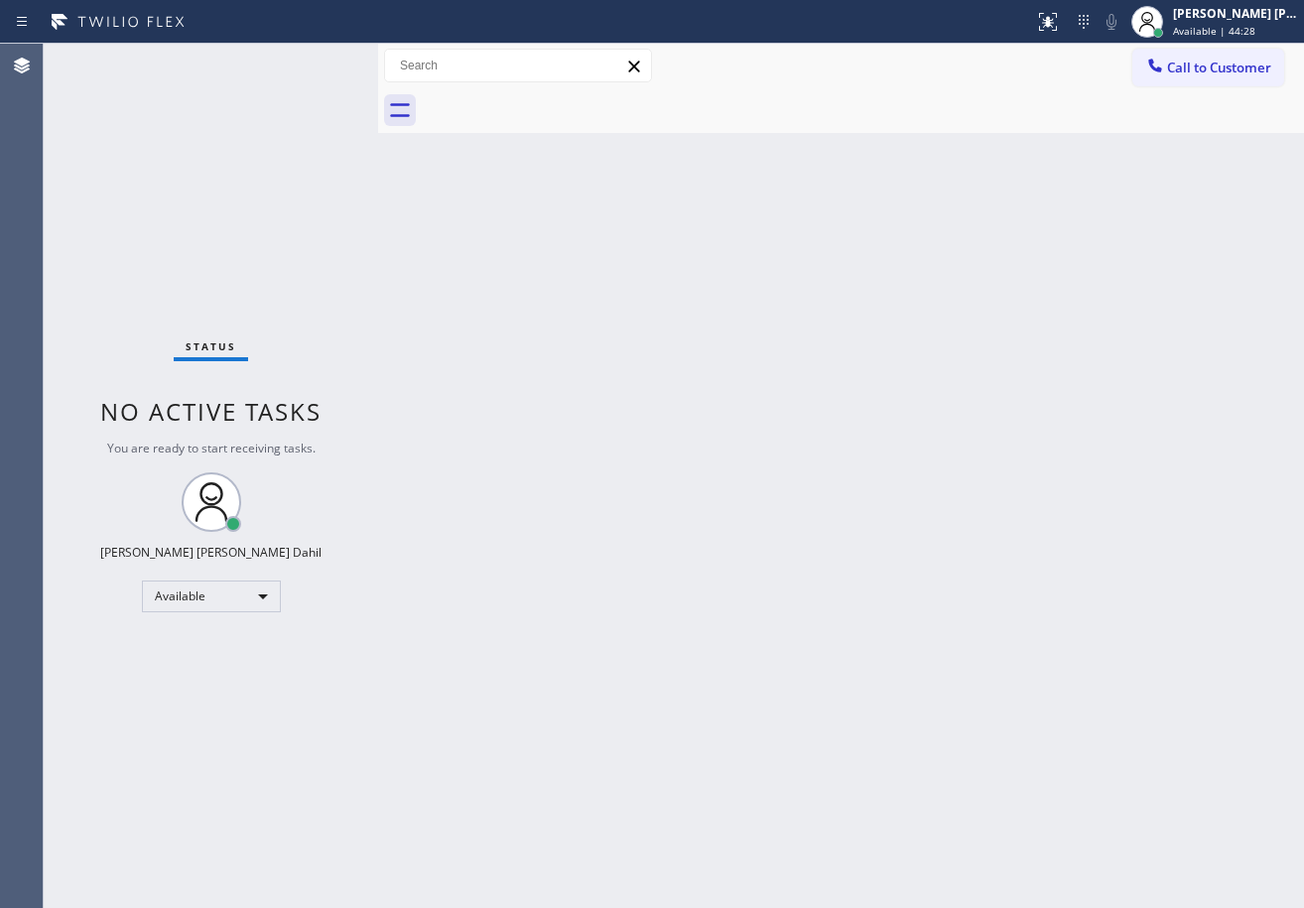
click at [299, 76] on div "Status No active tasks You are ready to start receiving tasks. [PERSON_NAME] [P…" at bounding box center [211, 476] width 334 height 864
click at [314, 66] on div "Status No active tasks You are ready to start receiving tasks. [PERSON_NAME] [P…" at bounding box center [211, 476] width 334 height 864
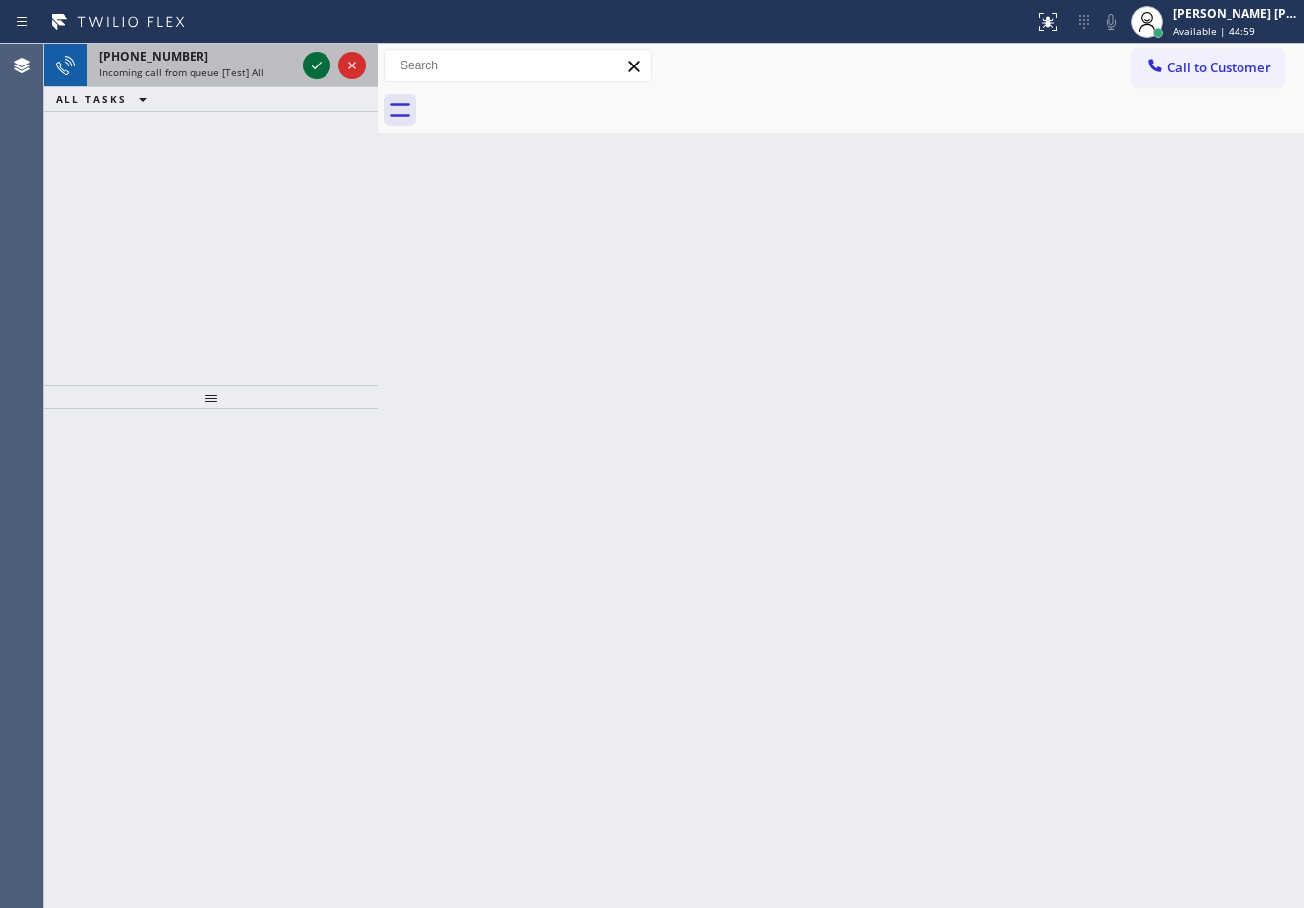
click at [316, 65] on icon at bounding box center [317, 66] width 24 height 24
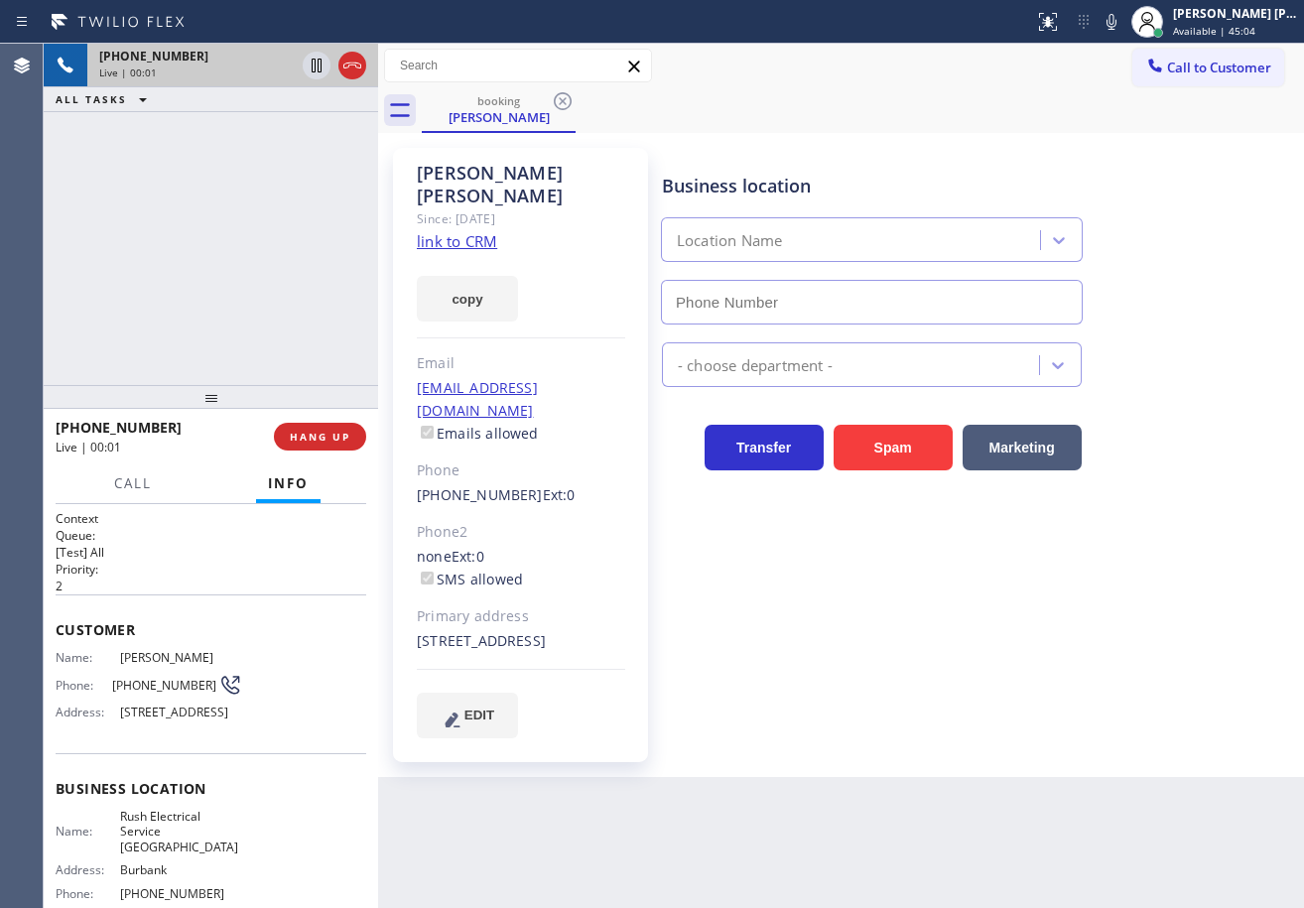
type input "(747) 236-6810"
click at [476, 231] on link "link to CRM" at bounding box center [457, 241] width 80 height 20
click at [1123, 19] on icon at bounding box center [1112, 22] width 24 height 24
click at [1118, 19] on rect at bounding box center [1112, 20] width 14 height 14
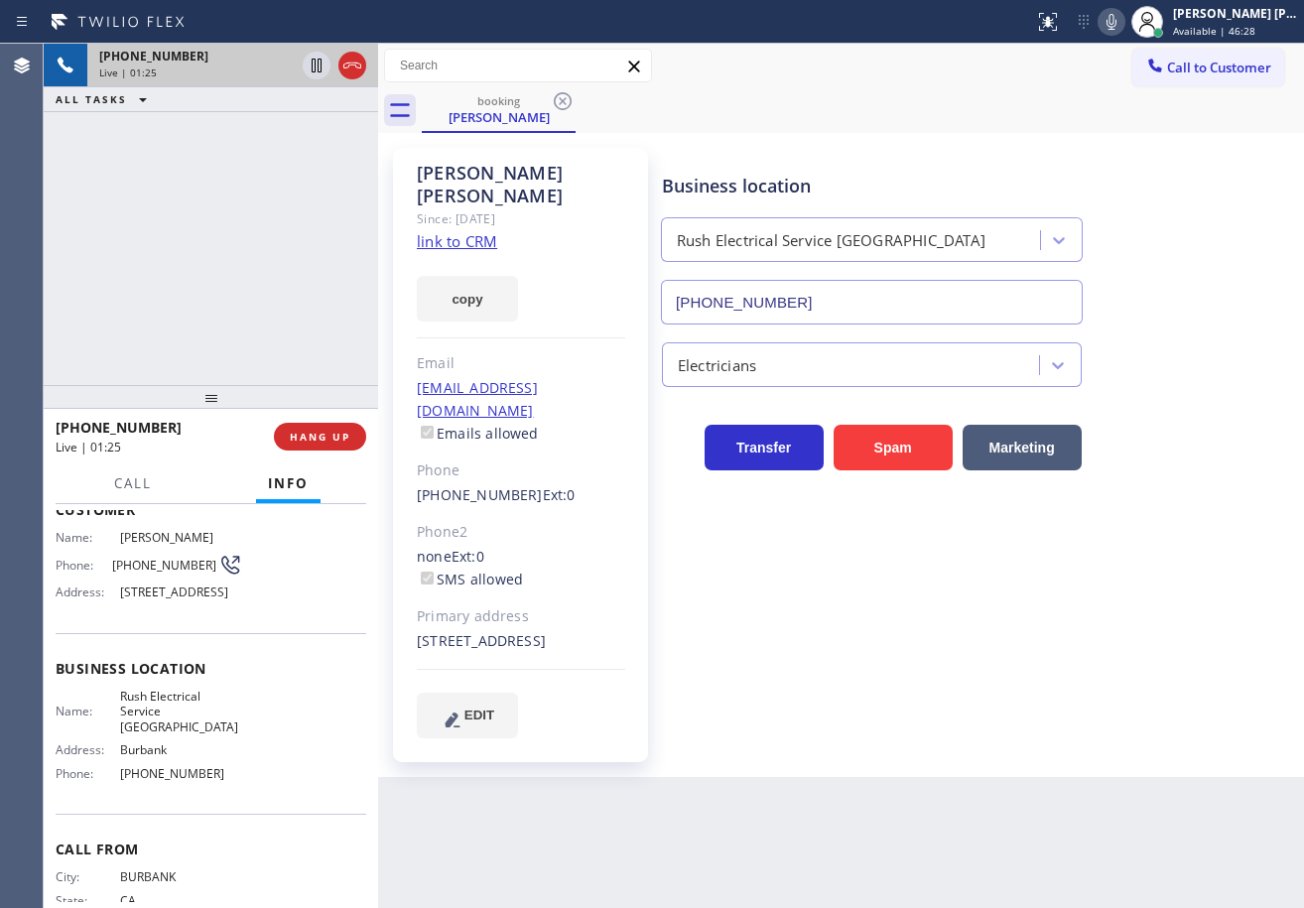
scroll to position [197, 0]
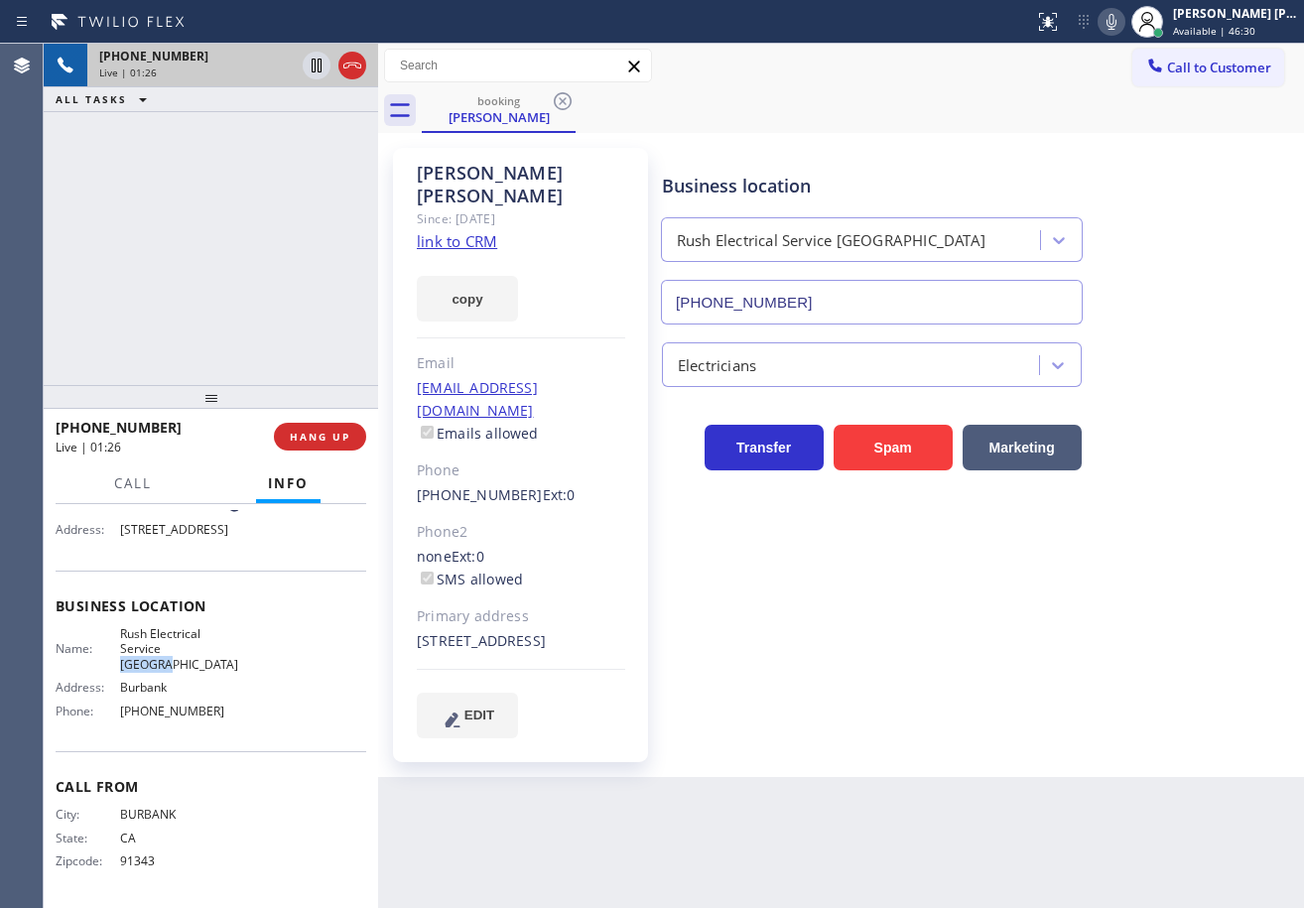
drag, startPoint x: 243, startPoint y: 663, endPoint x: 163, endPoint y: 671, distance: 80.8
click at [163, 671] on div "Name: Rush Electrical Service Burbank Address: Burbank Phone: (747) 236-6810" at bounding box center [211, 676] width 311 height 100
copy span "Burbank"
click at [585, 798] on div "Back to Dashboard Change Sender ID Customers Technicians Select a contact Outbo…" at bounding box center [841, 476] width 926 height 864
click at [1001, 89] on div "booking Jeanne Nassar" at bounding box center [863, 110] width 882 height 45
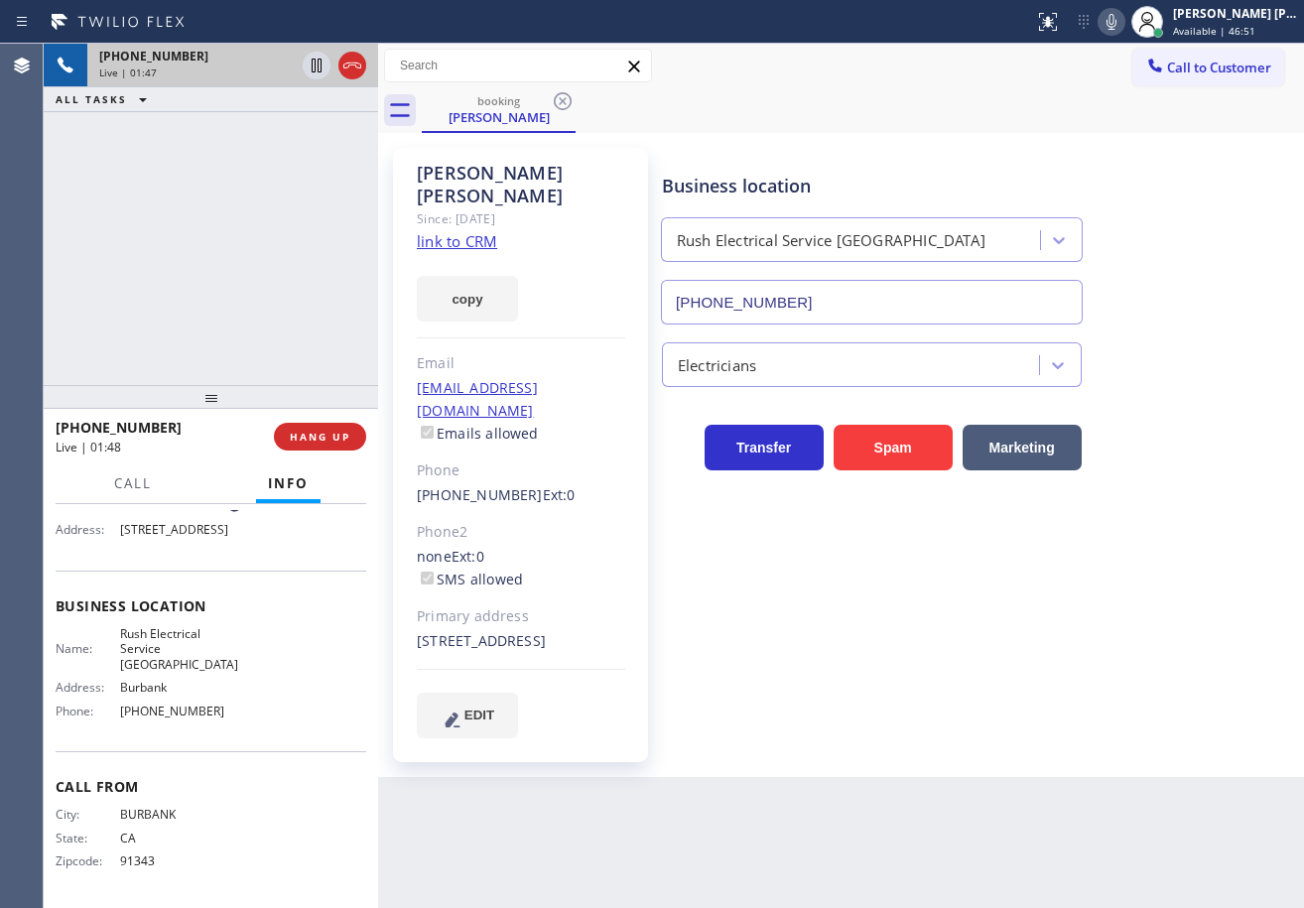
click at [1000, 91] on div "booking Jeanne Nassar" at bounding box center [863, 110] width 882 height 45
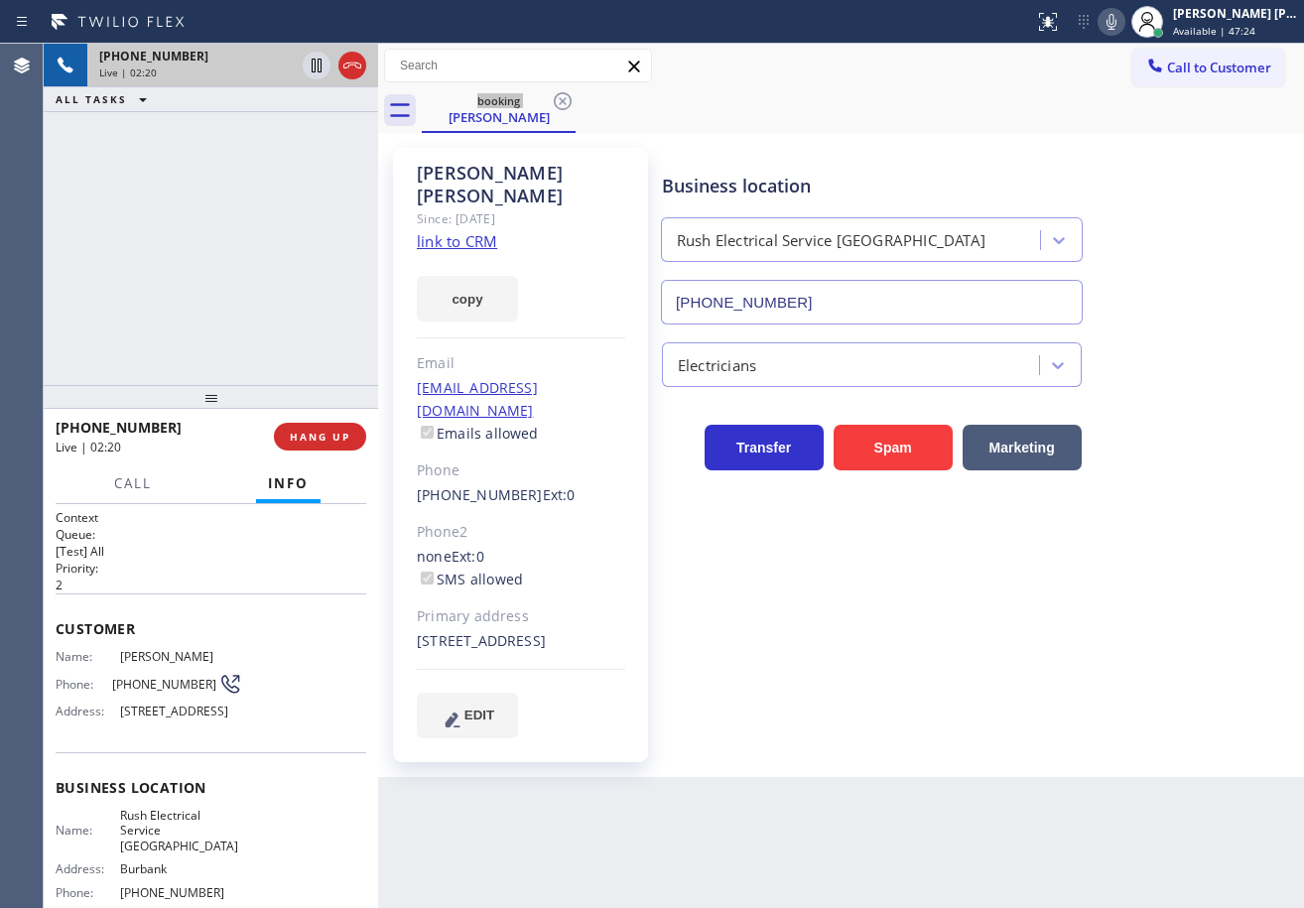
scroll to position [0, 0]
click at [257, 304] on div "+18186533665 Live | 02:20 ALL TASKS ALL TASKS ACTIVE TASKS TASKS IN WRAP UP" at bounding box center [211, 214] width 334 height 341
click at [213, 297] on div "+18186533665 Live | 02:23 ALL TASKS ALL TASKS ACTIVE TASKS TASKS IN WRAP UP" at bounding box center [211, 214] width 334 height 341
click at [222, 294] on div "+18186533665 Live | 02:23 ALL TASKS ALL TASKS ACTIVE TASKS TASKS IN WRAP UP" at bounding box center [211, 214] width 334 height 341
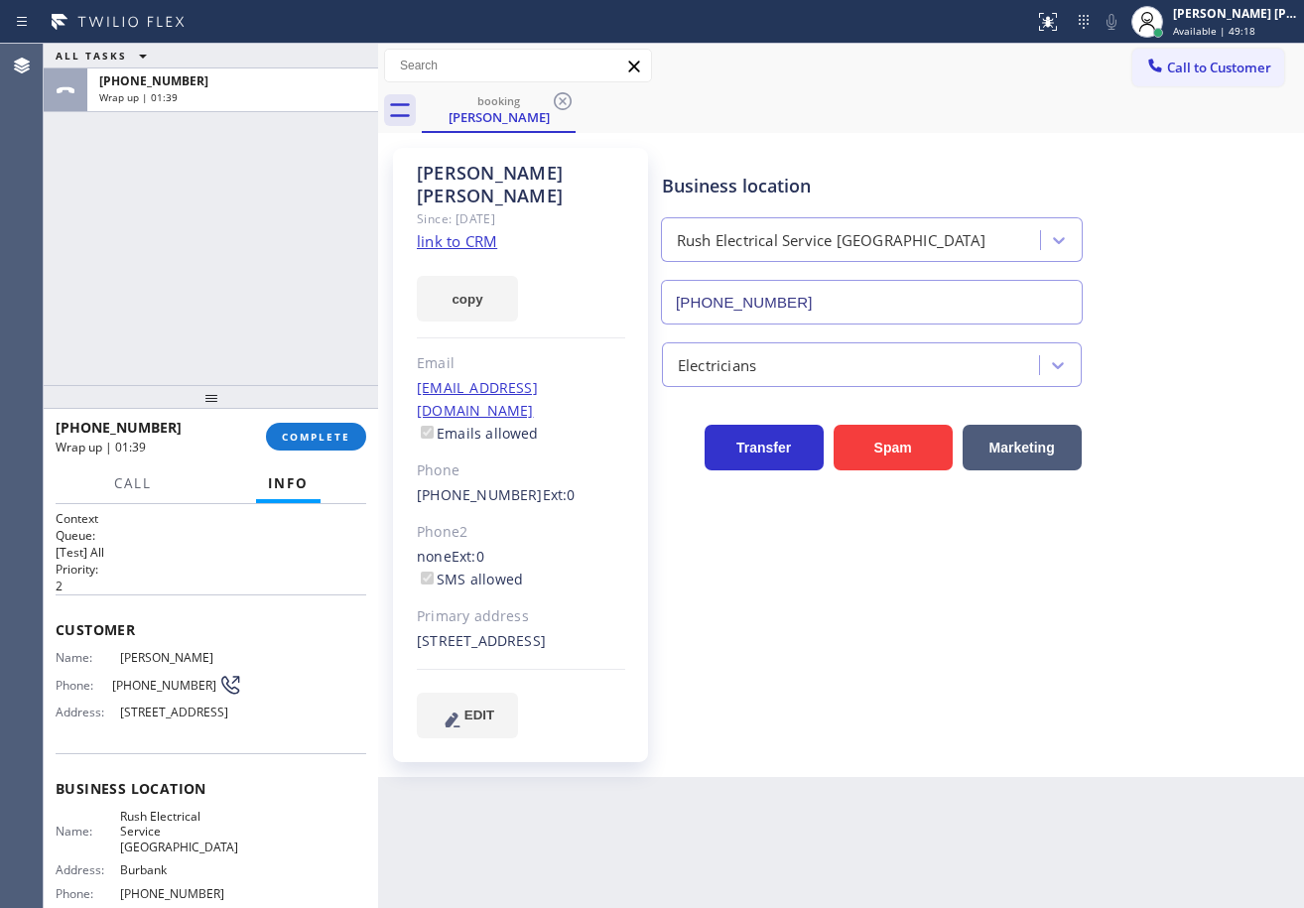
click at [175, 283] on div "ALL TASKS ALL TASKS ACTIVE TASKS TASKS IN WRAP UP +18186533665 Wrap up | 01:39" at bounding box center [211, 214] width 334 height 341
drag, startPoint x: 328, startPoint y: 452, endPoint x: 326, endPoint y: 433, distance: 19.0
click at [328, 446] on div "+18186533665 Wrap up | 01:40 COMPLETE" at bounding box center [211, 437] width 311 height 52
click at [326, 433] on span "COMPLETE" at bounding box center [316, 437] width 68 height 14
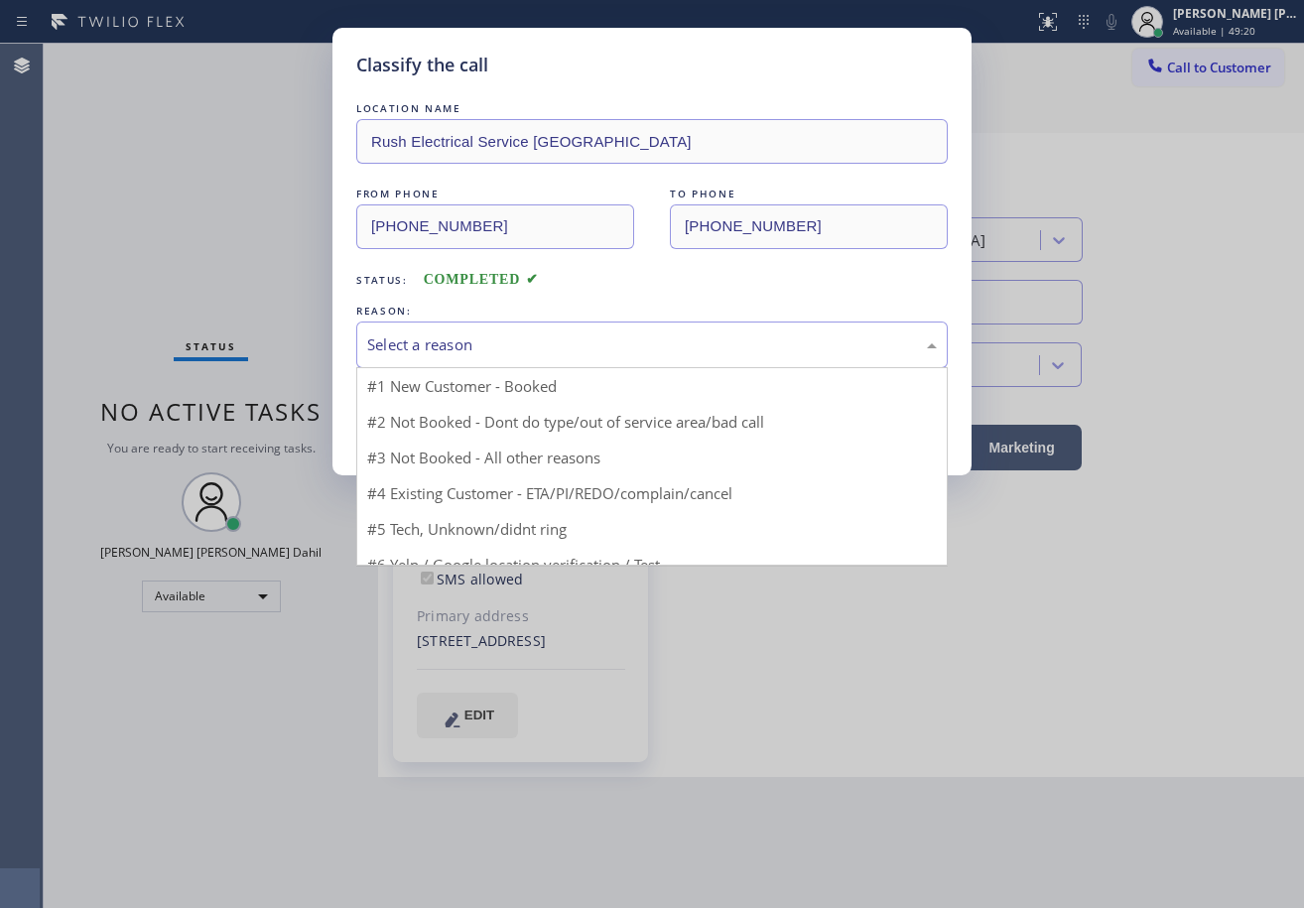
click at [469, 361] on div "Select a reason" at bounding box center [651, 345] width 591 height 47
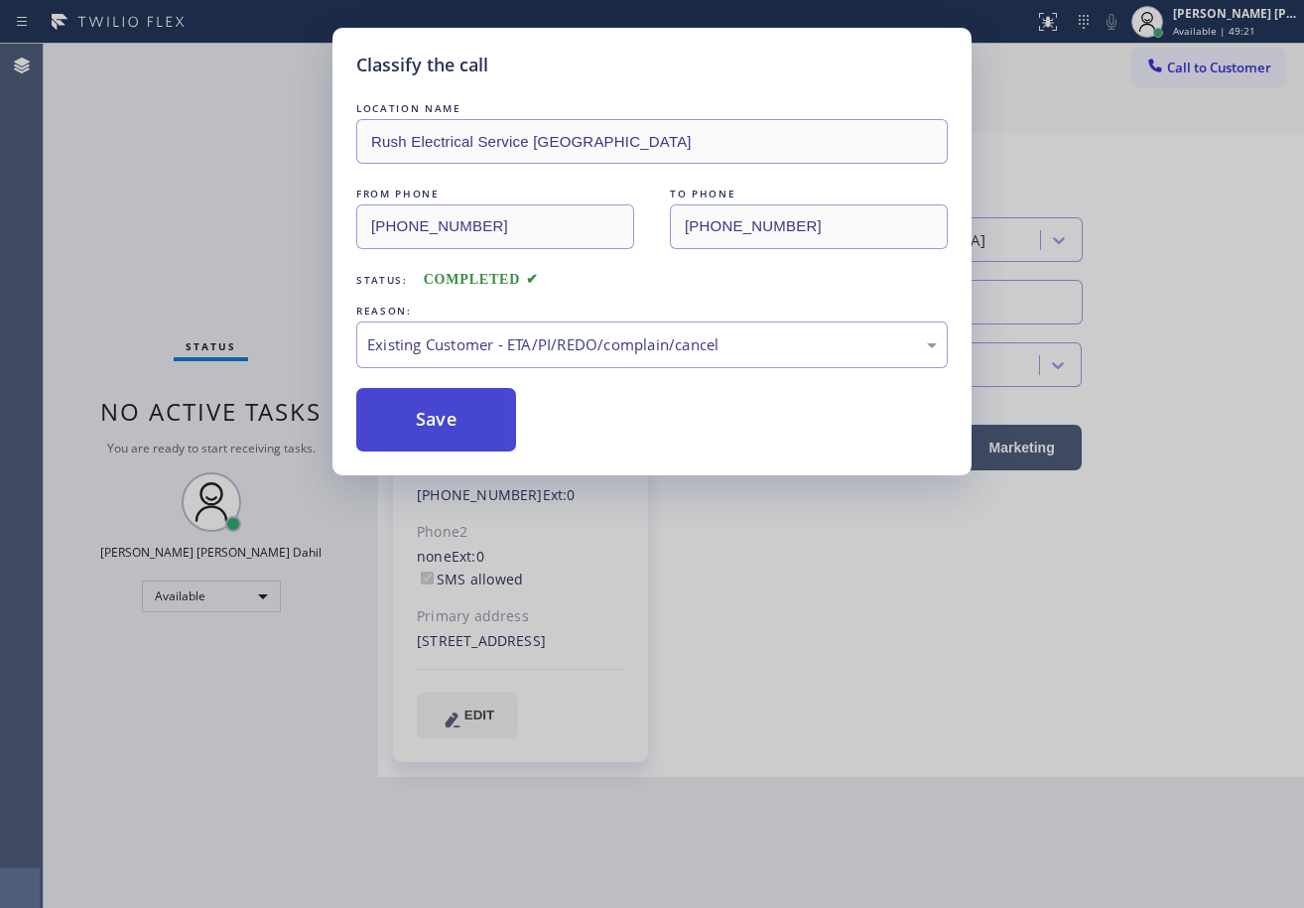
click at [418, 413] on button "Save" at bounding box center [436, 420] width 160 height 64
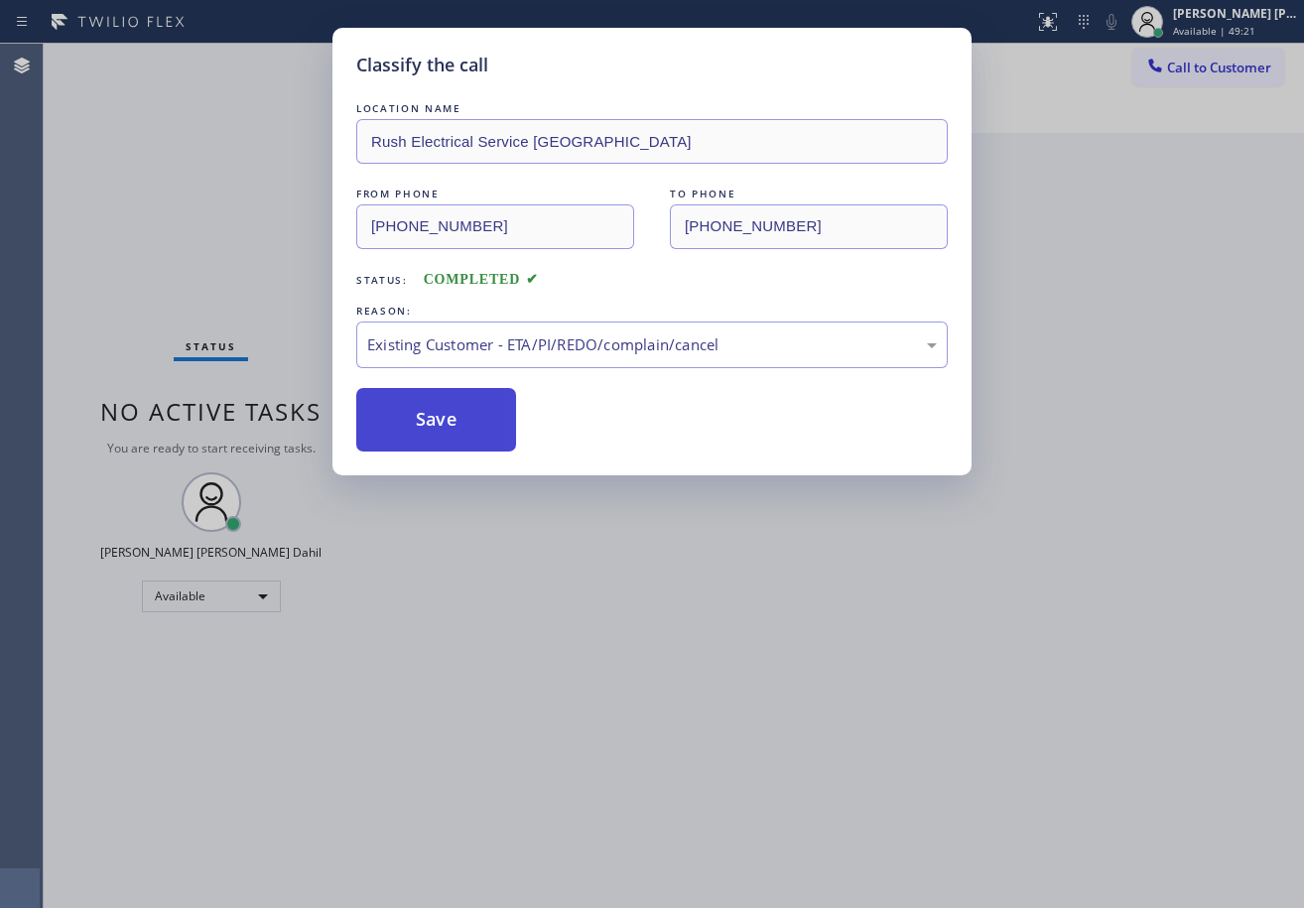
click at [420, 412] on button "Save" at bounding box center [436, 420] width 160 height 64
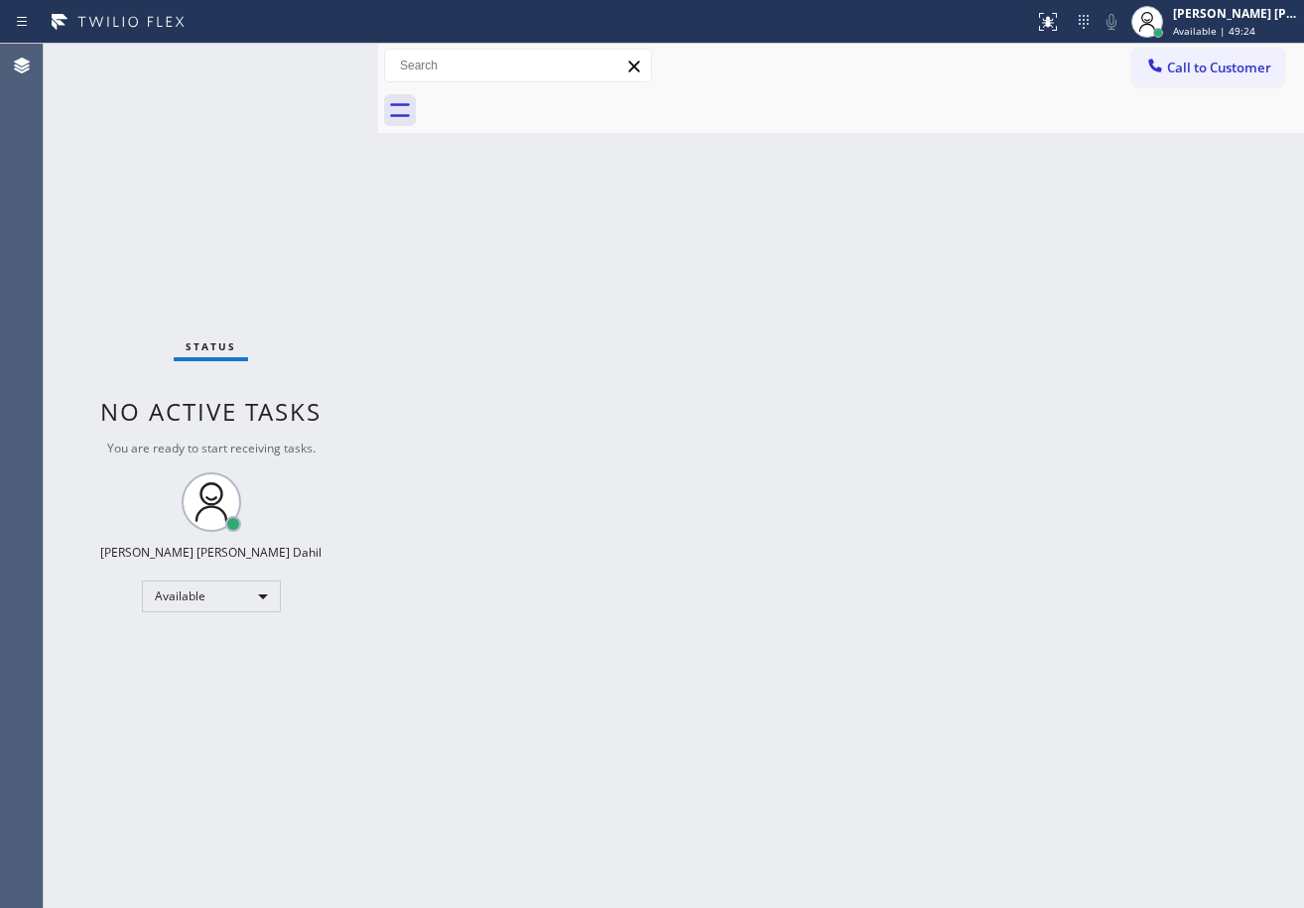
click at [906, 693] on div "Back to Dashboard Change Sender ID Customers Technicians Select a contact Outbo…" at bounding box center [841, 476] width 926 height 864
click at [324, 68] on div "Status No active tasks You are ready to start receiving tasks. [PERSON_NAME] [P…" at bounding box center [211, 476] width 334 height 864
click at [310, 65] on div "Status No active tasks You are ready to start receiving tasks. [PERSON_NAME] [P…" at bounding box center [211, 476] width 334 height 864
click at [314, 65] on div "Status No active tasks You are ready to start receiving tasks. [PERSON_NAME] [P…" at bounding box center [211, 476] width 334 height 864
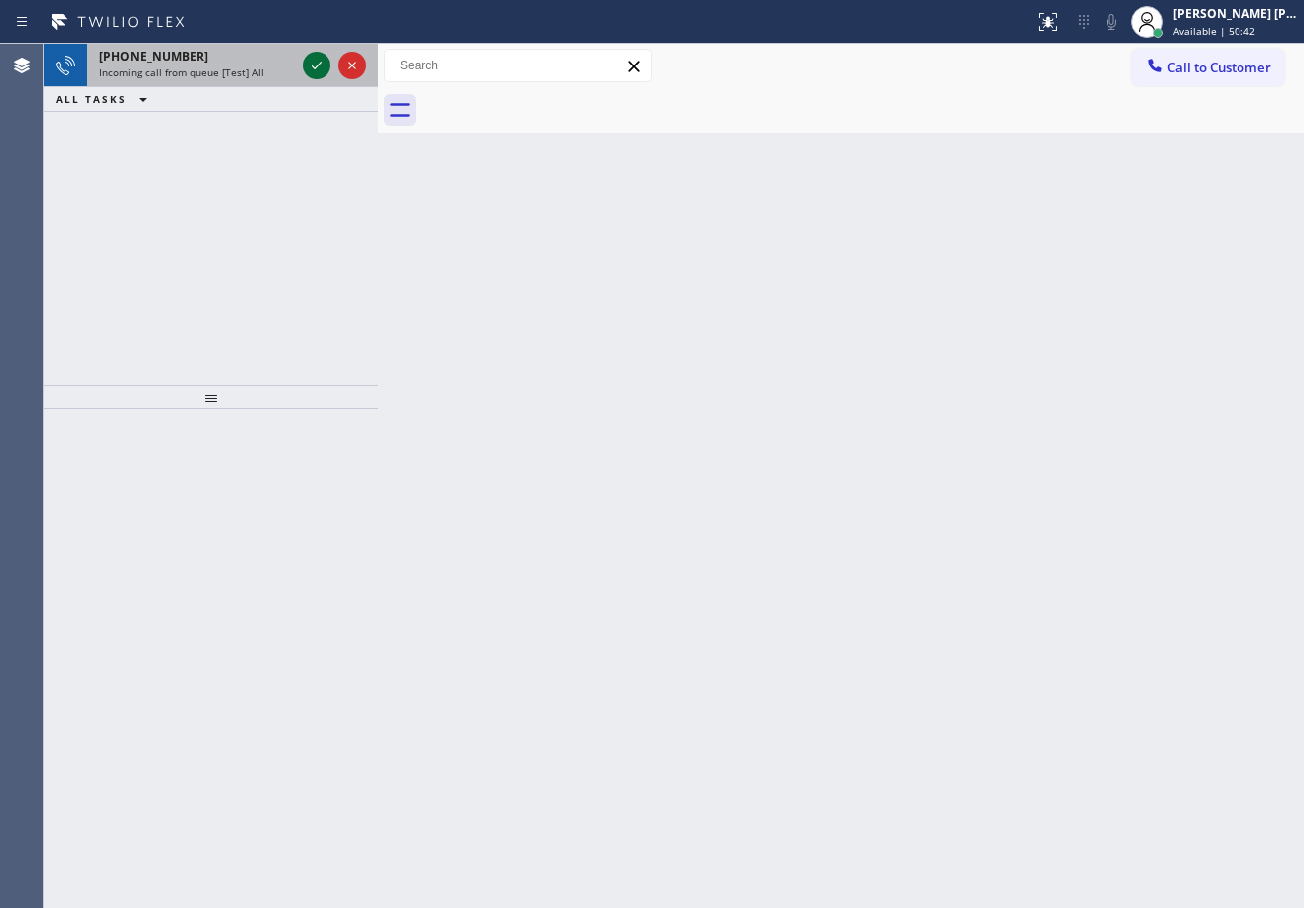
click at [314, 65] on icon at bounding box center [317, 66] width 24 height 24
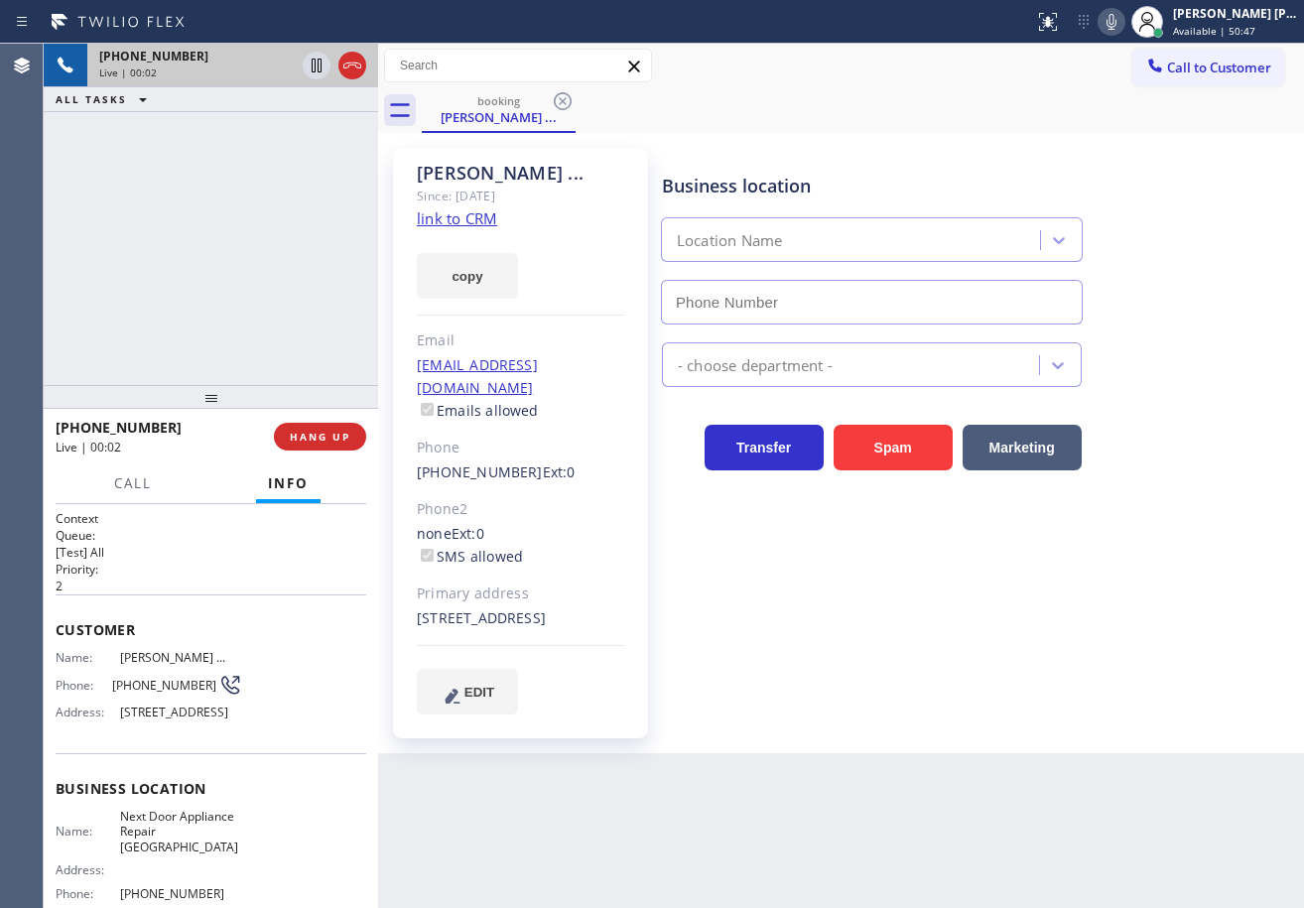
type input "(631) 203-1974"
click at [470, 222] on link "link to CRM" at bounding box center [457, 218] width 80 height 20
drag, startPoint x: 221, startPoint y: 225, endPoint x: 224, endPoint y: 238, distance: 13.2
click at [222, 230] on div "+16316242032 Live | 01:14 ALL TASKS ALL TASKS ACTIVE TASKS TASKS IN WRAP UP" at bounding box center [211, 214] width 334 height 341
click at [255, 256] on div "+16316242032 Live | 01:31 ALL TASKS ALL TASKS ACTIVE TASKS TASKS IN WRAP UP" at bounding box center [211, 214] width 334 height 341
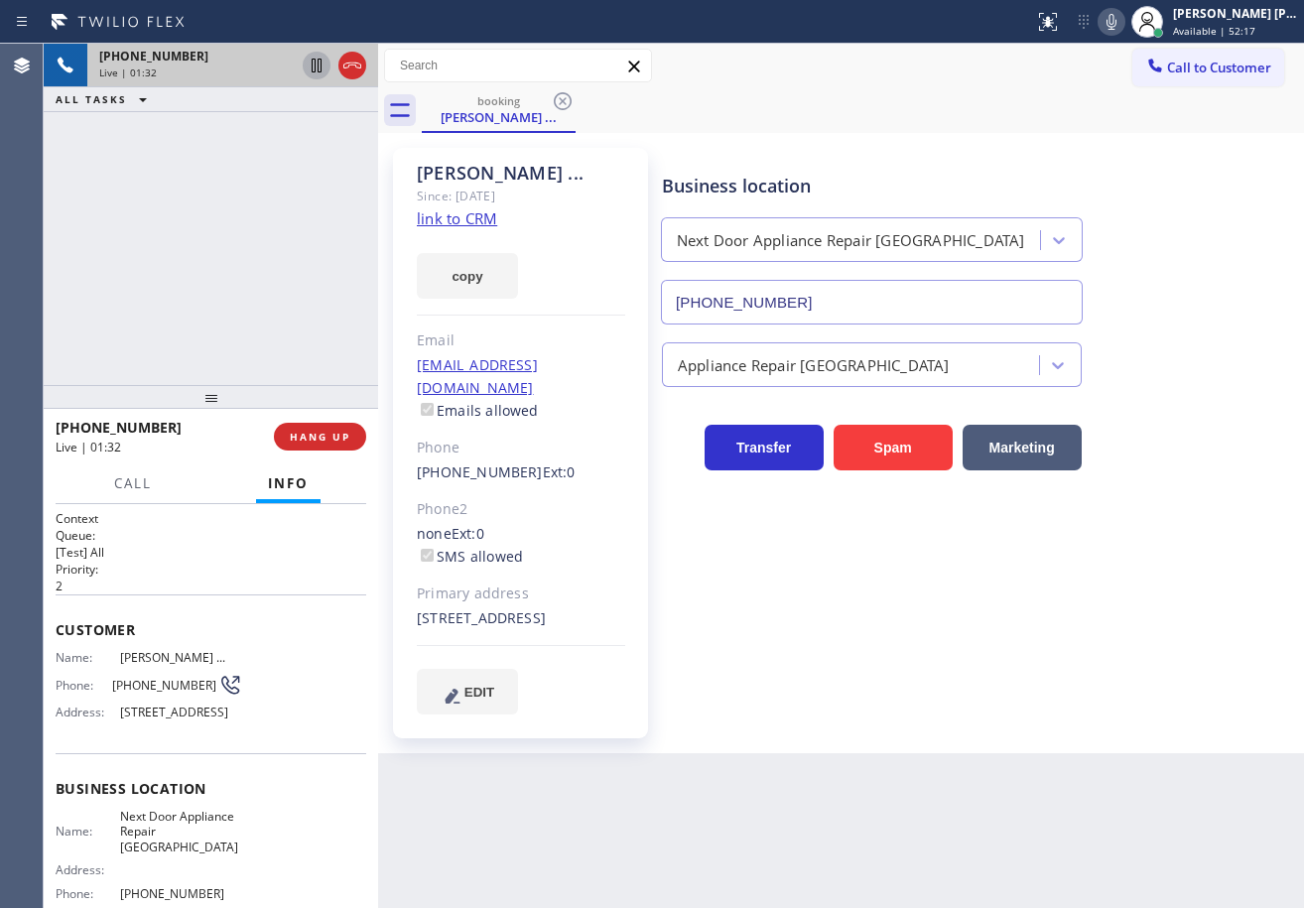
click at [308, 66] on icon at bounding box center [317, 66] width 24 height 24
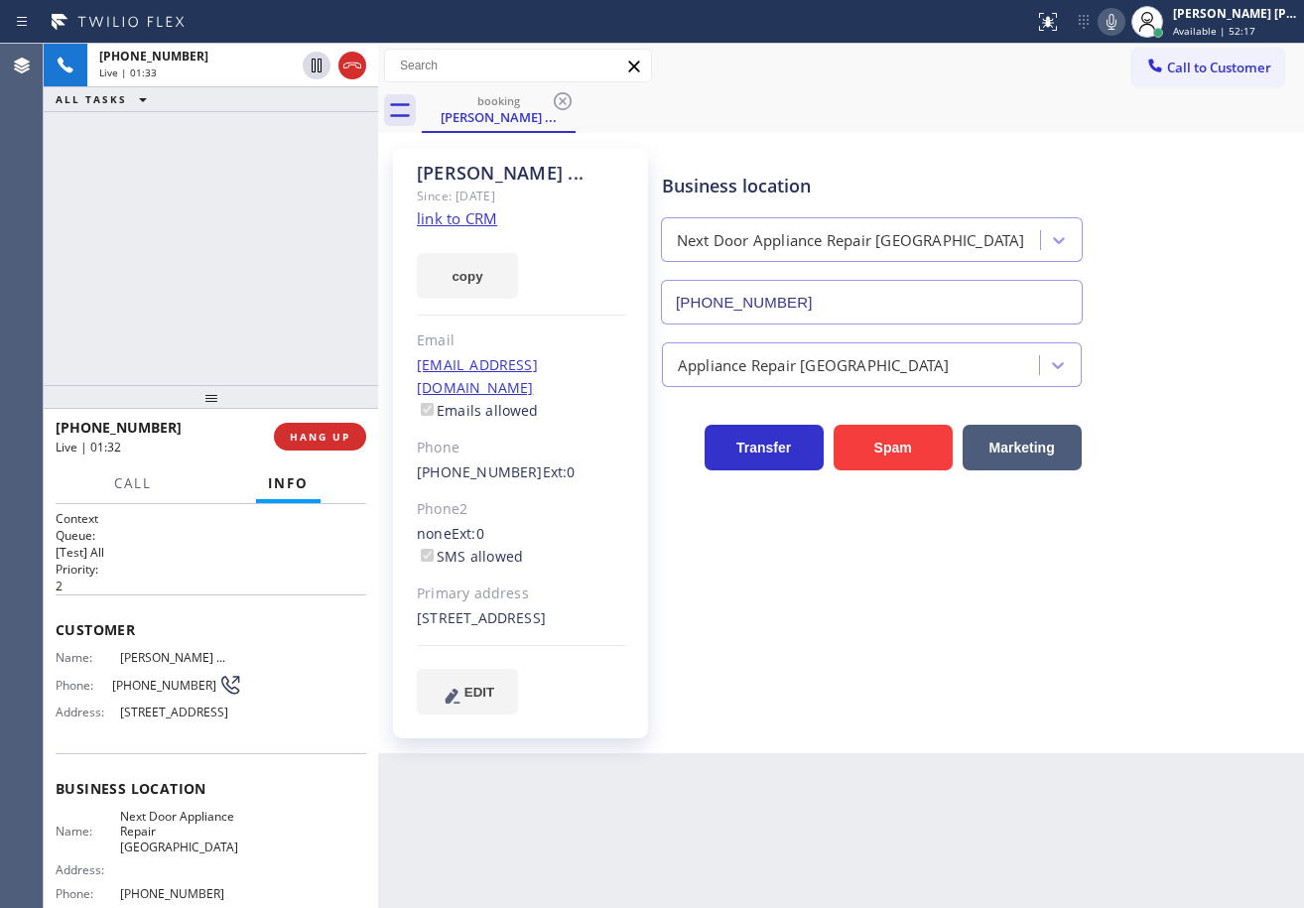
click at [292, 119] on div "+16316242032 Live | 01:33 ALL TASKS ALL TASKS ACTIVE TASKS TASKS IN WRAP UP" at bounding box center [211, 214] width 334 height 341
click at [1123, 23] on icon at bounding box center [1112, 22] width 24 height 24
click at [1119, 48] on div "Call to Customer Outbound call Location Alliance HVAC [GEOGRAPHIC_DATA] Your ca…" at bounding box center [841, 66] width 926 height 45
click at [310, 71] on icon at bounding box center [317, 66] width 24 height 24
click at [302, 183] on div "+16316242032 Live | 02:00 ALL TASKS ALL TASKS ACTIVE TASKS TASKS IN WRAP UP" at bounding box center [211, 214] width 334 height 341
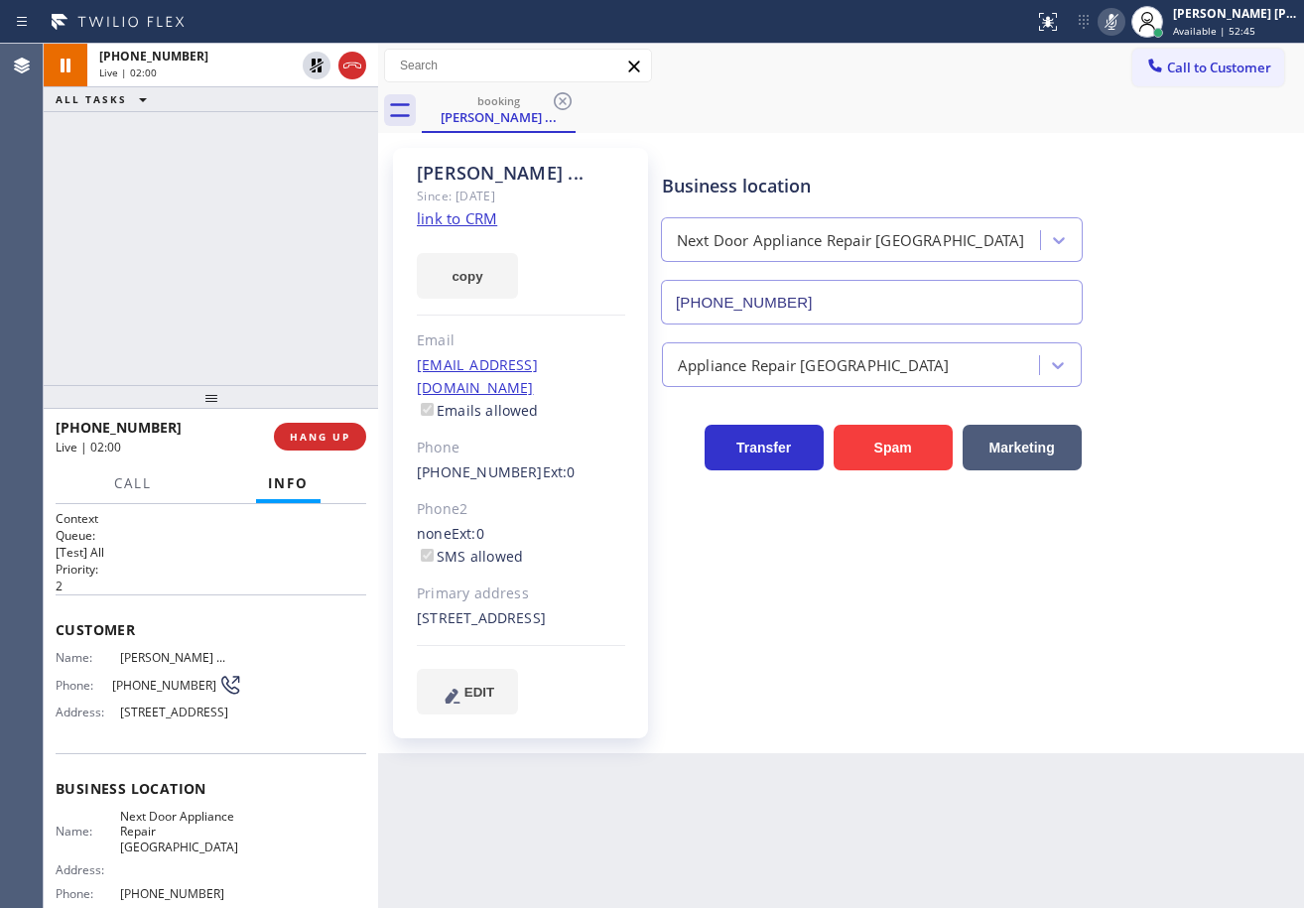
click at [1117, 18] on icon at bounding box center [1112, 22] width 10 height 16
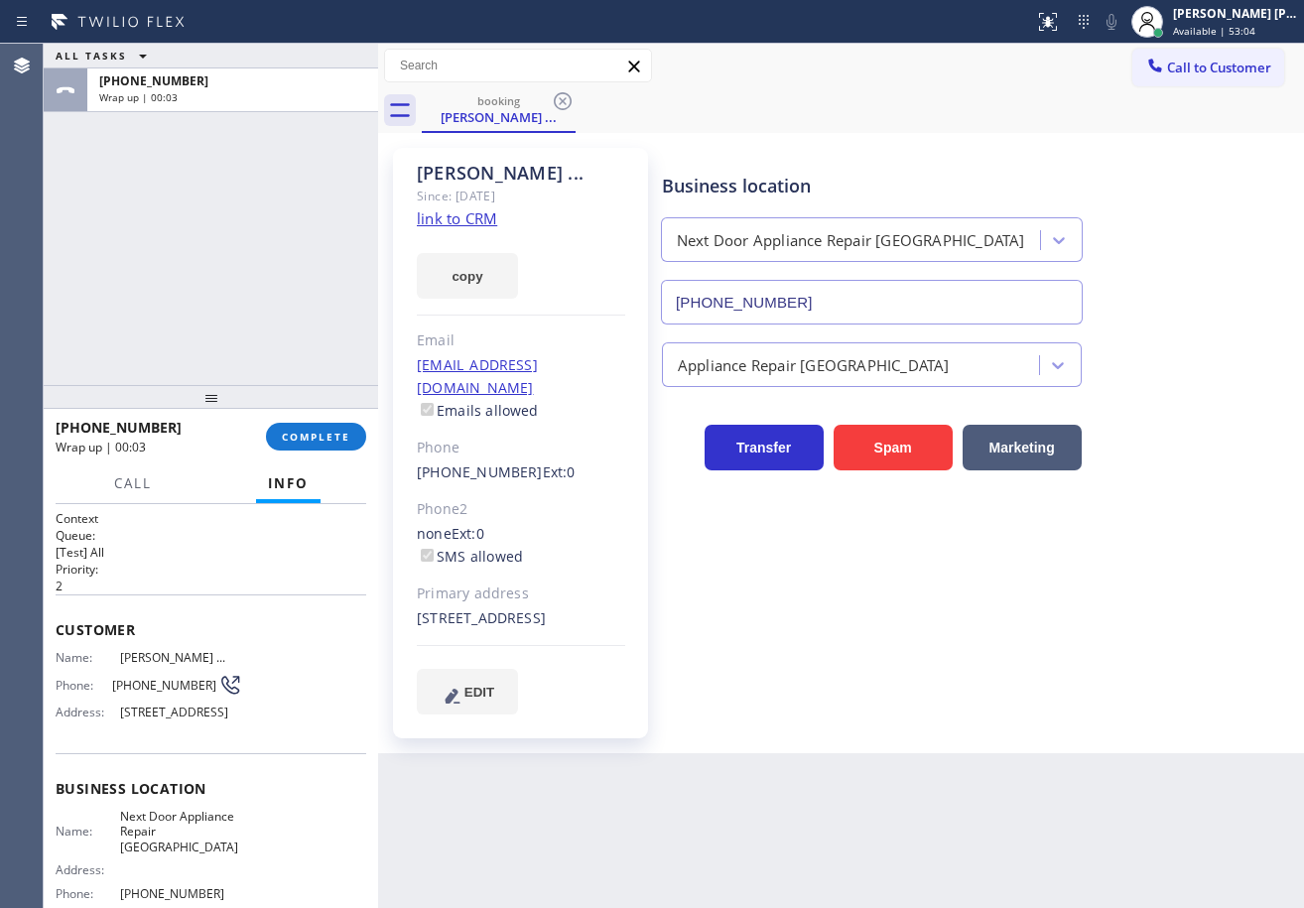
click at [328, 418] on div "+16316242032 Wrap up | 00:03 COMPLETE" at bounding box center [211, 437] width 311 height 52
click at [329, 431] on span "COMPLETE" at bounding box center [316, 437] width 68 height 14
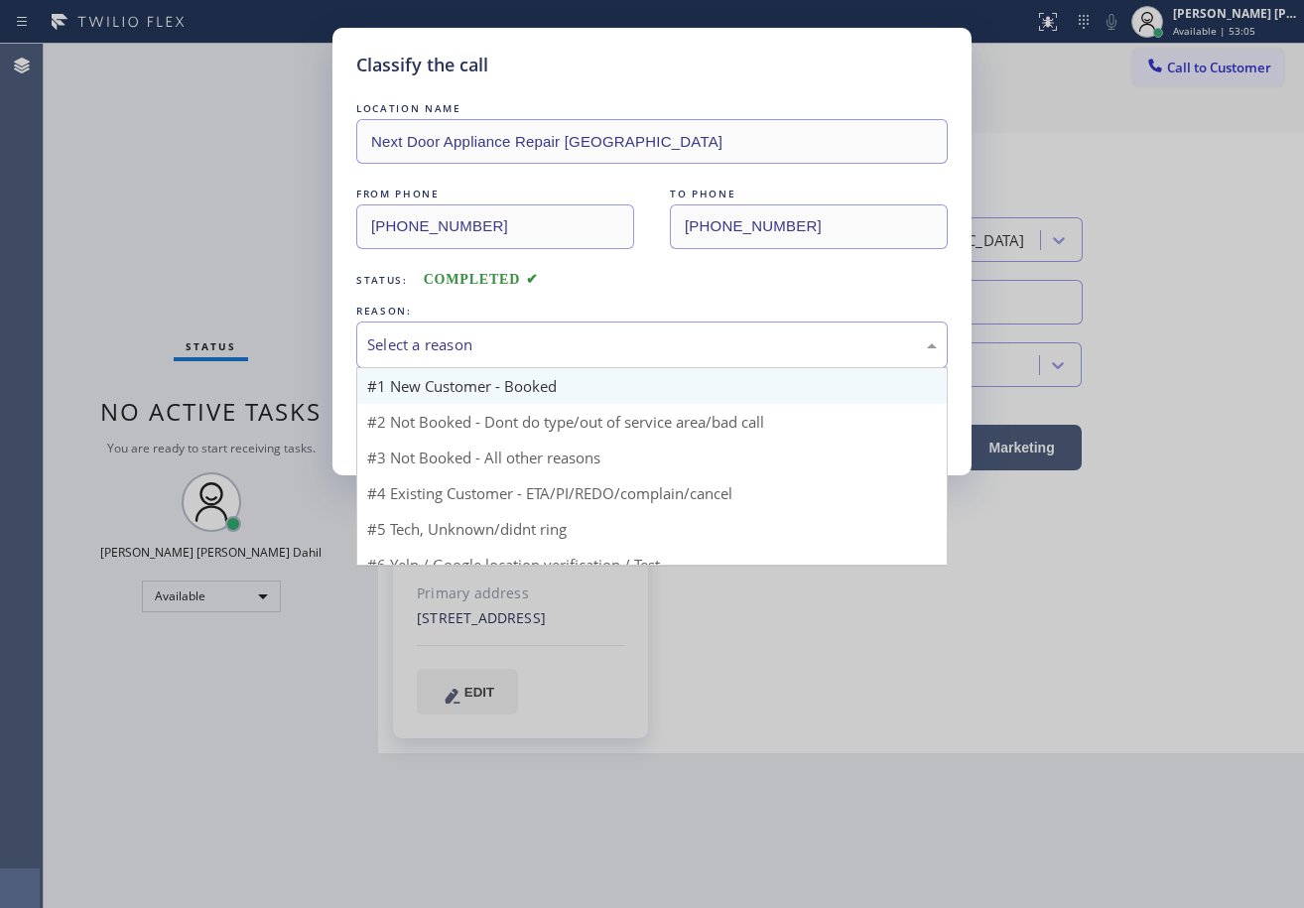
drag, startPoint x: 522, startPoint y: 349, endPoint x: 538, endPoint y: 374, distance: 29.5
click at [522, 350] on div "Select a reason" at bounding box center [652, 344] width 570 height 23
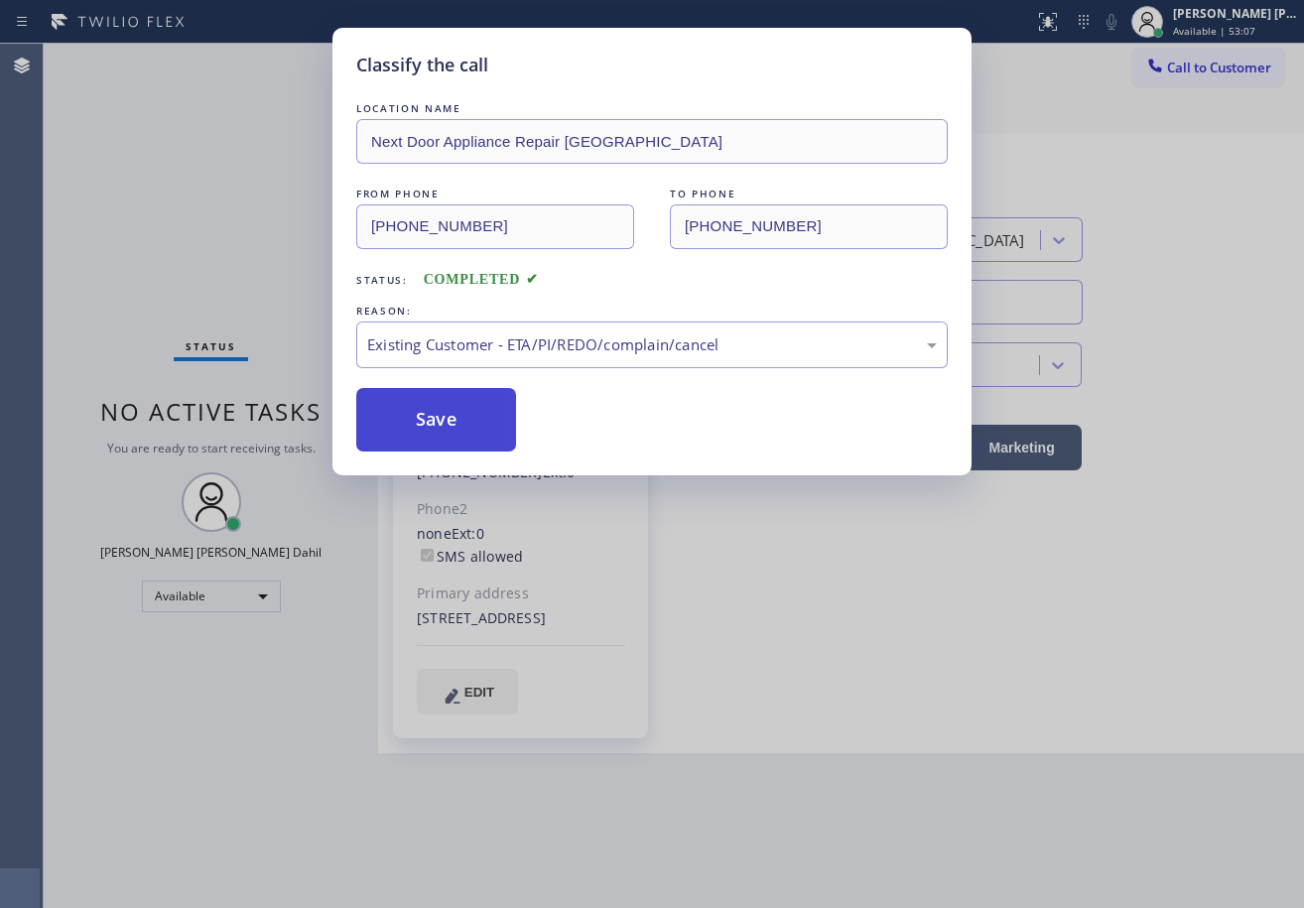
click at [452, 392] on button "Save" at bounding box center [436, 420] width 160 height 64
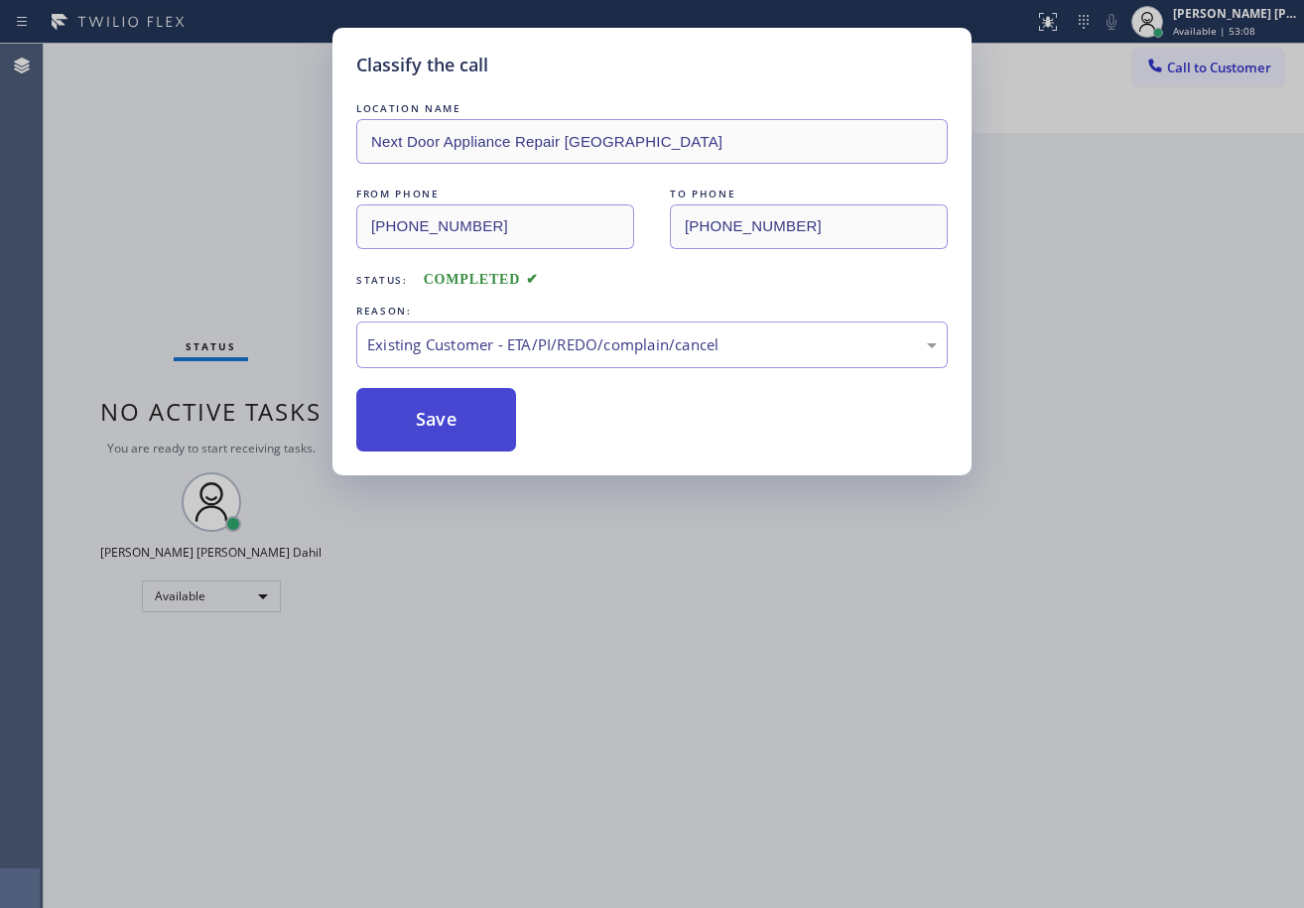
click at [450, 415] on button "Save" at bounding box center [436, 420] width 160 height 64
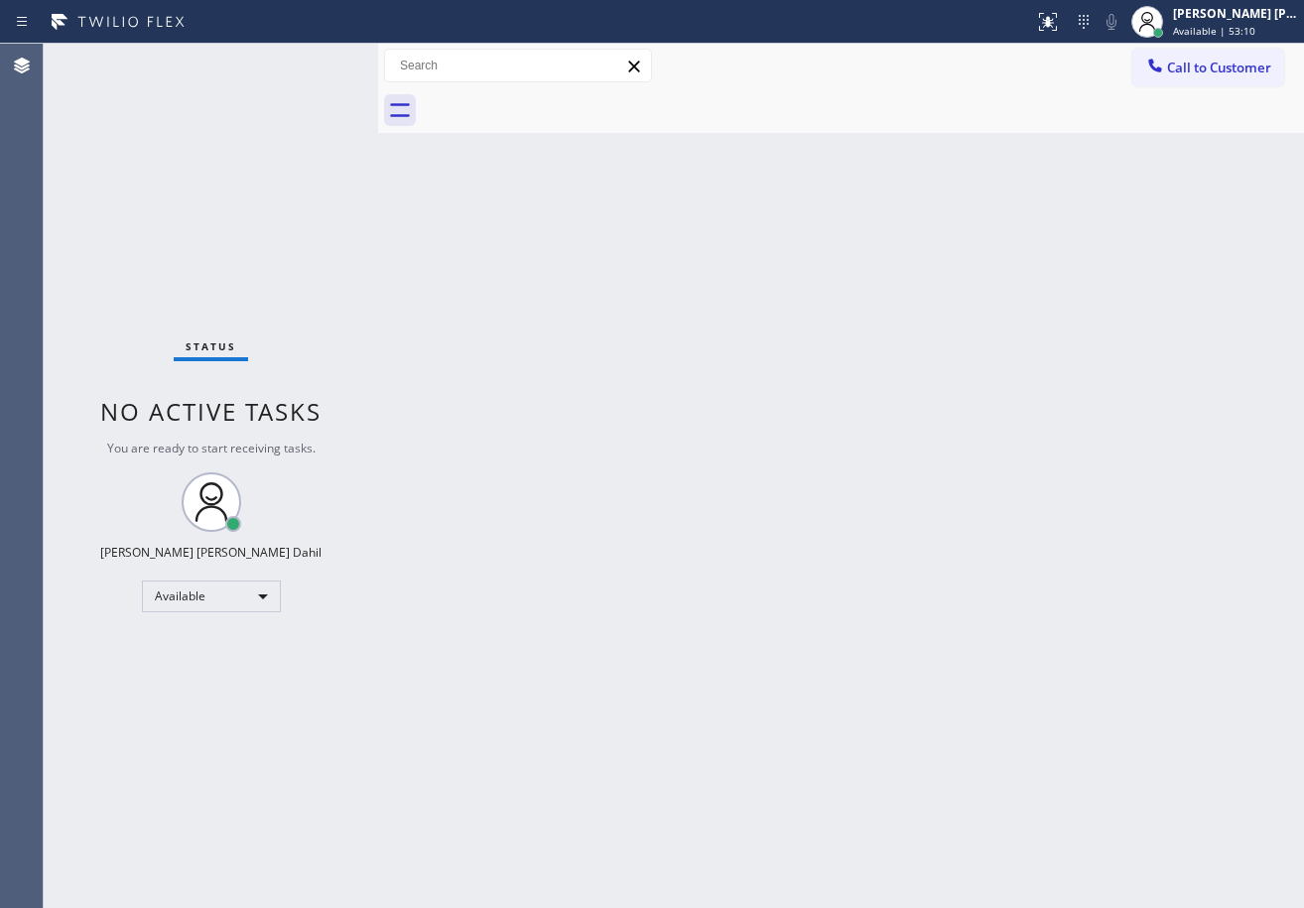
click at [499, 346] on div "Back to Dashboard Change Sender ID Customers Technicians Select a contact Outbo…" at bounding box center [841, 476] width 926 height 864
drag, startPoint x: 310, startPoint y: 90, endPoint x: 620, endPoint y: 244, distance: 346.6
click at [310, 89] on div "Status No active tasks You are ready to start receiving tasks. [PERSON_NAME] [P…" at bounding box center [211, 476] width 334 height 864
click at [889, 401] on div "Back to Dashboard Change Sender ID Customers Technicians Select a contact Outbo…" at bounding box center [841, 476] width 926 height 864
click at [811, 653] on div "Back to Dashboard Change Sender ID Customers Technicians Select a contact Outbo…" at bounding box center [841, 476] width 926 height 864
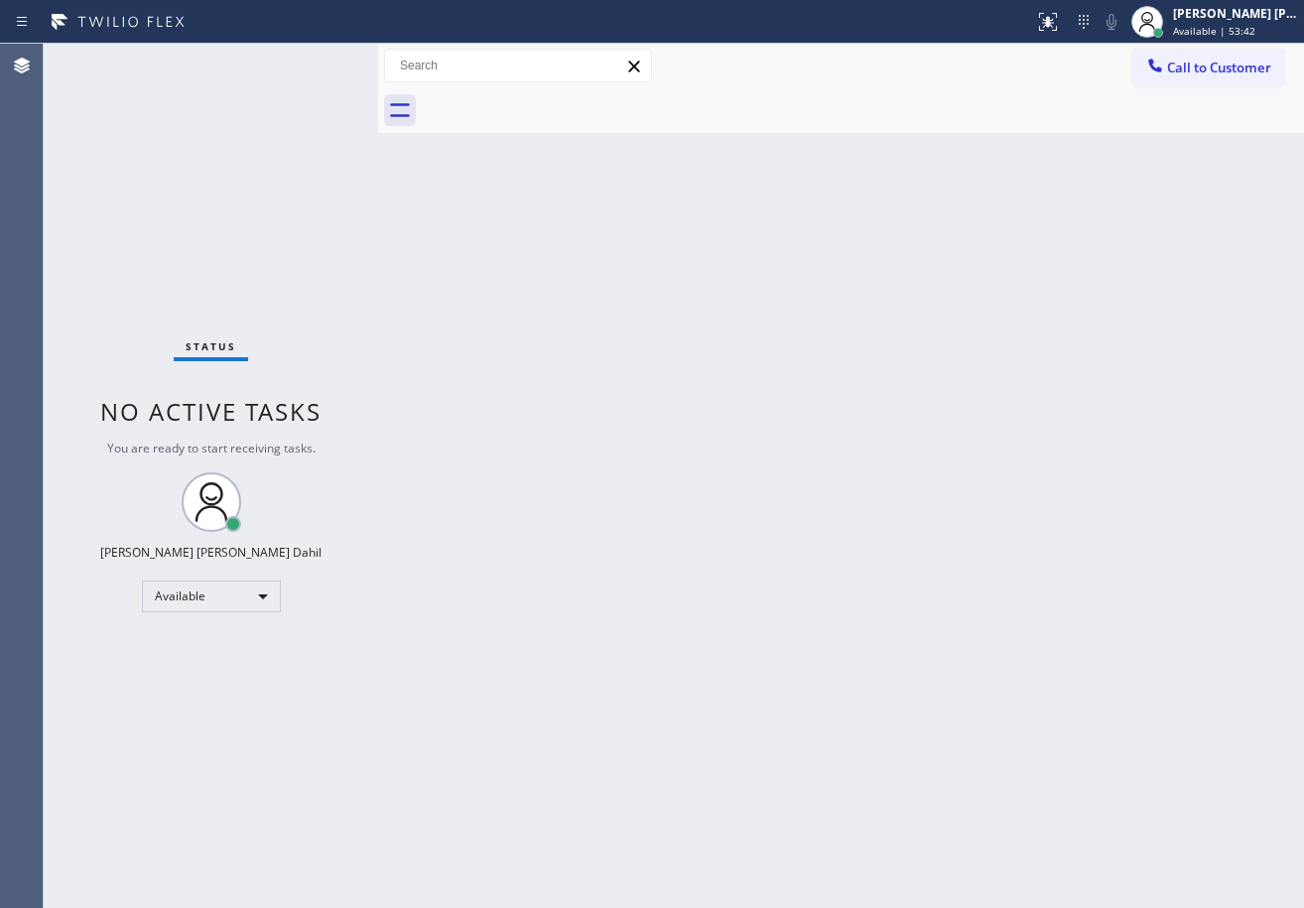
drag, startPoint x: 1239, startPoint y: 524, endPoint x: 1235, endPoint y: 549, distance: 25.1
click at [1239, 524] on div "Back to Dashboard Change Sender ID Customers Technicians Select a contact Outbo…" at bounding box center [841, 476] width 926 height 864
click at [967, 673] on div "Back to Dashboard Change Sender ID Customers Technicians Select a contact Outbo…" at bounding box center [841, 476] width 926 height 864
drag, startPoint x: 765, startPoint y: 543, endPoint x: 779, endPoint y: 522, distance: 25.0
click at [775, 538] on div "Back to Dashboard Change Sender ID Customers Technicians Select a contact Outbo…" at bounding box center [841, 476] width 926 height 864
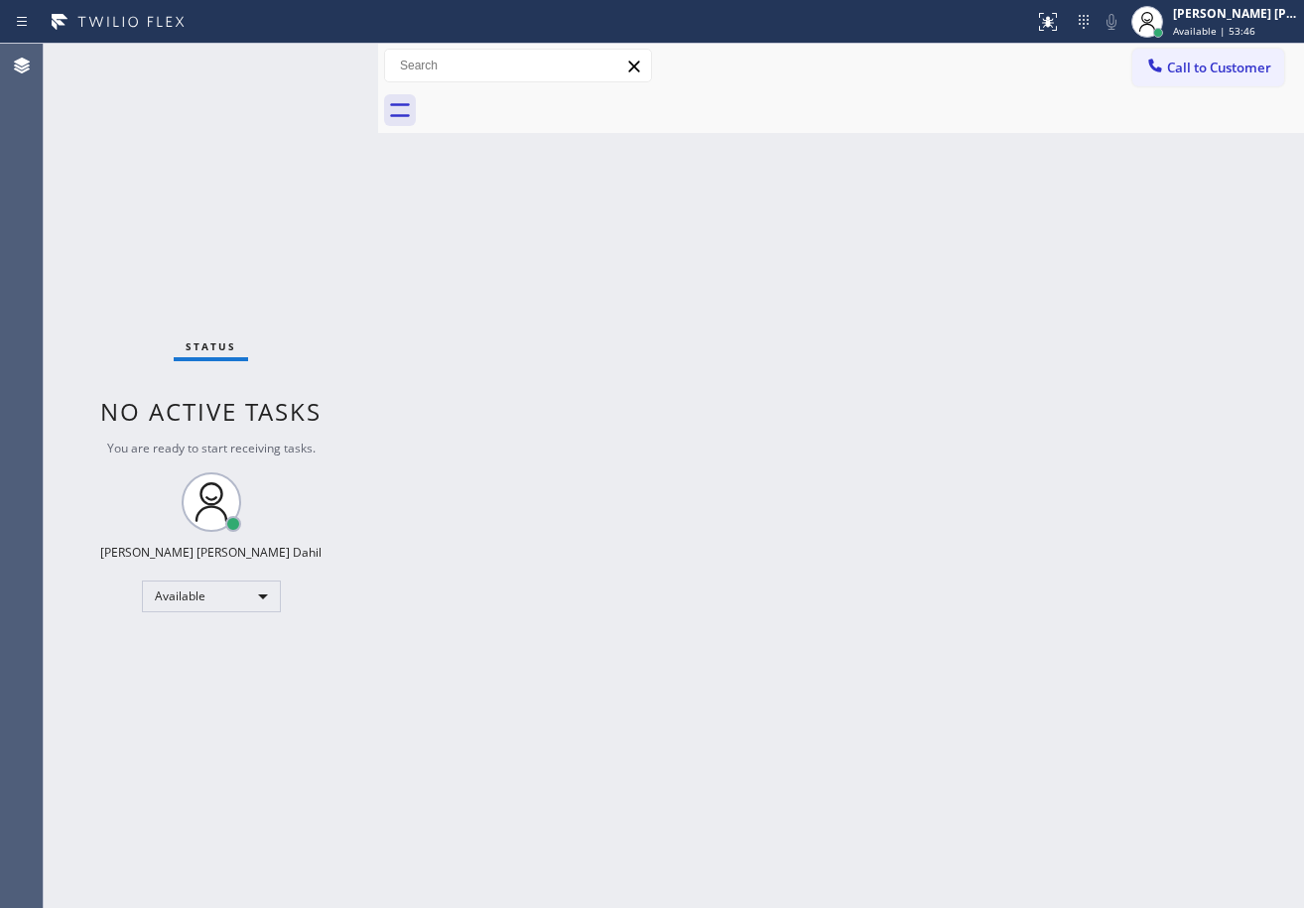
click at [779, 522] on div "Back to Dashboard Change Sender ID Customers Technicians Select a contact Outbo…" at bounding box center [841, 476] width 926 height 864
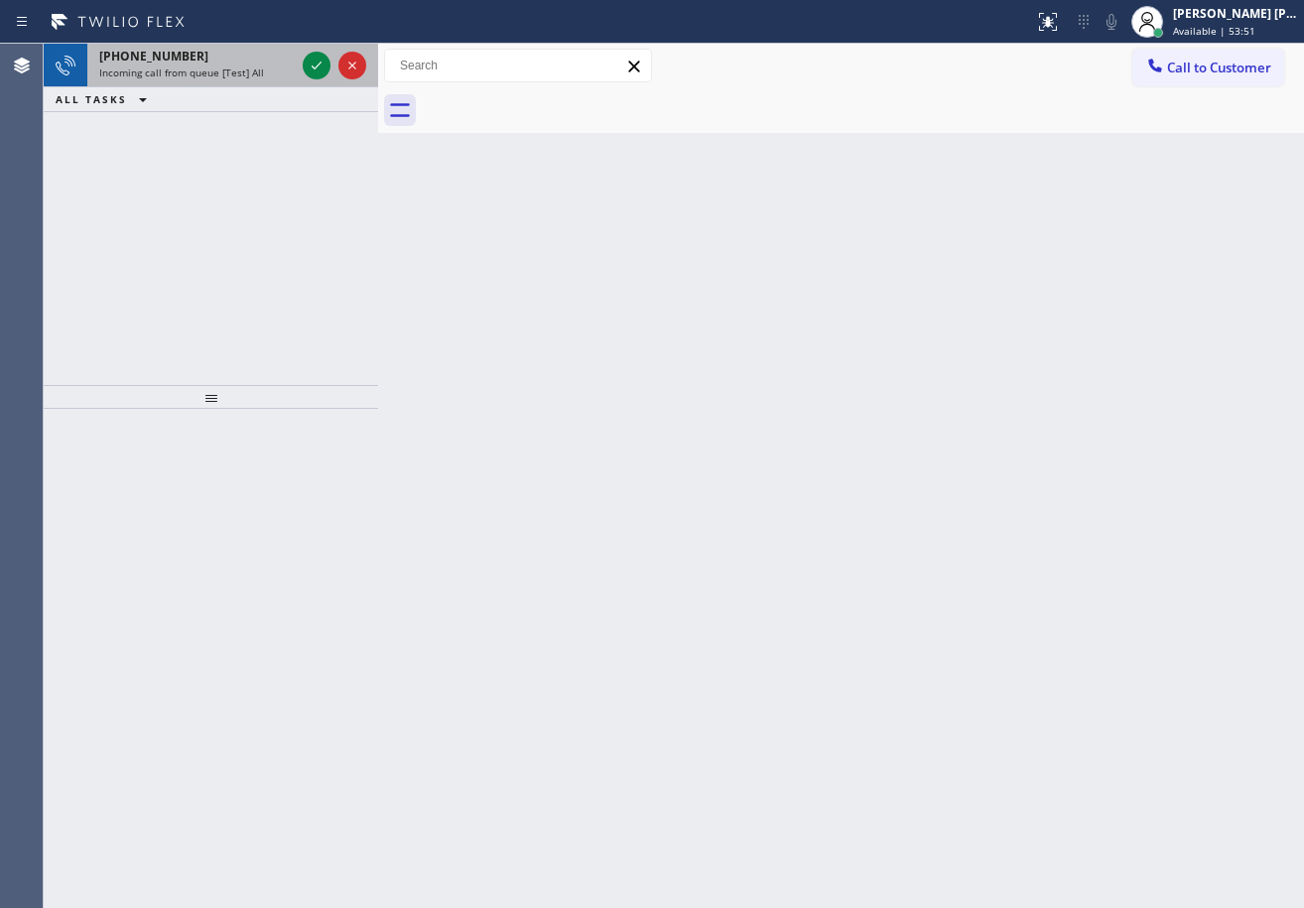
click at [279, 59] on div "+17738420405" at bounding box center [197, 56] width 196 height 17
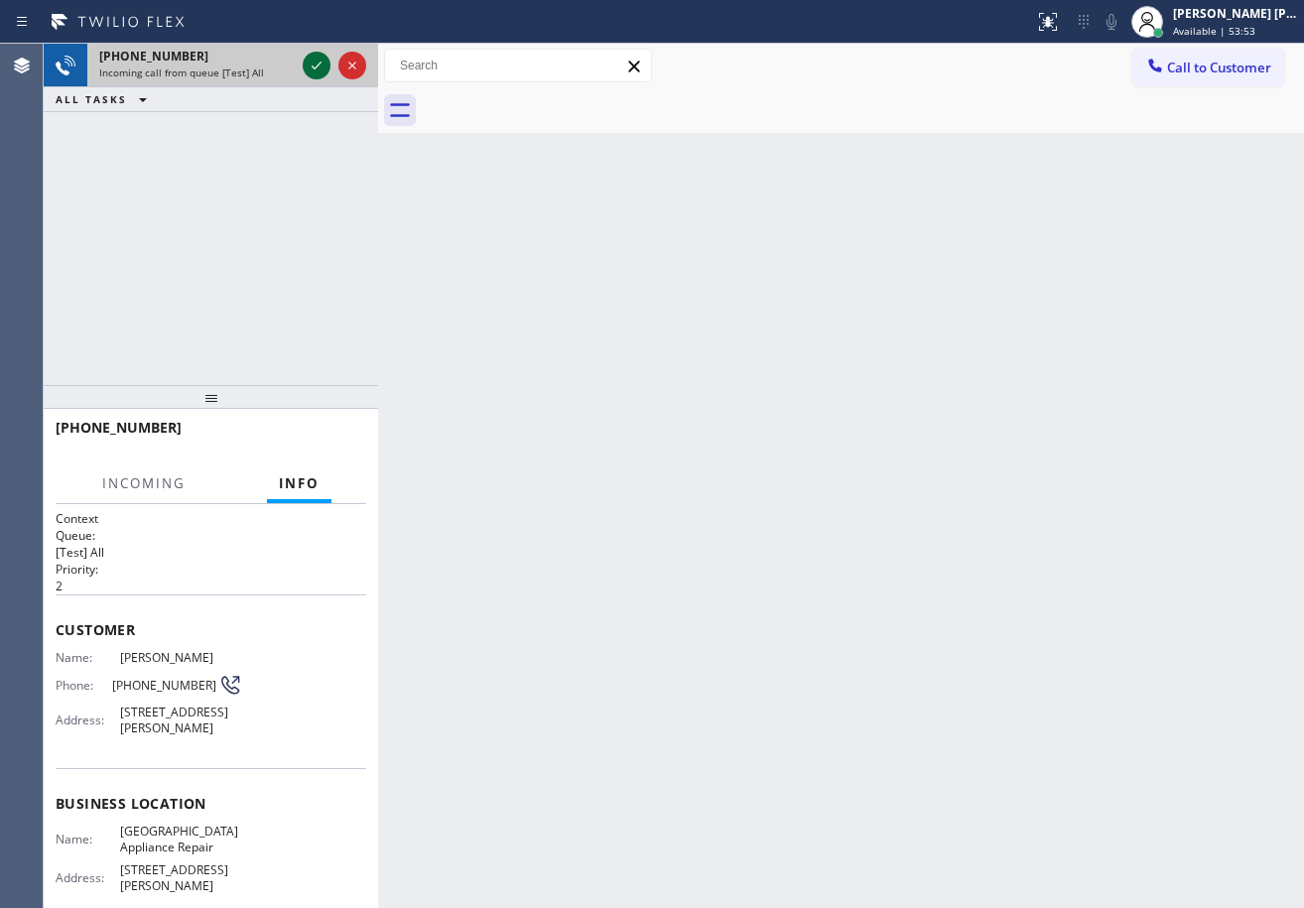
click at [315, 59] on icon at bounding box center [317, 66] width 24 height 24
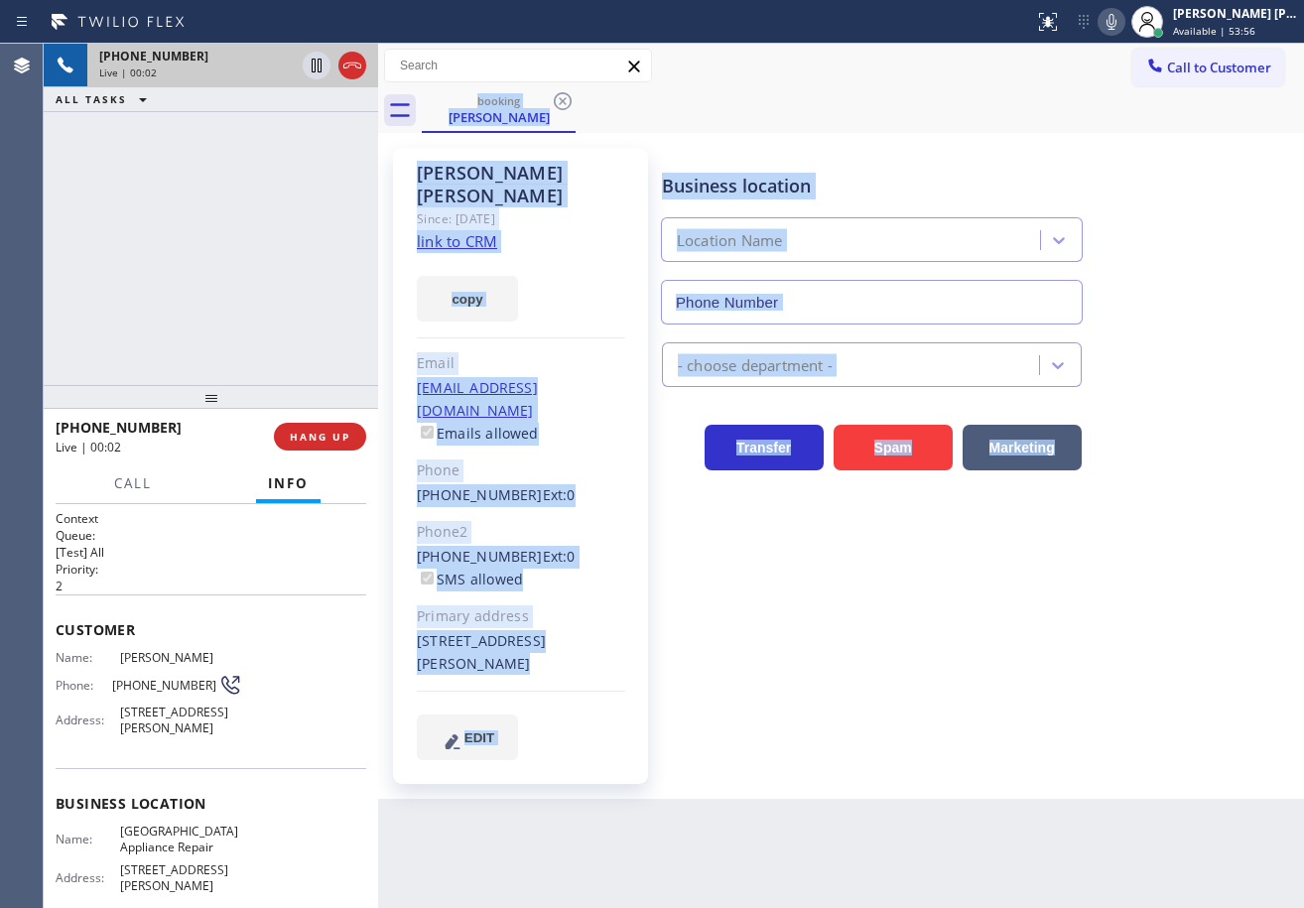
type input "(773) 830-4668"
click at [978, 96] on div "booking Harold Decuir" at bounding box center [863, 110] width 882 height 45
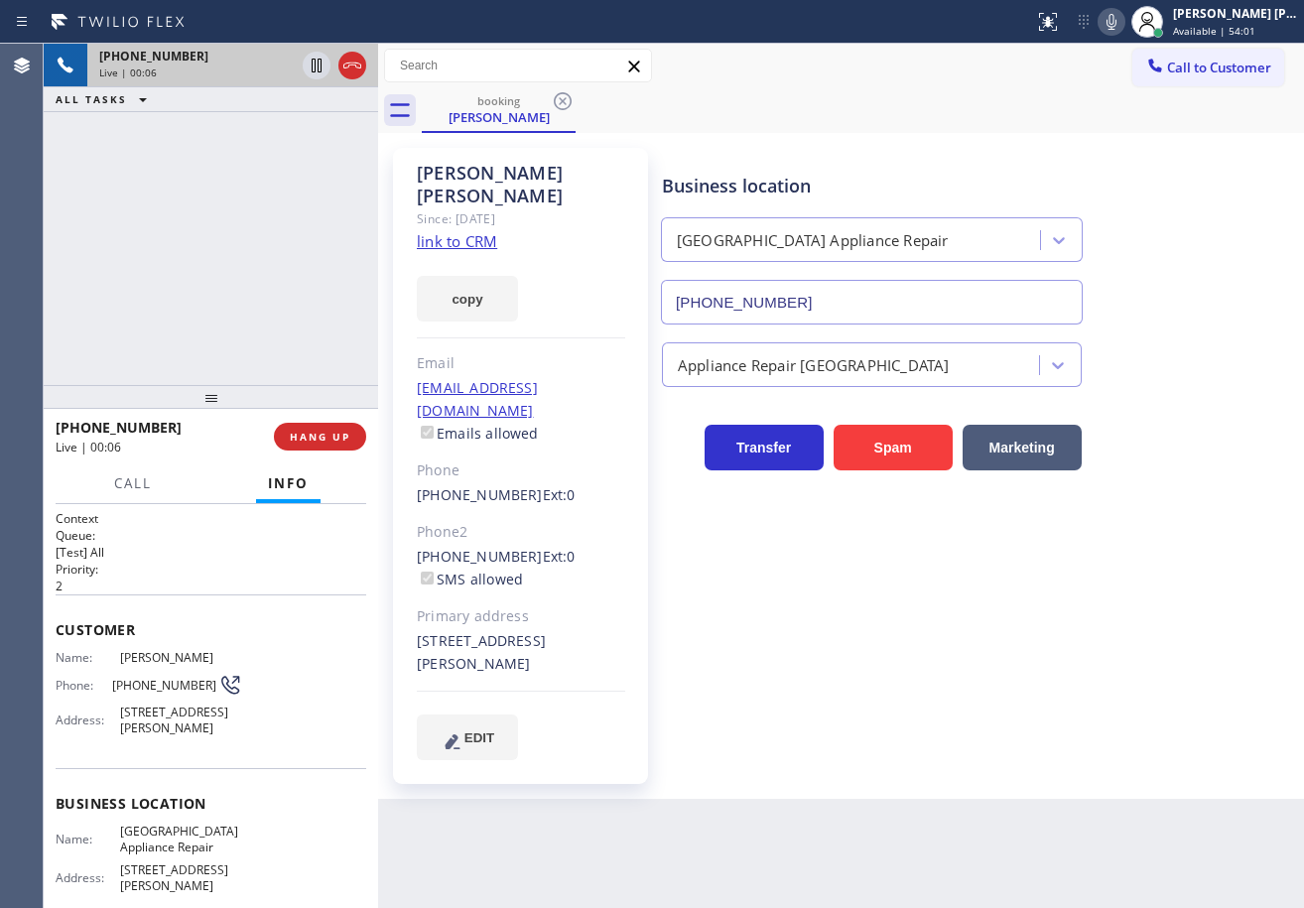
click at [486, 231] on link "link to CRM" at bounding box center [457, 241] width 80 height 20
click at [1123, 23] on icon at bounding box center [1112, 22] width 24 height 24
click at [1123, 25] on icon at bounding box center [1112, 22] width 24 height 24
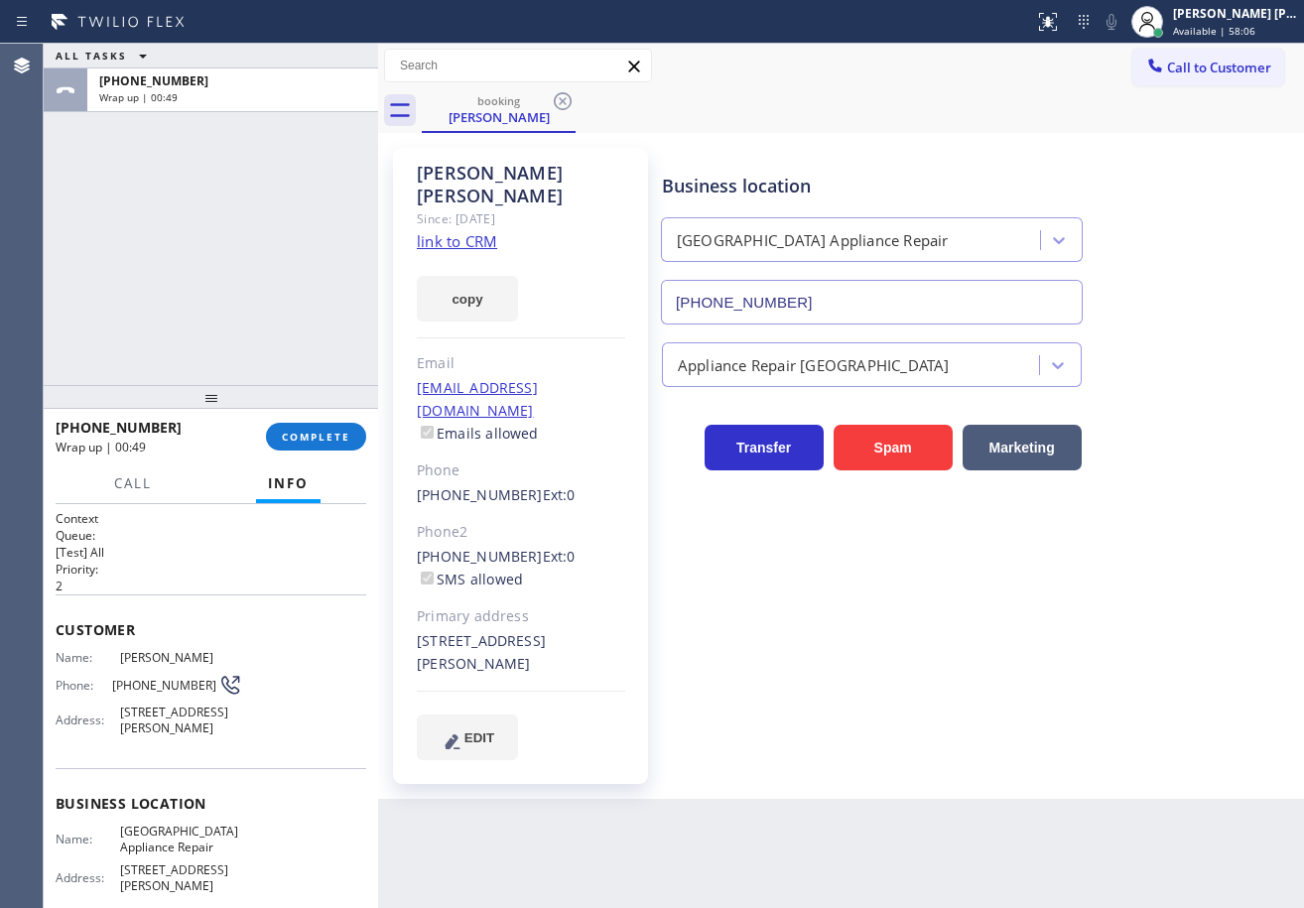
click at [1075, 694] on div "Business location Calumet Heights Appliance Repair (773) 830-4668 Appliance Rep…" at bounding box center [978, 453] width 641 height 601
click at [1049, 760] on div "Back to Dashboard Change Sender ID Customers Technicians Select a contact Outbo…" at bounding box center [841, 476] width 926 height 864
drag, startPoint x: 259, startPoint y: 275, endPoint x: 294, endPoint y: 348, distance: 81.2
click at [259, 275] on div "ALL TASKS ALL TASKS ACTIVE TASKS TASKS IN WRAP UP +17738420405 Wrap up | 01:19" at bounding box center [211, 214] width 334 height 341
click at [306, 444] on span "COMPLETE" at bounding box center [316, 437] width 68 height 14
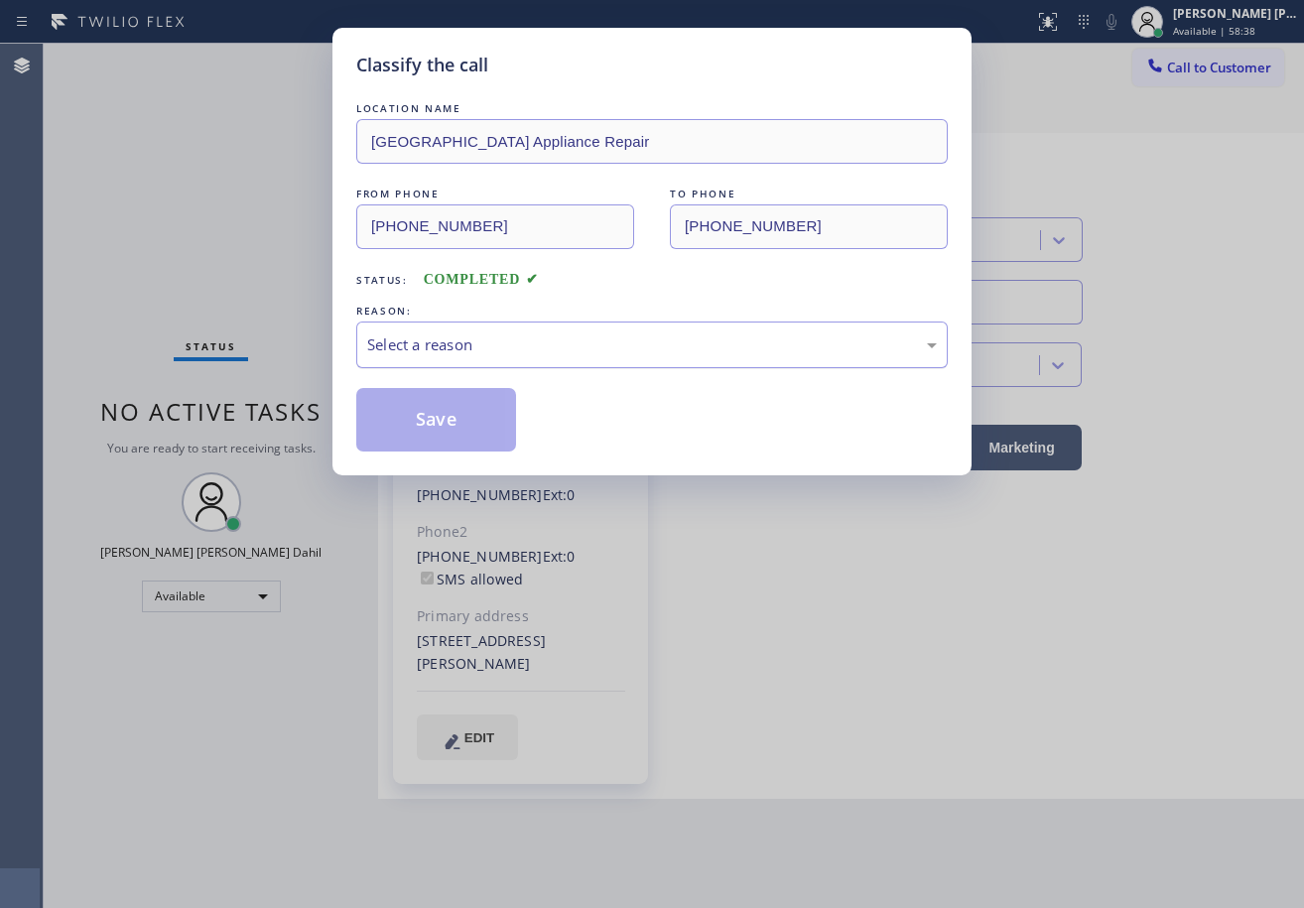
click at [499, 348] on div "Select a reason" at bounding box center [652, 344] width 570 height 23
click at [461, 433] on button "Save" at bounding box center [436, 420] width 160 height 64
click at [462, 432] on button "Save" at bounding box center [436, 420] width 160 height 64
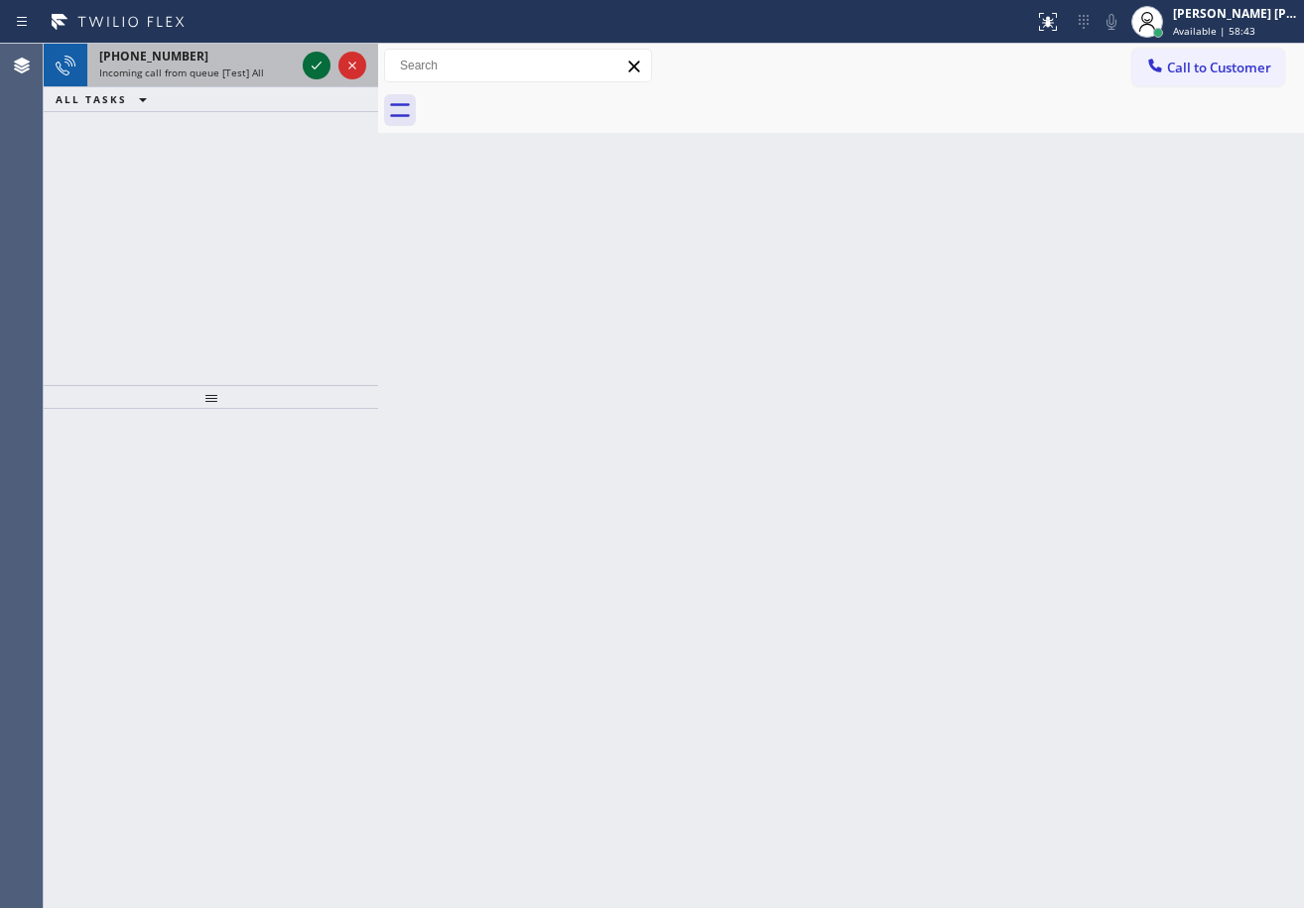
click at [307, 75] on icon at bounding box center [317, 66] width 24 height 24
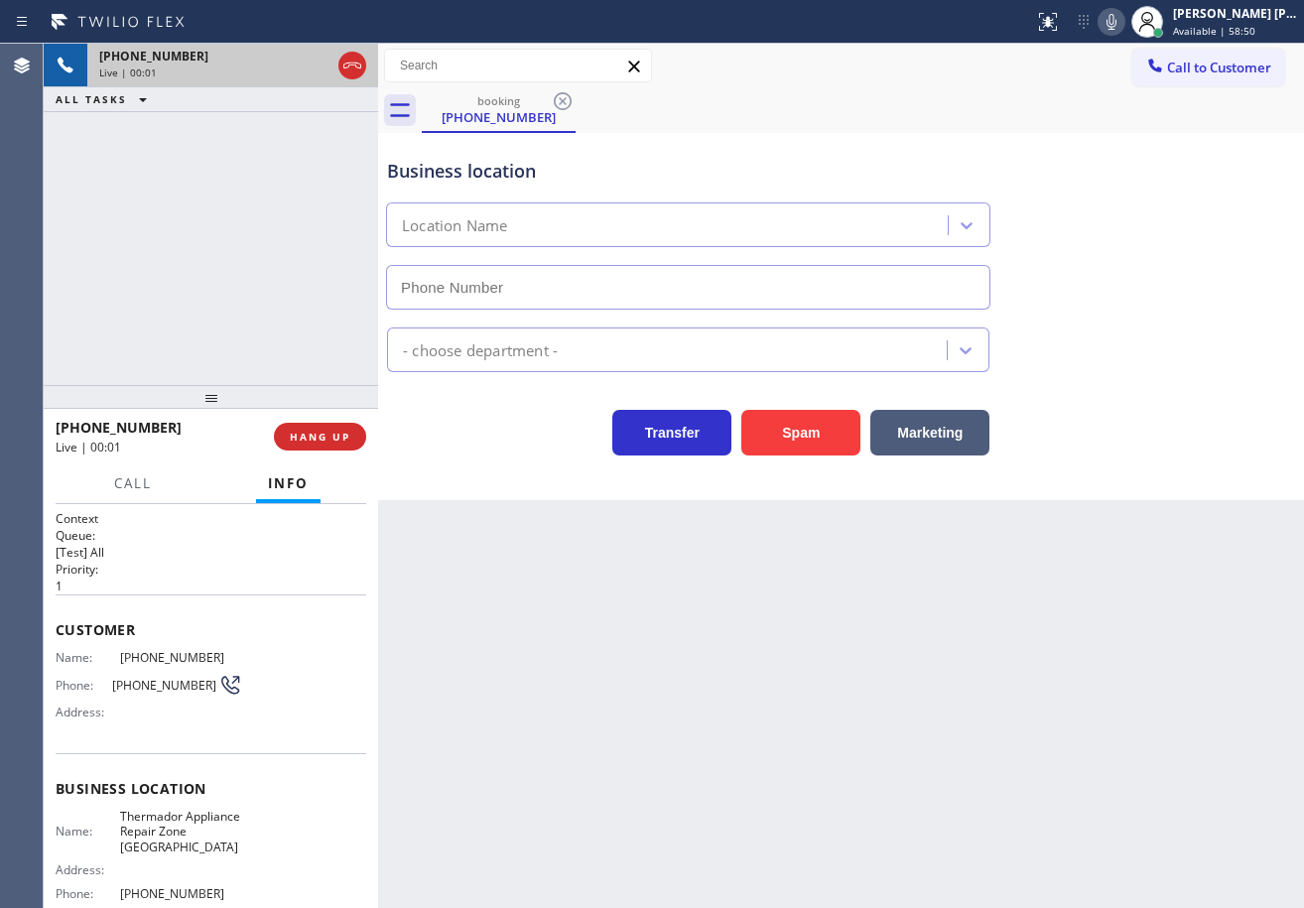
type input "(253) 525-5593"
click at [558, 616] on div "Back to Dashboard Change Sender ID Customers Technicians Select a contact Outbo…" at bounding box center [841, 476] width 926 height 864
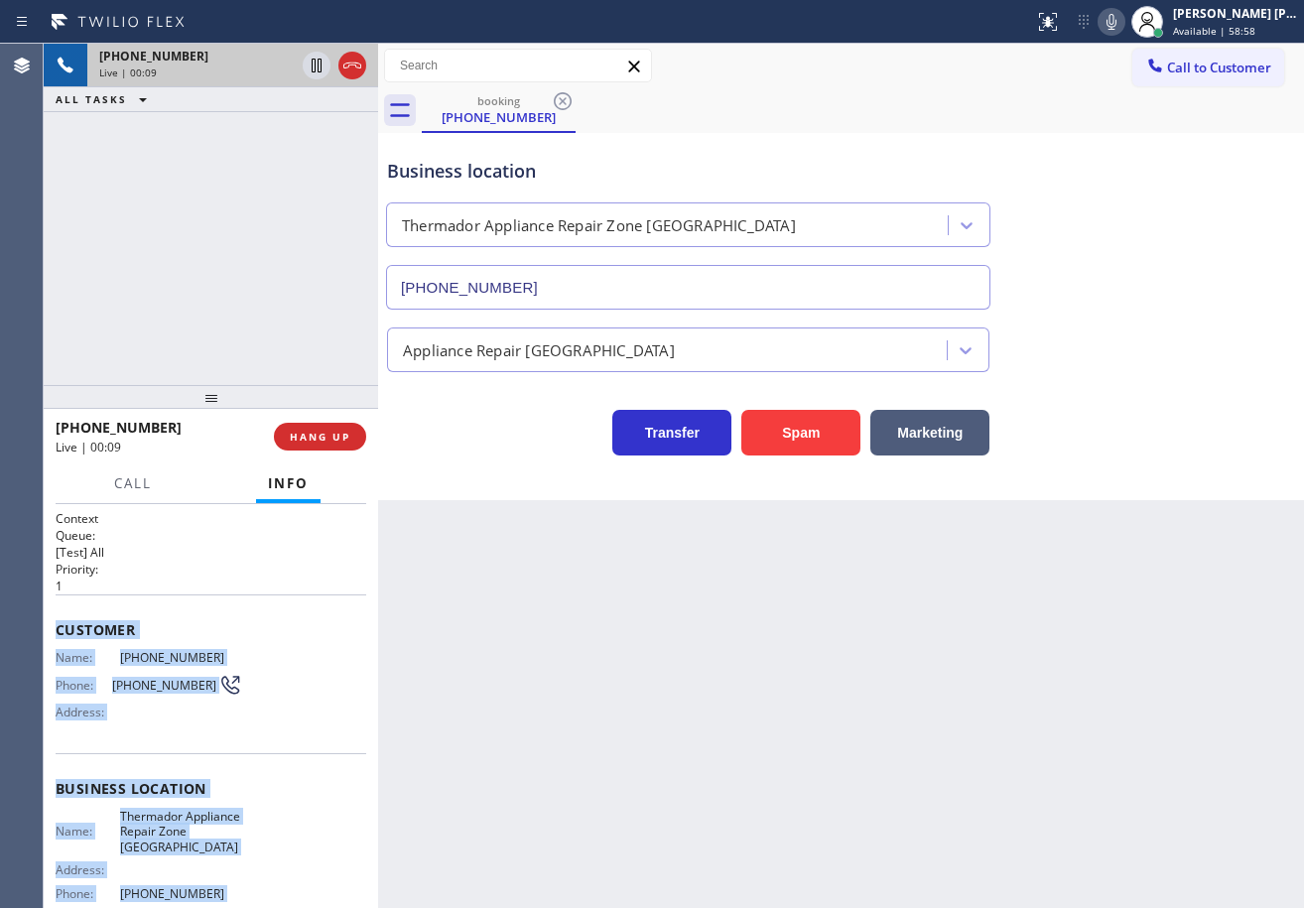
scroll to position [183, 0]
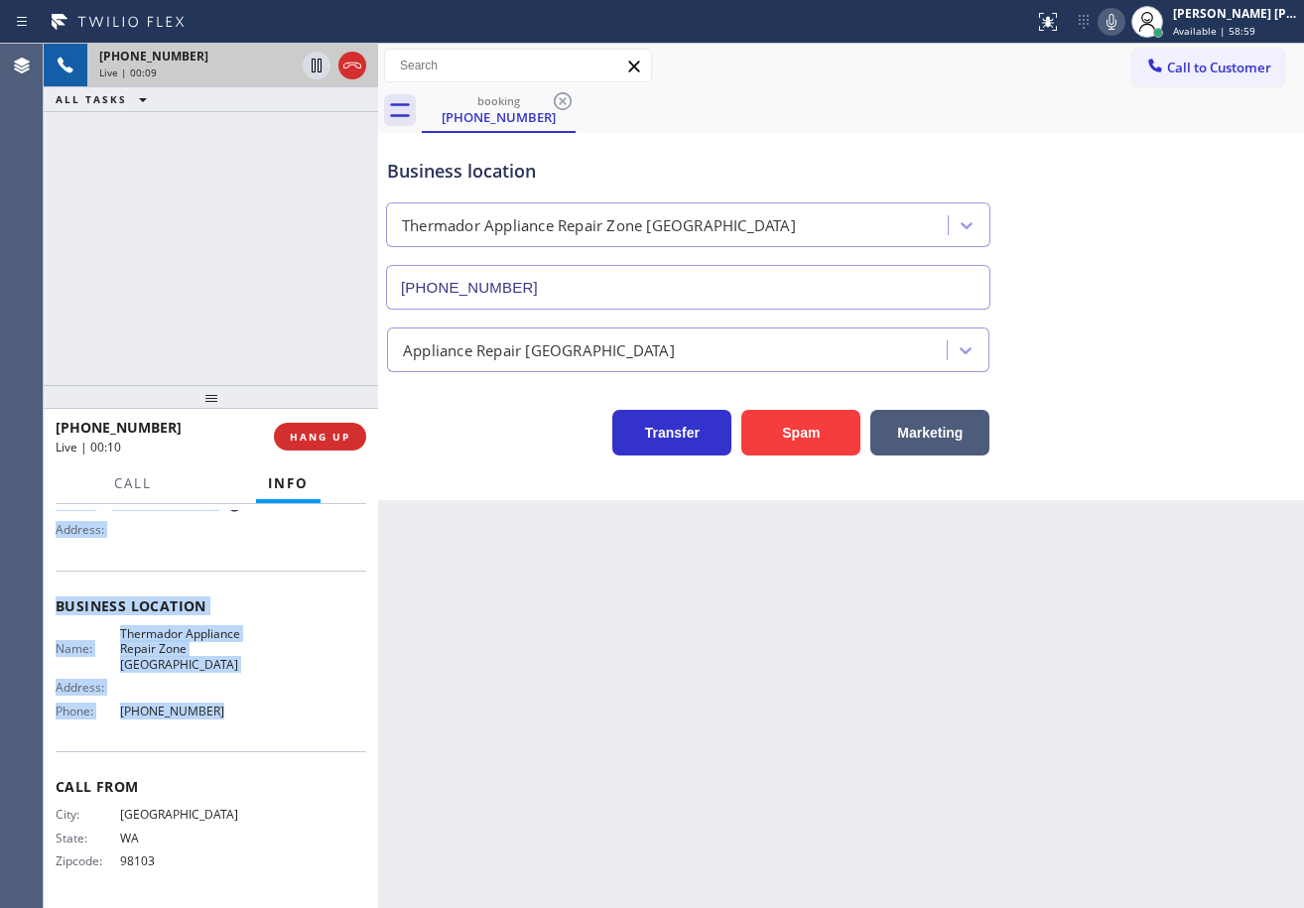
drag, startPoint x: 240, startPoint y: 738, endPoint x: 272, endPoint y: 729, distance: 33.0
click at [272, 729] on div "Context Queue: [Test] All Priority: 1 Customer Name: (206) 948-7630 Phone: (206…" at bounding box center [211, 706] width 334 height 404
copy div "Customer Name: (206) 948-7630 Phone: (206) 948-7630 Address: Business location …"
click at [1123, 19] on icon at bounding box center [1112, 22] width 24 height 24
click at [1123, 13] on icon at bounding box center [1112, 22] width 24 height 24
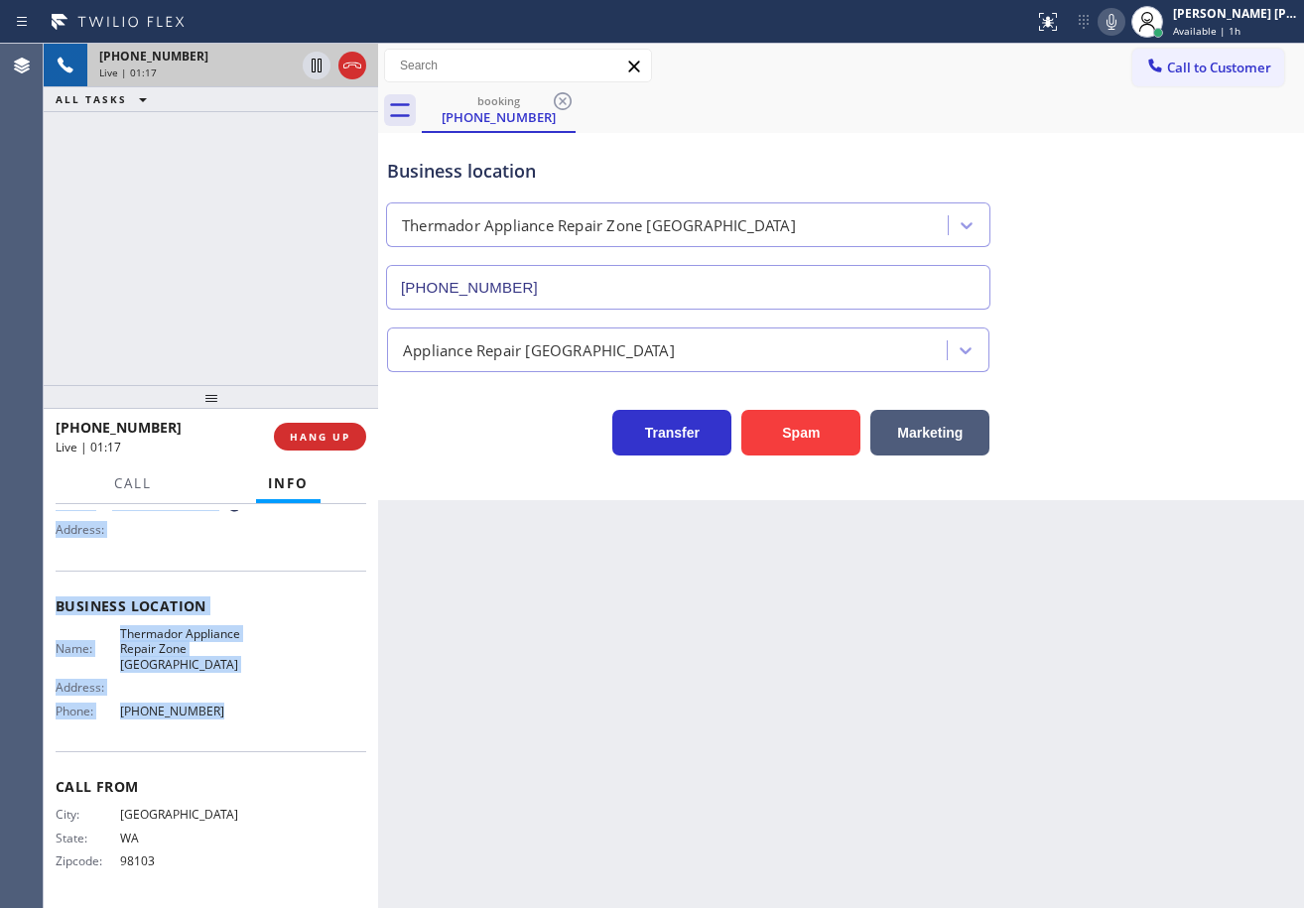
click at [1123, 22] on icon at bounding box center [1112, 22] width 24 height 24
click at [1123, 21] on icon at bounding box center [1112, 22] width 24 height 24
click at [1123, 14] on icon at bounding box center [1112, 22] width 24 height 24
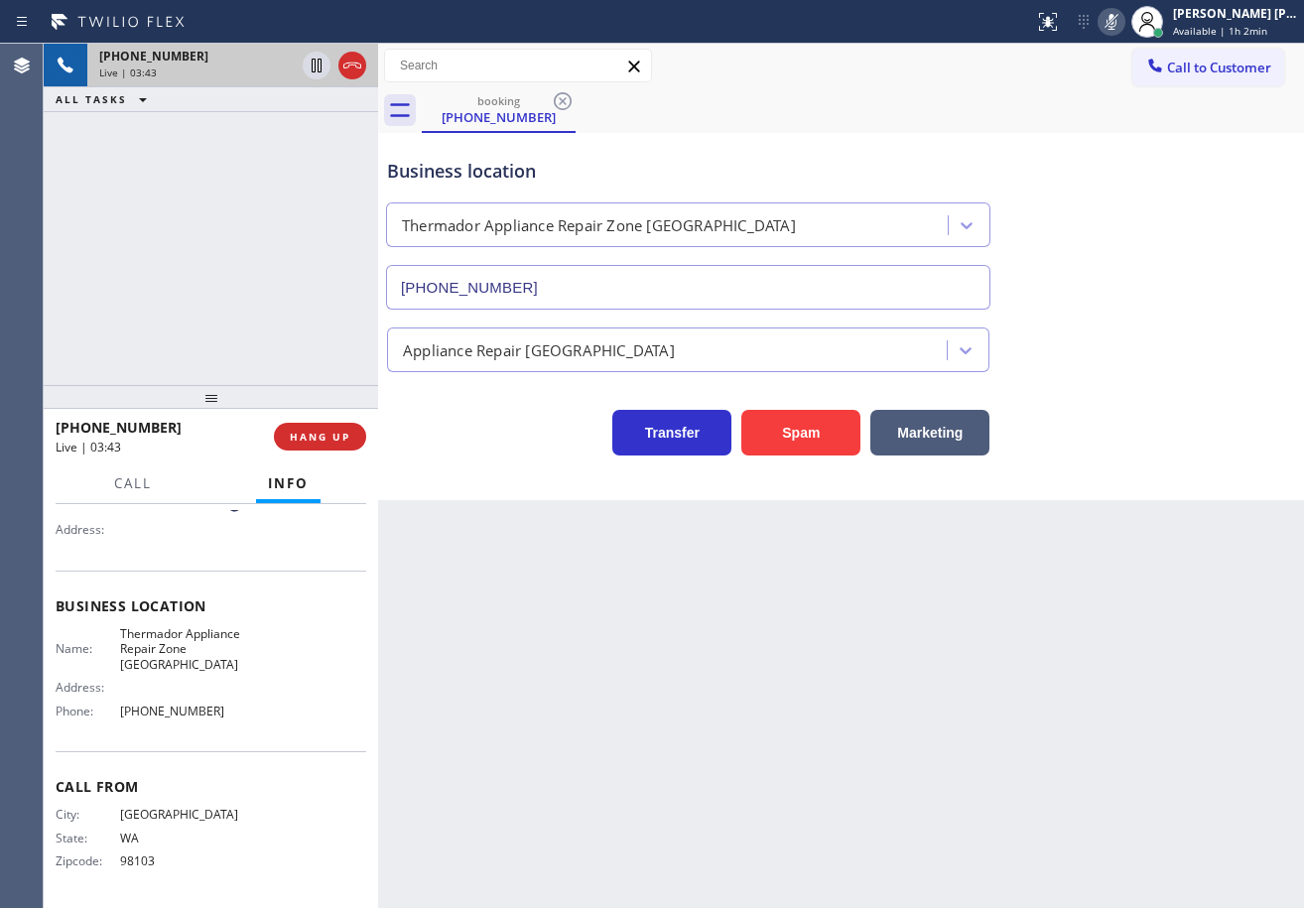
click at [1141, 227] on div "Business location Thermador Appliance Repair Zone Tacoma (253) 525-5593" at bounding box center [841, 220] width 916 height 180
click at [1117, 26] on icon at bounding box center [1112, 22] width 10 height 16
click at [1174, 360] on div "Appliance Repair [GEOGRAPHIC_DATA]" at bounding box center [841, 346] width 916 height 53
drag, startPoint x: 1082, startPoint y: 419, endPoint x: 1103, endPoint y: 453, distance: 39.7
click at [1086, 420] on div "Transfer Spam Marketing" at bounding box center [841, 424] width 916 height 64
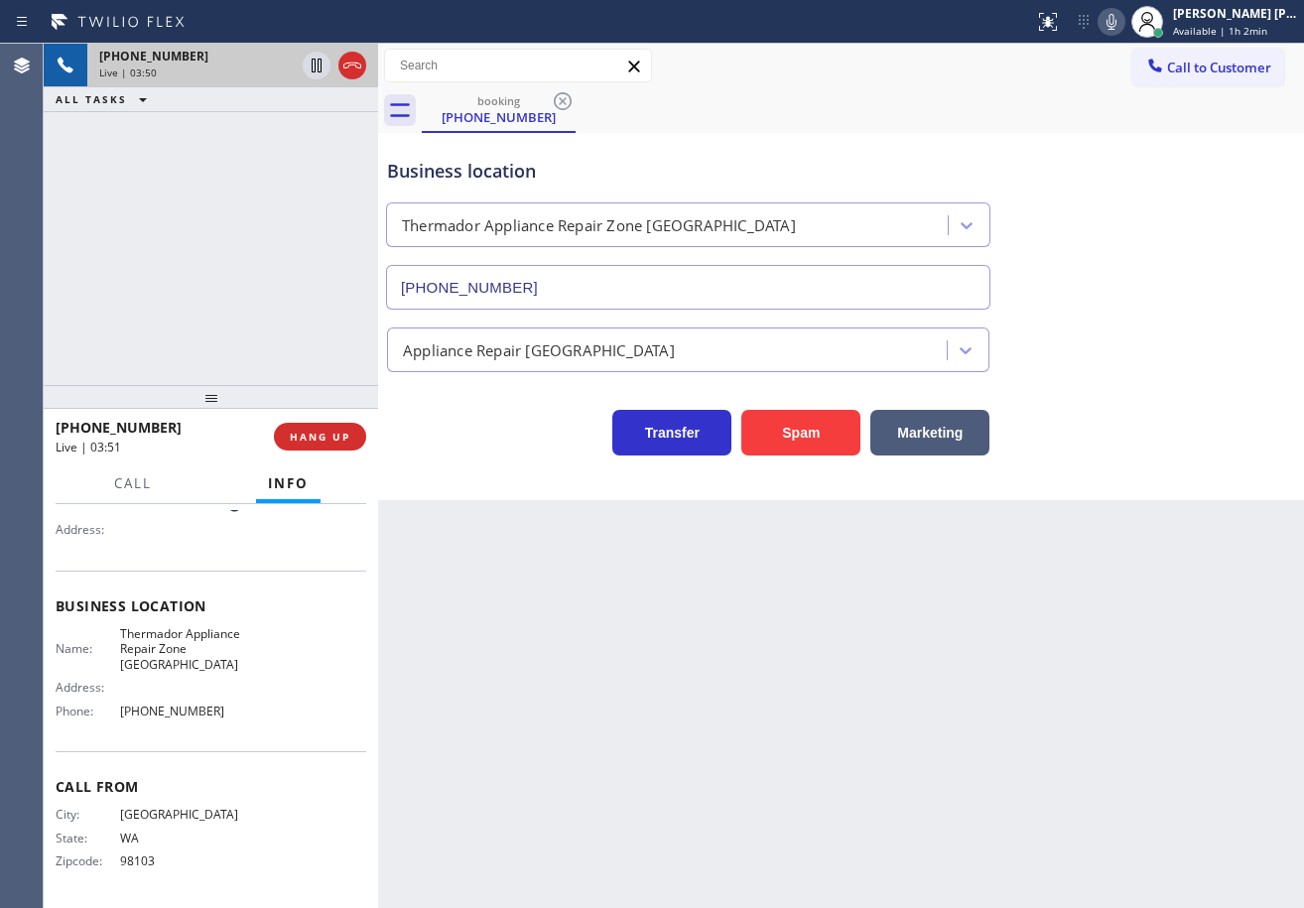
drag, startPoint x: 1103, startPoint y: 453, endPoint x: 1146, endPoint y: 543, distance: 100.3
click at [1136, 517] on div "Back to Dashboard Change Sender ID Customers Technicians Select a contact Outbo…" at bounding box center [841, 476] width 926 height 864
drag, startPoint x: 1159, startPoint y: 562, endPoint x: 1167, endPoint y: 664, distance: 102.5
click at [1179, 636] on div "Back to Dashboard Change Sender ID Customers Technicians Select a contact Outbo…" at bounding box center [841, 476] width 926 height 864
drag, startPoint x: 1138, startPoint y: 716, endPoint x: 1102, endPoint y: 752, distance: 51.9
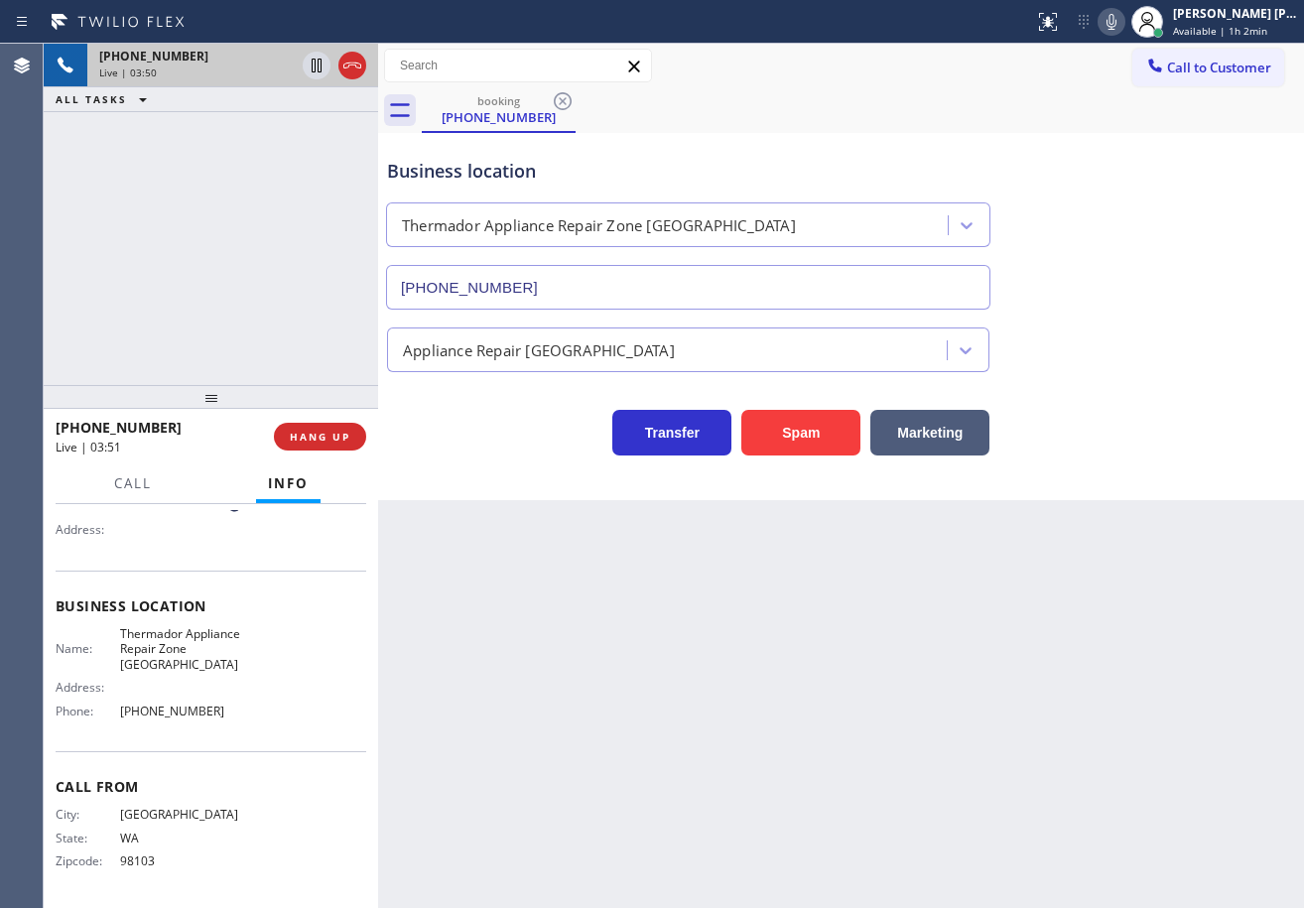
click at [1106, 749] on div "Back to Dashboard Change Sender ID Customers Technicians Select a contact Outbo…" at bounding box center [841, 476] width 926 height 864
click at [1093, 418] on div "Transfer Spam Marketing" at bounding box center [841, 424] width 916 height 64
click at [1121, 424] on div "Transfer Spam Marketing" at bounding box center [841, 424] width 916 height 64
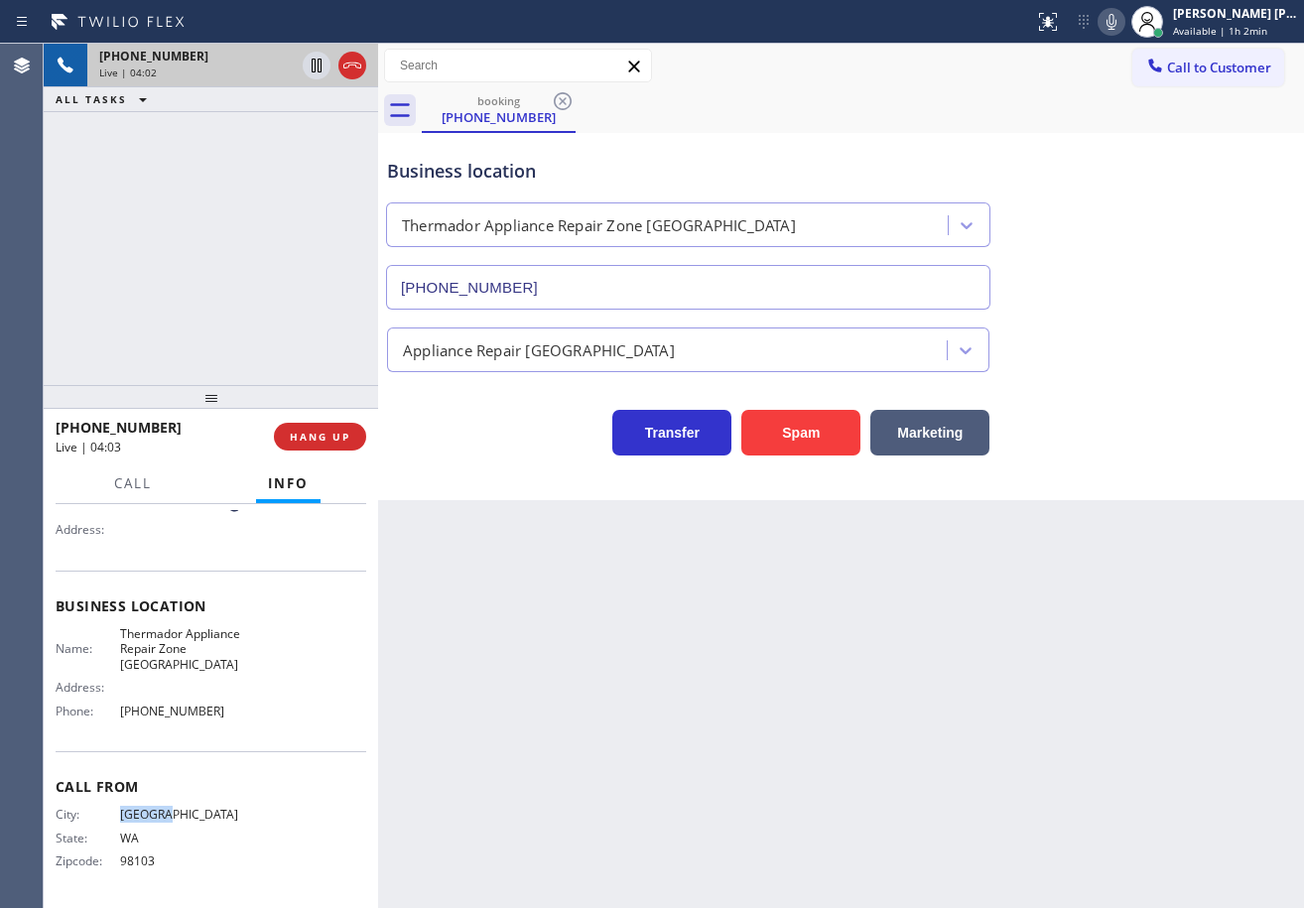
drag, startPoint x: 180, startPoint y: 816, endPoint x: 108, endPoint y: 817, distance: 71.5
click at [108, 817] on div "City: SEATTLE" at bounding box center [149, 814] width 187 height 15
copy div "SEATTLE"
click at [246, 183] on div "+12069487630 Live | 04:24 ALL TASKS ALL TASKS ACTIVE TASKS TASKS IN WRAP UP" at bounding box center [211, 214] width 334 height 341
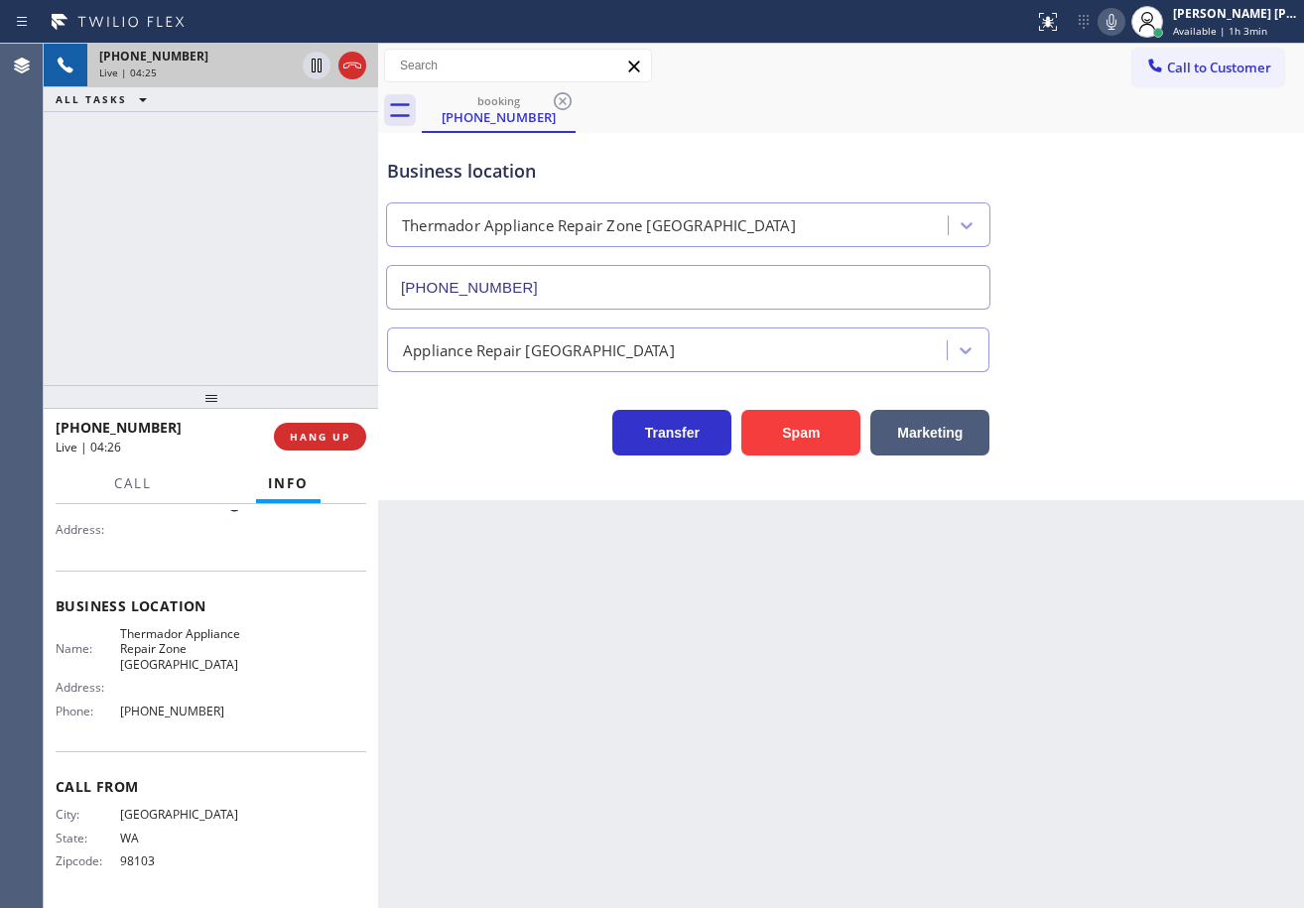
click at [1073, 76] on div "Call to Customer Outbound call Location Alliance HVAC [GEOGRAPHIC_DATA] Your ca…" at bounding box center [841, 66] width 926 height 35
drag, startPoint x: 1135, startPoint y: 22, endPoint x: 1154, endPoint y: 189, distance: 167.8
click at [1123, 30] on icon at bounding box center [1112, 22] width 24 height 24
drag, startPoint x: 1154, startPoint y: 189, endPoint x: 1078, endPoint y: 197, distance: 76.9
click at [1154, 190] on div "Business location Thermador Appliance Repair Zone Tacoma (253) 525-5593" at bounding box center [841, 220] width 916 height 180
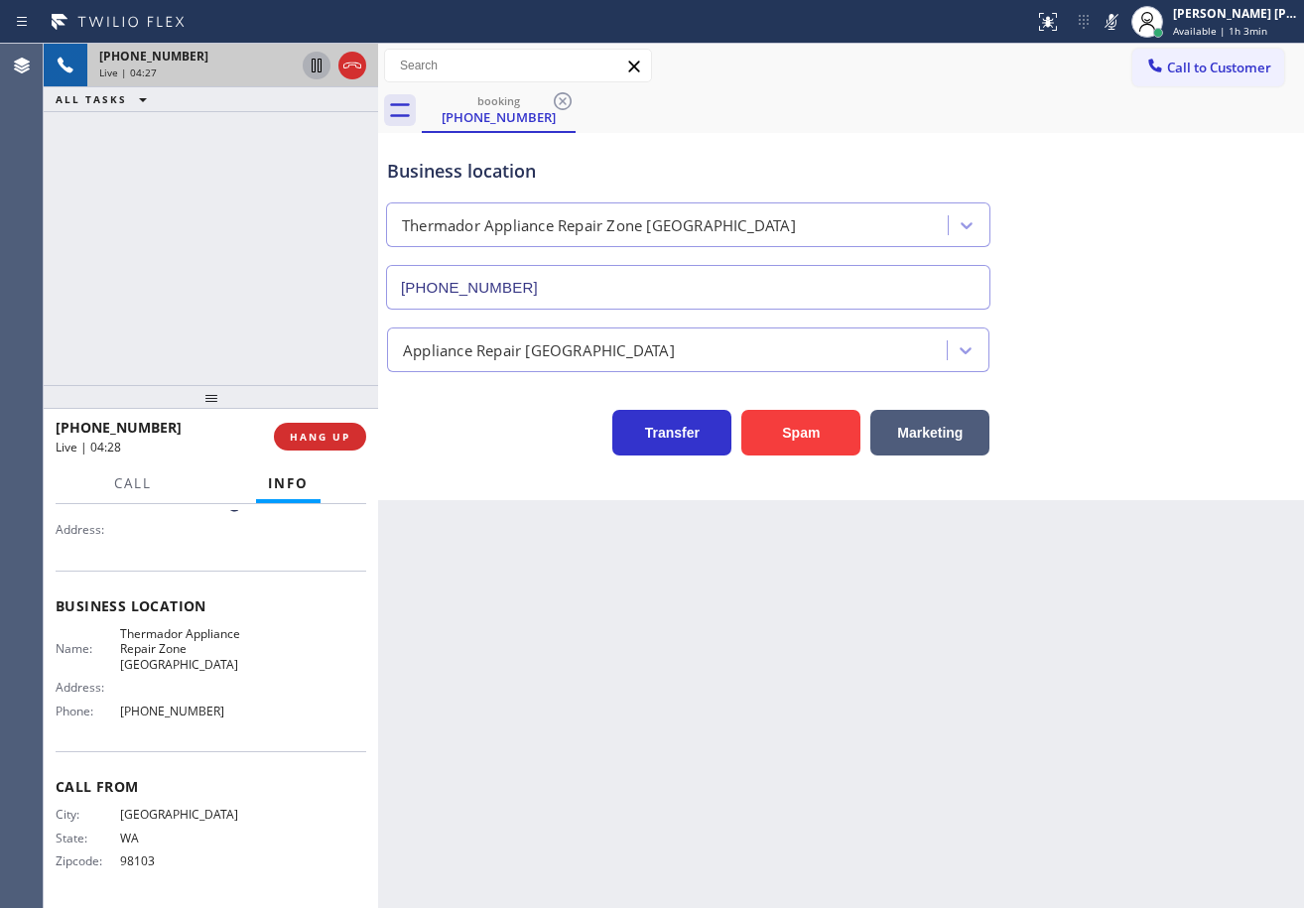
click at [320, 68] on icon at bounding box center [317, 66] width 24 height 24
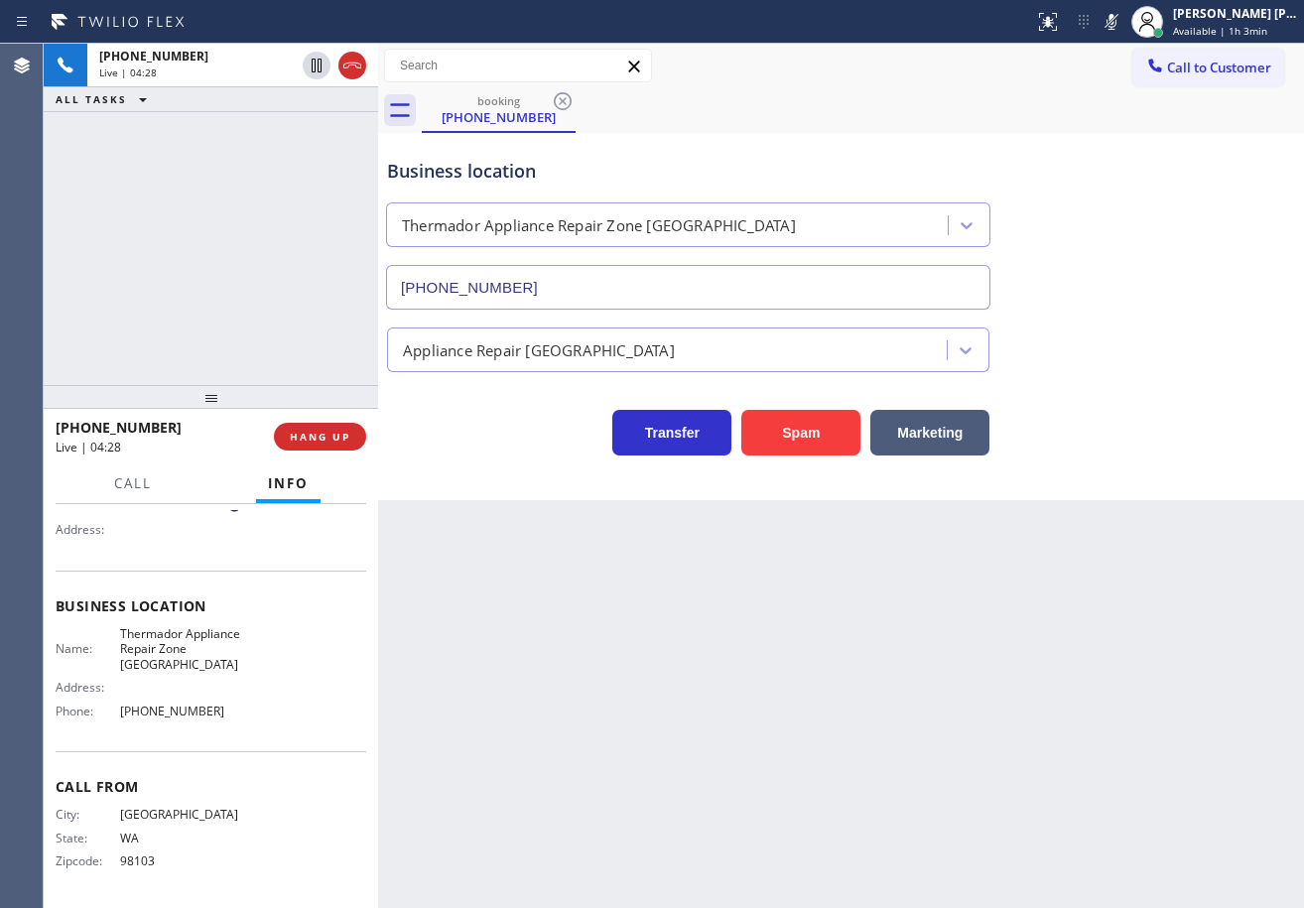
drag, startPoint x: 301, startPoint y: 138, endPoint x: 308, endPoint y: 148, distance: 12.1
click at [301, 141] on div "+12069487630 Live | 04:28 ALL TASKS ALL TASKS ACTIVE TASKS TASKS IN WRAP UP" at bounding box center [211, 214] width 334 height 341
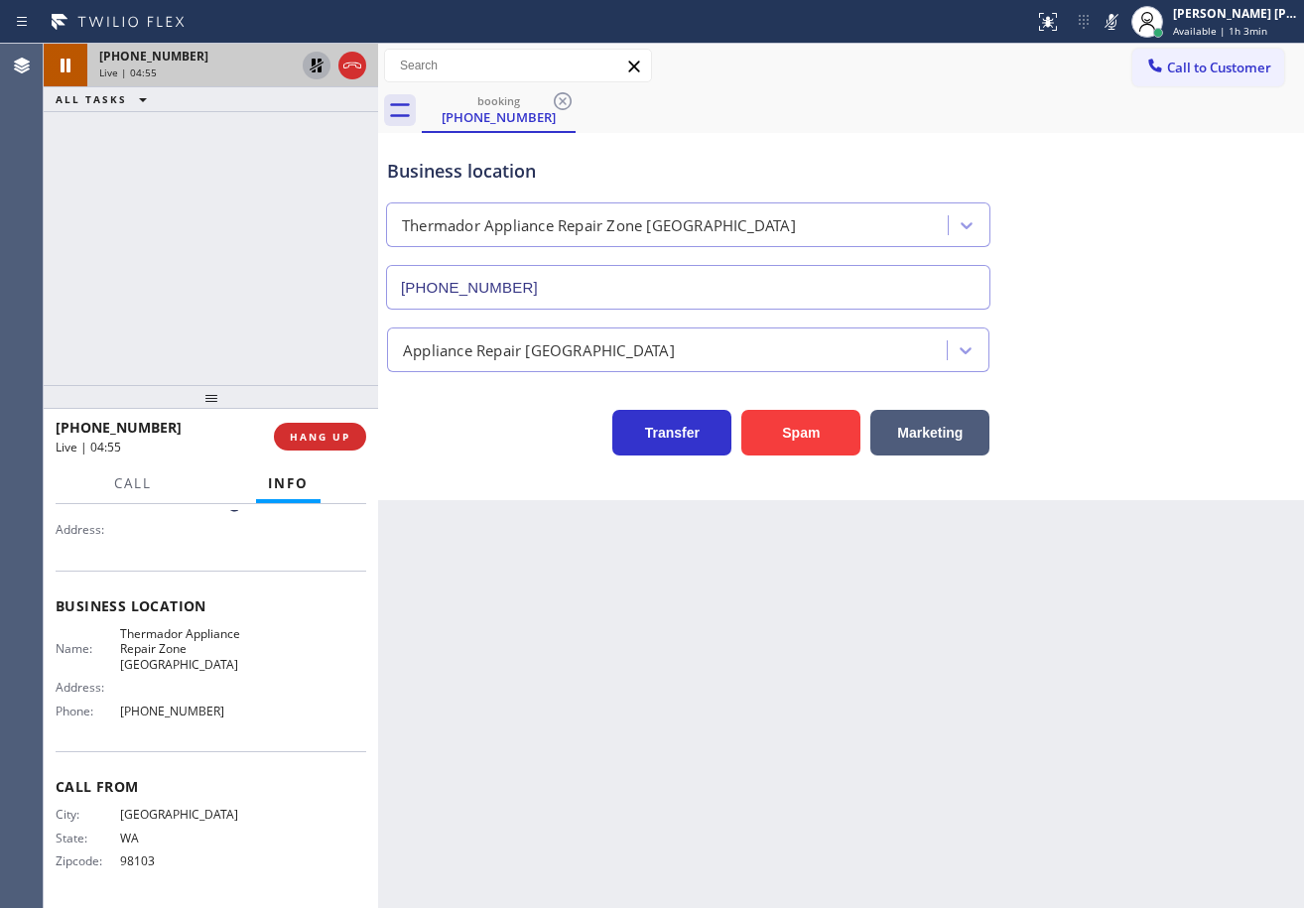
click at [318, 64] on icon at bounding box center [317, 66] width 24 height 24
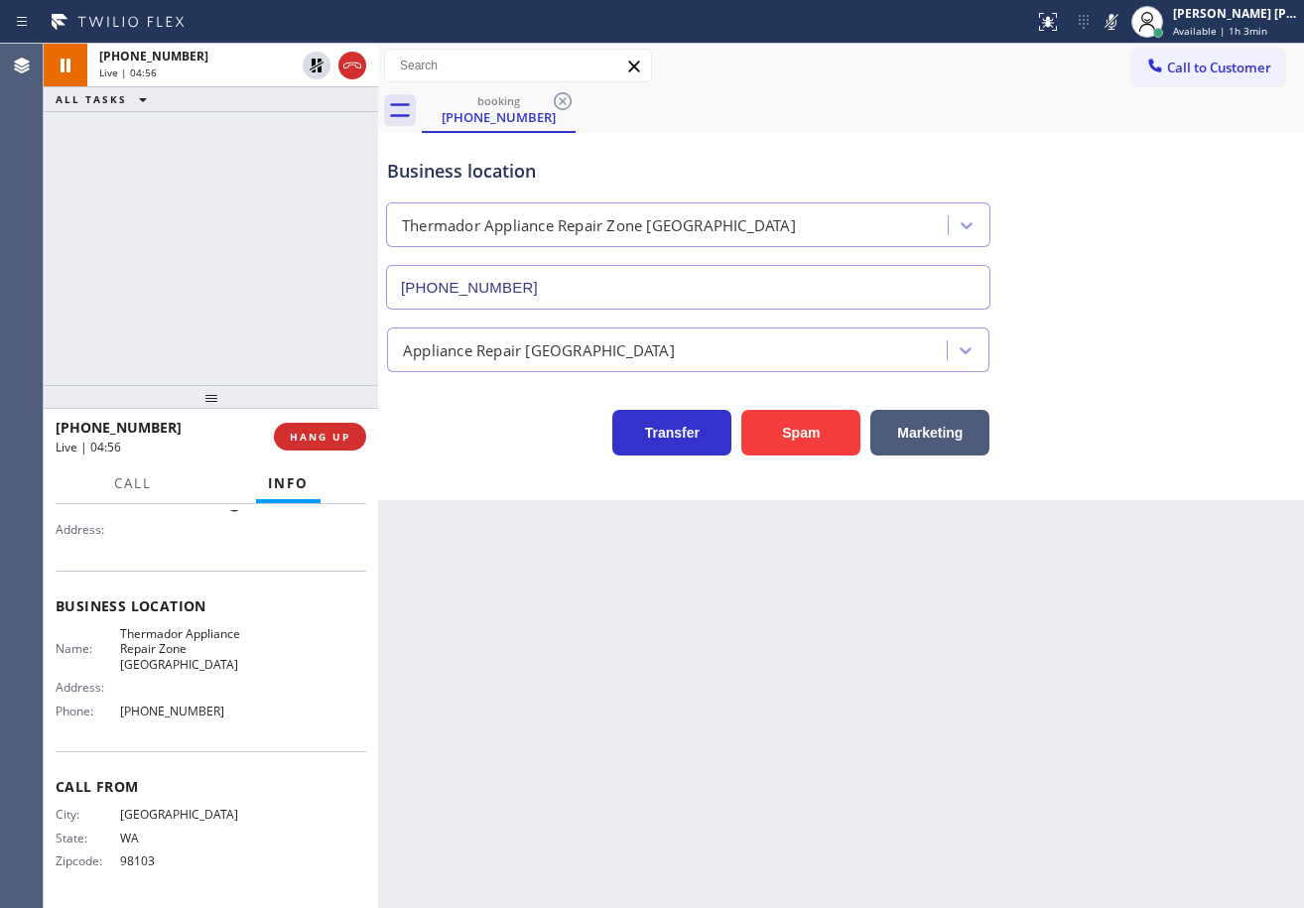
drag, startPoint x: 1137, startPoint y: 20, endPoint x: 1137, endPoint y: 39, distance: 18.9
click at [1123, 21] on icon at bounding box center [1112, 22] width 24 height 24
click at [1194, 255] on div "Business location Thermador Appliance Repair Zone Tacoma (253) 525-5593" at bounding box center [841, 220] width 916 height 180
click at [1123, 21] on icon at bounding box center [1112, 22] width 24 height 24
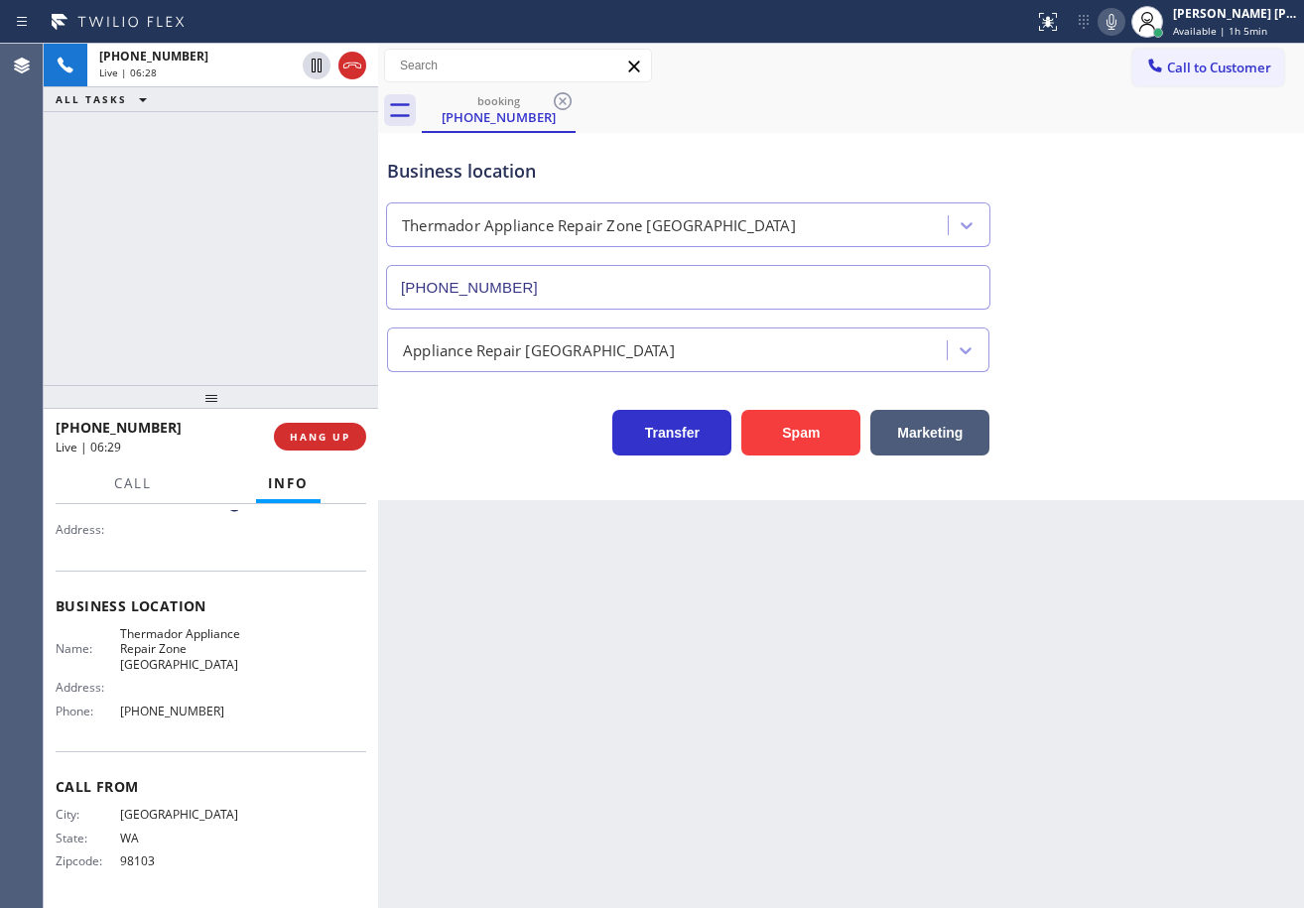
click at [877, 123] on div "booking (206) 948-7630 Call to Customer Outbound call Location Alliance HVAC Pa…" at bounding box center [841, 272] width 926 height 457
click at [1123, 24] on icon at bounding box center [1112, 22] width 24 height 24
click at [1123, 25] on icon at bounding box center [1112, 22] width 24 height 24
click at [1116, 196] on div "Business location Thermador Appliance Repair Zone Tacoma (253) 525-5593" at bounding box center [841, 220] width 916 height 180
click at [953, 127] on div "booking (206) 948-7630" at bounding box center [863, 110] width 882 height 45
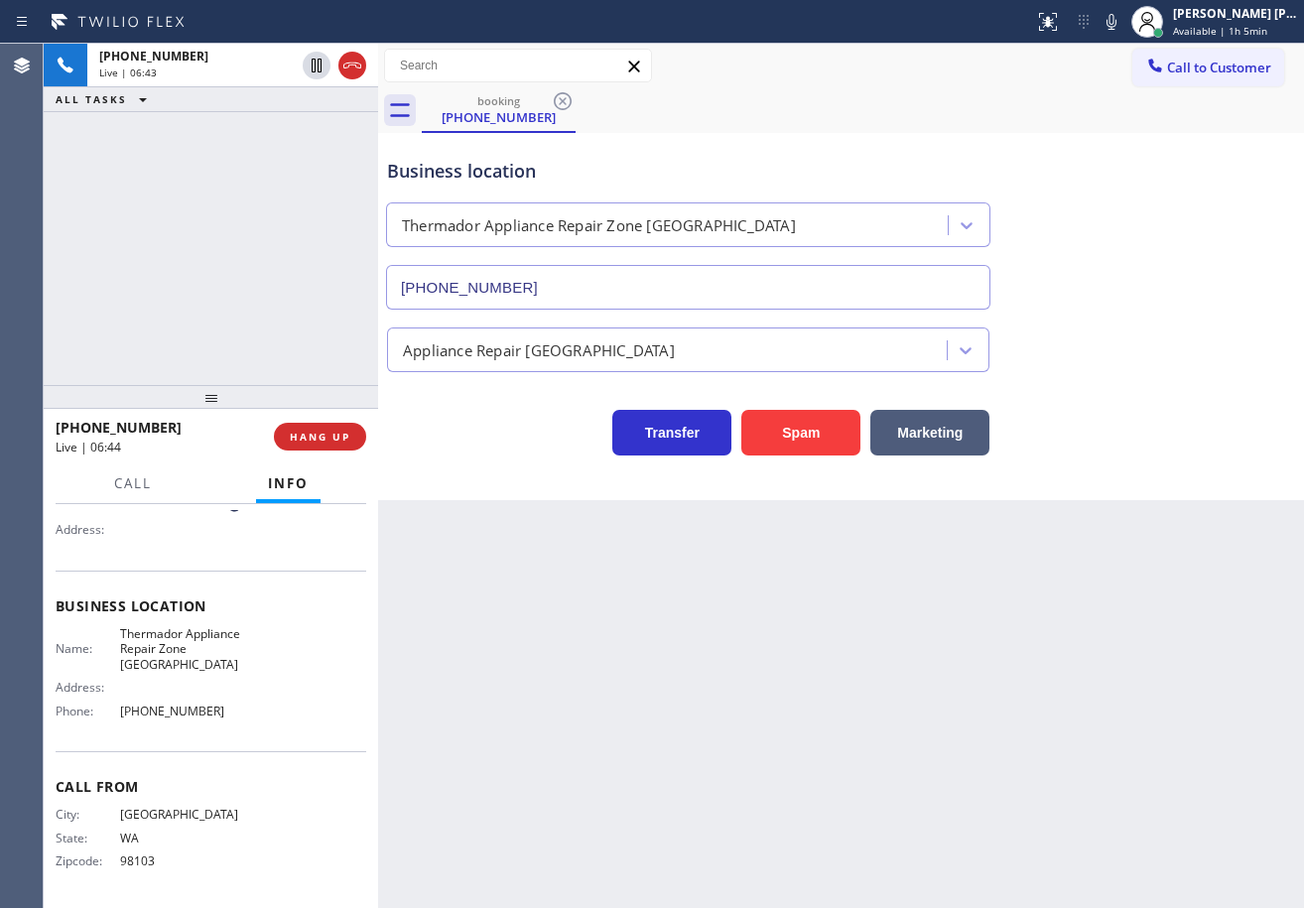
click at [927, 134] on div "Business location Thermador Appliance Repair Zone Tacoma (253) 525-5593" at bounding box center [841, 220] width 916 height 180
click at [983, 123] on div "booking (206) 948-7630" at bounding box center [863, 110] width 882 height 45
click at [852, 110] on div "booking (206) 948-7630" at bounding box center [863, 110] width 882 height 45
click at [1123, 23] on icon at bounding box center [1112, 22] width 24 height 24
drag, startPoint x: 1135, startPoint y: 23, endPoint x: 1180, endPoint y: 235, distance: 217.0
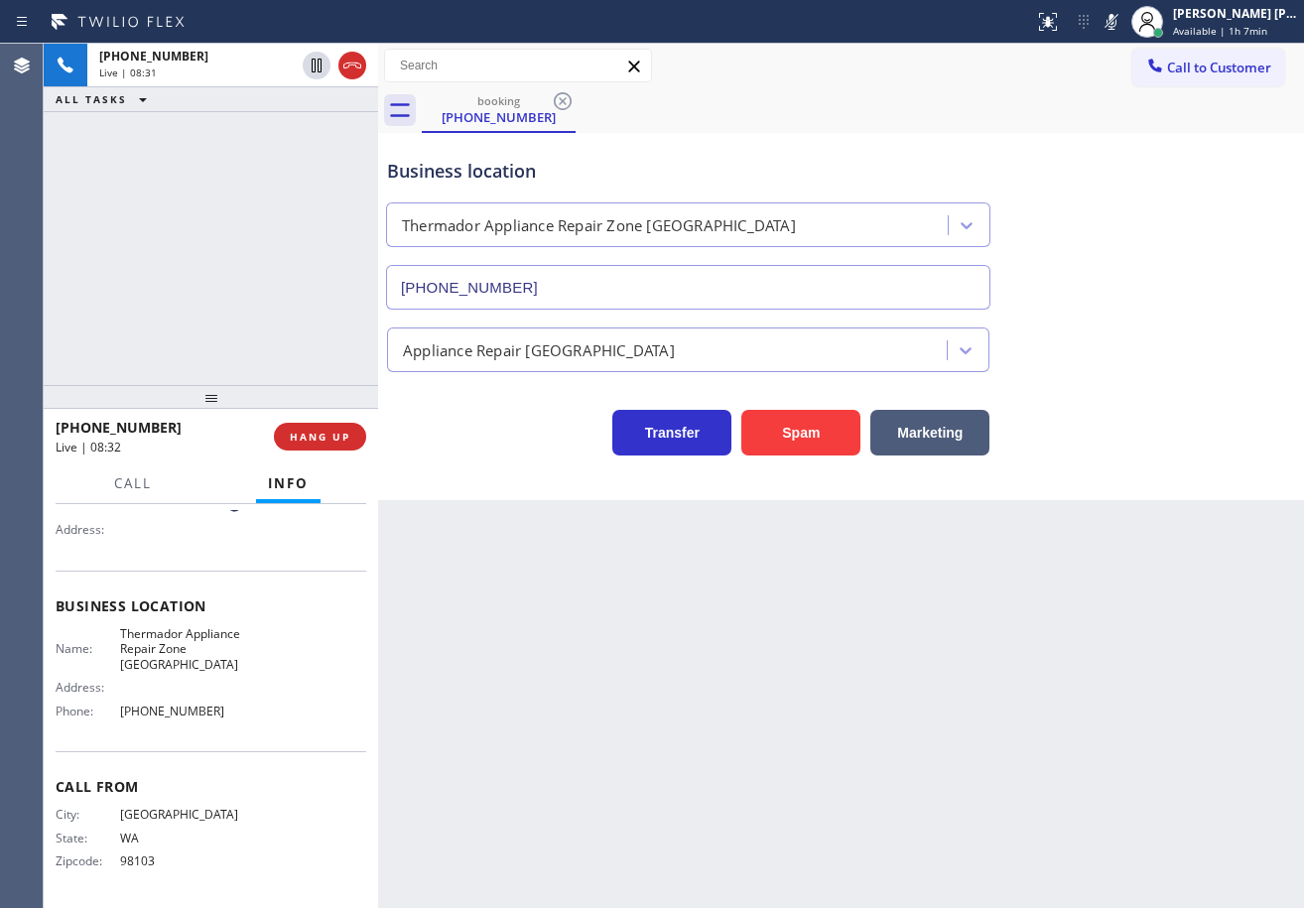
click at [1117, 23] on icon at bounding box center [1112, 22] width 10 height 16
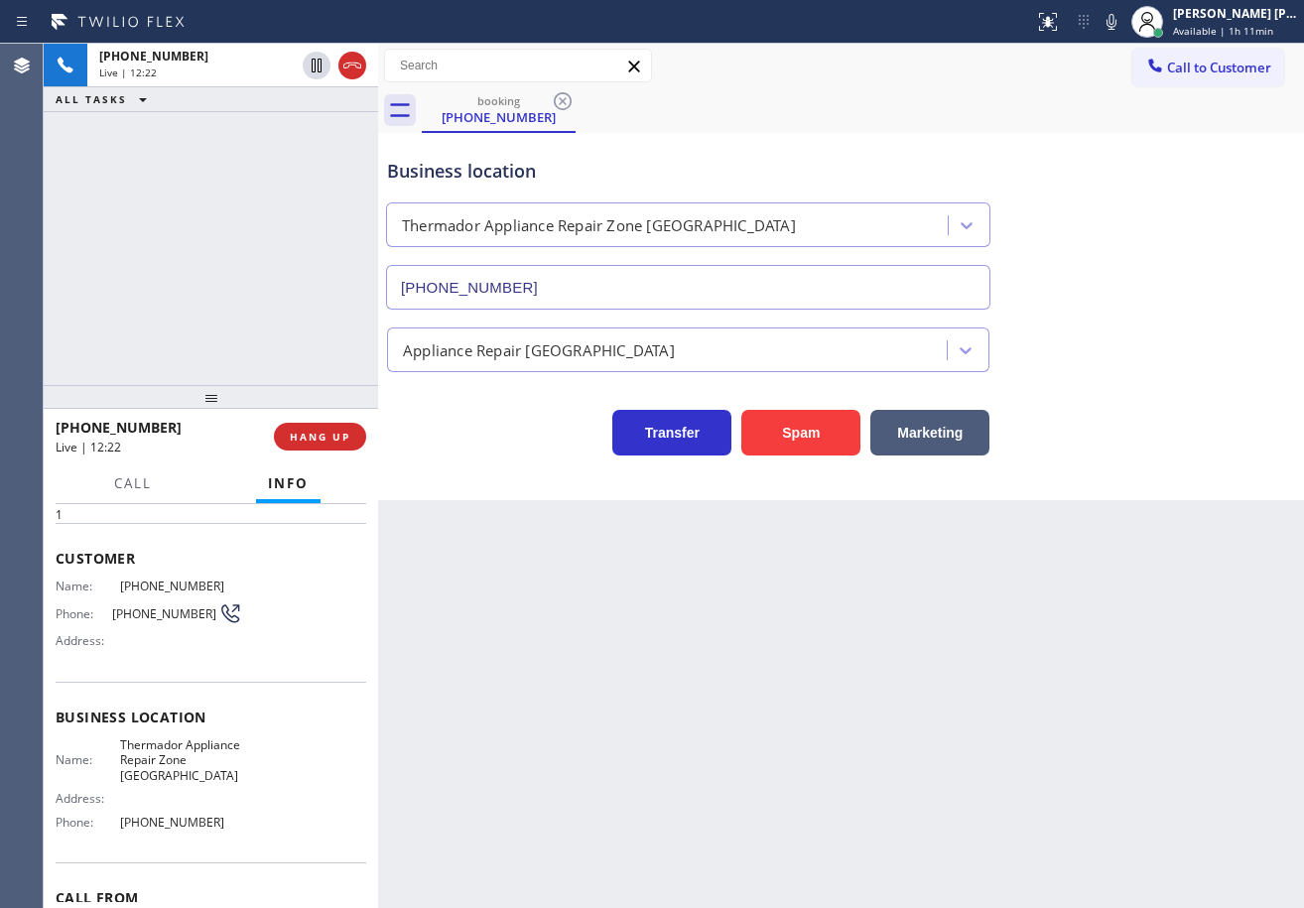
scroll to position [0, 0]
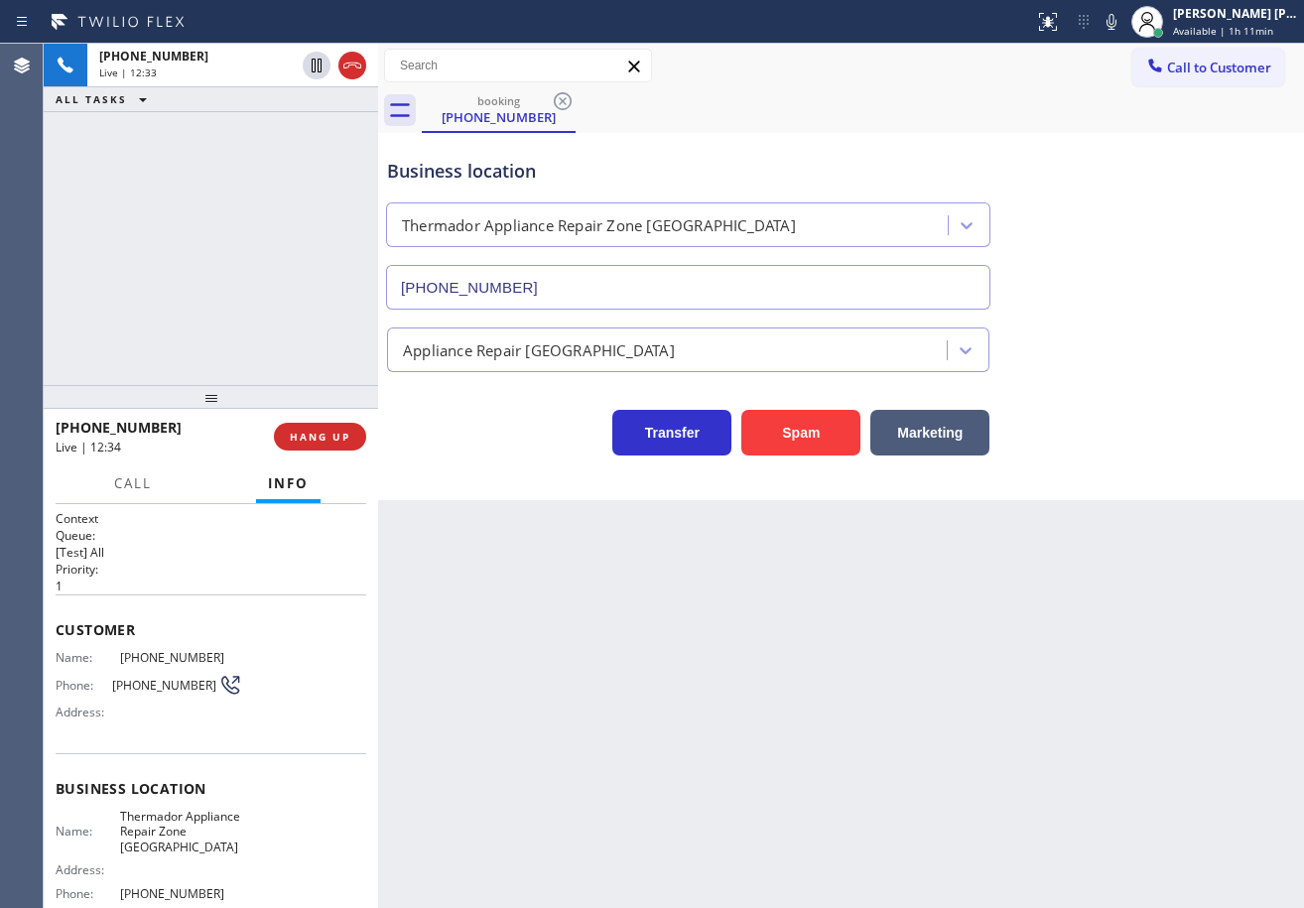
click at [240, 162] on div "+12069487630 Live | 12:33 ALL TASKS ALL TASKS ACTIVE TASKS TASKS IN WRAP UP" at bounding box center [211, 214] width 334 height 341
click at [240, 162] on div "+12069487630 Live | 12:34 ALL TASKS ALL TASKS ACTIVE TASKS TASKS IN WRAP UP" at bounding box center [211, 214] width 334 height 341
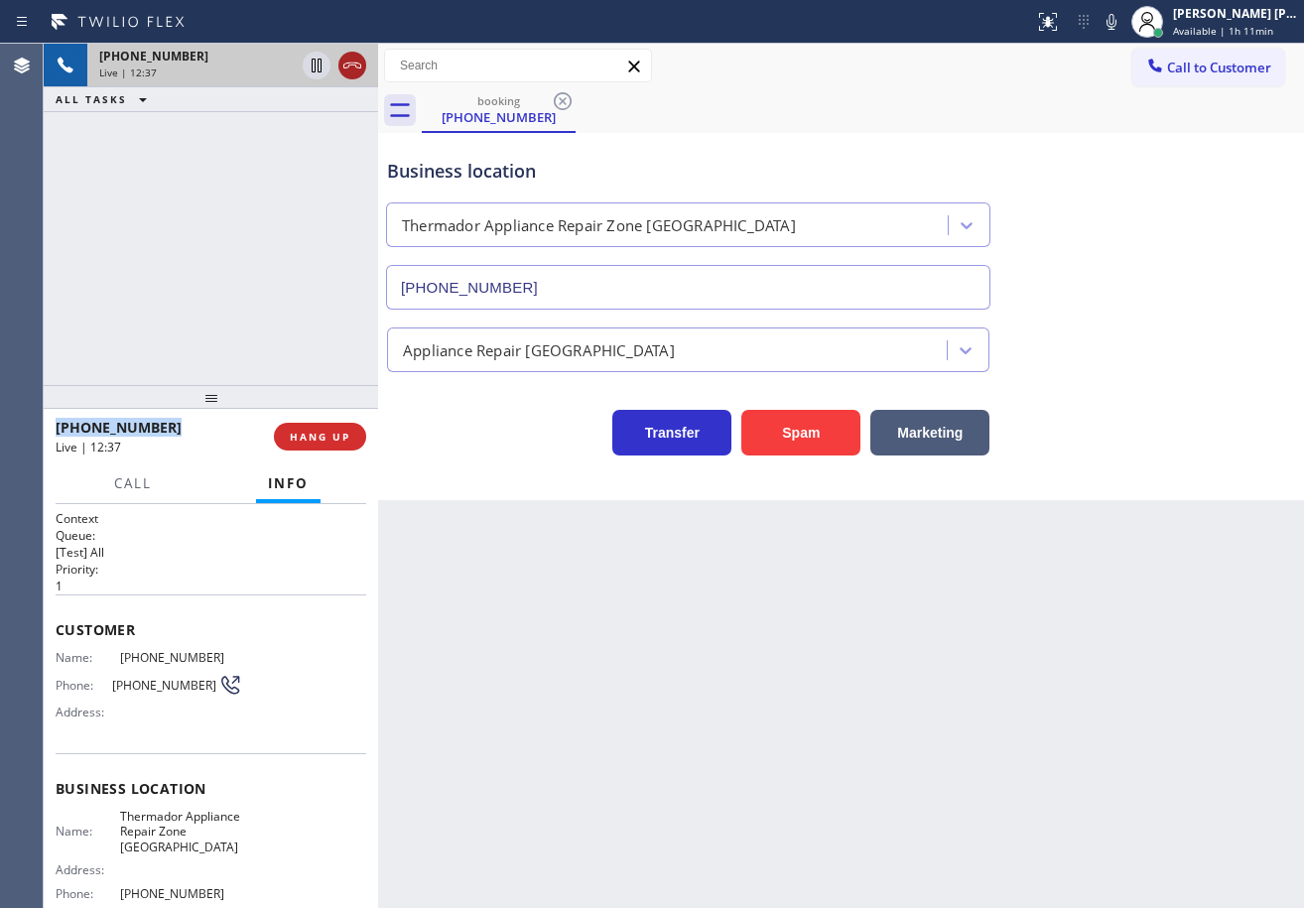
click at [351, 68] on icon at bounding box center [352, 66] width 24 height 24
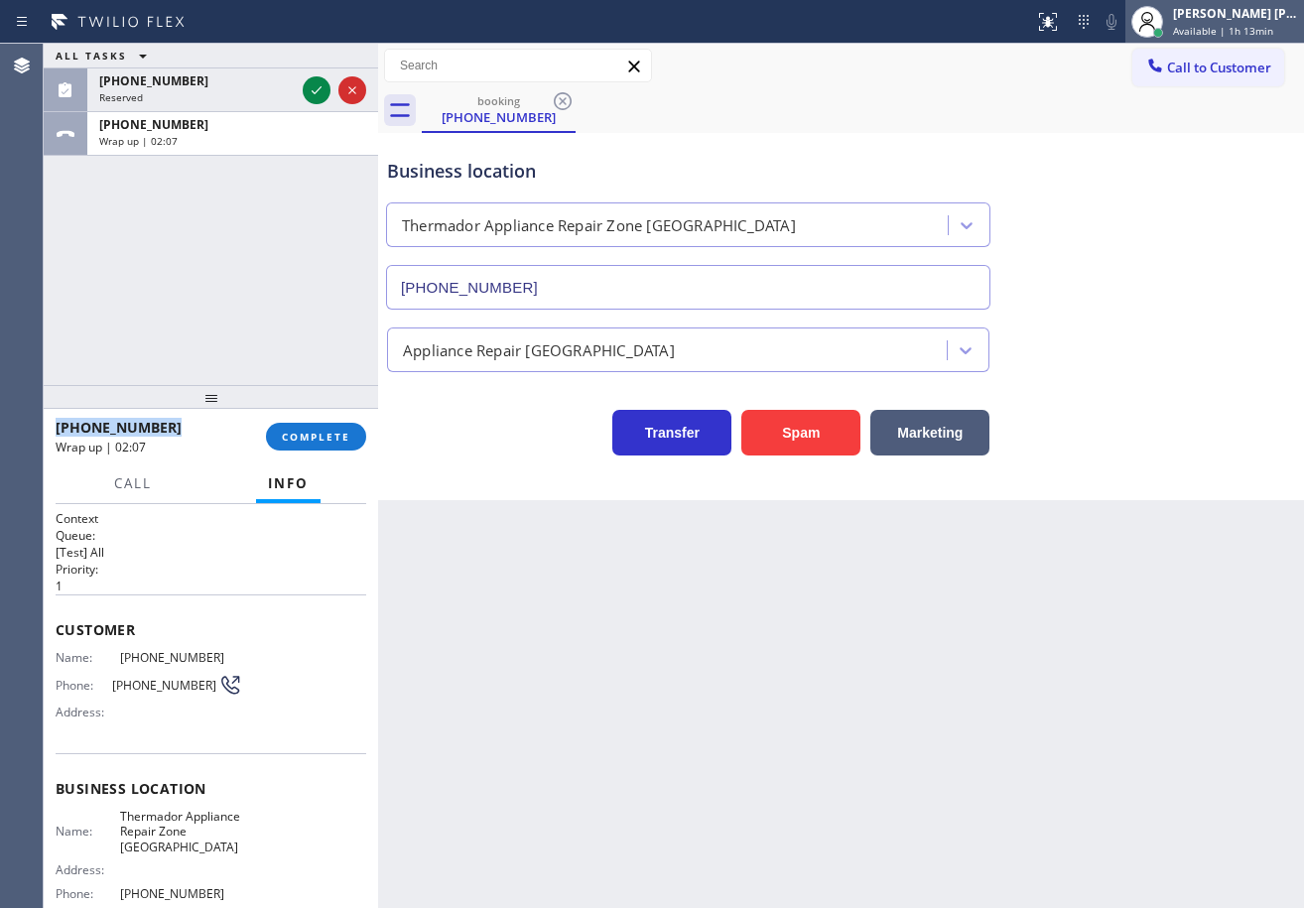
click at [1225, 15] on div "[PERSON_NAME] [PERSON_NAME] Dahil" at bounding box center [1235, 13] width 125 height 17
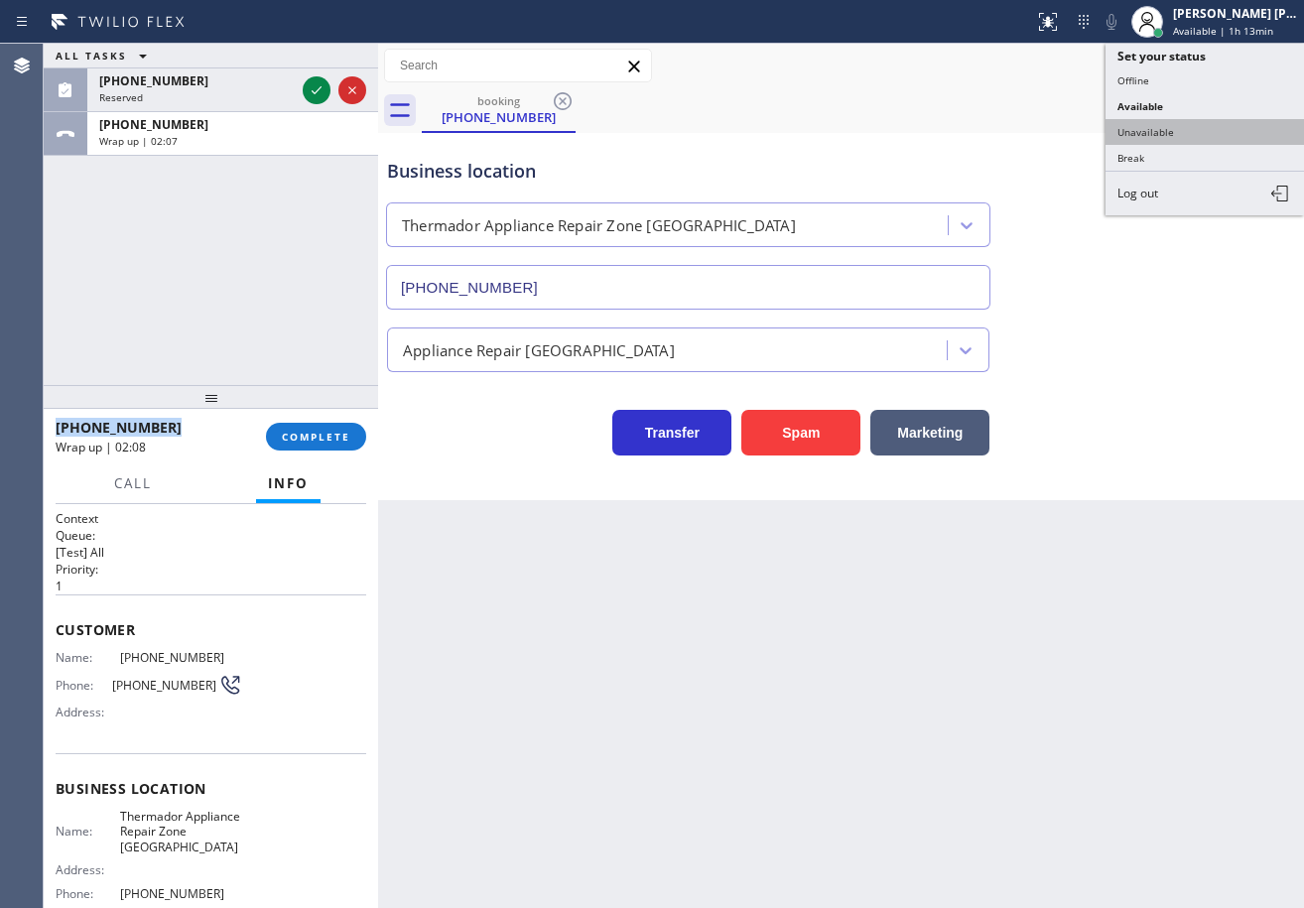
click at [1167, 136] on button "Unavailable" at bounding box center [1205, 132] width 198 height 26
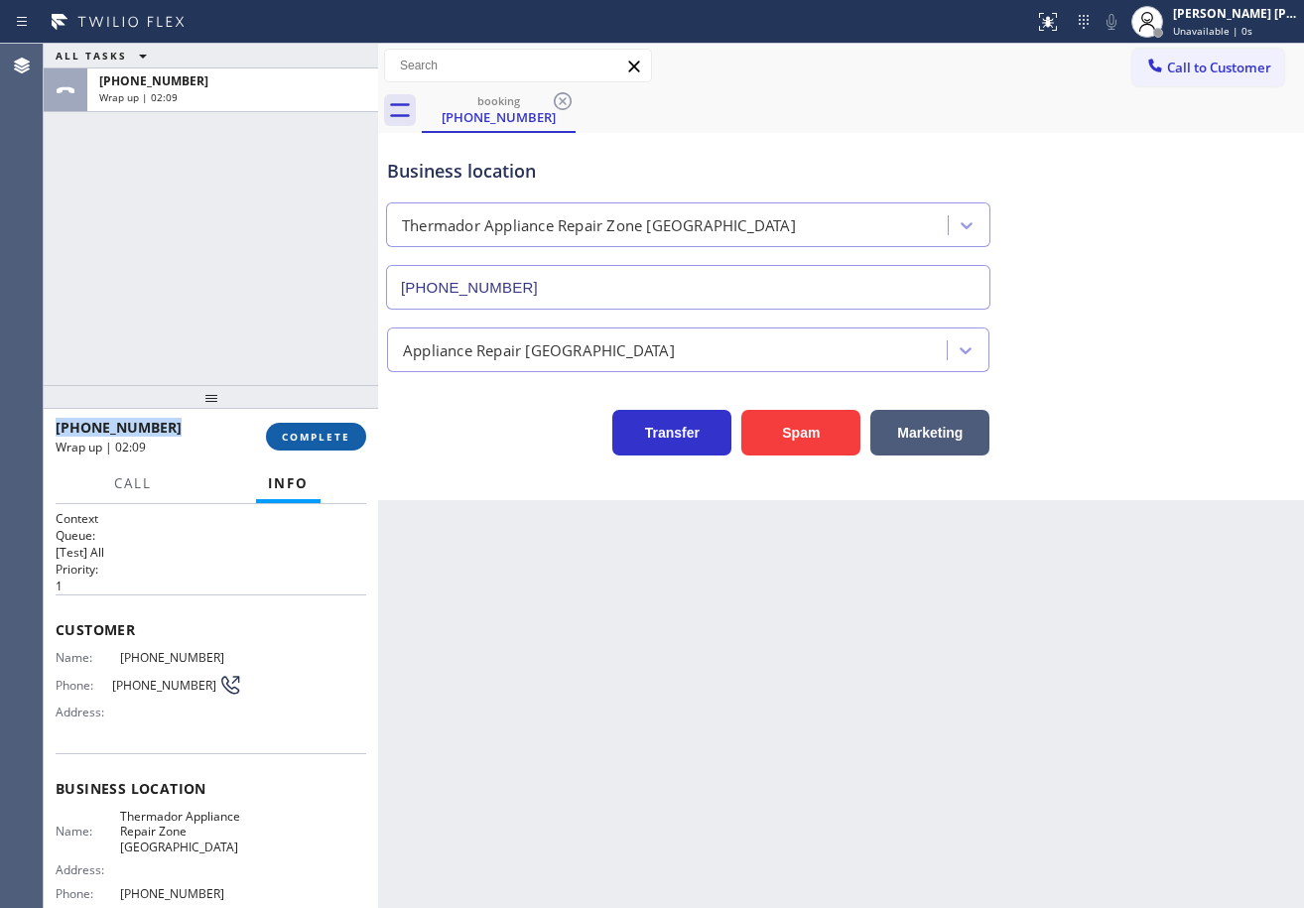
click at [331, 441] on span "COMPLETE" at bounding box center [316, 437] width 68 height 14
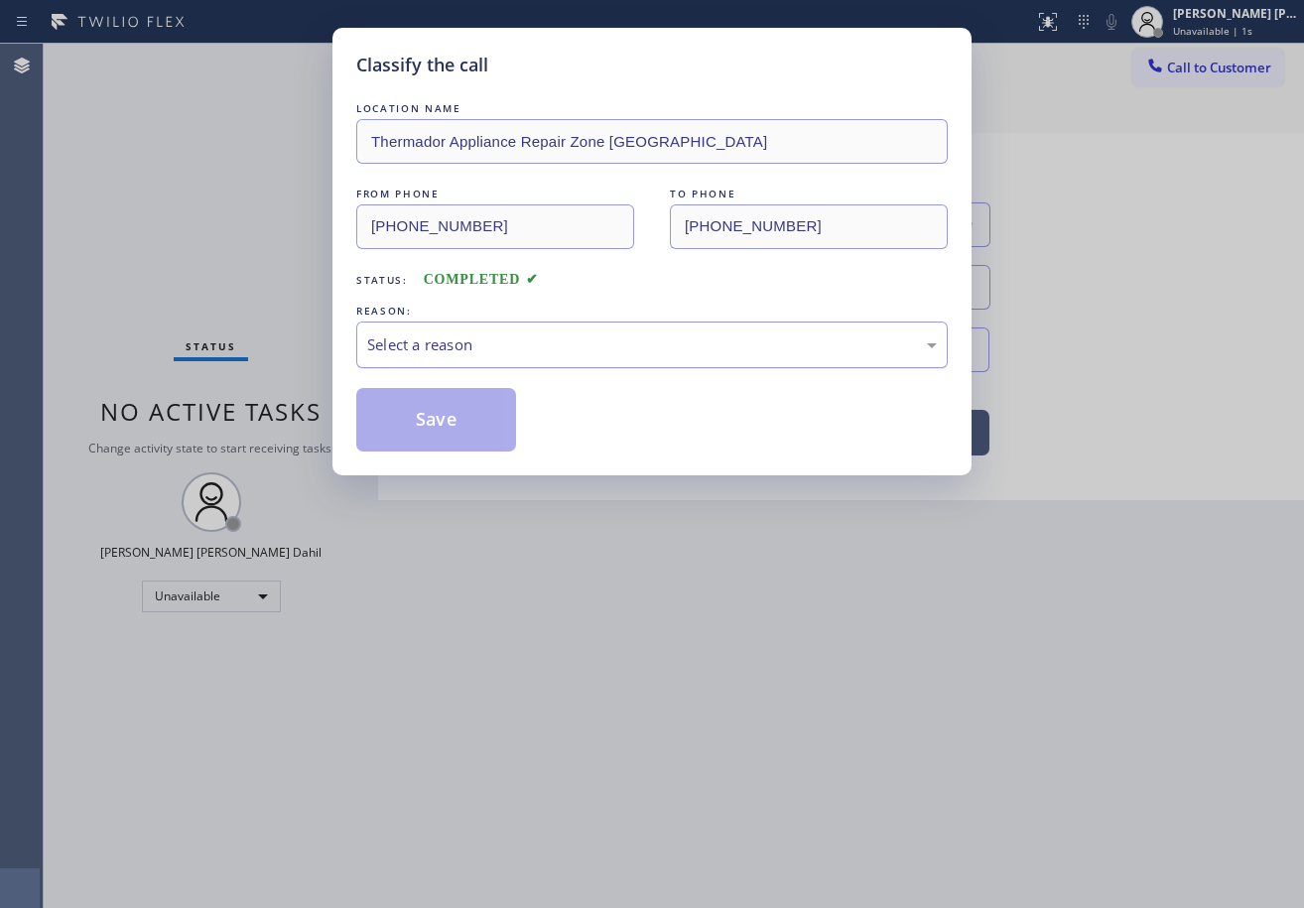
click at [542, 339] on div "Select a reason" at bounding box center [652, 344] width 570 height 23
click at [443, 426] on button "Save" at bounding box center [436, 420] width 160 height 64
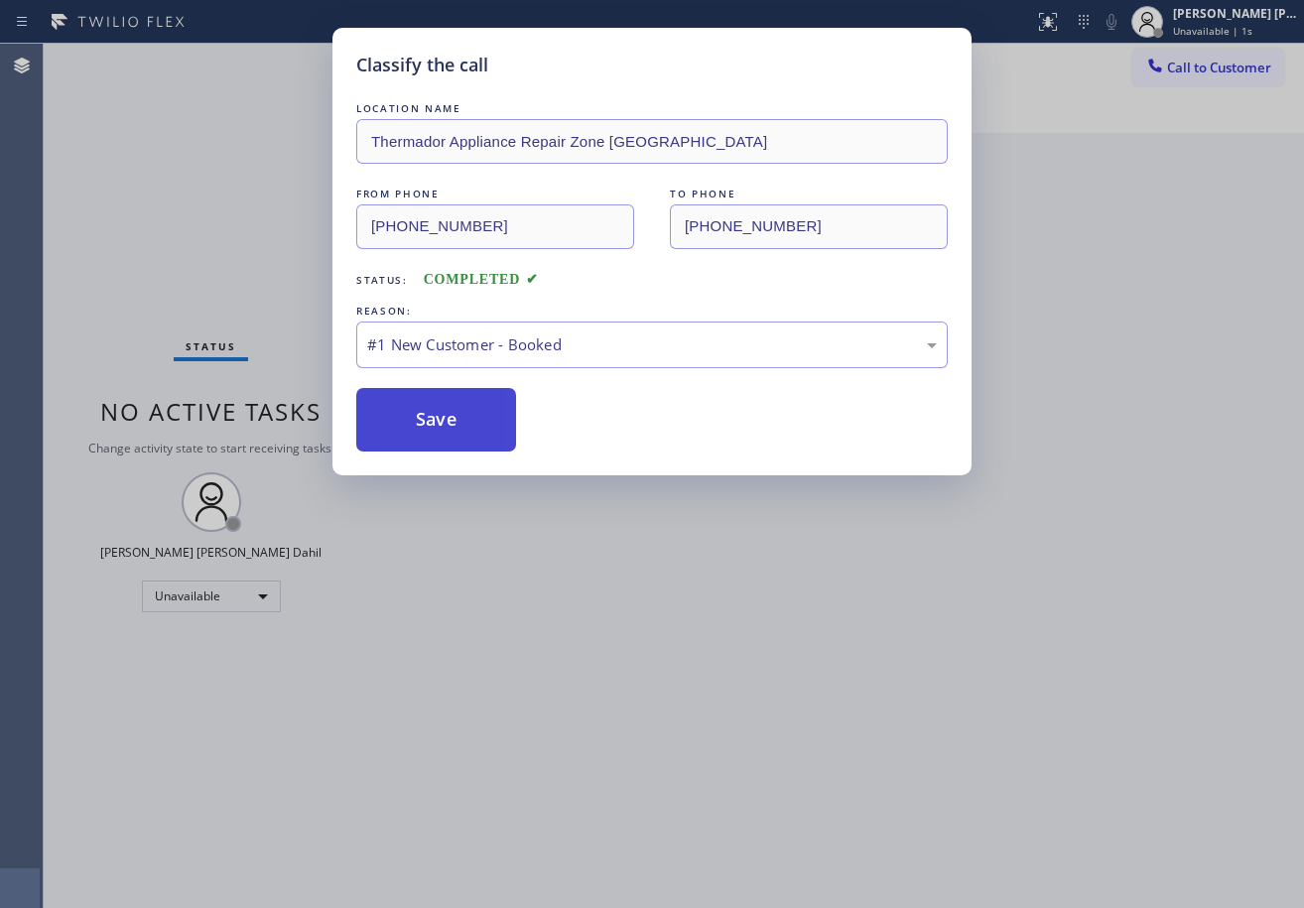
click at [443, 427] on button "Save" at bounding box center [436, 420] width 160 height 64
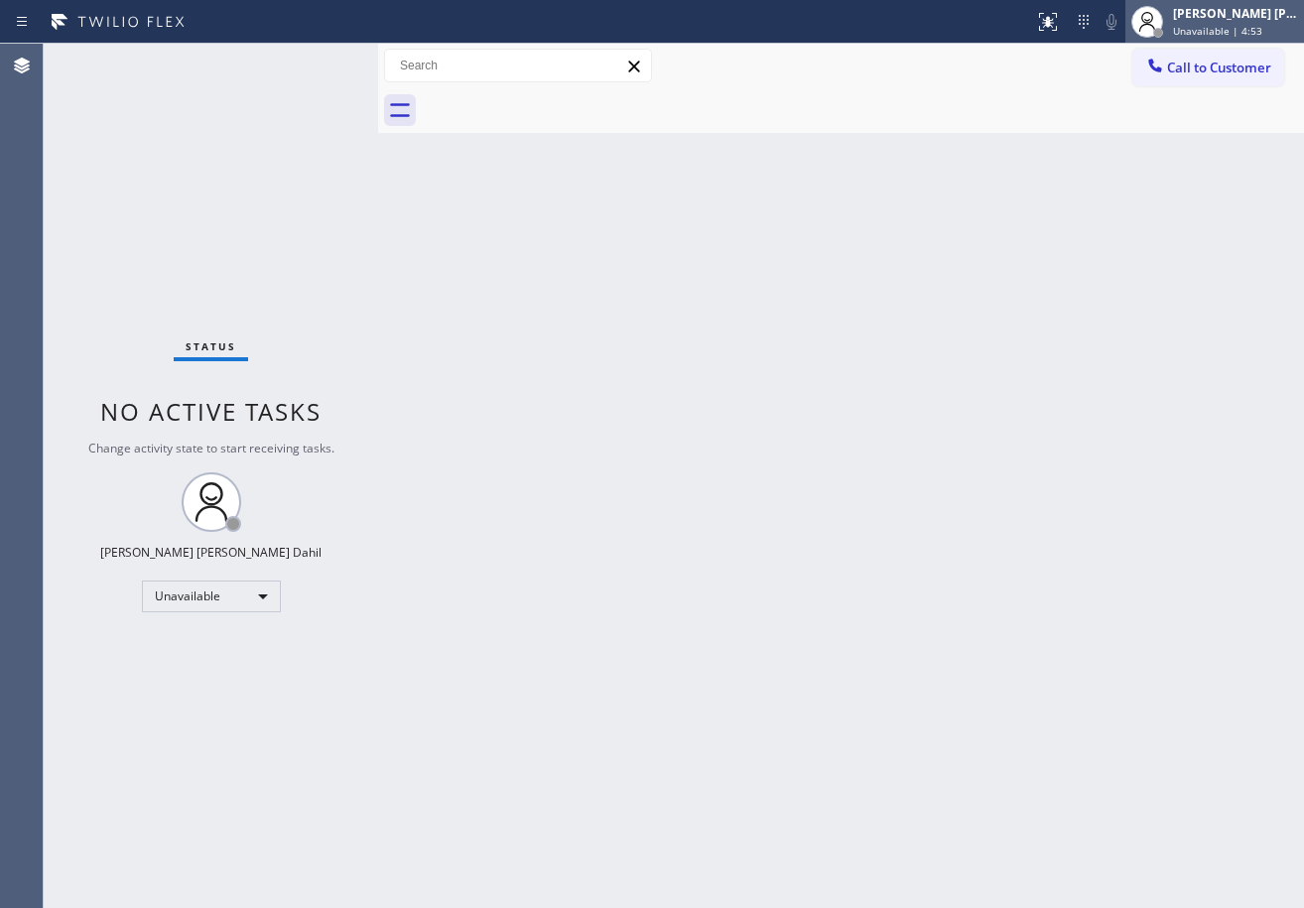
click at [1206, 40] on div "Joshua Jake Dahil Unavailable | 4:53" at bounding box center [1214, 22] width 179 height 44
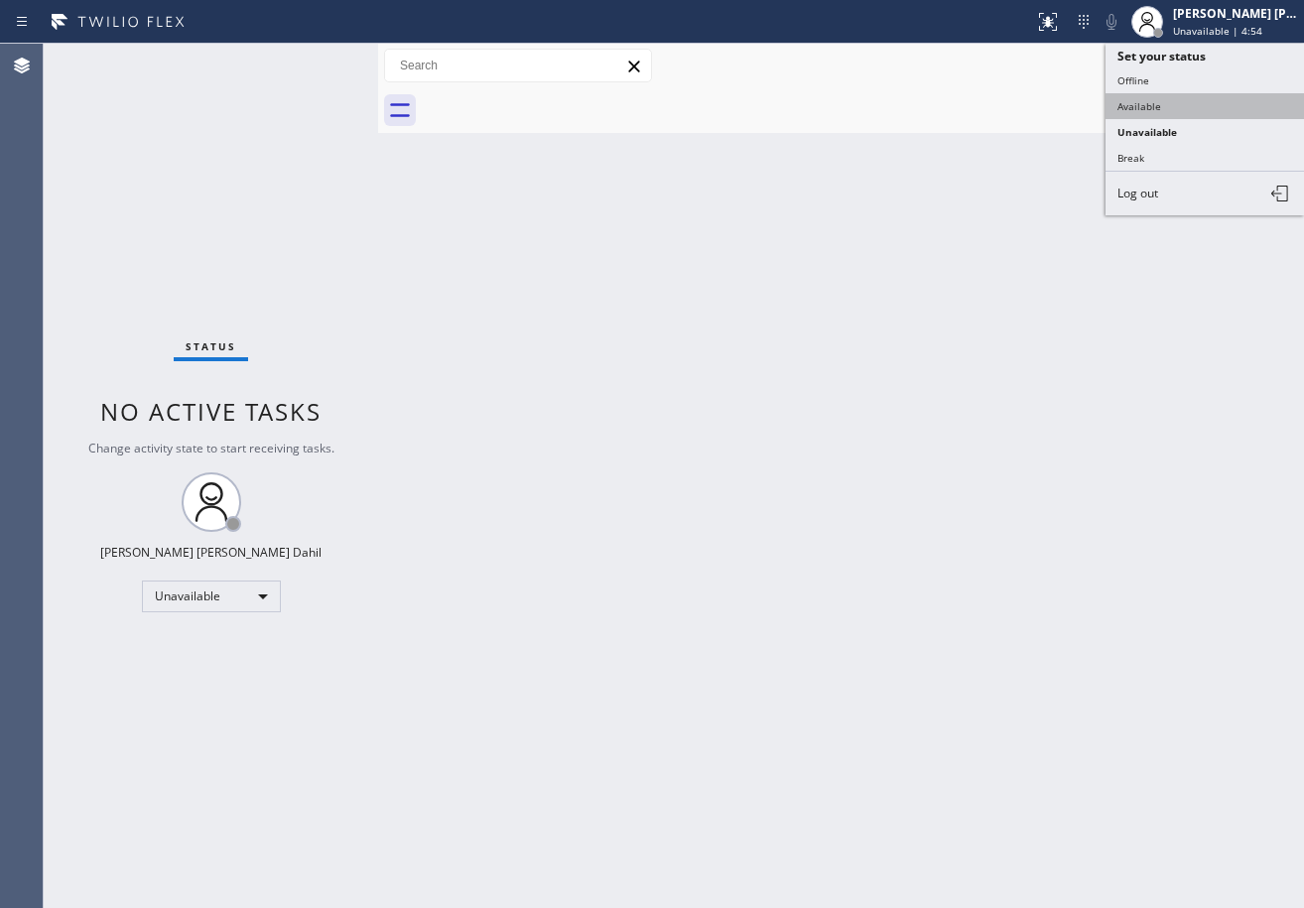
click at [1182, 110] on button "Available" at bounding box center [1205, 106] width 198 height 26
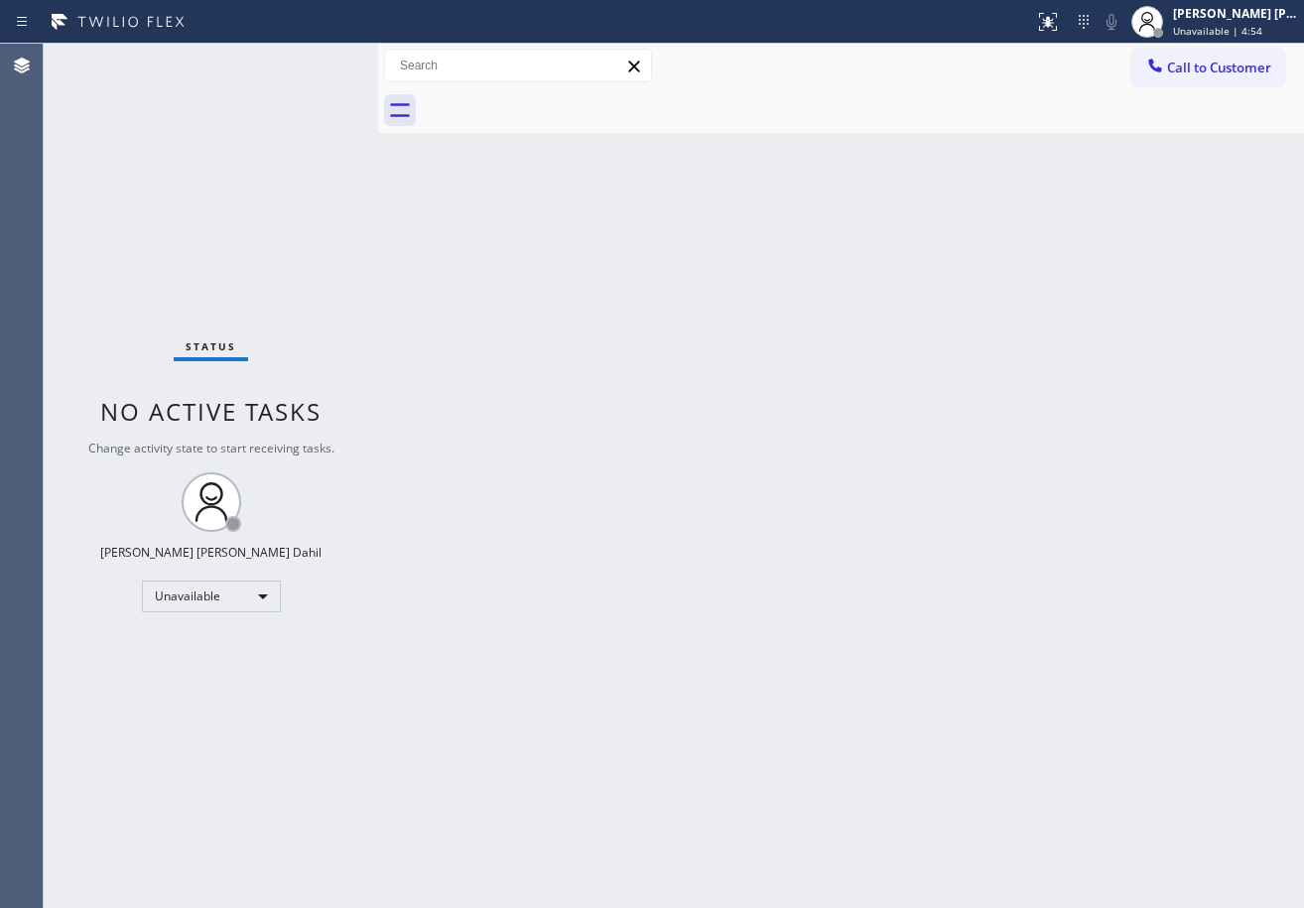
drag, startPoint x: 1049, startPoint y: 280, endPoint x: 1019, endPoint y: 281, distance: 29.8
click at [1033, 281] on div "Back to Dashboard Change Sender ID Customers Technicians Select a contact Outbo…" at bounding box center [841, 476] width 926 height 864
click at [777, 653] on div "Back to Dashboard Change Sender ID Customers Technicians Select a contact Outbo…" at bounding box center [841, 476] width 926 height 864
click at [287, 86] on div "Status No active tasks You are ready to start receiving tasks. [PERSON_NAME] [P…" at bounding box center [211, 476] width 334 height 864
click at [1048, 538] on div "Back to Dashboard Change Sender ID Customers Technicians Select a contact Outbo…" at bounding box center [841, 476] width 926 height 864
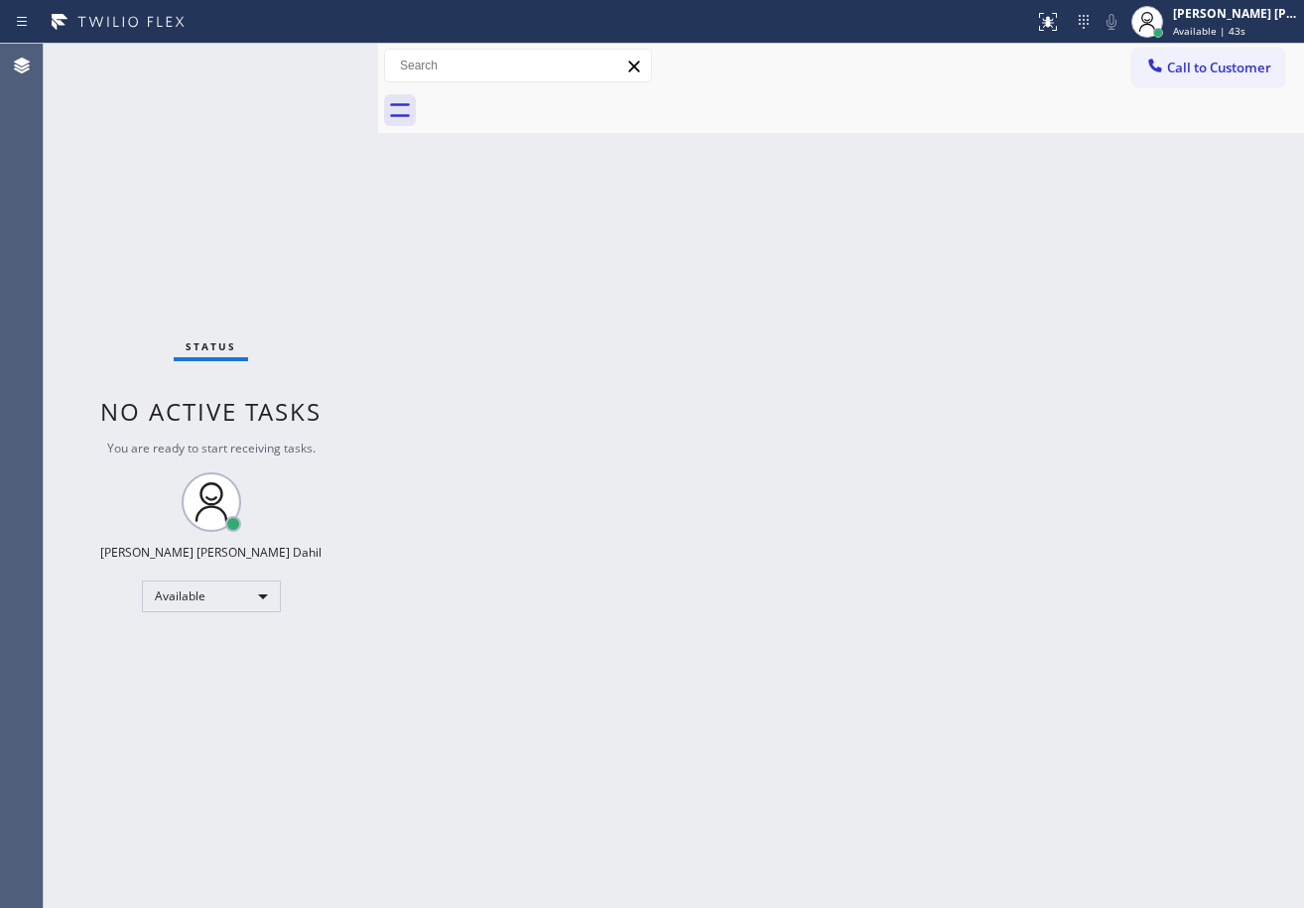
click at [890, 635] on div "Back to Dashboard Change Sender ID Customers Technicians Select a contact Outbo…" at bounding box center [841, 476] width 926 height 864
click at [1002, 680] on div "Back to Dashboard Change Sender ID Customers Technicians Select a contact Outbo…" at bounding box center [841, 476] width 926 height 864
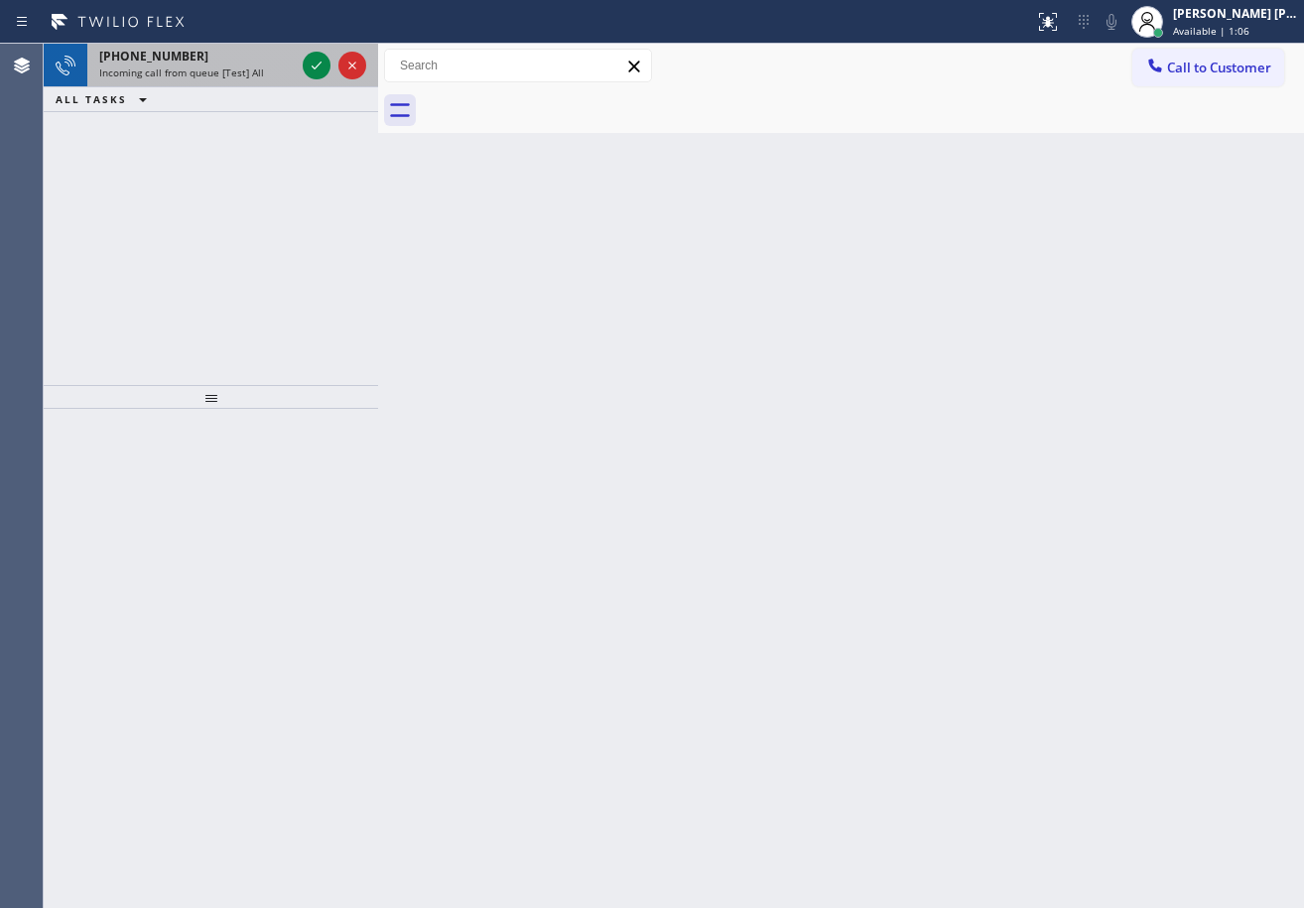
click at [244, 54] on div "[PHONE_NUMBER]" at bounding box center [197, 56] width 196 height 17
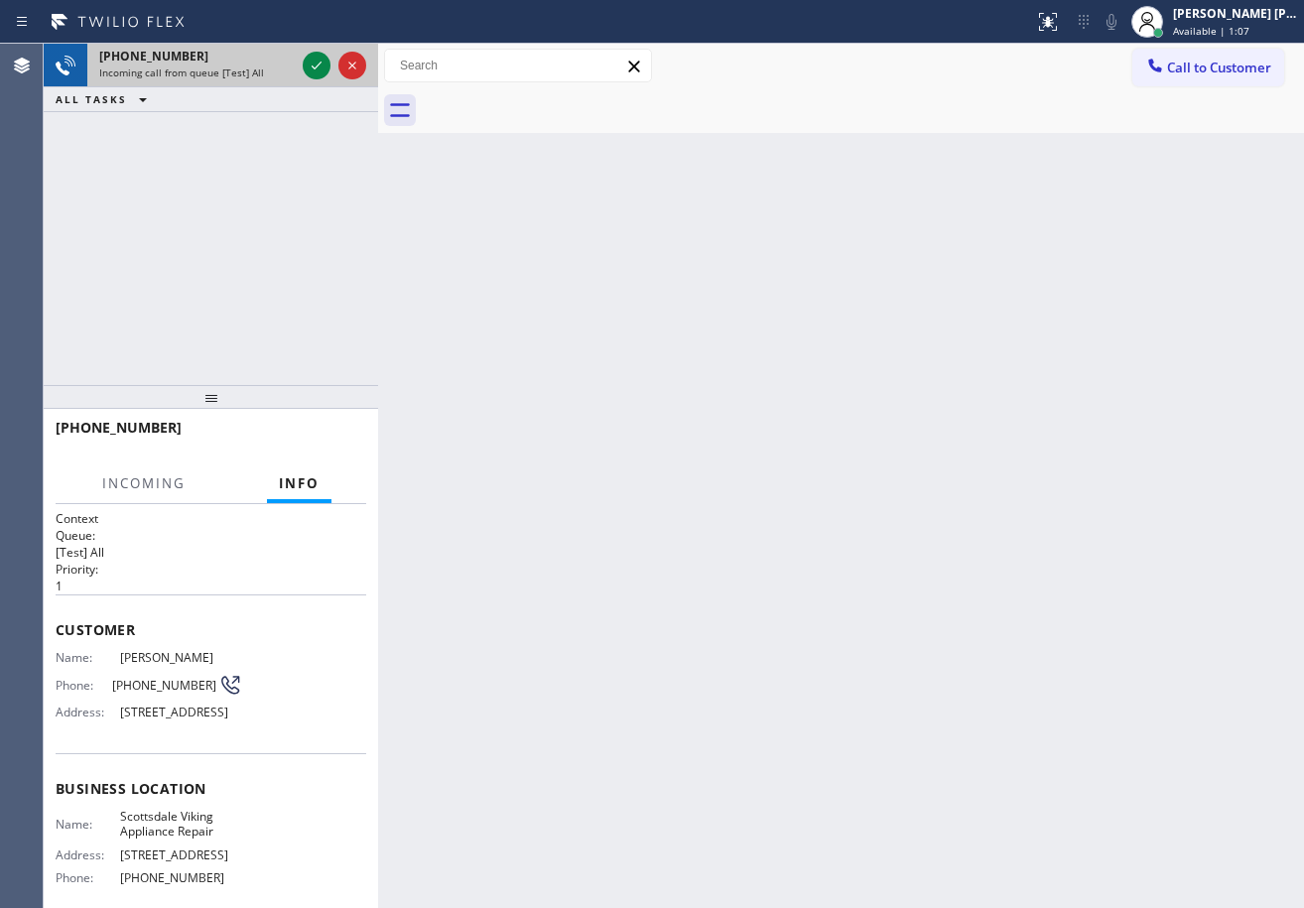
click at [244, 56] on div "[PHONE_NUMBER]" at bounding box center [197, 56] width 196 height 17
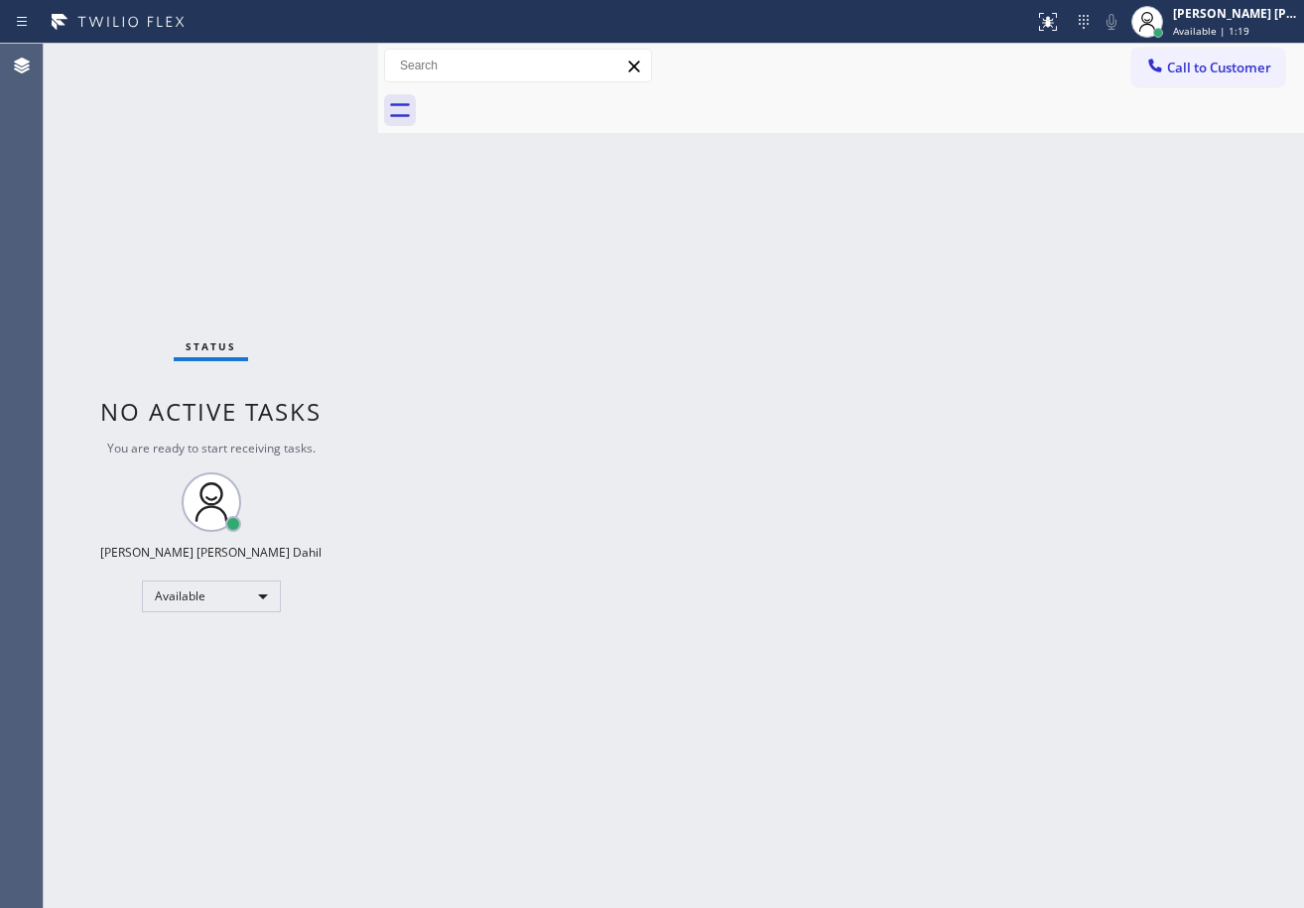
click at [821, 647] on div "Back to Dashboard Change Sender ID Customers Technicians Select a contact Outbo…" at bounding box center [841, 476] width 926 height 864
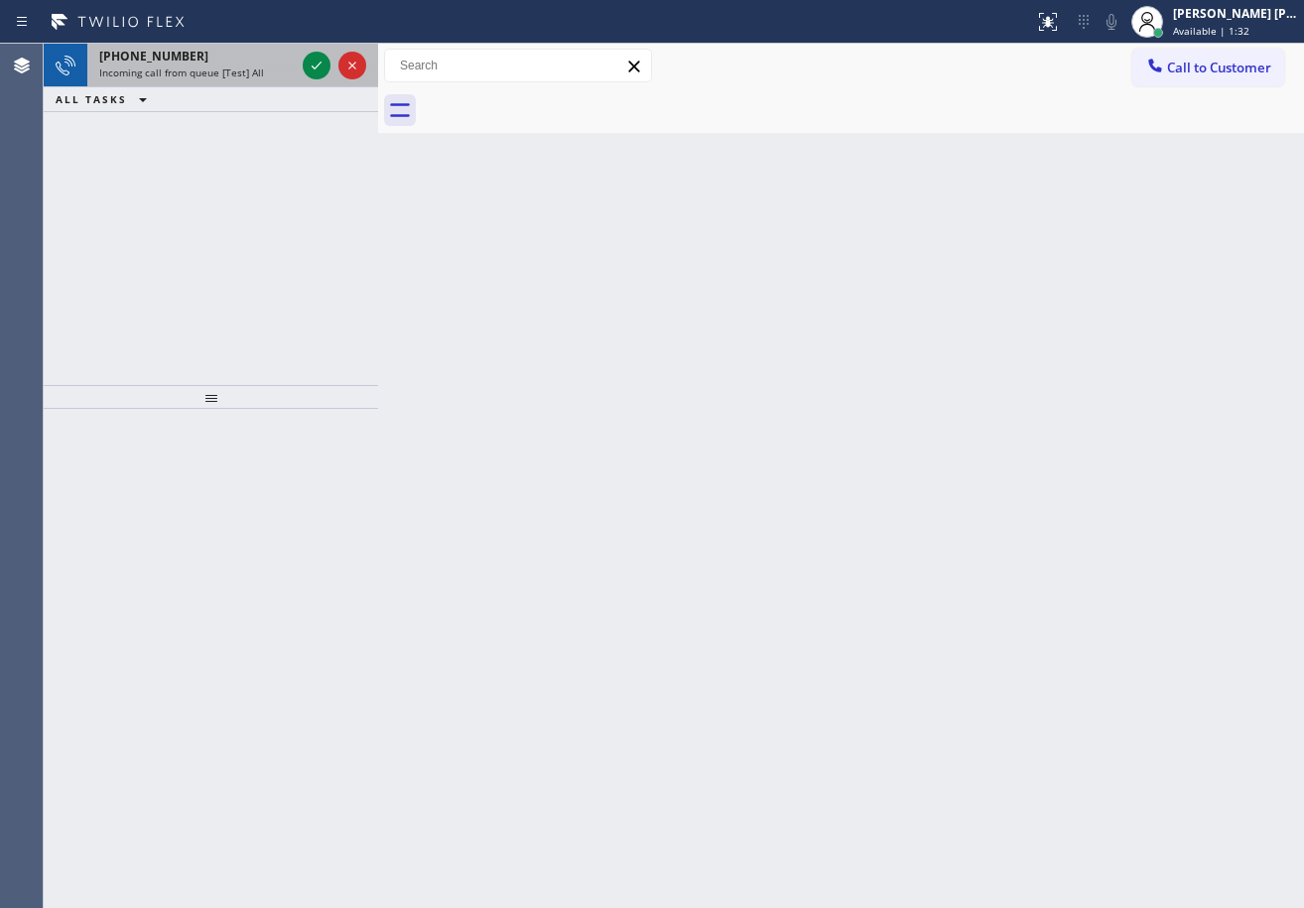
click at [260, 62] on div "+18586920554" at bounding box center [197, 56] width 196 height 17
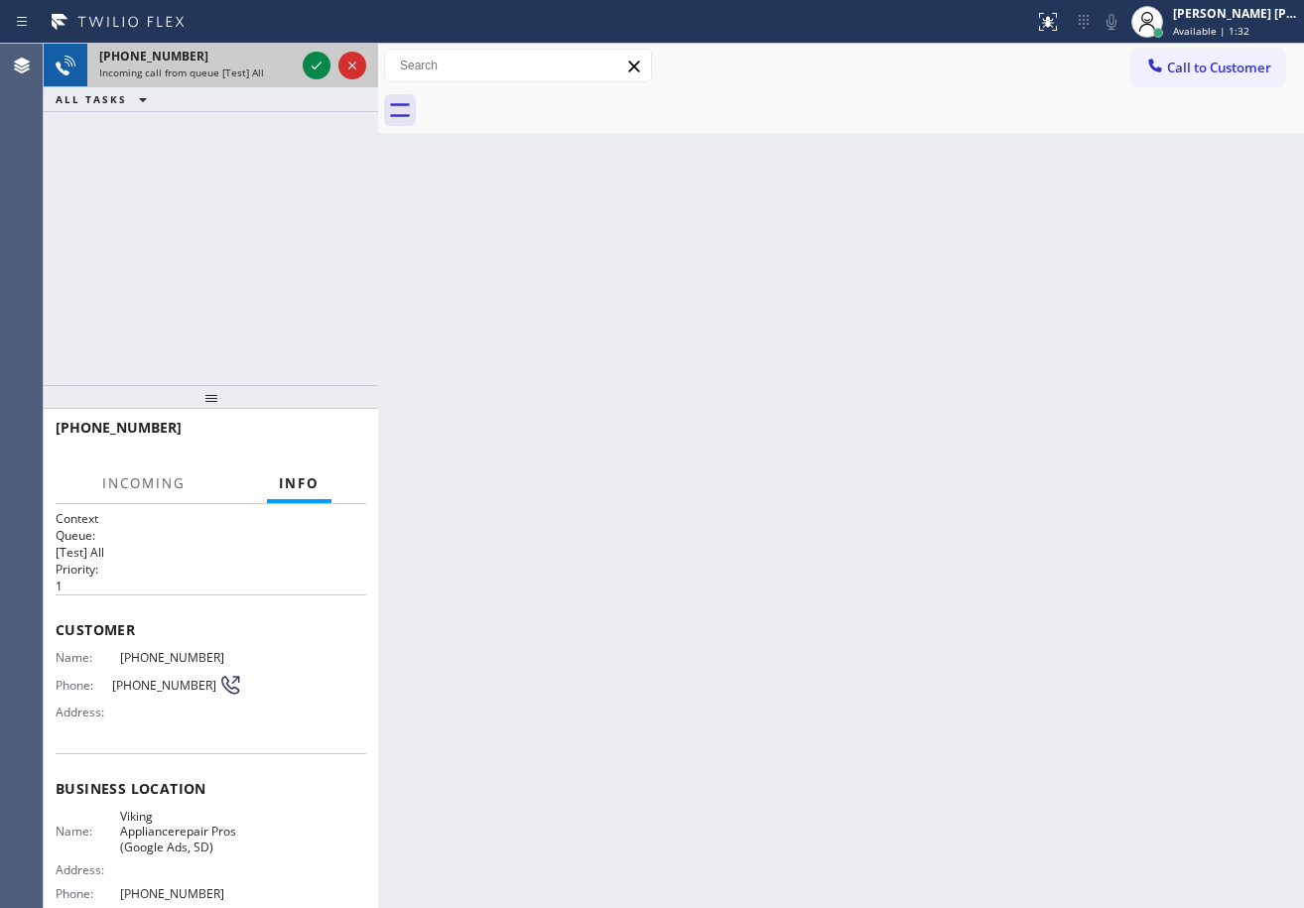
click at [260, 62] on div "+18586920554" at bounding box center [197, 56] width 196 height 17
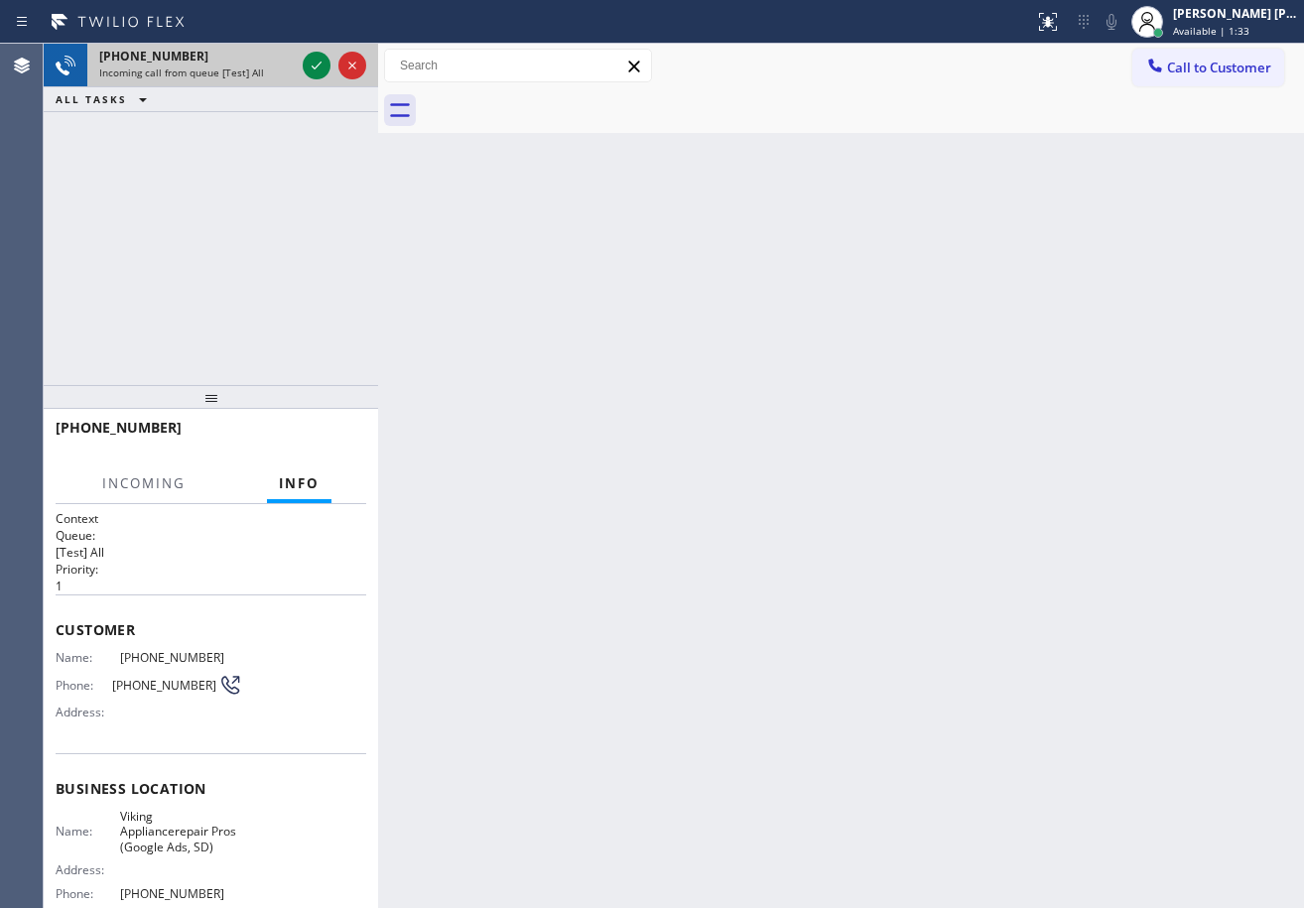
click at [260, 62] on div "+18586920554" at bounding box center [197, 56] width 196 height 17
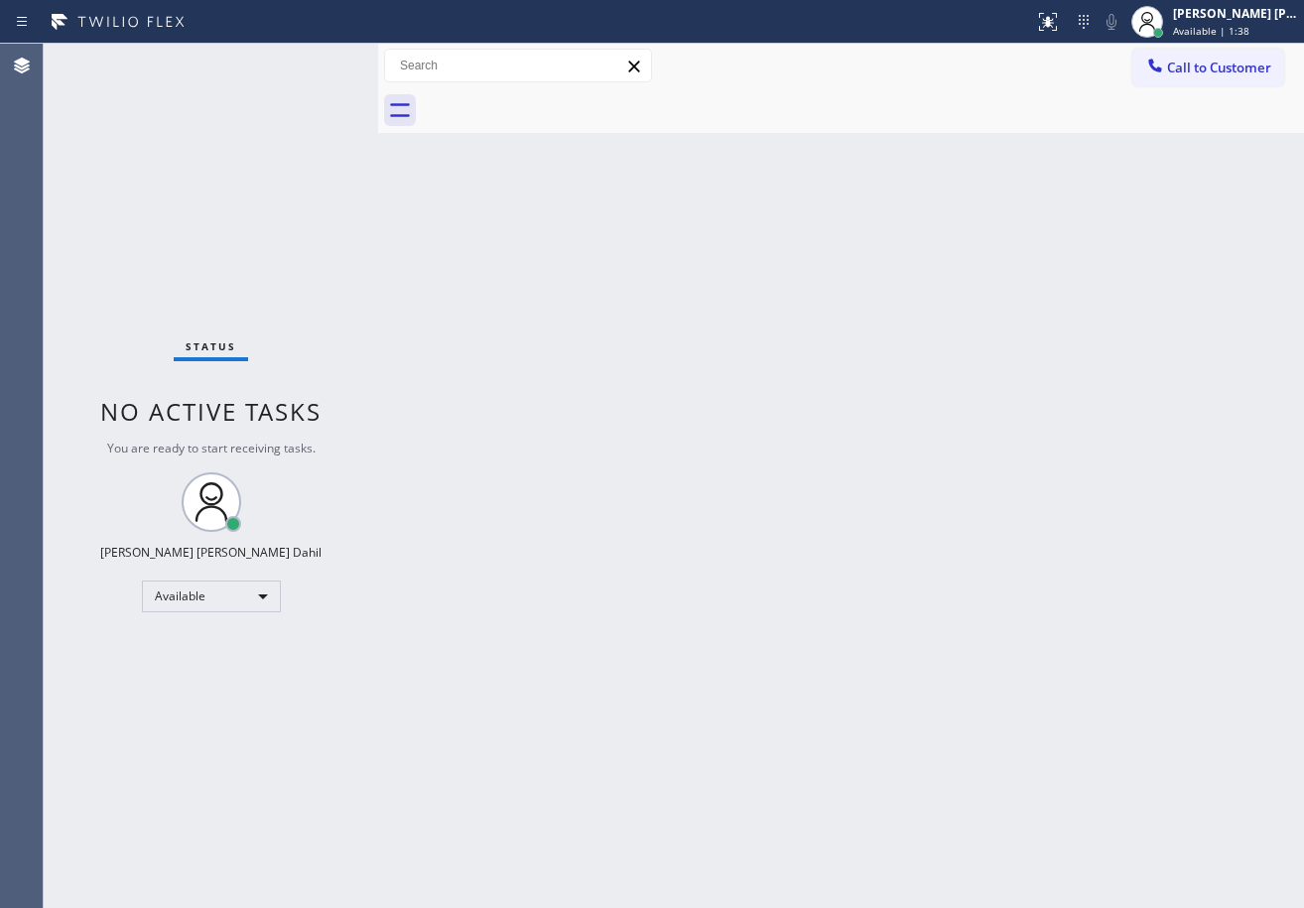
click at [297, 62] on div "Status No active tasks You are ready to start receiving tasks. [PERSON_NAME] [P…" at bounding box center [211, 476] width 334 height 864
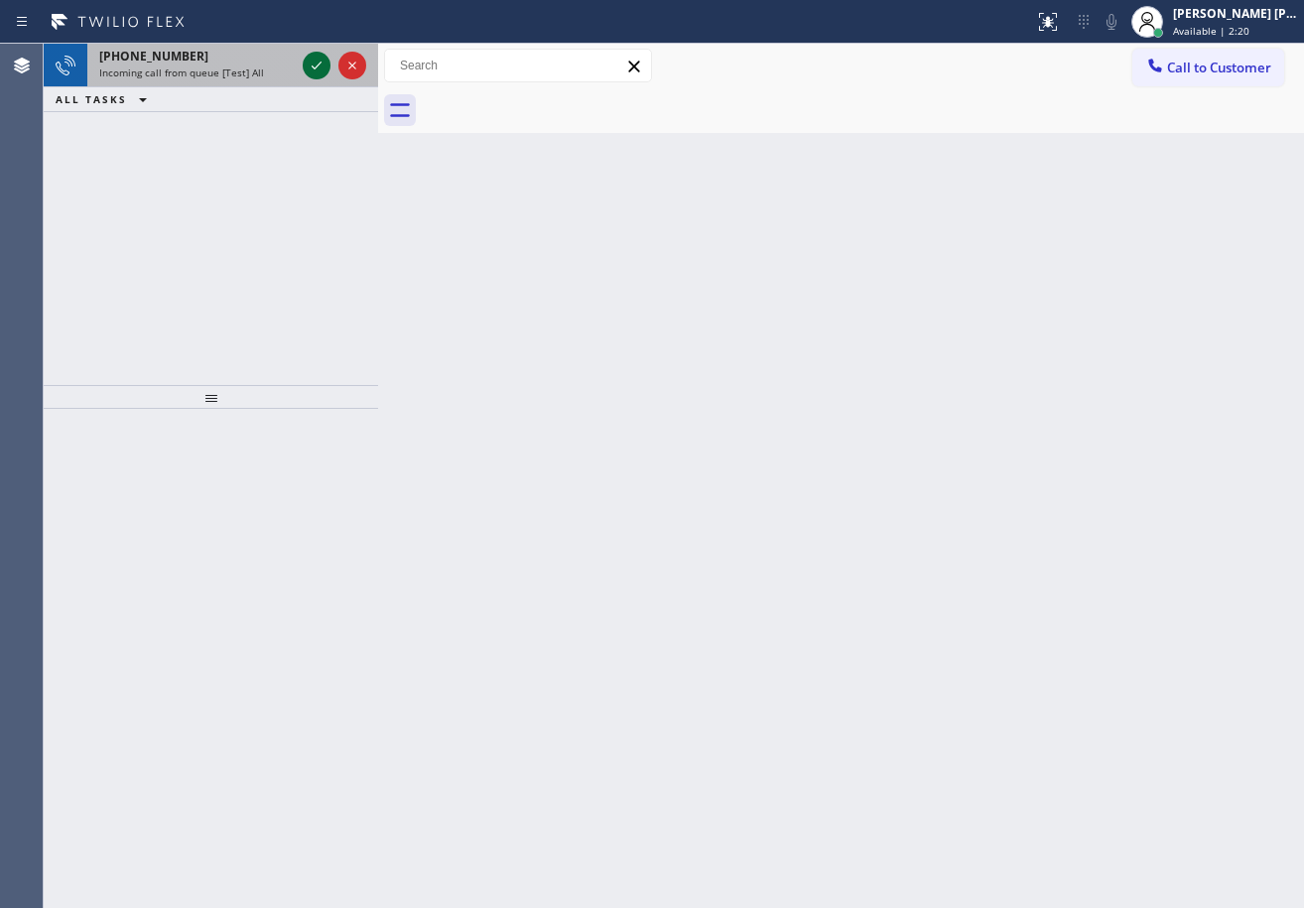
click at [315, 61] on icon at bounding box center [317, 66] width 24 height 24
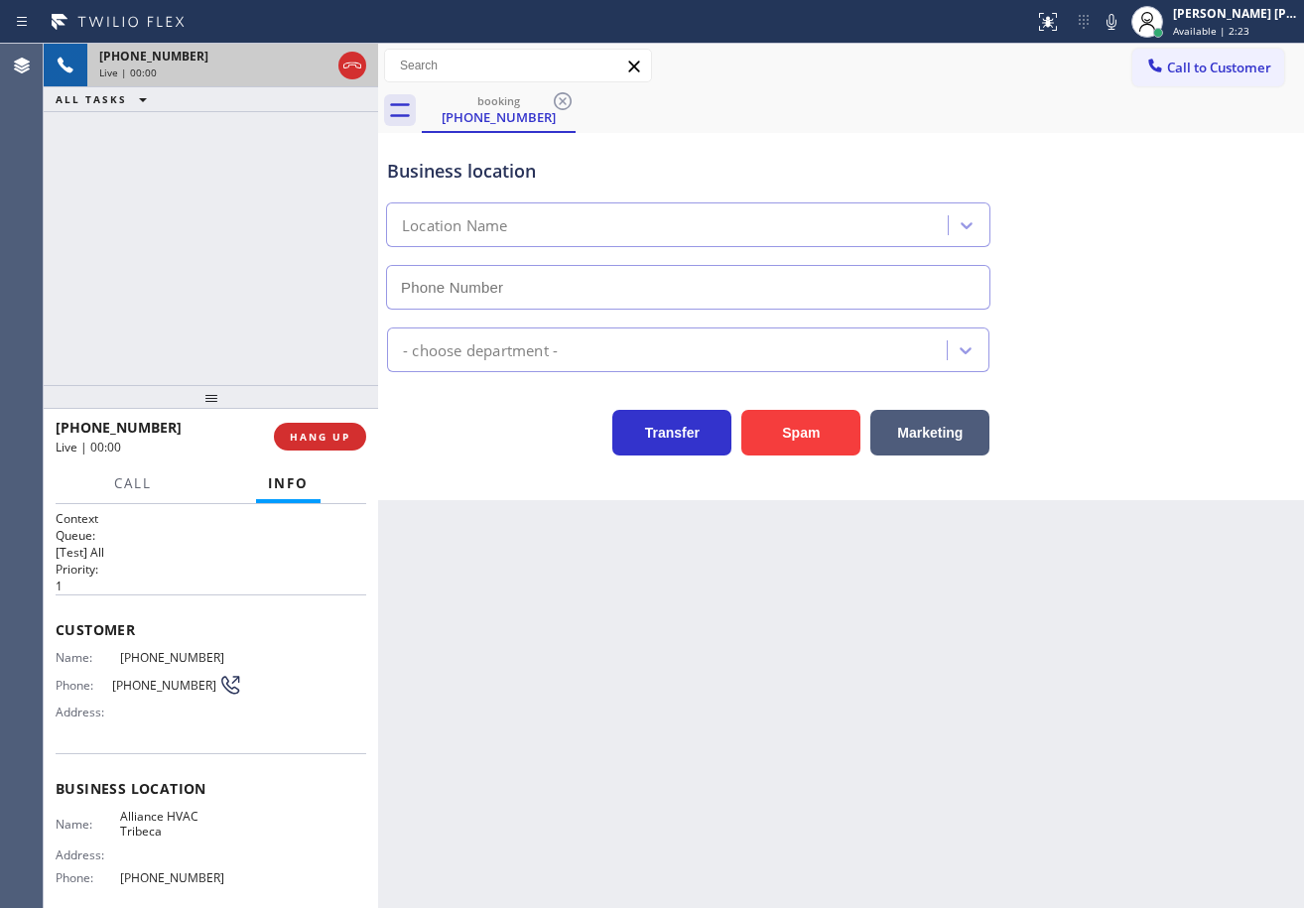
type input "(646) 603-1611"
click at [867, 737] on div "Back to Dashboard Change Sender ID Customers Technicians Select a contact Outbo…" at bounding box center [841, 476] width 926 height 864
click at [1117, 26] on icon at bounding box center [1112, 22] width 10 height 16
click at [165, 302] on div "+13462996464 Live | 00:44 ALL TASKS ALL TASKS ACTIVE TASKS TASKS IN WRAP UP" at bounding box center [211, 214] width 334 height 341
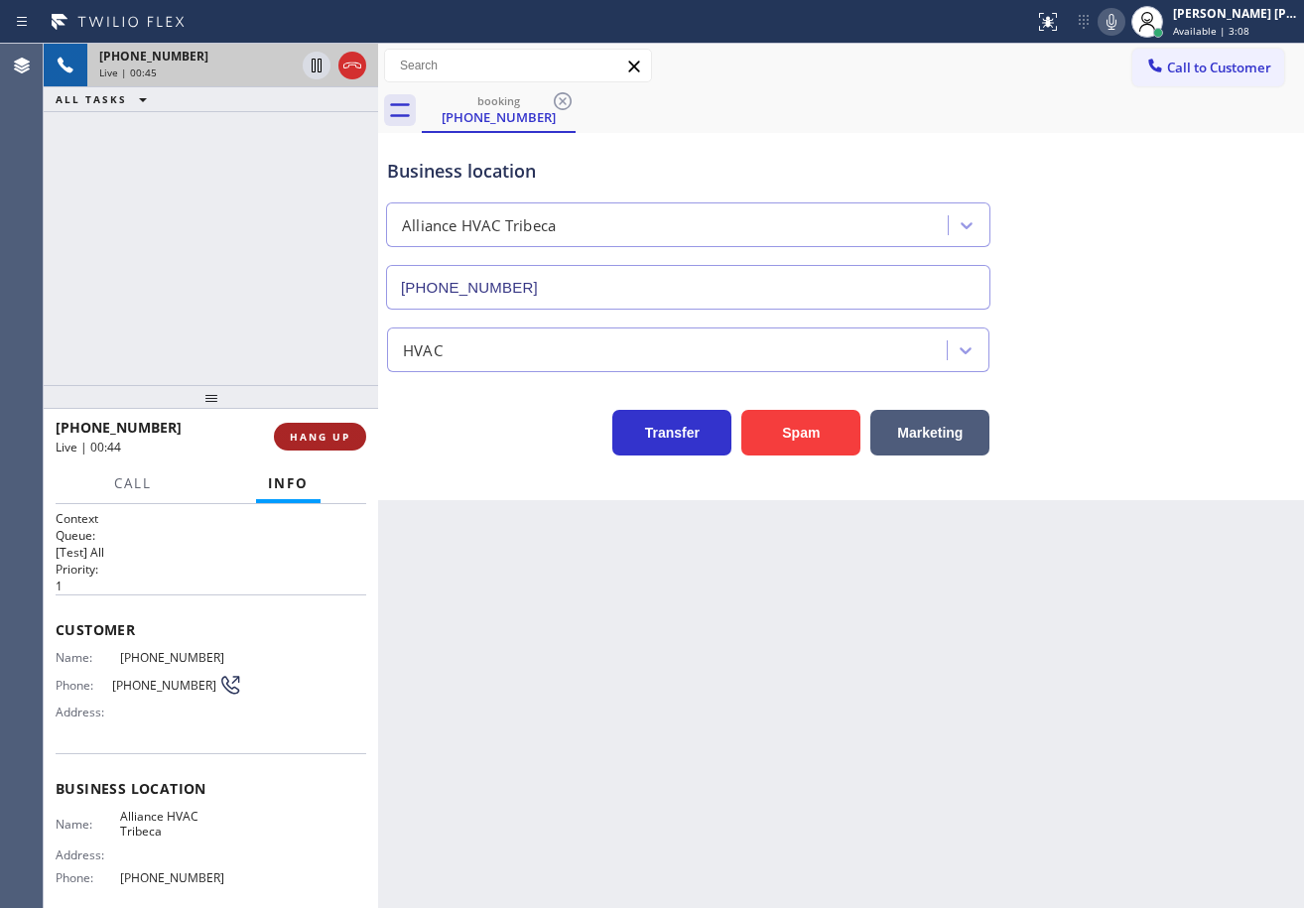
click at [319, 433] on span "HANG UP" at bounding box center [320, 437] width 61 height 14
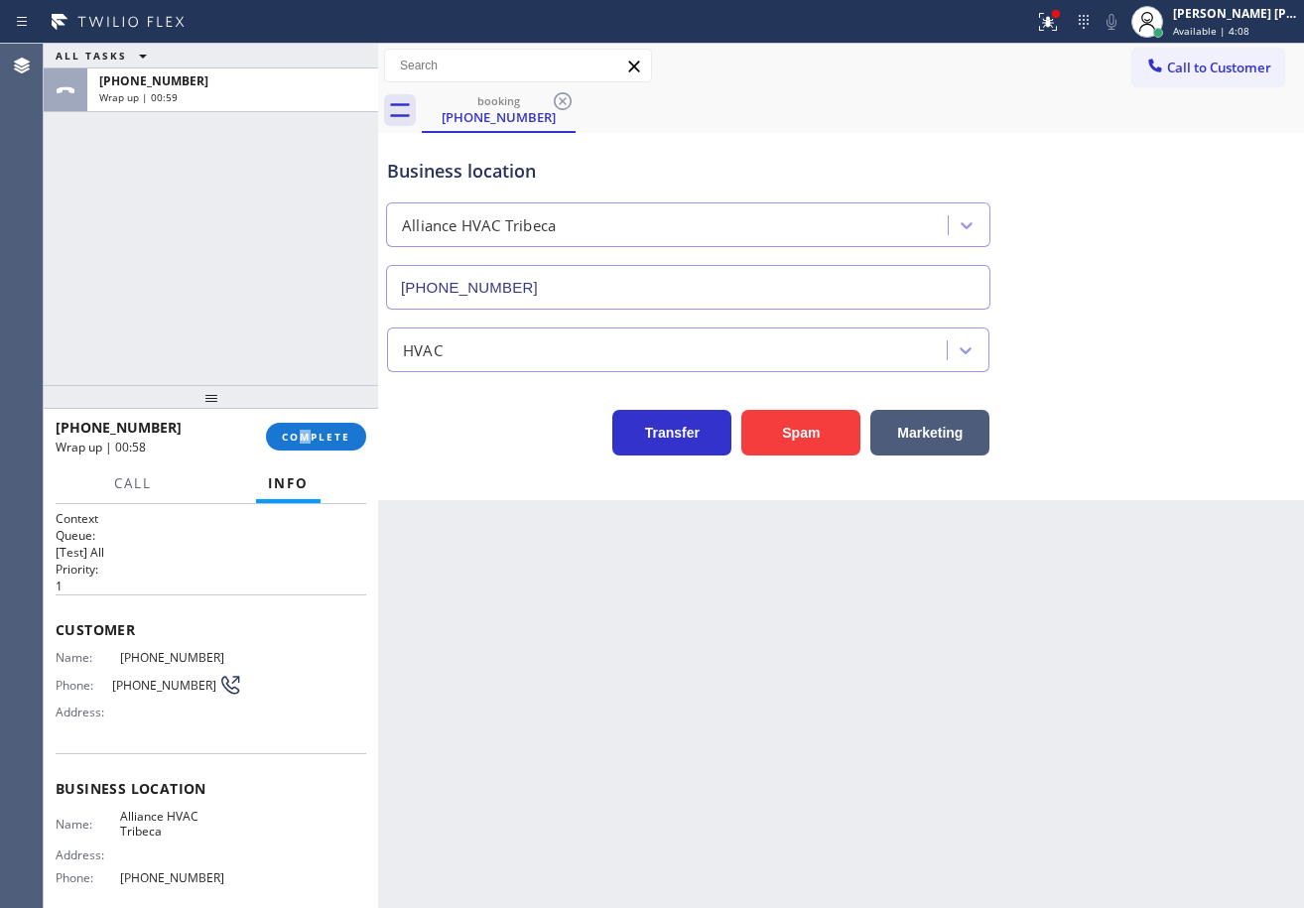
click at [317, 460] on div "+13462996464 Wrap up | 00:58 COMPLETE" at bounding box center [211, 437] width 311 height 52
click at [322, 454] on div "+13462996464 Wrap up | 00:59 COMPLETE" at bounding box center [211, 437] width 311 height 52
click at [325, 447] on button "COMPLETE" at bounding box center [316, 437] width 100 height 28
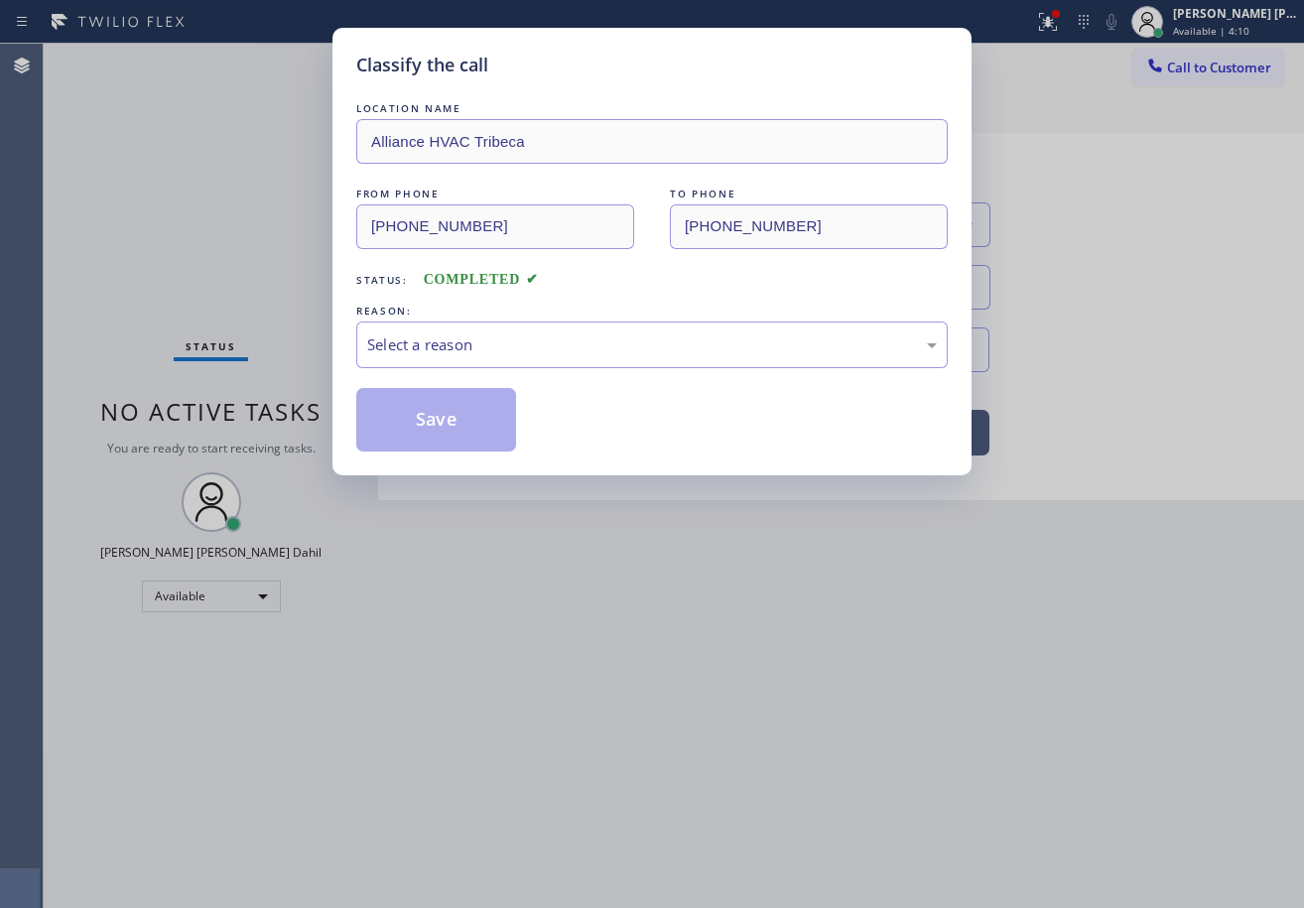
click at [483, 357] on div "Select a reason" at bounding box center [651, 345] width 591 height 47
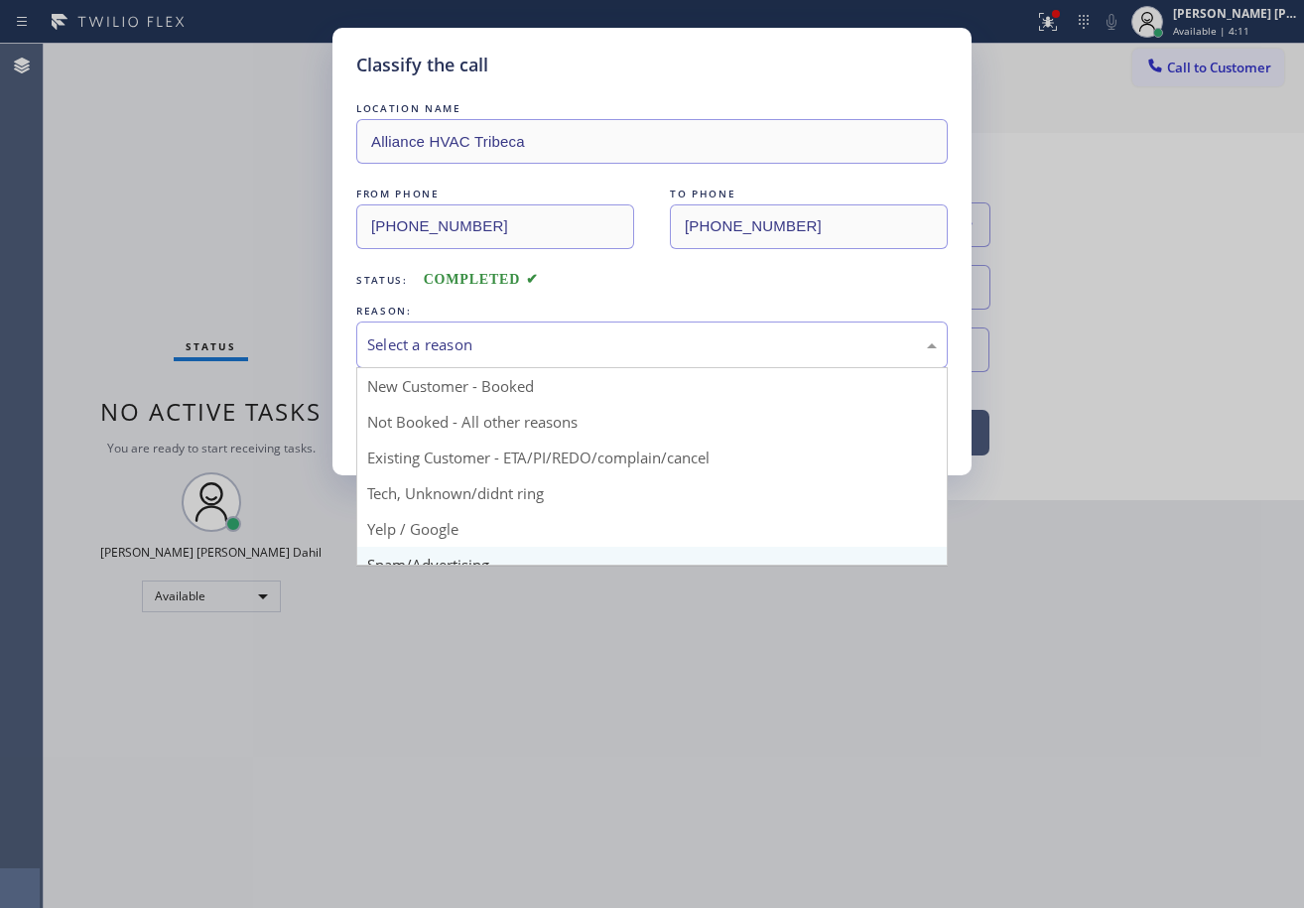
scroll to position [125, 0]
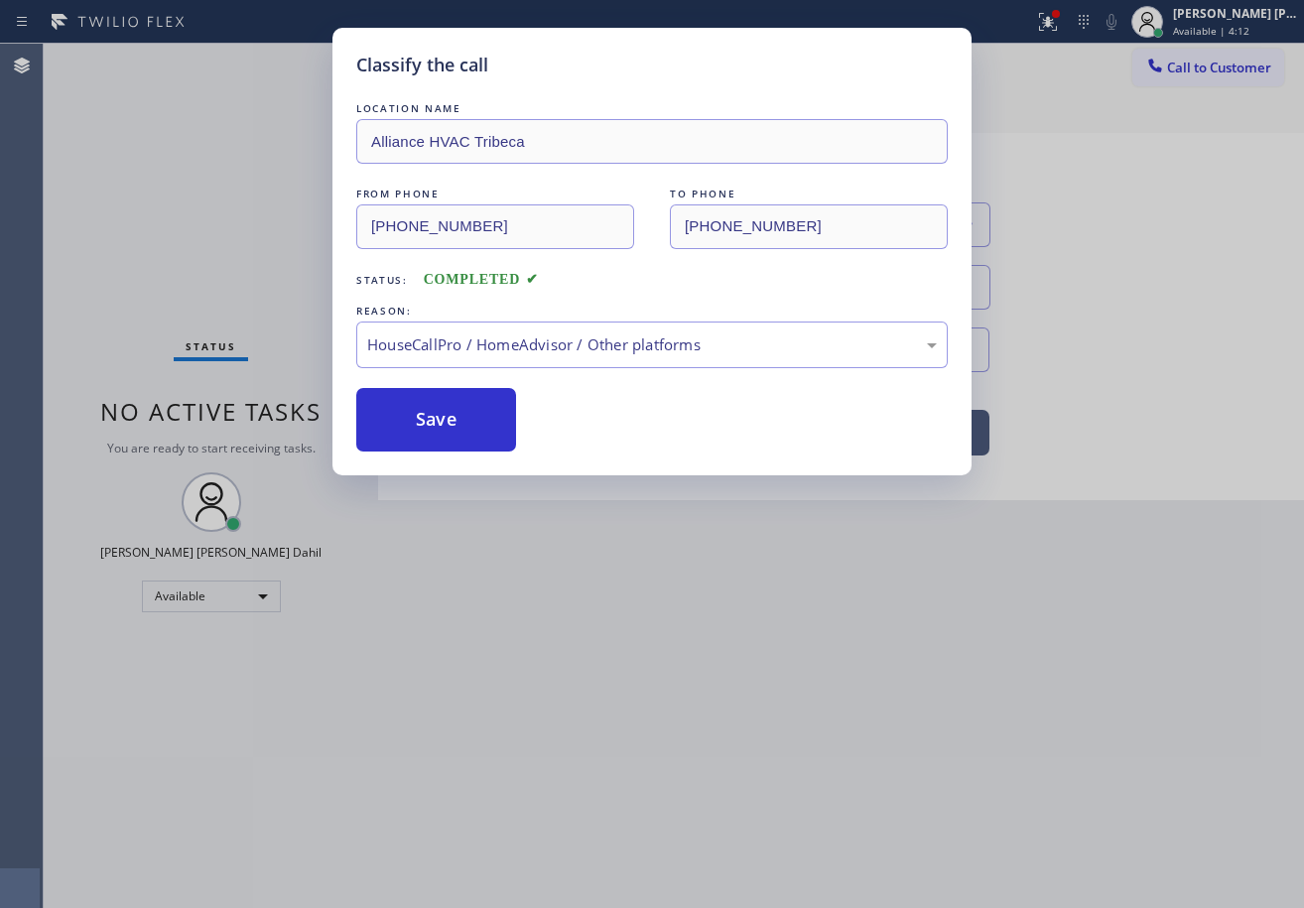
click at [452, 435] on button "Save" at bounding box center [436, 420] width 160 height 64
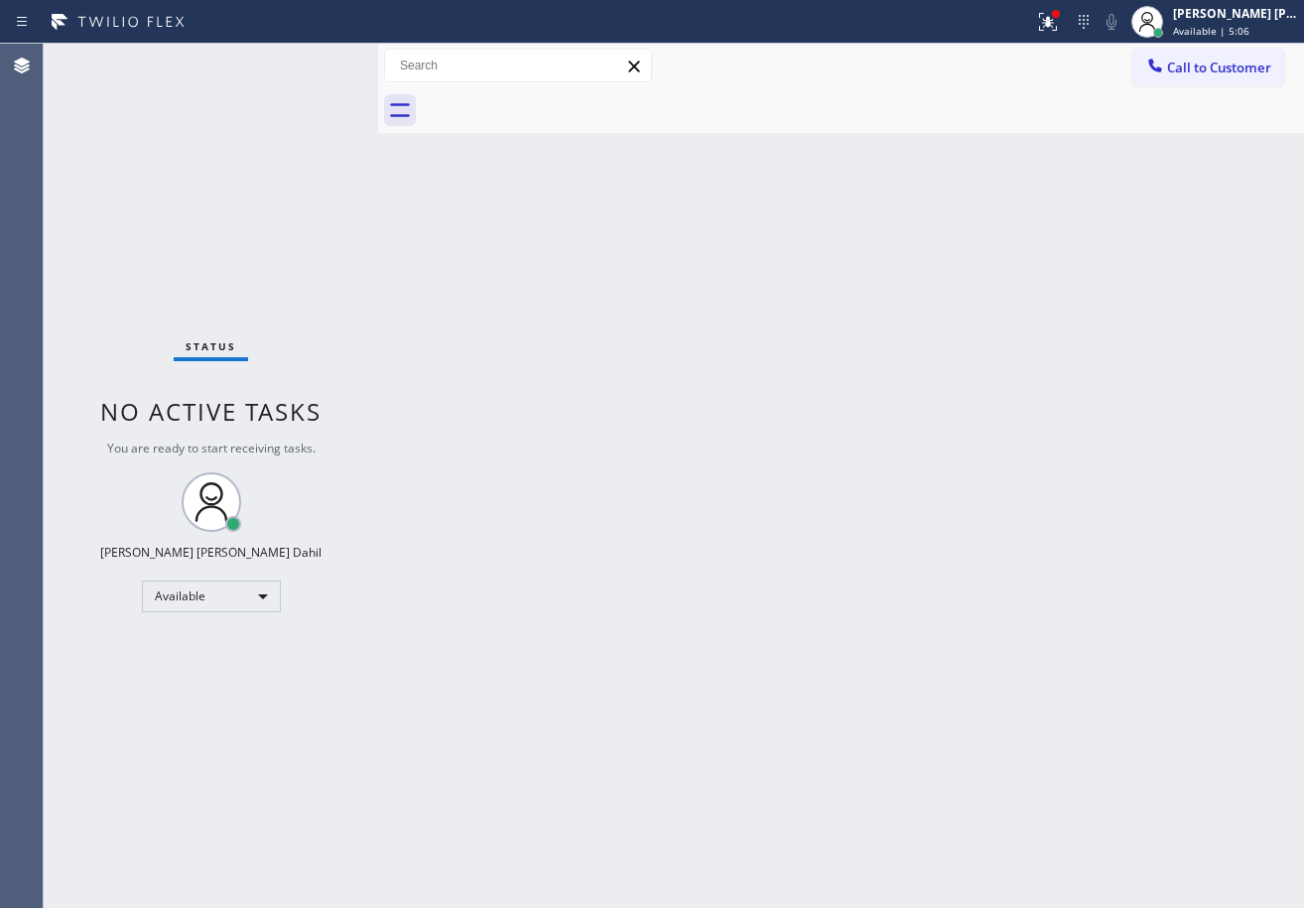
click at [314, 67] on div "Status No active tasks You are ready to start receiving tasks. [PERSON_NAME] [P…" at bounding box center [211, 476] width 334 height 864
drag, startPoint x: 948, startPoint y: 705, endPoint x: 932, endPoint y: 832, distance: 128.0
click at [948, 706] on div "Back to Dashboard Change Sender ID Customers Technicians Select a contact Outbo…" at bounding box center [841, 476] width 926 height 864
click at [306, 112] on div "Status No active tasks You are ready to start receiving tasks. [PERSON_NAME] [P…" at bounding box center [211, 476] width 334 height 864
click at [1127, 804] on div "Back to Dashboard Change Sender ID Customers Technicians Select a contact Outbo…" at bounding box center [841, 476] width 926 height 864
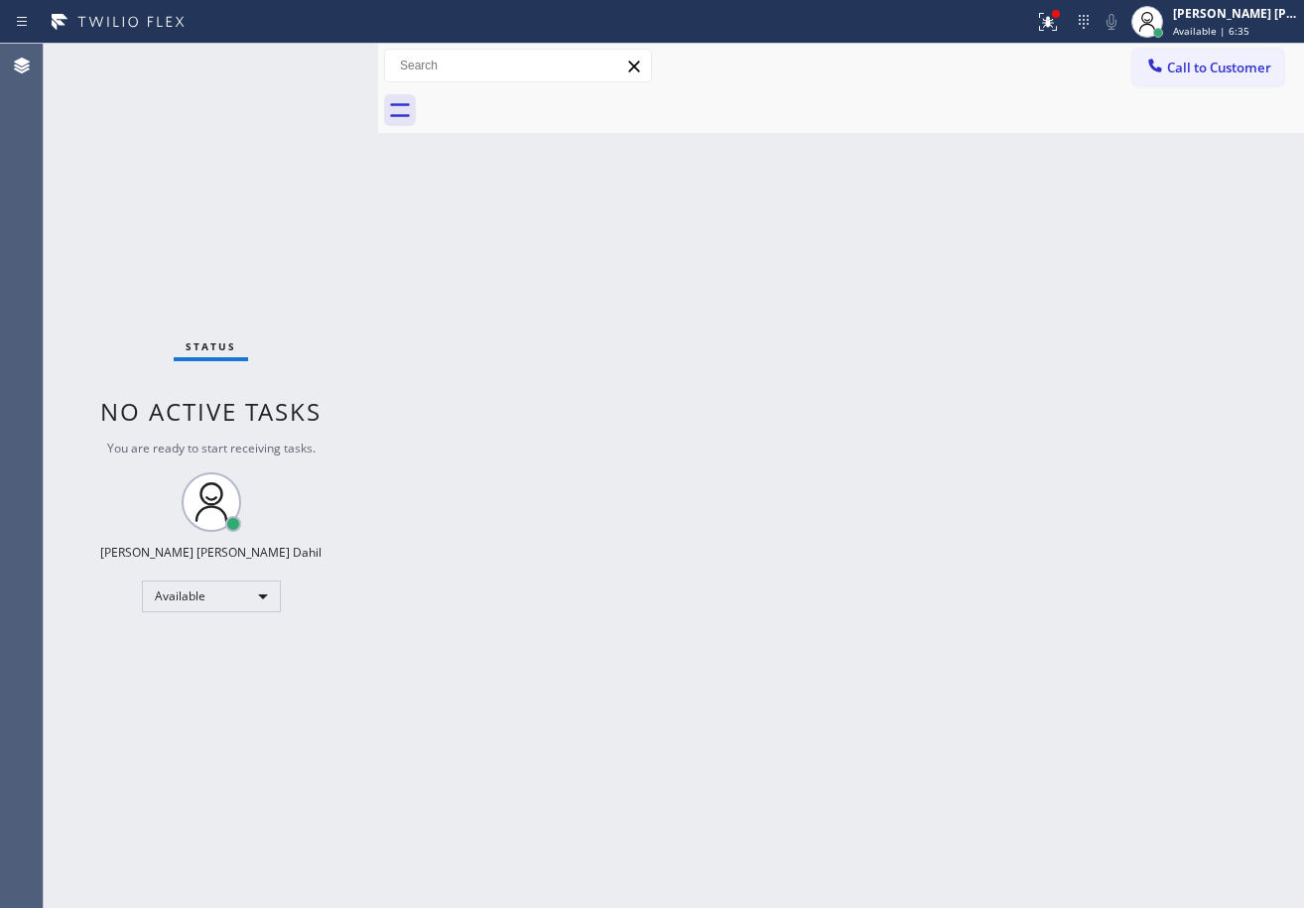
click at [1045, 746] on div "Back to Dashboard Change Sender ID Customers Technicians Select a contact Outbo…" at bounding box center [841, 476] width 926 height 864
click at [315, 61] on div "Status No active tasks You are ready to start receiving tasks. [PERSON_NAME] [P…" at bounding box center [211, 476] width 334 height 864
drag, startPoint x: 1075, startPoint y: 26, endPoint x: 1064, endPoint y: 214, distance: 188.9
click at [1060, 27] on icon at bounding box center [1048, 22] width 24 height 24
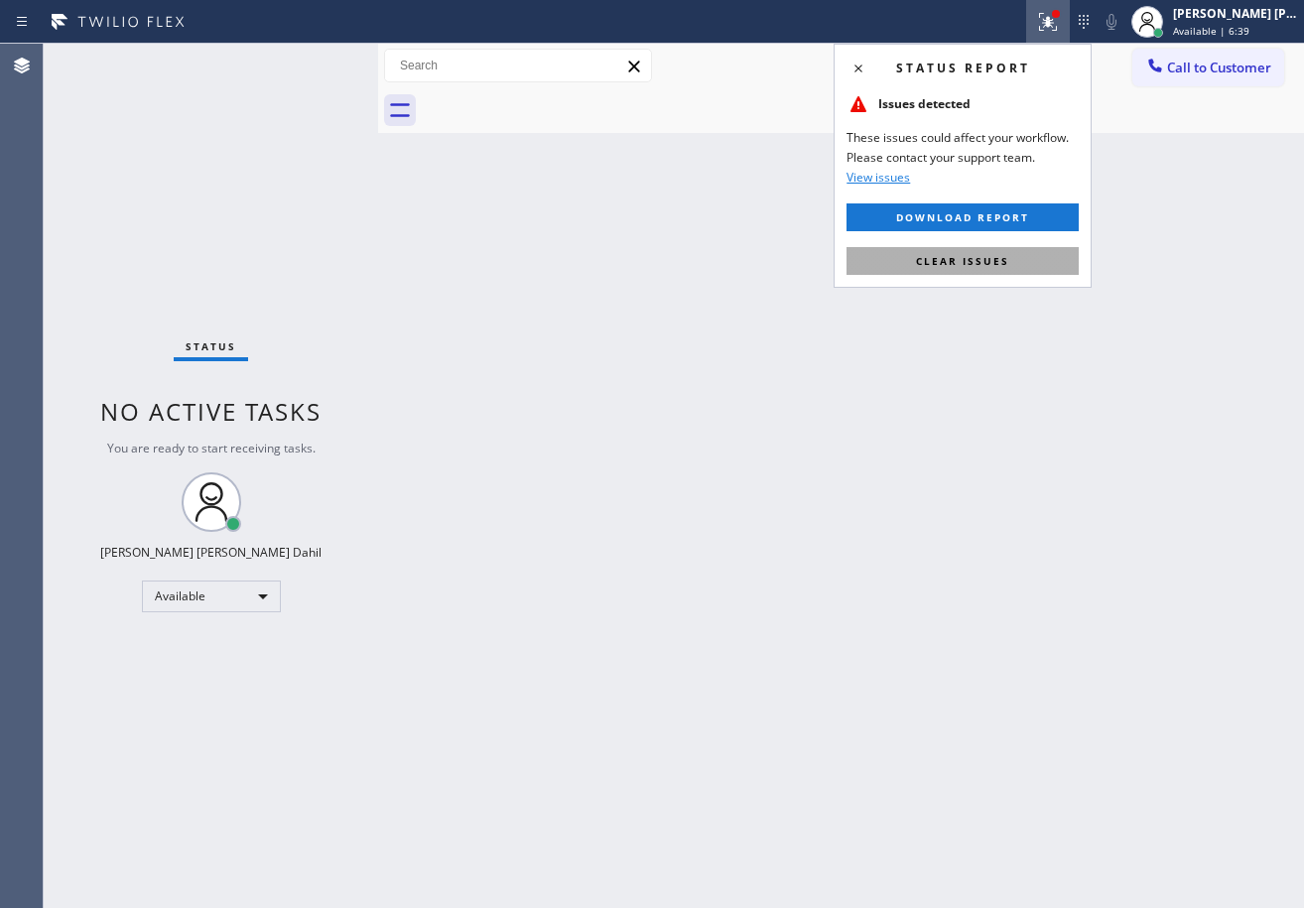
click at [1072, 261] on button "Clear issues" at bounding box center [963, 261] width 232 height 28
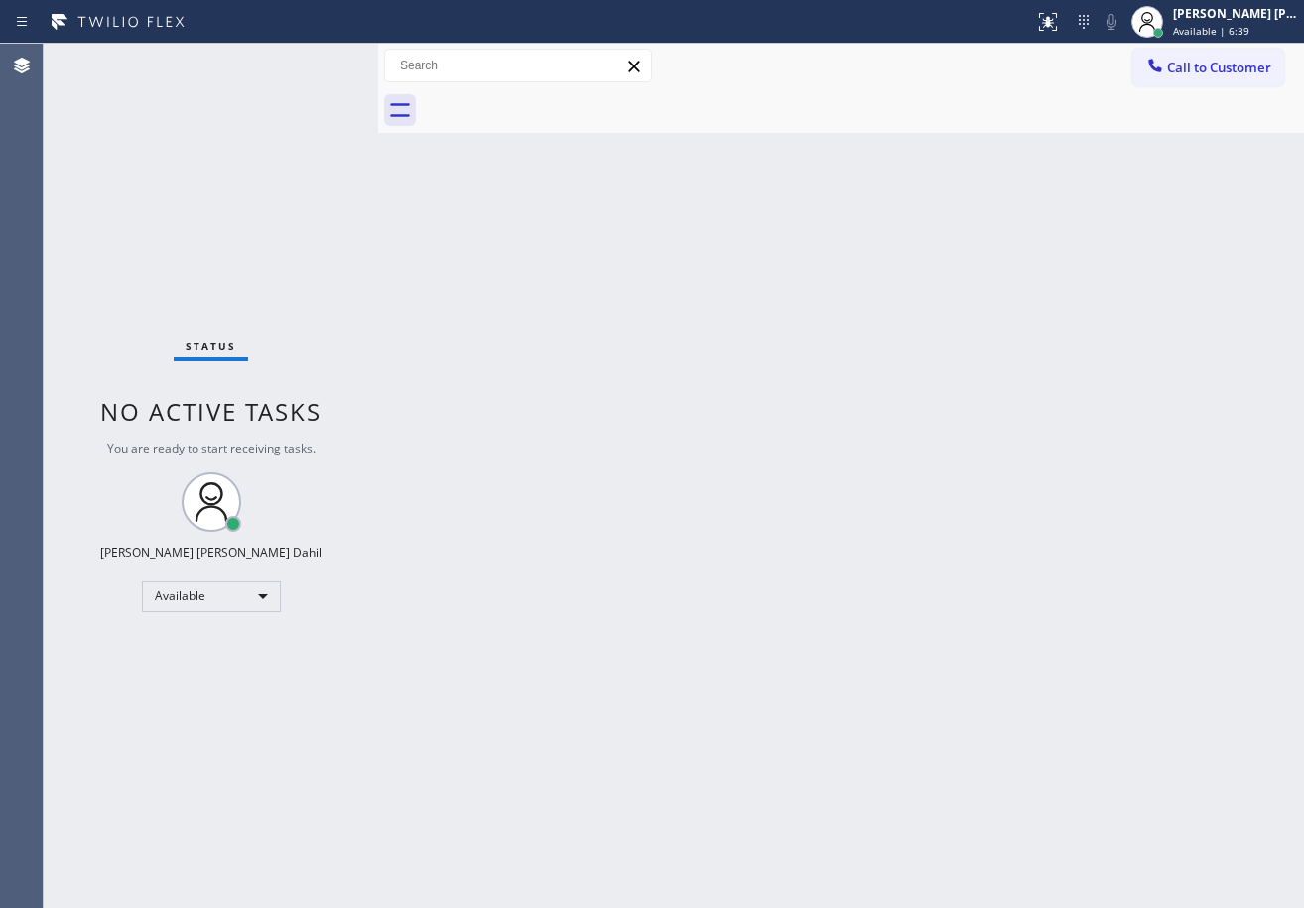
click at [322, 66] on div "Status No active tasks You are ready to start receiving tasks. [PERSON_NAME] [P…" at bounding box center [211, 476] width 334 height 864
click at [322, 61] on div "Status No active tasks You are ready to start receiving tasks. [PERSON_NAME] [P…" at bounding box center [211, 476] width 334 height 864
click at [324, 57] on div "Status No active tasks You are ready to start receiving tasks. [PERSON_NAME] [P…" at bounding box center [211, 476] width 334 height 864
click at [305, 59] on div "Status No active tasks You are ready to start receiving tasks. [PERSON_NAME] [P…" at bounding box center [211, 476] width 334 height 864
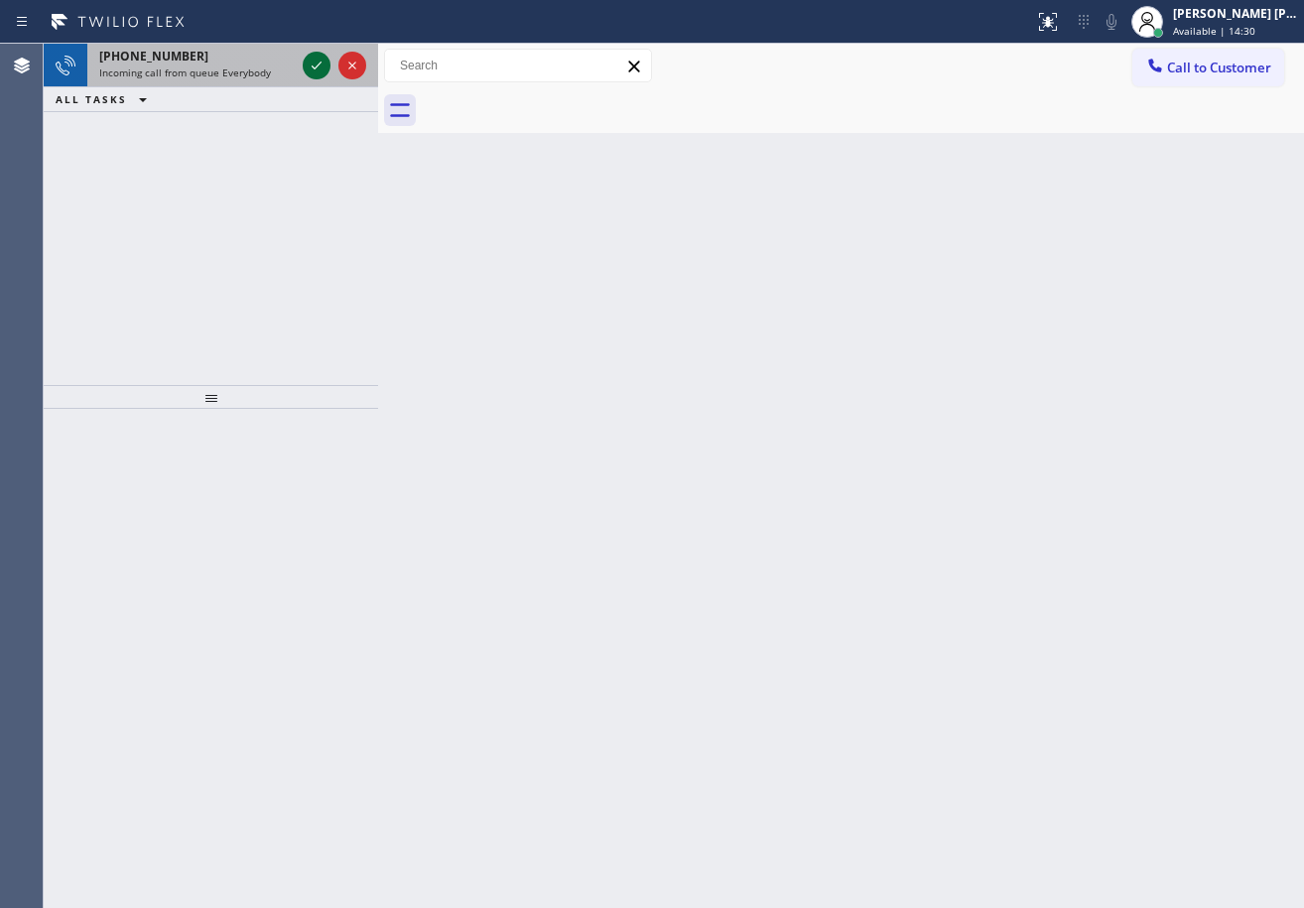
click at [305, 59] on icon at bounding box center [317, 66] width 24 height 24
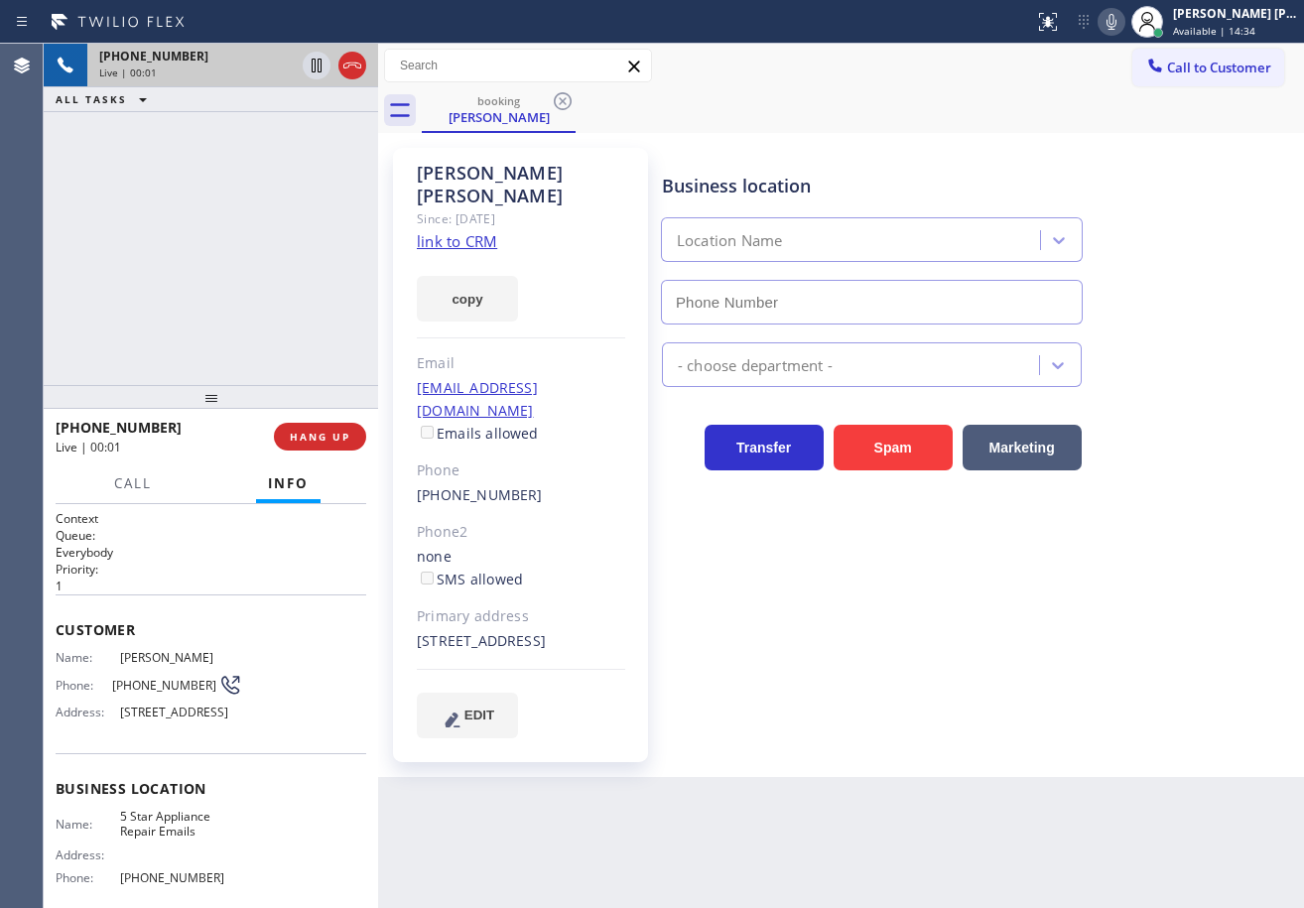
type input "[PHONE_NUMBER]"
click at [467, 231] on link "link to CRM" at bounding box center [457, 241] width 80 height 20
click at [1123, 26] on icon at bounding box center [1112, 22] width 24 height 24
click at [1100, 117] on div "booking Jenny Mcjunkin" at bounding box center [863, 110] width 882 height 45
click at [316, 65] on icon at bounding box center [317, 66] width 10 height 14
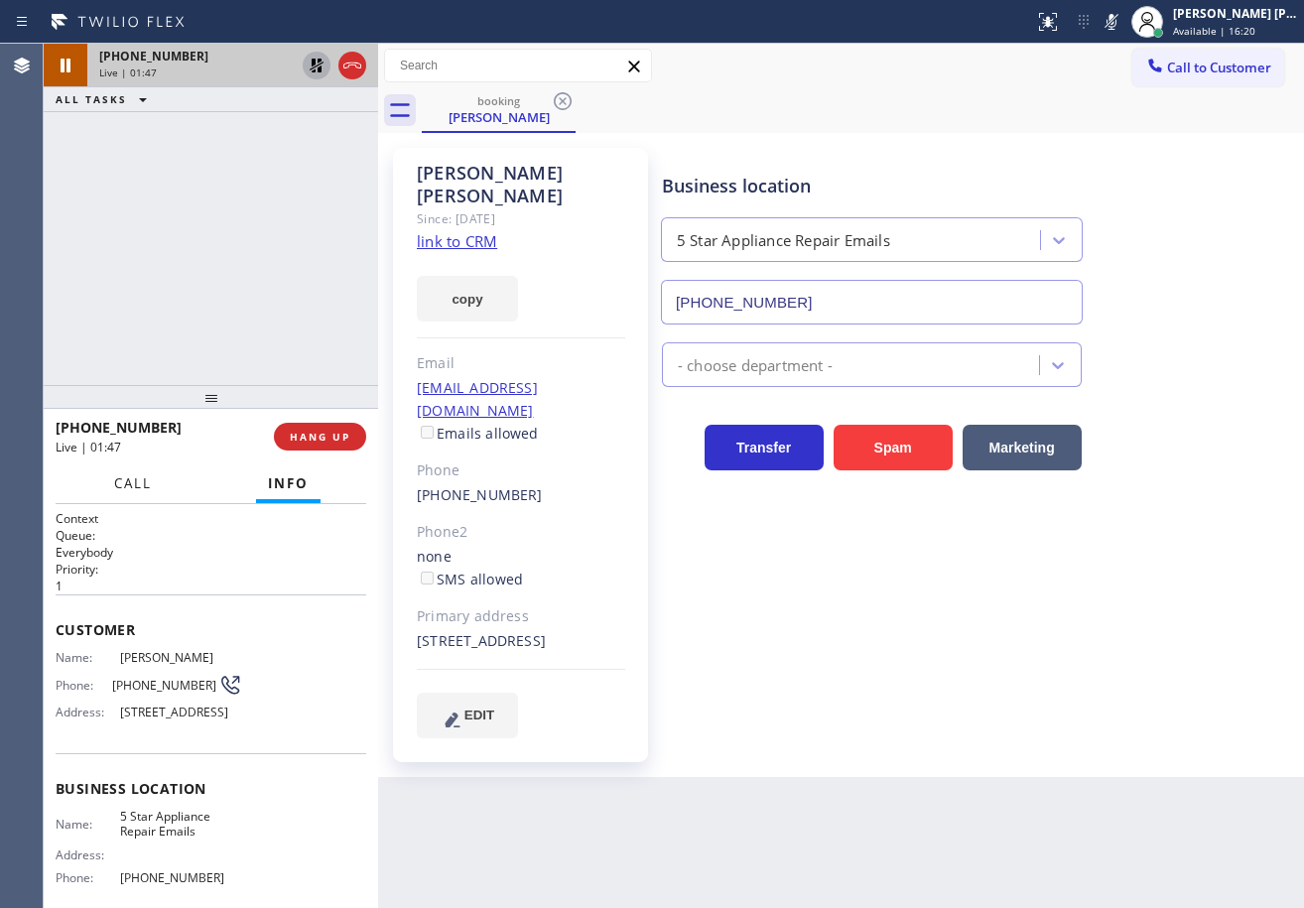
click at [140, 475] on span "Call" at bounding box center [133, 483] width 38 height 18
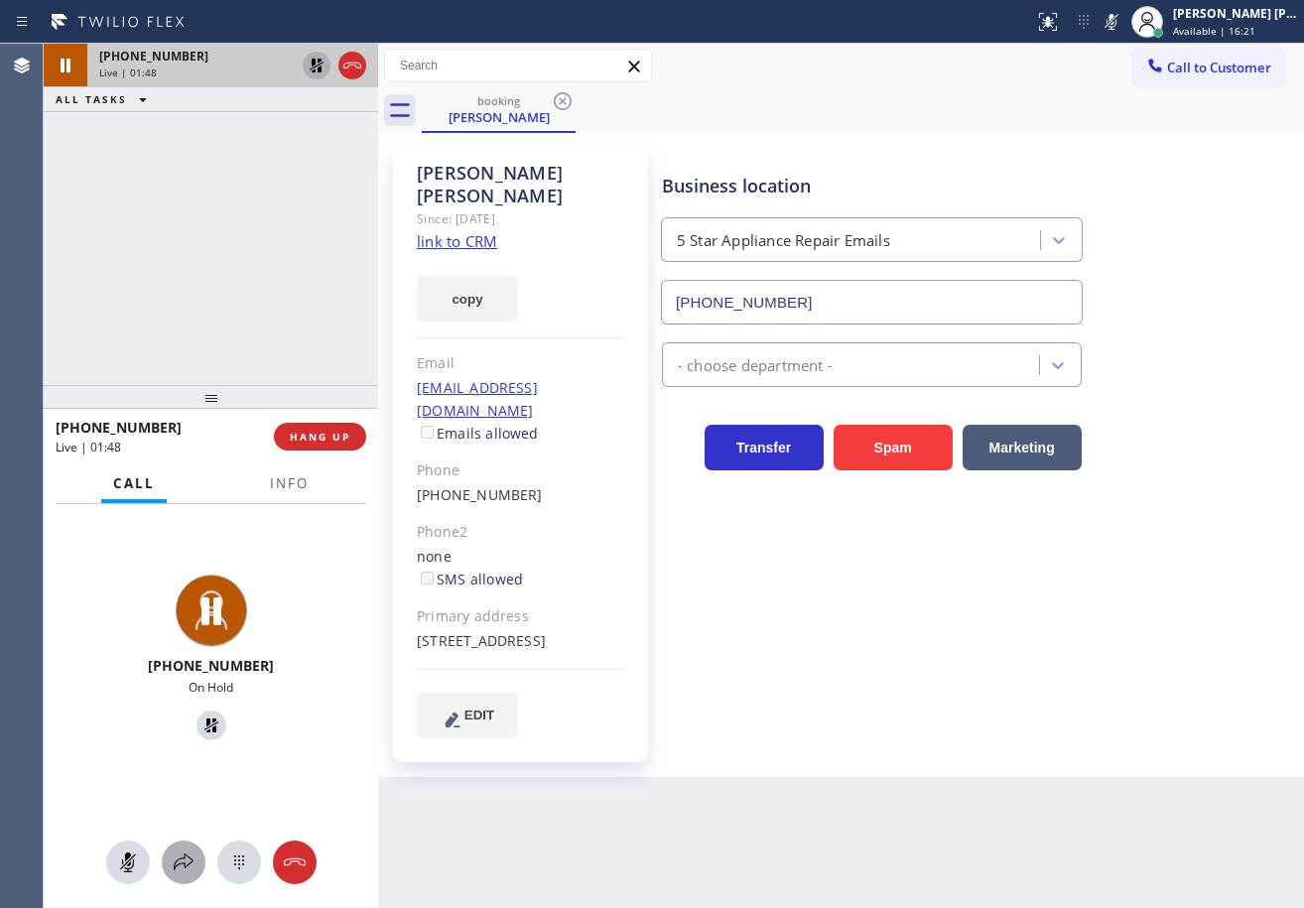
click at [179, 856] on icon at bounding box center [184, 863] width 24 height 24
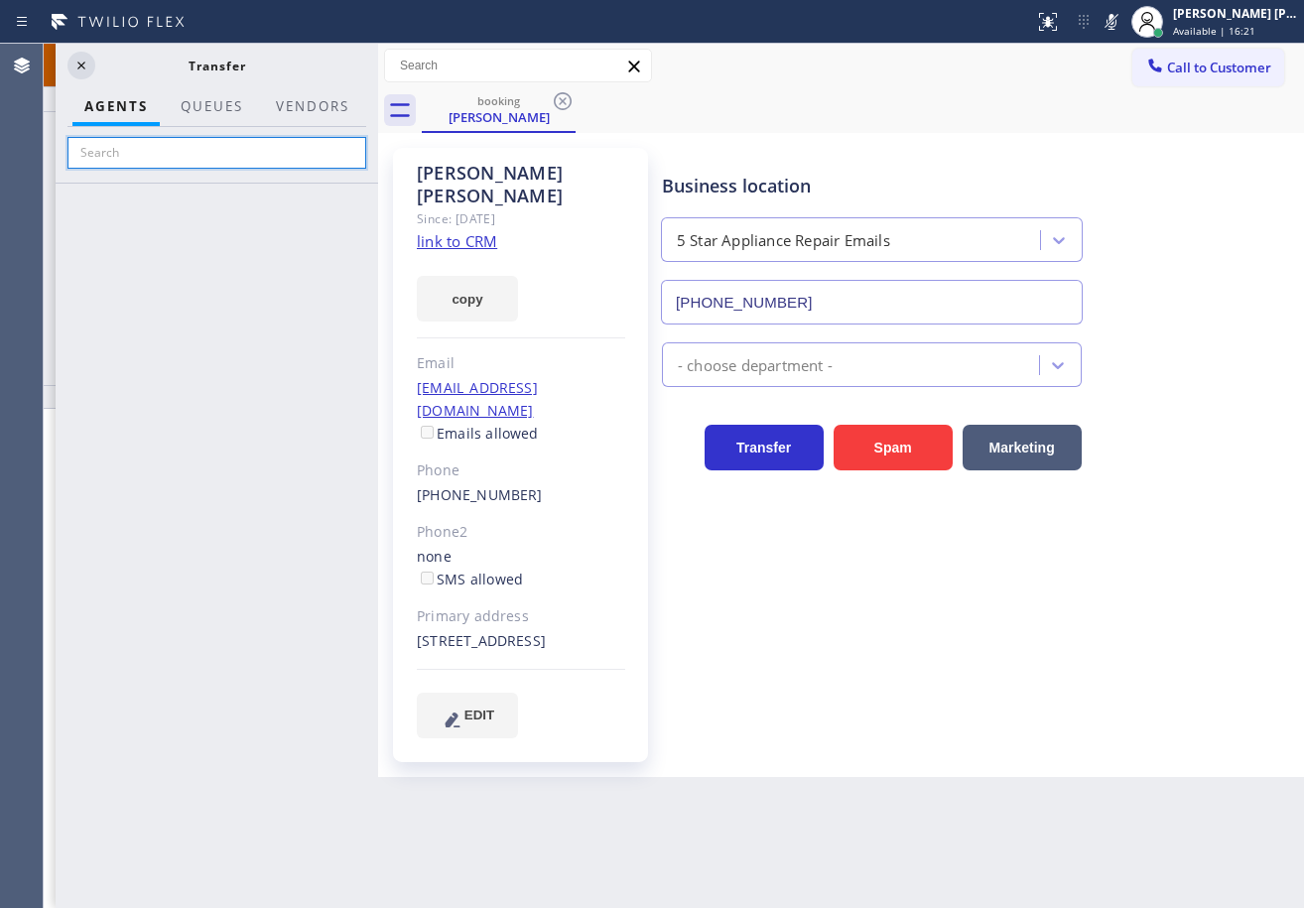
click at [221, 151] on input "text" at bounding box center [216, 153] width 299 height 32
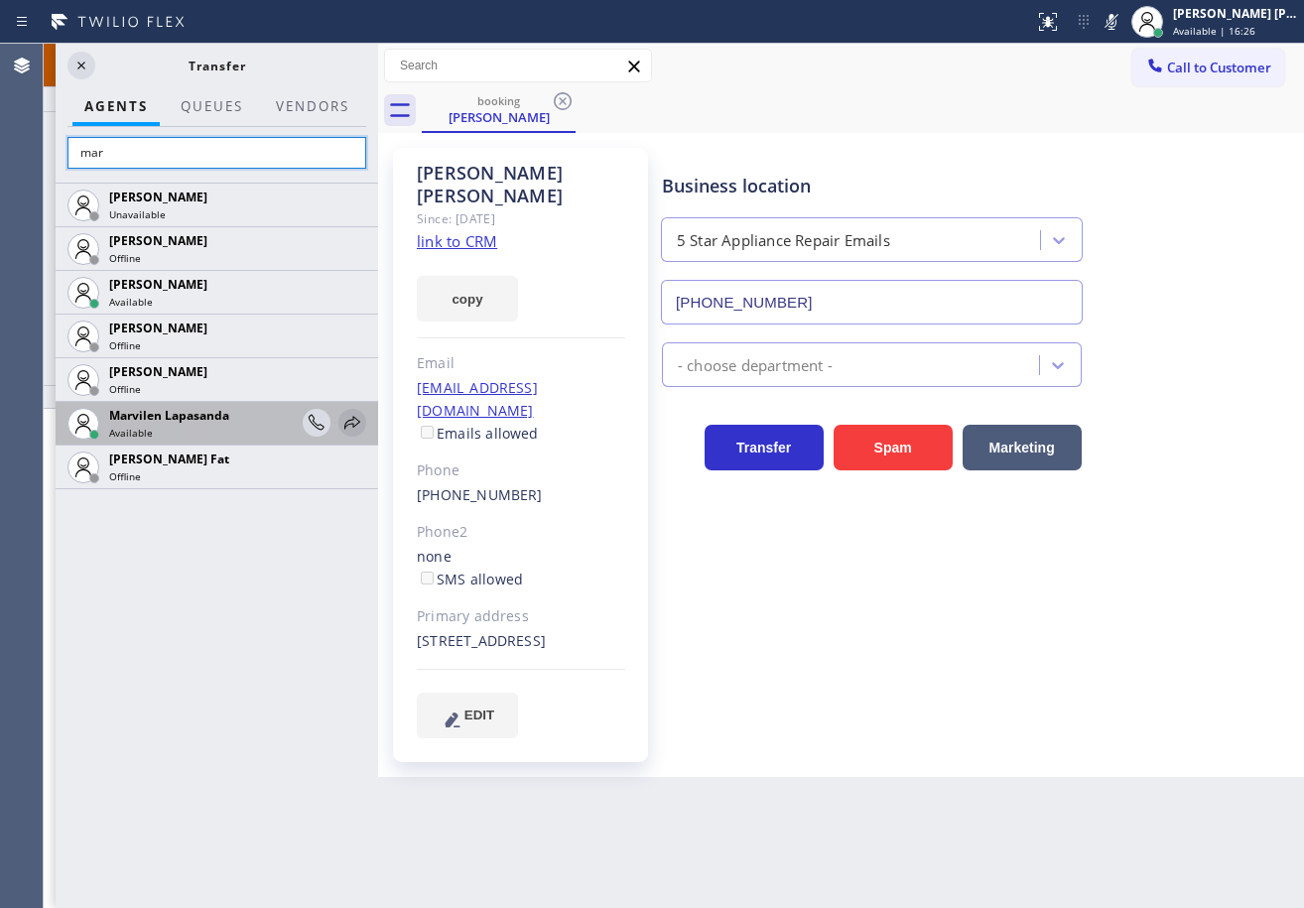
type input "mar"
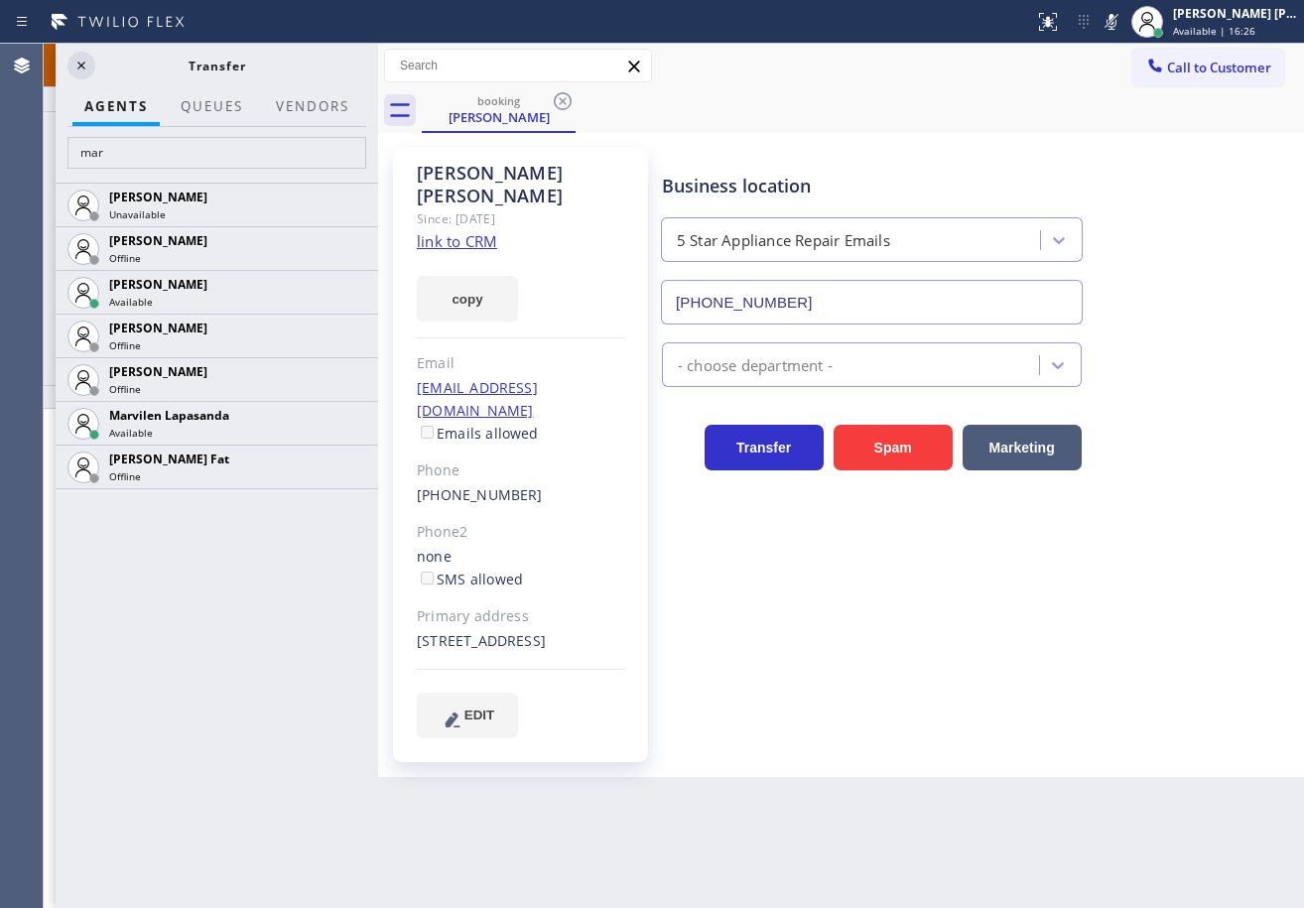
click at [0, 0] on icon at bounding box center [0, 0] width 0 height 0
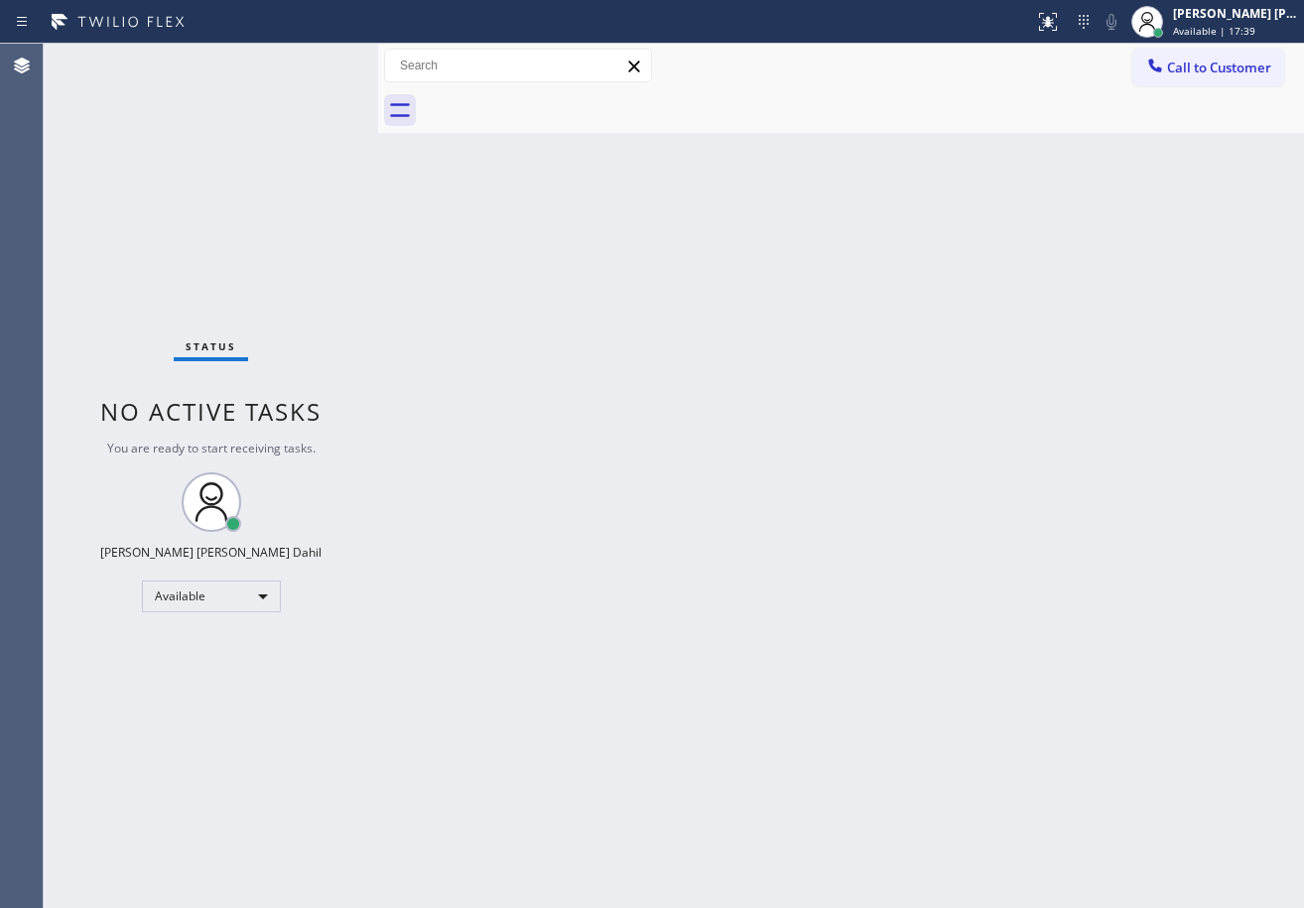
click at [847, 84] on div "Call to Customer Outbound call Location Alliance HVAC [GEOGRAPHIC_DATA] Your ca…" at bounding box center [841, 66] width 926 height 45
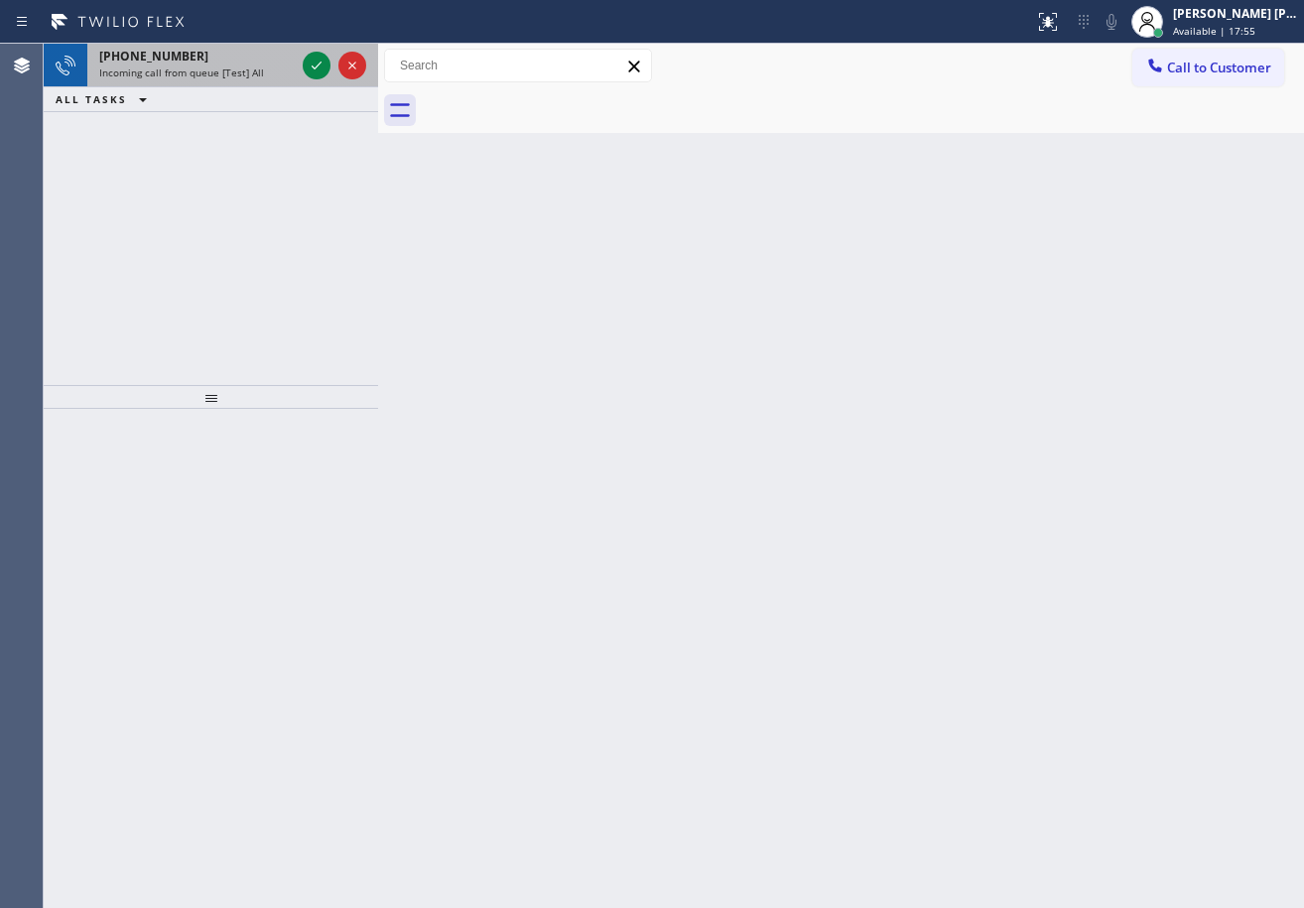
click at [272, 69] on div "Incoming call from queue [Test] All" at bounding box center [197, 73] width 196 height 14
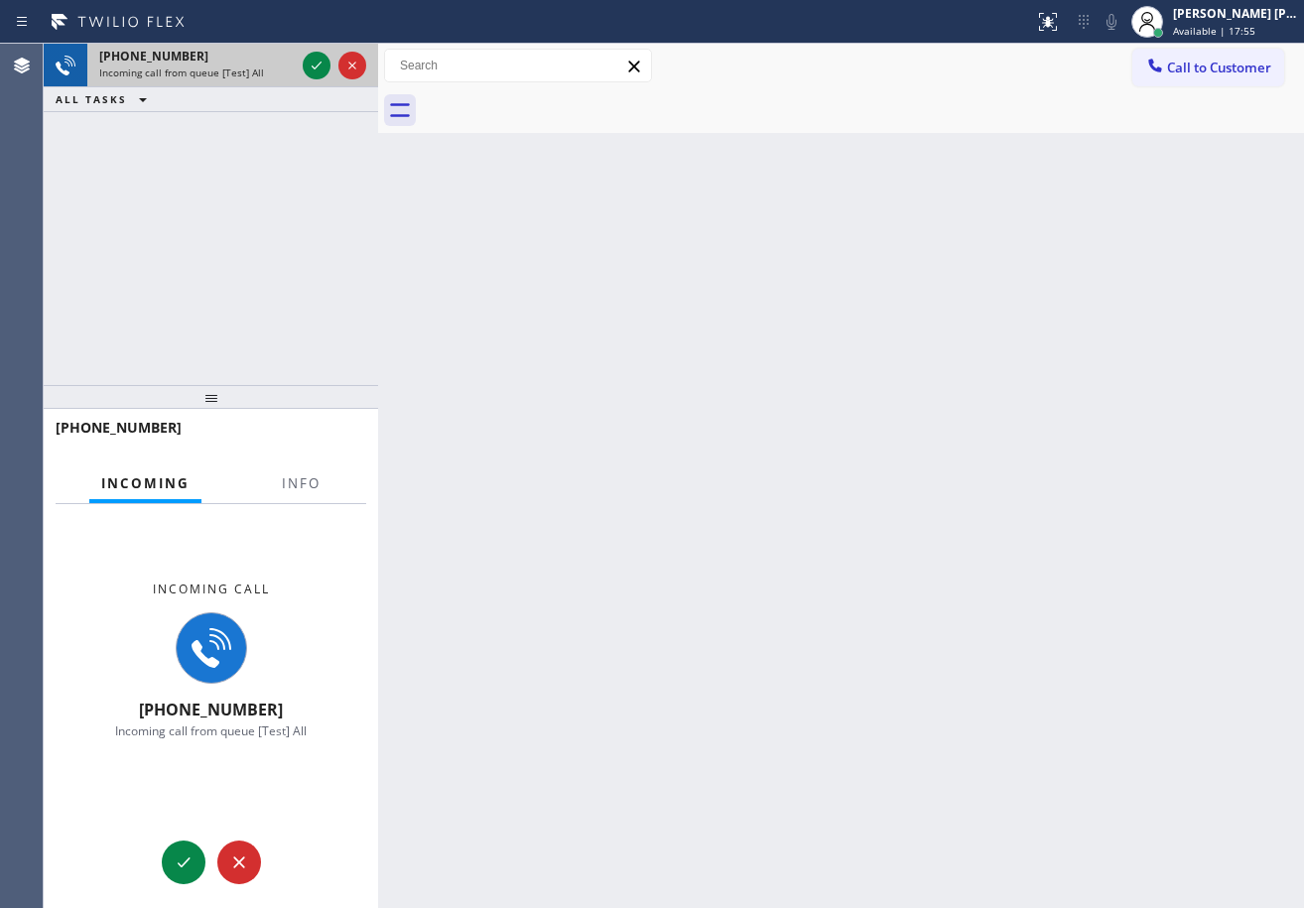
click at [272, 69] on div "Incoming call from queue [Test] All" at bounding box center [197, 73] width 196 height 14
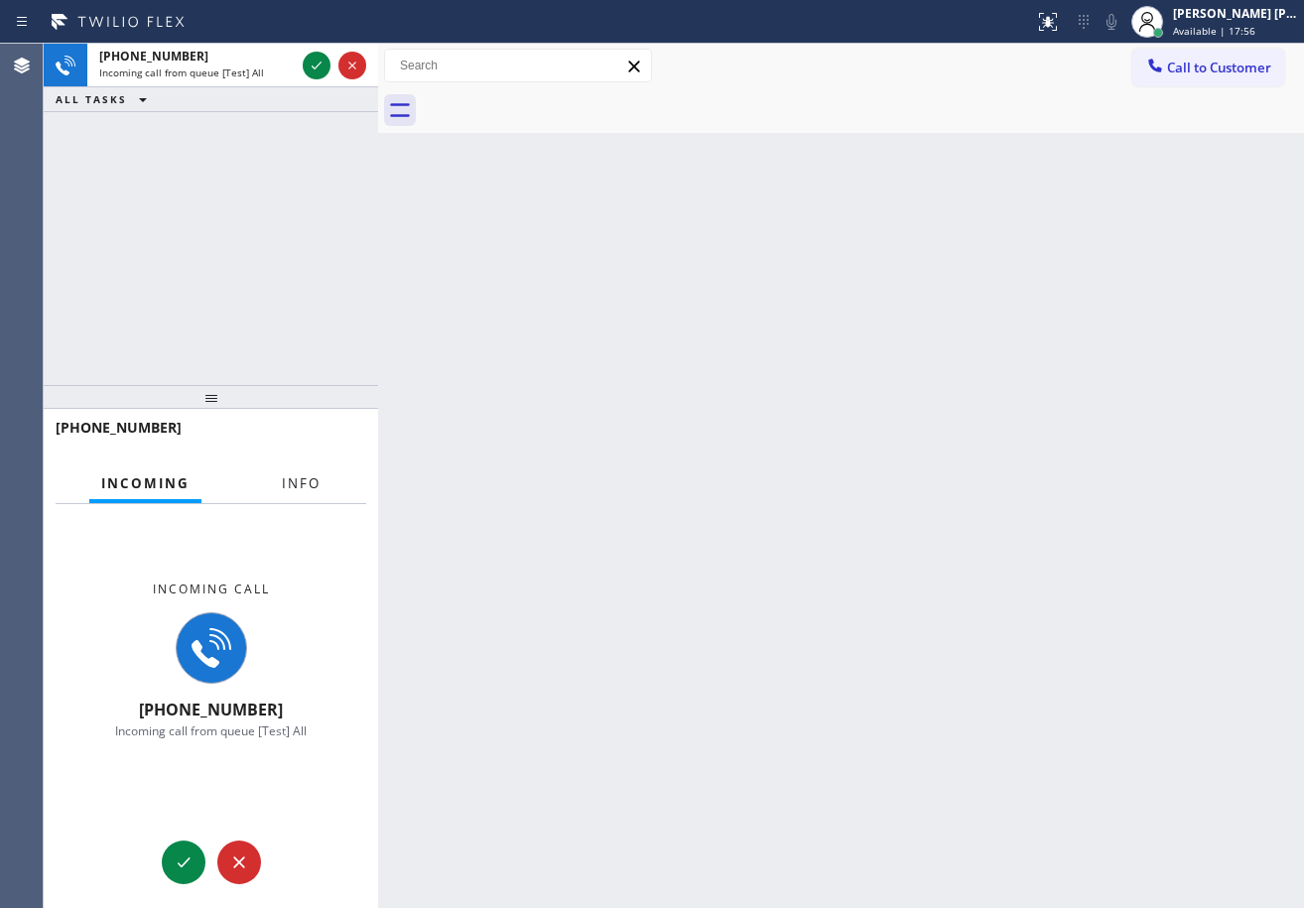
click at [306, 481] on span "Info" at bounding box center [301, 483] width 39 height 18
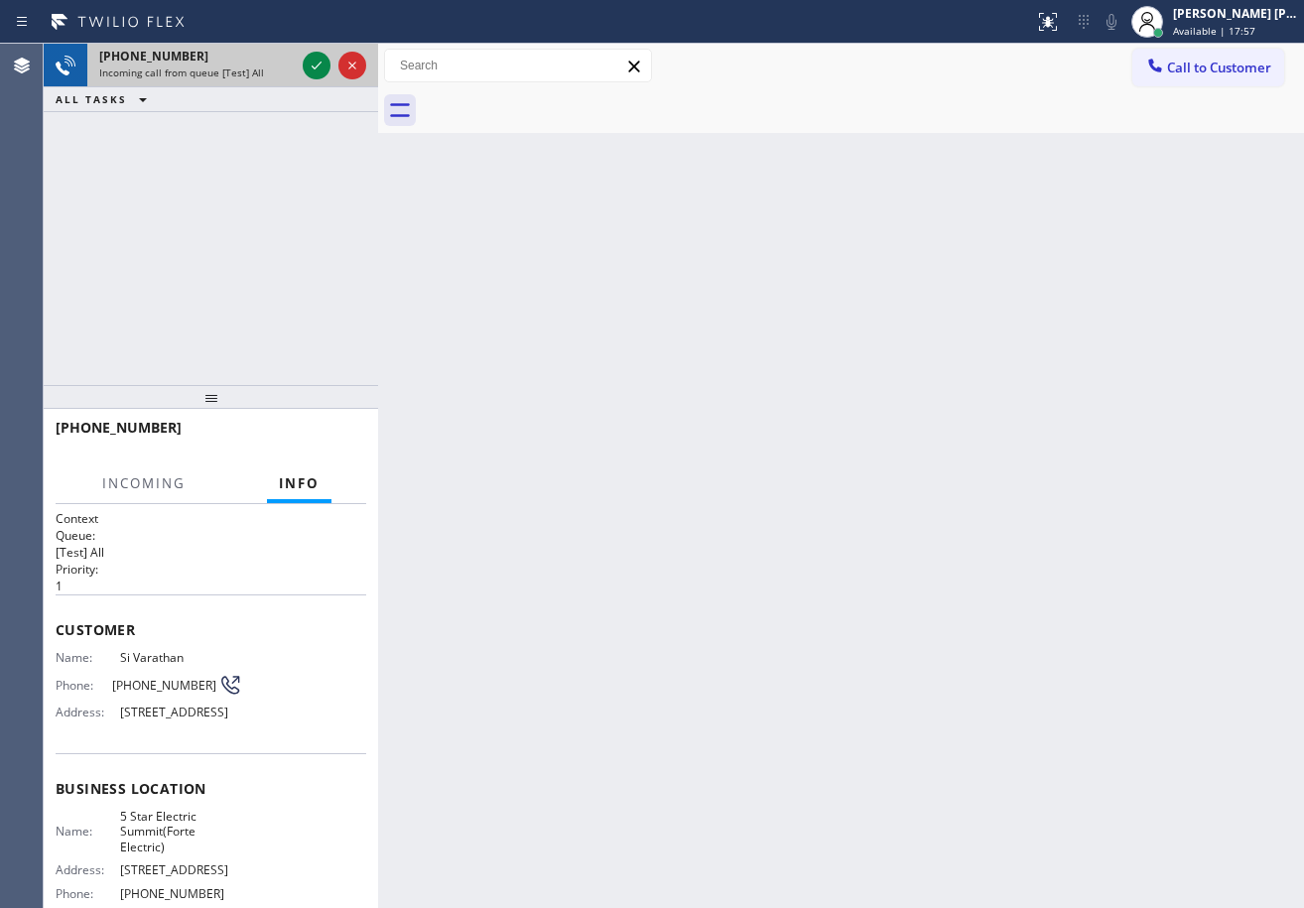
click at [292, 62] on div "+19739433198" at bounding box center [197, 56] width 196 height 17
click at [314, 63] on icon at bounding box center [317, 66] width 24 height 24
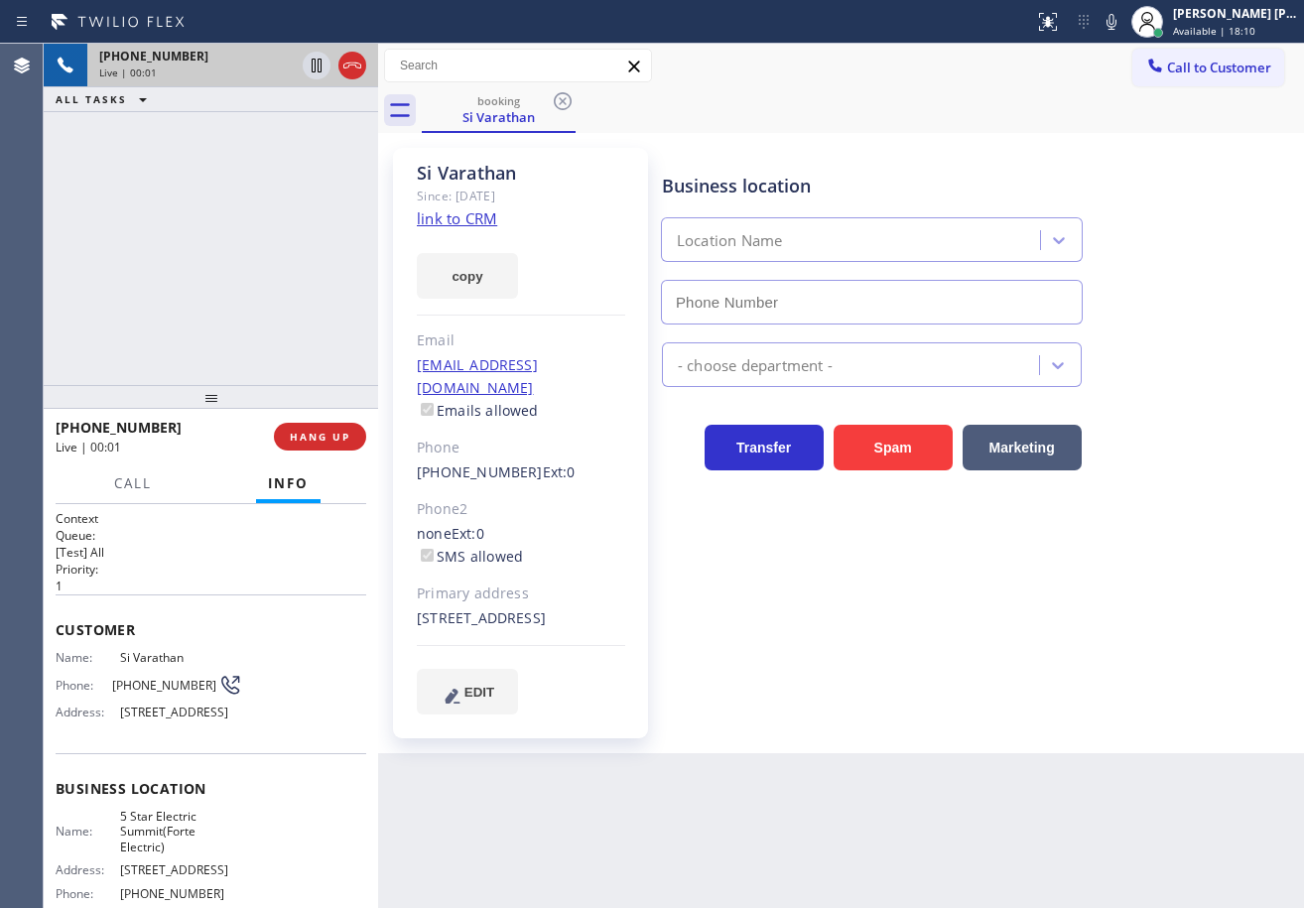
type input "(908) 201-8274"
click at [485, 220] on link "link to CRM" at bounding box center [457, 218] width 80 height 20
drag, startPoint x: 259, startPoint y: 282, endPoint x: 851, endPoint y: 185, distance: 599.4
click at [261, 282] on div "+19739433198 Live | 01:36 ALL TASKS ALL TASKS ACTIVE TASKS TASKS IN WRAP UP" at bounding box center [211, 214] width 334 height 341
click at [1139, 257] on div "Business location 5 Star Electric Summit(Forte Electric) (908) 201-8274" at bounding box center [978, 235] width 641 height 180
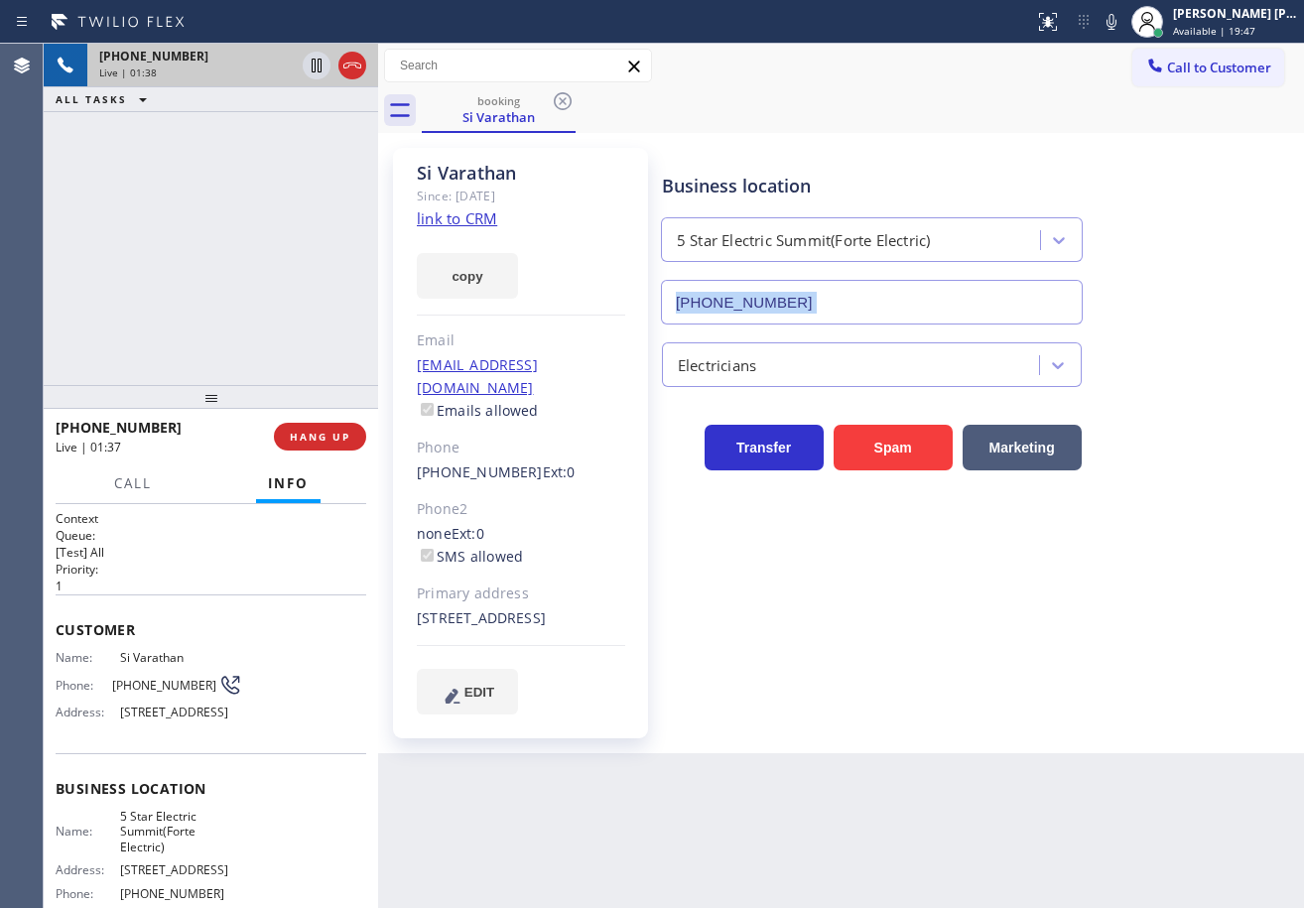
click at [1139, 257] on div "Business location 5 Star Electric Summit(Forte Electric) (908) 201-8274" at bounding box center [978, 235] width 641 height 180
click at [1123, 28] on icon at bounding box center [1112, 22] width 24 height 24
click at [1112, 97] on div "booking Si Varathan" at bounding box center [863, 110] width 882 height 45
click at [312, 66] on icon at bounding box center [317, 66] width 10 height 14
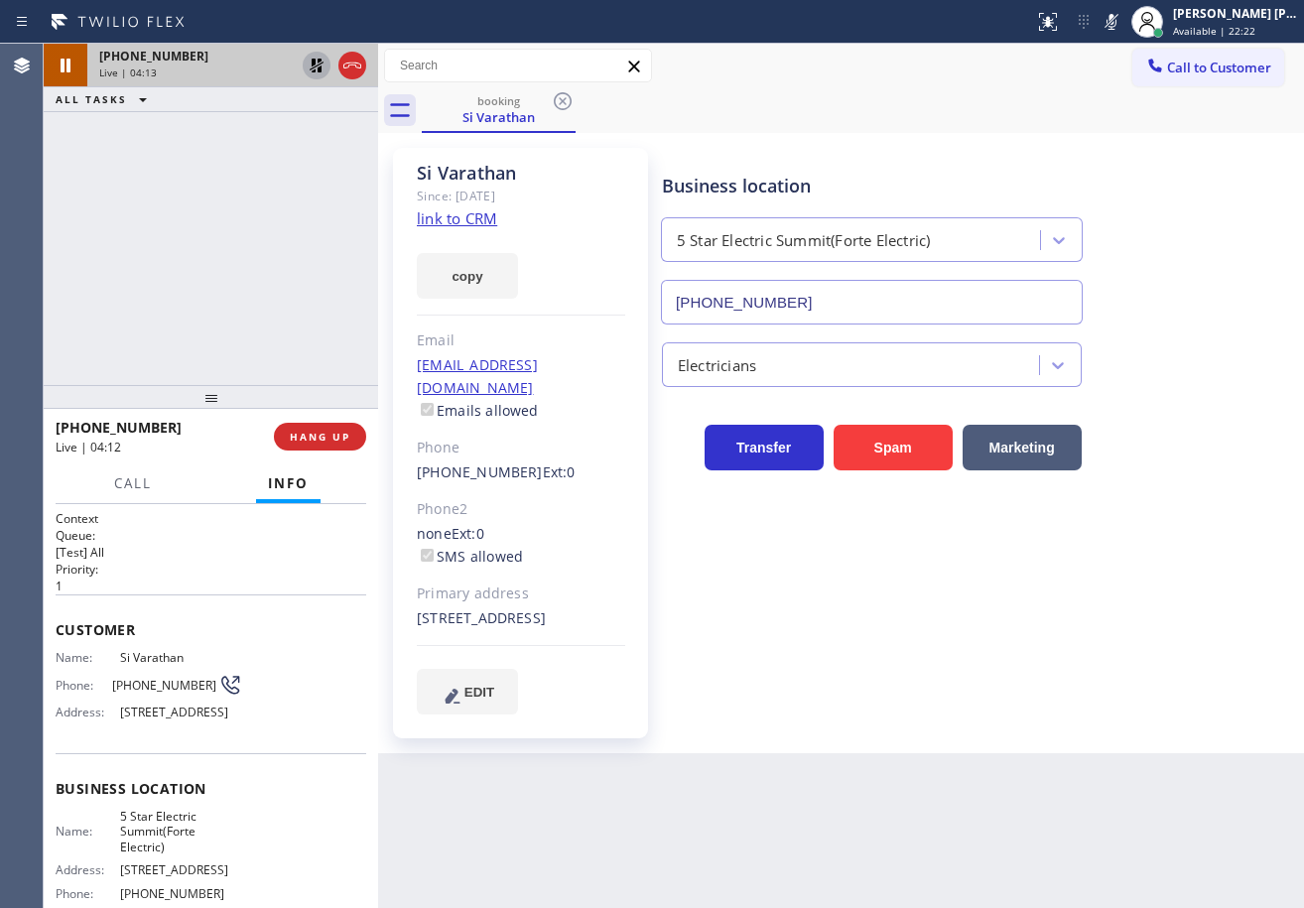
click at [271, 111] on div "+19739433198 Live | 04:13 ALL TASKS ALL TASKS ACTIVE TASKS TASKS IN WRAP UP" at bounding box center [211, 214] width 334 height 341
click at [317, 66] on icon at bounding box center [317, 66] width 14 height 14
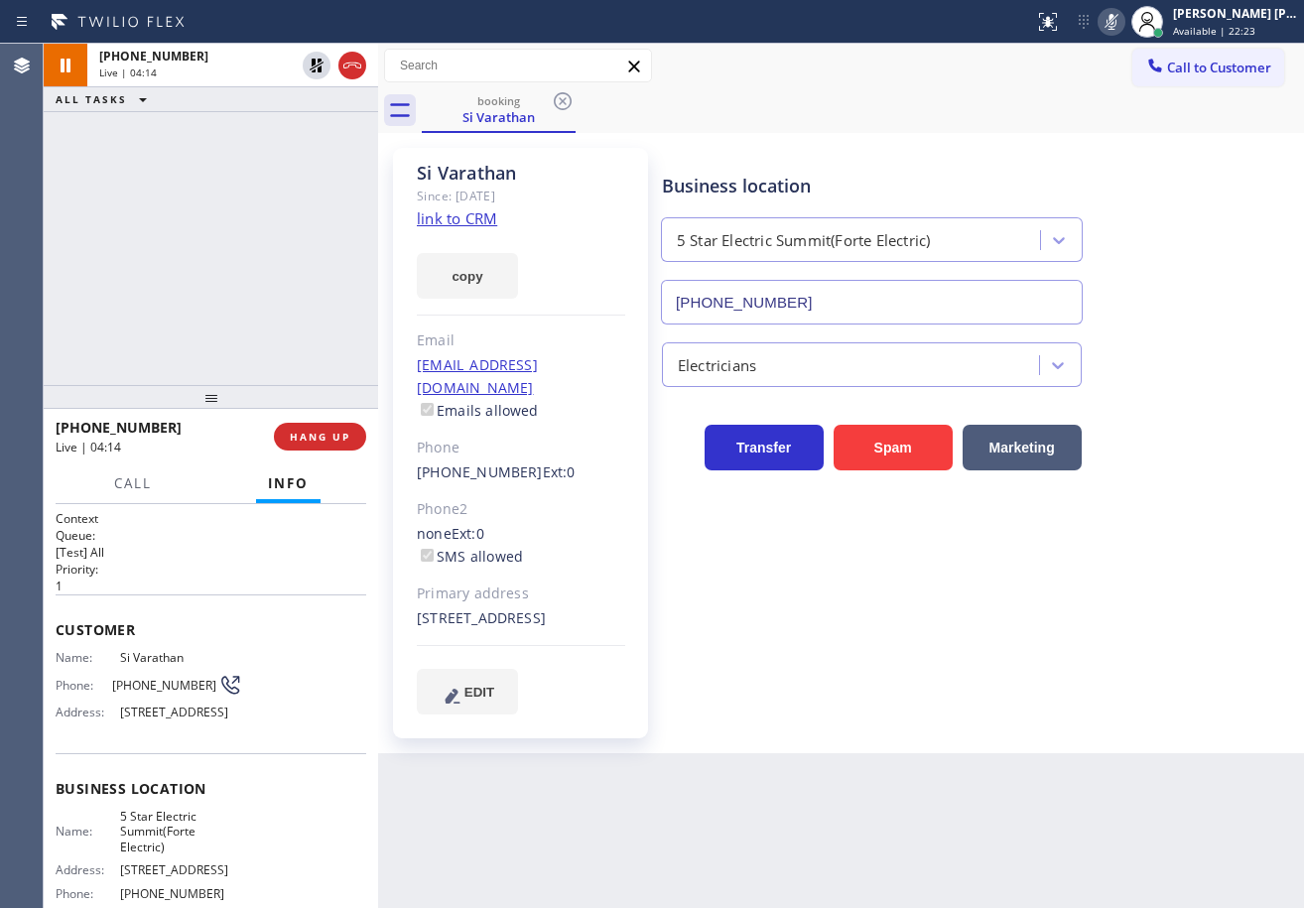
click at [1117, 27] on icon at bounding box center [1112, 22] width 10 height 16
drag, startPoint x: 1128, startPoint y: 22, endPoint x: 1131, endPoint y: 460, distance: 438.7
click at [1123, 22] on icon at bounding box center [1112, 22] width 24 height 24
click at [1123, 26] on icon at bounding box center [1112, 22] width 24 height 24
click at [214, 199] on div "+19739433198 Live | 06:27 ALL TASKS ALL TASKS ACTIVE TASKS TASKS IN WRAP UP" at bounding box center [211, 214] width 334 height 341
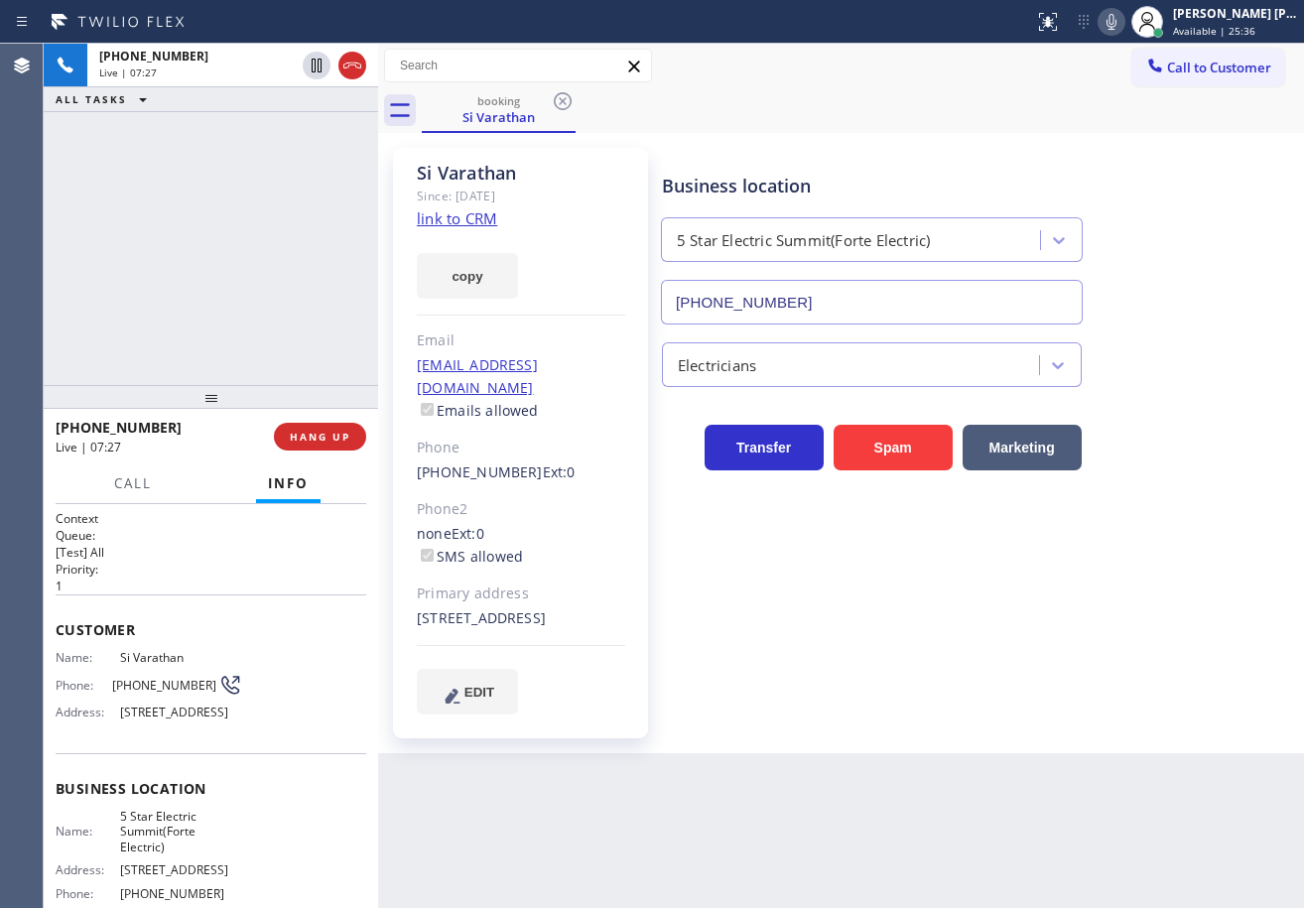
click at [191, 251] on div "+19739433198 Live | 07:27 ALL TASKS ALL TASKS ACTIVE TASKS TASKS IN WRAP UP" at bounding box center [211, 214] width 334 height 341
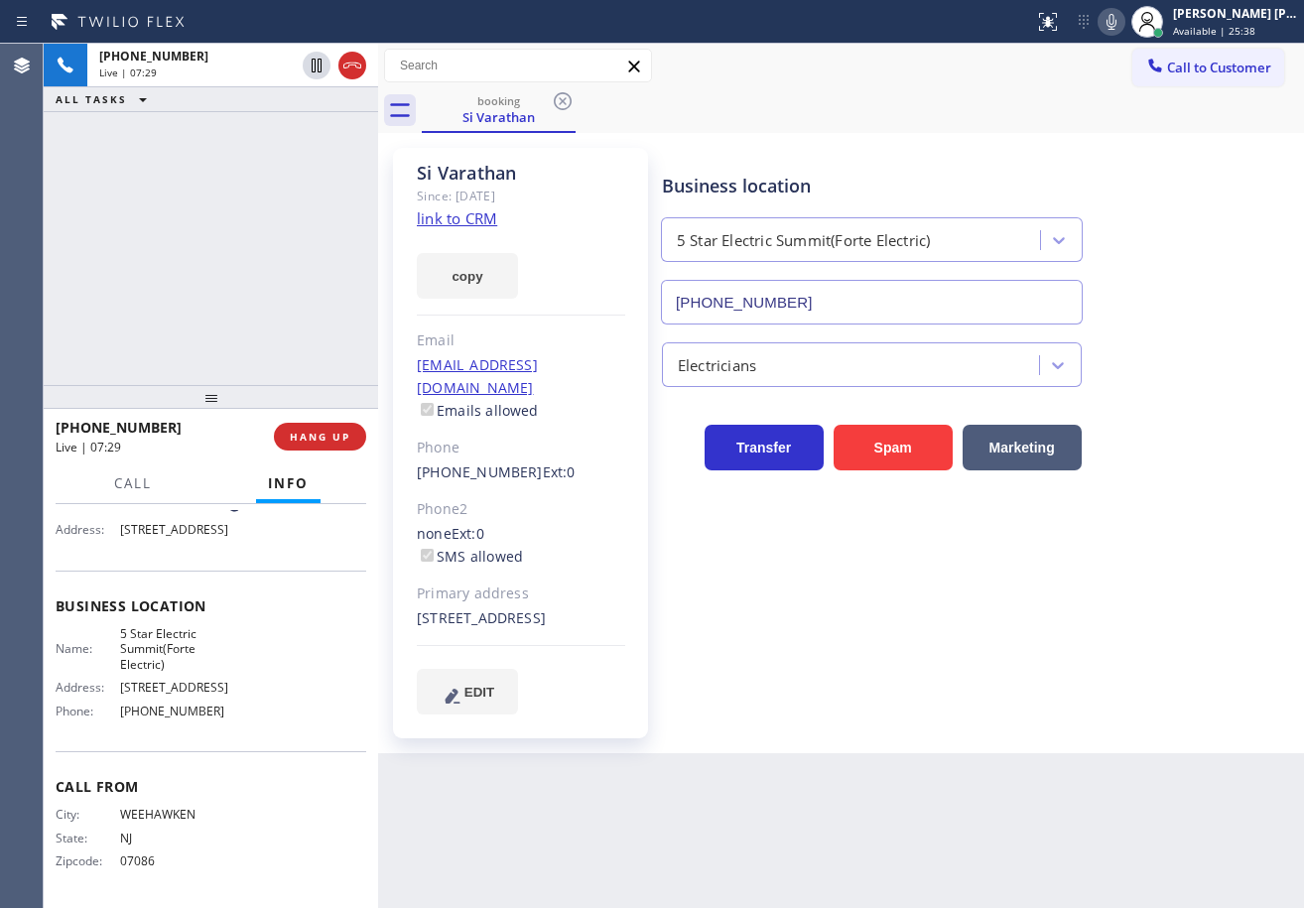
scroll to position [228, 0]
click at [157, 211] on div "+19739433198 Live | 07:30 ALL TASKS ALL TASKS ACTIVE TASKS TASKS IN WRAP UP" at bounding box center [211, 214] width 334 height 341
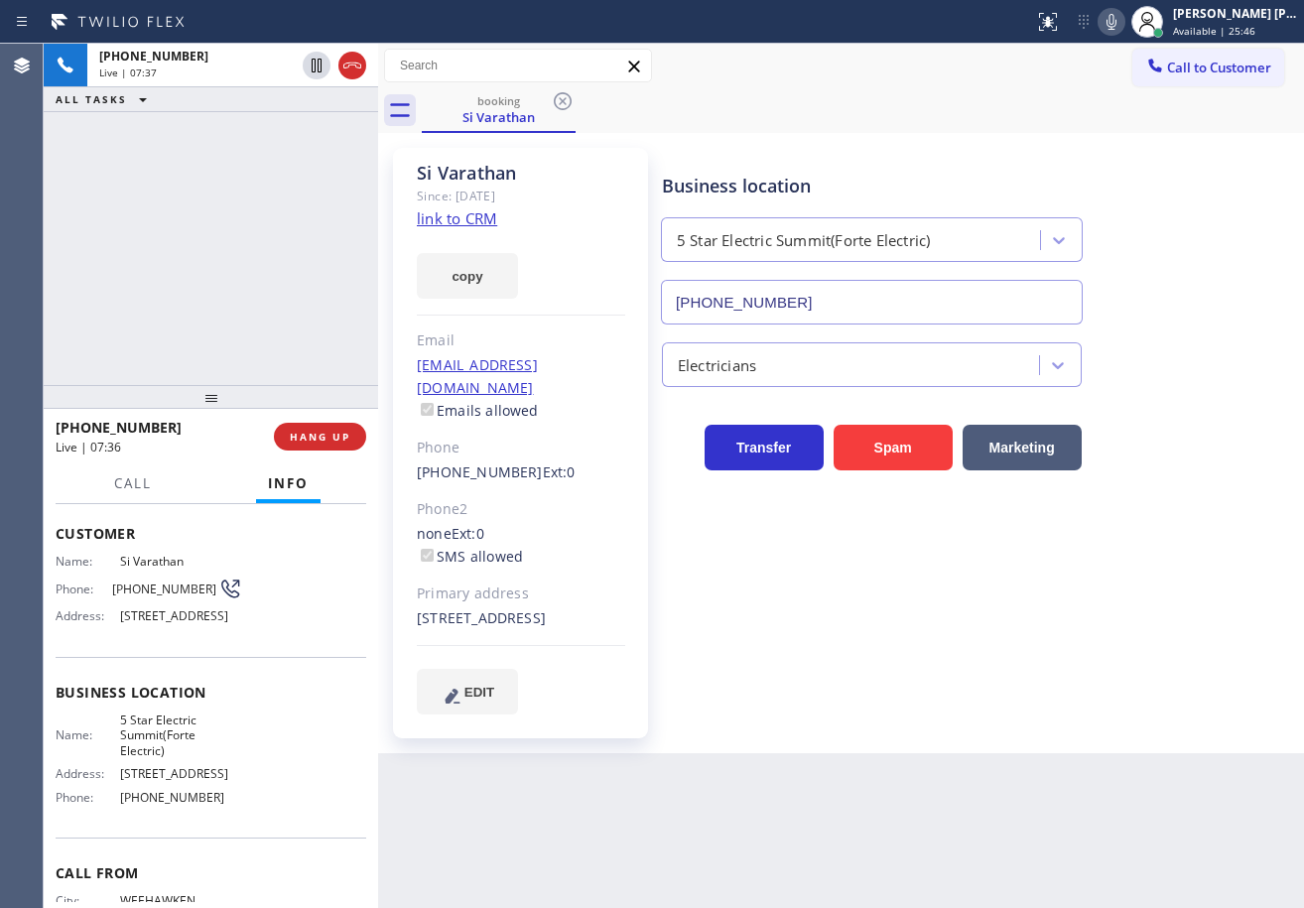
scroll to position [99, 0]
click at [326, 262] on div "+19739433198 Live | 07:37 ALL TASKS ALL TASKS ACTIVE TASKS TASKS IN WRAP UP" at bounding box center [211, 214] width 334 height 341
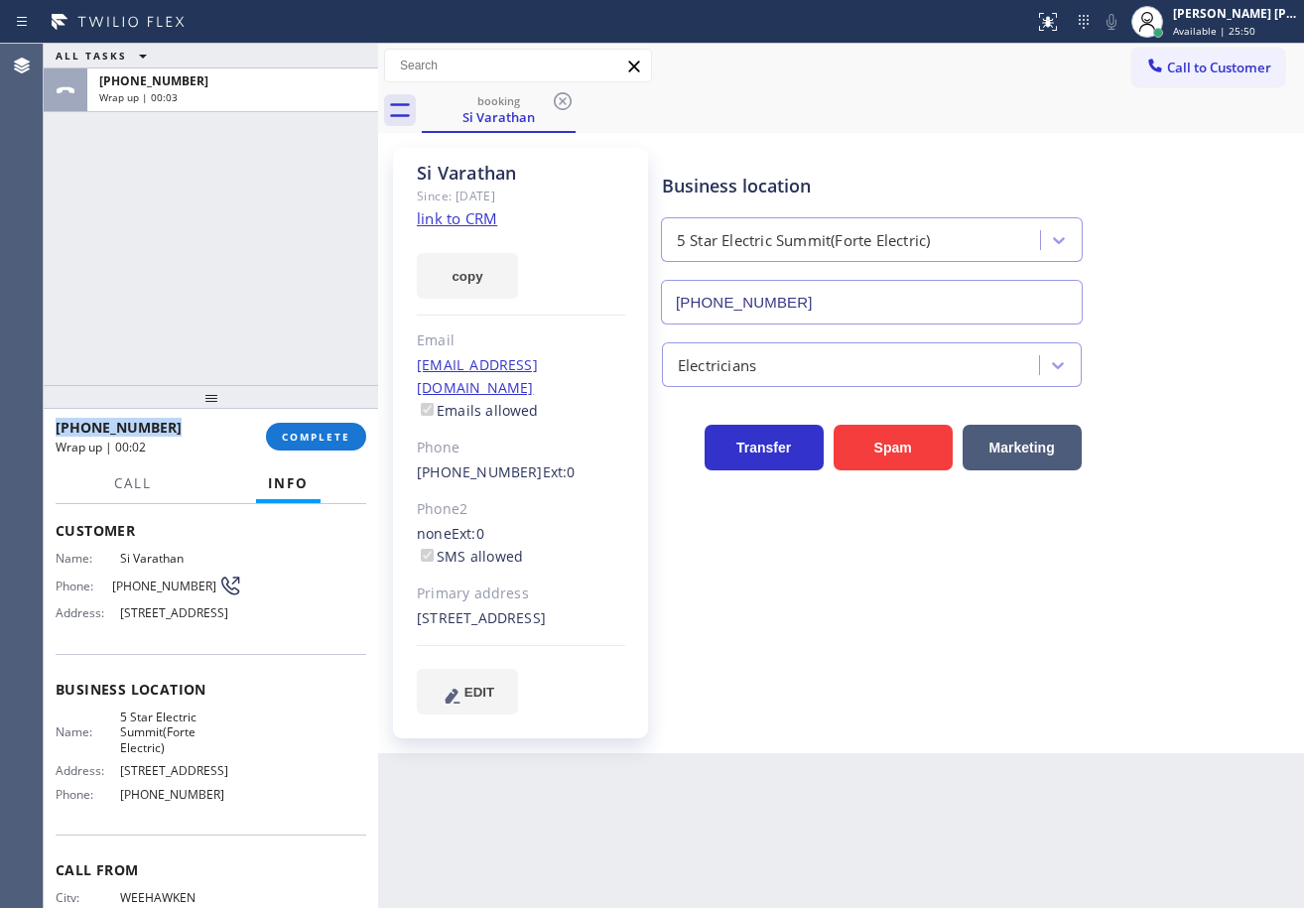
click at [255, 201] on div "ALL TASKS ALL TASKS ACTIVE TASKS TASKS IN WRAP UP +19739433198 Wrap up | 00:03" at bounding box center [211, 214] width 334 height 341
click at [339, 444] on span "COMPLETE" at bounding box center [316, 437] width 68 height 14
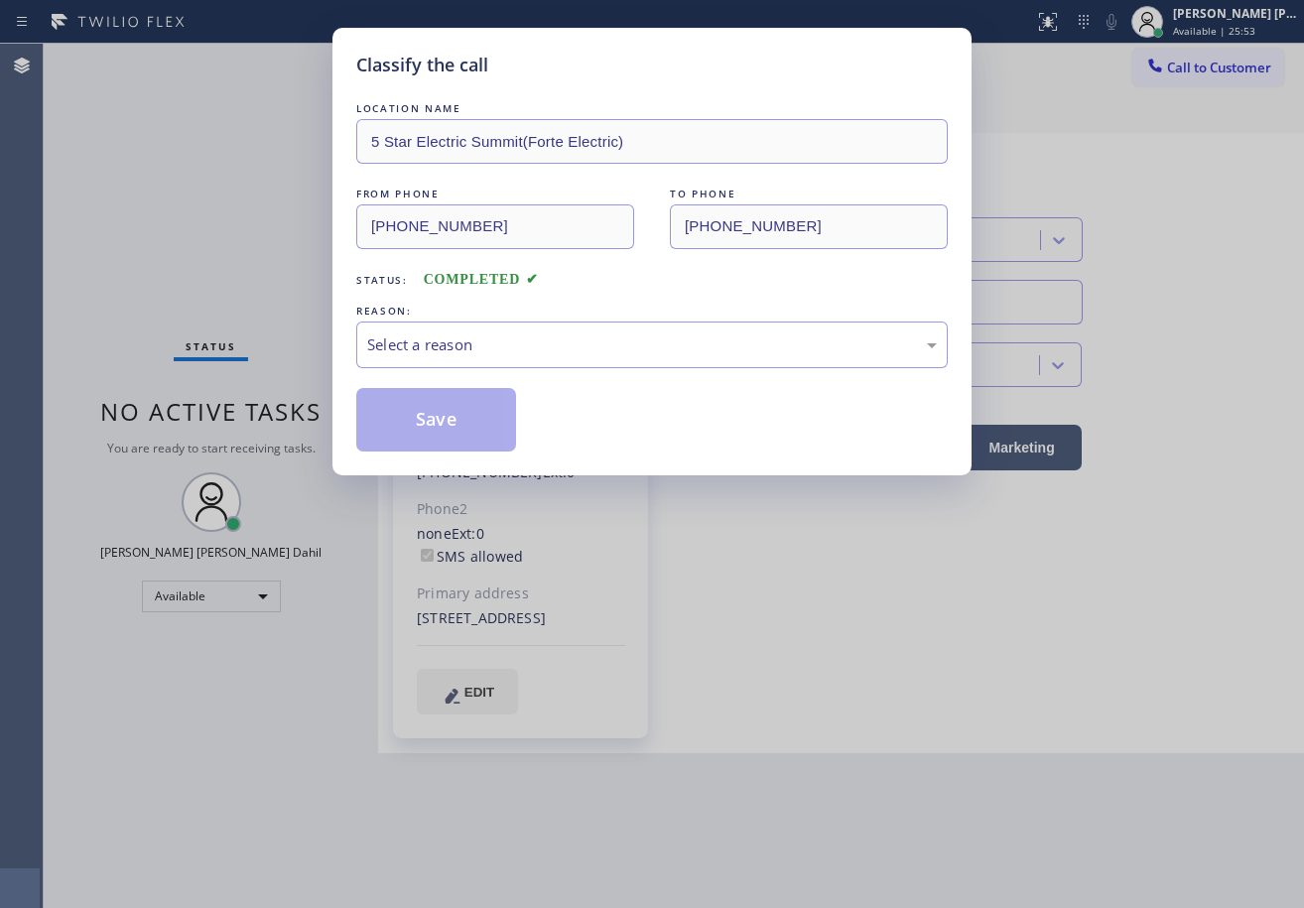
click at [495, 358] on div "Select a reason" at bounding box center [651, 345] width 591 height 47
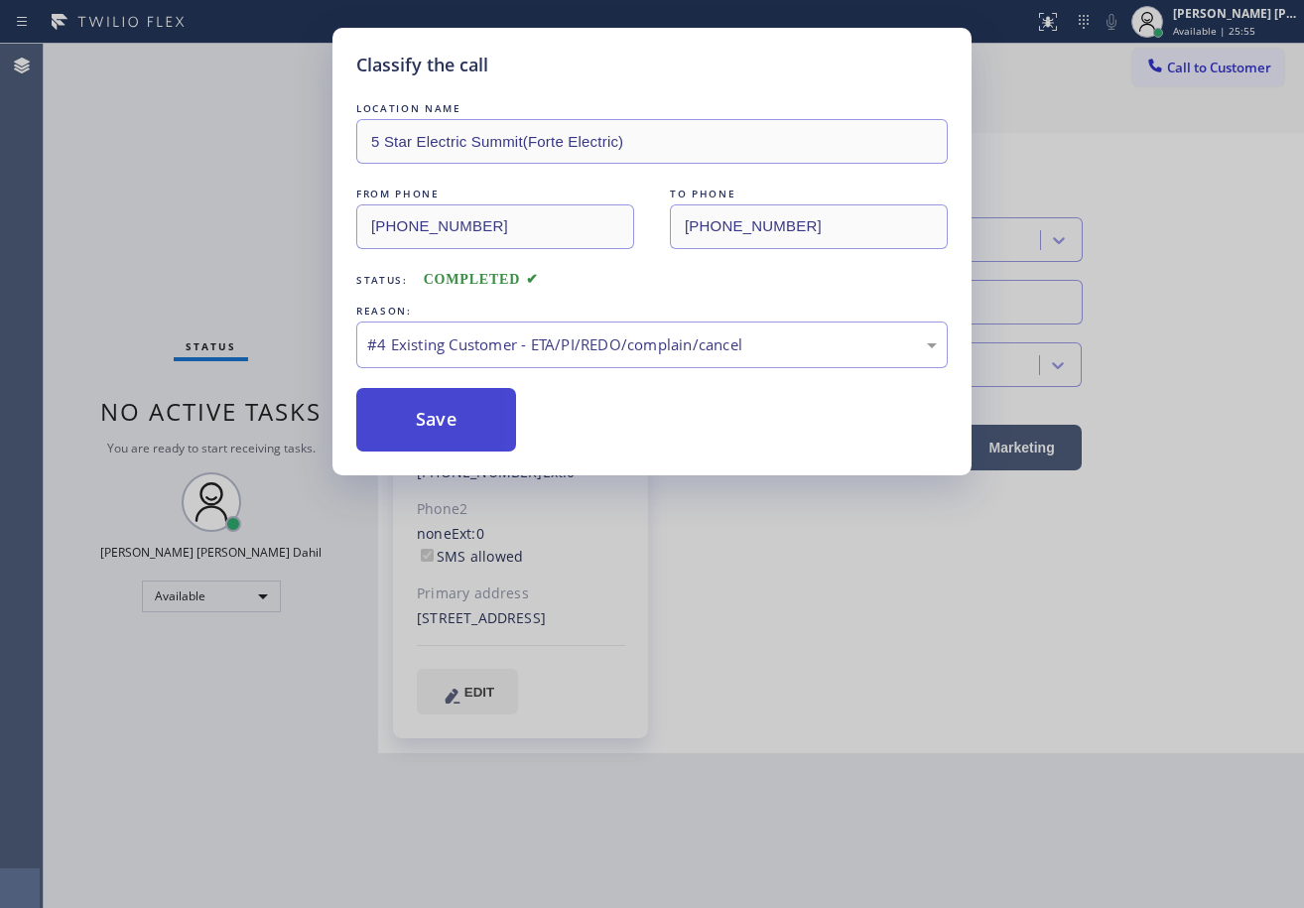
click at [490, 423] on button "Save" at bounding box center [436, 420] width 160 height 64
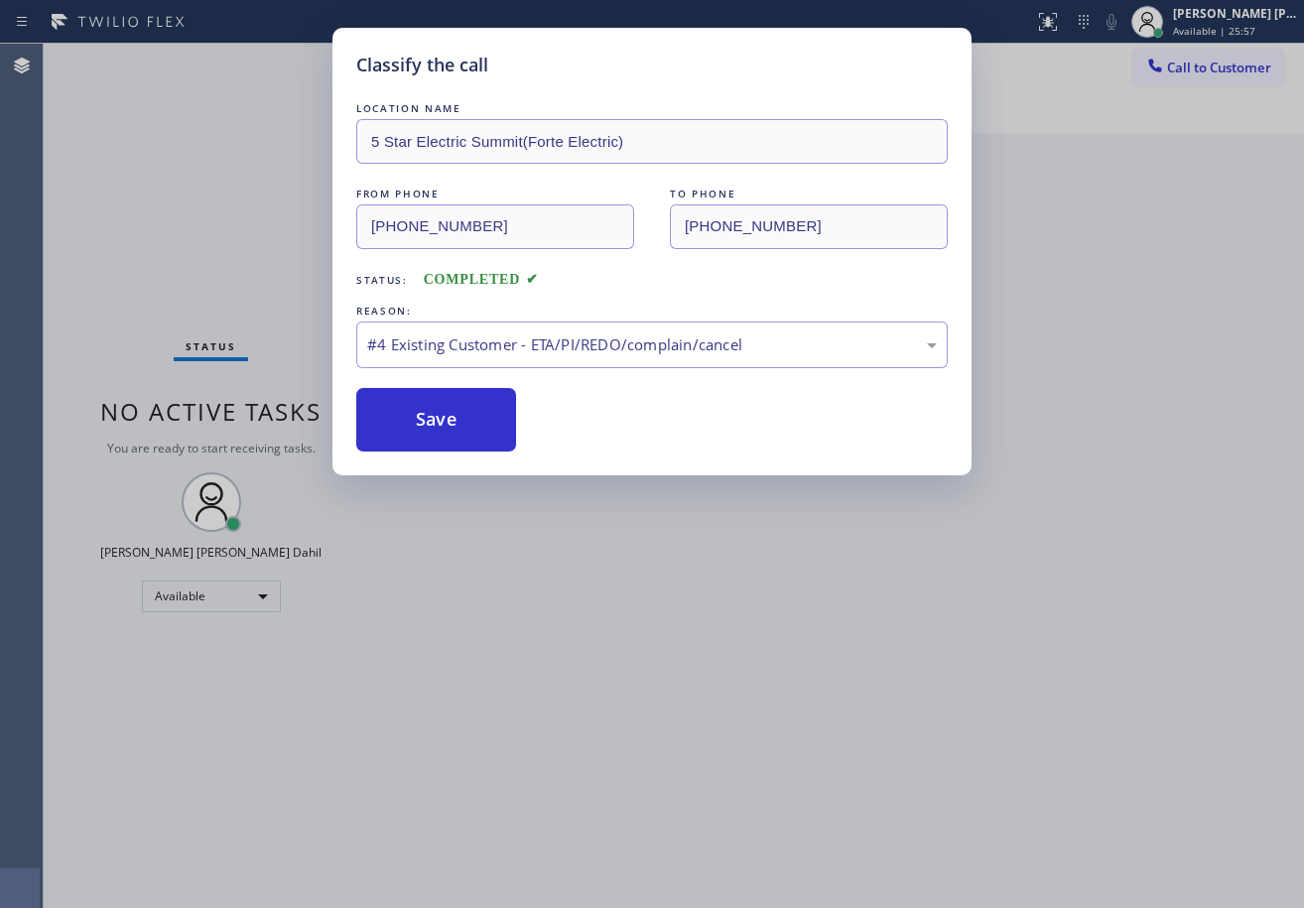
drag, startPoint x: 775, startPoint y: 47, endPoint x: 770, endPoint y: 59, distance: 12.9
click at [773, 47] on div "Classify the call LOCATION NAME 5 Star Electric Summit(Forte Electric) FROM PHO…" at bounding box center [651, 252] width 639 height 448
drag, startPoint x: 463, startPoint y: 418, endPoint x: 453, endPoint y: 421, distance: 11.3
click at [453, 421] on button "Save" at bounding box center [436, 420] width 160 height 64
click at [452, 426] on button "Save" at bounding box center [436, 420] width 160 height 64
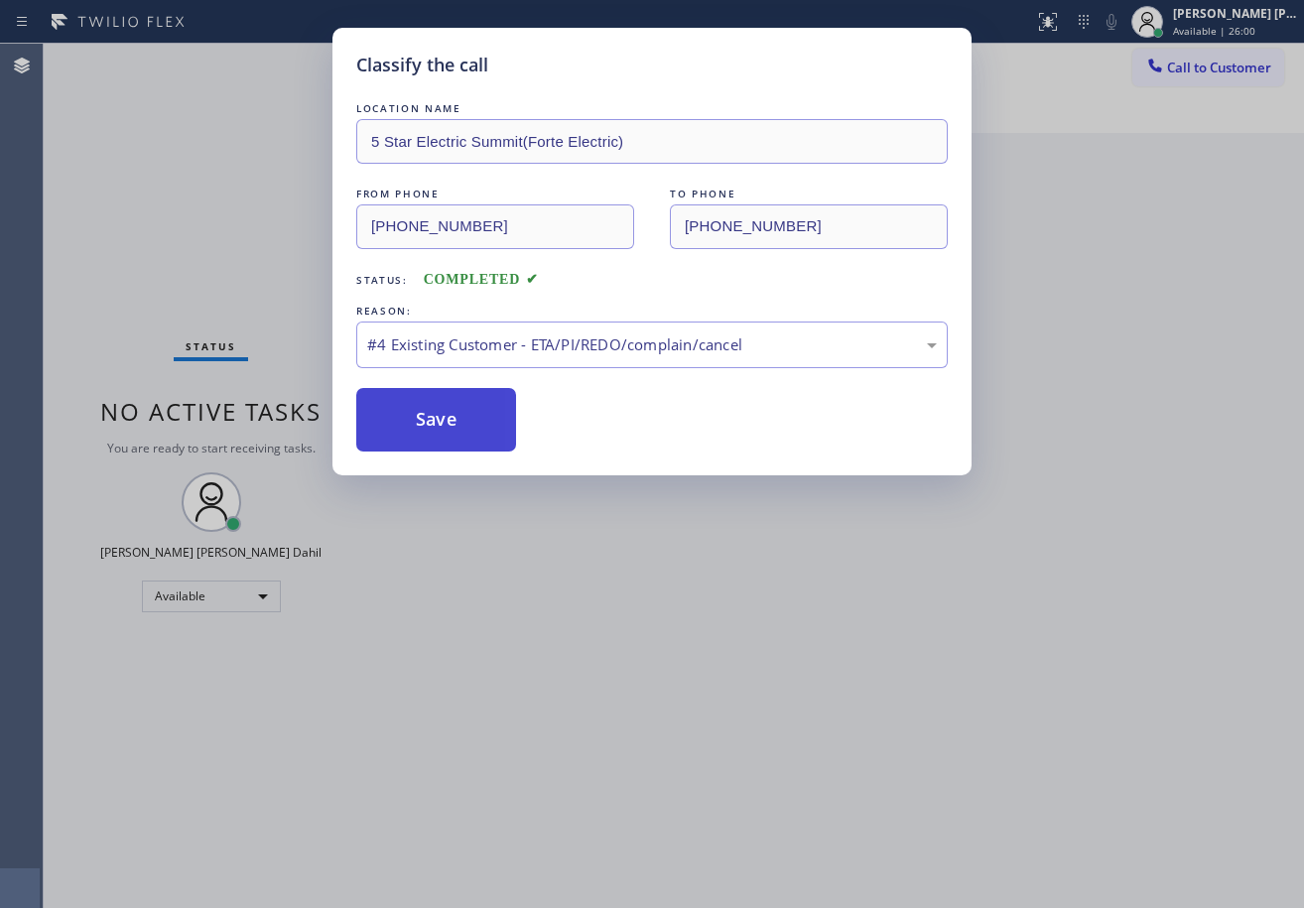
click at [452, 426] on button "Save" at bounding box center [436, 420] width 160 height 64
click at [551, 330] on div "#4 Existing Customer - ETA/PI/REDO/complain/cancel" at bounding box center [651, 345] width 591 height 47
click at [441, 414] on button "Save" at bounding box center [436, 420] width 160 height 64
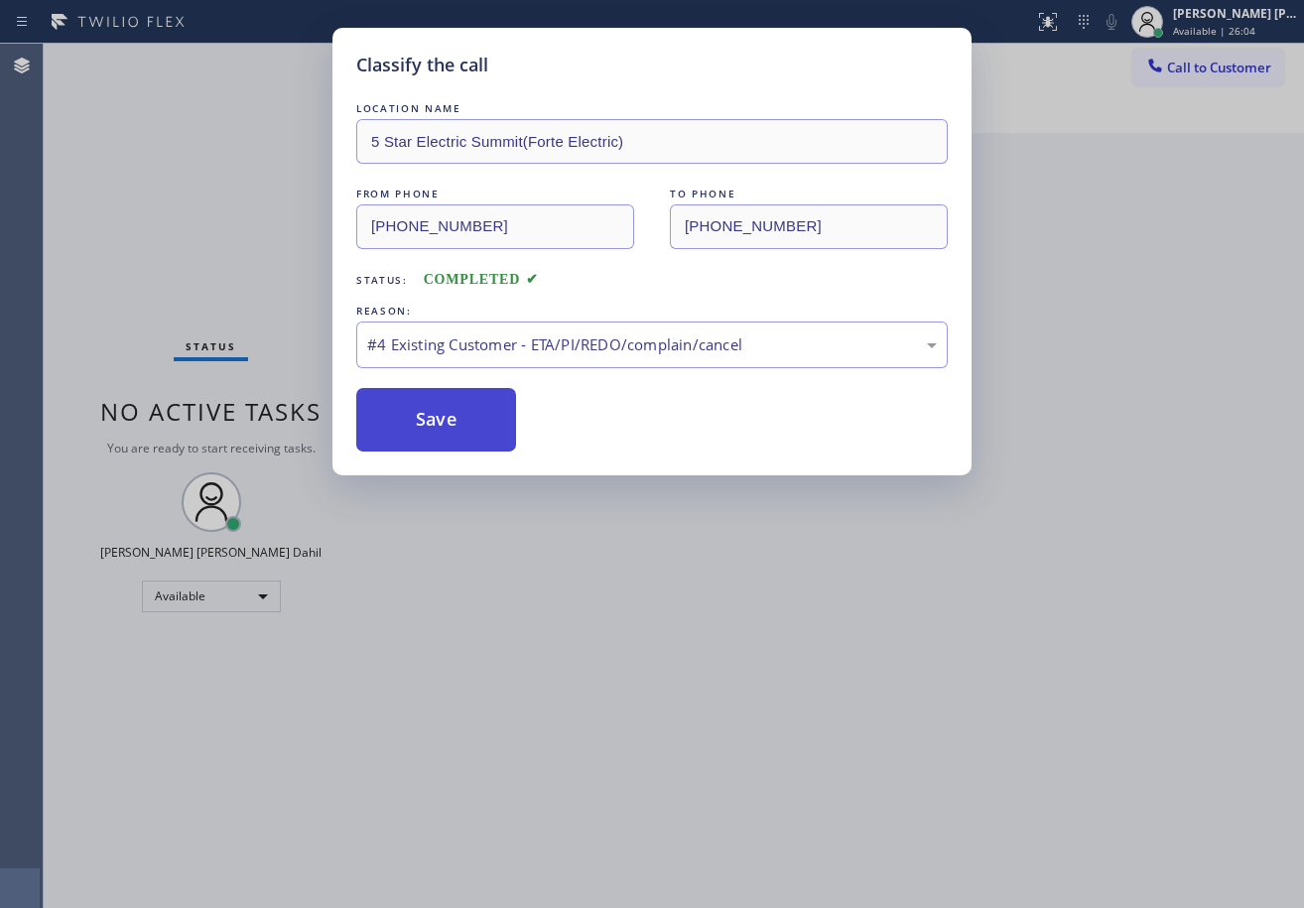
click at [441, 414] on button "Save" at bounding box center [436, 420] width 160 height 64
drag, startPoint x: 855, startPoint y: 729, endPoint x: 923, endPoint y: 741, distance: 68.5
click at [860, 728] on div "Classify the call LOCATION NAME 5 Star Electric Summit(Forte Electric) FROM PHO…" at bounding box center [652, 454] width 1304 height 908
click at [1005, 685] on div "Classify the call LOCATION NAME 5 Star Electric Summit(Forte Electric) FROM PHO…" at bounding box center [652, 454] width 1304 height 908
click at [401, 451] on button "Save" at bounding box center [436, 420] width 160 height 64
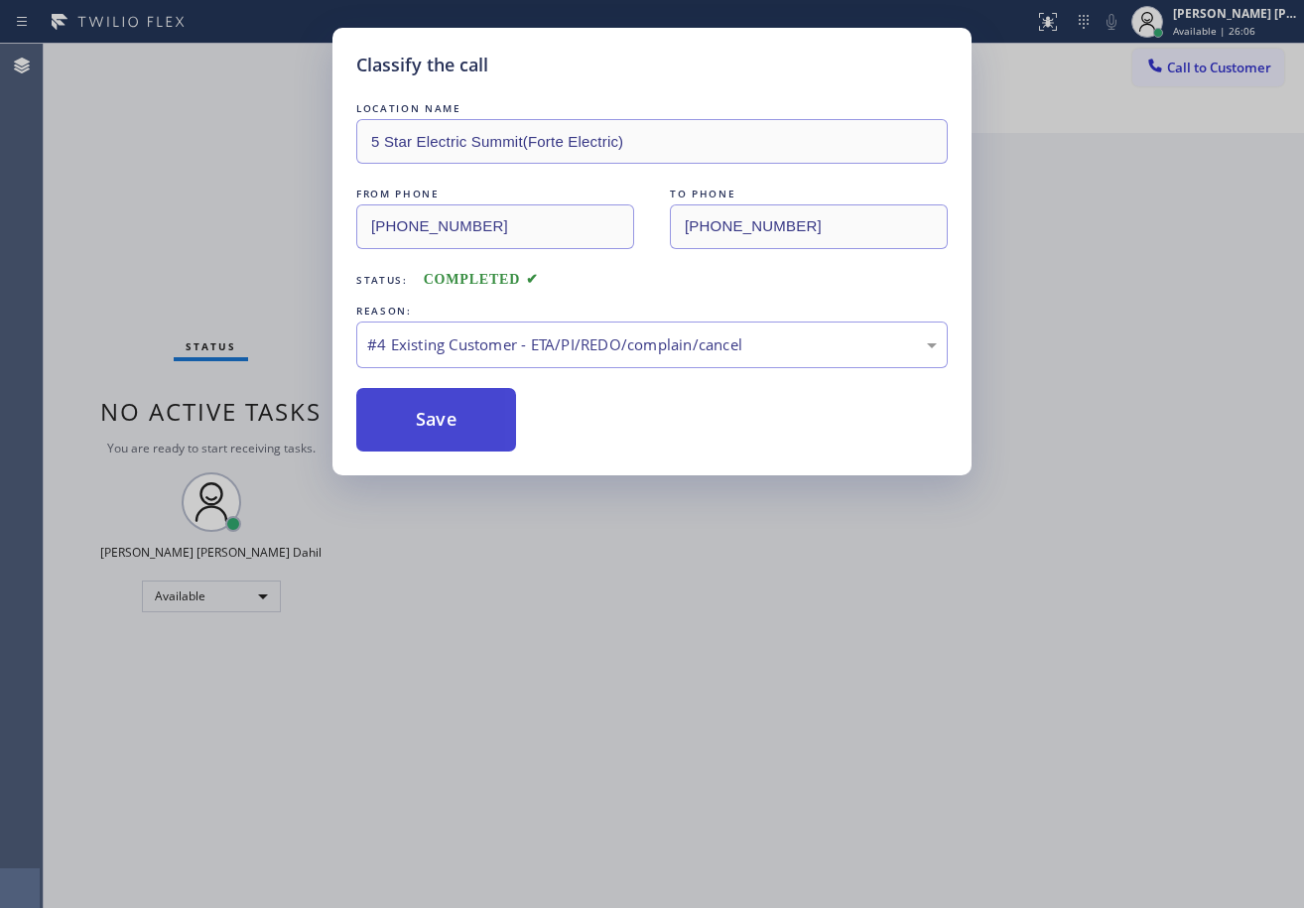
click at [401, 439] on button "Save" at bounding box center [436, 420] width 160 height 64
click at [401, 438] on button "Save" at bounding box center [436, 420] width 160 height 64
click at [444, 447] on button "Save" at bounding box center [436, 420] width 160 height 64
drag, startPoint x: 552, startPoint y: 632, endPoint x: 459, endPoint y: 154, distance: 487.4
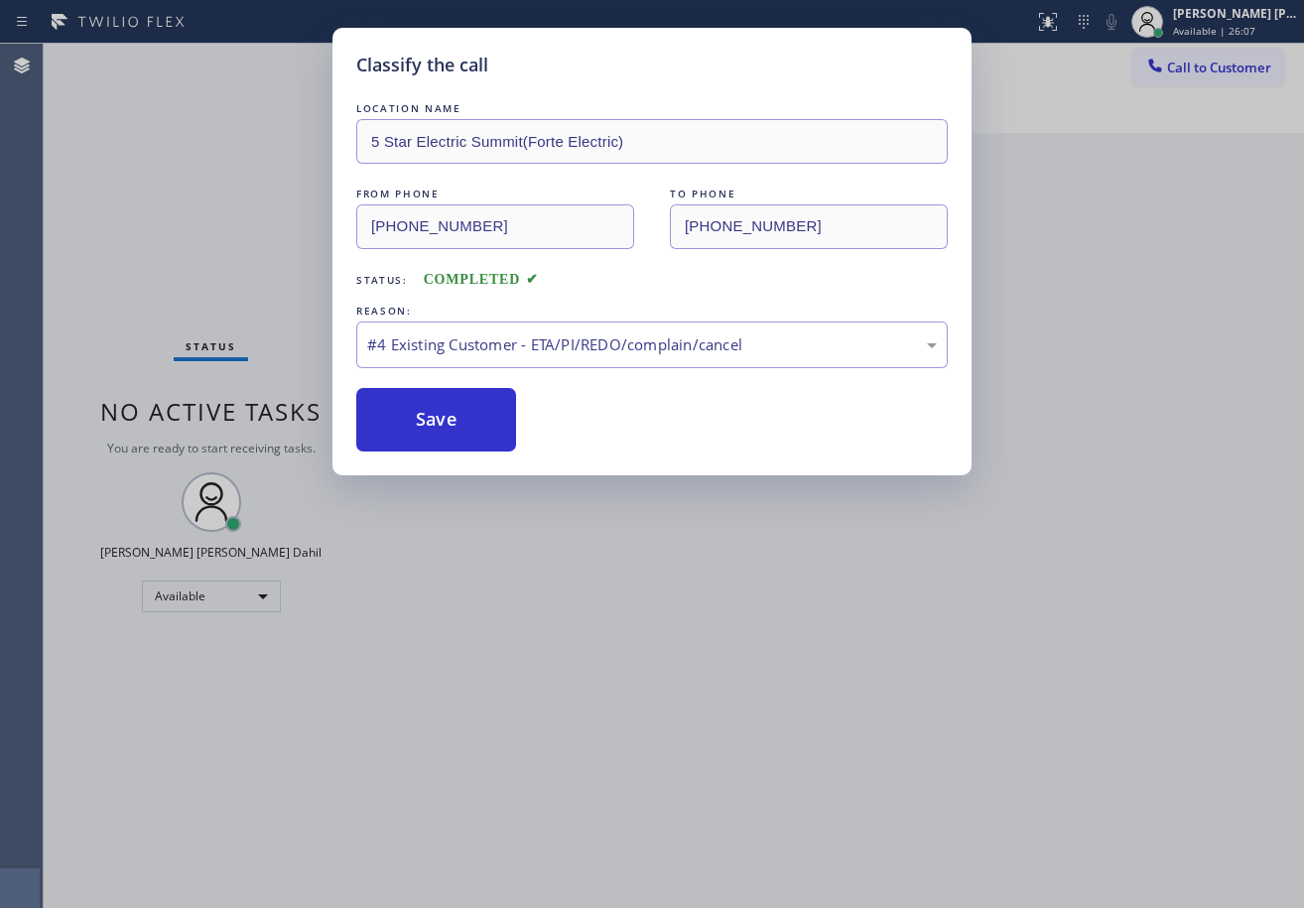
click at [563, 637] on div "Classify the call LOCATION NAME 5 Star Electric Summit(Forte Electric) FROM PHO…" at bounding box center [652, 454] width 1304 height 908
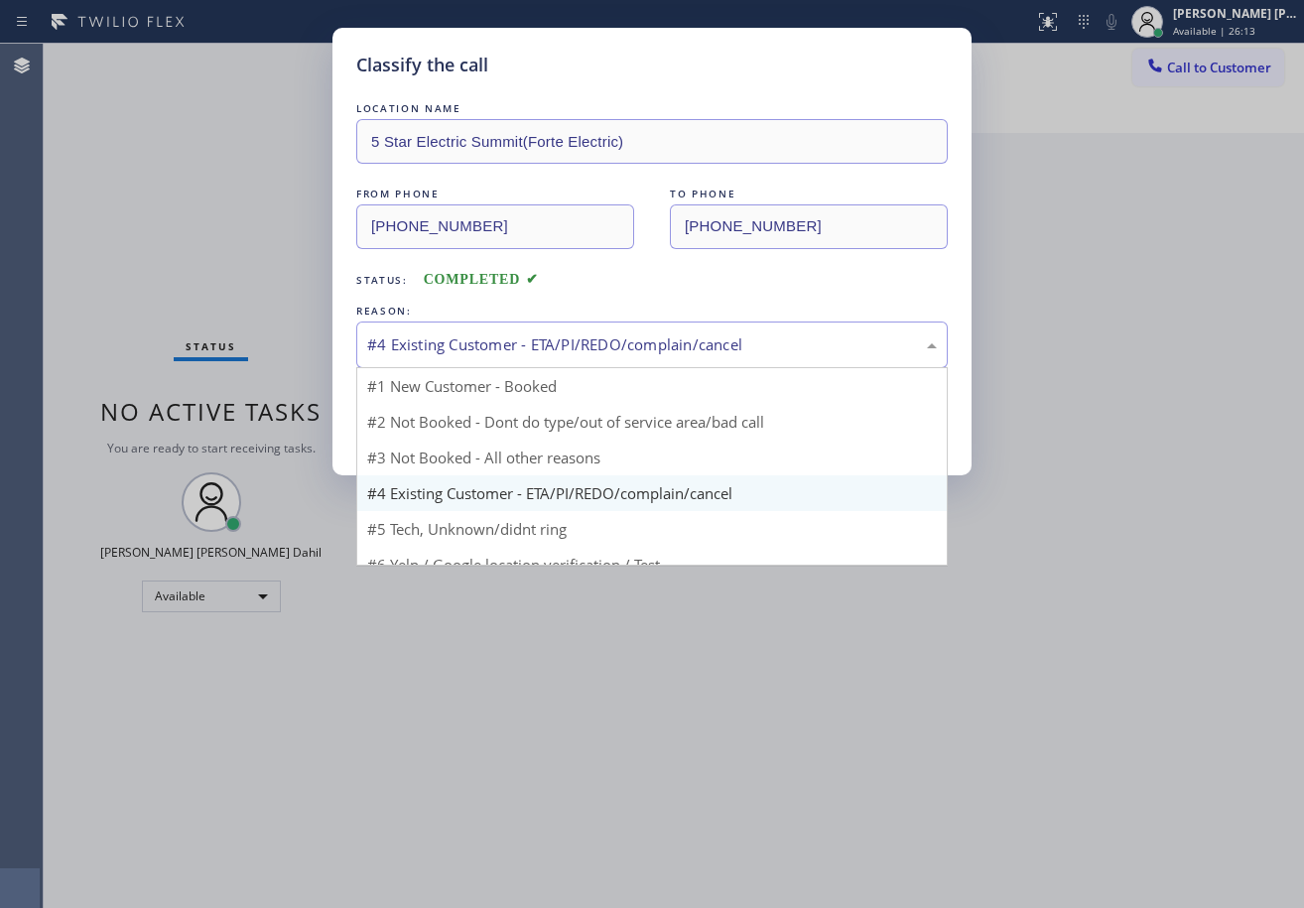
click at [645, 339] on div "#4 Existing Customer - ETA/PI/REDO/complain/cancel" at bounding box center [652, 344] width 570 height 23
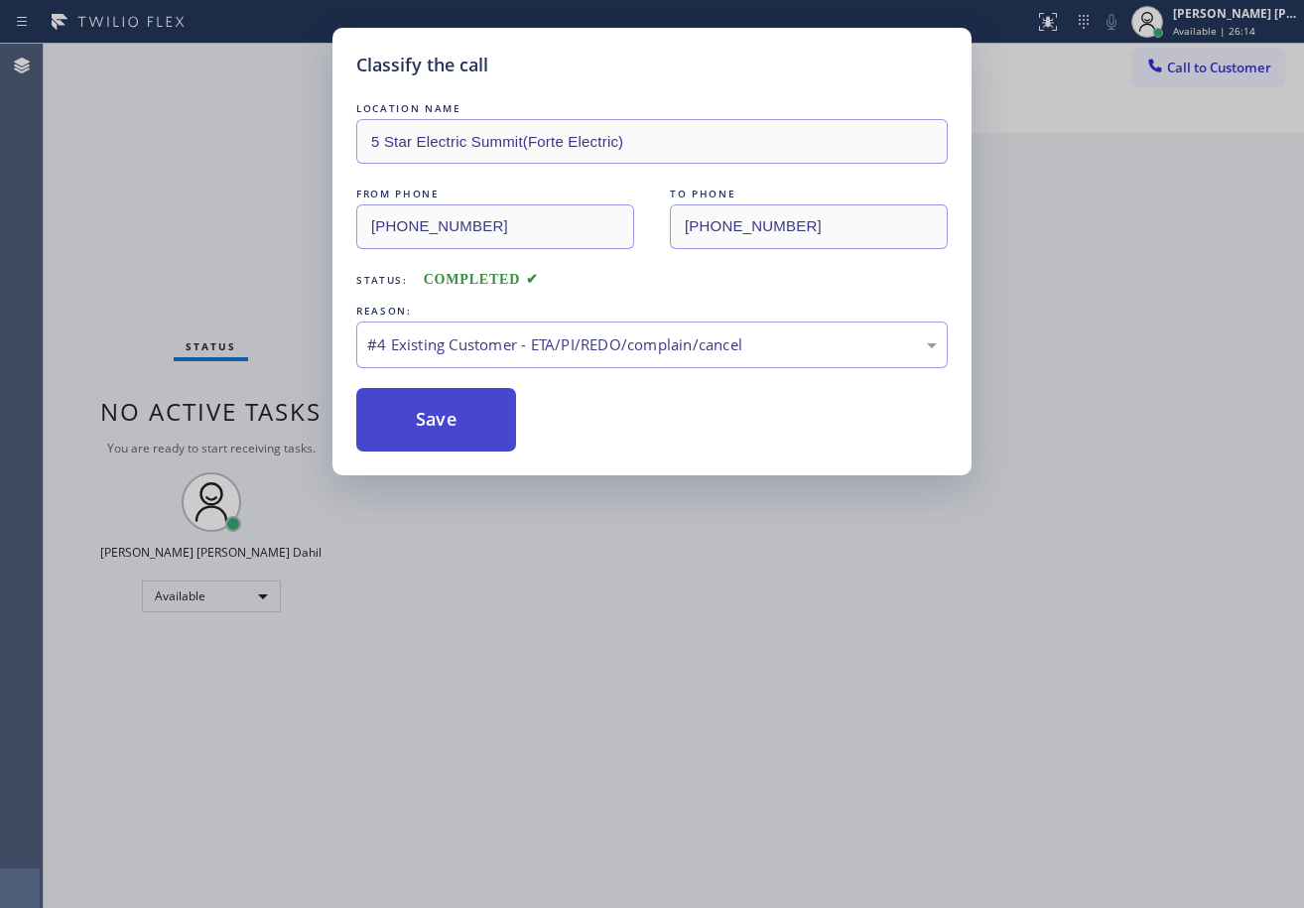
click at [439, 434] on button "Save" at bounding box center [436, 420] width 160 height 64
click at [437, 428] on button "Save" at bounding box center [436, 420] width 160 height 64
click at [723, 618] on div "Classify the call LOCATION NAME 5 Star Electric Summit(Forte Electric) FROM PHO…" at bounding box center [652, 454] width 1304 height 908
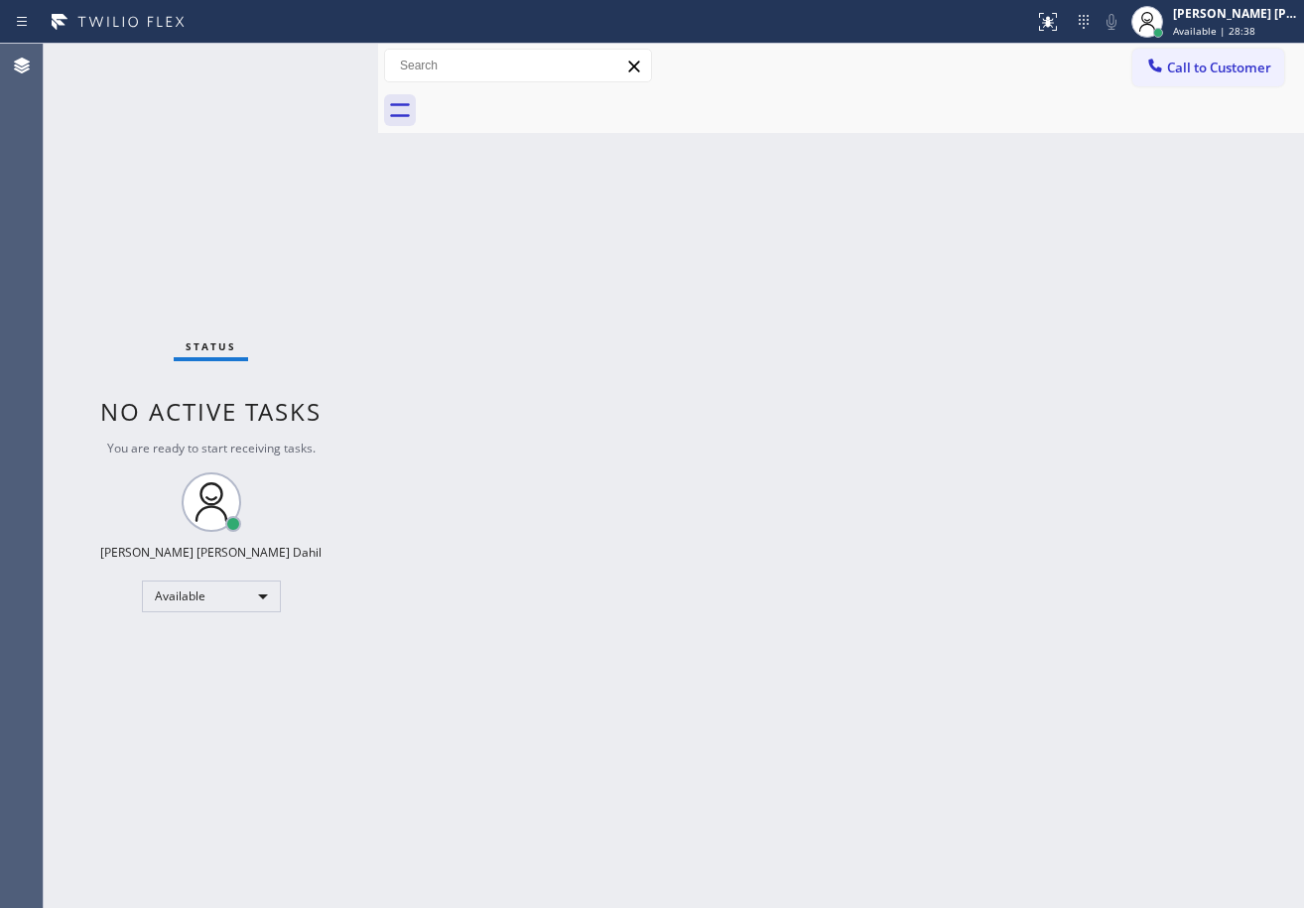
click at [1021, 226] on div "Back to Dashboard Change Sender ID Customers Technicians Select a contact Outbo…" at bounding box center [841, 476] width 926 height 864
click at [331, 79] on div "Status No active tasks You are ready to start receiving tasks. [PERSON_NAME] [P…" at bounding box center [211, 476] width 334 height 864
click at [333, 56] on div "Status No active tasks You are ready to start receiving tasks. [PERSON_NAME] [P…" at bounding box center [211, 476] width 334 height 864
click at [324, 57] on div "Status No active tasks You are ready to start receiving tasks. [PERSON_NAME] [P…" at bounding box center [211, 476] width 334 height 864
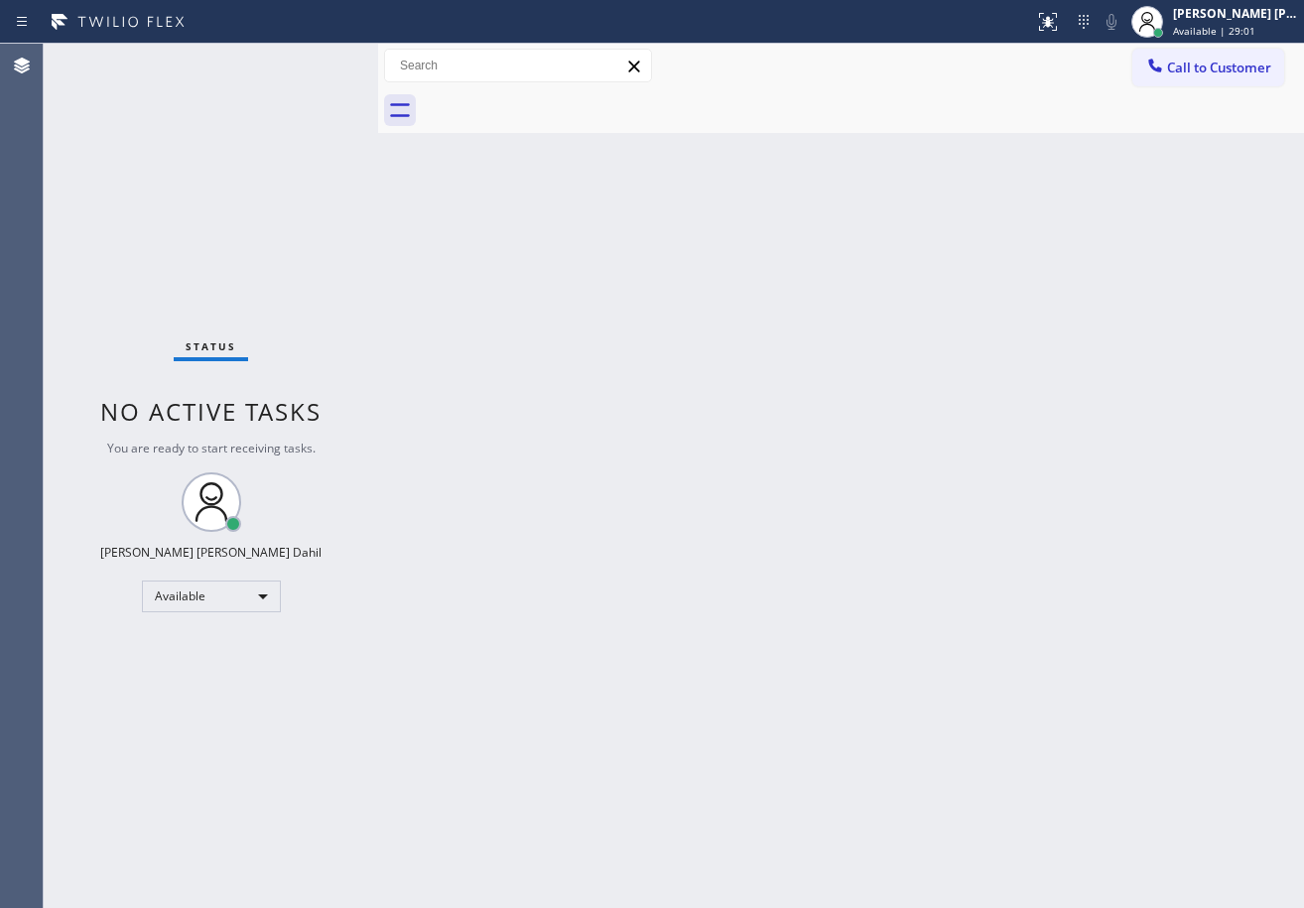
click at [313, 57] on div "Status No active tasks You are ready to start receiving tasks. [PERSON_NAME] [P…" at bounding box center [211, 476] width 334 height 864
click at [315, 57] on div "Status No active tasks You are ready to start receiving tasks. [PERSON_NAME] [P…" at bounding box center [211, 476] width 334 height 864
click at [301, 60] on div "Status No active tasks You are ready to start receiving tasks. [PERSON_NAME] [P…" at bounding box center [211, 476] width 334 height 864
click at [307, 60] on div "Status No active tasks You are ready to start receiving tasks. [PERSON_NAME] [P…" at bounding box center [211, 476] width 334 height 864
click at [309, 59] on div "Status No active tasks You are ready to start receiving tasks. [PERSON_NAME] [P…" at bounding box center [211, 476] width 334 height 864
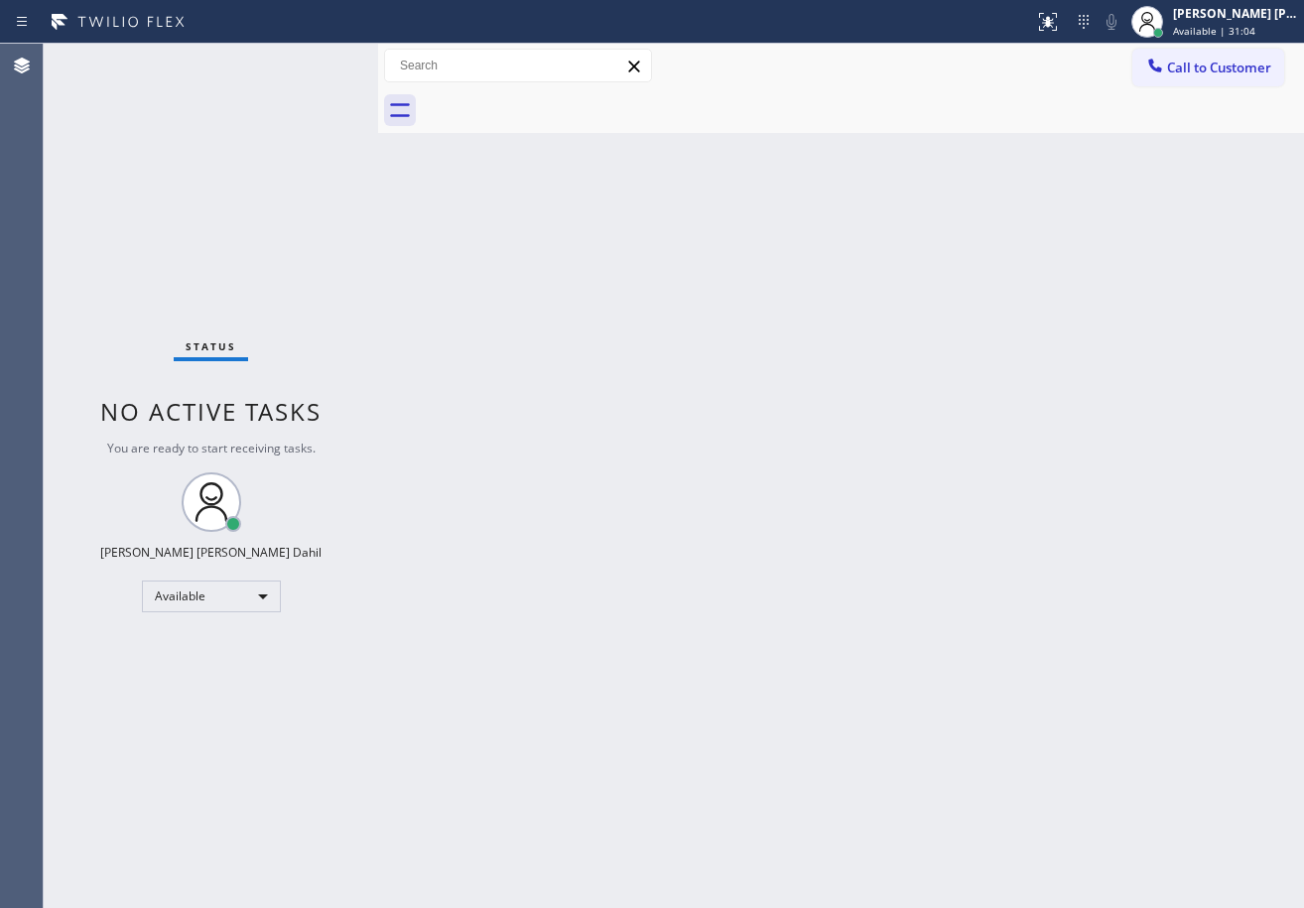
click at [712, 456] on div "Back to Dashboard Change Sender ID Customers Technicians Select a contact Outbo…" at bounding box center [841, 476] width 926 height 864
click at [713, 458] on div "Back to Dashboard Change Sender ID Customers Technicians Select a contact Outbo…" at bounding box center [841, 476] width 926 height 864
drag, startPoint x: 1131, startPoint y: 809, endPoint x: 1110, endPoint y: 828, distance: 28.8
click at [1109, 807] on div "Back to Dashboard Change Sender ID Customers Technicians Select a contact Outbo…" at bounding box center [841, 476] width 926 height 864
drag, startPoint x: 792, startPoint y: 580, endPoint x: 949, endPoint y: 621, distance: 162.3
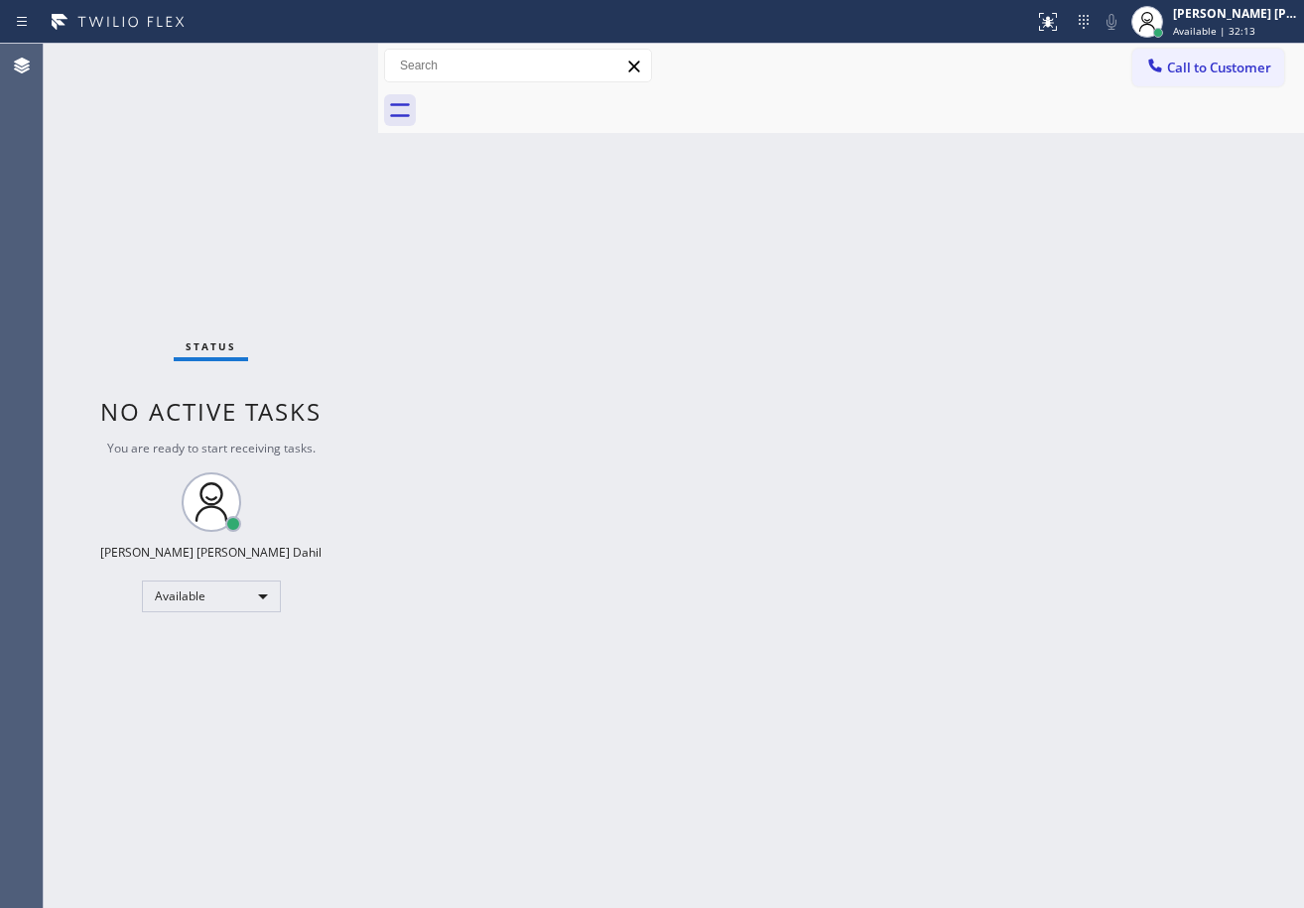
click at [804, 586] on div "Back to Dashboard Change Sender ID Customers Technicians Select a contact Outbo…" at bounding box center [841, 476] width 926 height 864
click at [1000, 761] on div "Back to Dashboard Change Sender ID Customers Technicians Select a contact Outbo…" at bounding box center [841, 476] width 926 height 864
click at [1015, 674] on div "Back to Dashboard Change Sender ID Customers Technicians Select a contact Outbo…" at bounding box center [841, 476] width 926 height 864
click at [886, 831] on div "Back to Dashboard Change Sender ID Customers Technicians Select a contact Outbo…" at bounding box center [841, 476] width 926 height 864
click at [480, 439] on div "Back to Dashboard Change Sender ID Customers Technicians Select a contact Outbo…" at bounding box center [841, 476] width 926 height 864
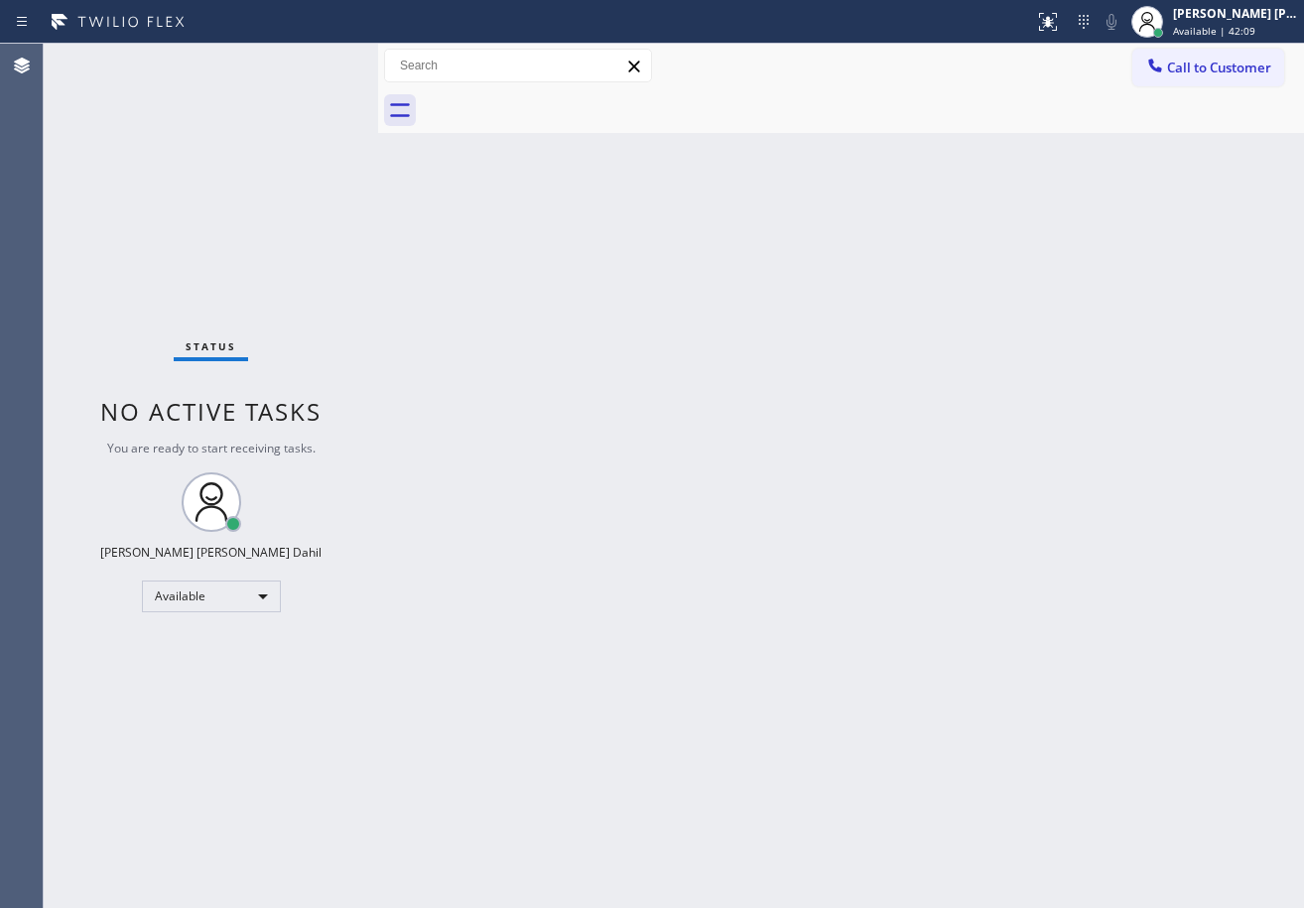
click at [480, 439] on div "Back to Dashboard Change Sender ID Customers Technicians Select a contact Outbo…" at bounding box center [841, 476] width 926 height 864
click at [319, 62] on div "Status No active tasks You are ready to start receiving tasks. [PERSON_NAME] [P…" at bounding box center [211, 476] width 334 height 864
click at [317, 62] on div "Status No active tasks You are ready to start receiving tasks. [PERSON_NAME] [P…" at bounding box center [211, 476] width 334 height 864
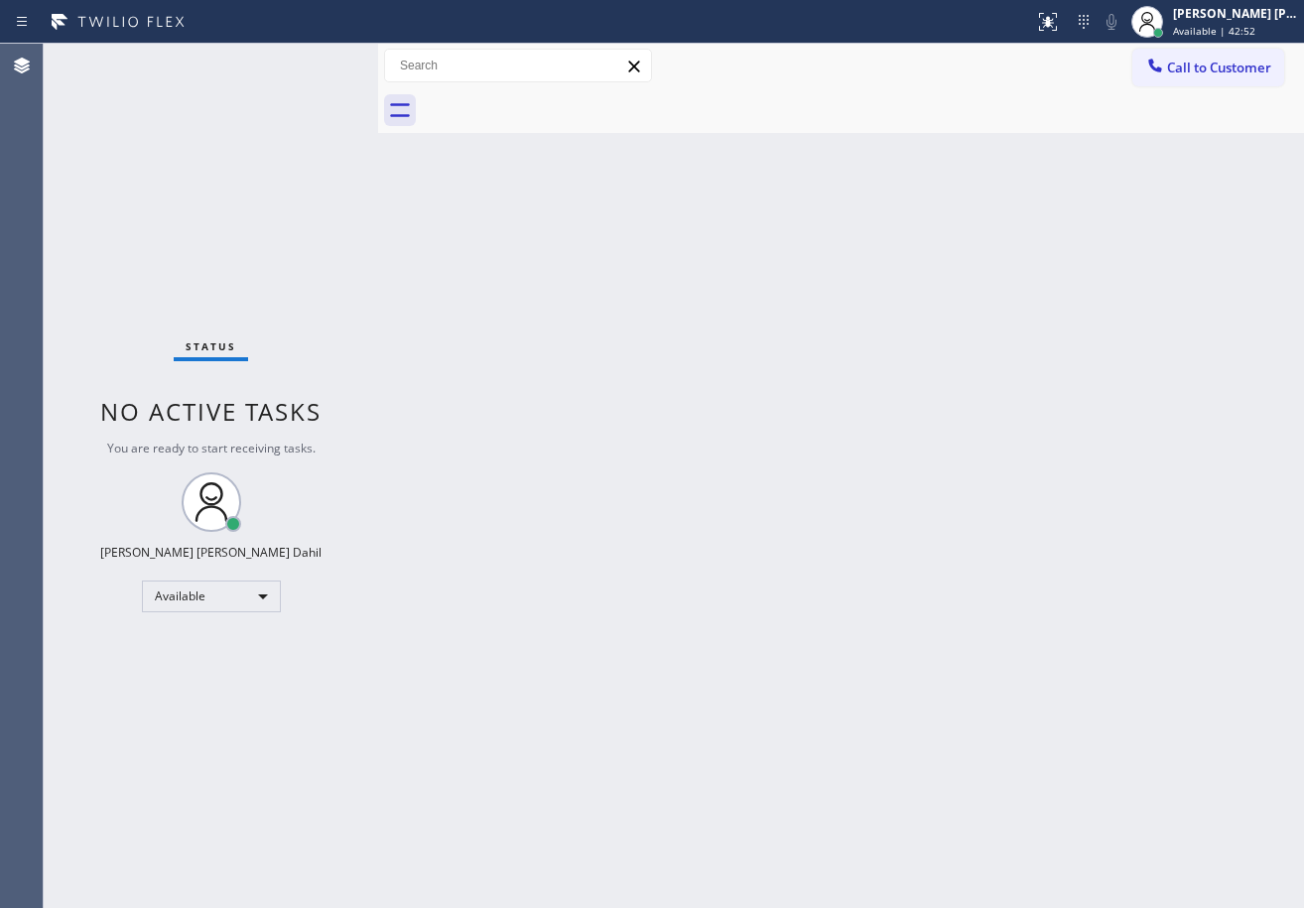
click at [294, 69] on div "Status No active tasks You are ready to start receiving tasks. [PERSON_NAME] [P…" at bounding box center [211, 476] width 334 height 864
click at [312, 59] on div "Status No active tasks You are ready to start receiving tasks. [PERSON_NAME] [P…" at bounding box center [211, 476] width 334 height 864
click at [307, 58] on div "Status No active tasks You are ready to start receiving tasks. [PERSON_NAME] [P…" at bounding box center [211, 476] width 334 height 864
click at [854, 662] on div "Back to Dashboard Change Sender ID Customers Technicians Select a contact Outbo…" at bounding box center [841, 476] width 926 height 864
click at [773, 594] on div "Back to Dashboard Change Sender ID Customers Technicians Select a contact Outbo…" at bounding box center [841, 476] width 926 height 864
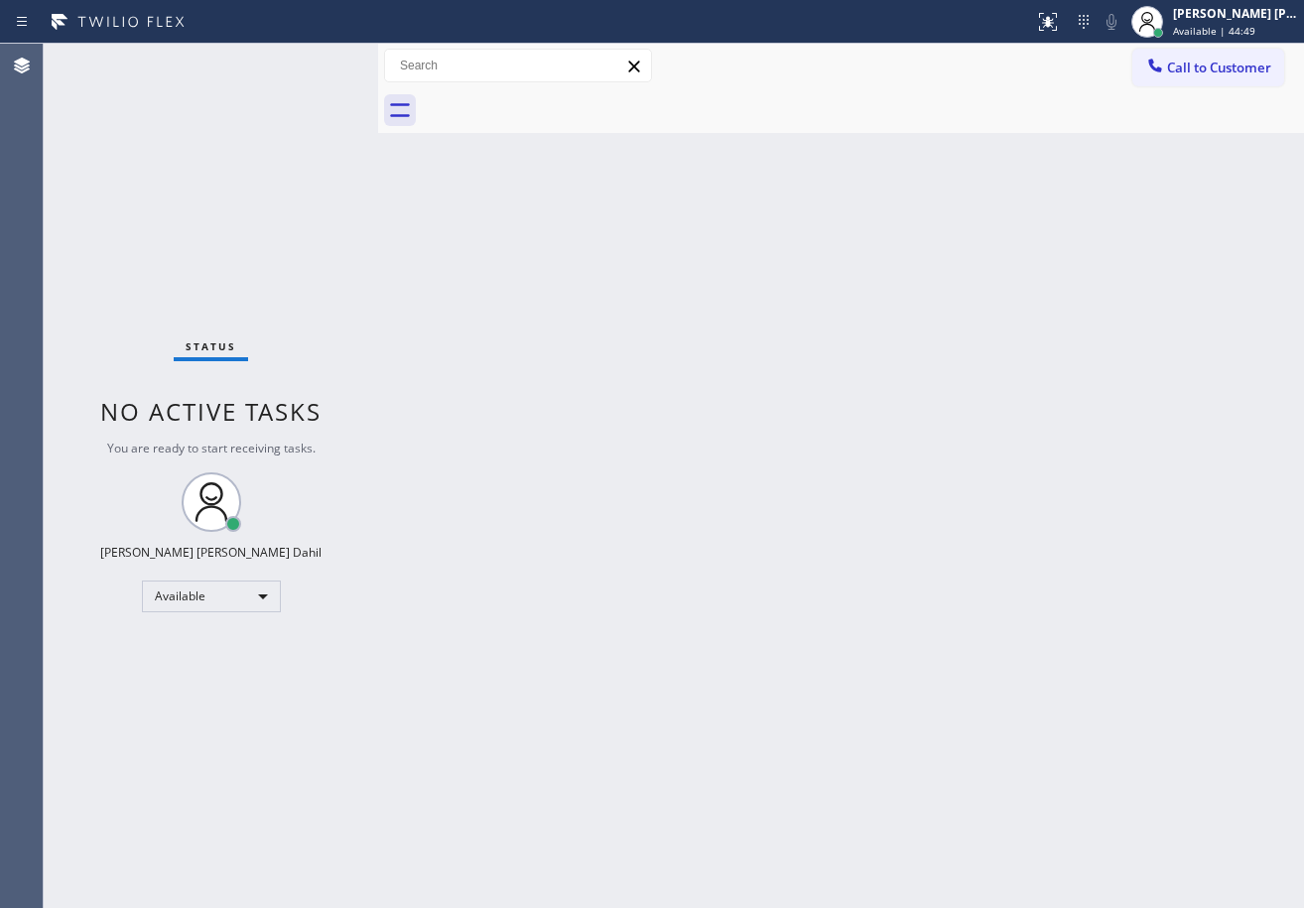
click at [761, 738] on div "Back to Dashboard Change Sender ID Customers Technicians Select a contact Outbo…" at bounding box center [841, 476] width 926 height 864
click at [310, 62] on div "Status No active tasks You are ready to start receiving tasks. [PERSON_NAME] [P…" at bounding box center [211, 476] width 334 height 864
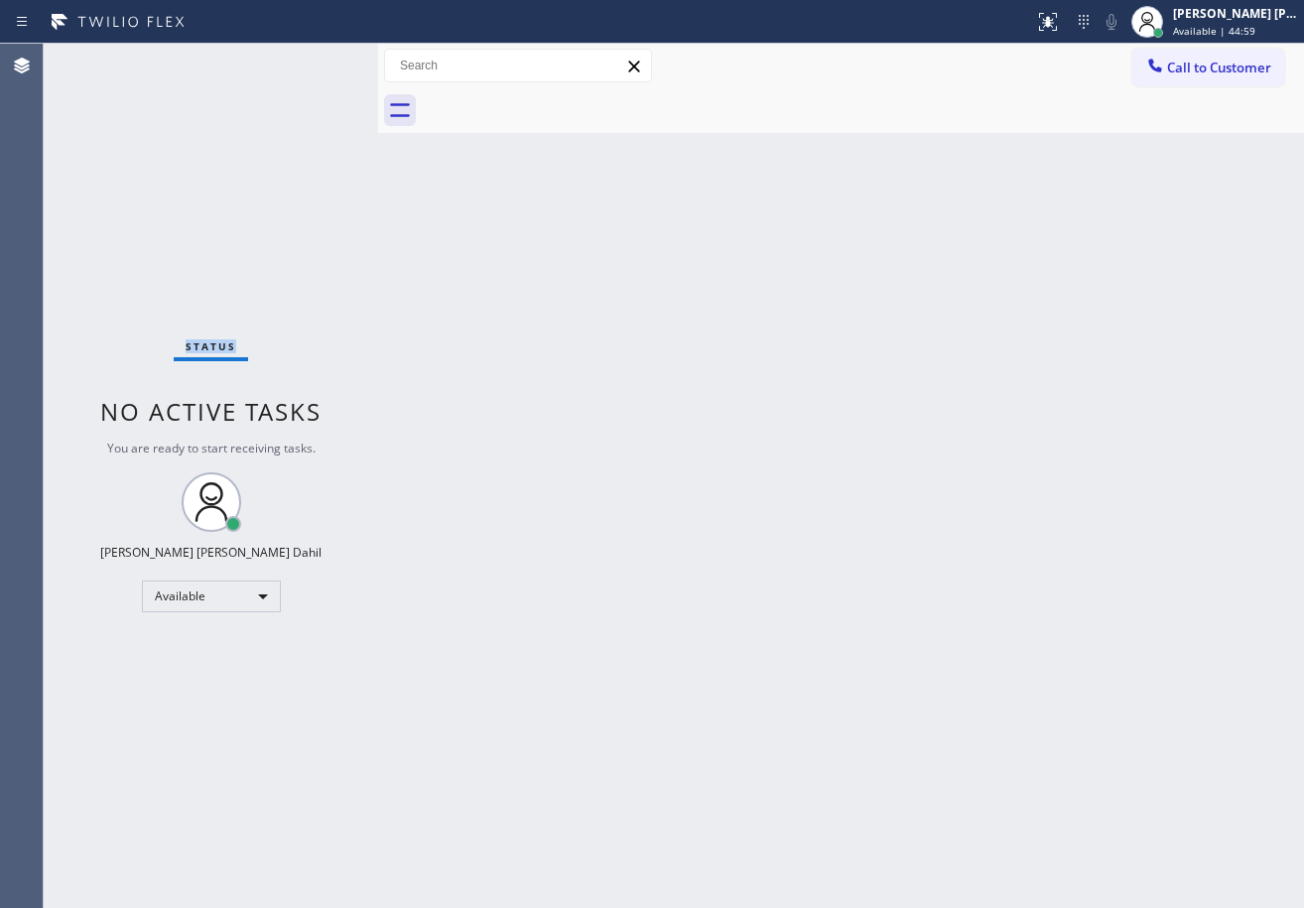
click at [310, 62] on div "Status No active tasks You are ready to start receiving tasks. [PERSON_NAME] [P…" at bounding box center [211, 476] width 334 height 864
drag, startPoint x: 680, startPoint y: 548, endPoint x: 715, endPoint y: 604, distance: 66.4
click at [683, 555] on div "Back to Dashboard Change Sender ID Customers Technicians Select a contact Outbo…" at bounding box center [841, 476] width 926 height 864
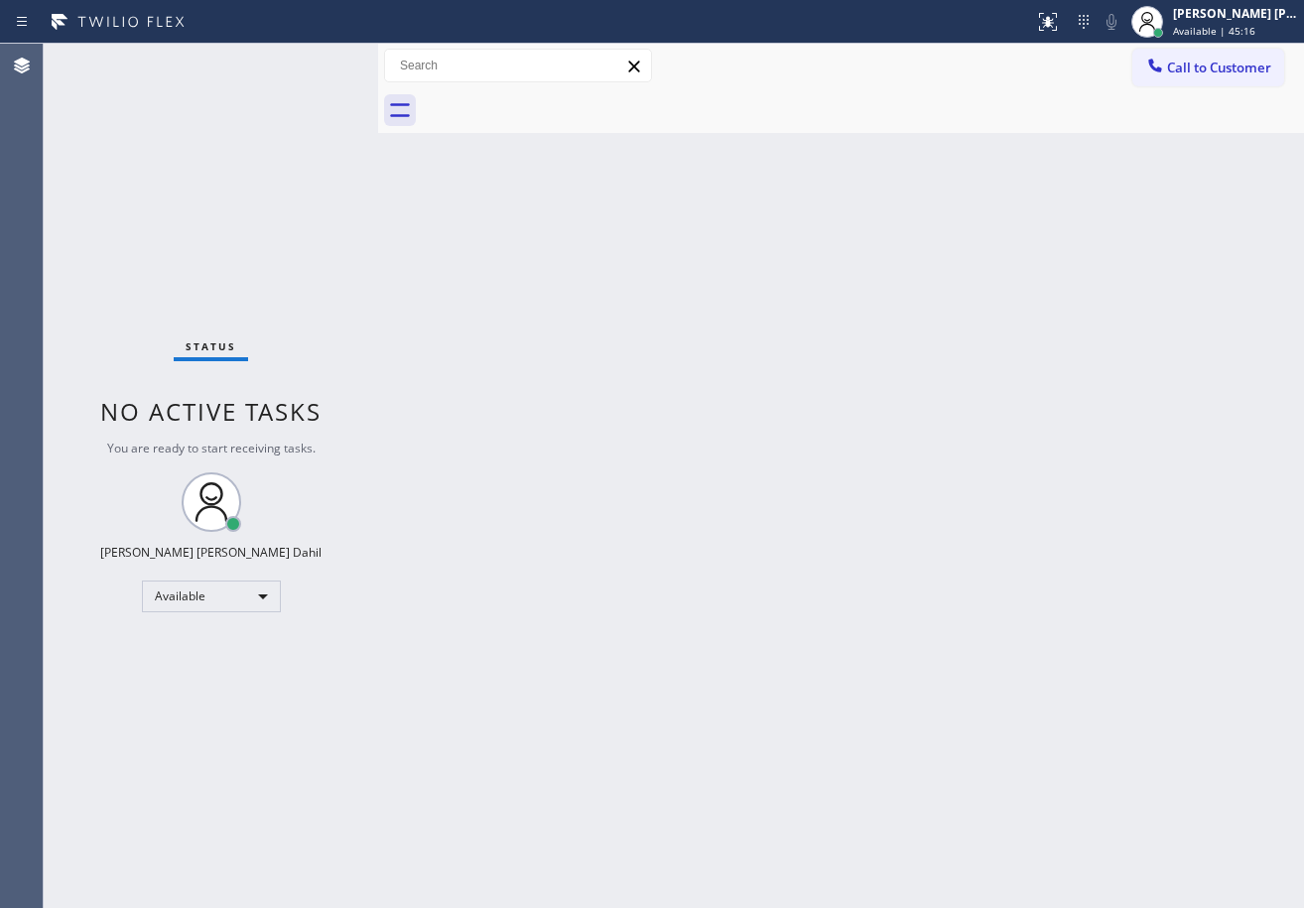
click at [607, 485] on div "Back to Dashboard Change Sender ID Customers Technicians Select a contact Outbo…" at bounding box center [841, 476] width 926 height 864
click at [261, 120] on div "Status No active tasks You are ready to start receiving tasks. [PERSON_NAME] [P…" at bounding box center [211, 476] width 334 height 864
drag, startPoint x: 844, startPoint y: 697, endPoint x: 1140, endPoint y: 798, distance: 313.5
click at [854, 695] on div "Back to Dashboard Change Sender ID Customers Technicians Select a contact Outbo…" at bounding box center [841, 476] width 926 height 864
click at [862, 604] on div "Back to Dashboard Change Sender ID Customers Technicians Select a contact Outbo…" at bounding box center [841, 476] width 926 height 864
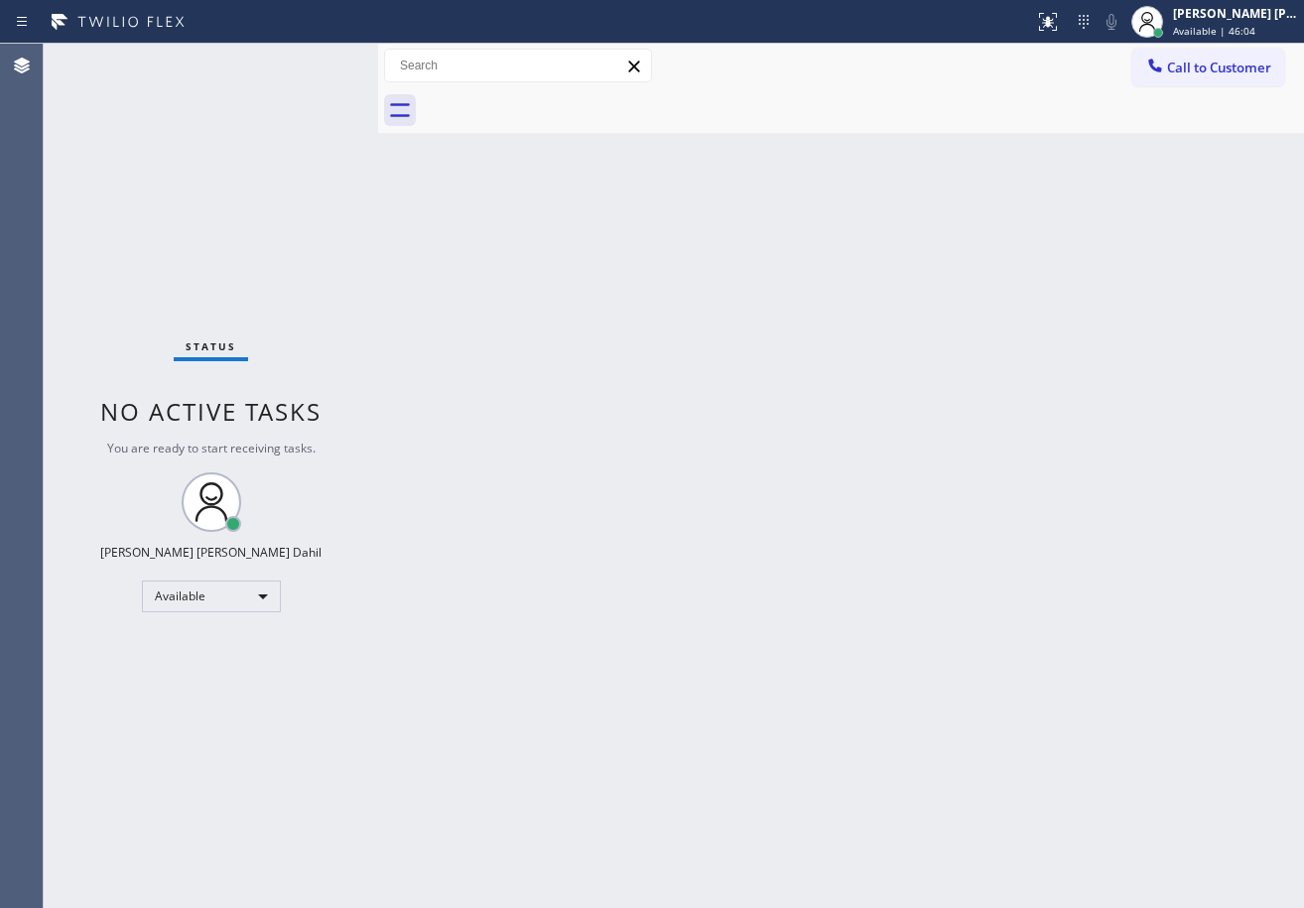
click at [551, 407] on div "Back to Dashboard Change Sender ID Customers Technicians Select a contact Outbo…" at bounding box center [841, 476] width 926 height 864
click at [577, 550] on div "Back to Dashboard Change Sender ID Customers Technicians Select a contact Outbo…" at bounding box center [841, 476] width 926 height 864
click at [826, 403] on div "Back to Dashboard Change Sender ID Customers Technicians Select a contact Outbo…" at bounding box center [841, 476] width 926 height 864
click at [839, 529] on div "Back to Dashboard Change Sender ID Customers Technicians Select a contact Outbo…" at bounding box center [841, 476] width 926 height 864
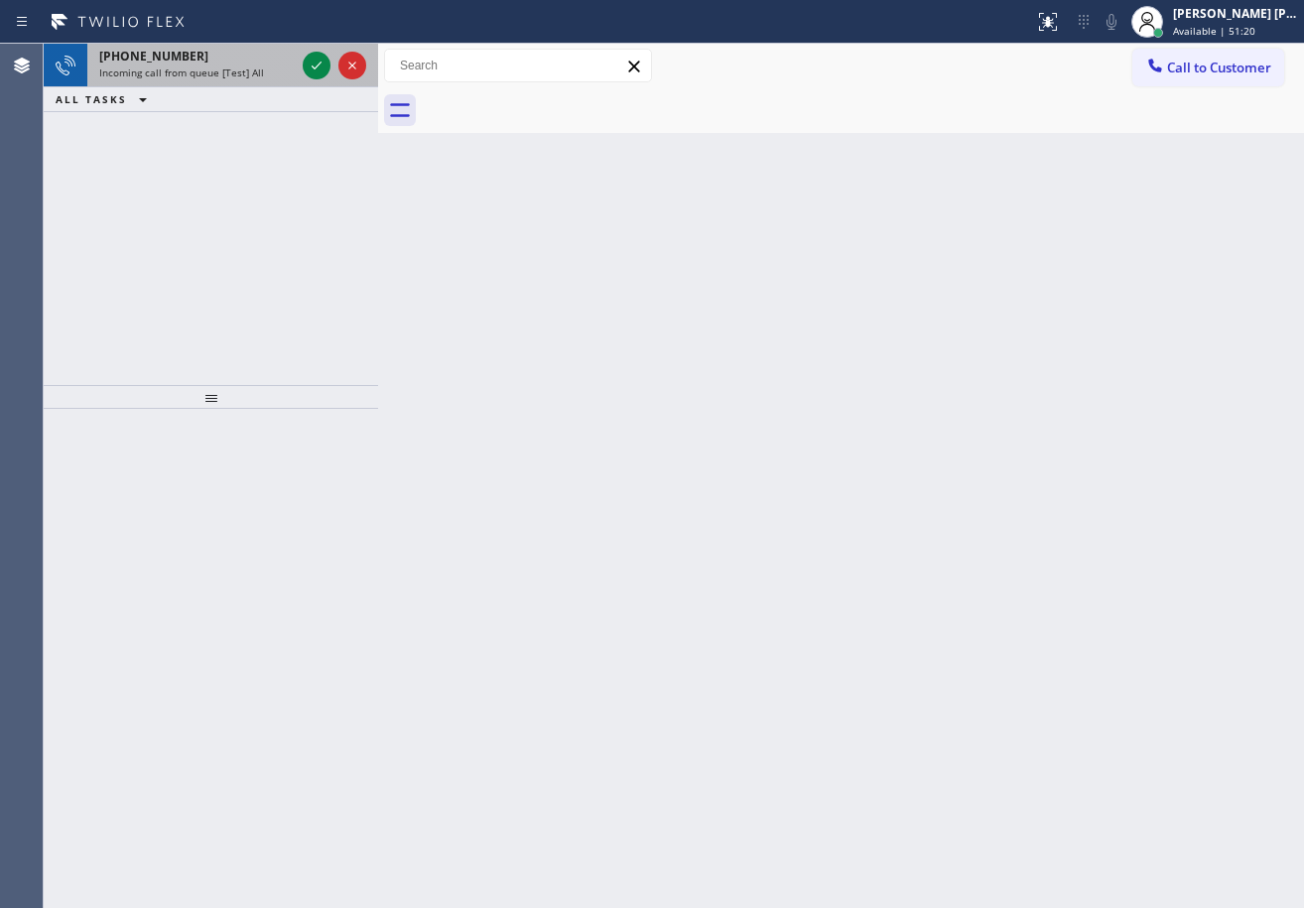
click at [249, 70] on span "Incoming call from queue [Test] All" at bounding box center [181, 73] width 165 height 14
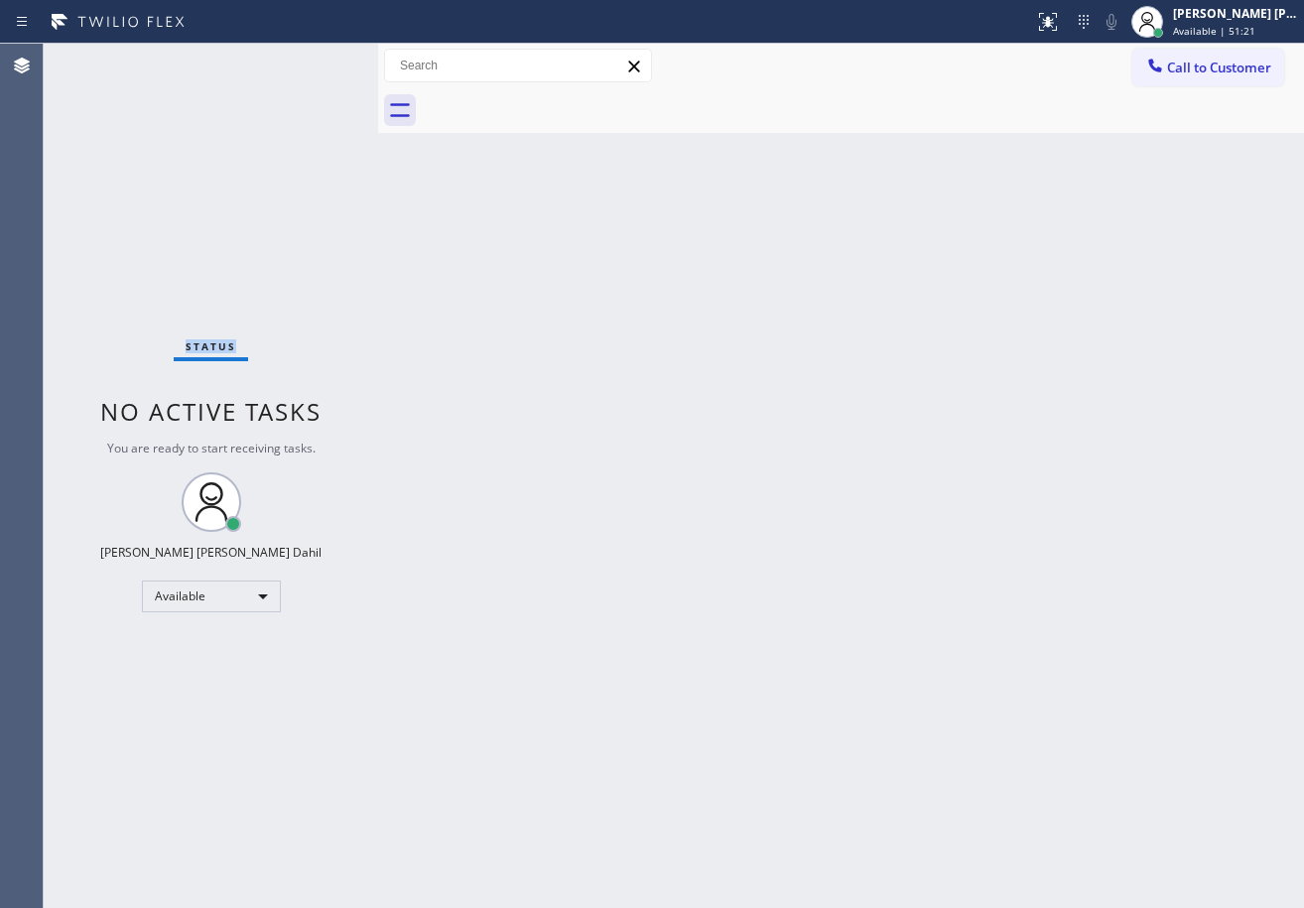
click at [250, 70] on div "Status No active tasks You are ready to start receiving tasks. [PERSON_NAME] [P…" at bounding box center [211, 476] width 334 height 864
click at [261, 76] on div "Status No active tasks You are ready to start receiving tasks. [PERSON_NAME] [P…" at bounding box center [211, 476] width 334 height 864
drag, startPoint x: 261, startPoint y: 76, endPoint x: 251, endPoint y: 12, distance: 65.3
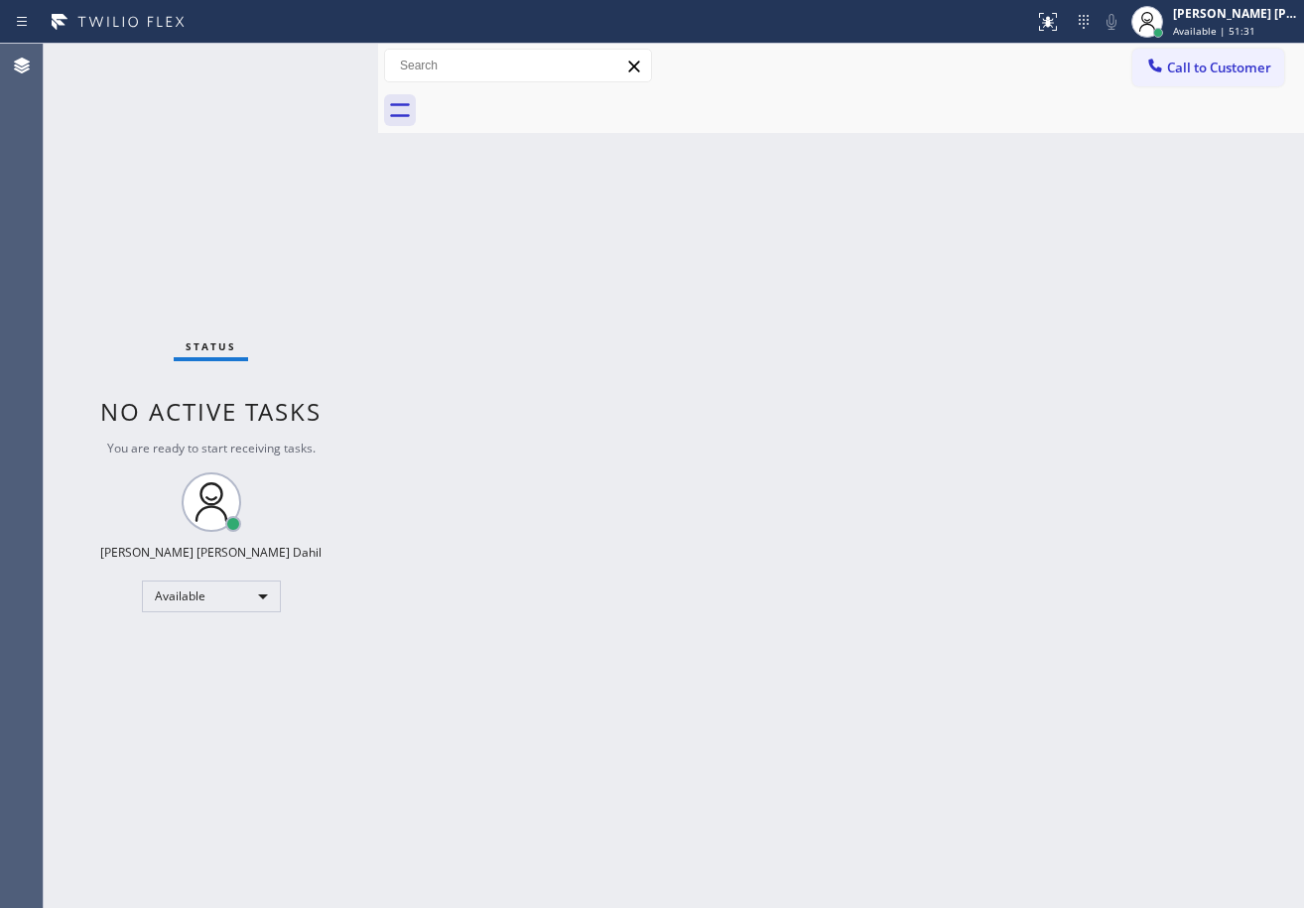
click at [261, 75] on div "Status No active tasks You are ready to start receiving tasks. [PERSON_NAME] [P…" at bounding box center [211, 476] width 334 height 864
click at [665, 429] on div "Back to Dashboard Change Sender ID Customers Technicians Select a contact Outbo…" at bounding box center [841, 476] width 926 height 864
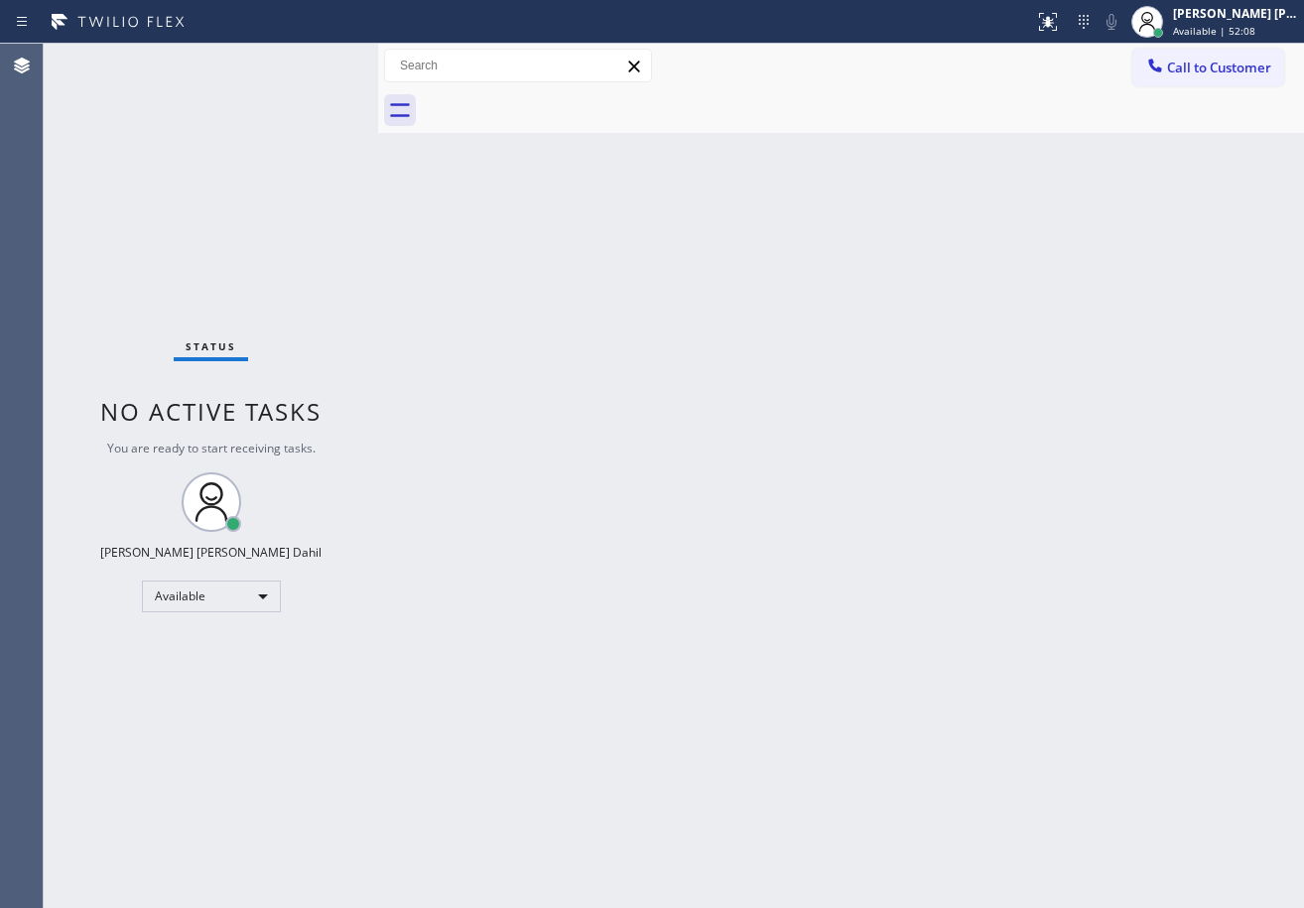
click at [579, 378] on div "Back to Dashboard Change Sender ID Customers Technicians Select a contact Outbo…" at bounding box center [841, 476] width 926 height 864
click at [581, 376] on div "Back to Dashboard Change Sender ID Customers Technicians Select a contact Outbo…" at bounding box center [841, 476] width 926 height 864
click at [1036, 716] on div "Back to Dashboard Change Sender ID Customers Technicians Select a contact Outbo…" at bounding box center [841, 476] width 926 height 864
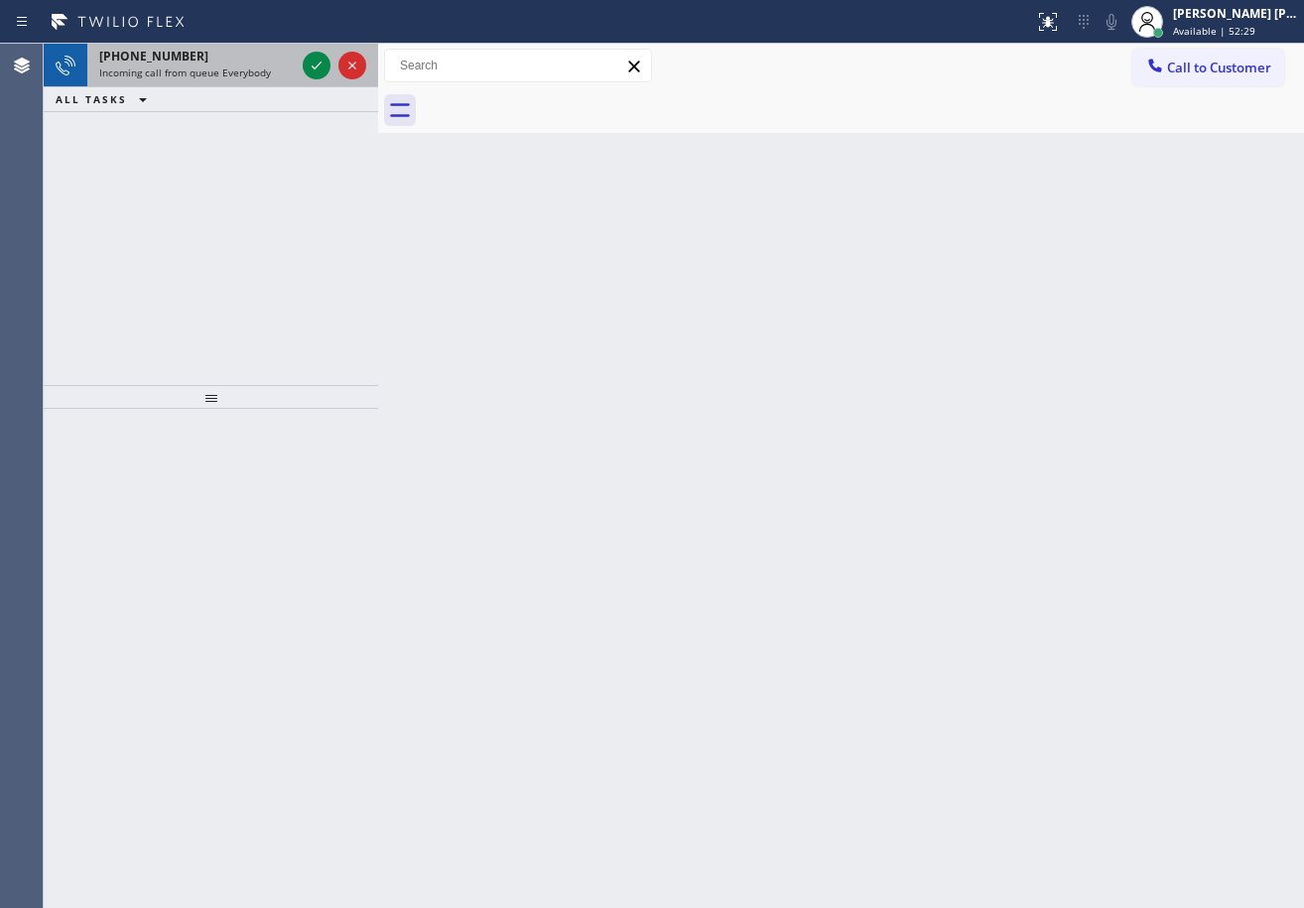
click at [256, 77] on span "Incoming call from queue Everybody" at bounding box center [185, 73] width 172 height 14
click at [257, 70] on span "Incoming call from queue Everybody" at bounding box center [185, 73] width 172 height 14
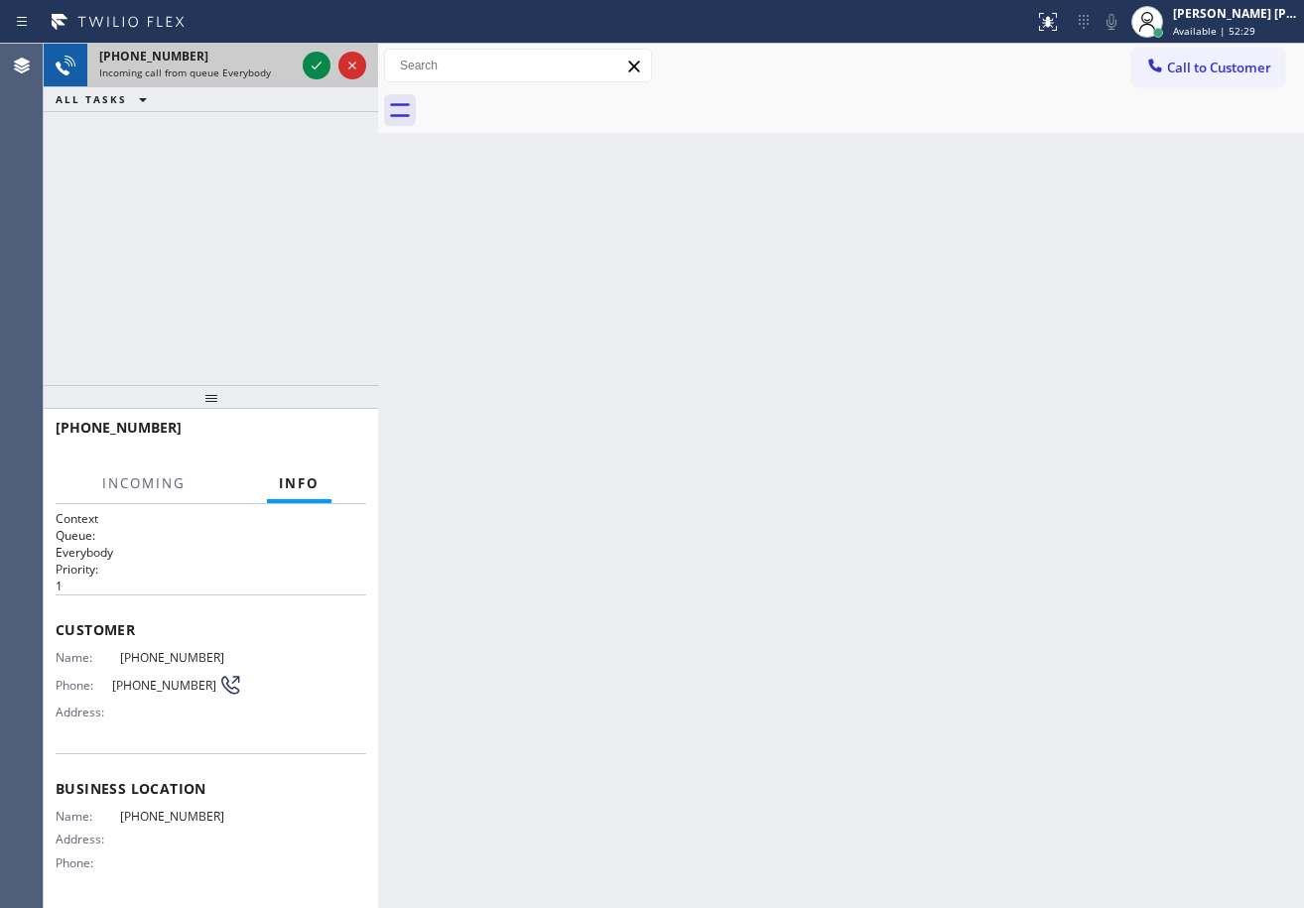
click at [257, 70] on span "Incoming call from queue Everybody" at bounding box center [185, 73] width 172 height 14
click at [261, 69] on span "Incoming call from queue Everybody" at bounding box center [185, 73] width 172 height 14
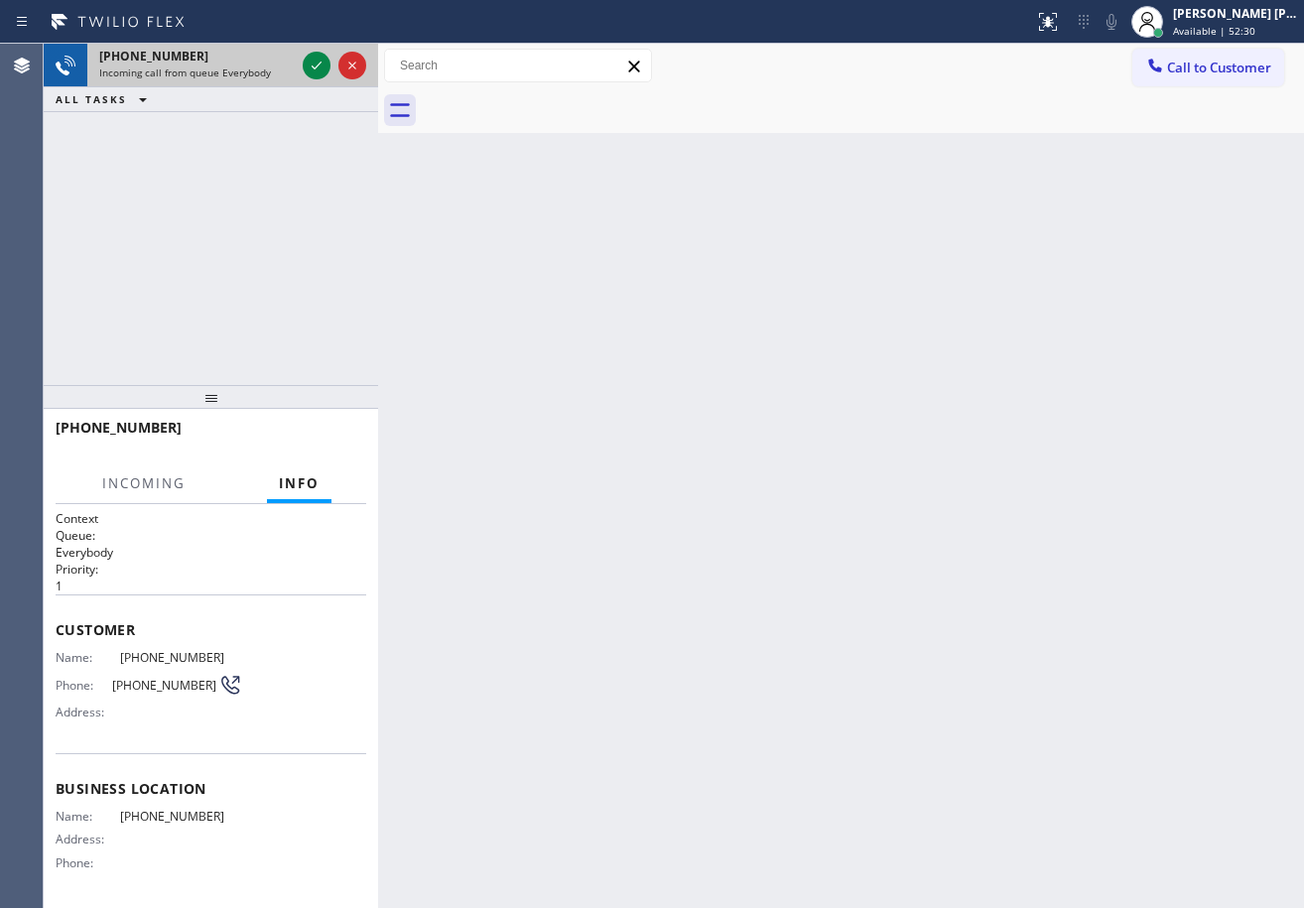
click at [264, 69] on span "Incoming call from queue Everybody" at bounding box center [185, 73] width 172 height 14
drag, startPoint x: 277, startPoint y: 67, endPoint x: 293, endPoint y: 73, distance: 17.0
click at [287, 70] on div "Incoming call from queue Everybody" at bounding box center [197, 73] width 196 height 14
click at [293, 74] on div "Incoming call from queue Everybody" at bounding box center [197, 73] width 196 height 14
click at [294, 75] on div "Incoming call from queue Everybody" at bounding box center [197, 73] width 196 height 14
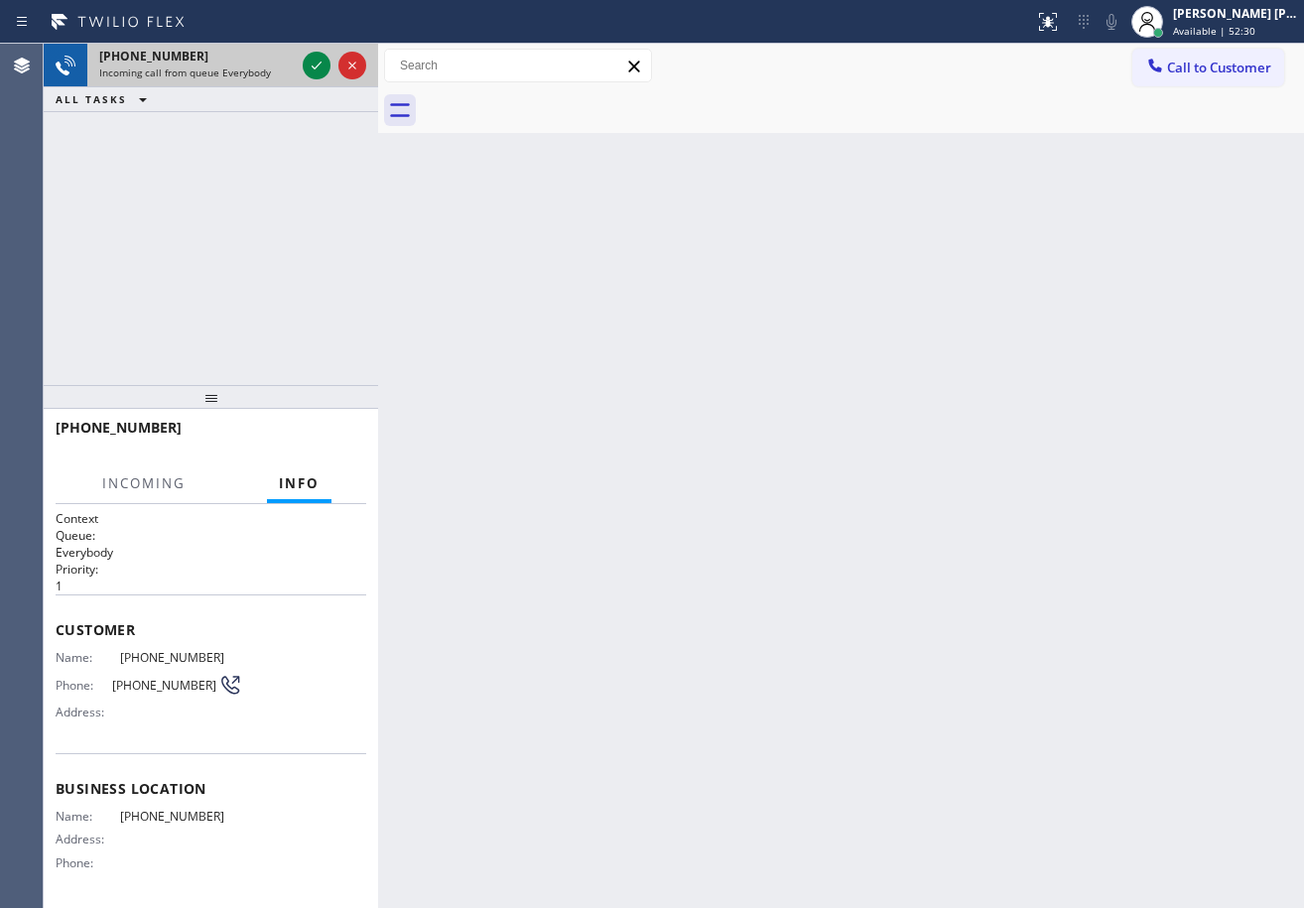
click at [295, 75] on div "+18662930076 Incoming call from queue Everybody" at bounding box center [192, 66] width 211 height 44
click at [300, 76] on div at bounding box center [334, 66] width 71 height 44
click at [300, 78] on div at bounding box center [334, 66] width 71 height 44
click at [301, 79] on div at bounding box center [334, 66] width 71 height 44
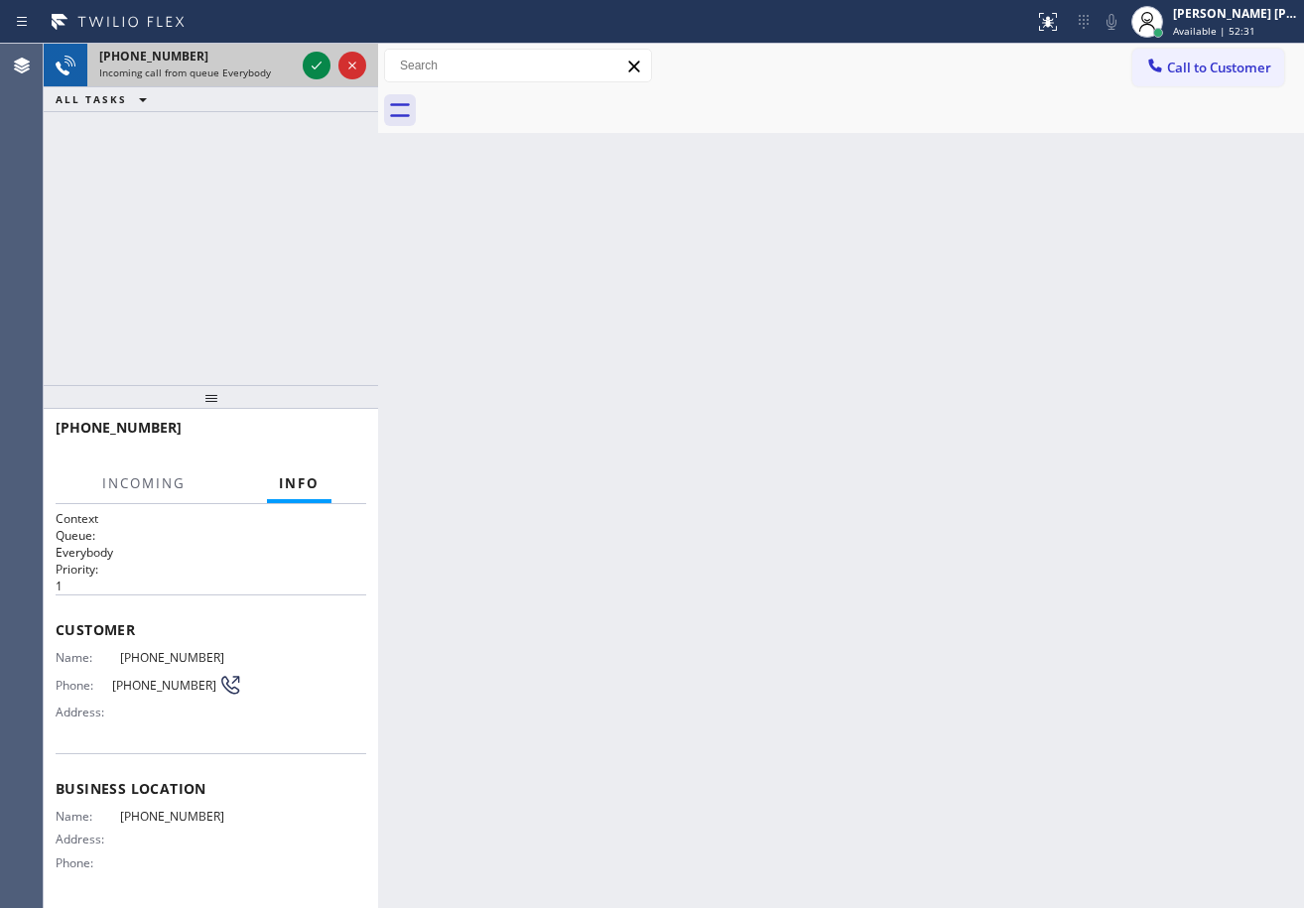
click at [301, 79] on div at bounding box center [334, 66] width 71 height 44
click at [302, 79] on div at bounding box center [334, 66] width 71 height 44
click at [303, 79] on div at bounding box center [334, 66] width 71 height 44
click at [305, 79] on div at bounding box center [334, 66] width 71 height 44
click at [306, 79] on div at bounding box center [334, 66] width 71 height 44
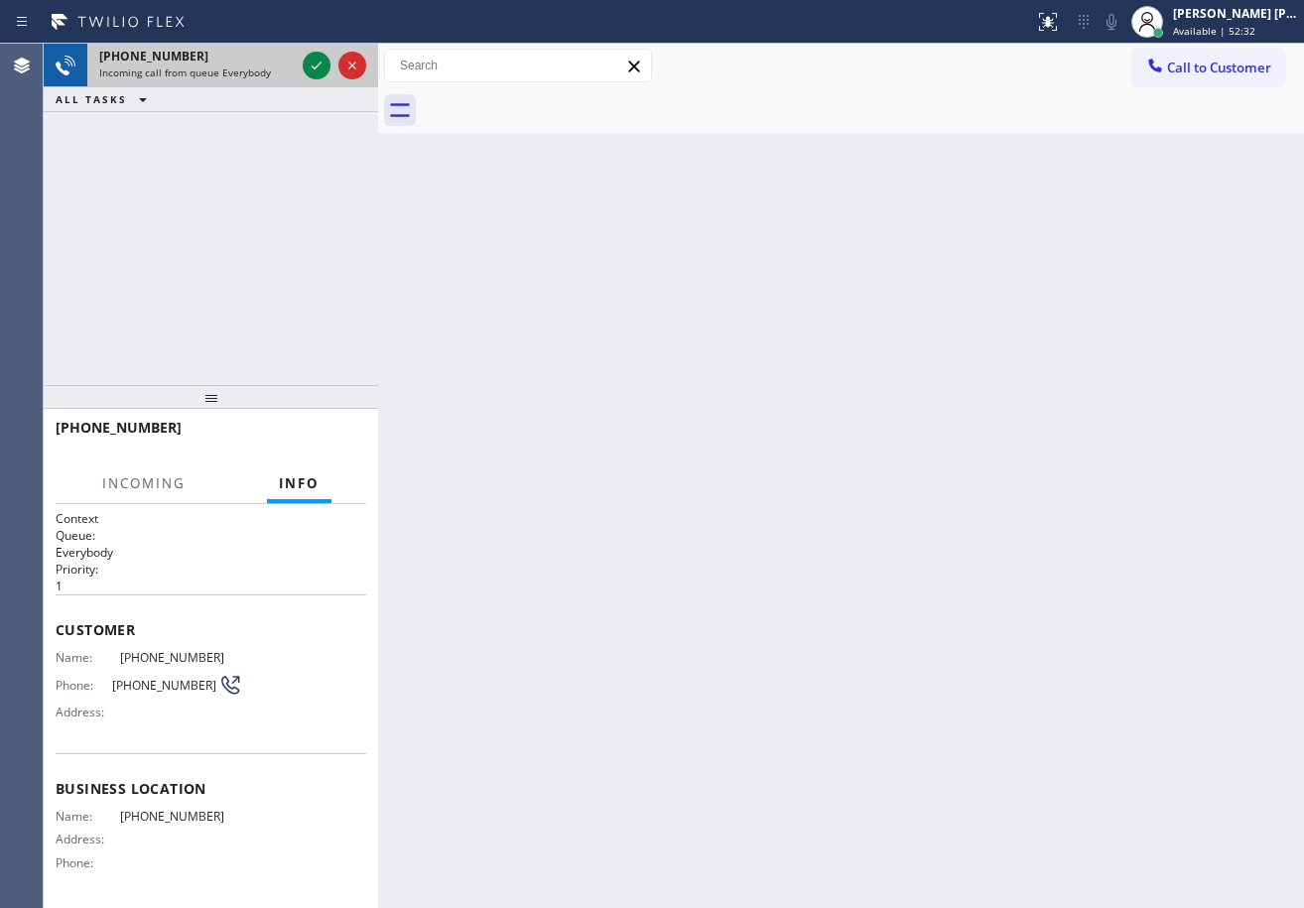
click at [307, 80] on div at bounding box center [334, 66] width 71 height 44
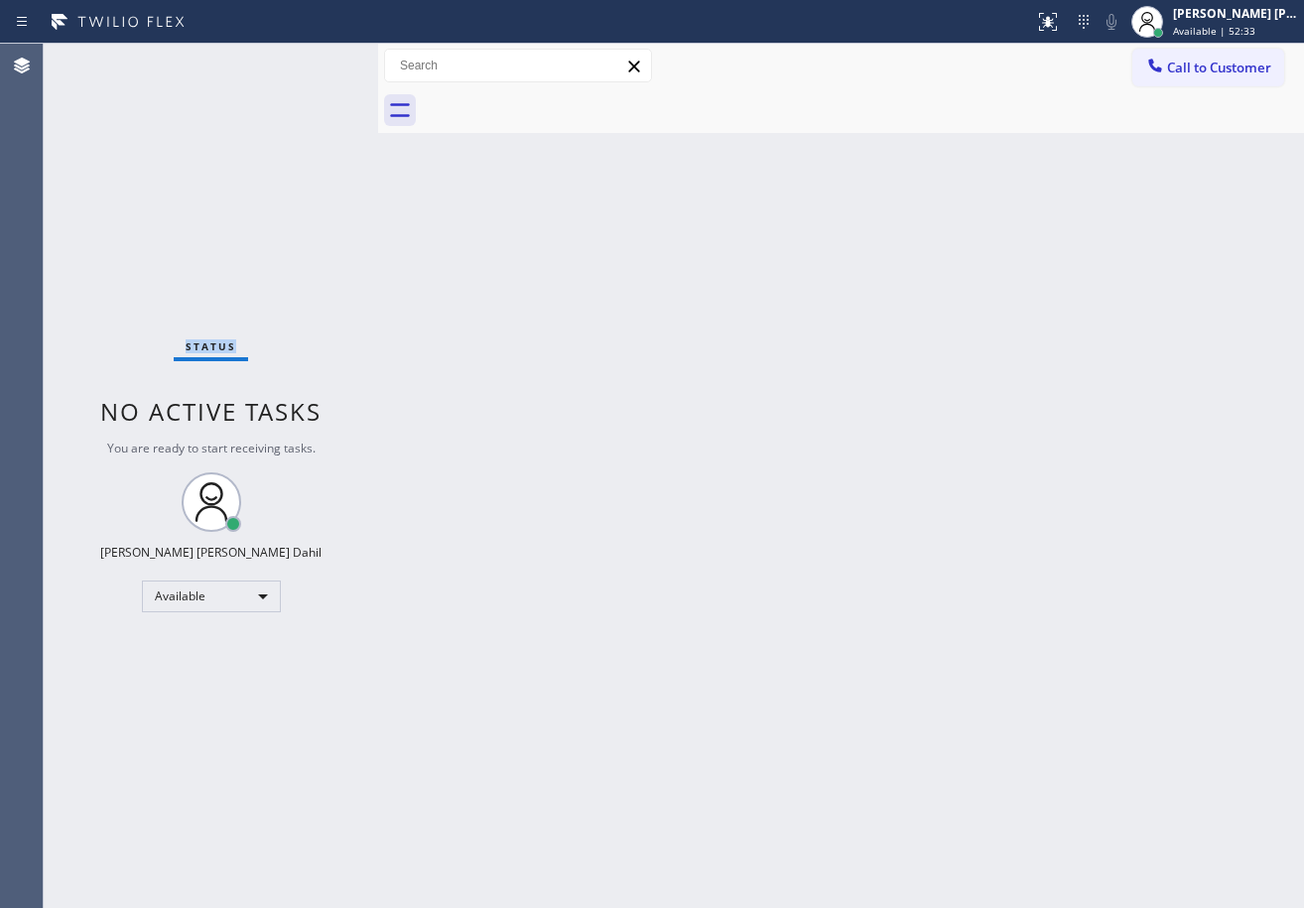
click at [307, 80] on div "Status No active tasks You are ready to start receiving tasks. [PERSON_NAME] [P…" at bounding box center [211, 476] width 334 height 864
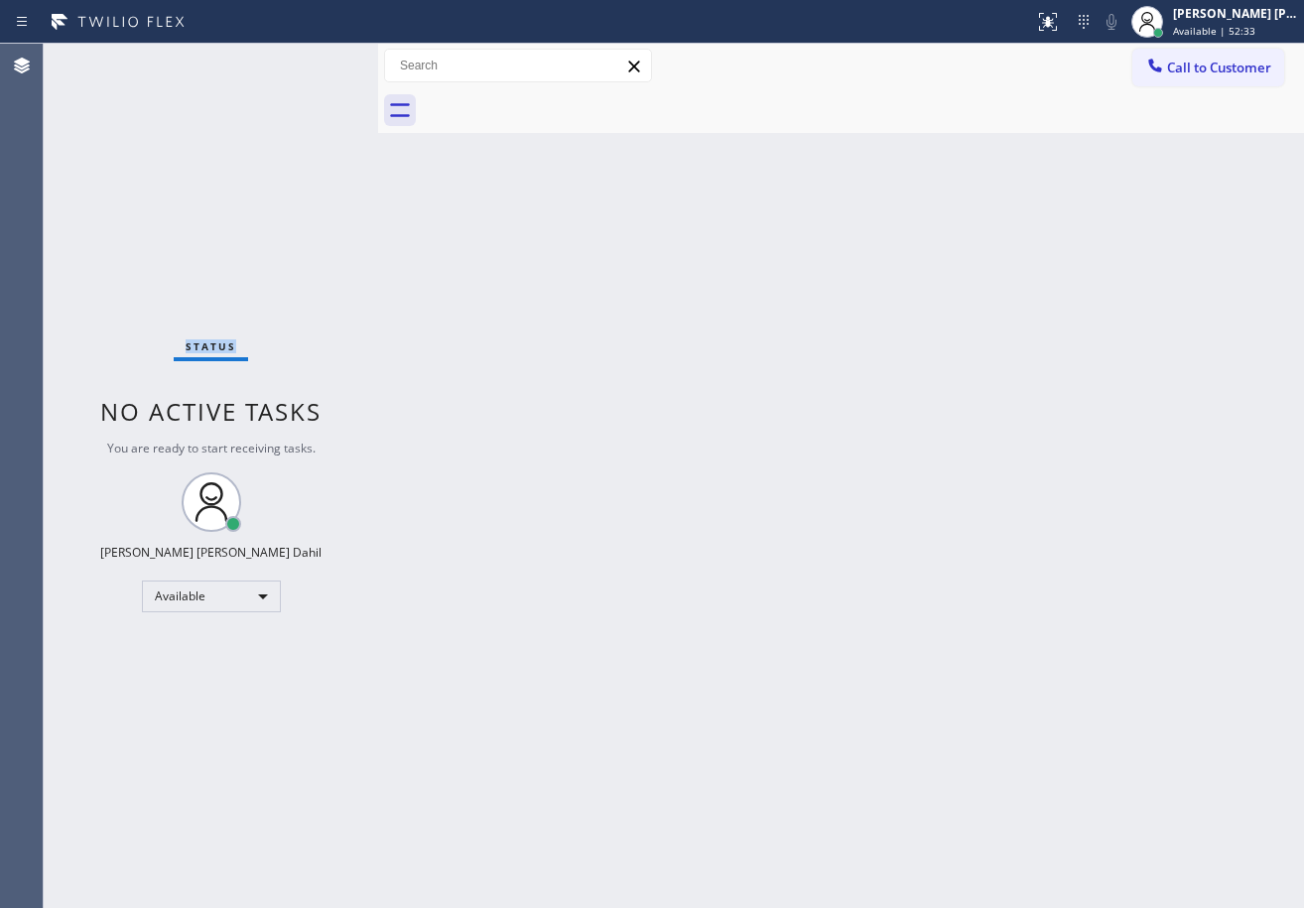
click at [307, 80] on div "Status No active tasks You are ready to start receiving tasks. [PERSON_NAME] [P…" at bounding box center [211, 476] width 334 height 864
click at [935, 675] on div "Back to Dashboard Change Sender ID Customers Technicians Select a contact Outbo…" at bounding box center [841, 476] width 926 height 864
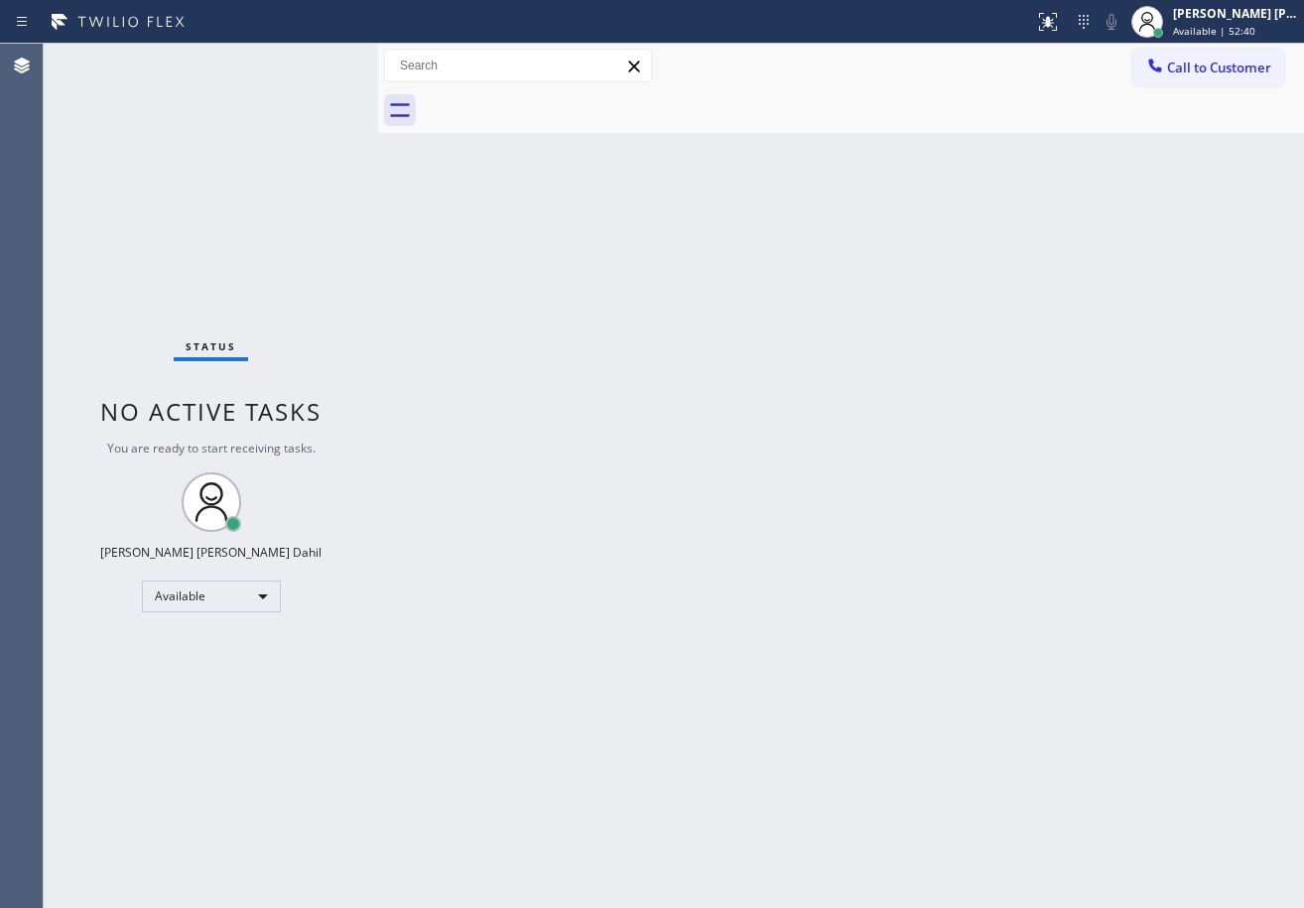
click at [936, 680] on div "Back to Dashboard Change Sender ID Customers Technicians Select a contact Outbo…" at bounding box center [841, 476] width 926 height 864
click at [936, 681] on div "Back to Dashboard Change Sender ID Customers Technicians Select a contact Outbo…" at bounding box center [841, 476] width 926 height 864
drag, startPoint x: 935, startPoint y: 680, endPoint x: 931, endPoint y: 665, distance: 15.4
click at [933, 670] on div "Back to Dashboard Change Sender ID Customers Technicians Select a contact Outbo…" at bounding box center [841, 476] width 926 height 864
click at [929, 667] on div "Back to Dashboard Change Sender ID Customers Technicians Select a contact Outbo…" at bounding box center [841, 476] width 926 height 864
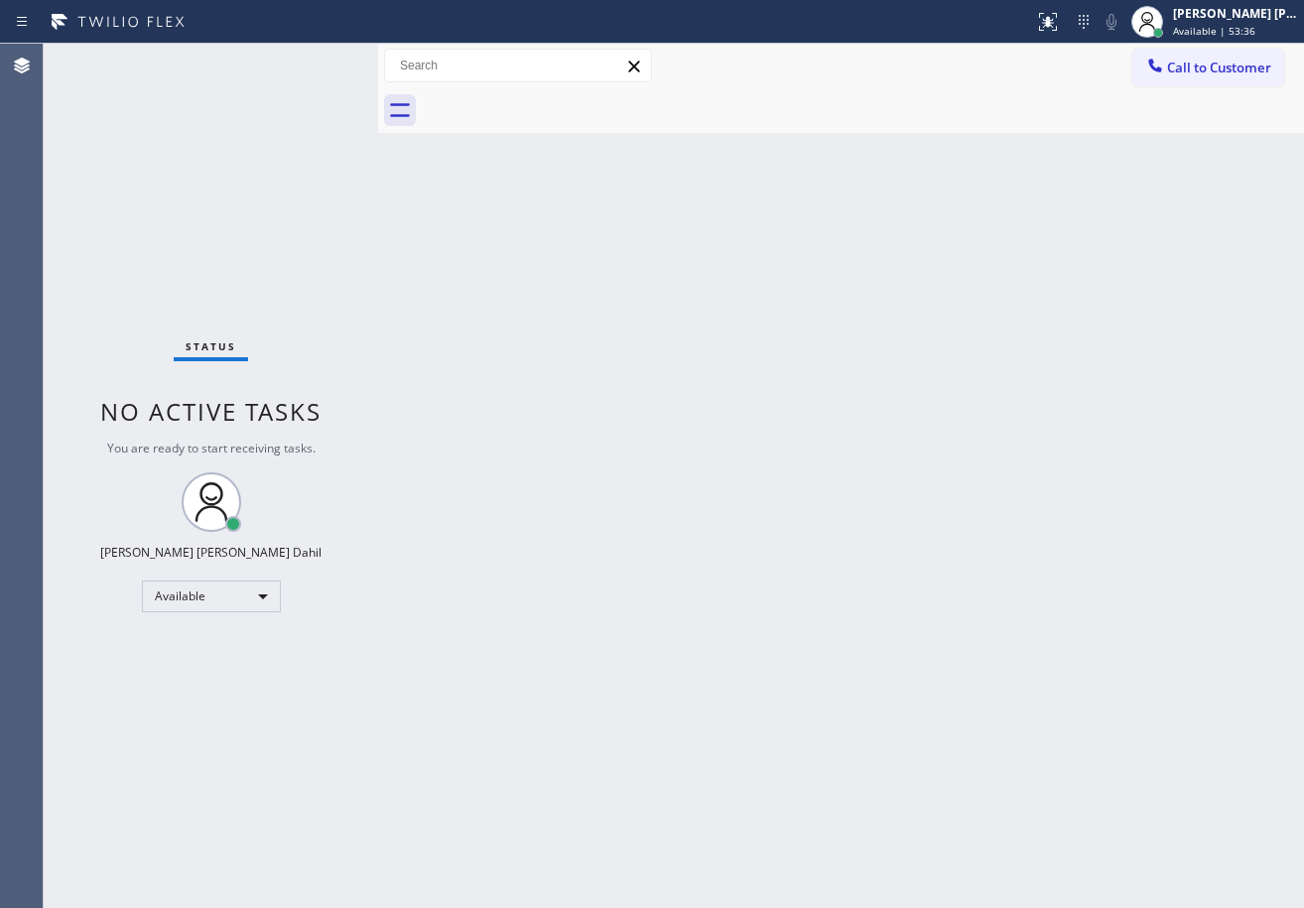
drag, startPoint x: 750, startPoint y: 63, endPoint x: 771, endPoint y: 165, distance: 104.3
click at [749, 63] on div "Call to Customer Outbound call Location Alliance HVAC [GEOGRAPHIC_DATA] Your ca…" at bounding box center [841, 66] width 926 height 35
click at [559, 365] on div "Back to Dashboard Change Sender ID Customers Technicians Select a contact Outbo…" at bounding box center [841, 476] width 926 height 864
click at [238, 134] on div "Status No active tasks You are ready to start receiving tasks. [PERSON_NAME] [P…" at bounding box center [211, 476] width 334 height 864
click at [332, 176] on div "Status No active tasks You are ready to start receiving tasks. [PERSON_NAME] [P…" at bounding box center [211, 476] width 334 height 864
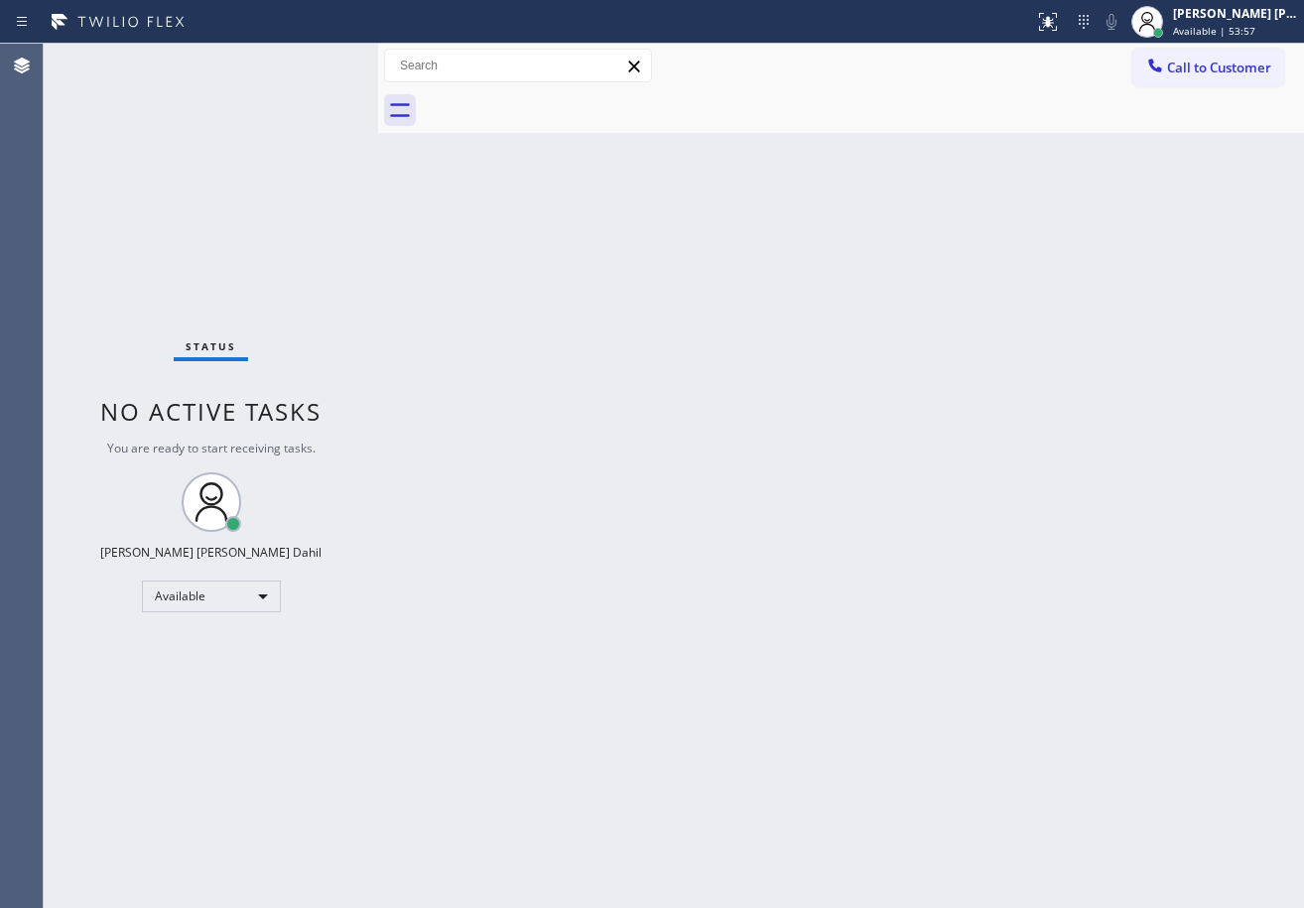
click at [701, 500] on div "Back to Dashboard Change Sender ID Customers Technicians Select a contact Outbo…" at bounding box center [841, 476] width 926 height 864
click at [552, 377] on div "Back to Dashboard Change Sender ID Customers Technicians Select a contact Outbo…" at bounding box center [841, 476] width 926 height 864
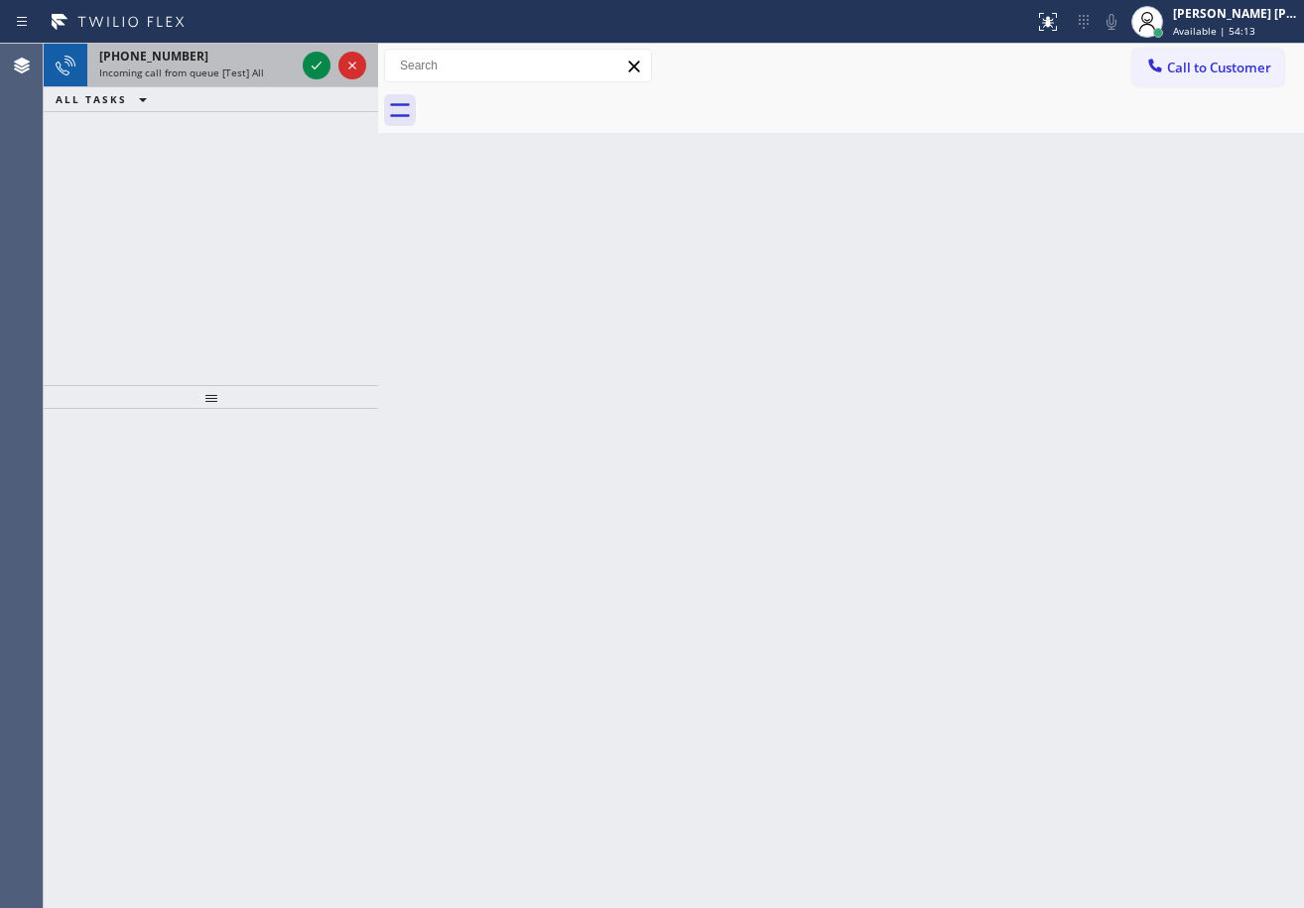
drag, startPoint x: 259, startPoint y: 64, endPoint x: 307, endPoint y: 62, distance: 47.7
click at [260, 64] on div "+12023658409" at bounding box center [197, 56] width 196 height 17
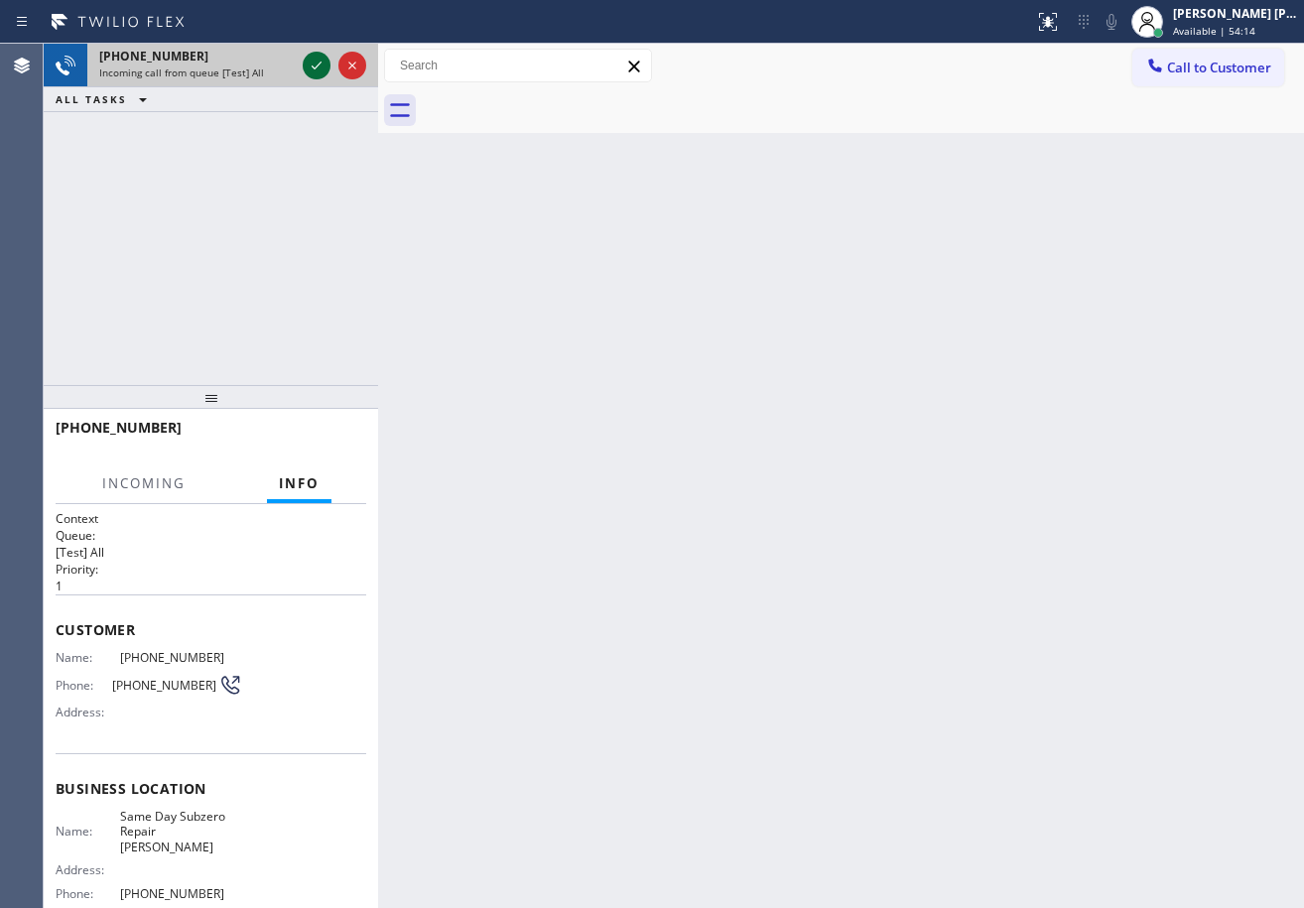
click at [311, 65] on icon at bounding box center [317, 66] width 24 height 24
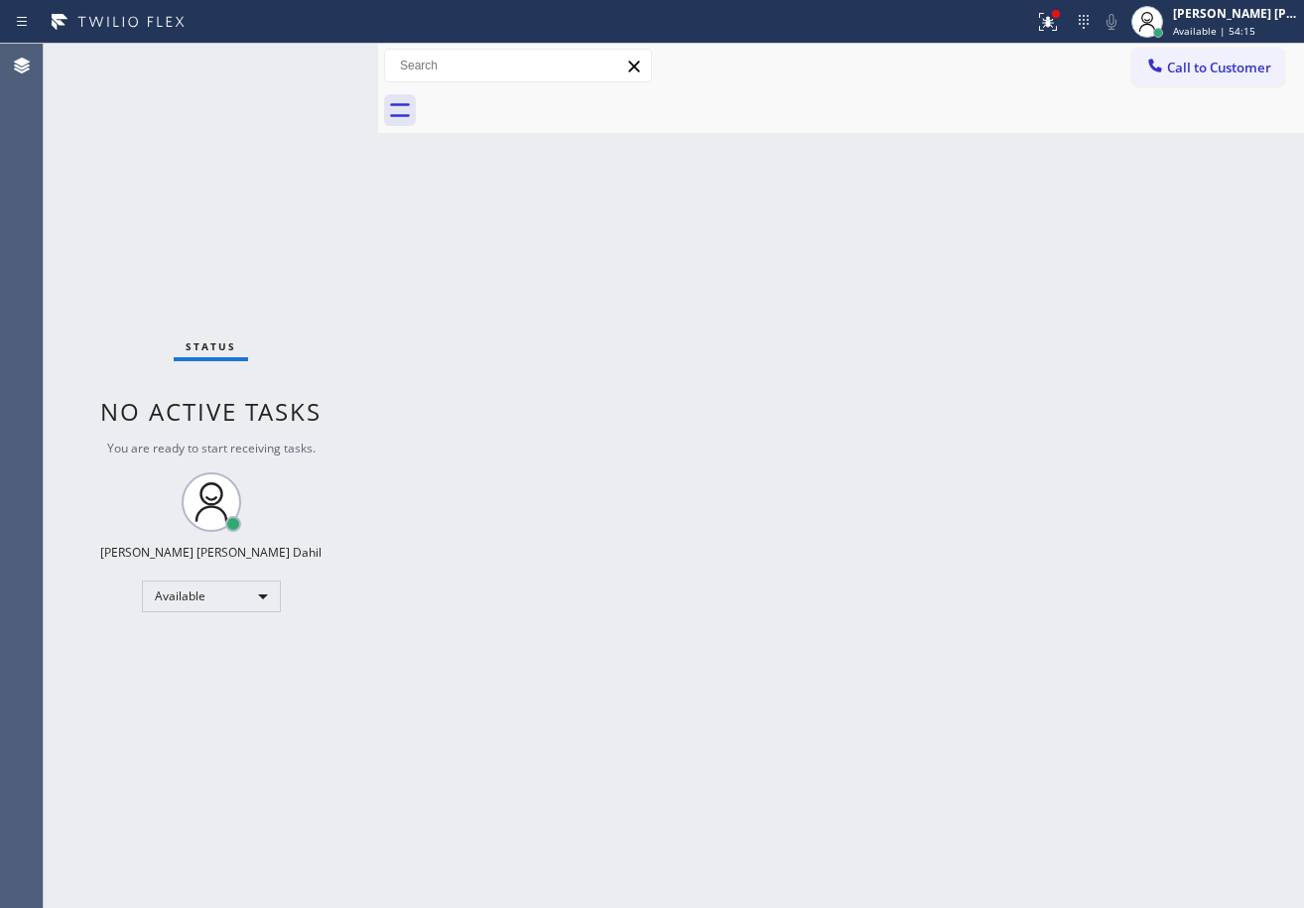
drag, startPoint x: 715, startPoint y: 553, endPoint x: 902, endPoint y: 832, distance: 336.1
click at [724, 590] on div "Back to Dashboard Change Sender ID Customers Technicians Select a contact Outbo…" at bounding box center [841, 476] width 926 height 864
drag, startPoint x: 884, startPoint y: 629, endPoint x: 907, endPoint y: 754, distance: 127.1
click at [885, 641] on div "Back to Dashboard Change Sender ID Customers Technicians Select a contact Outbo…" at bounding box center [841, 476] width 926 height 864
click at [861, 122] on div at bounding box center [863, 110] width 882 height 45
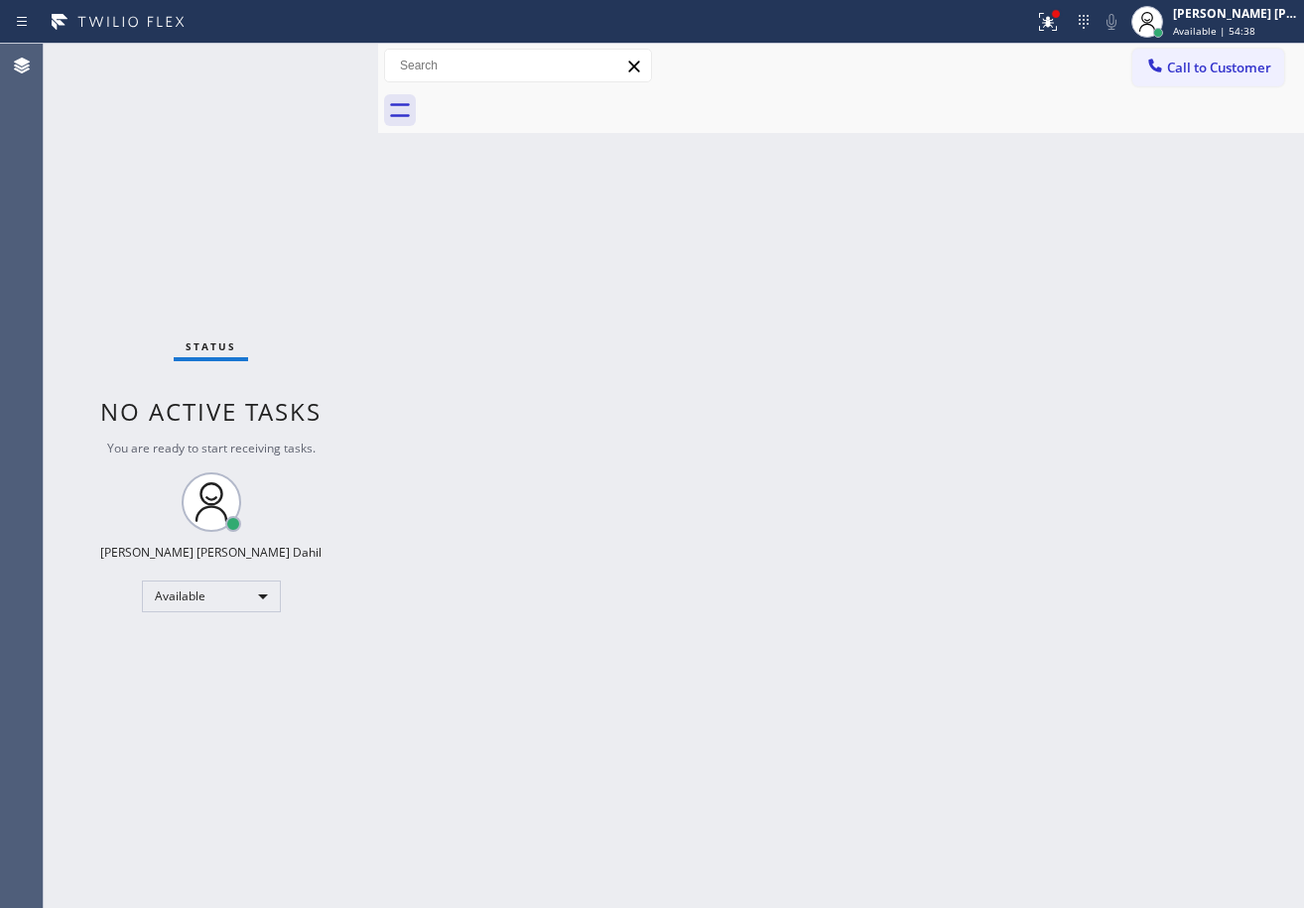
click at [859, 122] on div at bounding box center [863, 110] width 882 height 45
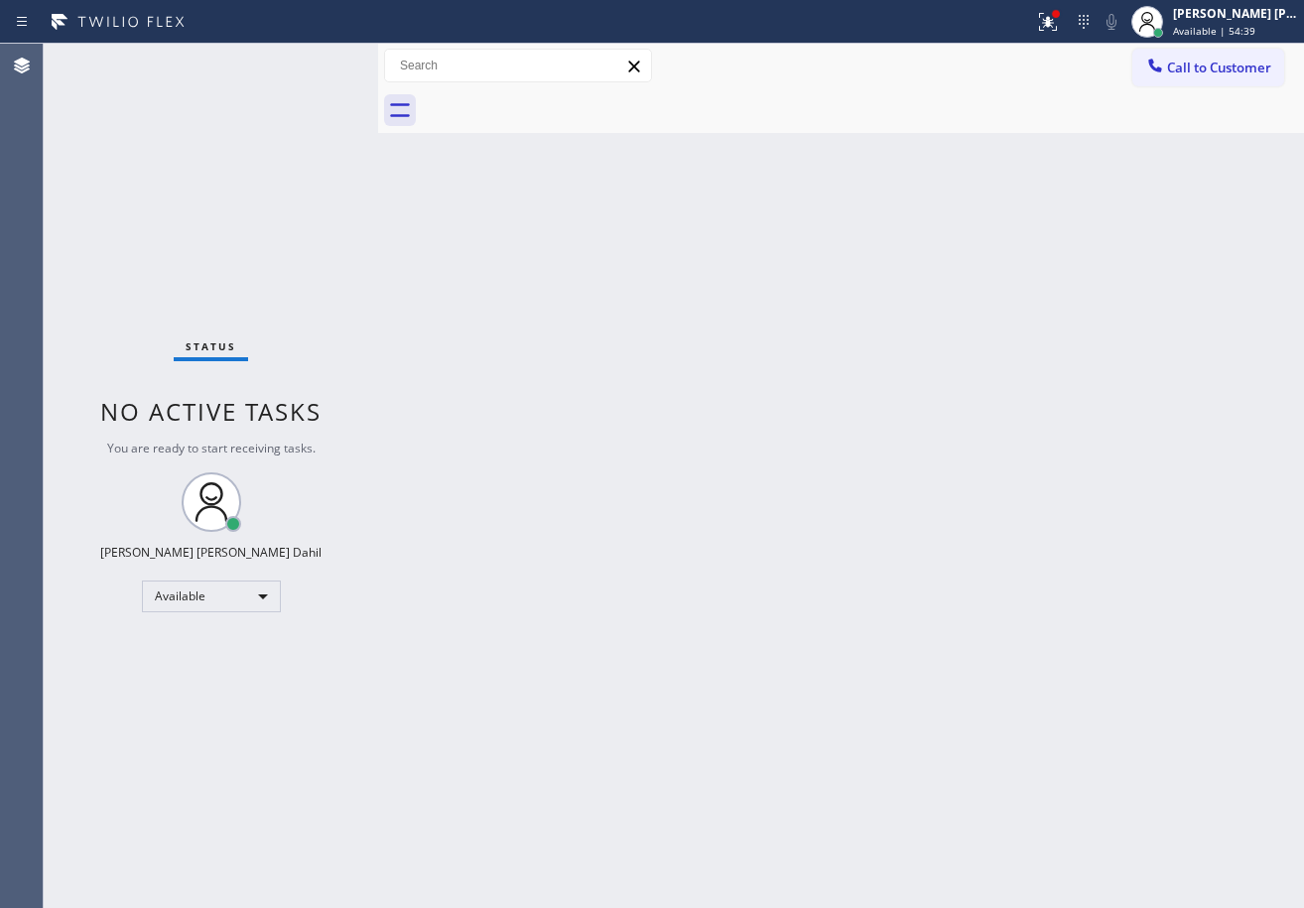
click at [859, 122] on div at bounding box center [863, 110] width 882 height 45
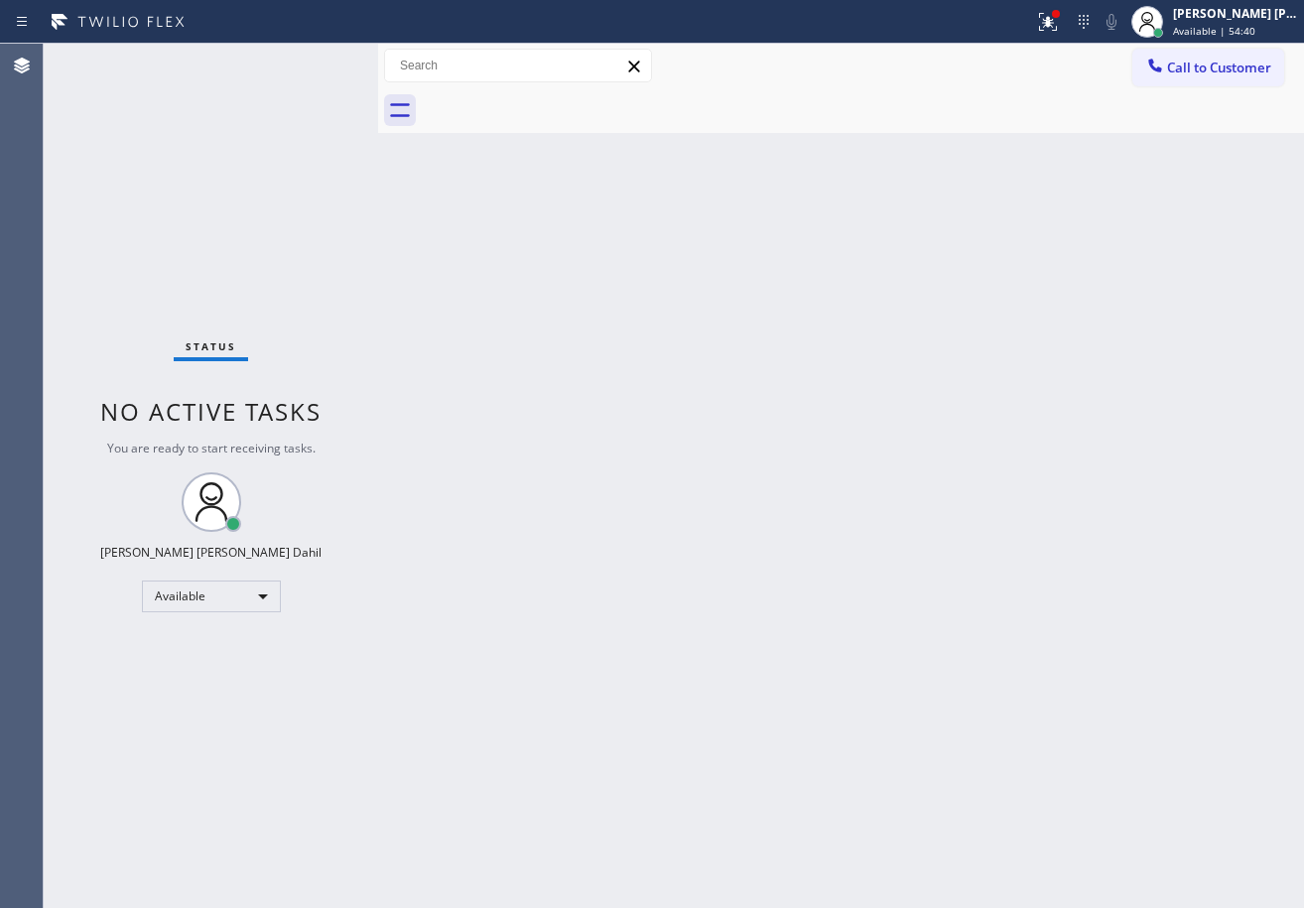
drag, startPoint x: 1081, startPoint y: 5, endPoint x: 1048, endPoint y: 189, distance: 186.5
click at [1070, 6] on button at bounding box center [1048, 22] width 44 height 44
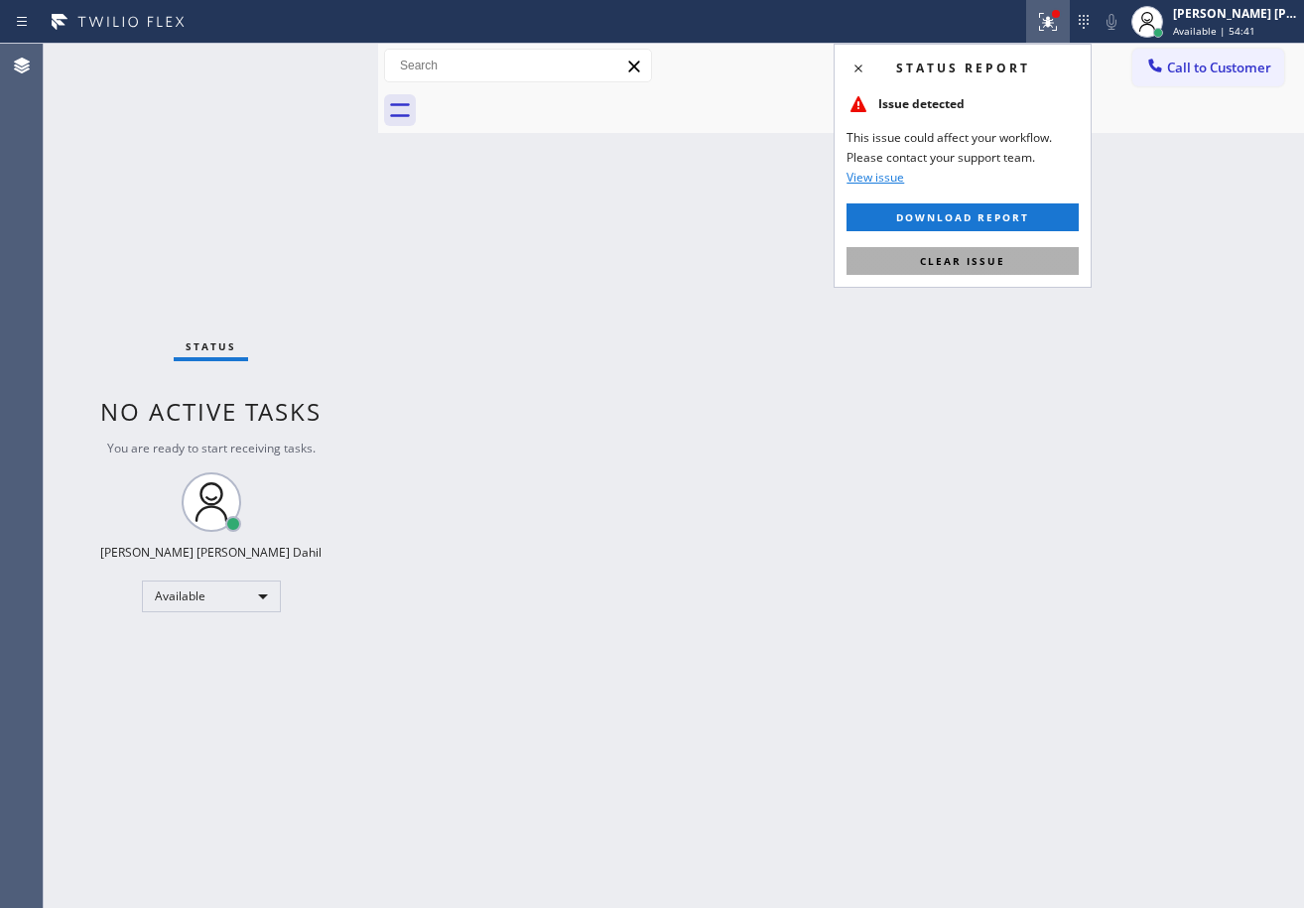
click at [1006, 256] on button "Clear issue" at bounding box center [963, 261] width 232 height 28
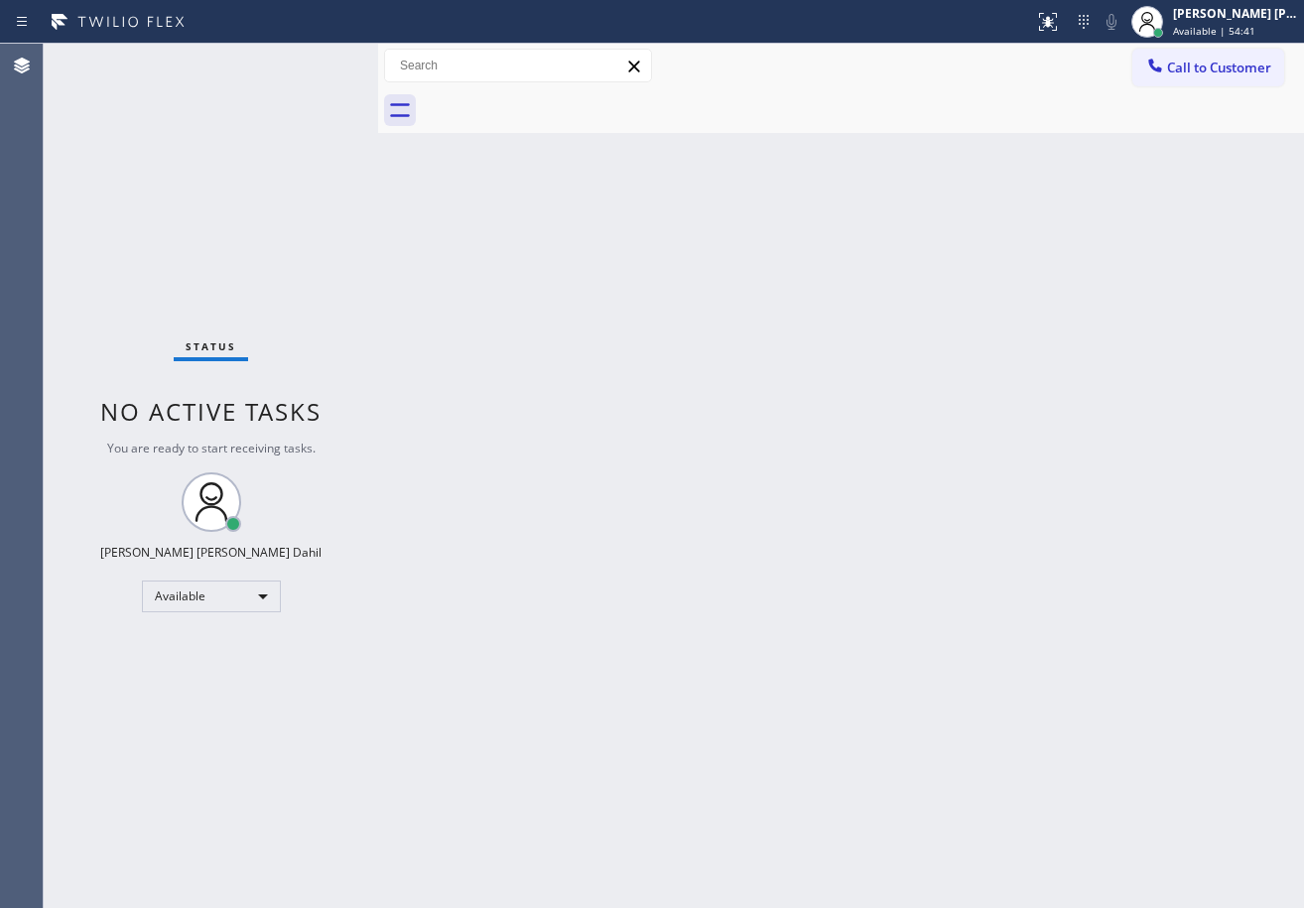
click at [1006, 256] on div "Back to Dashboard Change Sender ID Customers Technicians Select a contact Outbo…" at bounding box center [841, 476] width 926 height 864
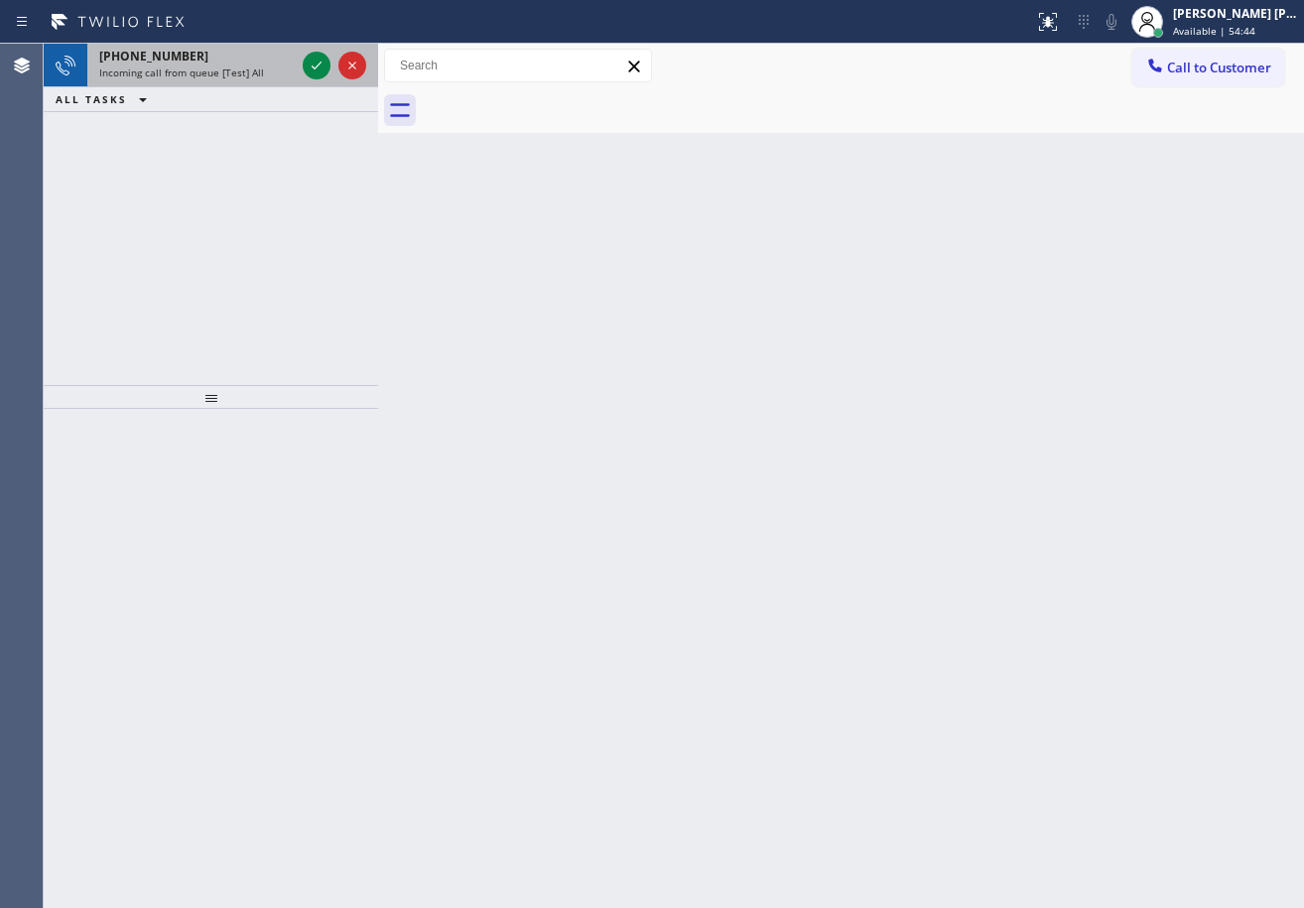
click at [220, 59] on div "+16508686282" at bounding box center [197, 56] width 196 height 17
click at [222, 62] on div "+16508686282" at bounding box center [197, 56] width 196 height 17
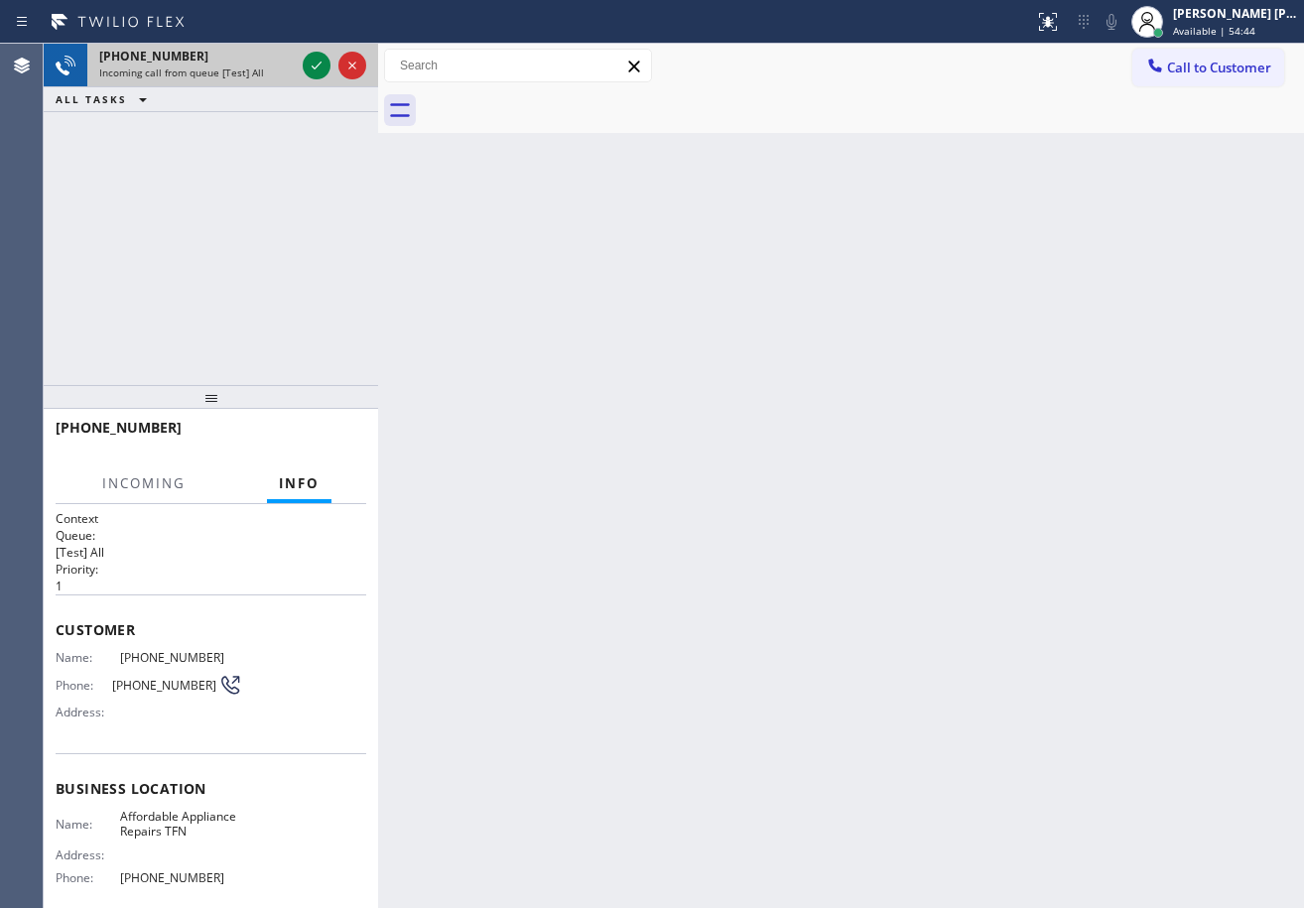
click at [224, 62] on div "+16508686282" at bounding box center [197, 56] width 196 height 17
click at [225, 62] on div "+16508686282" at bounding box center [197, 56] width 196 height 17
click at [226, 61] on div "+16508686282" at bounding box center [197, 56] width 196 height 17
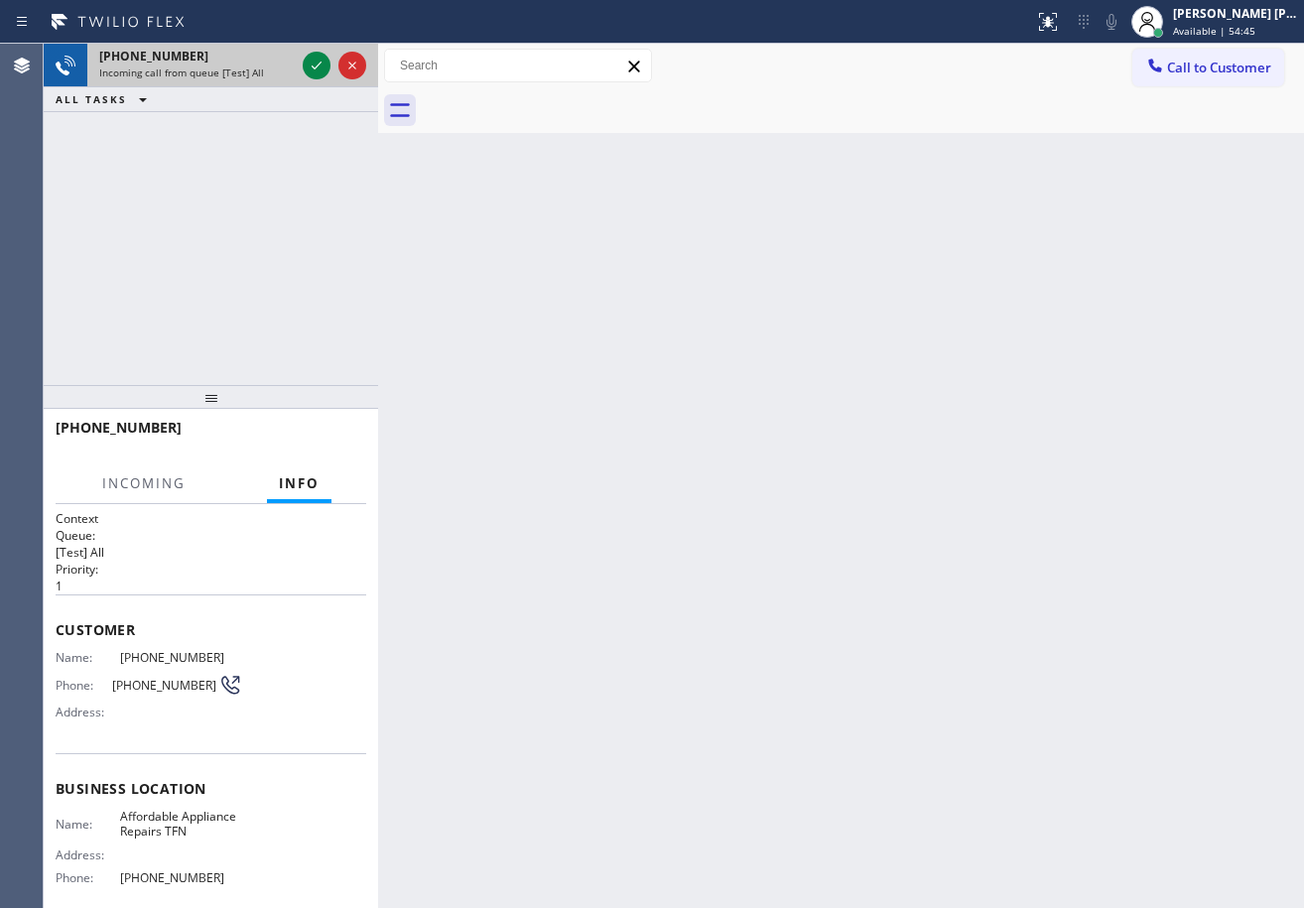
click at [227, 61] on div "+16508686282" at bounding box center [197, 56] width 196 height 17
click at [228, 61] on div "+16508686282" at bounding box center [197, 56] width 196 height 17
click at [229, 61] on div "+16508686282" at bounding box center [197, 56] width 196 height 17
click at [236, 61] on div "+16508686282" at bounding box center [197, 56] width 196 height 17
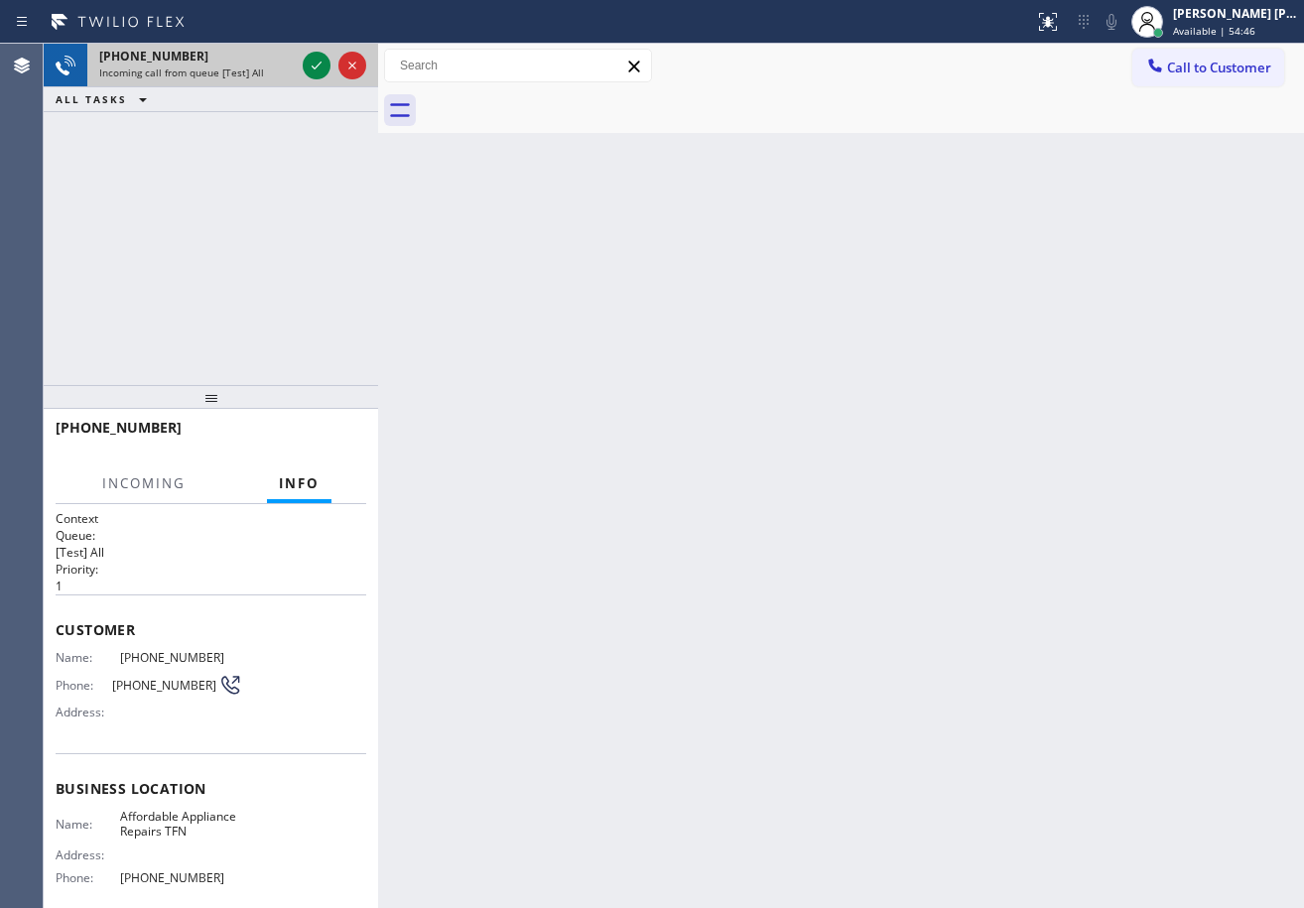
drag, startPoint x: 254, startPoint y: 69, endPoint x: 272, endPoint y: 73, distance: 18.3
click at [256, 69] on span "Incoming call from queue [Test] All" at bounding box center [181, 73] width 165 height 14
click at [277, 73] on div "Incoming call from queue [Test] All" at bounding box center [197, 73] width 196 height 14
click at [284, 76] on div "Incoming call from queue [Test] All" at bounding box center [197, 73] width 196 height 14
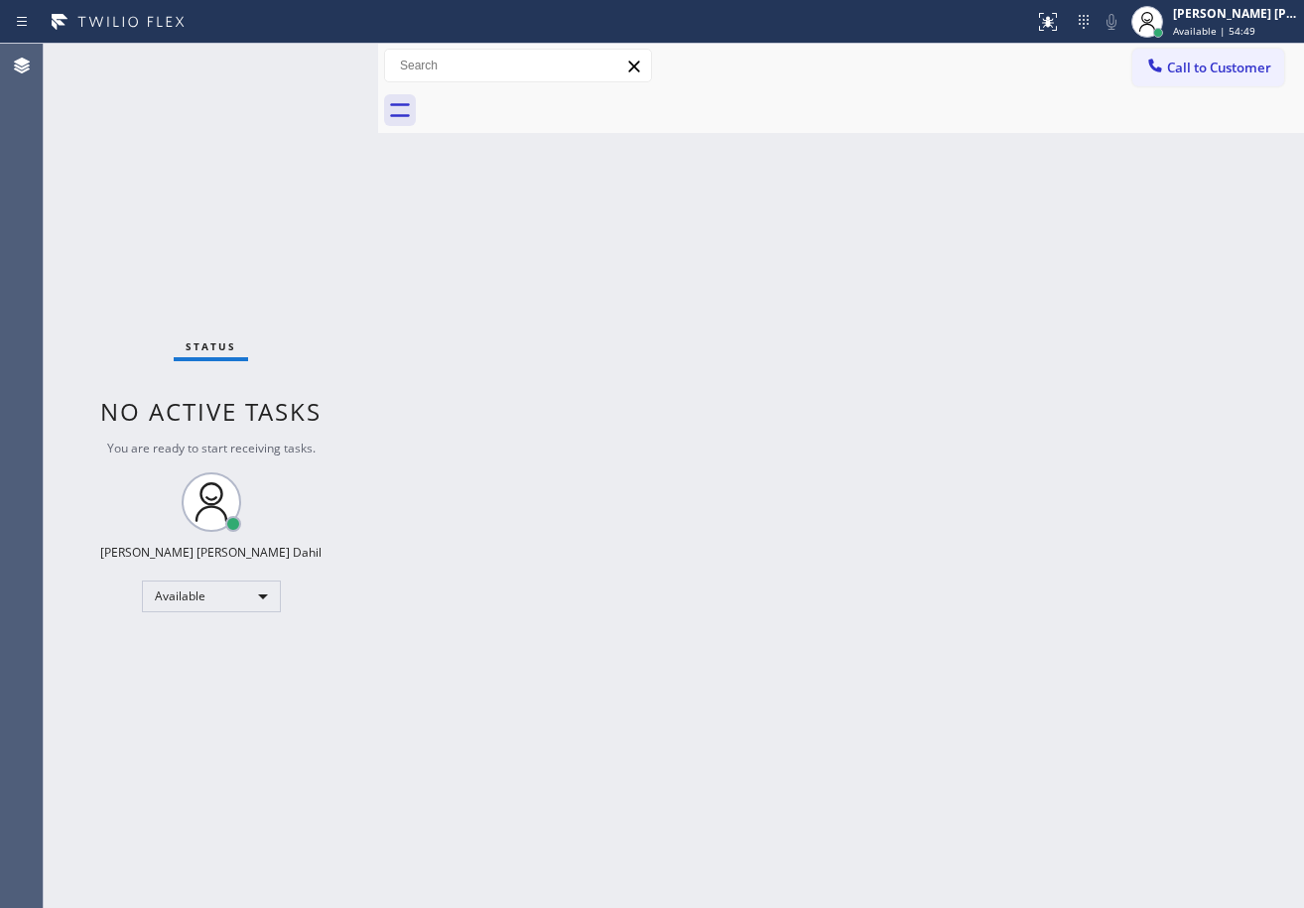
click at [295, 82] on div "Status No active tasks You are ready to start receiving tasks. [PERSON_NAME] [P…" at bounding box center [211, 476] width 334 height 864
click at [707, 477] on div "Back to Dashboard Change Sender ID Customers Technicians Select a contact Outbo…" at bounding box center [841, 476] width 926 height 864
drag, startPoint x: 1220, startPoint y: 19, endPoint x: 1214, endPoint y: 41, distance: 22.6
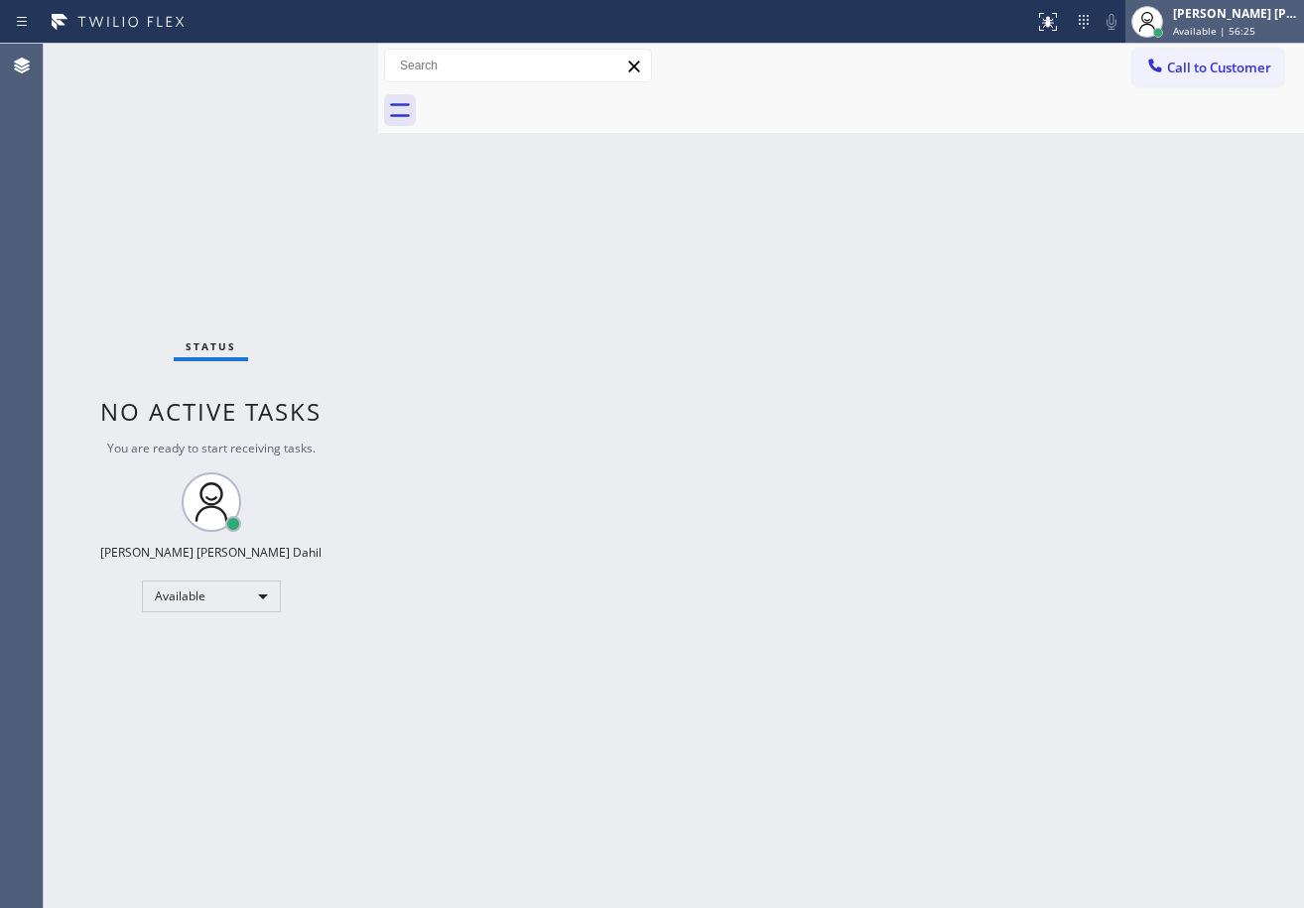
click at [1220, 20] on div "[PERSON_NAME] [PERSON_NAME] Dahil" at bounding box center [1235, 13] width 125 height 17
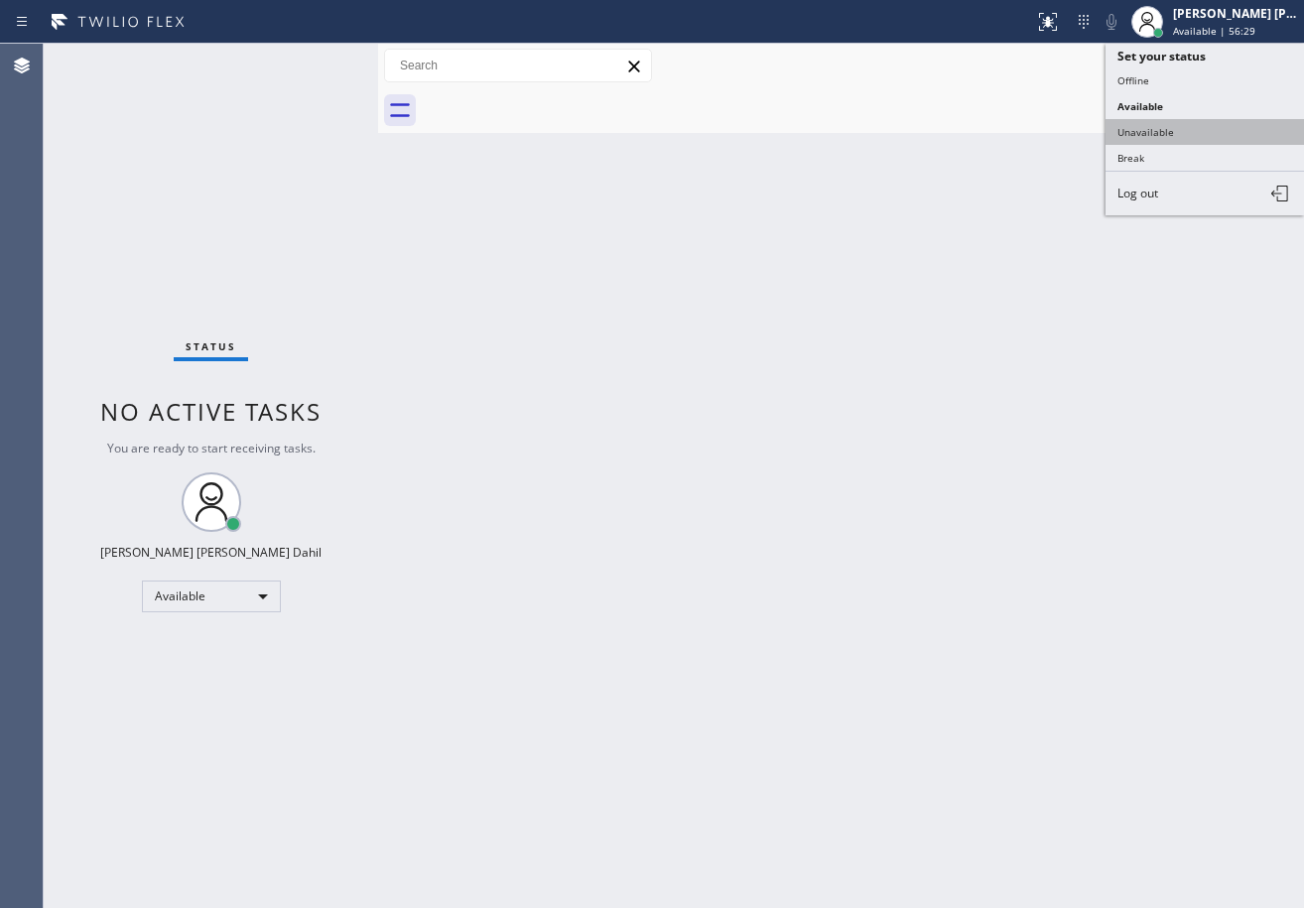
click at [1166, 139] on button "Unavailable" at bounding box center [1205, 132] width 198 height 26
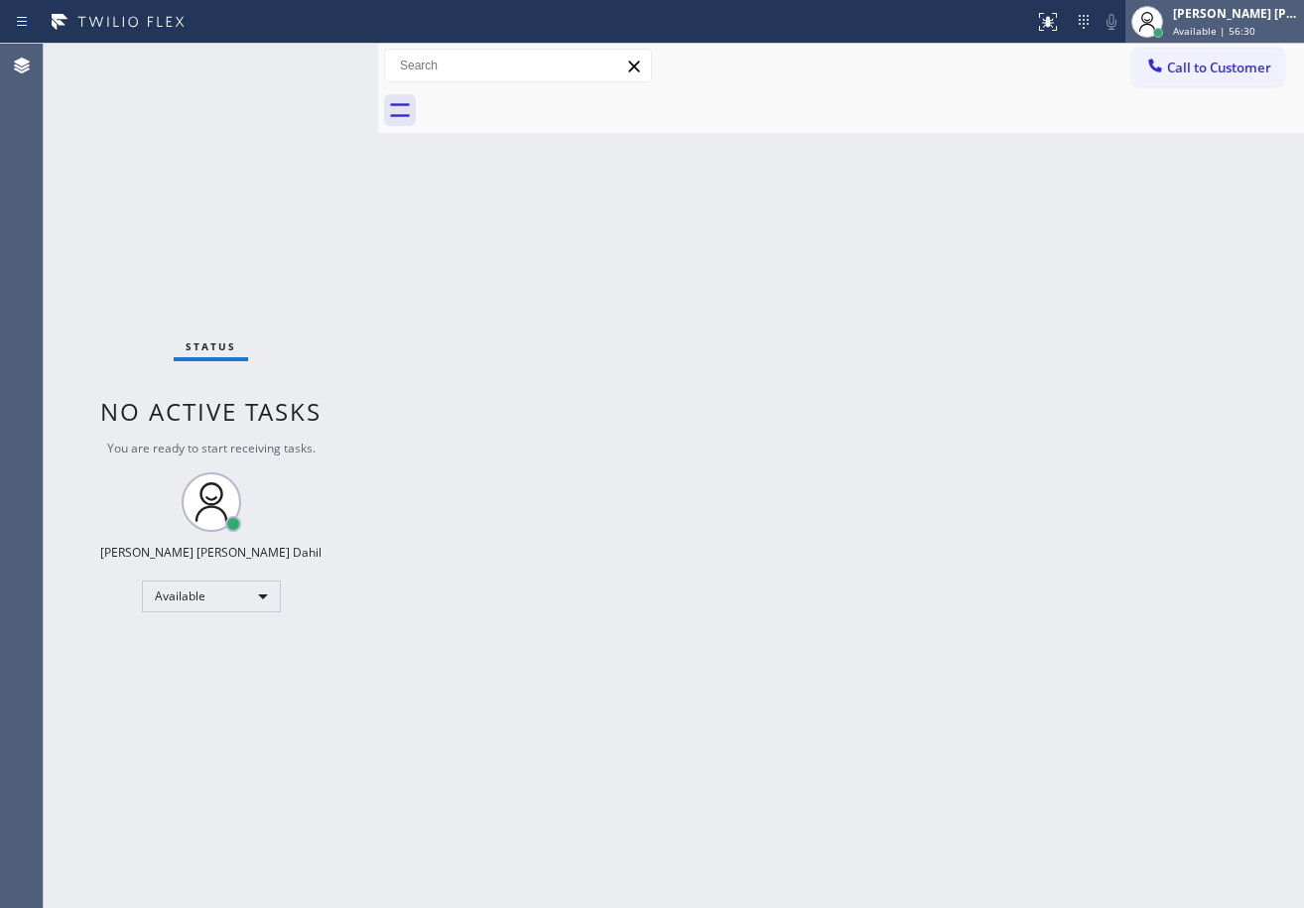
click at [1218, 22] on div "Joshua Jake Dahil Available | 56:30" at bounding box center [1236, 21] width 135 height 35
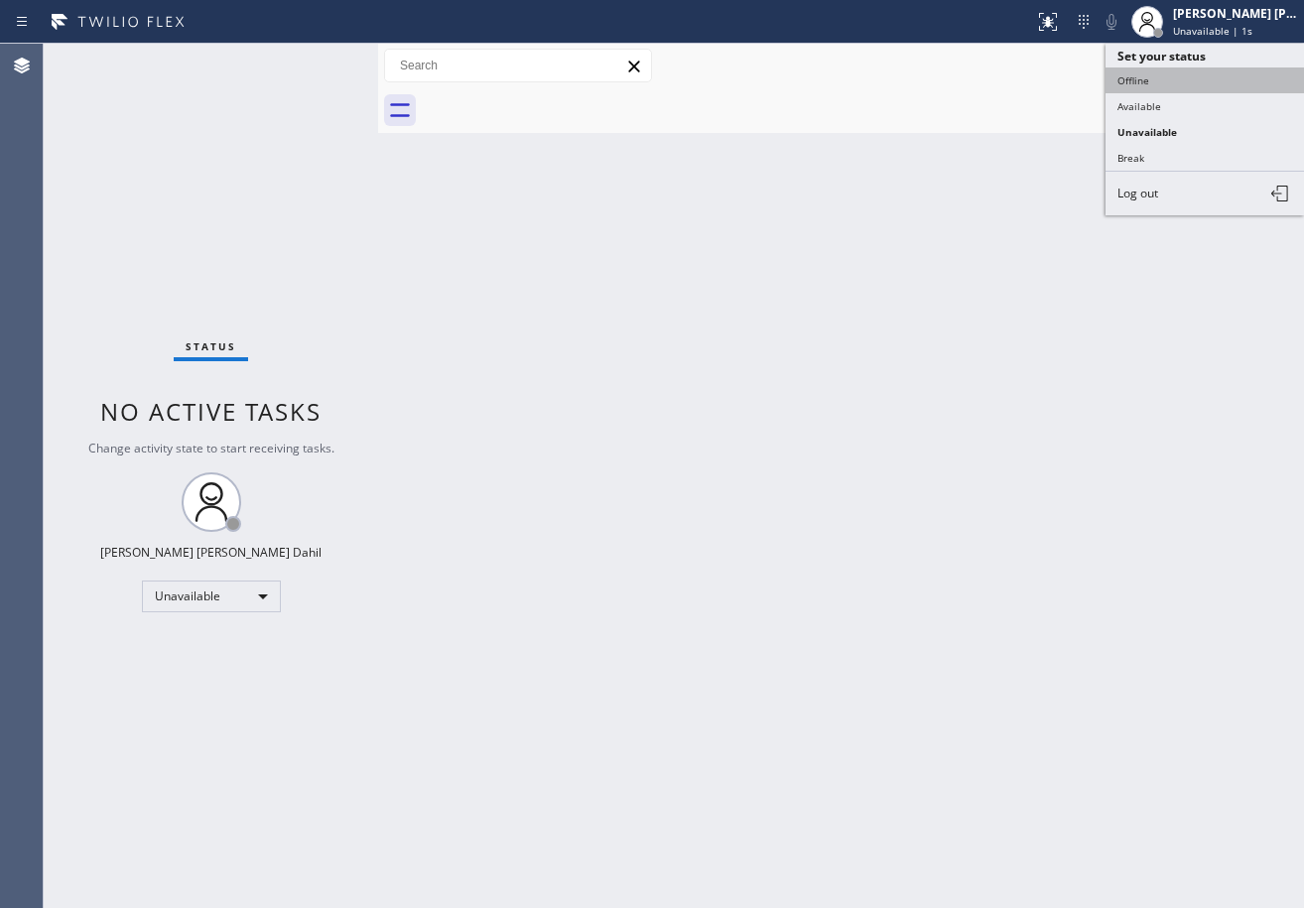
click at [1204, 81] on button "Offline" at bounding box center [1205, 80] width 198 height 26
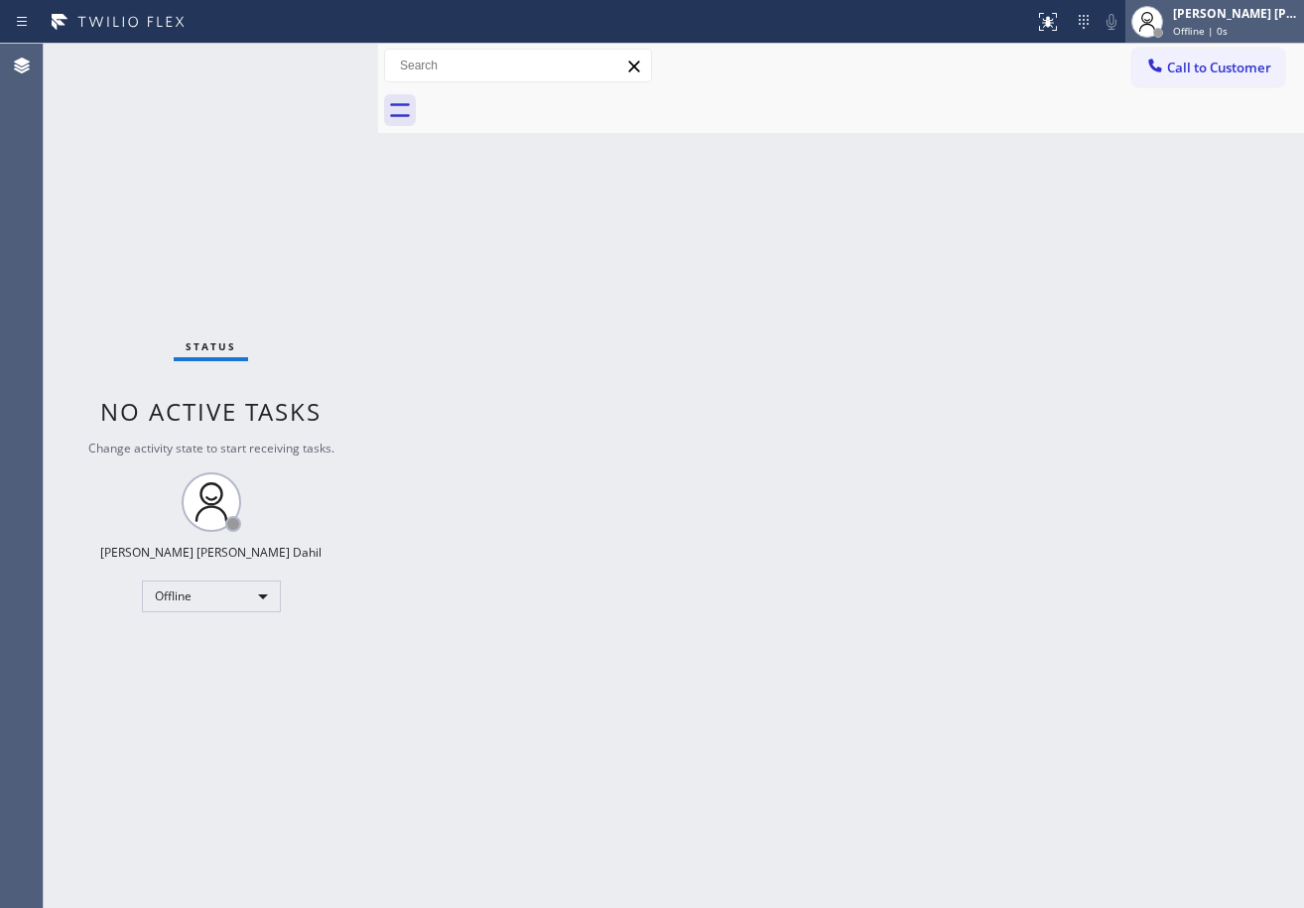
click at [1253, 5] on div "[PERSON_NAME] [PERSON_NAME] Dahil" at bounding box center [1235, 13] width 125 height 17
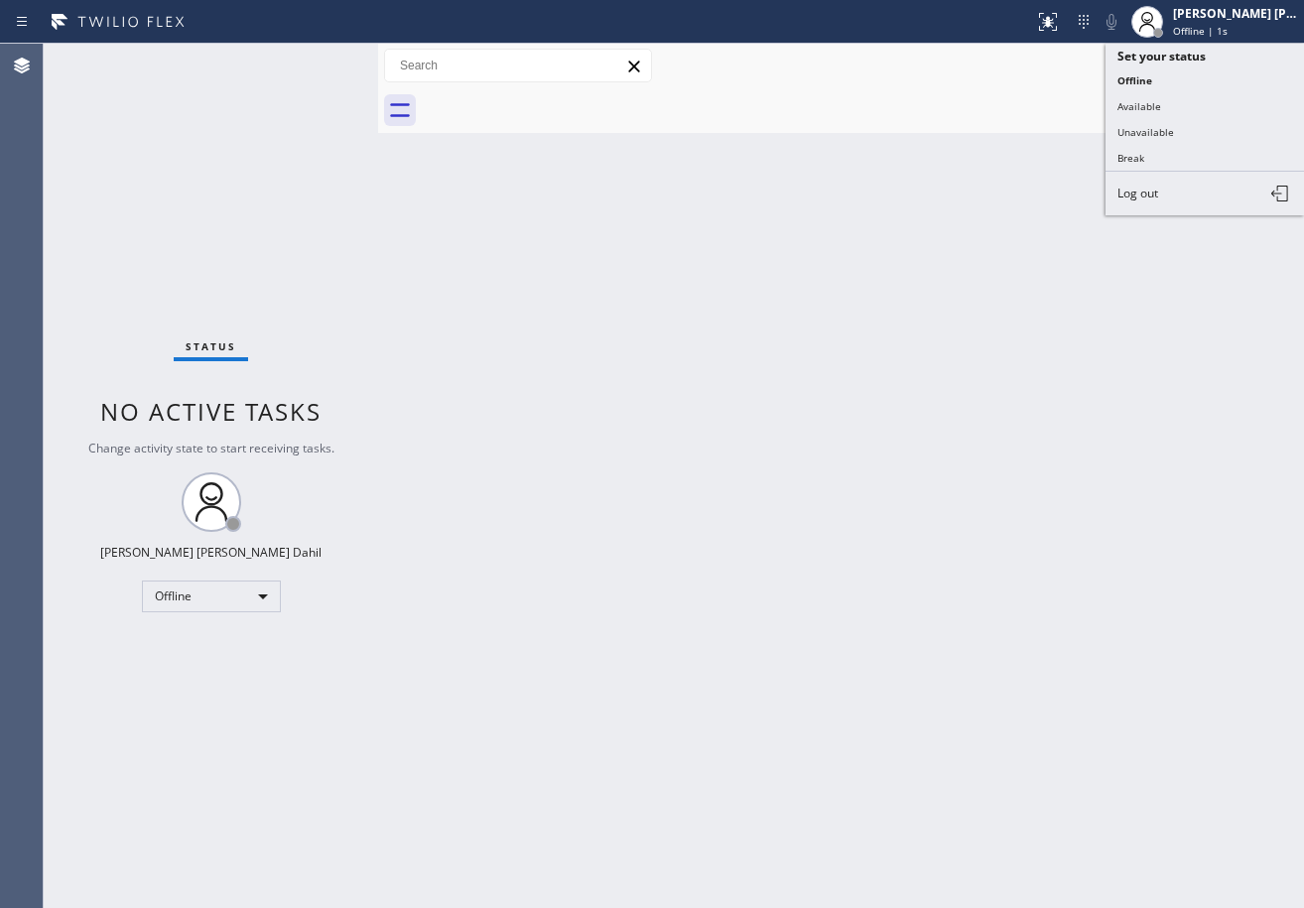
drag, startPoint x: 1175, startPoint y: 195, endPoint x: 1066, endPoint y: 252, distance: 123.4
click at [1173, 195] on button "Log out" at bounding box center [1205, 194] width 198 height 44
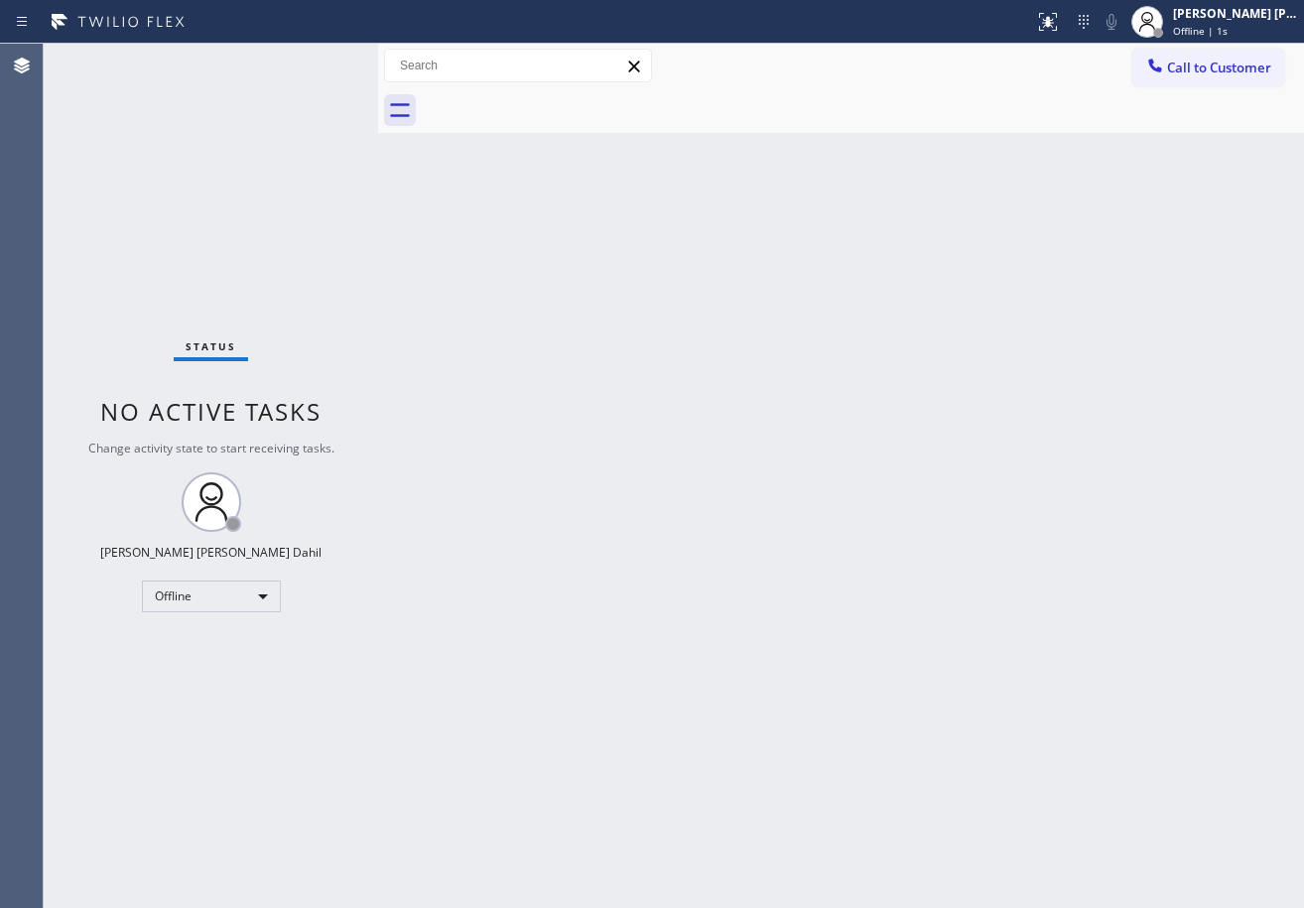
click at [1023, 280] on div "Back to Dashboard Change Sender ID Customers Technicians Select a contact Outbo…" at bounding box center [841, 476] width 926 height 864
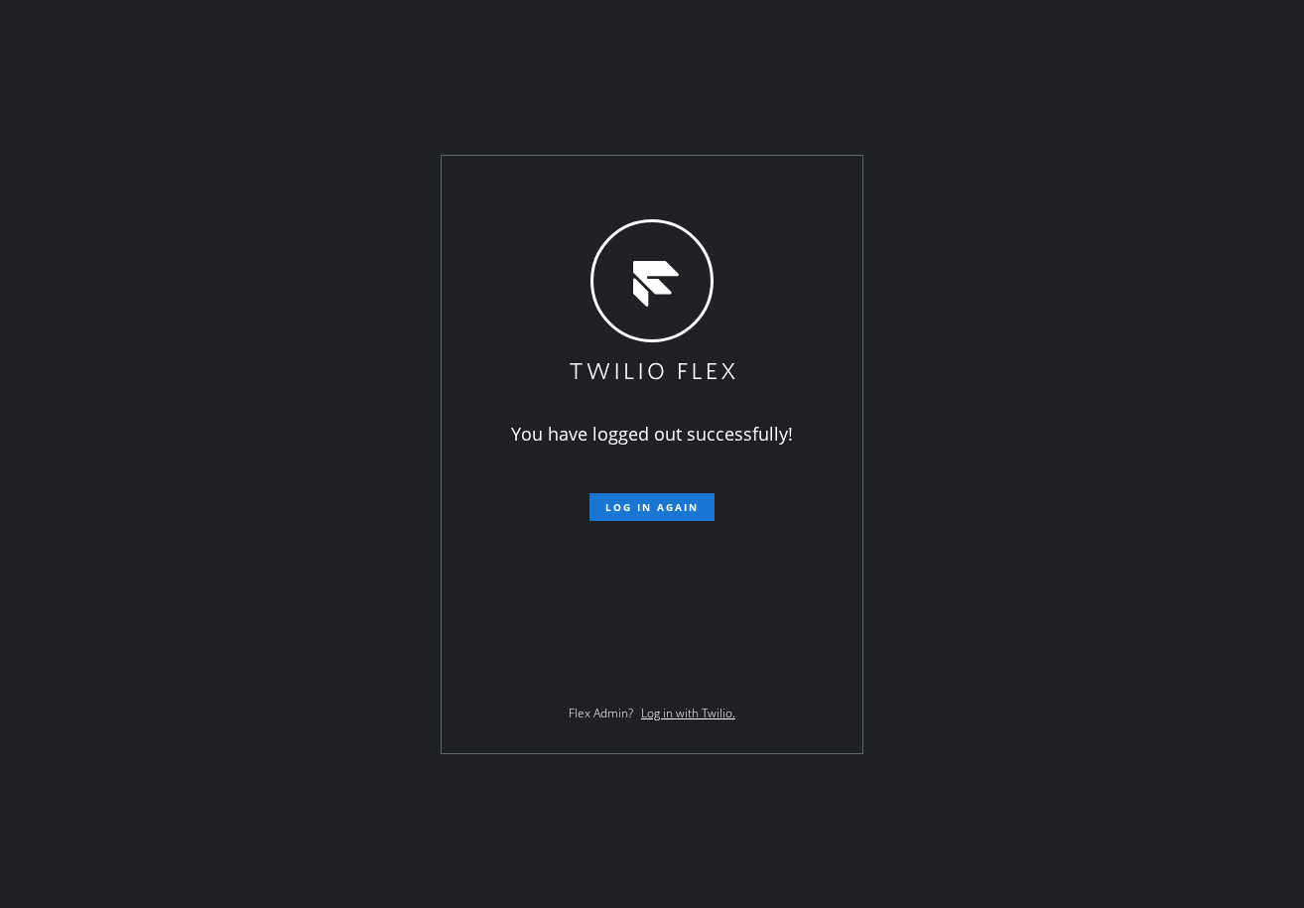
click at [141, 401] on div "You have logged out successfully! Log in again Flex Admin? Log in with Twilio." at bounding box center [652, 454] width 1304 height 908
click at [1210, 637] on div "You have logged out successfully! Log in again Flex Admin? Log in with Twilio." at bounding box center [652, 454] width 1304 height 908
